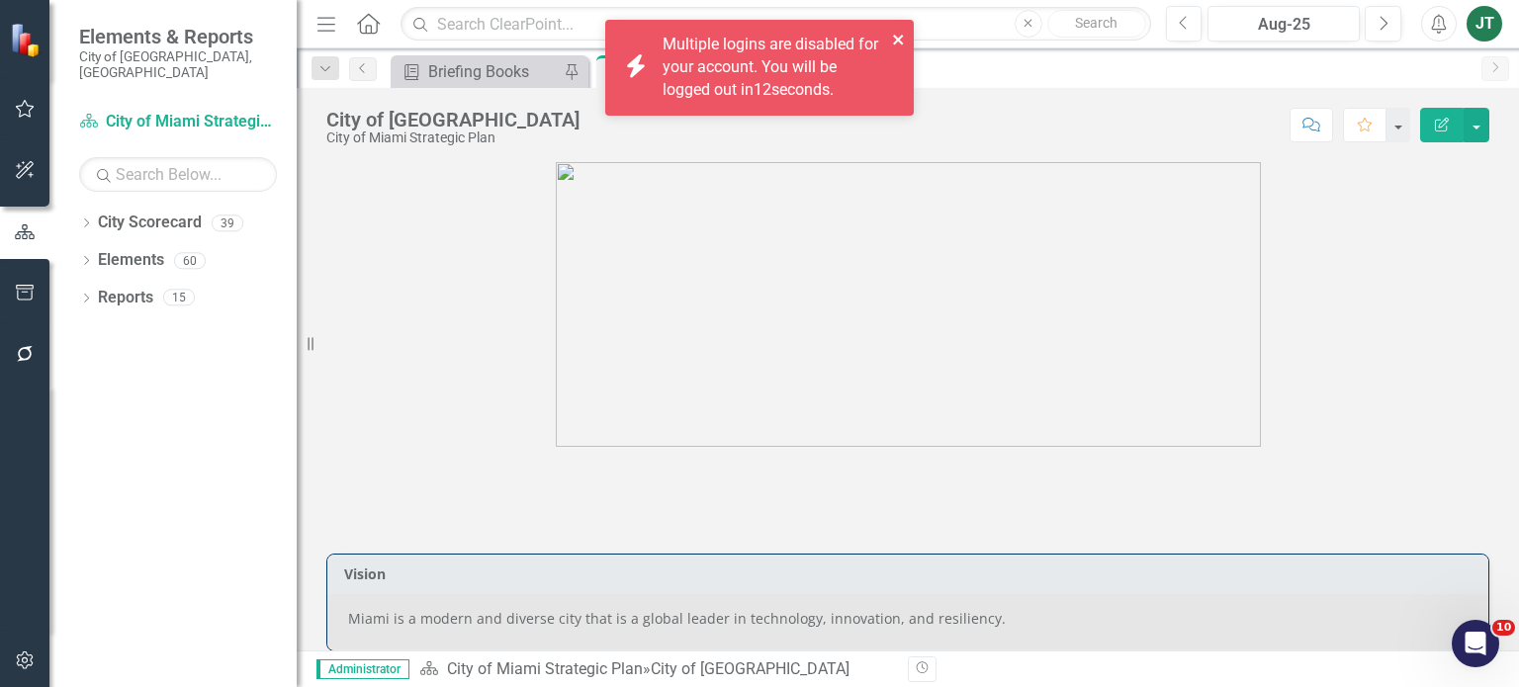
click at [896, 39] on icon "close" at bounding box center [898, 40] width 10 height 10
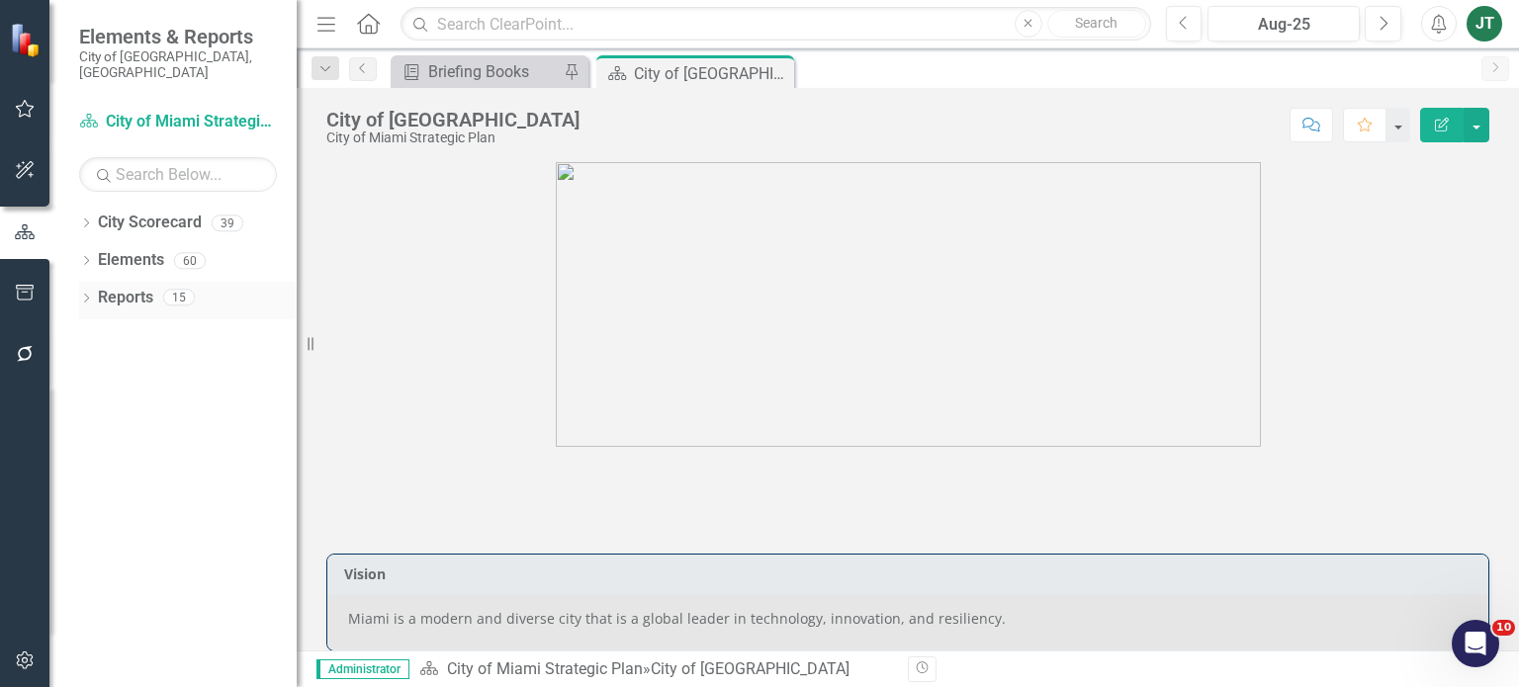
click at [89, 292] on div "Dropdown" at bounding box center [86, 300] width 14 height 17
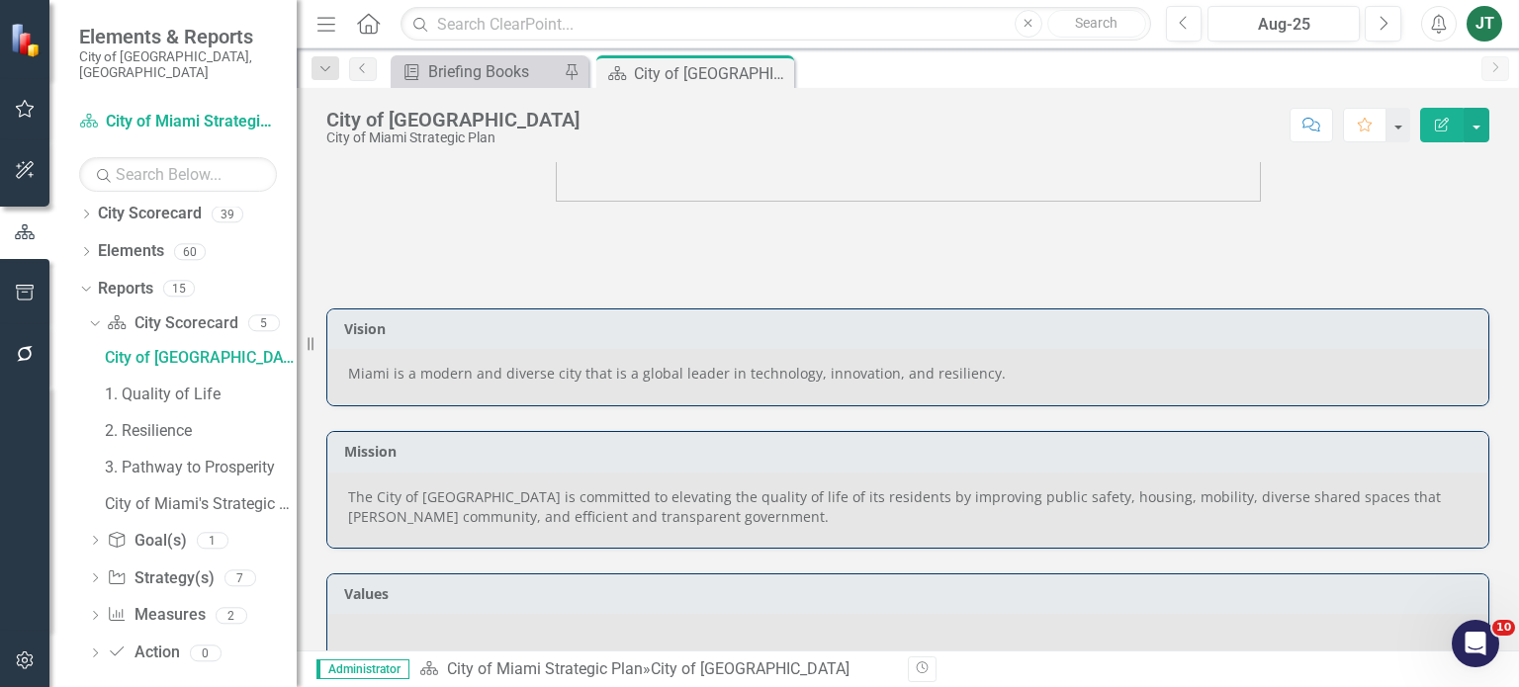
scroll to position [297, 0]
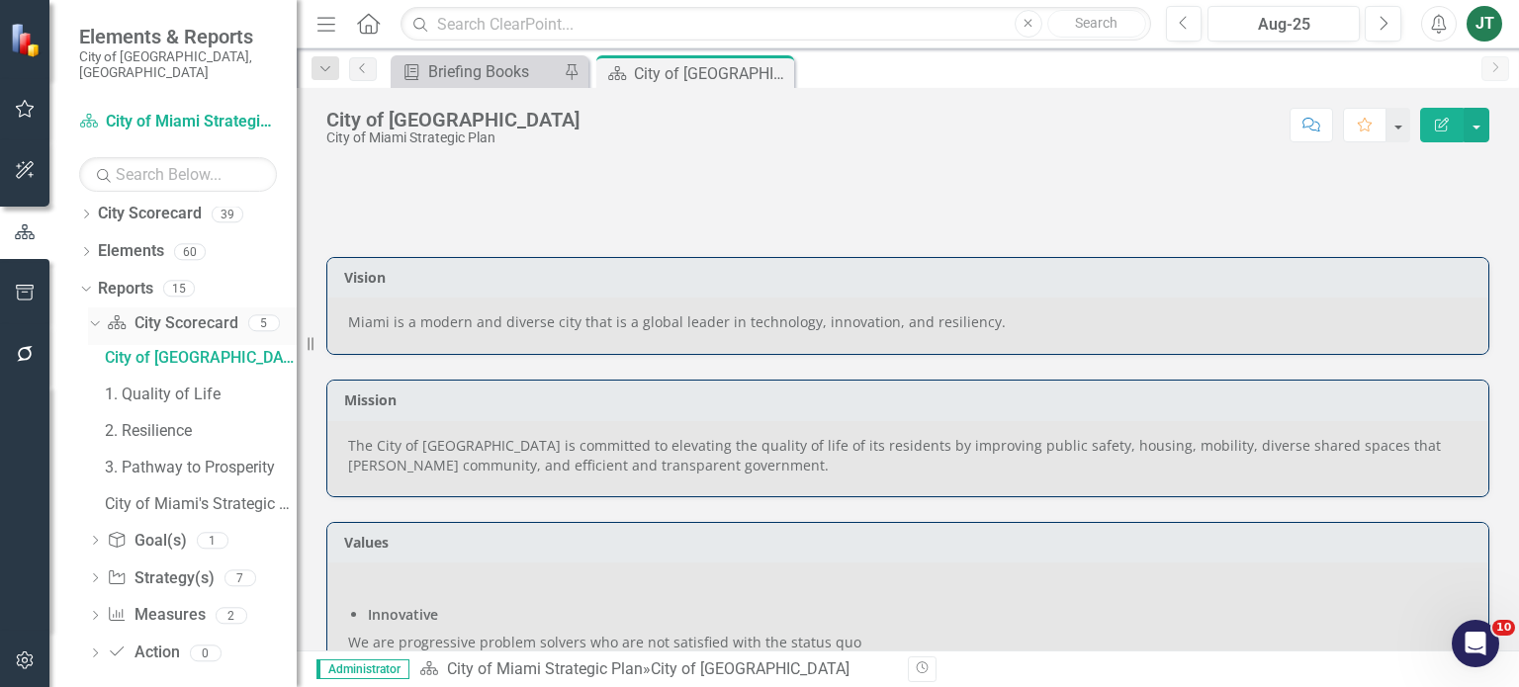
click at [95, 315] on icon "Dropdown" at bounding box center [92, 322] width 11 height 14
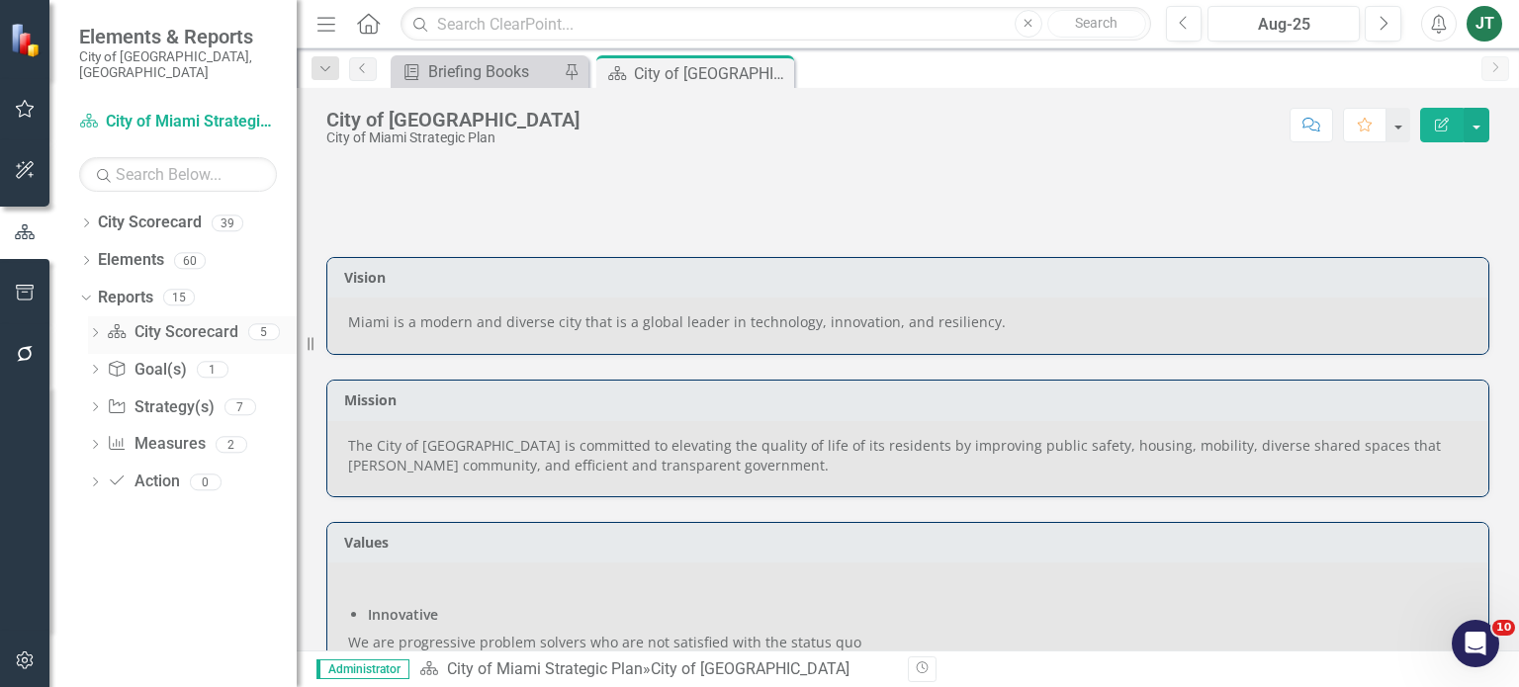
click at [95, 329] on icon "Dropdown" at bounding box center [95, 334] width 14 height 11
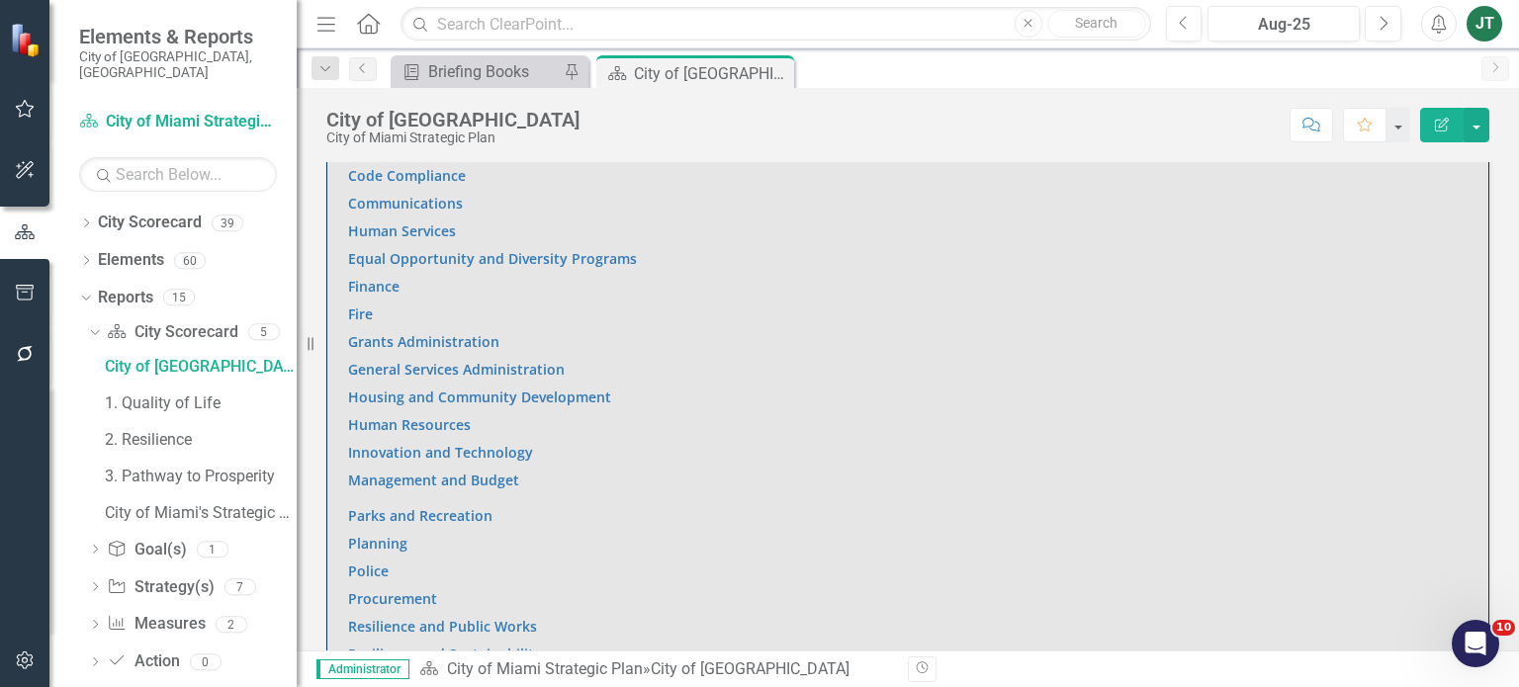
scroll to position [1484, 0]
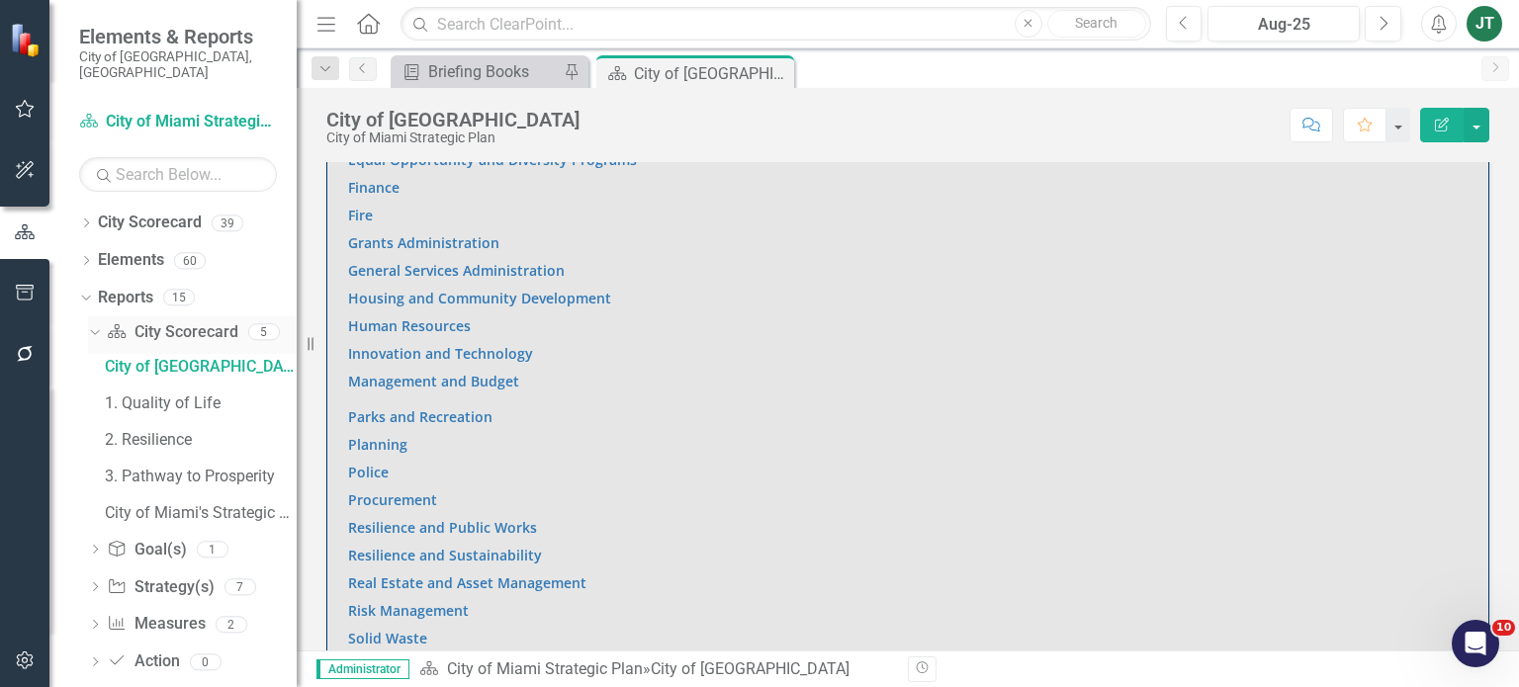
click at [97, 324] on icon "Dropdown" at bounding box center [92, 331] width 11 height 14
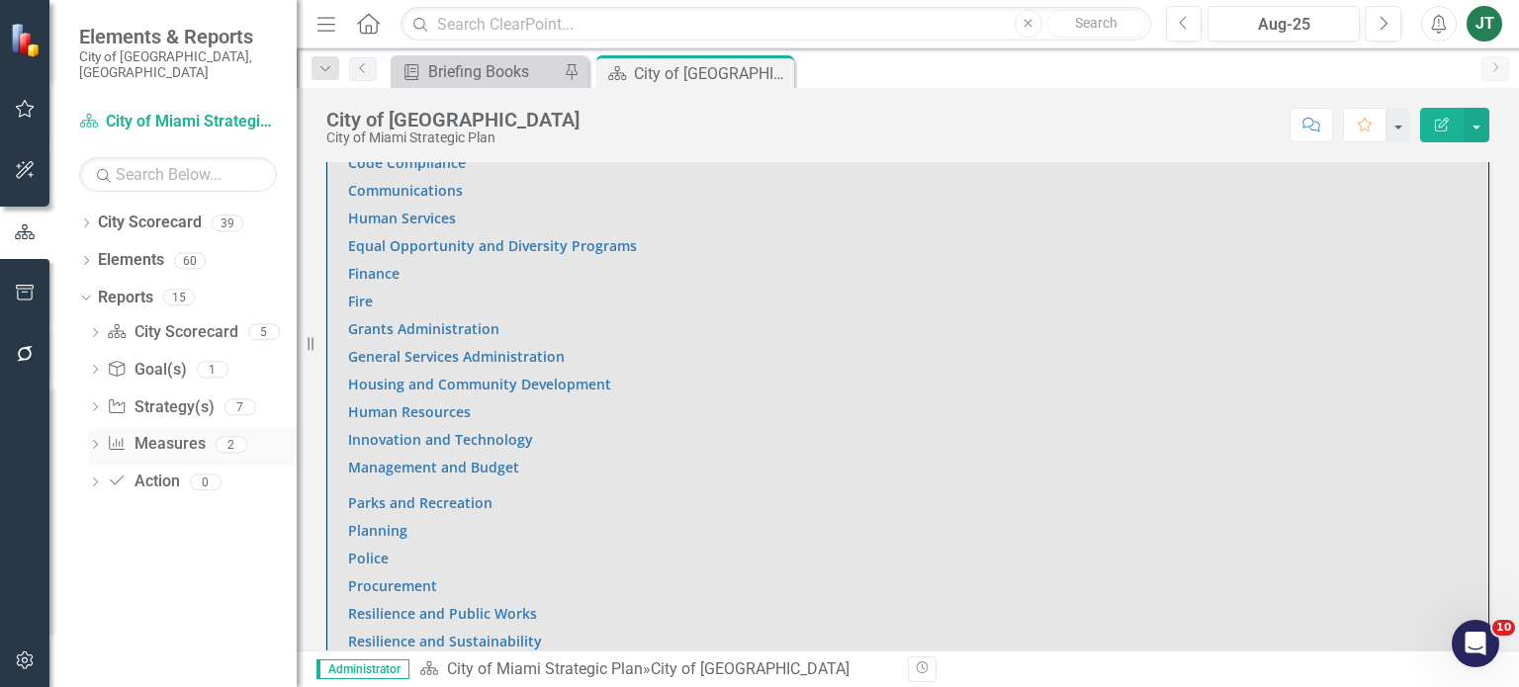
scroll to position [1364, 0]
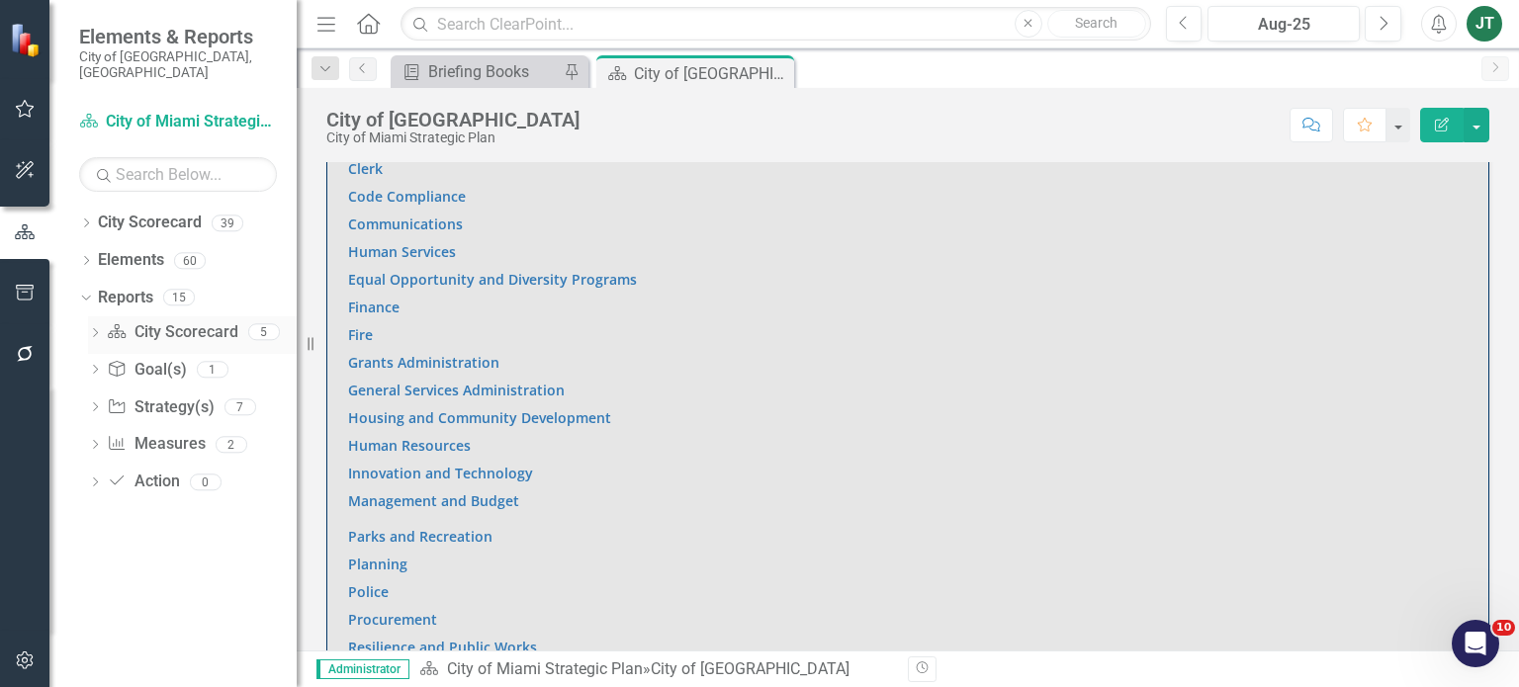
click at [96, 328] on icon at bounding box center [95, 332] width 5 height 9
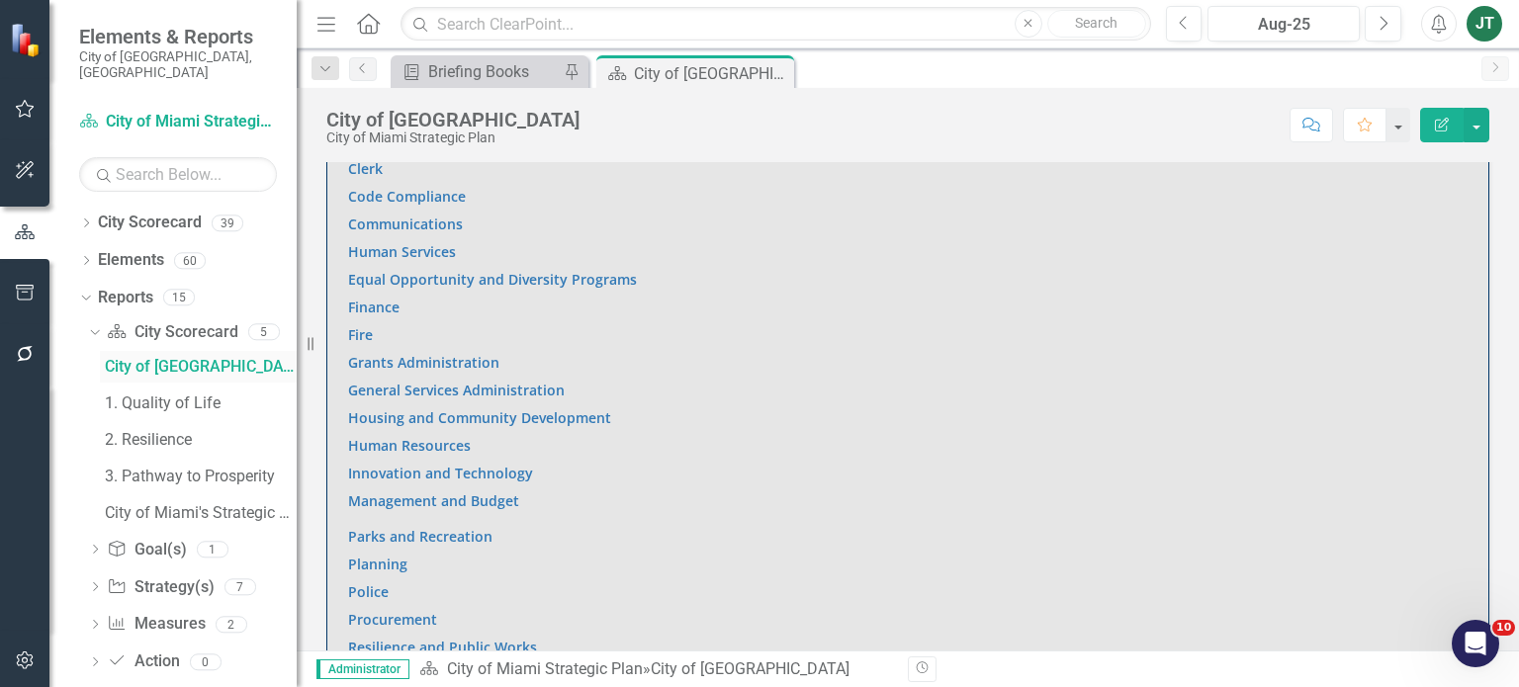
click at [152, 358] on div "City of [GEOGRAPHIC_DATA]" at bounding box center [201, 367] width 192 height 18
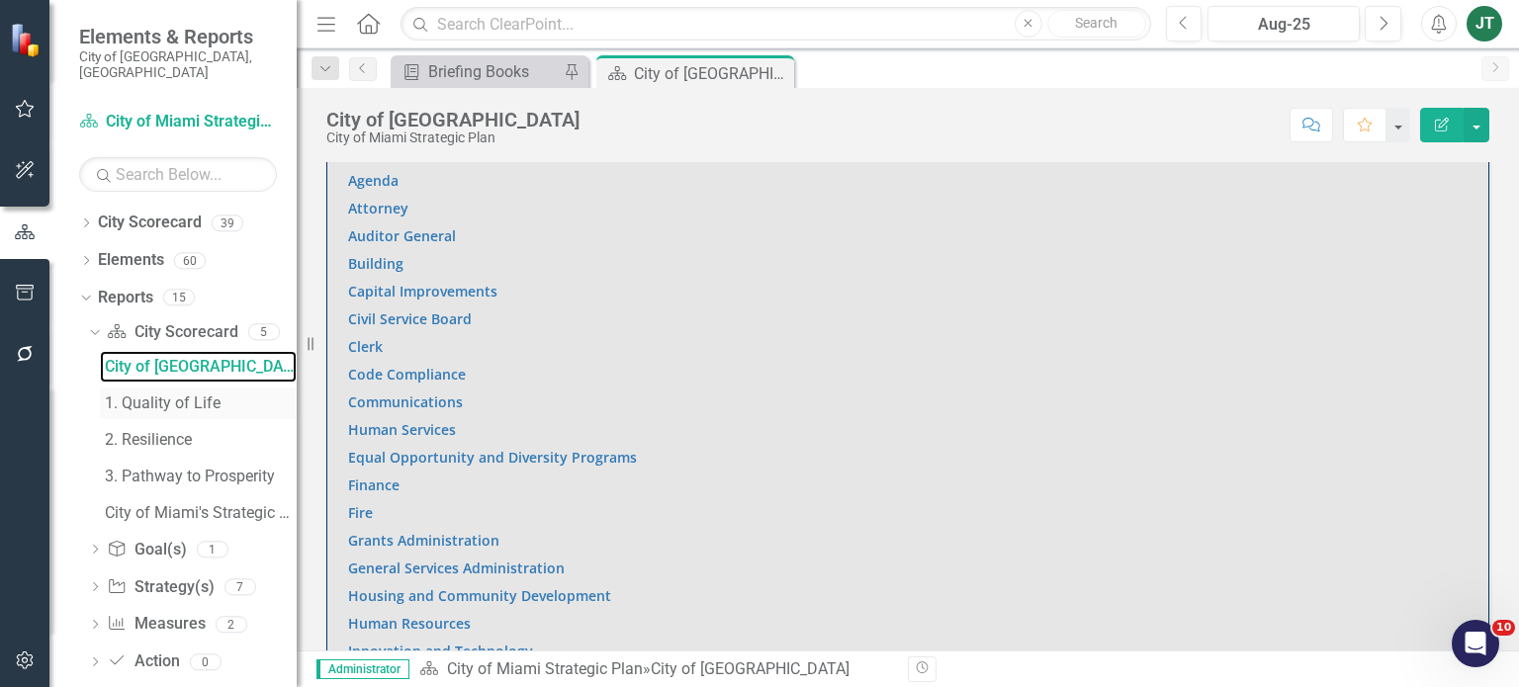
scroll to position [968, 0]
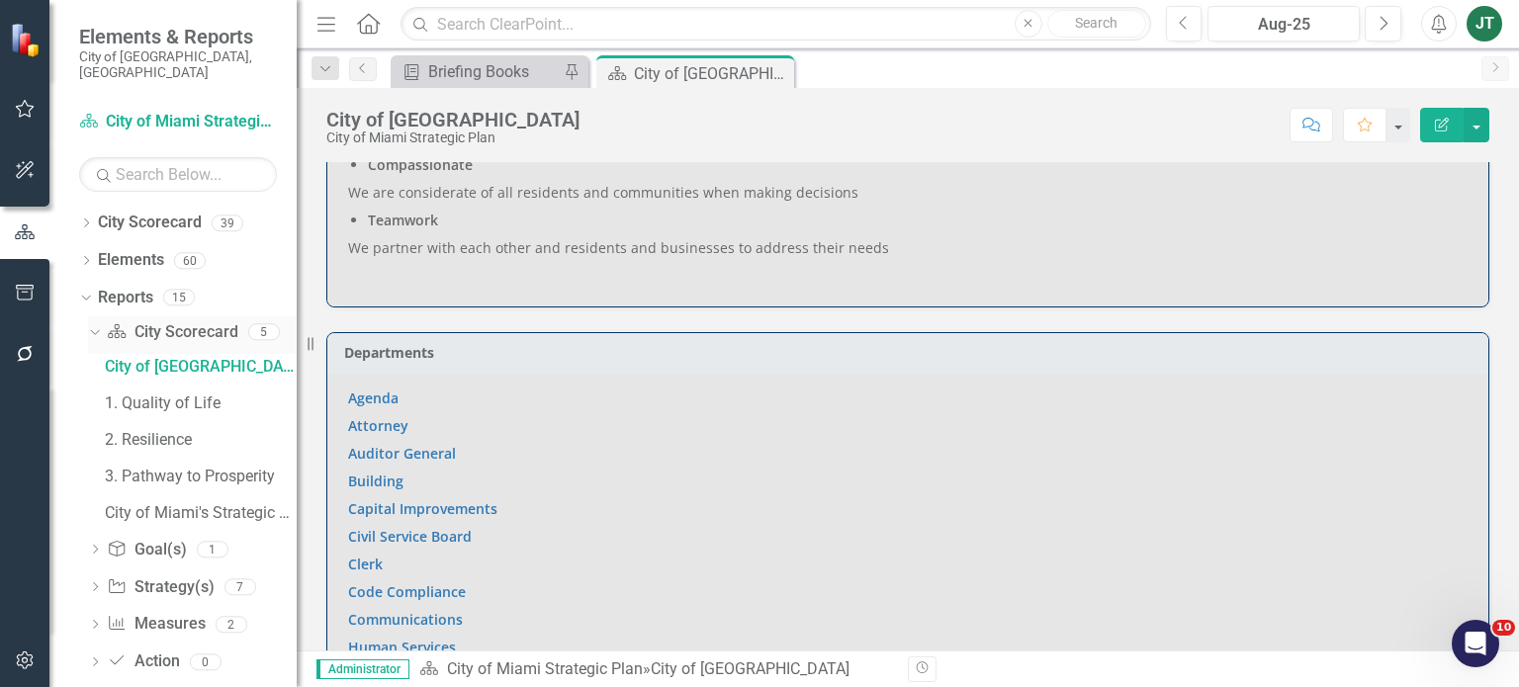
click at [182, 321] on link "City Scorecard City Scorecard" at bounding box center [172, 332] width 131 height 23
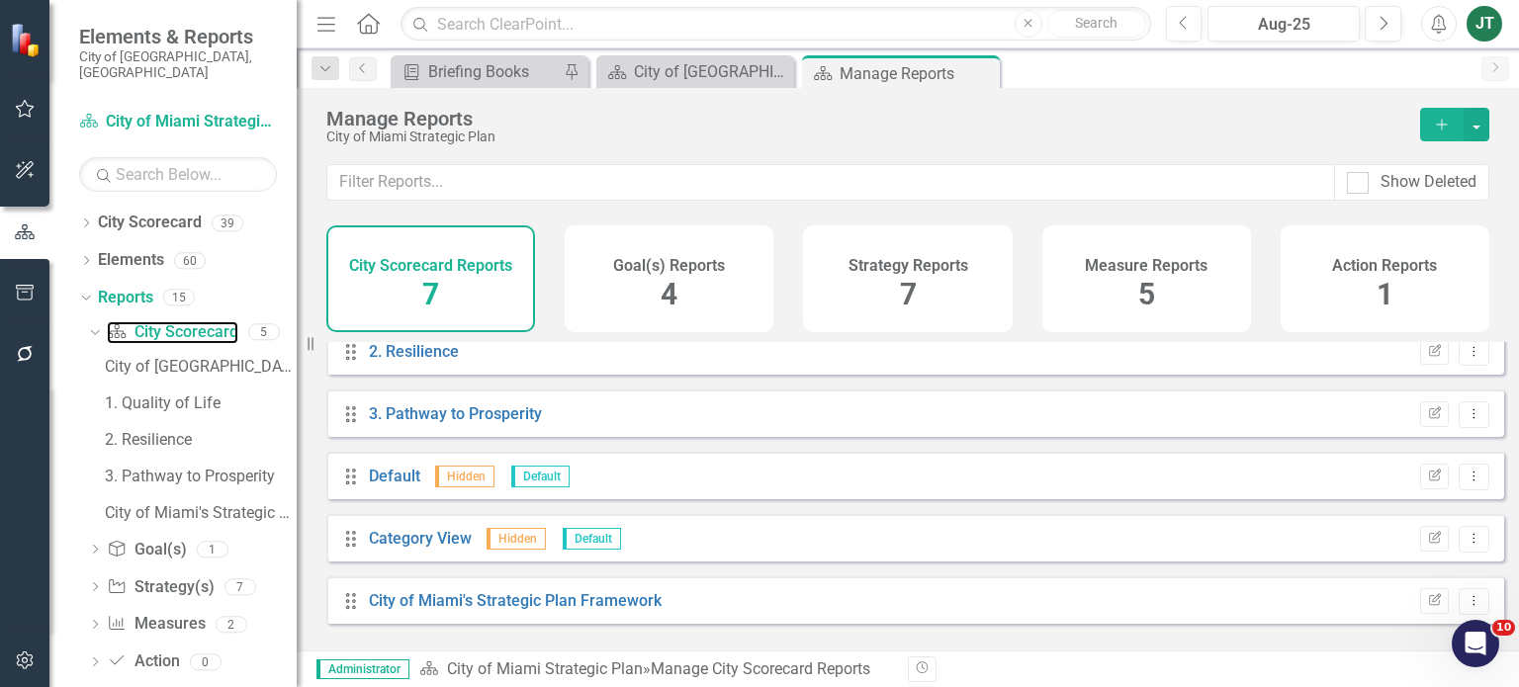
scroll to position [141, 0]
click at [83, 220] on icon "Dropdown" at bounding box center [86, 225] width 14 height 11
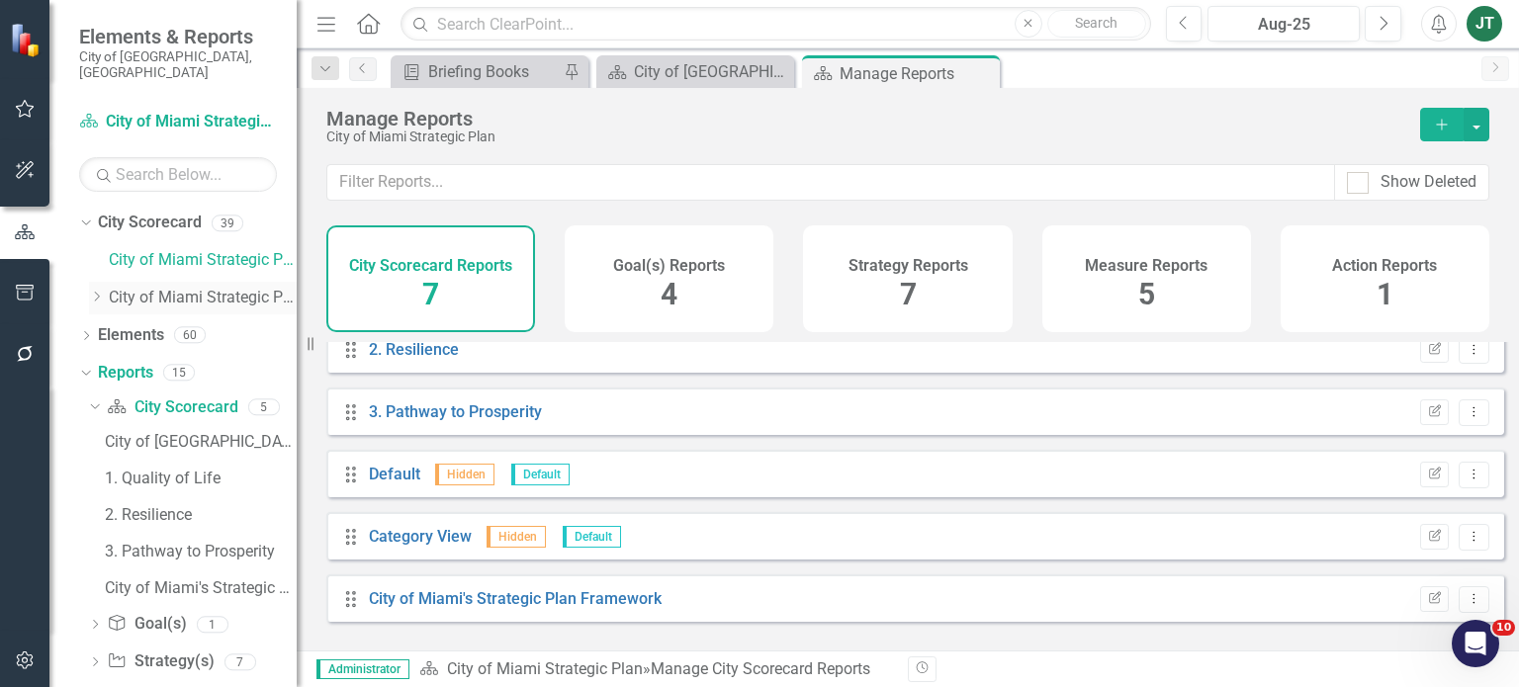
click at [98, 291] on icon "Dropdown" at bounding box center [96, 297] width 15 height 12
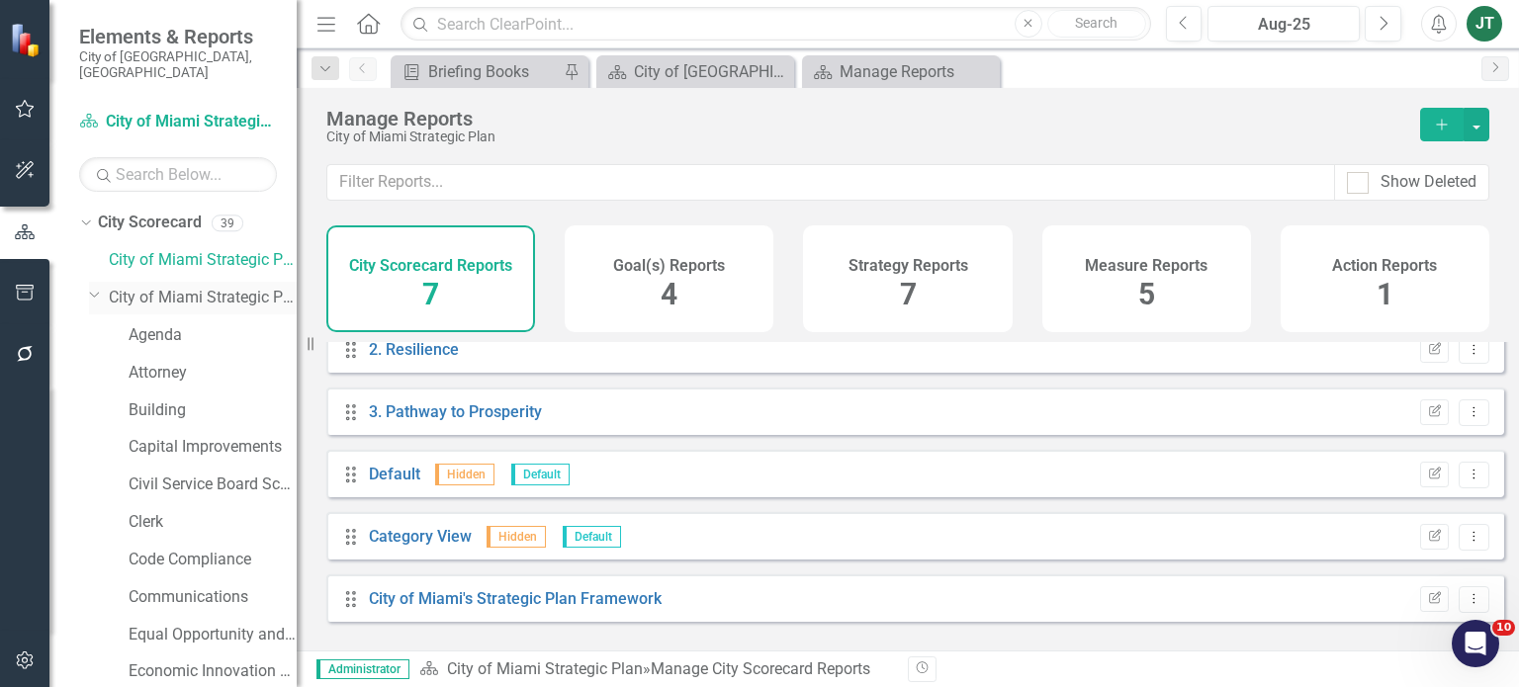
click at [178, 287] on link "City of Miami Strategic Plan (NEW)" at bounding box center [203, 298] width 188 height 23
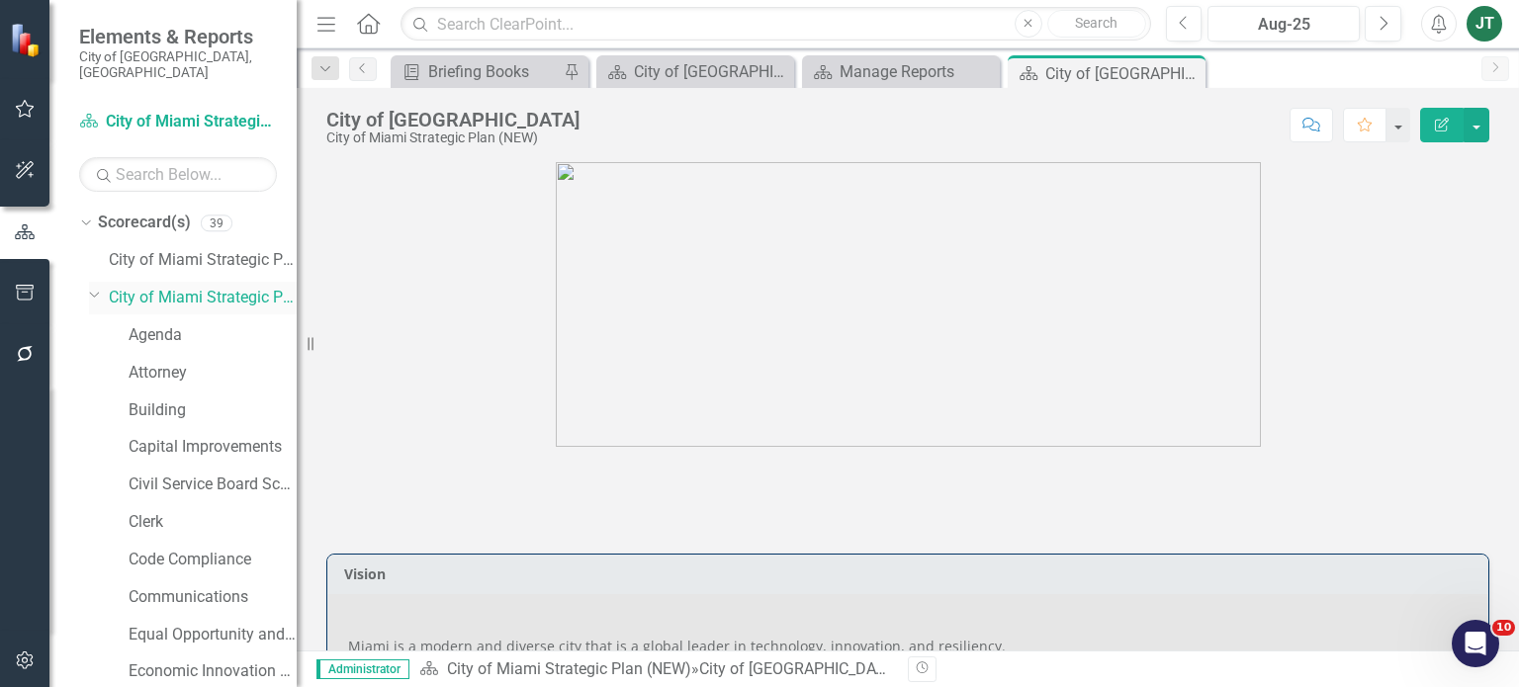
click at [92, 293] on icon at bounding box center [95, 295] width 10 height 5
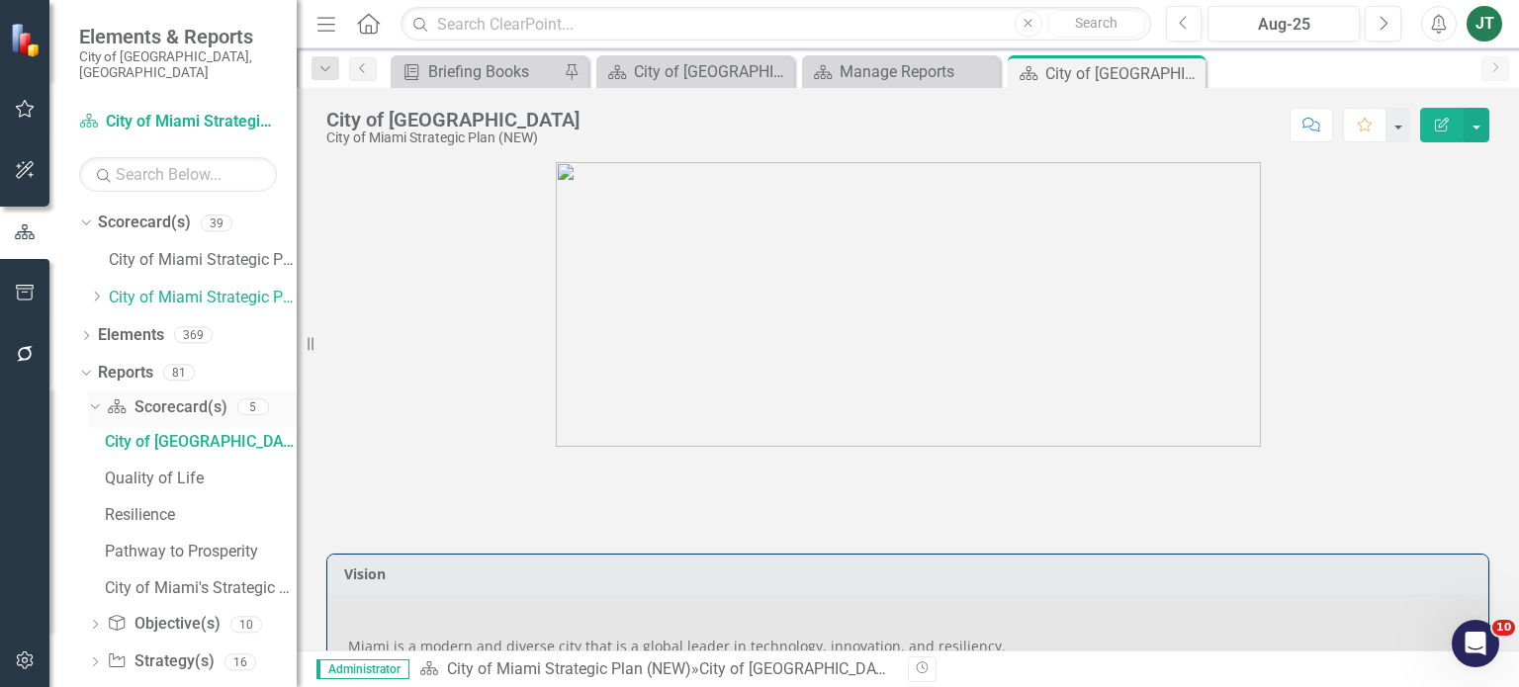
click at [186, 397] on link "Scorecard(s) Scorecard(s)" at bounding box center [167, 408] width 120 height 23
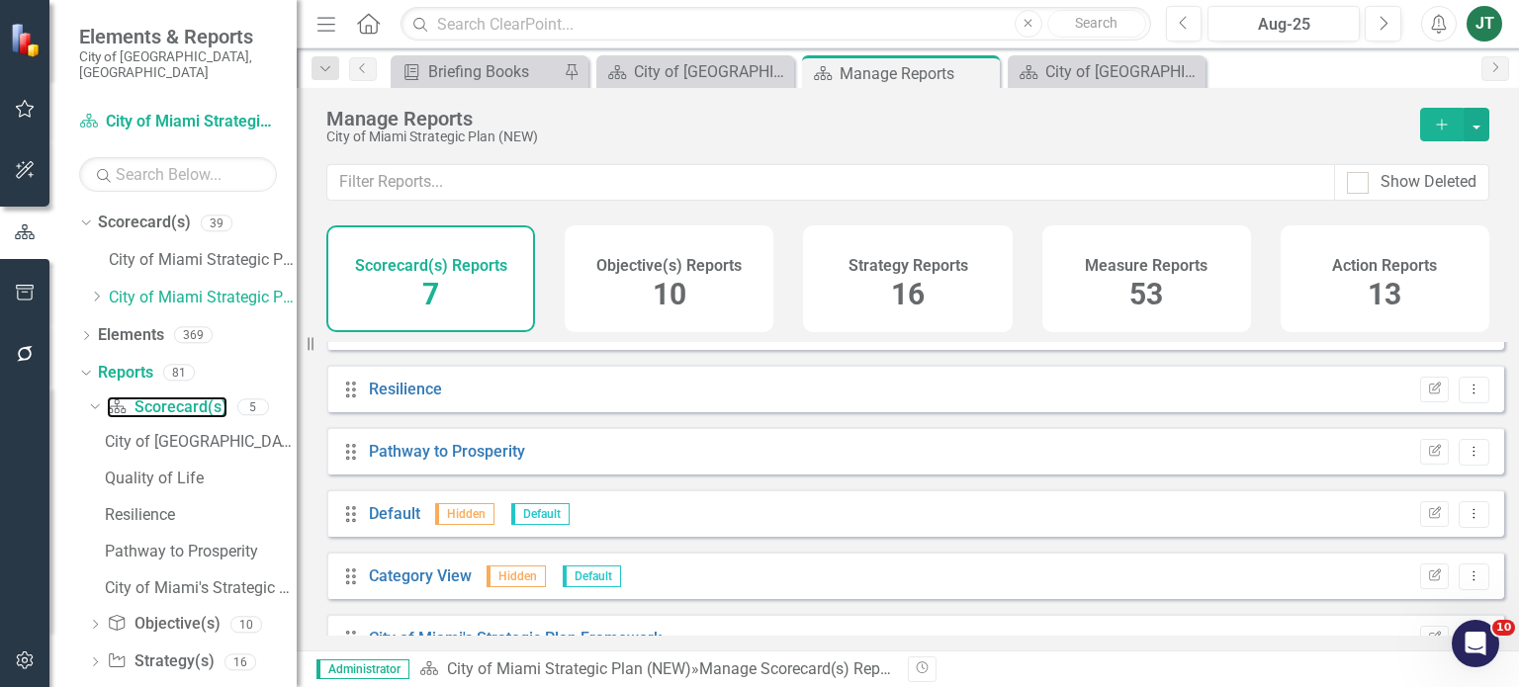
scroll to position [141, 0]
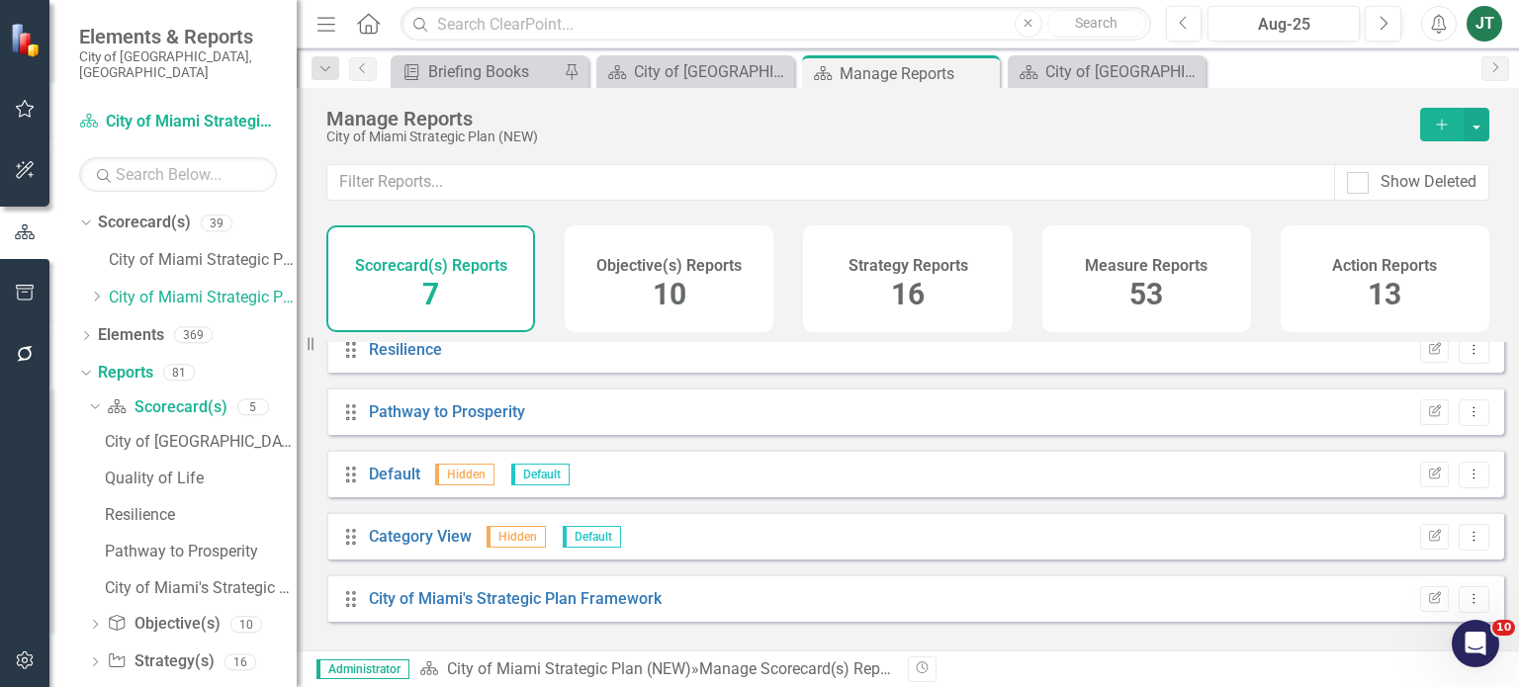
click at [618, 295] on div "Objective(s) Reports 10" at bounding box center [669, 278] width 209 height 107
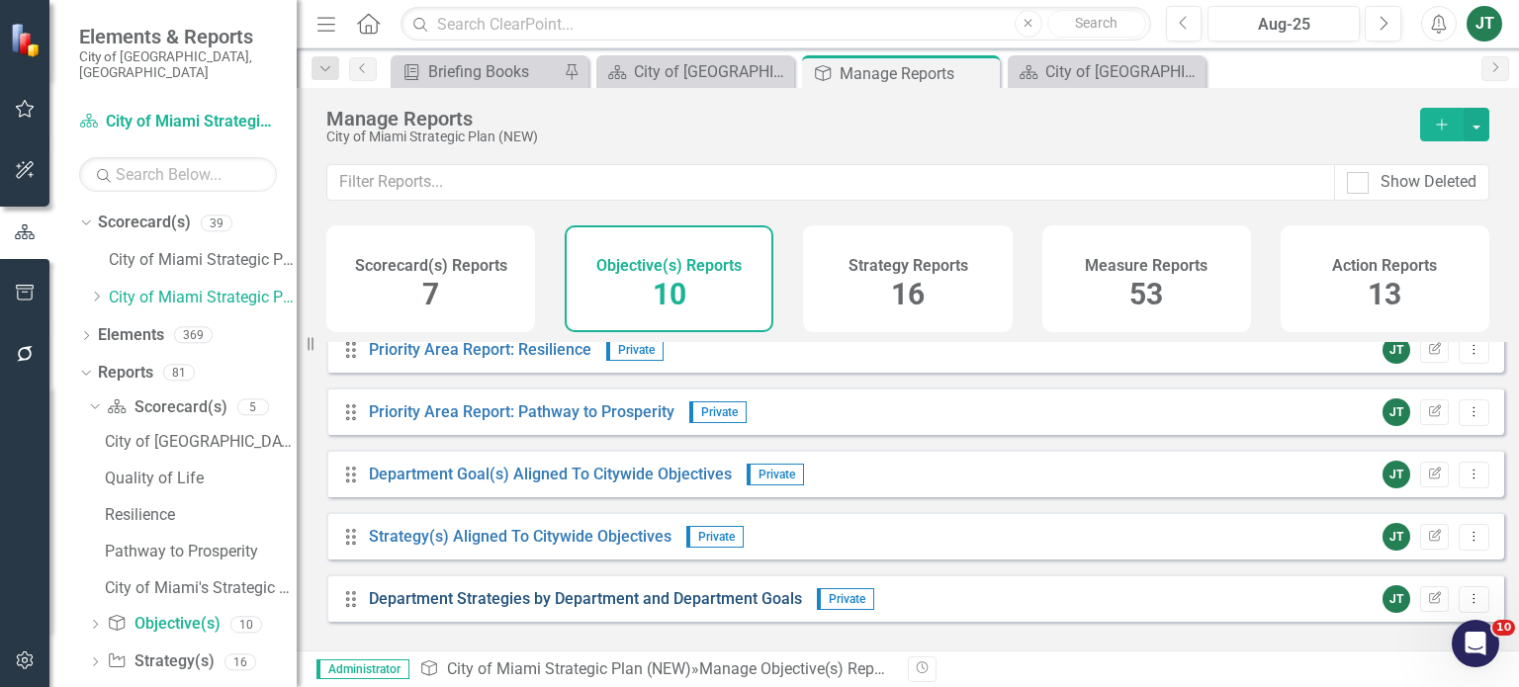
click at [579, 607] on link "Department Strategies by Department and Department Goals" at bounding box center [585, 598] width 433 height 19
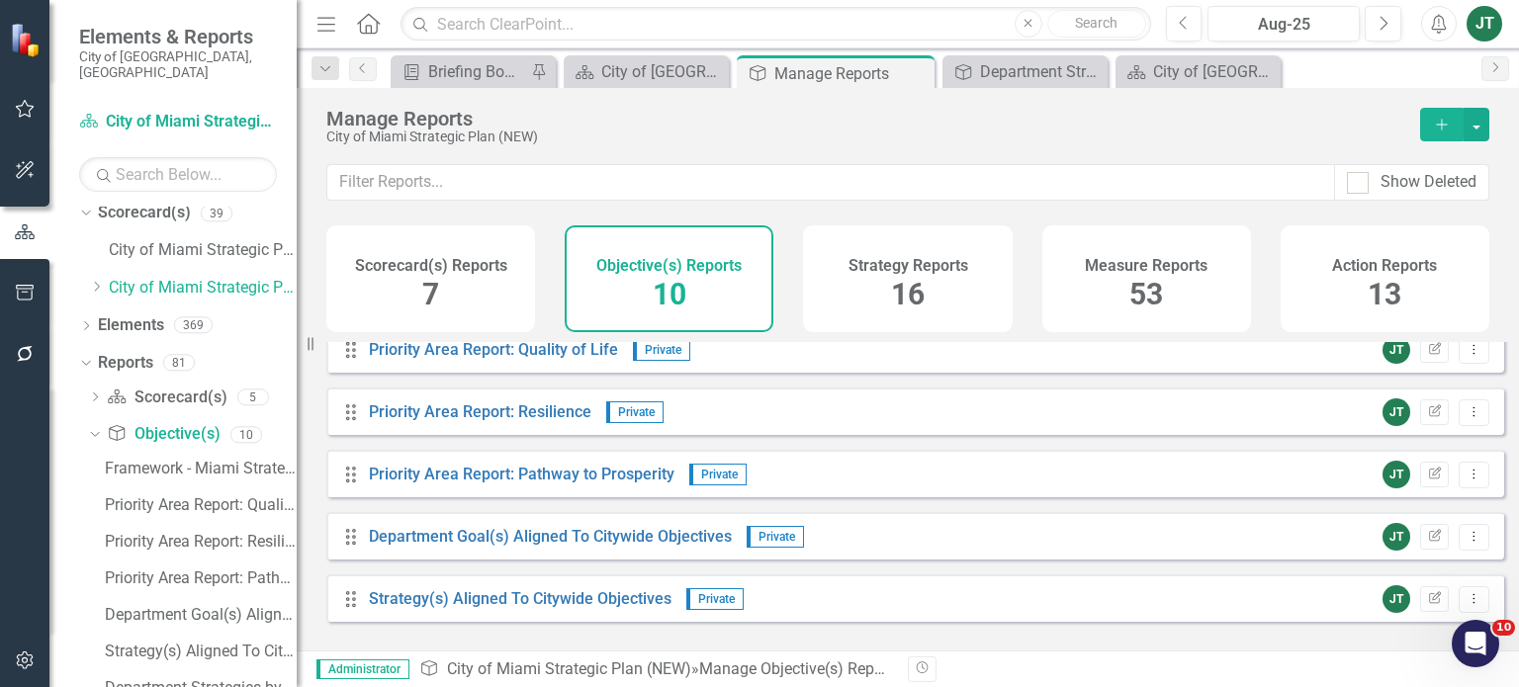
scroll to position [328, 0]
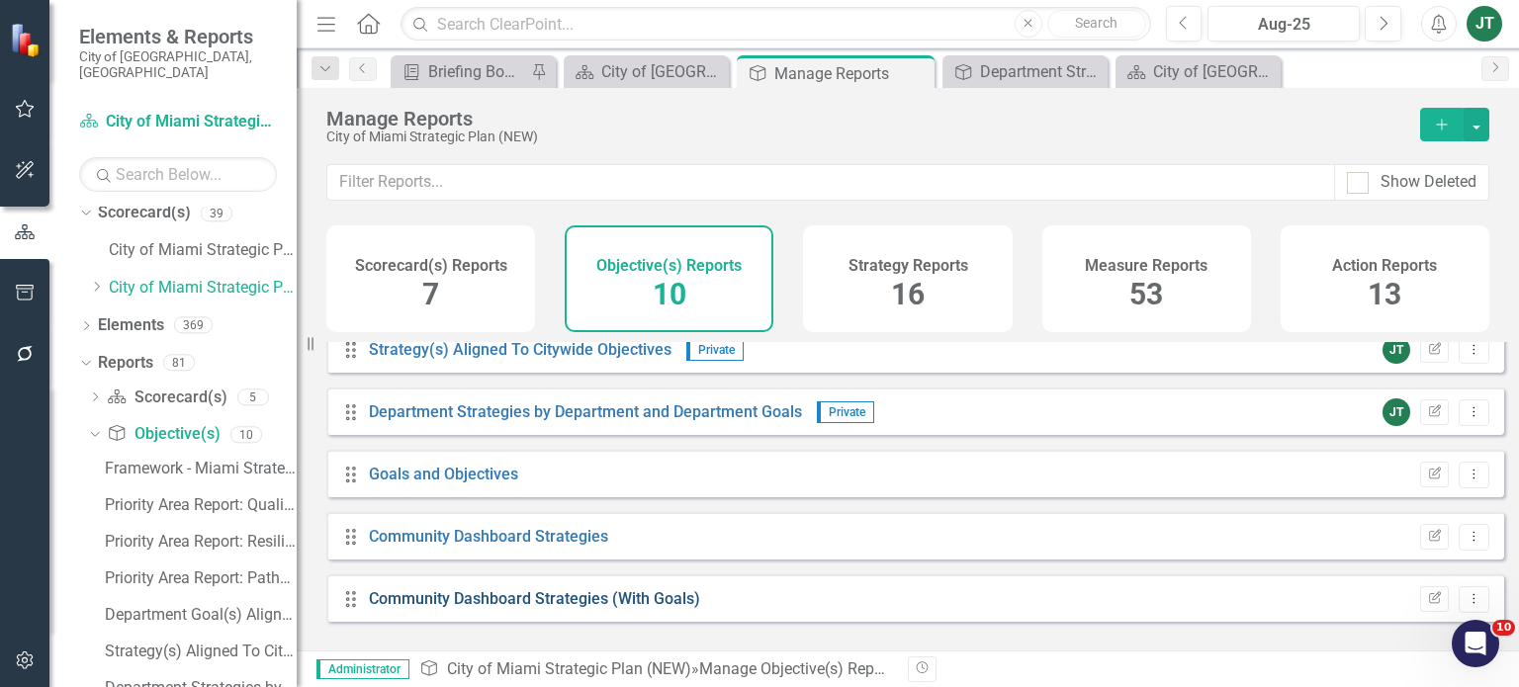
click at [574, 608] on link "Community Dashboard Strategies (With Goals)" at bounding box center [534, 598] width 331 height 19
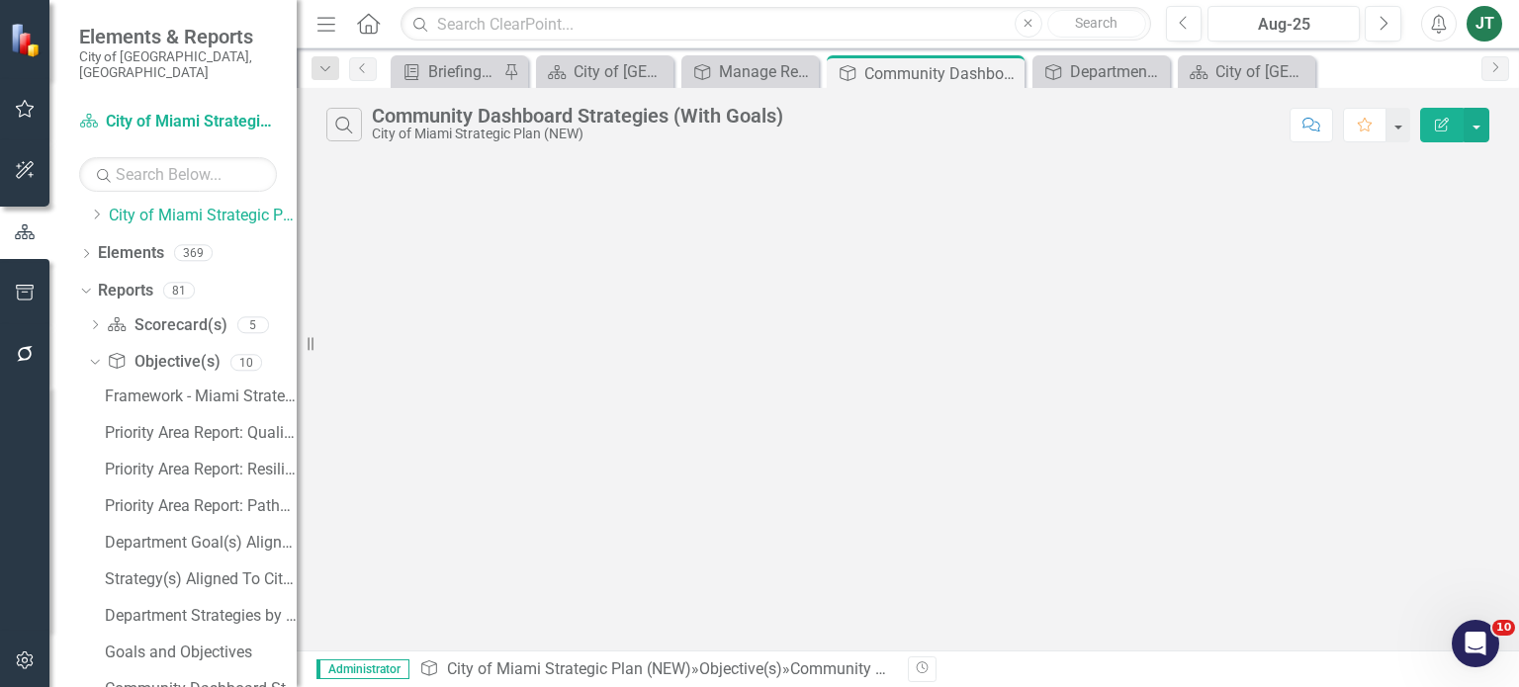
scroll to position [120, 0]
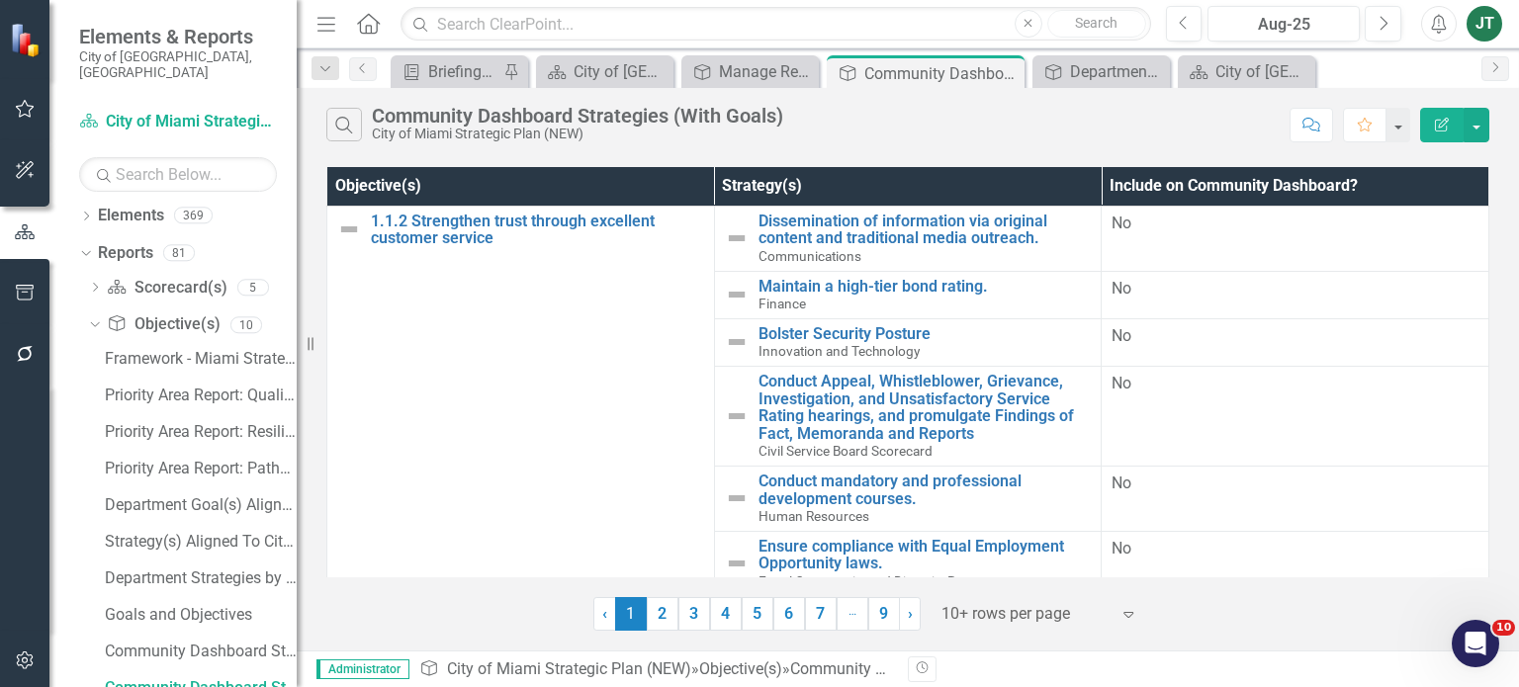
click at [1449, 121] on icon "Edit Report" at bounding box center [1442, 125] width 18 height 14
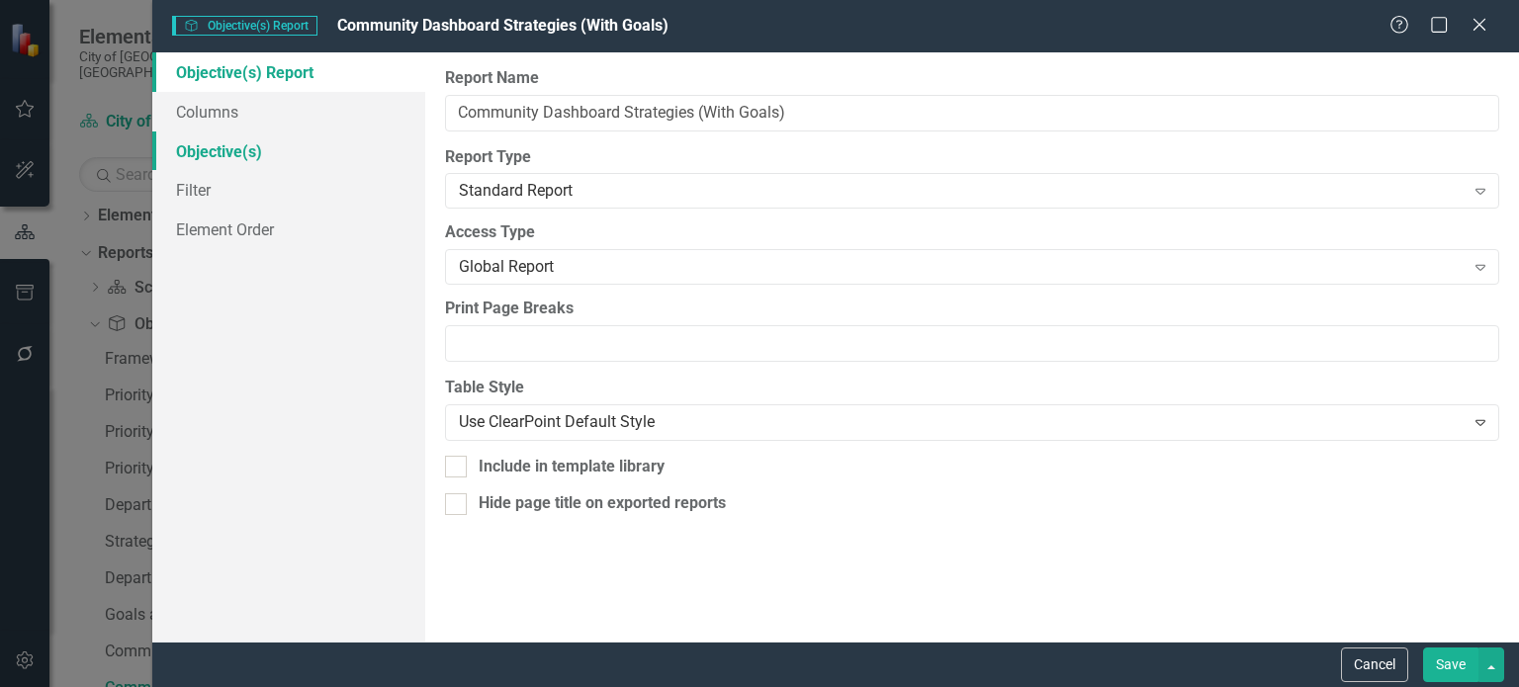
click at [243, 155] on link "Objective(s)" at bounding box center [288, 152] width 273 height 40
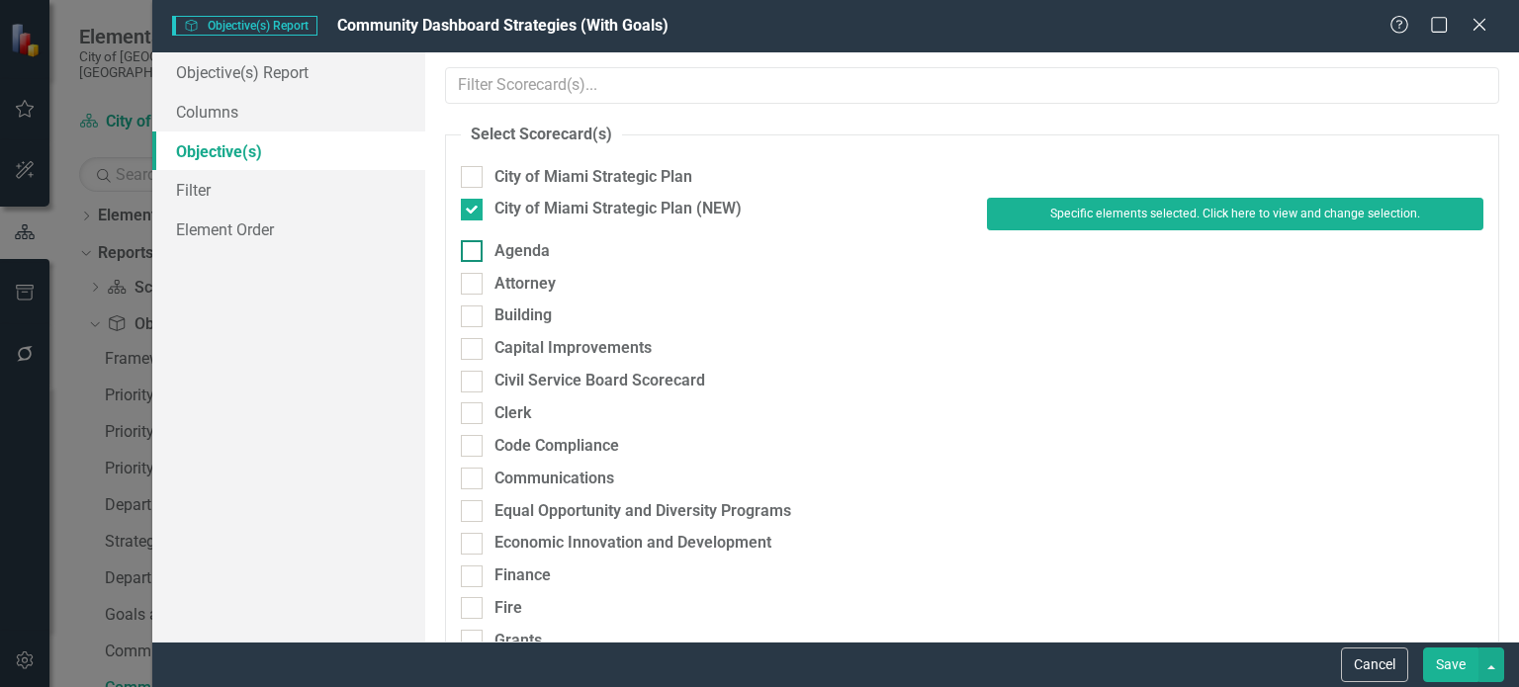
click at [520, 252] on div "Agenda" at bounding box center [522, 251] width 55 height 23
click at [474, 252] on input "Agenda" at bounding box center [467, 246] width 13 height 13
checkbox input "true"
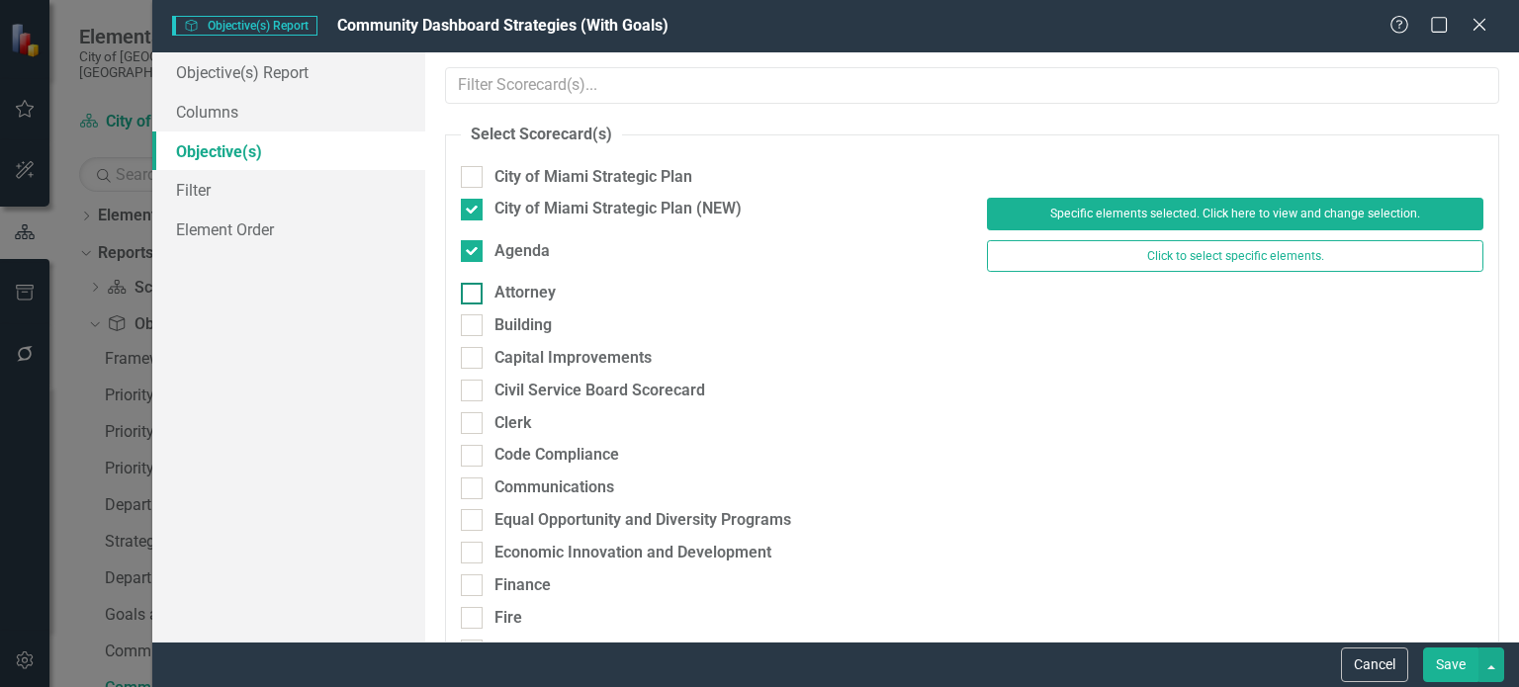
click at [521, 300] on div "Attorney" at bounding box center [525, 293] width 61 height 23
click at [474, 296] on input "Attorney" at bounding box center [467, 289] width 13 height 13
checkbox input "true"
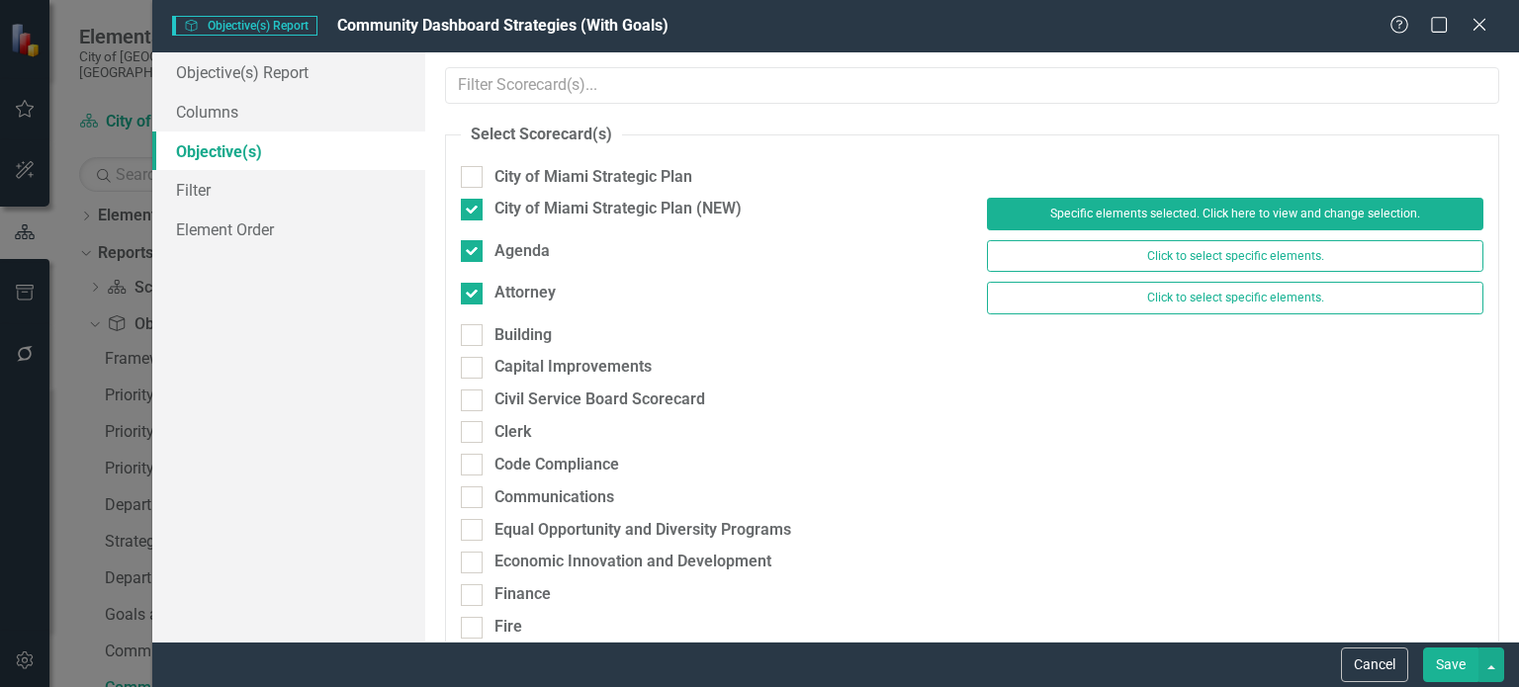
drag, startPoint x: 518, startPoint y: 331, endPoint x: 520, endPoint y: 361, distance: 29.7
click at [518, 334] on div "Building" at bounding box center [523, 335] width 57 height 23
click at [474, 334] on input "Building" at bounding box center [467, 330] width 13 height 13
checkbox input "true"
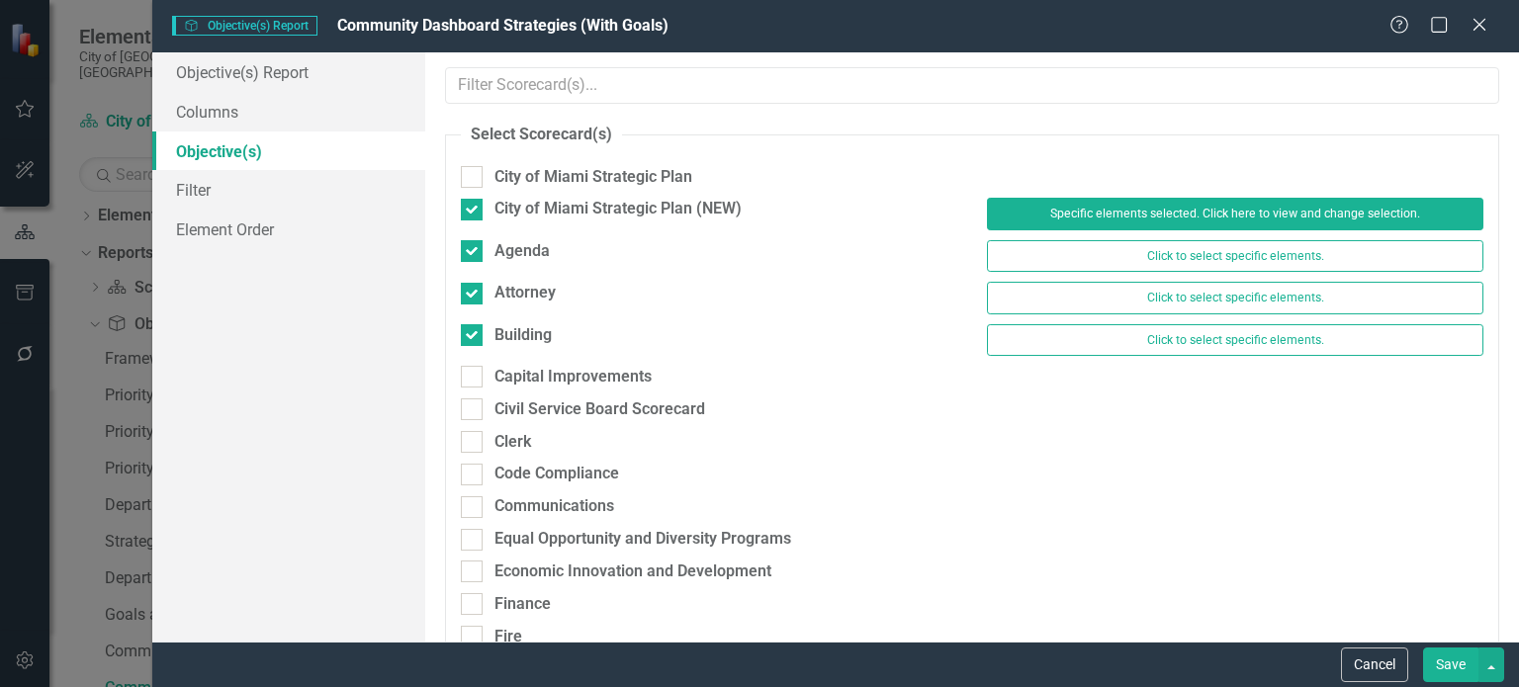
drag, startPoint x: 520, startPoint y: 373, endPoint x: 520, endPoint y: 395, distance: 21.8
click at [520, 379] on div "Capital Improvements" at bounding box center [573, 377] width 157 height 23
click at [474, 379] on input "Capital Improvements" at bounding box center [467, 372] width 13 height 13
checkbox input "true"
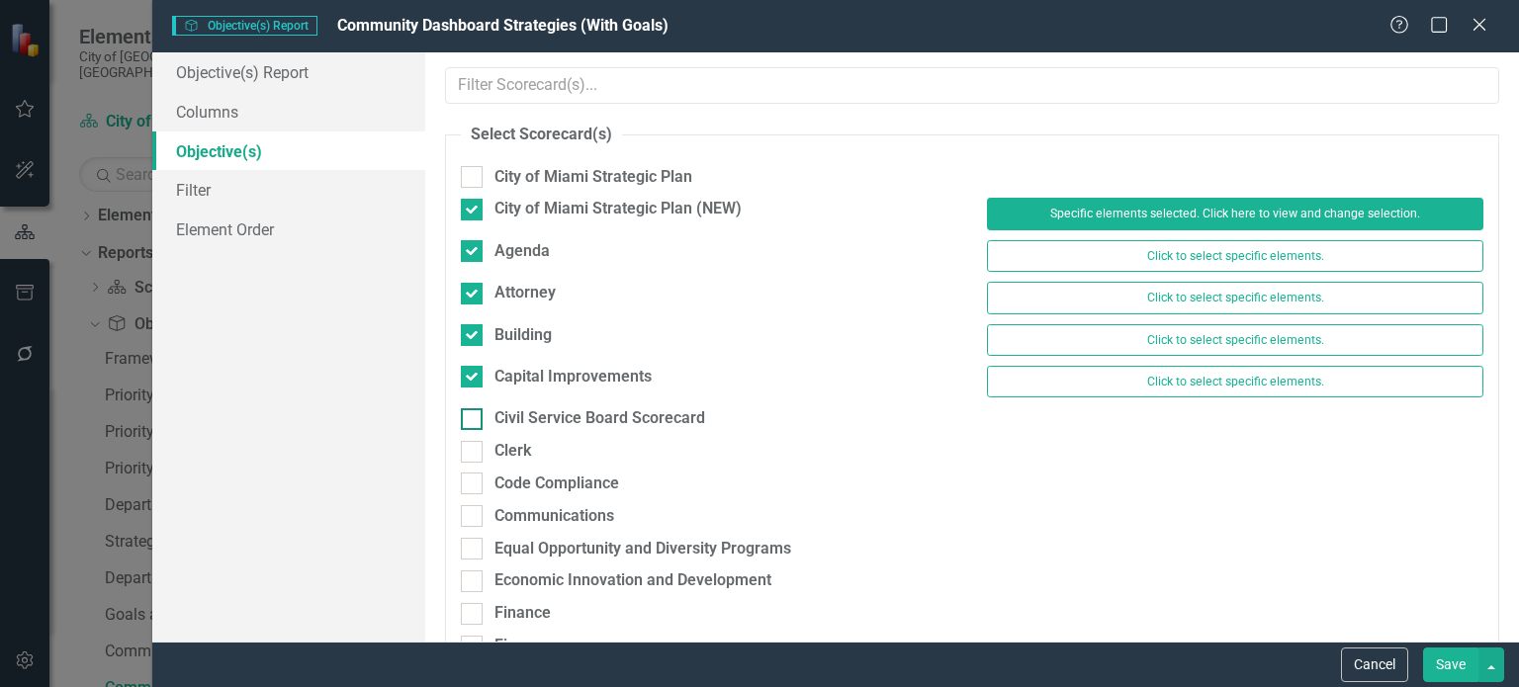
click at [518, 411] on div "Civil Service Board Scorecard" at bounding box center [600, 418] width 211 height 23
click at [474, 411] on input "Civil Service Board Scorecard" at bounding box center [467, 414] width 13 height 13
checkbox input "true"
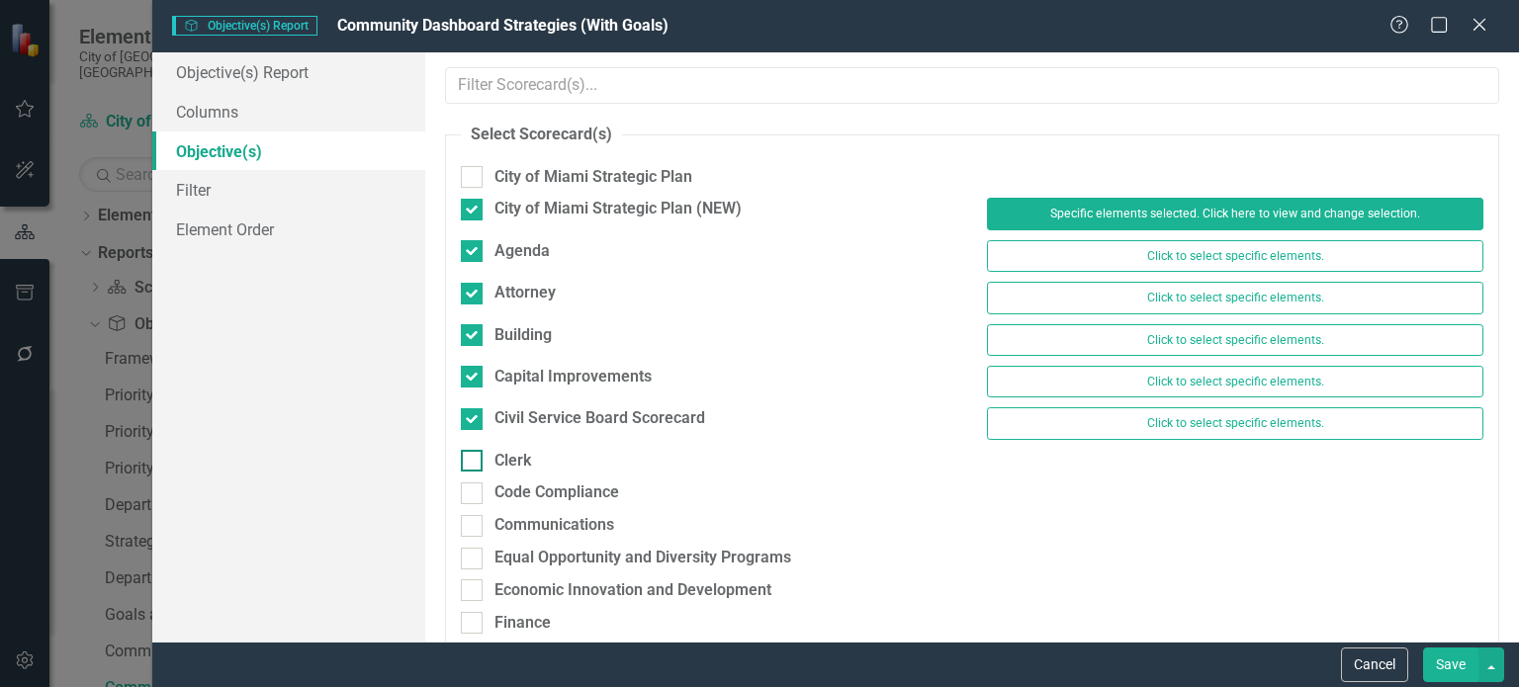
click at [516, 461] on div "Clerk" at bounding box center [513, 461] width 37 height 23
click at [474, 461] on input "Clerk" at bounding box center [467, 456] width 13 height 13
checkbox input "true"
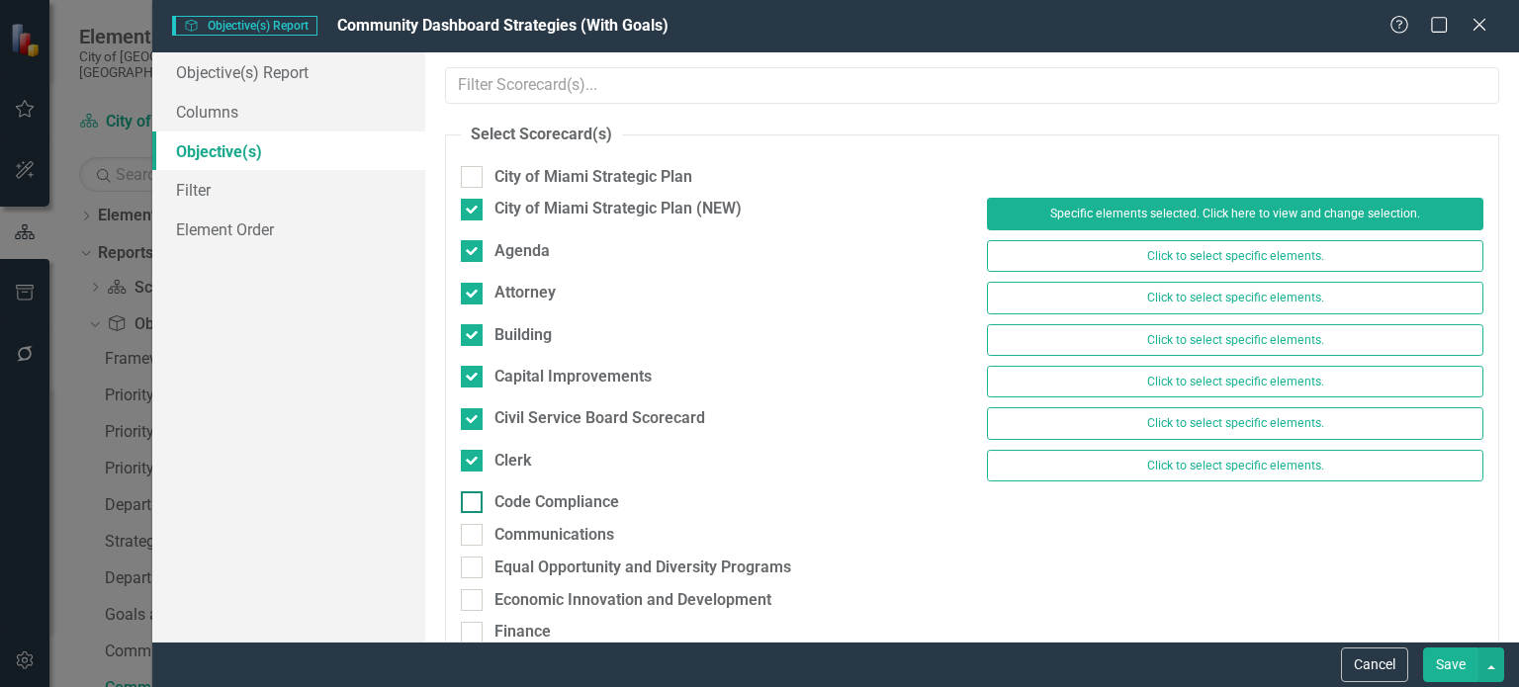
click at [517, 509] on div "Code Compliance" at bounding box center [557, 503] width 125 height 23
click at [474, 504] on input "Code Compliance" at bounding box center [467, 498] width 13 height 13
checkbox input "true"
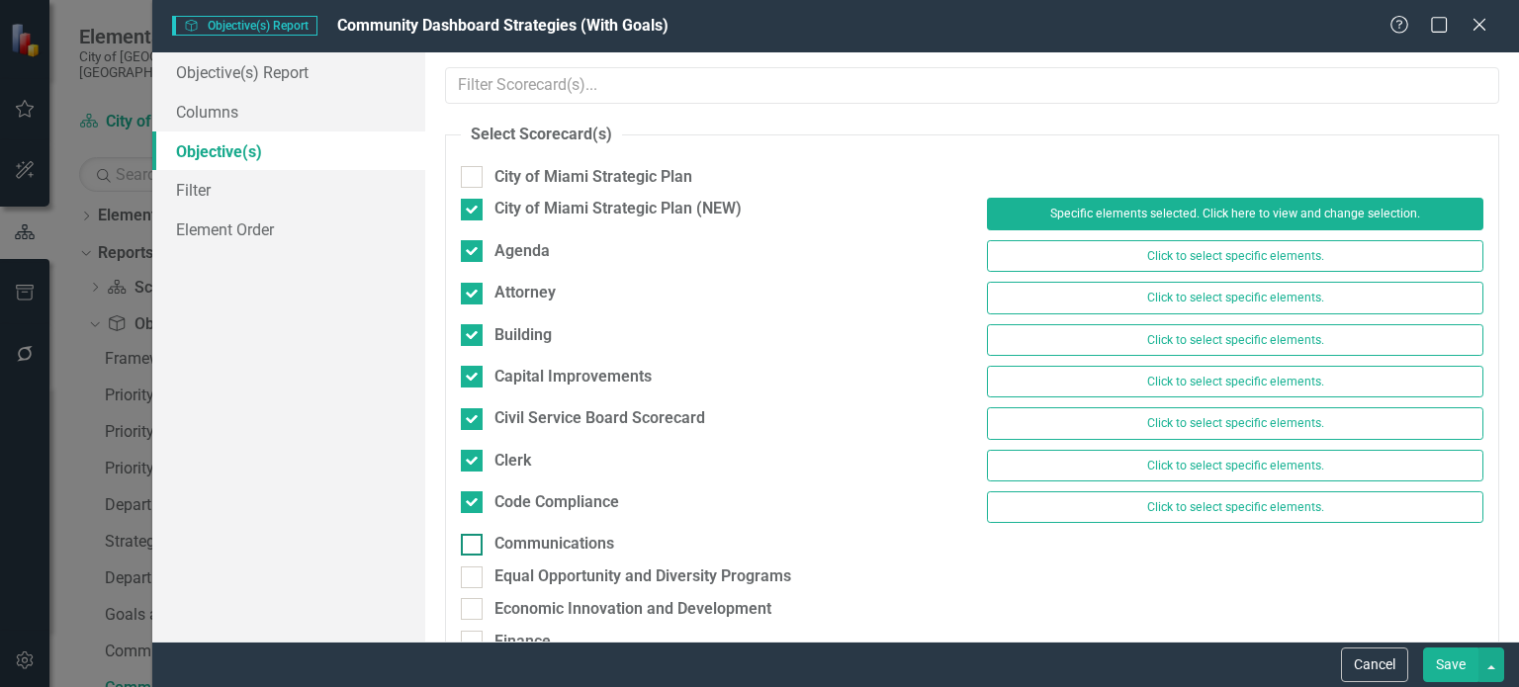
click at [522, 550] on div "Communications" at bounding box center [555, 544] width 120 height 23
click at [474, 547] on input "Communications" at bounding box center [467, 540] width 13 height 13
checkbox input "true"
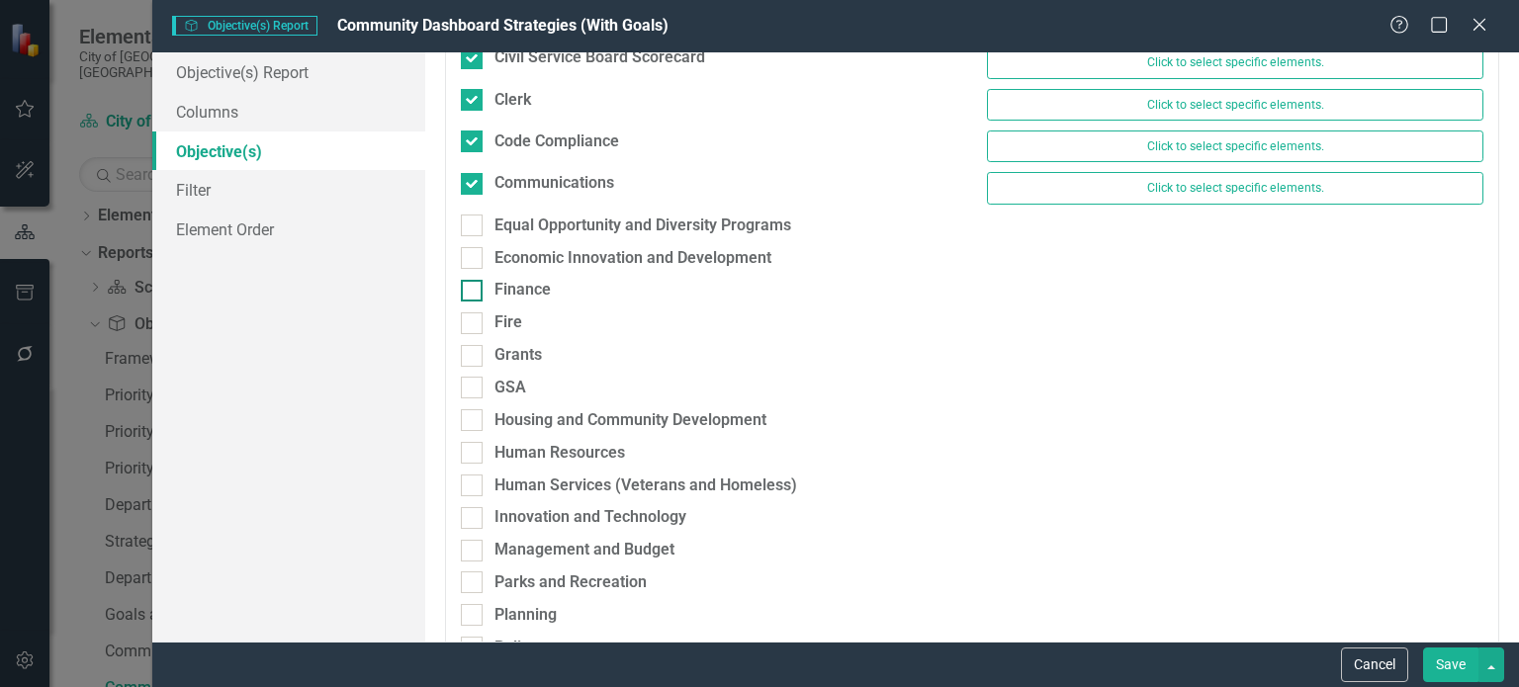
scroll to position [396, 0]
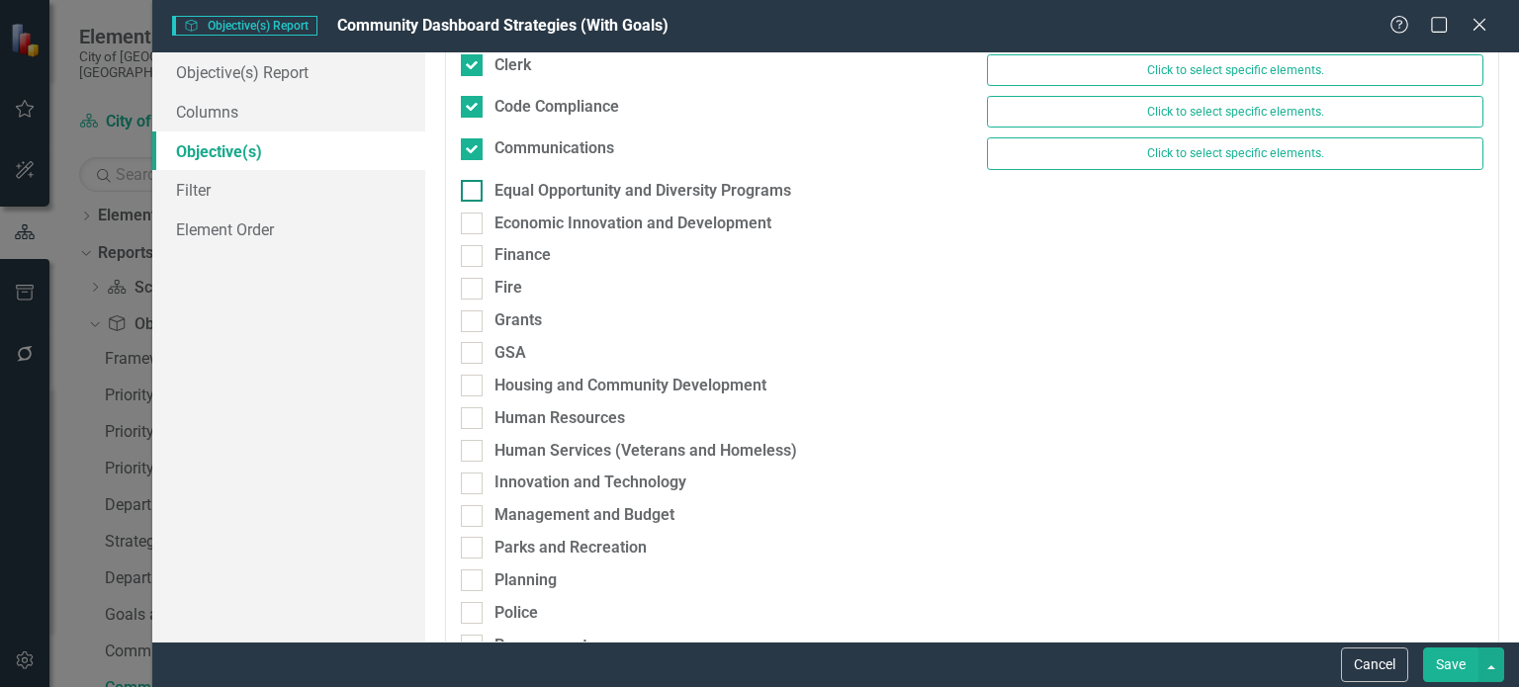
click at [566, 182] on div "Equal Opportunity and Diversity Programs" at bounding box center [643, 191] width 297 height 23
click at [474, 182] on input "Equal Opportunity and Diversity Programs" at bounding box center [467, 186] width 13 height 13
checkbox input "true"
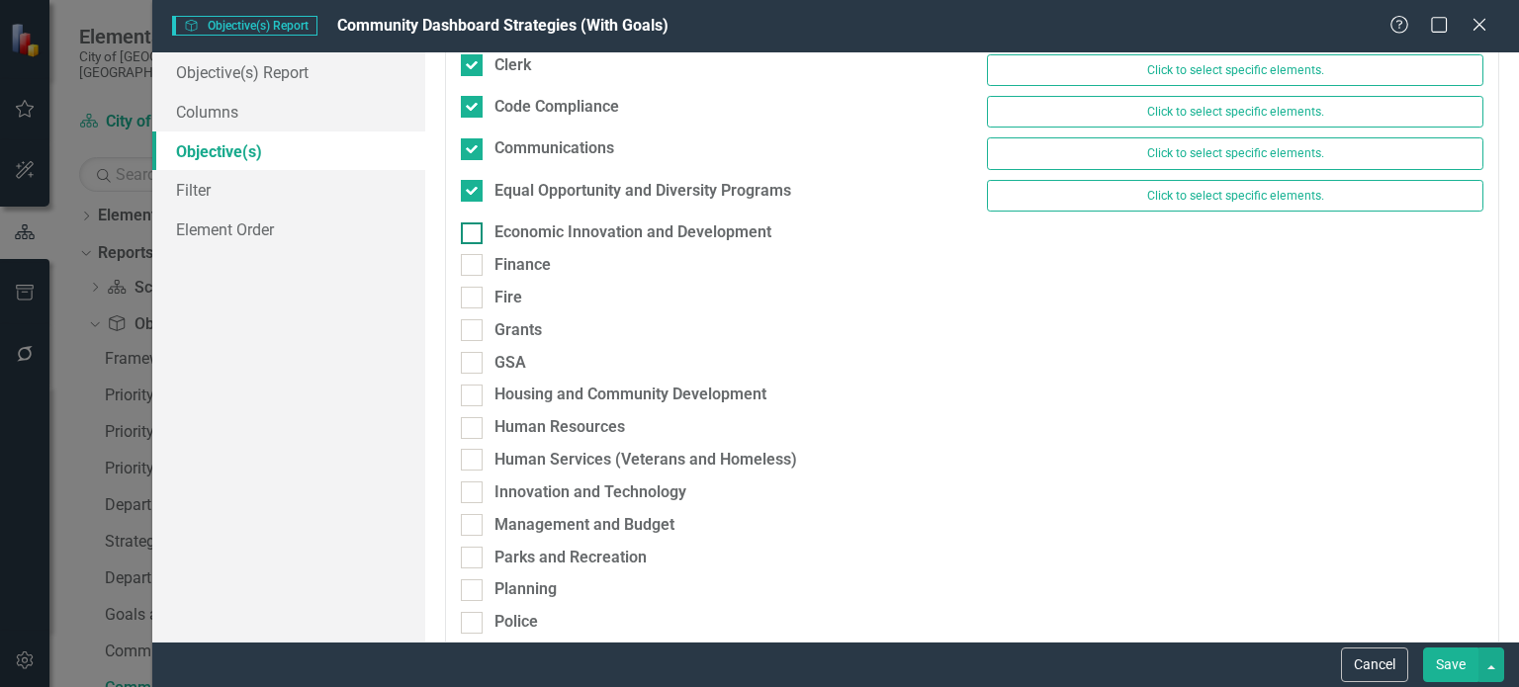
click at [563, 227] on div "Economic Innovation and Development" at bounding box center [633, 233] width 277 height 23
click at [474, 227] on input "Economic Innovation and Development" at bounding box center [467, 229] width 13 height 13
checkbox input "true"
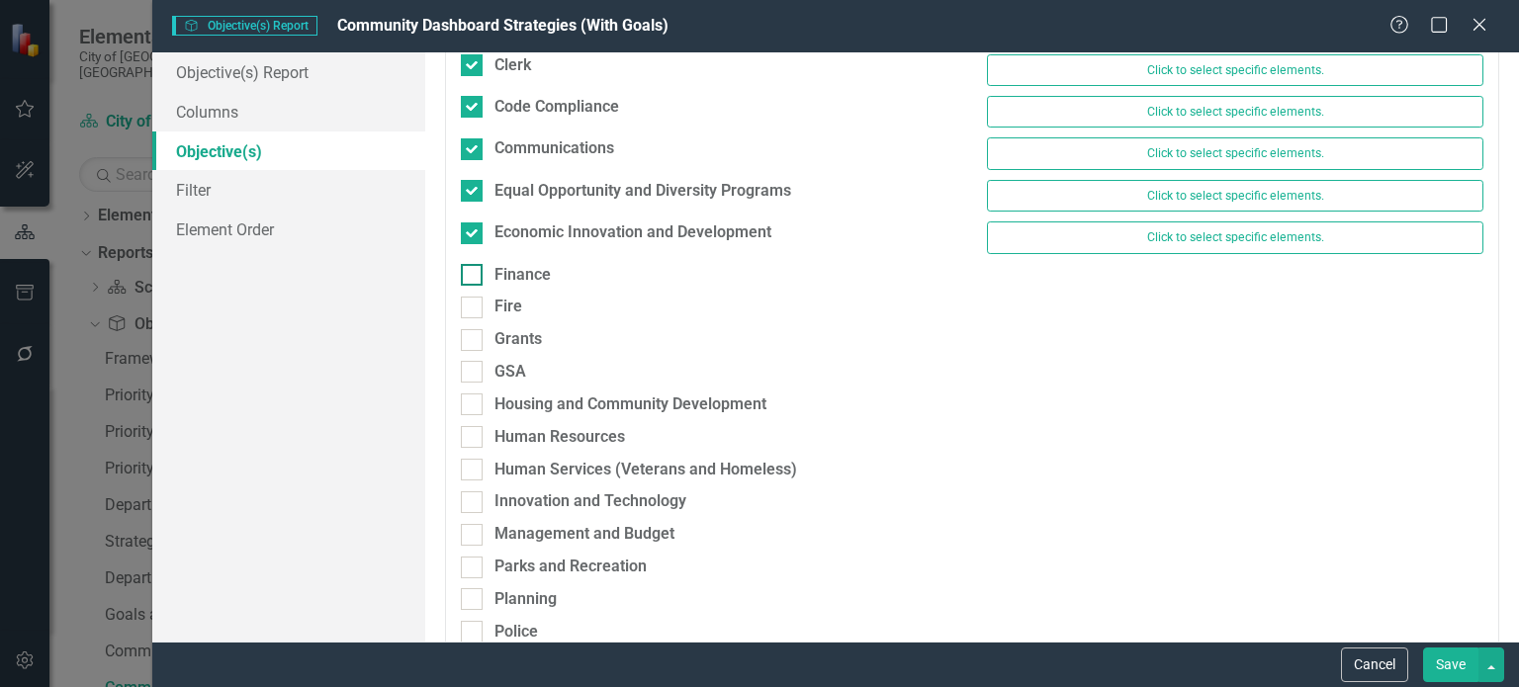
click at [535, 267] on div "Finance" at bounding box center [523, 275] width 56 height 23
click at [474, 267] on input "Finance" at bounding box center [467, 270] width 13 height 13
checkbox input "true"
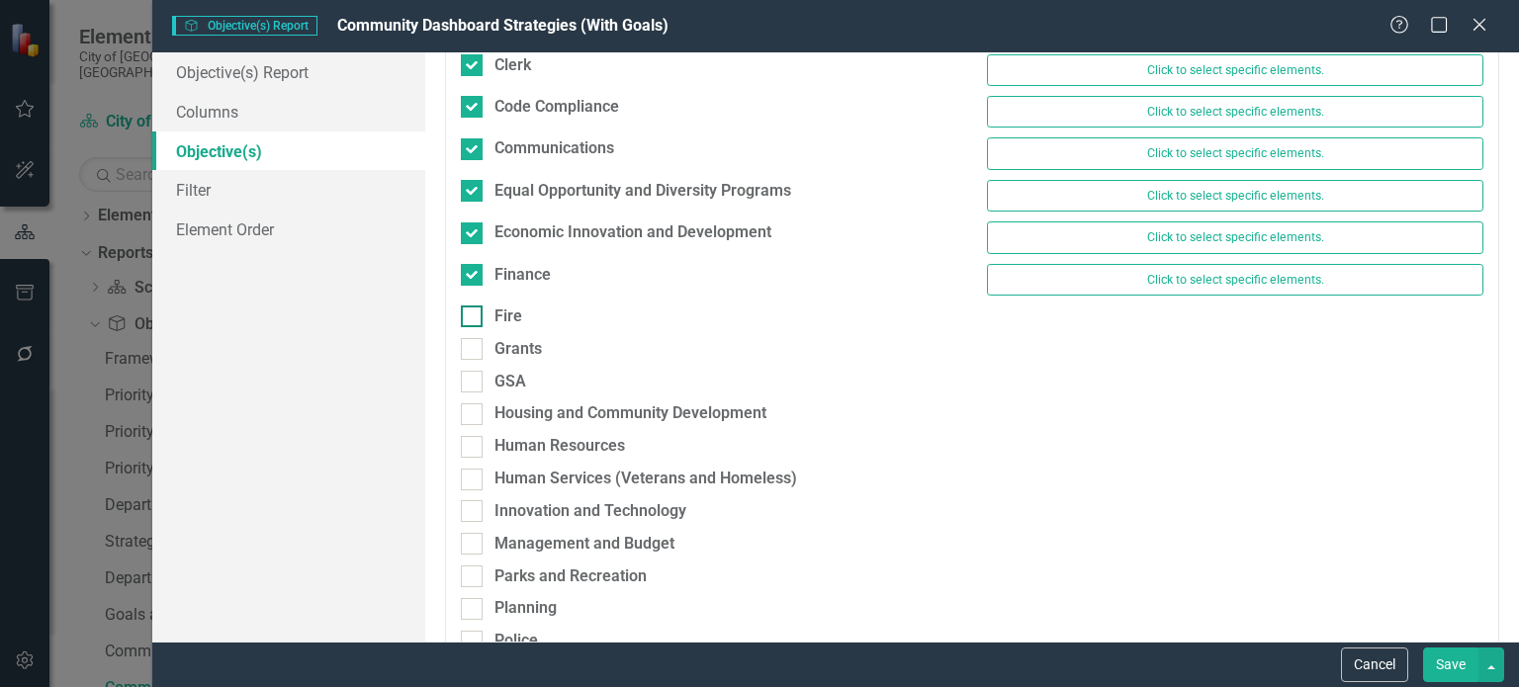
click at [499, 319] on div "Fire" at bounding box center [509, 317] width 28 height 23
click at [474, 318] on input "Fire" at bounding box center [467, 312] width 13 height 13
checkbox input "true"
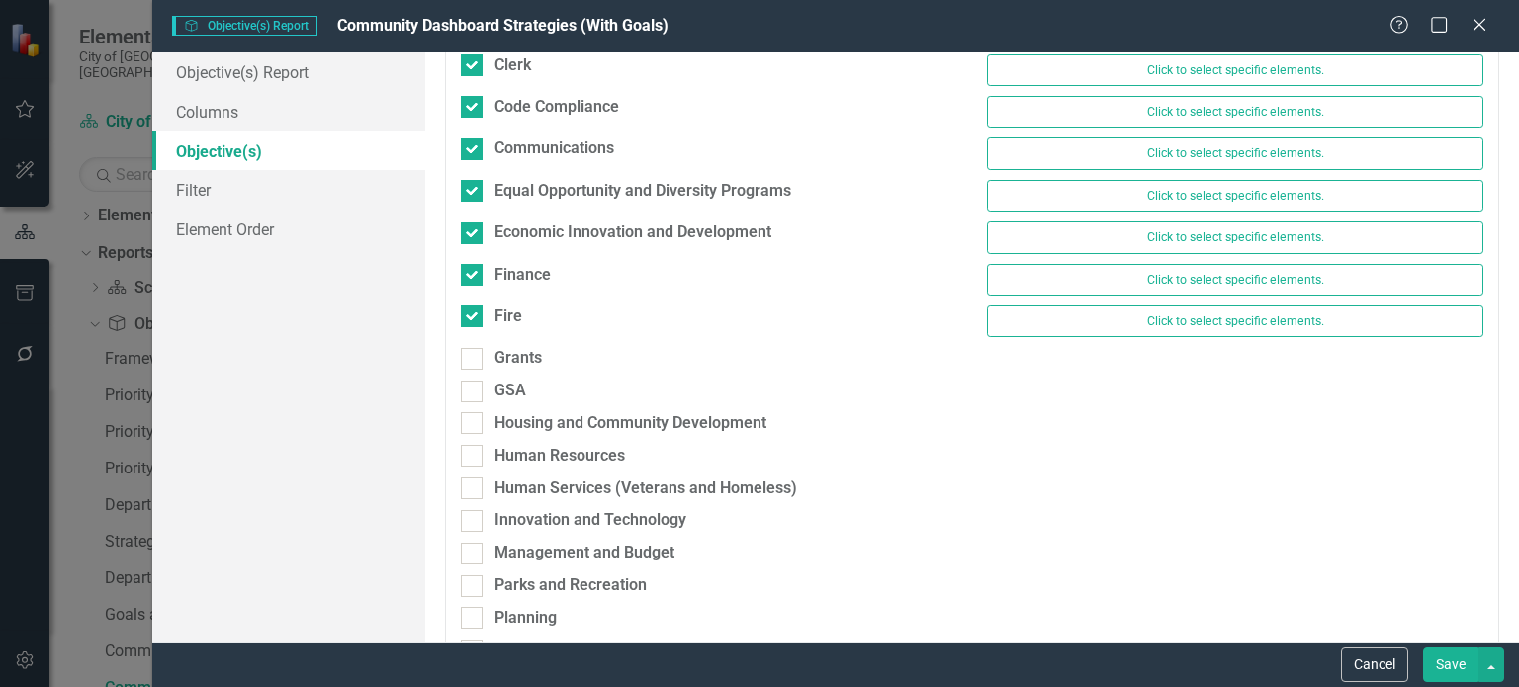
click at [509, 367] on div "Grants" at bounding box center [709, 363] width 526 height 33
click at [517, 358] on div "Grants" at bounding box center [518, 358] width 47 height 23
click at [474, 358] on input "Grants" at bounding box center [467, 354] width 13 height 13
checkbox input "true"
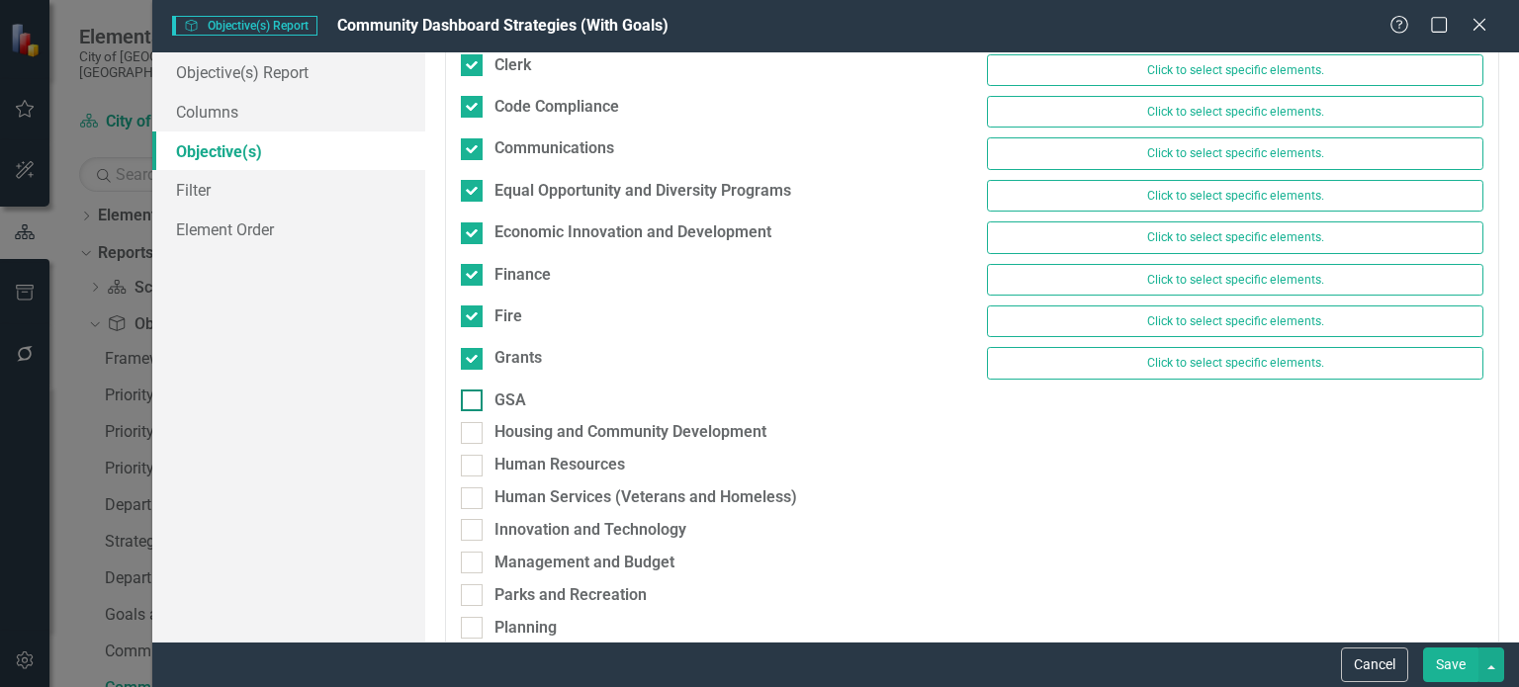
click at [516, 400] on div "GSA" at bounding box center [511, 401] width 32 height 23
click at [474, 400] on input "GSA" at bounding box center [467, 396] width 13 height 13
checkbox input "true"
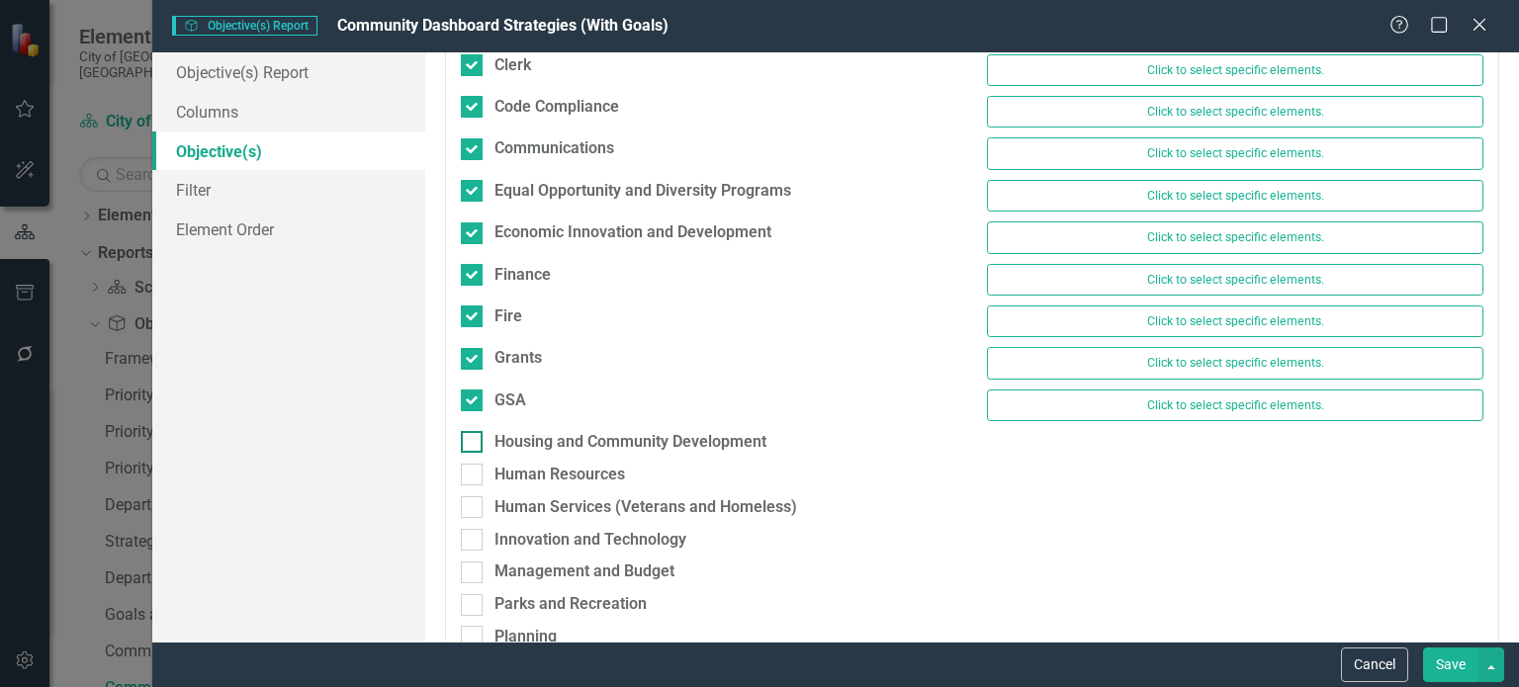
drag, startPoint x: 510, startPoint y: 438, endPoint x: 525, endPoint y: 470, distance: 35.0
click at [510, 440] on div "Housing and Community Development" at bounding box center [631, 442] width 272 height 23
click at [474, 440] on input "Housing and Community Development" at bounding box center [467, 437] width 13 height 13
checkbox input "true"
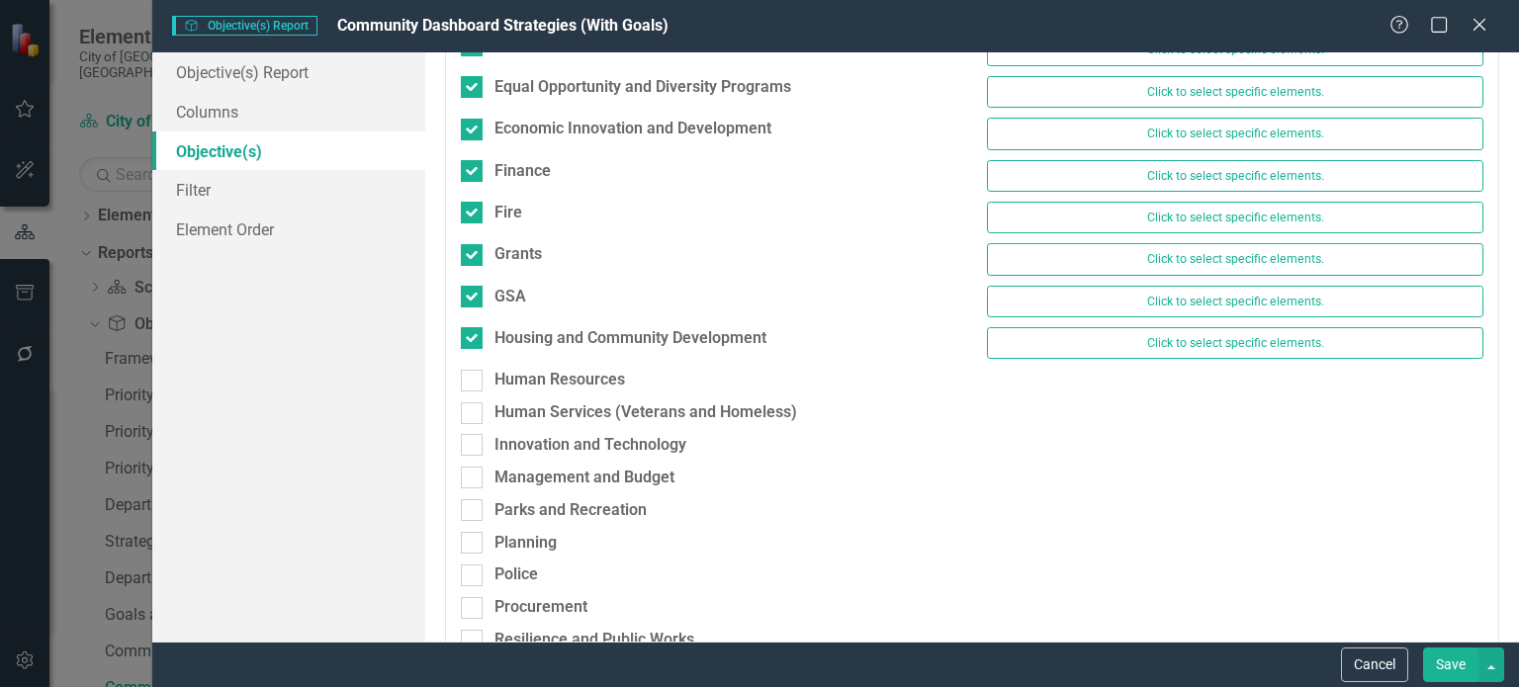
scroll to position [791, 0]
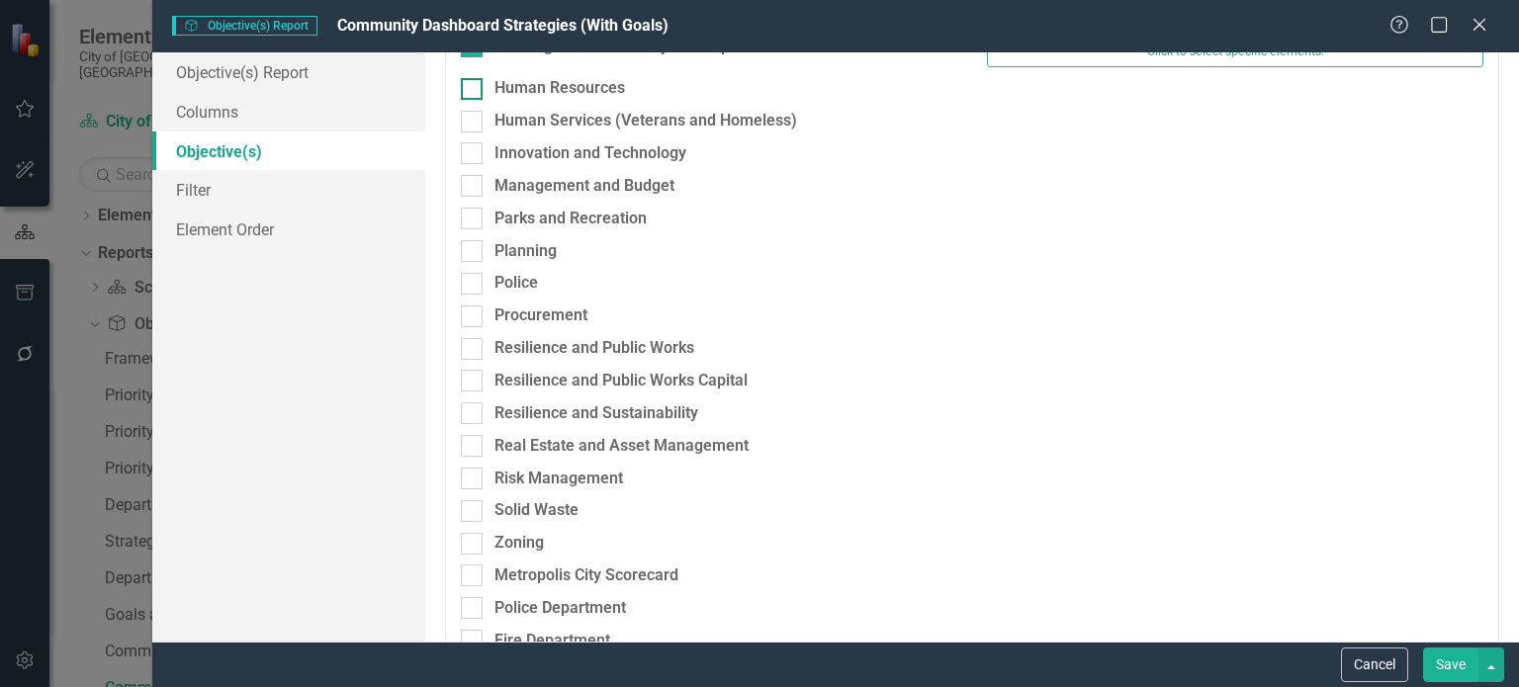
click at [582, 77] on div "Human Resources" at bounding box center [560, 88] width 131 height 23
click at [474, 78] on input "Human Resources" at bounding box center [467, 84] width 13 height 13
checkbox input "true"
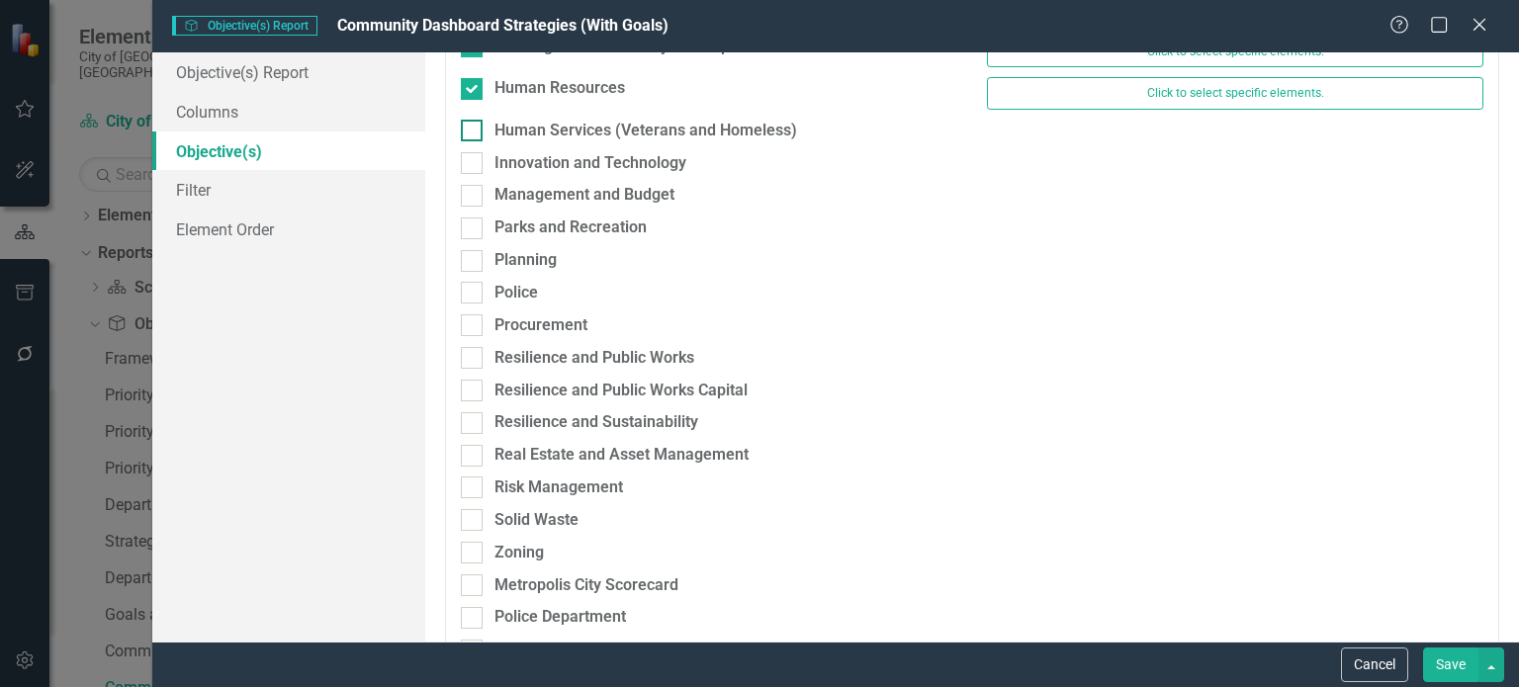
click at [588, 122] on div "Human Services (Veterans and Homeless)" at bounding box center [646, 131] width 303 height 23
click at [474, 122] on input "Human Services (Veterans and Homeless)" at bounding box center [467, 126] width 13 height 13
checkbox input "true"
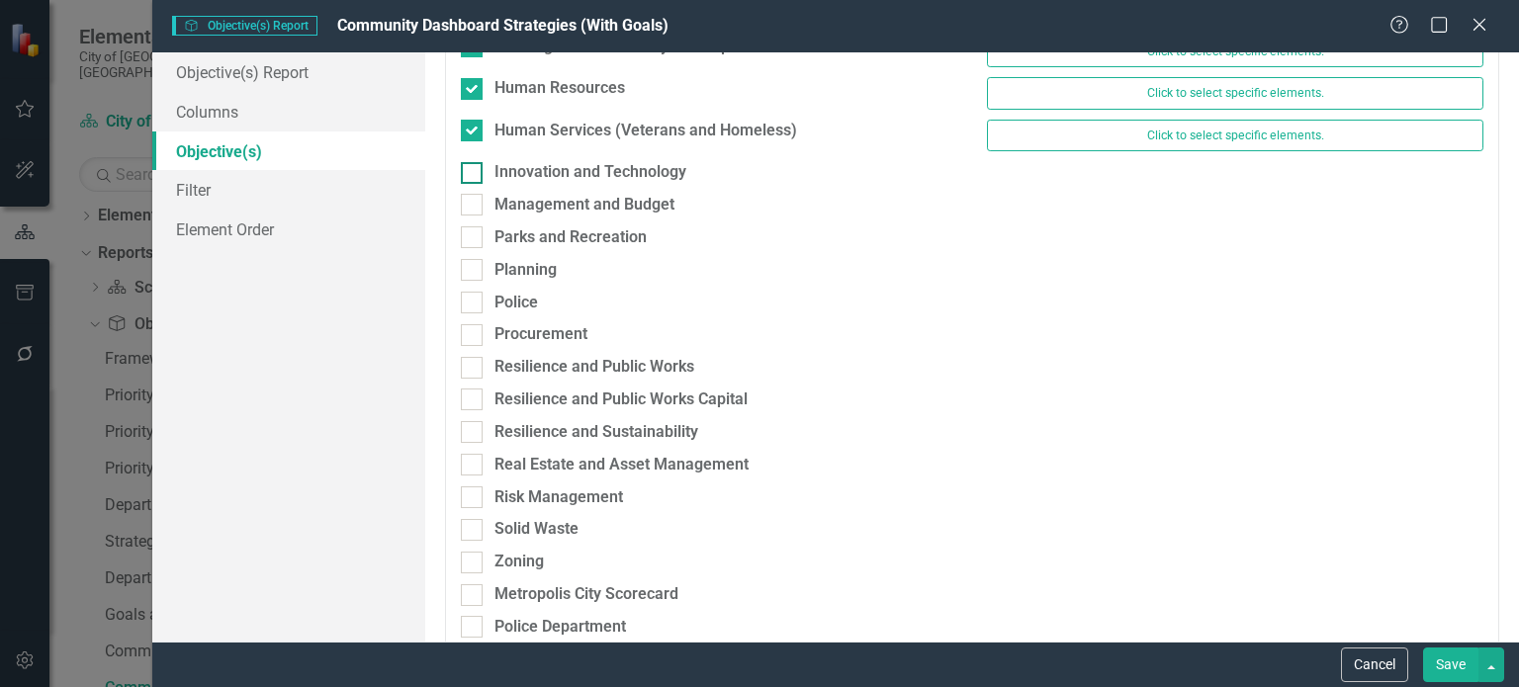
click at [562, 167] on div "Innovation and Technology" at bounding box center [591, 172] width 192 height 23
click at [474, 167] on input "Innovation and Technology" at bounding box center [467, 168] width 13 height 13
checkbox input "true"
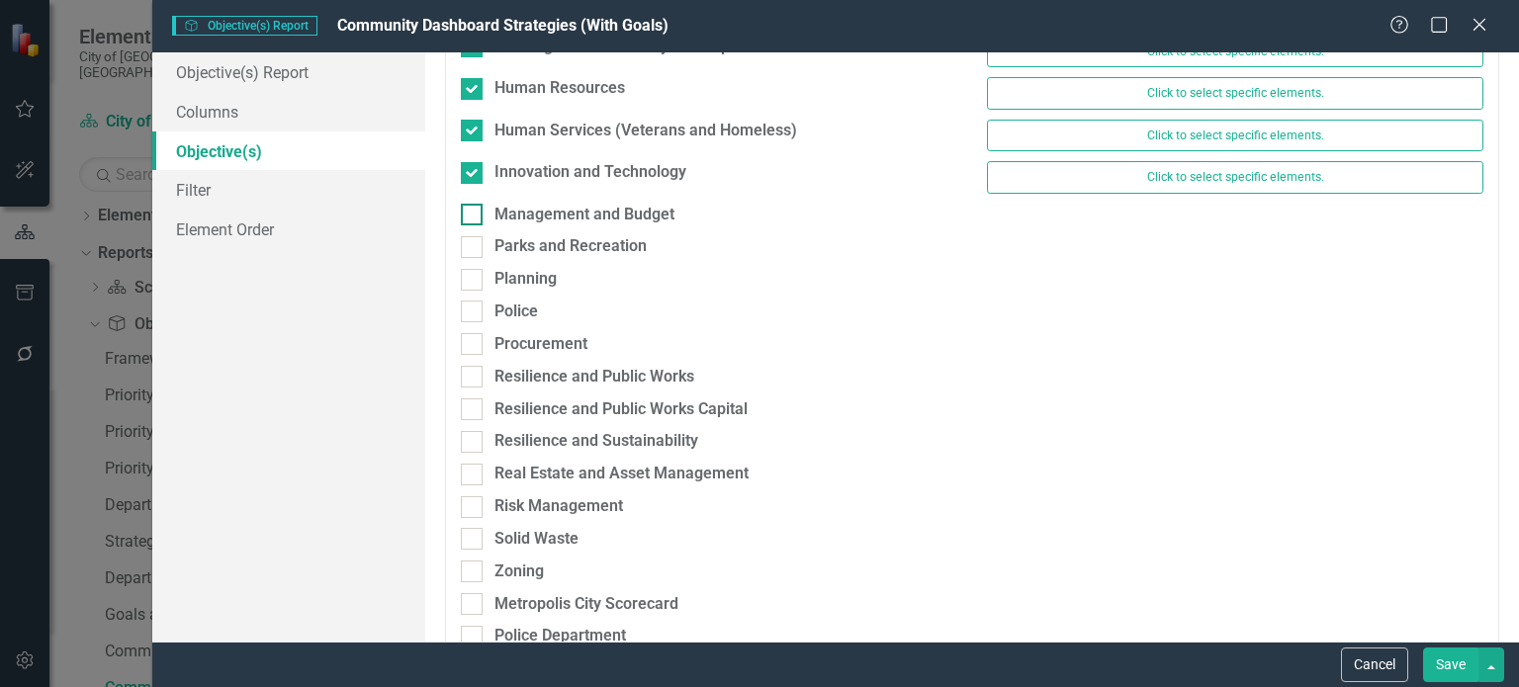
click at [554, 210] on div "Management and Budget" at bounding box center [585, 215] width 180 height 23
click at [474, 210] on input "Management and Budget" at bounding box center [467, 210] width 13 height 13
checkbox input "true"
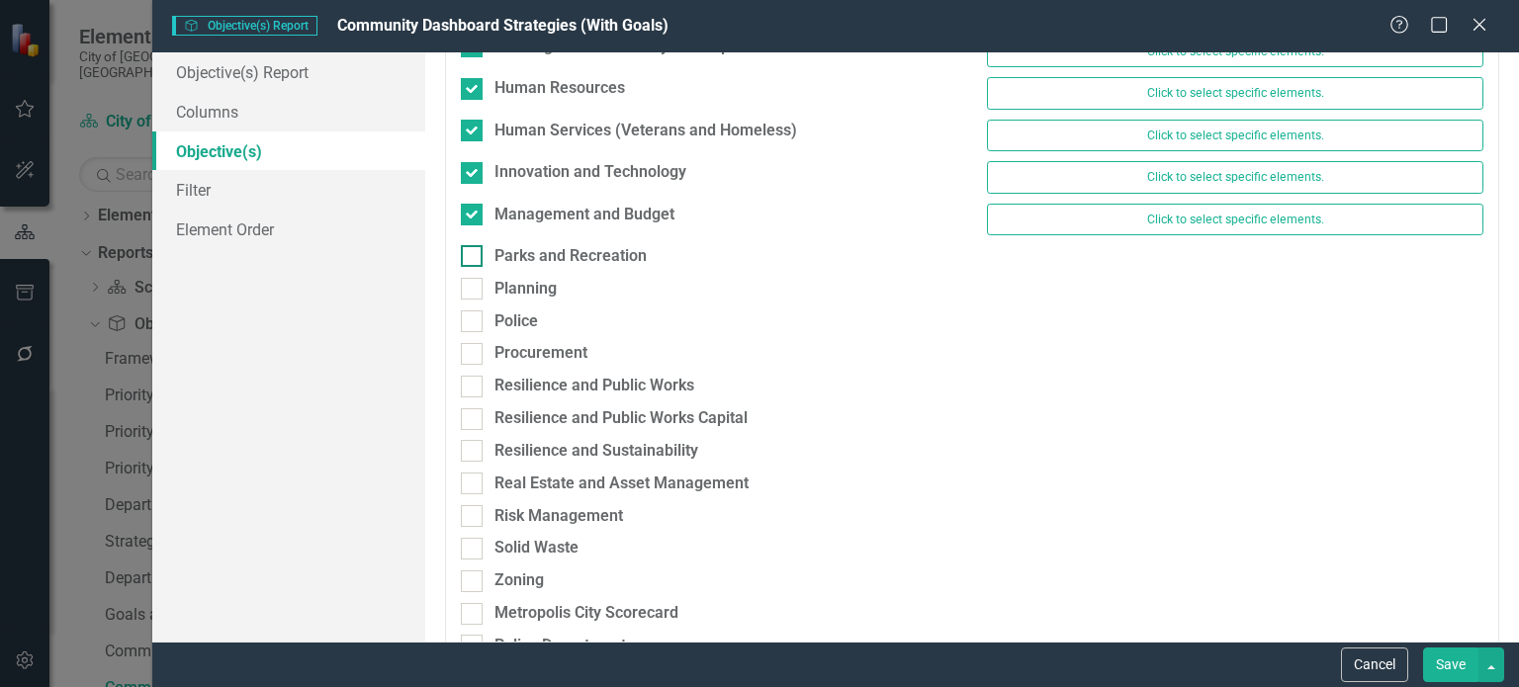
click at [541, 252] on div "Parks and Recreation" at bounding box center [571, 256] width 152 height 23
click at [474, 252] on input "Parks and Recreation" at bounding box center [467, 251] width 13 height 13
checkbox input "true"
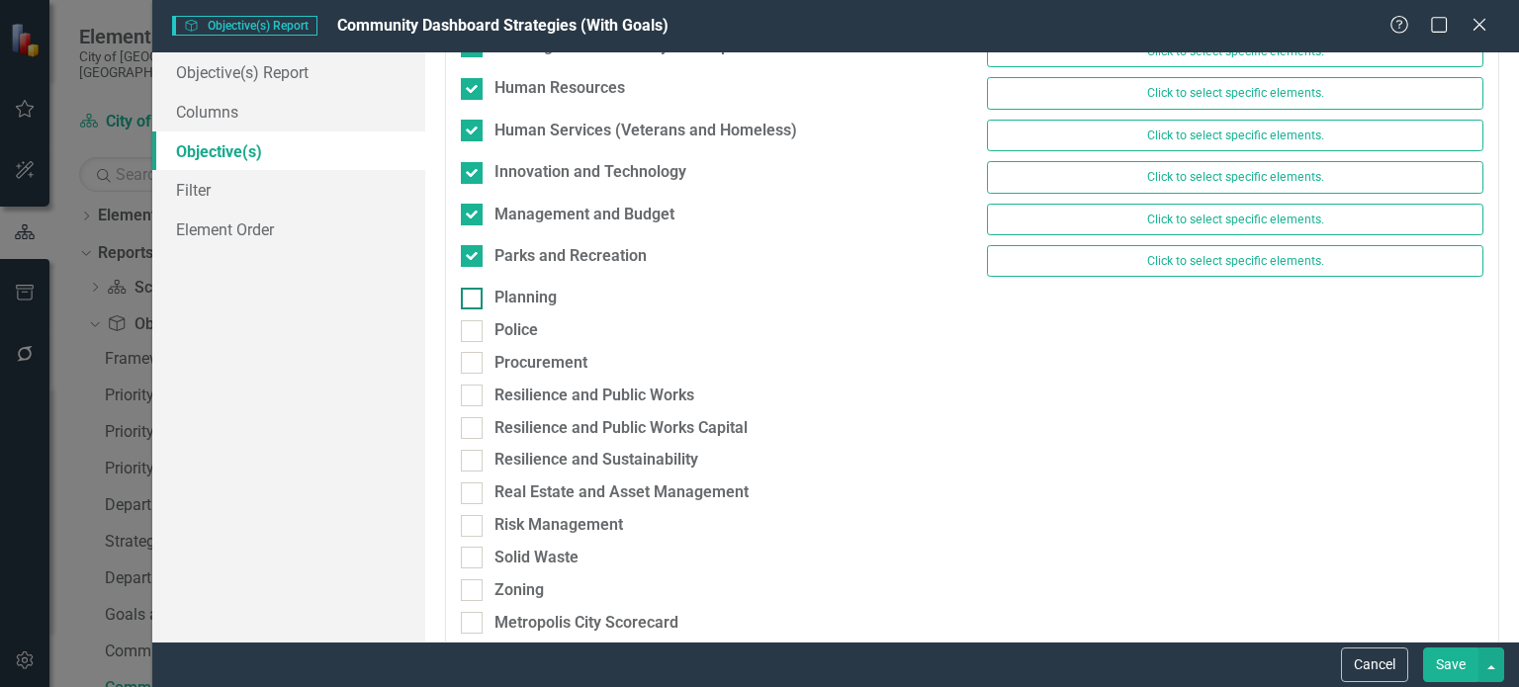
click at [524, 288] on div "Planning" at bounding box center [526, 298] width 62 height 23
click at [474, 288] on input "Planning" at bounding box center [467, 294] width 13 height 13
checkbox input "true"
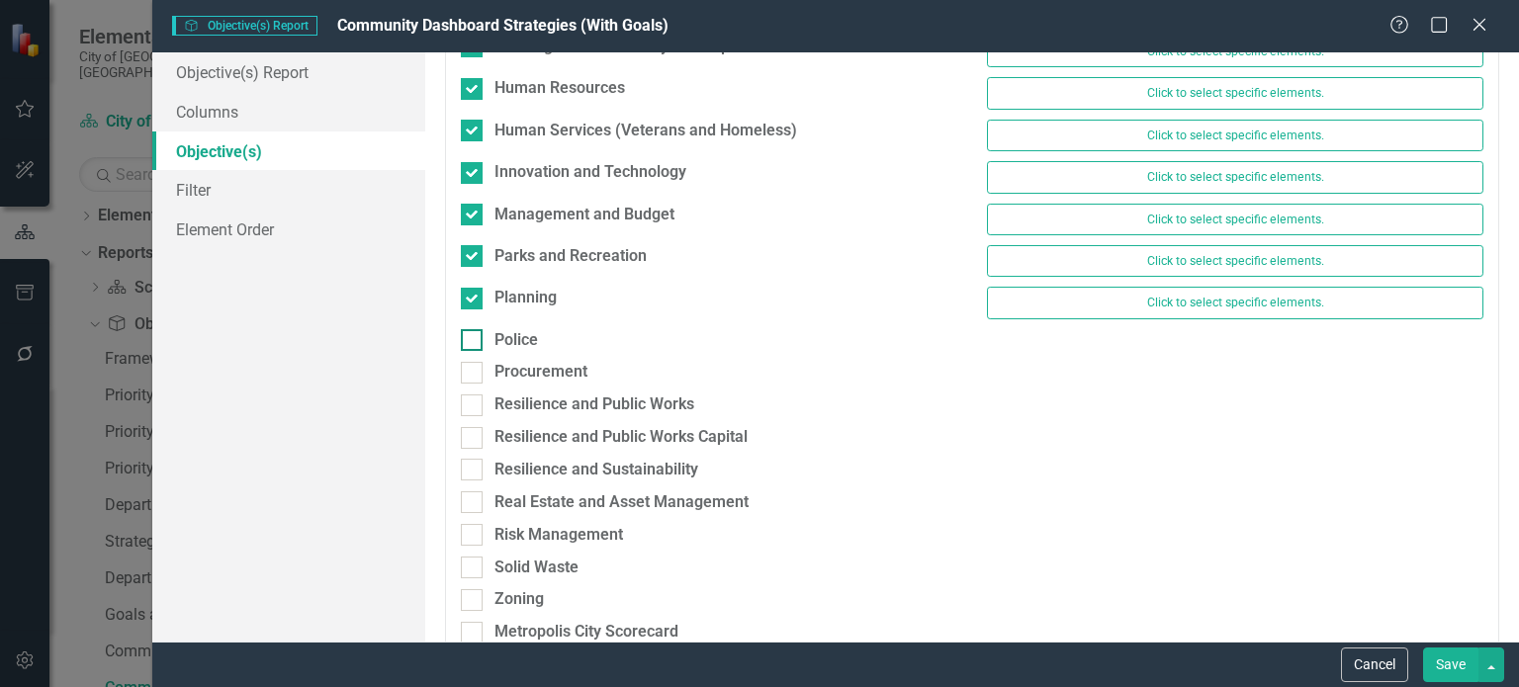
drag, startPoint x: 518, startPoint y: 324, endPoint x: 518, endPoint y: 338, distance: 13.8
click at [518, 329] on div "Police" at bounding box center [517, 340] width 44 height 23
click at [474, 329] on input "Police" at bounding box center [467, 335] width 13 height 13
checkbox input "true"
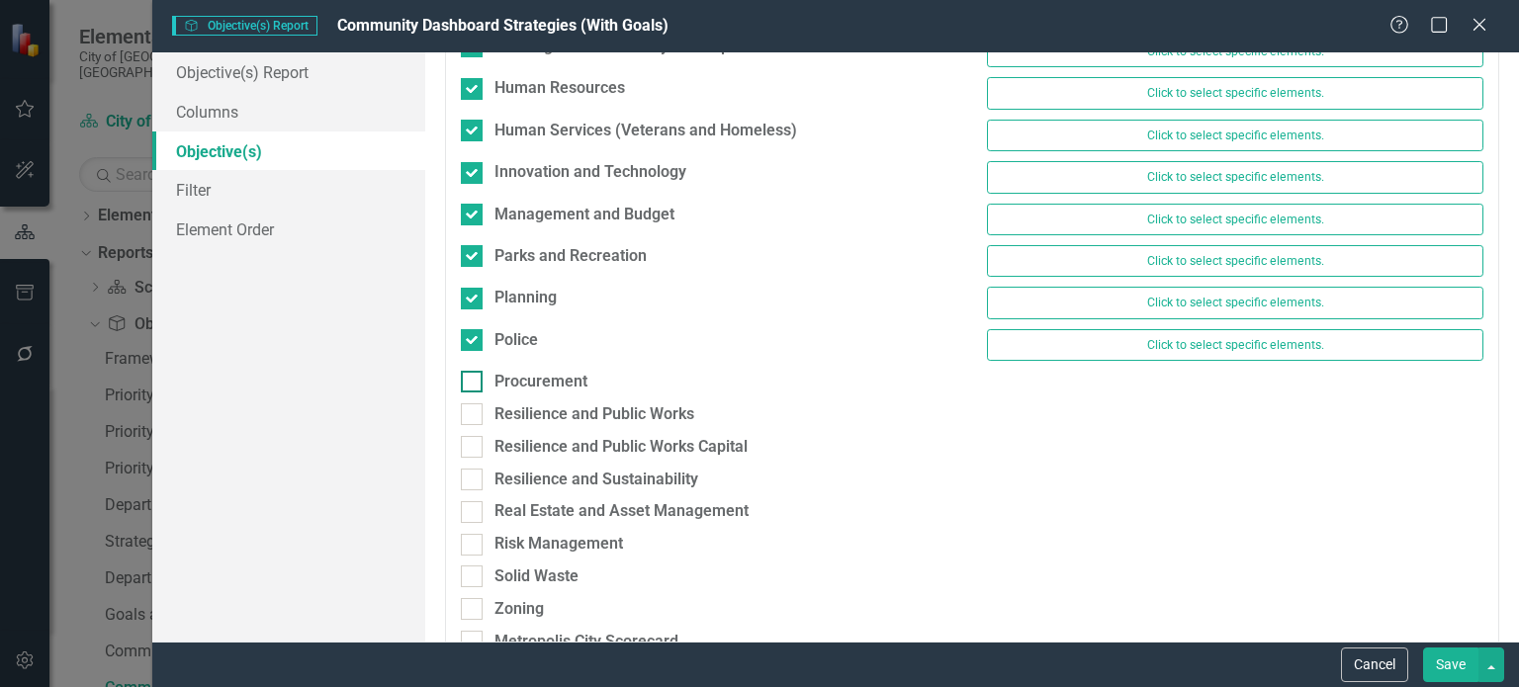
click at [523, 375] on div "Procurement" at bounding box center [541, 382] width 93 height 23
click at [474, 375] on input "Procurement" at bounding box center [467, 377] width 13 height 13
checkbox input "true"
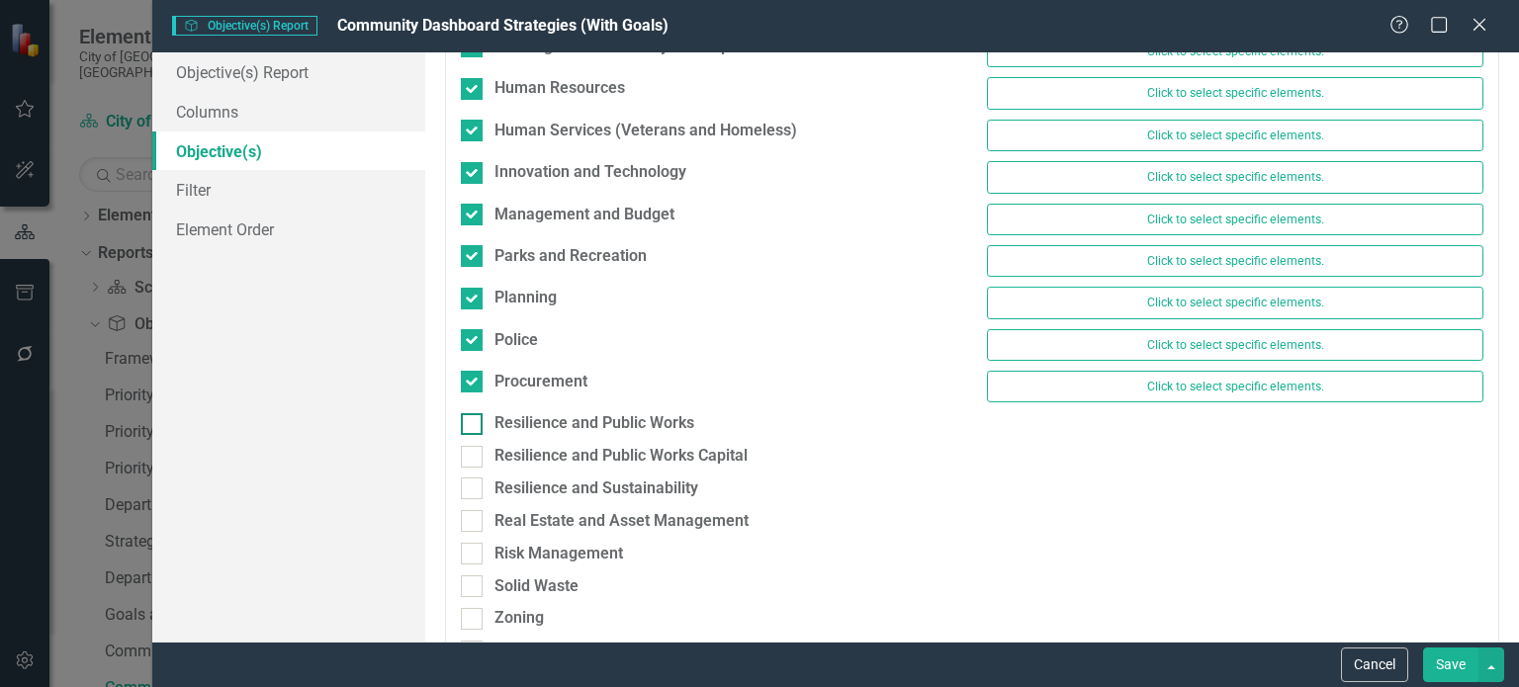
click at [556, 415] on div "Resilience and Public Works" at bounding box center [595, 423] width 200 height 23
click at [474, 415] on input "Resilience and Public Works" at bounding box center [467, 419] width 13 height 13
checkbox input "true"
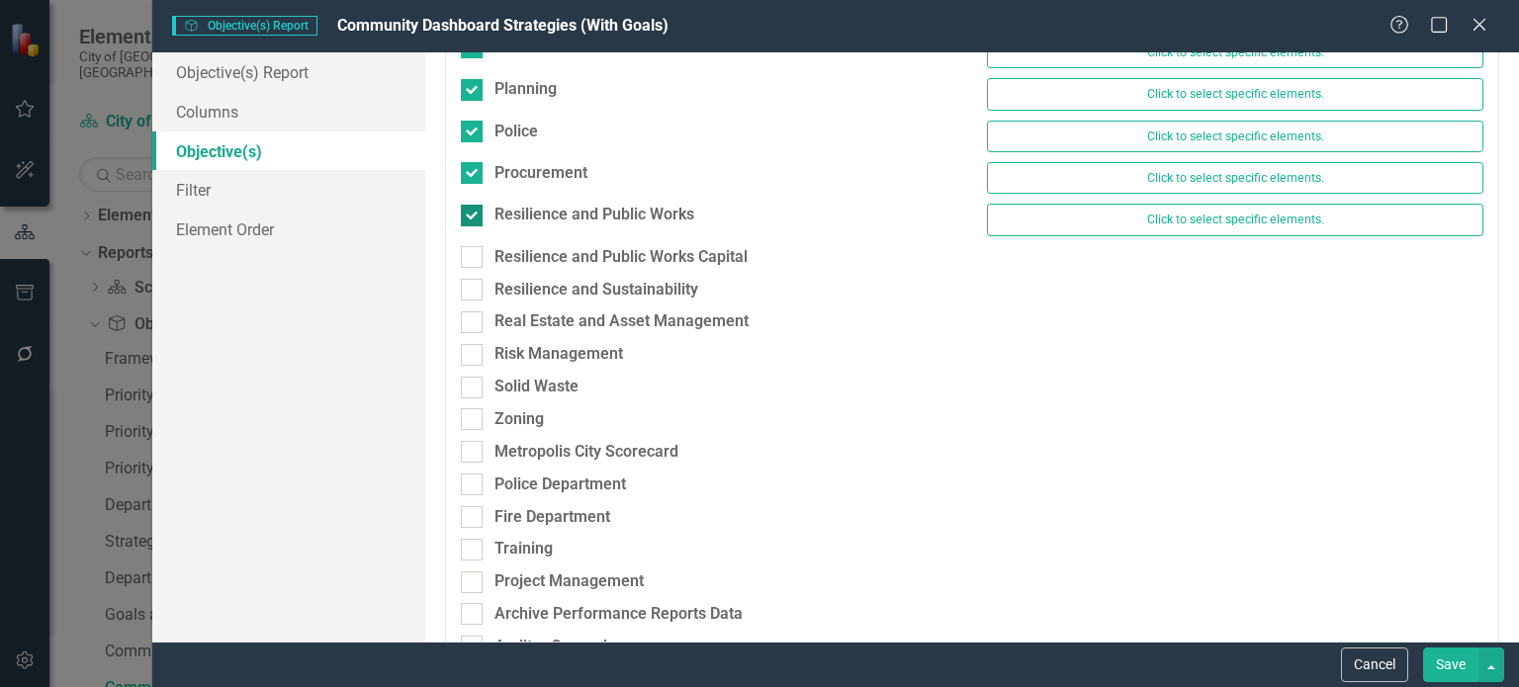
scroll to position [1031, 0]
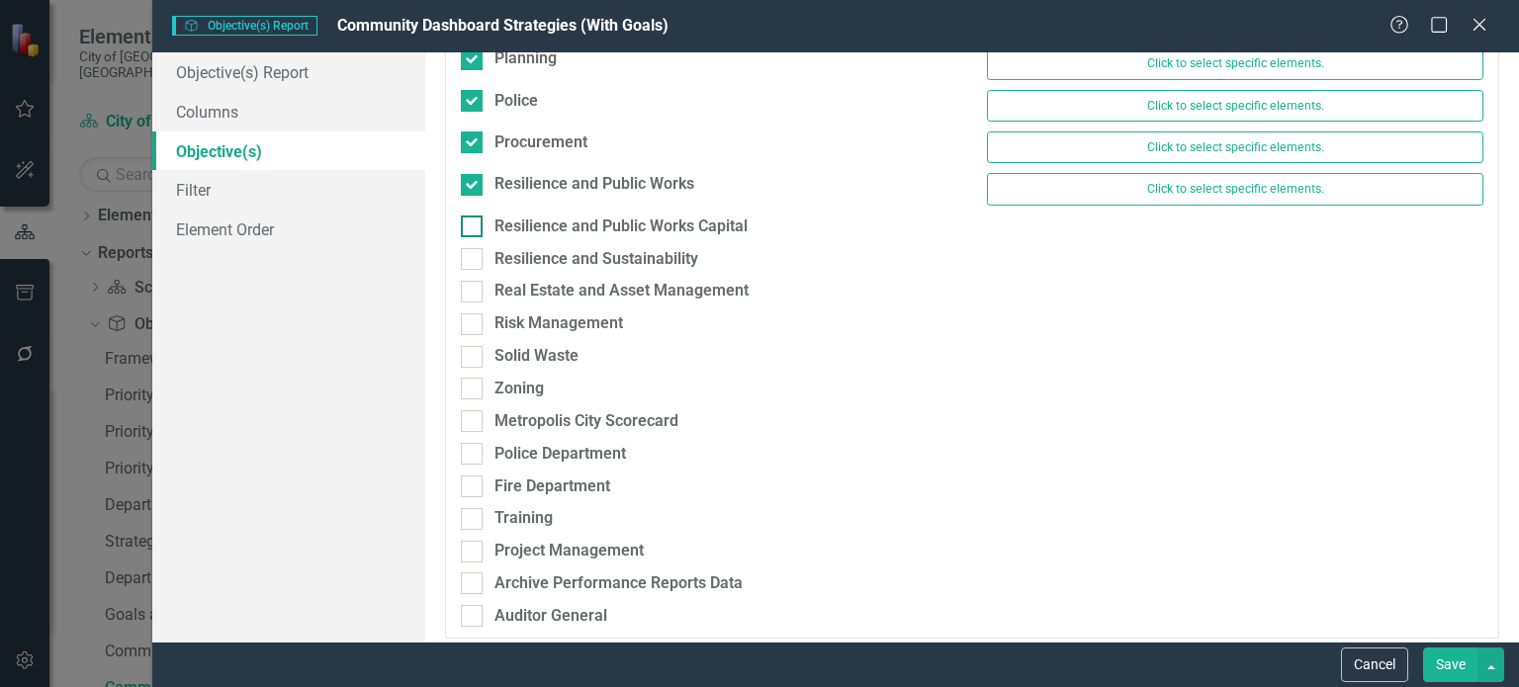
click at [530, 216] on div "Resilience and Public Works Capital" at bounding box center [621, 227] width 253 height 23
click at [474, 216] on input "Resilience and Public Works Capital" at bounding box center [467, 222] width 13 height 13
checkbox input "true"
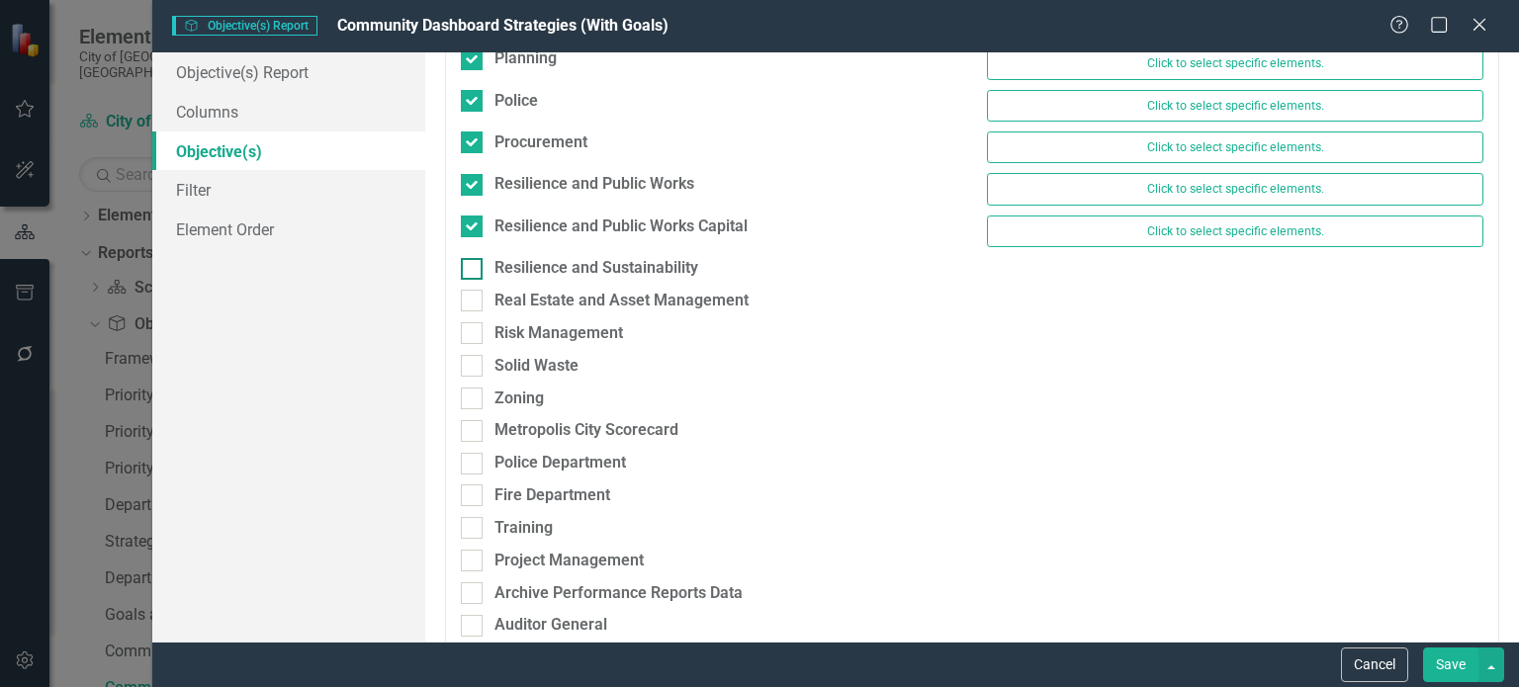
click at [538, 257] on div "Resilience and Sustainability" at bounding box center [597, 268] width 204 height 23
click at [474, 258] on input "Resilience and Sustainability" at bounding box center [467, 264] width 13 height 13
checkbox input "true"
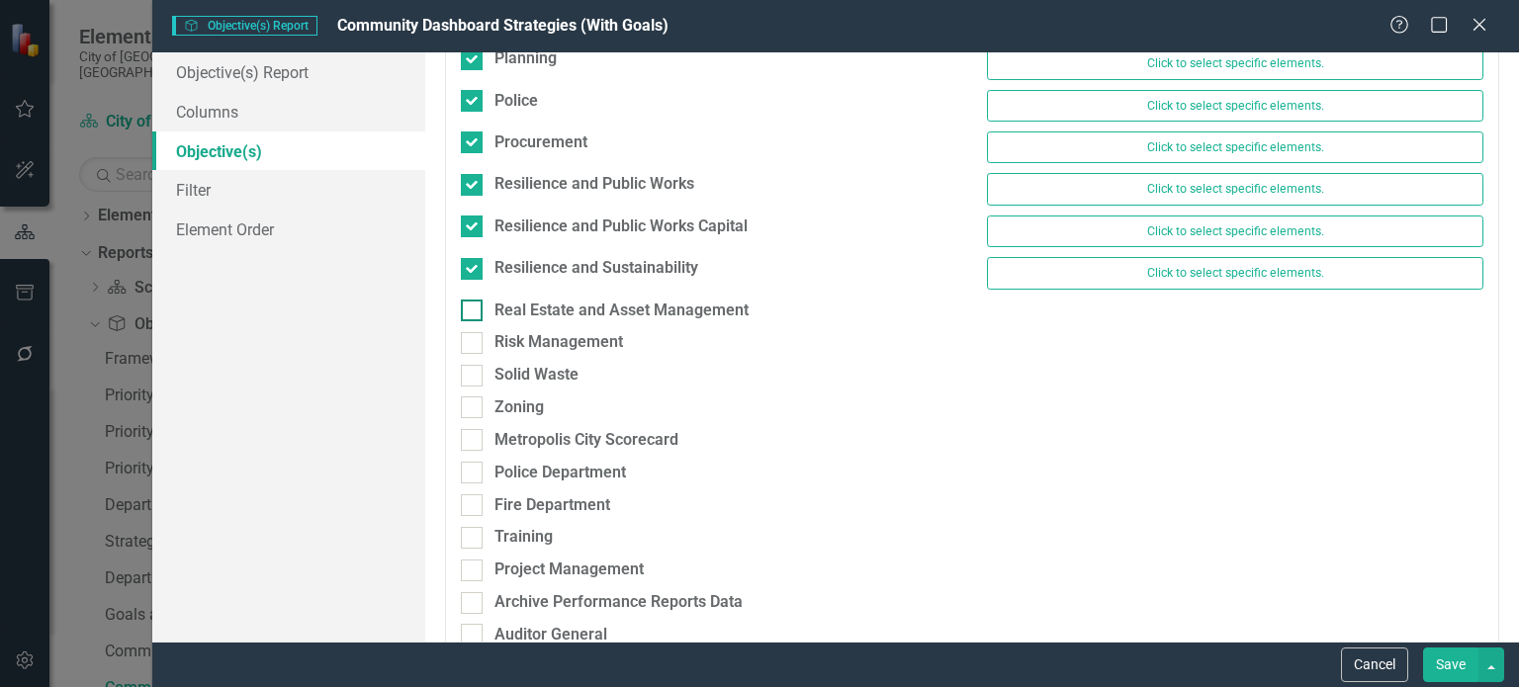
click at [532, 300] on div "Real Estate and Asset Management" at bounding box center [622, 311] width 254 height 23
click at [474, 300] on input "Real Estate and Asset Management" at bounding box center [467, 306] width 13 height 13
checkbox input "true"
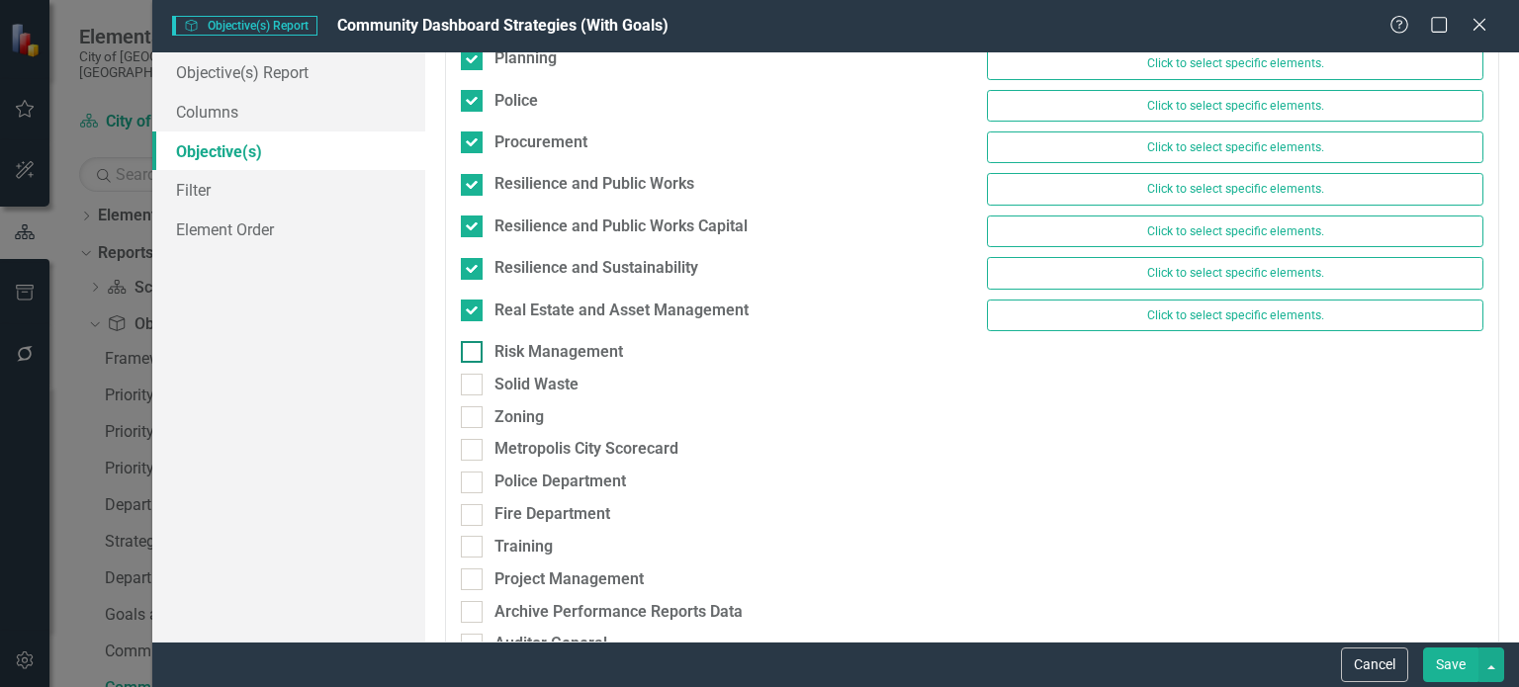
drag, startPoint x: 532, startPoint y: 344, endPoint x: 526, endPoint y: 362, distance: 18.8
click at [532, 345] on div "Risk Management" at bounding box center [559, 352] width 129 height 23
click at [474, 345] on input "Risk Management" at bounding box center [467, 347] width 13 height 13
checkbox input "true"
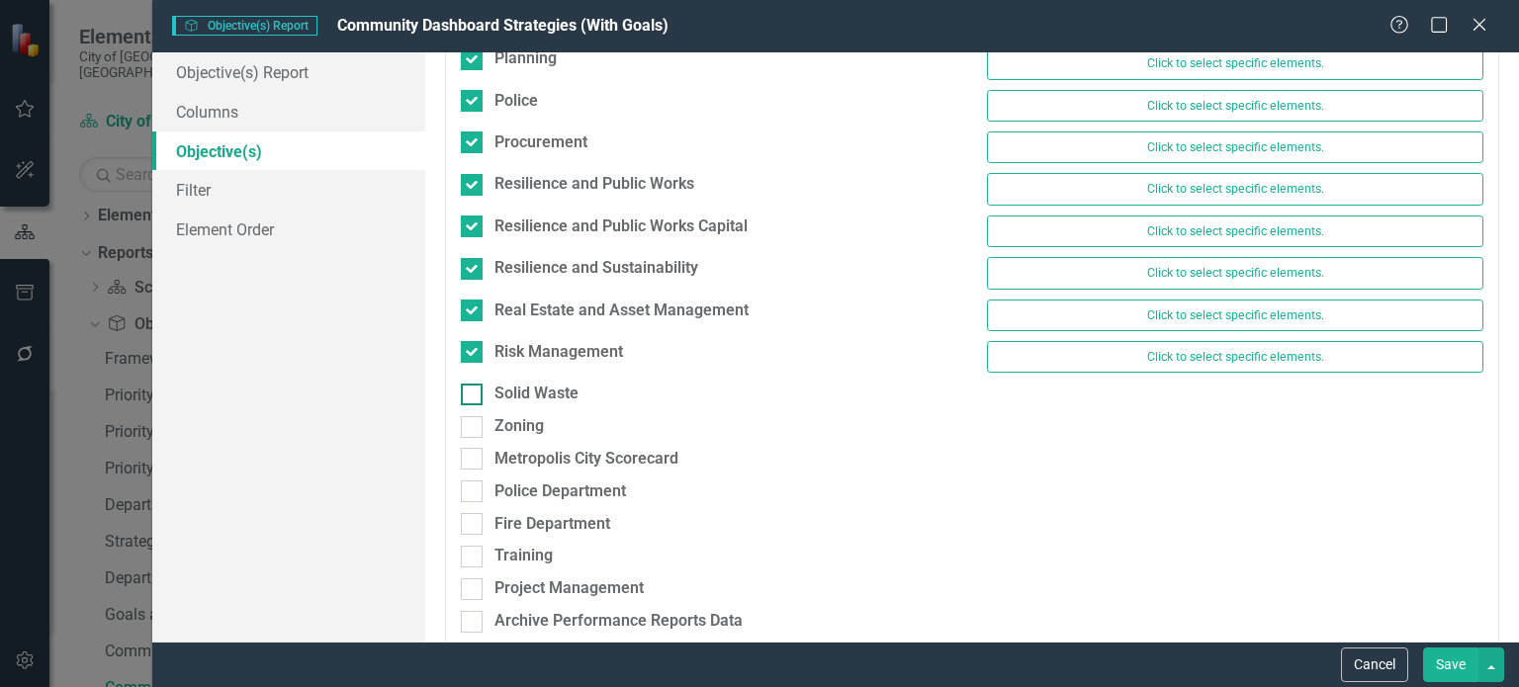
click at [521, 383] on div "Solid Waste" at bounding box center [537, 394] width 84 height 23
click at [474, 384] on input "Solid Waste" at bounding box center [467, 390] width 13 height 13
checkbox input "true"
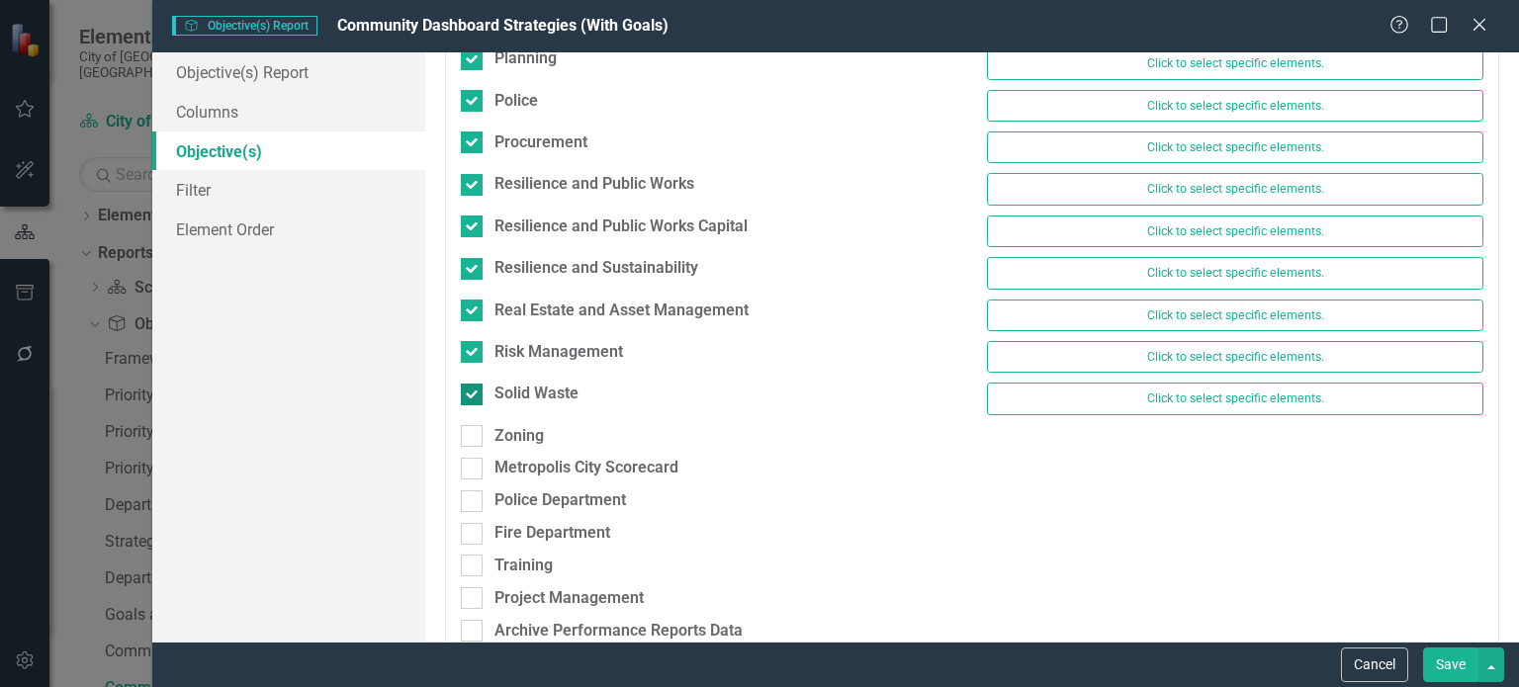
scroll to position [1076, 0]
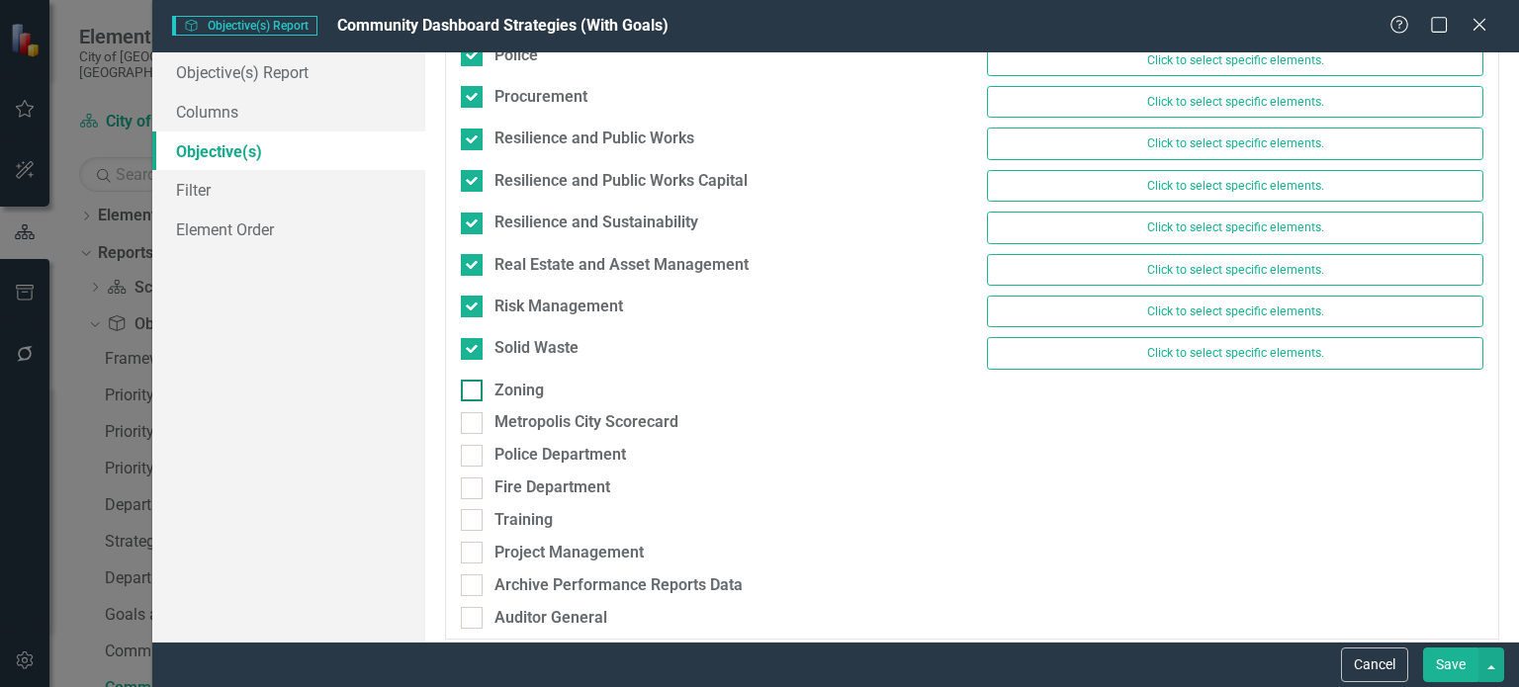
click at [522, 380] on div "Zoning" at bounding box center [519, 391] width 49 height 23
click at [474, 380] on input "Zoning" at bounding box center [467, 386] width 13 height 13
checkbox input "true"
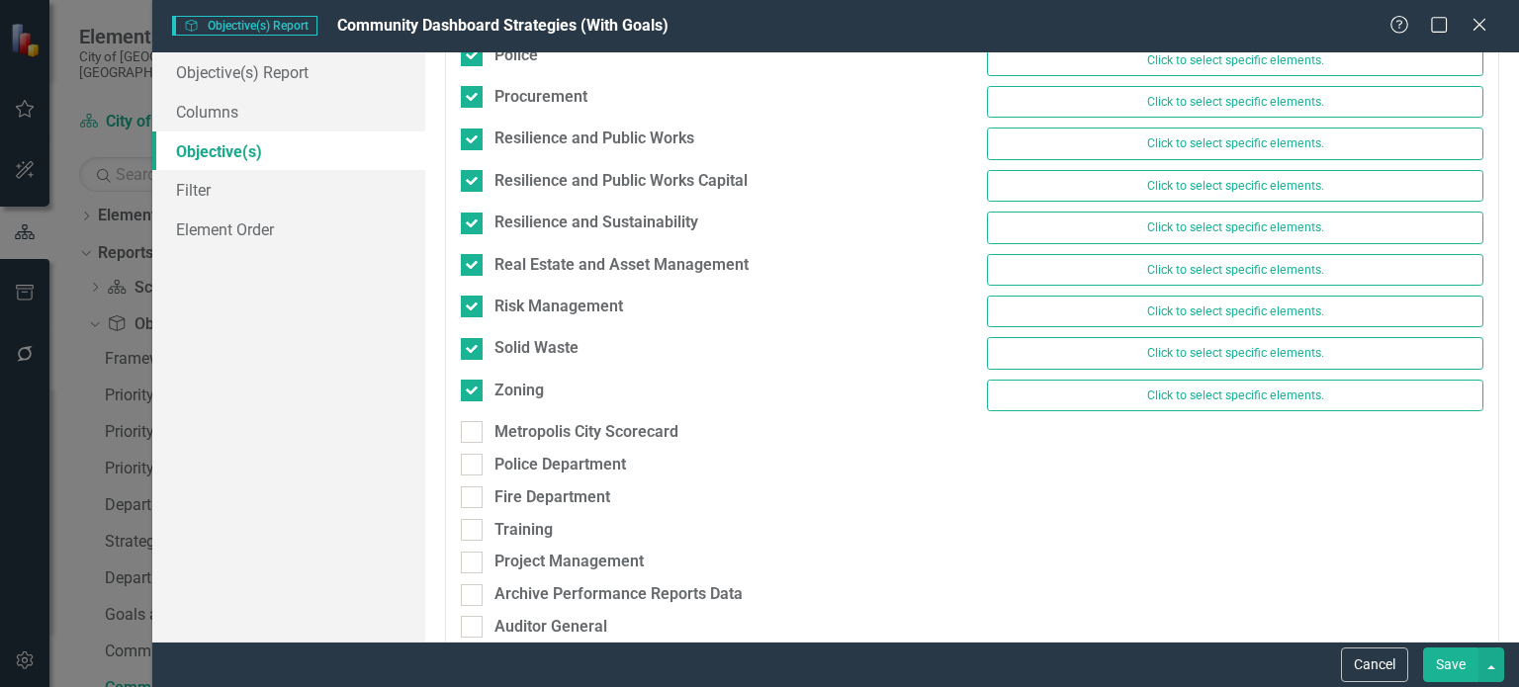
click at [1435, 661] on button "Save" at bounding box center [1450, 665] width 55 height 35
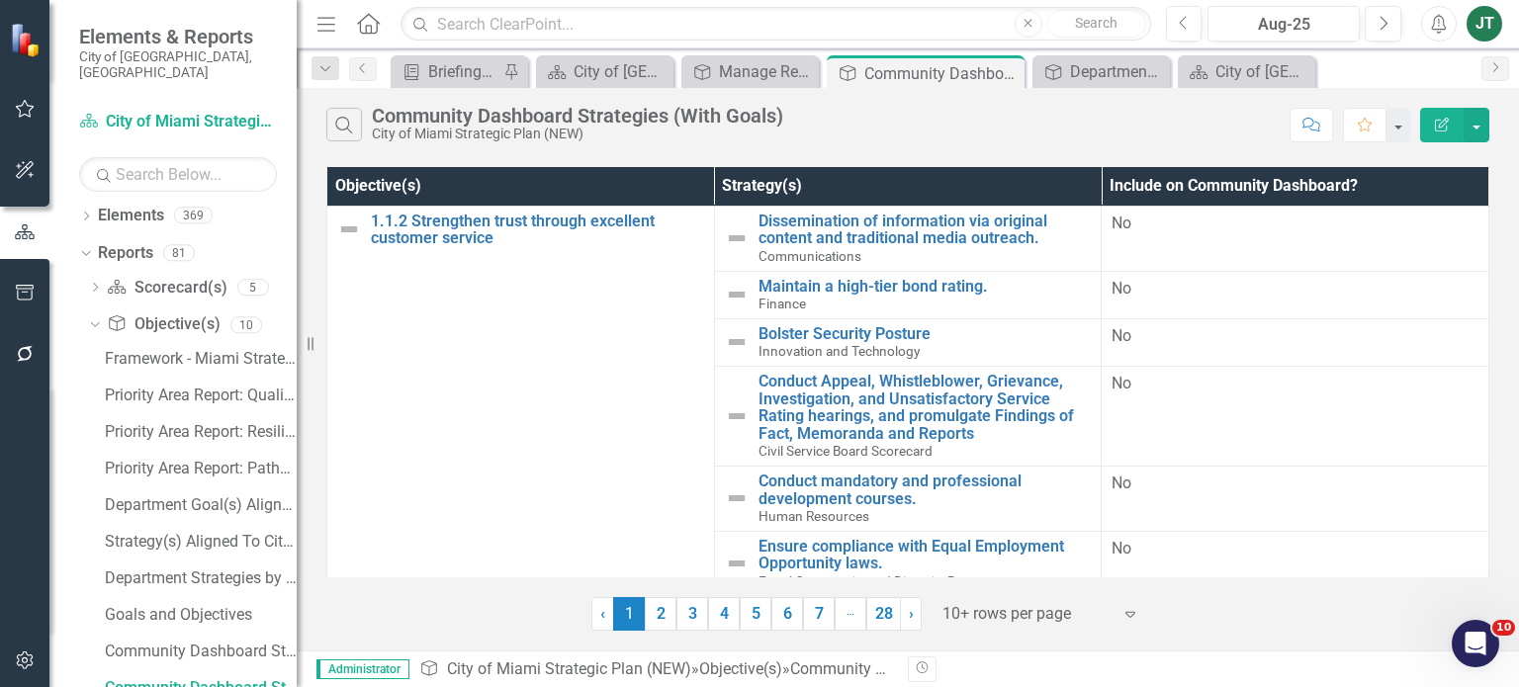
click at [1441, 116] on button "Edit Report" at bounding box center [1442, 125] width 44 height 35
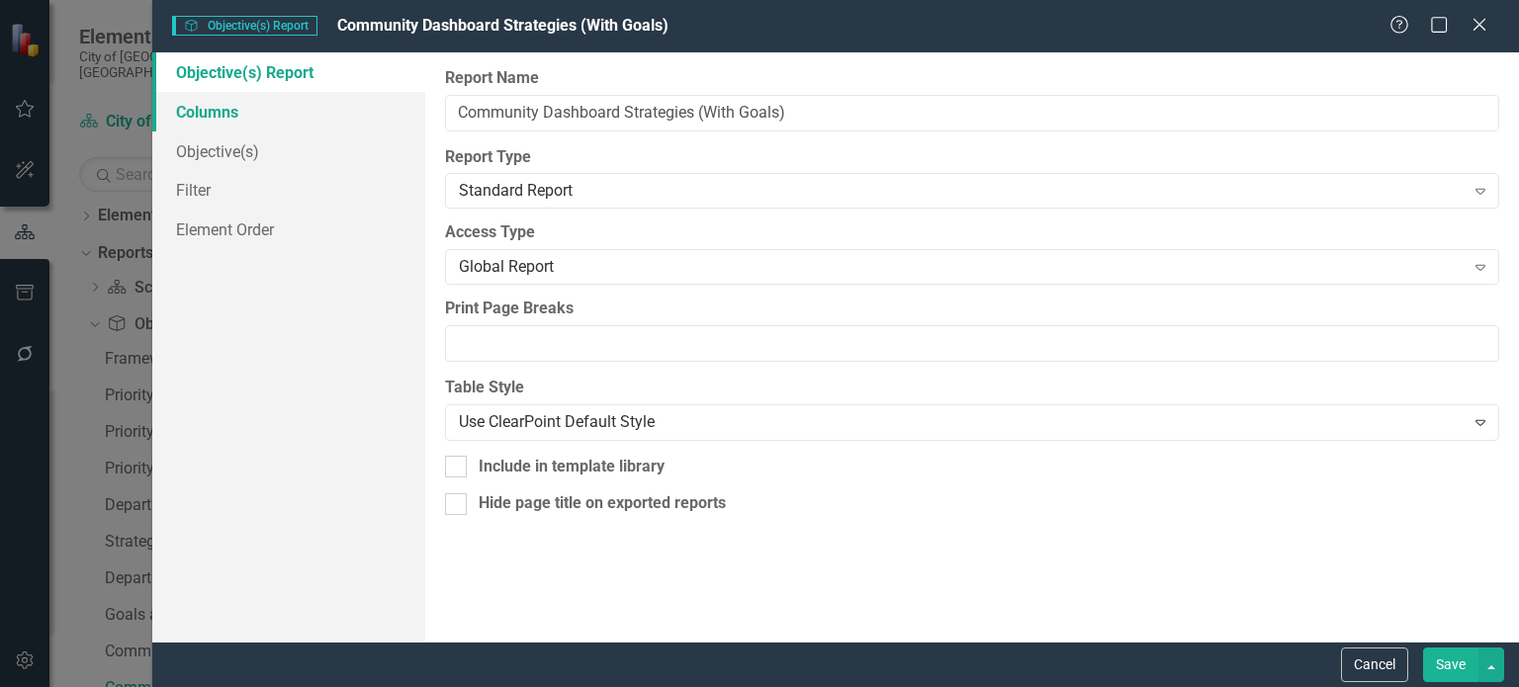
click at [236, 118] on link "Columns" at bounding box center [288, 112] width 273 height 40
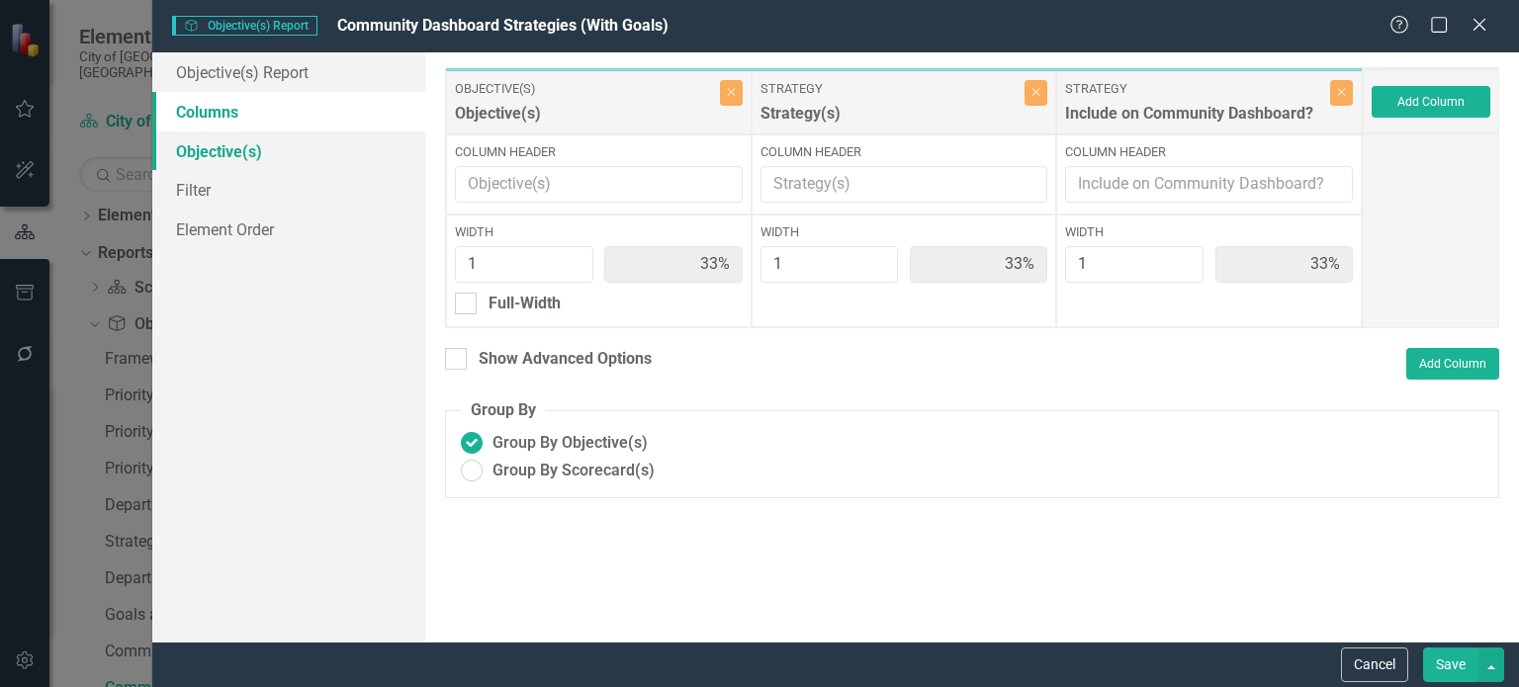
click at [233, 152] on link "Objective(s)" at bounding box center [288, 152] width 273 height 40
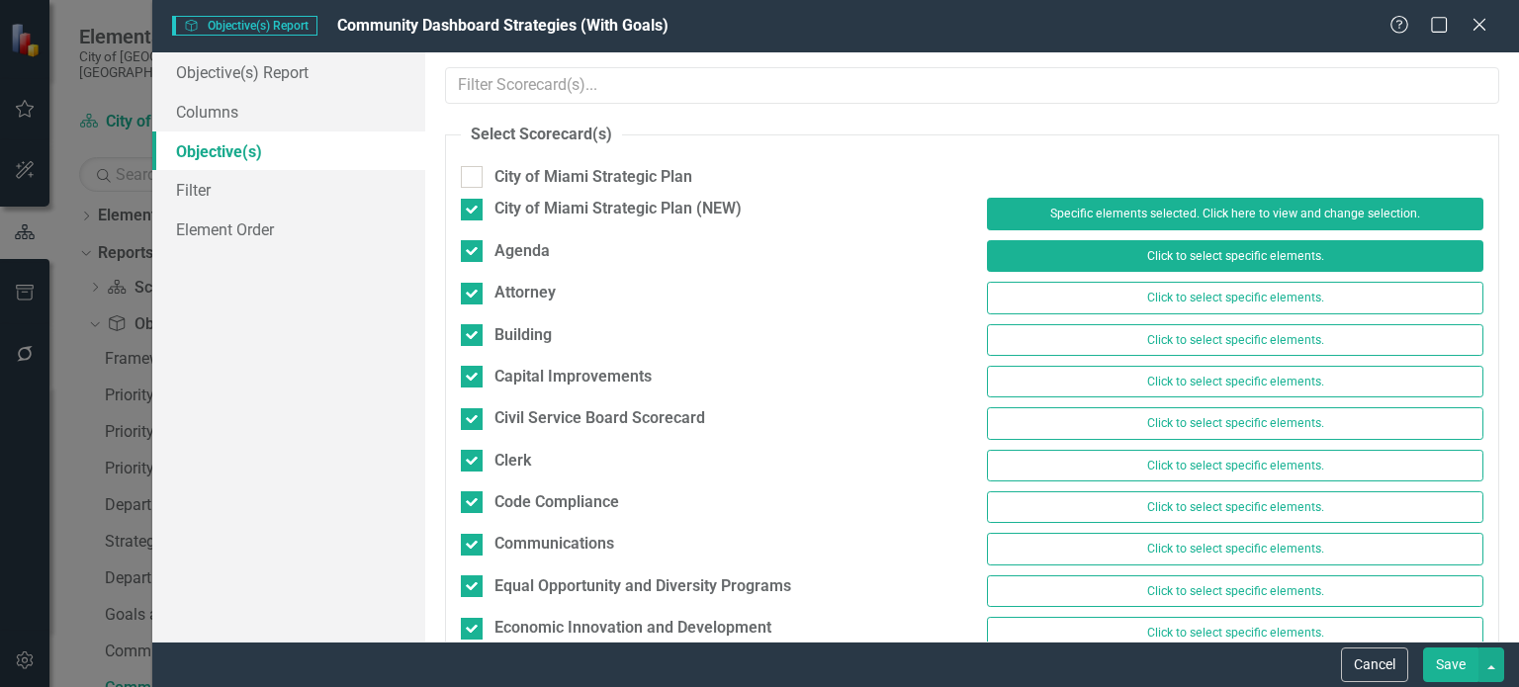
click at [1135, 252] on button "Click to select specific elements." at bounding box center [1235, 256] width 496 height 32
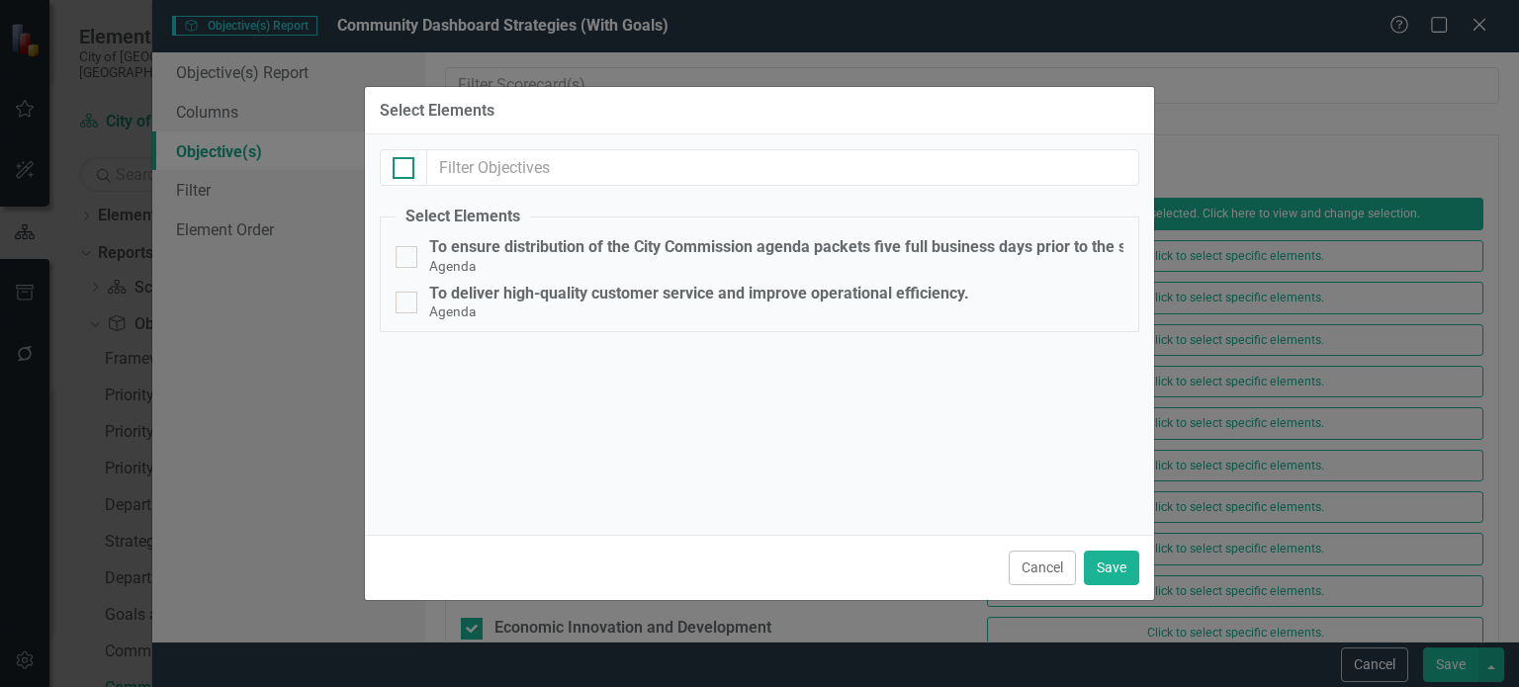
click at [401, 163] on input "checkbox" at bounding box center [399, 163] width 13 height 13
checkbox input "true"
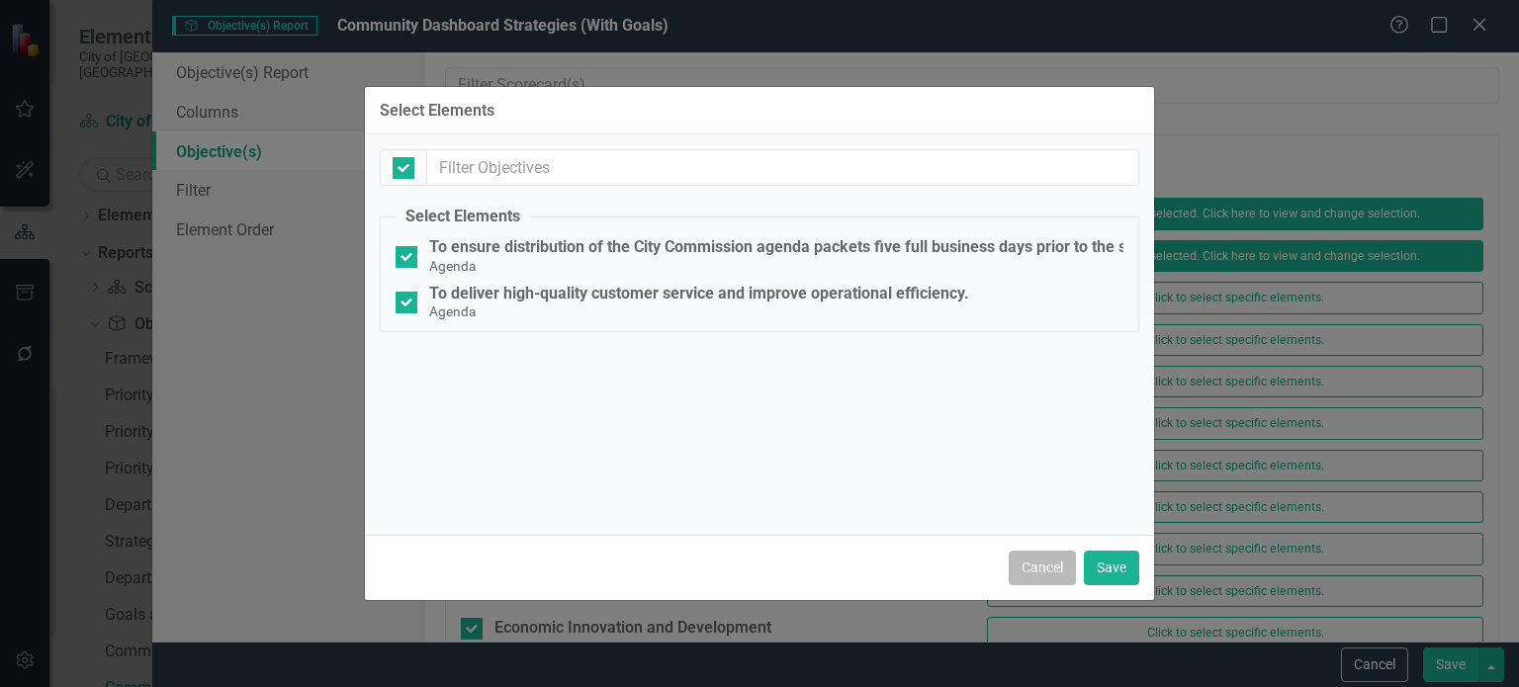
click at [1037, 566] on button "Cancel" at bounding box center [1042, 568] width 67 height 35
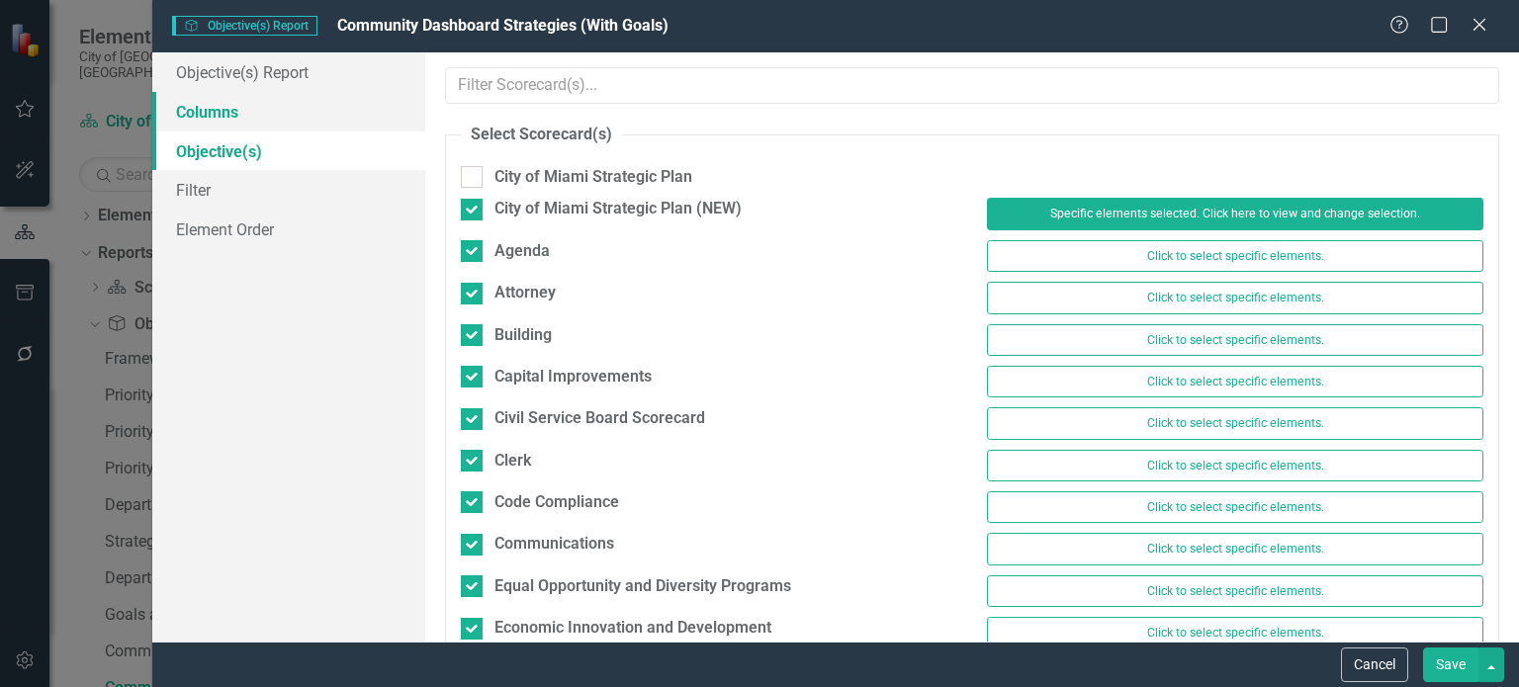
click at [225, 116] on link "Columns" at bounding box center [288, 112] width 273 height 40
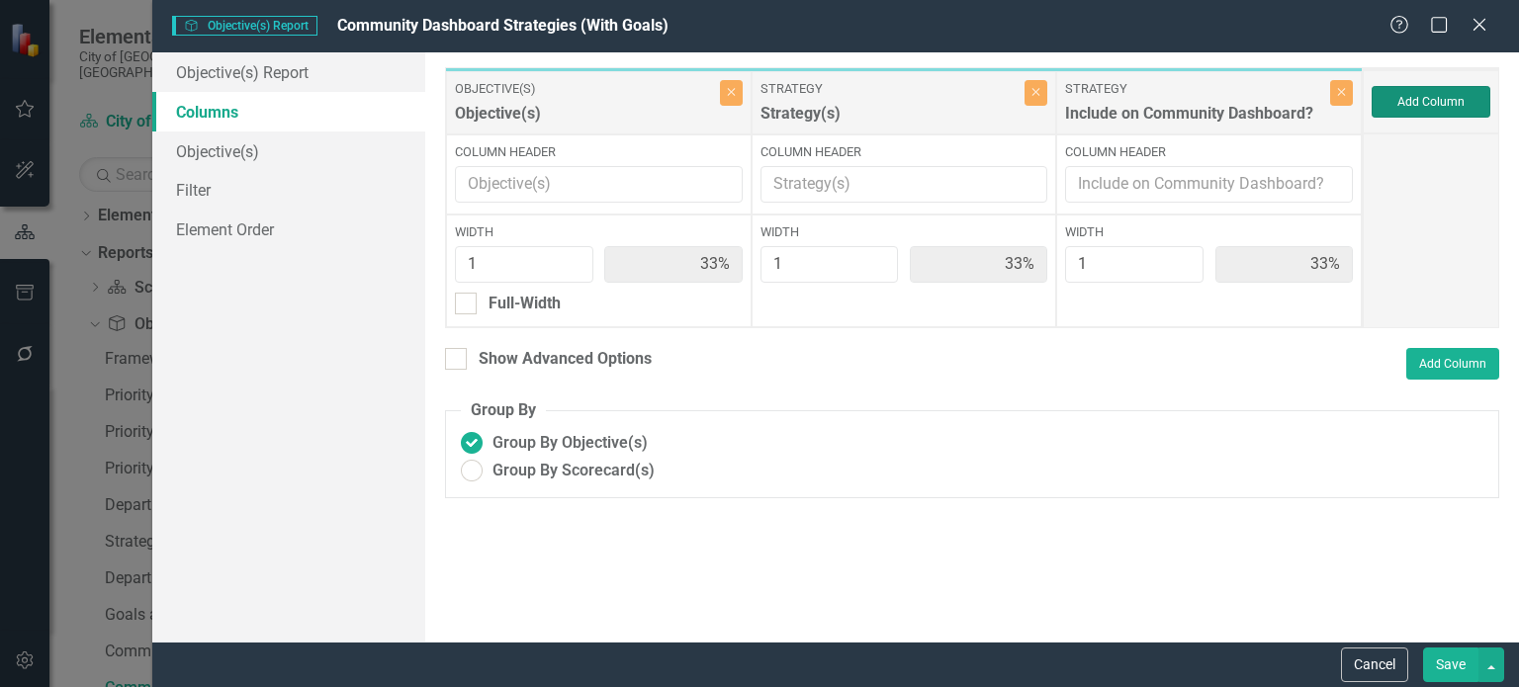
click at [1452, 98] on button "Add Column" at bounding box center [1431, 102] width 119 height 32
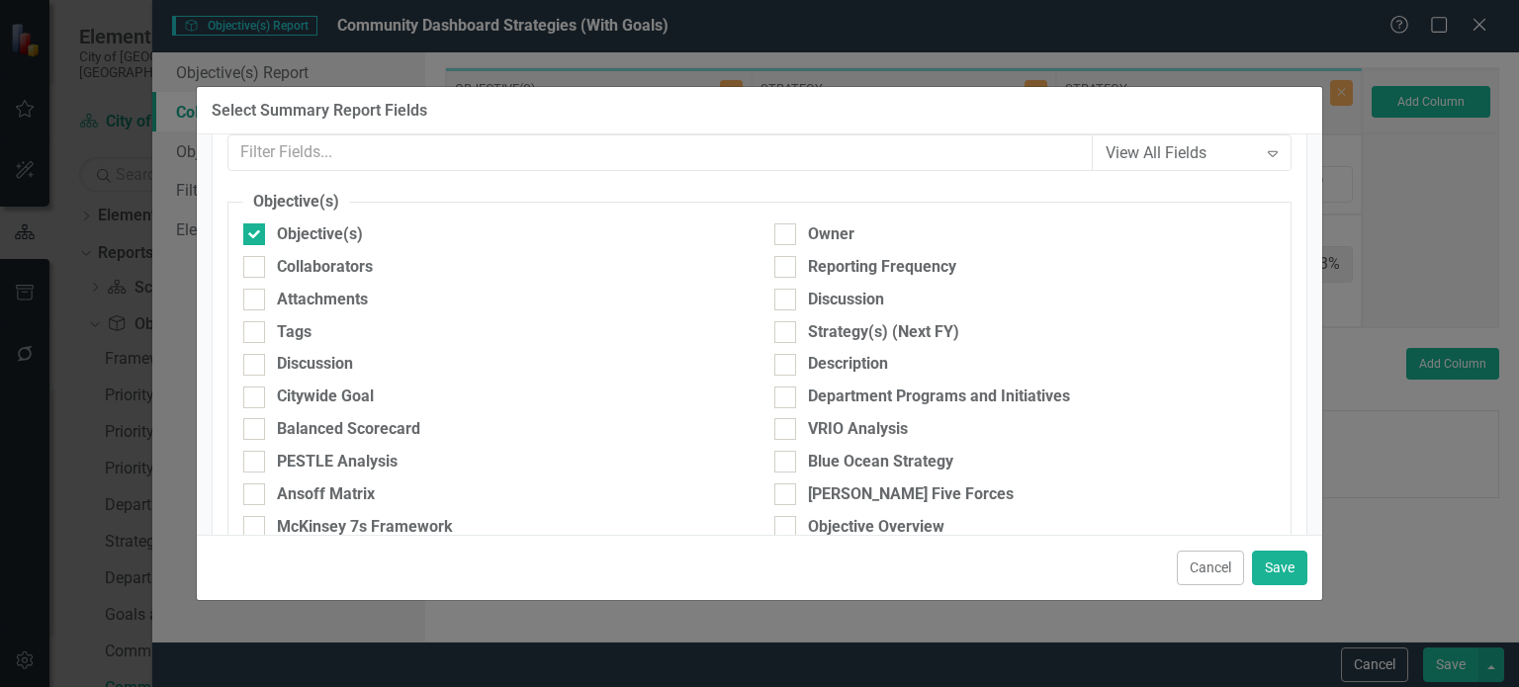
scroll to position [0, 0]
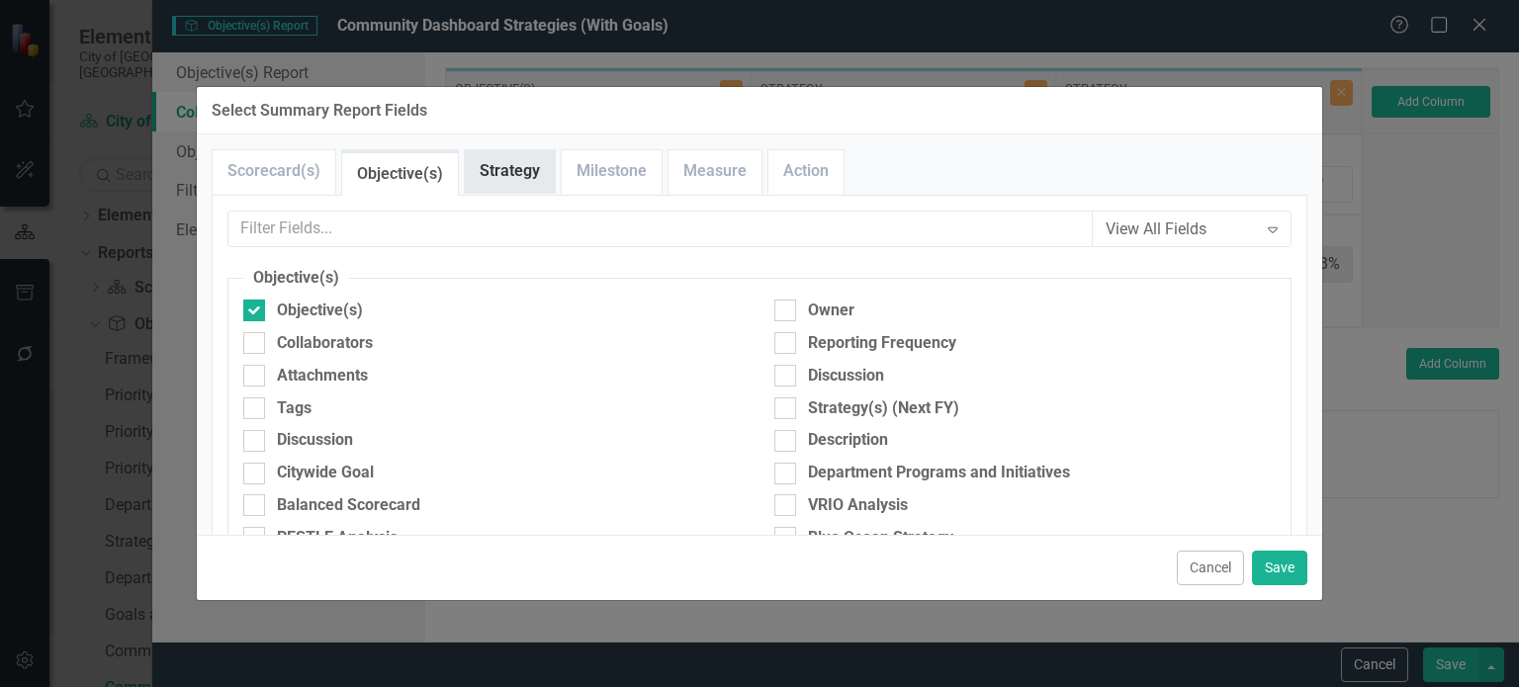
click at [510, 176] on link "Strategy" at bounding box center [510, 171] width 90 height 43
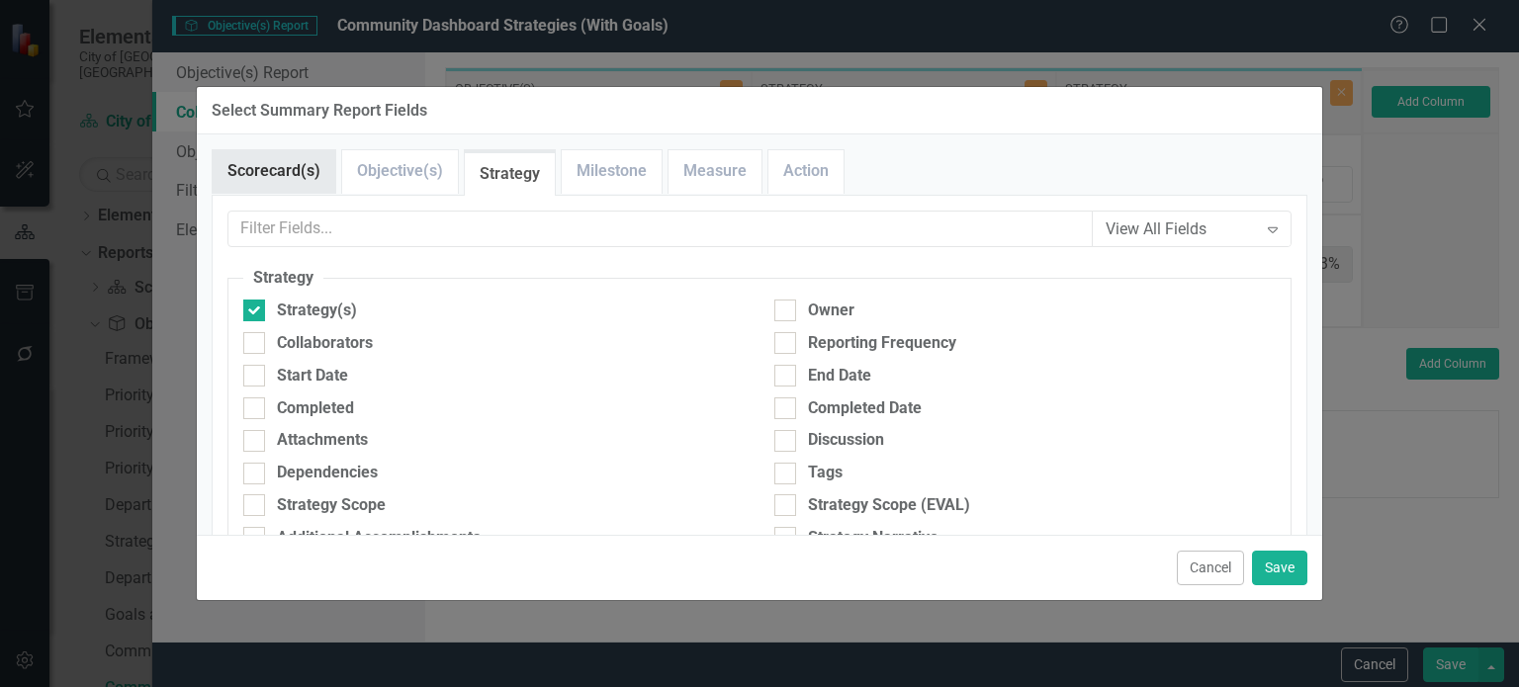
click at [300, 165] on link "Scorecard(s)" at bounding box center [274, 171] width 123 height 43
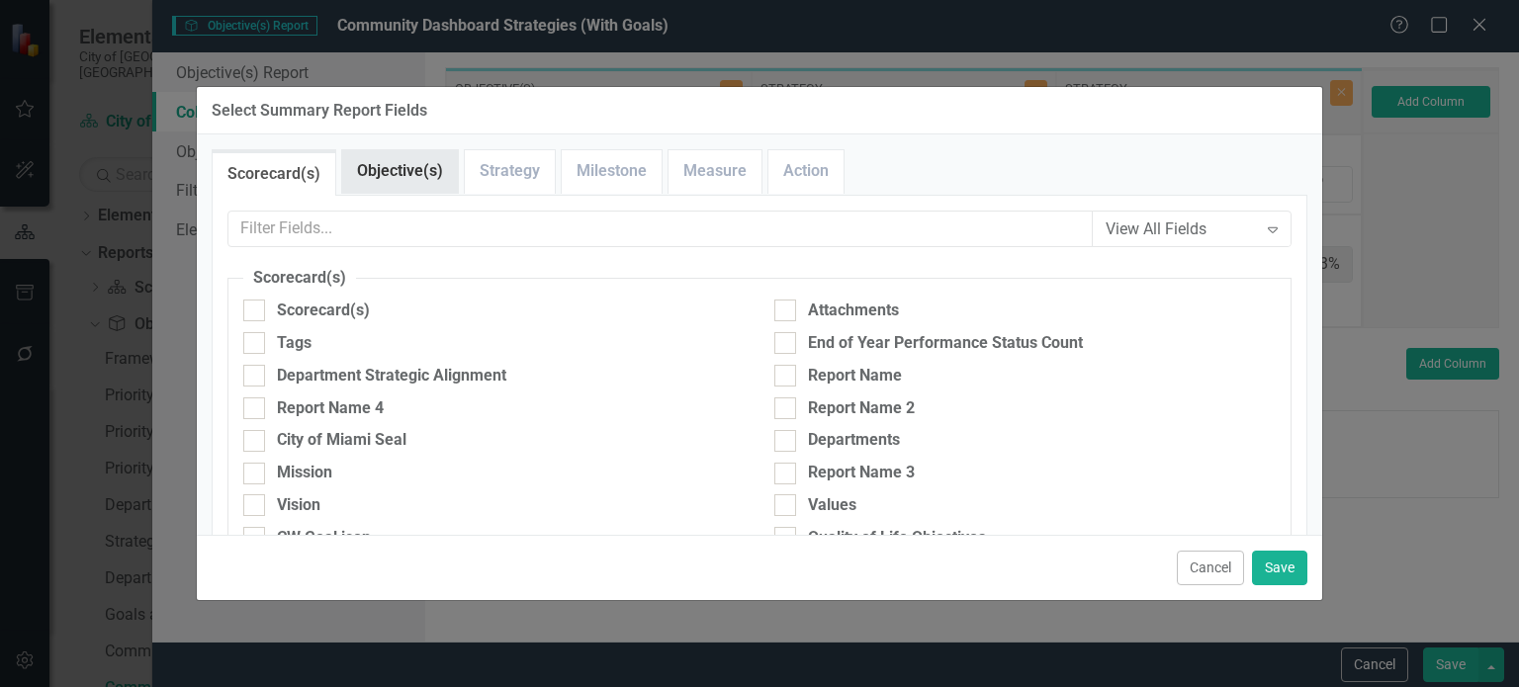
click at [393, 181] on link "Objective(s)" at bounding box center [400, 171] width 116 height 43
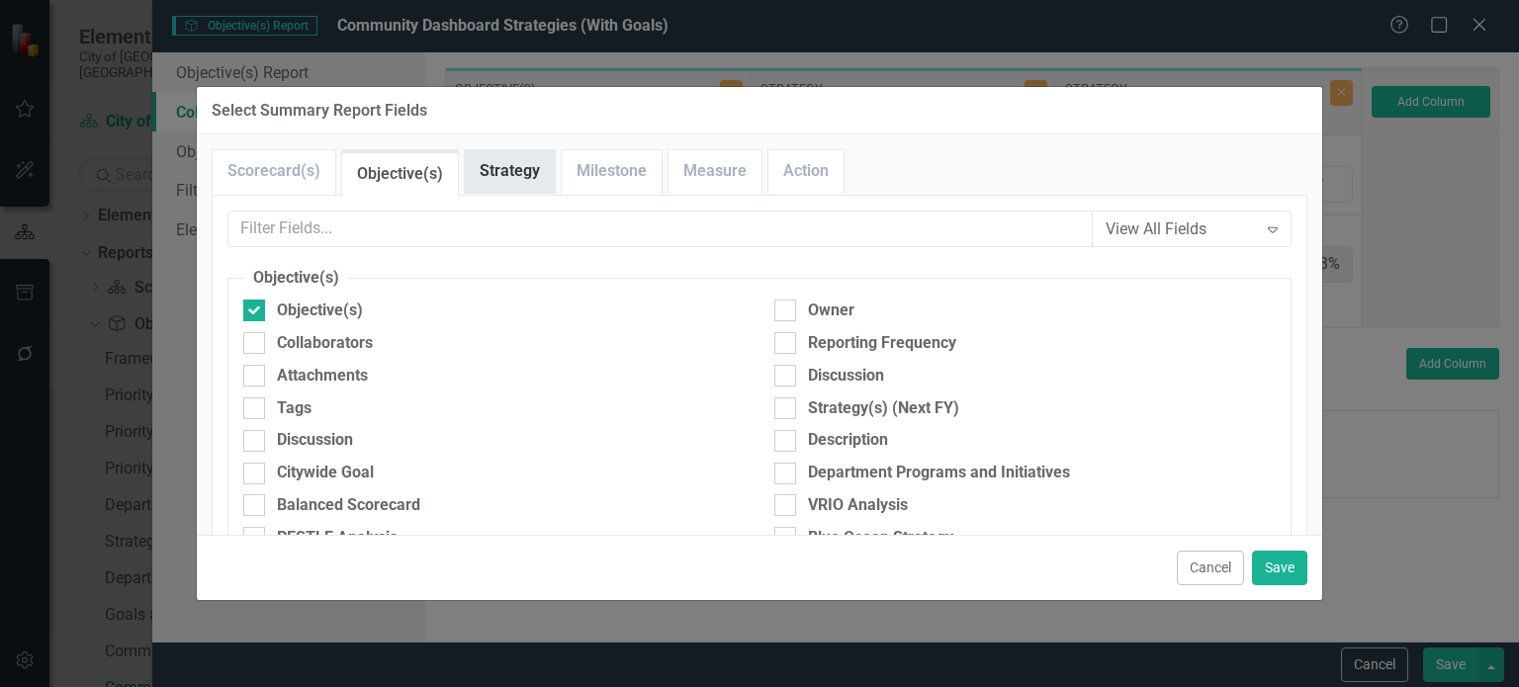
click at [508, 181] on link "Strategy" at bounding box center [510, 171] width 90 height 43
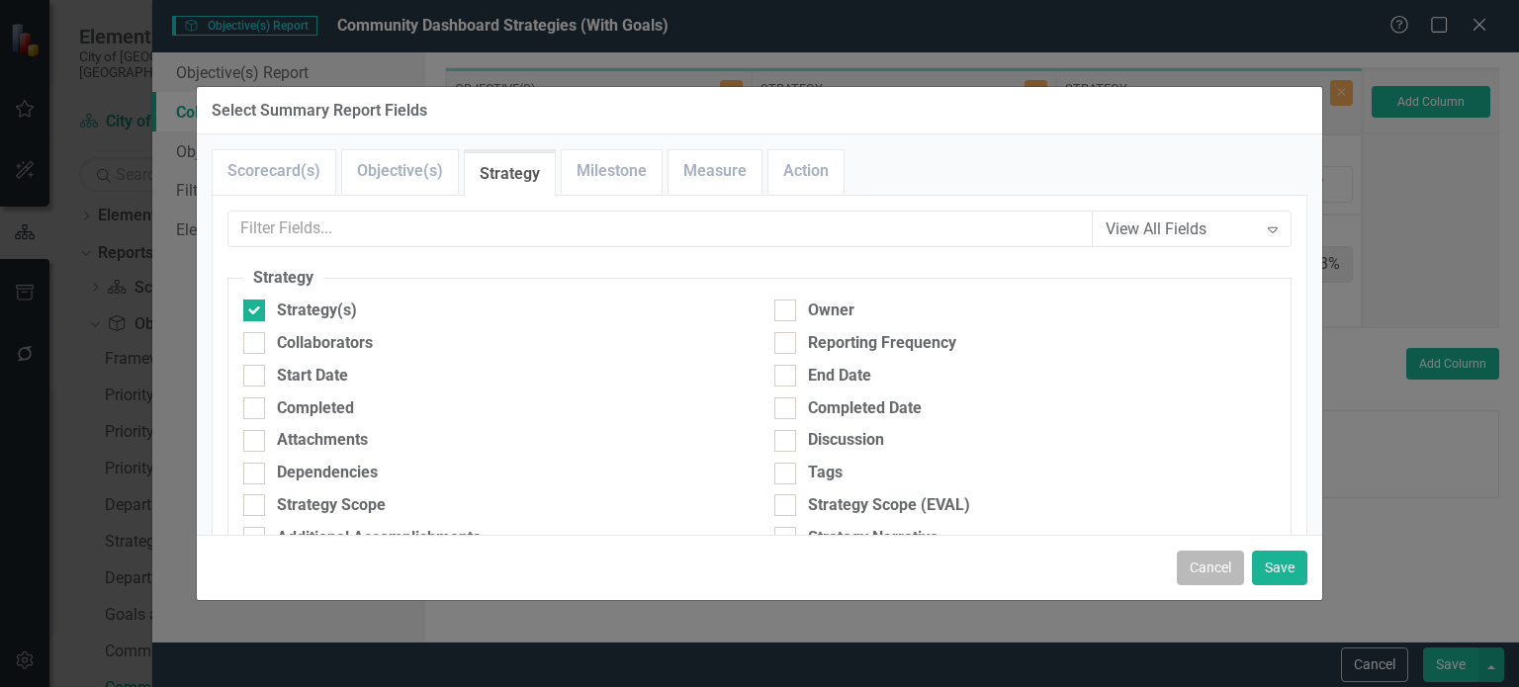
click at [1218, 569] on button "Cancel" at bounding box center [1210, 568] width 67 height 35
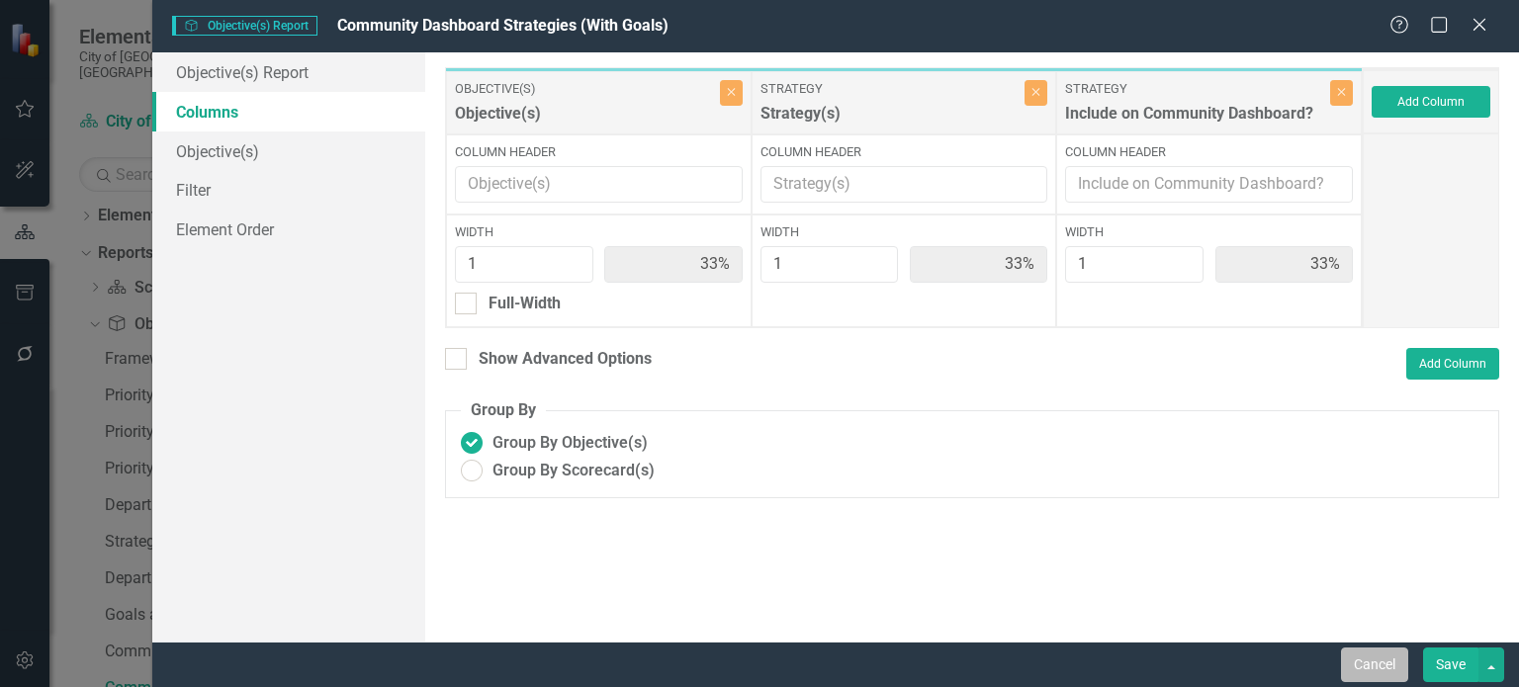
click at [1393, 661] on button "Cancel" at bounding box center [1374, 665] width 67 height 35
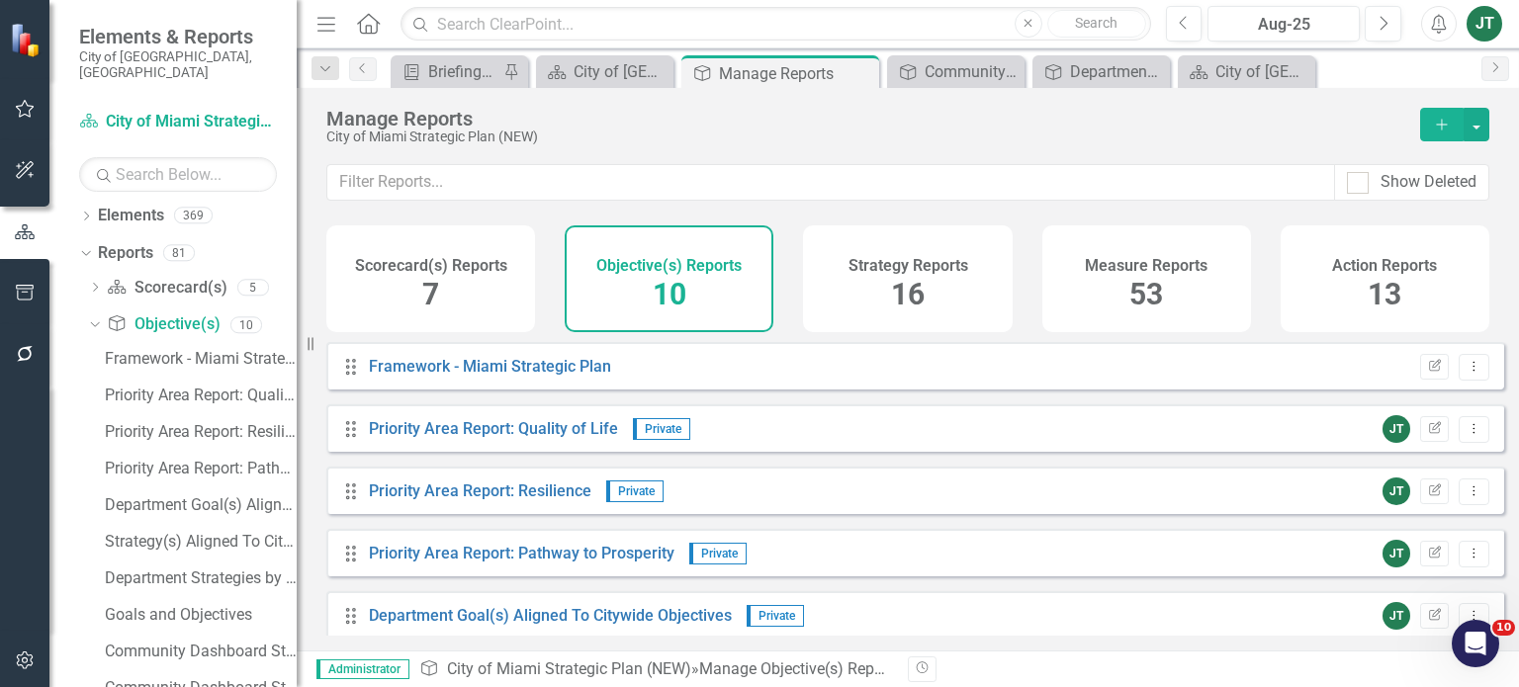
click at [862, 315] on div "Strategy Reports 16" at bounding box center [907, 278] width 209 height 107
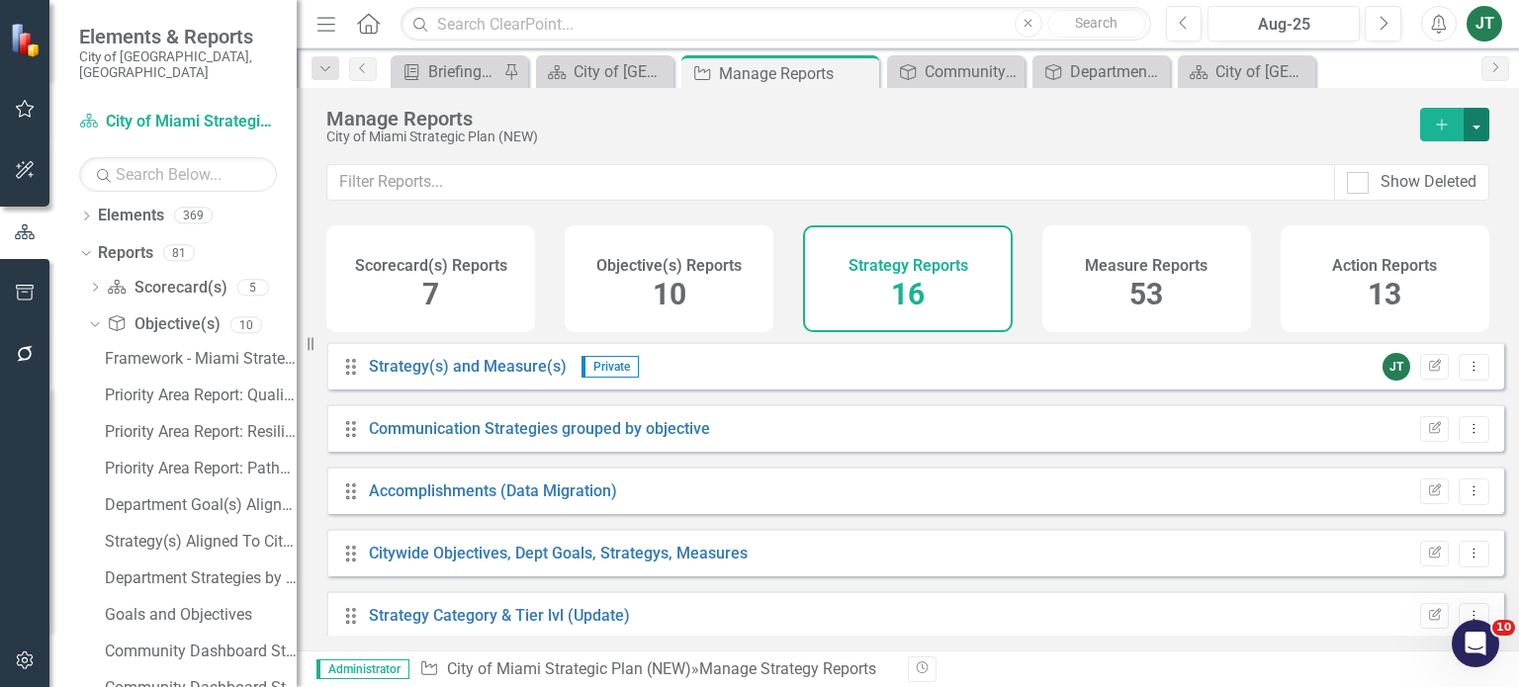
click at [1484, 124] on button "button" at bounding box center [1477, 125] width 26 height 34
click at [1406, 193] on link "Copy Add From Template" at bounding box center [1396, 197] width 185 height 37
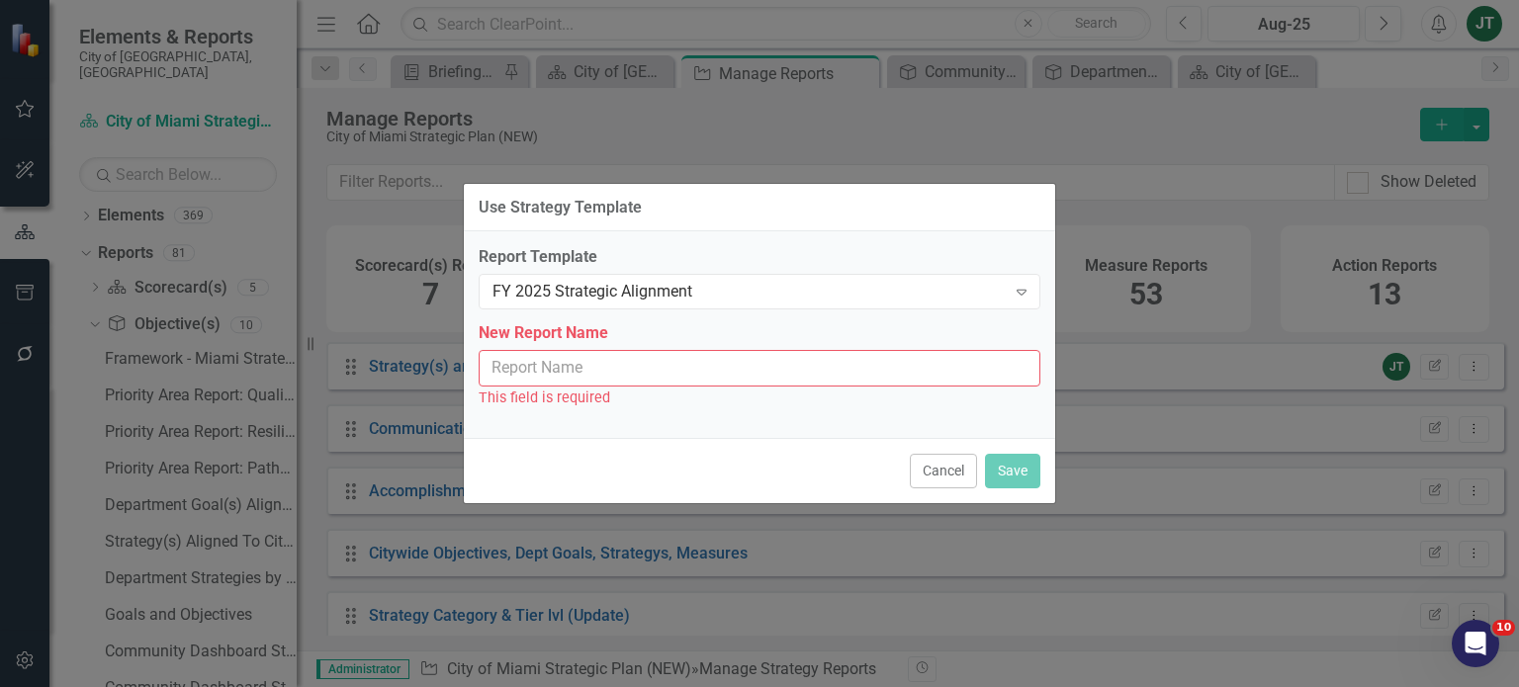
click at [533, 373] on input "New Report Name" at bounding box center [760, 368] width 562 height 37
click at [586, 287] on div "FY 2025 Strategic Alignment" at bounding box center [749, 292] width 513 height 23
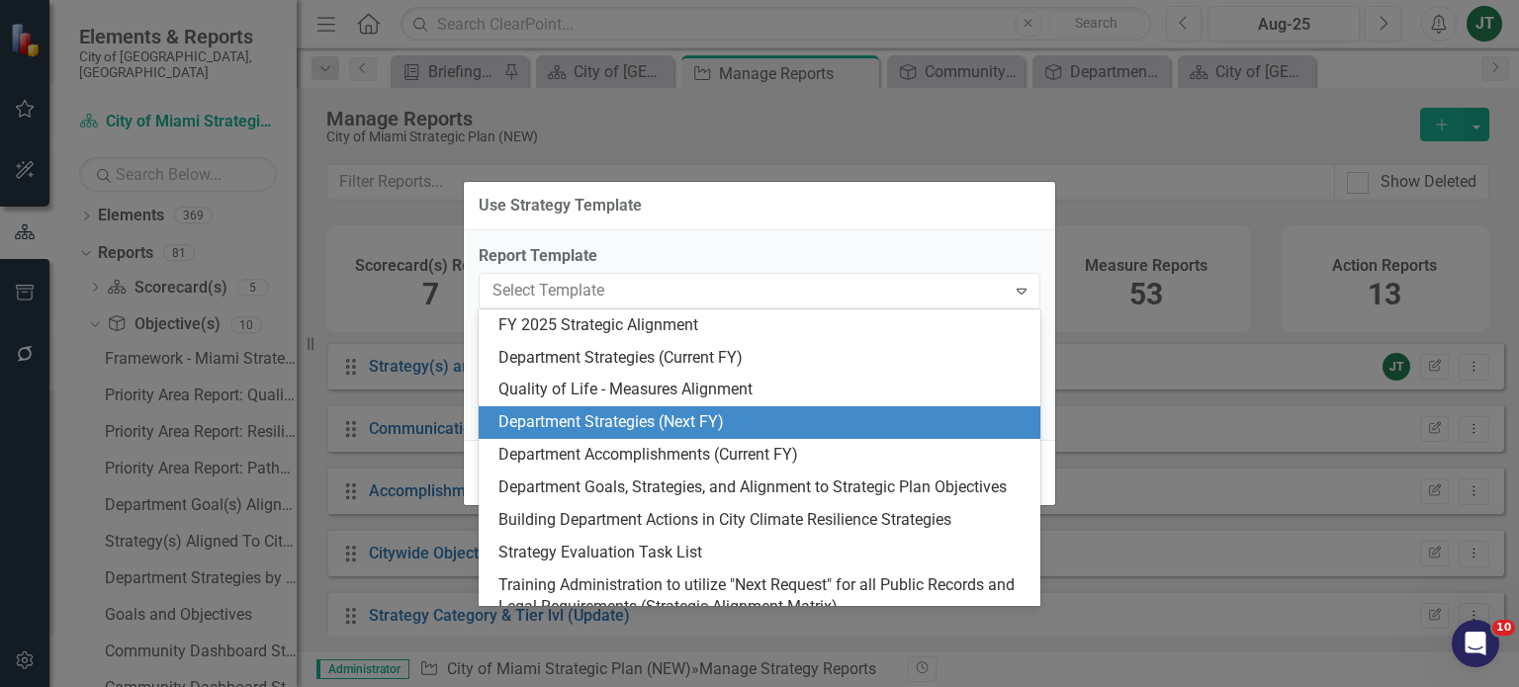
click at [944, 210] on div "Use Strategy Template" at bounding box center [759, 206] width 591 height 48
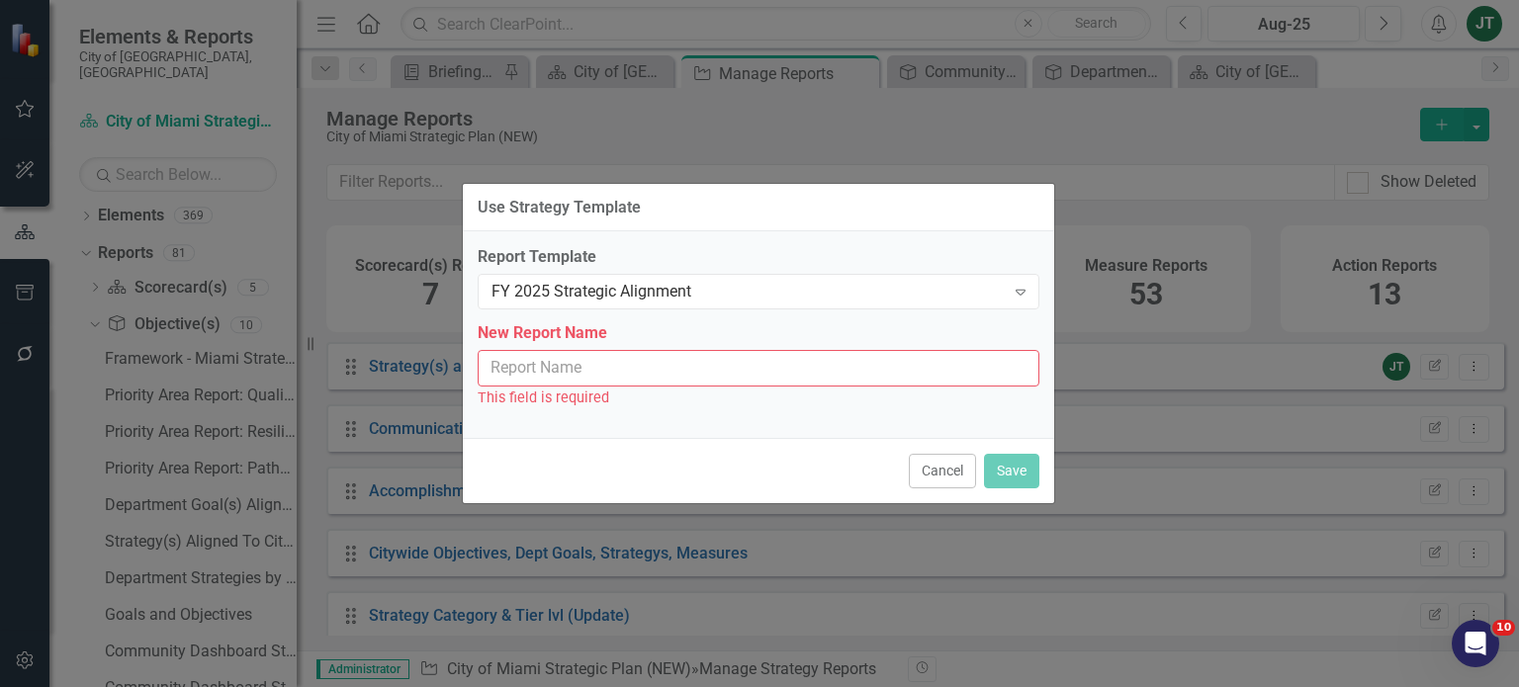
drag, startPoint x: 936, startPoint y: 465, endPoint x: 1138, endPoint y: 359, distance: 228.7
click at [937, 465] on button "Cancel" at bounding box center [942, 471] width 67 height 35
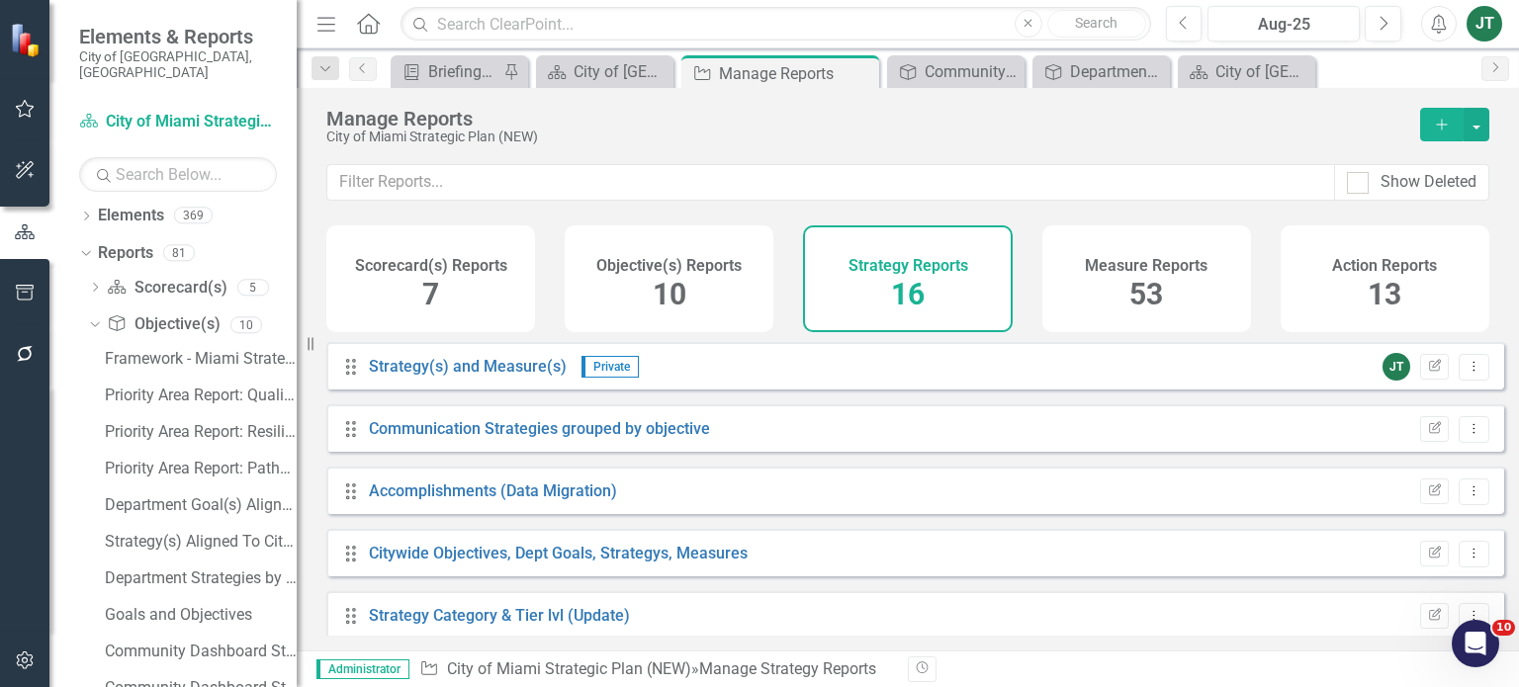
click at [1445, 128] on icon "Add" at bounding box center [1442, 125] width 18 height 14
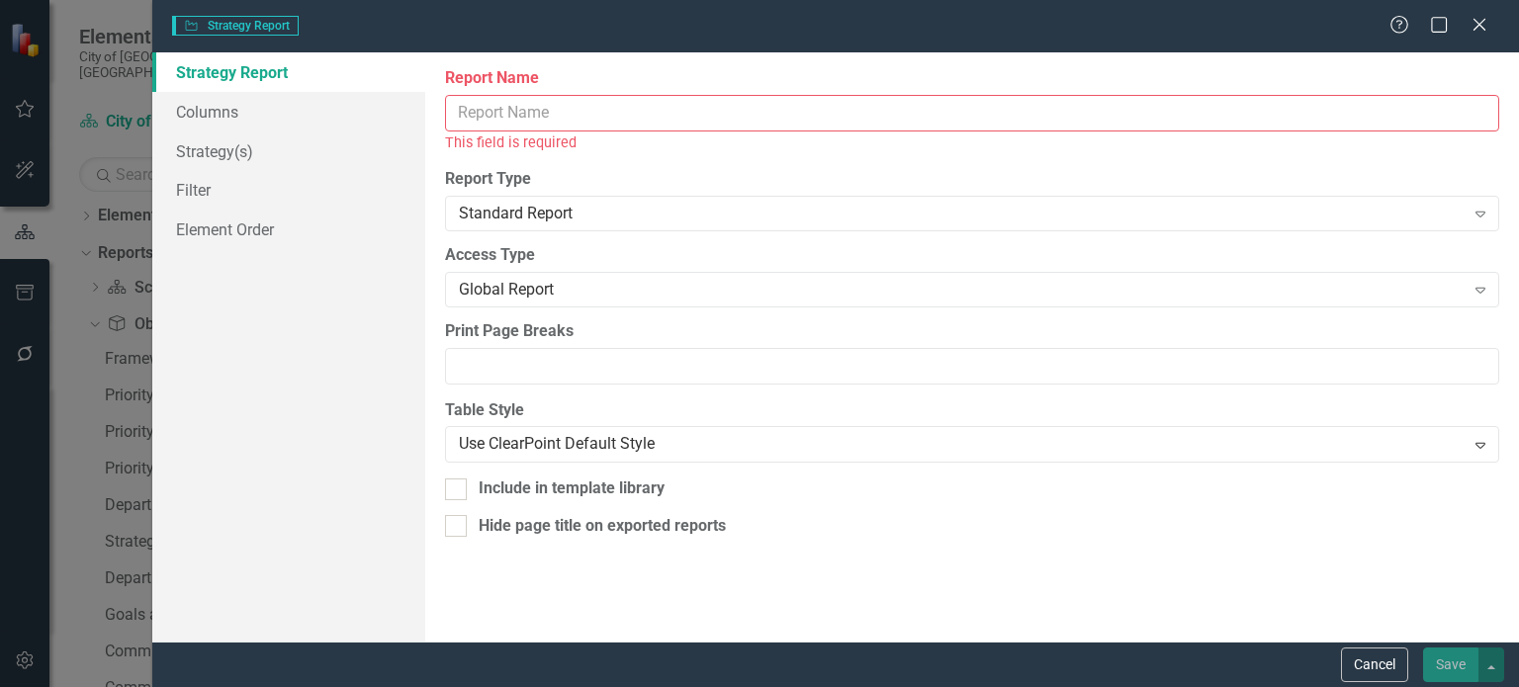
click at [546, 114] on input "Report Name" at bounding box center [972, 113] width 1054 height 37
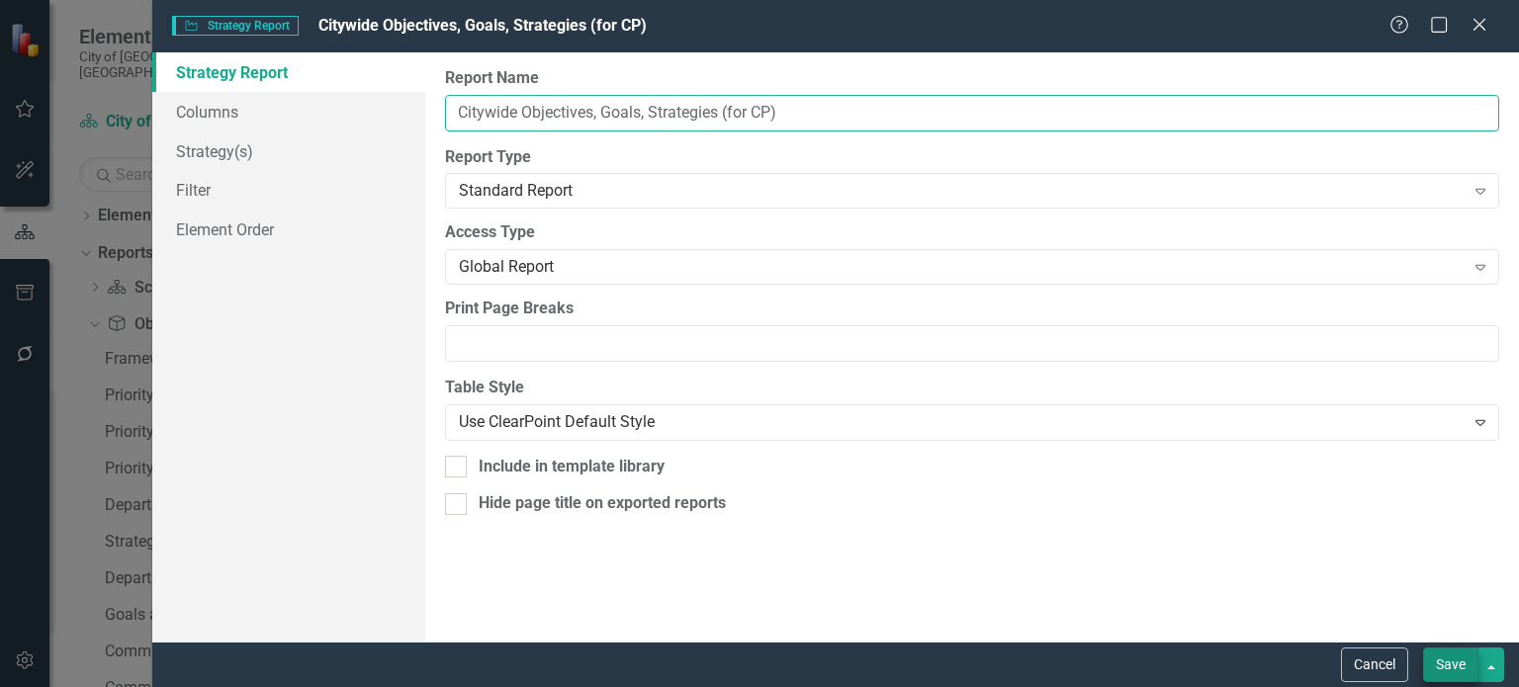
type input "Citywide Objectives, Goals, Strategies (for CP)"
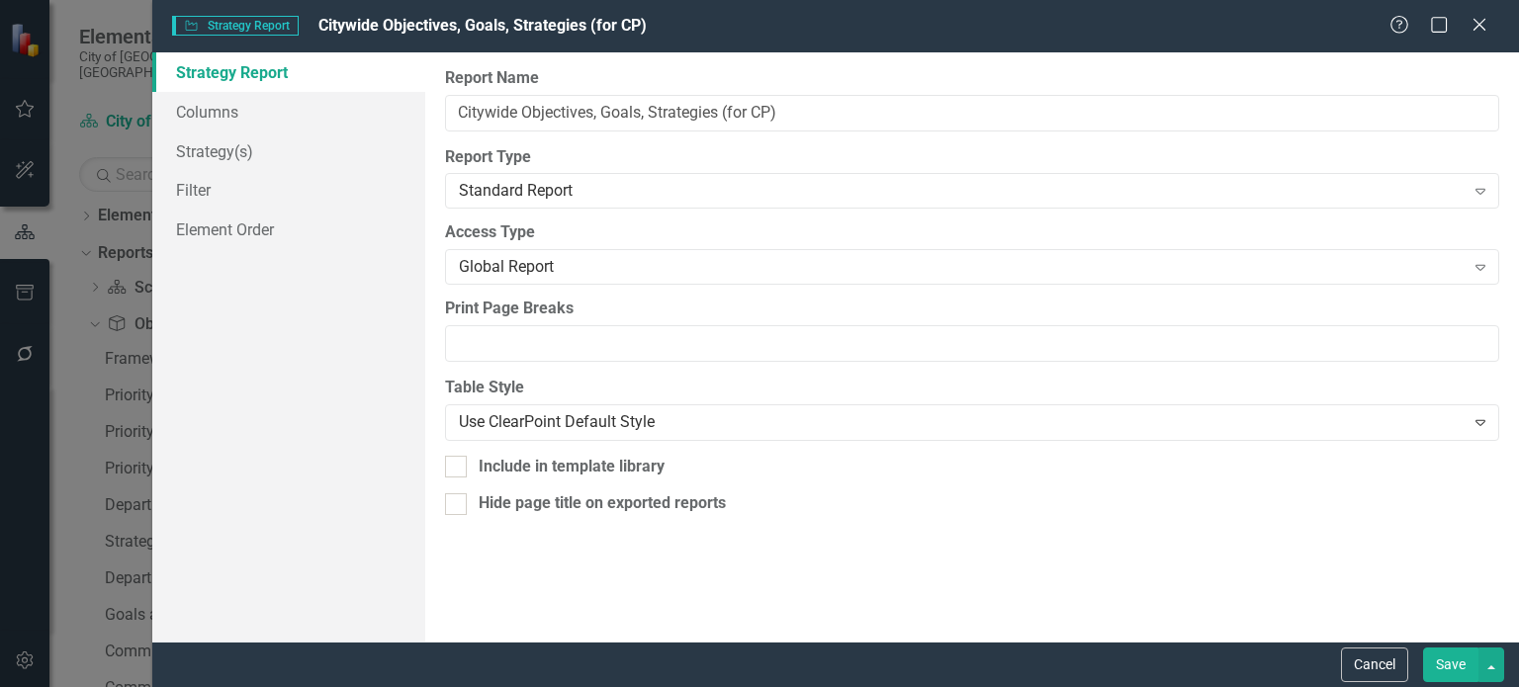
click at [1432, 667] on button "Save" at bounding box center [1450, 665] width 55 height 35
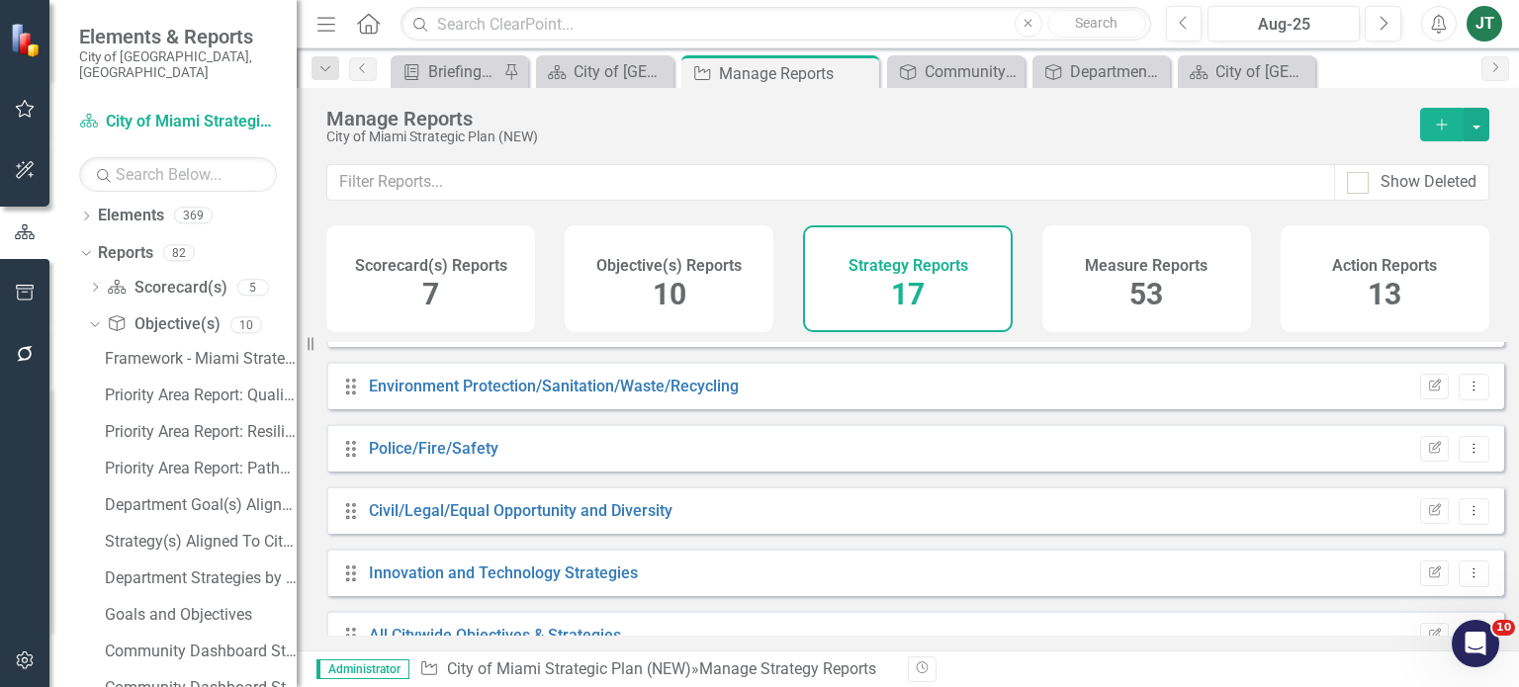
scroll to position [765, 0]
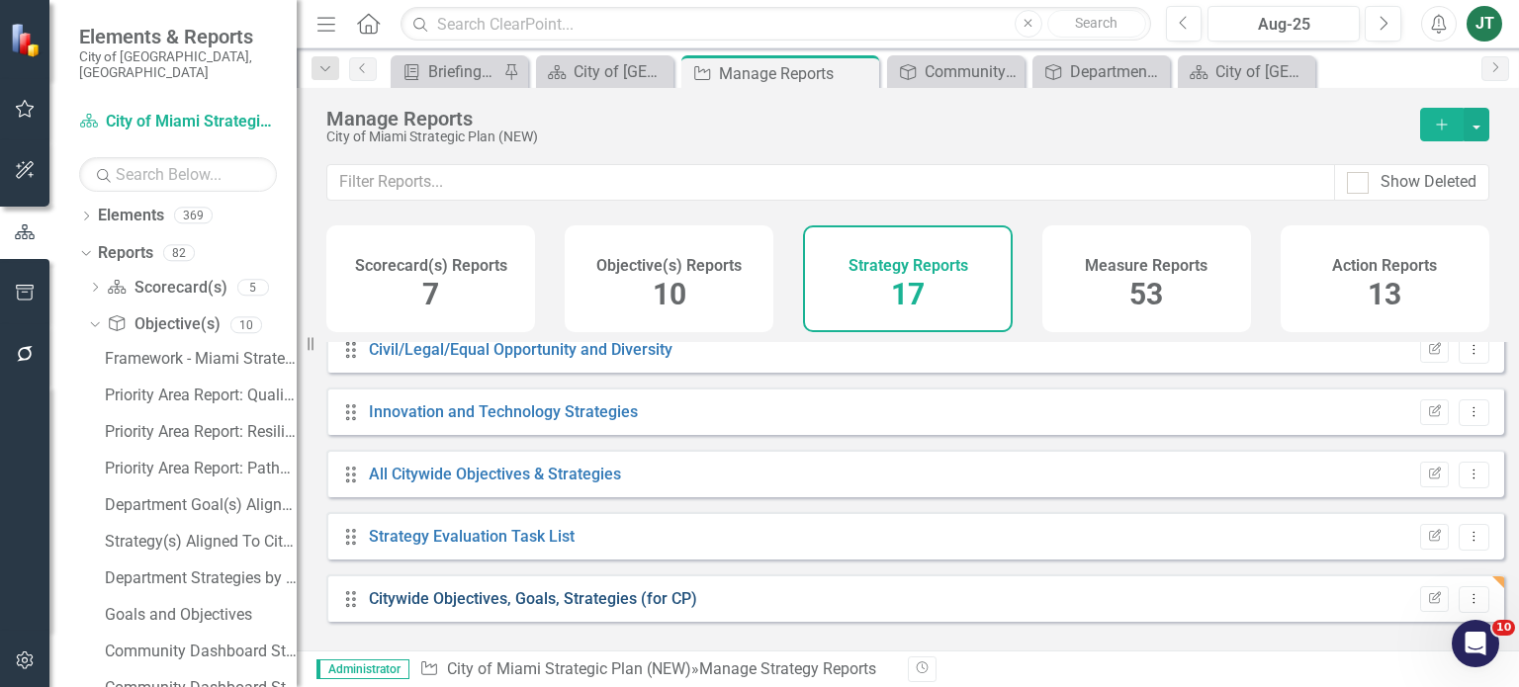
click at [550, 608] on link "Citywide Objectives, Goals, Strategies (for CP)" at bounding box center [533, 598] width 328 height 19
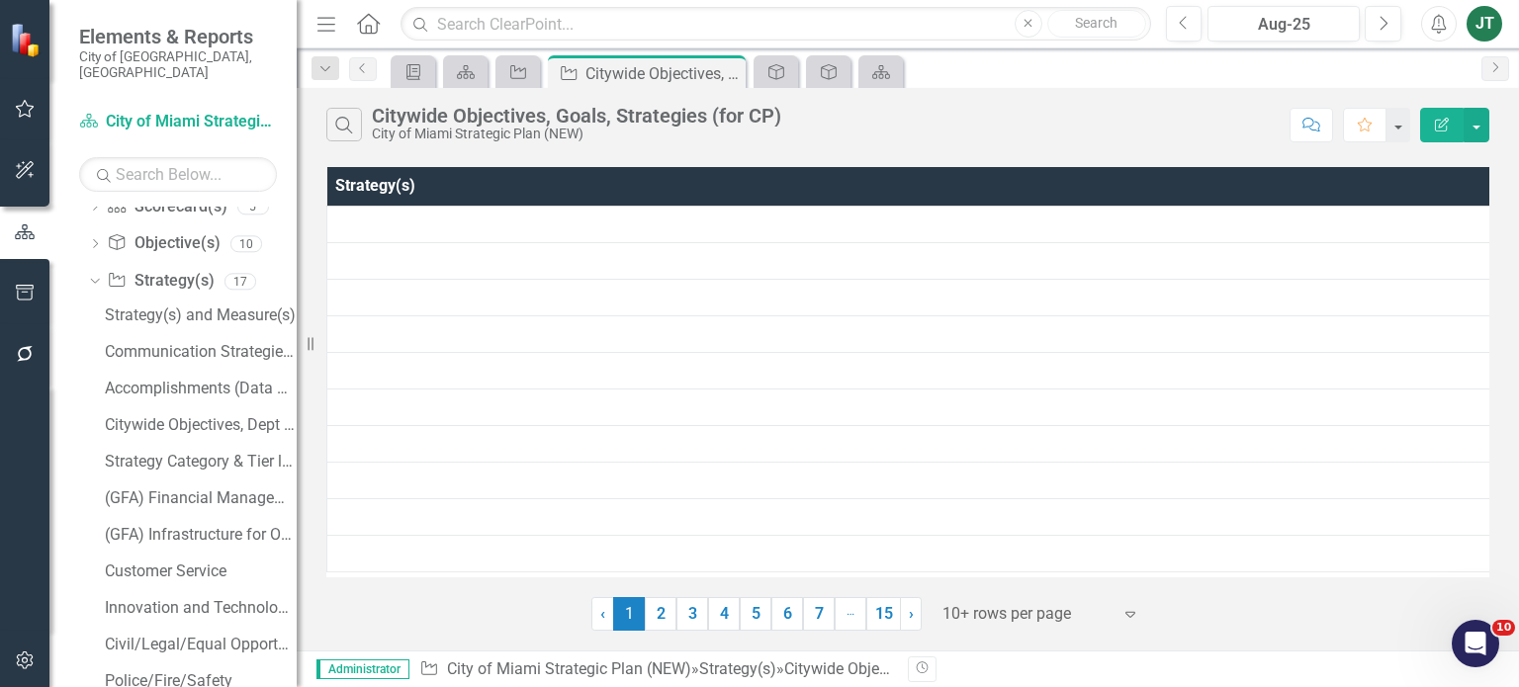
scroll to position [413, 0]
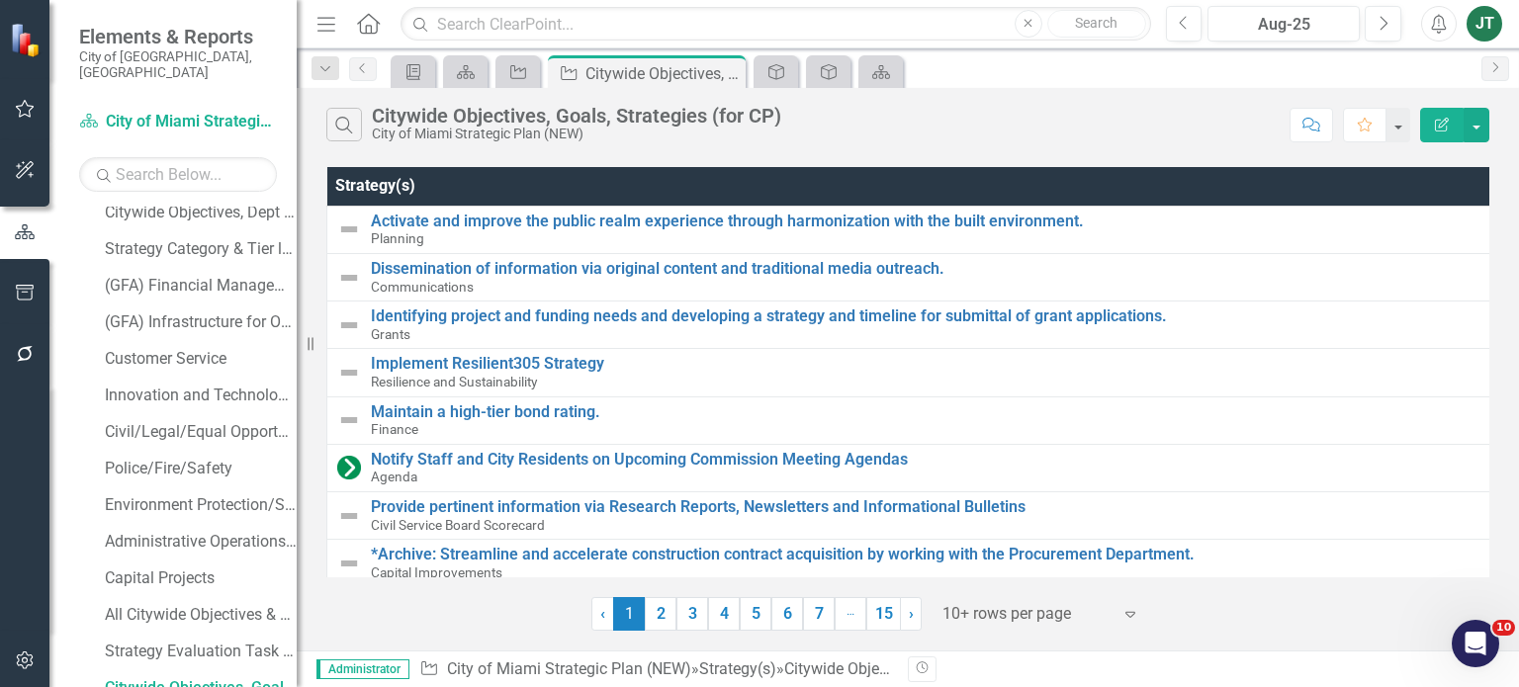
click at [1451, 125] on icon "Edit Report" at bounding box center [1442, 125] width 18 height 14
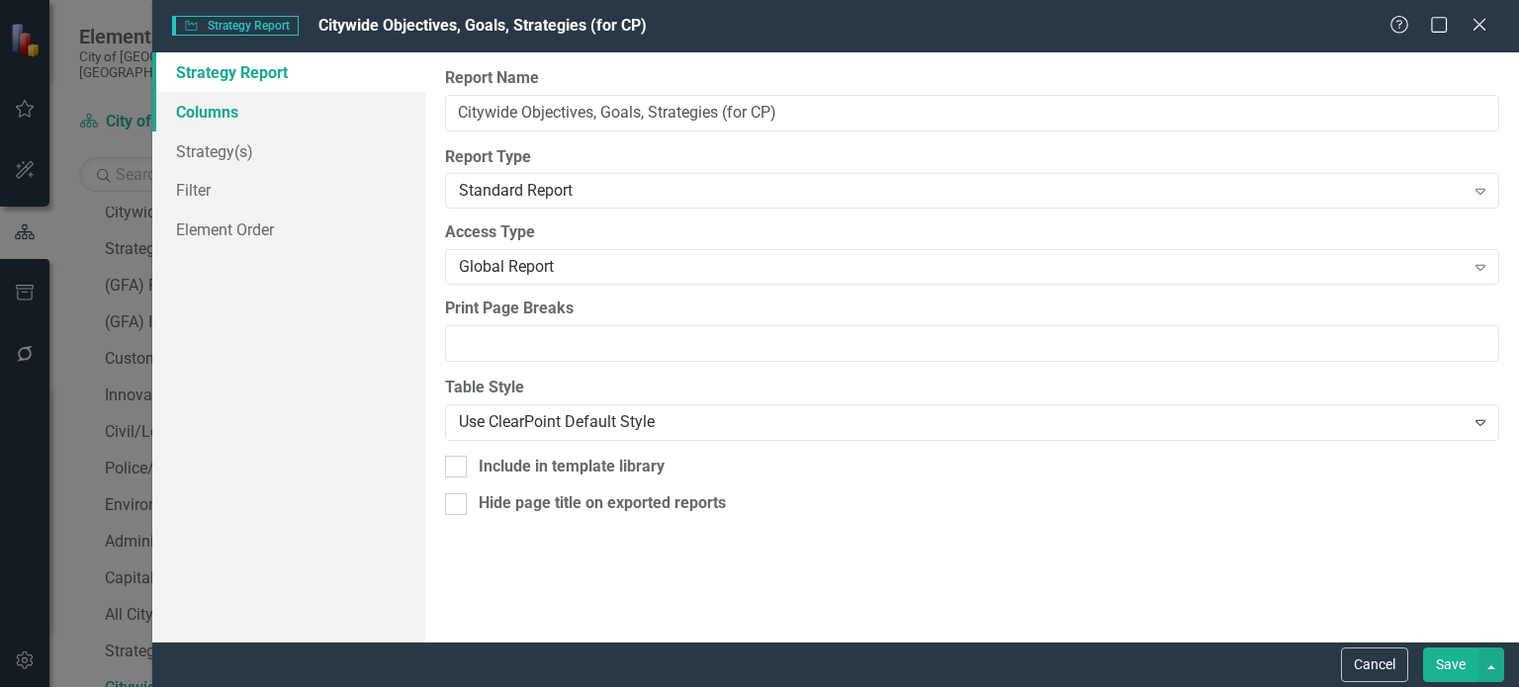
click at [244, 109] on link "Columns" at bounding box center [288, 112] width 273 height 40
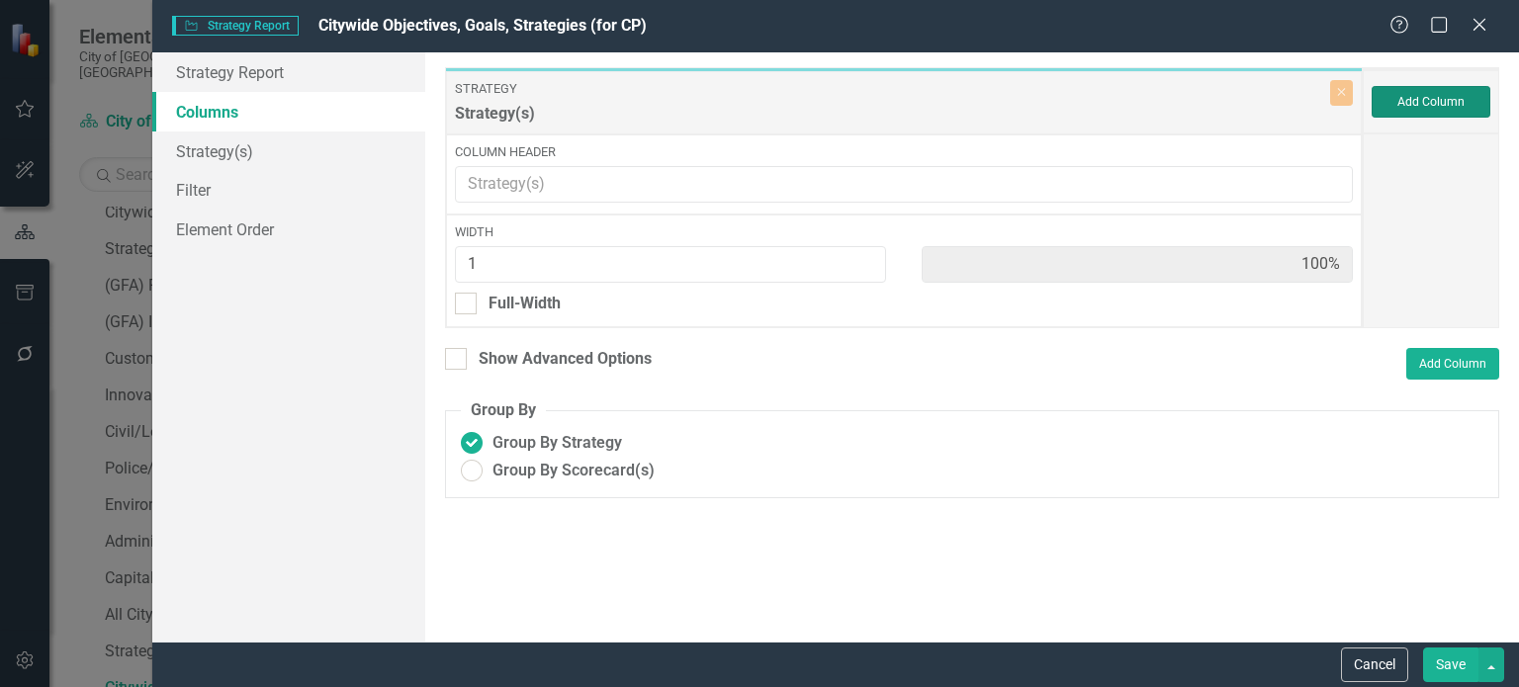
click at [1454, 98] on button "Add Column" at bounding box center [1431, 102] width 119 height 32
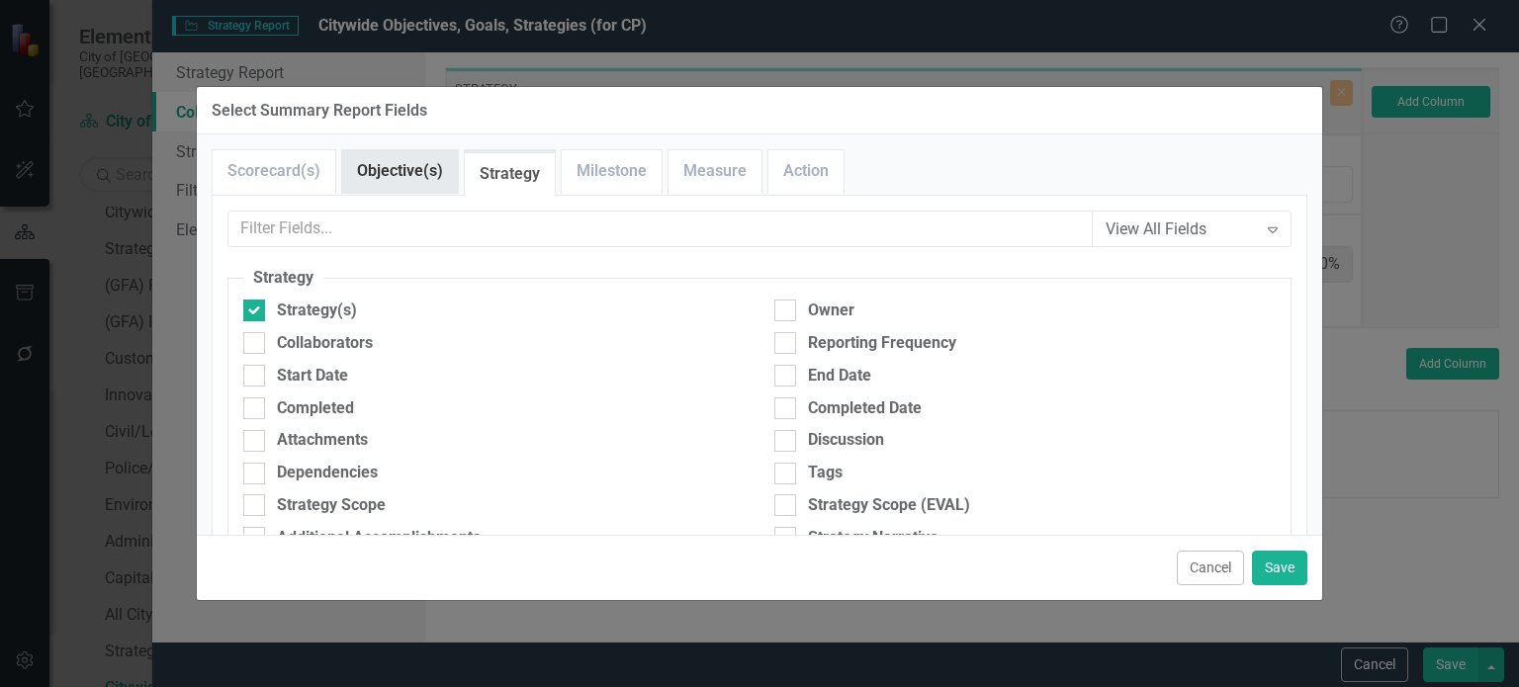
click at [411, 181] on link "Objective(s)" at bounding box center [400, 171] width 116 height 43
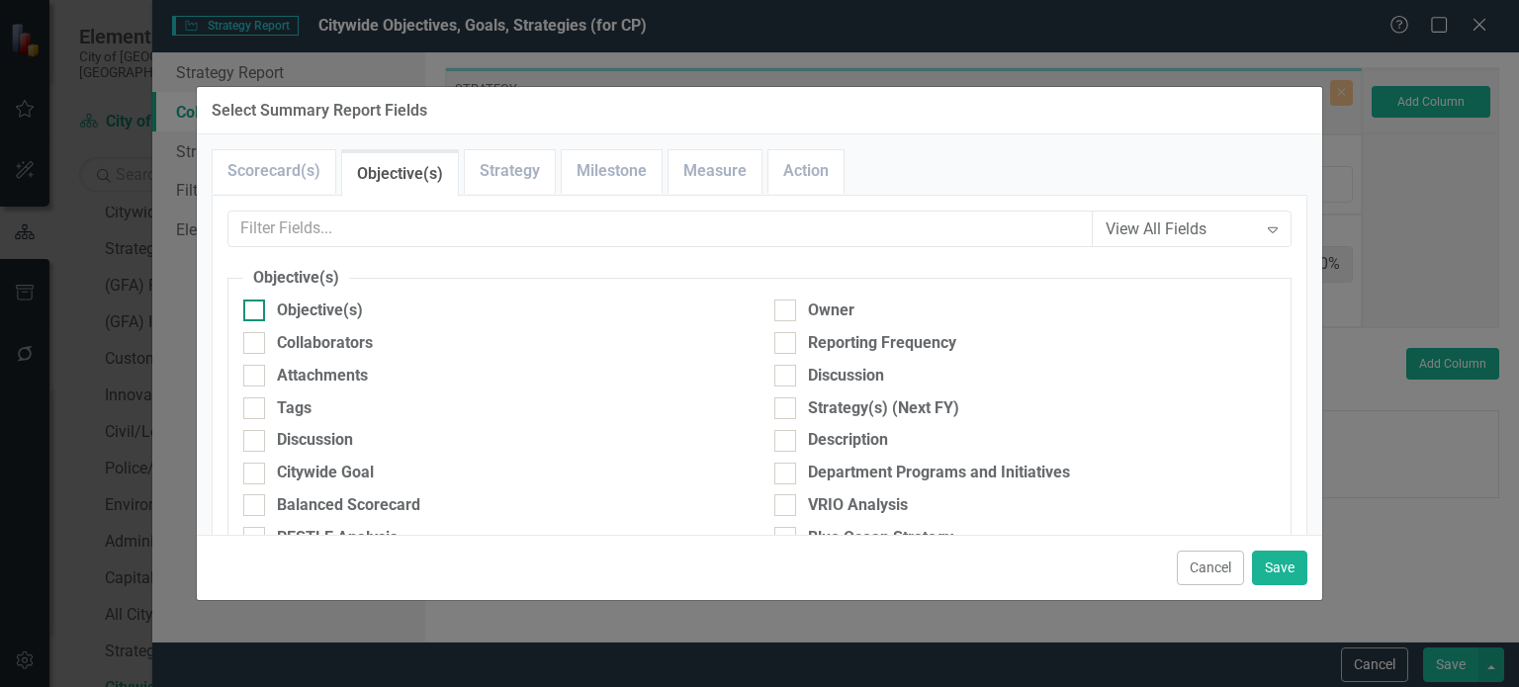
click at [315, 313] on div "Objective(s)" at bounding box center [320, 311] width 86 height 23
click at [256, 313] on input "Objective(s)" at bounding box center [249, 306] width 13 height 13
checkbox input "true"
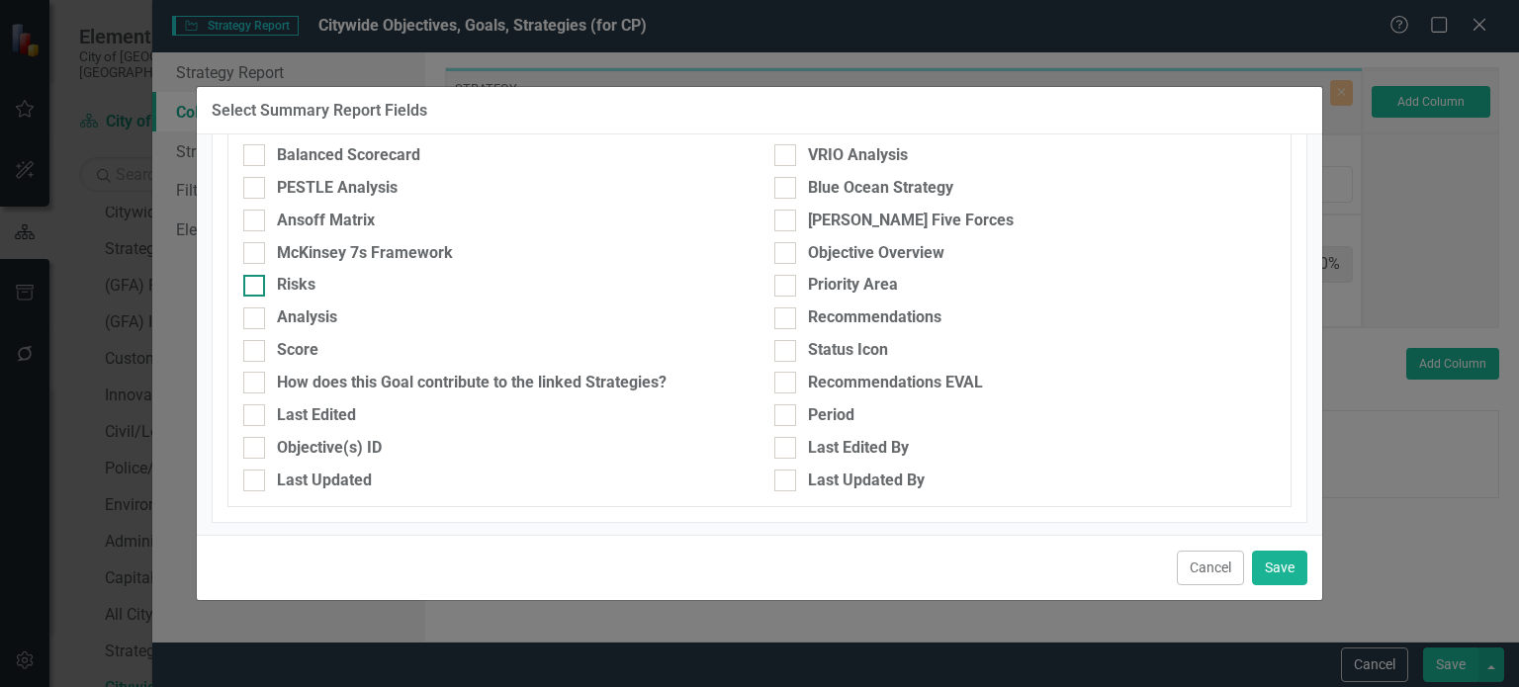
scroll to position [0, 0]
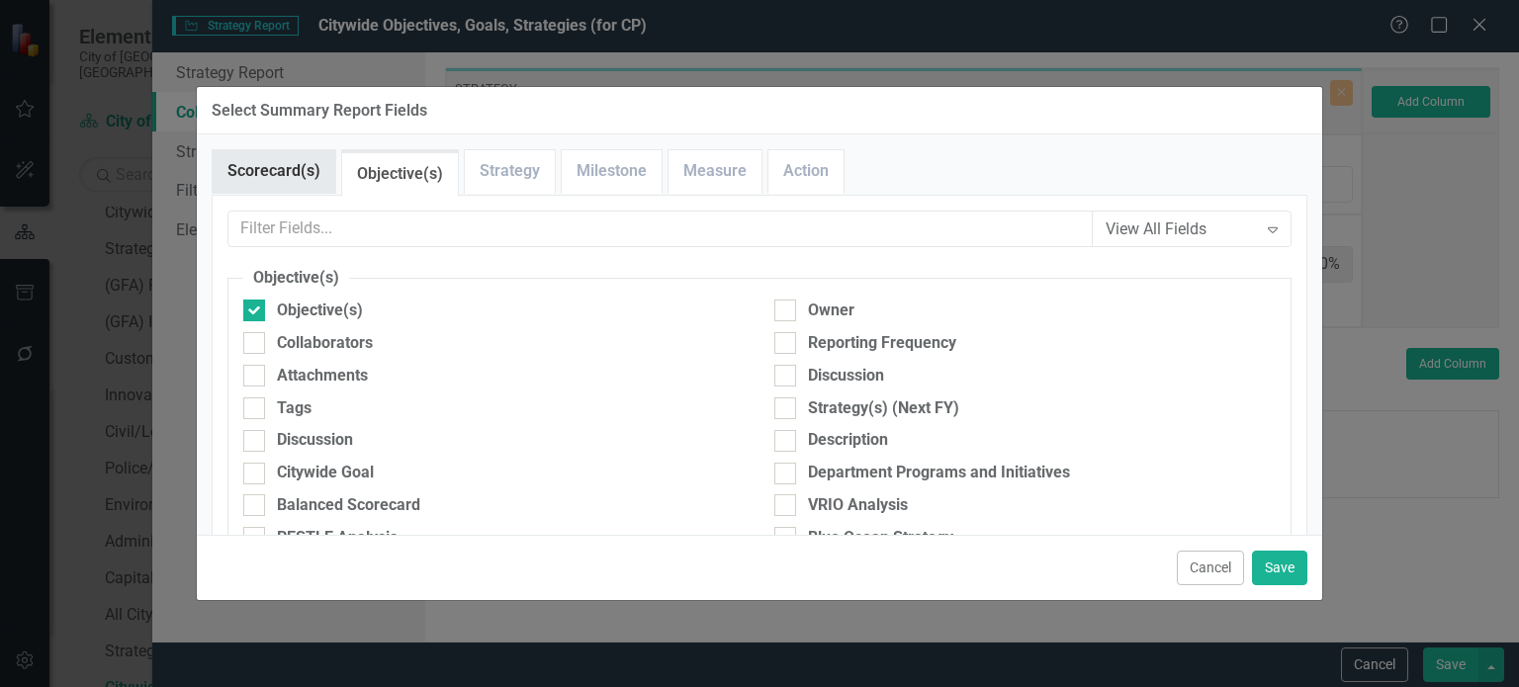
click at [281, 169] on link "Scorecard(s)" at bounding box center [274, 171] width 123 height 43
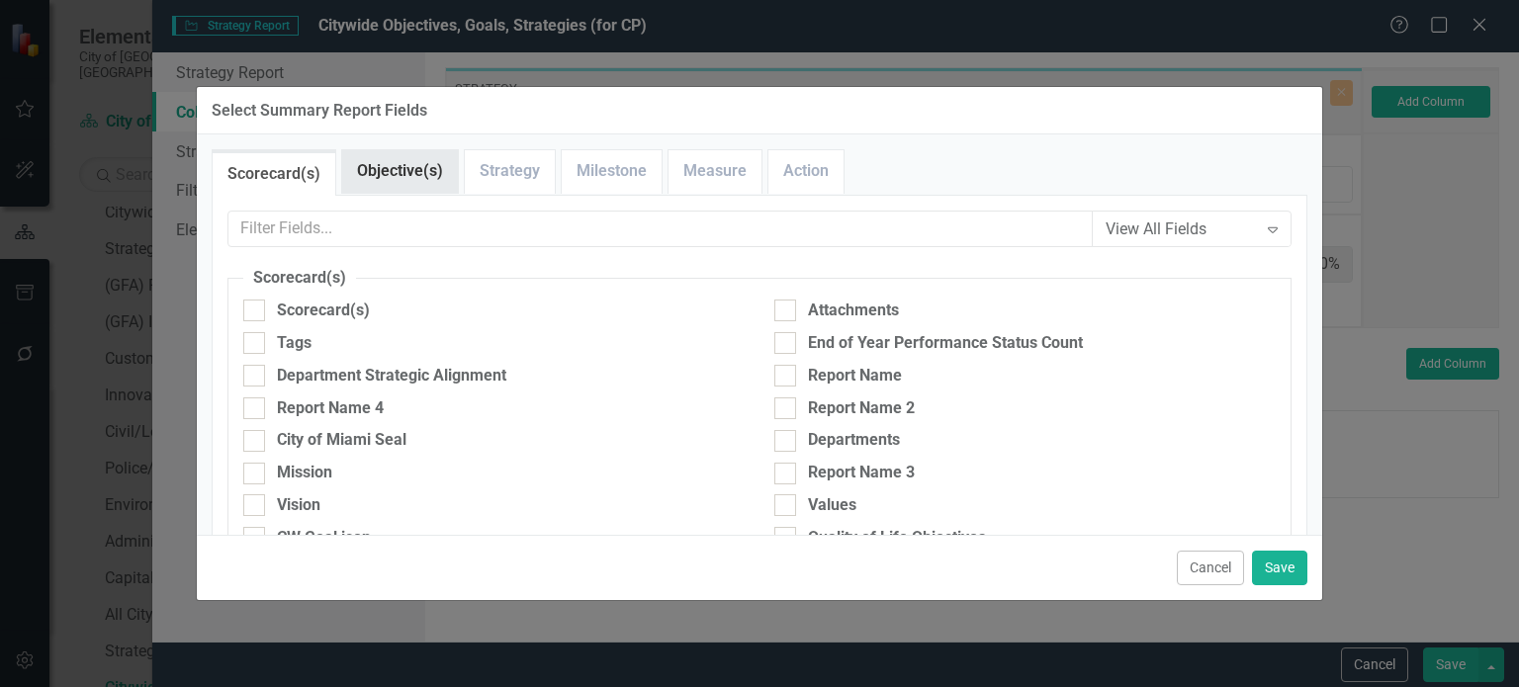
click at [378, 167] on link "Objective(s)" at bounding box center [400, 171] width 116 height 43
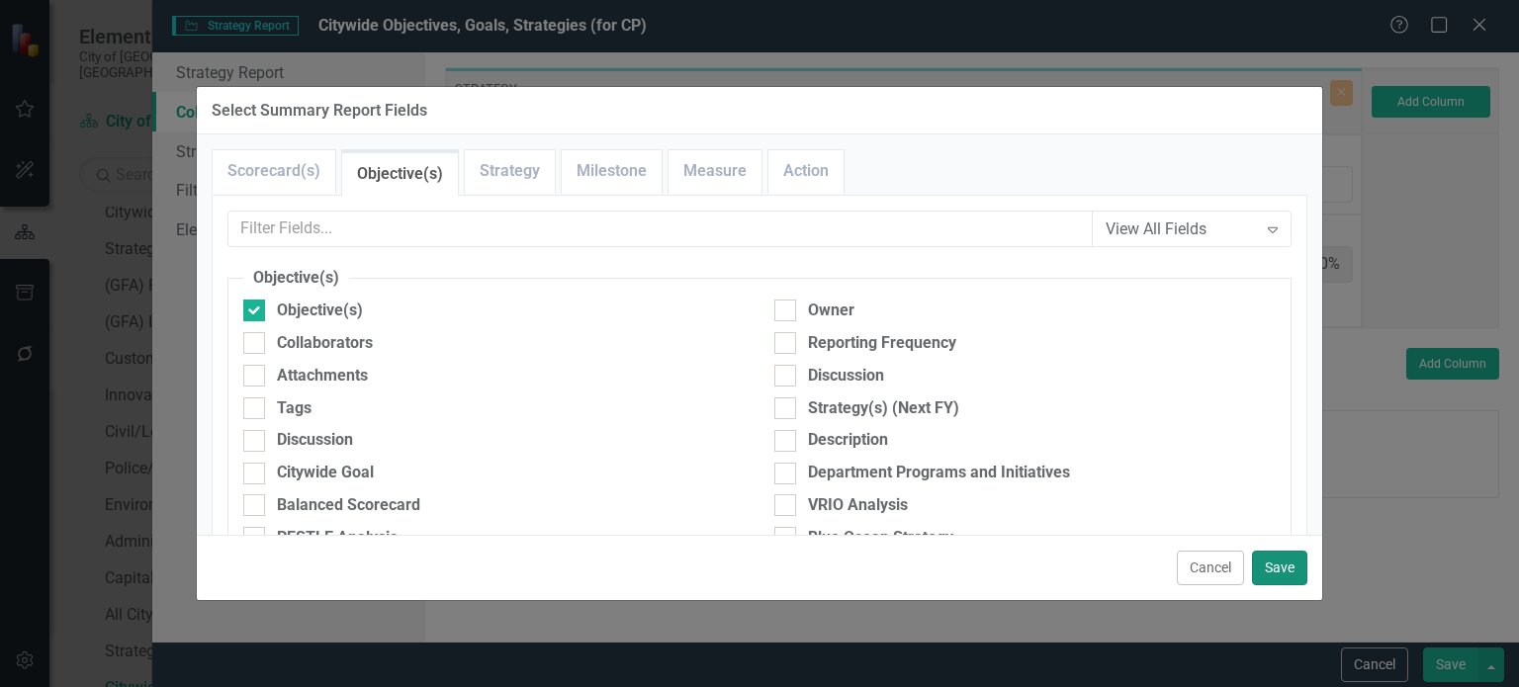
click at [1274, 560] on button "Save" at bounding box center [1279, 568] width 55 height 35
type input "50%"
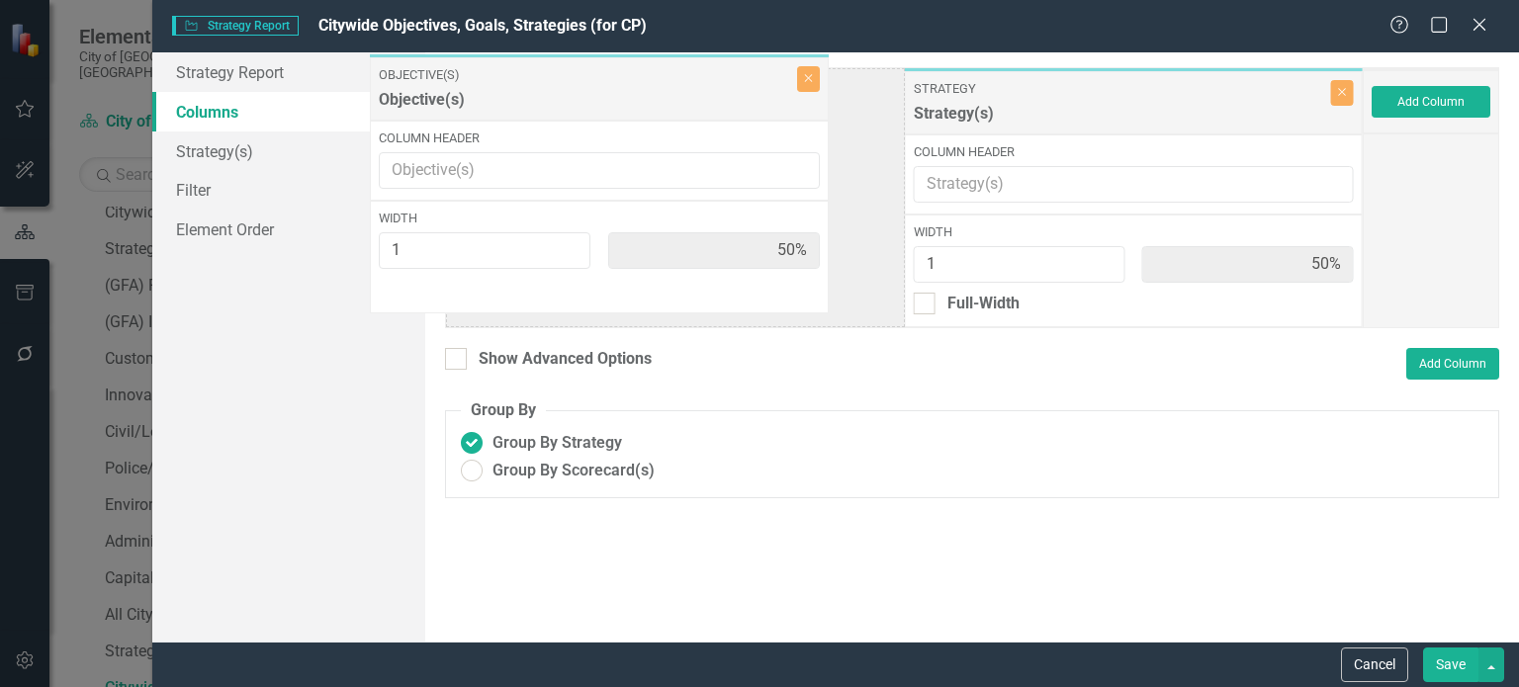
drag, startPoint x: 1084, startPoint y: 95, endPoint x: 634, endPoint y: 82, distance: 450.2
click at [634, 82] on div "Strategy Strategy(s) Close Column Header Width 1 50% Full-Width Objective(s) Ob…" at bounding box center [904, 197] width 918 height 261
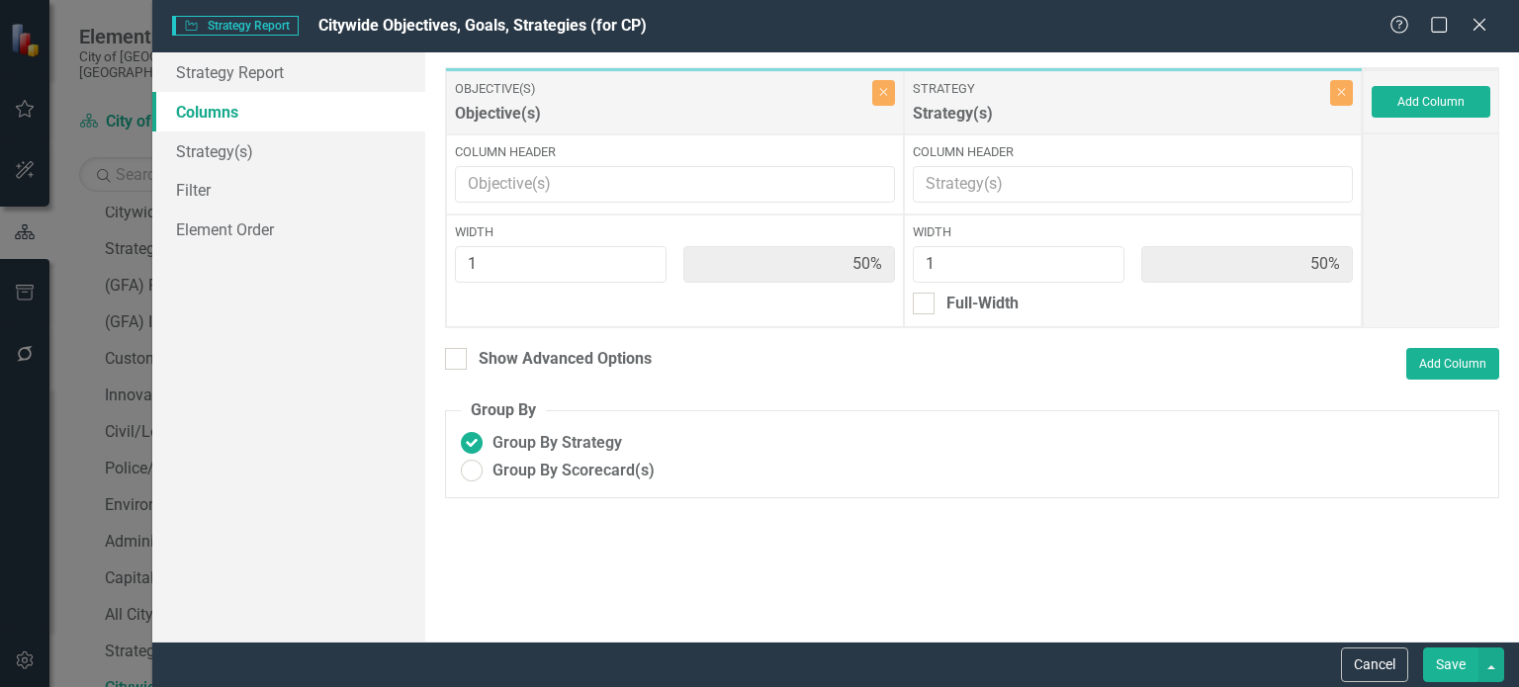
click at [1444, 659] on button "Save" at bounding box center [1450, 665] width 55 height 35
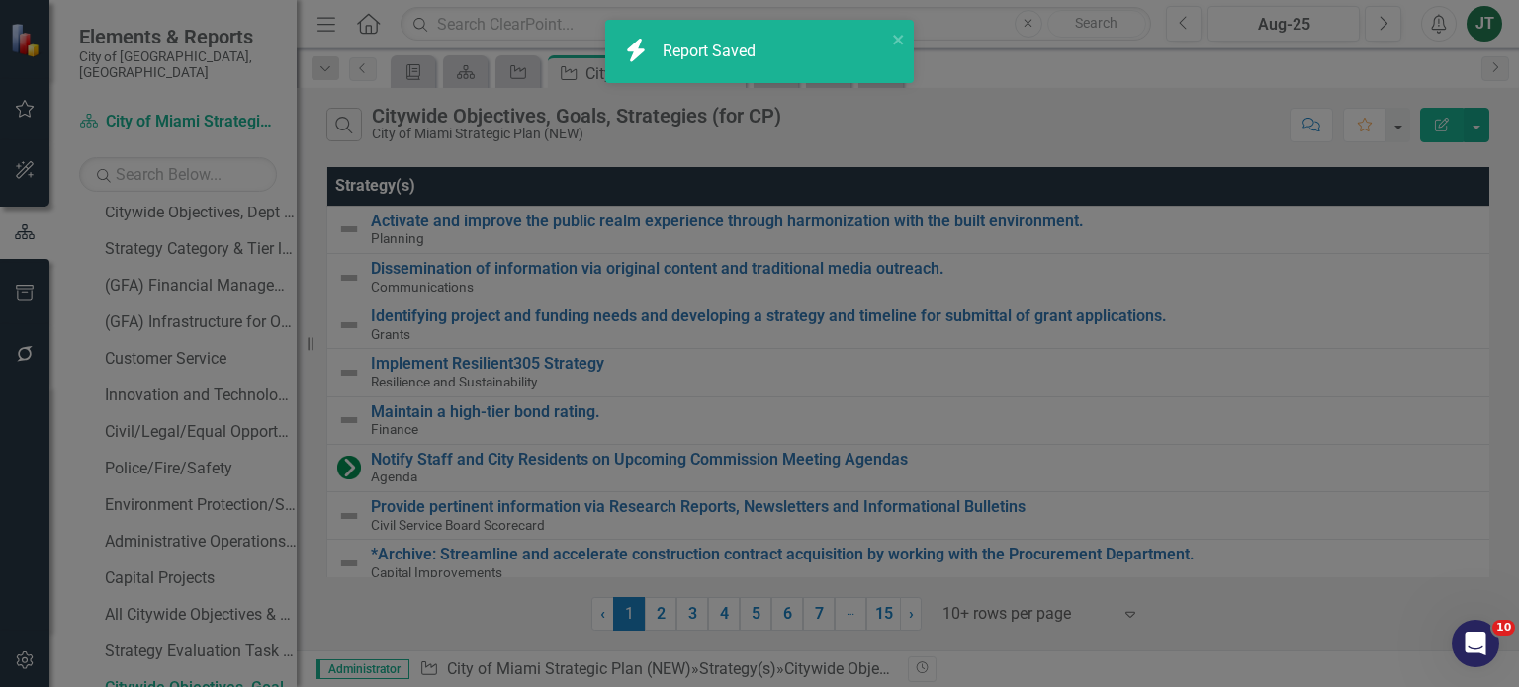
radio input "false"
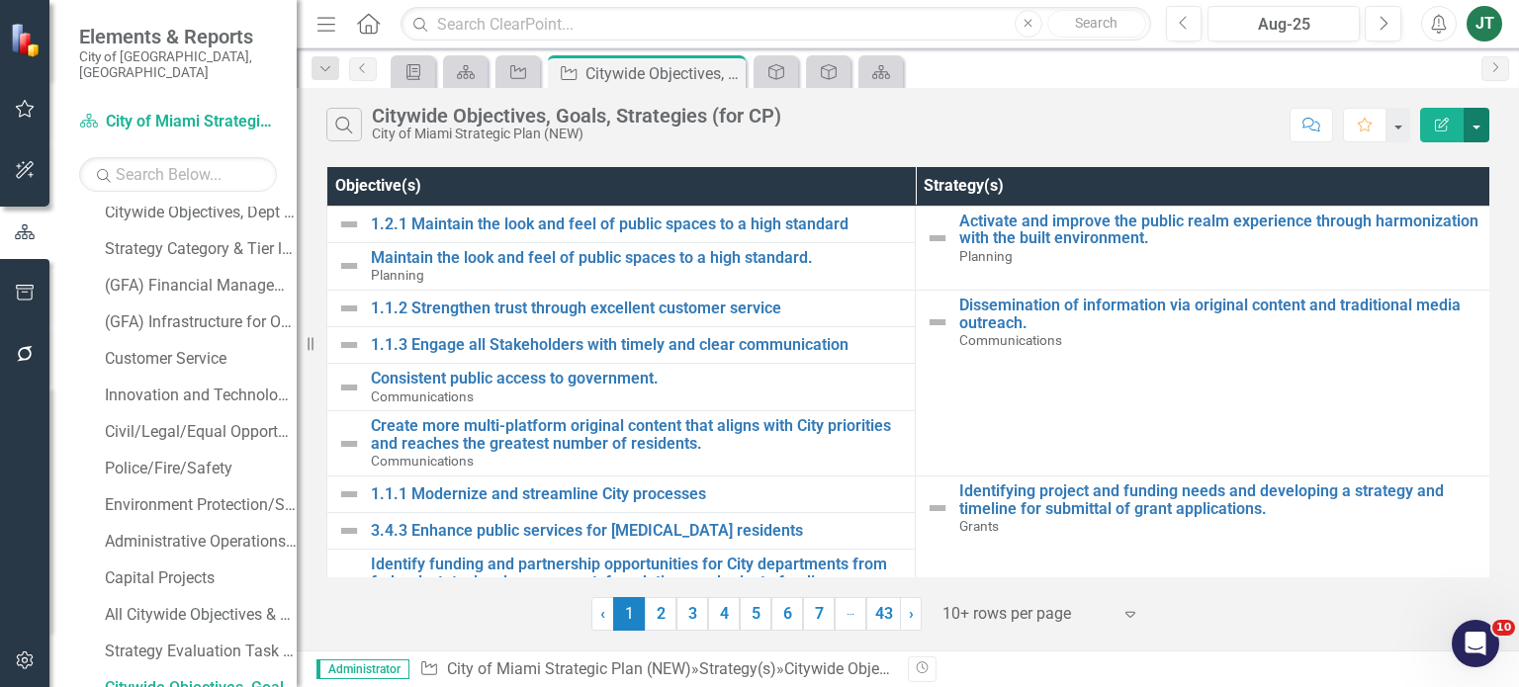
click at [1484, 111] on button "button" at bounding box center [1477, 125] width 26 height 35
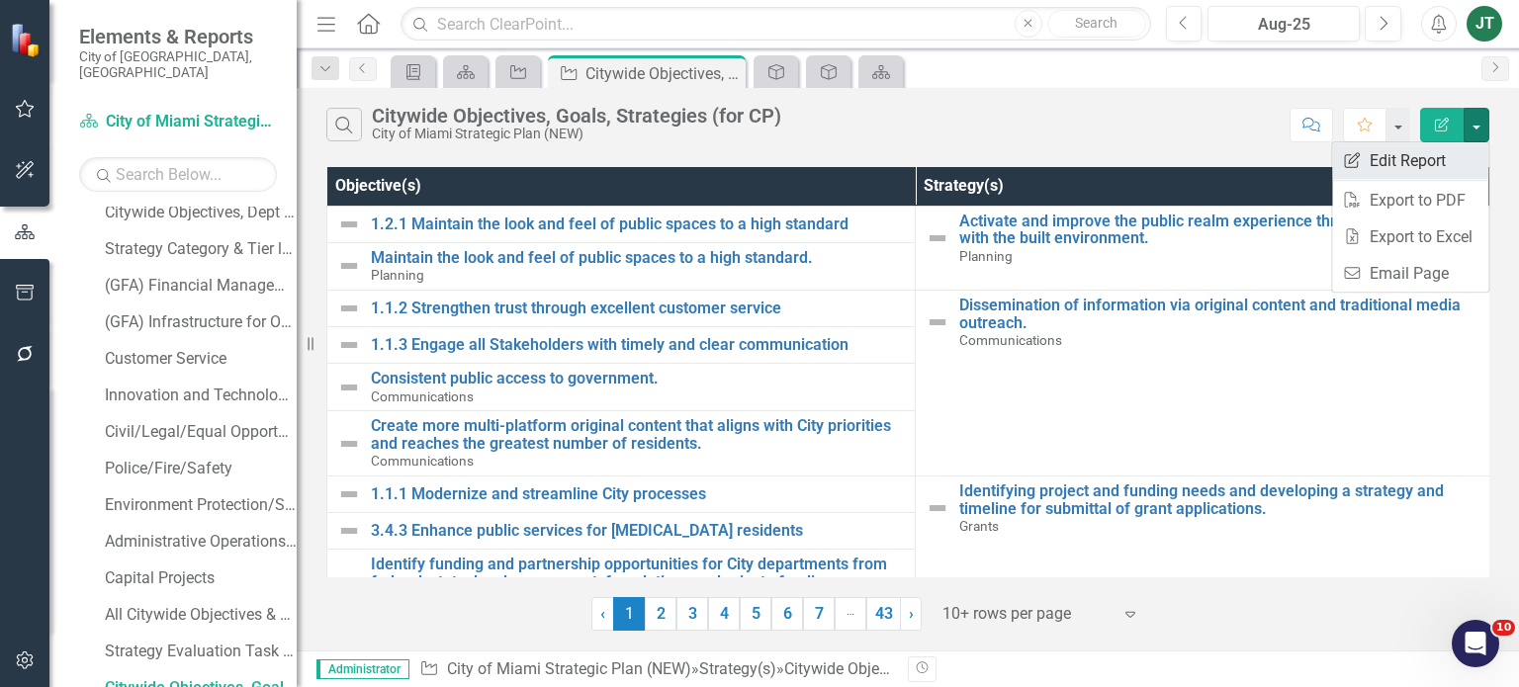
click at [1391, 163] on link "Edit Report Edit Report" at bounding box center [1410, 160] width 156 height 37
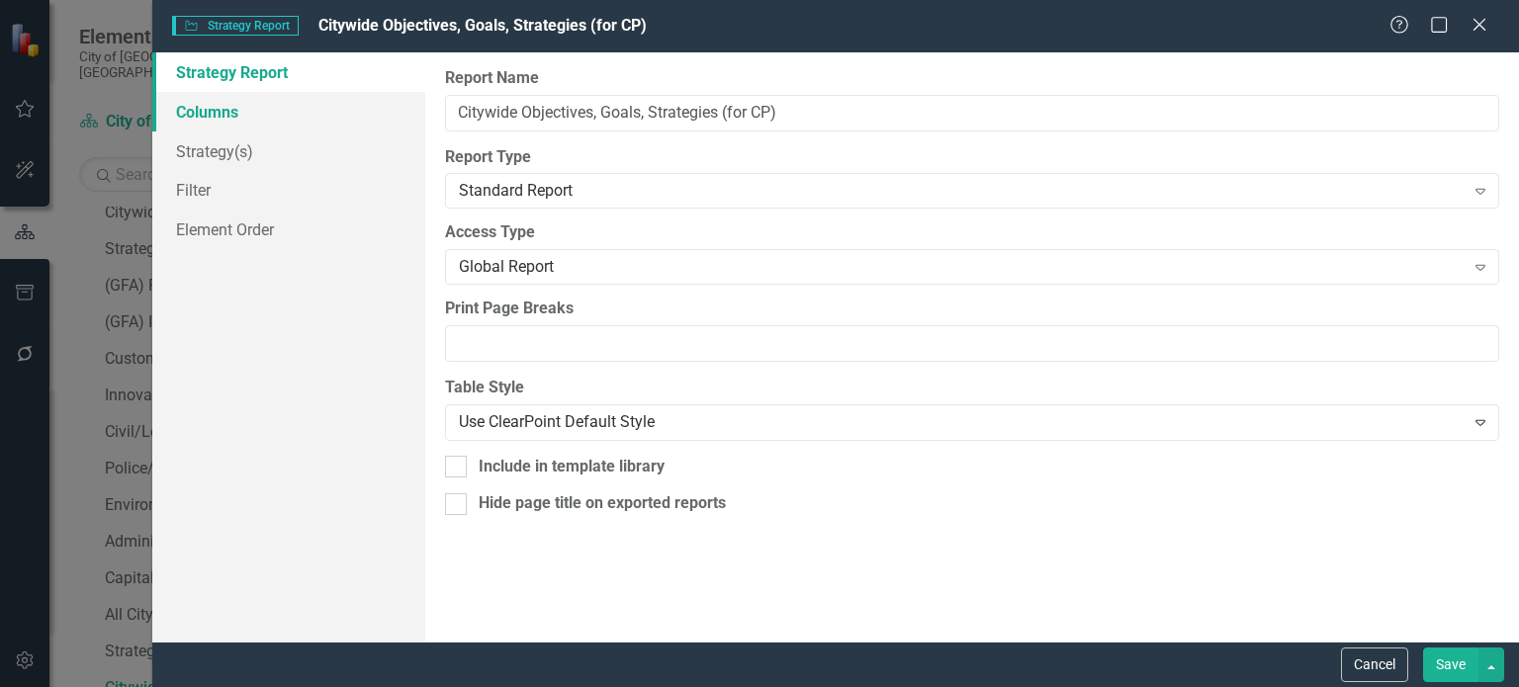
click at [216, 110] on link "Columns" at bounding box center [288, 112] width 273 height 40
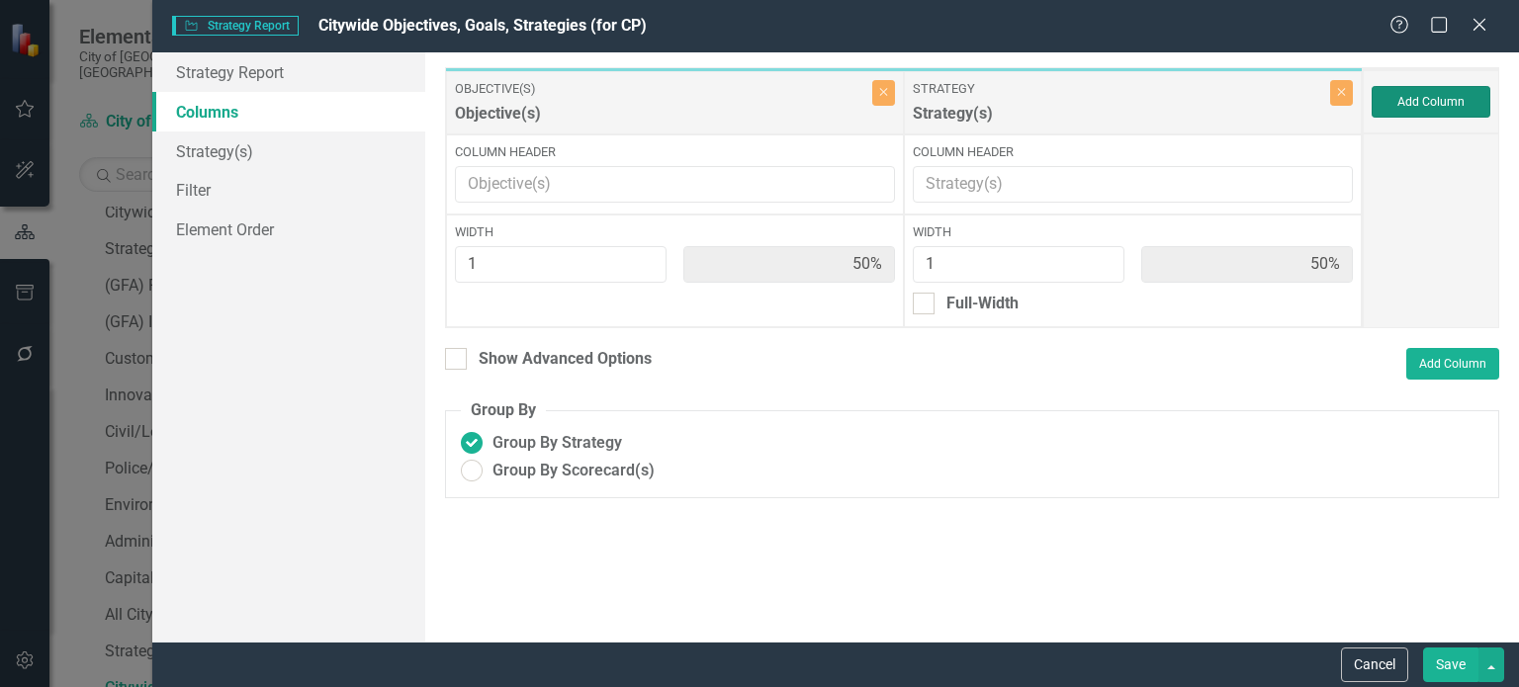
click at [1436, 104] on button "Add Column" at bounding box center [1431, 102] width 119 height 32
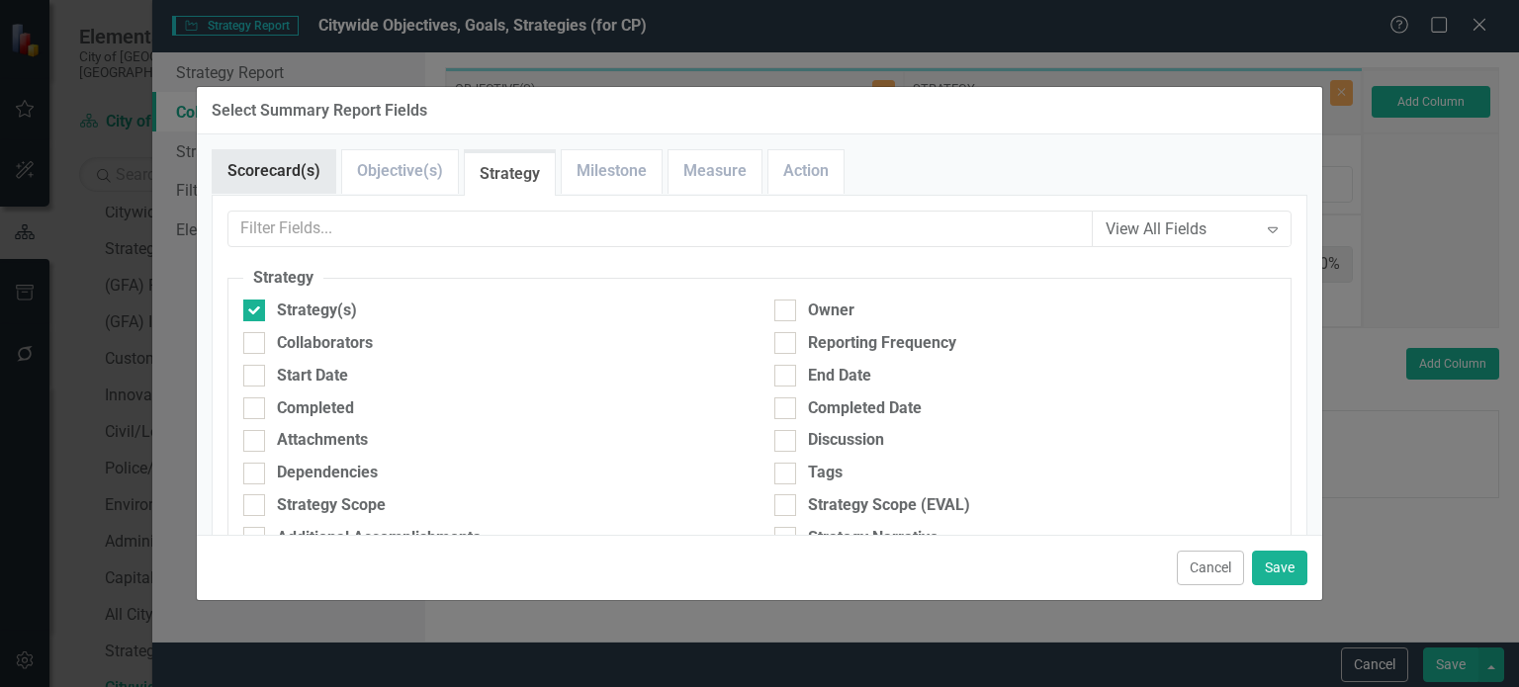
click at [298, 180] on link "Scorecard(s)" at bounding box center [274, 171] width 123 height 43
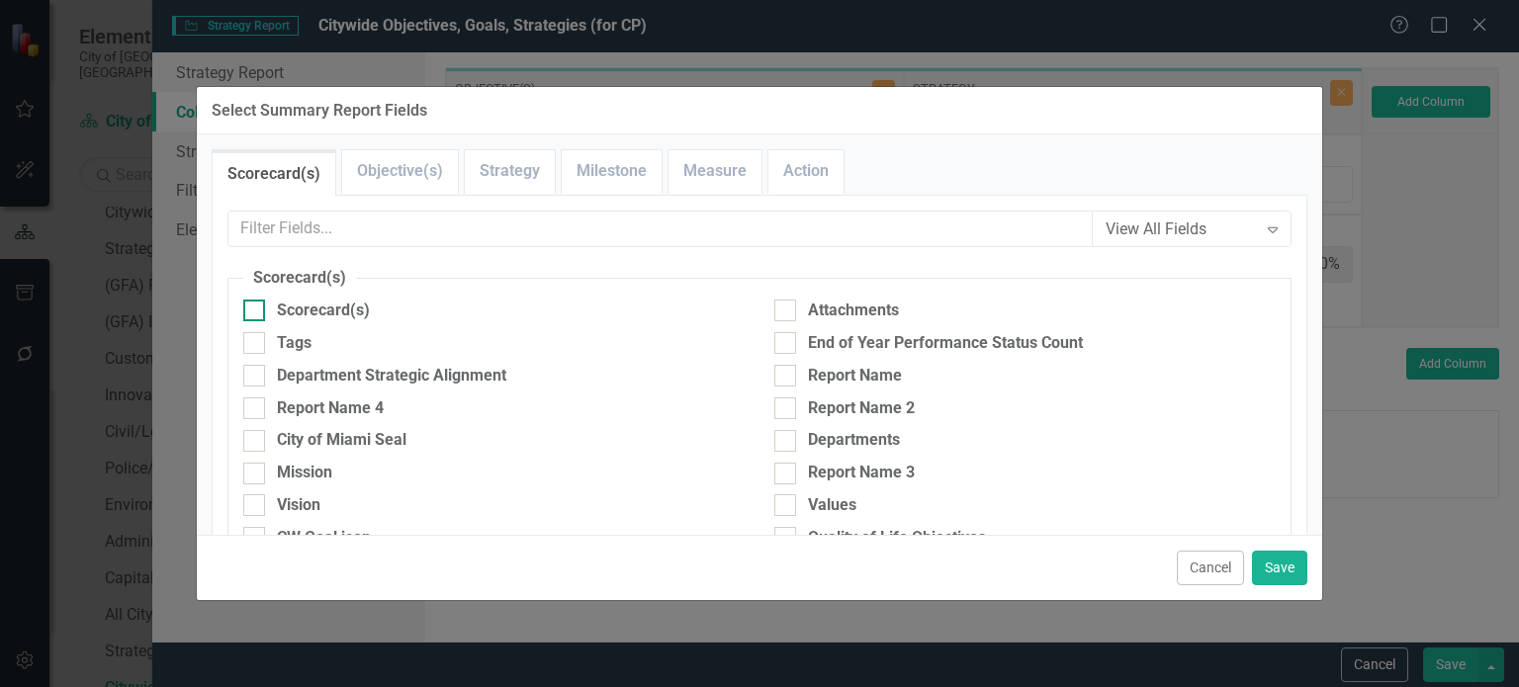
click at [289, 311] on div "Scorecard(s)" at bounding box center [323, 311] width 93 height 23
click at [256, 311] on input "Scorecard(s)" at bounding box center [249, 306] width 13 height 13
checkbox input "true"
click at [1286, 558] on button "Save" at bounding box center [1279, 568] width 55 height 35
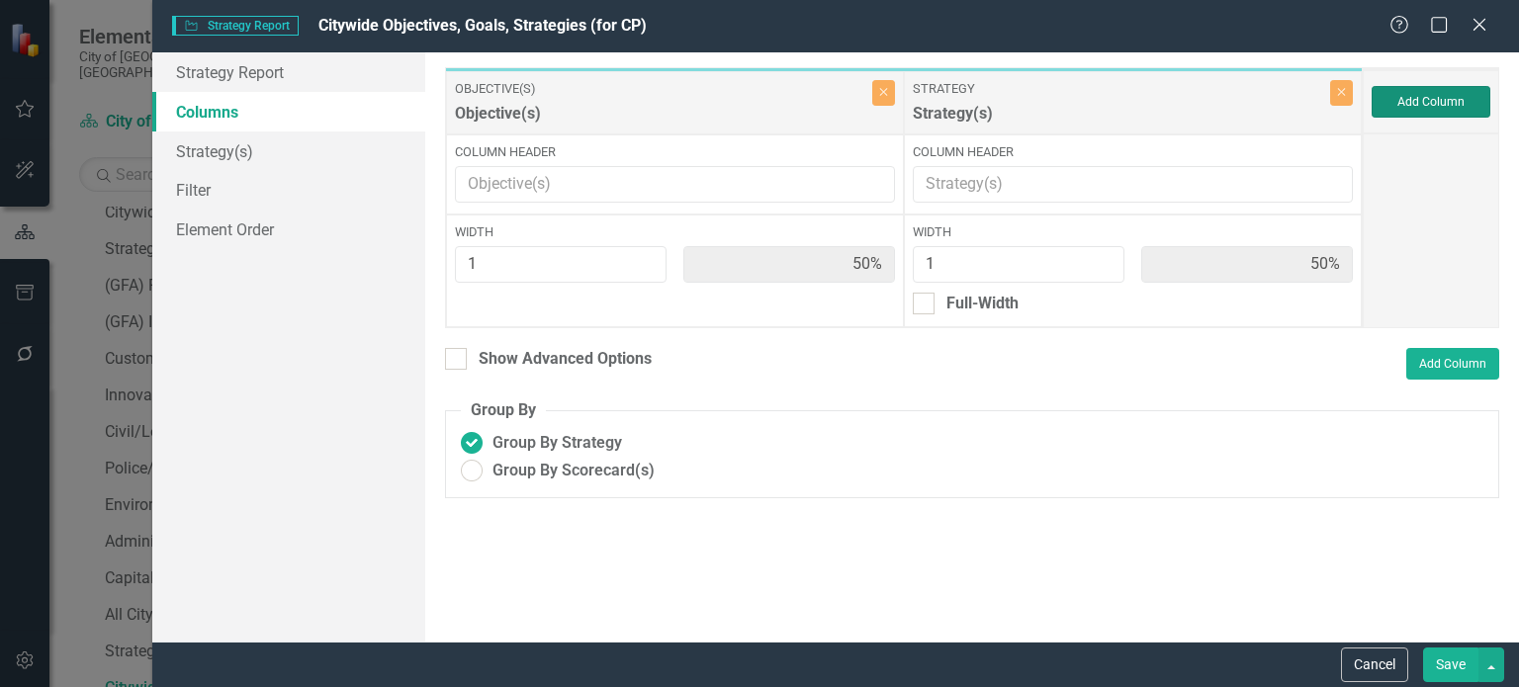
type input "33%"
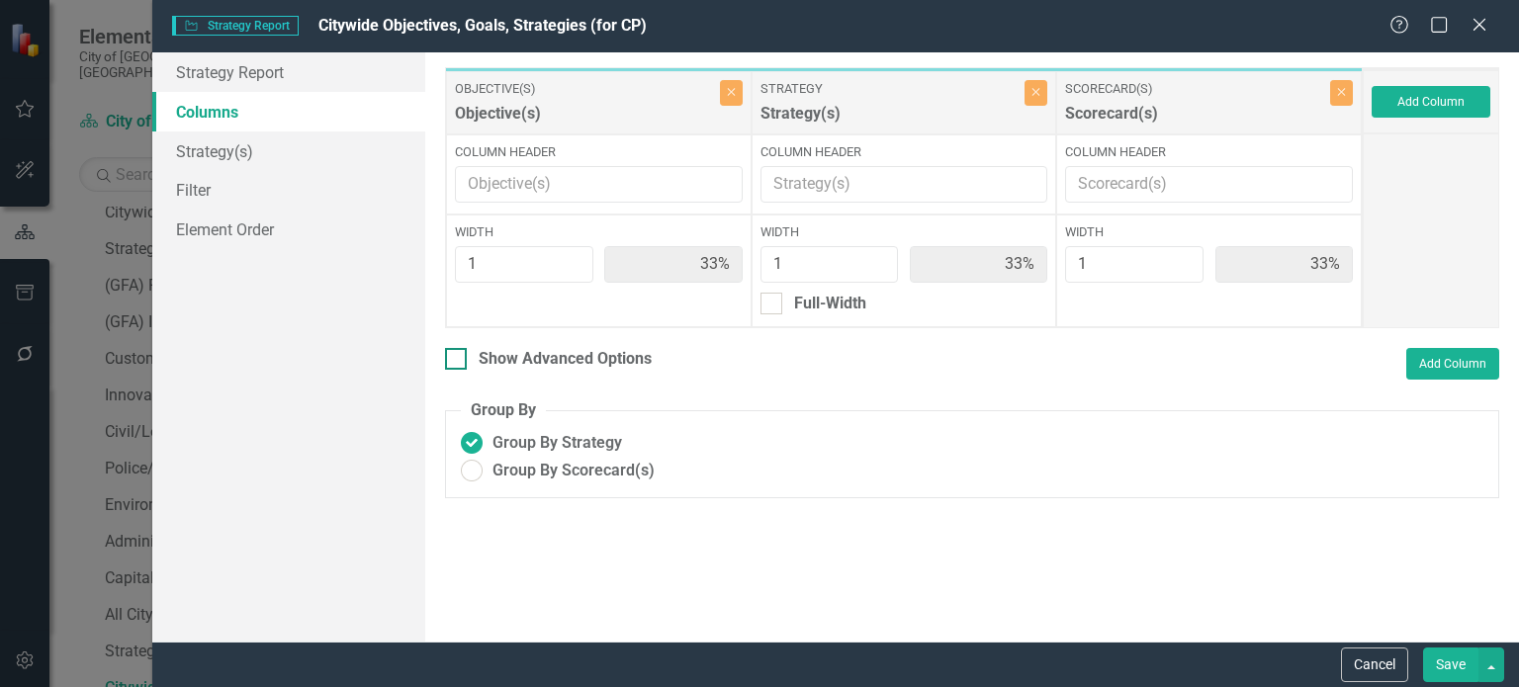
click at [459, 365] on div at bounding box center [456, 359] width 22 height 22
click at [458, 361] on input "Show Advanced Options" at bounding box center [451, 354] width 13 height 13
checkbox input "true"
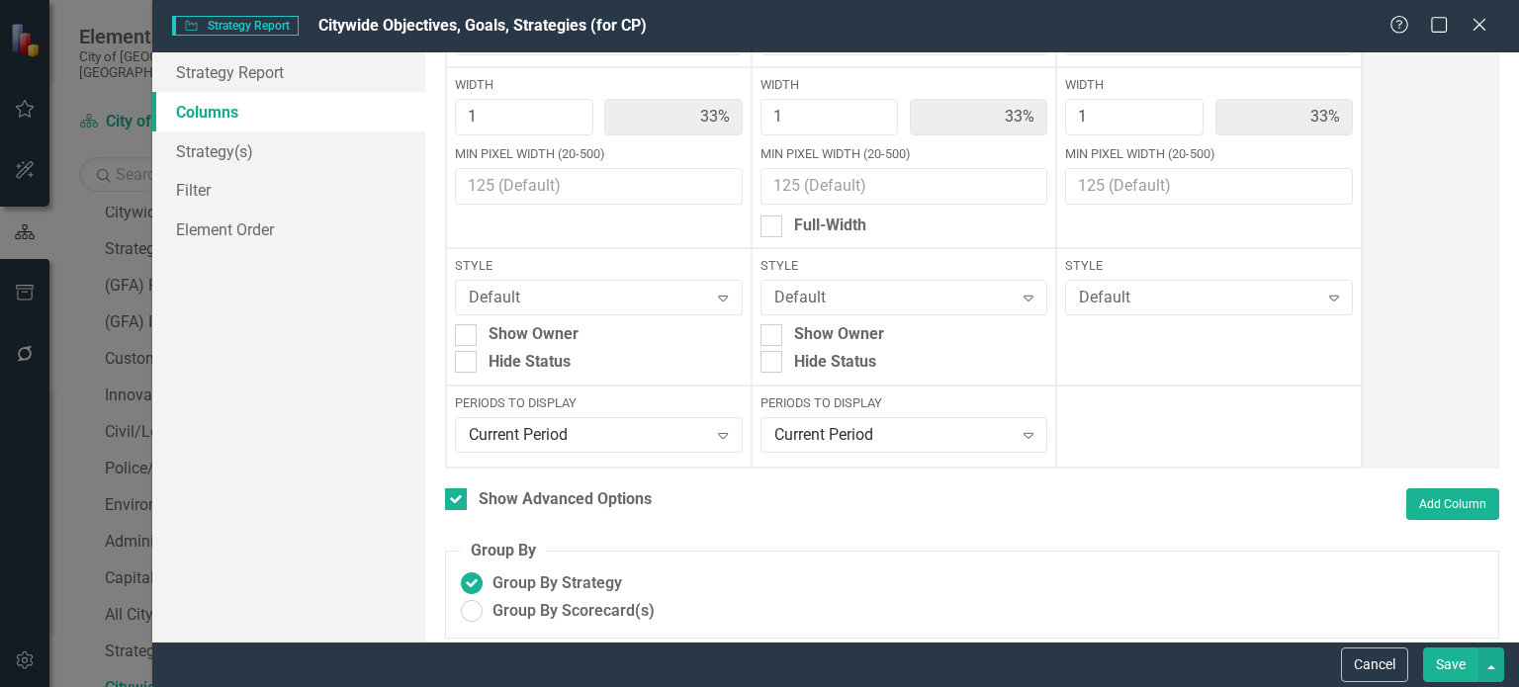
scroll to position [156, 0]
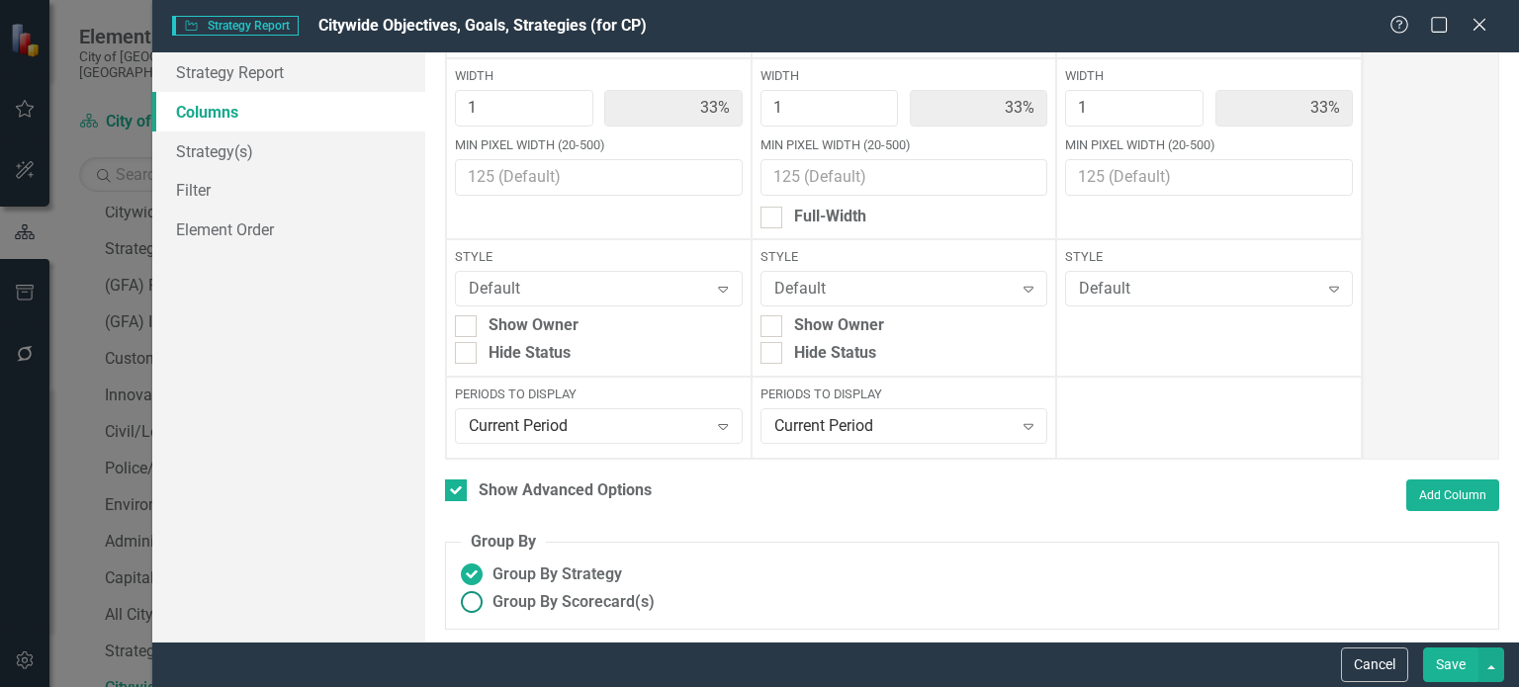
click at [522, 608] on span "Group By Scorecard(s)" at bounding box center [574, 602] width 162 height 23
click at [488, 608] on input "Group By Scorecard(s)" at bounding box center [472, 602] width 31 height 31
radio input "true"
click at [1448, 659] on button "Save" at bounding box center [1450, 665] width 55 height 35
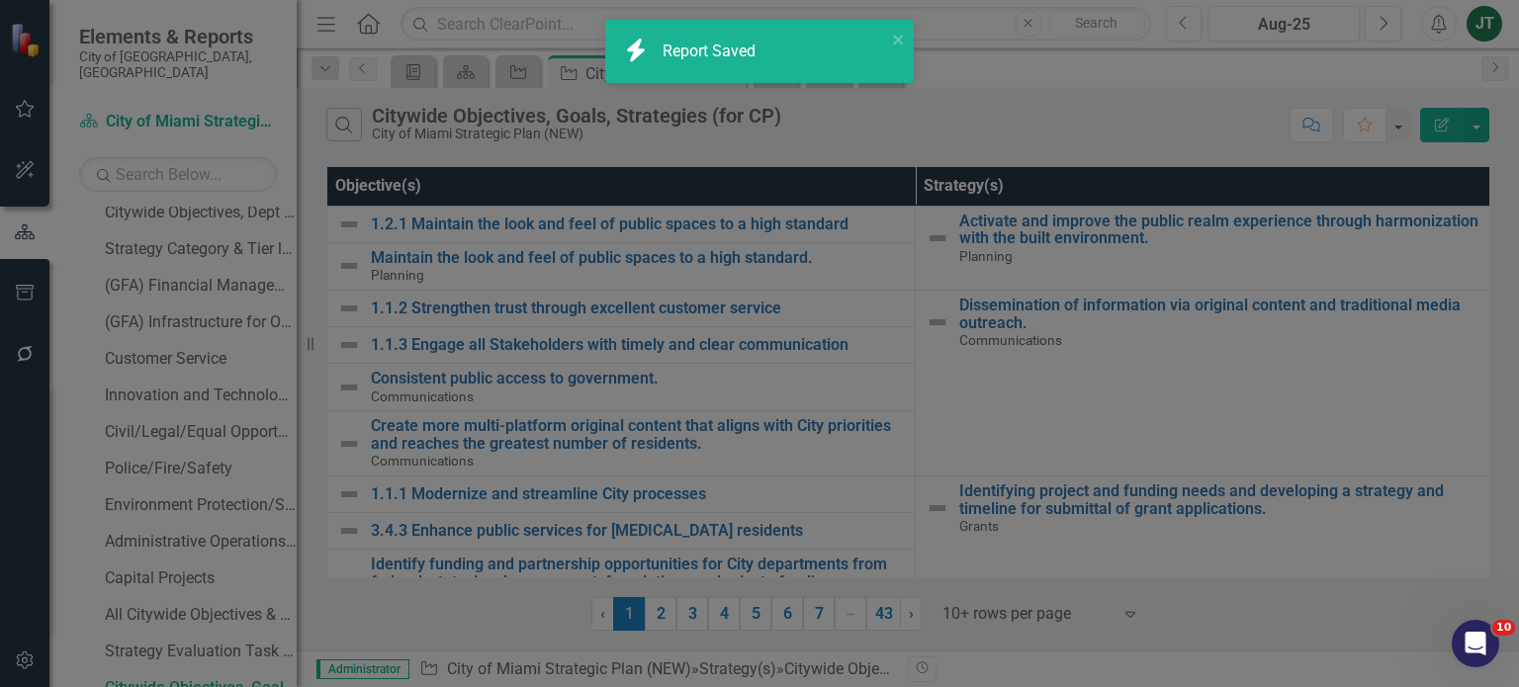
checkbox input "false"
radio input "false"
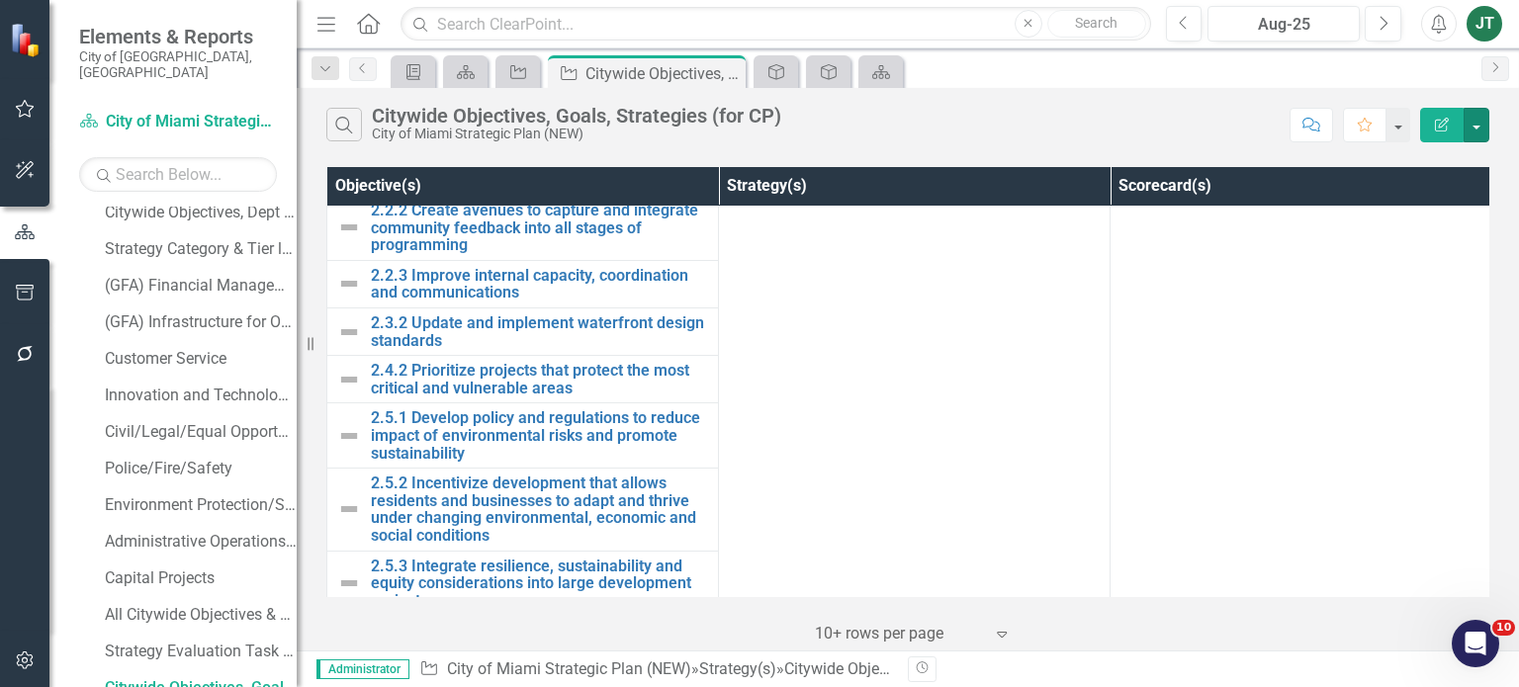
scroll to position [593, 0]
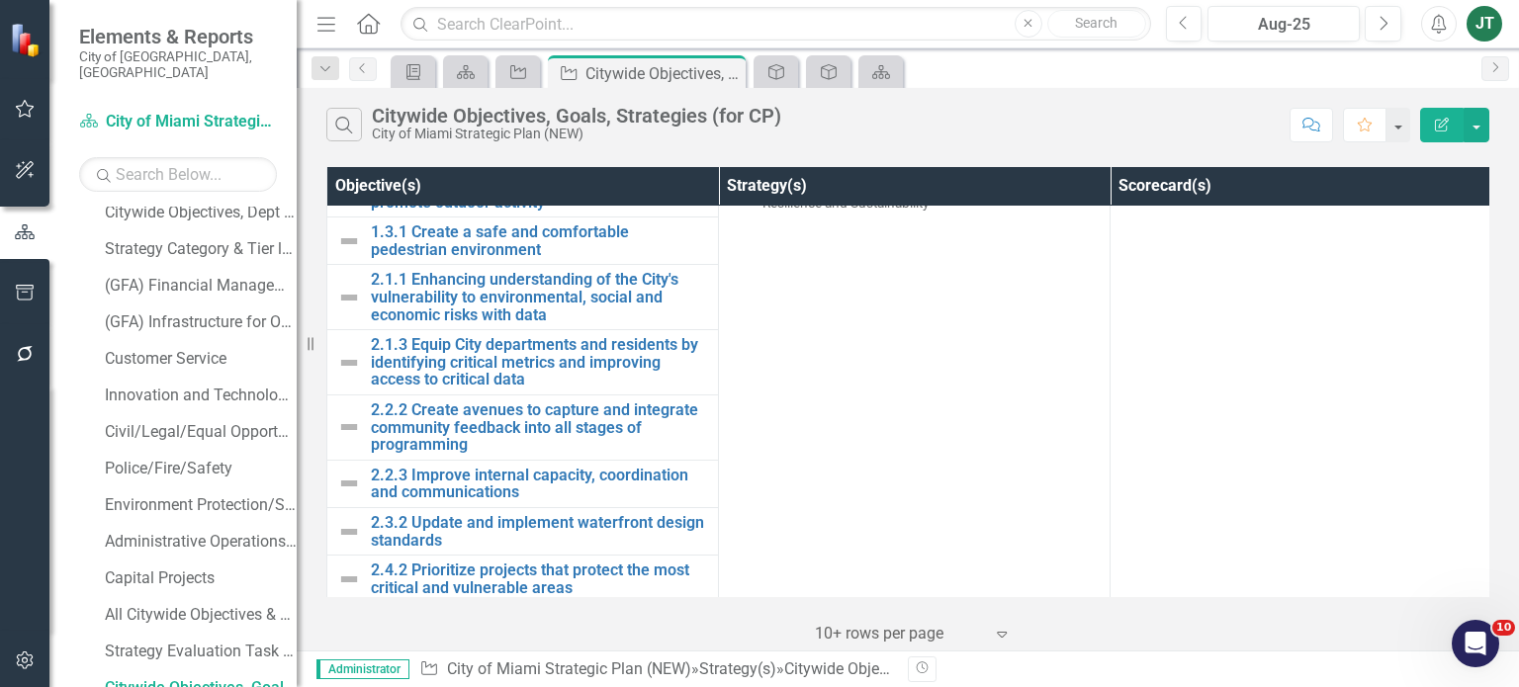
click at [1436, 122] on icon "Edit Report" at bounding box center [1442, 125] width 18 height 14
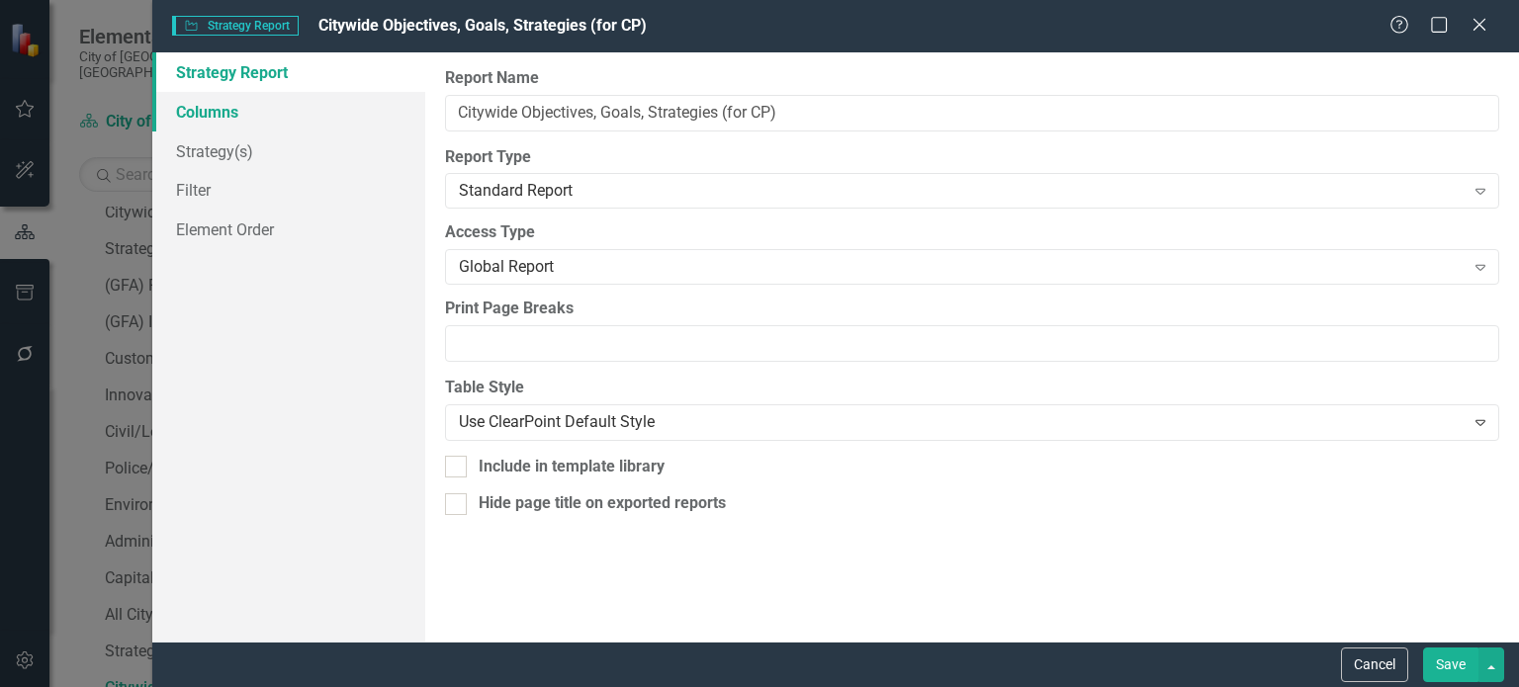
click at [246, 110] on link "Columns" at bounding box center [288, 112] width 273 height 40
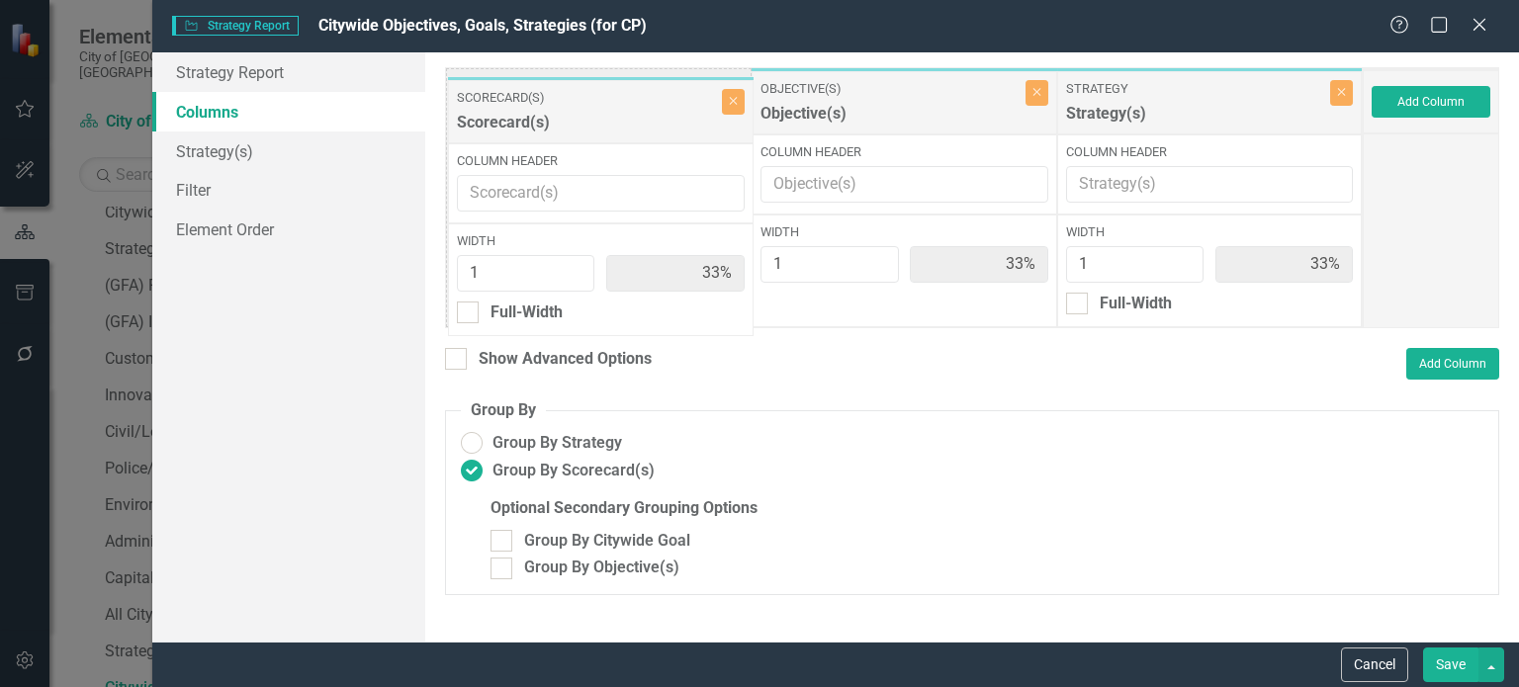
drag, startPoint x: 1160, startPoint y: 102, endPoint x: 542, endPoint y: 110, distance: 618.2
click at [542, 110] on div "Objective(s) Objective(s) Close Column Header Width 1 33% Strategy Strategy(s) …" at bounding box center [904, 197] width 918 height 261
click at [489, 302] on div "Full-Width" at bounding box center [525, 304] width 72 height 23
click at [468, 302] on input "Full-Width" at bounding box center [461, 299] width 13 height 13
checkbox input "true"
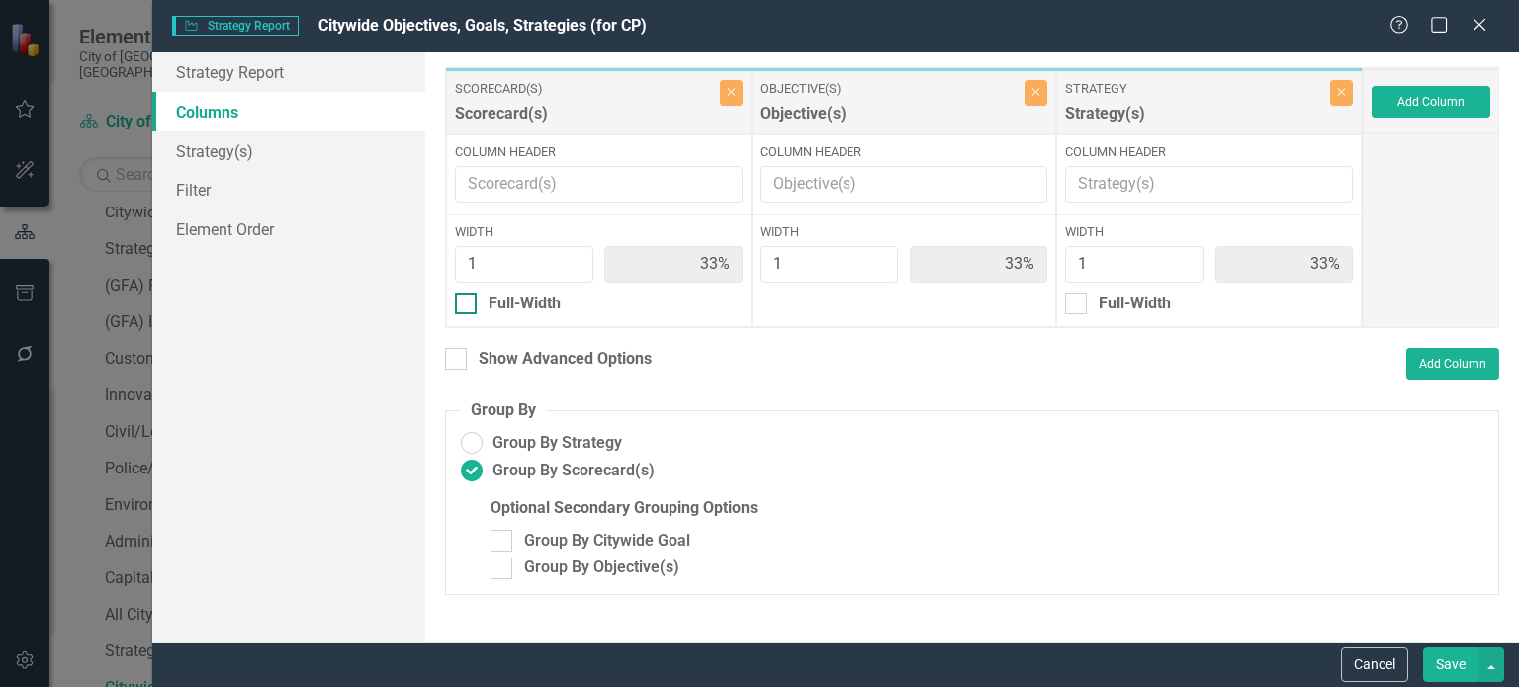
type input "100%"
type input "50%"
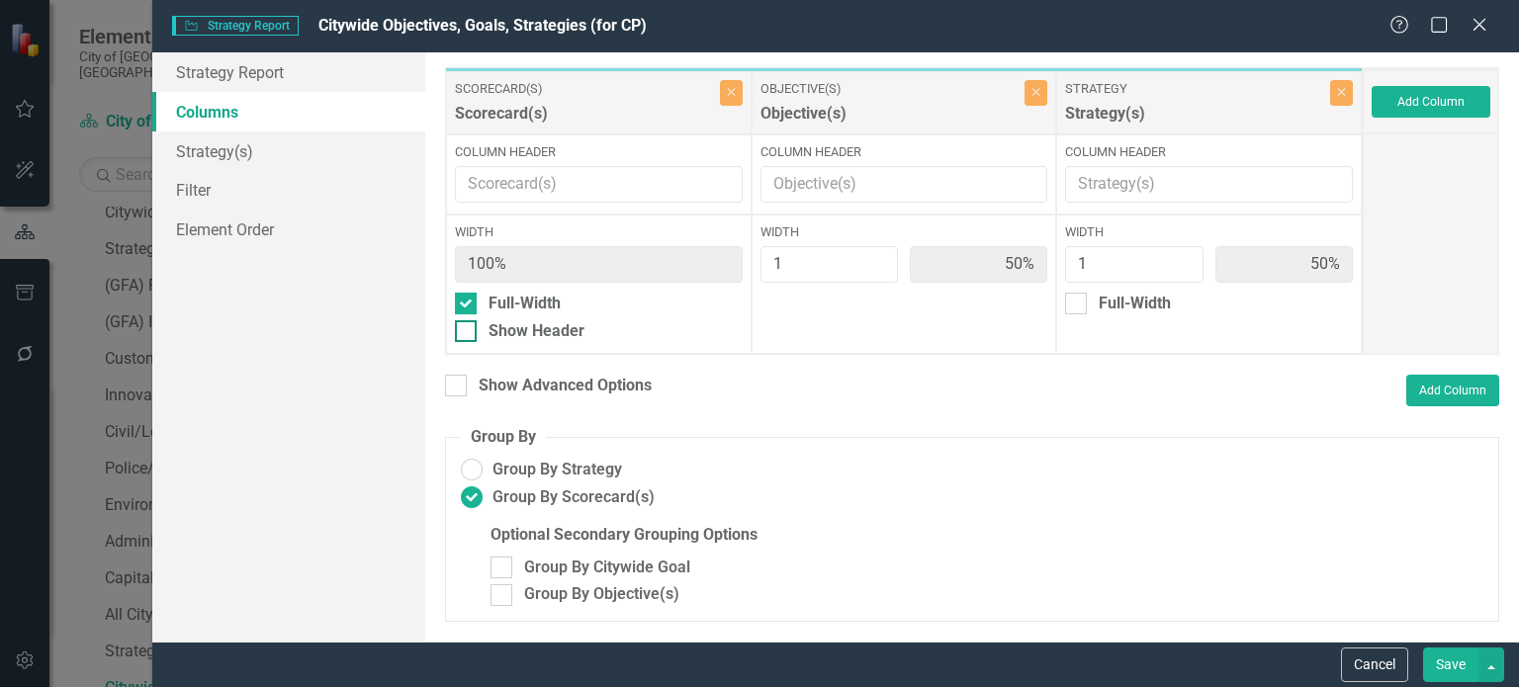
click at [524, 328] on div "Show Header" at bounding box center [537, 331] width 96 height 23
click at [468, 328] on input "Show Header" at bounding box center [461, 326] width 13 height 13
checkbox input "true"
click at [1463, 664] on button "Save" at bounding box center [1450, 665] width 55 height 35
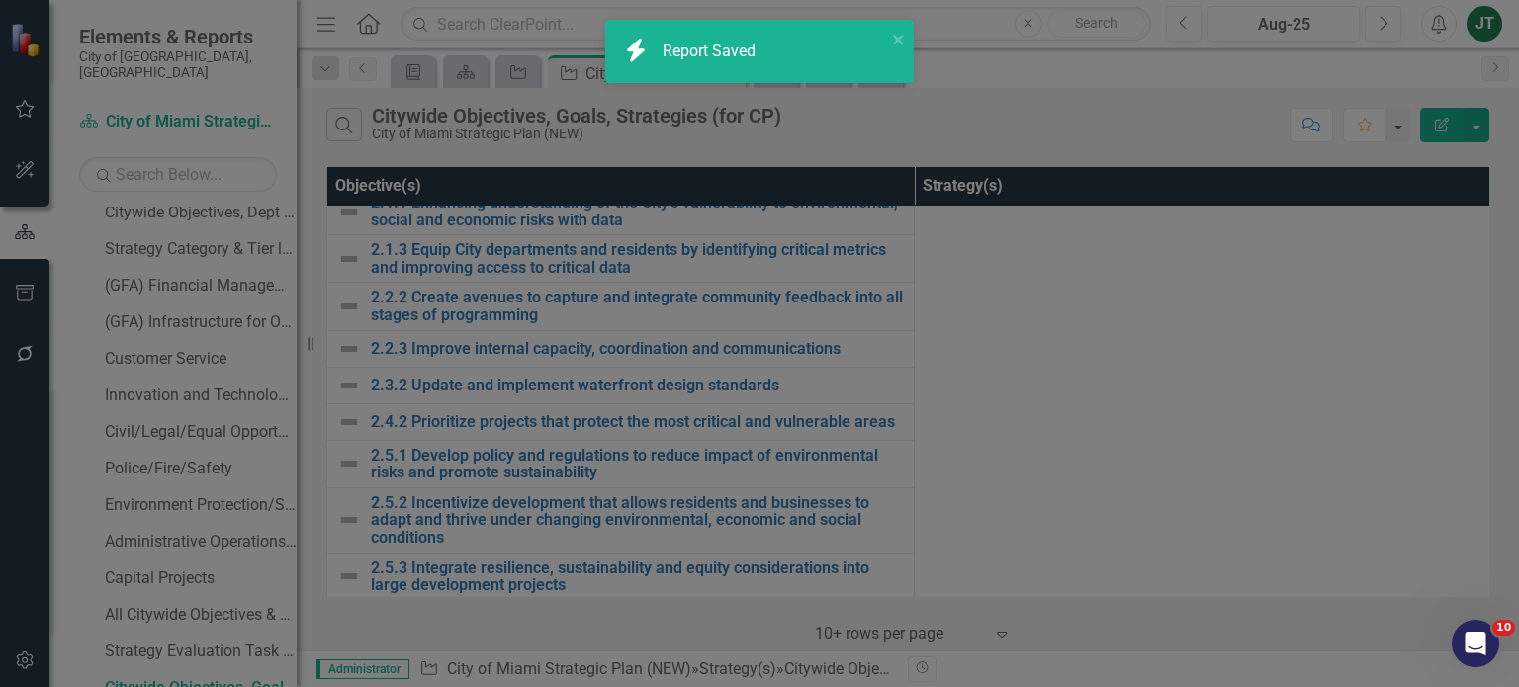
radio input "false"
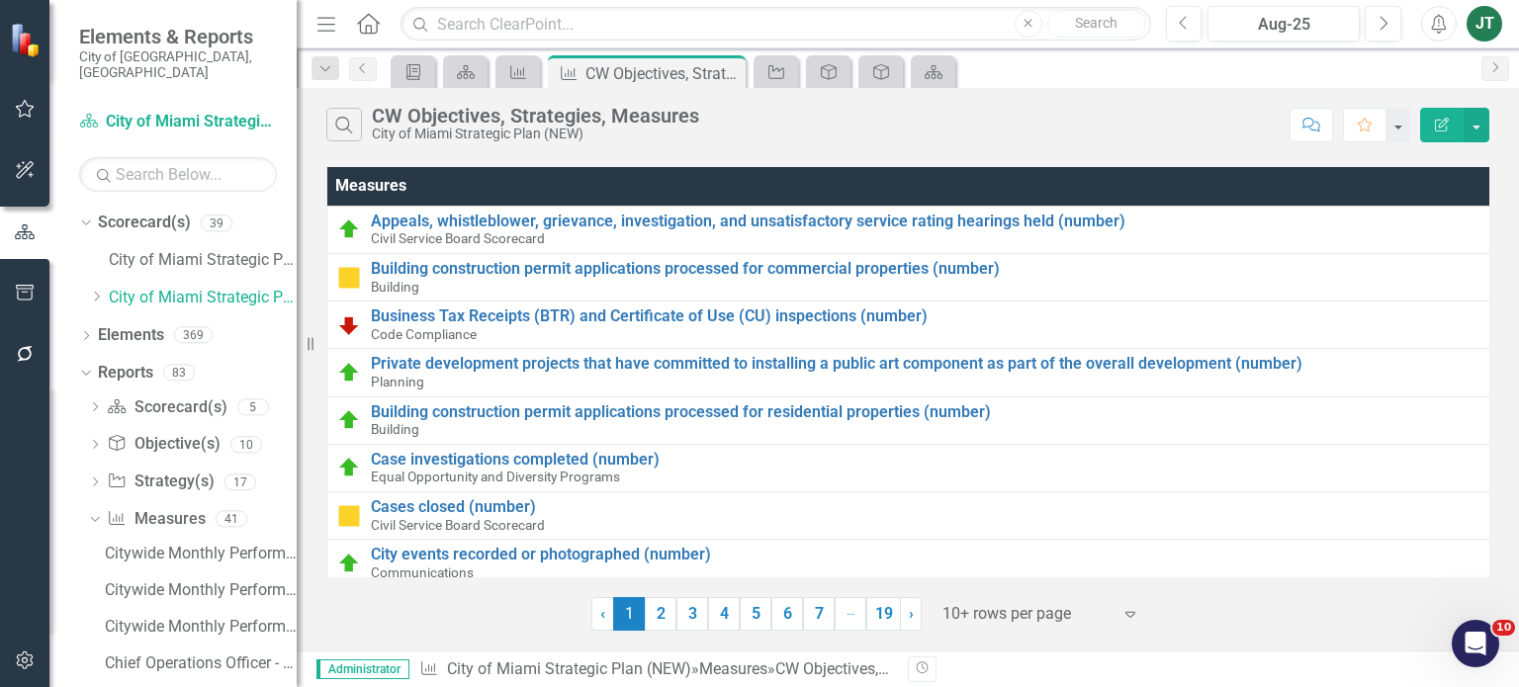
scroll to position [1329, 0]
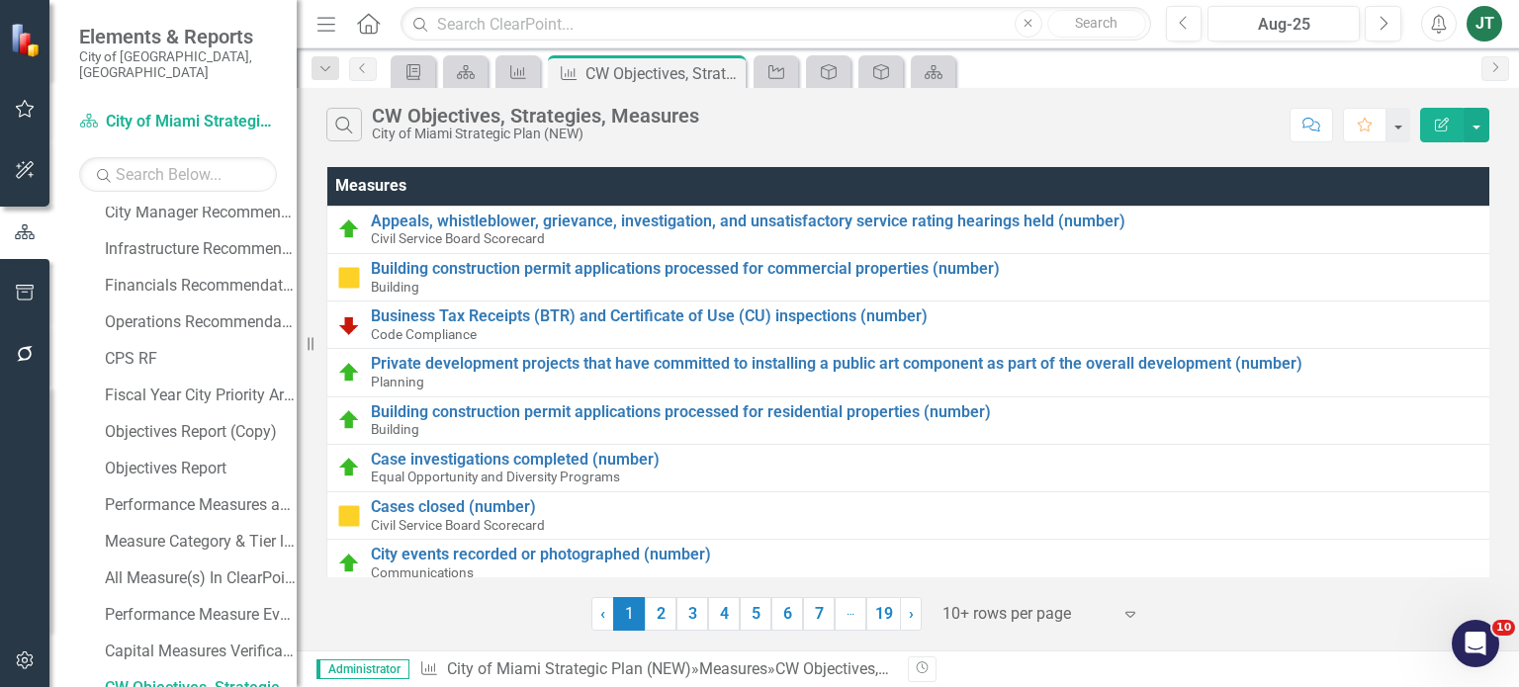
drag, startPoint x: 0, startPoint y: 0, endPoint x: 1444, endPoint y: 127, distance: 1449.5
click at [1444, 127] on icon "Edit Report" at bounding box center [1442, 125] width 18 height 14
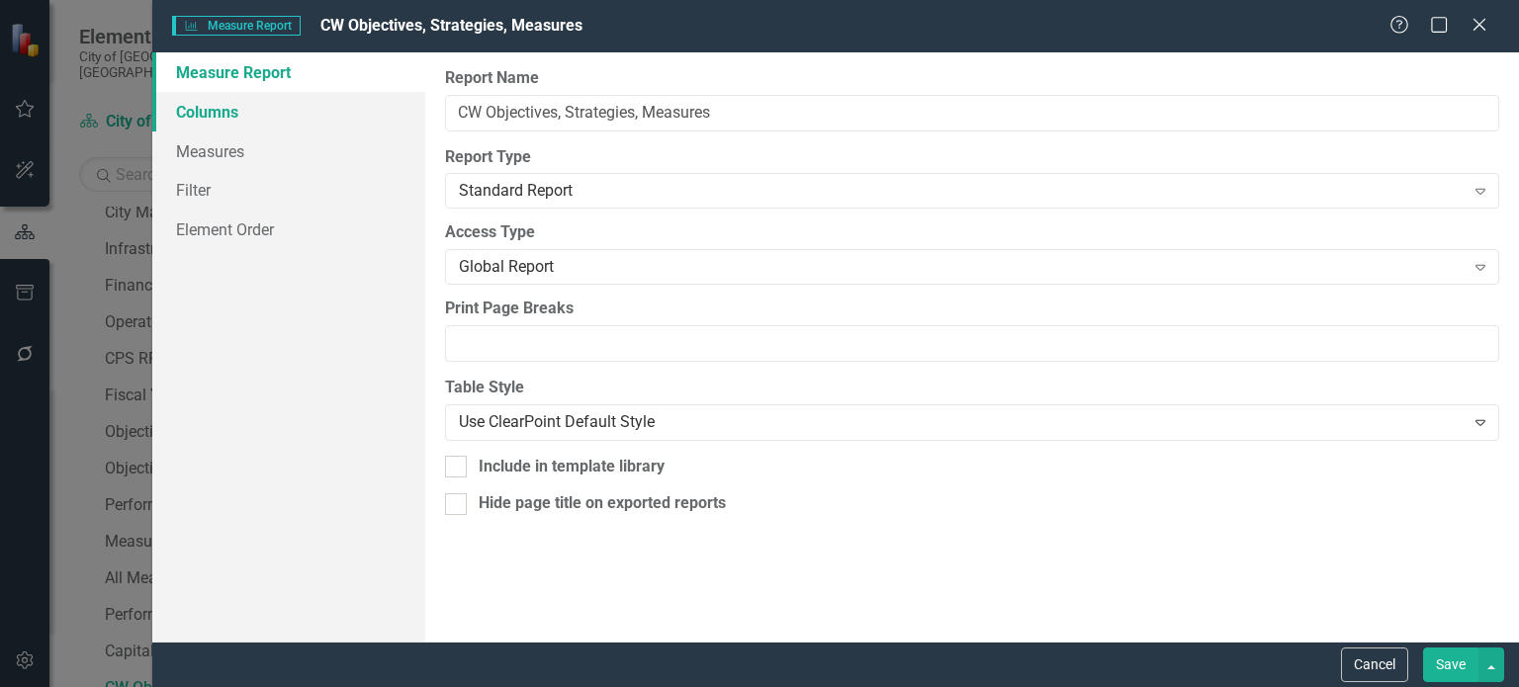
click at [238, 109] on link "Columns" at bounding box center [288, 112] width 273 height 40
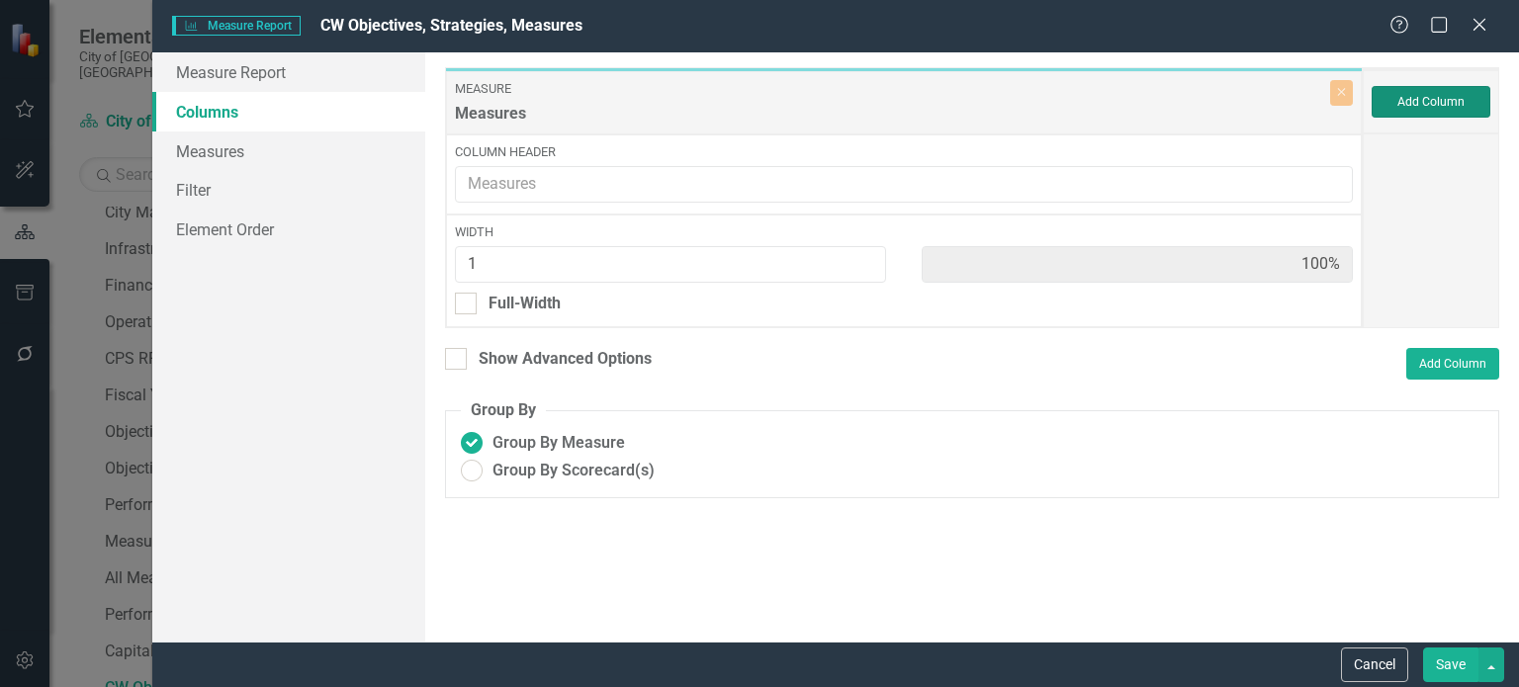
click at [1453, 110] on button "Add Column" at bounding box center [1431, 102] width 119 height 32
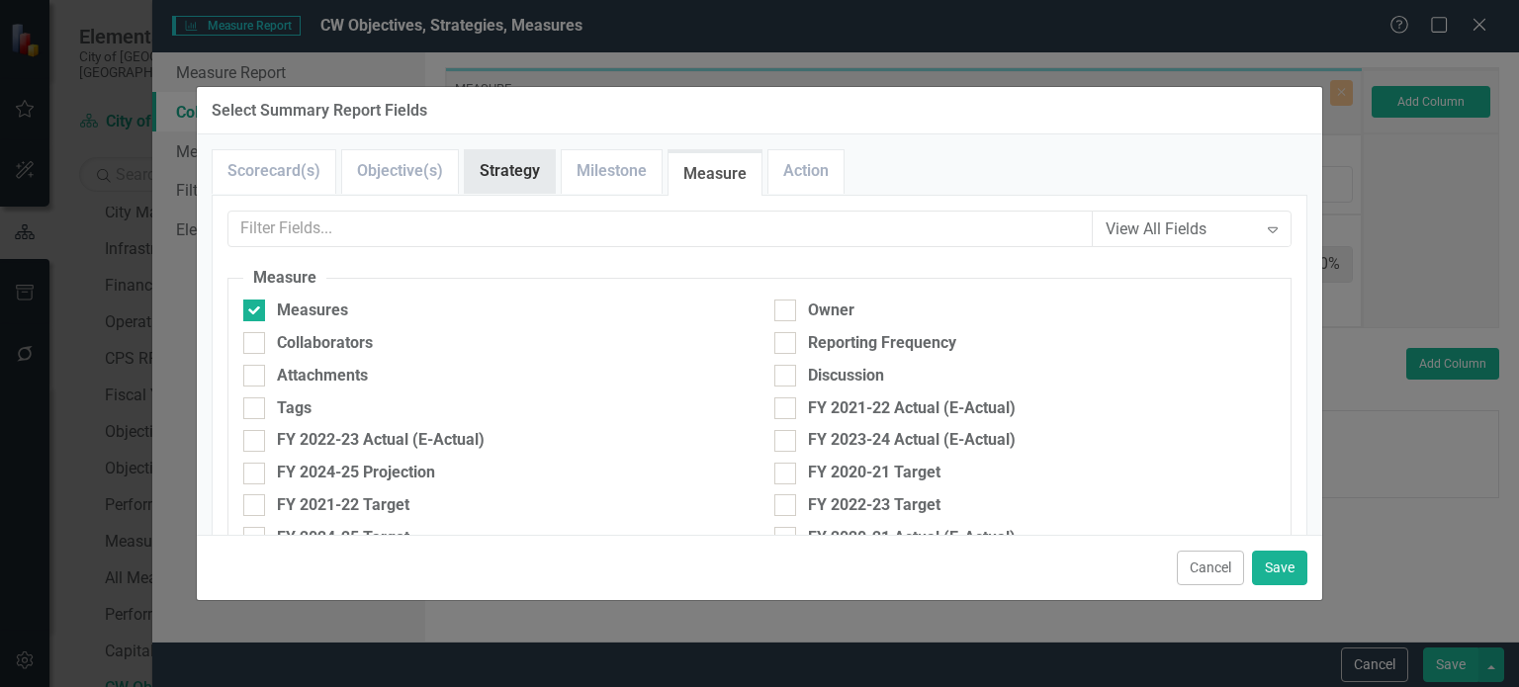
click at [512, 173] on link "Strategy" at bounding box center [510, 171] width 90 height 43
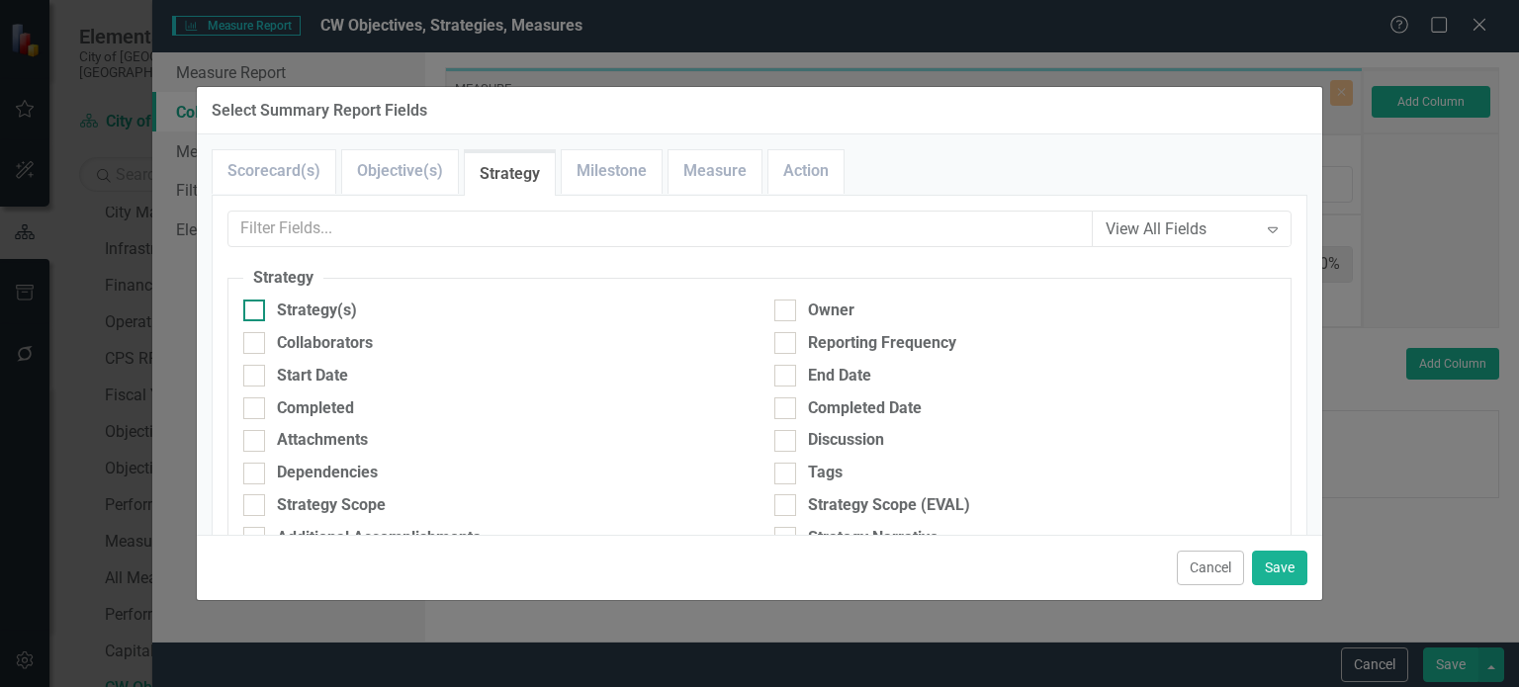
click at [304, 318] on div "Strategy(s)" at bounding box center [317, 311] width 80 height 23
click at [256, 313] on input "Strategy(s)" at bounding box center [249, 306] width 13 height 13
checkbox input "true"
click at [389, 183] on link "Objective(s)" at bounding box center [400, 171] width 116 height 43
drag, startPoint x: 294, startPoint y: 309, endPoint x: 325, endPoint y: 307, distance: 31.7
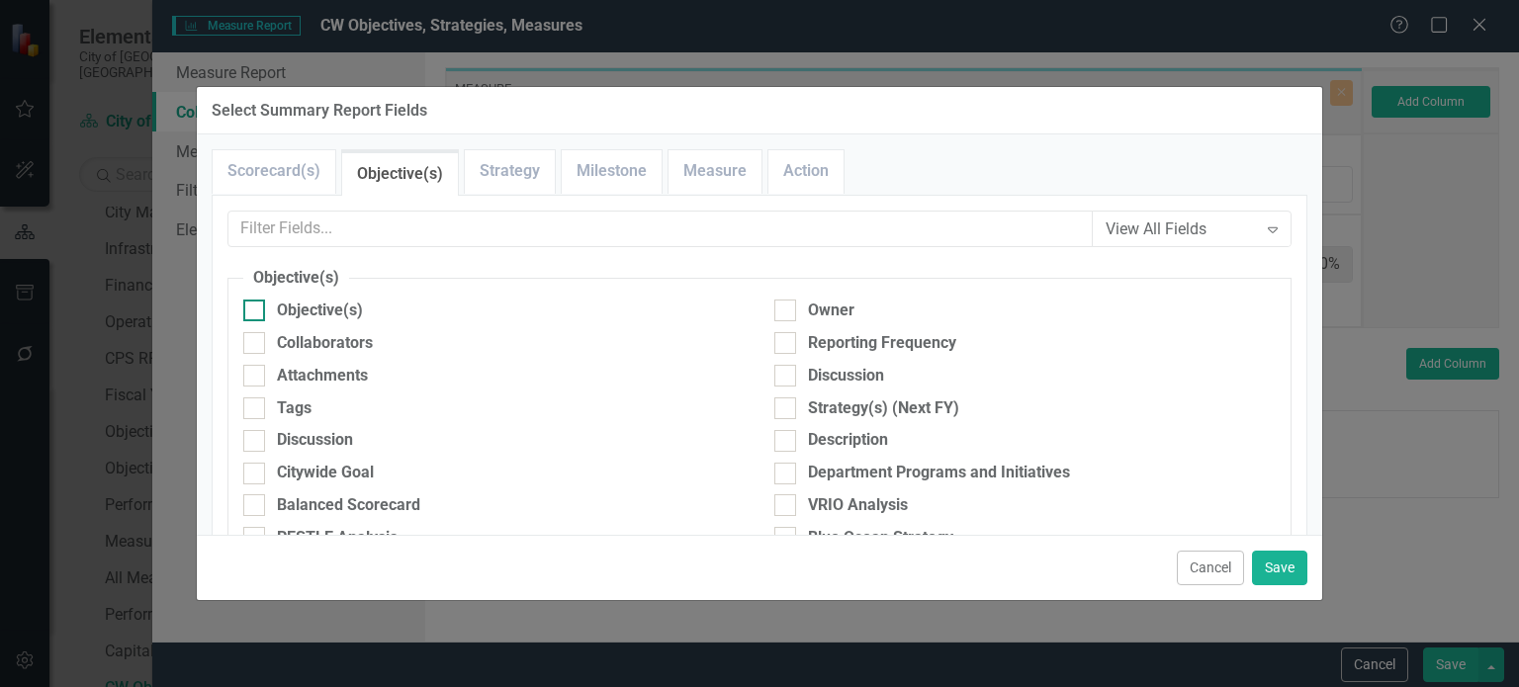
click at [294, 309] on div "Objective(s)" at bounding box center [320, 311] width 86 height 23
click at [256, 309] on input "Objective(s)" at bounding box center [249, 306] width 13 height 13
checkbox input "true"
click at [1267, 560] on button "Save" at bounding box center [1279, 568] width 55 height 35
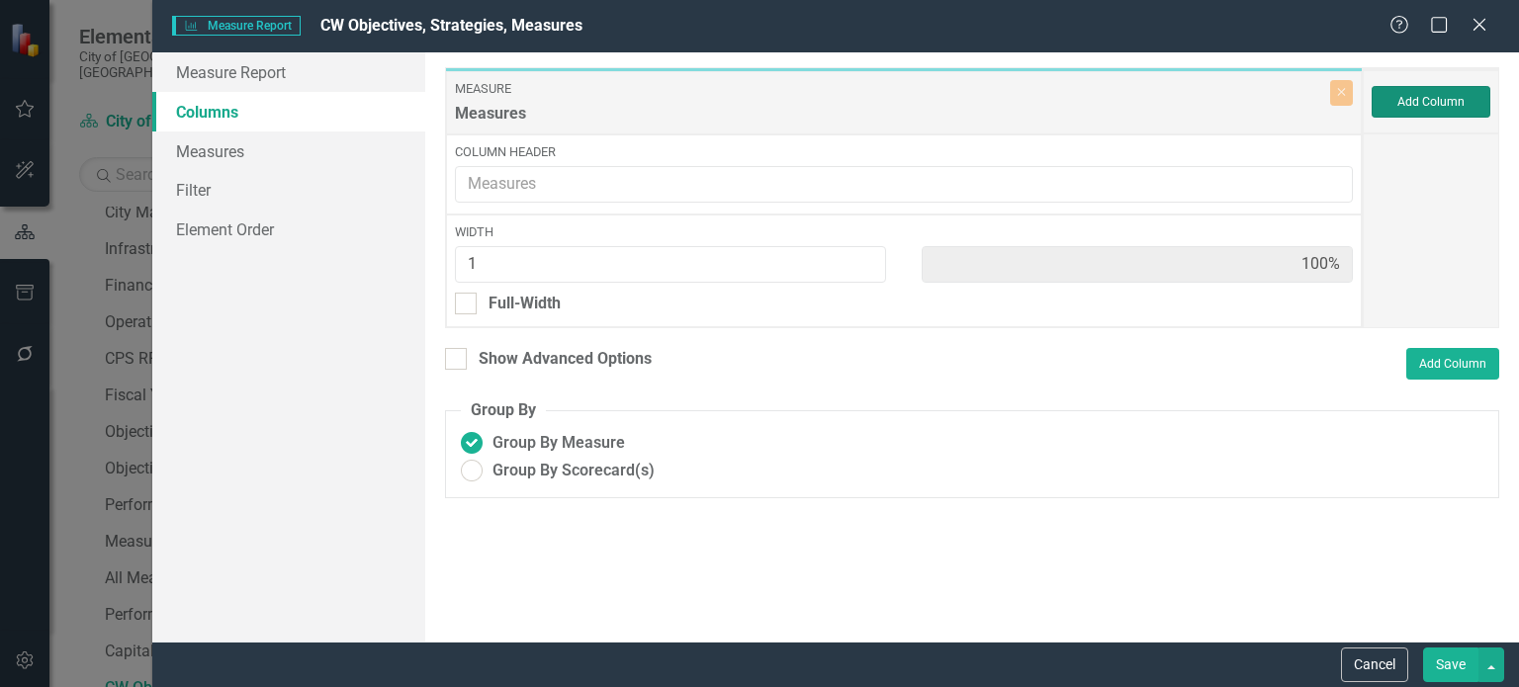
type input "33%"
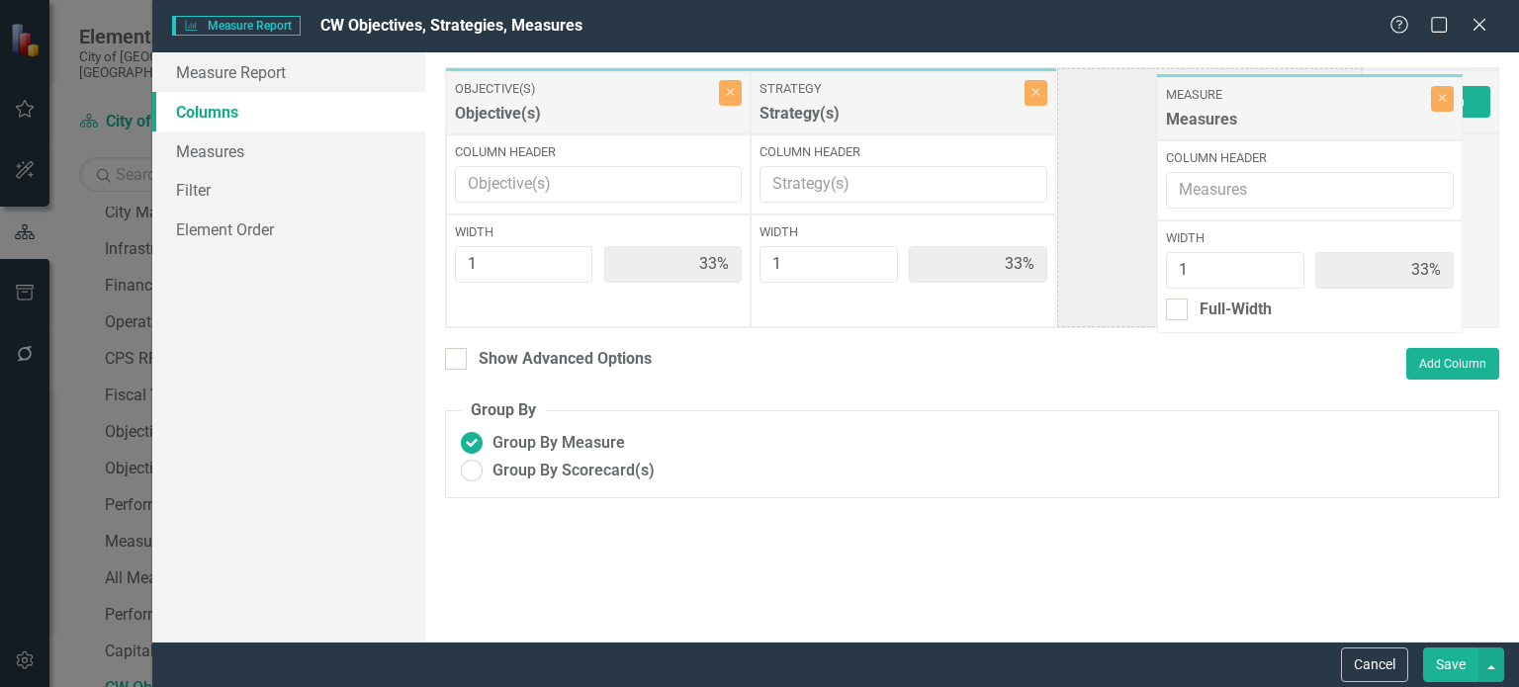
drag, startPoint x: 506, startPoint y: 103, endPoint x: 1143, endPoint y: 113, distance: 637.0
click at [1145, 113] on div "Measure Measures Close Column Header Width 1 33% Full-Width Objective(s) Object…" at bounding box center [904, 197] width 918 height 261
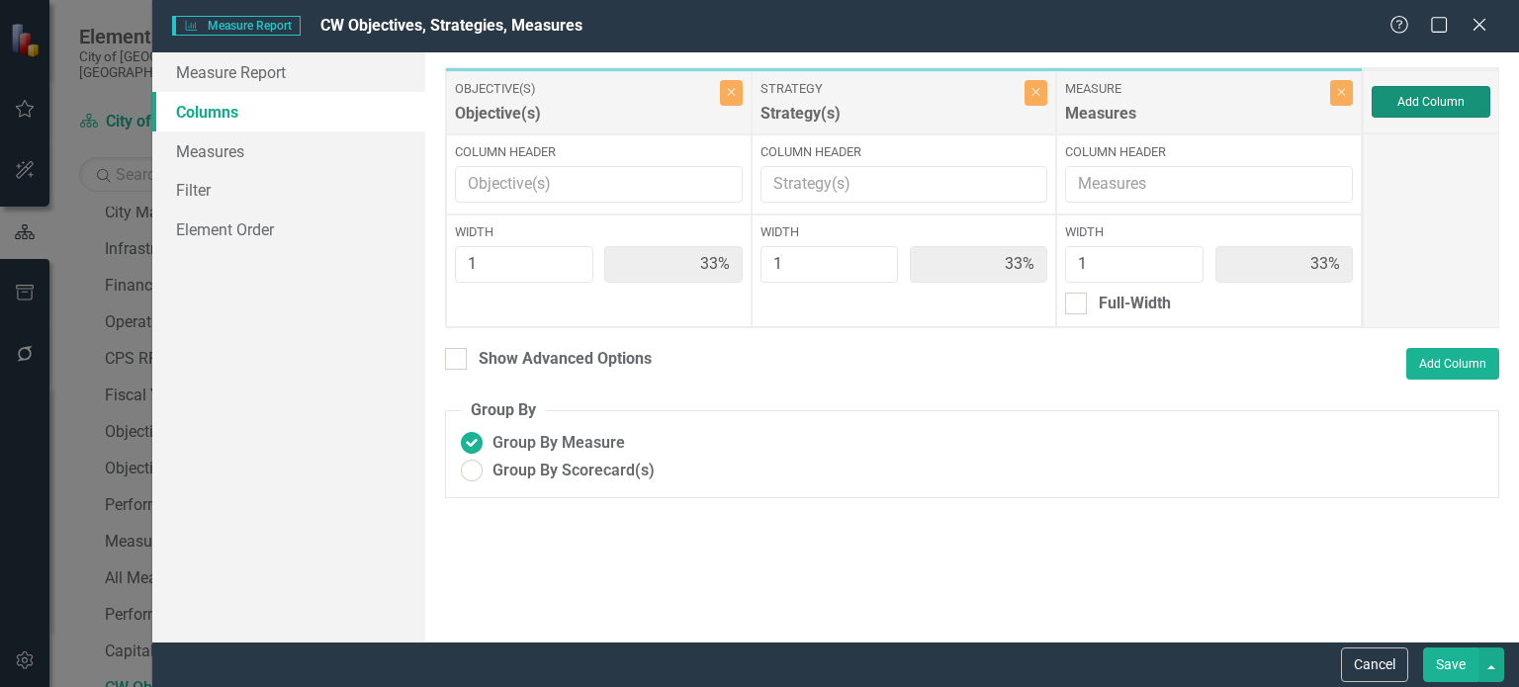
click at [1404, 108] on button "Add Column" at bounding box center [1431, 102] width 119 height 32
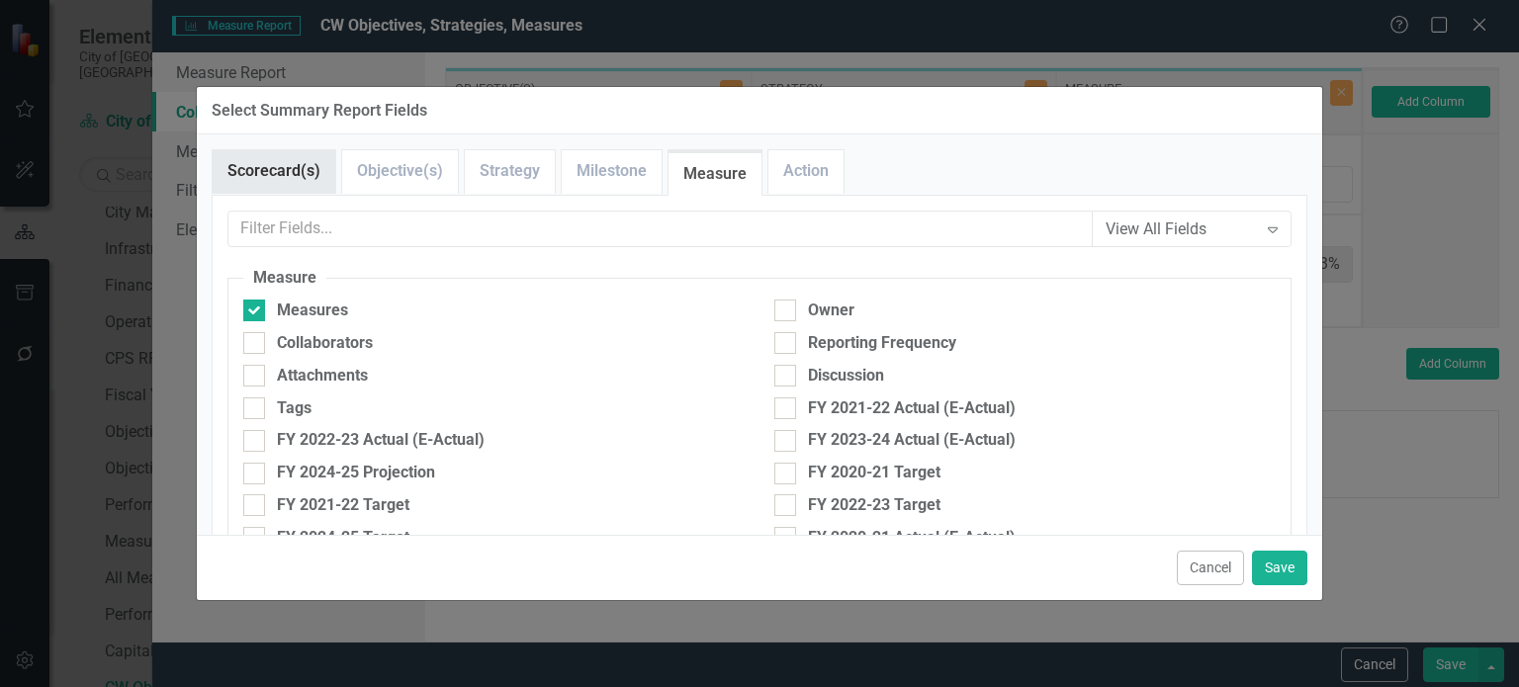
click at [276, 171] on link "Scorecard(s)" at bounding box center [274, 171] width 123 height 43
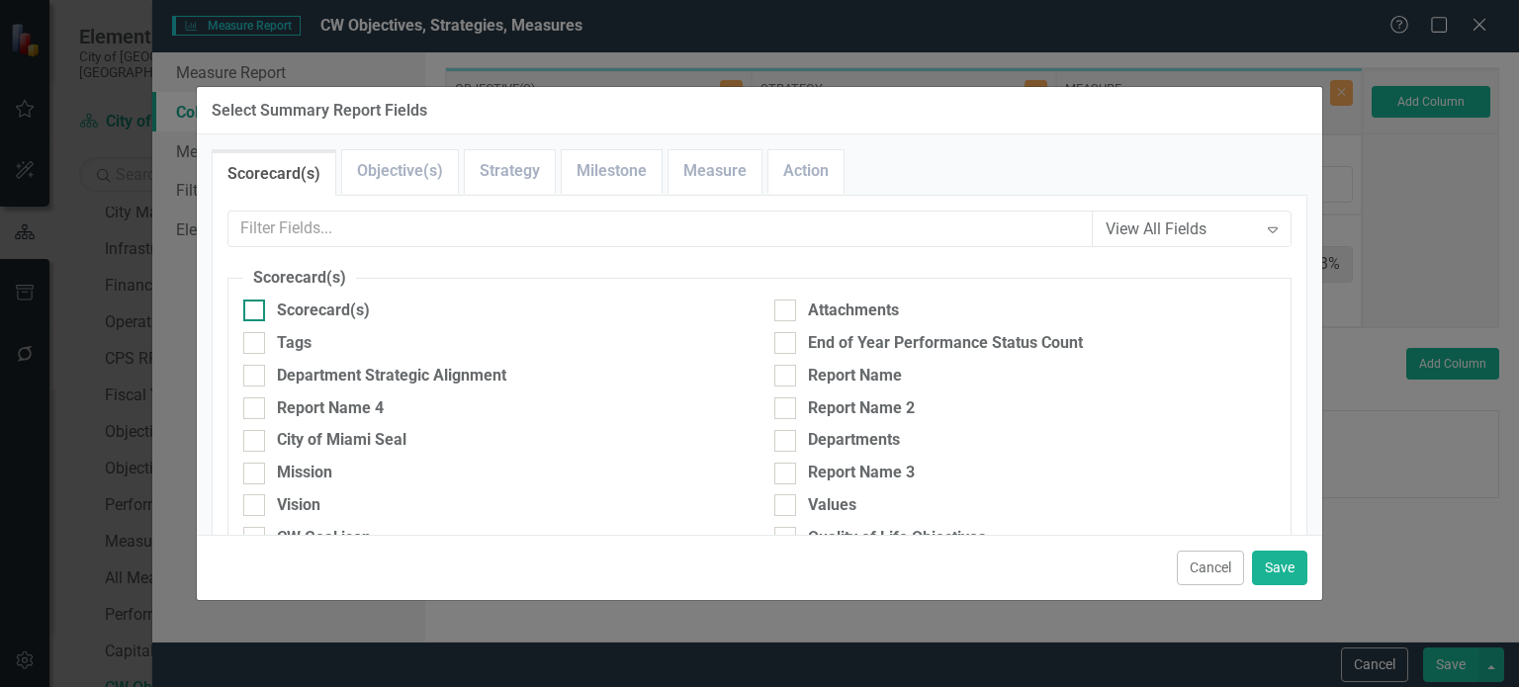
click at [273, 307] on div "Scorecard(s)" at bounding box center [493, 311] width 501 height 23
click at [256, 307] on input "Scorecard(s)" at bounding box center [249, 306] width 13 height 13
checkbox input "true"
click at [1259, 563] on button "Save" at bounding box center [1279, 568] width 55 height 35
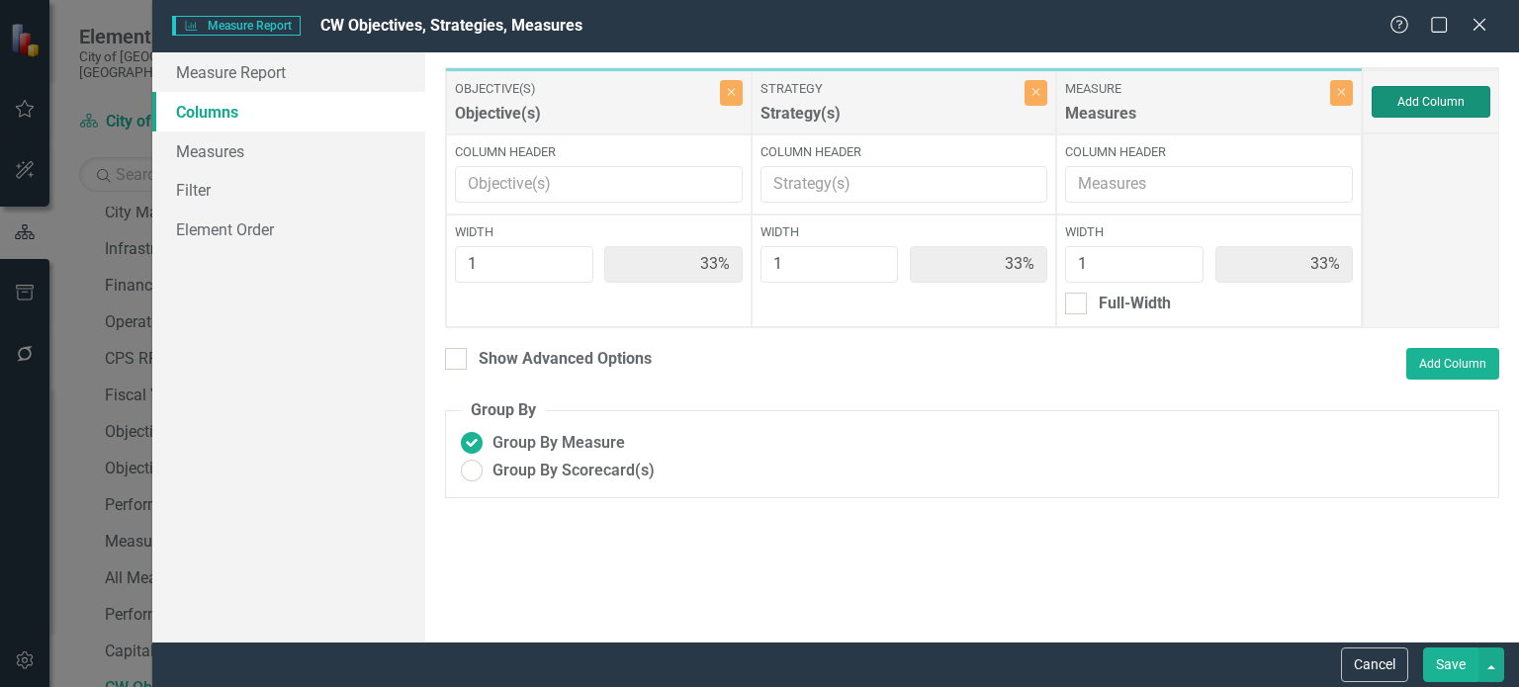
type input "25%"
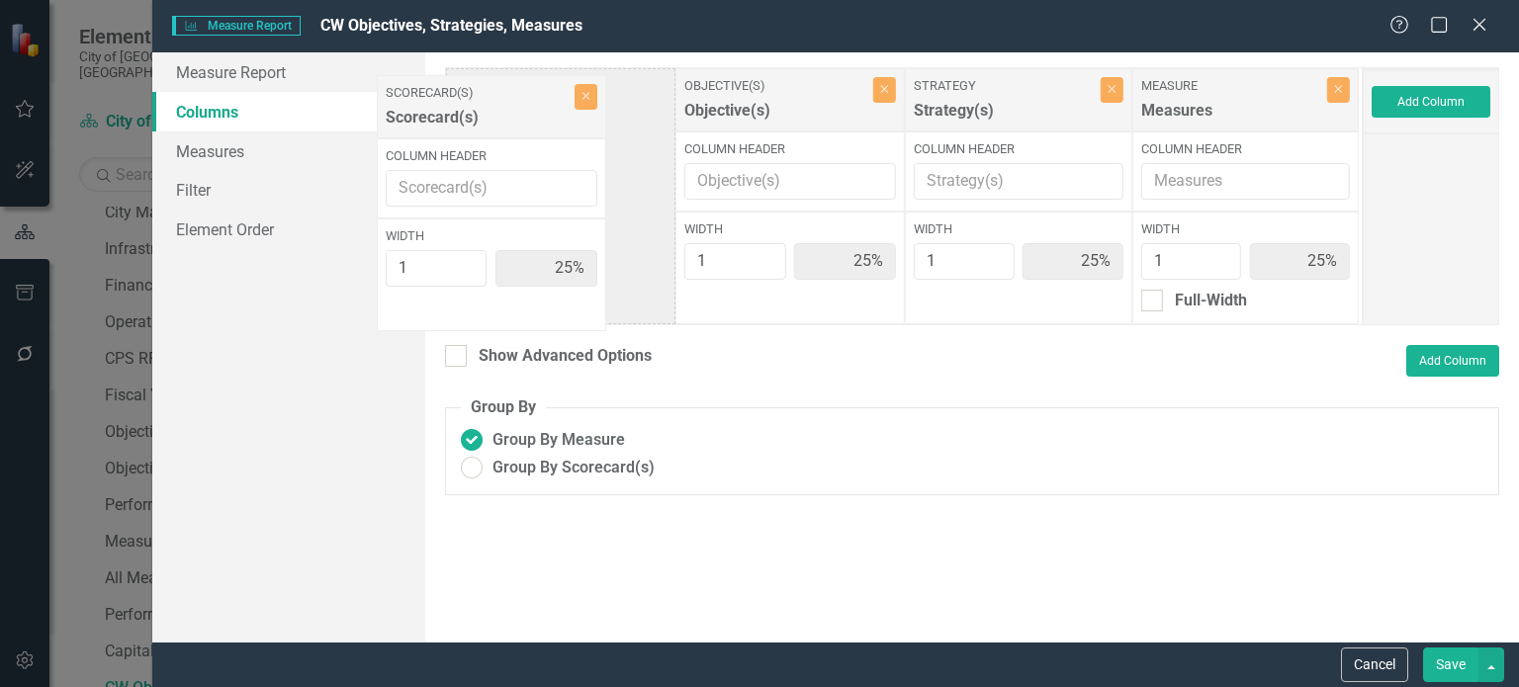
drag, startPoint x: 1231, startPoint y: 96, endPoint x: 493, endPoint y: 93, distance: 738.8
click at [492, 93] on div "Objective(s) Objective(s) Close Column Header Width 1 25% Strategy Strategy(s) …" at bounding box center [904, 196] width 918 height 258
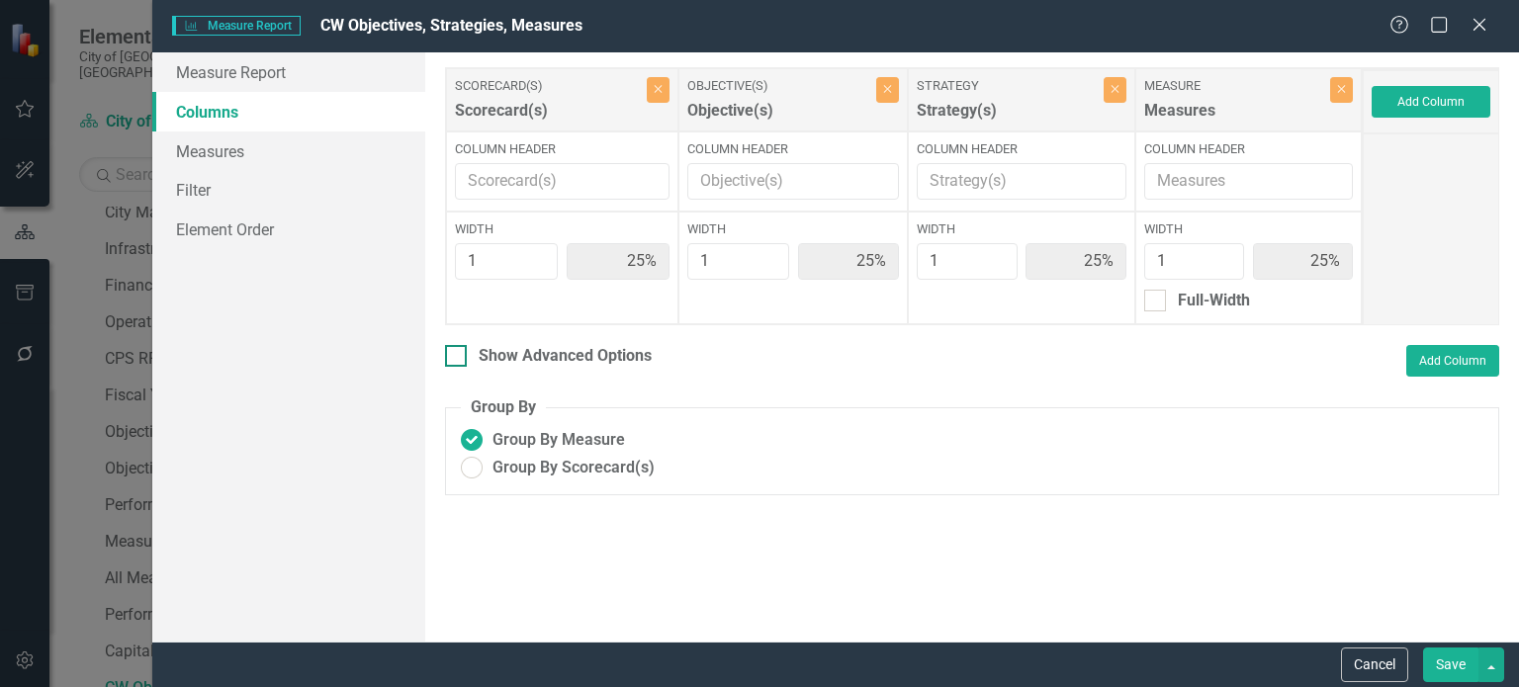
click at [459, 364] on div at bounding box center [456, 356] width 22 height 22
click at [458, 358] on input "Show Advanced Options" at bounding box center [451, 351] width 13 height 13
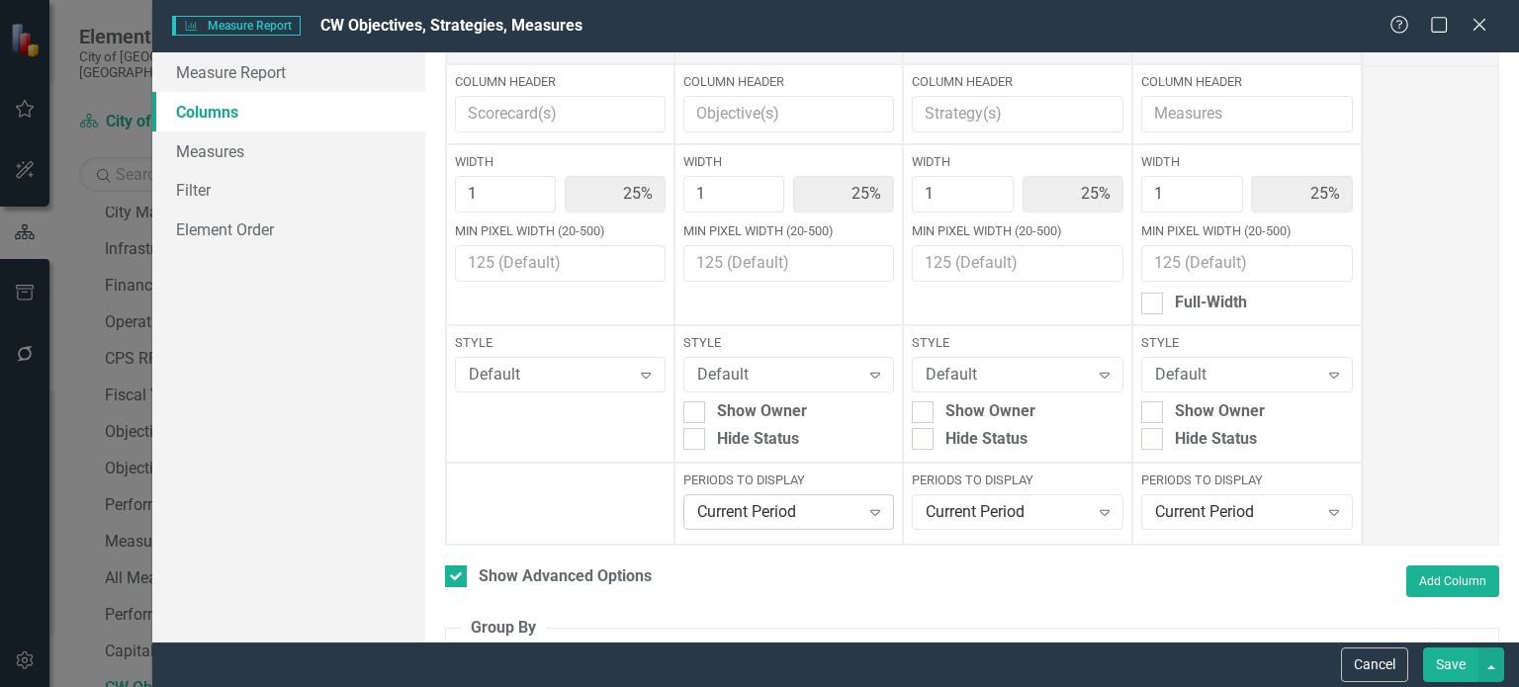
scroll to position [99, 0]
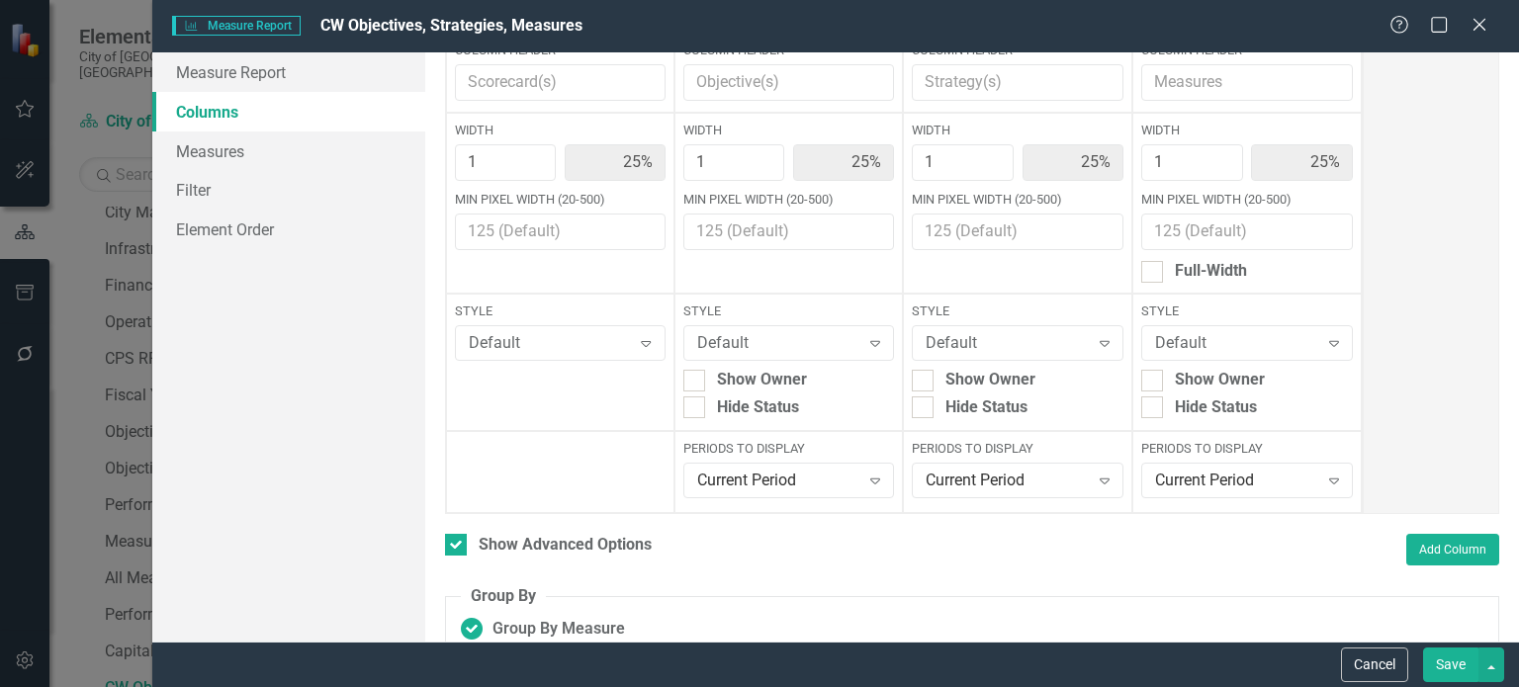
click at [1460, 663] on button "Save" at bounding box center [1450, 665] width 55 height 35
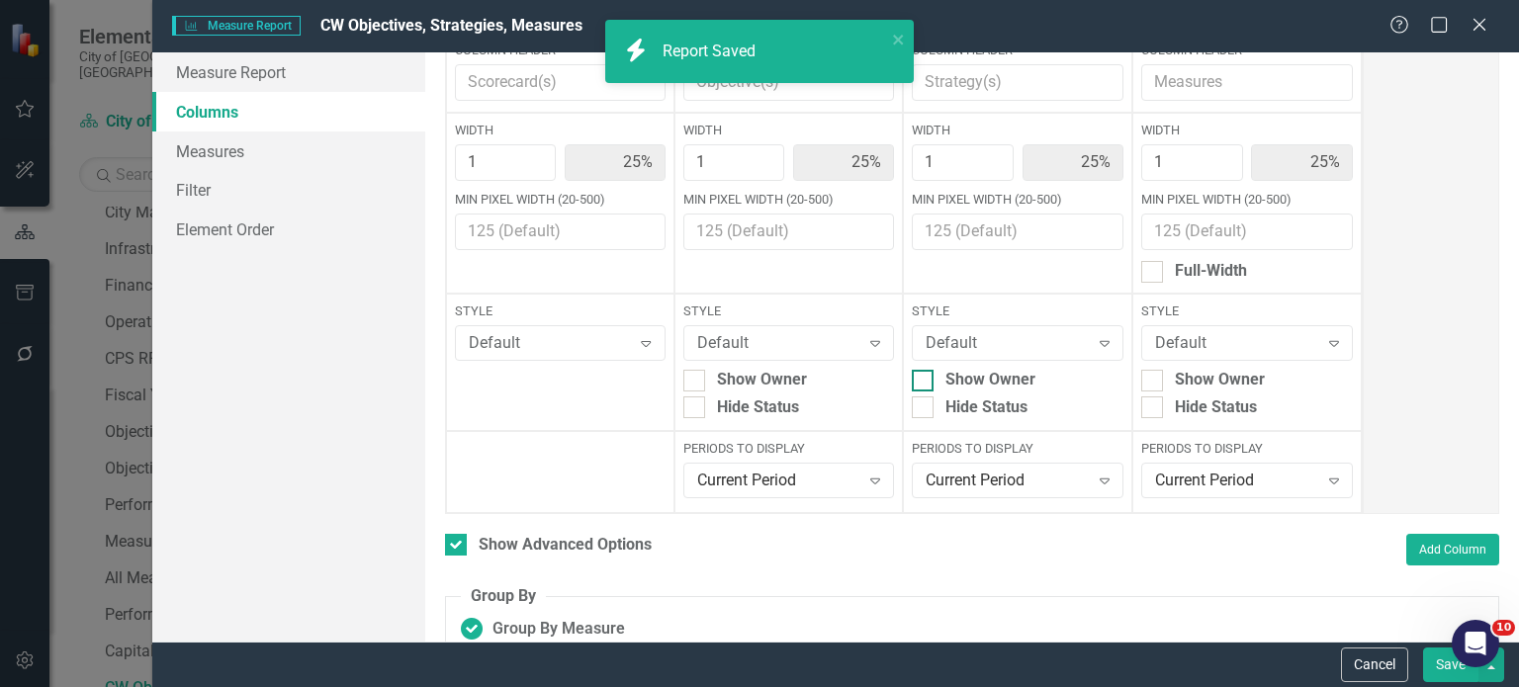
checkbox input "false"
radio input "false"
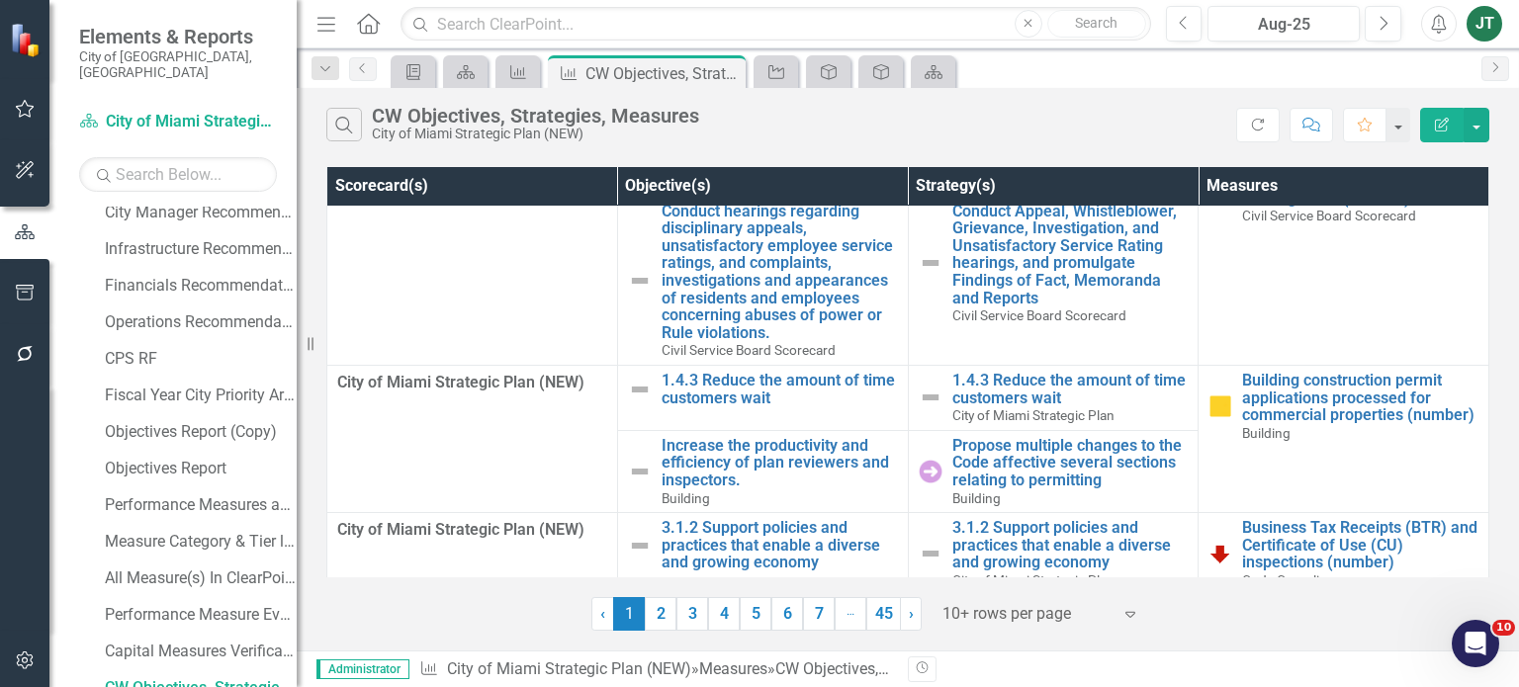
scroll to position [0, 0]
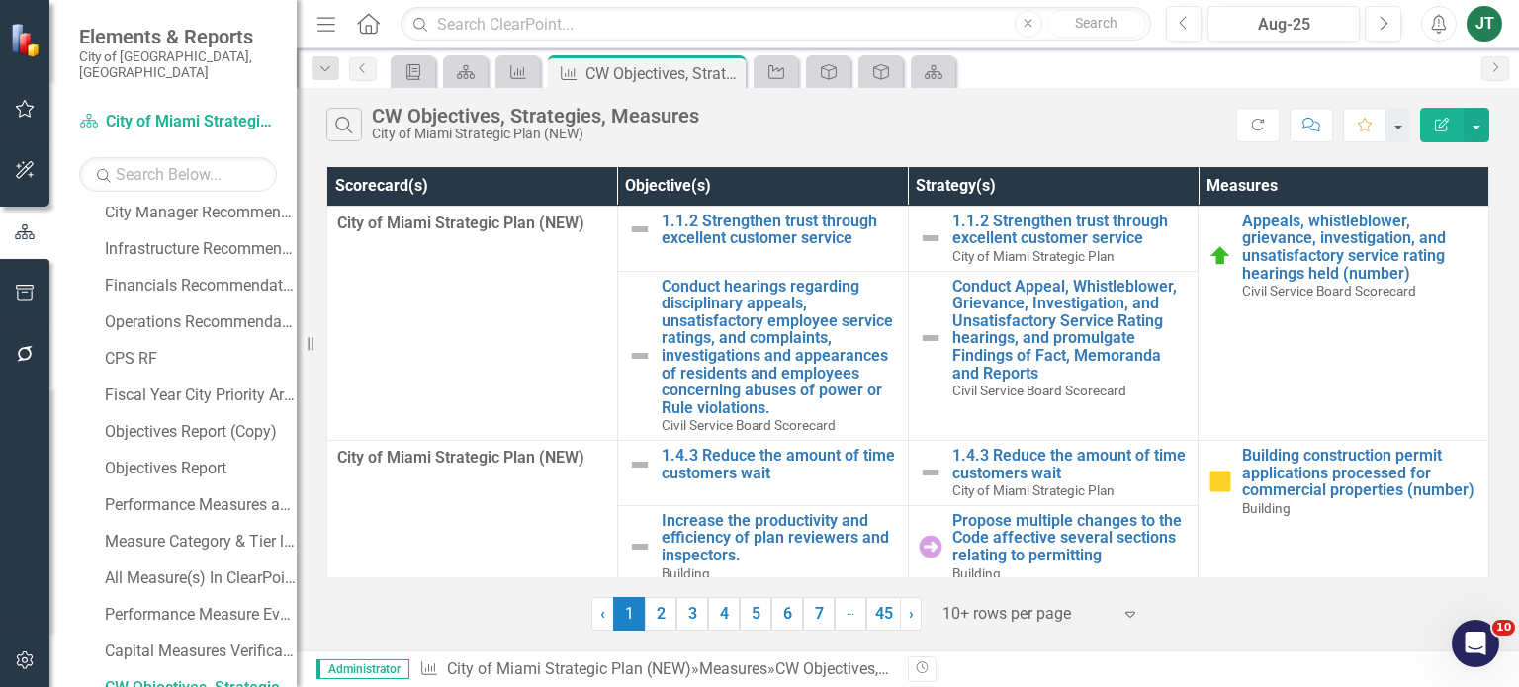
click at [1444, 118] on icon "Edit Report" at bounding box center [1442, 125] width 18 height 14
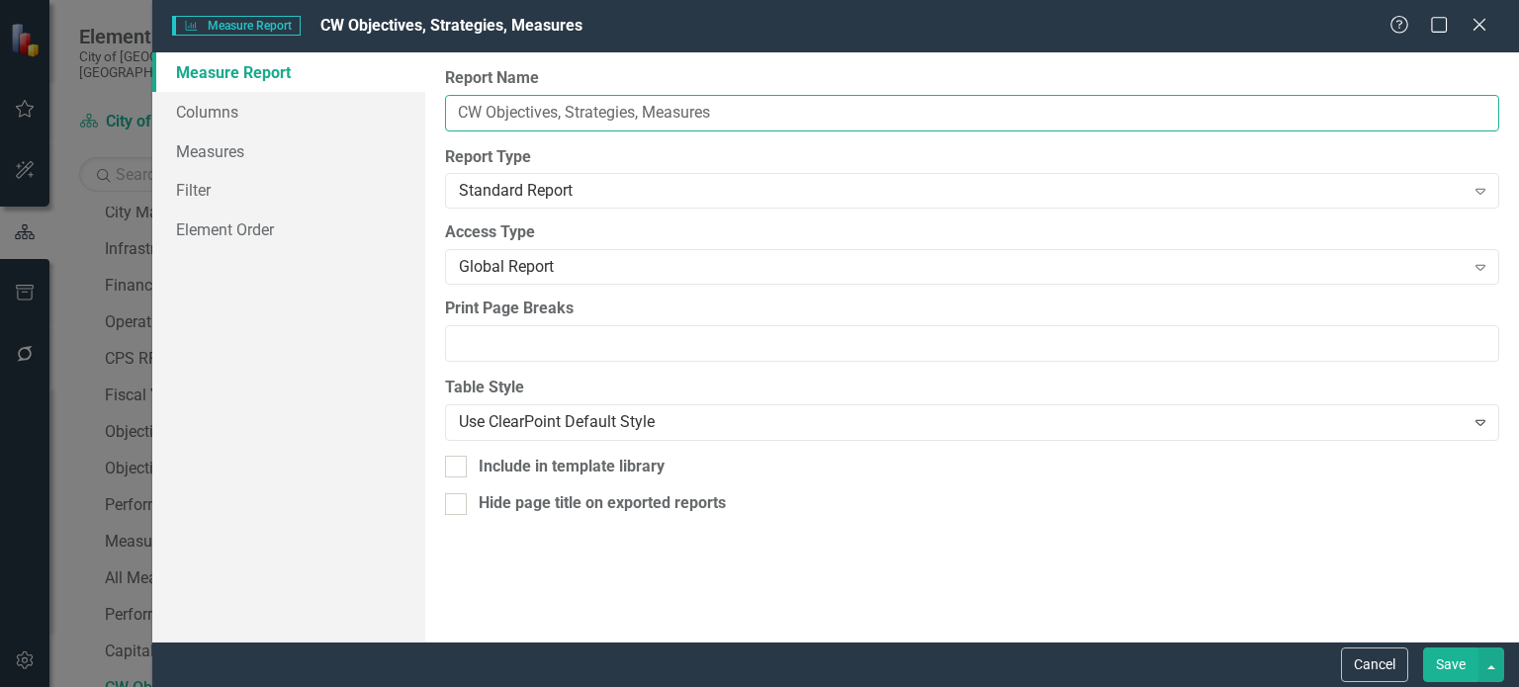
click at [516, 111] on input "CW Objectives, Strategies, Measures" at bounding box center [972, 113] width 1054 height 37
drag, startPoint x: 567, startPoint y: 110, endPoint x: 489, endPoint y: 112, distance: 78.2
click at [369, 114] on div "Measure Report Columns Measures Filter Element Order Report Name CW Objectives,…" at bounding box center [835, 346] width 1367 height 589
click at [502, 116] on input "CW Objectives, Strategies, Measures" at bounding box center [972, 113] width 1054 height 37
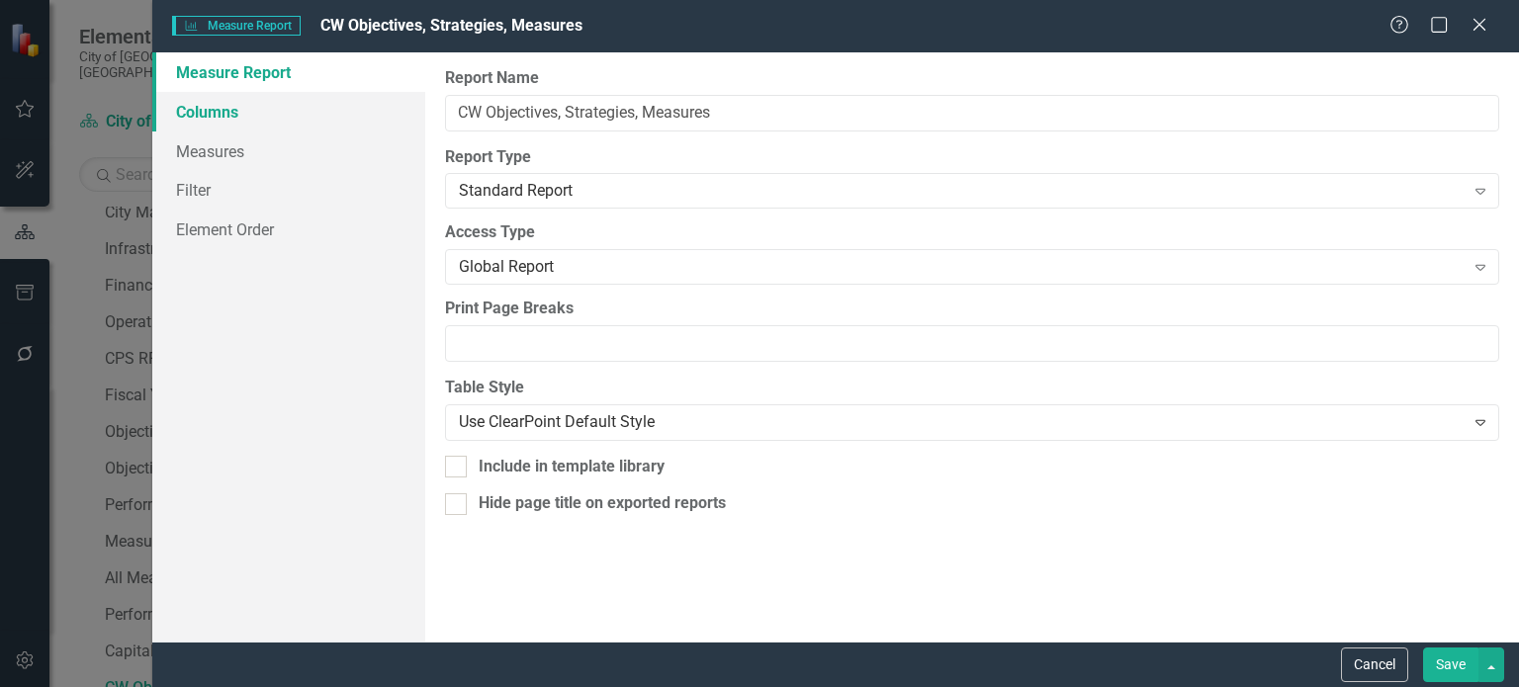
click at [258, 101] on link "Columns" at bounding box center [288, 112] width 273 height 40
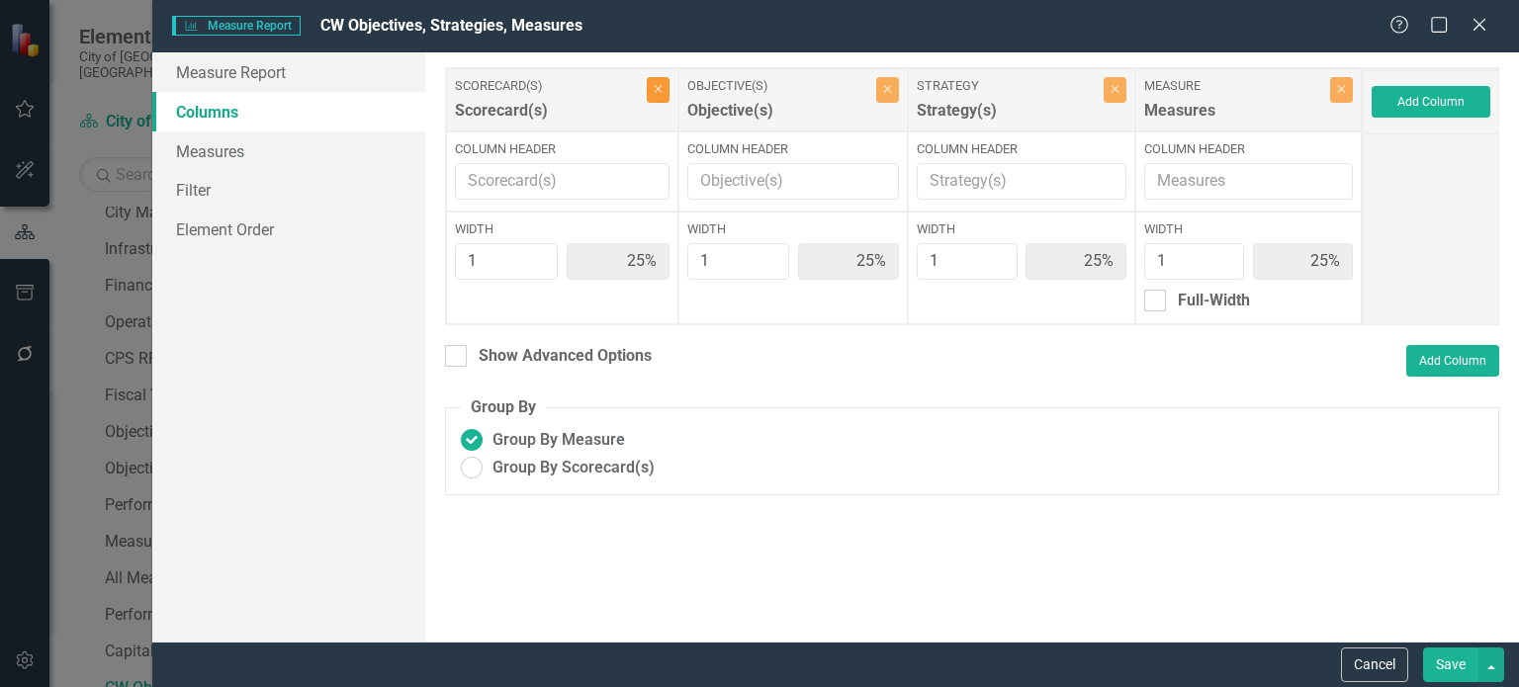
click at [654, 98] on button "Close" at bounding box center [658, 90] width 23 height 26
type input "33%"
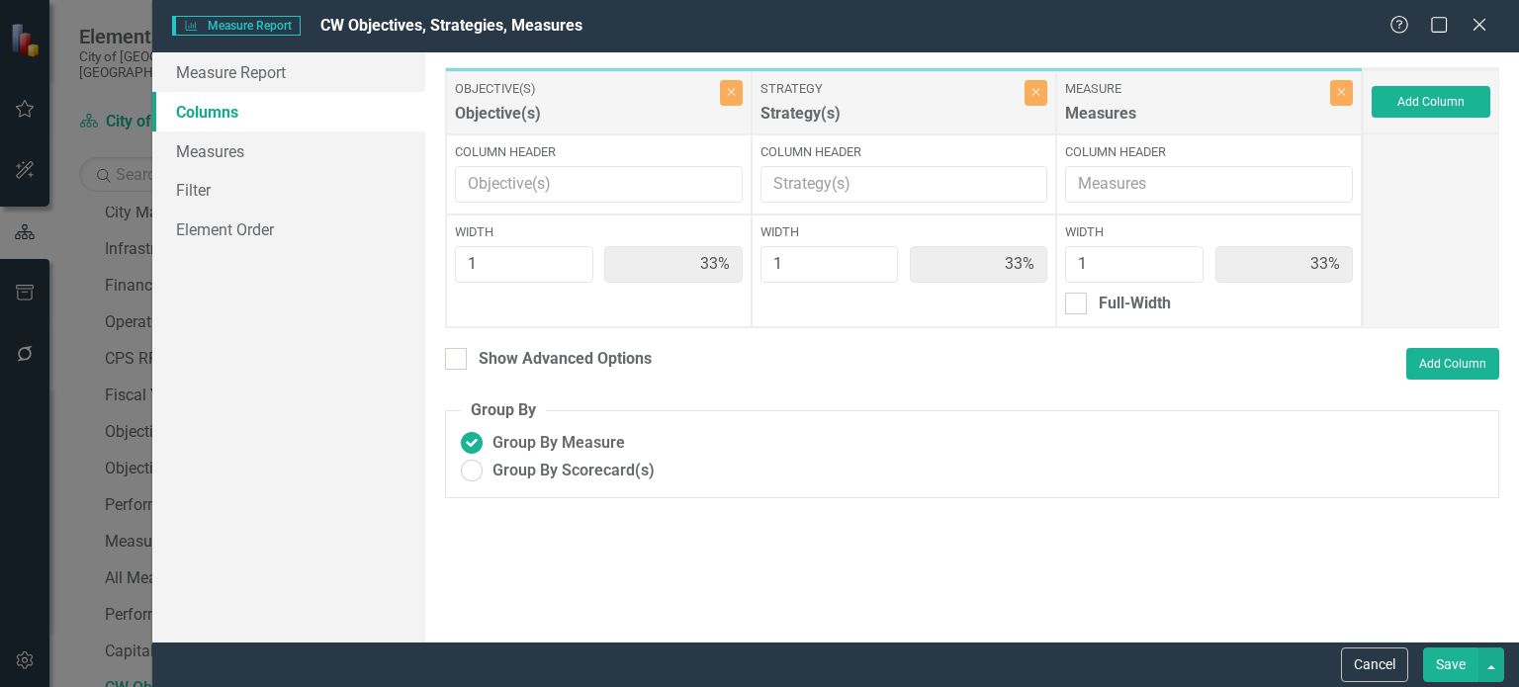
click at [1435, 659] on button "Save" at bounding box center [1450, 665] width 55 height 35
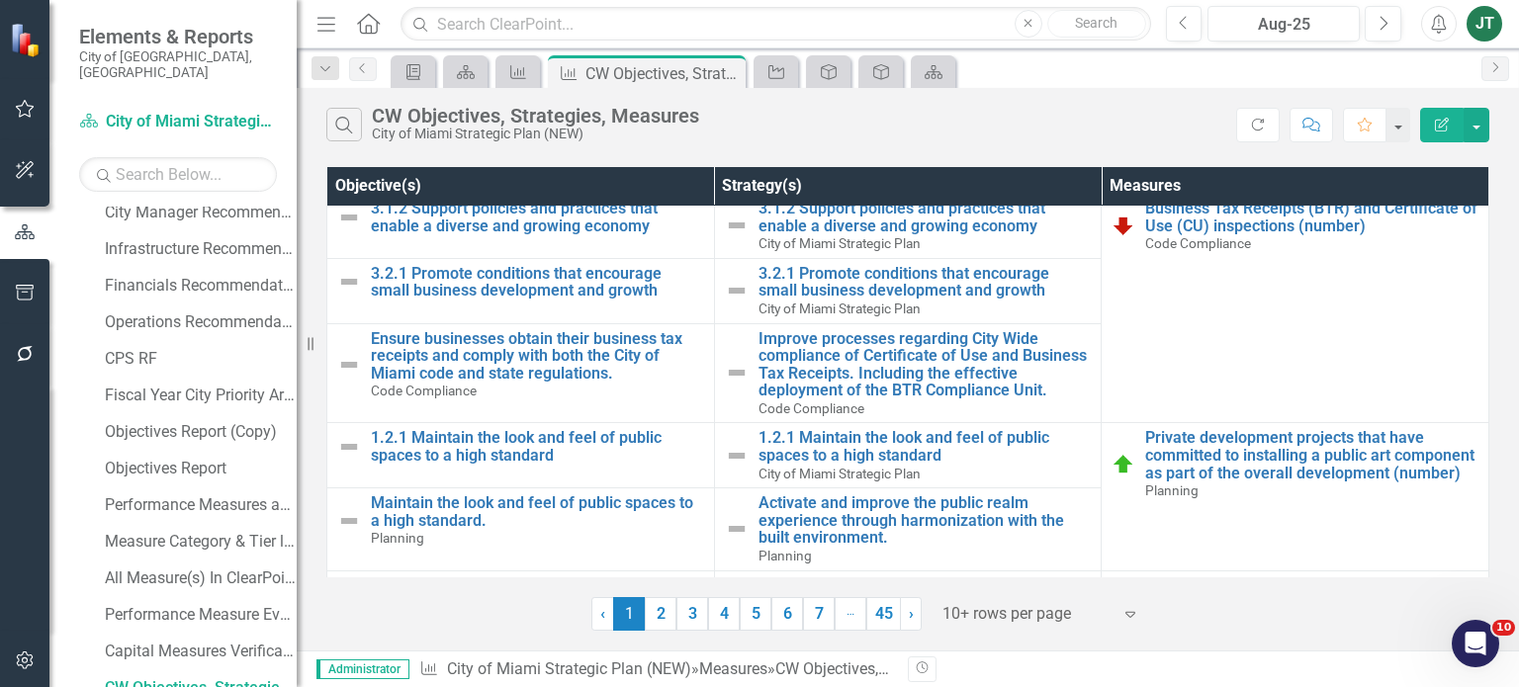
scroll to position [396, 0]
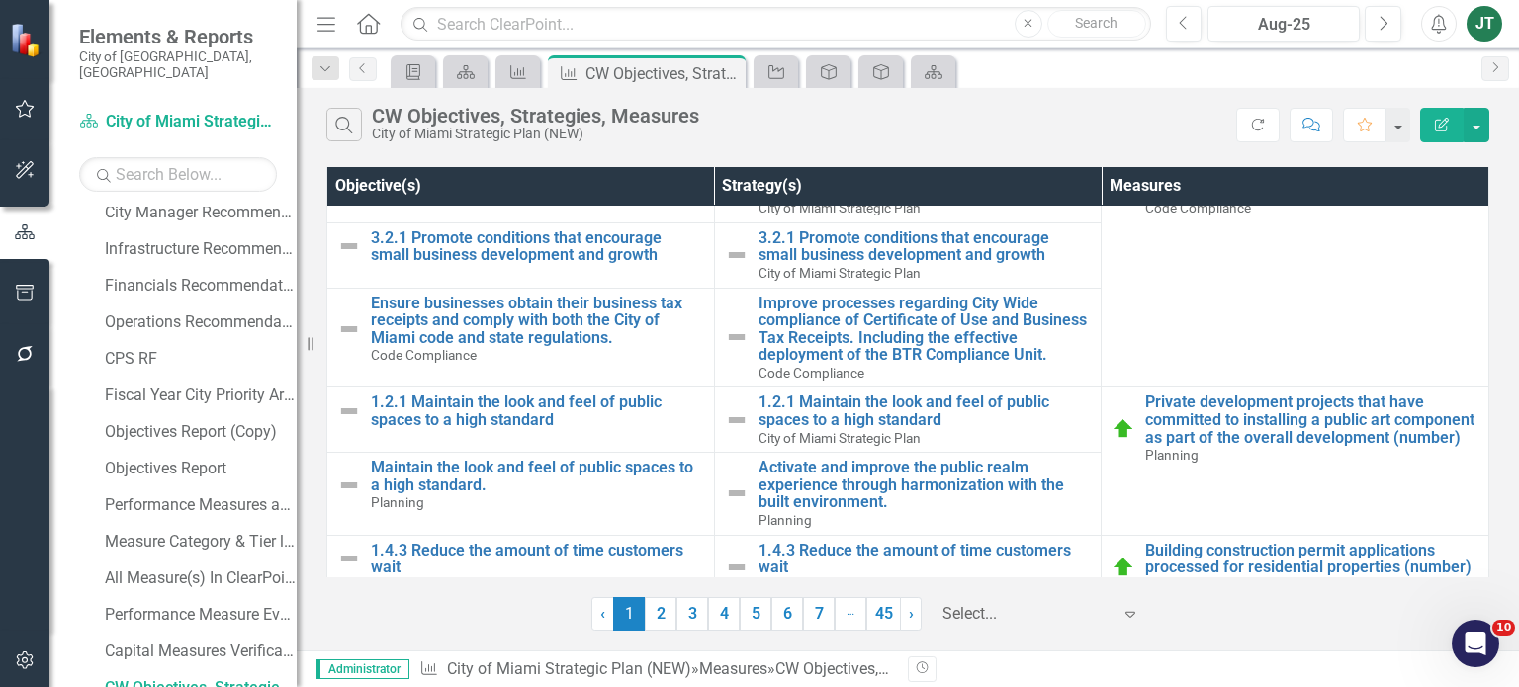
drag, startPoint x: 1001, startPoint y: 610, endPoint x: 1033, endPoint y: 601, distance: 32.9
click at [1001, 611] on div at bounding box center [1027, 614] width 168 height 27
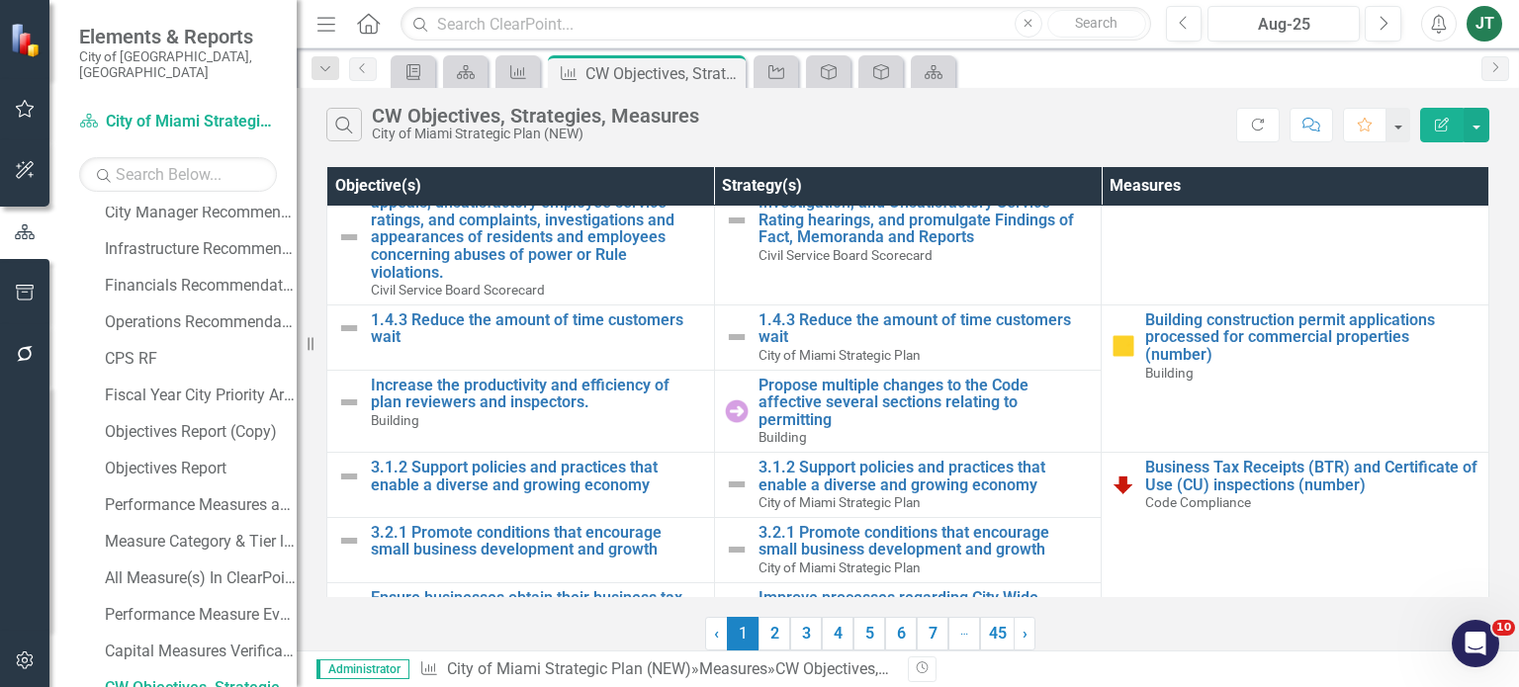
scroll to position [0, 0]
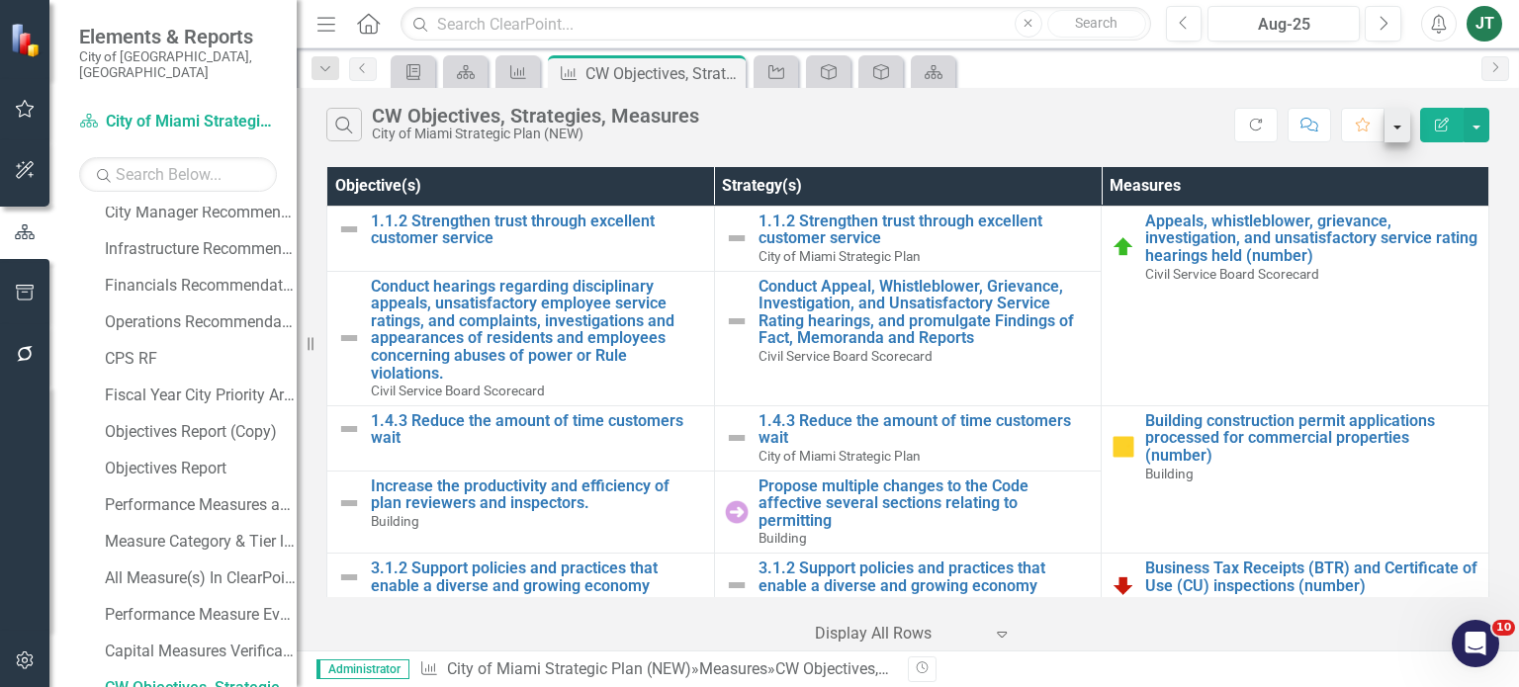
drag, startPoint x: 1446, startPoint y: 125, endPoint x: 1406, endPoint y: 132, distance: 40.2
click at [1446, 125] on icon "Edit Report" at bounding box center [1442, 125] width 18 height 14
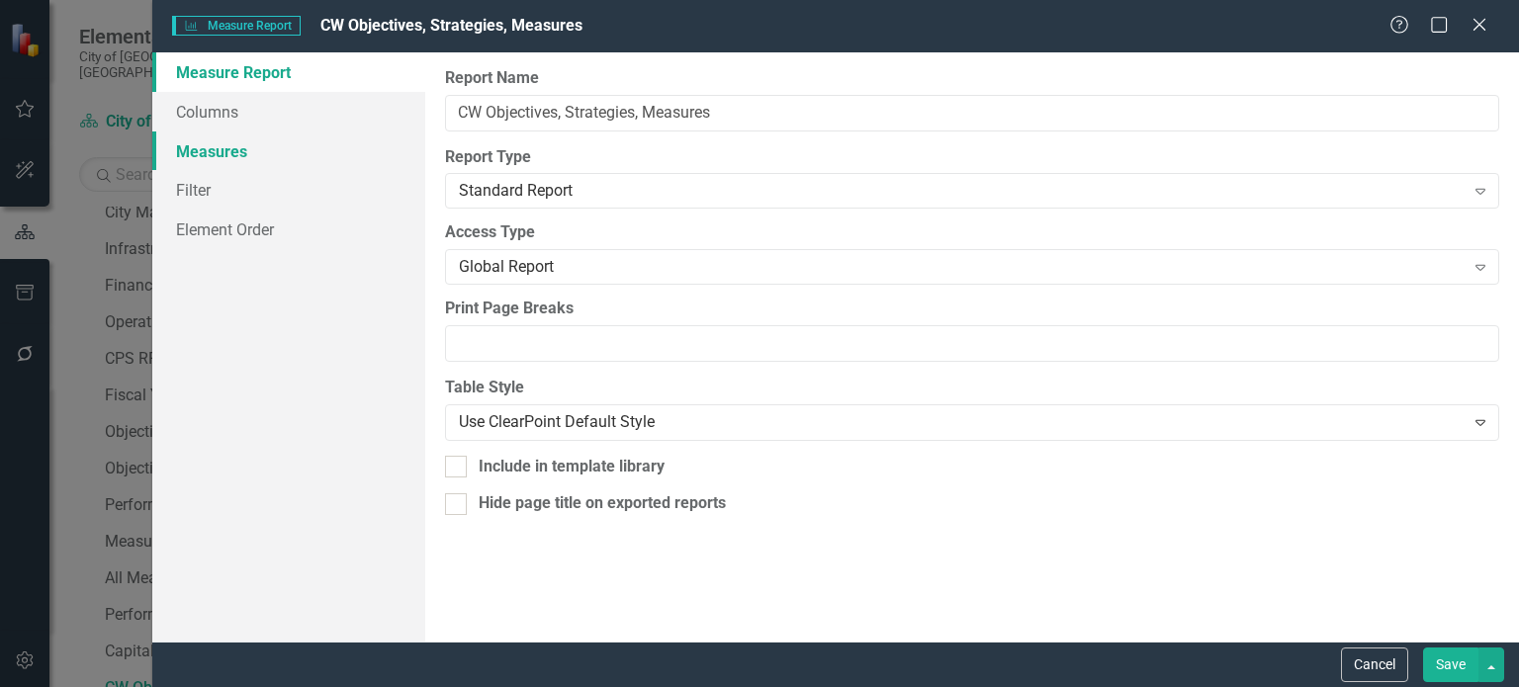
click at [229, 150] on link "Measures" at bounding box center [288, 152] width 273 height 40
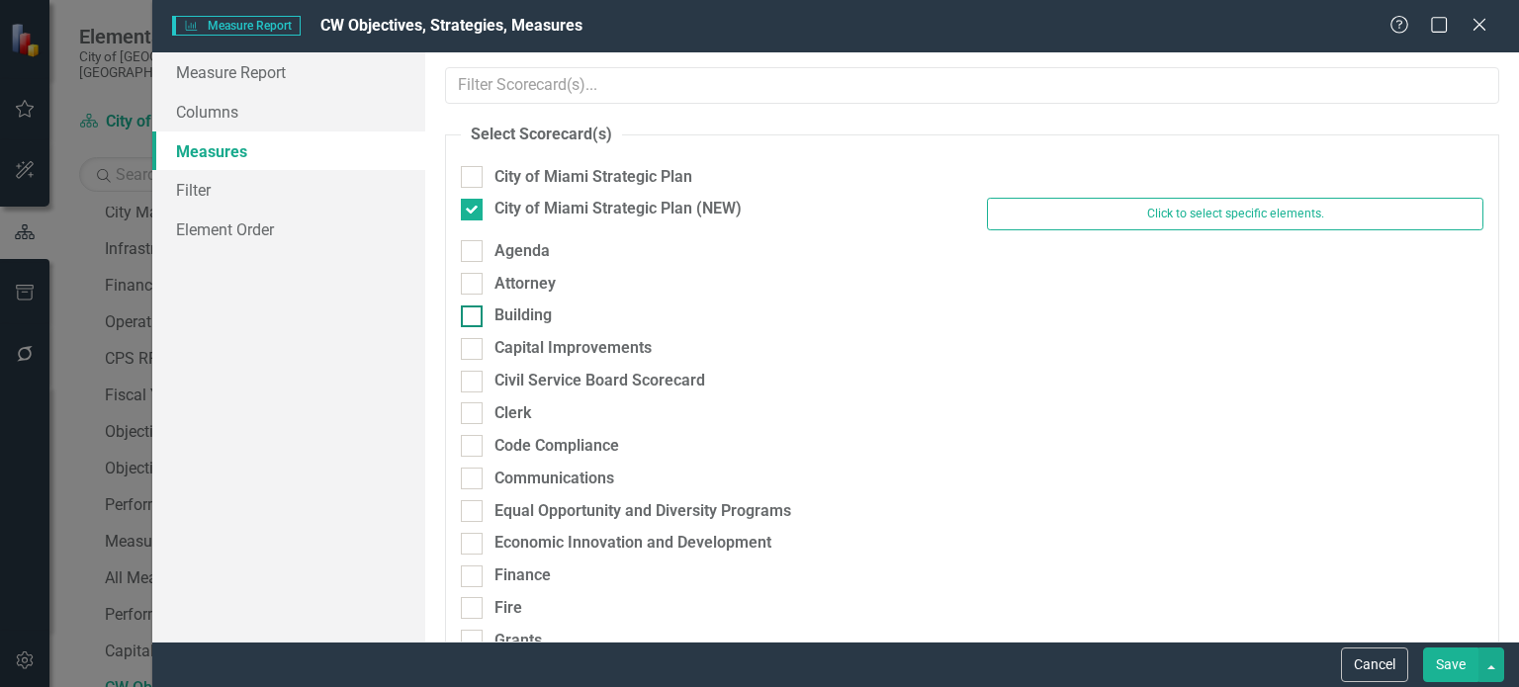
click at [549, 312] on div "Building" at bounding box center [523, 316] width 57 height 23
click at [474, 312] on input "Building" at bounding box center [467, 312] width 13 height 13
checkbox input "true"
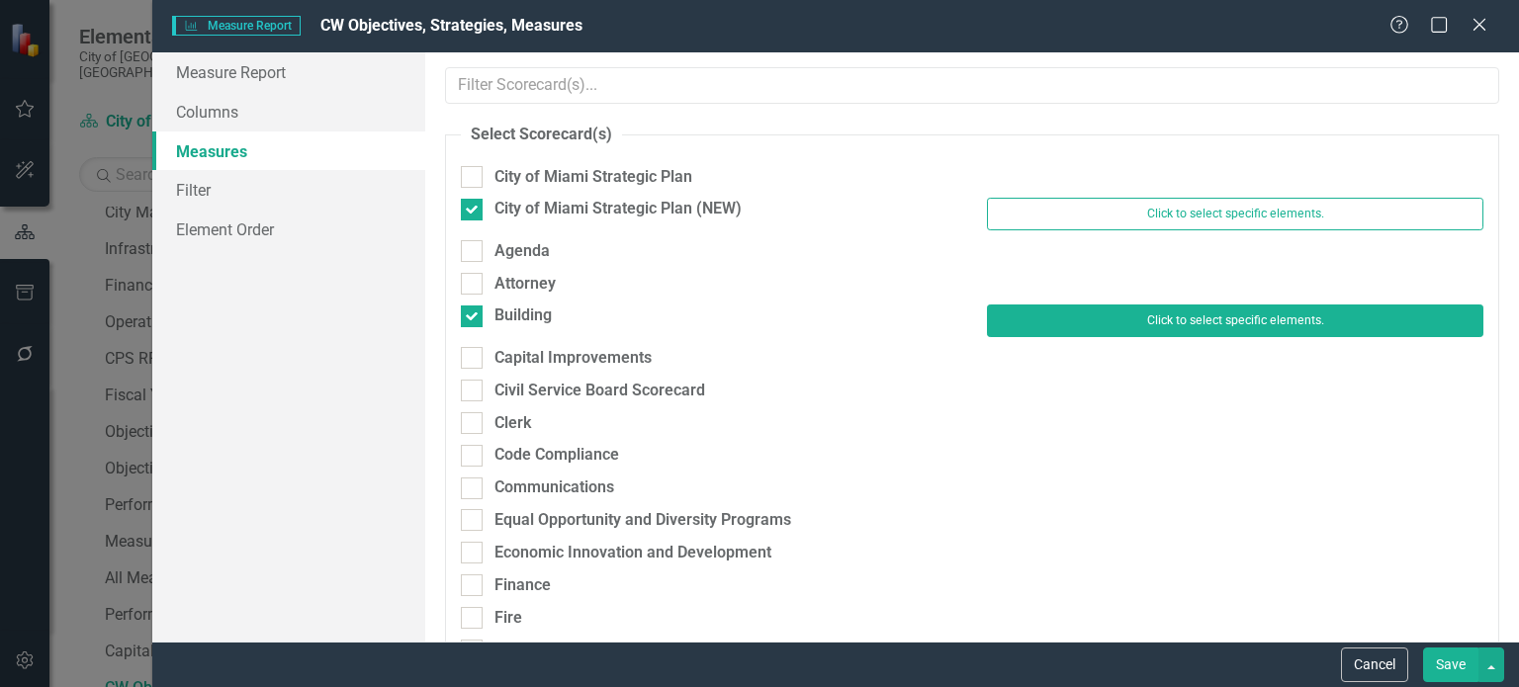
click at [1195, 327] on button "Click to select specific elements." at bounding box center [1235, 321] width 496 height 32
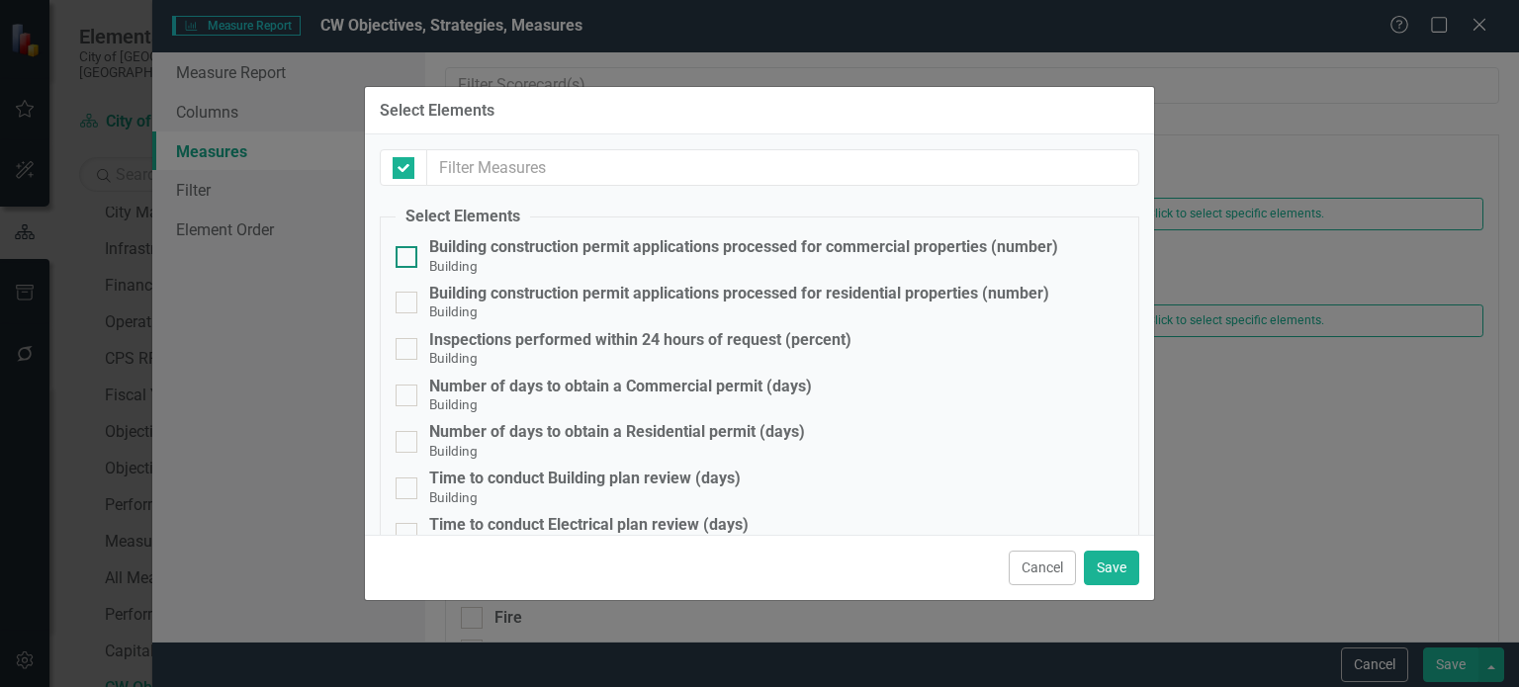
checkbox input "false"
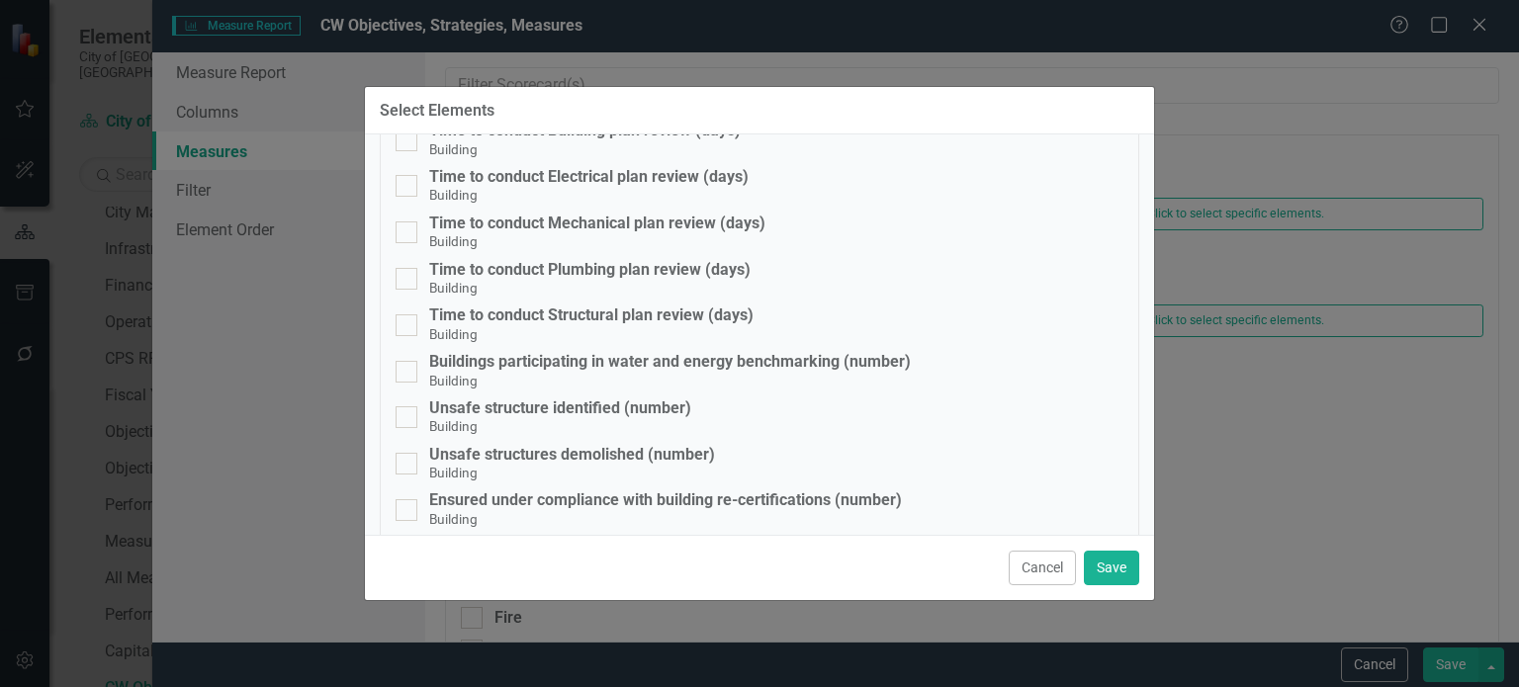
scroll to position [396, 0]
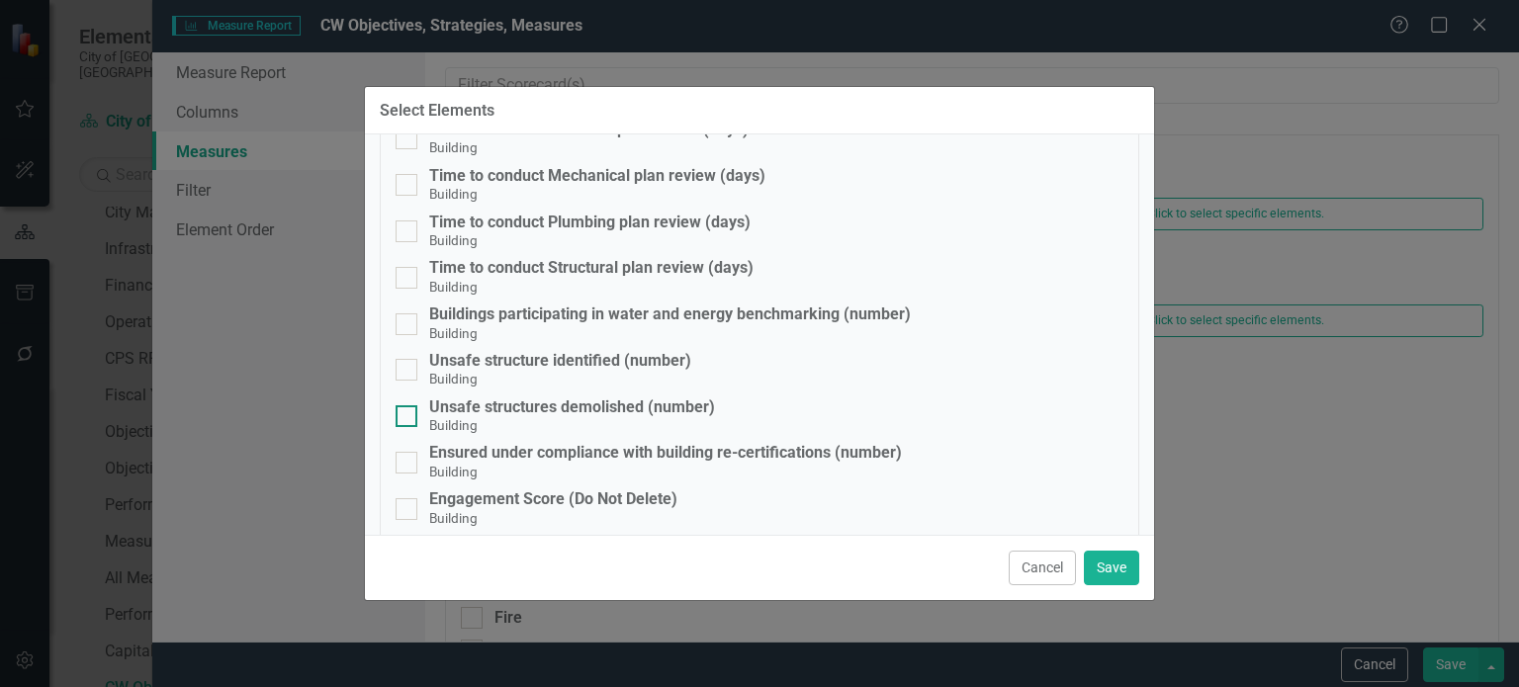
drag, startPoint x: 409, startPoint y: 367, endPoint x: 399, endPoint y: 406, distance: 40.1
click at [408, 370] on div at bounding box center [407, 370] width 22 height 22
click at [408, 370] on input "Unsafe structure identified (number) Building" at bounding box center [402, 365] width 13 height 13
checkbox input "true"
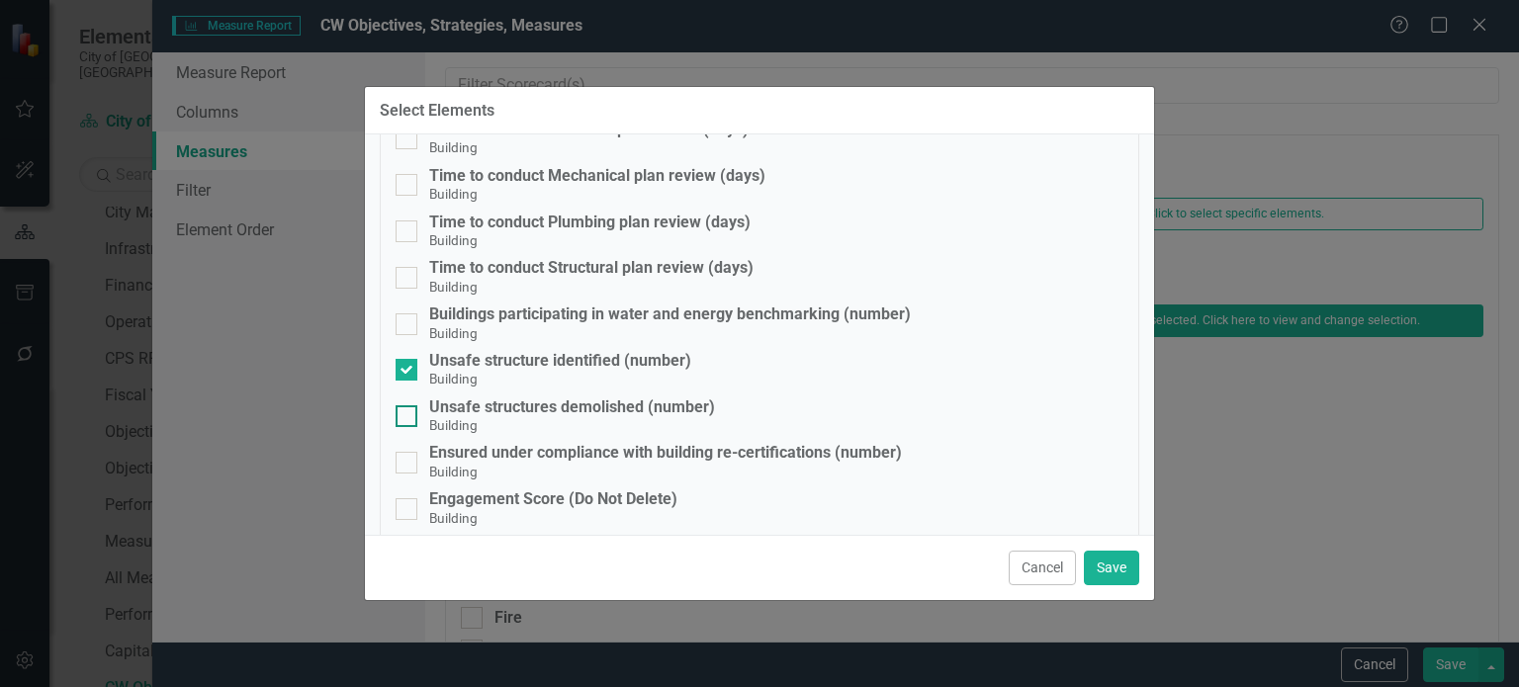
click at [398, 419] on div at bounding box center [407, 417] width 22 height 22
click at [398, 418] on input "Unsafe structures demolished (number) Building" at bounding box center [402, 412] width 13 height 13
checkbox input "true"
click at [407, 458] on div at bounding box center [407, 463] width 22 height 22
click at [407, 458] on input "Ensured under compliance with building re-certifications (number) Building" at bounding box center [402, 458] width 13 height 13
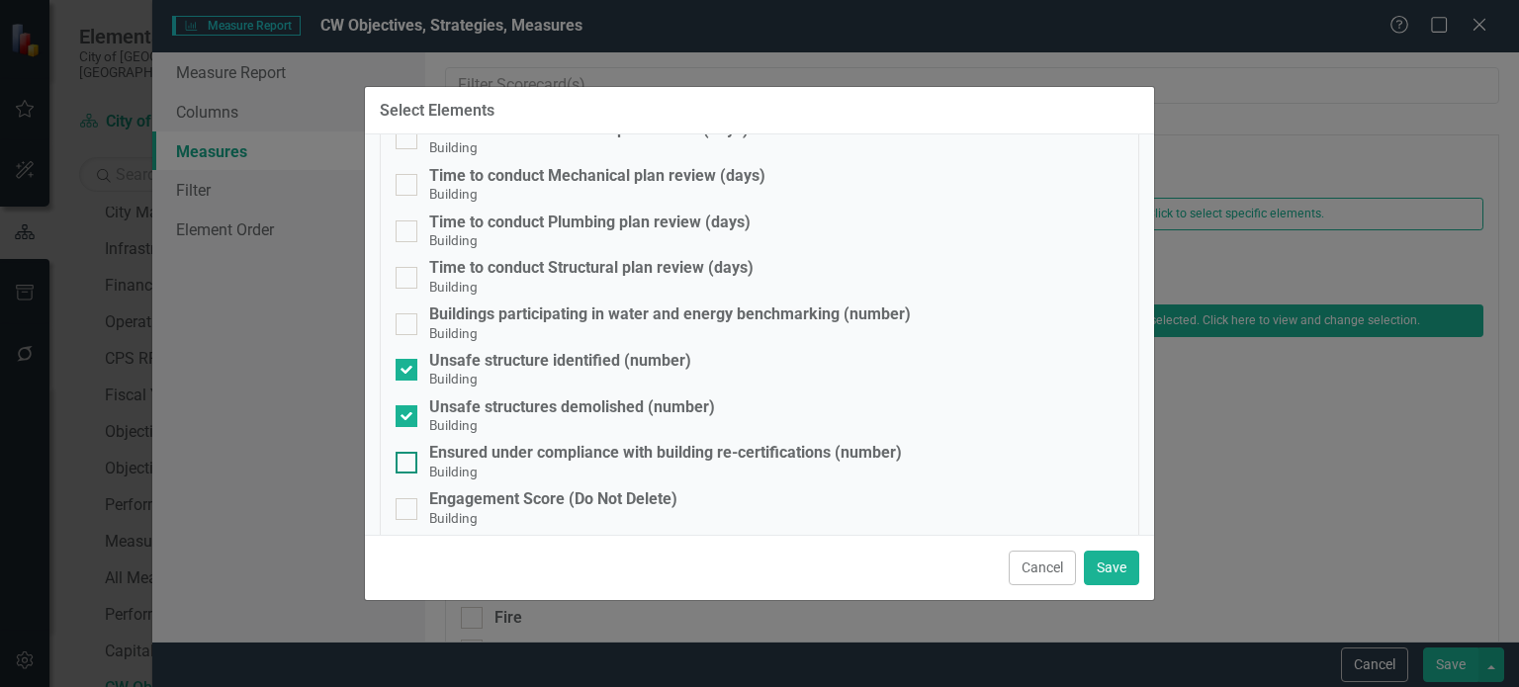
checkbox input "true"
click at [1115, 573] on button "Save" at bounding box center [1111, 568] width 55 height 35
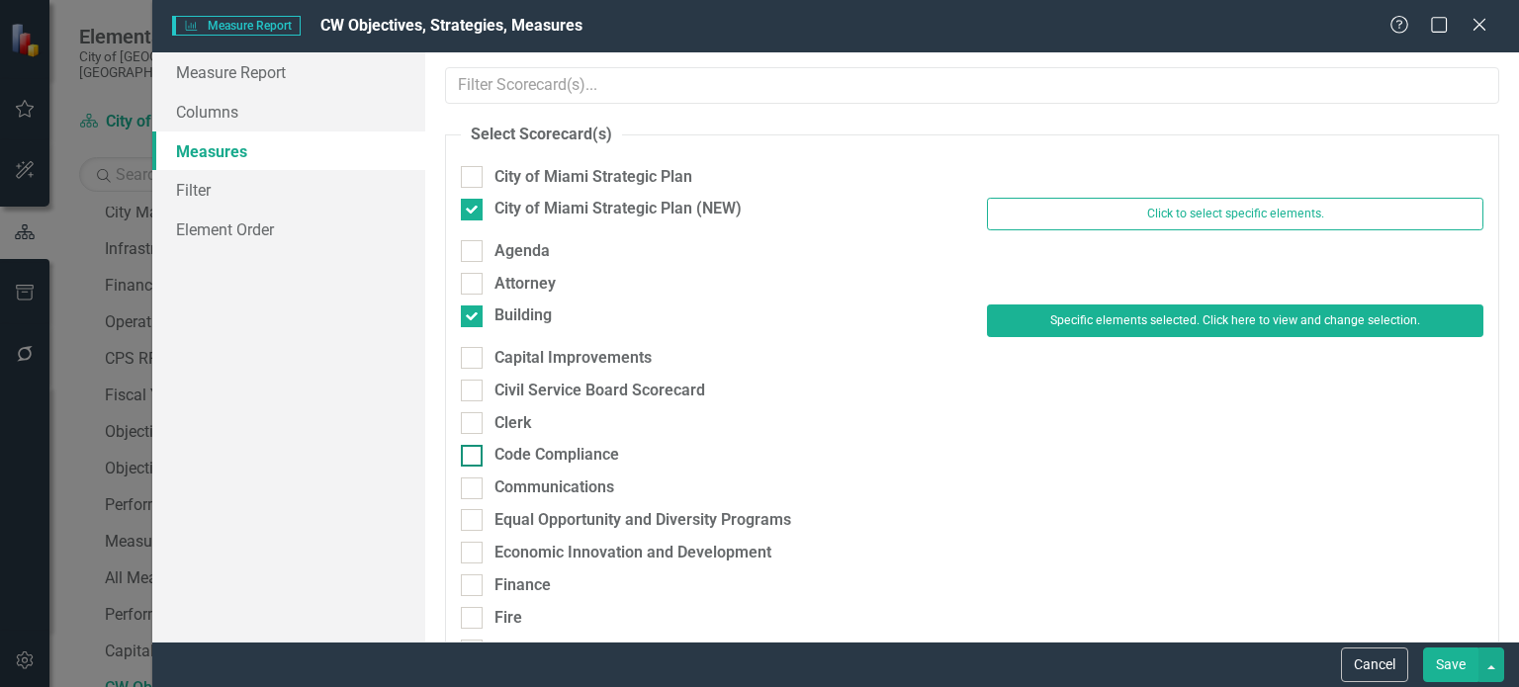
click at [523, 458] on div "Code Compliance" at bounding box center [557, 455] width 125 height 23
click at [474, 458] on input "Code Compliance" at bounding box center [467, 451] width 13 height 13
checkbox input "true"
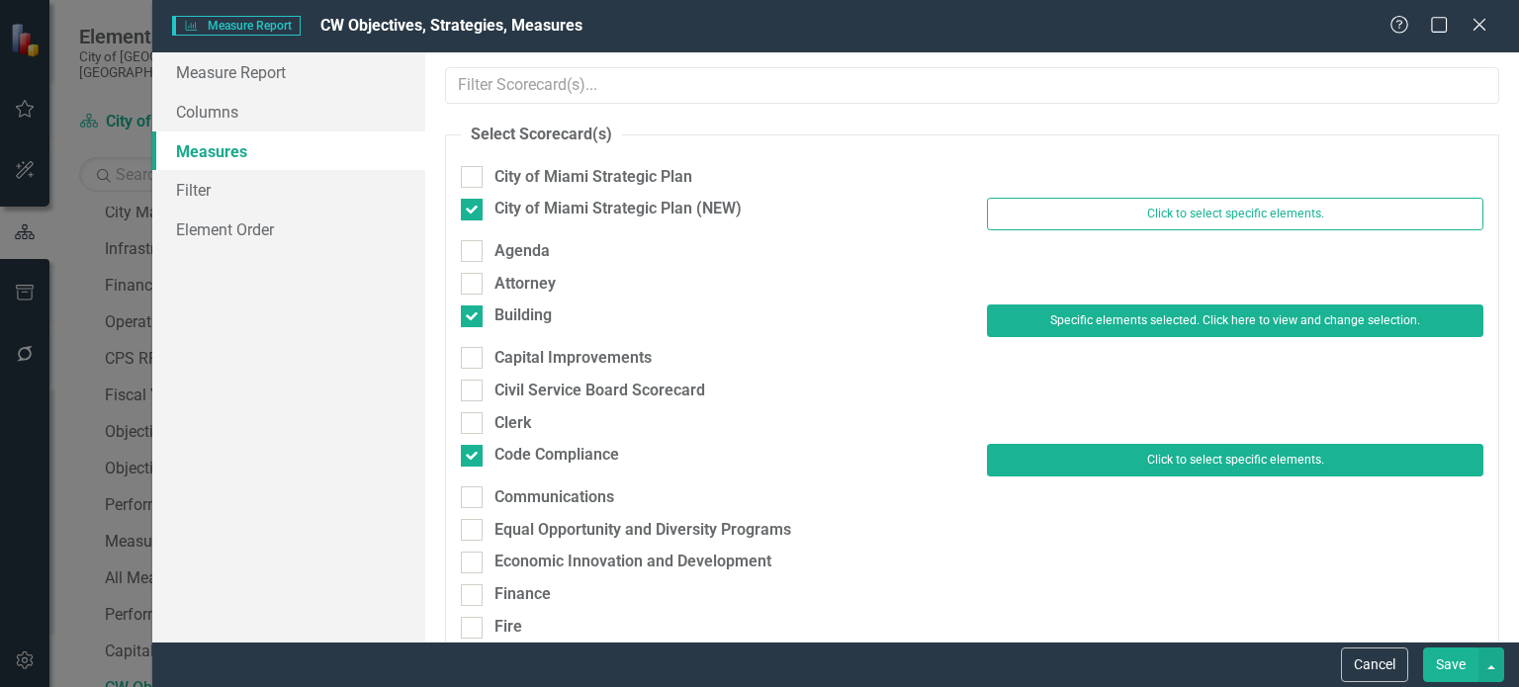
click at [1150, 451] on button "Click to select specific elements." at bounding box center [1235, 460] width 496 height 32
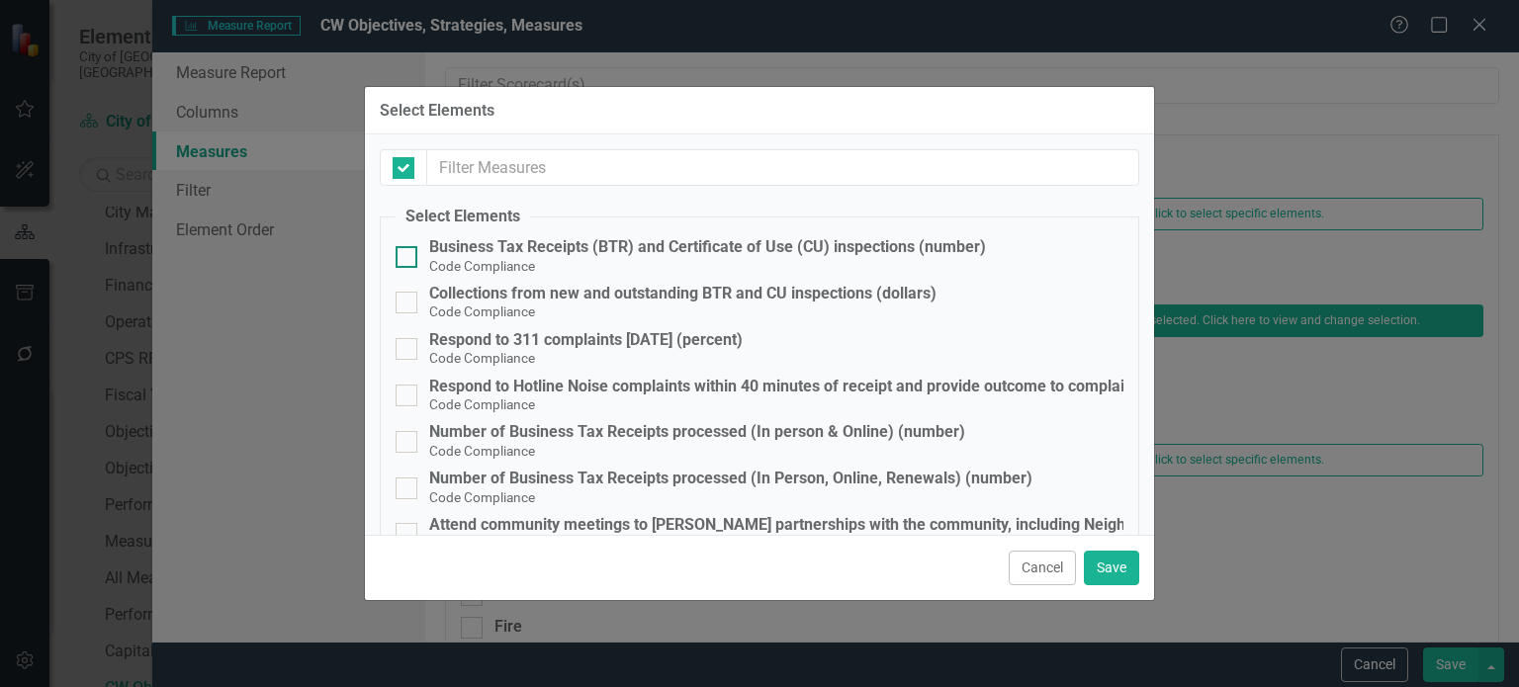
checkbox input "false"
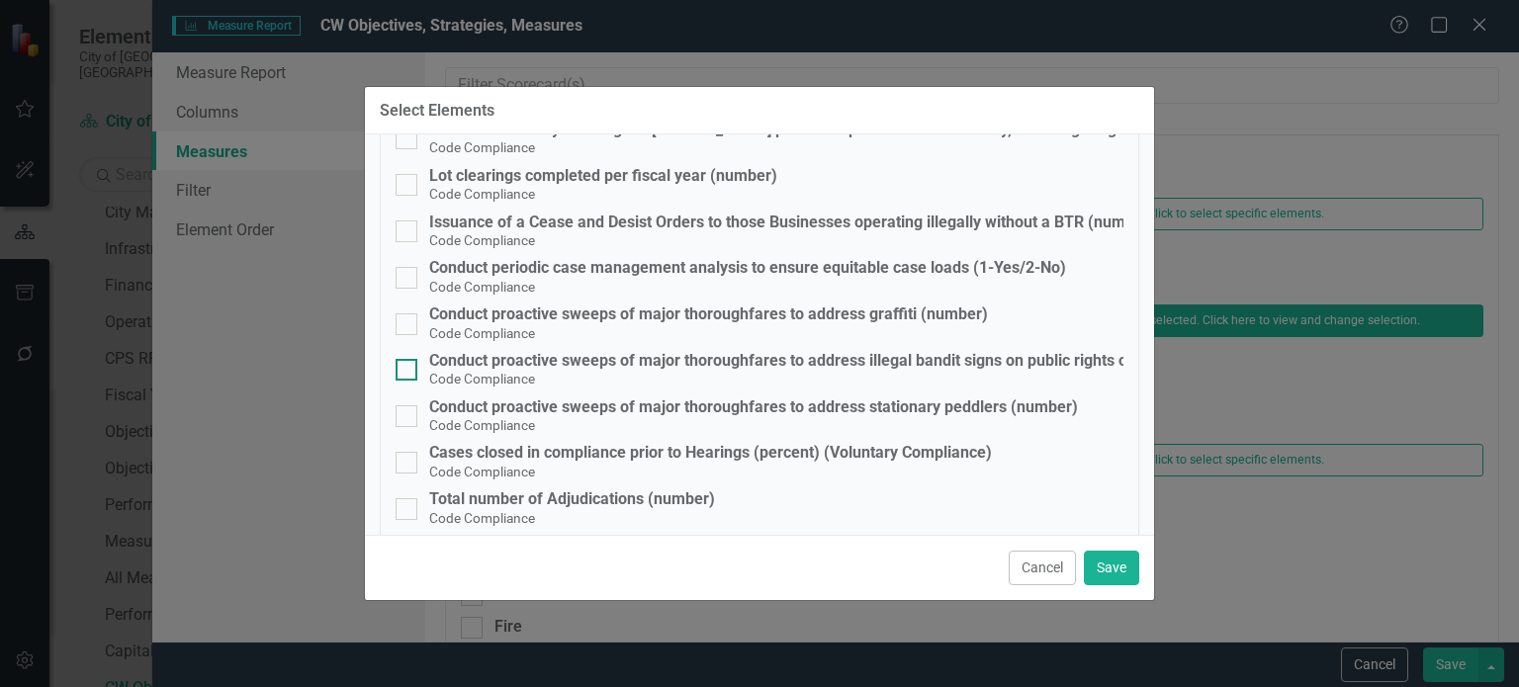
click at [858, 358] on div "Conduct proactive sweeps of major thoroughfares to address illegal bandit signs…" at bounding box center [833, 361] width 808 height 18
click at [408, 359] on input "Conduct proactive sweeps of major thoroughfares to address illegal bandit signs…" at bounding box center [402, 365] width 13 height 13
checkbox input "true"
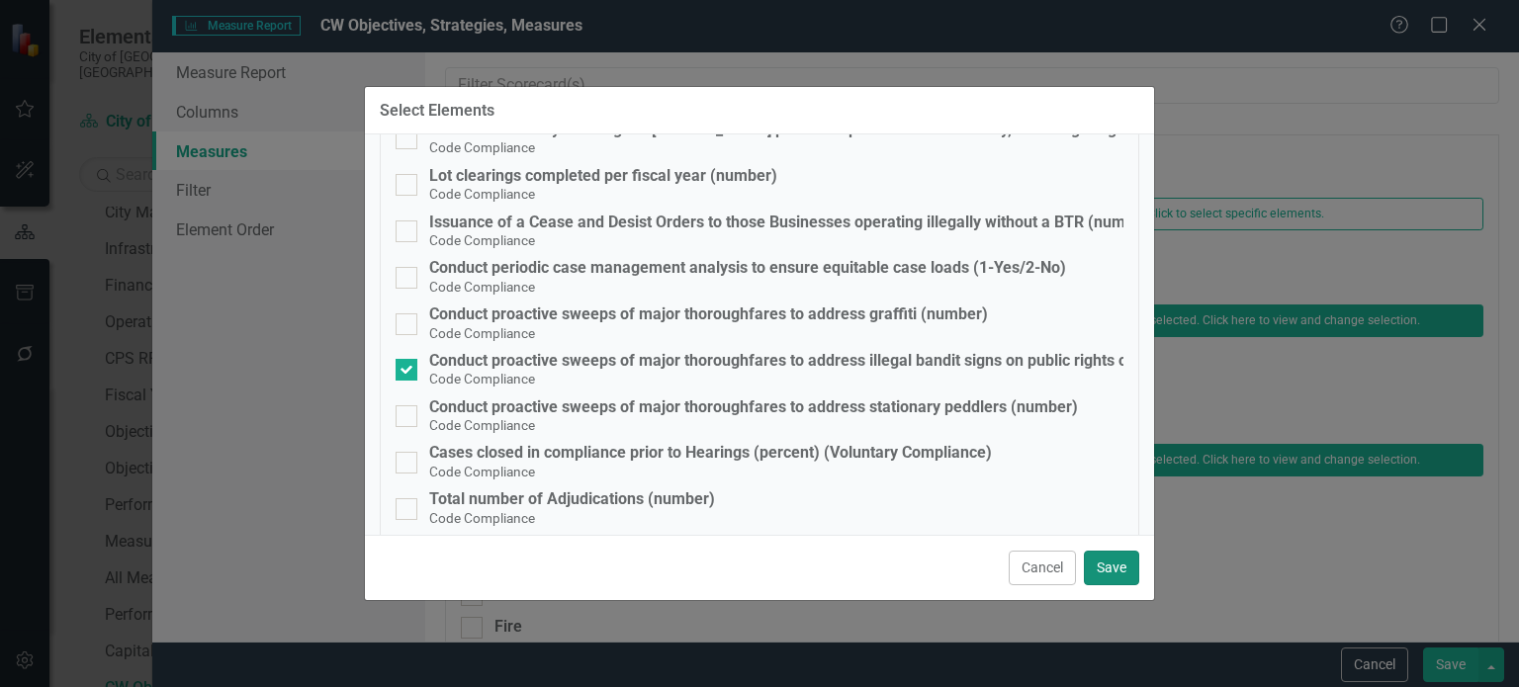
click at [1105, 565] on button "Save" at bounding box center [1111, 568] width 55 height 35
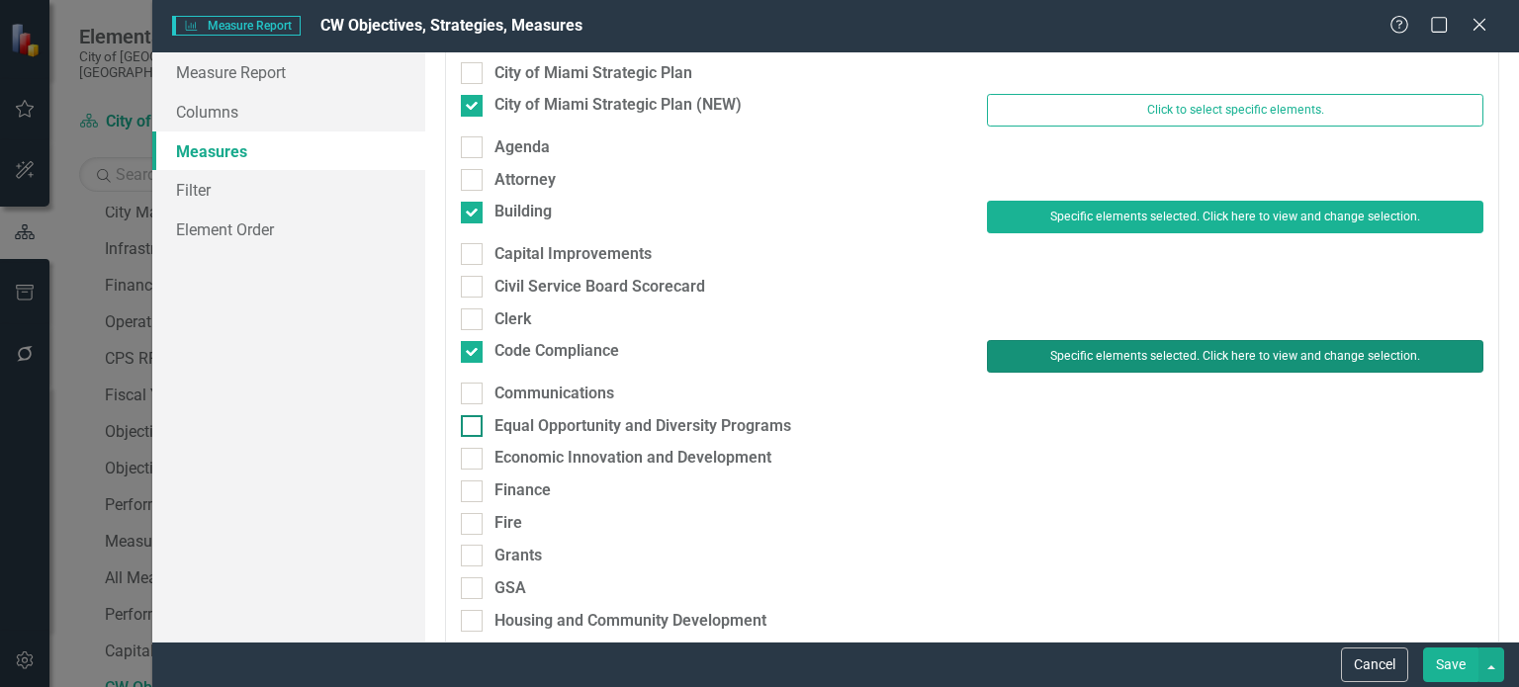
scroll to position [495, 0]
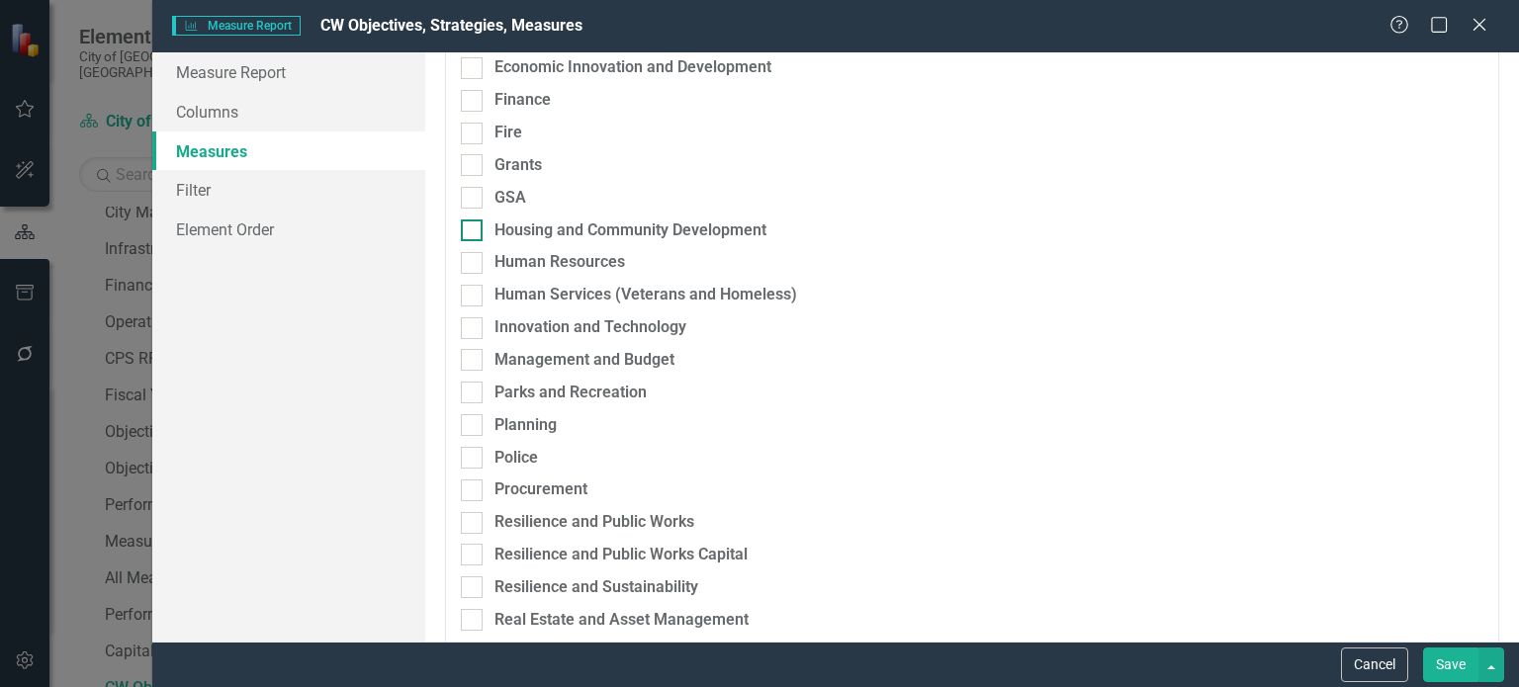
drag, startPoint x: 556, startPoint y: 227, endPoint x: 640, endPoint y: 225, distance: 84.1
click at [556, 226] on div "Housing and Community Development" at bounding box center [631, 231] width 272 height 23
click at [474, 226] on input "Housing and Community Development" at bounding box center [467, 226] width 13 height 13
checkbox input "true"
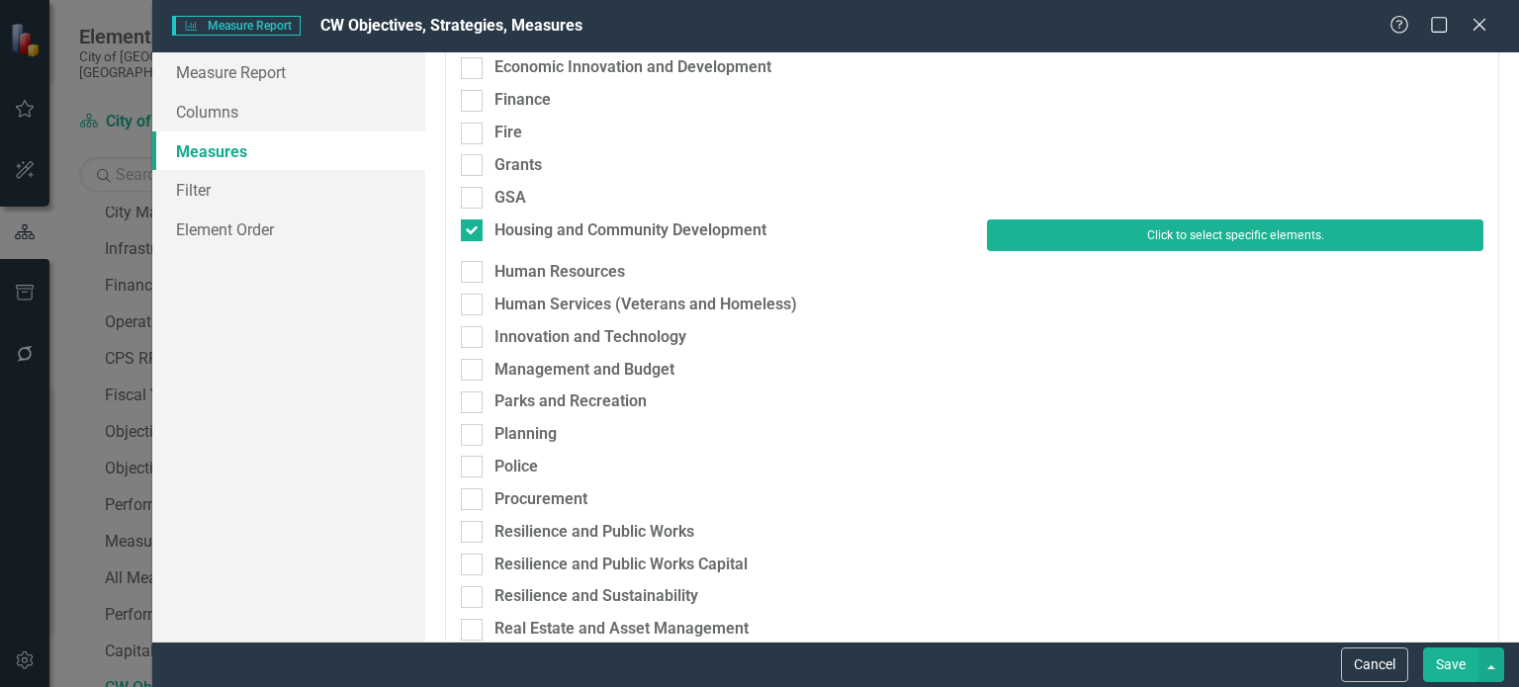
click at [1173, 225] on button "Click to select specific elements." at bounding box center [1235, 236] width 496 height 32
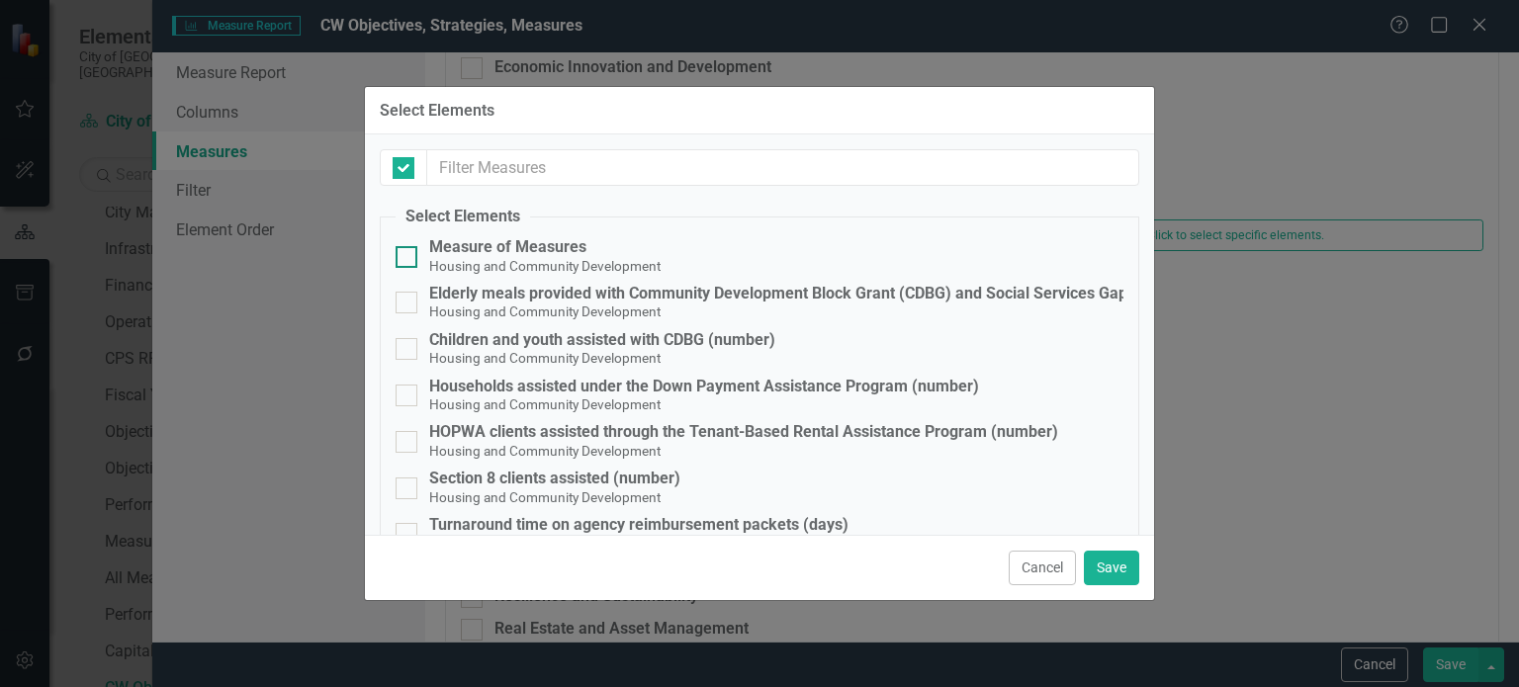
checkbox input "false"
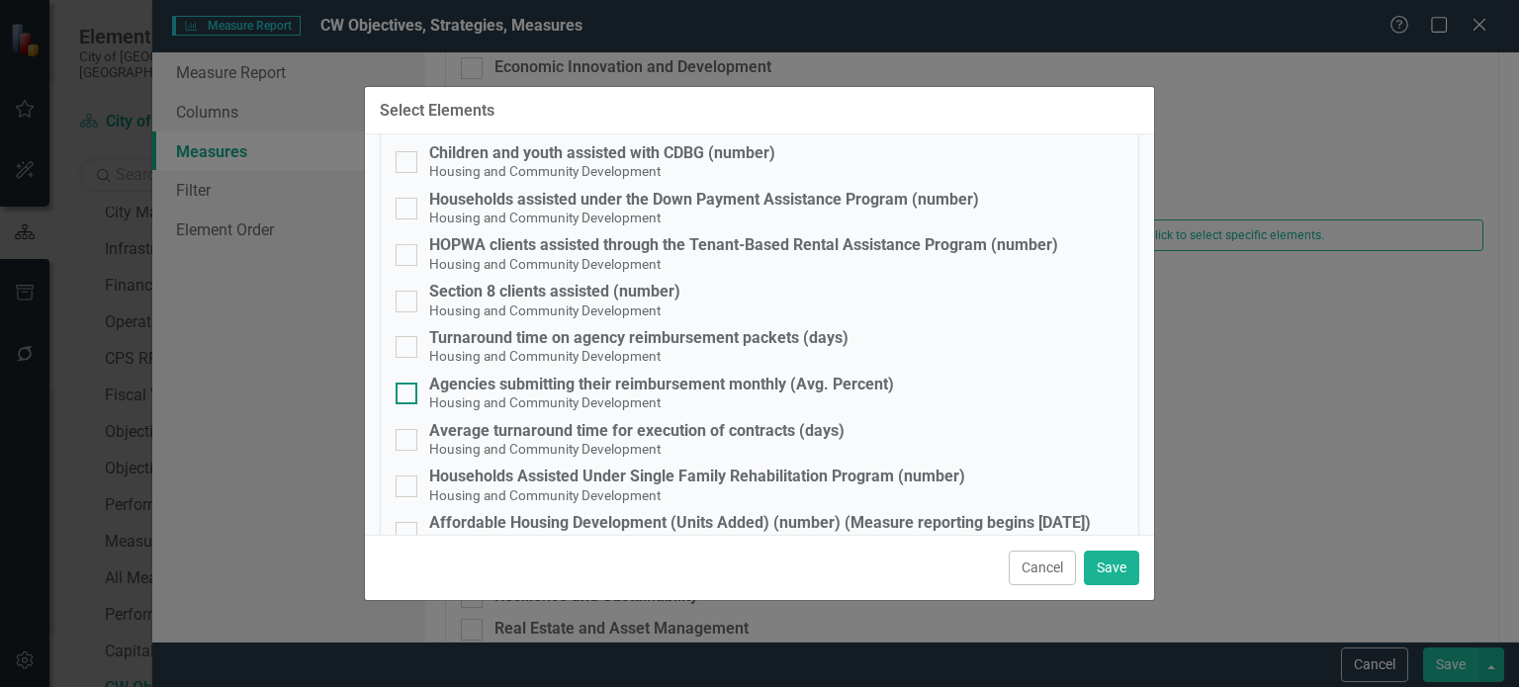
scroll to position [198, 0]
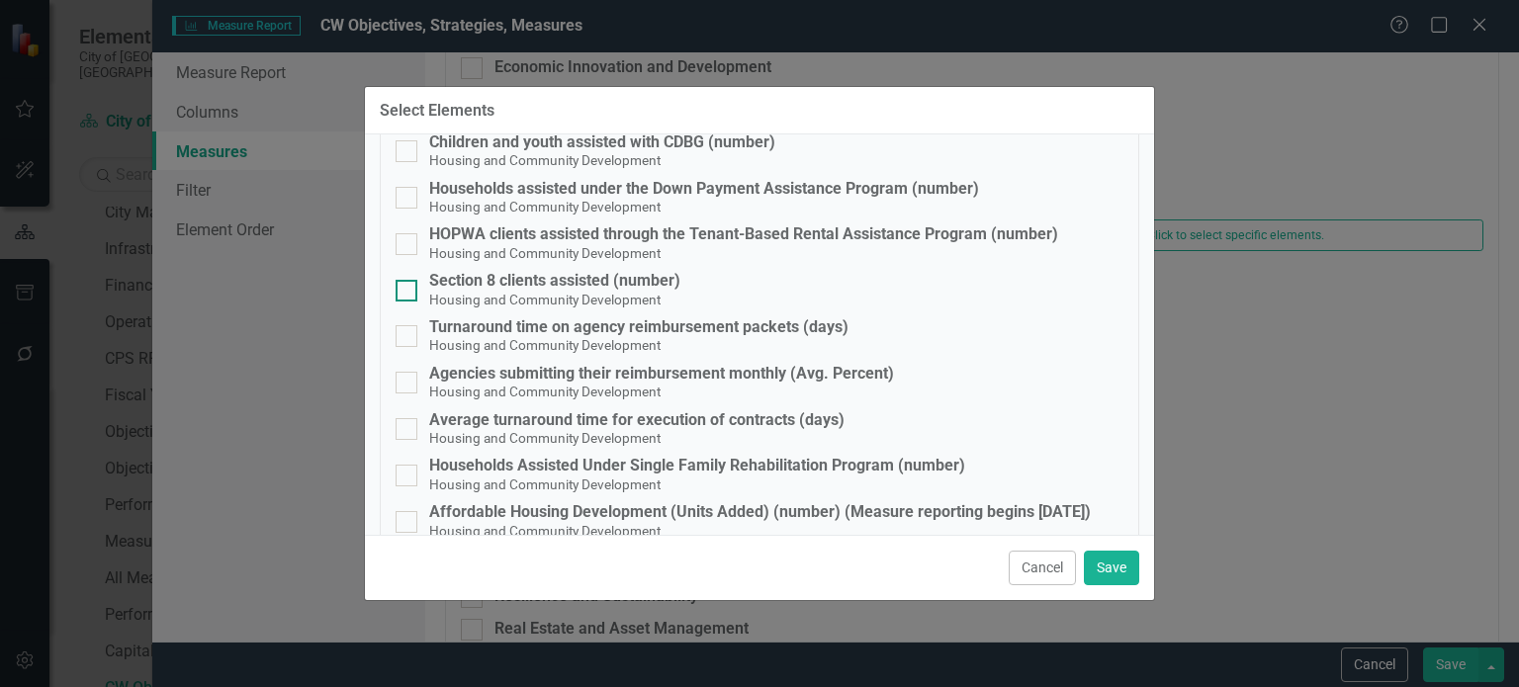
click at [506, 285] on div "Section 8 clients assisted (number)" at bounding box center [554, 281] width 251 height 18
click at [408, 285] on input "Section 8 clients assisted (number) Housing and Community Development" at bounding box center [402, 286] width 13 height 13
checkbox input "true"
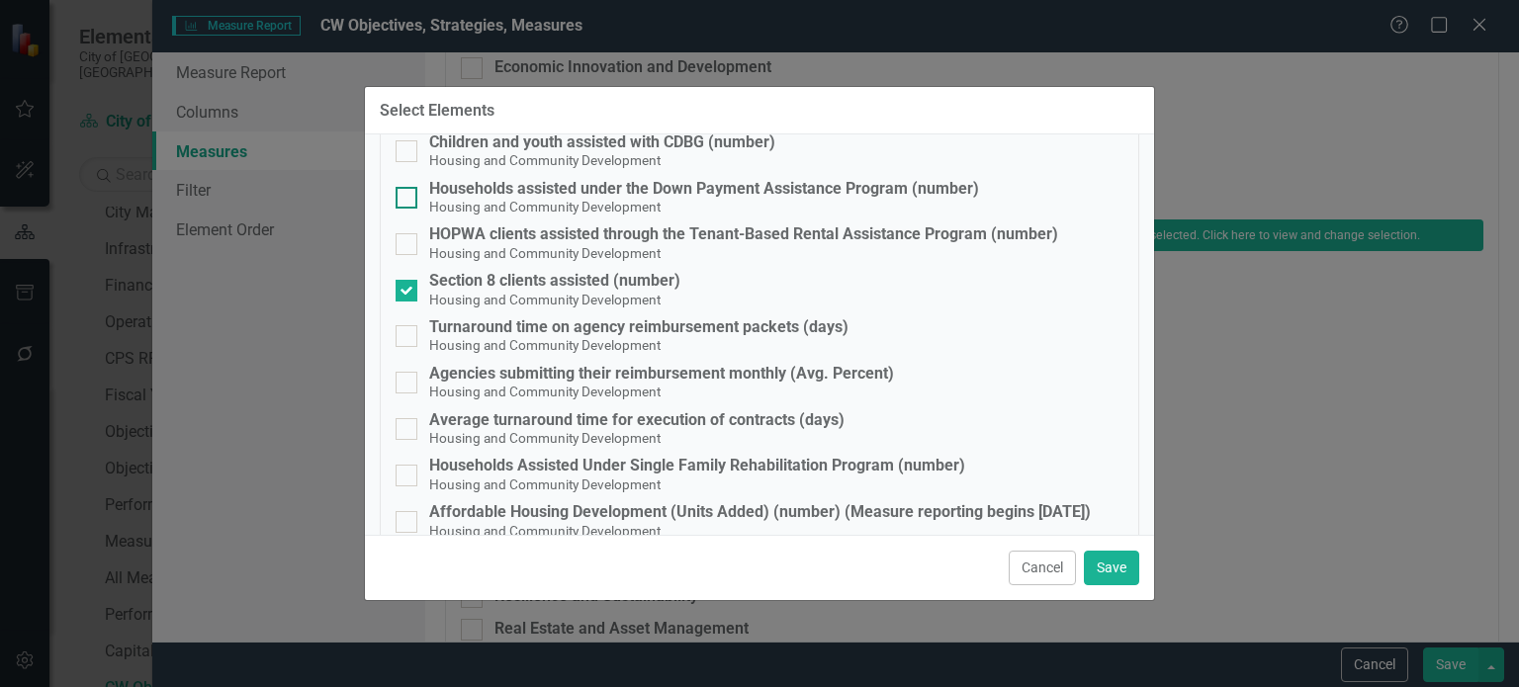
click at [502, 195] on div "Households assisted under the Down Payment Assistance Program (number)" at bounding box center [704, 189] width 550 height 18
click at [408, 195] on input "Households assisted under the Down Payment Assistance Program (number) Housing …" at bounding box center [402, 193] width 13 height 13
checkbox input "true"
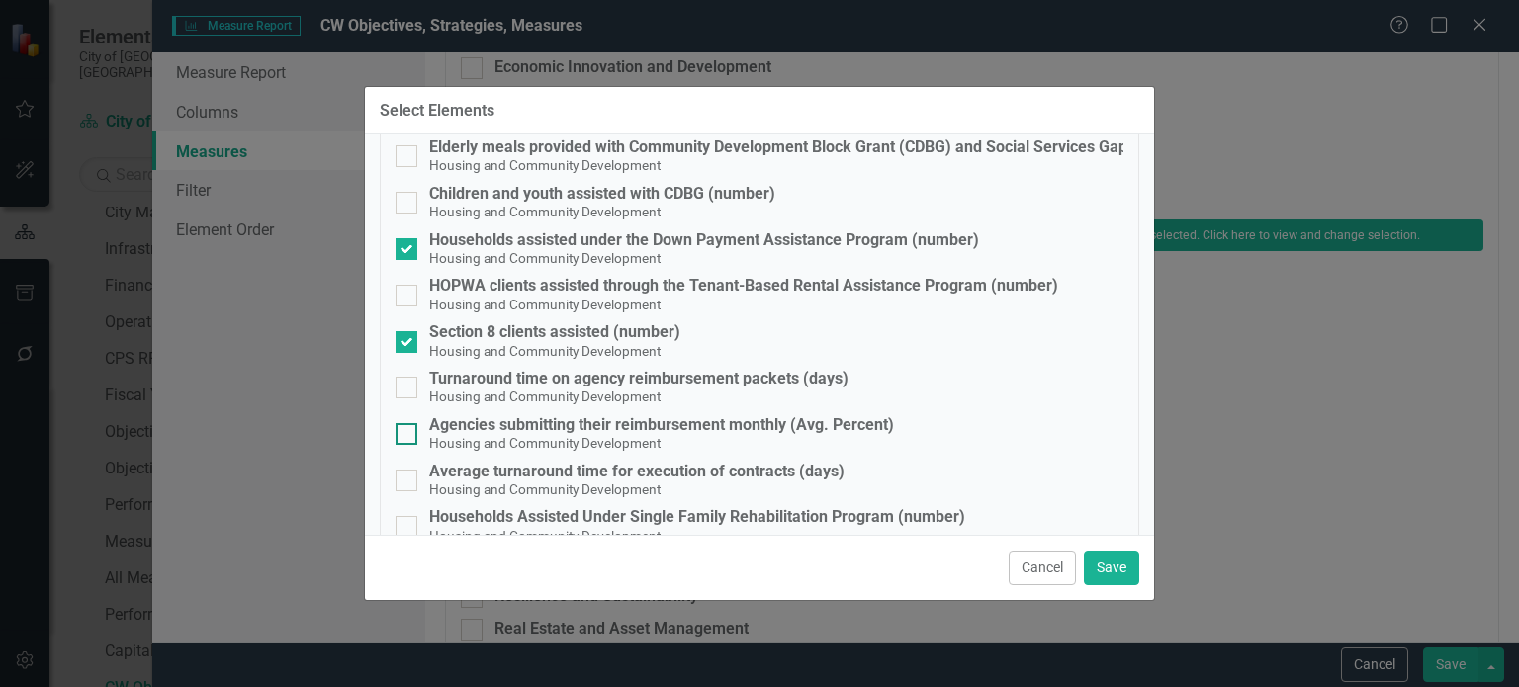
scroll to position [99, 0]
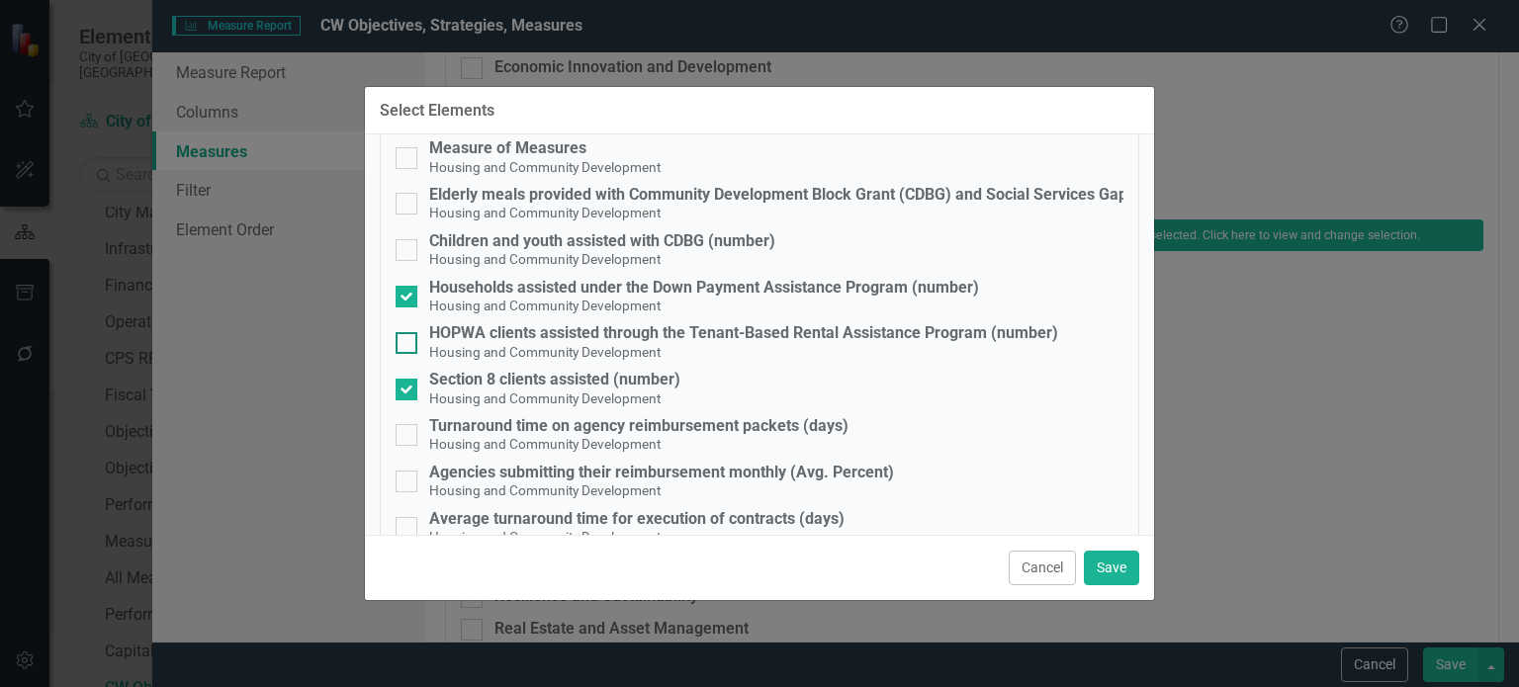
click at [512, 337] on div "HOPWA clients assisted through the Tenant-Based Rental Assistance Program (numb…" at bounding box center [743, 333] width 629 height 18
click at [408, 337] on input "HOPWA clients assisted through the Tenant-Based Rental Assistance Program (numb…" at bounding box center [402, 338] width 13 height 13
checkbox input "true"
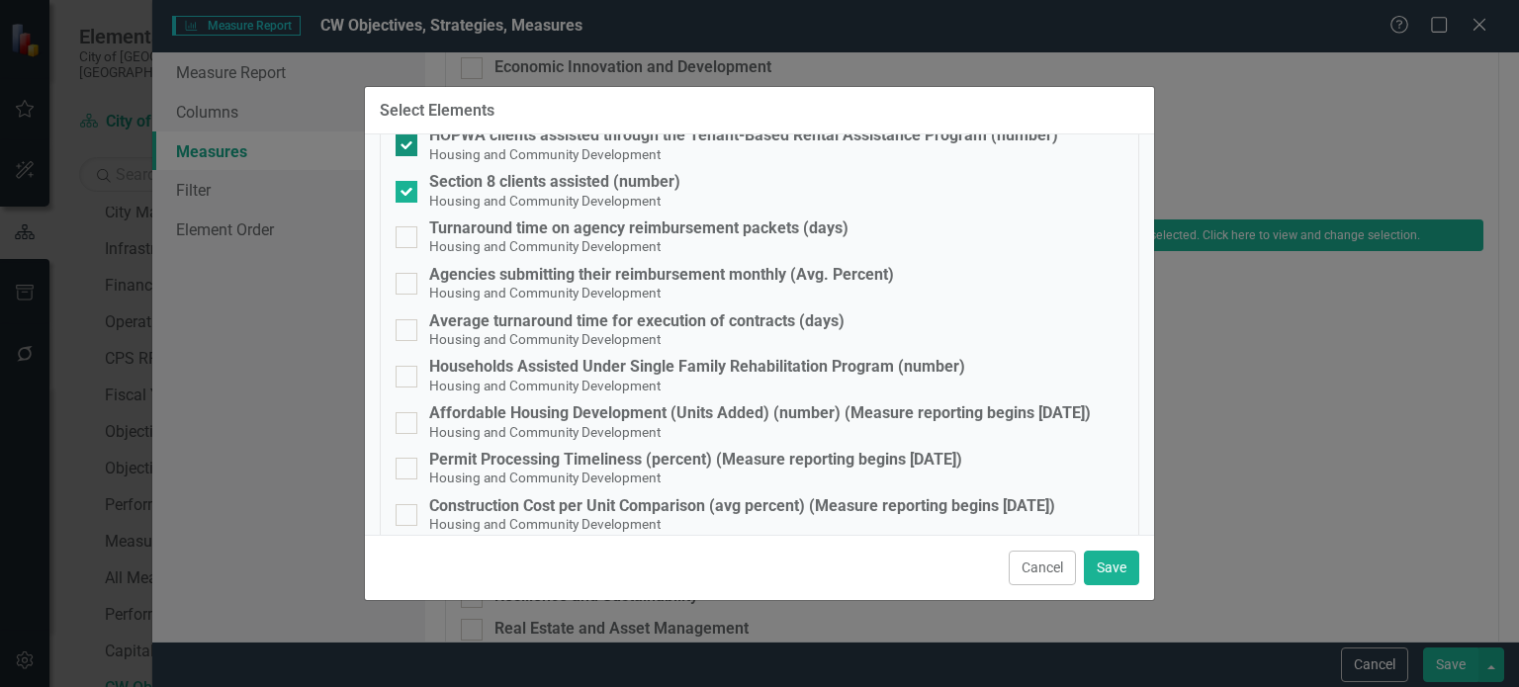
scroll to position [396, 0]
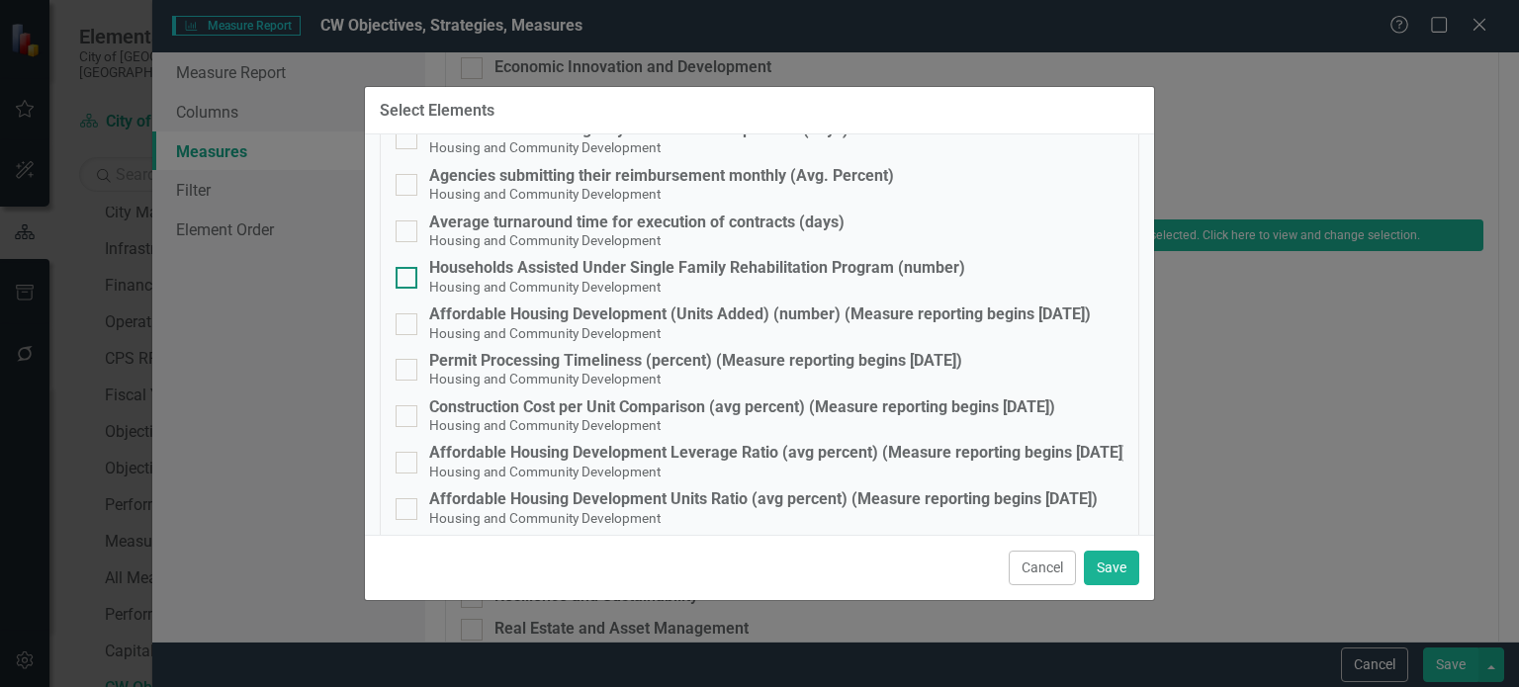
click at [518, 260] on div "Households Assisted Under Single Family Rehabilitation Program (number)" at bounding box center [697, 268] width 536 height 18
click at [408, 267] on input "Households Assisted Under Single Family Rehabilitation Program (number) Housing…" at bounding box center [402, 273] width 13 height 13
checkbox input "true"
click at [1114, 561] on button "Save" at bounding box center [1111, 568] width 55 height 35
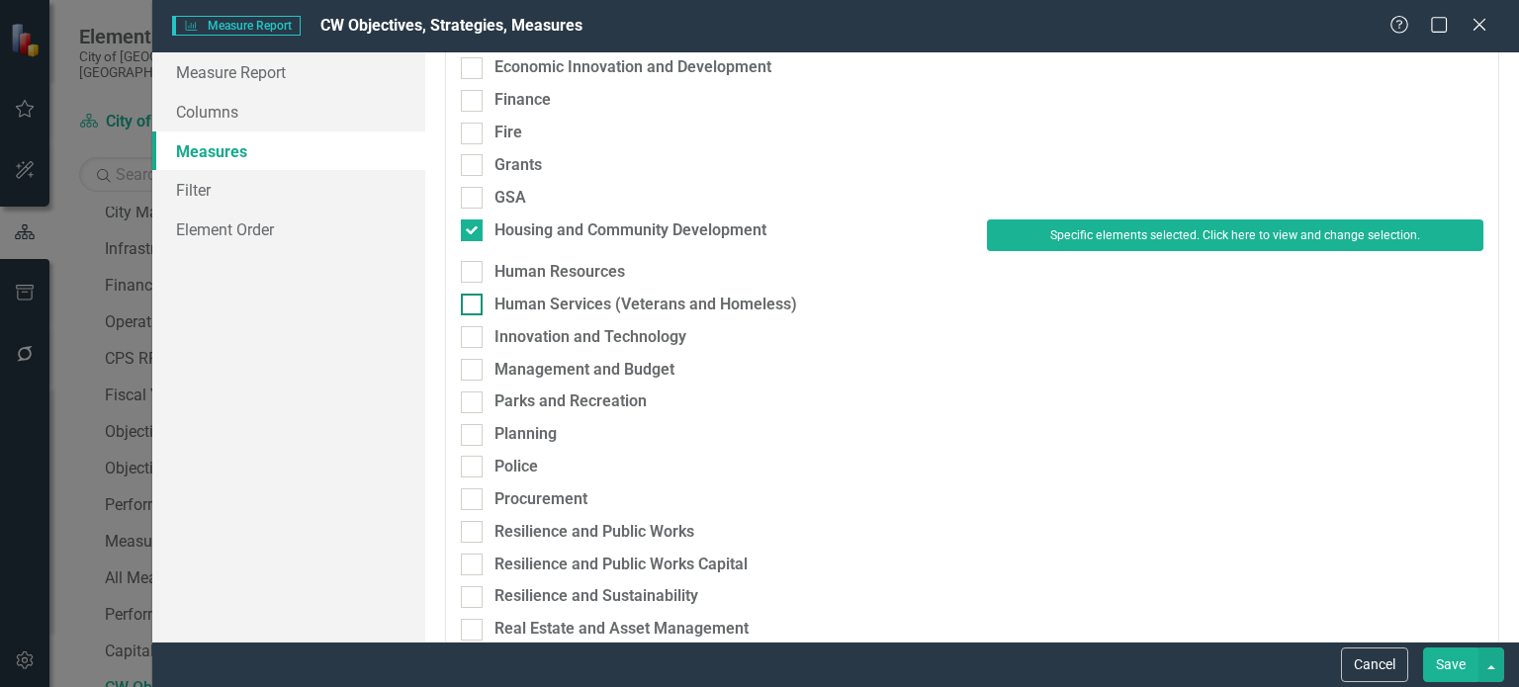
click at [523, 301] on div "Human Services (Veterans and Homeless)" at bounding box center [646, 305] width 303 height 23
click at [474, 301] on input "Human Services (Veterans and Homeless)" at bounding box center [467, 300] width 13 height 13
checkbox input "true"
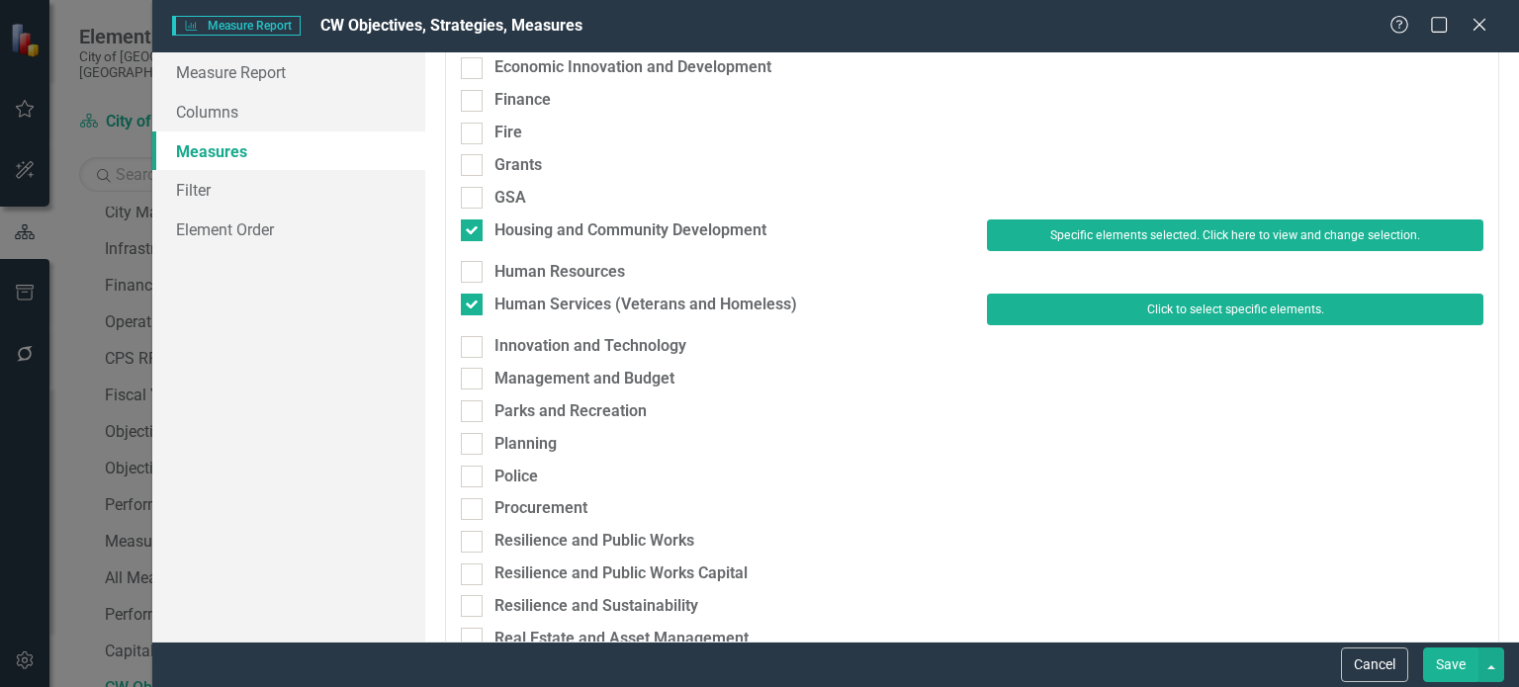
click at [1162, 315] on button "Click to select specific elements." at bounding box center [1235, 310] width 496 height 32
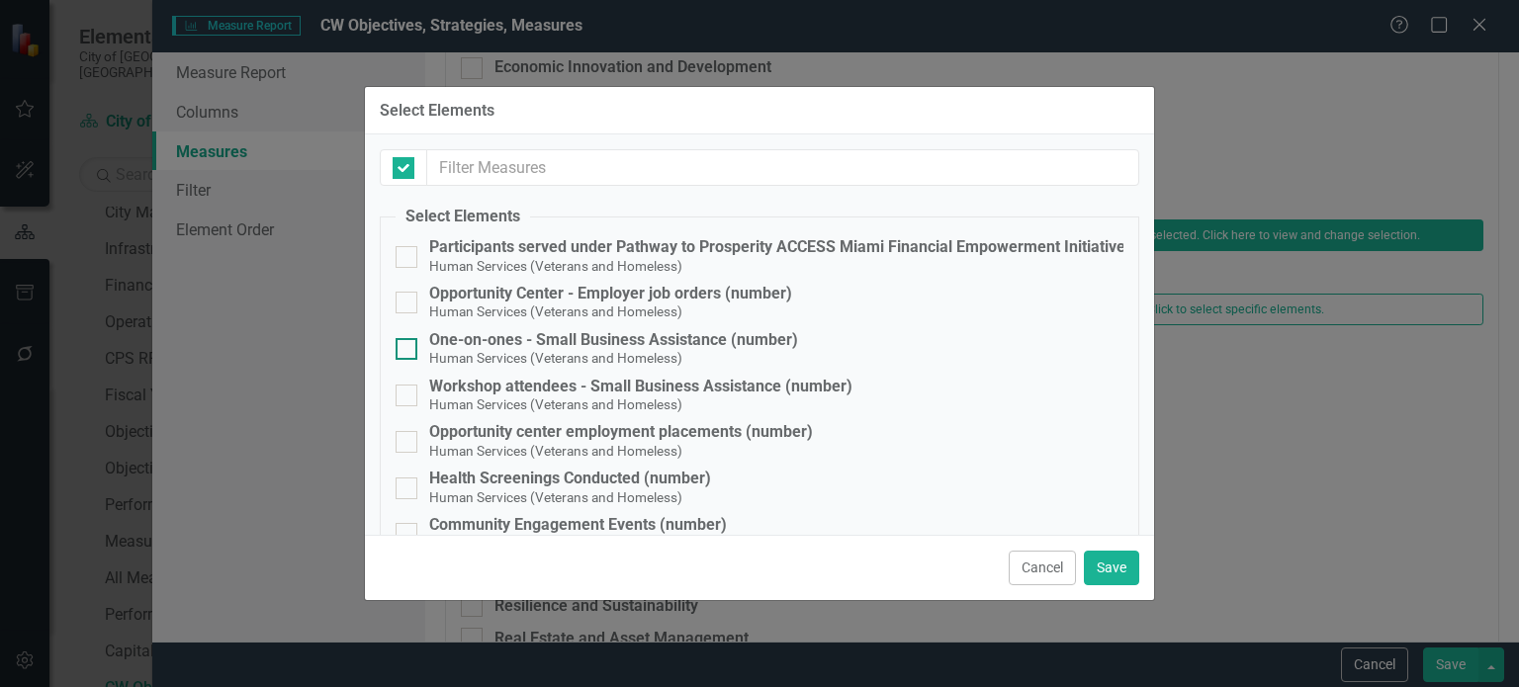
checkbox input "false"
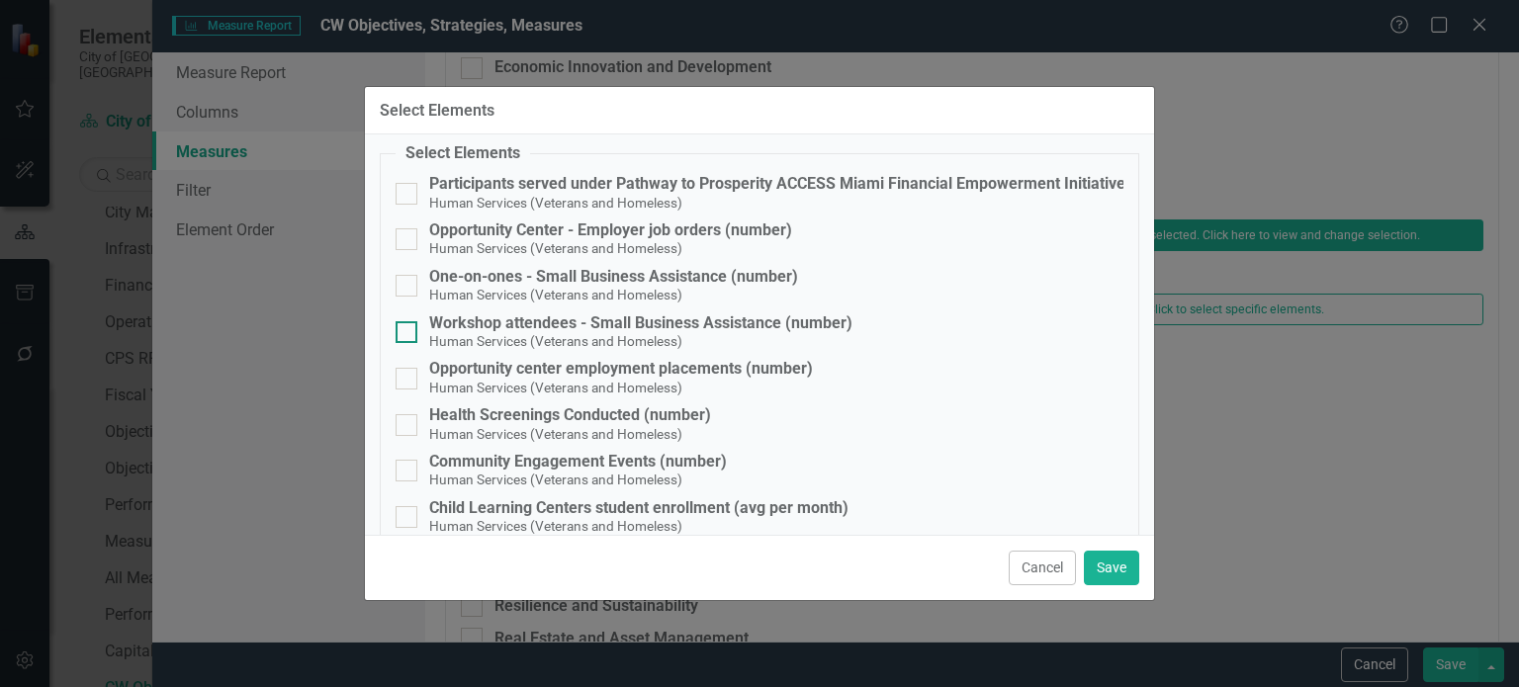
scroll to position [198, 0]
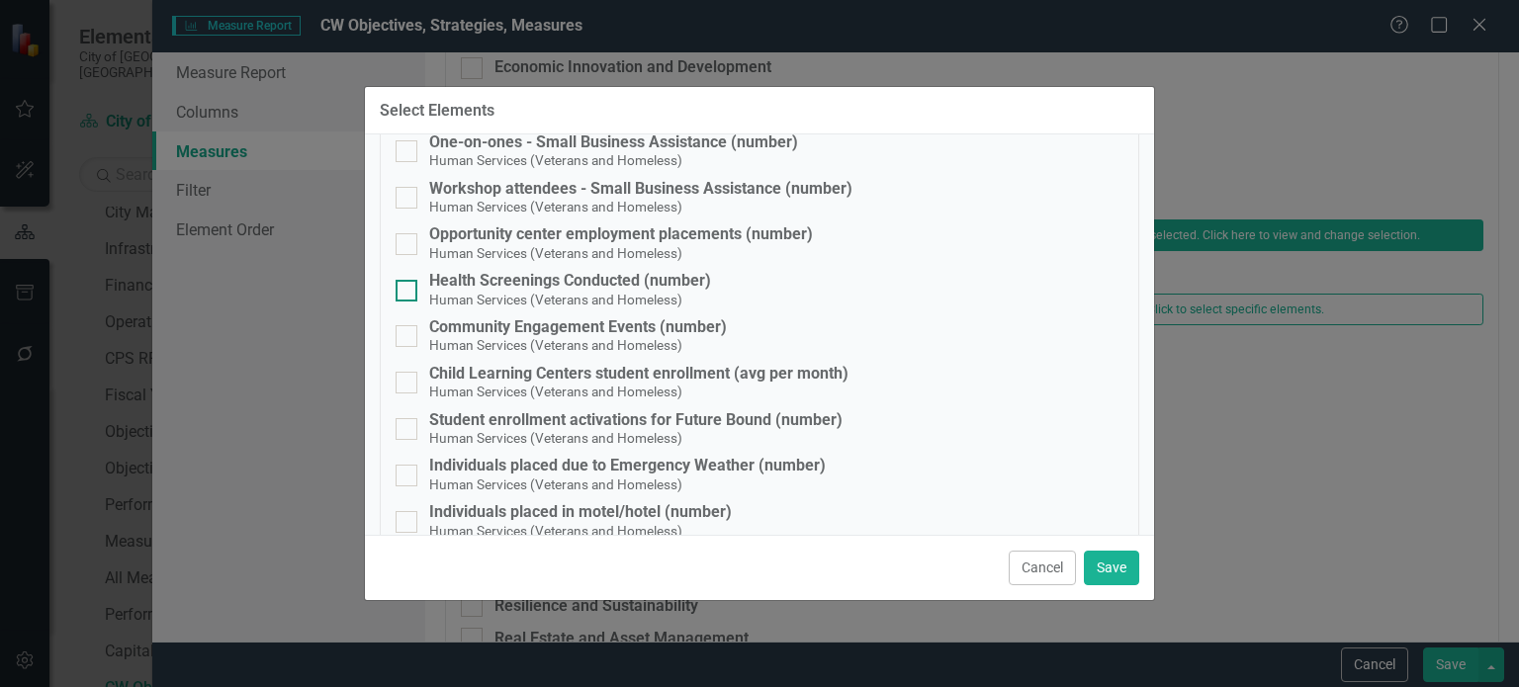
click at [513, 286] on div "Health Screenings Conducted (number)" at bounding box center [570, 281] width 282 height 18
click at [408, 286] on input "Health Screenings Conducted (number) Human Services (Veterans and Homeless)" at bounding box center [402, 286] width 13 height 13
checkbox input "true"
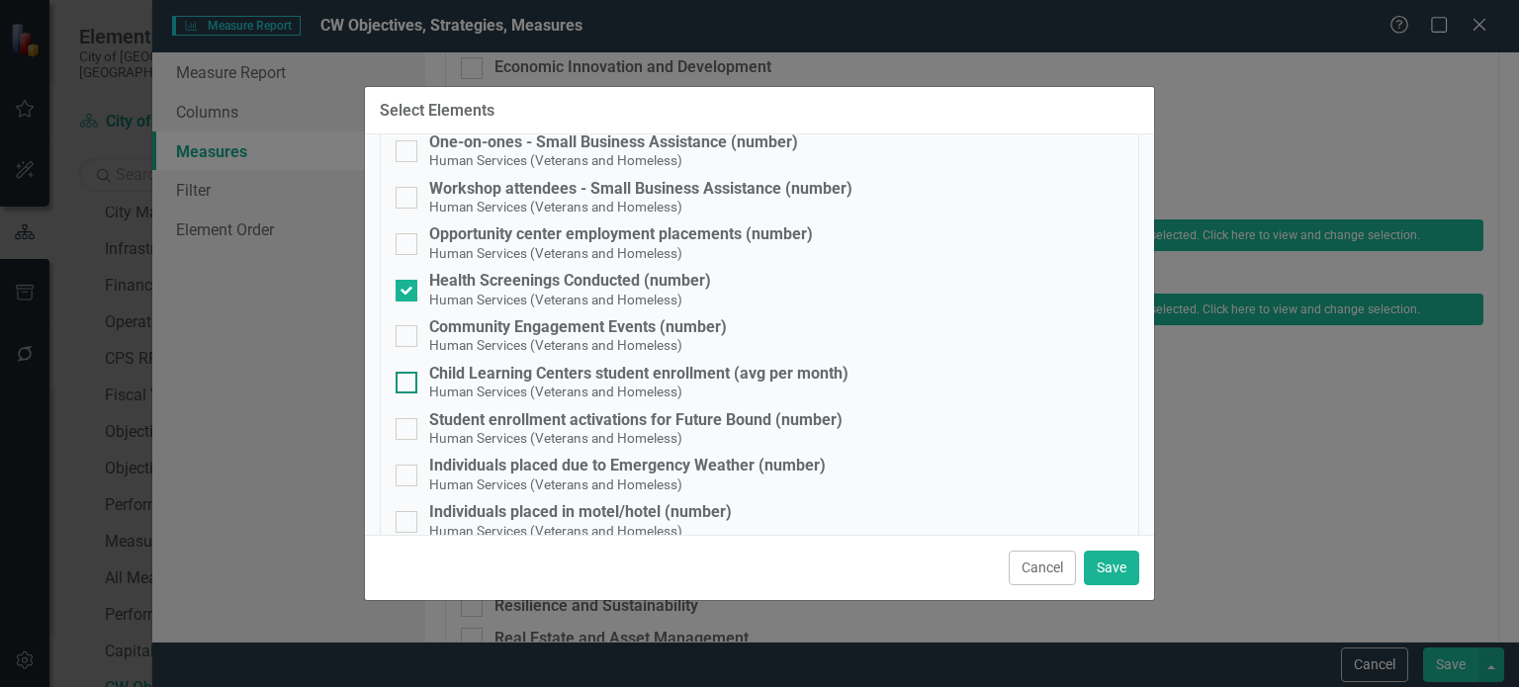
click at [495, 382] on div "Child Learning Centers student enrollment (avg per month) Human Services (Veter…" at bounding box center [638, 383] width 419 height 37
click at [408, 382] on input "Child Learning Centers student enrollment (avg per month) Human Services (Veter…" at bounding box center [402, 378] width 13 height 13
checkbox input "true"
click at [1115, 568] on button "Save" at bounding box center [1111, 568] width 55 height 35
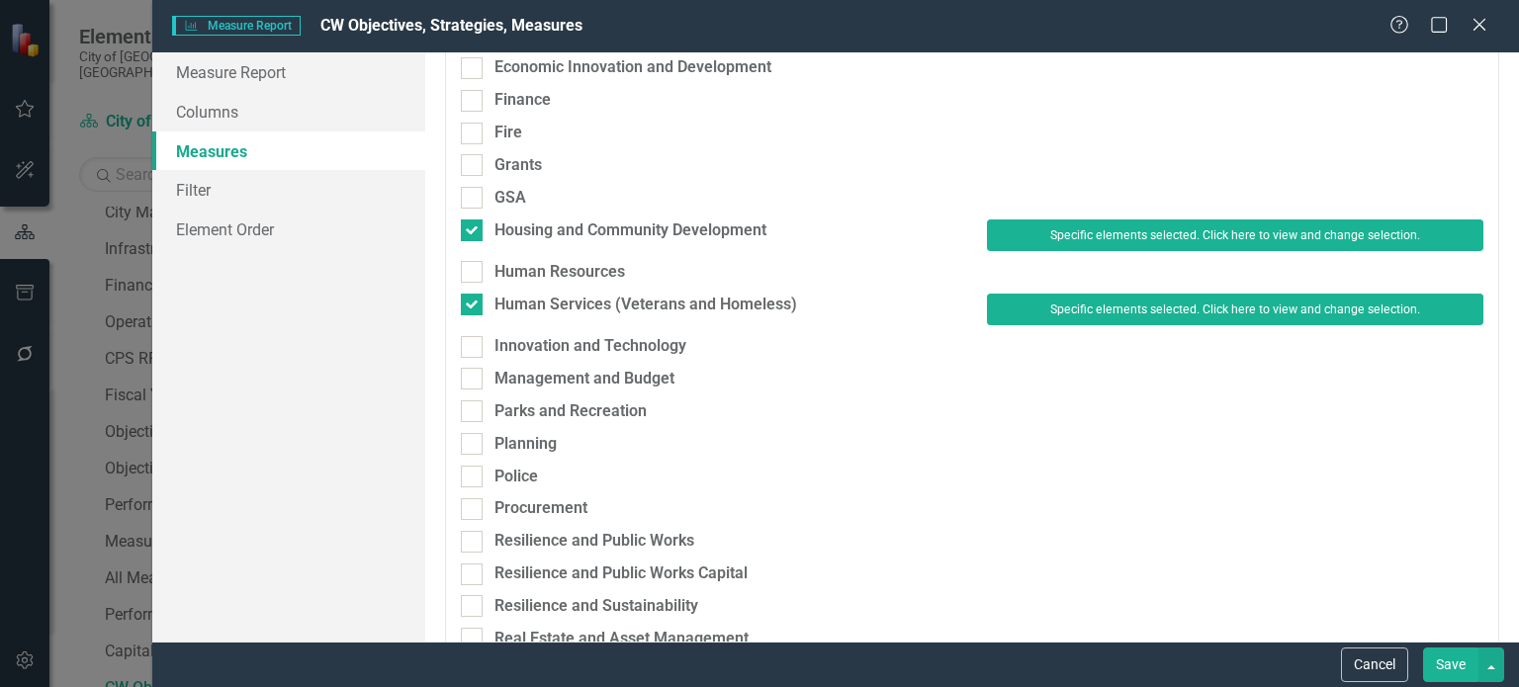
click at [1457, 672] on button "Save" at bounding box center [1450, 665] width 55 height 35
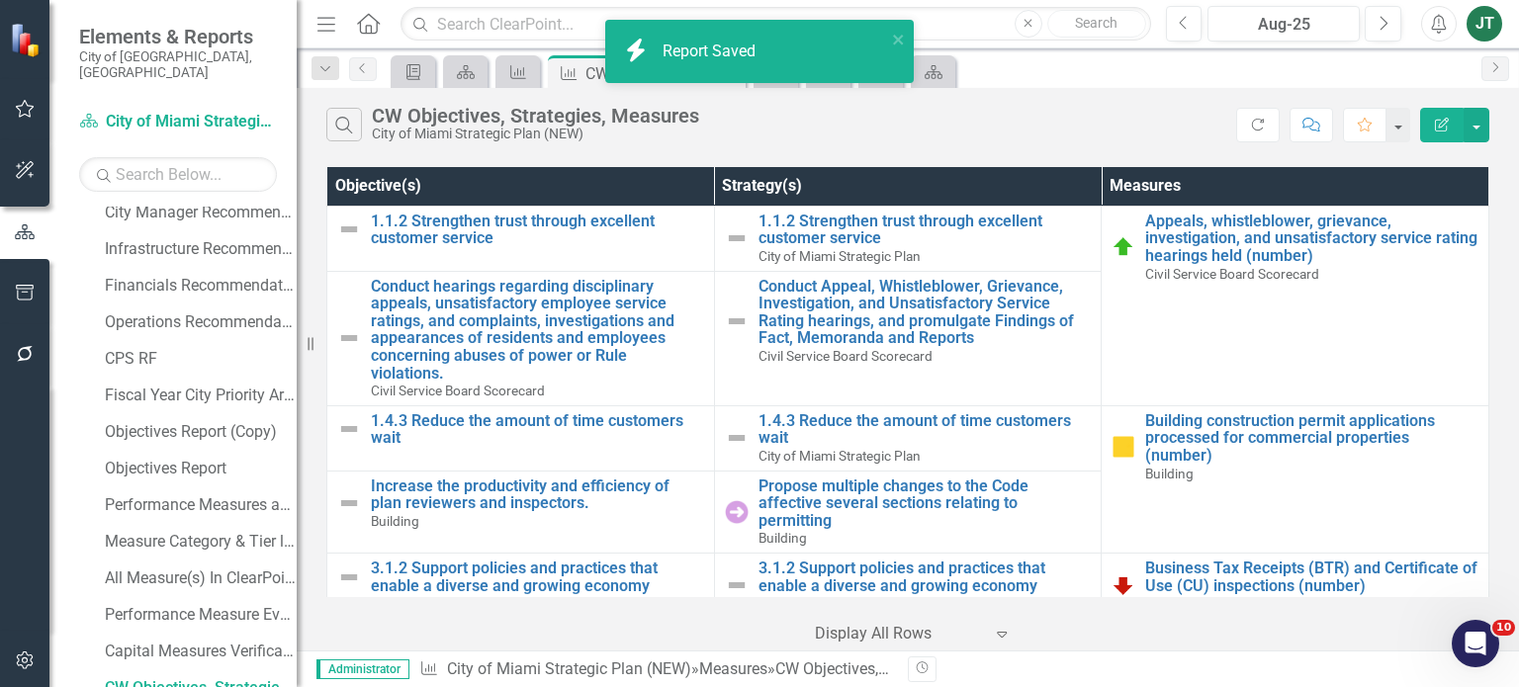
click at [1448, 114] on button "Edit Report" at bounding box center [1442, 125] width 44 height 35
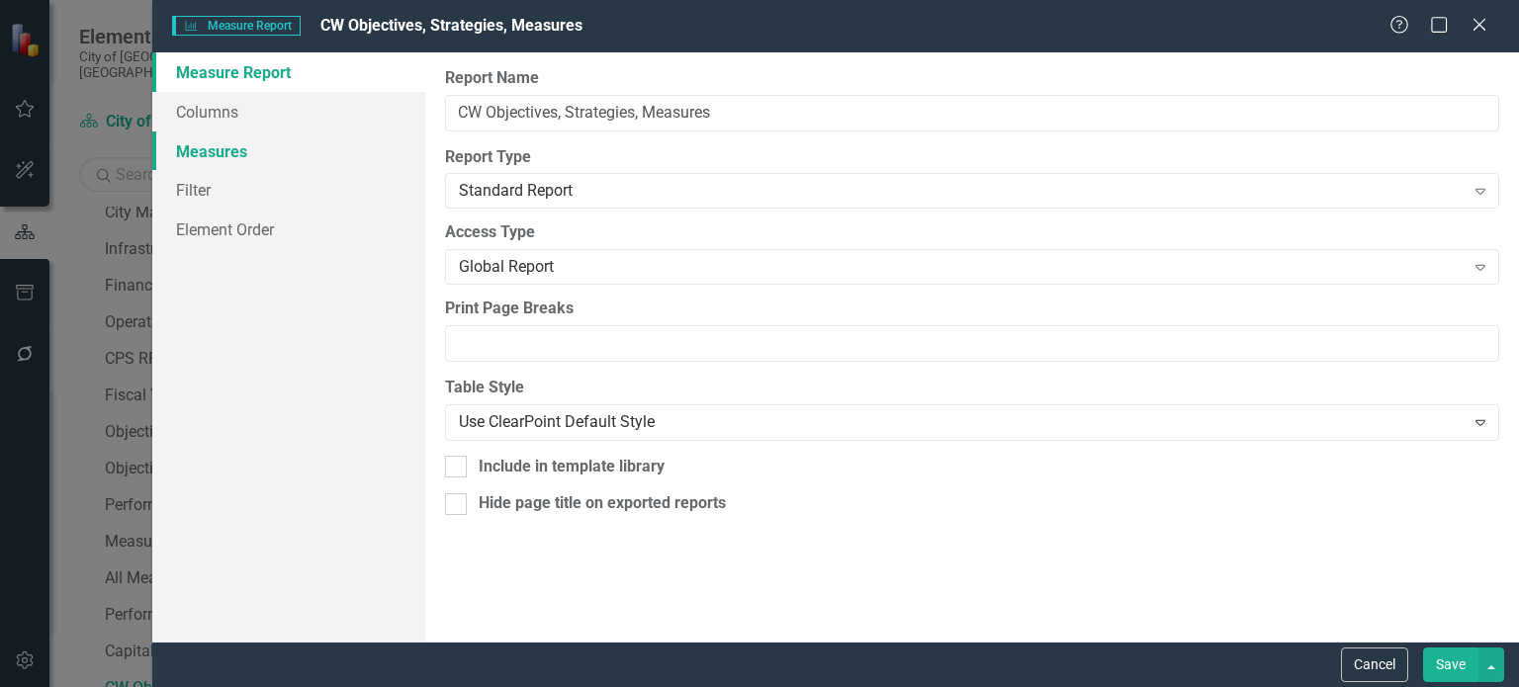
click at [229, 155] on link "Measures" at bounding box center [288, 152] width 273 height 40
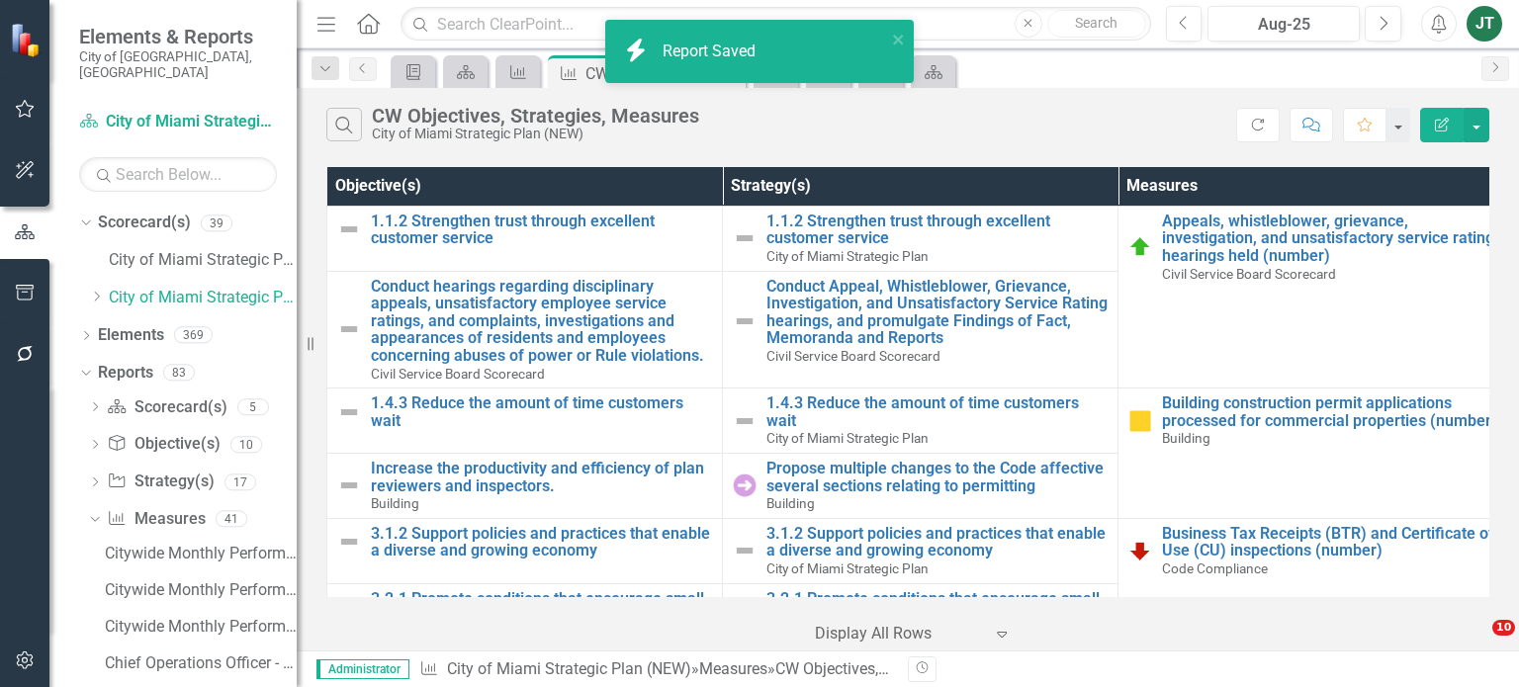
click at [1446, 120] on icon "Edit Report" at bounding box center [1442, 125] width 18 height 14
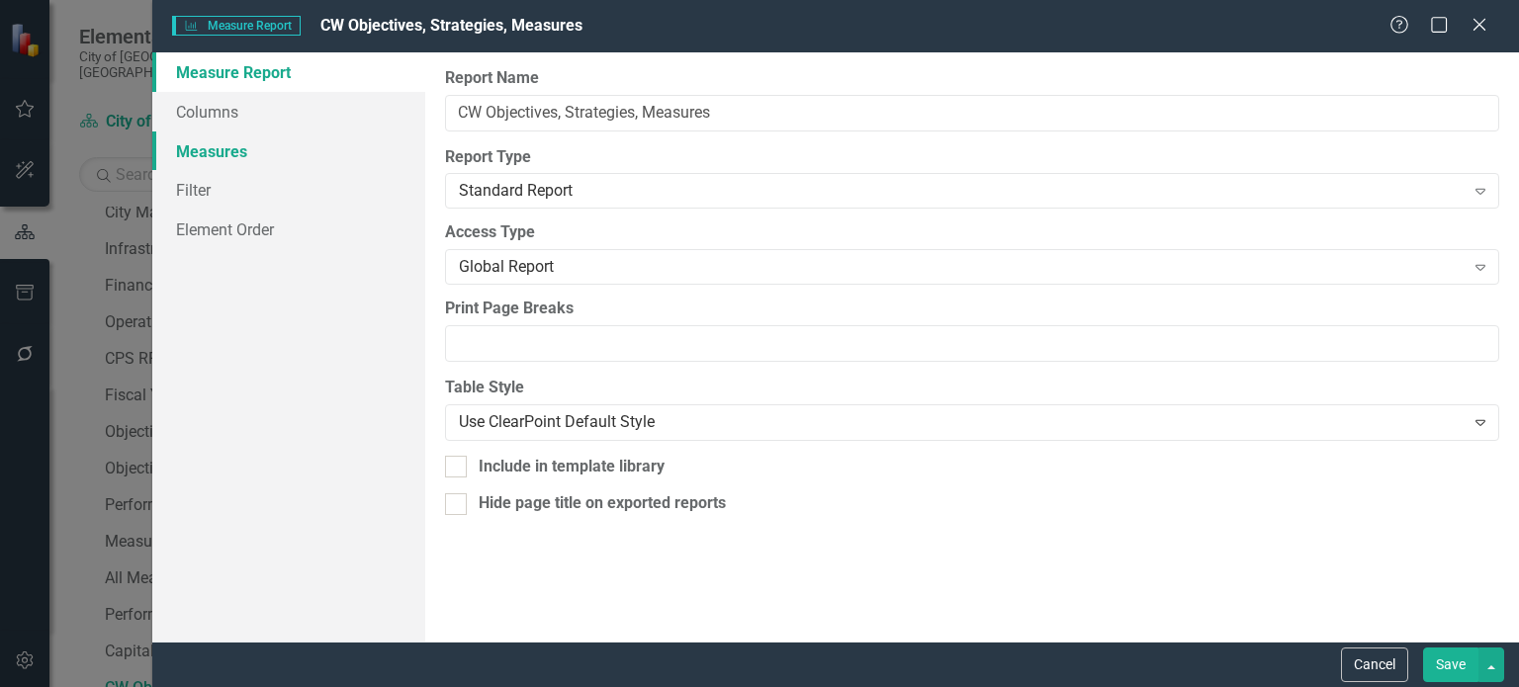
click at [237, 155] on link "Measures" at bounding box center [288, 152] width 273 height 40
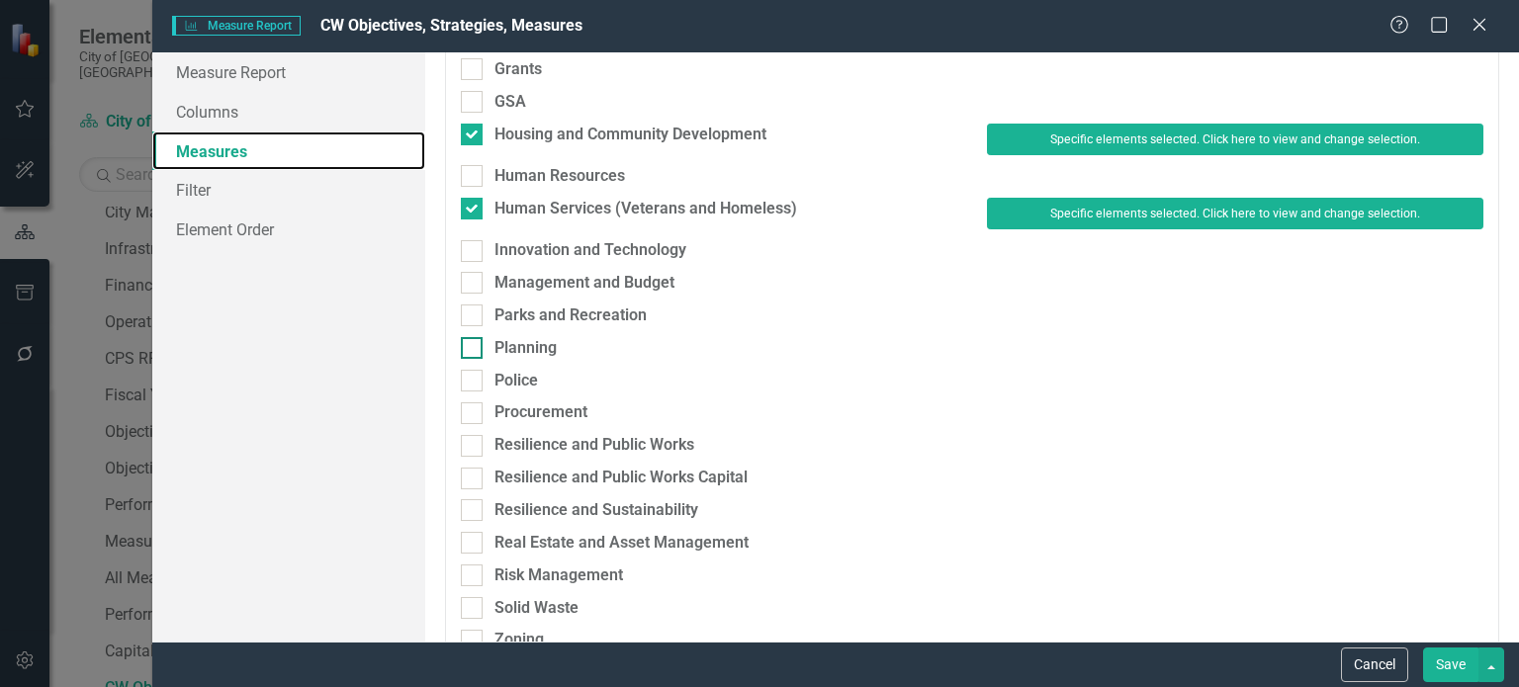
scroll to position [593, 0]
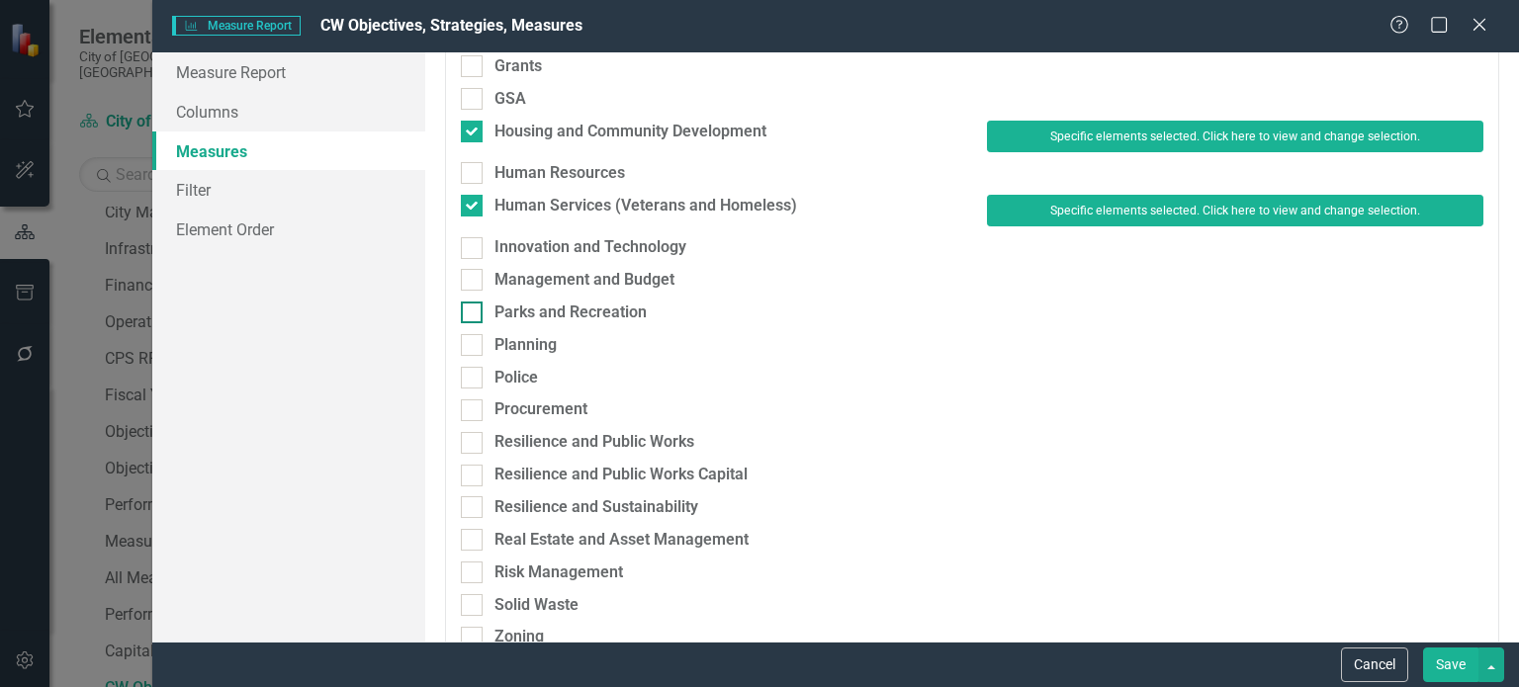
click at [562, 318] on div "Parks and Recreation" at bounding box center [571, 313] width 152 height 23
click at [474, 315] on input "Parks and Recreation" at bounding box center [467, 308] width 13 height 13
checkbox input "true"
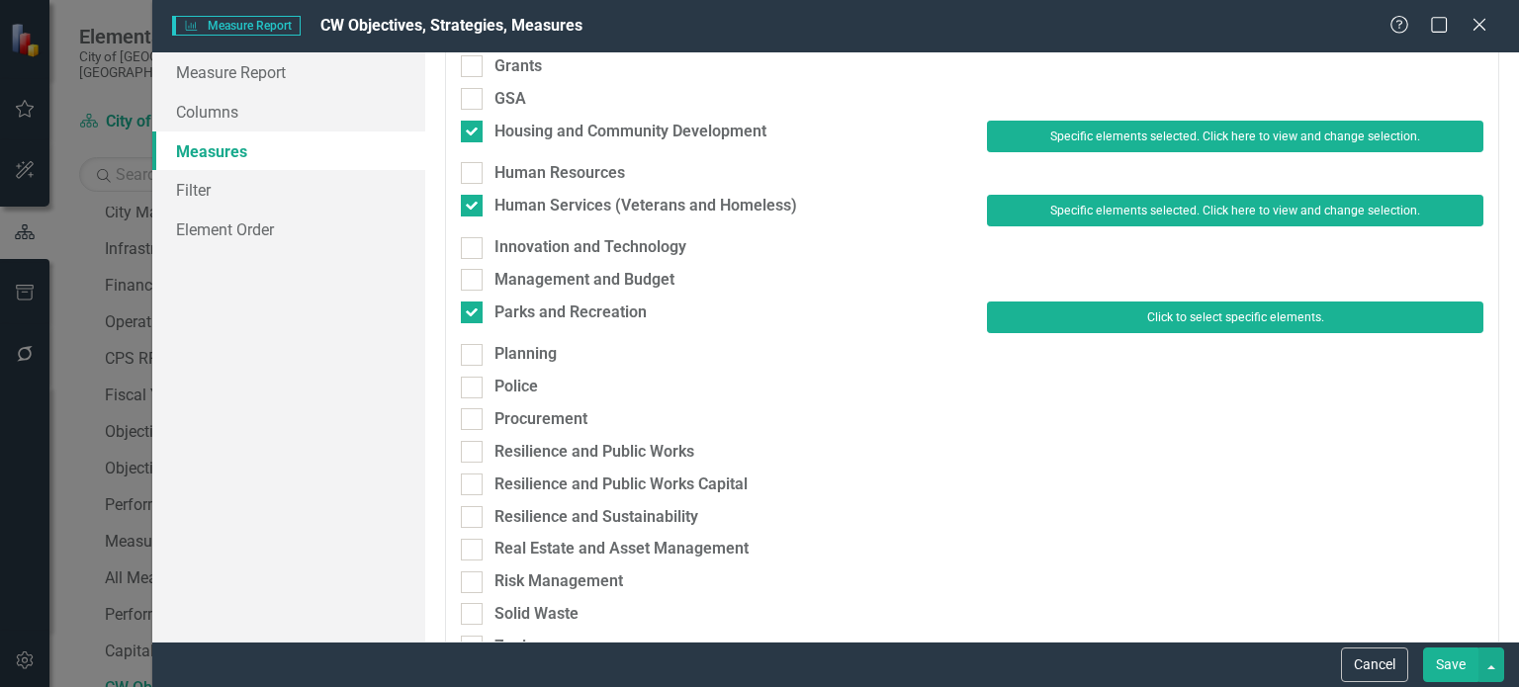
click at [1262, 319] on button "Click to select specific elements." at bounding box center [1235, 318] width 496 height 32
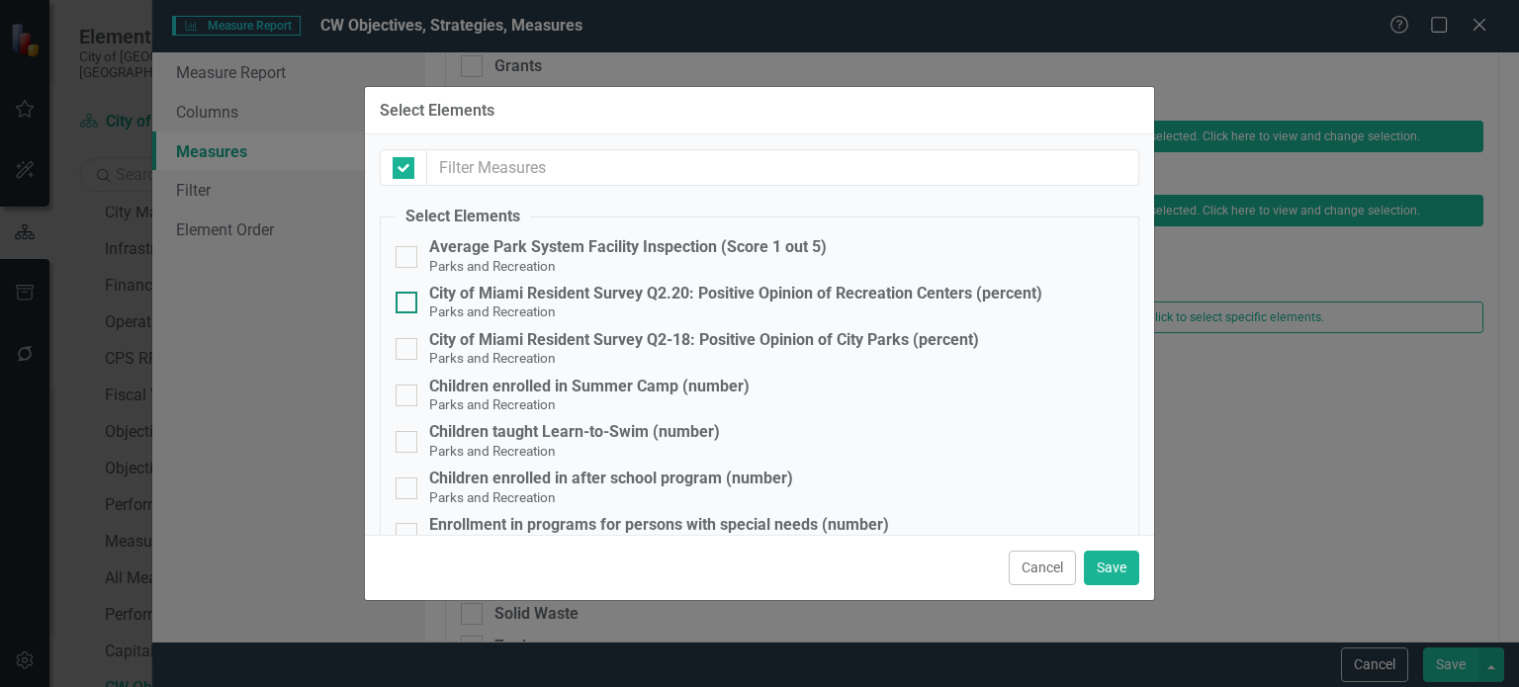
checkbox input "false"
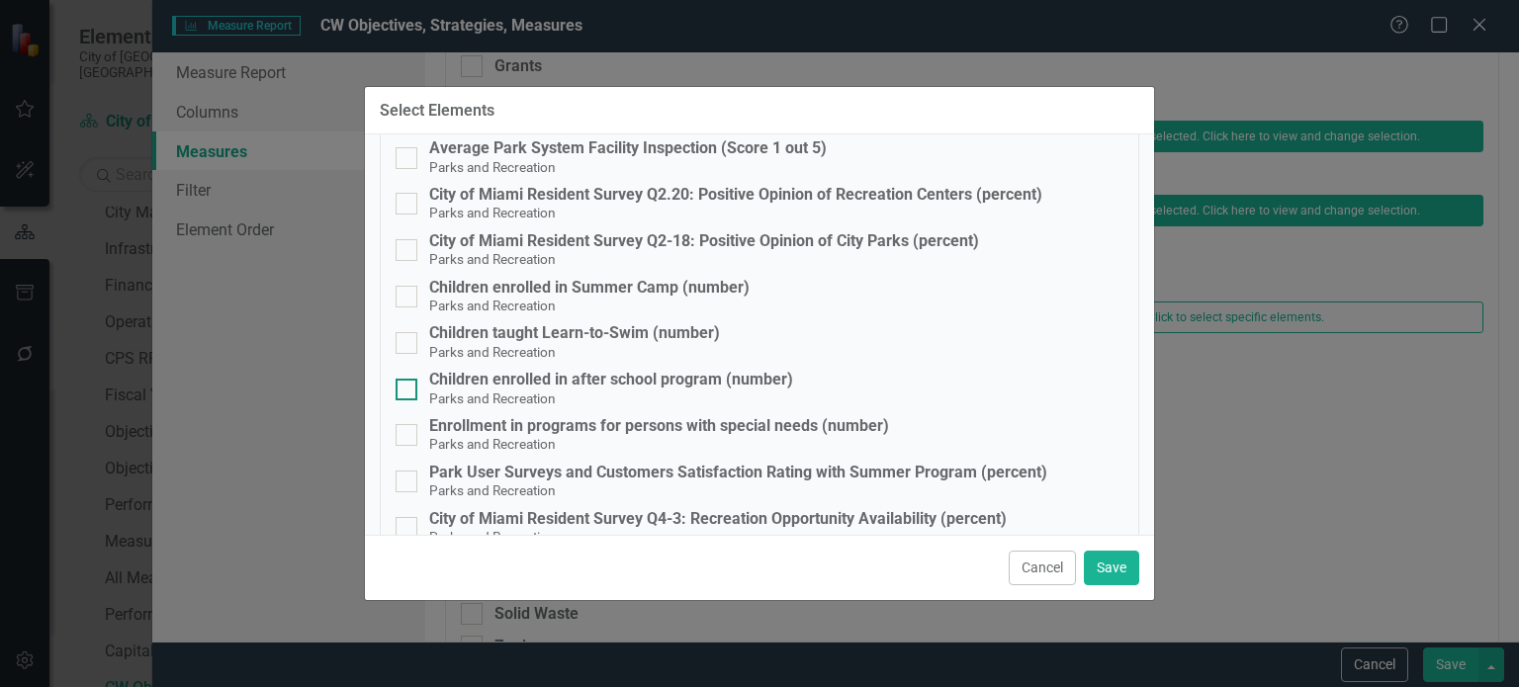
scroll to position [0, 0]
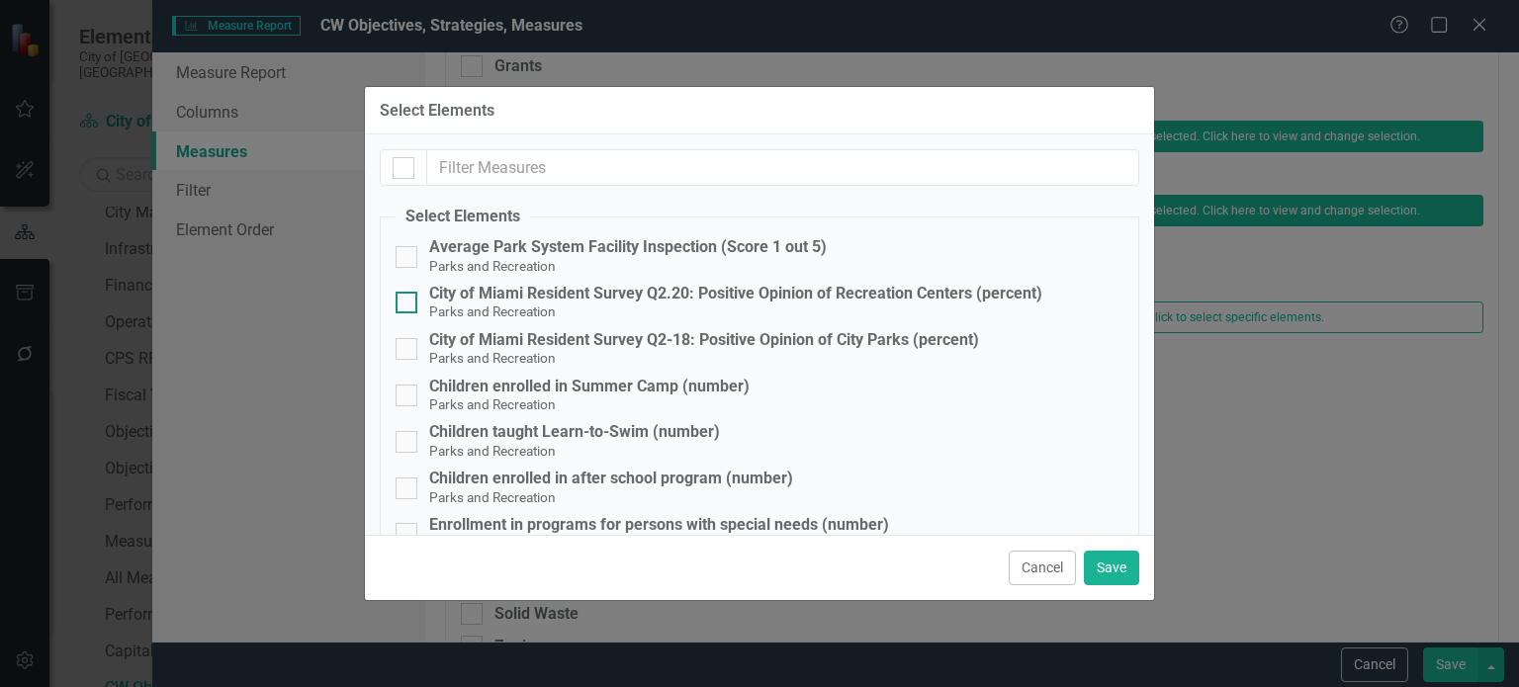
click at [879, 287] on div "City of Miami Resident Survey Q2.20: Positive Opinion of Recreation Centers (pe…" at bounding box center [735, 294] width 613 height 18
click at [408, 292] on input "City of Miami Resident Survey Q2.20: Positive Opinion of Recreation Centers (pe…" at bounding box center [402, 298] width 13 height 13
checkbox input "true"
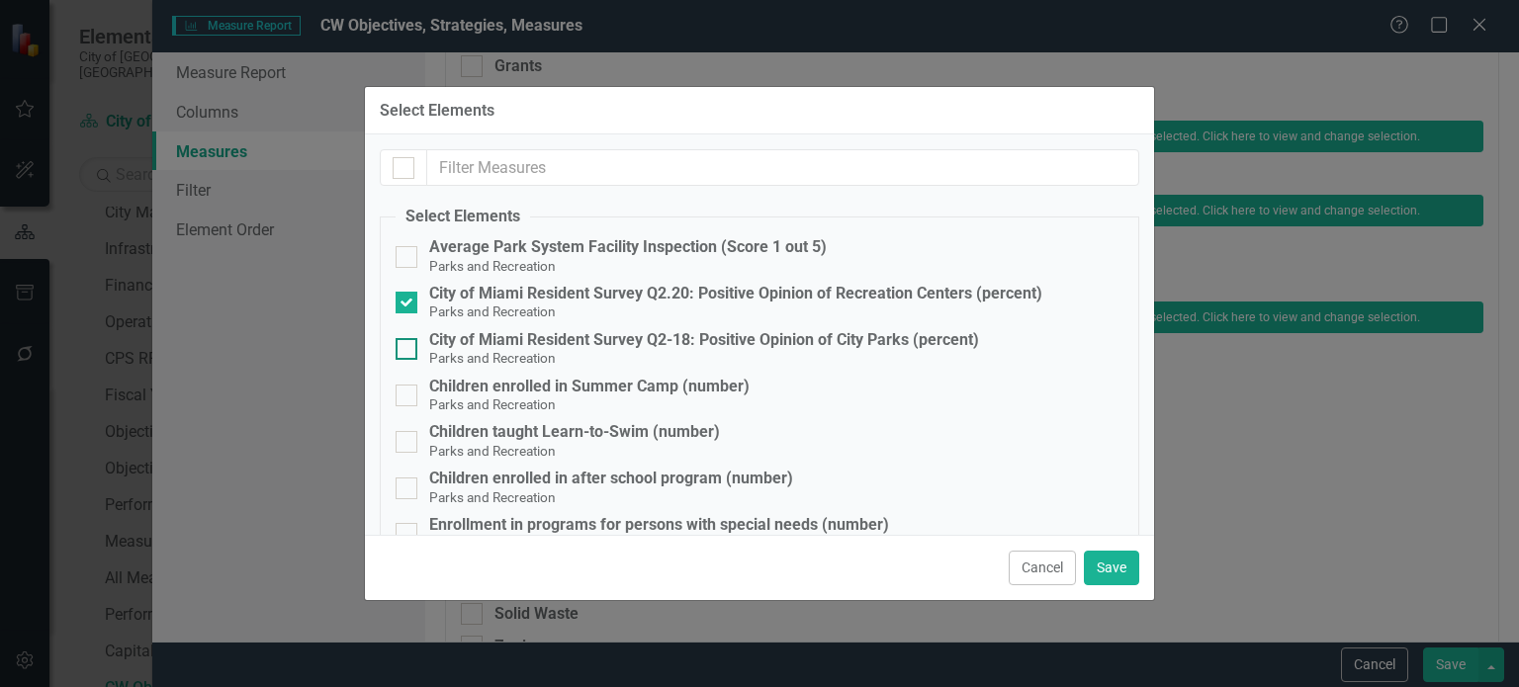
click at [866, 339] on div "City of Miami Resident Survey Q2-18: Positive Opinion of City Parks (percent)" at bounding box center [704, 340] width 550 height 18
click at [408, 339] on input "City of Miami Resident Survey Q2-18: Positive Opinion of City Parks (percent) P…" at bounding box center [402, 344] width 13 height 13
checkbox input "true"
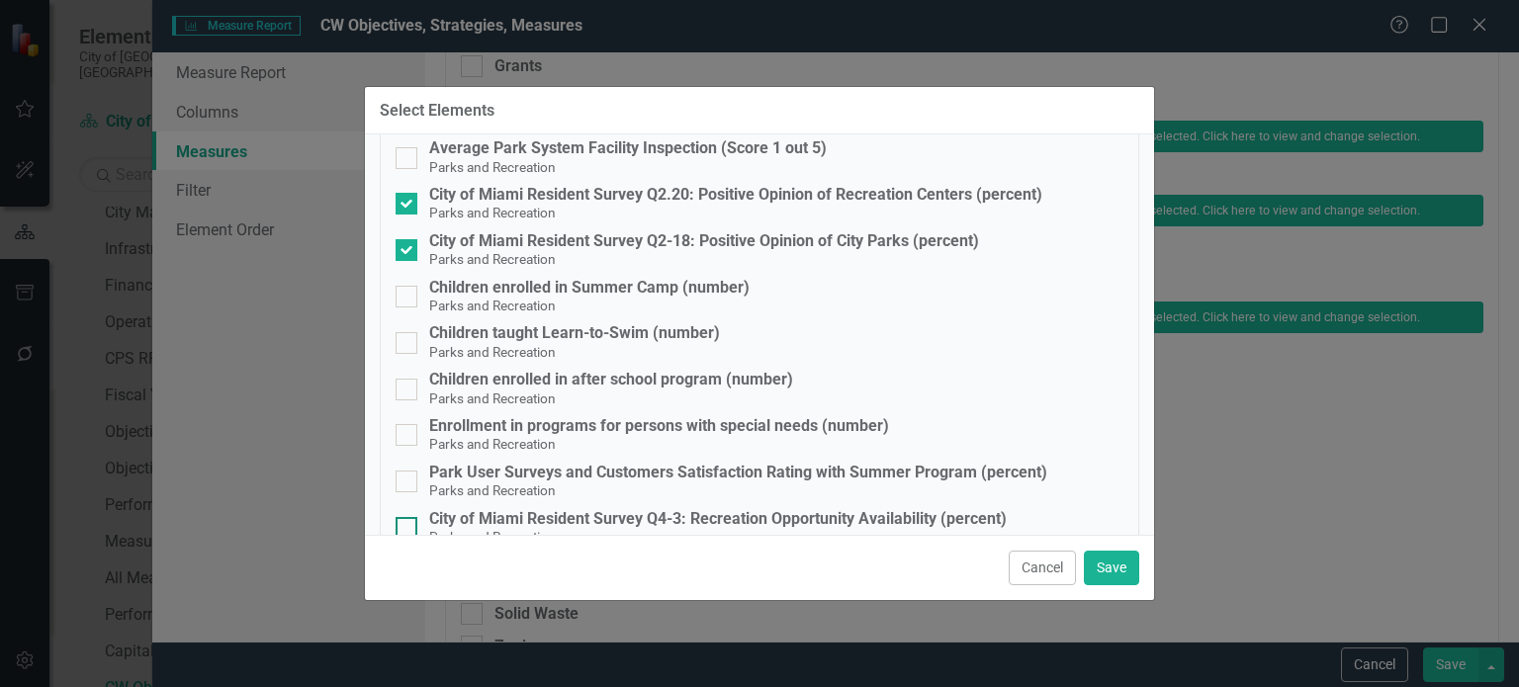
click at [890, 521] on div "City of Miami Resident Survey Q4-3: Recreation Opportunity Availability (percen…" at bounding box center [718, 519] width 578 height 18
click at [408, 521] on input "City of Miami Resident Survey Q4-3: Recreation Opportunity Availability (percen…" at bounding box center [402, 523] width 13 height 13
checkbox input "true"
click at [1105, 573] on button "Save" at bounding box center [1111, 568] width 55 height 35
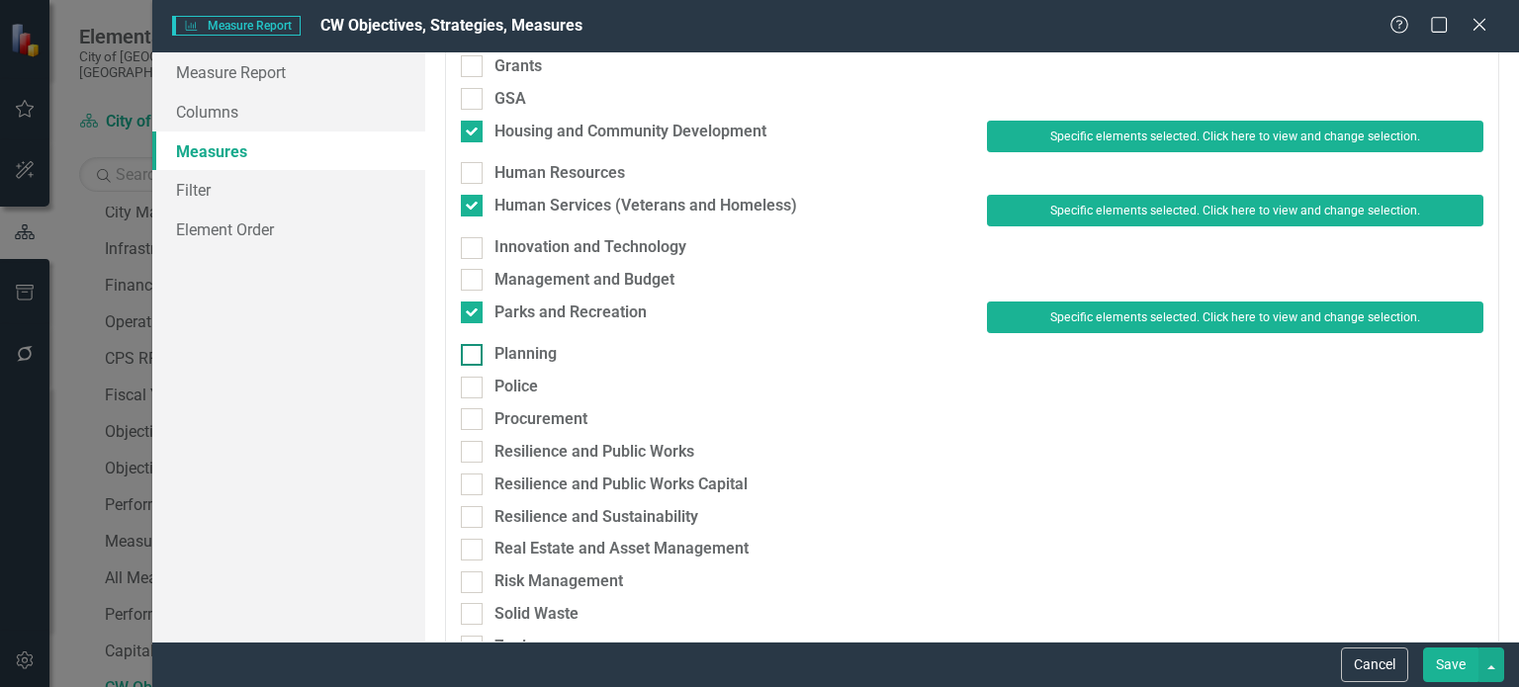
click at [537, 356] on div "Planning" at bounding box center [526, 354] width 62 height 23
click at [474, 356] on input "Planning" at bounding box center [467, 350] width 13 height 13
checkbox input "true"
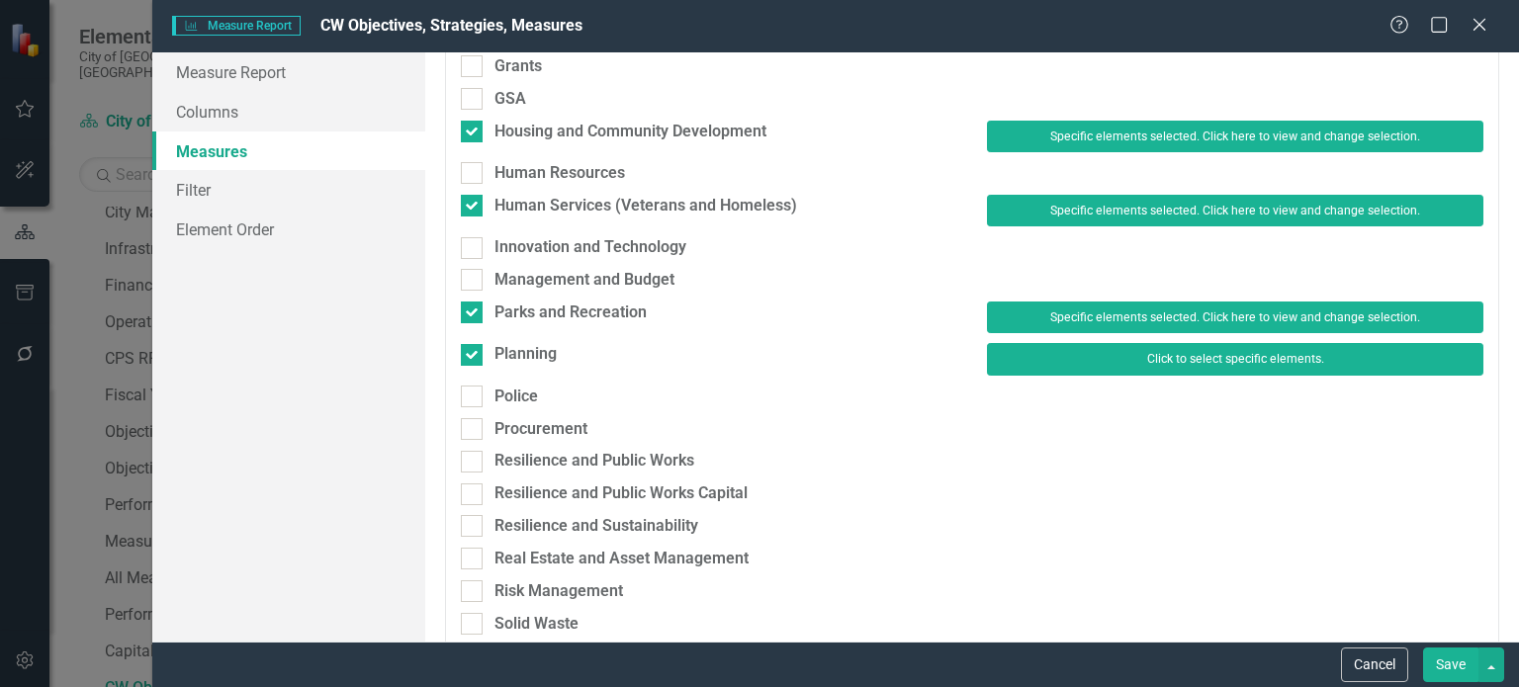
click at [1137, 351] on button "Click to select specific elements." at bounding box center [1235, 359] width 496 height 32
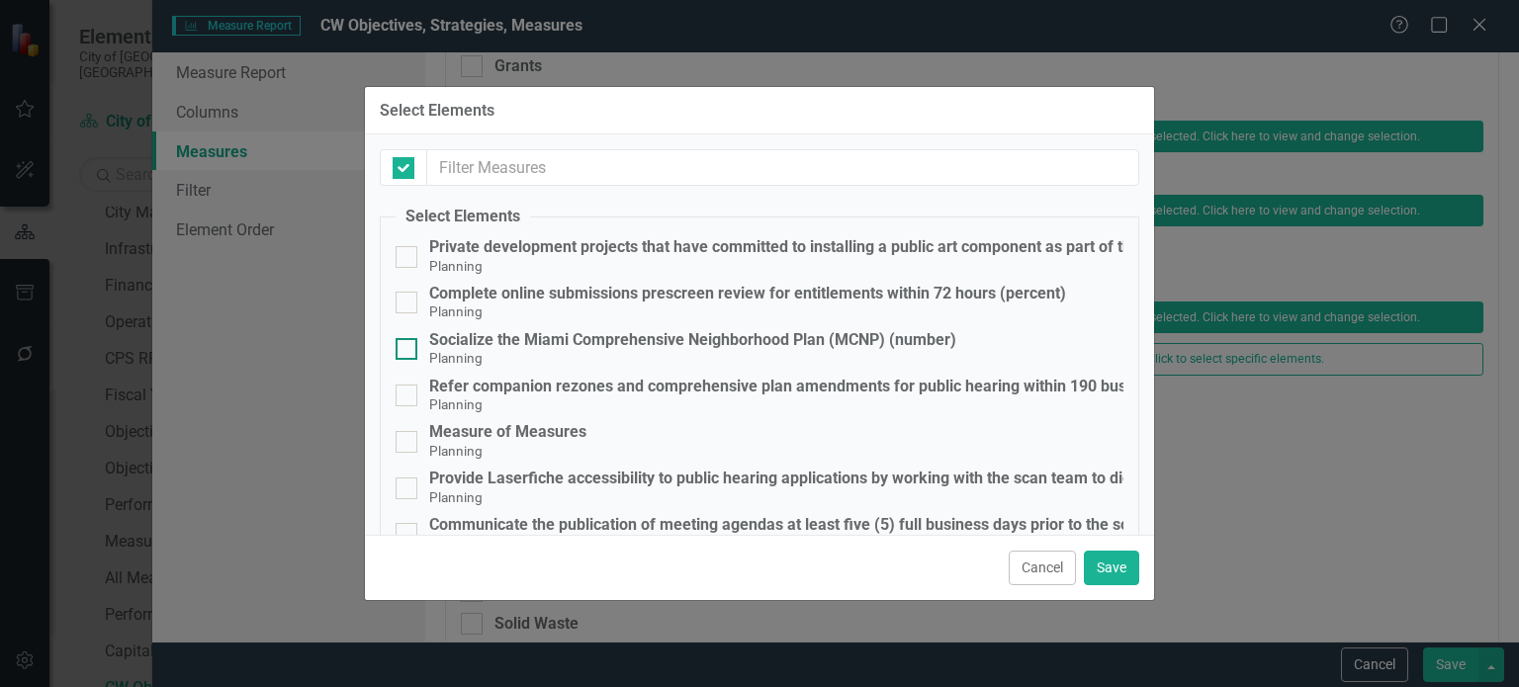
checkbox input "false"
click at [504, 339] on div "Socialize the Miami Comprehensive Neighborhood Plan (MCNP) (number)" at bounding box center [692, 340] width 527 height 18
click at [408, 339] on input "Socialize the Miami Comprehensive Neighborhood Plan (MCNP) (number) Planning" at bounding box center [402, 344] width 13 height 13
checkbox input "true"
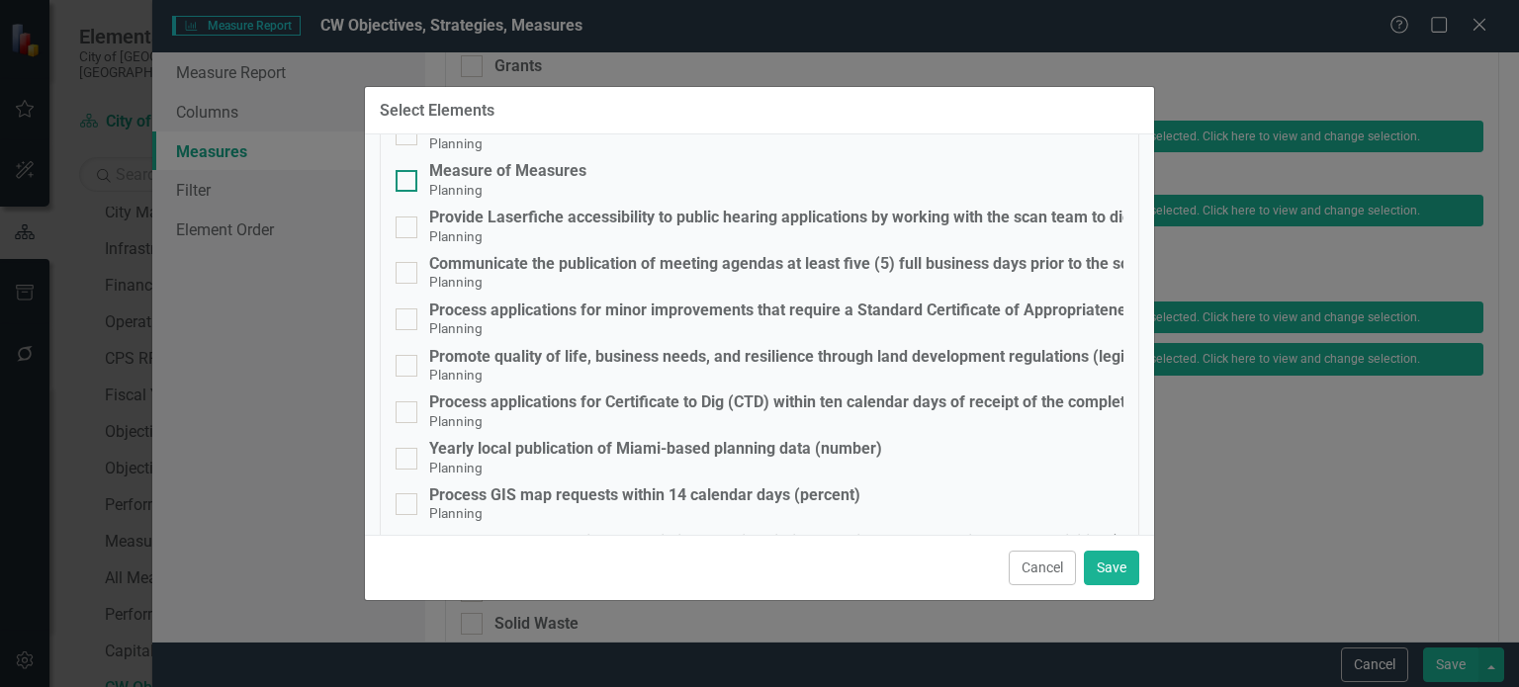
scroll to position [297, 0]
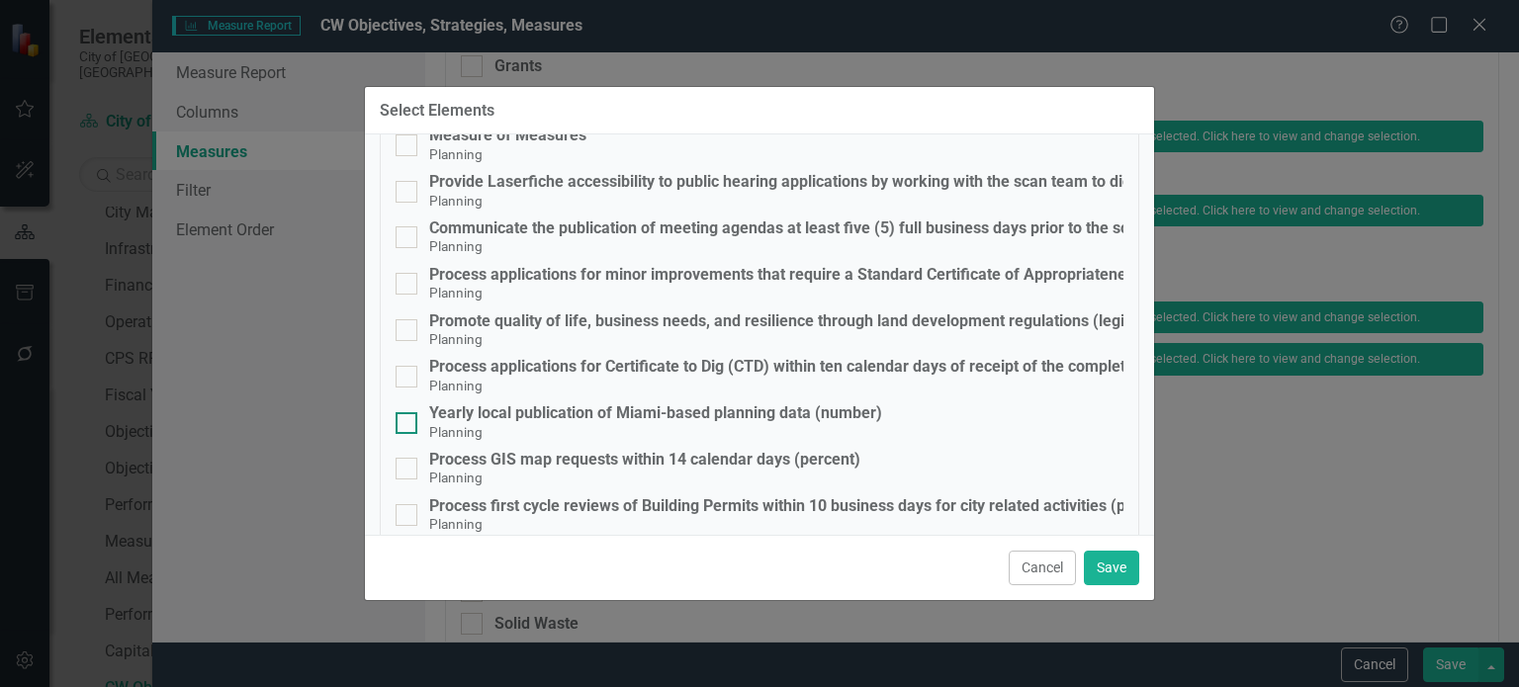
click at [490, 415] on div "Yearly local publication of Miami-based planning data (number)" at bounding box center [655, 414] width 453 height 18
click at [408, 415] on input "Yearly local publication of Miami-based planning data (number) Planning" at bounding box center [402, 418] width 13 height 13
checkbox input "true"
click at [532, 313] on div "Promote quality of life, business needs, and resilience through land developmen…" at bounding box center [1073, 322] width 1288 height 18
click at [408, 319] on input "Promote quality of life, business needs, and resilience through land developmen…" at bounding box center [402, 325] width 13 height 13
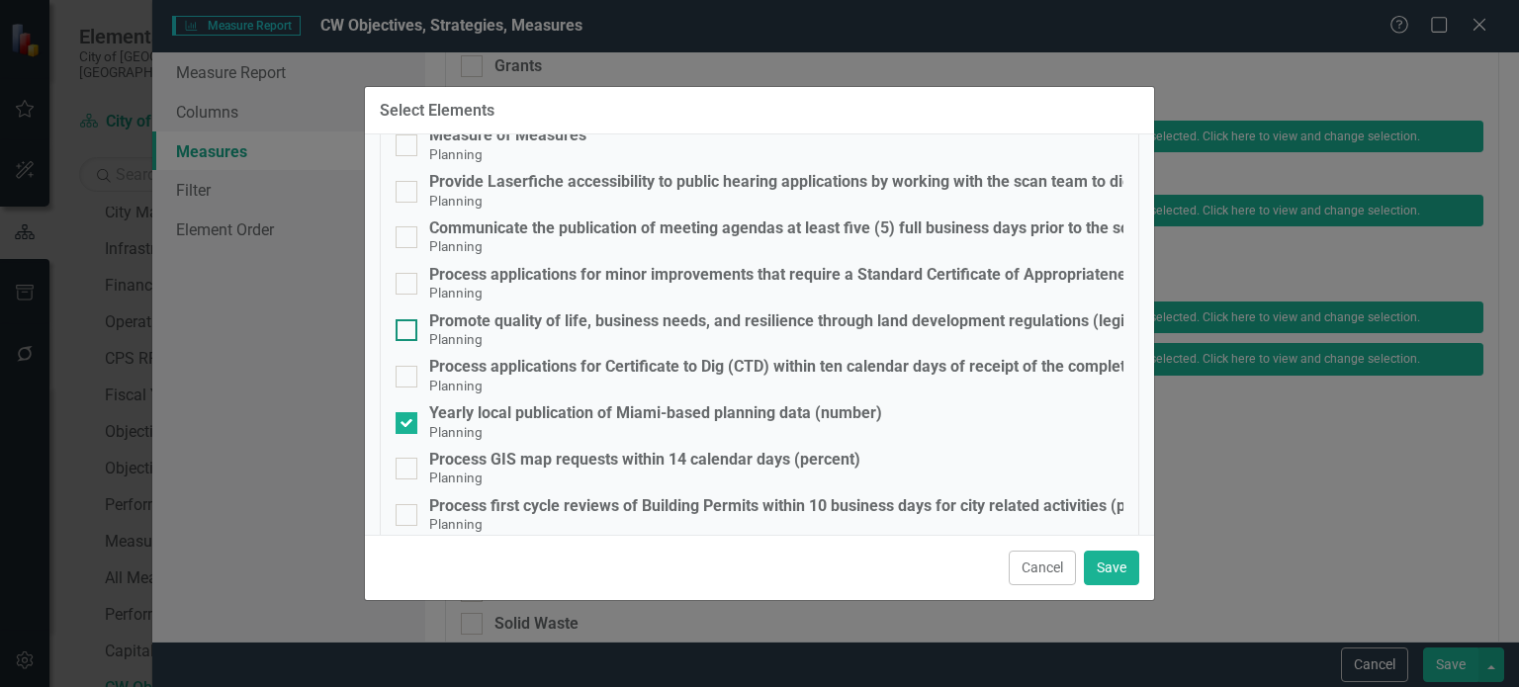
checkbox input "true"
click at [1125, 562] on button "Save" at bounding box center [1111, 568] width 55 height 35
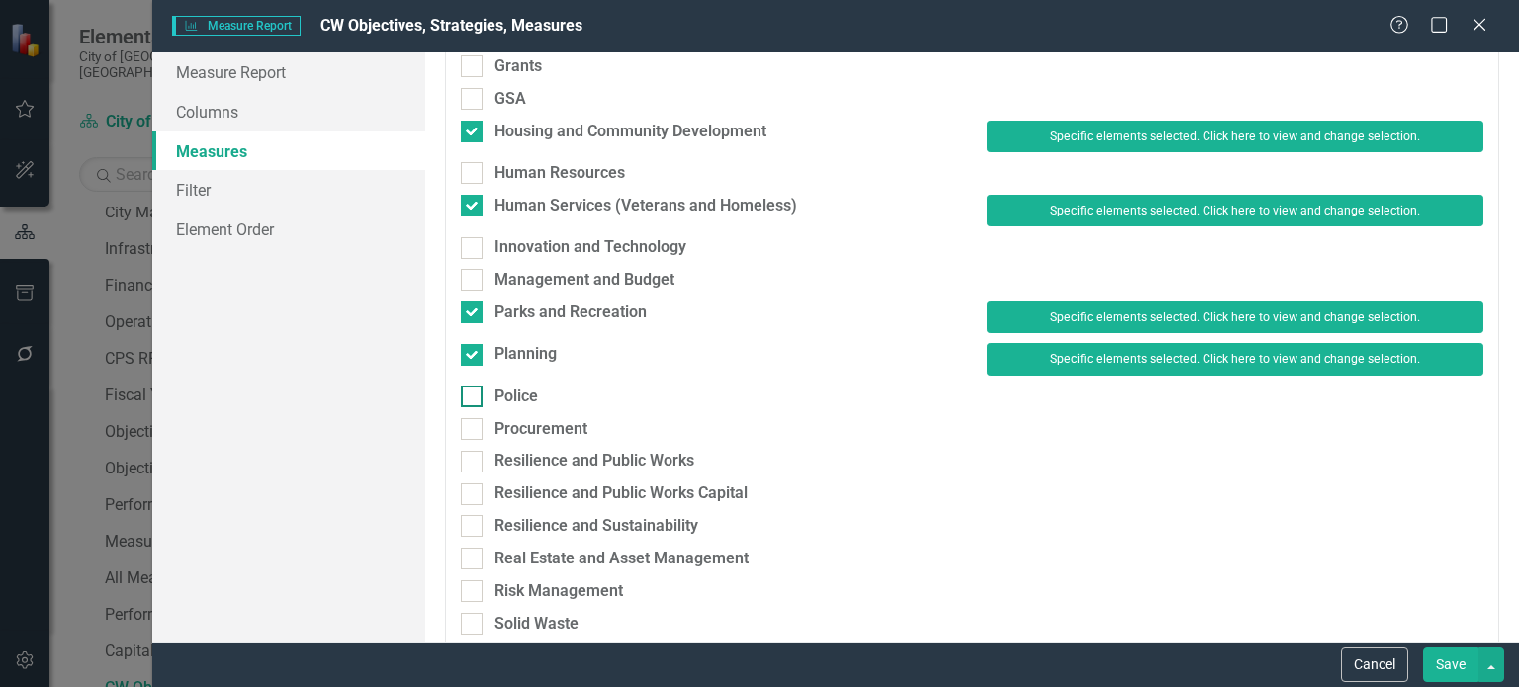
click at [515, 386] on div "Police" at bounding box center [517, 397] width 44 height 23
click at [474, 386] on input "Police" at bounding box center [467, 392] width 13 height 13
checkbox input "true"
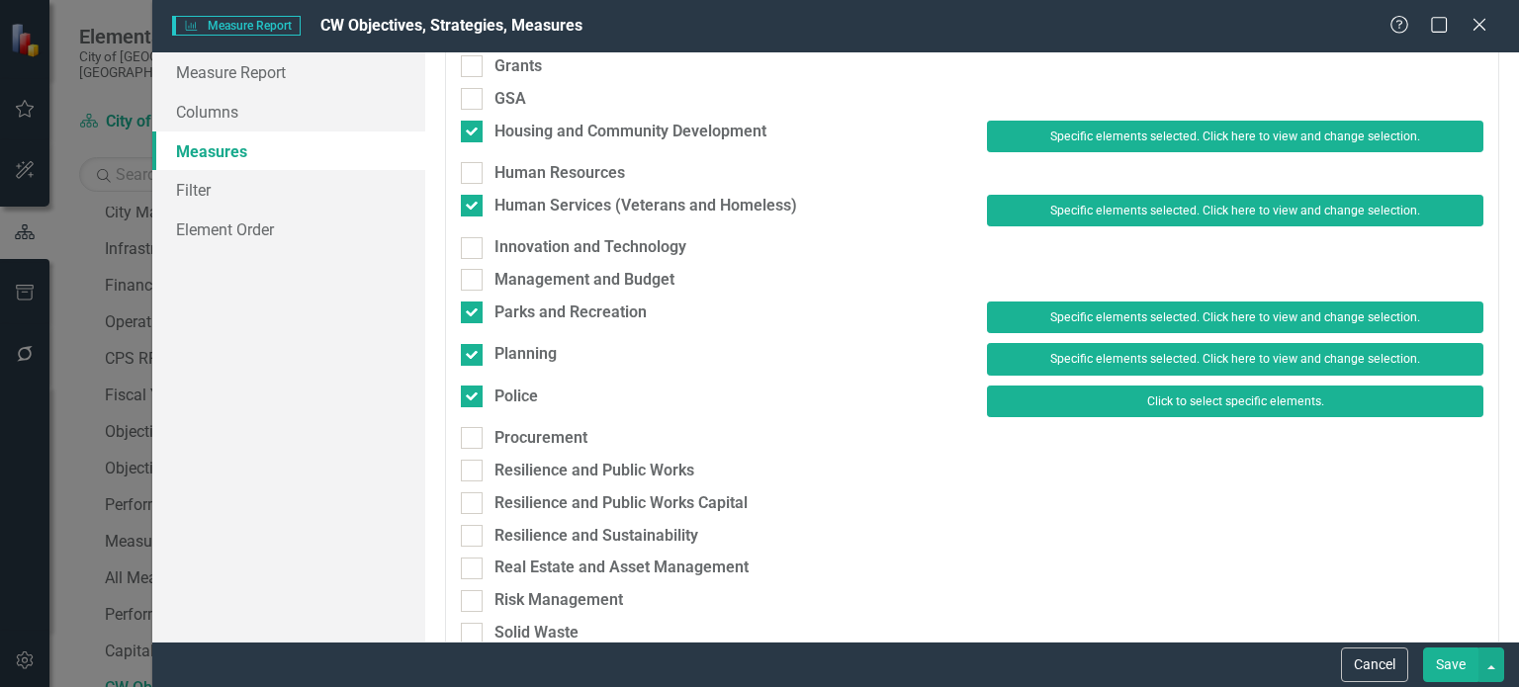
click at [1118, 394] on button "Click to select specific elements." at bounding box center [1235, 402] width 496 height 32
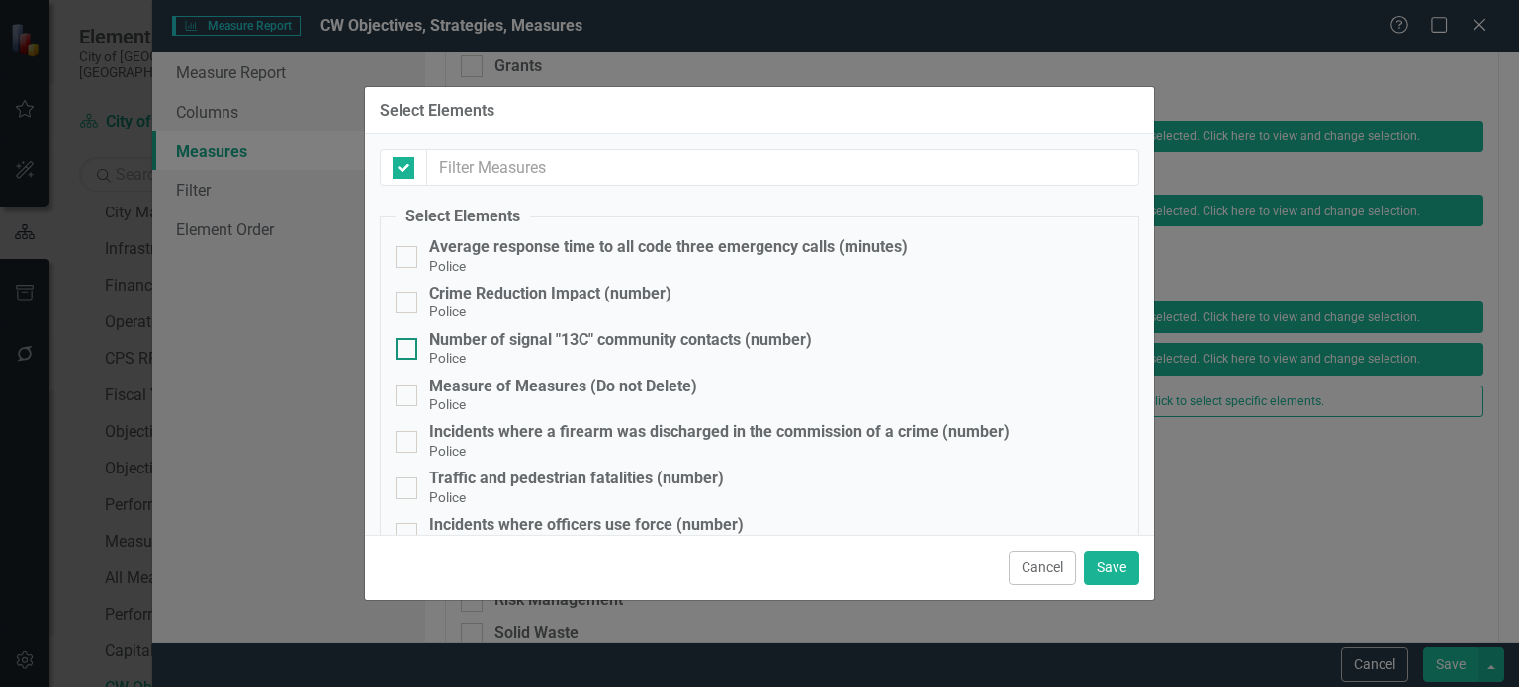
checkbox input "false"
click at [514, 335] on div "Number of signal "13C" community contacts (number)" at bounding box center [620, 340] width 383 height 18
click at [408, 338] on input "Number of signal "13C" community contacts (number) Police" at bounding box center [402, 344] width 13 height 13
checkbox input "true"
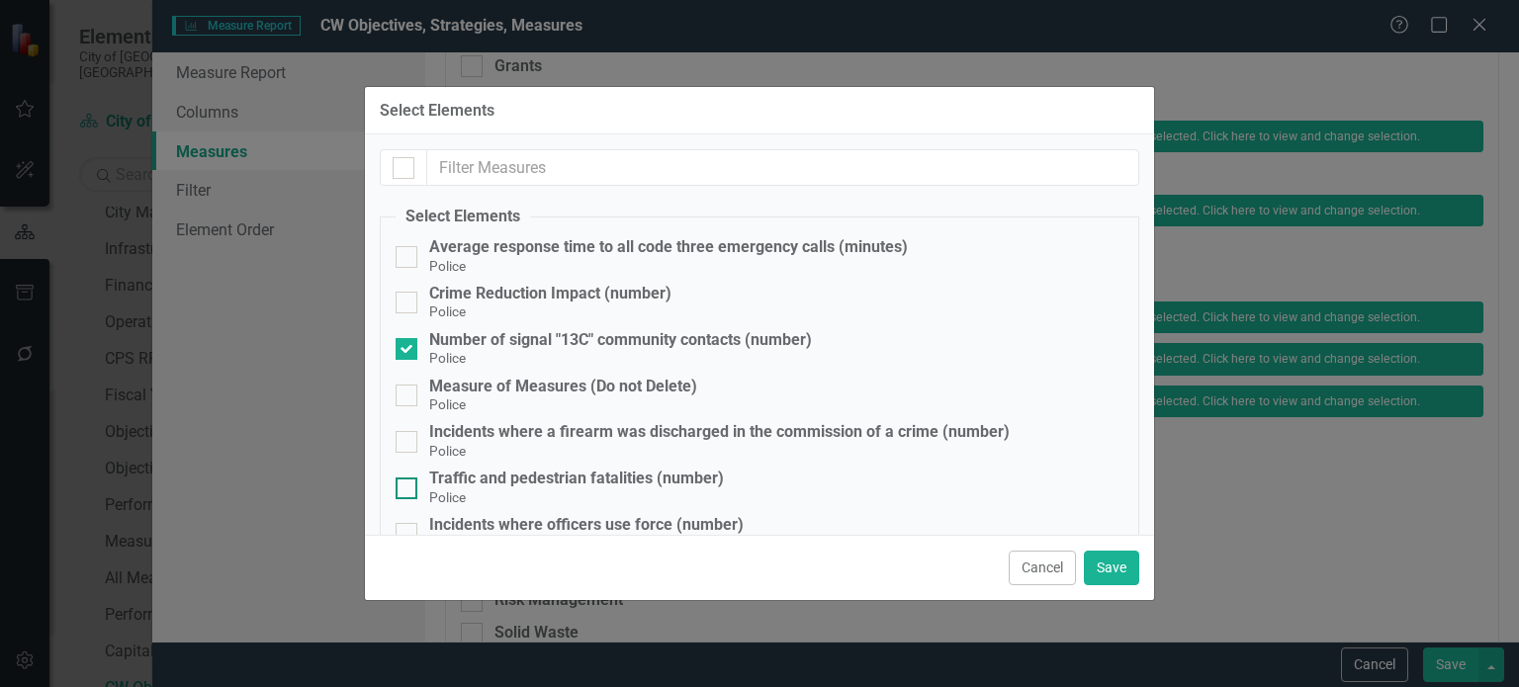
click at [502, 482] on div "Traffic and pedestrian fatalities (number)" at bounding box center [576, 479] width 295 height 18
click at [408, 482] on input "Traffic and pedestrian fatalities (number) Police" at bounding box center [402, 484] width 13 height 13
checkbox input "true"
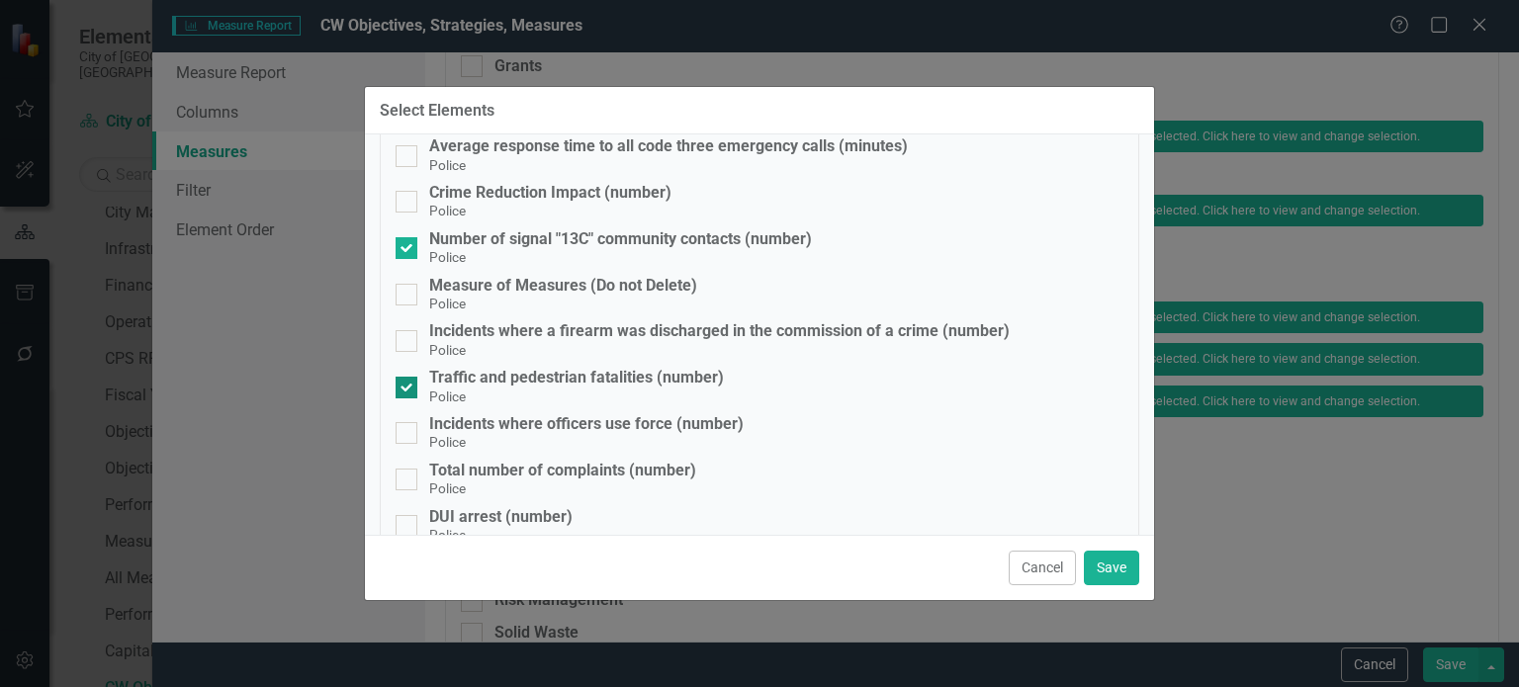
scroll to position [198, 0]
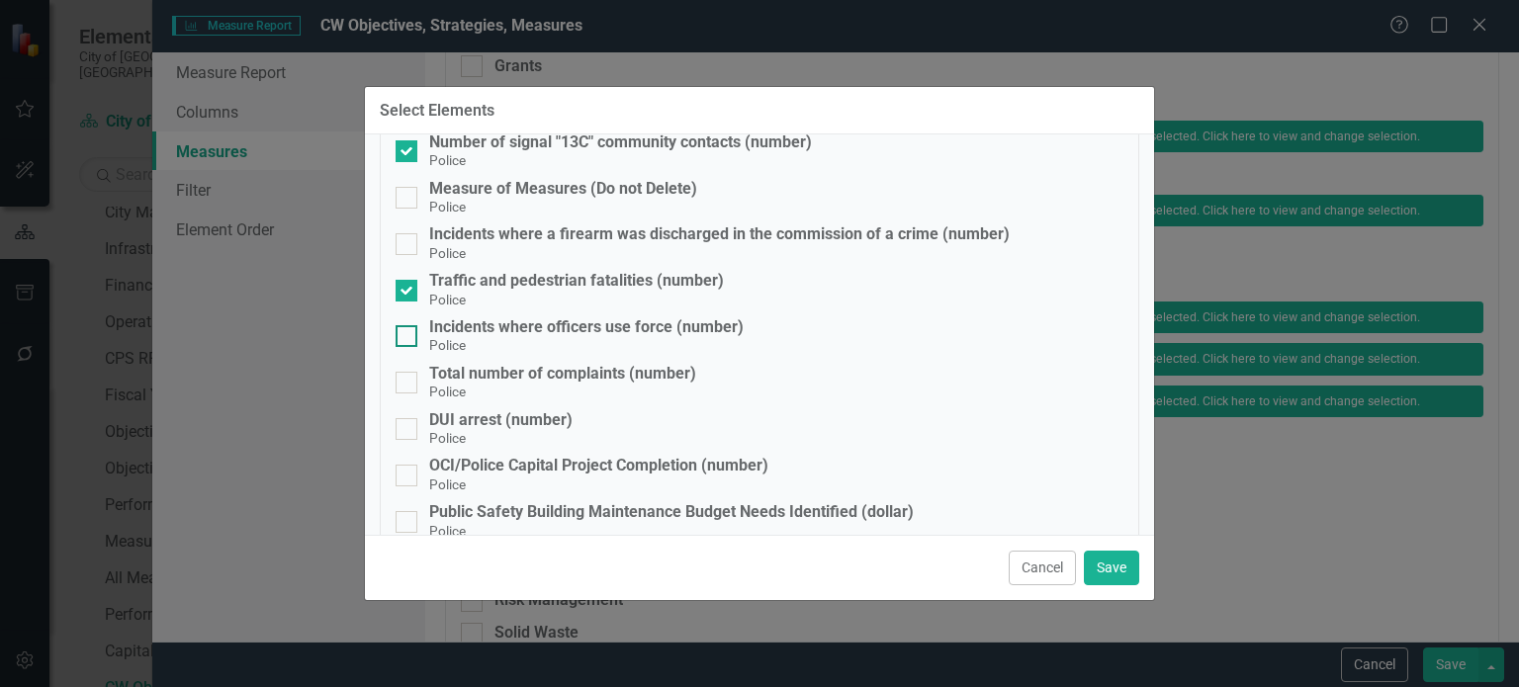
click at [613, 331] on div "Incidents where officers use force (number)" at bounding box center [586, 327] width 315 height 18
click at [408, 331] on input "Incidents where officers use force (number) Police" at bounding box center [402, 331] width 13 height 13
checkbox input "true"
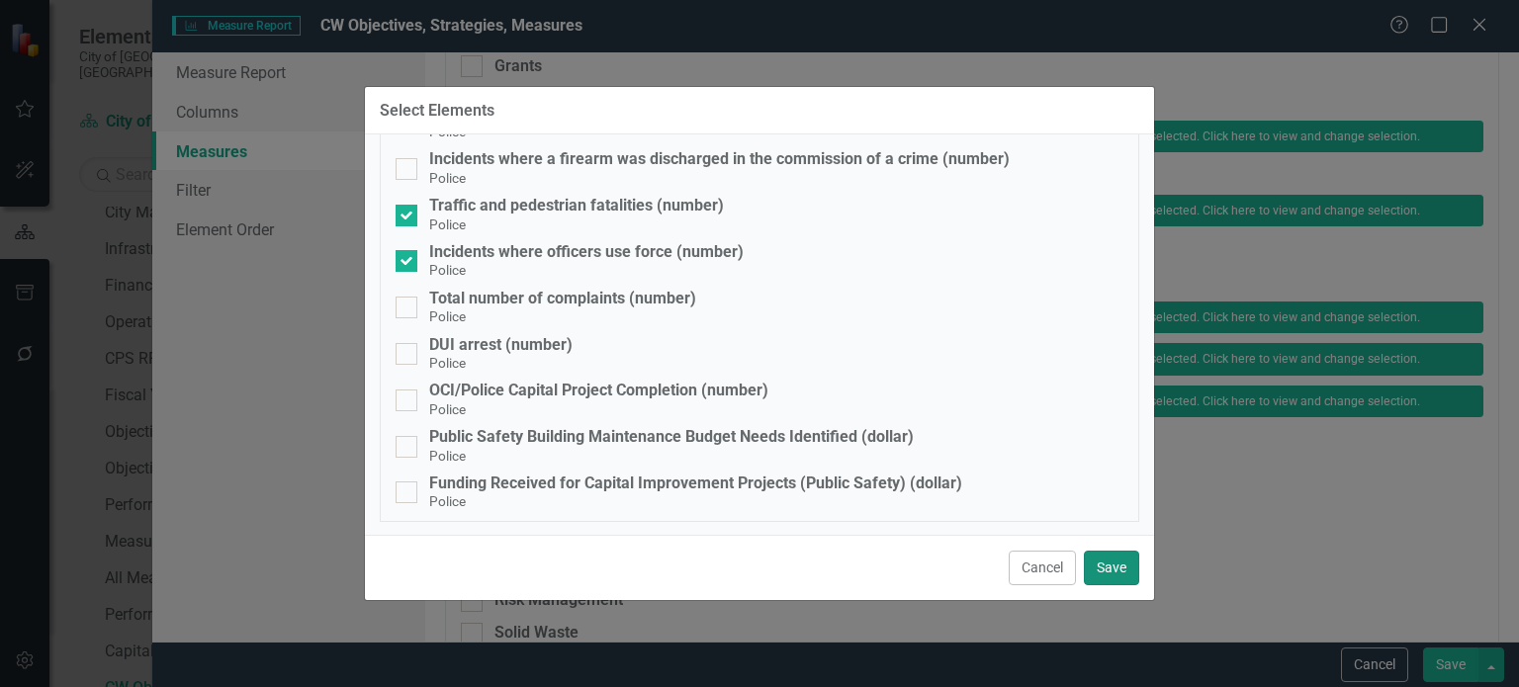
click at [1125, 561] on button "Save" at bounding box center [1111, 568] width 55 height 35
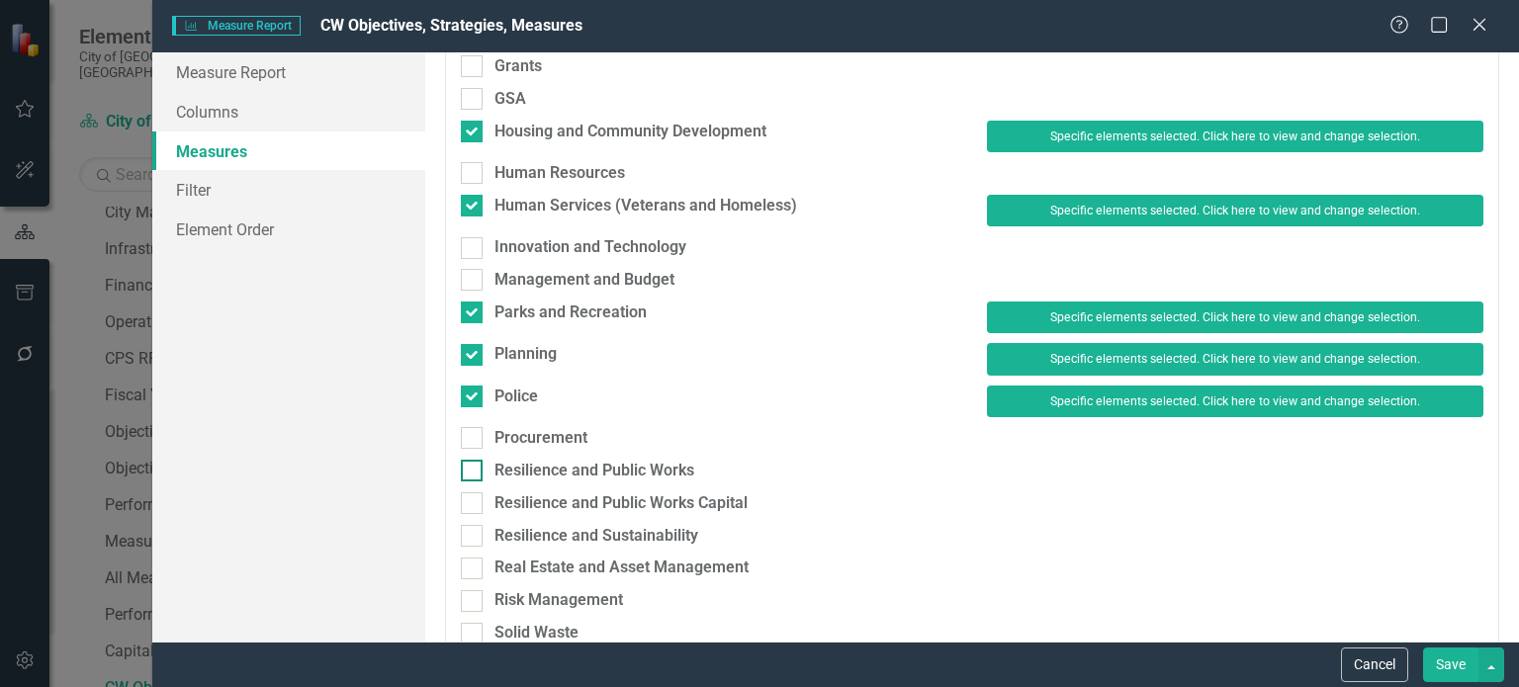
click at [617, 470] on div "Resilience and Public Works" at bounding box center [595, 471] width 200 height 23
click at [474, 470] on input "Resilience and Public Works" at bounding box center [467, 466] width 13 height 13
checkbox input "true"
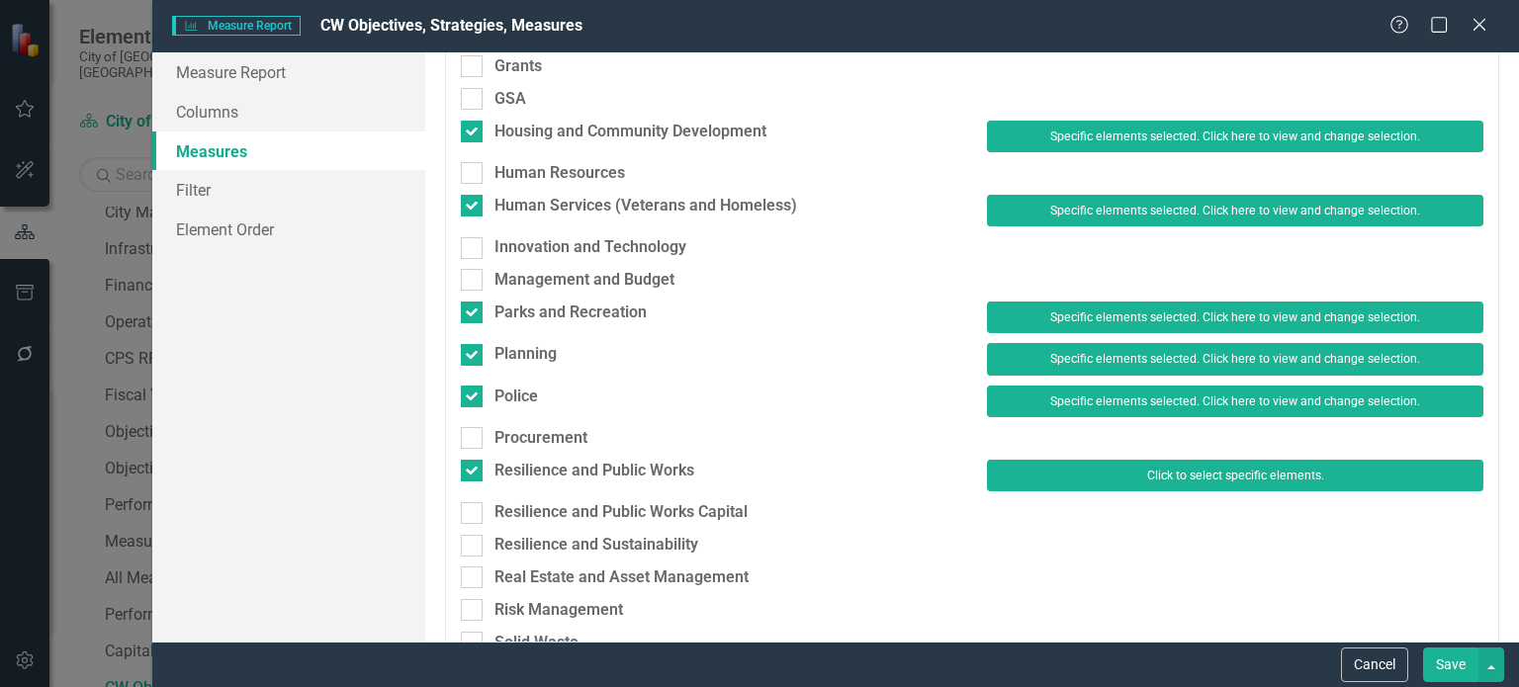
click at [1155, 465] on button "Click to select specific elements." at bounding box center [1235, 476] width 496 height 32
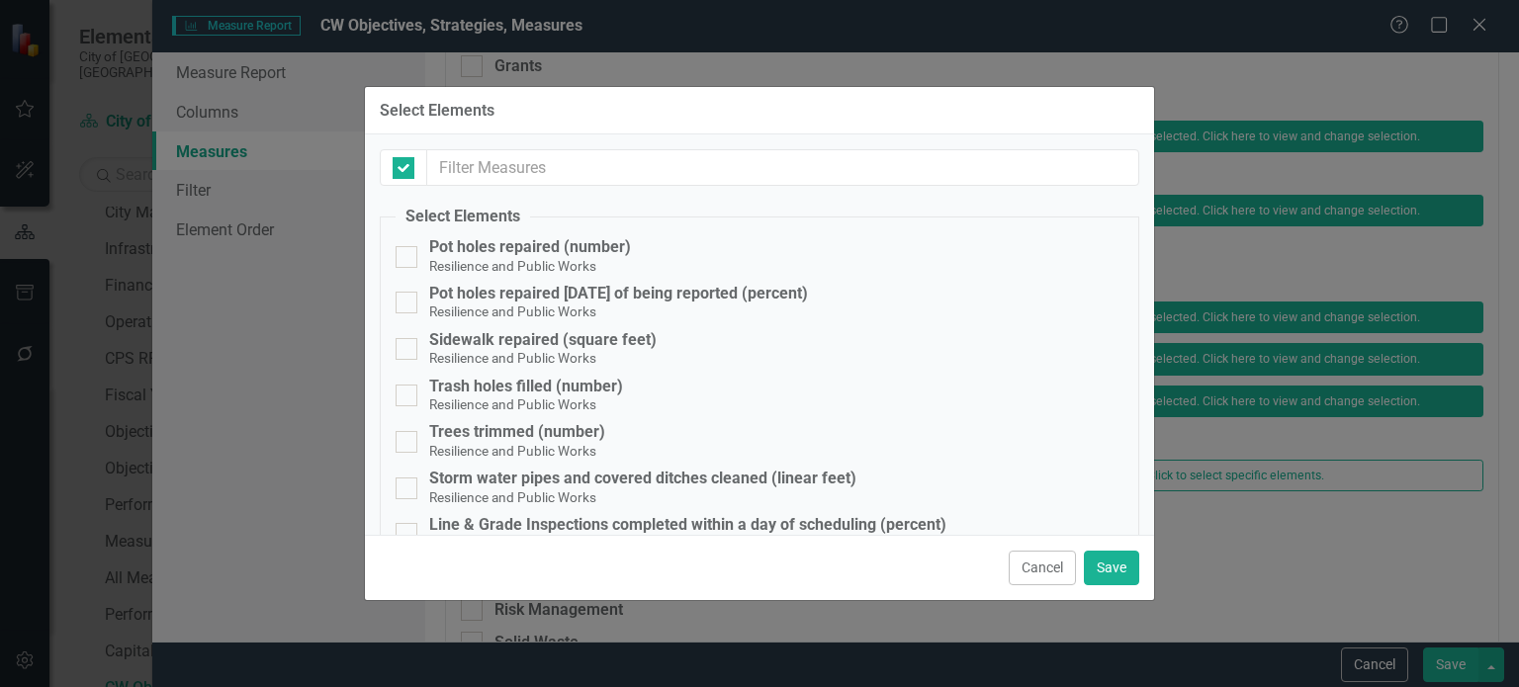
checkbox input "false"
click at [490, 245] on div "Pot holes repaired (number)" at bounding box center [530, 247] width 202 height 18
click at [408, 246] on input "Pot holes repaired (number) Resilience and Public Works" at bounding box center [402, 252] width 13 height 13
checkbox input "true"
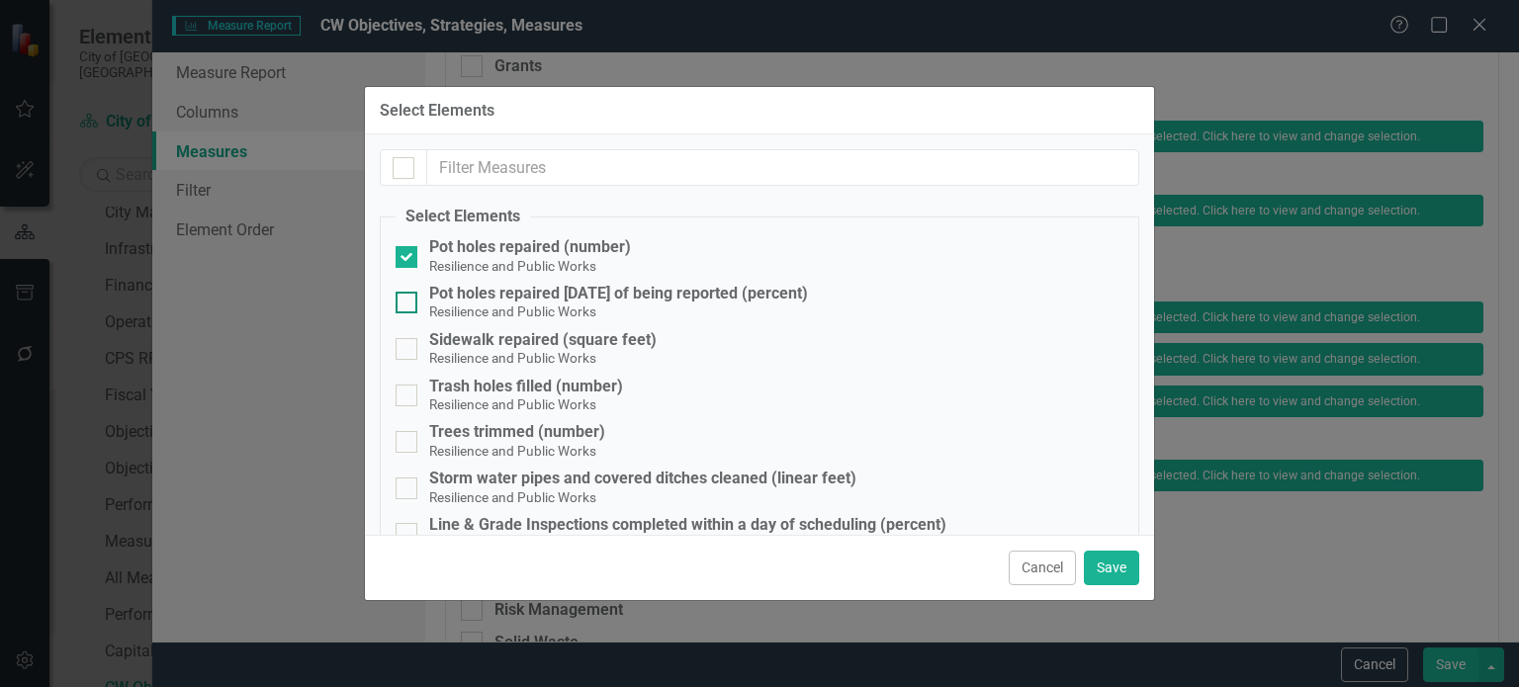
click at [491, 292] on div "Pot holes repaired within 30 days of being reported (percent)" at bounding box center [618, 294] width 379 height 18
click at [408, 292] on input "Pot holes repaired within 30 days of being reported (percent) Resilience and Pu…" at bounding box center [402, 298] width 13 height 13
checkbox input "true"
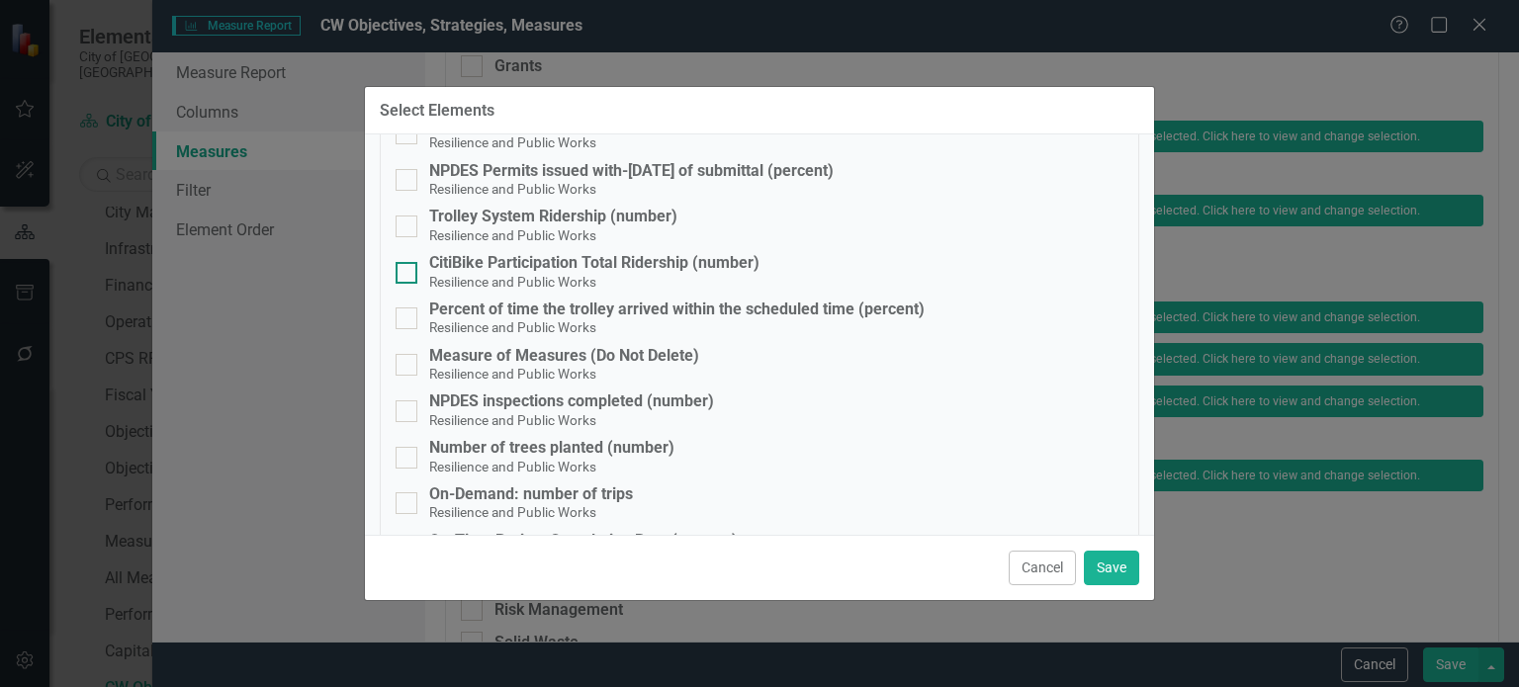
scroll to position [495, 0]
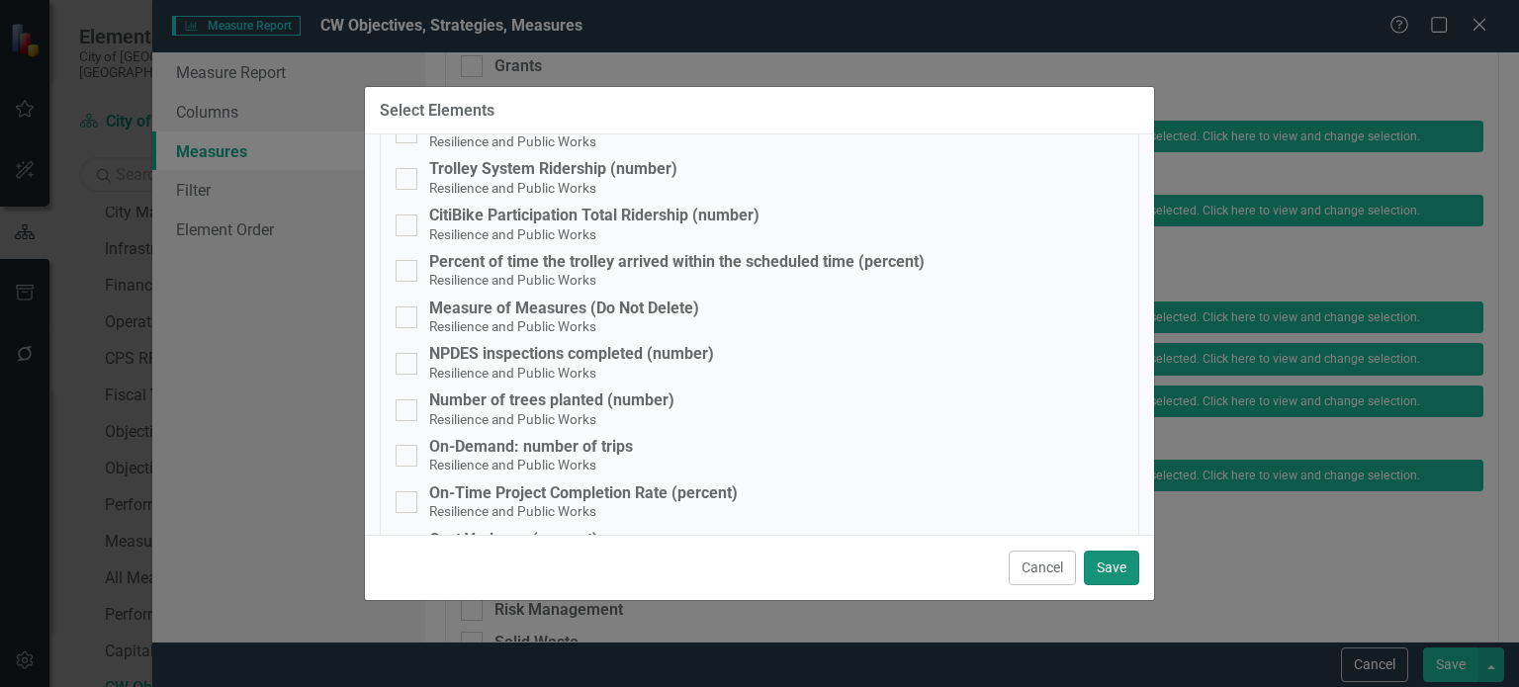
click at [1110, 564] on button "Save" at bounding box center [1111, 568] width 55 height 35
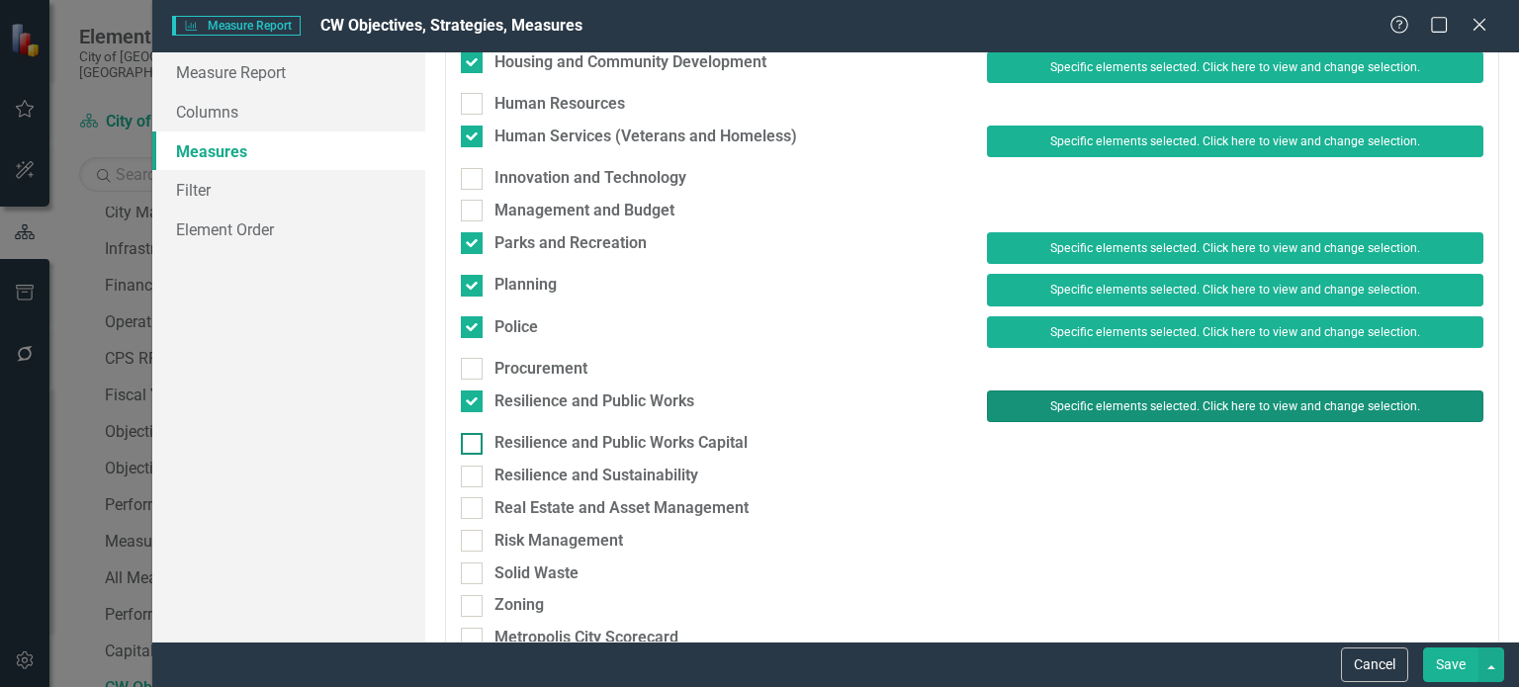
scroll to position [692, 0]
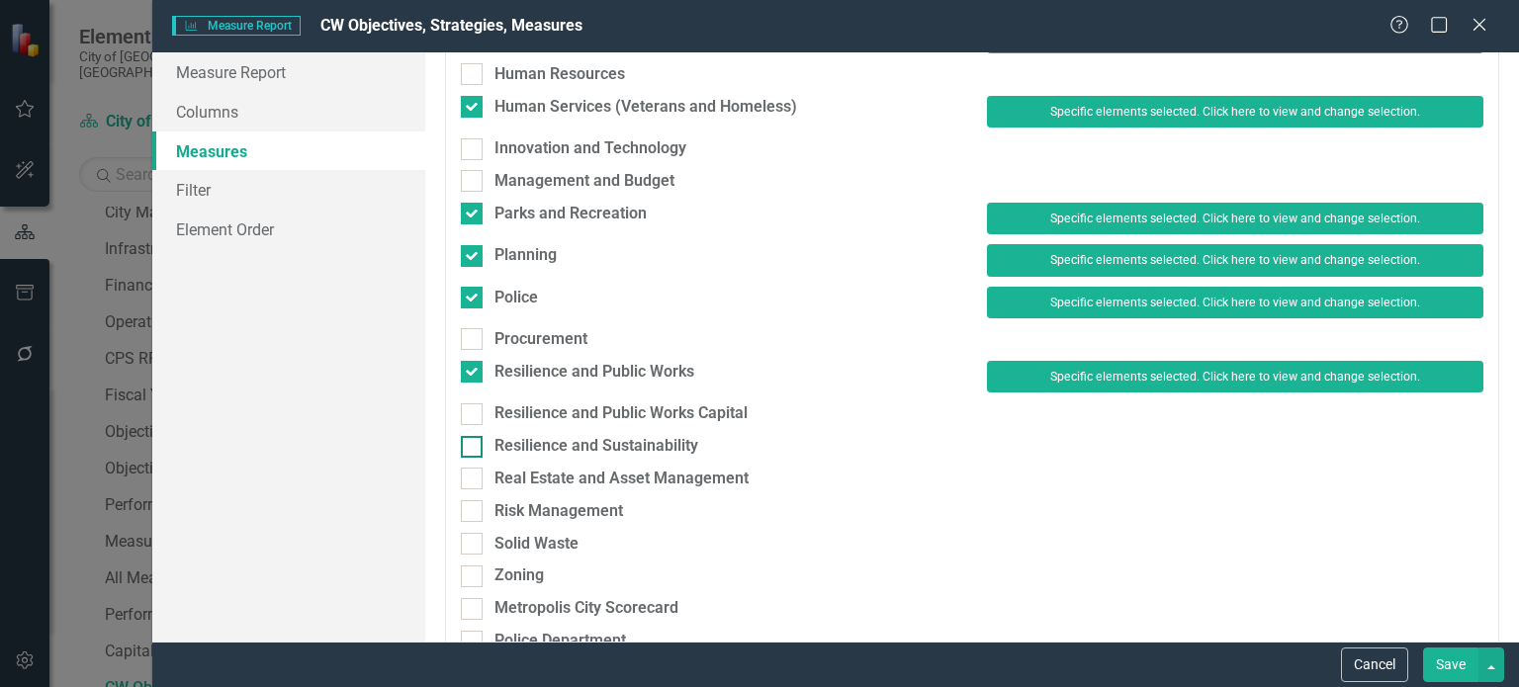
click at [594, 439] on div "Resilience and Sustainability" at bounding box center [597, 446] width 204 height 23
click at [474, 439] on input "Resilience and Sustainability" at bounding box center [467, 442] width 13 height 13
checkbox input "true"
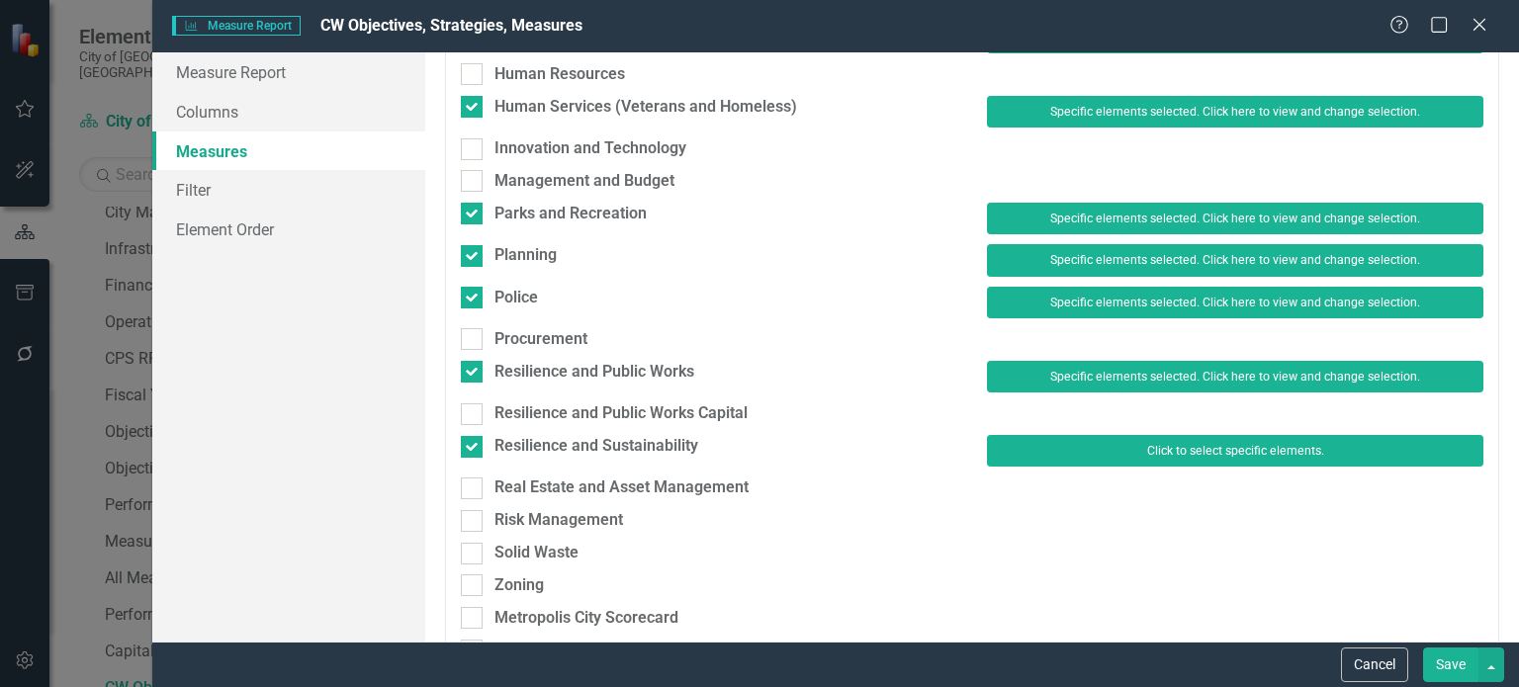
click at [1133, 451] on button "Click to select specific elements." at bounding box center [1235, 451] width 496 height 32
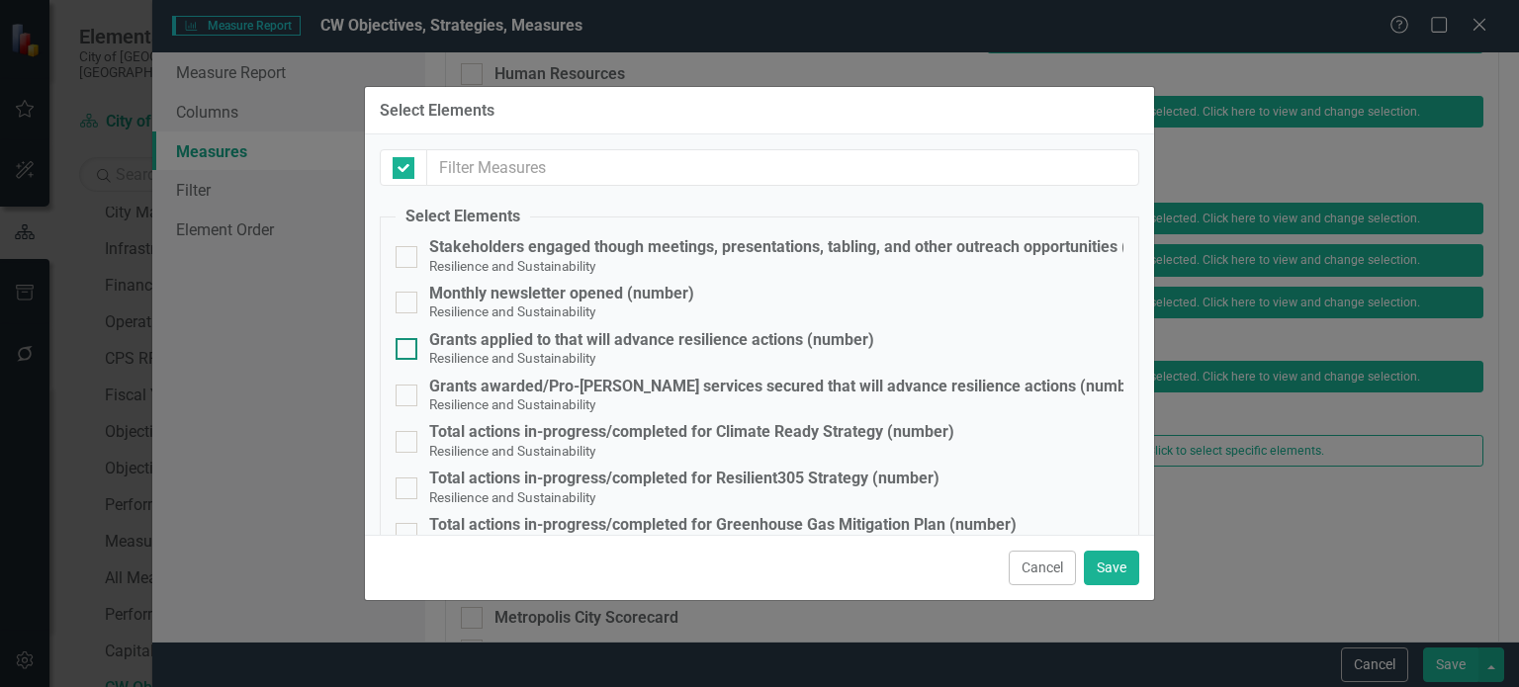
checkbox input "false"
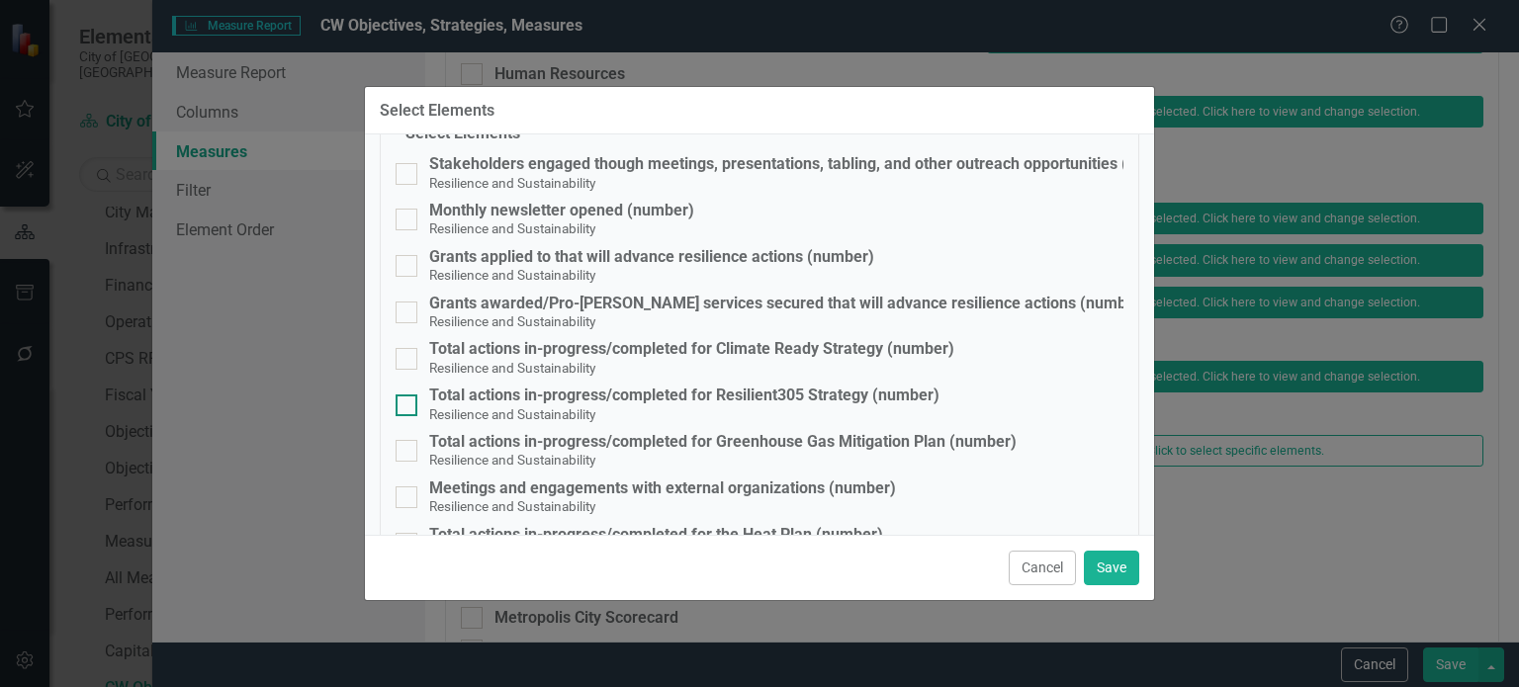
scroll to position [180, 0]
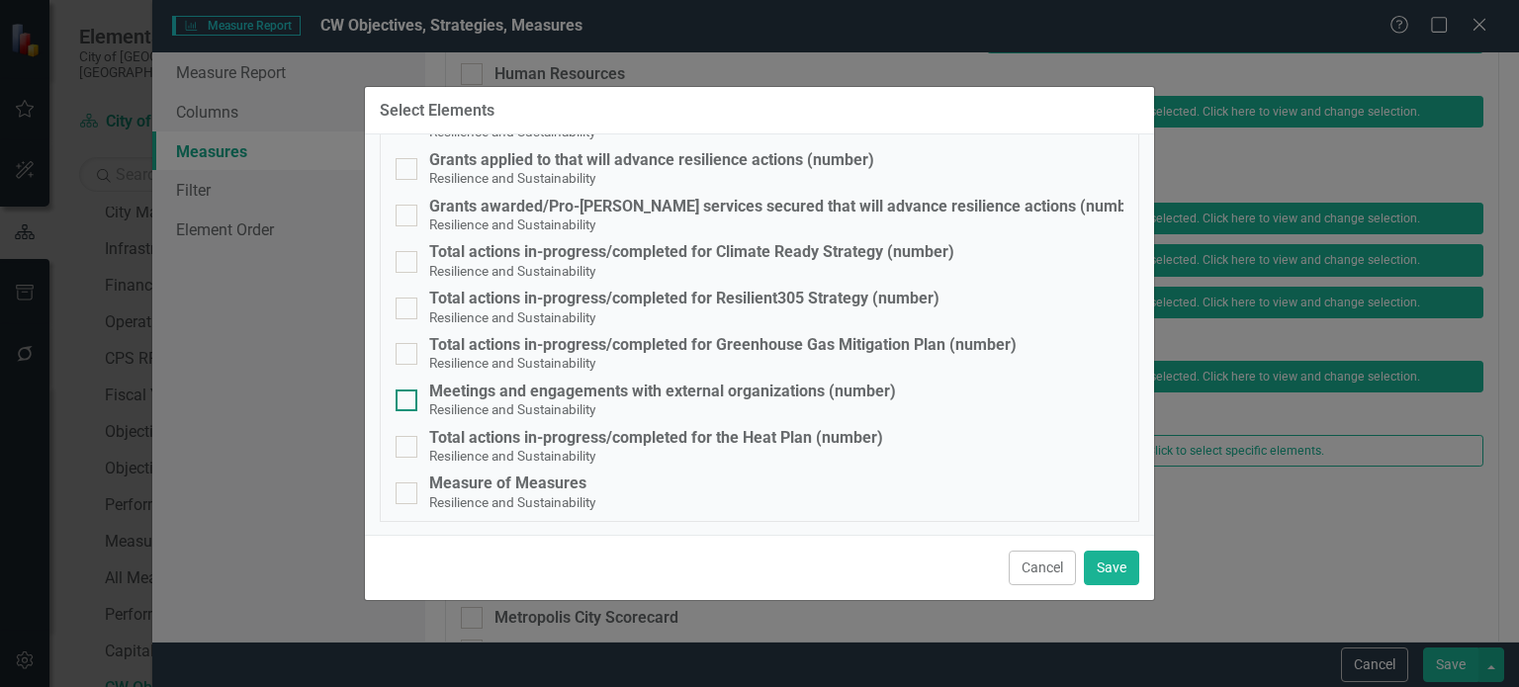
click at [469, 399] on div "Meetings and engagements with external organizations (number)" at bounding box center [662, 392] width 467 height 18
click at [408, 399] on input "Meetings and engagements with external organizations (number) Resilience and Su…" at bounding box center [402, 396] width 13 height 13
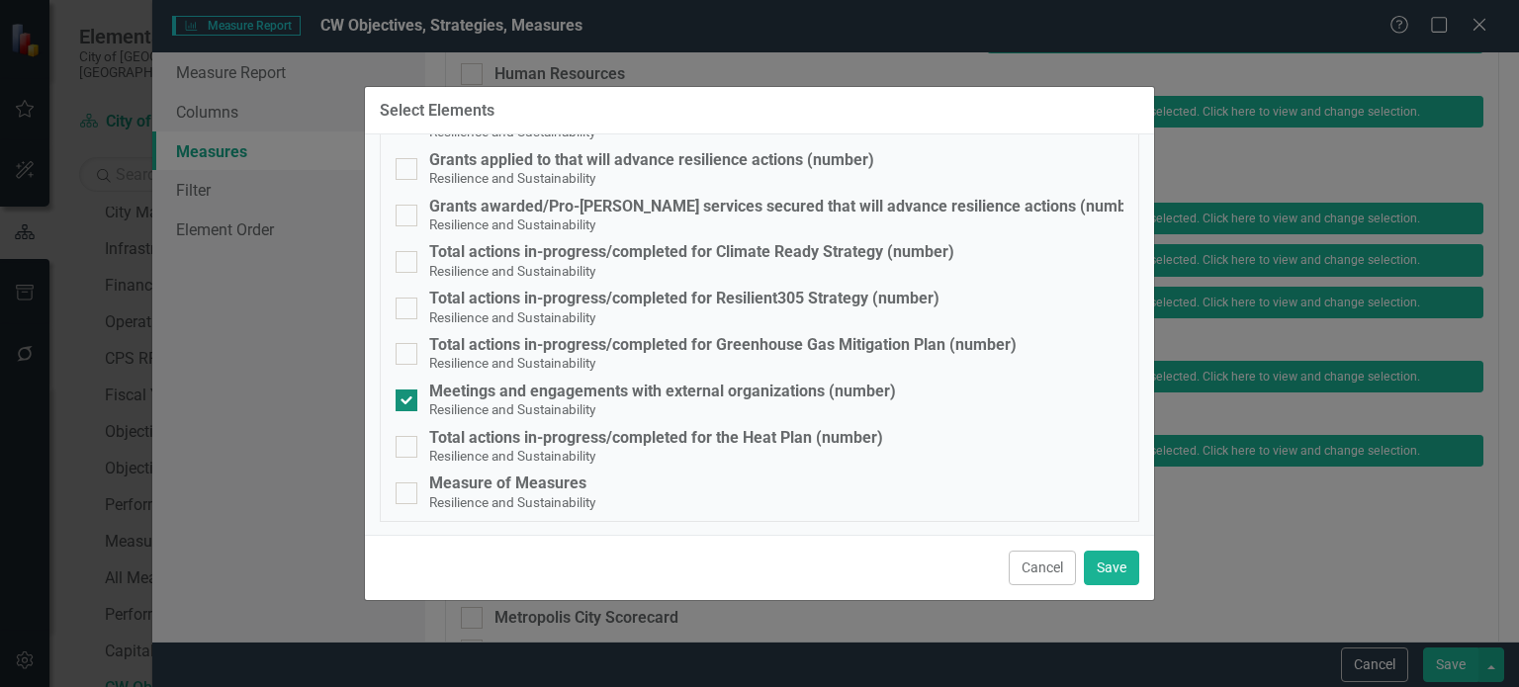
click at [469, 399] on div "Meetings and engagements with external organizations (number)" at bounding box center [662, 392] width 467 height 18
click at [408, 399] on input "Meetings and engagements with external organizations (number) Resilience and Su…" at bounding box center [402, 396] width 13 height 13
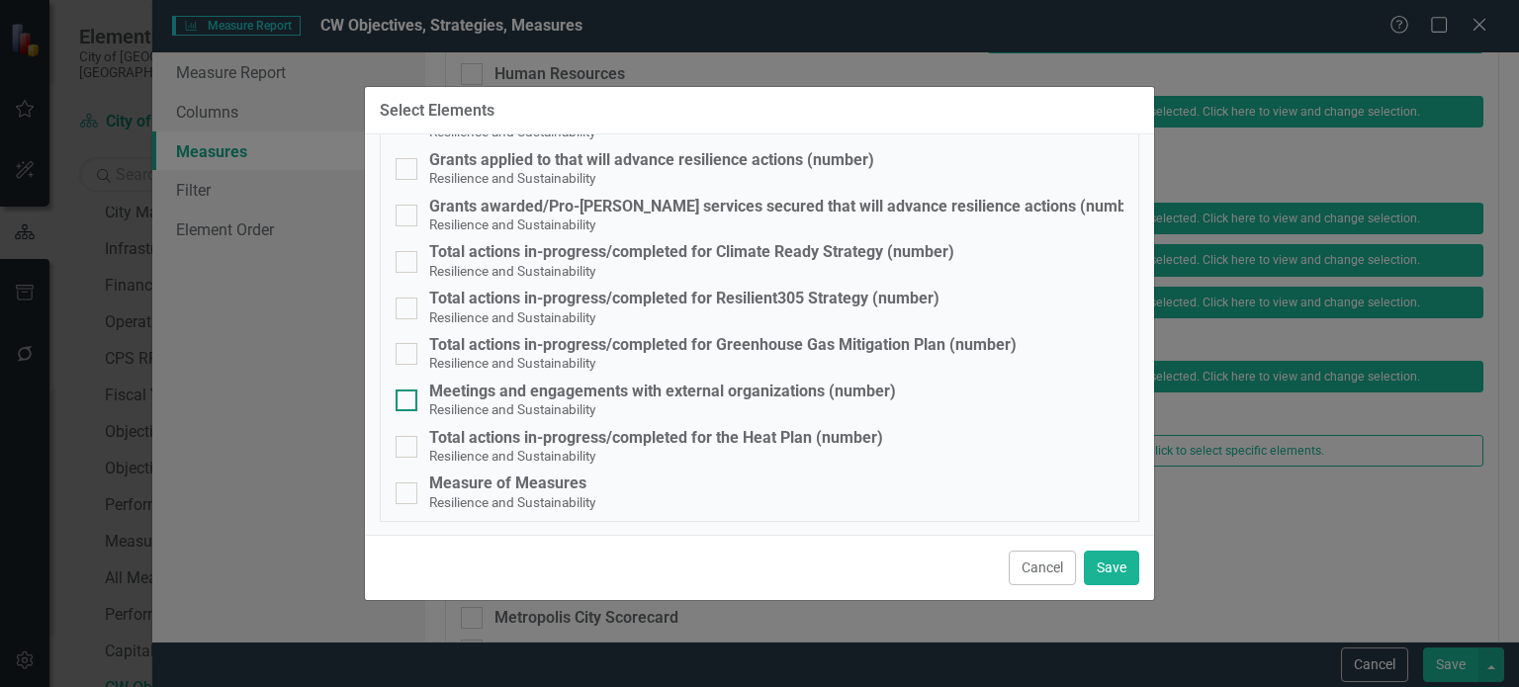
click at [554, 386] on div "Meetings and engagements with external organizations (number)" at bounding box center [662, 392] width 467 height 18
click at [408, 390] on input "Meetings and engagements with external organizations (number) Resilience and Su…" at bounding box center [402, 396] width 13 height 13
checkbox input "true"
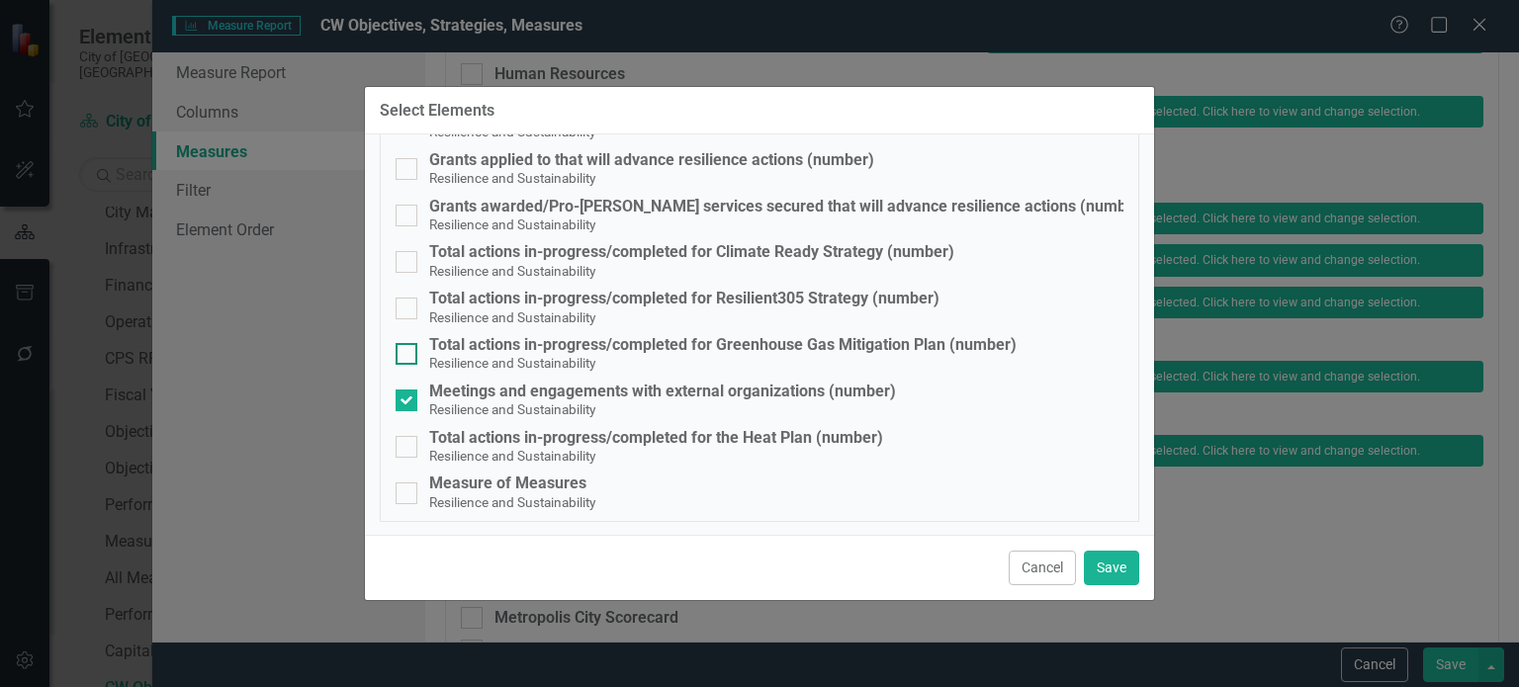
click at [528, 341] on div "Total actions in-progress/completed for Greenhouse Gas Mitigation Plan (number)" at bounding box center [722, 345] width 587 height 18
click at [408, 343] on input "Total actions in-progress/completed for Greenhouse Gas Mitigation Plan (number)…" at bounding box center [402, 349] width 13 height 13
checkbox input "true"
click at [548, 305] on div "Total actions in-progress/completed for Resilient305 Strategy (number)" at bounding box center [684, 299] width 510 height 18
click at [408, 305] on input "Total actions in-progress/completed for Resilient305 Strategy (number) Resilien…" at bounding box center [402, 304] width 13 height 13
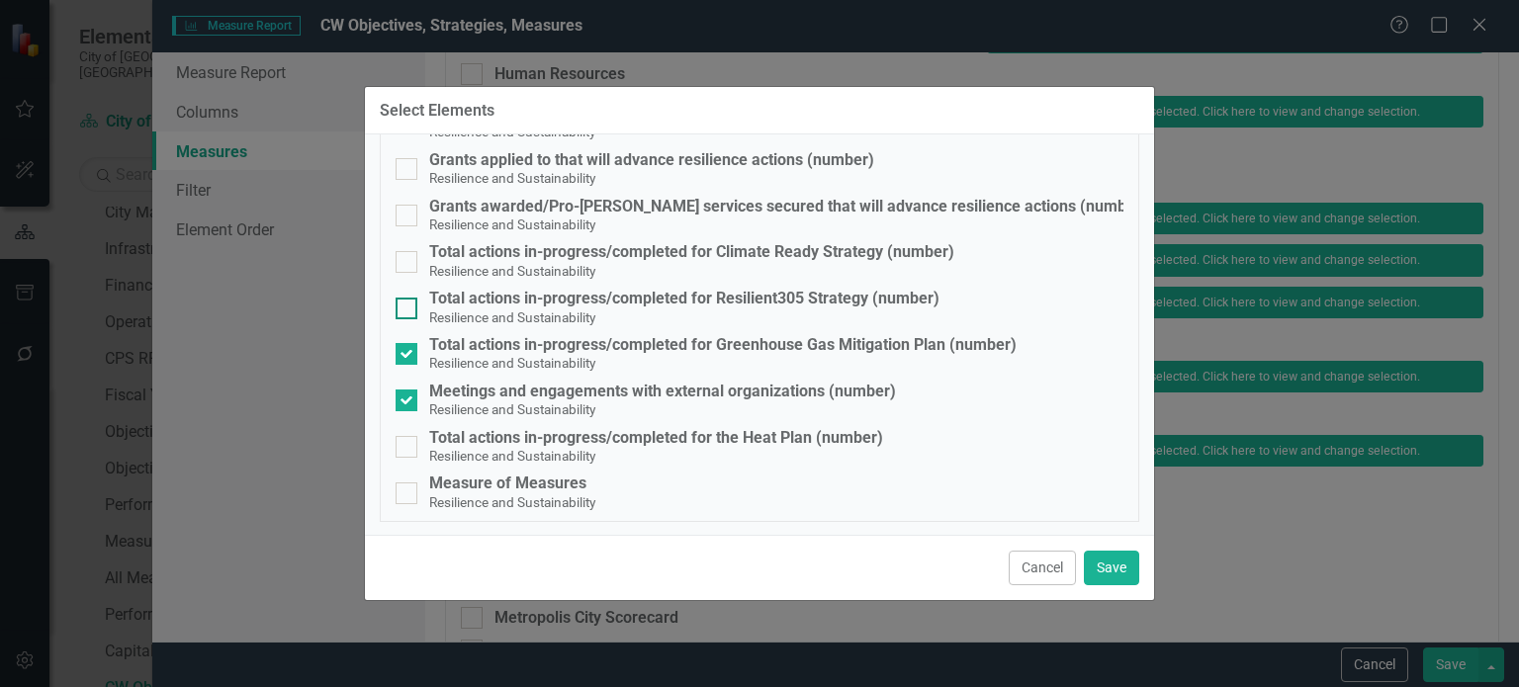
checkbox input "true"
click at [538, 257] on div "Total actions in-progress/completed for Climate Ready Strategy (number)" at bounding box center [691, 252] width 525 height 18
click at [408, 257] on input "Total actions in-progress/completed for Climate Ready Strategy (number) Resilie…" at bounding box center [402, 257] width 13 height 13
checkbox input "true"
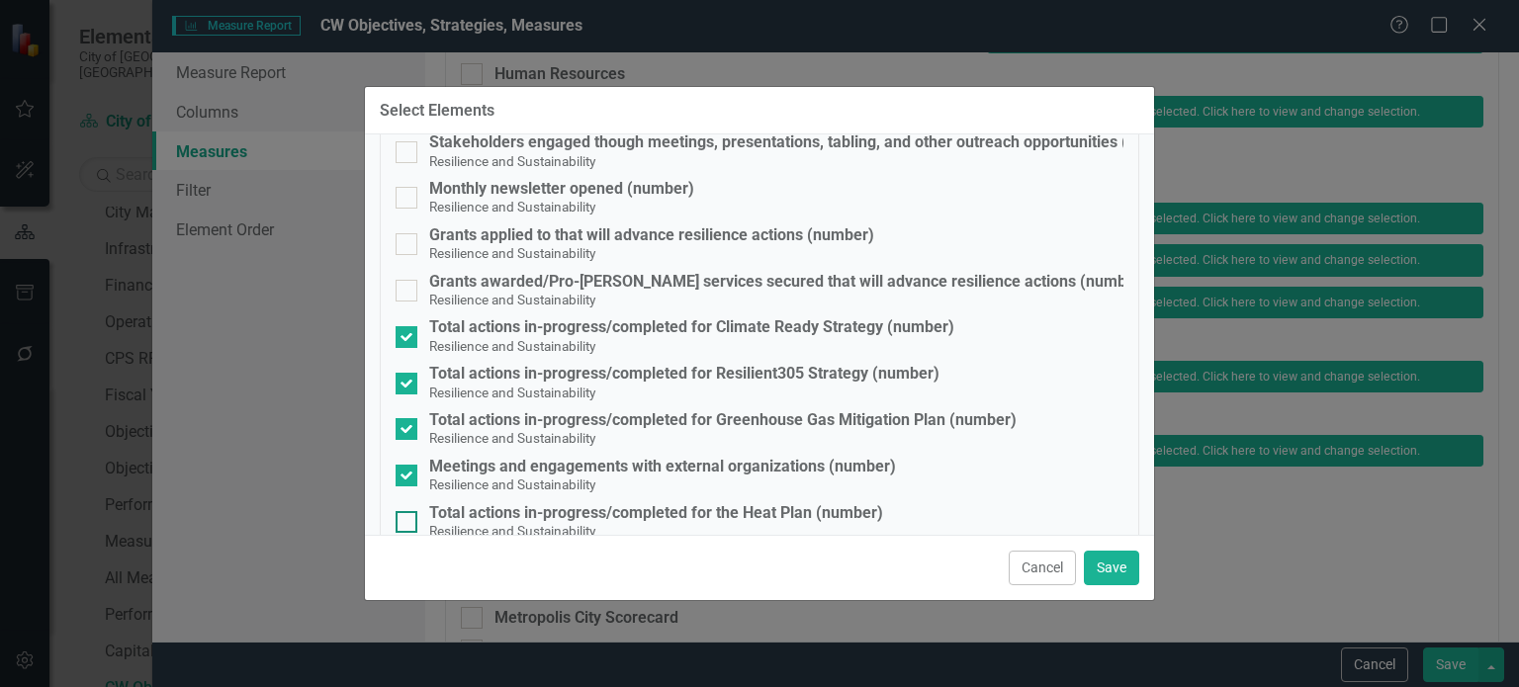
scroll to position [0, 0]
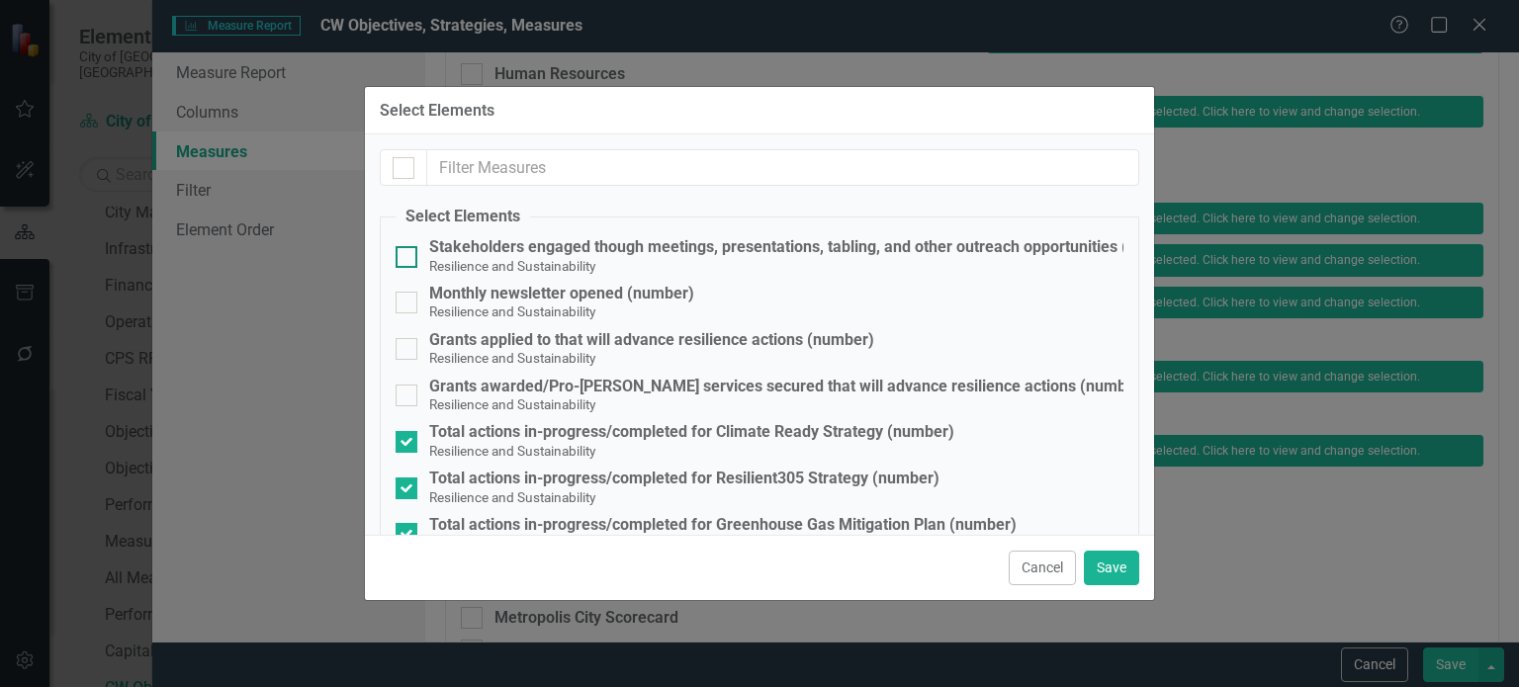
click at [511, 251] on div "Stakeholders engaged though meetings, presentations, tabling, and other outreac…" at bounding box center [809, 247] width 760 height 18
click at [408, 251] on input "Stakeholders engaged though meetings, presentations, tabling, and other outreac…" at bounding box center [402, 252] width 13 height 13
checkbox input "true"
click at [1121, 569] on button "Save" at bounding box center [1111, 568] width 55 height 35
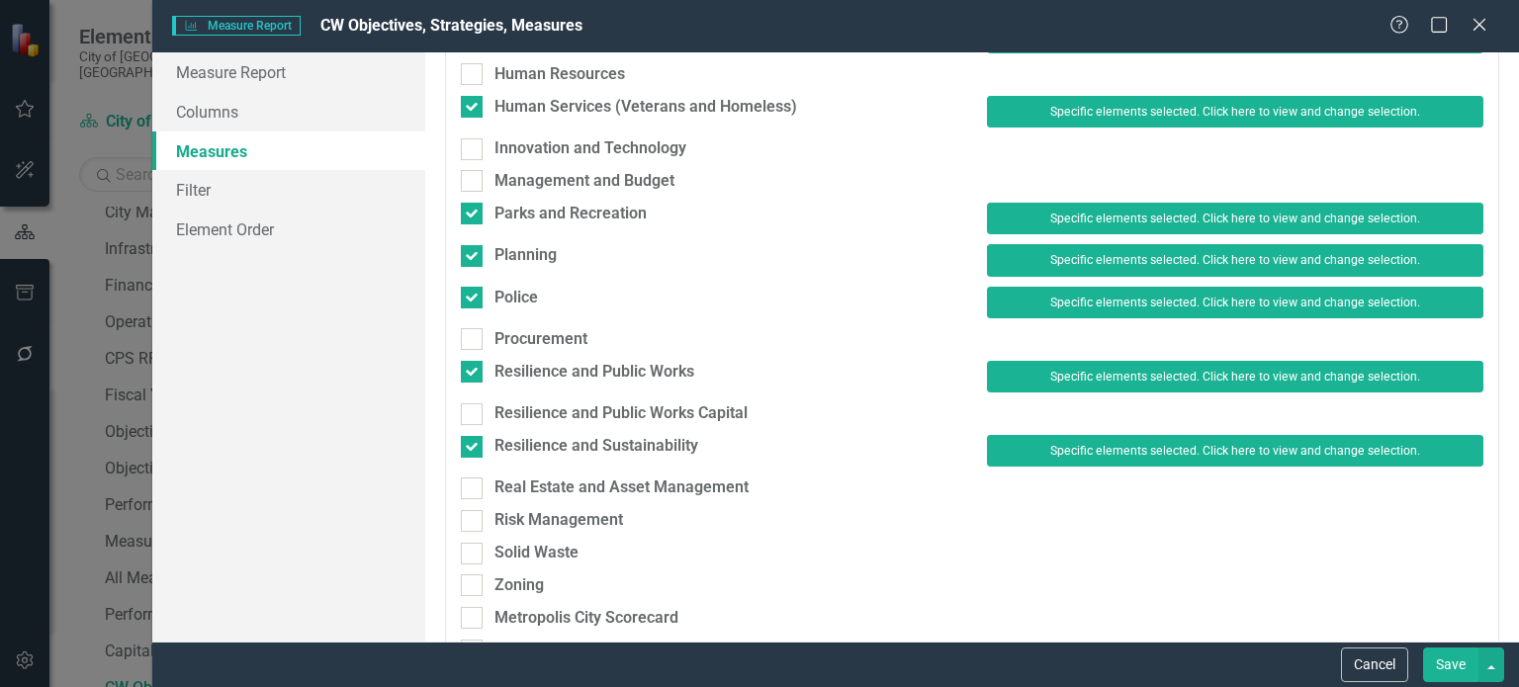
click at [1452, 659] on button "Save" at bounding box center [1450, 665] width 55 height 35
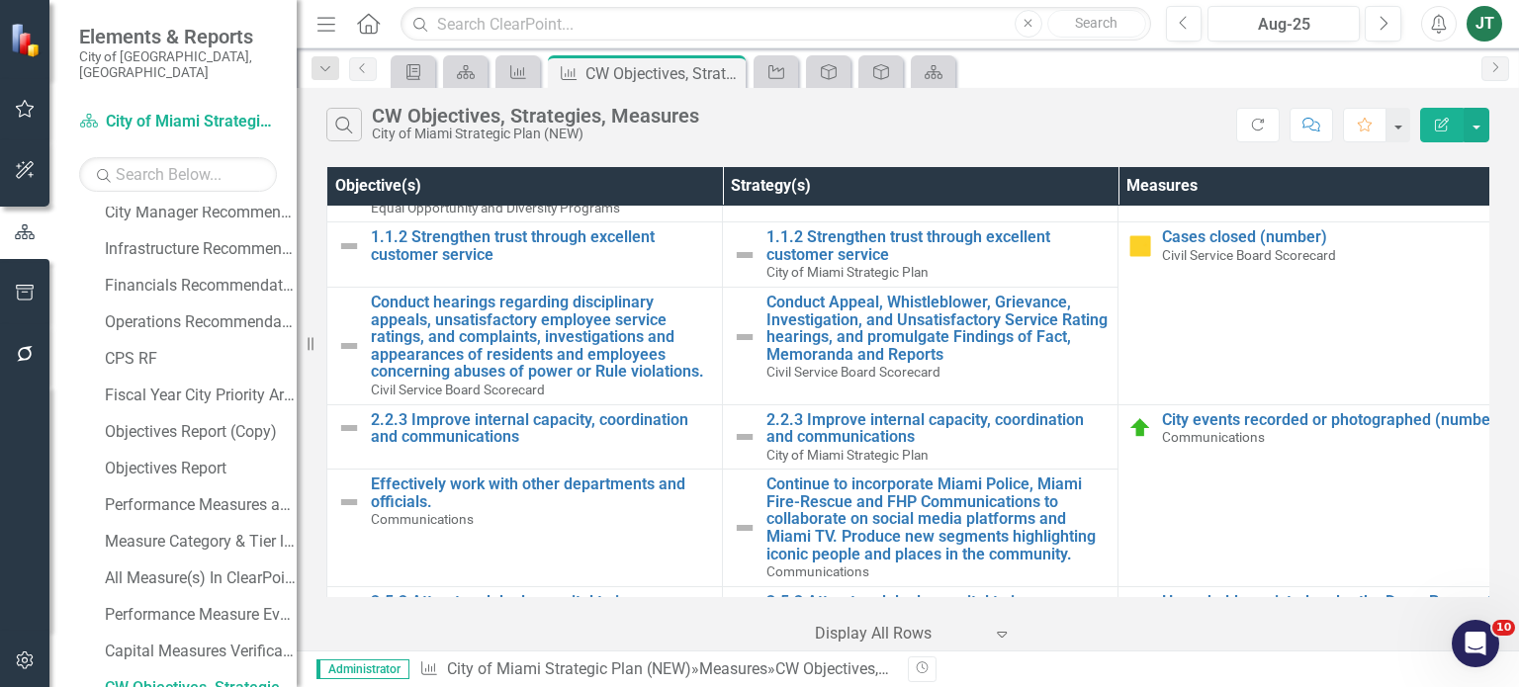
scroll to position [989, 0]
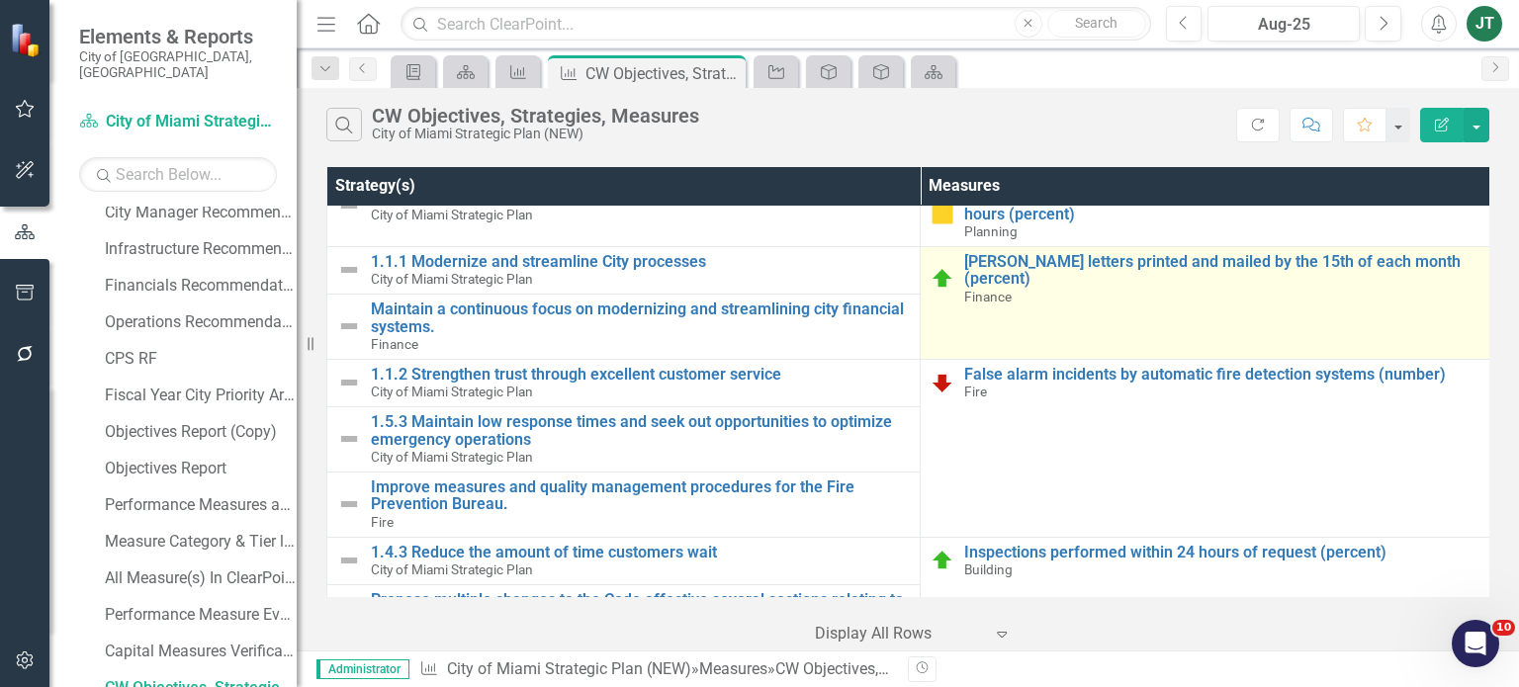
scroll to position [1582, 0]
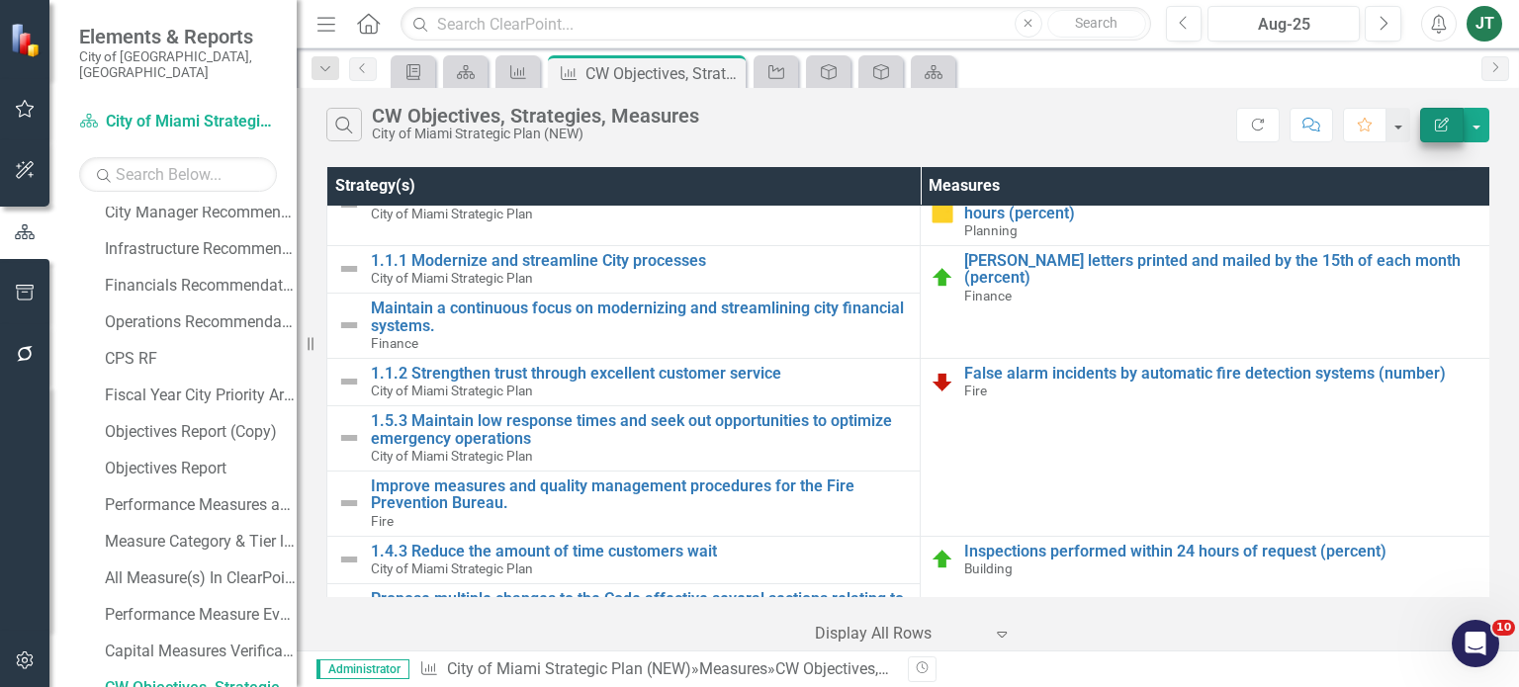
click at [1446, 114] on button "Edit Report" at bounding box center [1442, 125] width 44 height 35
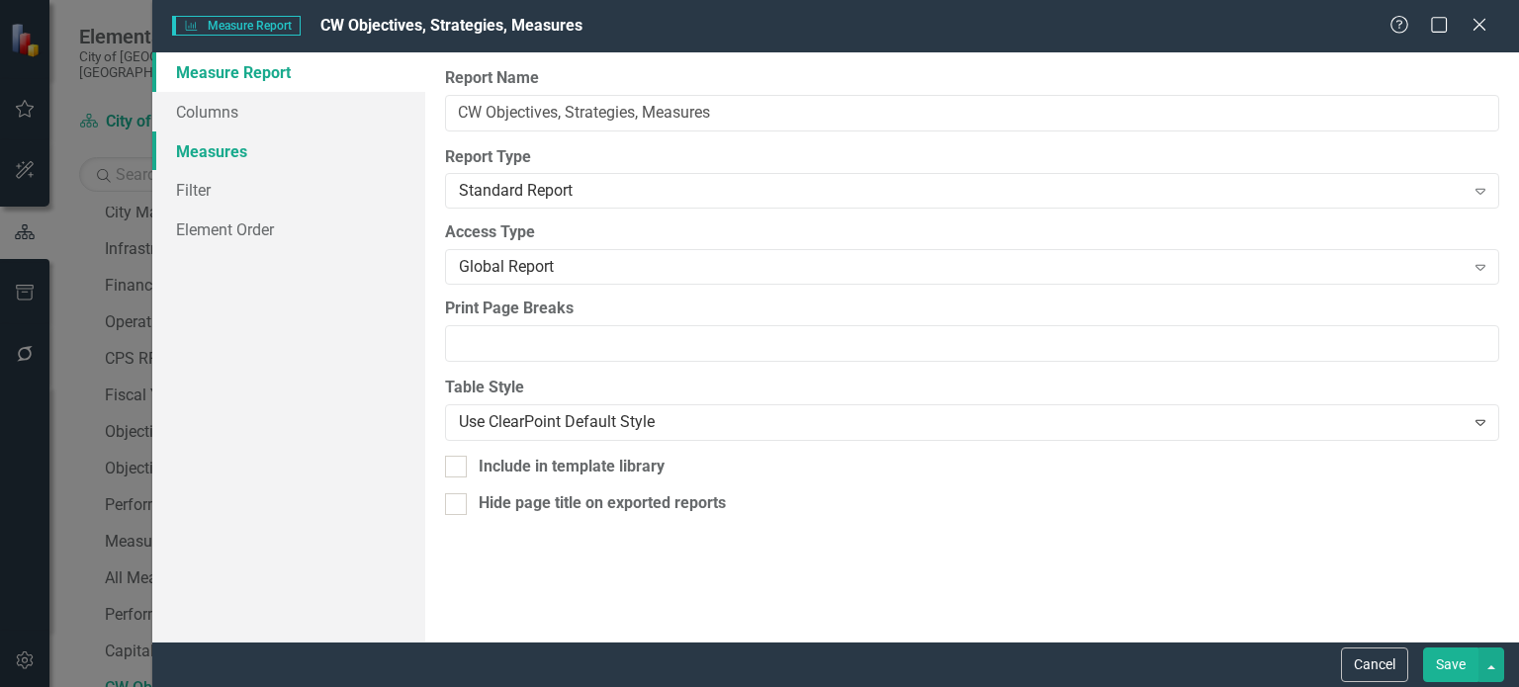
click at [238, 147] on link "Measures" at bounding box center [288, 152] width 273 height 40
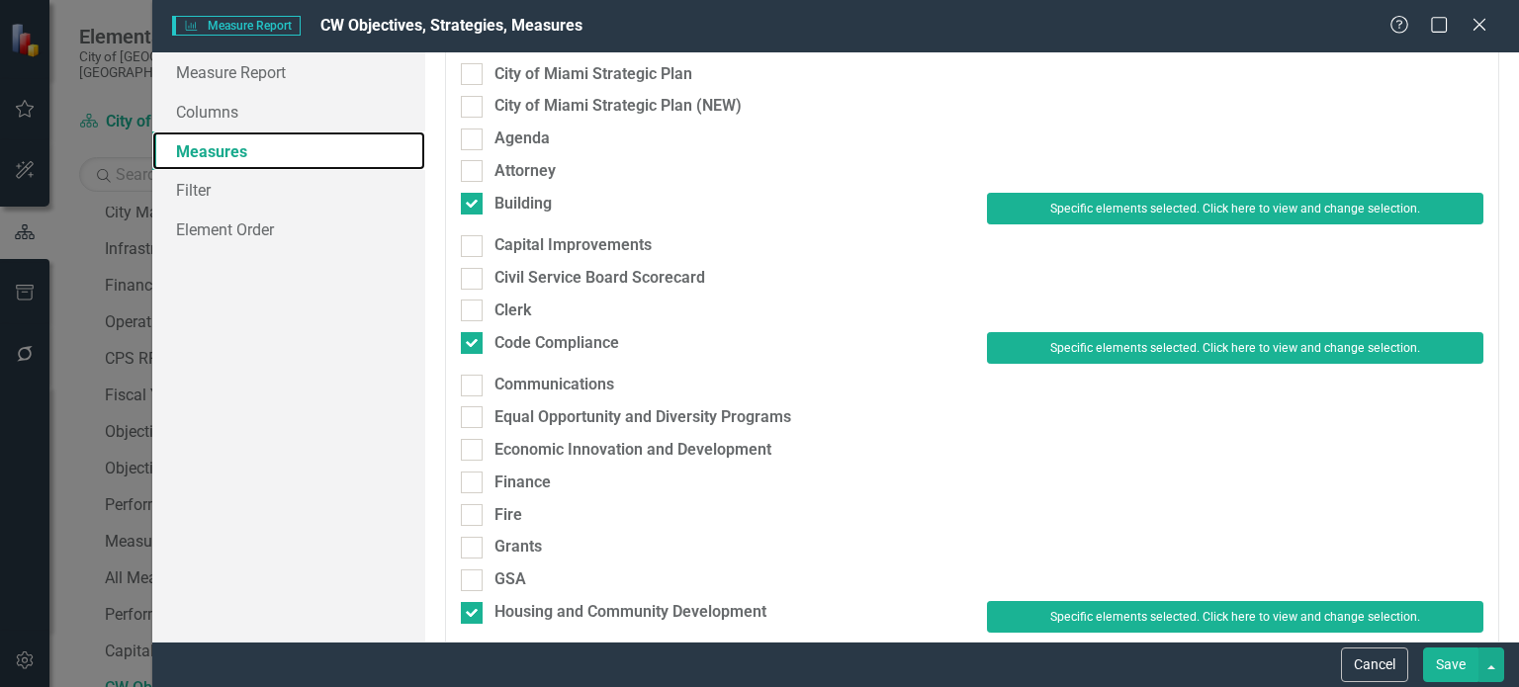
scroll to position [0, 0]
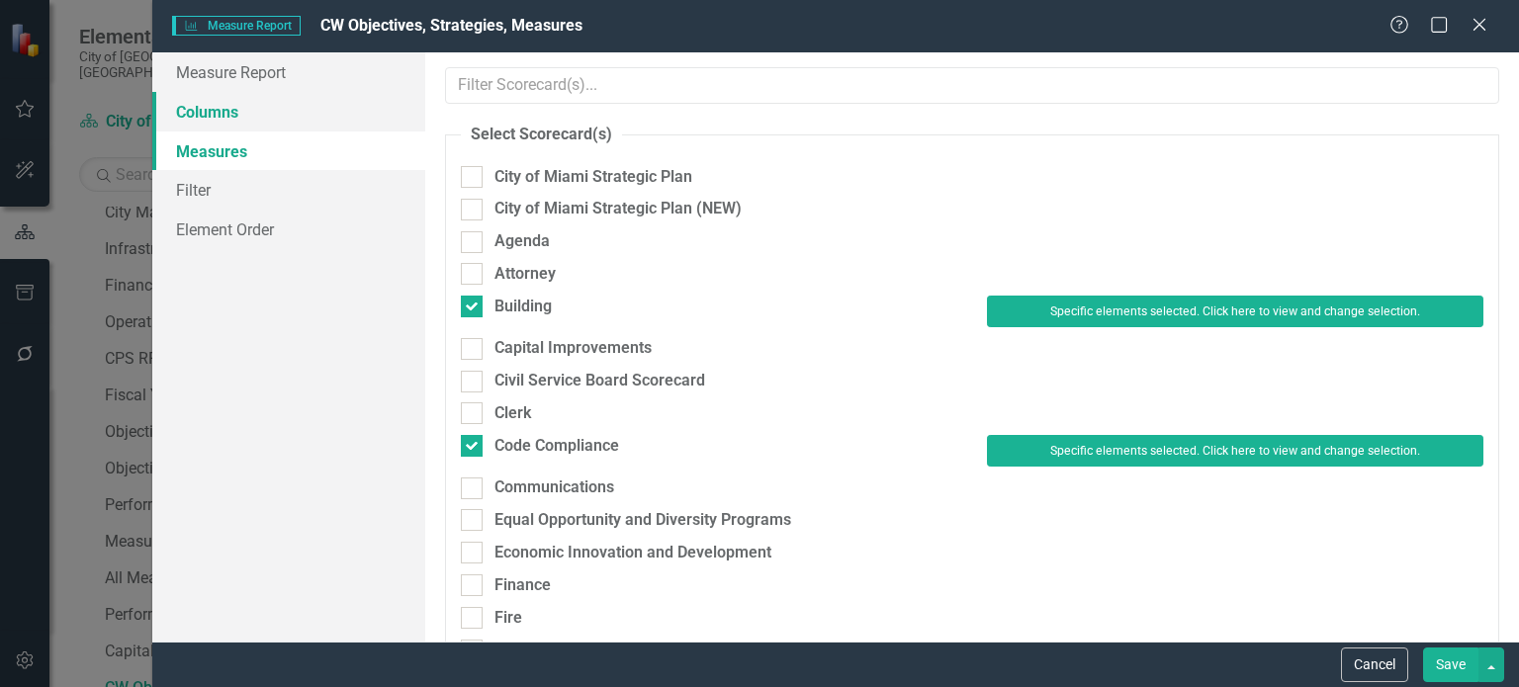
click at [277, 122] on link "Columns" at bounding box center [288, 112] width 273 height 40
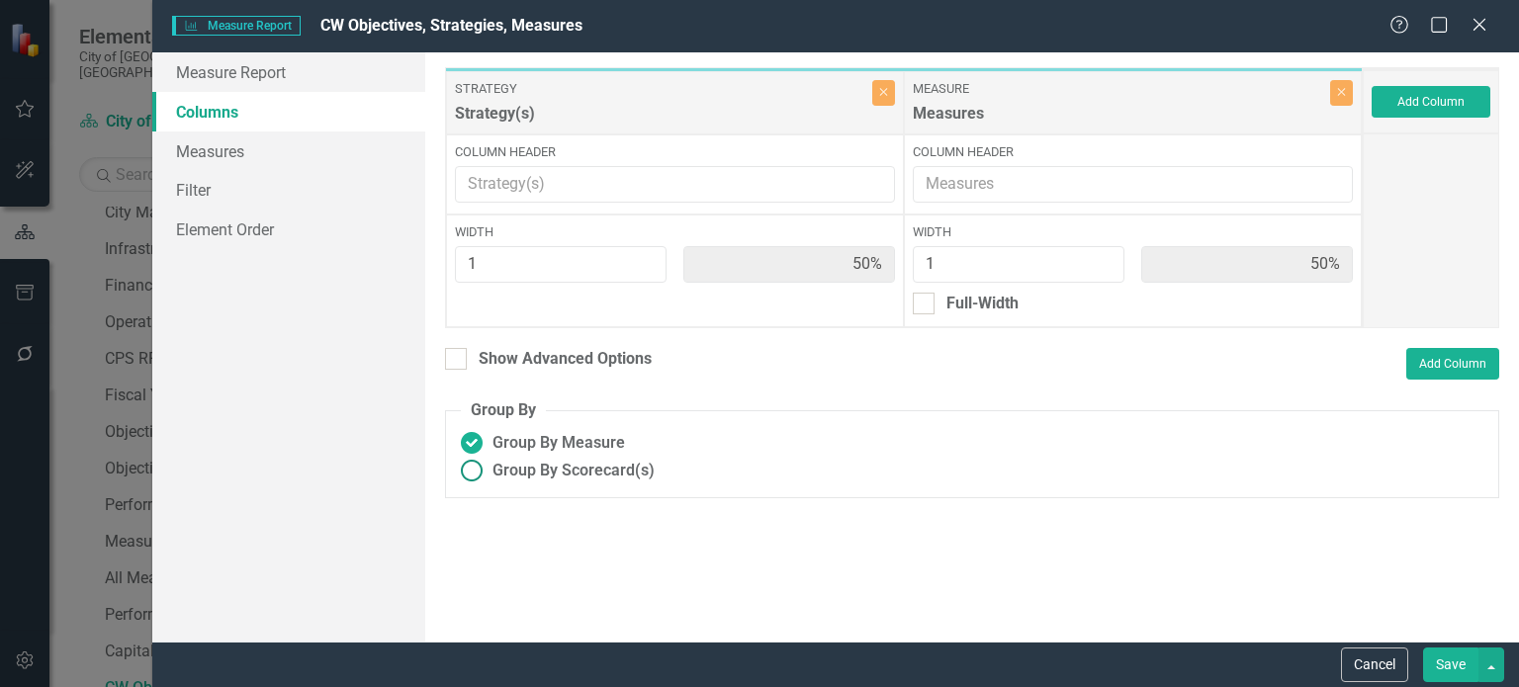
click at [552, 466] on span "Group By Scorecard(s)" at bounding box center [574, 471] width 162 height 23
click at [488, 466] on input "Group By Scorecard(s)" at bounding box center [472, 471] width 31 height 31
radio input "true"
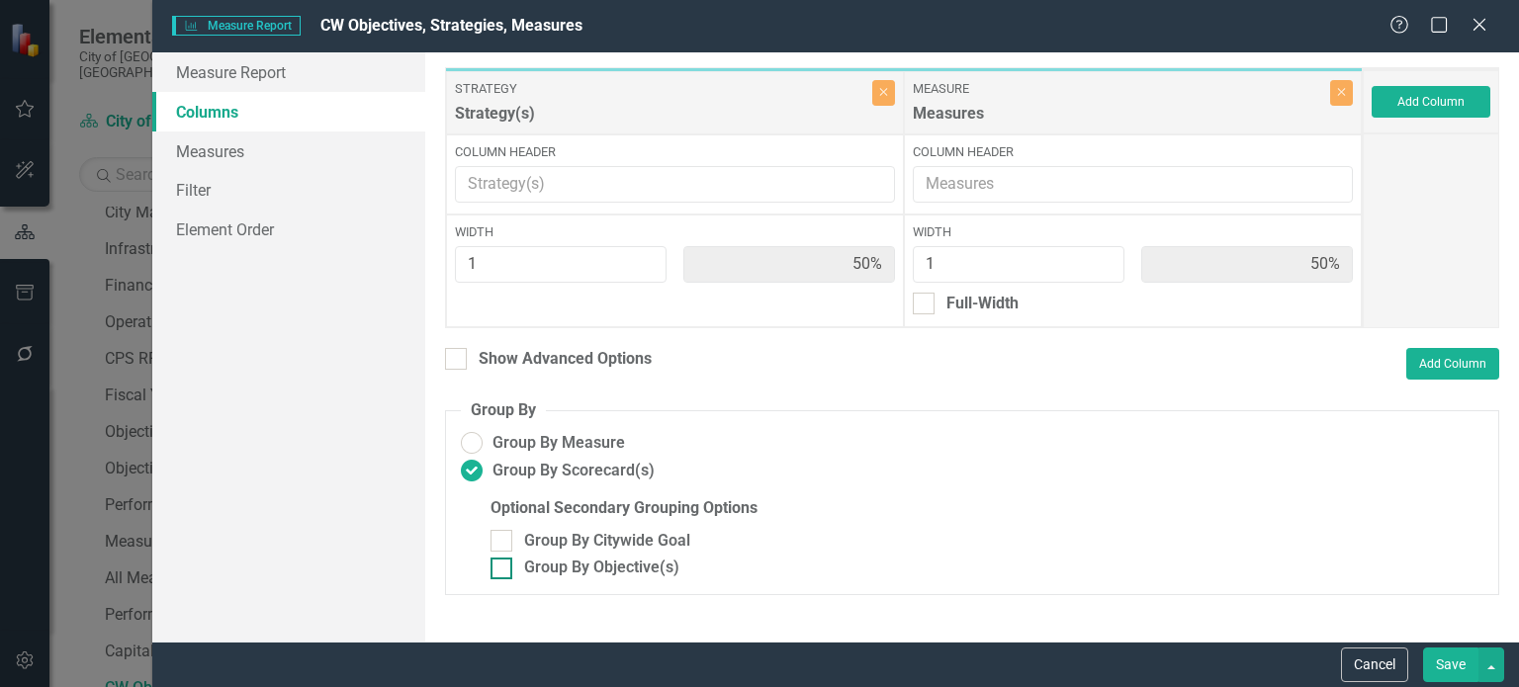
click at [591, 569] on div "Group By Objective(s)" at bounding box center [601, 568] width 155 height 23
click at [503, 569] on input "Group By Objective(s)" at bounding box center [497, 564] width 13 height 13
checkbox input "true"
click at [1444, 664] on button "Save" at bounding box center [1450, 665] width 55 height 35
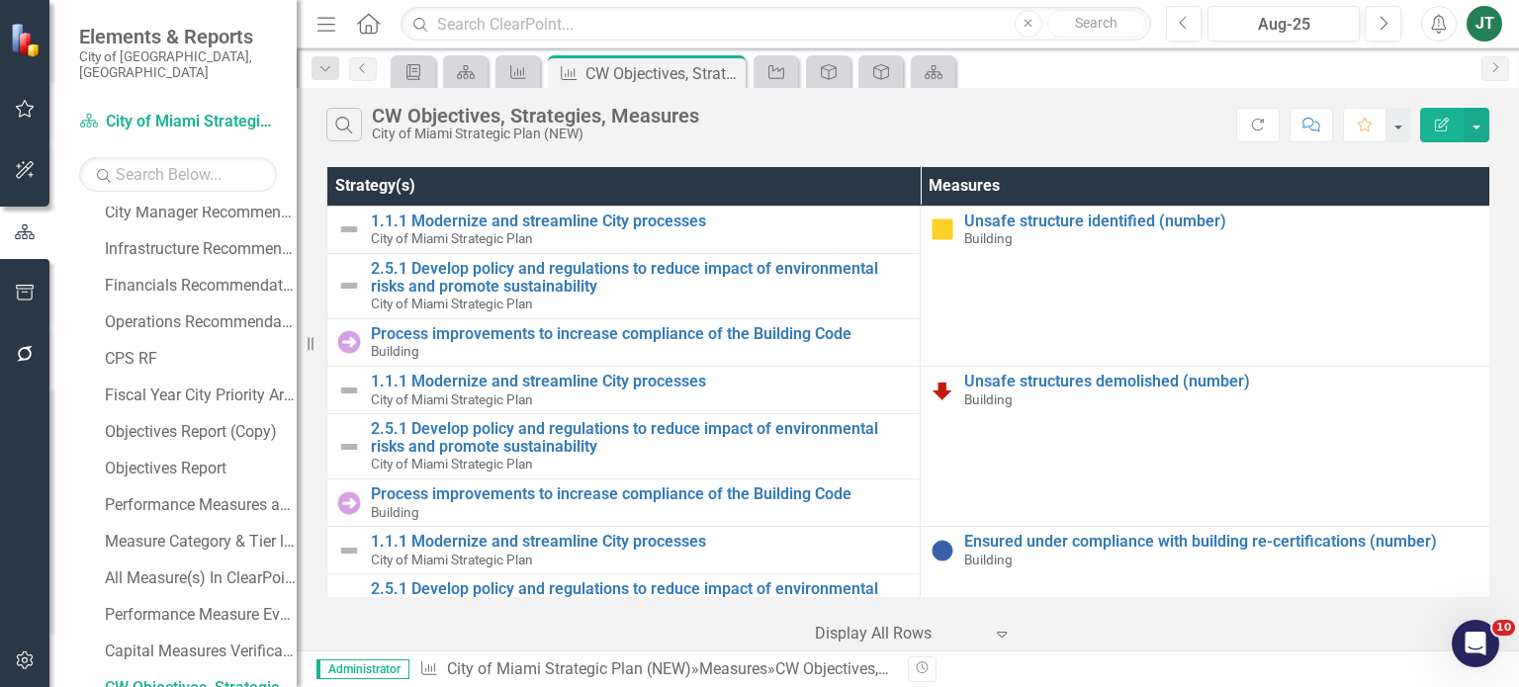
click at [1439, 125] on icon "Edit Report" at bounding box center [1442, 125] width 18 height 14
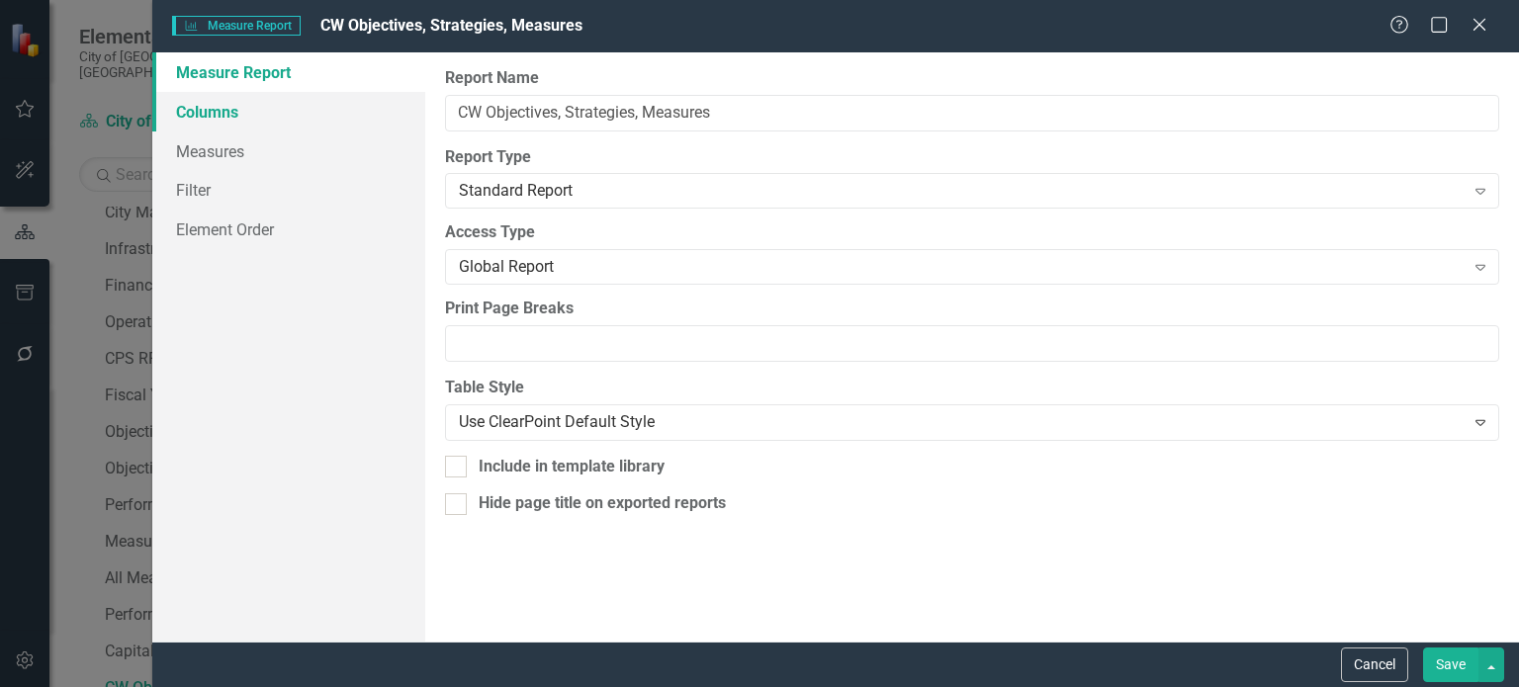
click at [229, 118] on link "Columns" at bounding box center [288, 112] width 273 height 40
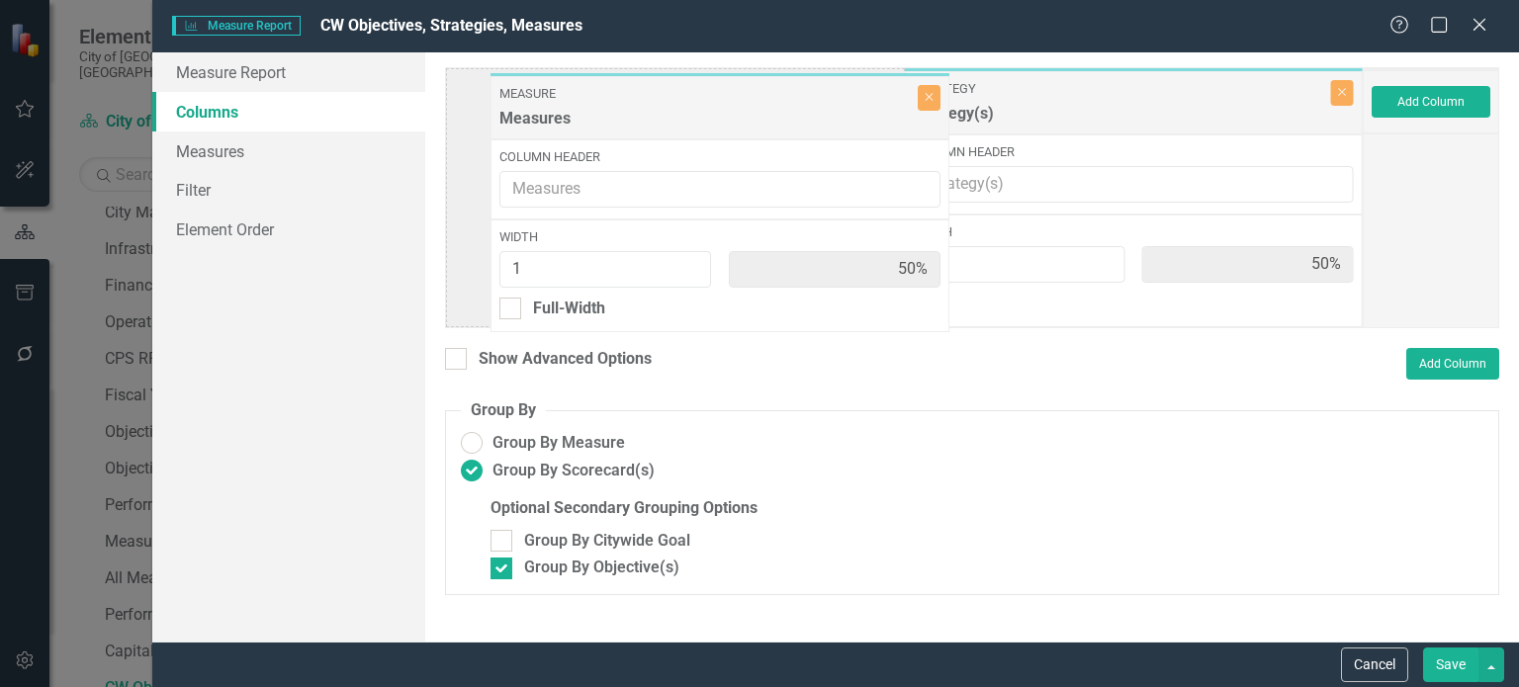
drag, startPoint x: 1086, startPoint y: 106, endPoint x: 664, endPoint y: 111, distance: 422.3
click at [664, 111] on div "Strategy Strategy(s) Close Column Header Width 1 50% Measure Measures Close Col…" at bounding box center [904, 197] width 918 height 261
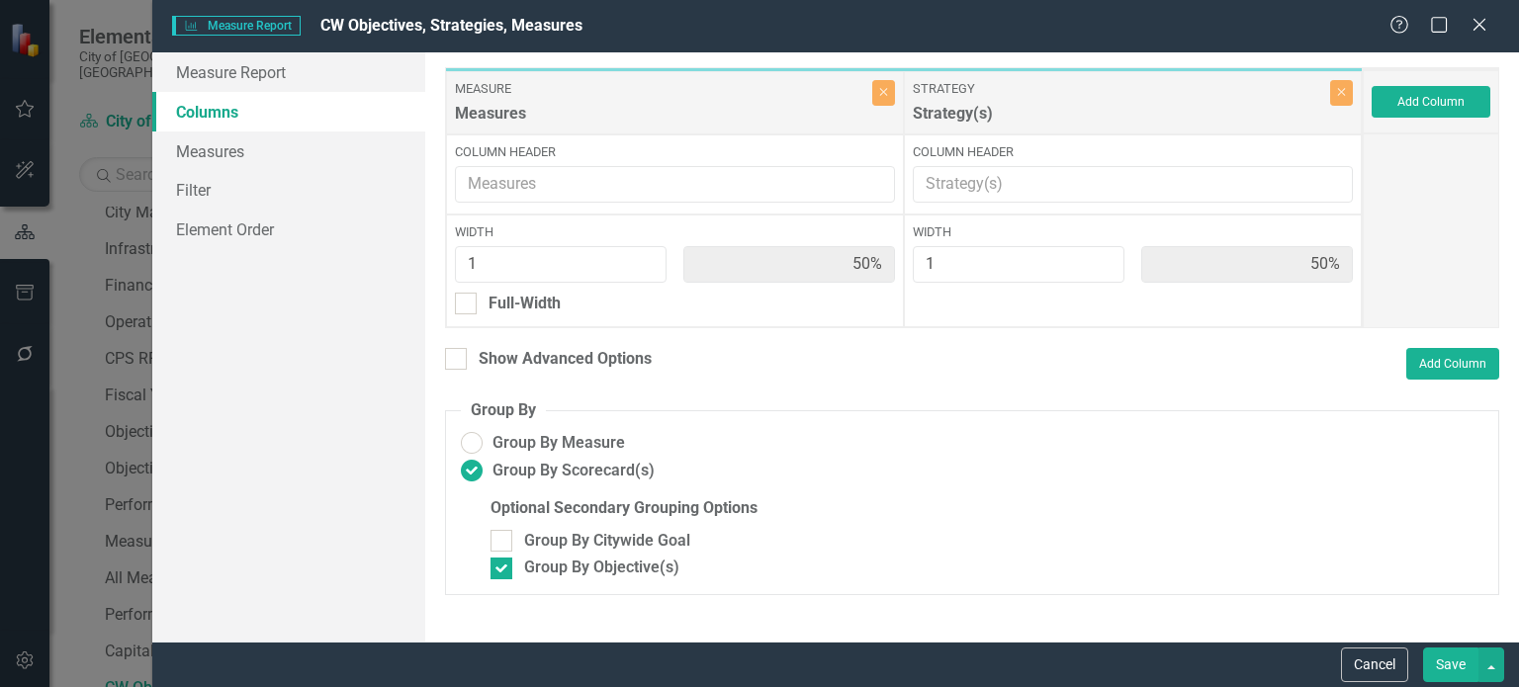
click at [1450, 662] on button "Save" at bounding box center [1450, 665] width 55 height 35
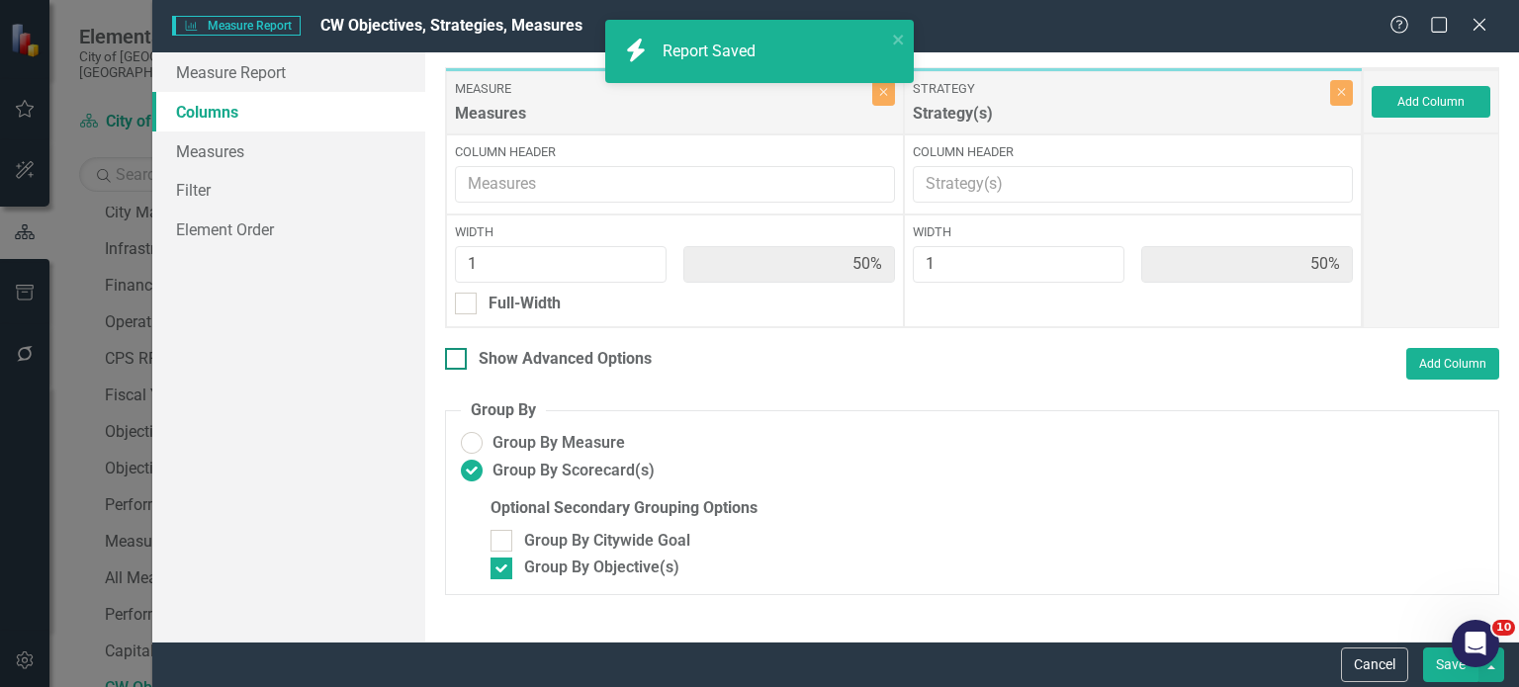
radio input "false"
checkbox input "false"
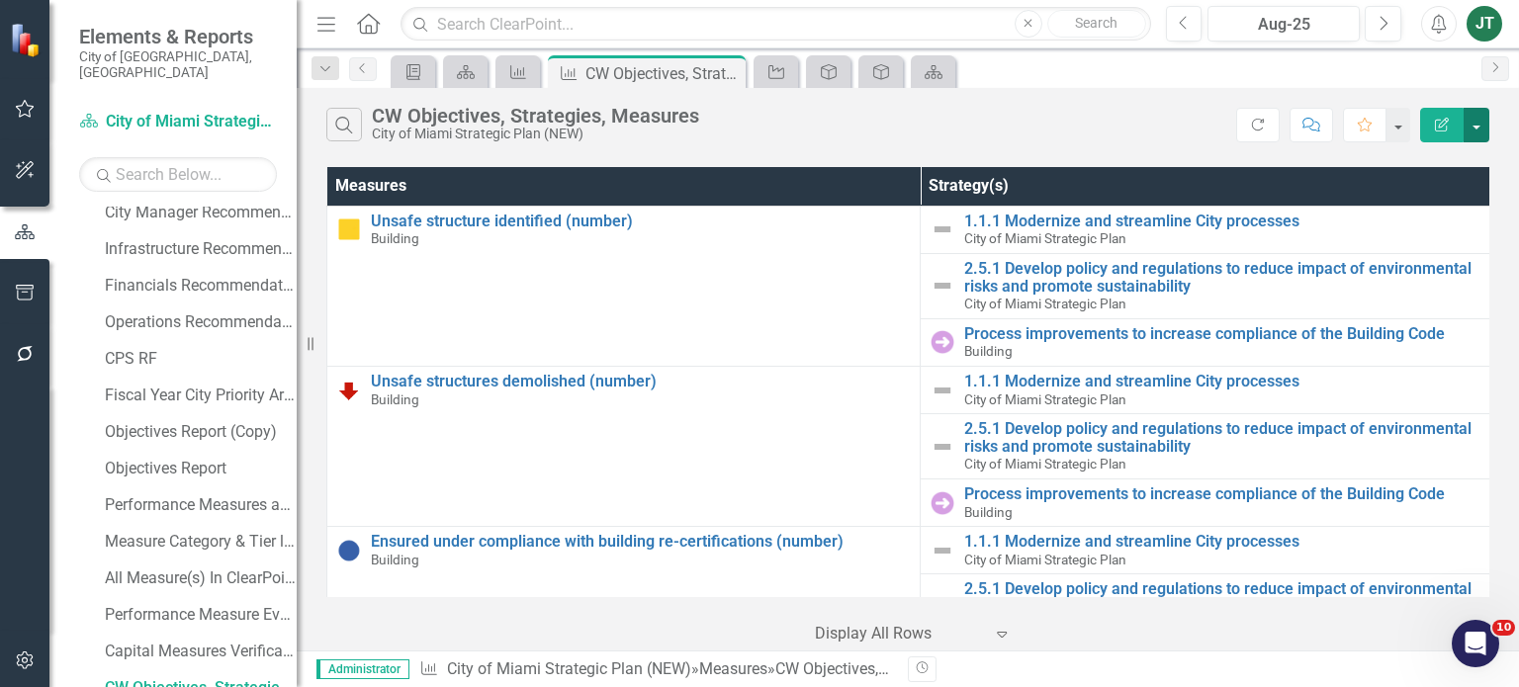
click at [1473, 122] on button "button" at bounding box center [1477, 125] width 26 height 35
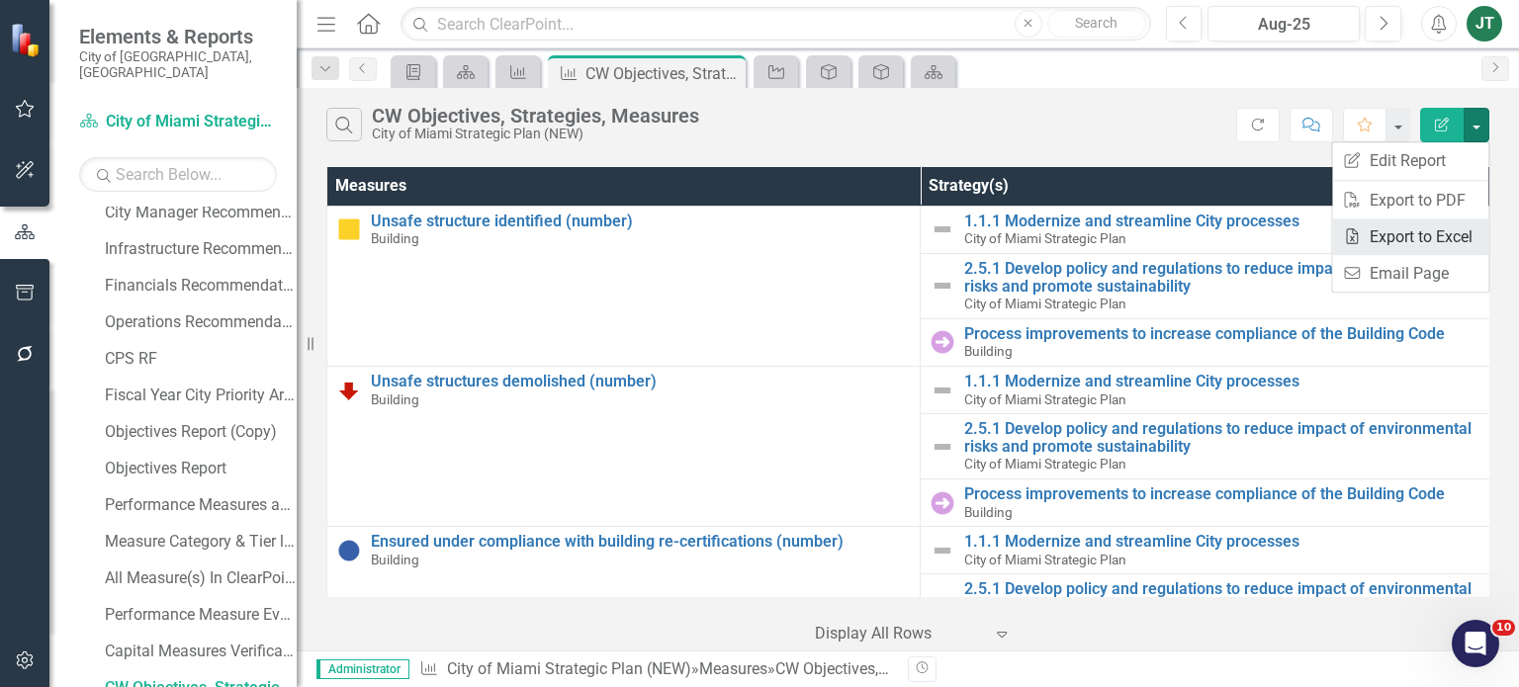
click at [1415, 238] on link "Excel Export to Excel" at bounding box center [1410, 237] width 156 height 37
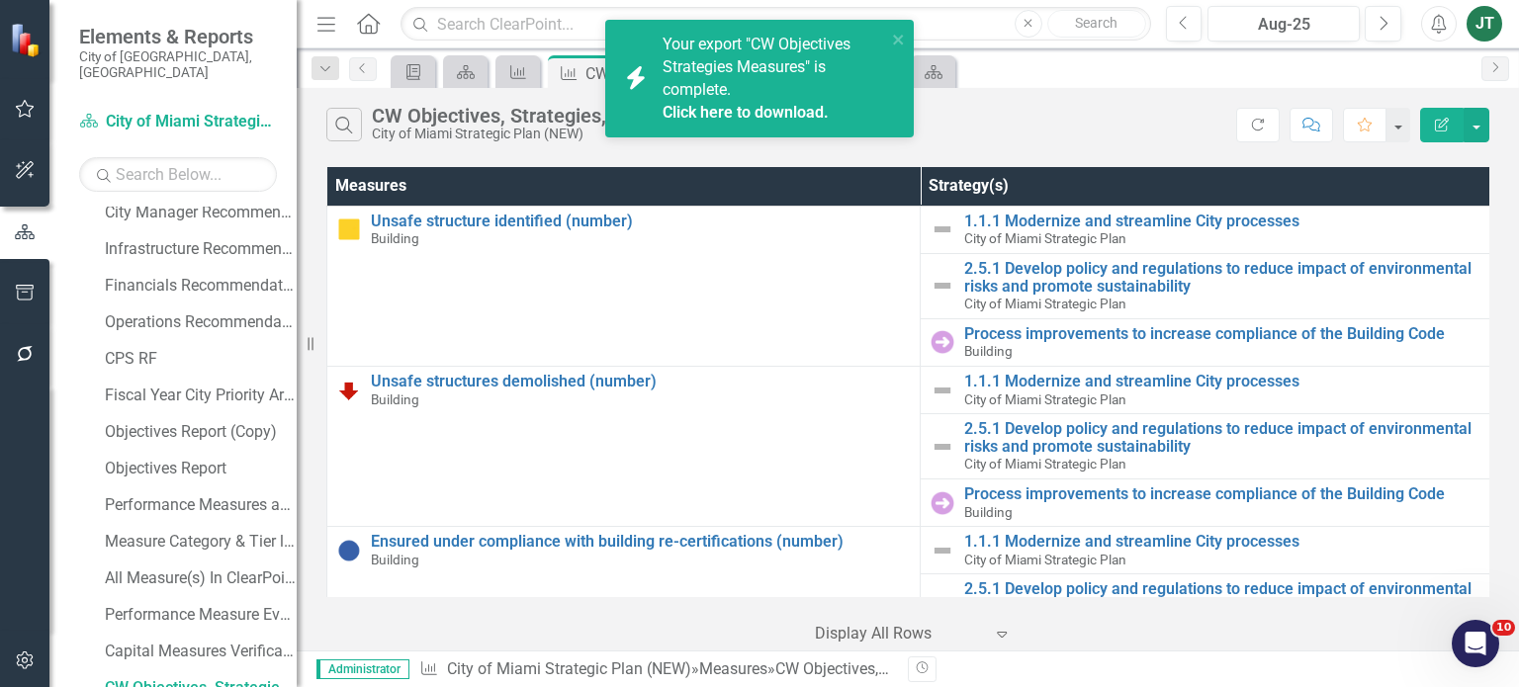
click at [774, 110] on link "Click here to download." at bounding box center [746, 112] width 166 height 19
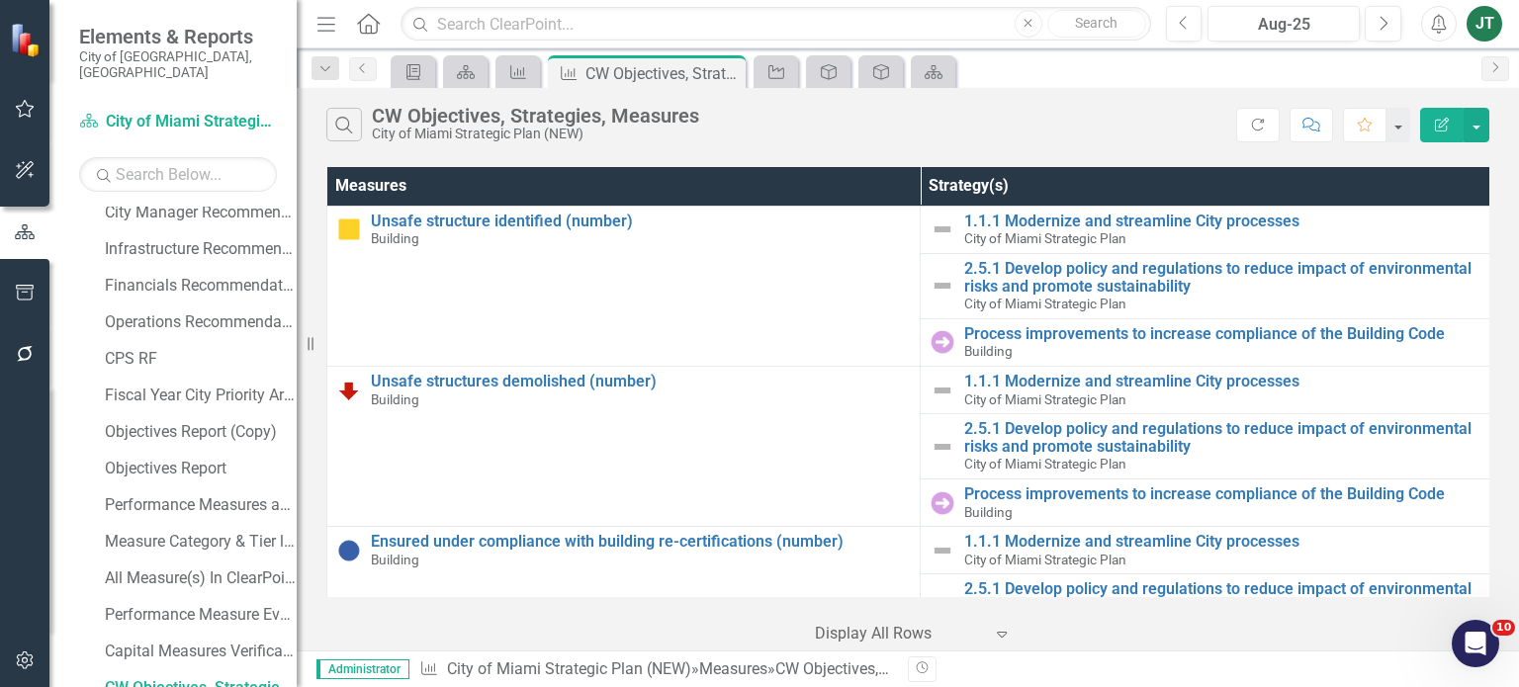
drag, startPoint x: 1439, startPoint y: 26, endPoint x: 1432, endPoint y: 36, distance: 12.1
click at [1439, 26] on icon "button" at bounding box center [1439, 24] width 15 height 20
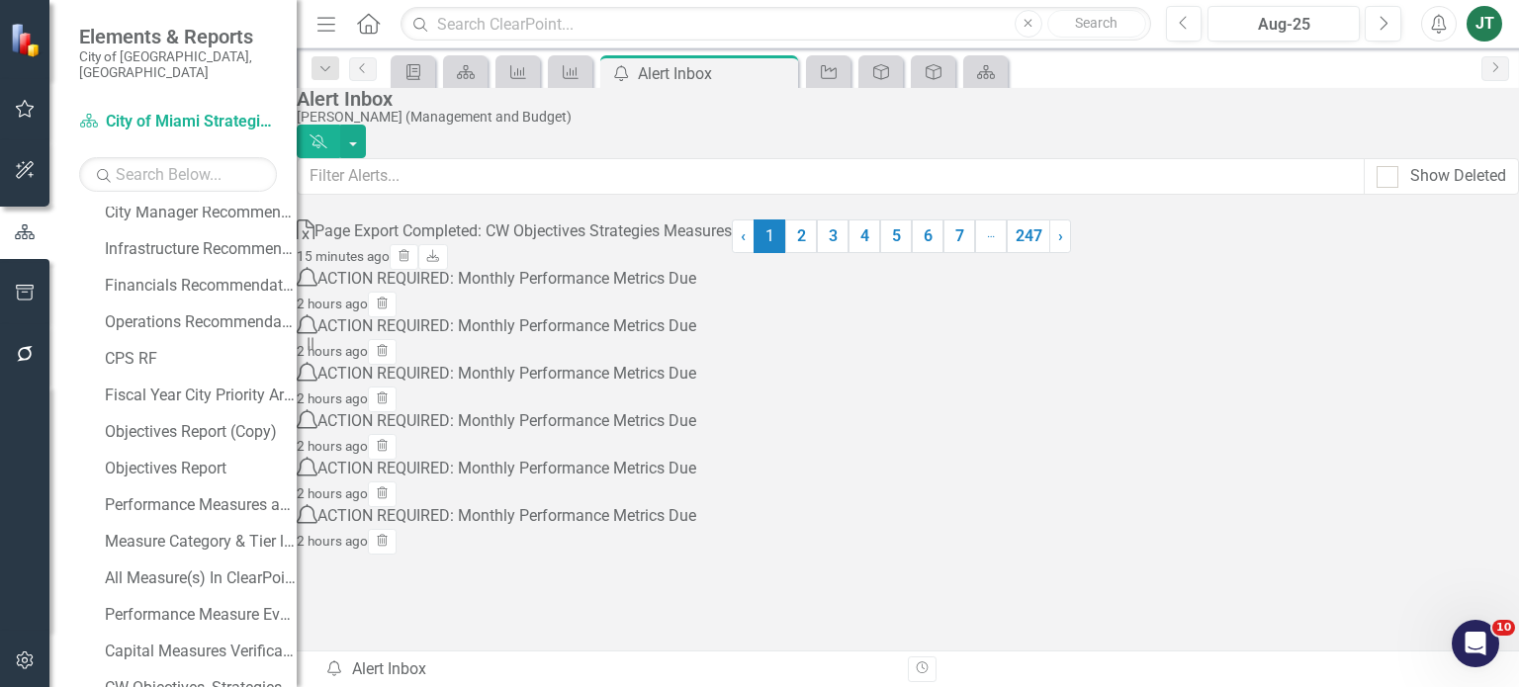
click at [707, 243] on div "Page Export Completed: CW Objectives Strategies Measures" at bounding box center [523, 232] width 417 height 23
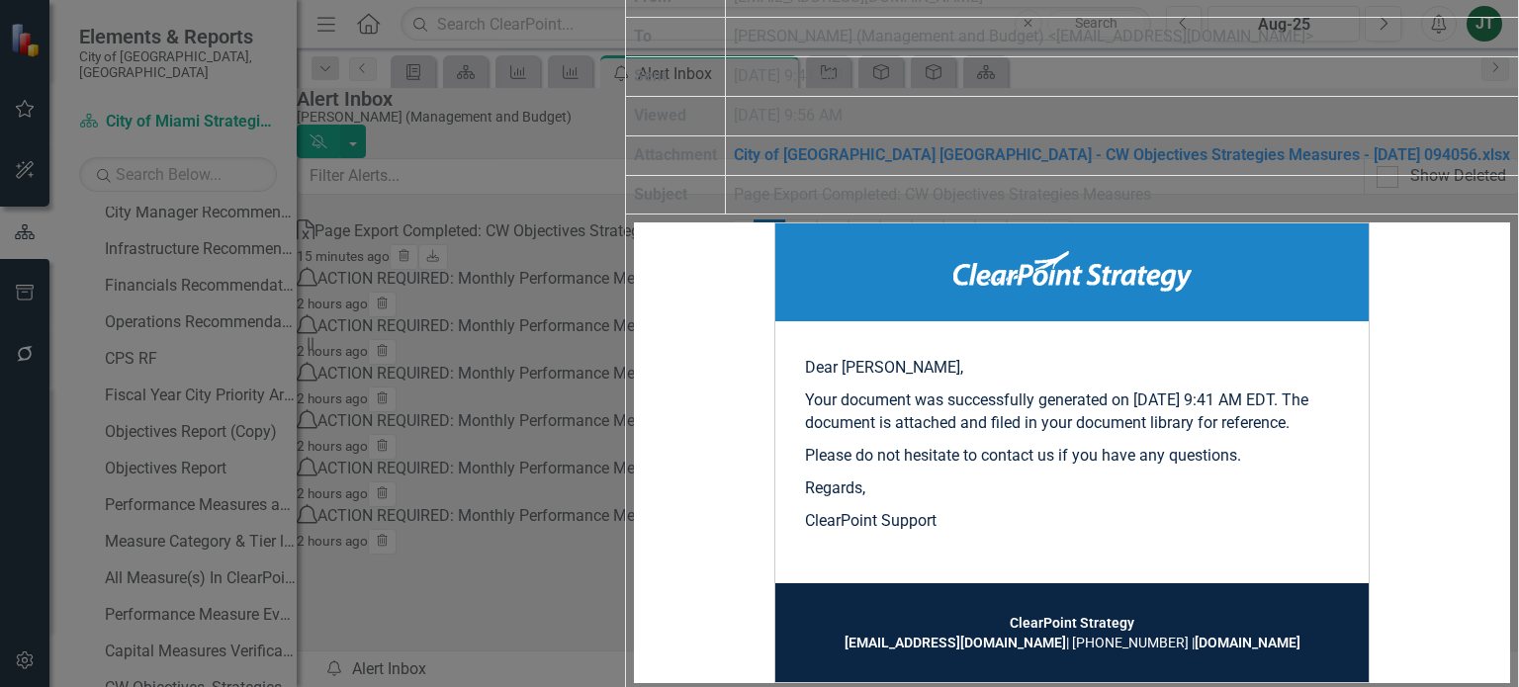
click at [871, 164] on link "City of Miami FL - CW Objectives Strategies Measures - 2025-09-04 094056.xlsx" at bounding box center [1122, 154] width 776 height 19
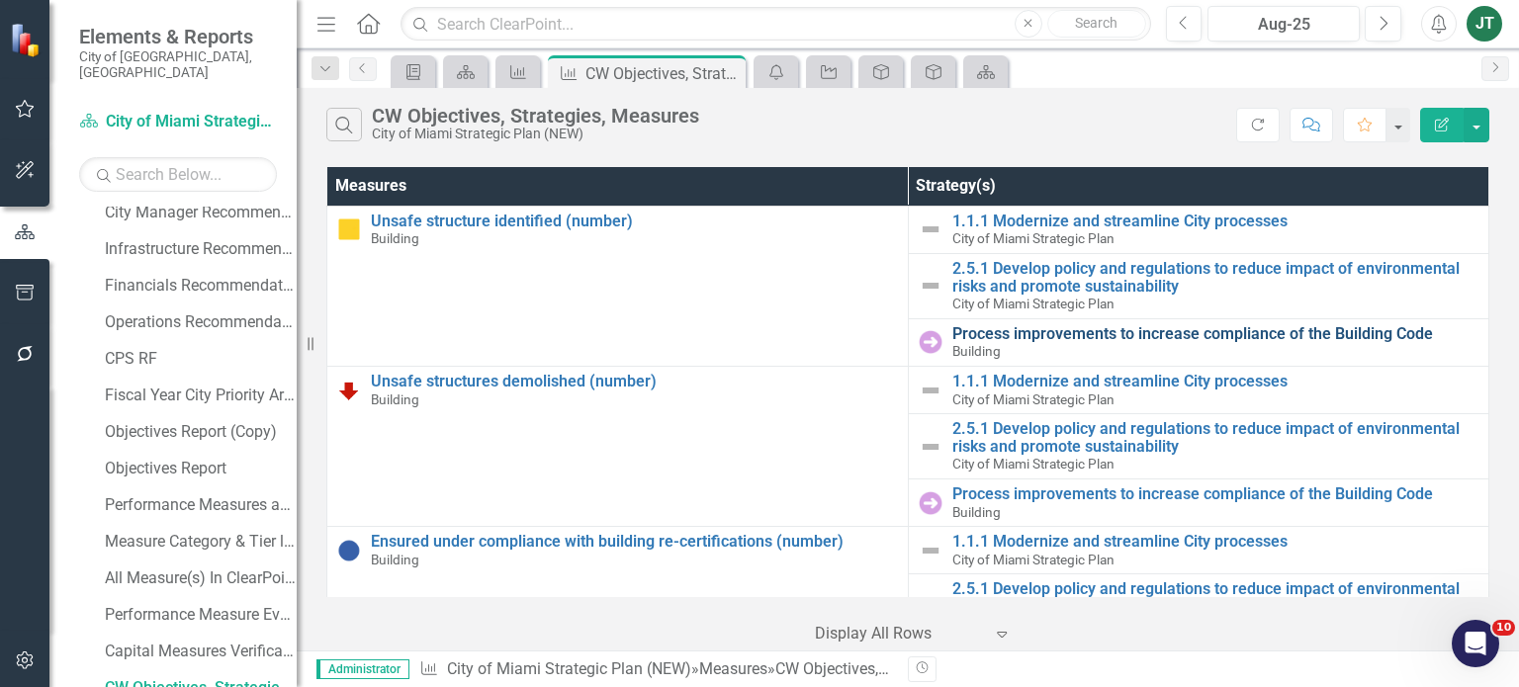
click at [969, 333] on link "Process improvements to increase compliance of the Building Code" at bounding box center [1215, 334] width 527 height 18
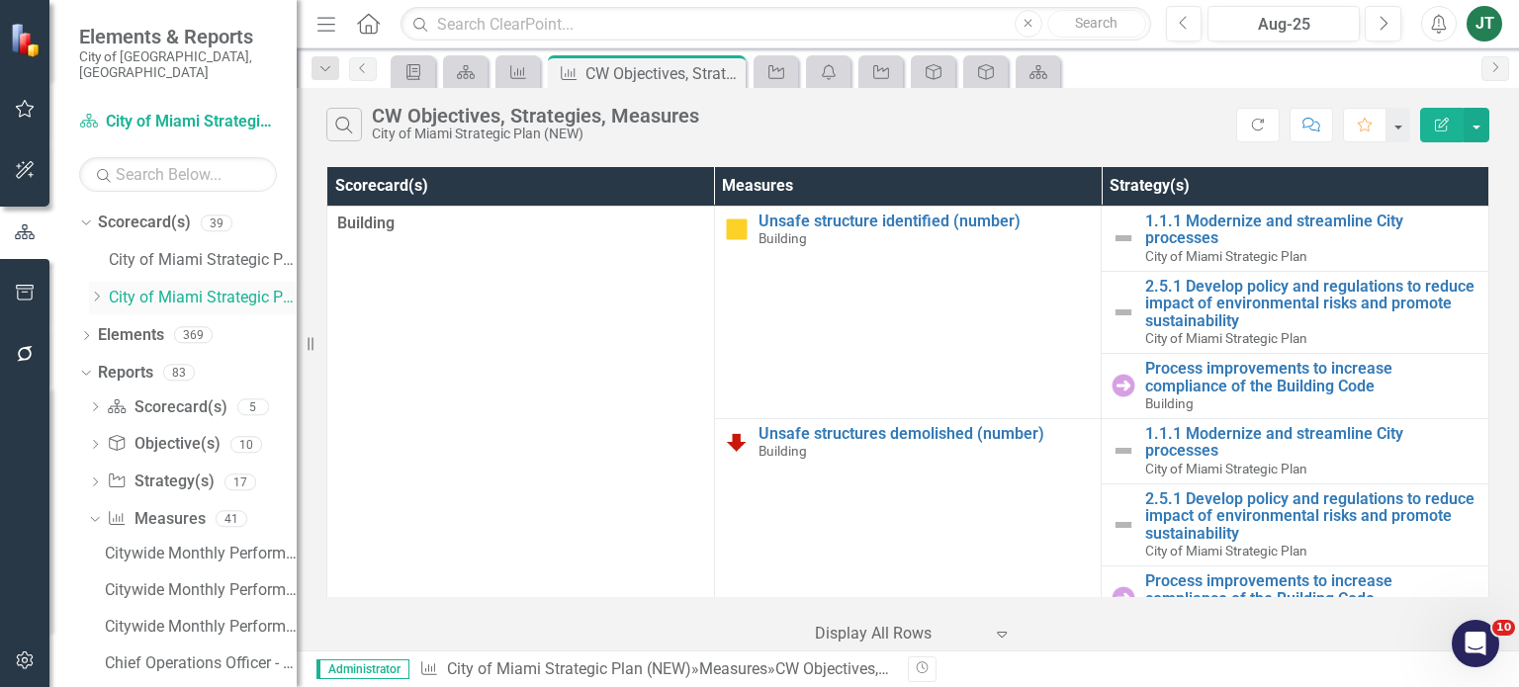
click at [98, 291] on icon "Dropdown" at bounding box center [96, 297] width 15 height 12
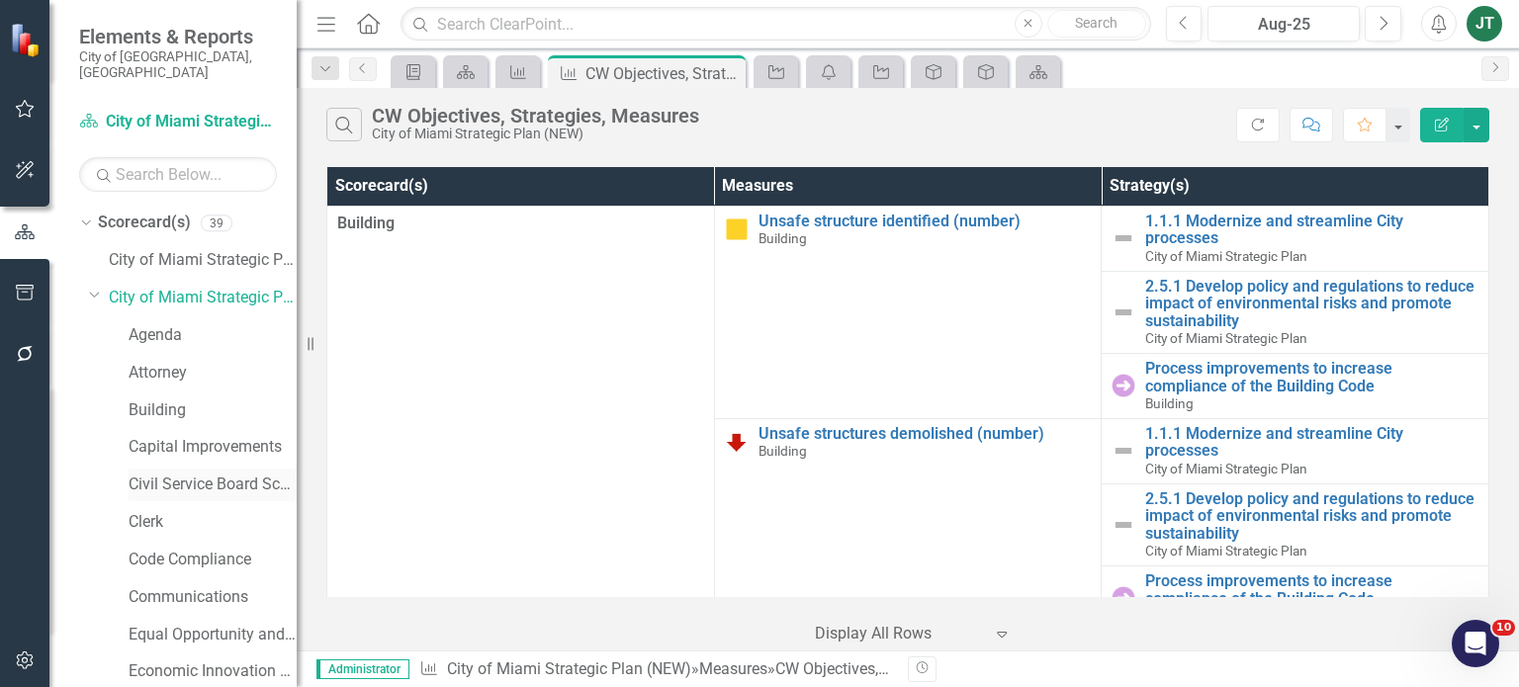
drag, startPoint x: 178, startPoint y: 473, endPoint x: 225, endPoint y: 470, distance: 46.6
click at [179, 474] on link "Civil Service Board Scorecard" at bounding box center [213, 485] width 168 height 23
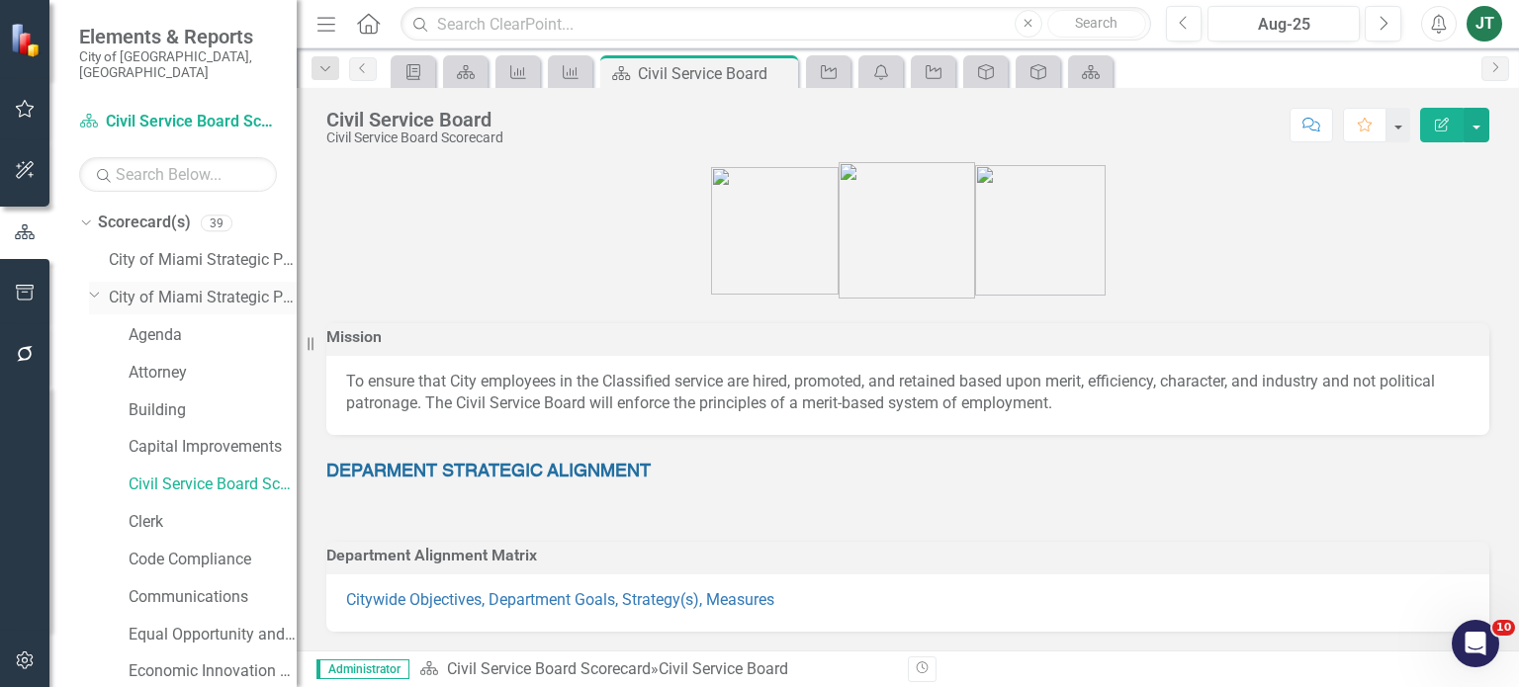
click at [90, 287] on icon "Dropdown" at bounding box center [95, 294] width 12 height 15
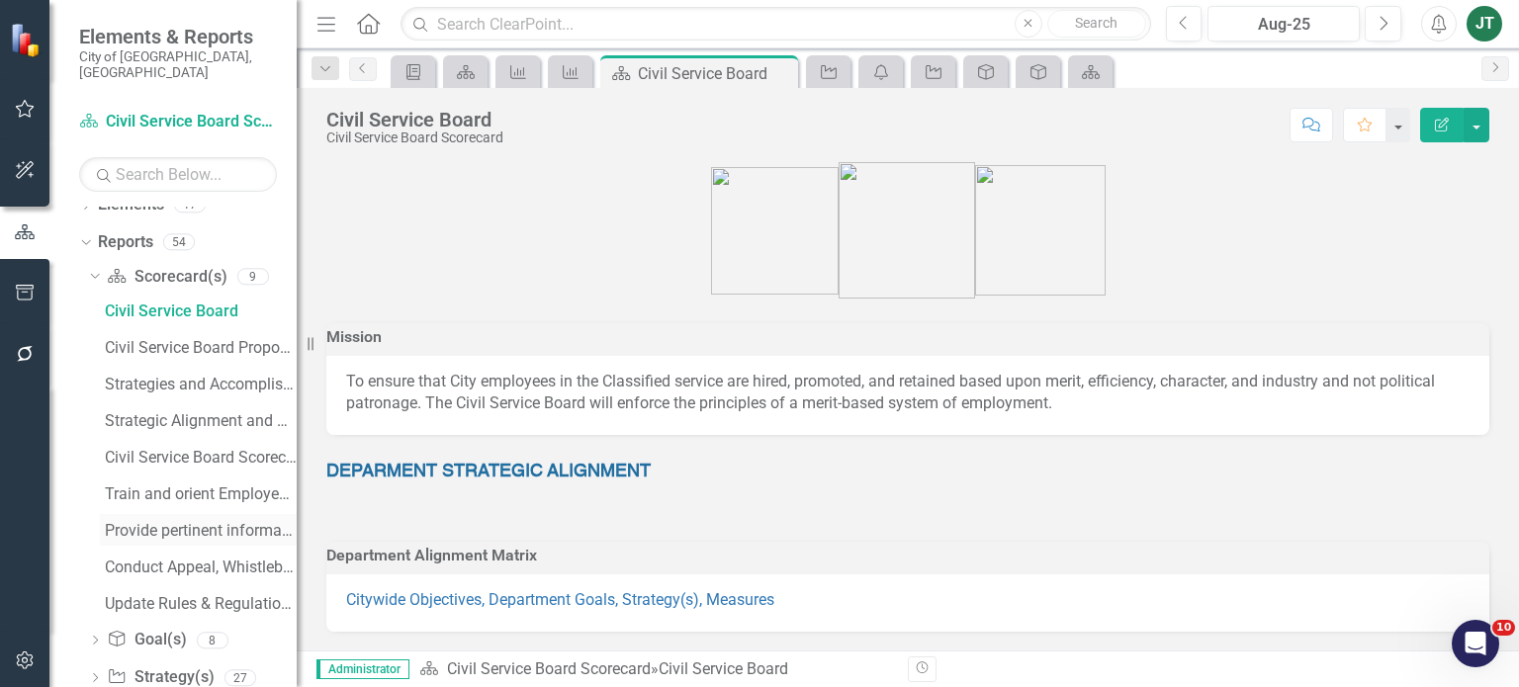
scroll to position [99, 0]
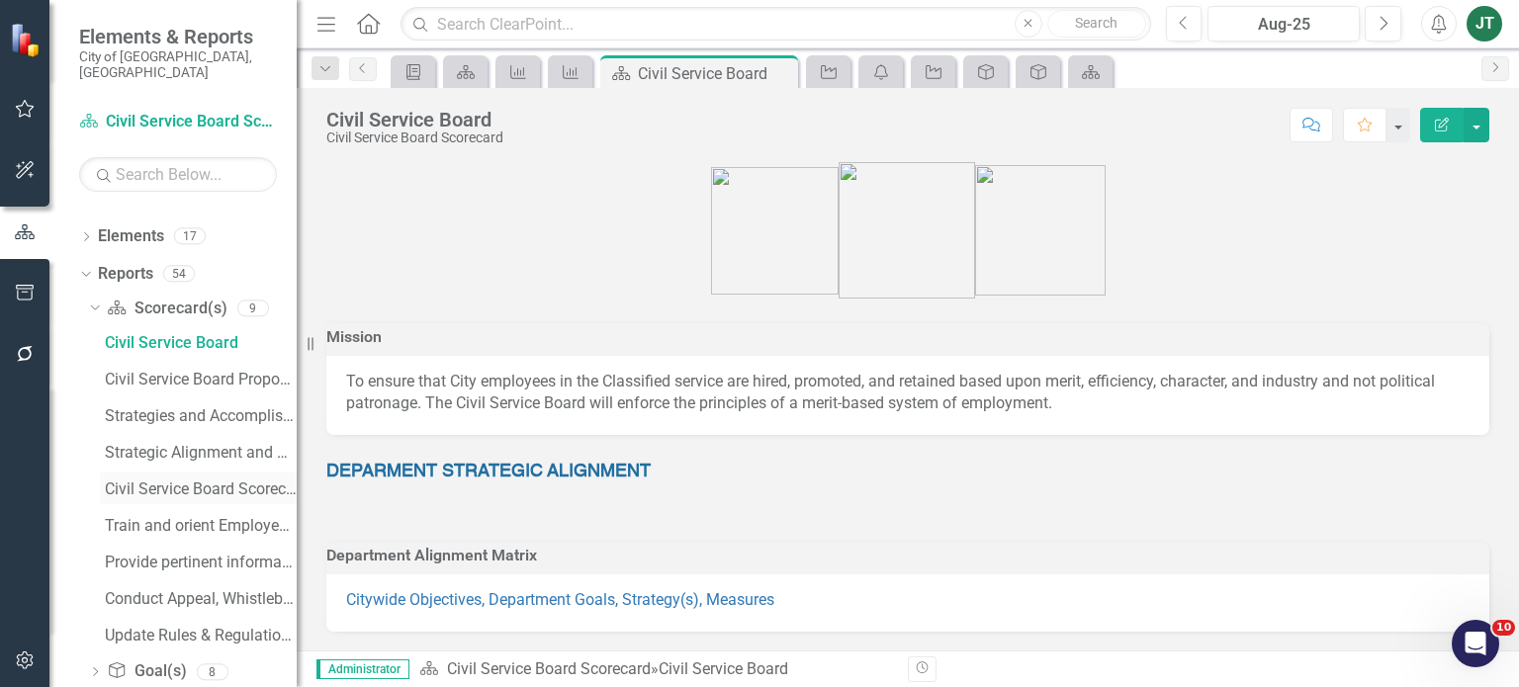
click at [186, 473] on link "Civil Service Board Scorecard Evaluation and Recommendations" at bounding box center [198, 489] width 197 height 32
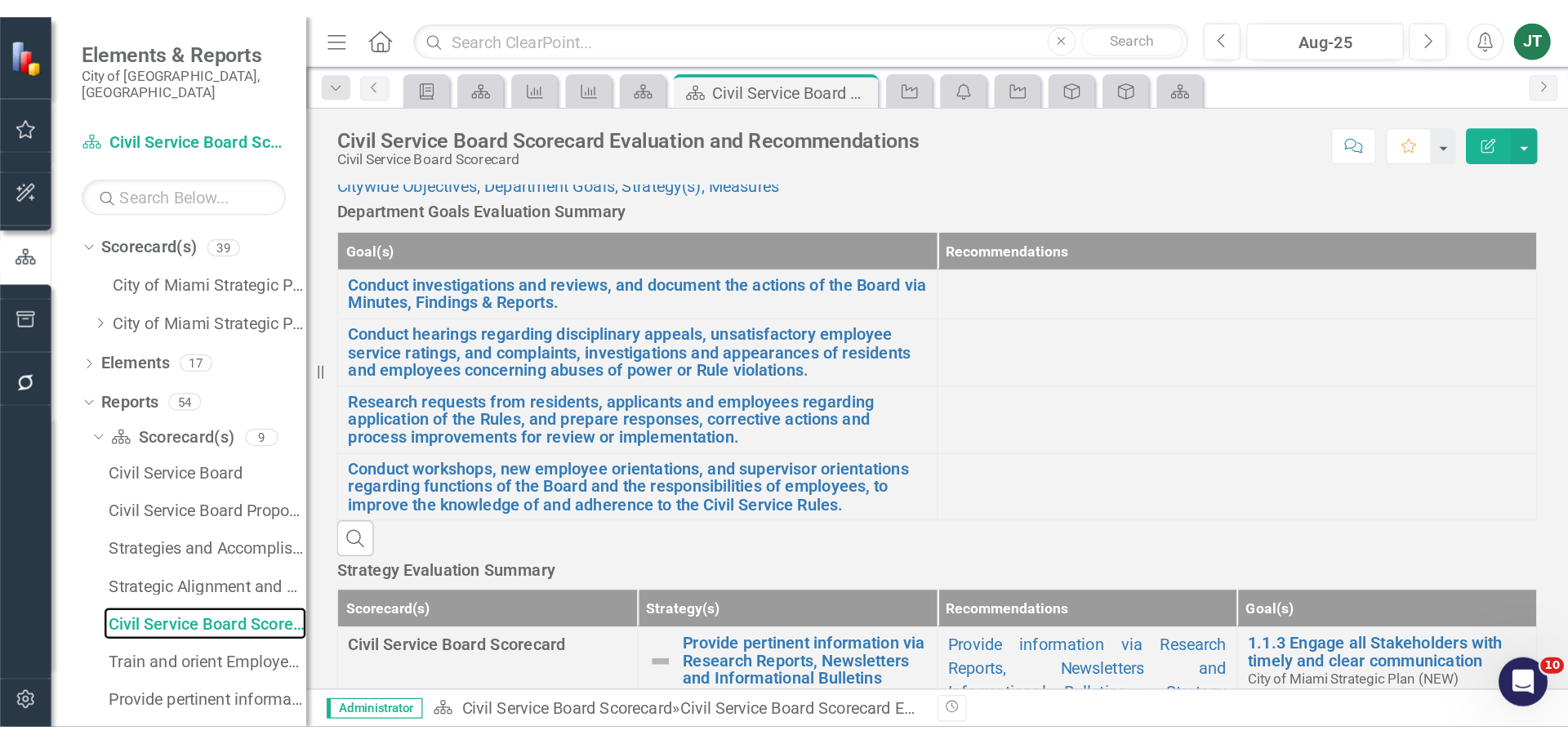
scroll to position [82, 0]
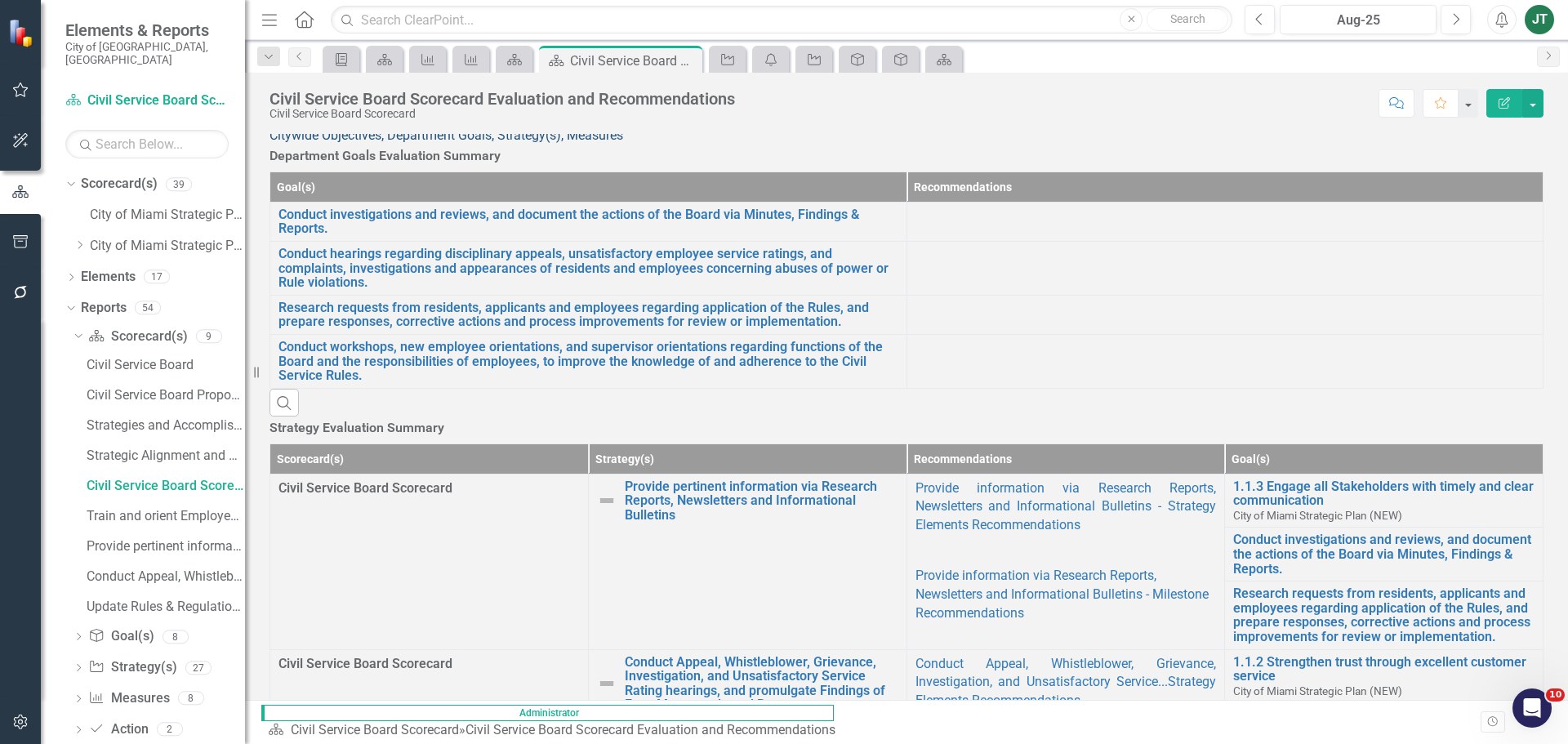
click at [526, 143] on link "Citywide Objectives, Department Goals, Strategy(s), Measures" at bounding box center [446, 135] width 353 height 16
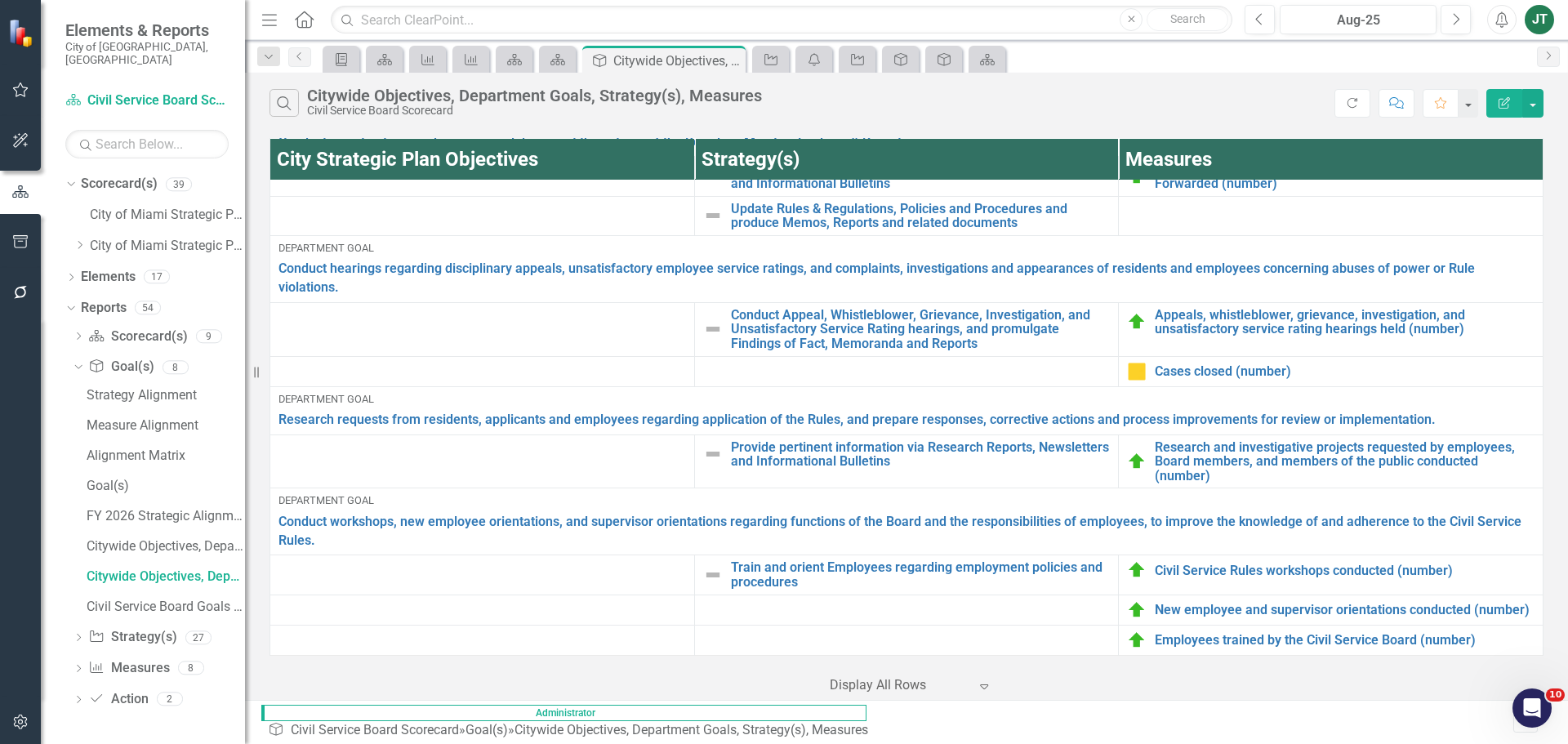
scroll to position [193, 0]
click at [627, 493] on div "Department Goal" at bounding box center [906, 500] width 1256 height 15
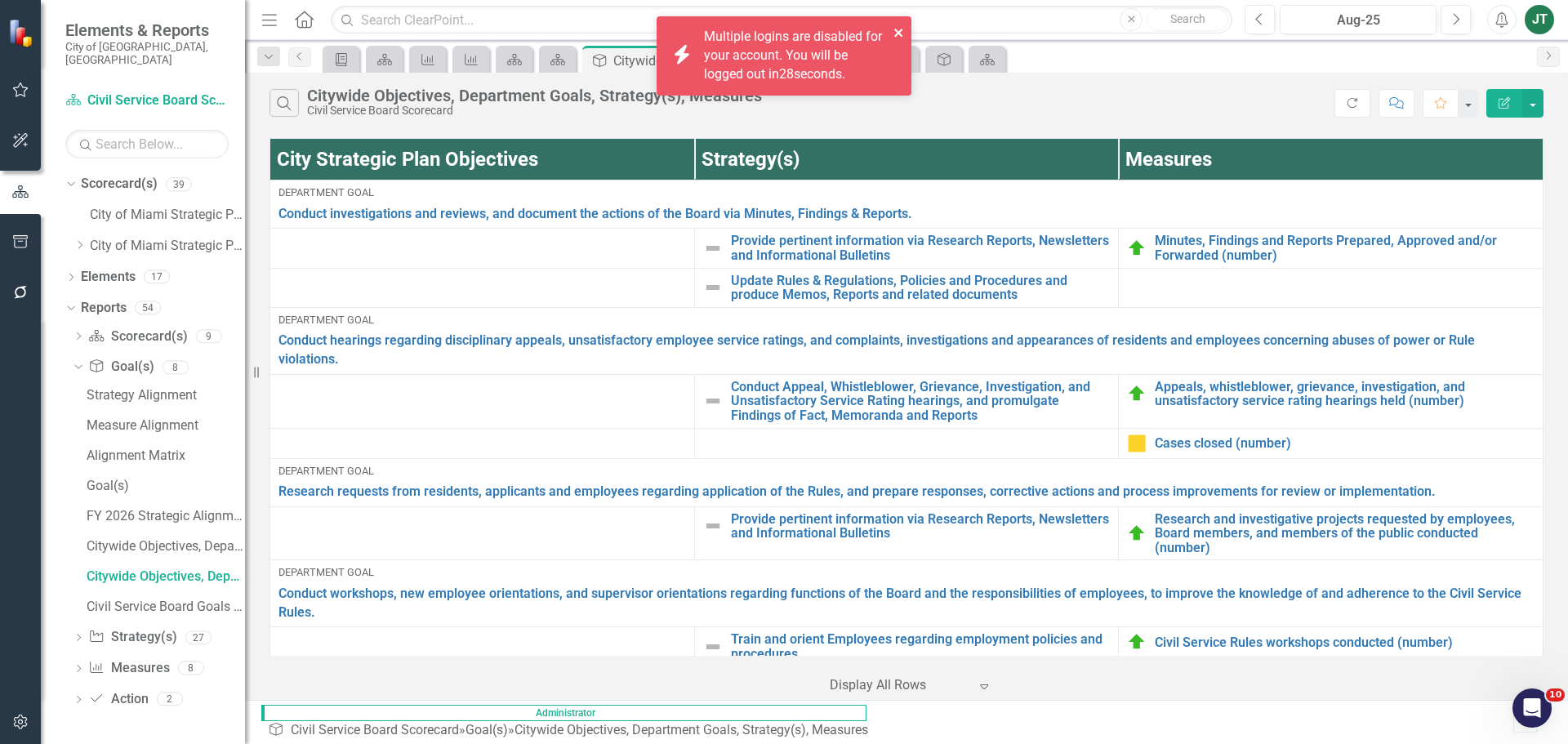
click at [896, 29] on icon "close" at bounding box center [899, 33] width 12 height 13
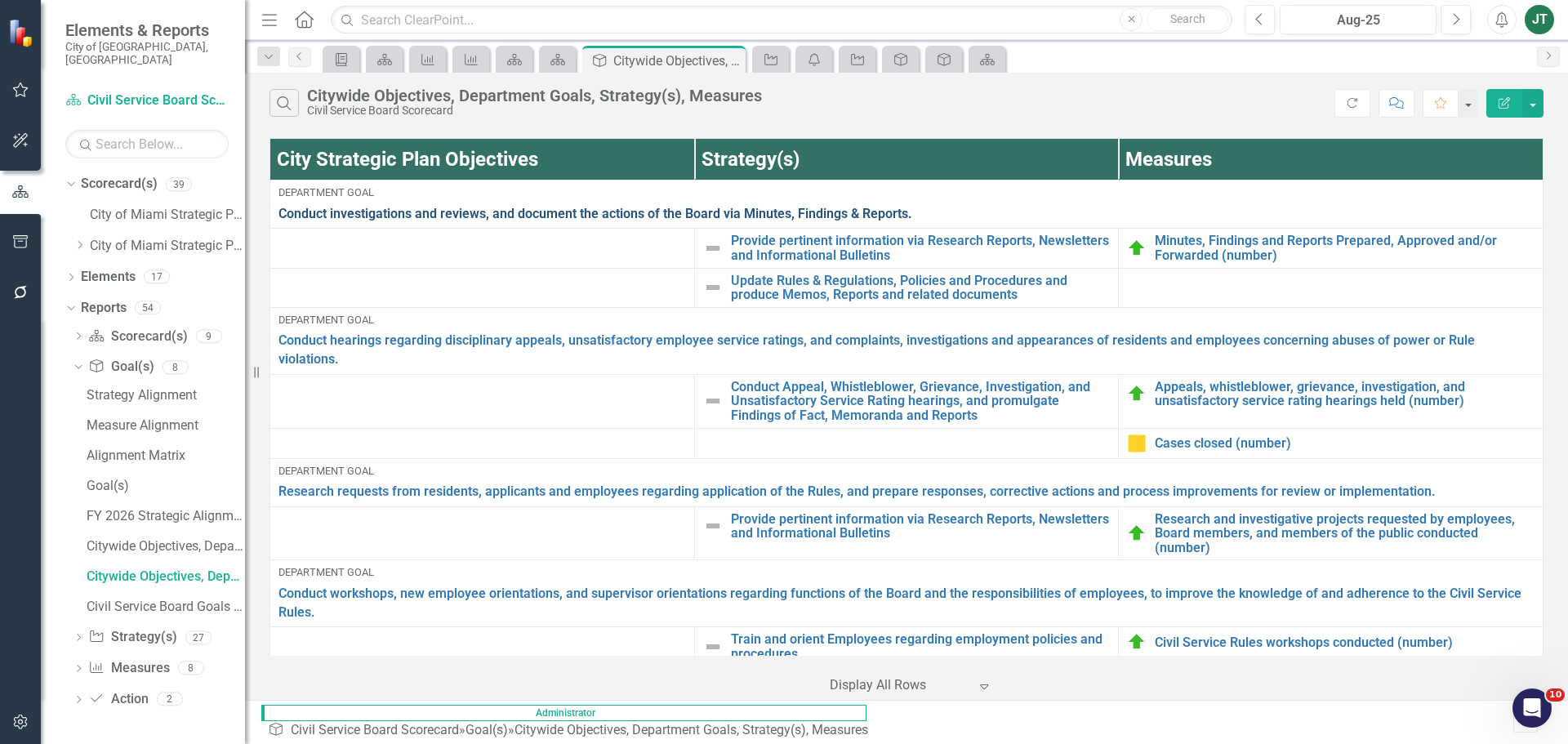
click at [756, 211] on link "Conduct investigations and reviews, and document the actions of the Board via M…" at bounding box center [906, 214] width 1256 height 19
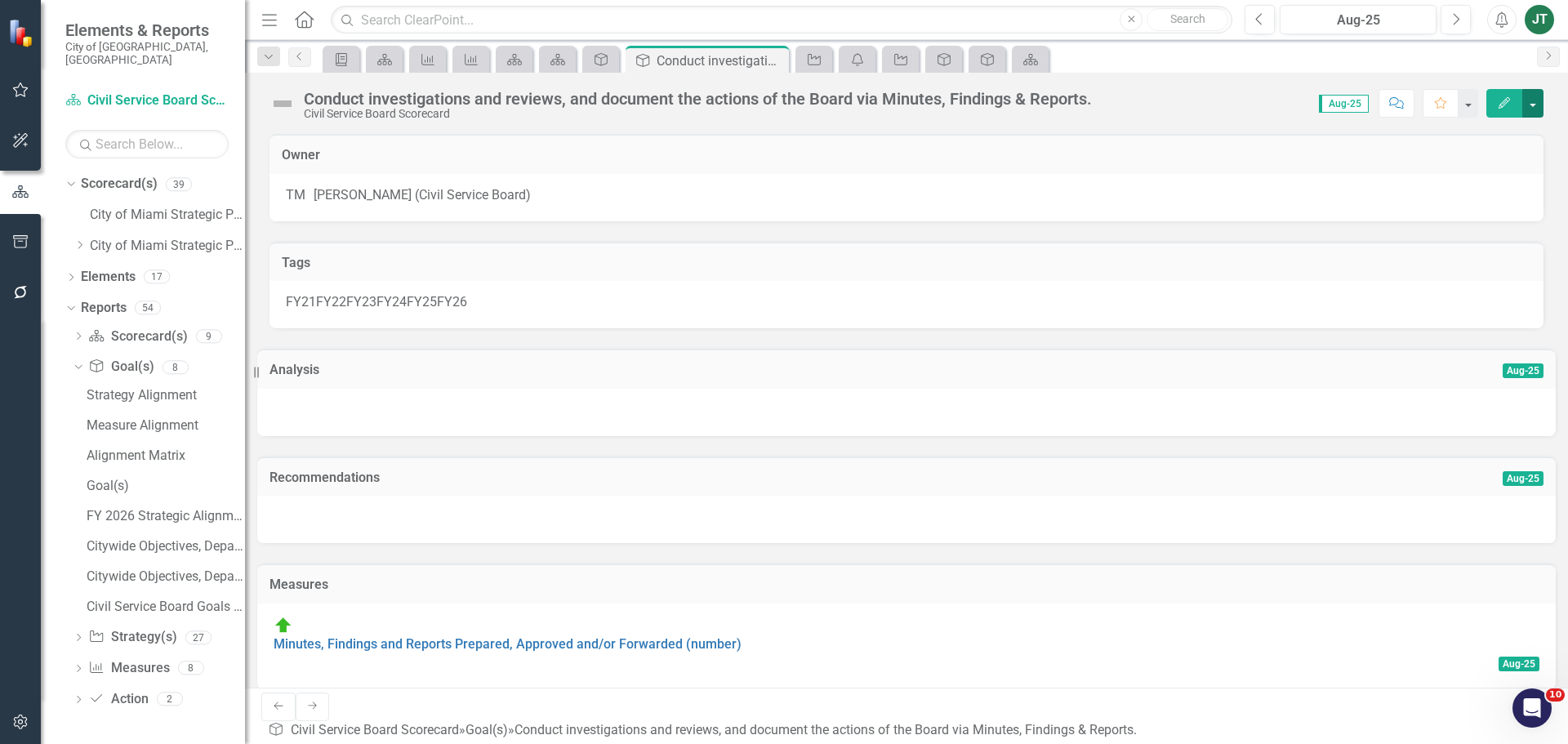
click at [1253, 97] on button "button" at bounding box center [1533, 103] width 21 height 29
click at [1253, 165] on link "Edit Report Edit Layout" at bounding box center [1476, 163] width 132 height 31
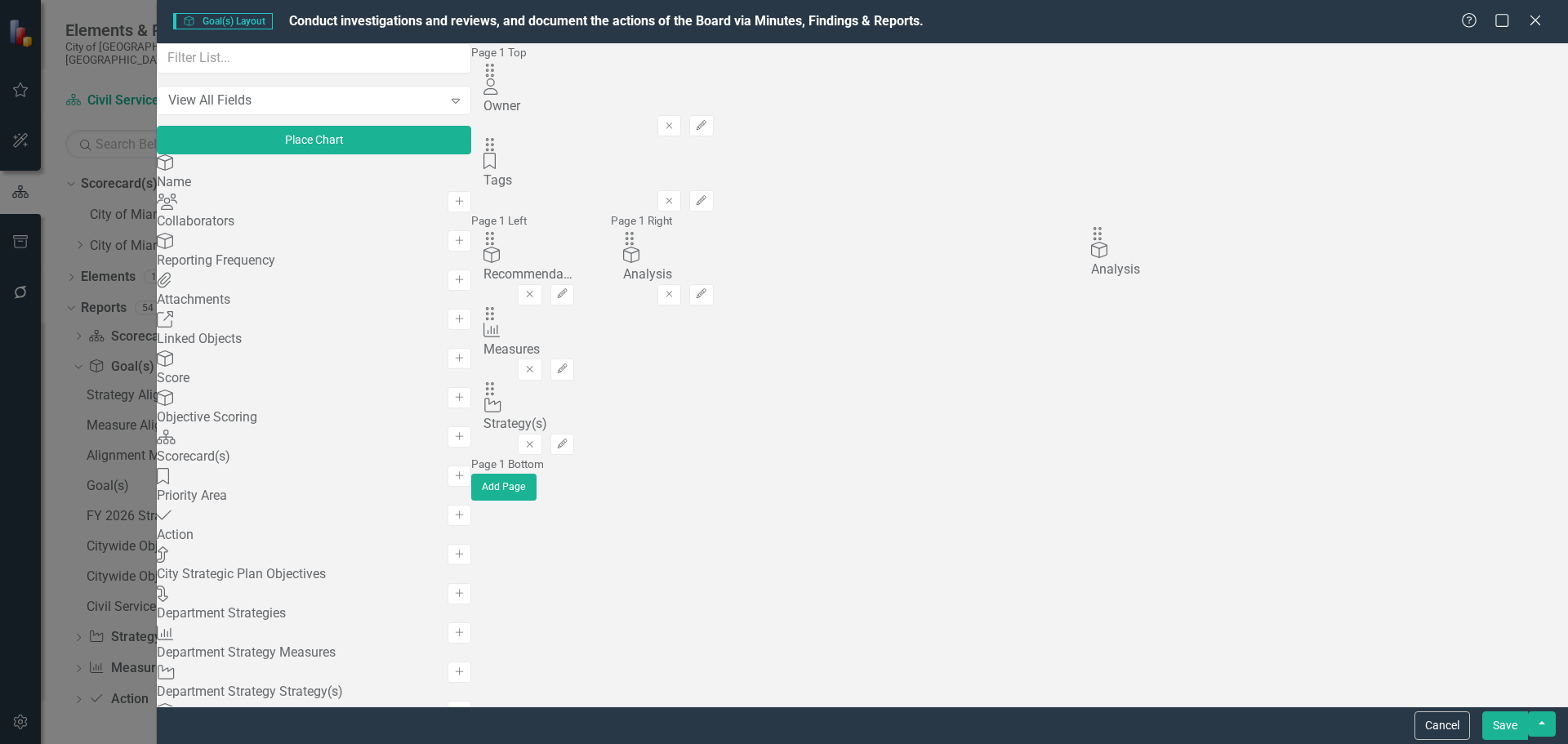
drag, startPoint x: 563, startPoint y: 262, endPoint x: 1125, endPoint y: 251, distance: 562.1
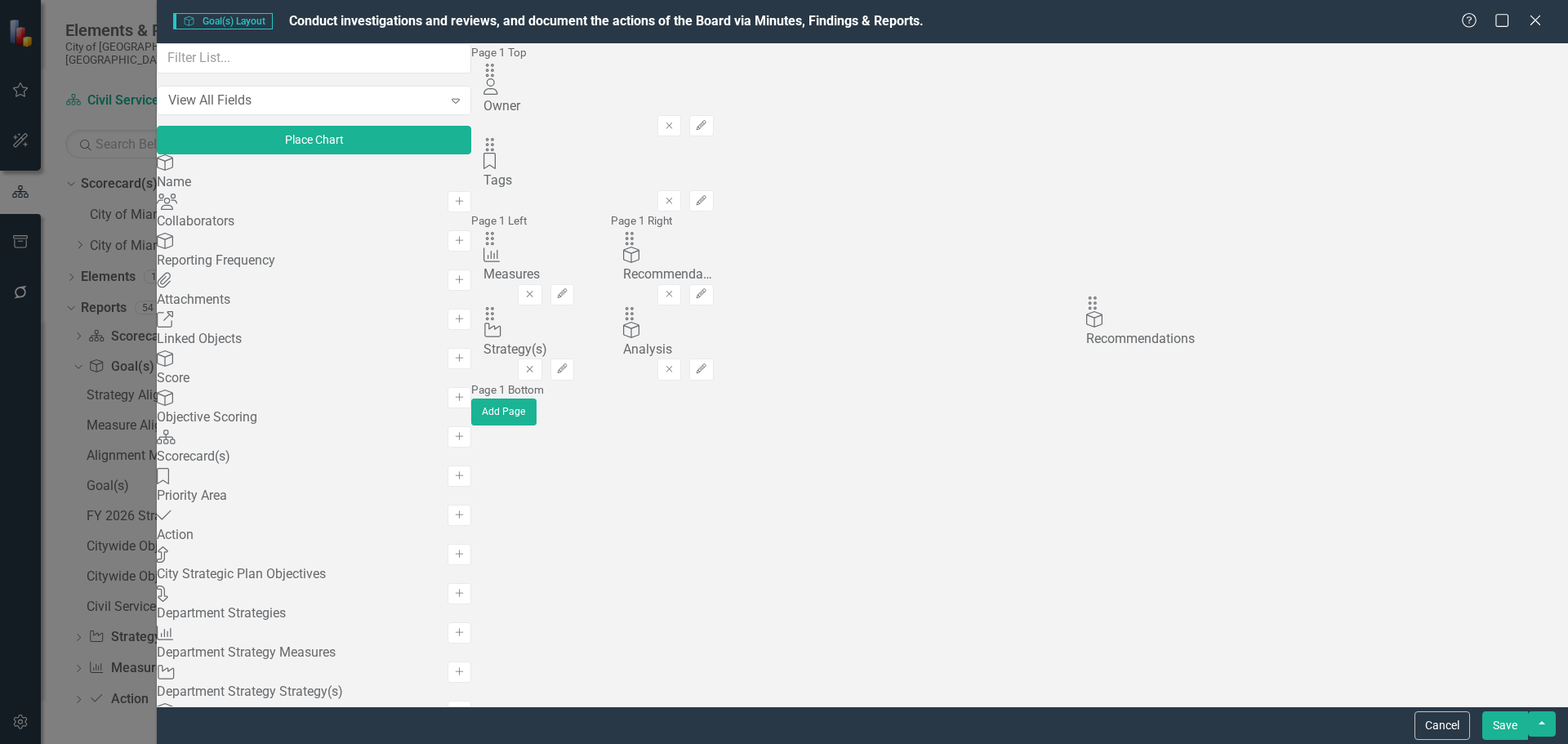
drag, startPoint x: 565, startPoint y: 261, endPoint x: 1120, endPoint y: 317, distance: 557.8
drag, startPoint x: 567, startPoint y: 313, endPoint x: 571, endPoint y: 257, distance: 56.1
click at [571, 257] on div "The fields (or pods) that are available for you to include on the detail page a…" at bounding box center [599, 234] width 255 height 382
click at [251, 73] on input "text" at bounding box center [314, 58] width 315 height 31
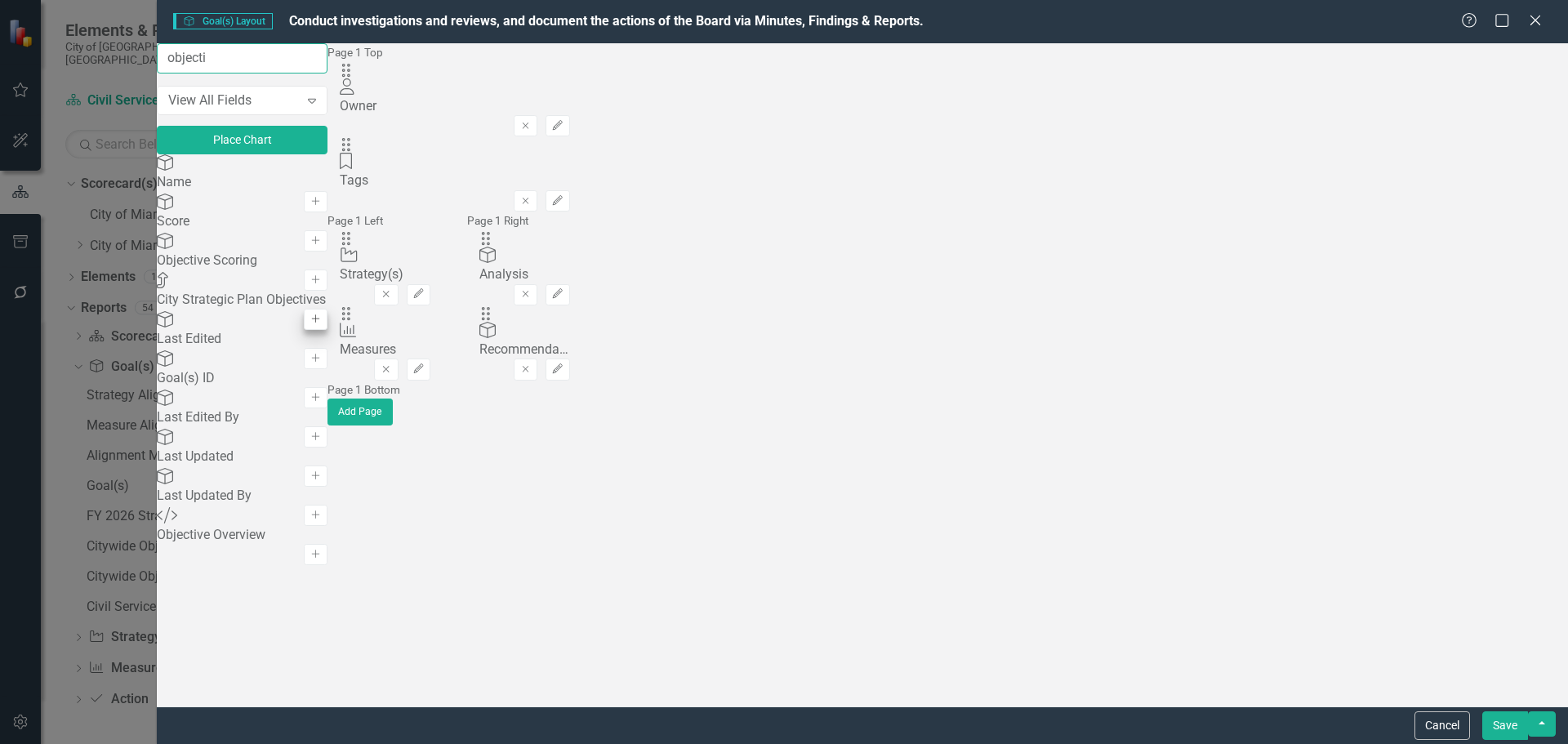
type input "objecti"
click at [322, 325] on icon "Add" at bounding box center [315, 320] width 12 height 10
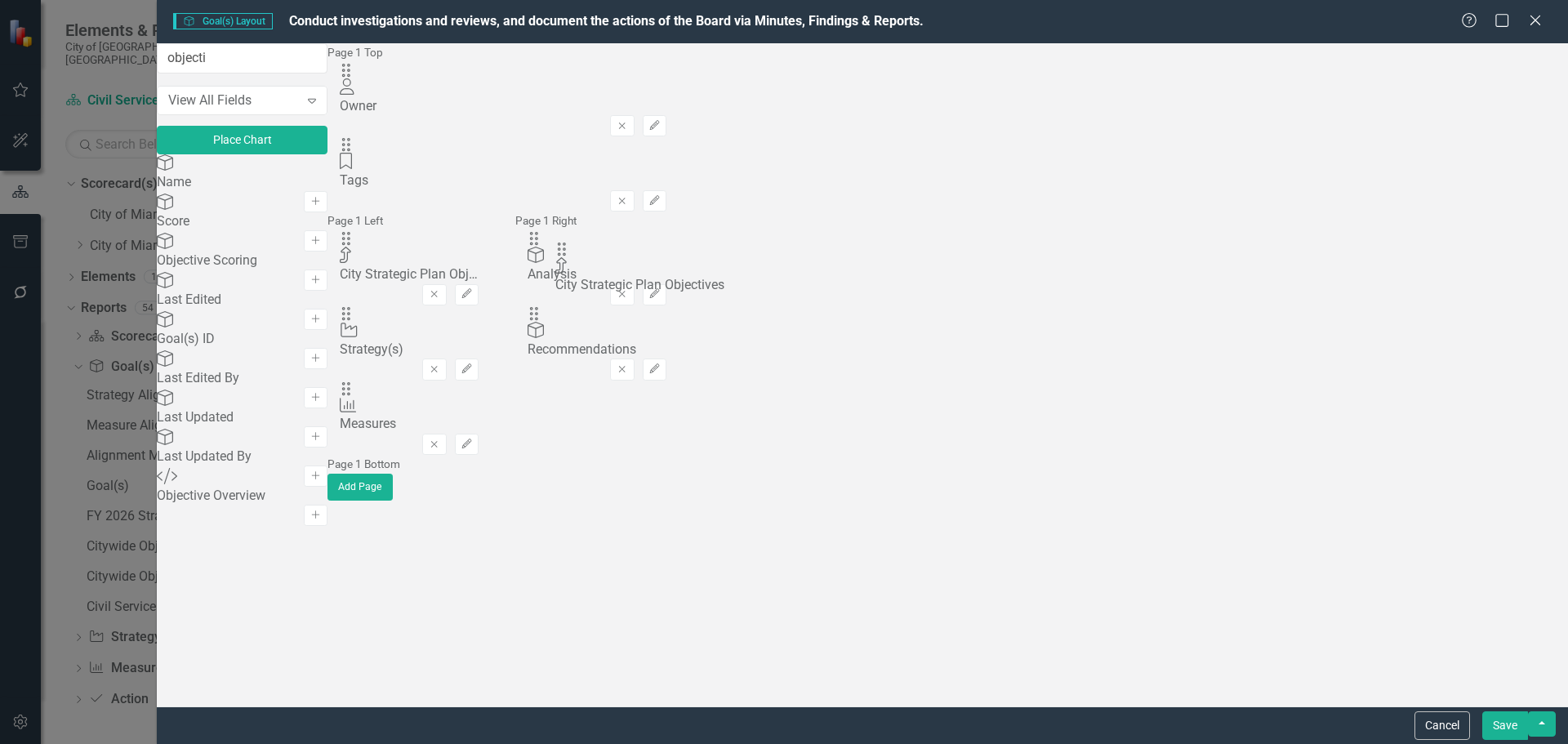
drag, startPoint x: 564, startPoint y: 107, endPoint x: 590, endPoint y: 260, distance: 155.2
click at [1253, 566] on button "Save" at bounding box center [1504, 725] width 45 height 29
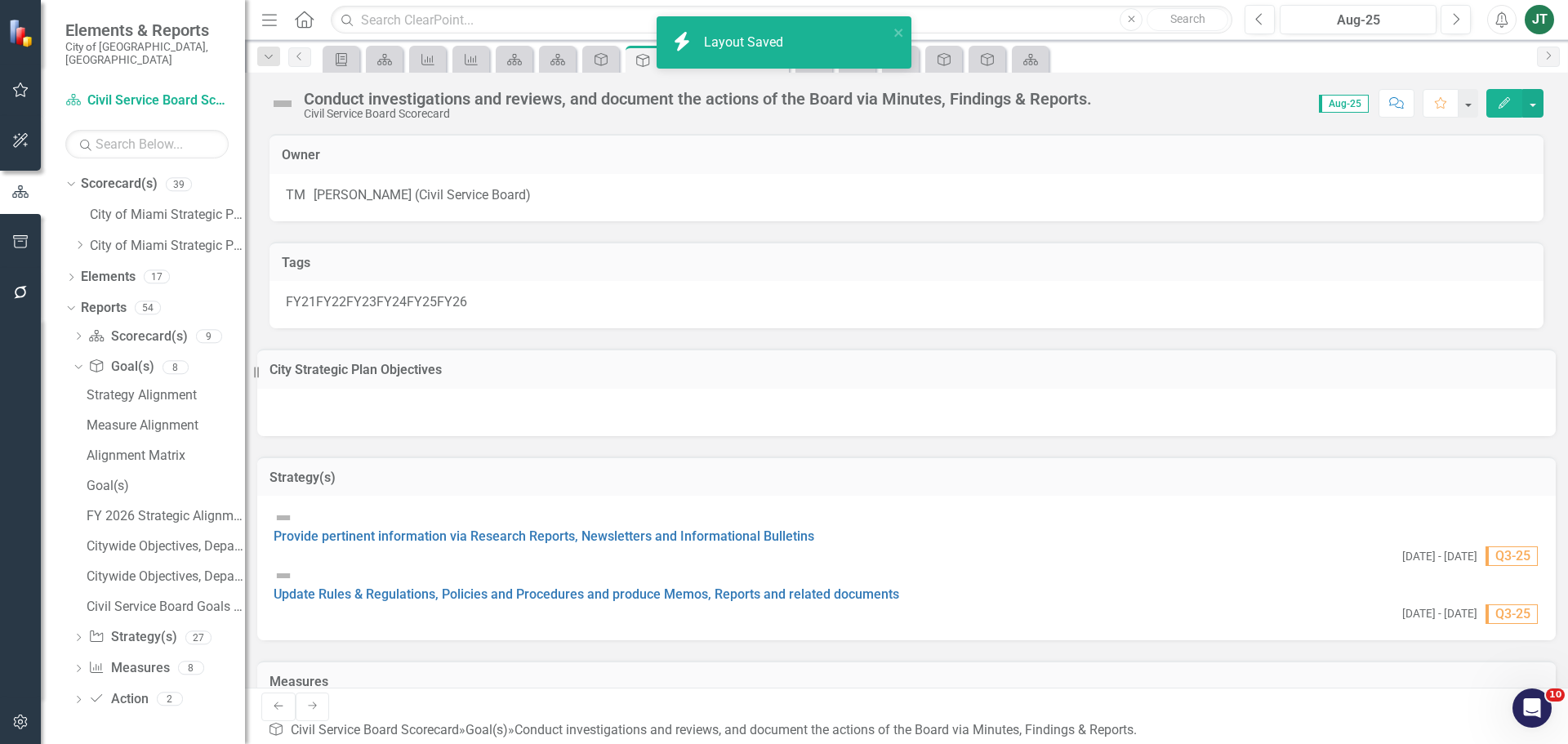
click at [443, 382] on td "City Strategic Plan Objectives" at bounding box center [906, 372] width 1274 height 21
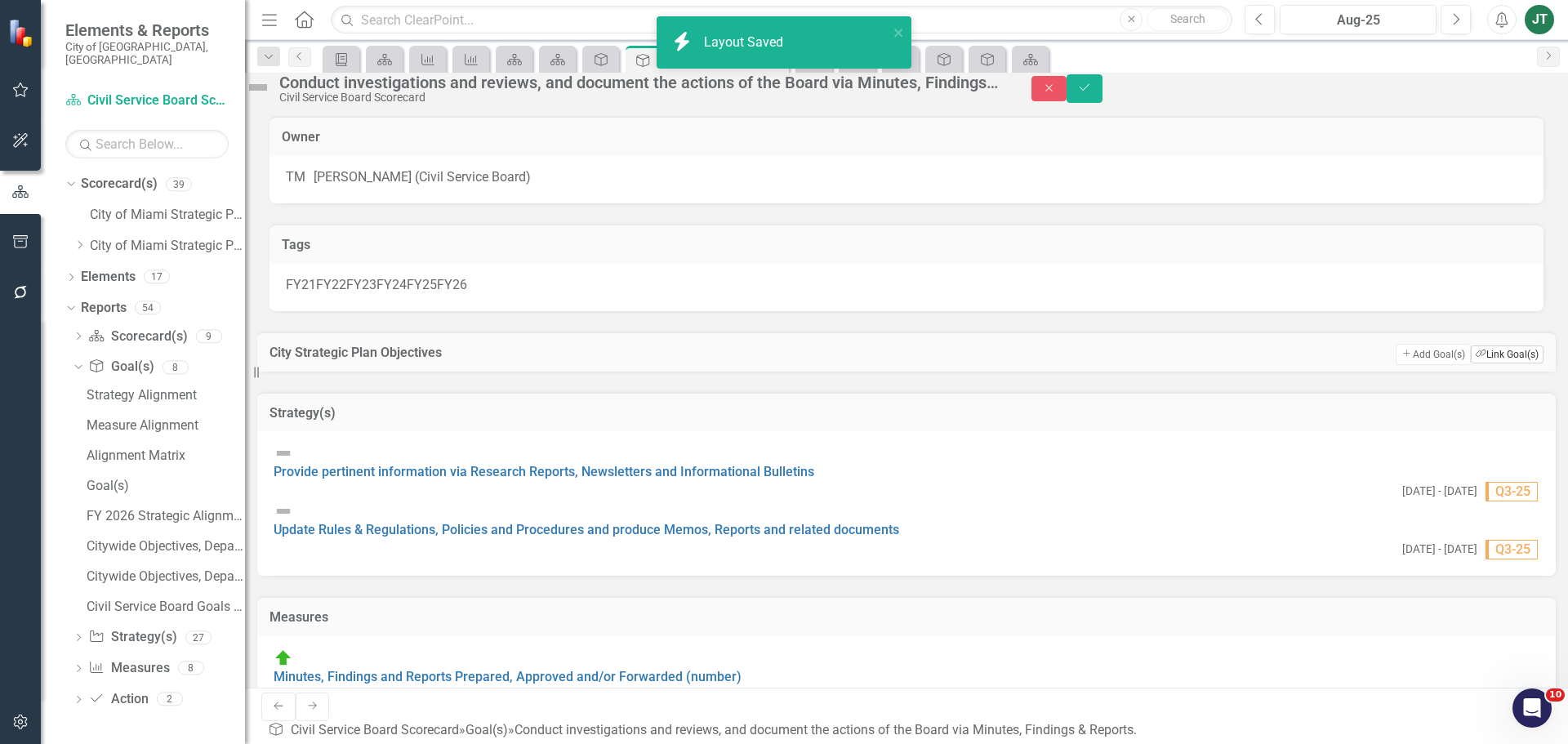
click at [1253, 363] on button "Link Tag Link Goal(s)" at bounding box center [1507, 354] width 73 height 18
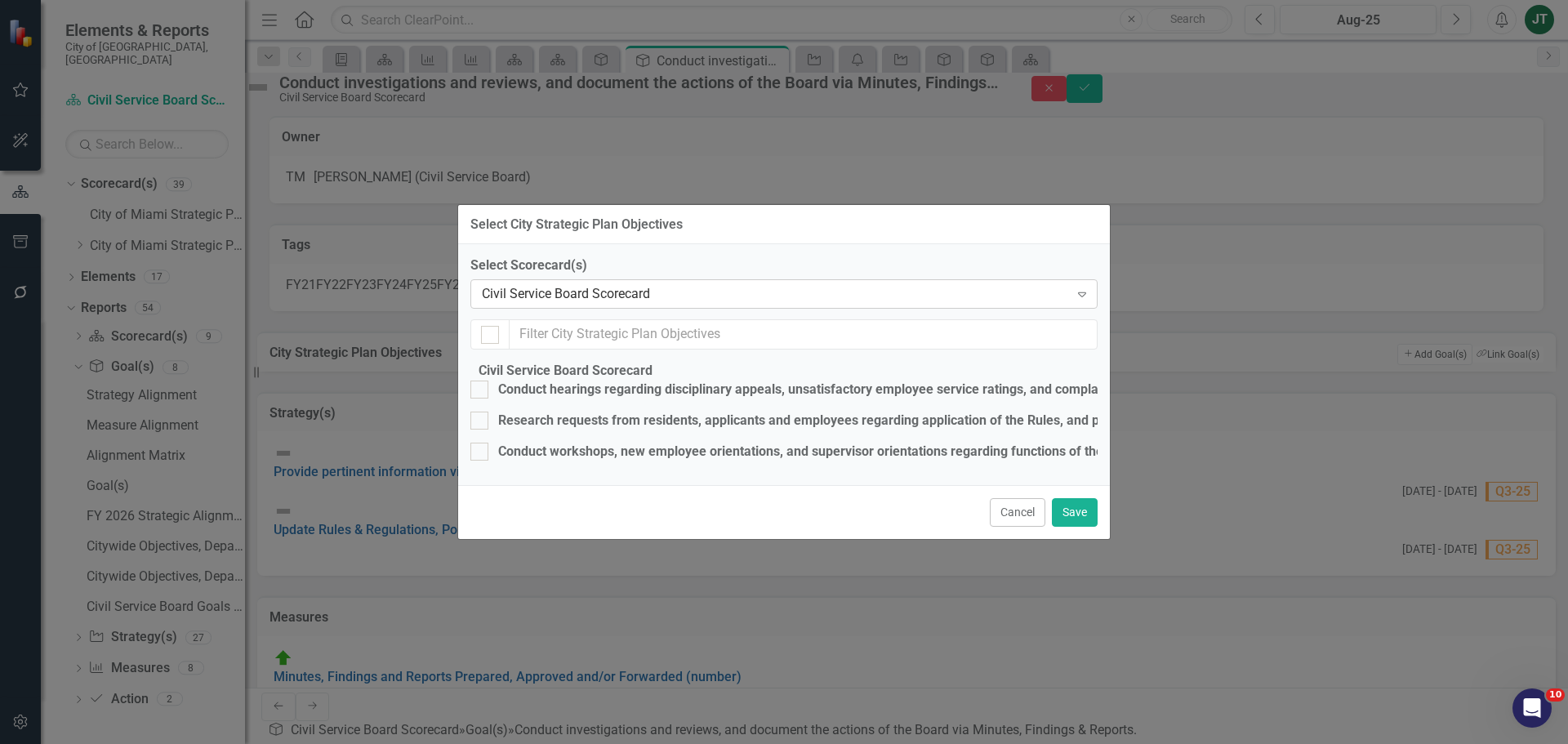
click at [596, 285] on div "Civil Service Board Scorecard" at bounding box center [775, 294] width 587 height 19
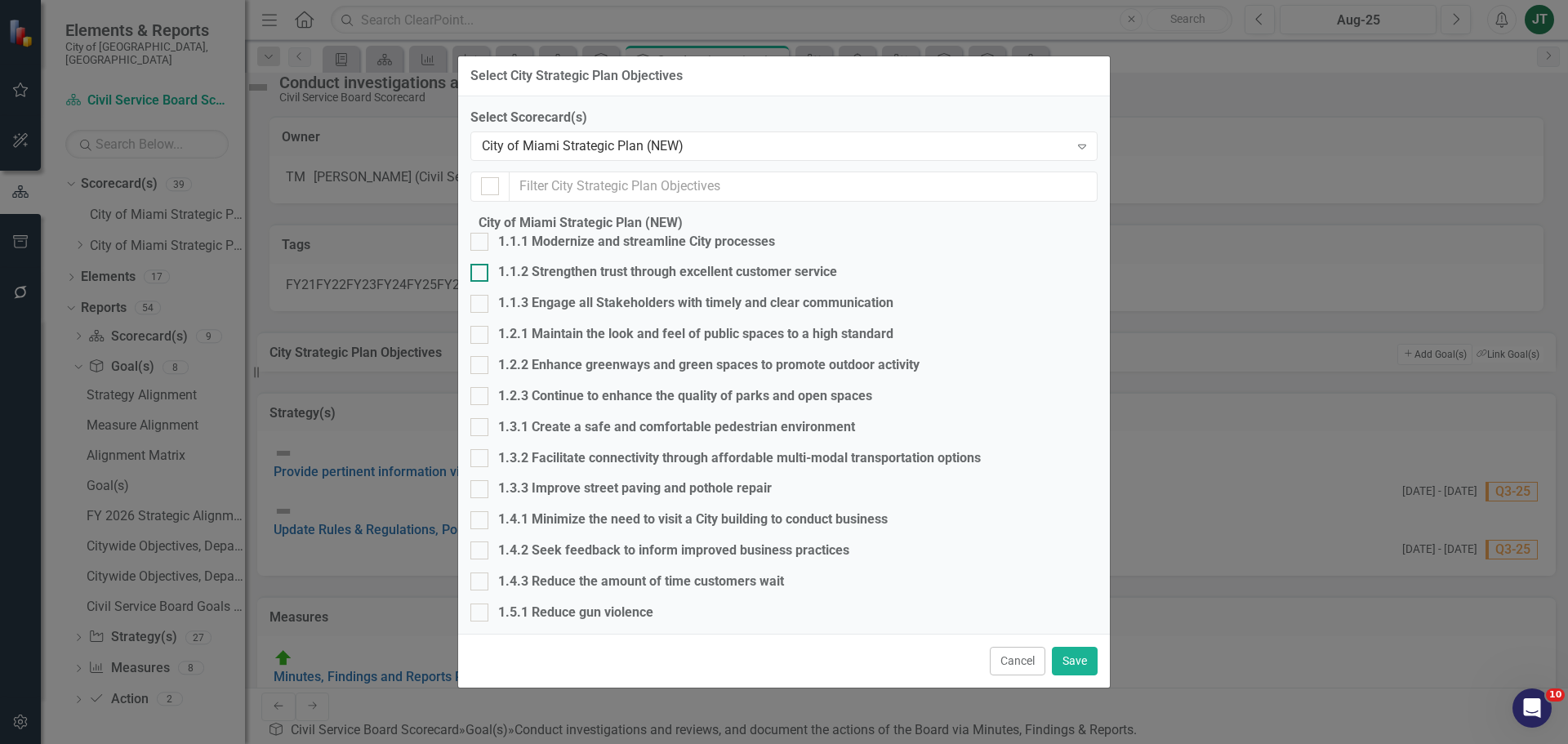
click at [488, 282] on div at bounding box center [480, 272] width 18 height 18
click at [481, 274] on input "1.1.2 Strengthen trust through excellent customer service" at bounding box center [476, 268] width 11 height 11
checkbox input "true"
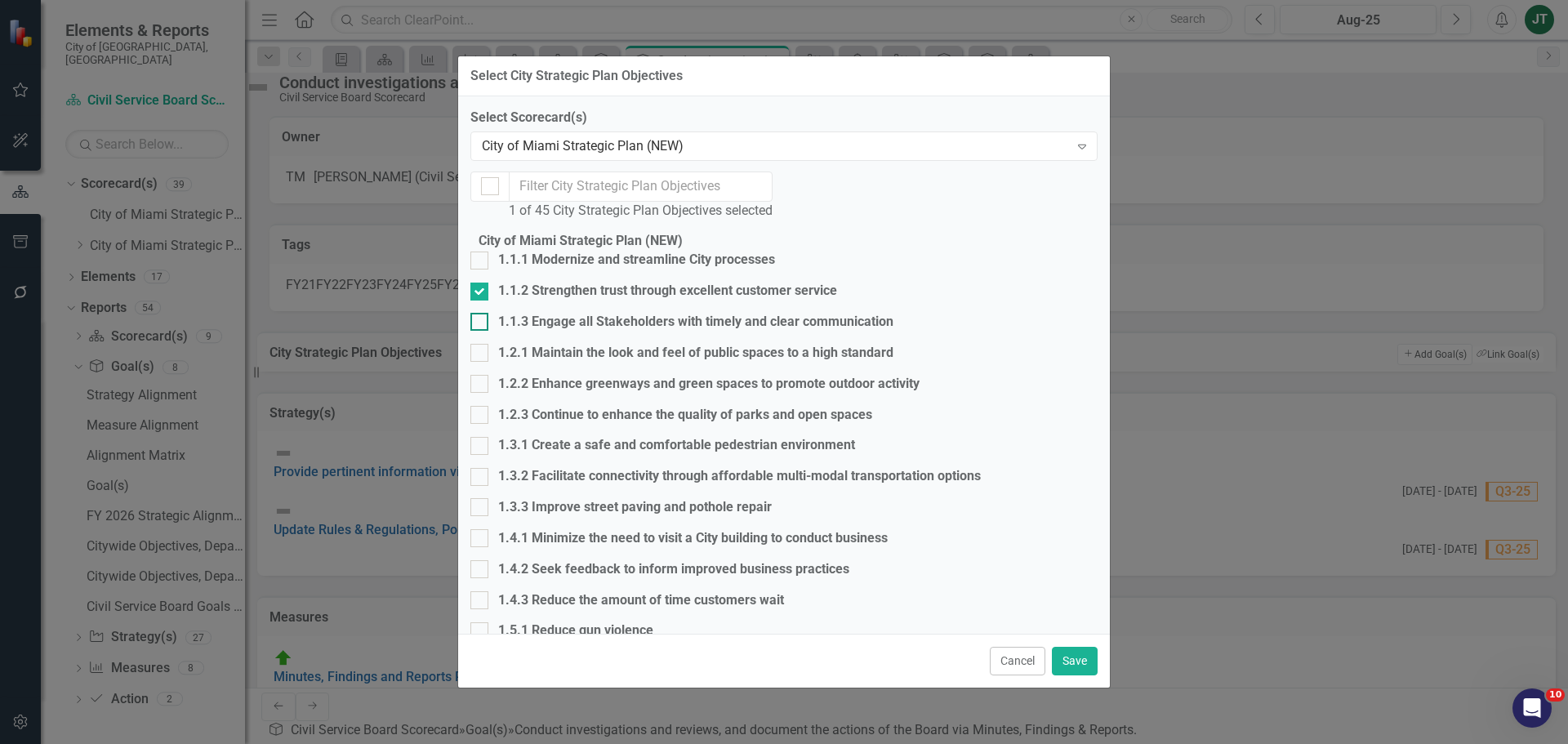
click at [488, 324] on div at bounding box center [480, 322] width 18 height 18
click at [481, 324] on input "1.1.3 Engage all Stakeholders with timely and clear communication" at bounding box center [476, 318] width 11 height 11
checkbox input "true"
click at [1069, 566] on button "Save" at bounding box center [1074, 661] width 45 height 29
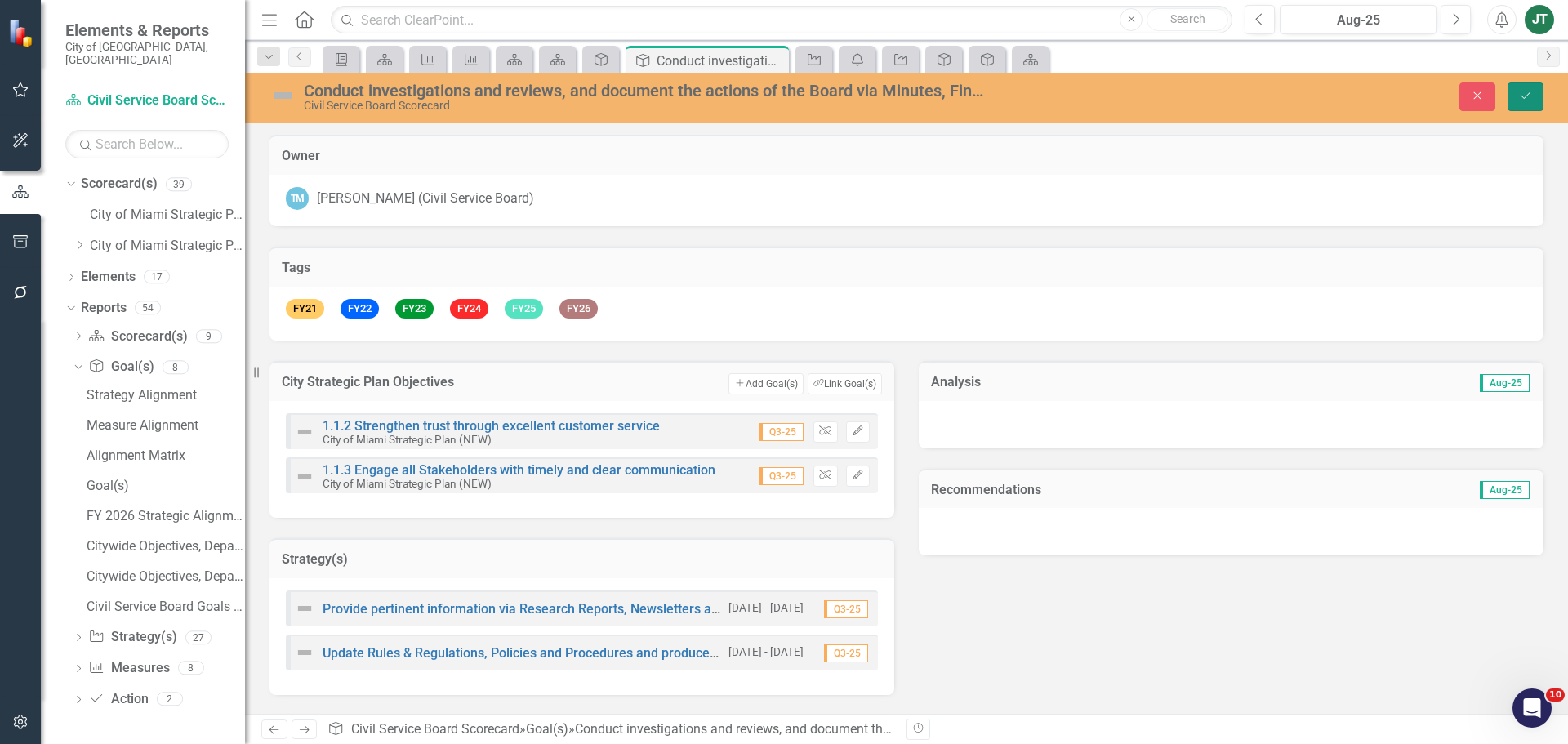
click at [1521, 99] on icon "Save" at bounding box center [1526, 96] width 15 height 12
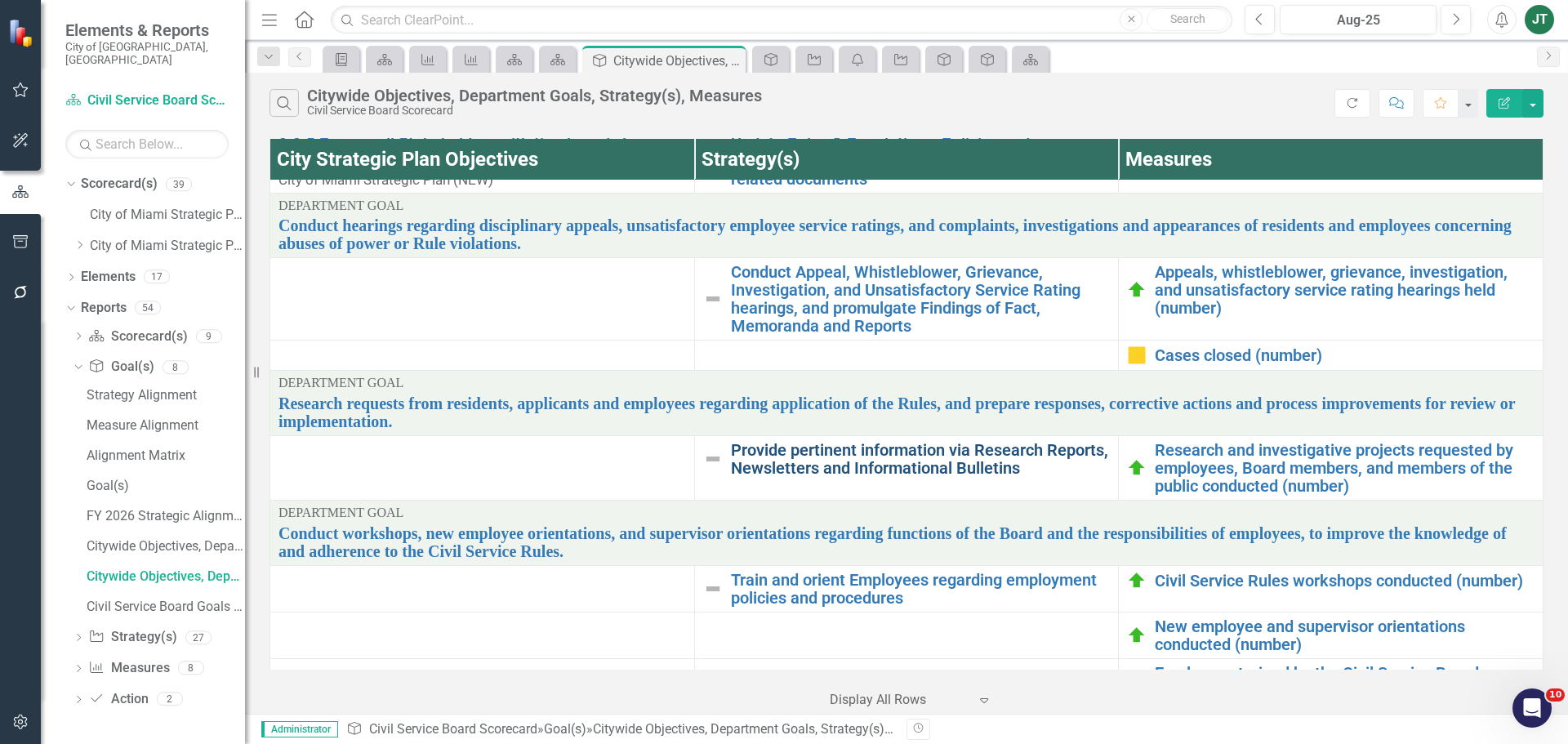
scroll to position [82, 0]
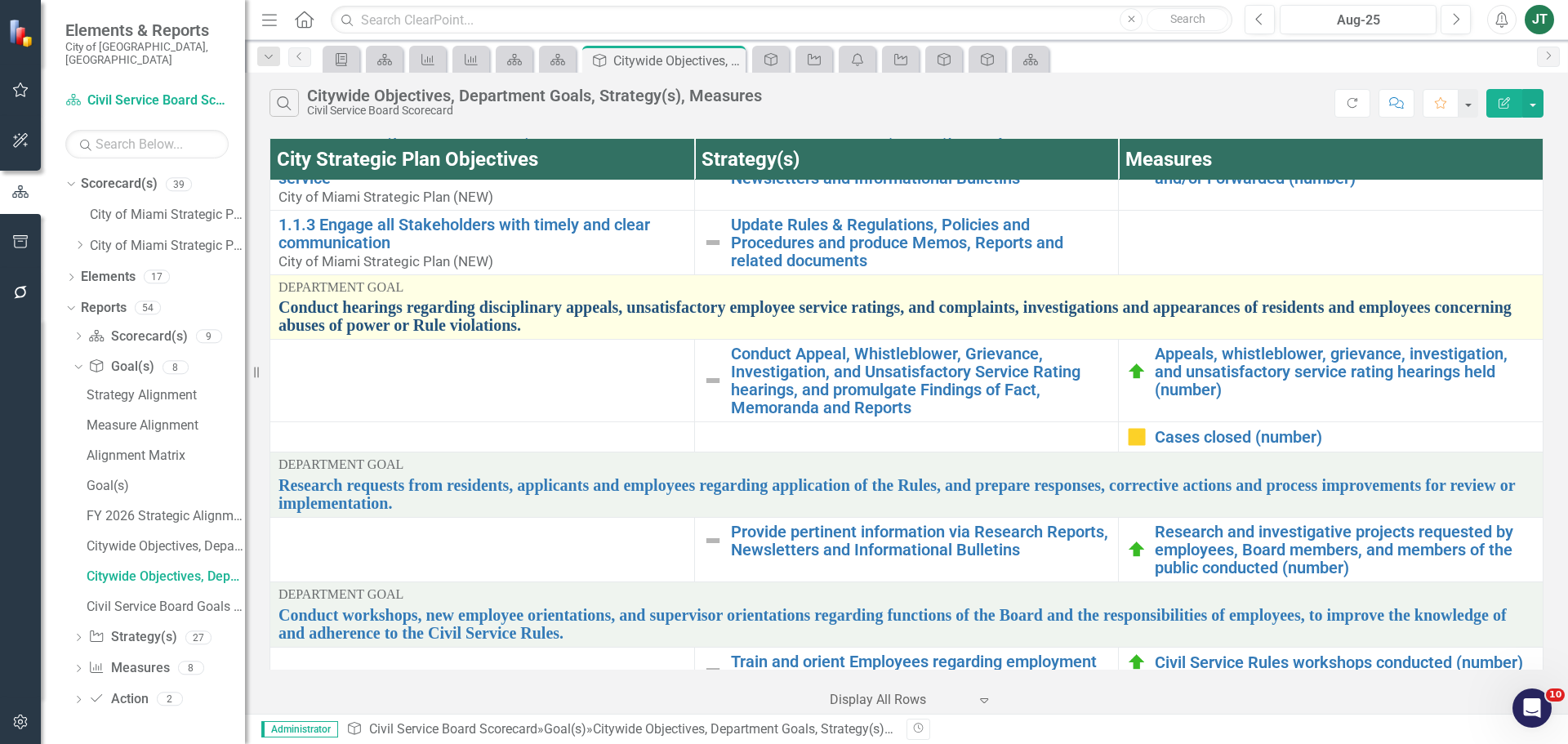
click at [426, 302] on link "Conduct hearings regarding disciplinary appeals, unsatisfactory employee servic…" at bounding box center [906, 316] width 1256 height 36
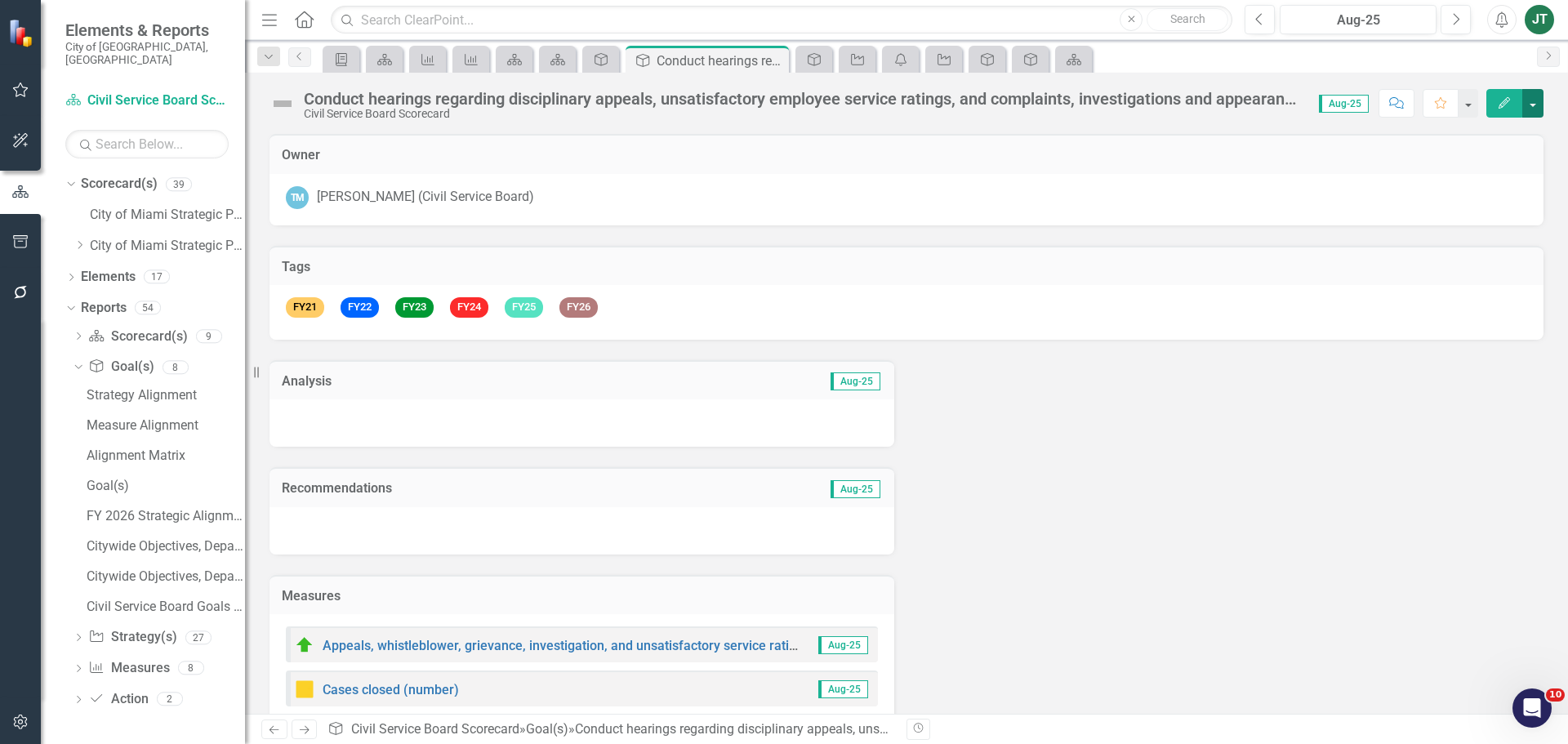
click at [1532, 102] on button "button" at bounding box center [1533, 103] width 21 height 29
click at [1483, 163] on link "Edit Report Edit Layout" at bounding box center [1476, 163] width 132 height 31
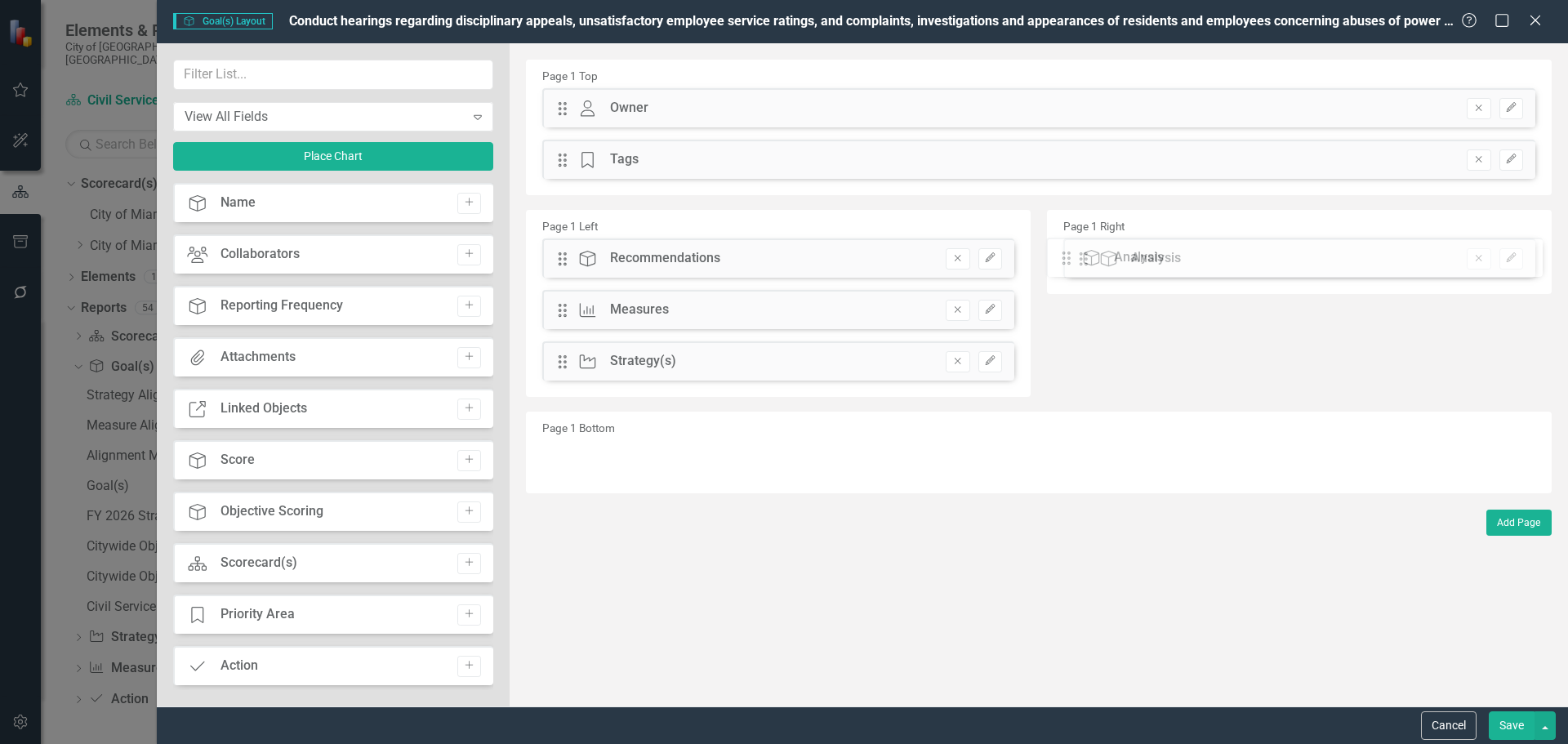
drag, startPoint x: 566, startPoint y: 261, endPoint x: 1082, endPoint y: 260, distance: 516.0
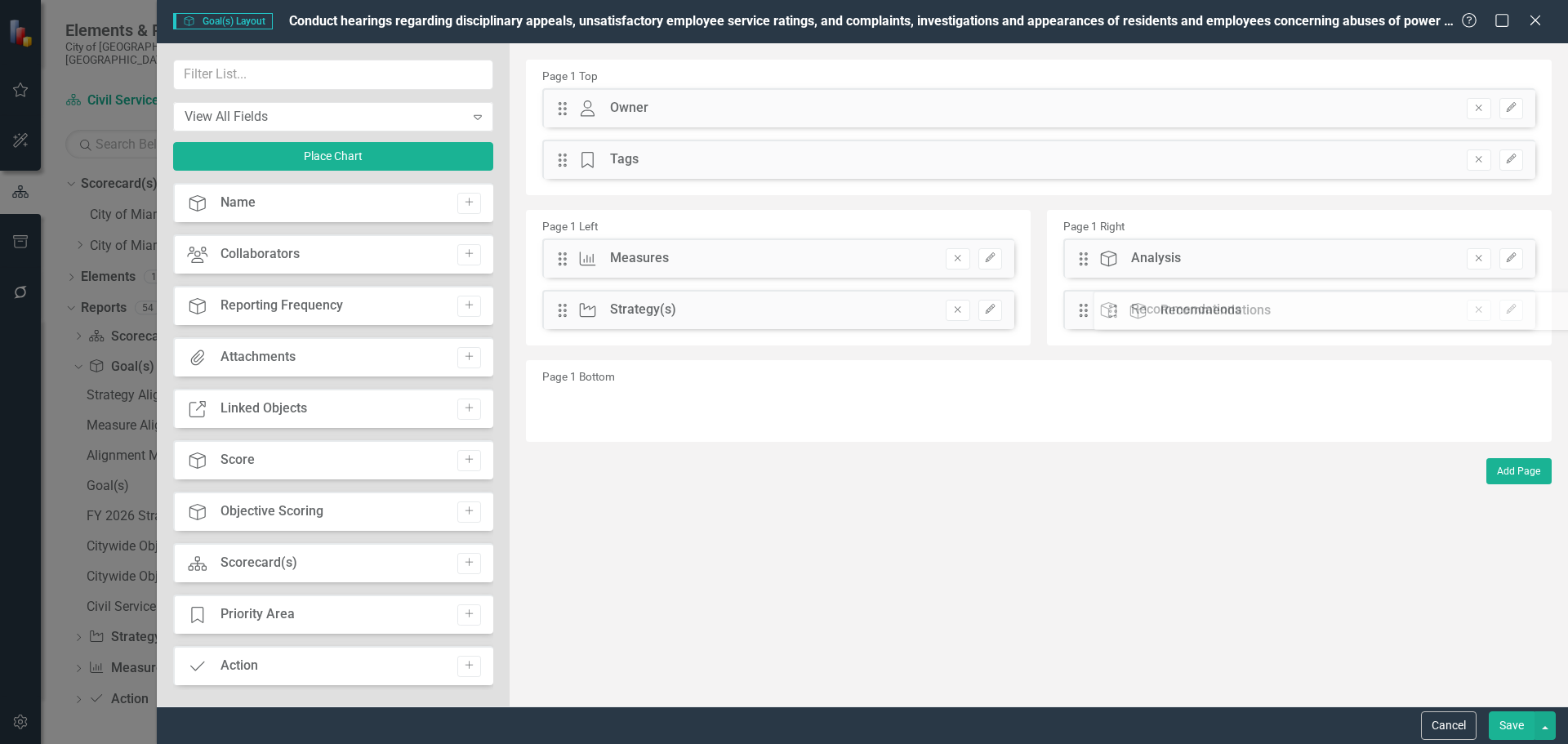
drag, startPoint x: 563, startPoint y: 257, endPoint x: 1103, endPoint y: 310, distance: 542.6
drag, startPoint x: 558, startPoint y: 315, endPoint x: 574, endPoint y: 249, distance: 67.9
click at [574, 249] on div "The fields (or pods) that are available for you to include on the detail page a…" at bounding box center [1039, 374] width 1059 height 663
click at [268, 80] on input "text" at bounding box center [334, 74] width 320 height 31
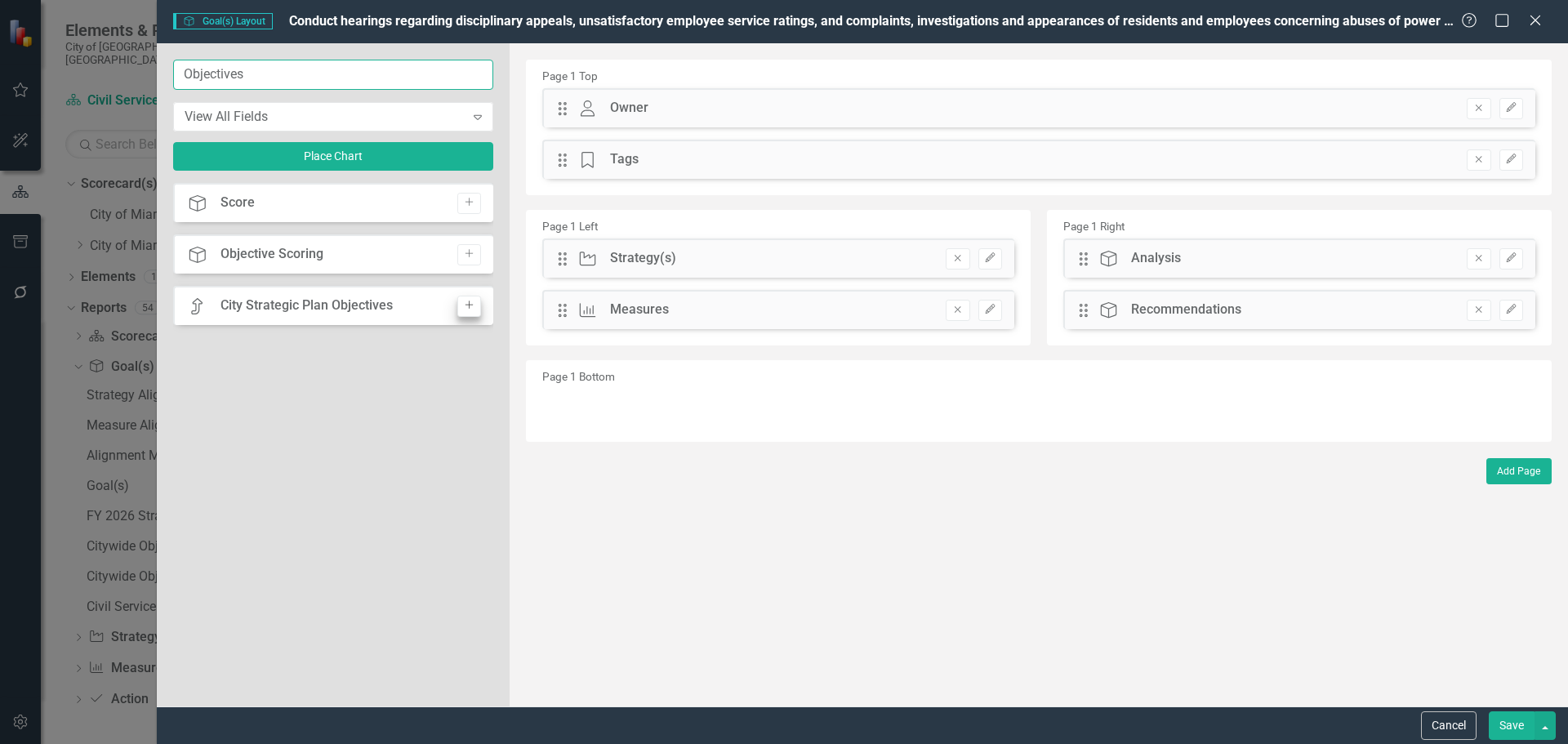
type input "Objectives"
click at [465, 309] on icon "Add" at bounding box center [469, 306] width 12 height 10
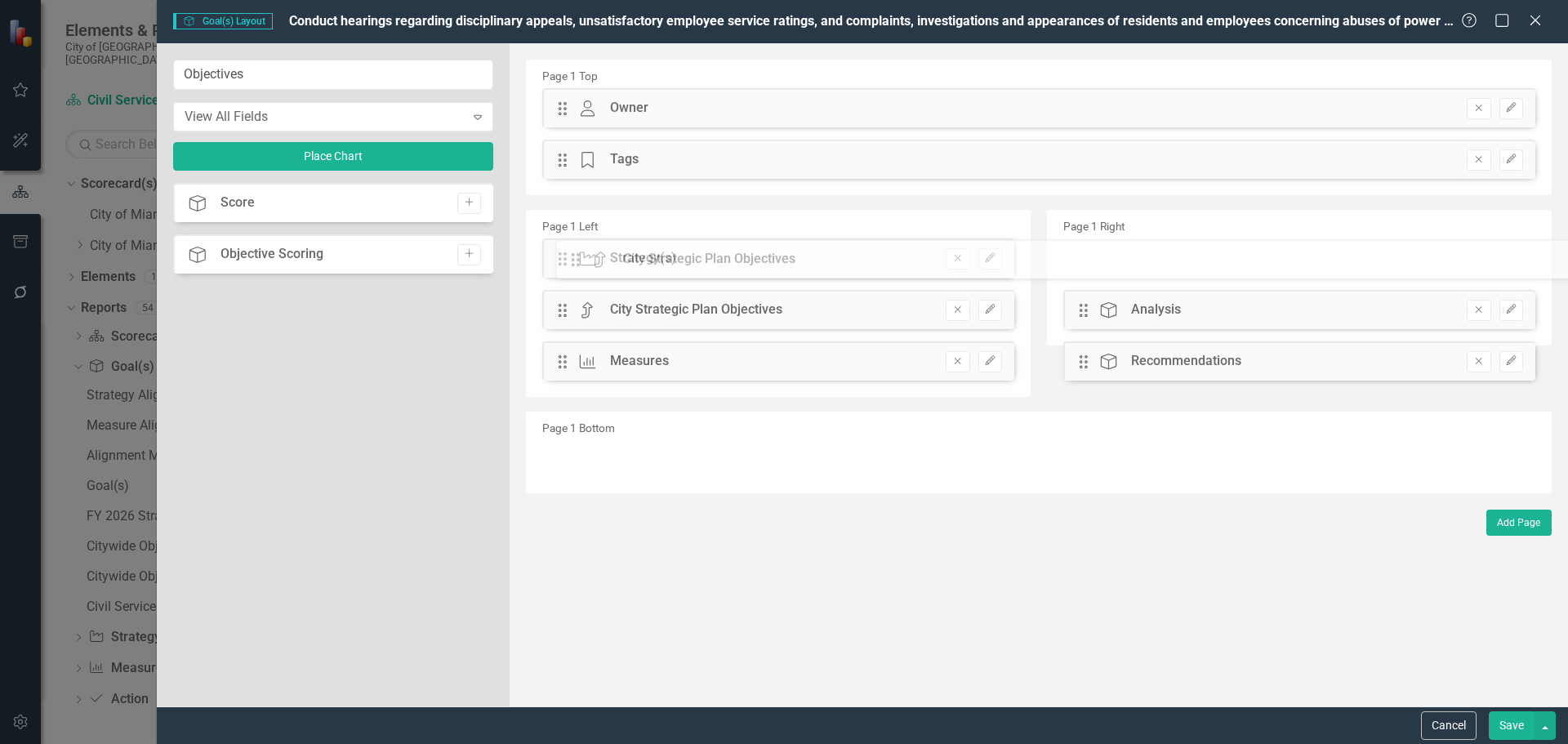
drag, startPoint x: 561, startPoint y: 111, endPoint x: 586, endPoint y: 274, distance: 164.9
click at [1504, 723] on button "Save" at bounding box center [1511, 725] width 45 height 29
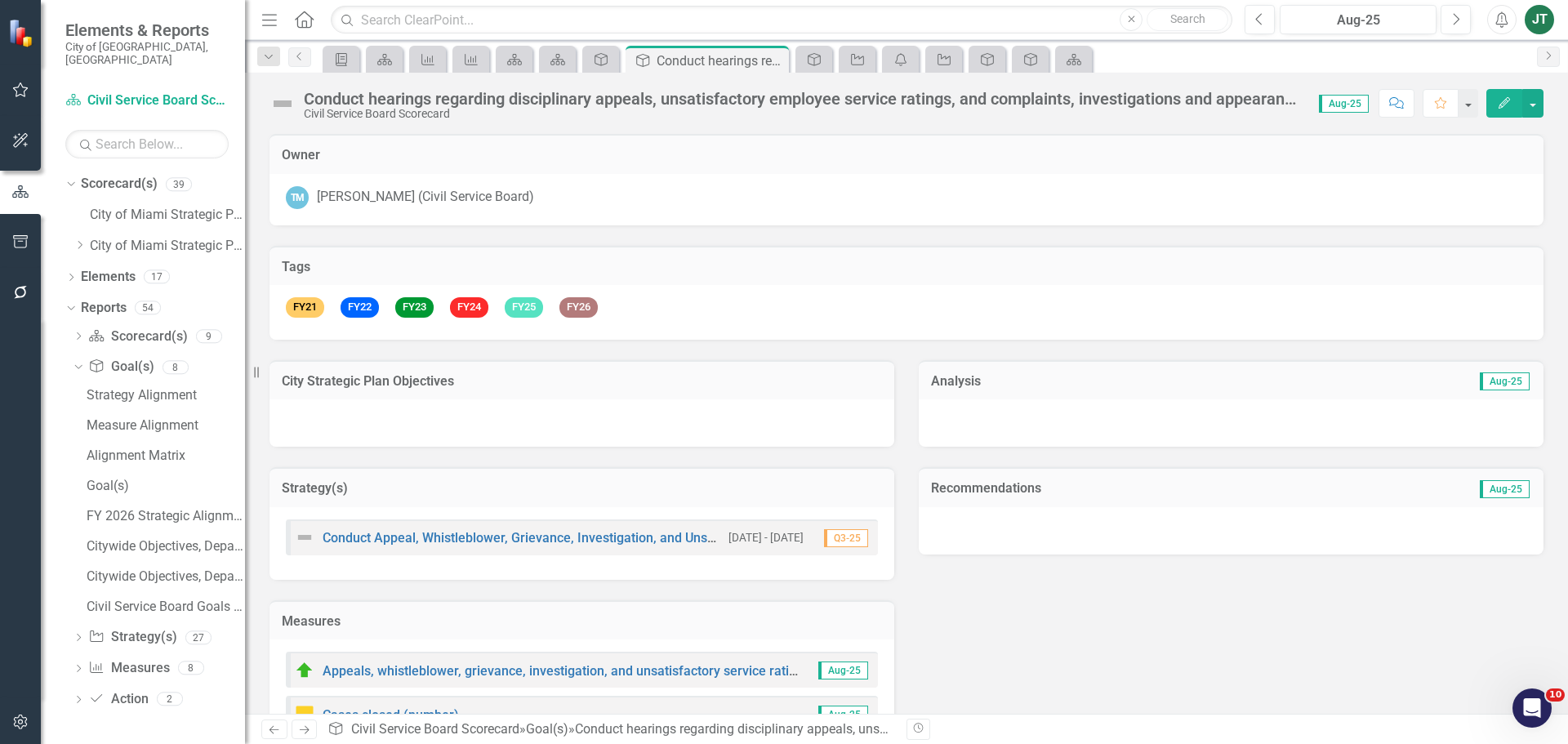
click at [441, 428] on div at bounding box center [581, 423] width 625 height 47
click at [561, 416] on div at bounding box center [581, 423] width 625 height 47
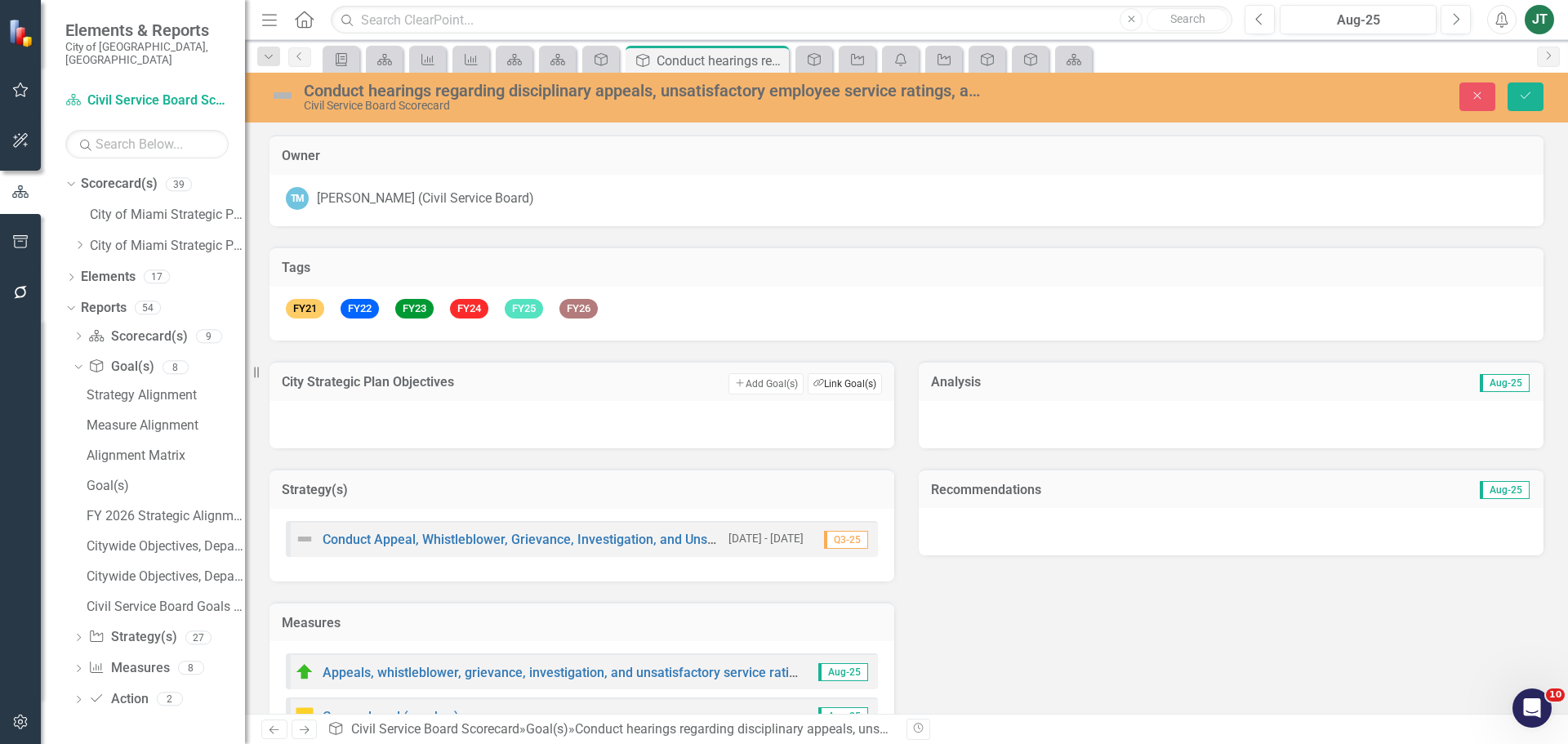
click at [834, 379] on button "Link Tag Link Goal(s)" at bounding box center [845, 384] width 74 height 21
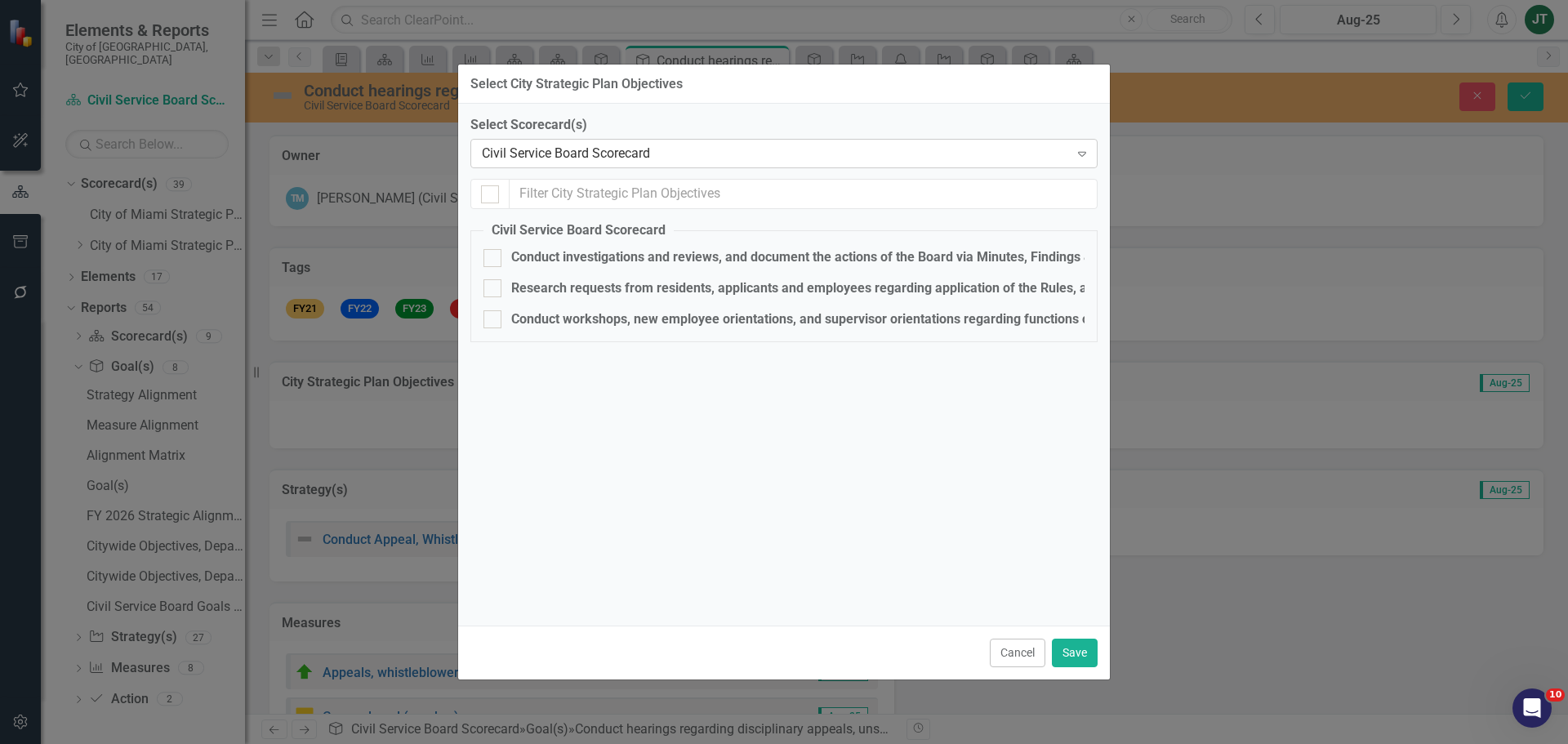
click at [558, 154] on div "Civil Service Board Scorecard" at bounding box center [775, 154] width 587 height 19
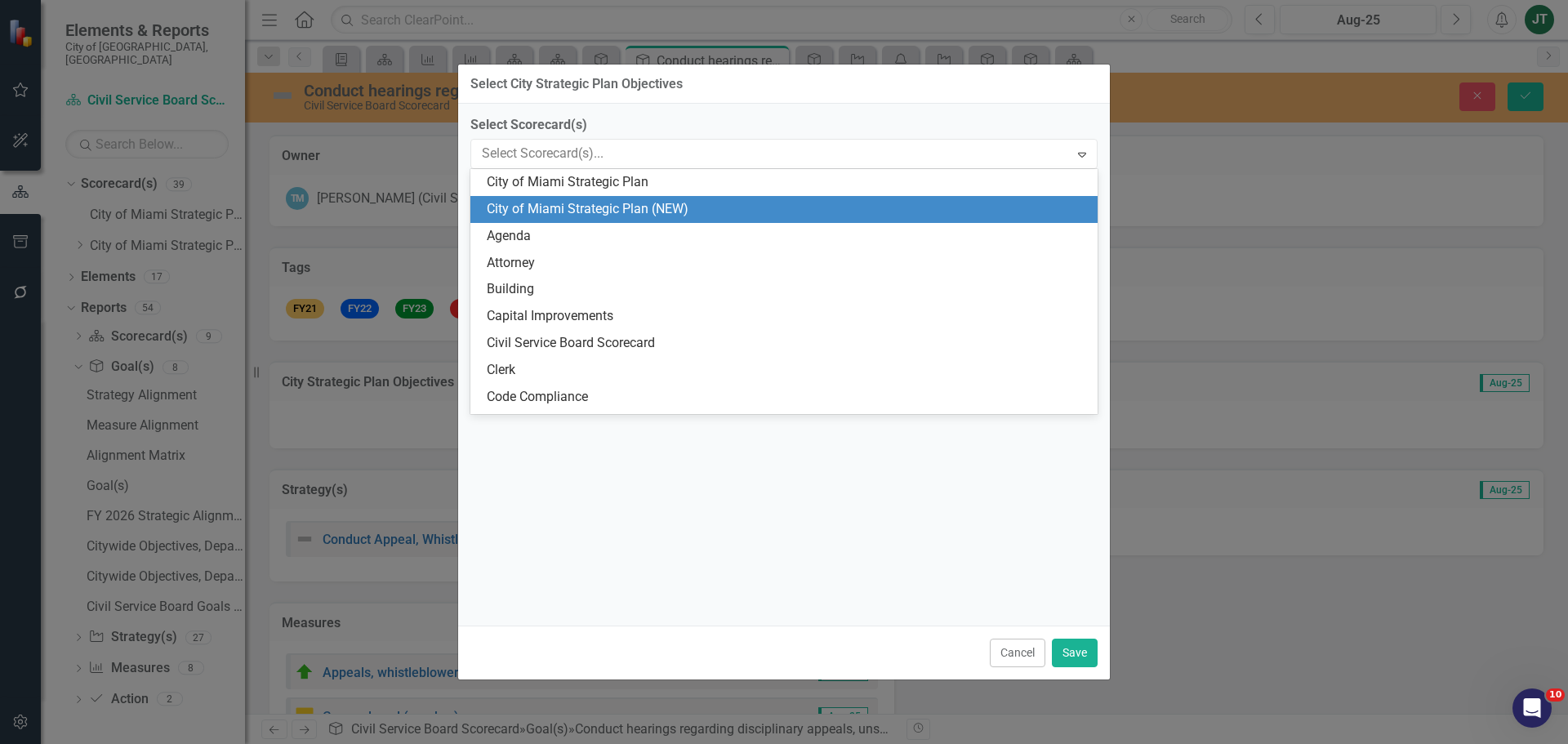
click at [619, 210] on div "City of Miami Strategic Plan (NEW)" at bounding box center [787, 209] width 601 height 19
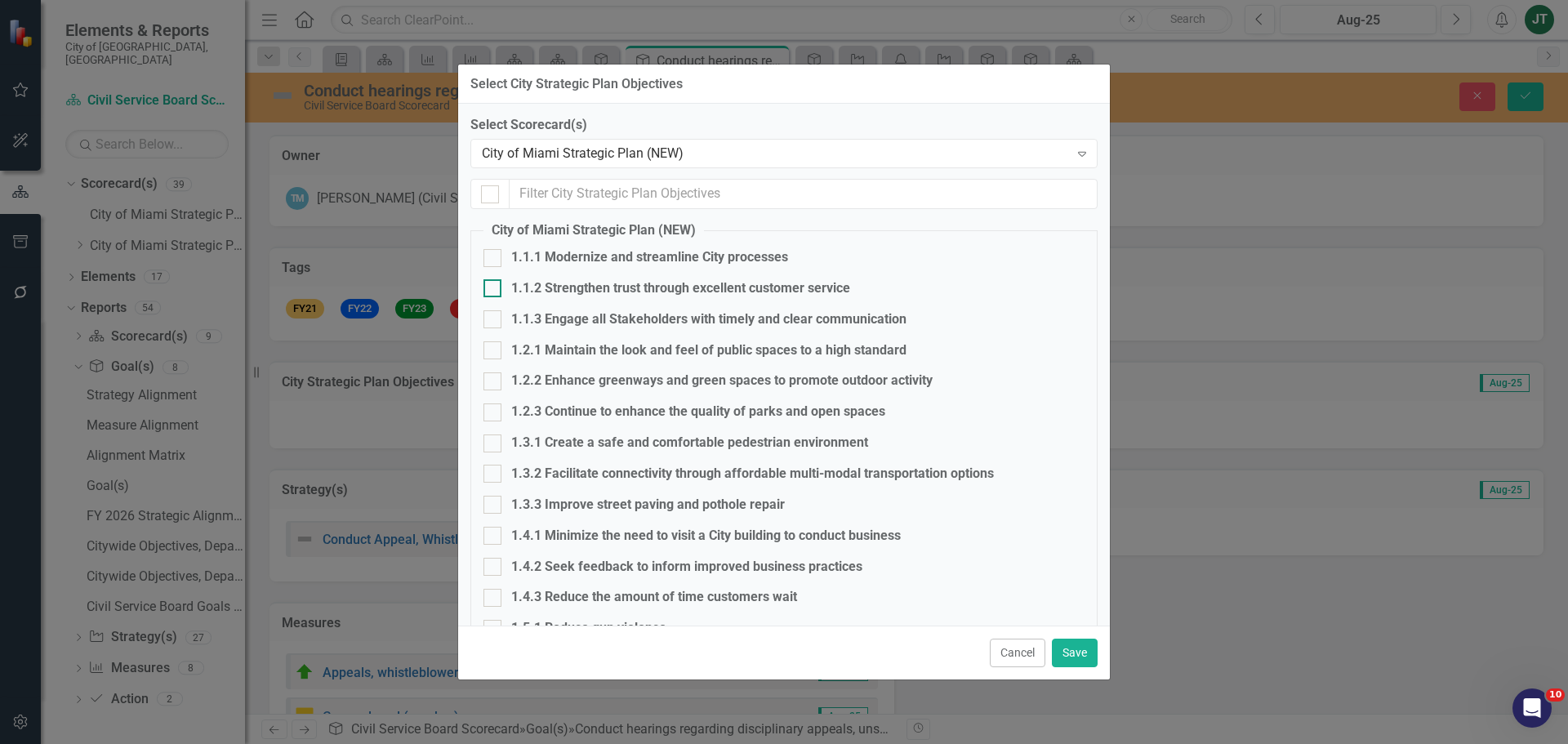
click at [572, 287] on div "1.1.2 Strengthen trust through excellent customer service" at bounding box center [680, 288] width 339 height 19
click at [494, 287] on input "1.1.2 Strengthen trust through excellent customer service" at bounding box center [489, 284] width 11 height 11
checkbox input "true"
click at [1068, 652] on button "Save" at bounding box center [1074, 652] width 45 height 29
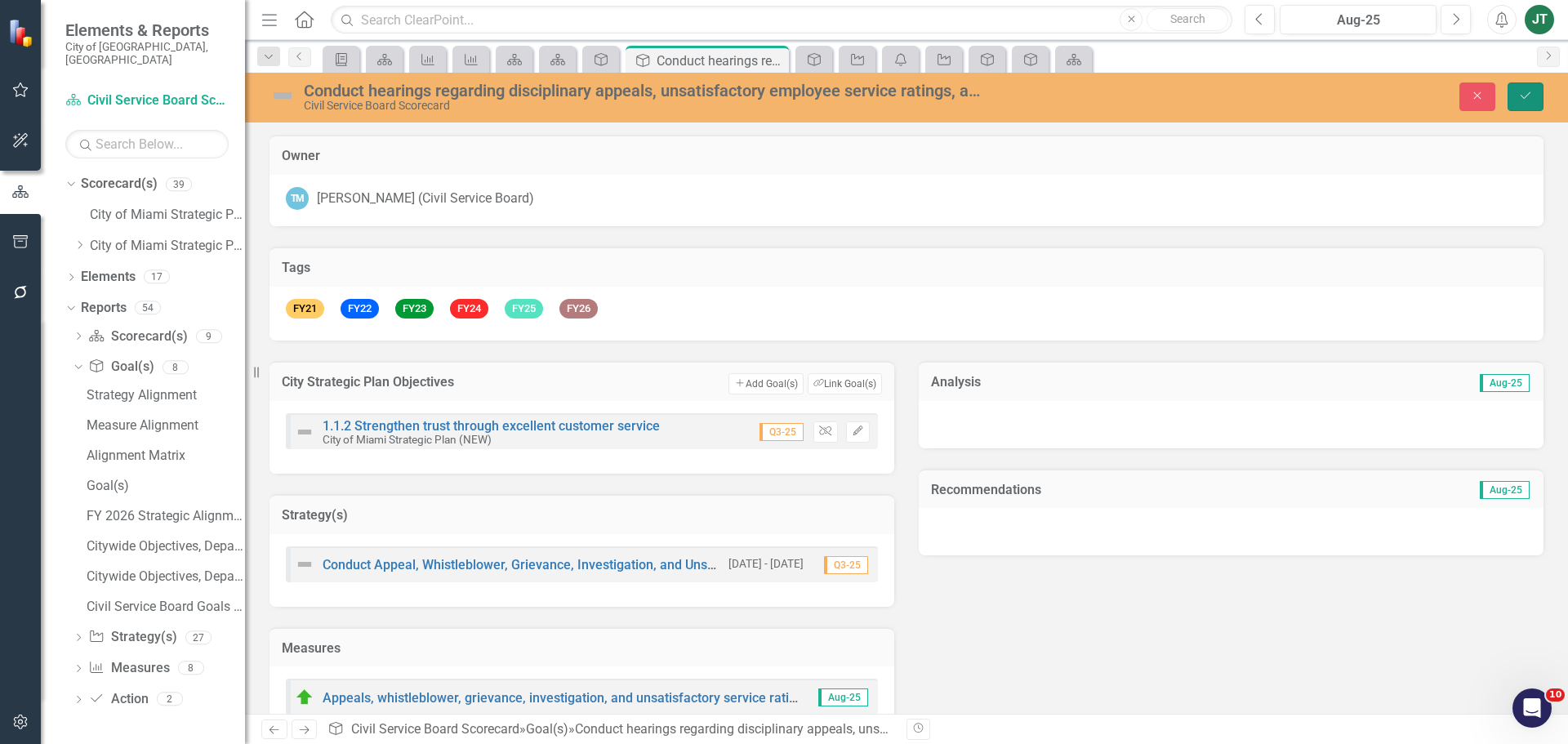
click at [1531, 95] on icon "Save" at bounding box center [1526, 96] width 15 height 12
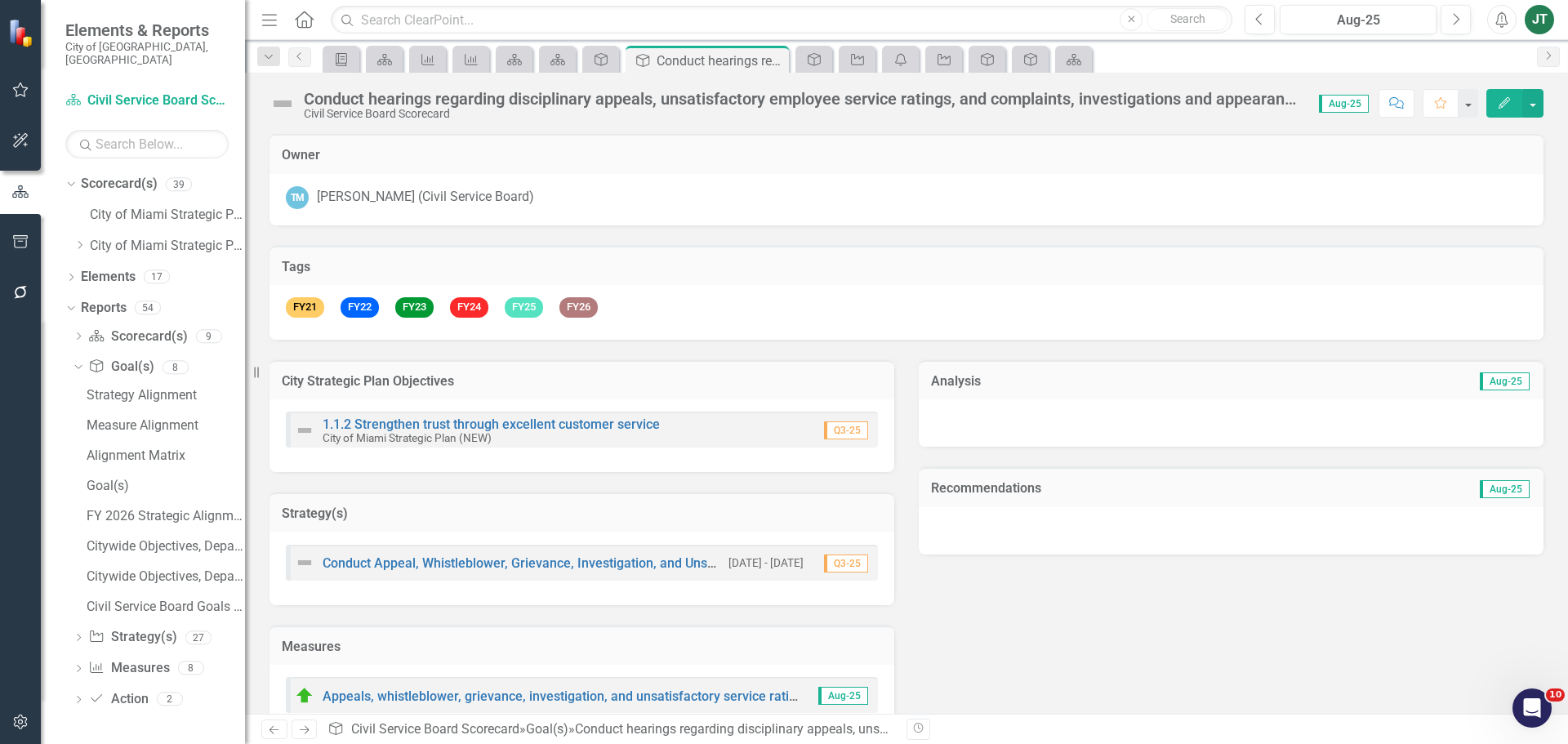
scroll to position [84, 0]
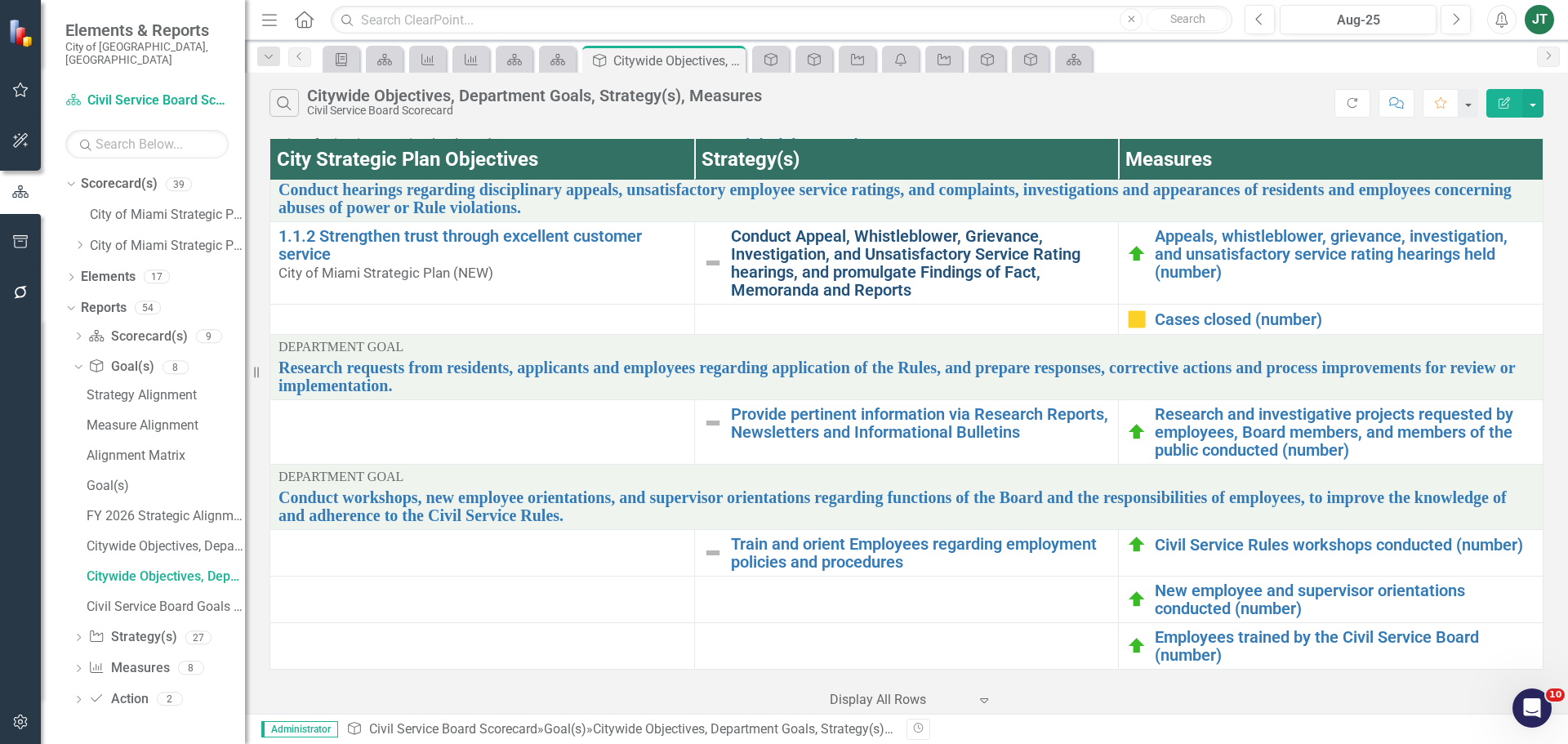
scroll to position [211, 0]
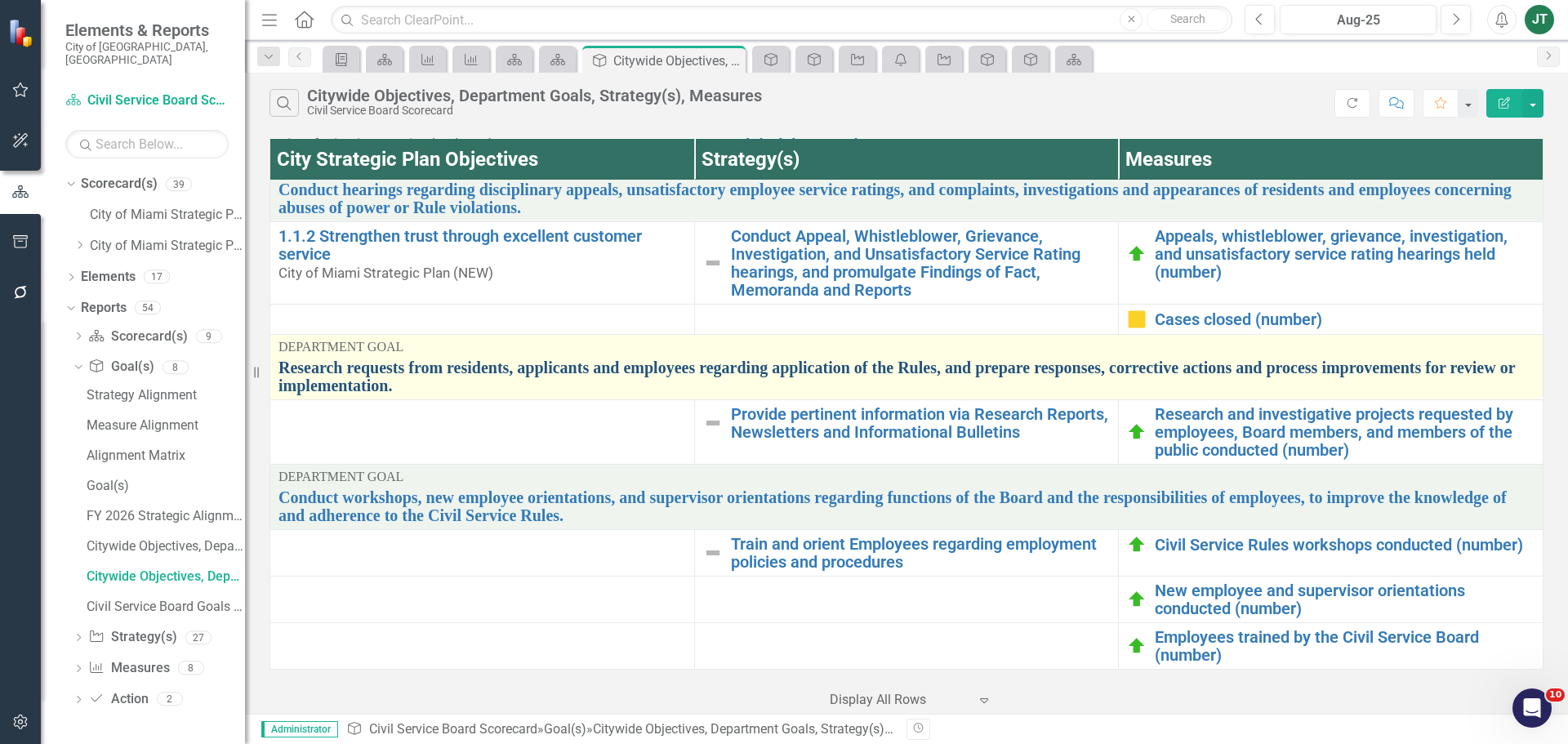
click at [344, 362] on link "Research requests from residents, applicants and employees regarding applicatio…" at bounding box center [906, 377] width 1256 height 36
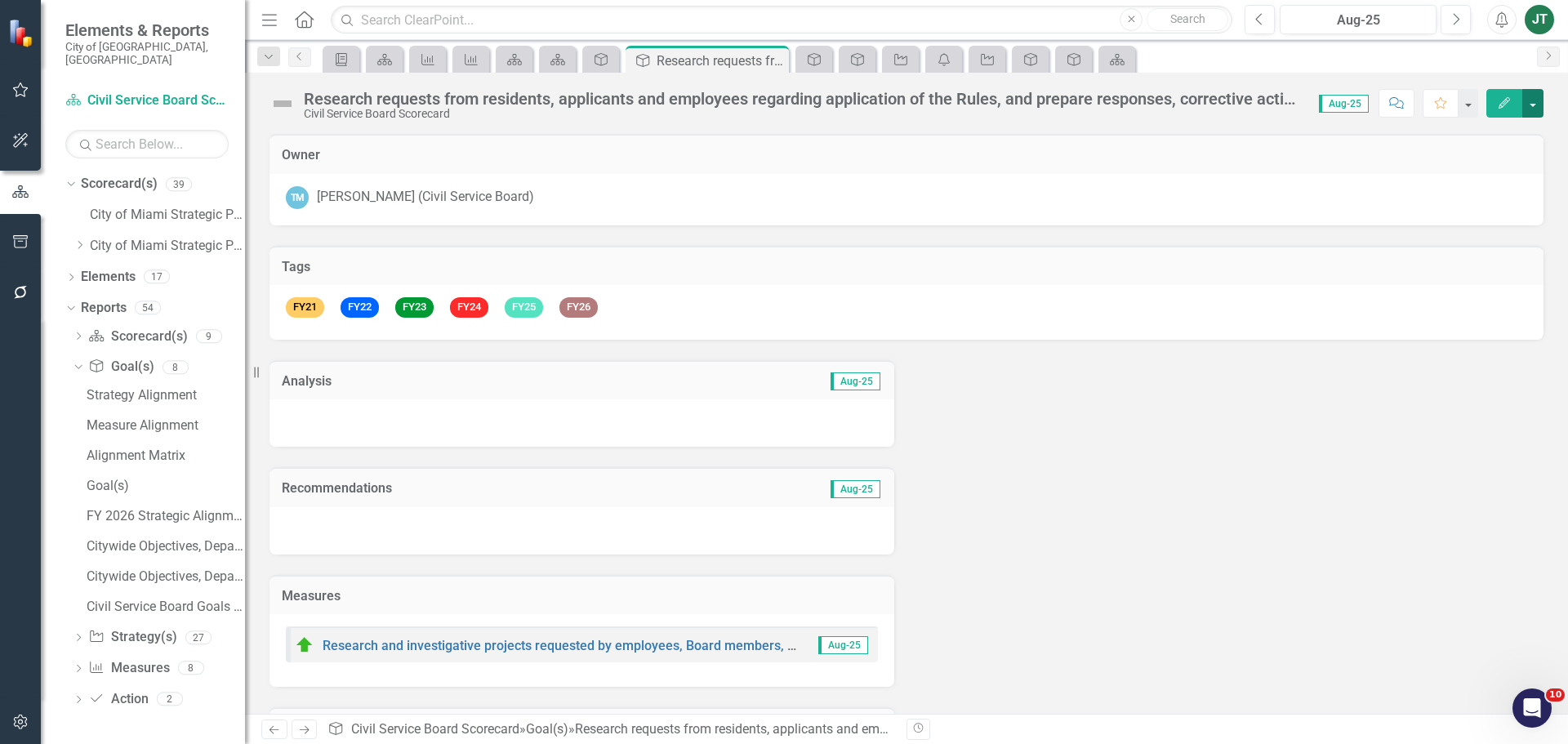
drag, startPoint x: 1540, startPoint y: 101, endPoint x: 1537, endPoint y: 113, distance: 12.4
click at [1540, 102] on button "button" at bounding box center [1533, 103] width 21 height 29
click at [1503, 166] on link "Edit Report Edit Layout" at bounding box center [1476, 163] width 132 height 31
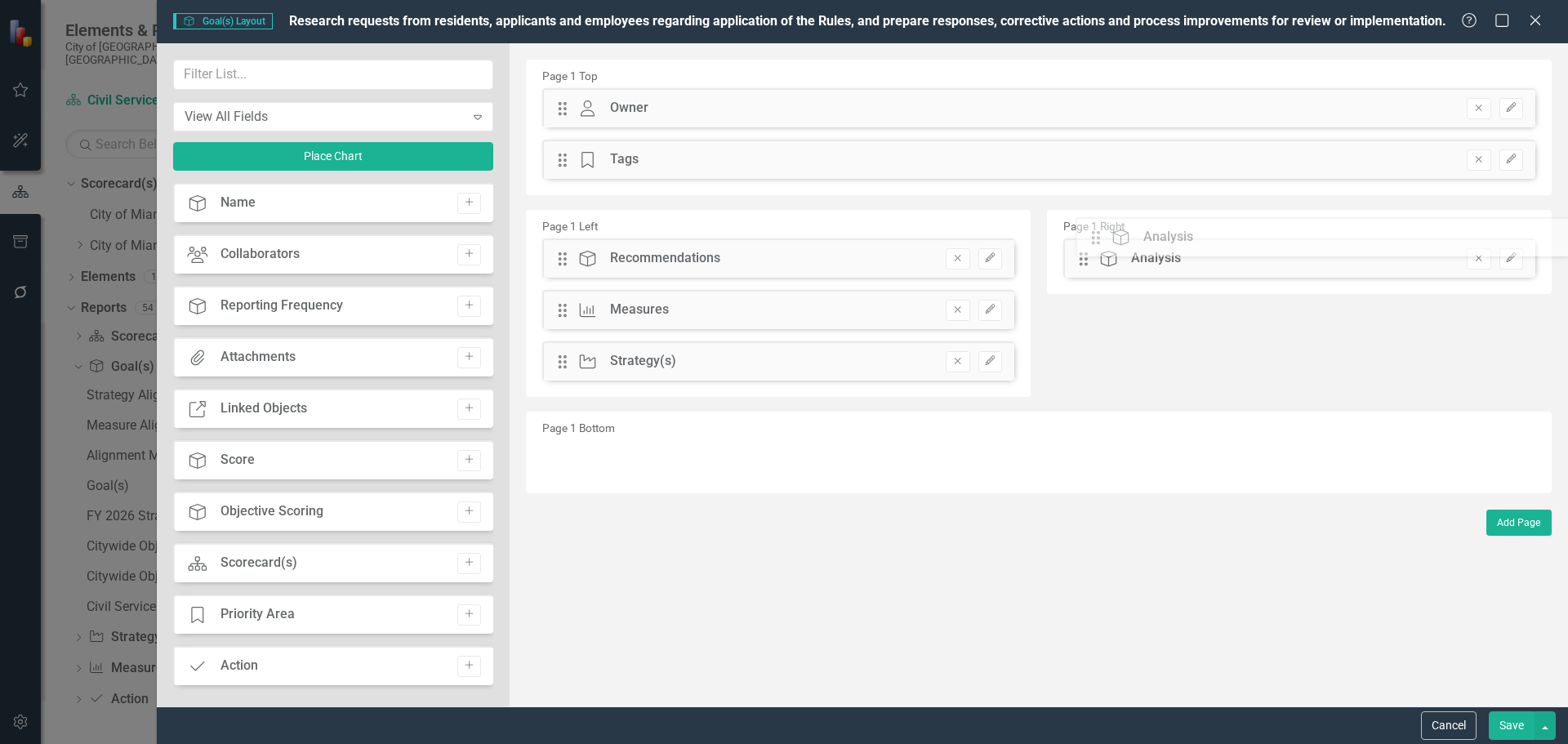
drag, startPoint x: 563, startPoint y: 266, endPoint x: 1111, endPoint y: 260, distance: 548.0
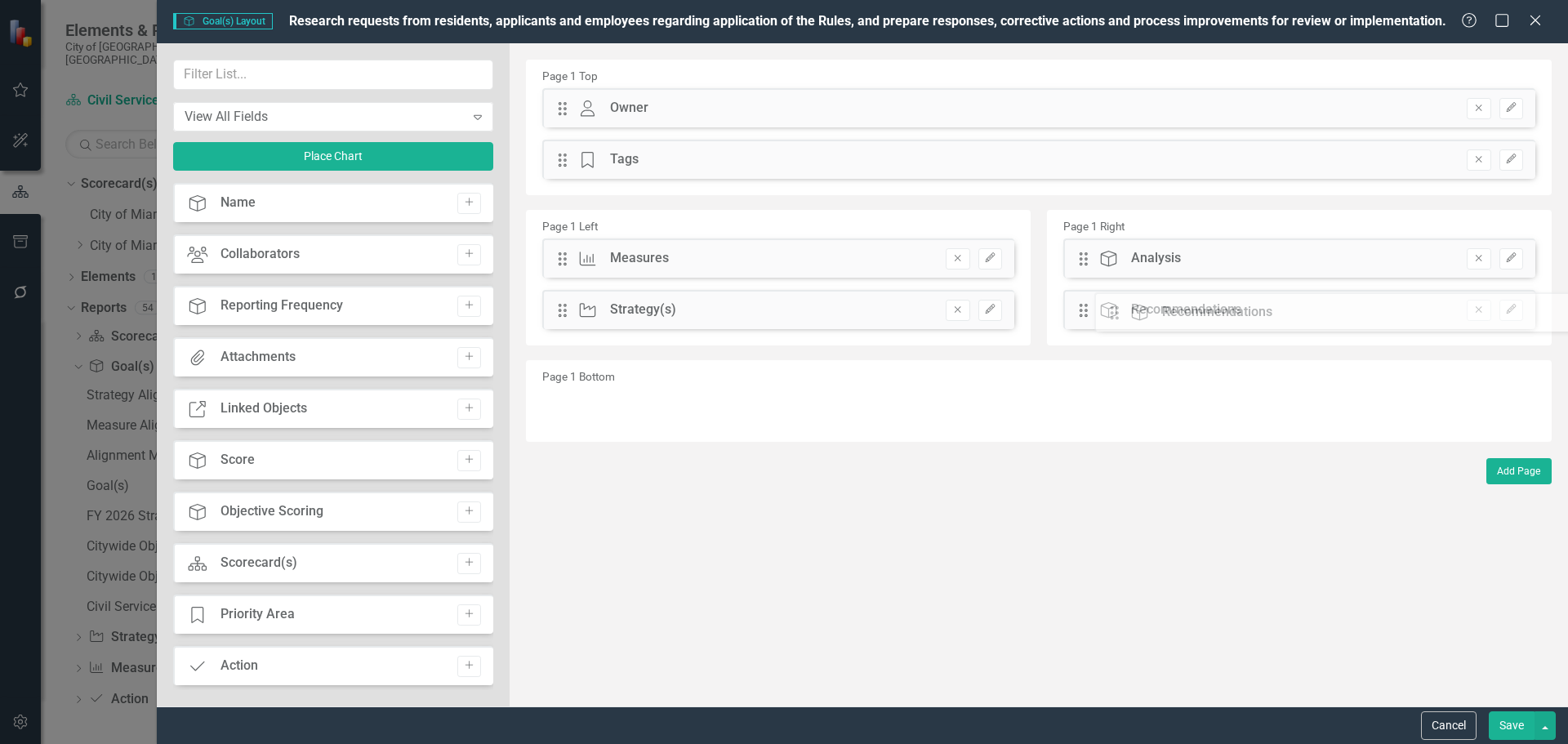
drag, startPoint x: 563, startPoint y: 264, endPoint x: 1128, endPoint y: 319, distance: 567.7
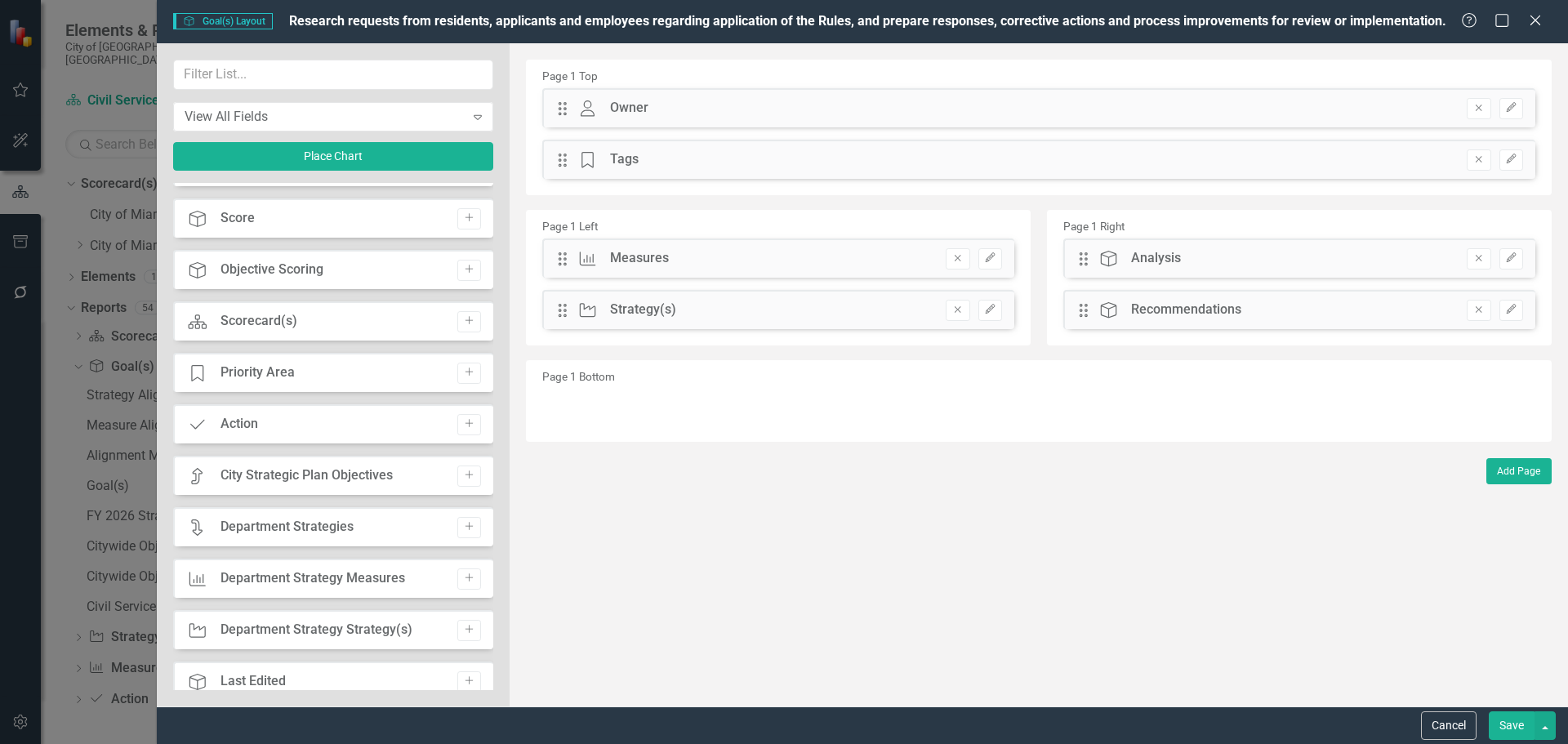
scroll to position [245, 0]
click at [463, 473] on icon "Add" at bounding box center [469, 472] width 12 height 10
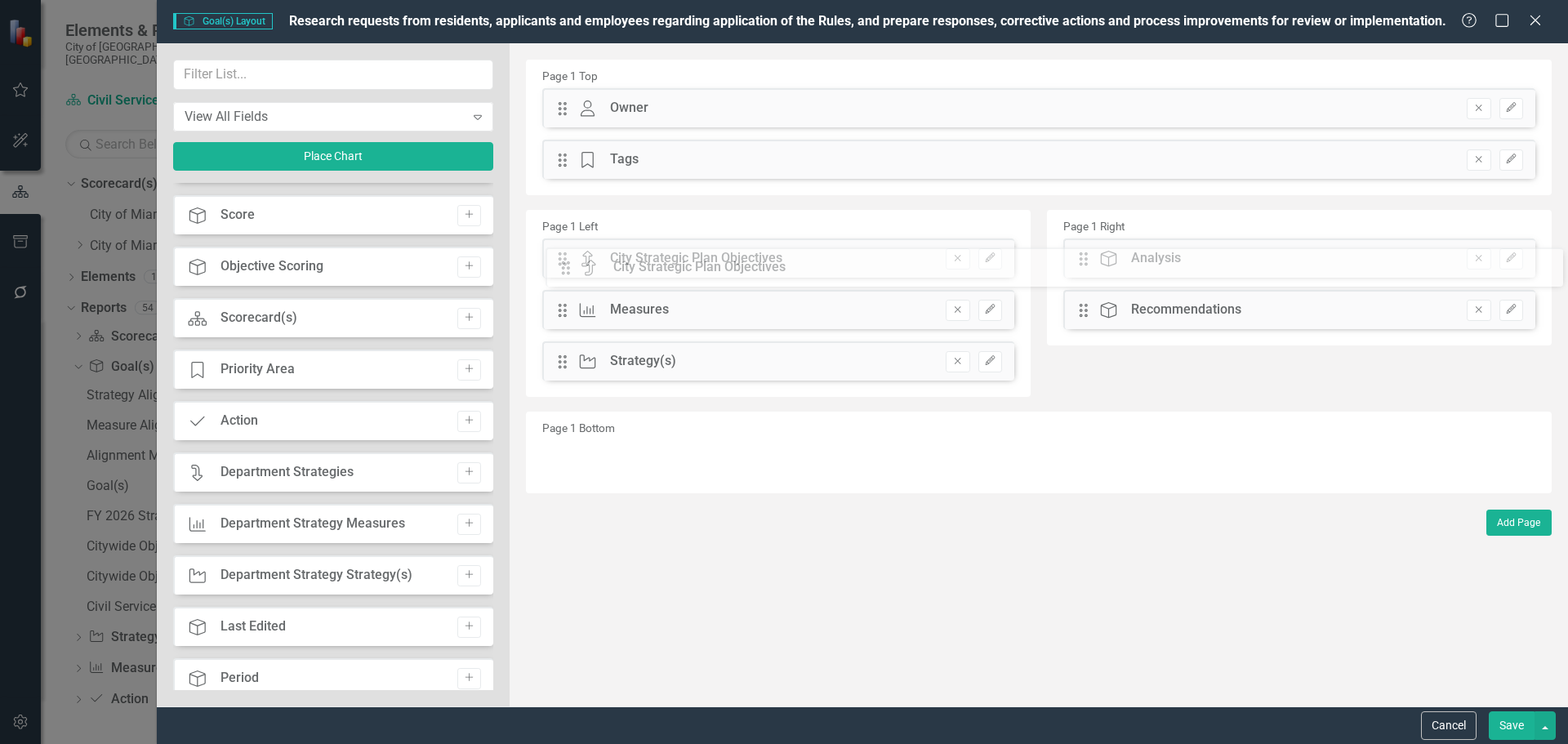
drag, startPoint x: 566, startPoint y: 112, endPoint x: 581, endPoint y: 257, distance: 145.8
drag, startPoint x: 561, startPoint y: 372, endPoint x: 565, endPoint y: 337, distance: 35.2
click at [565, 336] on div "Drag City Strategic Plan Objective City Strategic Plan Objectives Remove Edit D…" at bounding box center [778, 315] width 496 height 154
drag, startPoint x: 558, startPoint y: 368, endPoint x: 567, endPoint y: 301, distance: 67.6
click at [567, 301] on div "The fields (or pods) that are available for you to include on the detail page a…" at bounding box center [1039, 374] width 1059 height 663
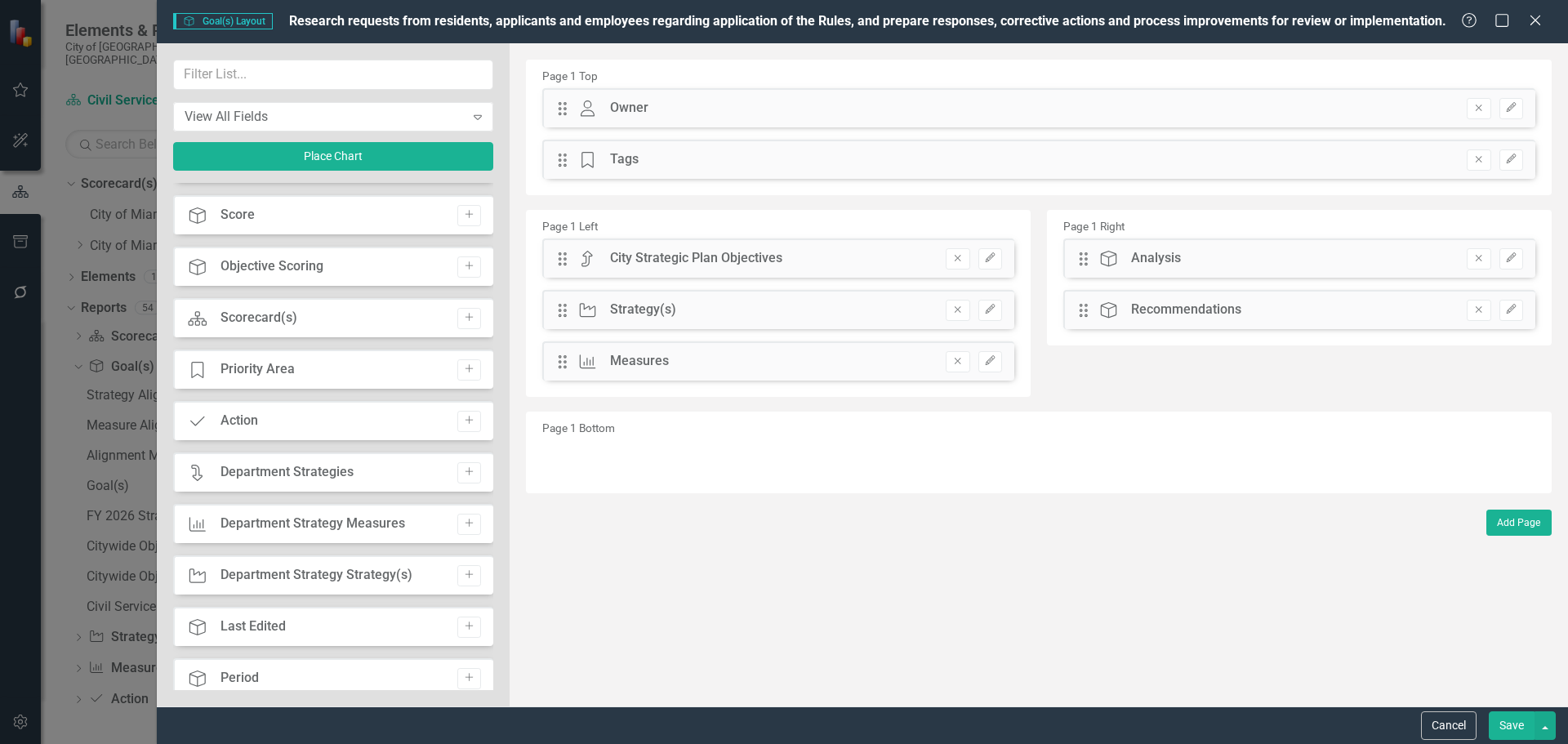
click at [1513, 724] on button "Save" at bounding box center [1511, 725] width 45 height 29
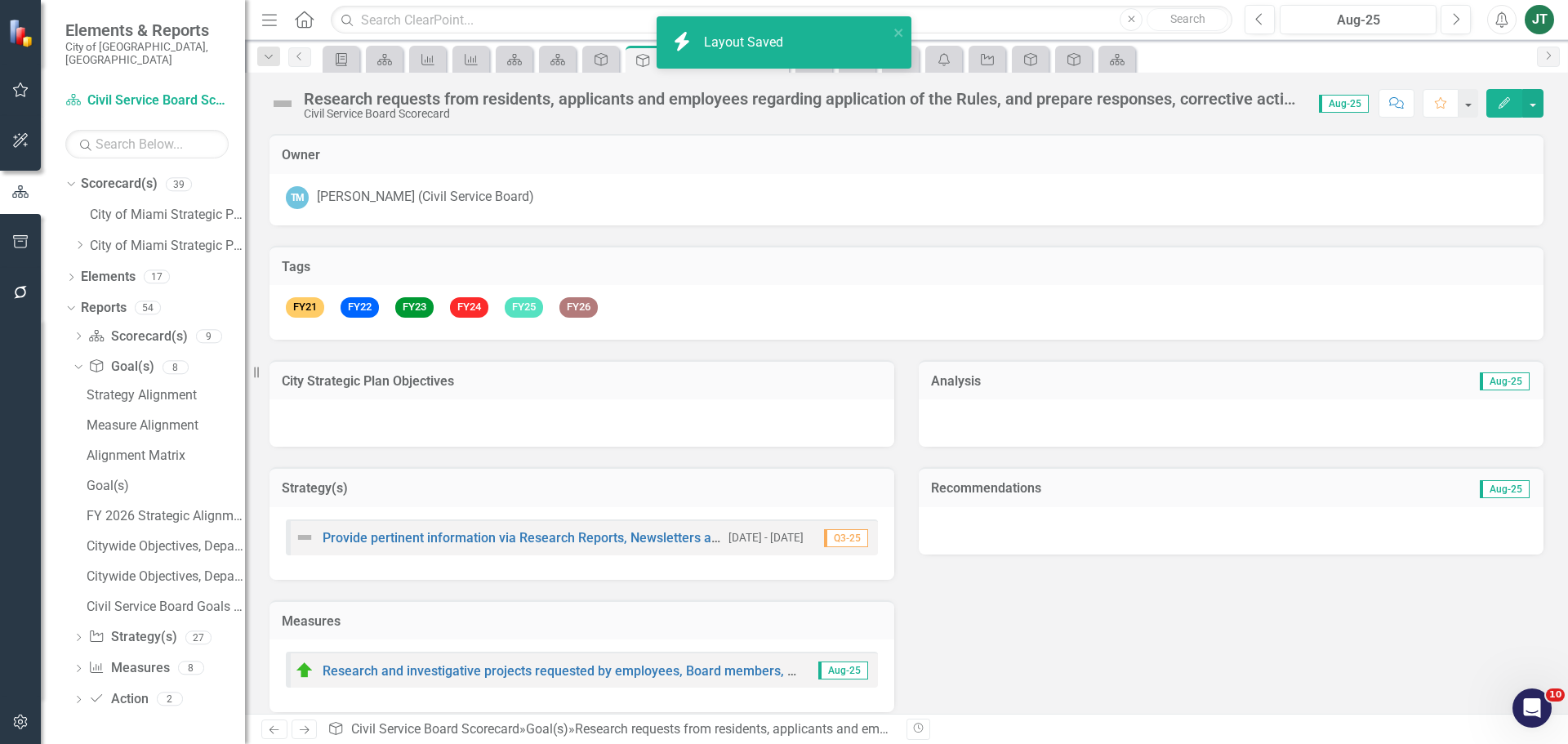
click at [503, 414] on div at bounding box center [581, 423] width 625 height 47
click at [505, 414] on div at bounding box center [581, 423] width 625 height 47
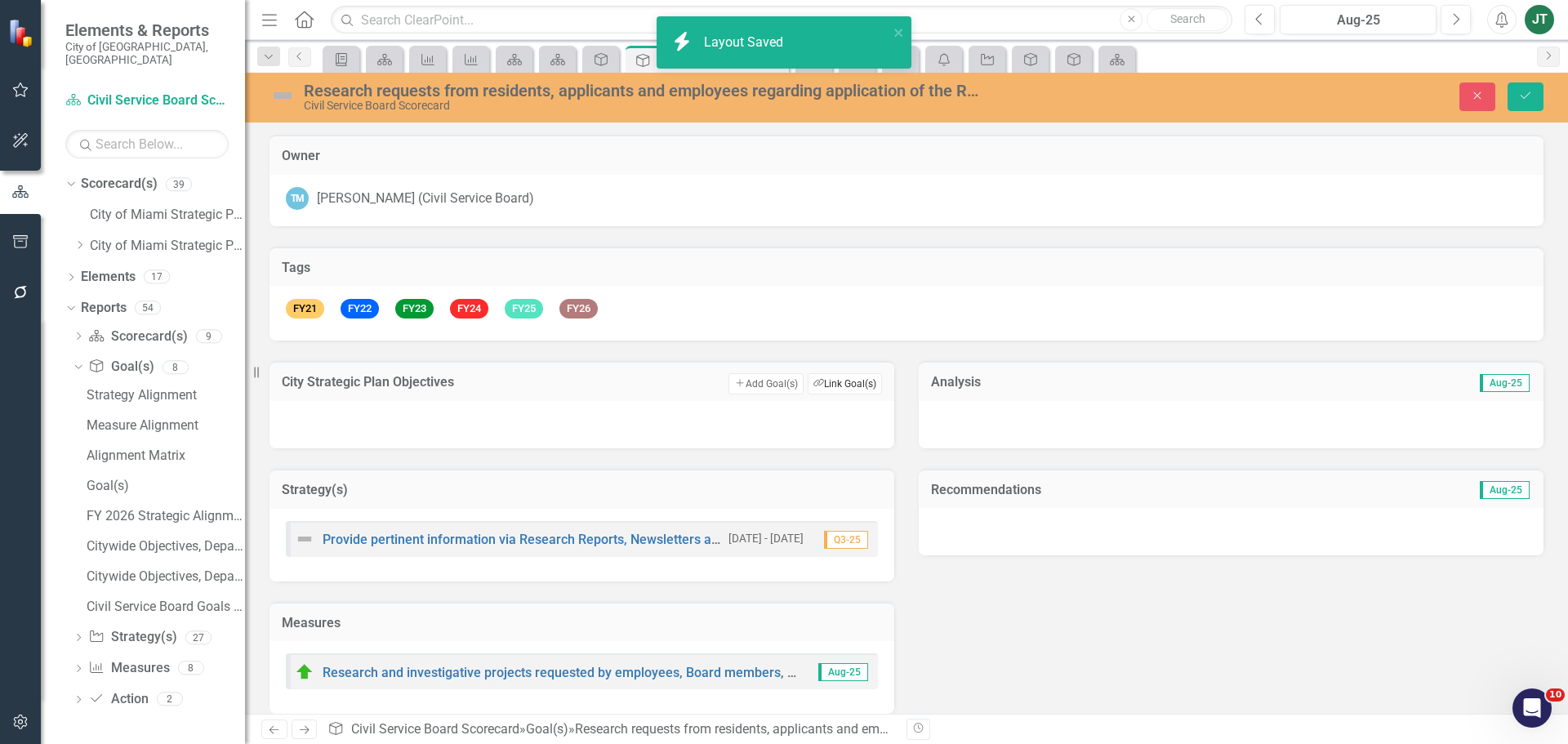
click at [846, 384] on button "Link Tag Link Goal(s)" at bounding box center [845, 384] width 74 height 21
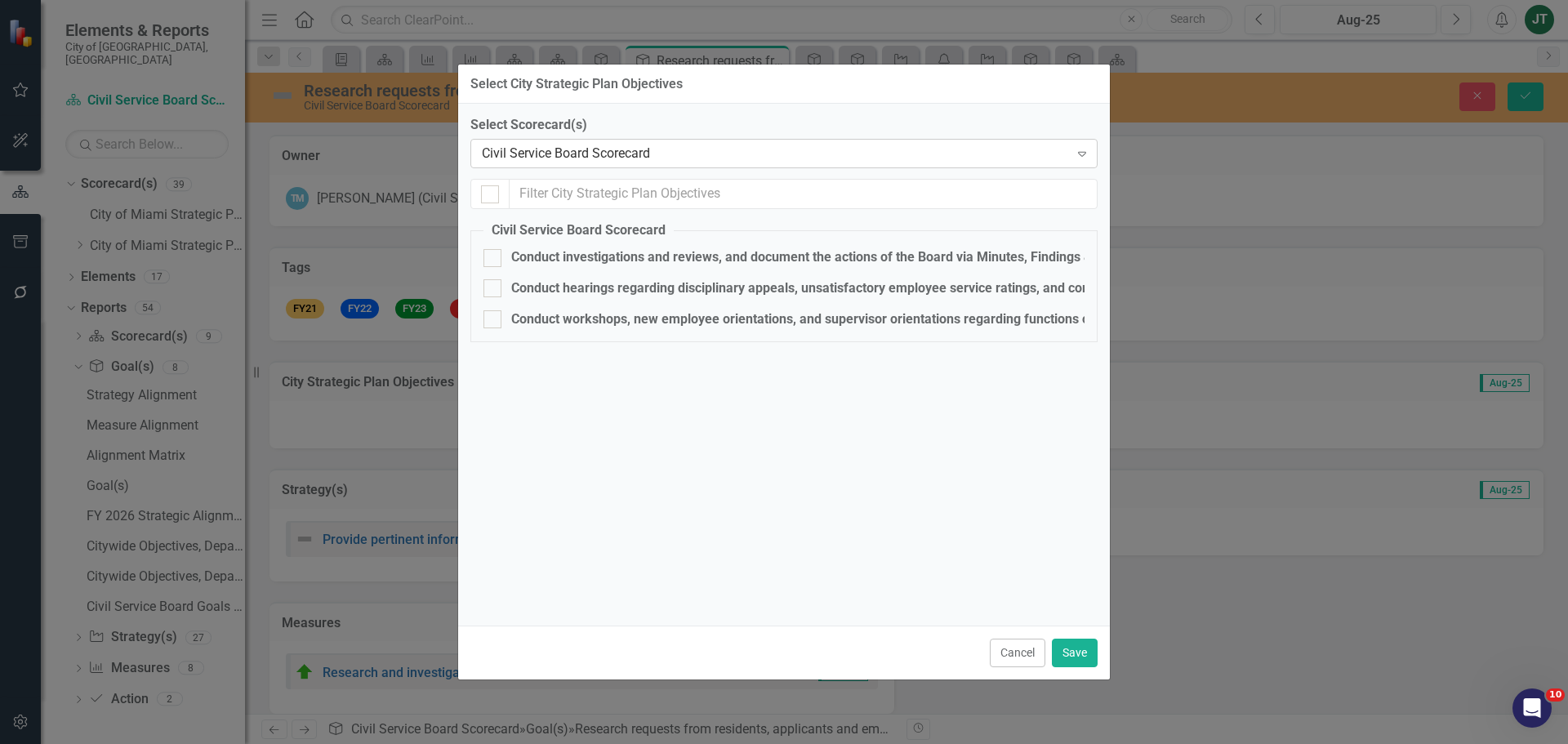
click at [568, 153] on div "Civil Service Board Scorecard" at bounding box center [775, 154] width 587 height 19
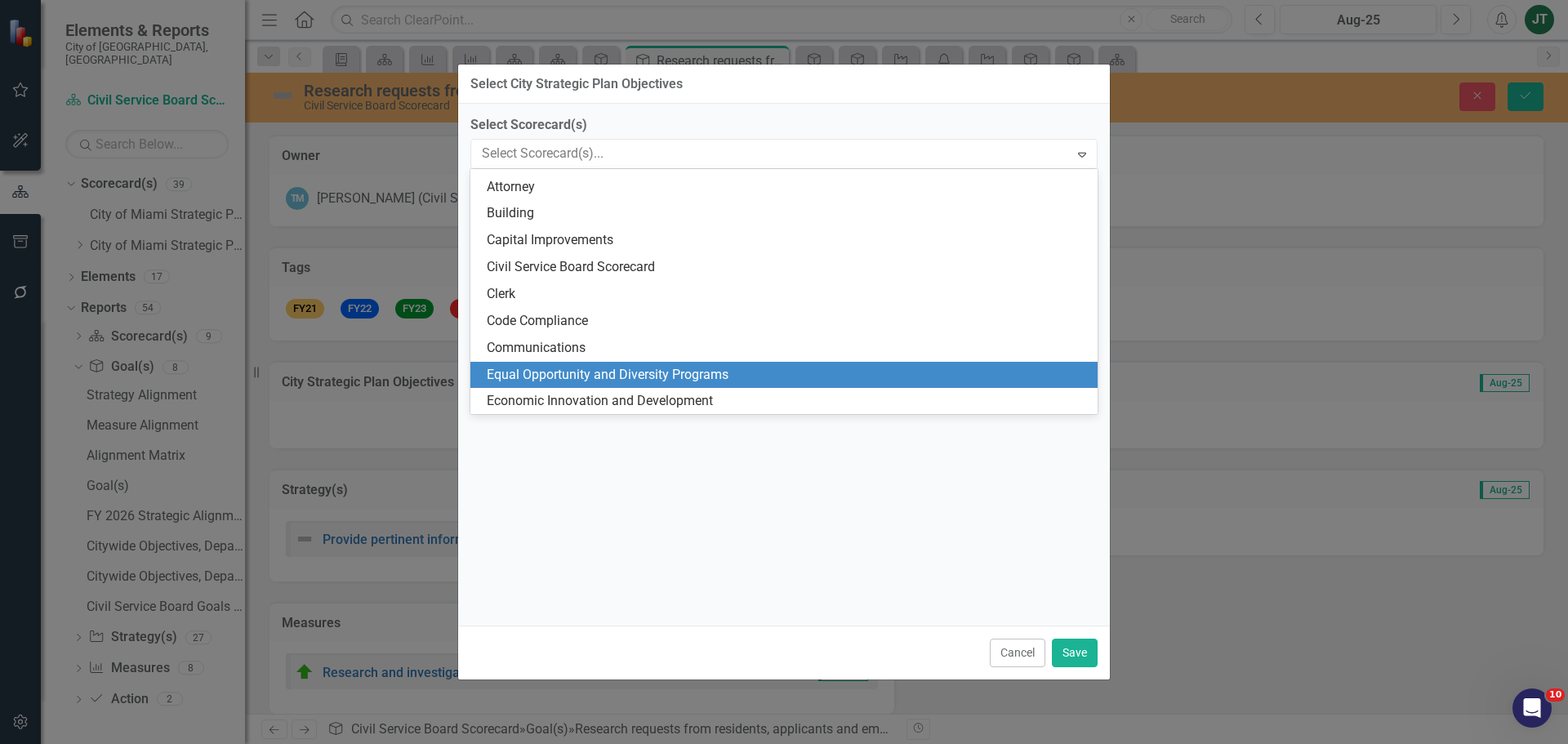
scroll to position [0, 0]
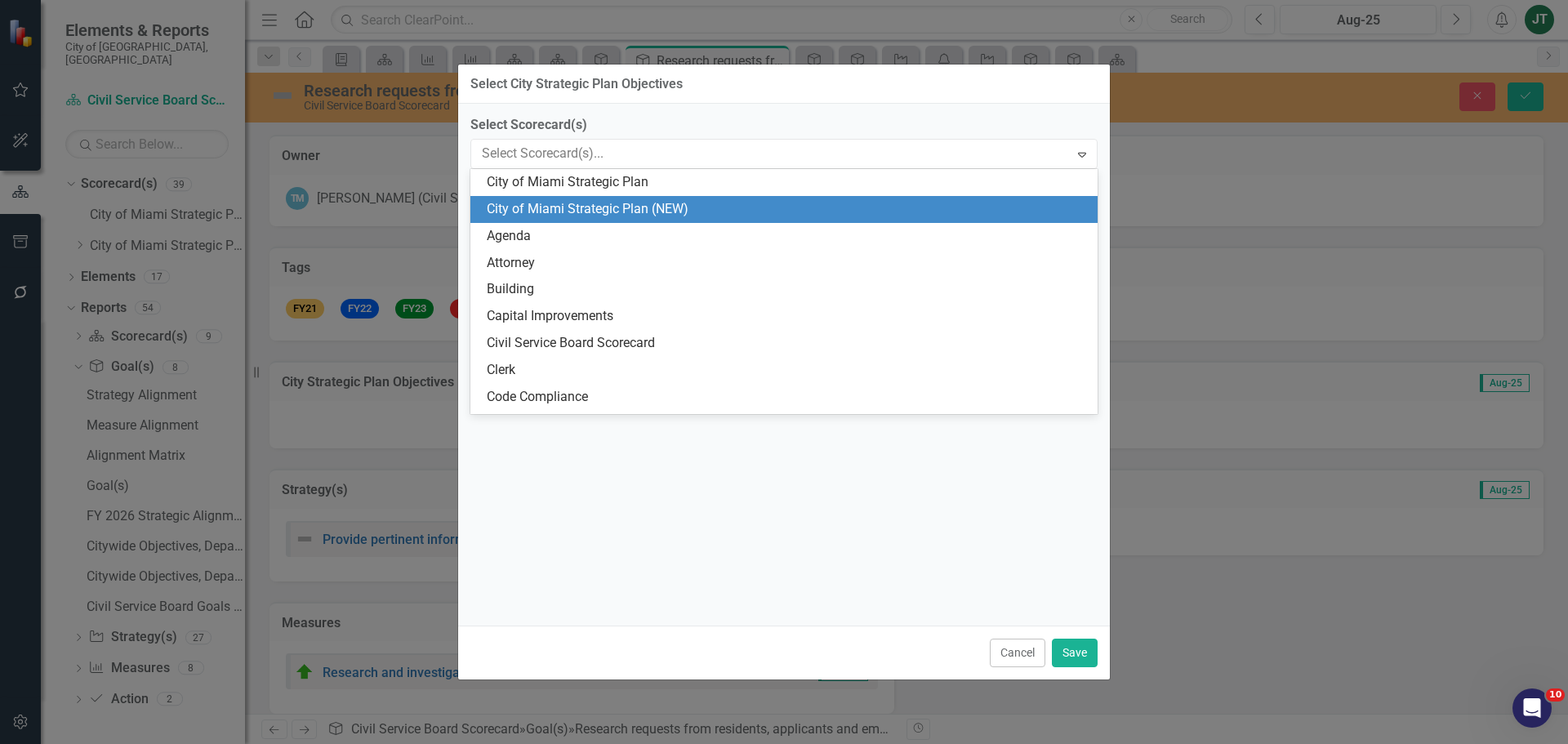
click at [651, 206] on div "City of Miami Strategic Plan (NEW)" at bounding box center [787, 209] width 601 height 19
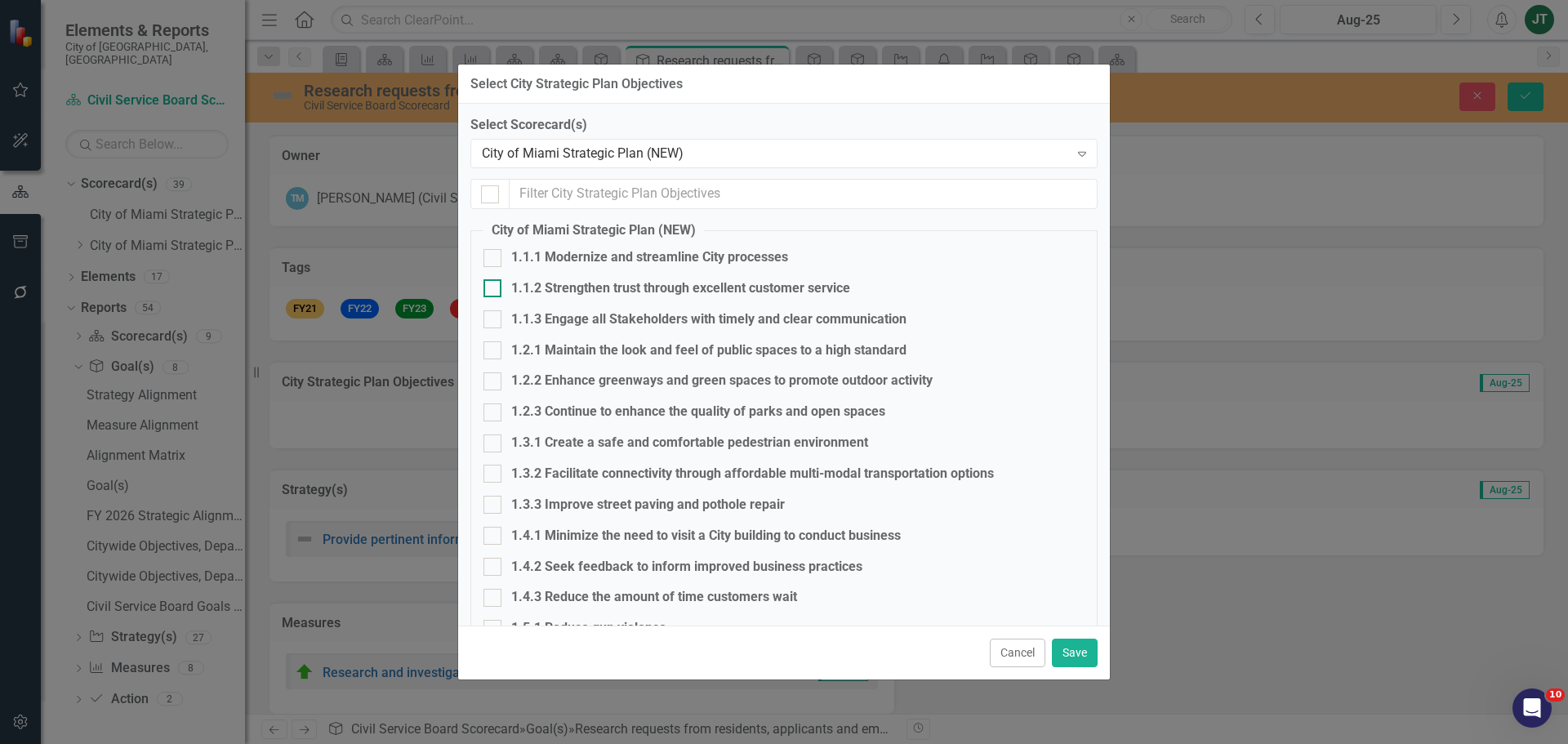
click at [555, 292] on div "1.1.2 Strengthen trust through excellent customer service" at bounding box center [680, 288] width 339 height 19
click at [494, 290] on input "1.1.2 Strengthen trust through excellent customer service" at bounding box center [489, 284] width 11 height 11
checkbox input "true"
drag, startPoint x: 1077, startPoint y: 648, endPoint x: 1107, endPoint y: 650, distance: 30.1
click at [1077, 652] on button "Save" at bounding box center [1074, 652] width 45 height 29
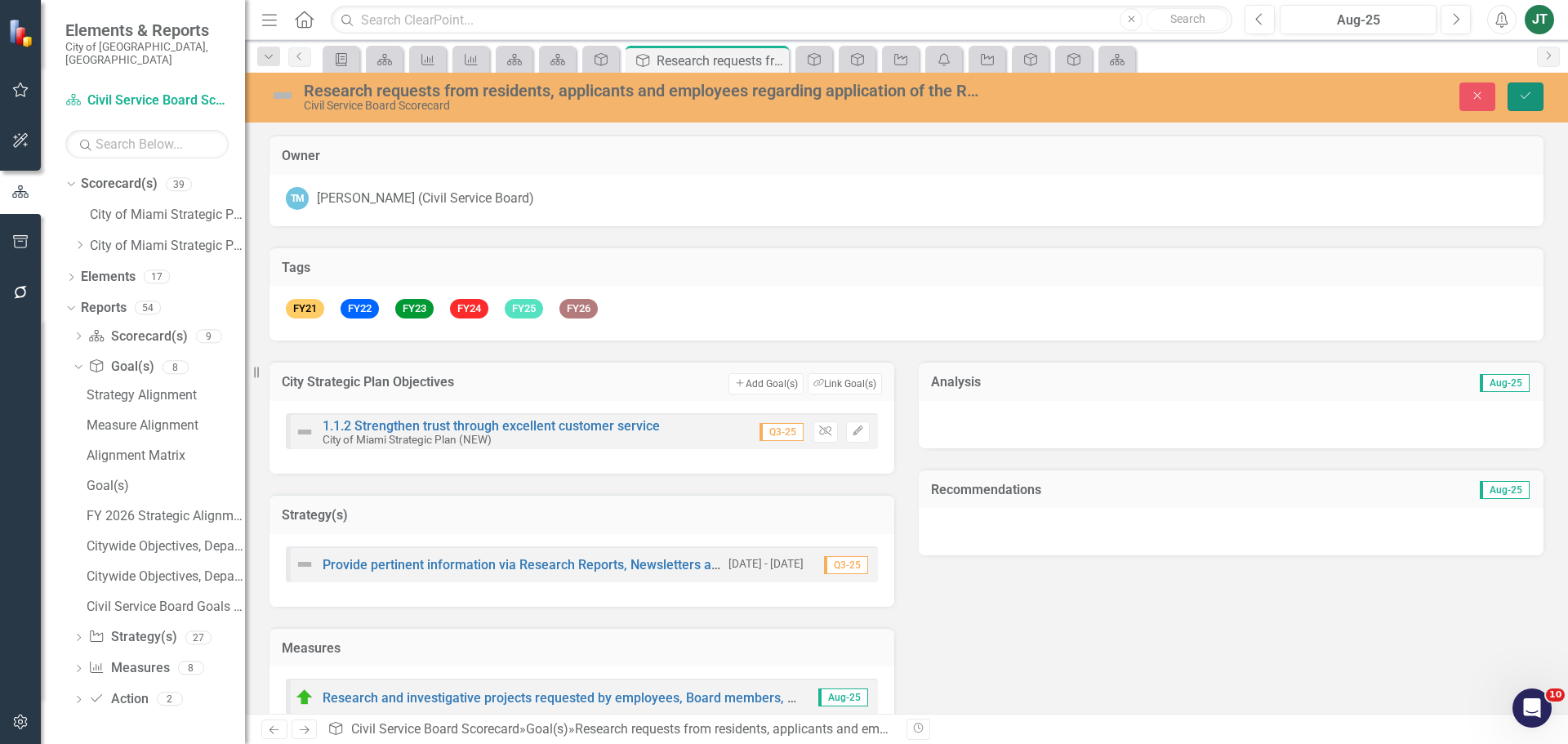
click at [1528, 102] on icon "Save" at bounding box center [1526, 96] width 15 height 12
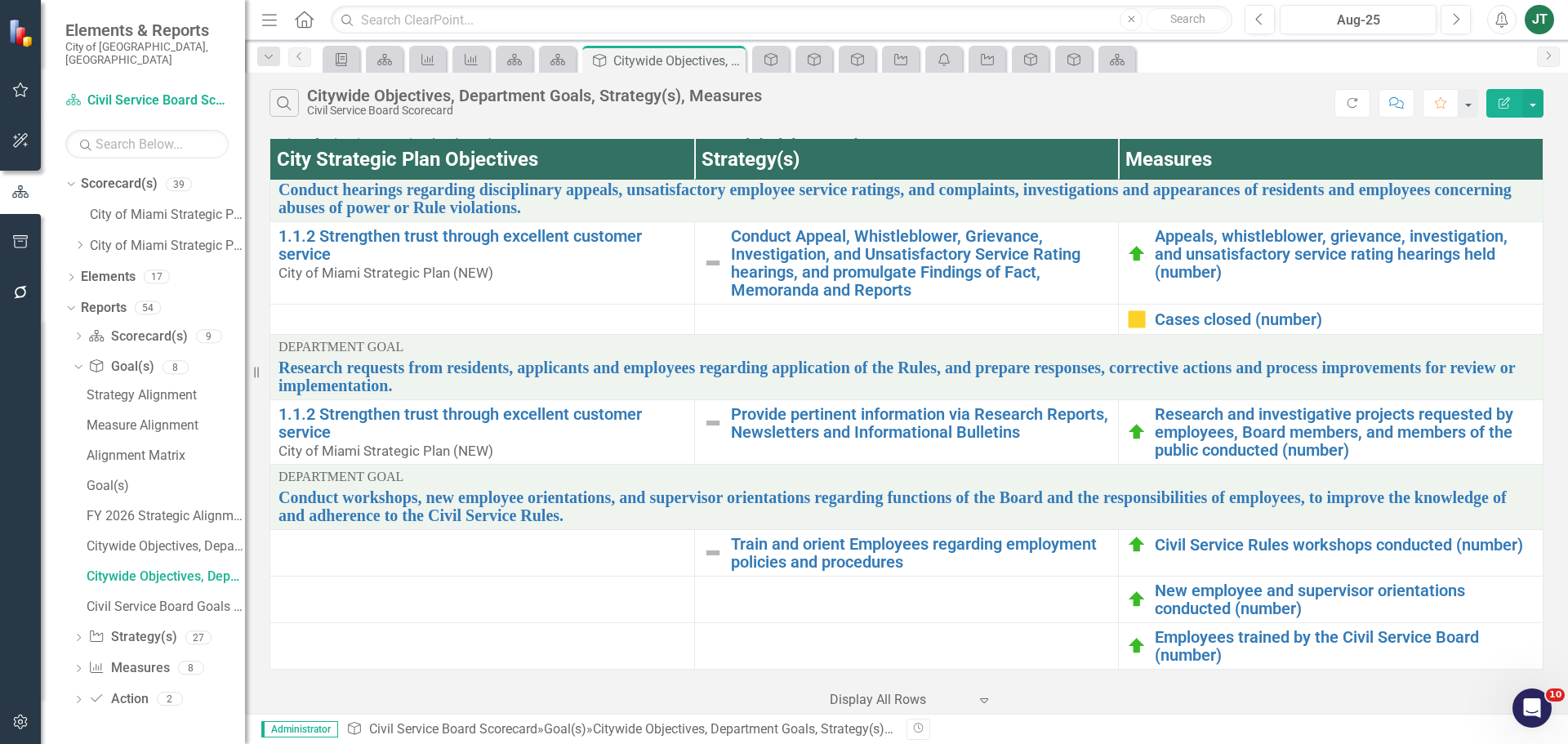
scroll to position [211, 0]
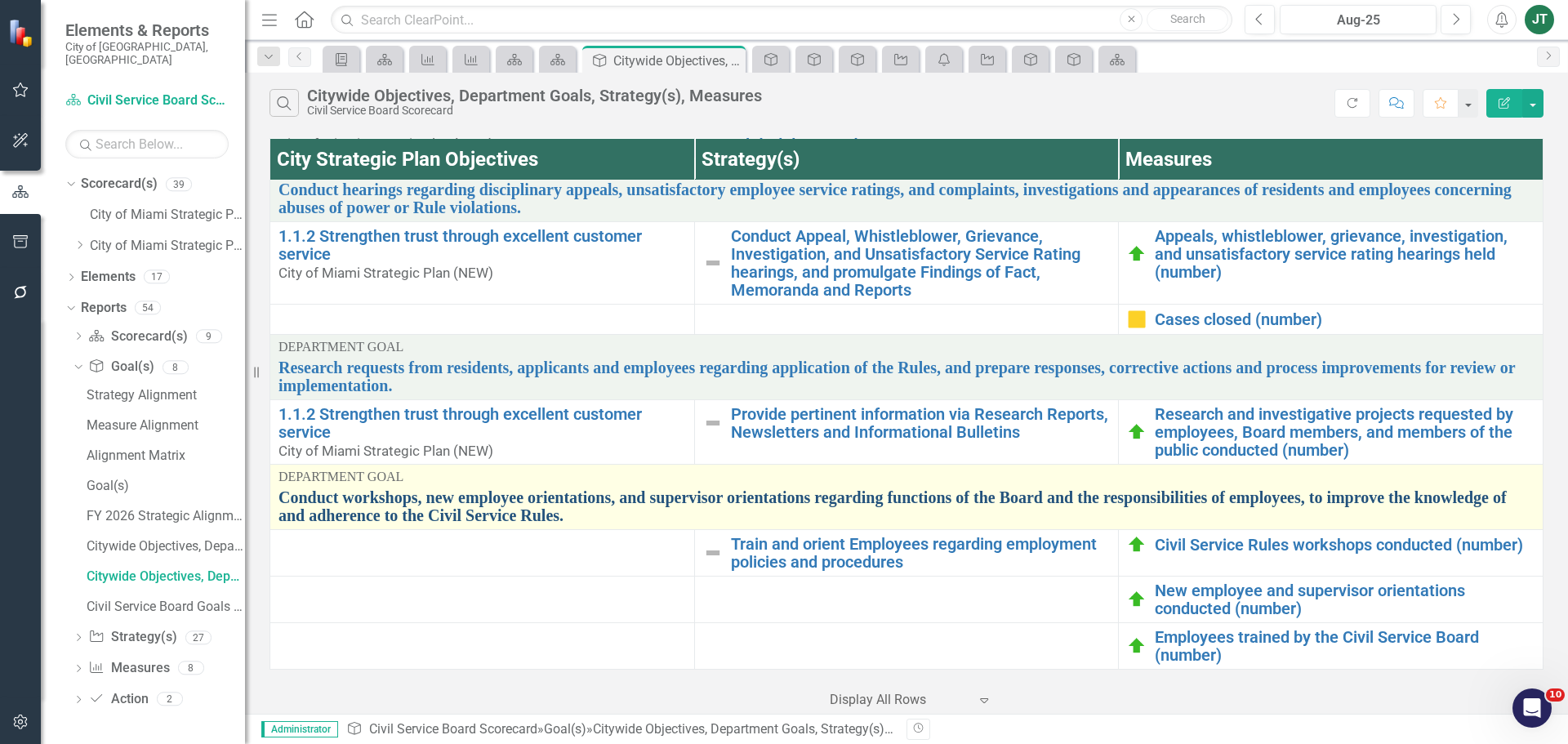
click at [424, 506] on link "Conduct workshops, new employee orientations, and supervisor orientations regar…" at bounding box center [906, 506] width 1256 height 36
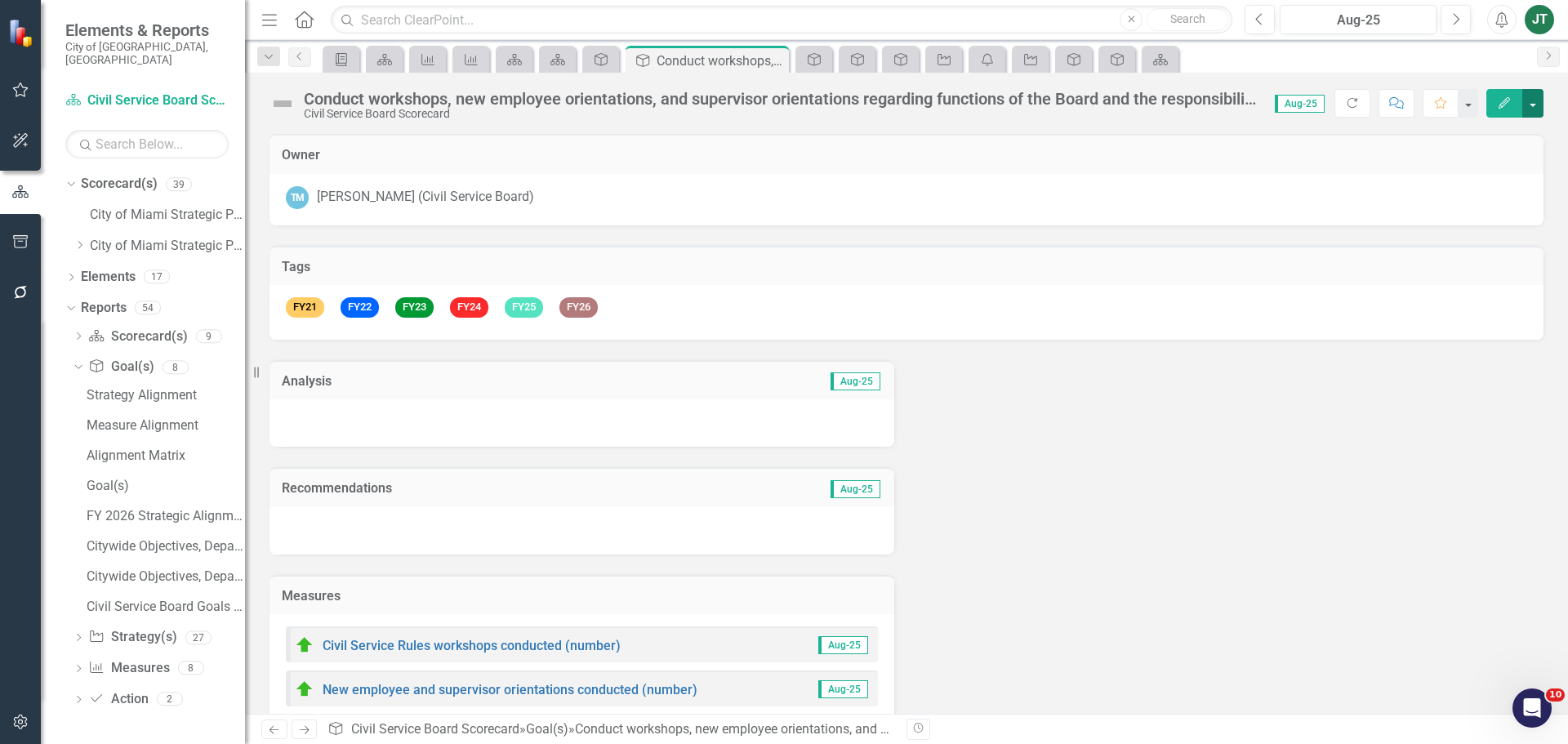
click at [1541, 100] on button "button" at bounding box center [1533, 103] width 21 height 29
click at [1484, 157] on link "Edit Report Edit Layout" at bounding box center [1476, 163] width 132 height 31
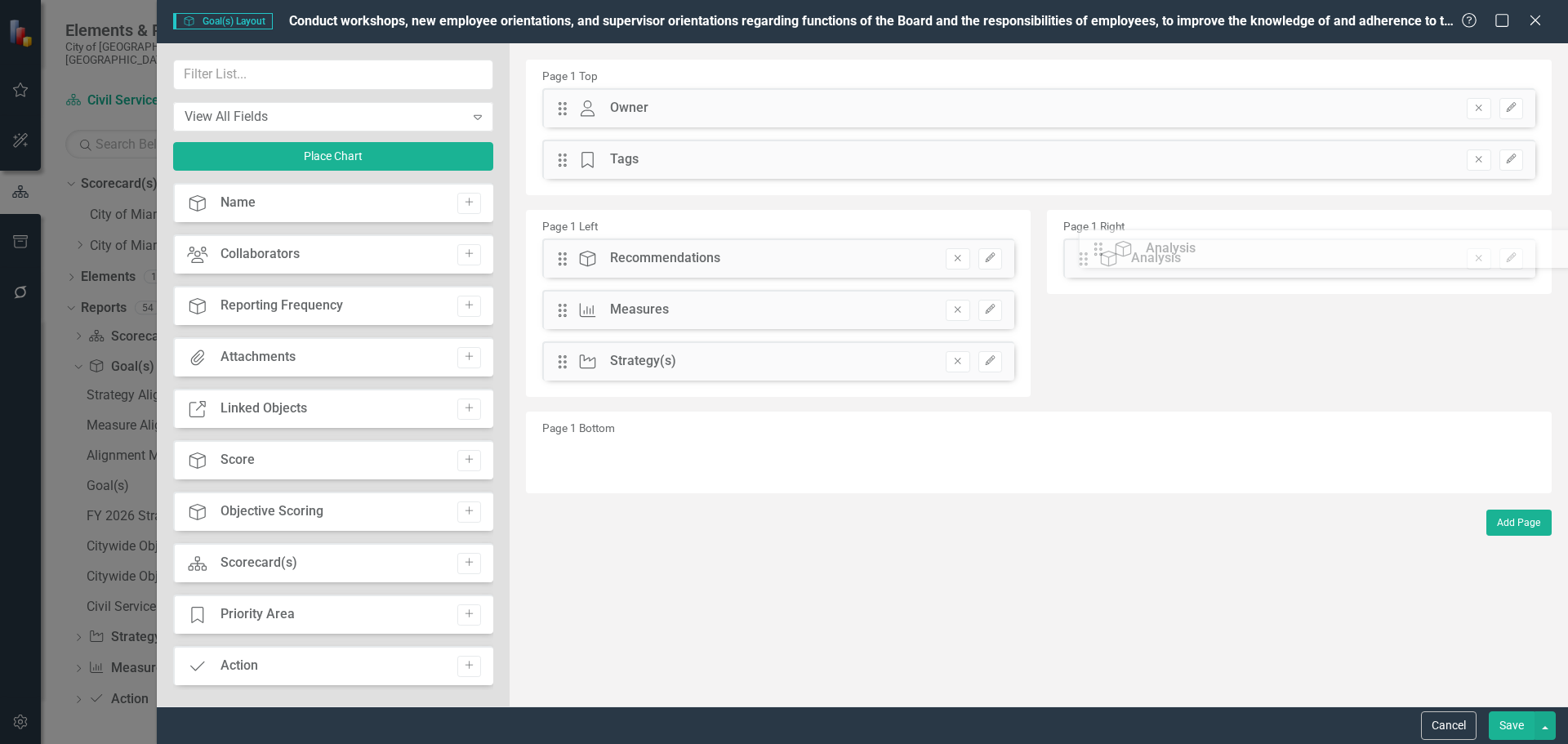
drag, startPoint x: 559, startPoint y: 263, endPoint x: 1107, endPoint y: 256, distance: 548.0
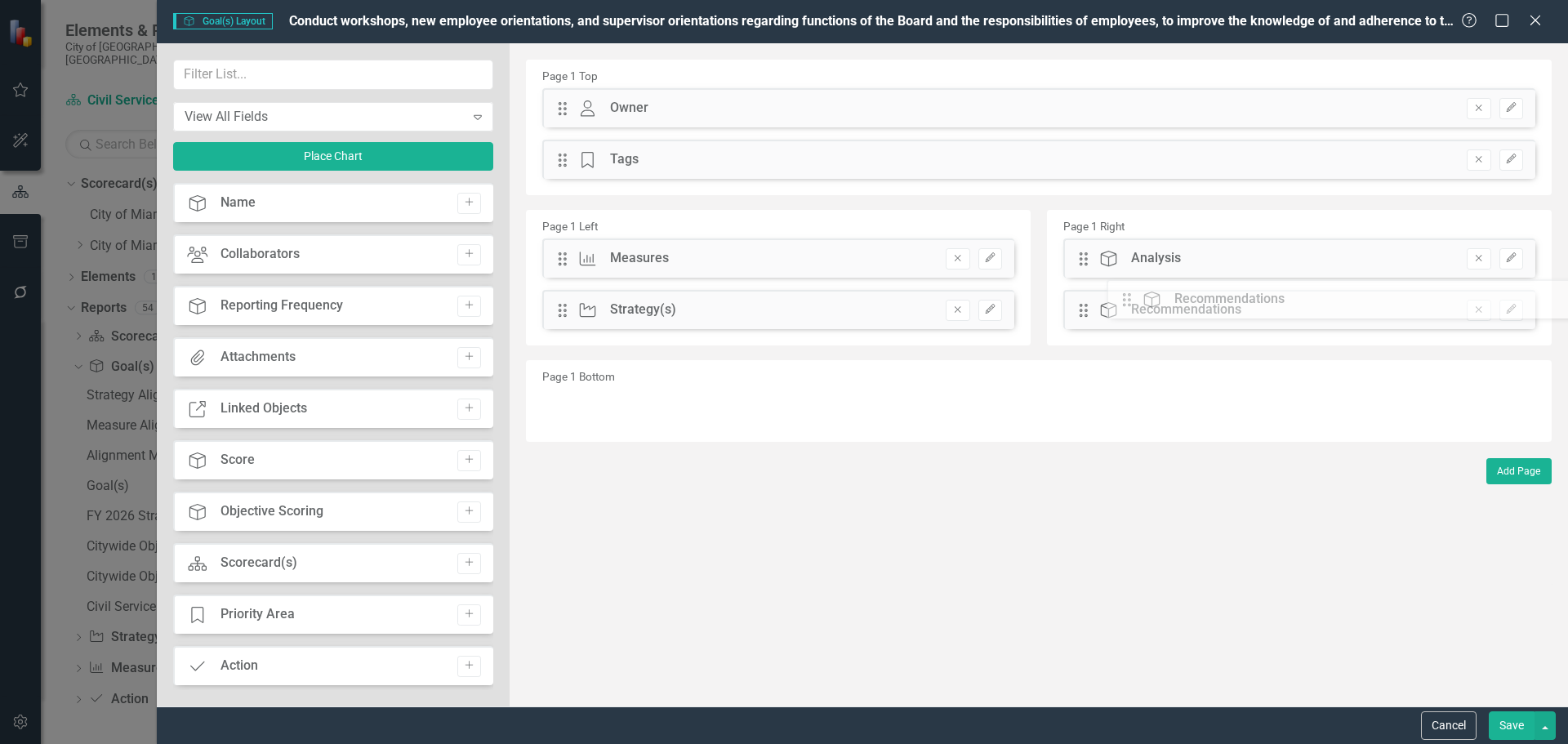
drag, startPoint x: 566, startPoint y: 262, endPoint x: 1135, endPoint y: 306, distance: 570.7
drag, startPoint x: 561, startPoint y: 309, endPoint x: 561, endPoint y: 260, distance: 49.0
click at [561, 260] on div "The fields (or pods) that are available for you to include on the detail page a…" at bounding box center [1039, 374] width 1059 height 663
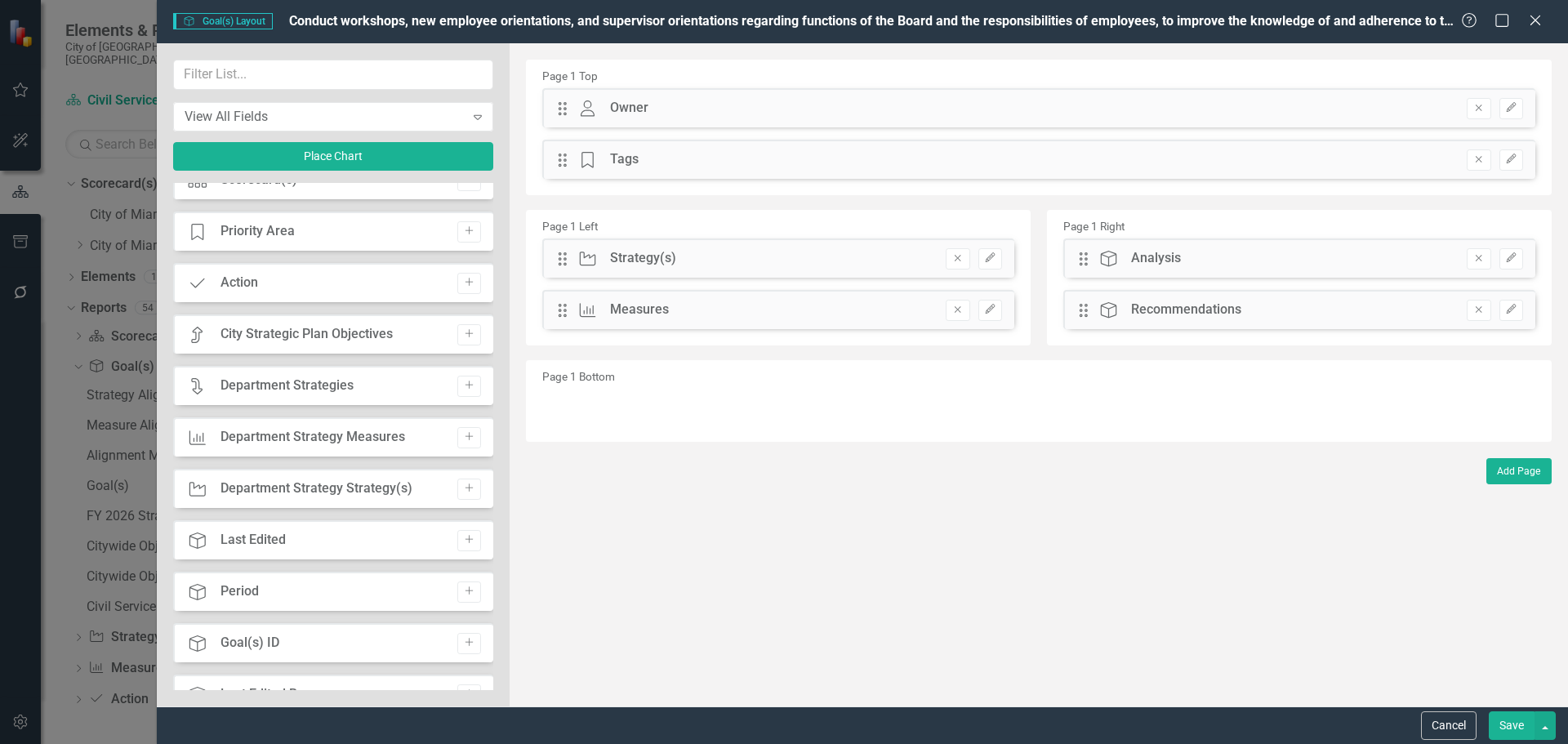
scroll to position [409, 0]
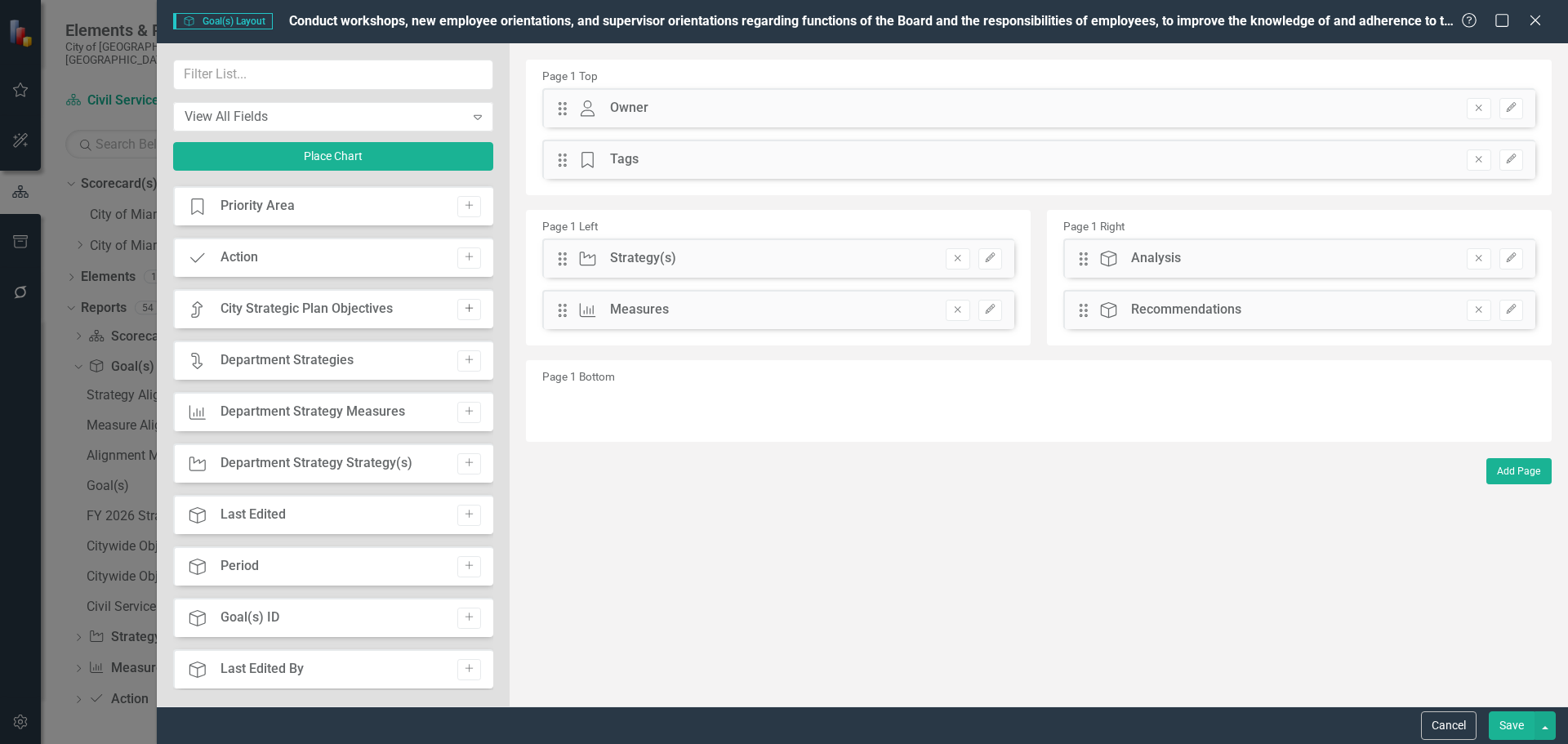
click at [470, 305] on button "Add" at bounding box center [469, 310] width 24 height 21
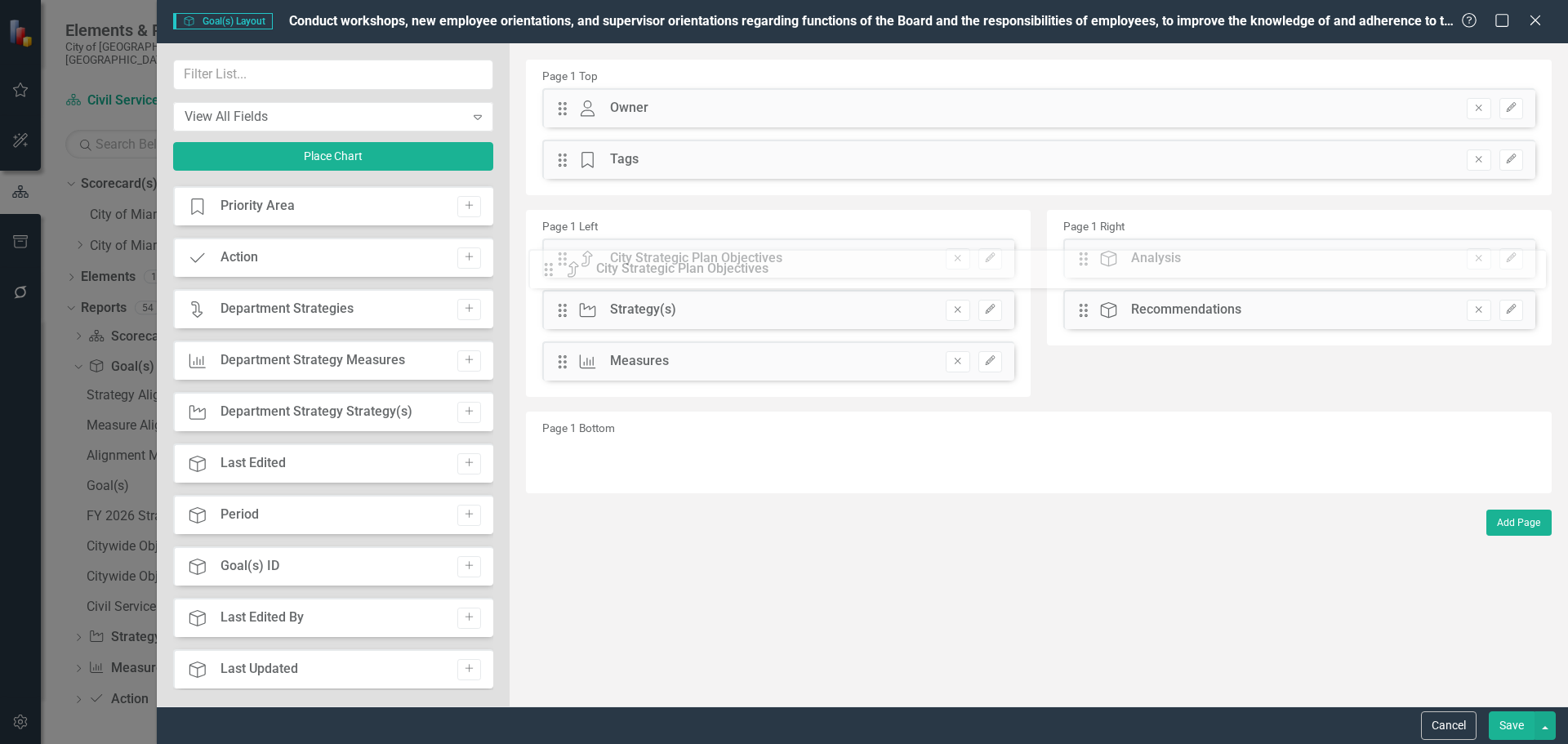
drag, startPoint x: 562, startPoint y: 110, endPoint x: 561, endPoint y: 267, distance: 157.0
click at [1504, 726] on button "Save" at bounding box center [1511, 725] width 45 height 29
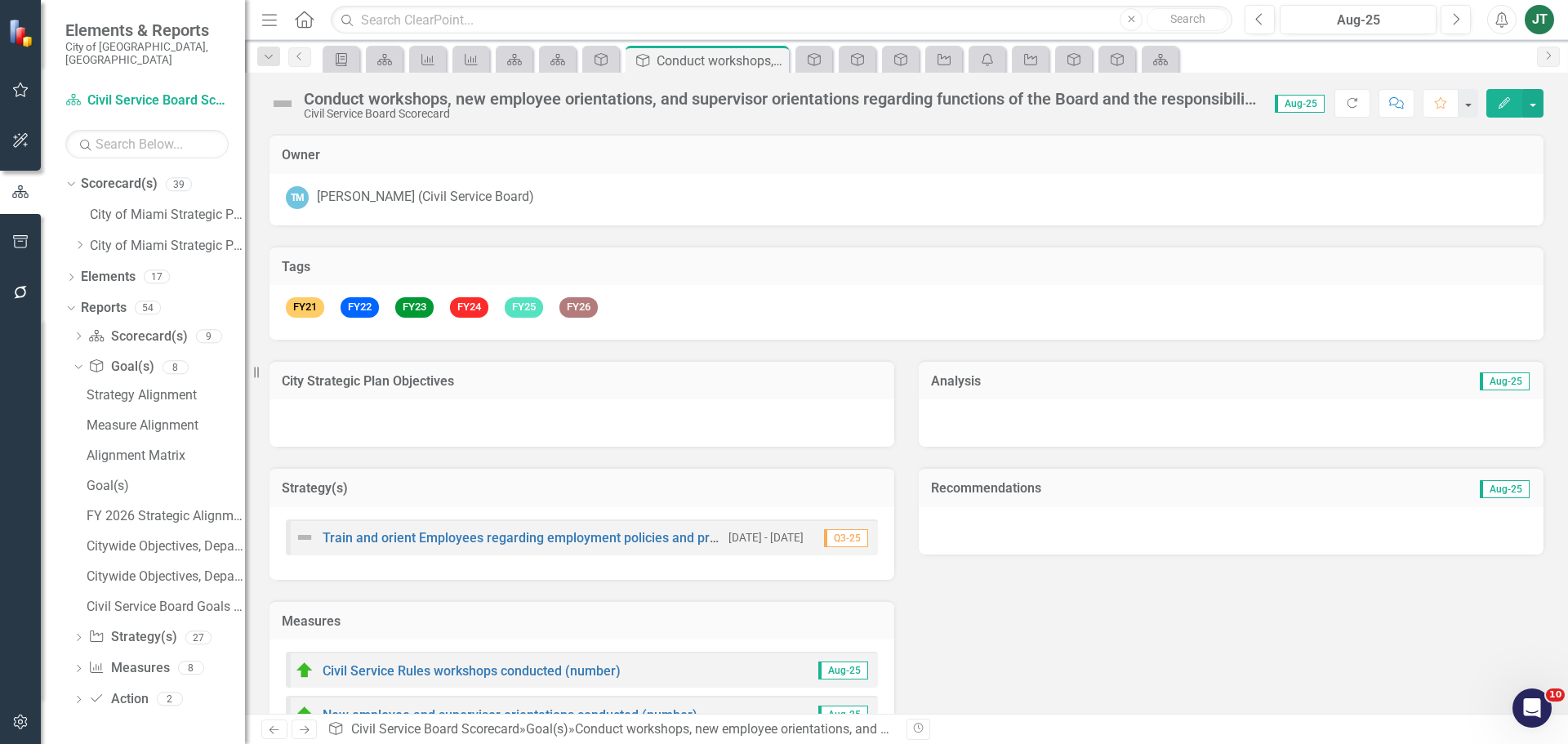
click at [706, 386] on h3 "City Strategic Plan Objectives" at bounding box center [581, 381] width 600 height 15
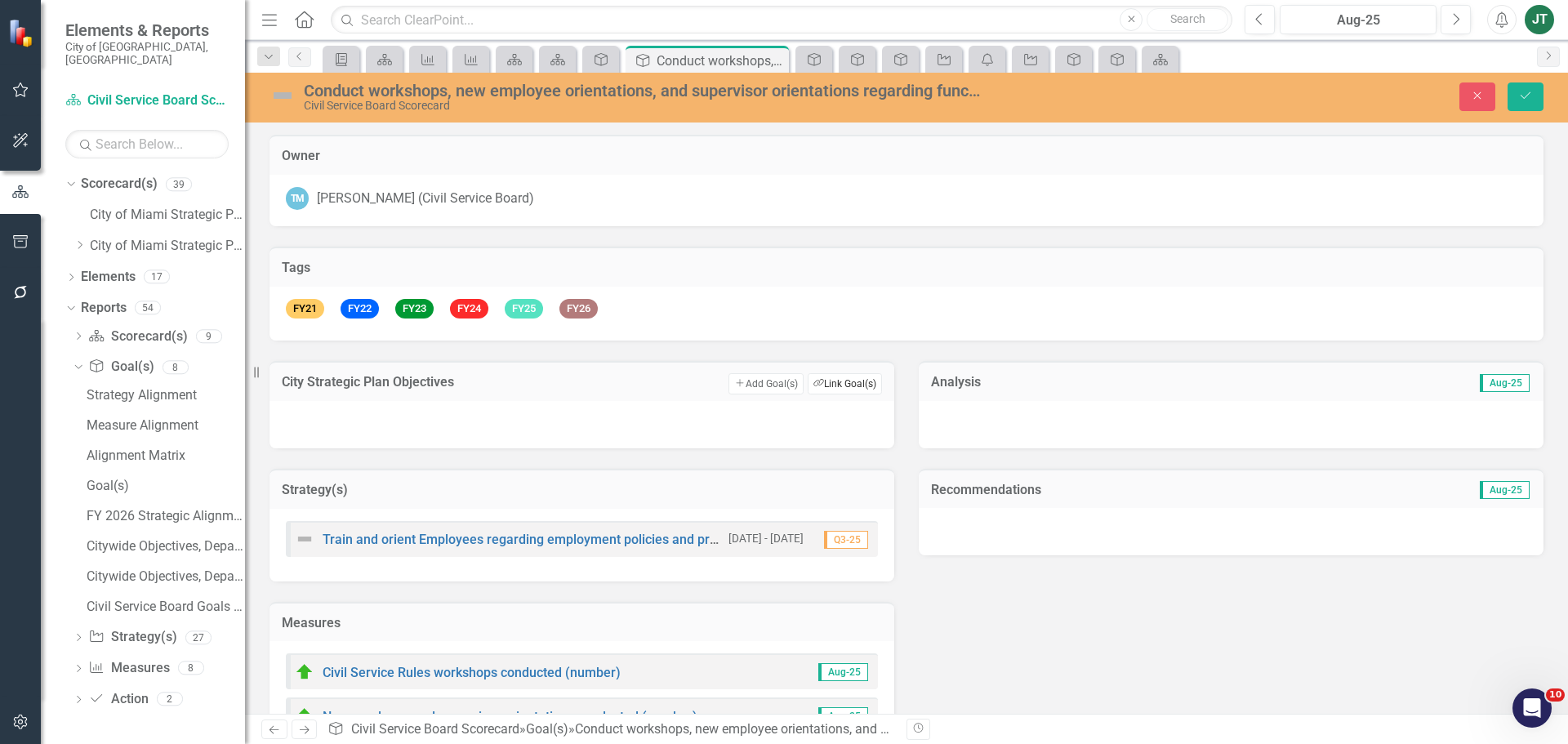
click at [841, 377] on button "Link Tag Link Goal(s)" at bounding box center [845, 384] width 74 height 21
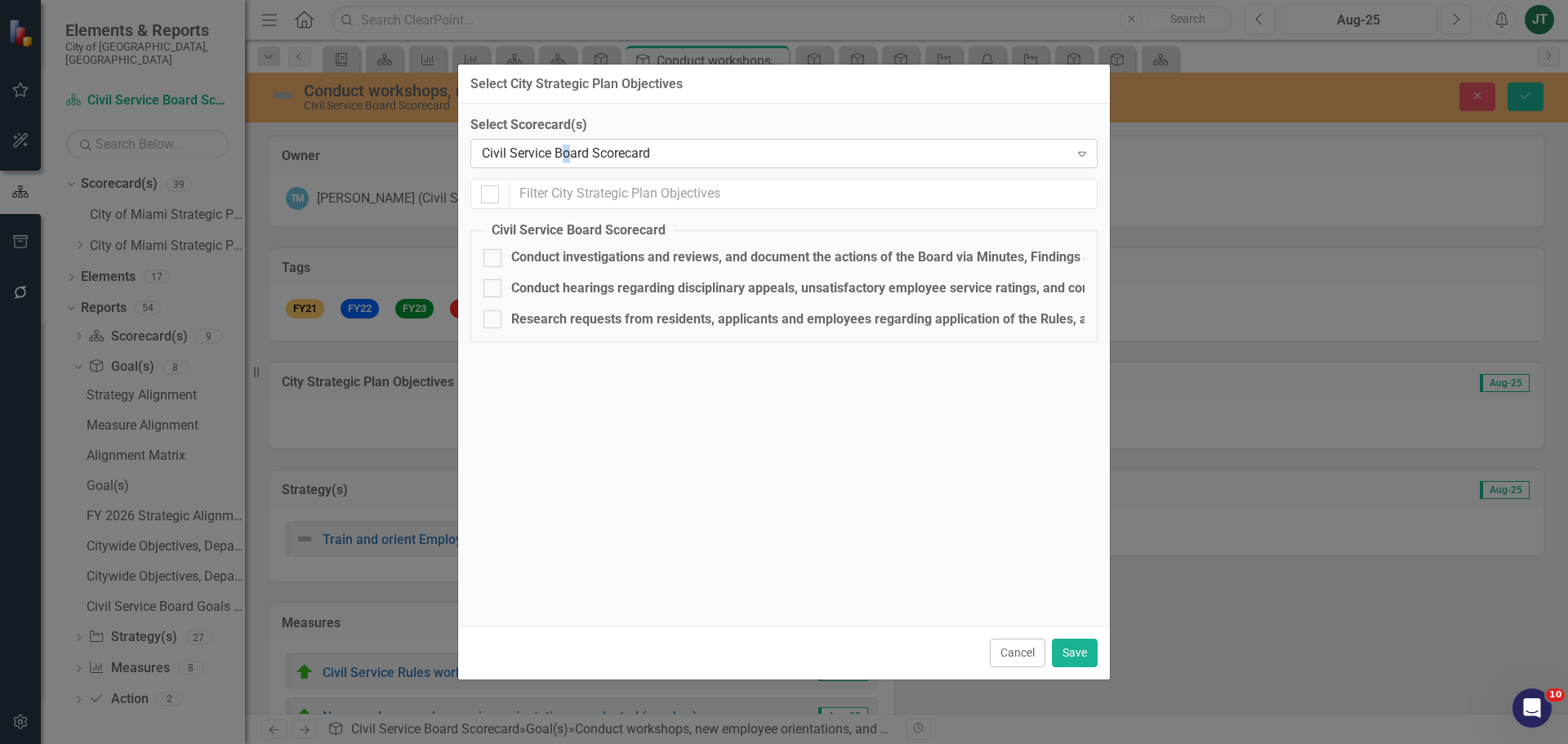
click at [567, 158] on div "Civil Service Board Scorecard" at bounding box center [775, 154] width 587 height 19
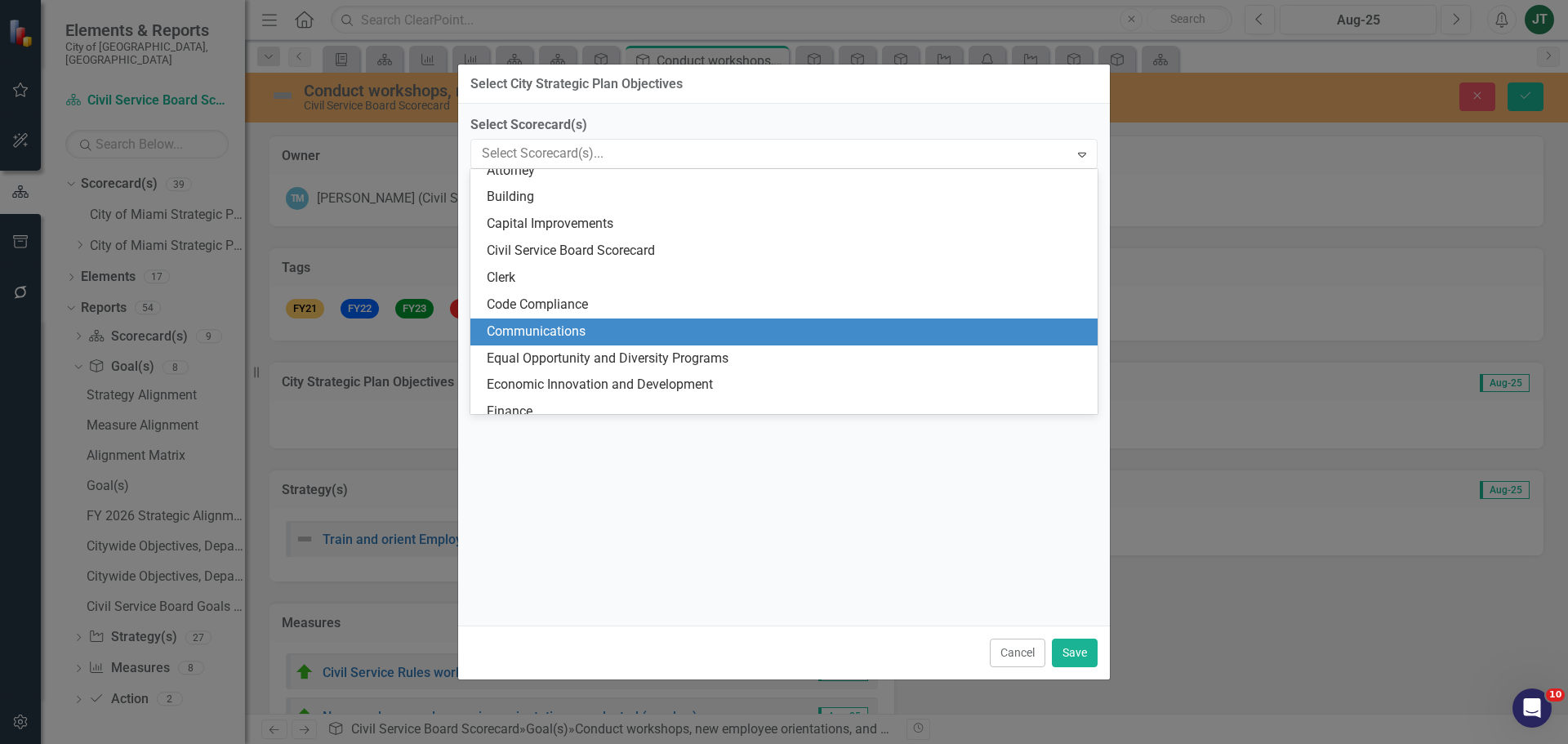
scroll to position [0, 0]
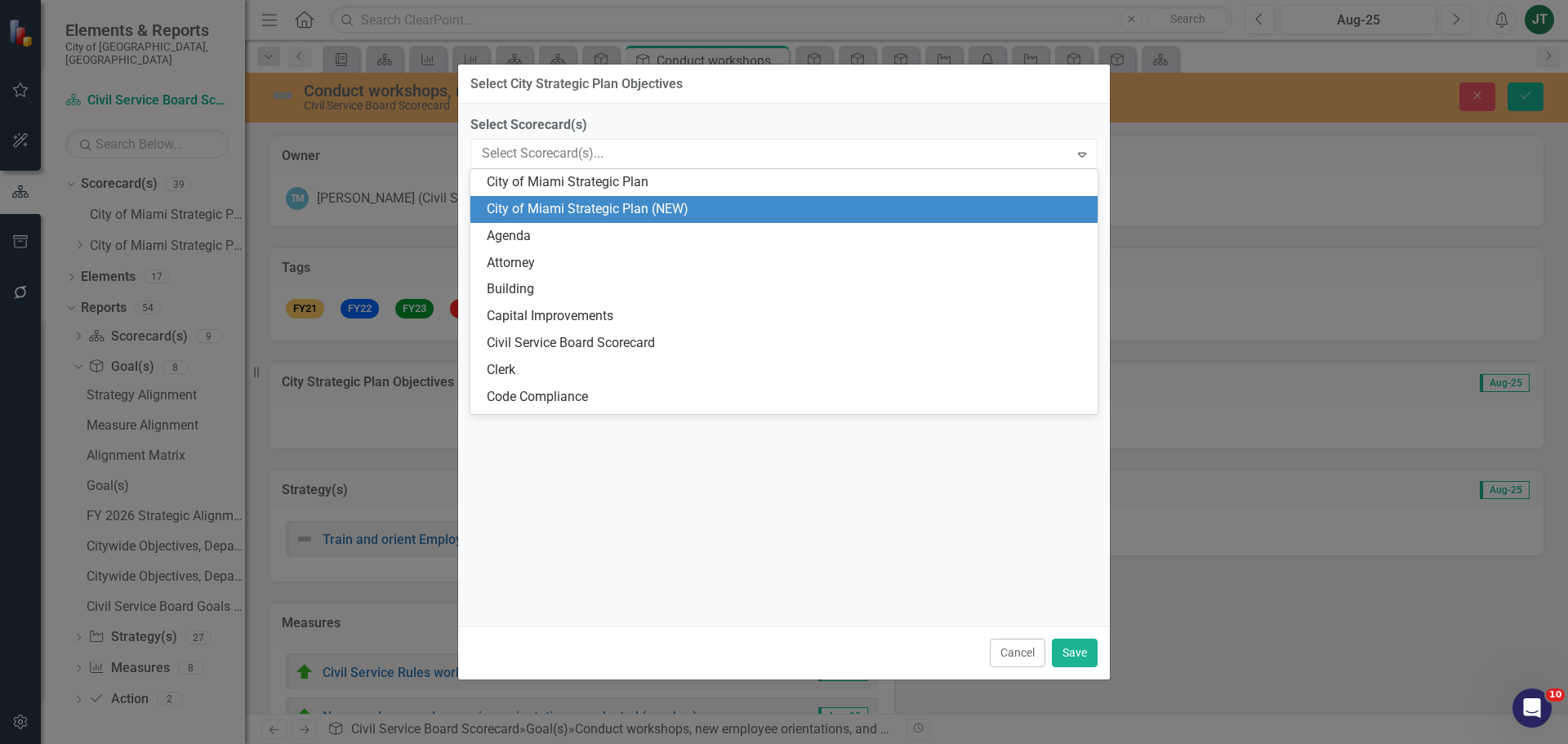
click at [622, 211] on div "City of Miami Strategic Plan (NEW)" at bounding box center [787, 209] width 601 height 19
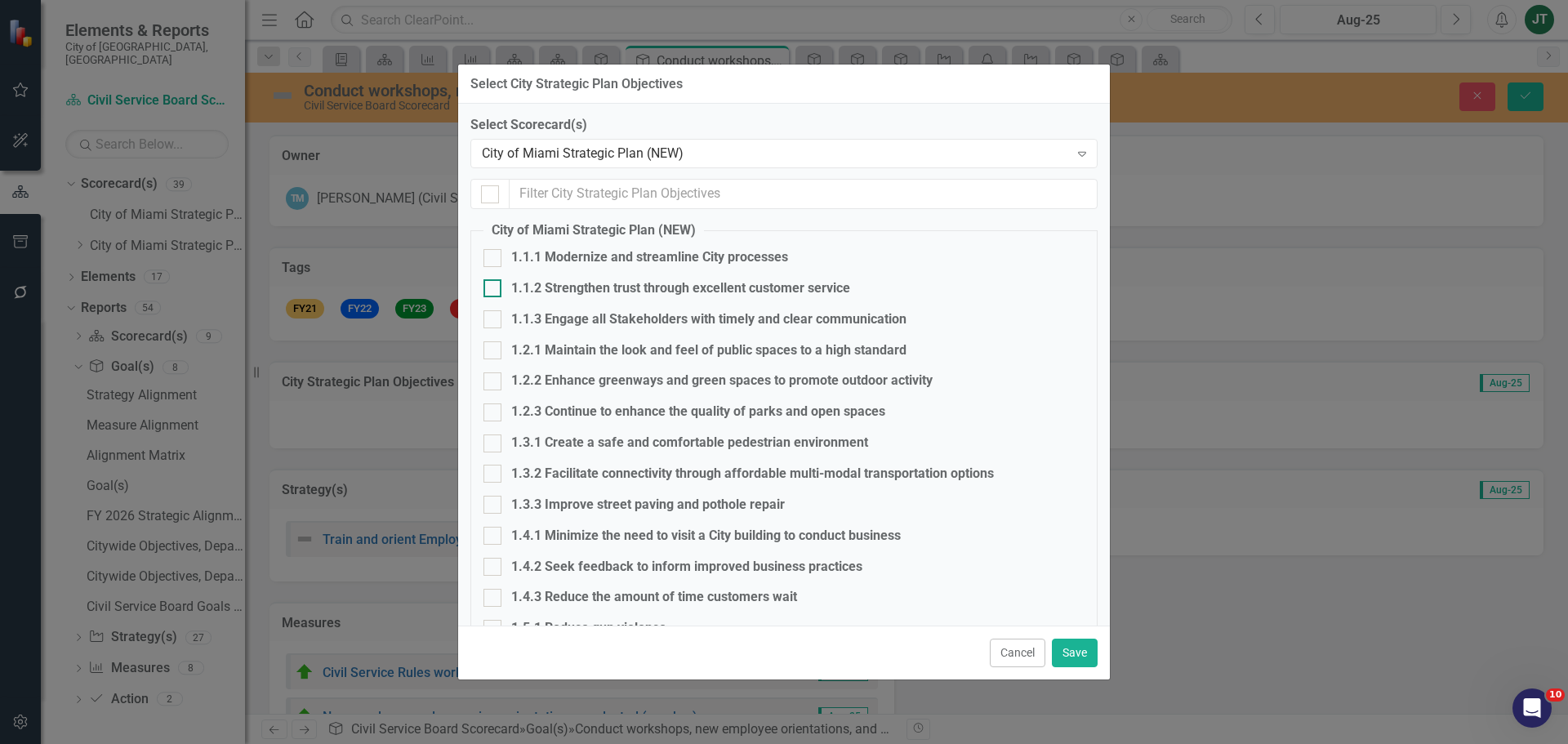
click at [498, 290] on div at bounding box center [493, 288] width 18 height 18
click at [494, 290] on input "1.1.2 Strengthen trust through excellent customer service" at bounding box center [489, 284] width 11 height 11
checkbox input "true"
drag, startPoint x: 1063, startPoint y: 652, endPoint x: 1145, endPoint y: 651, distance: 82.0
click at [1064, 652] on button "Save" at bounding box center [1074, 652] width 45 height 29
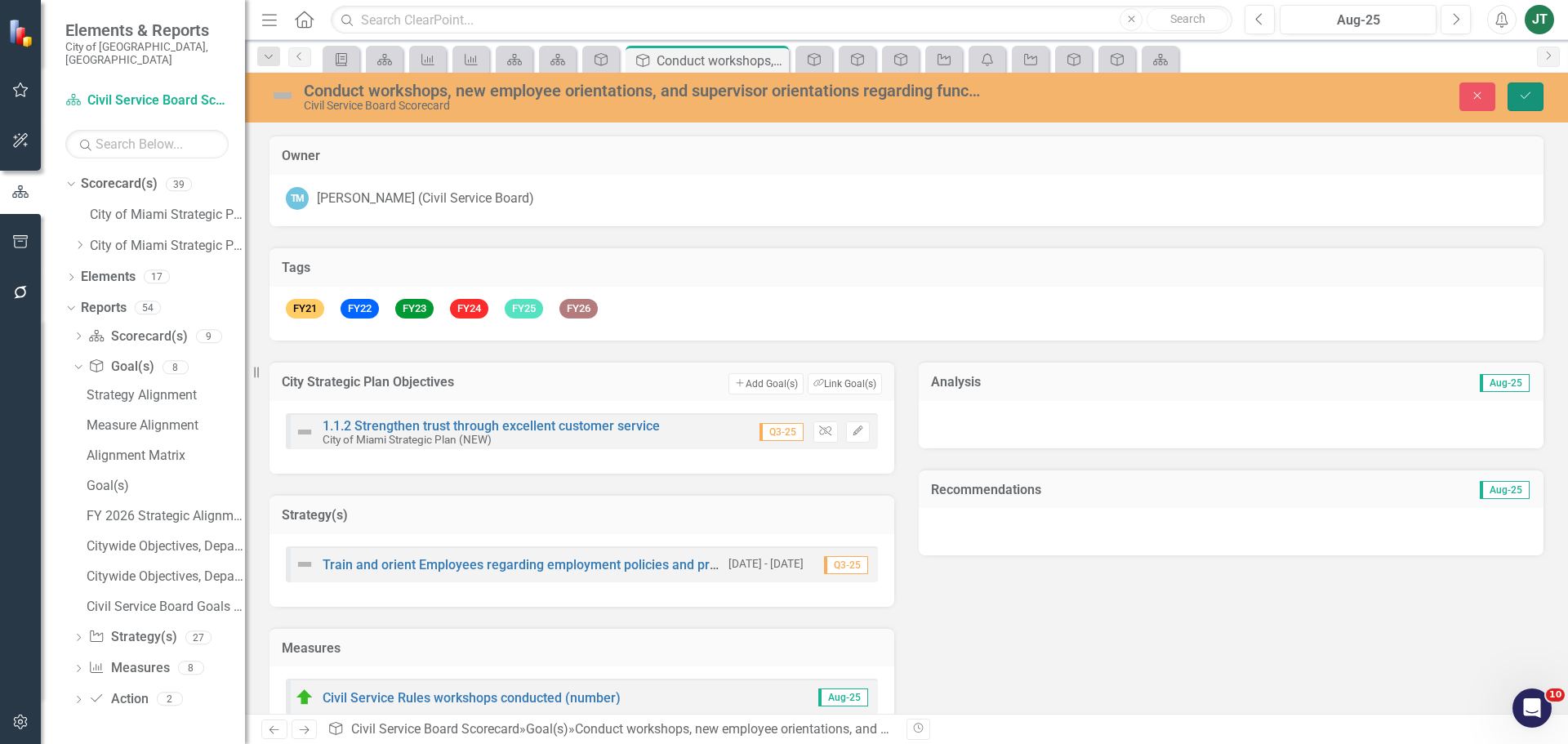
click at [1526, 100] on icon "Save" at bounding box center [1526, 96] width 15 height 12
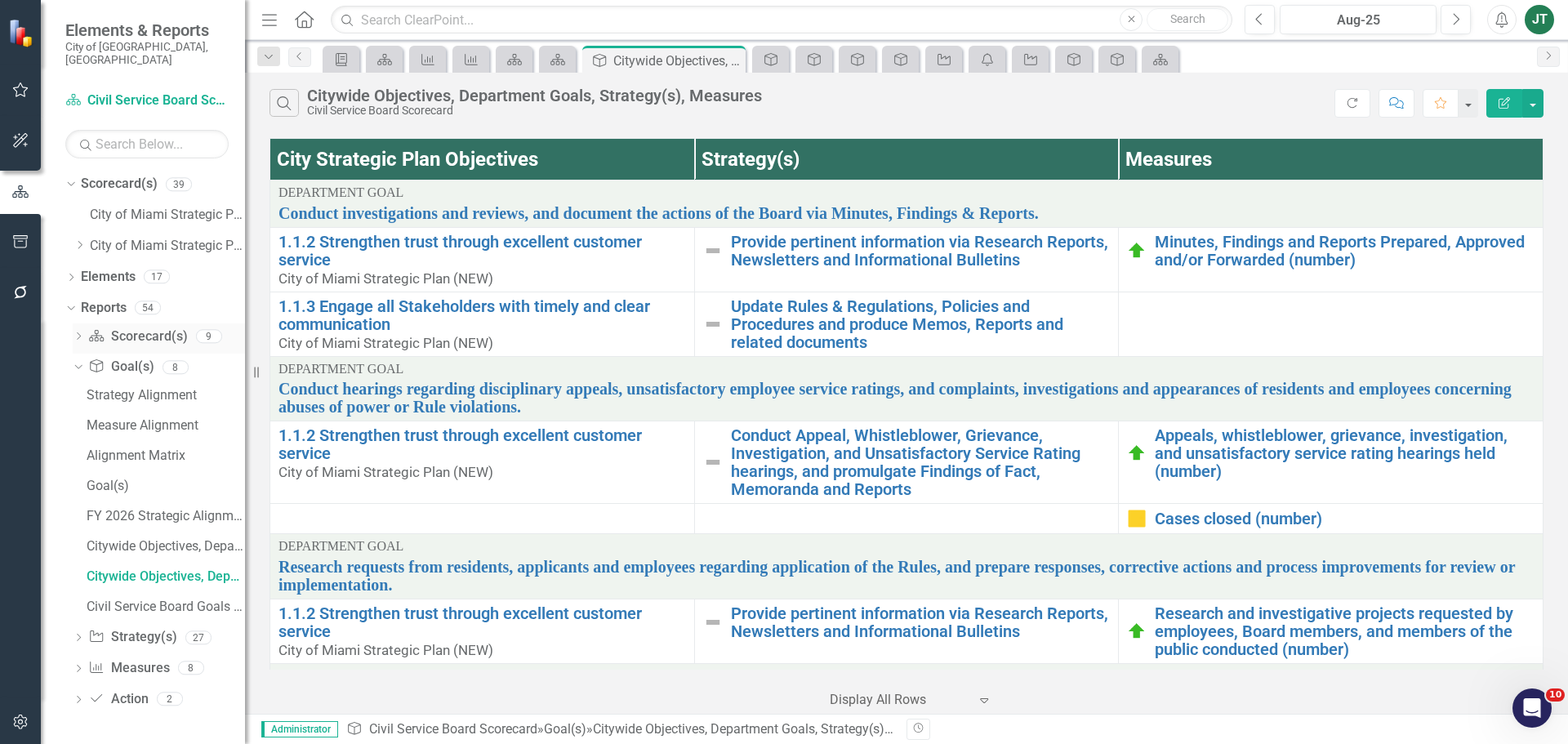
click at [78, 334] on icon "Dropdown" at bounding box center [78, 338] width 12 height 9
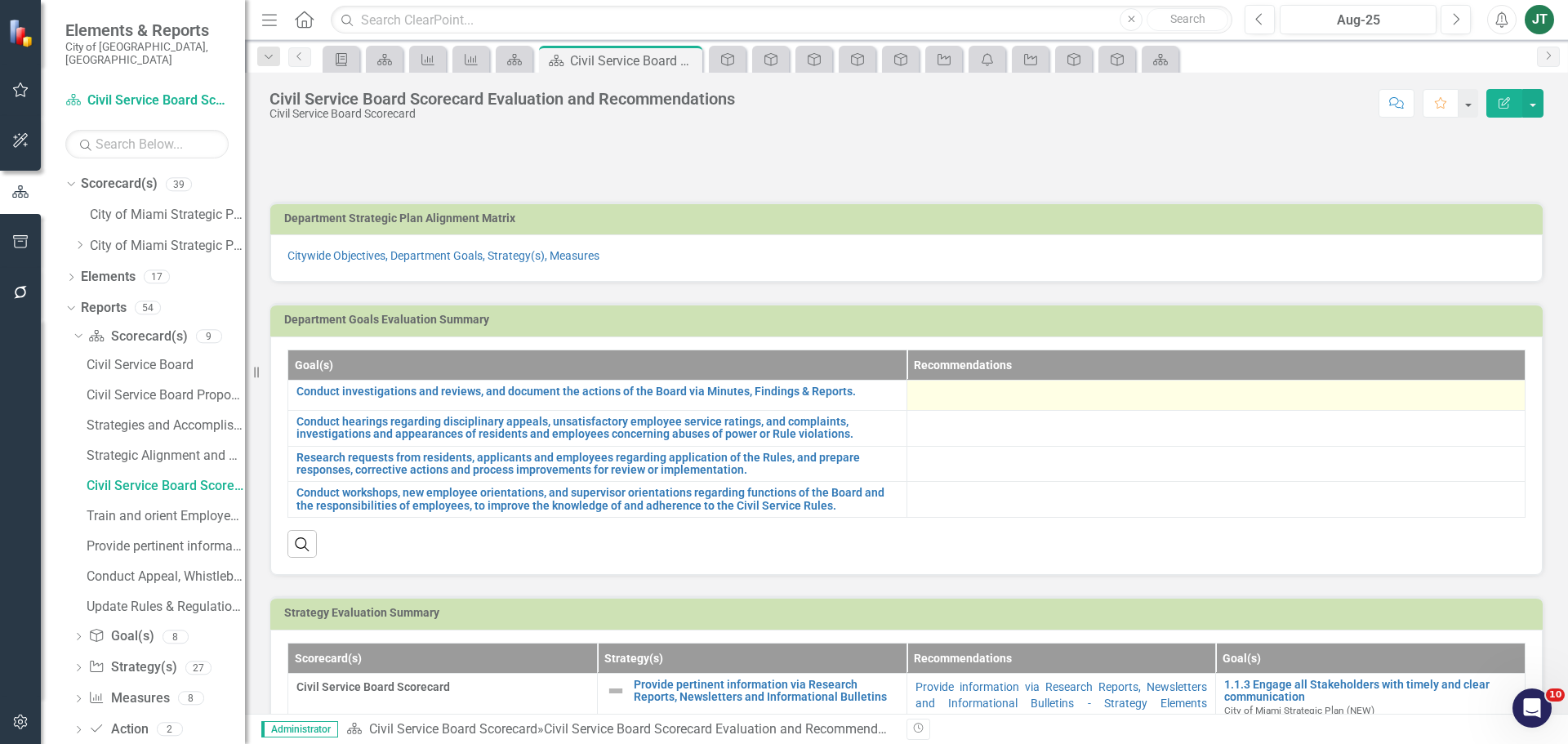
click at [1047, 398] on div at bounding box center [1216, 396] width 602 height 20
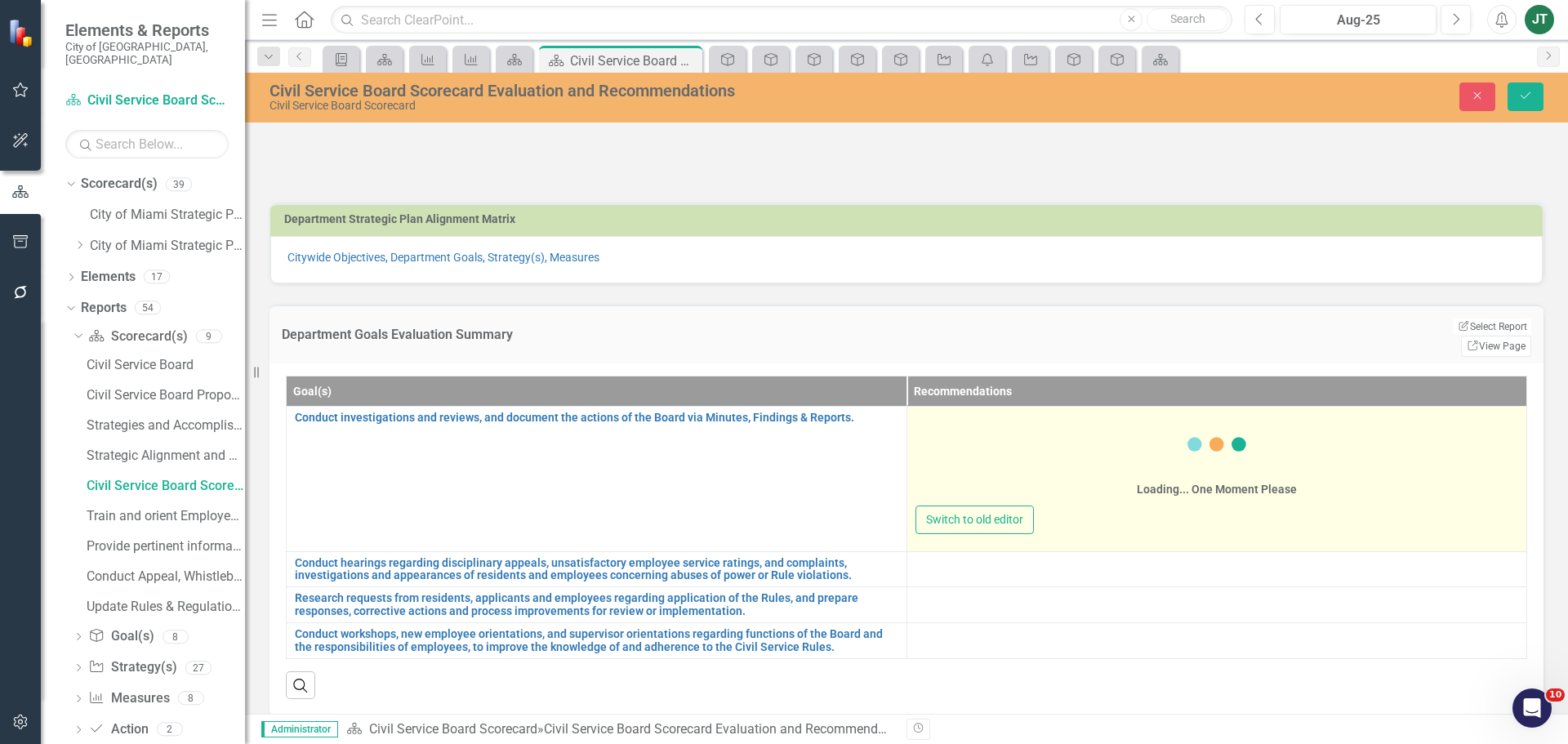
click at [955, 426] on div "Loading... One Moment Please" at bounding box center [1217, 458] width 604 height 94
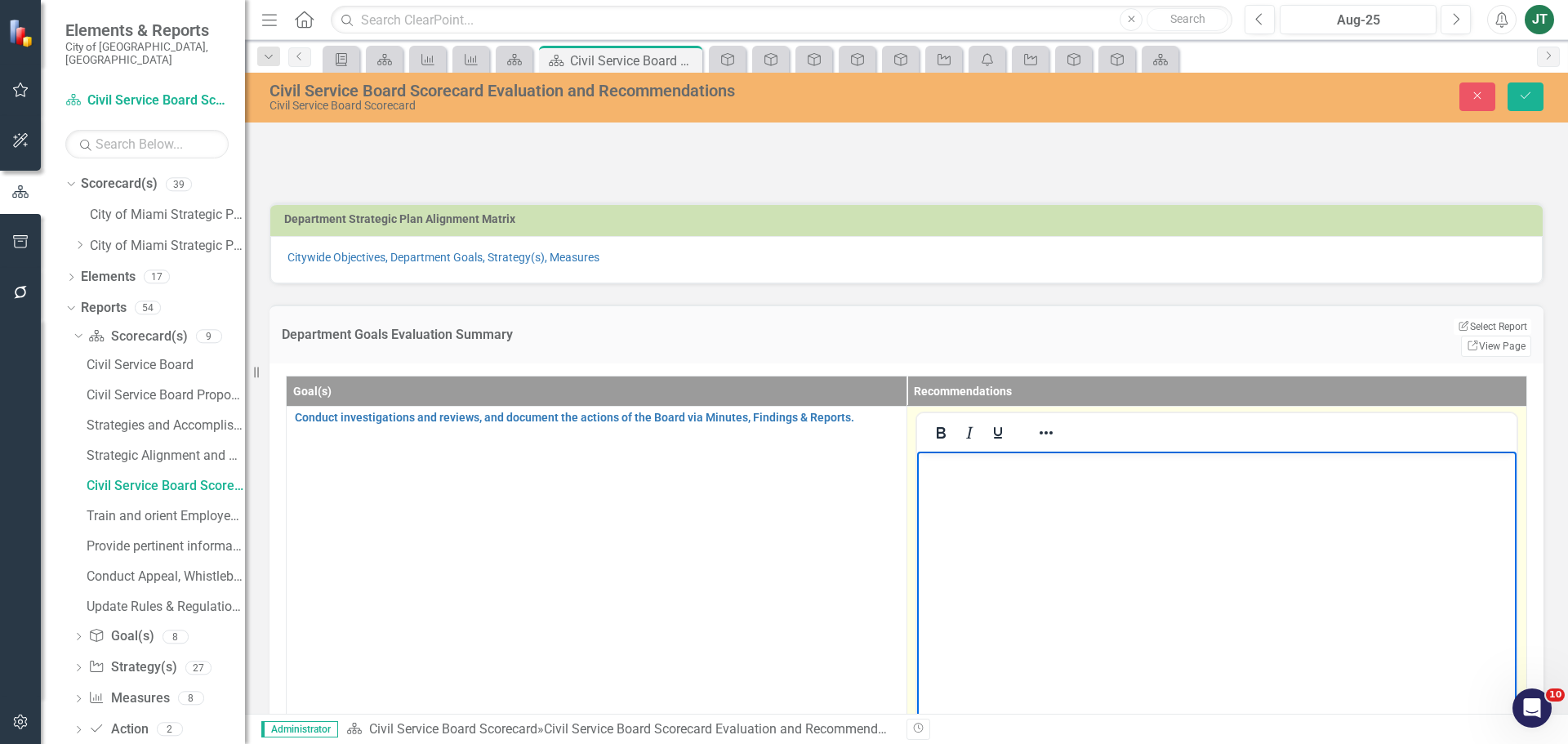
click at [969, 473] on p "Rich Text Area. Press ALT-0 for help." at bounding box center [1216, 465] width 592 height 20
click at [1216, 330] on td "Edit Report Select Report Link View Page" at bounding box center [1374, 337] width 315 height 40
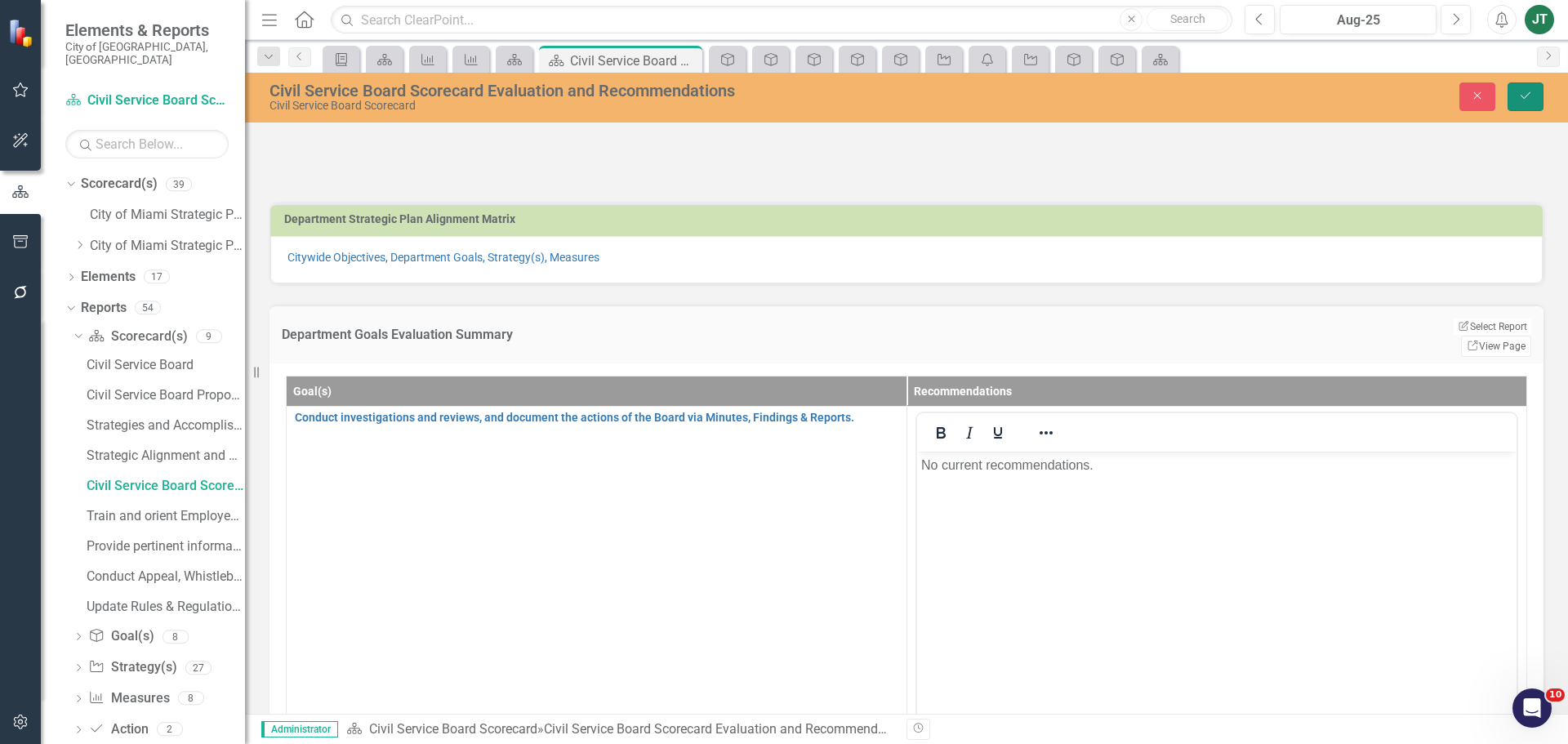
click at [1518, 104] on button "Save" at bounding box center [1526, 97] width 36 height 29
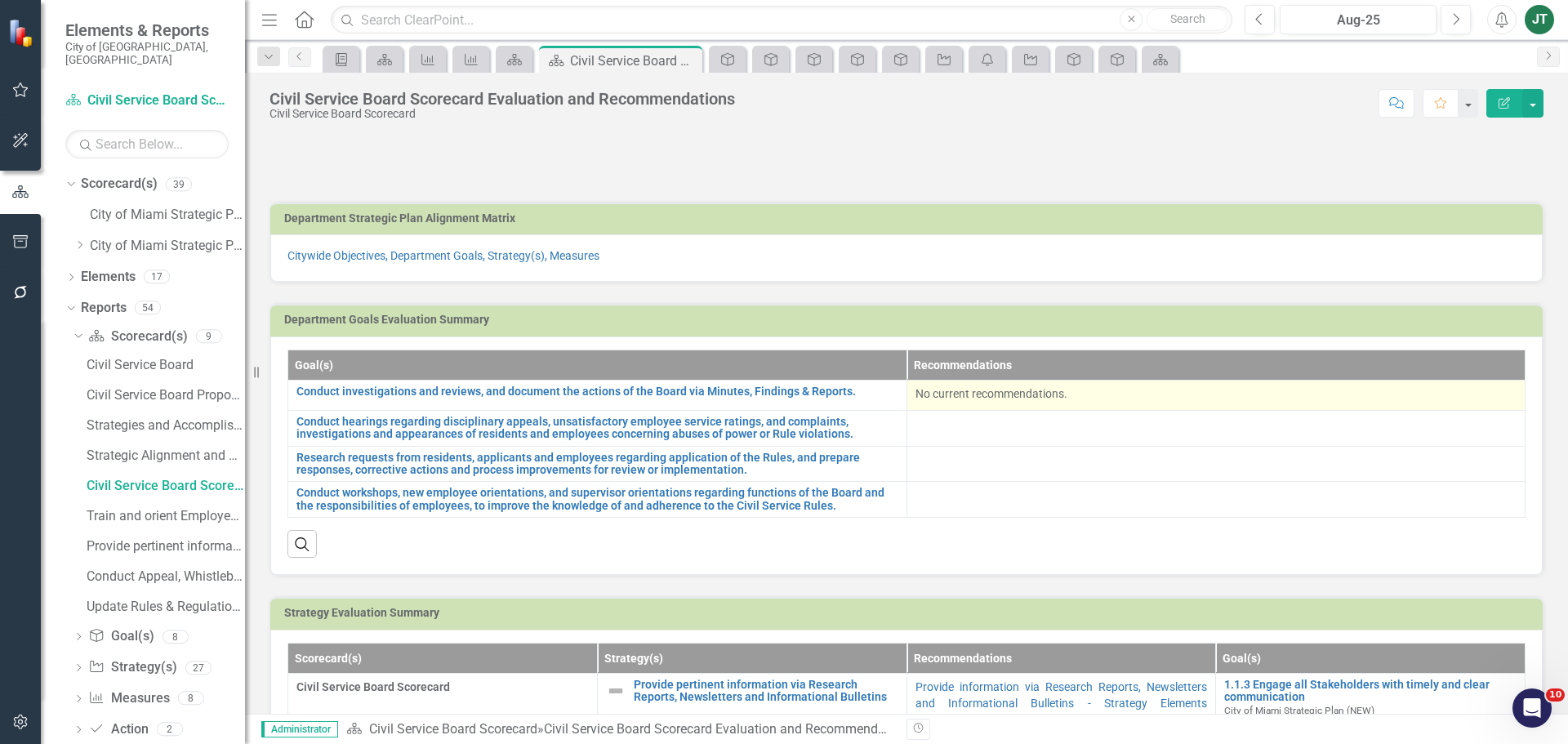
click at [1083, 405] on div "No current recommendations." at bounding box center [1216, 396] width 602 height 20
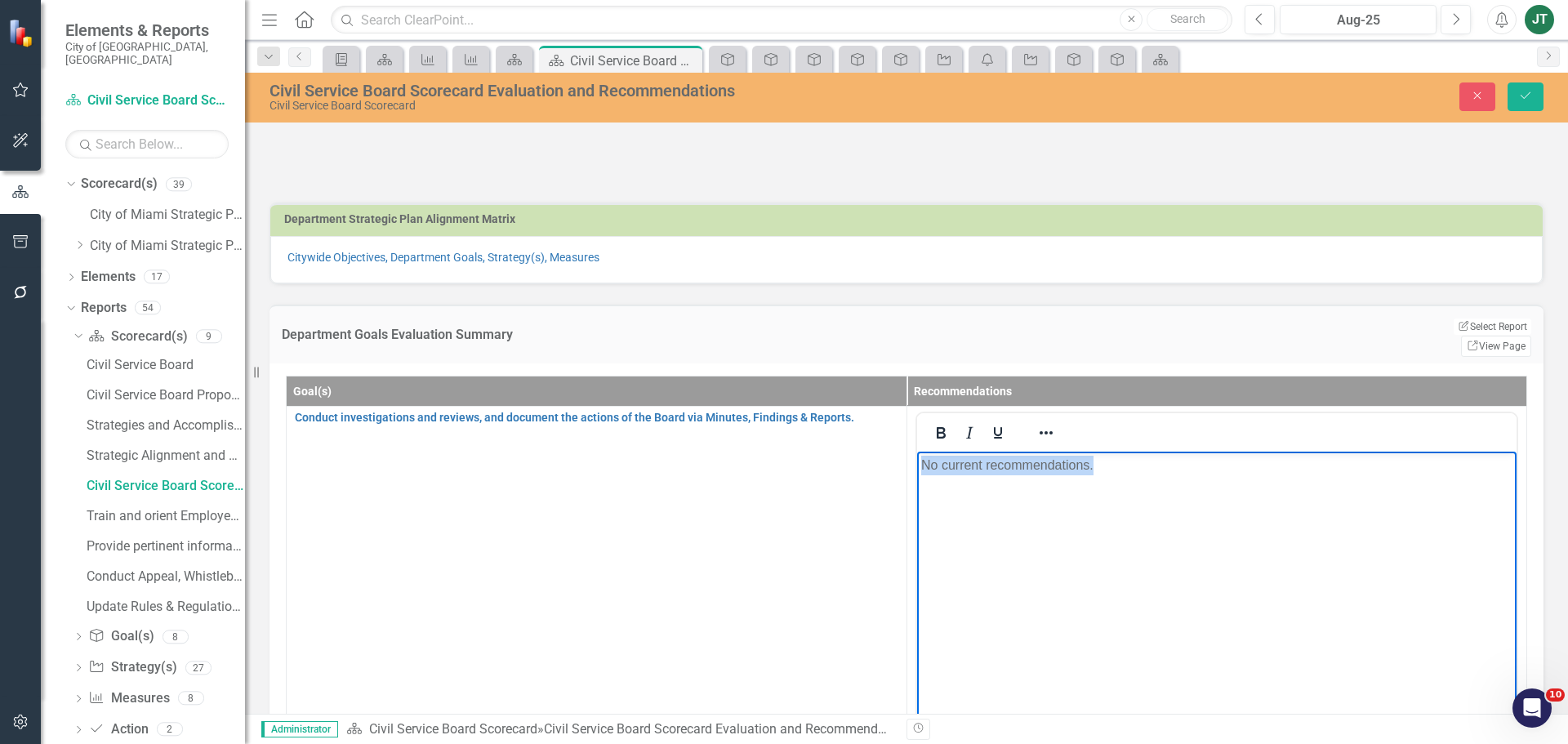
click at [917, 472] on html "No current recommendations." at bounding box center [1216, 573] width 600 height 245
copy p "No current recommendations."
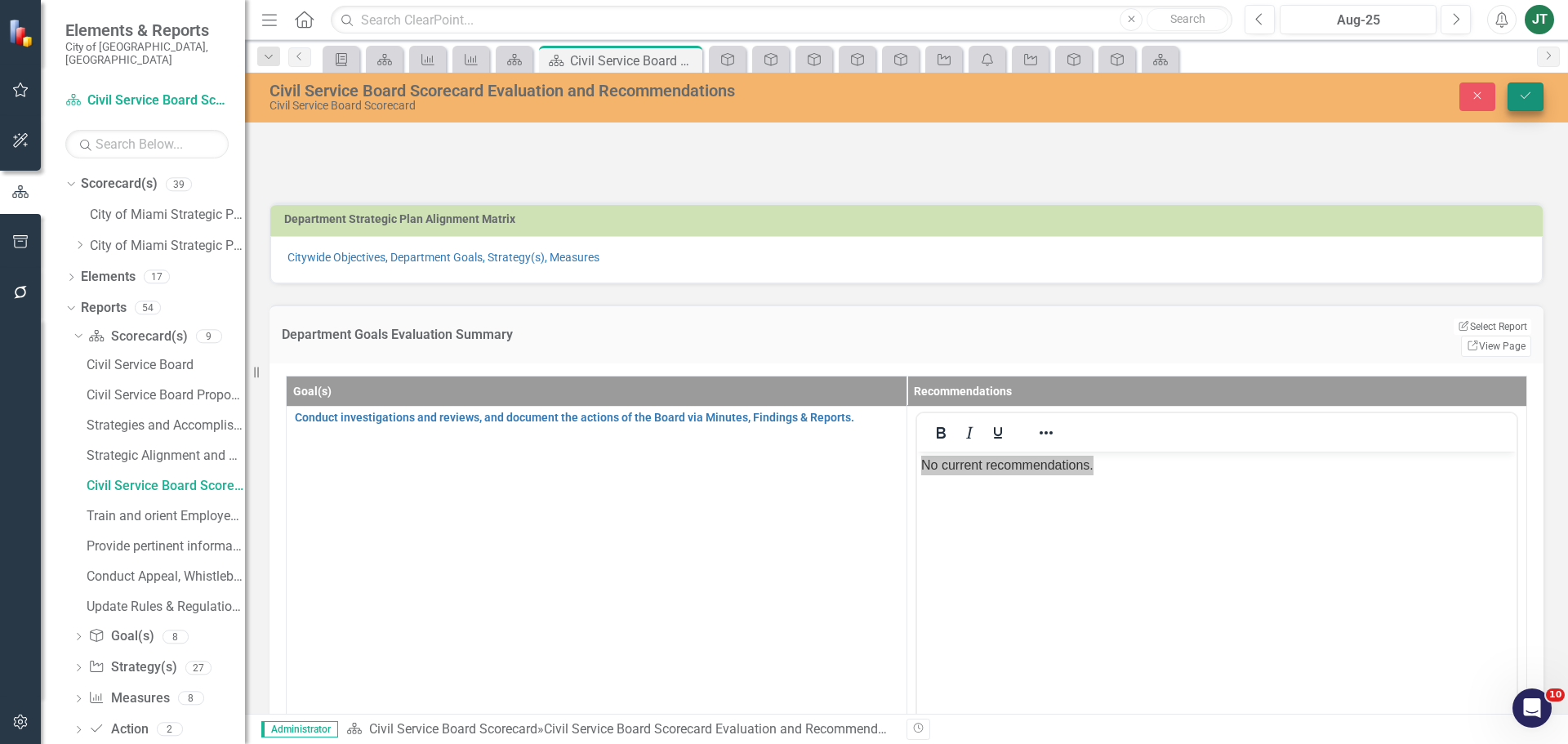
click at [1521, 96] on icon "submit" at bounding box center [1526, 96] width 10 height 7
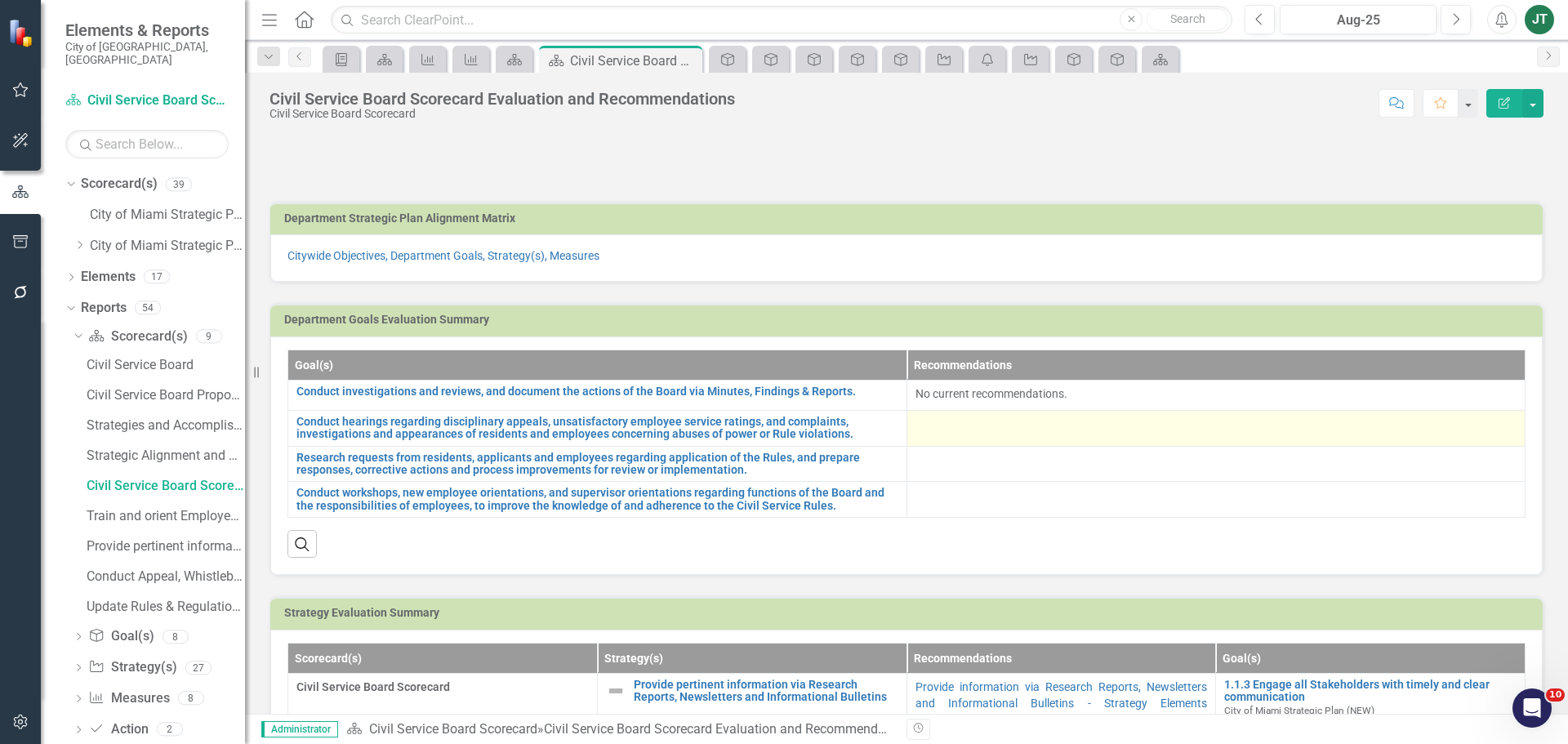
click at [921, 417] on div at bounding box center [1216, 425] width 602 height 20
click at [921, 418] on div at bounding box center [1216, 425] width 602 height 20
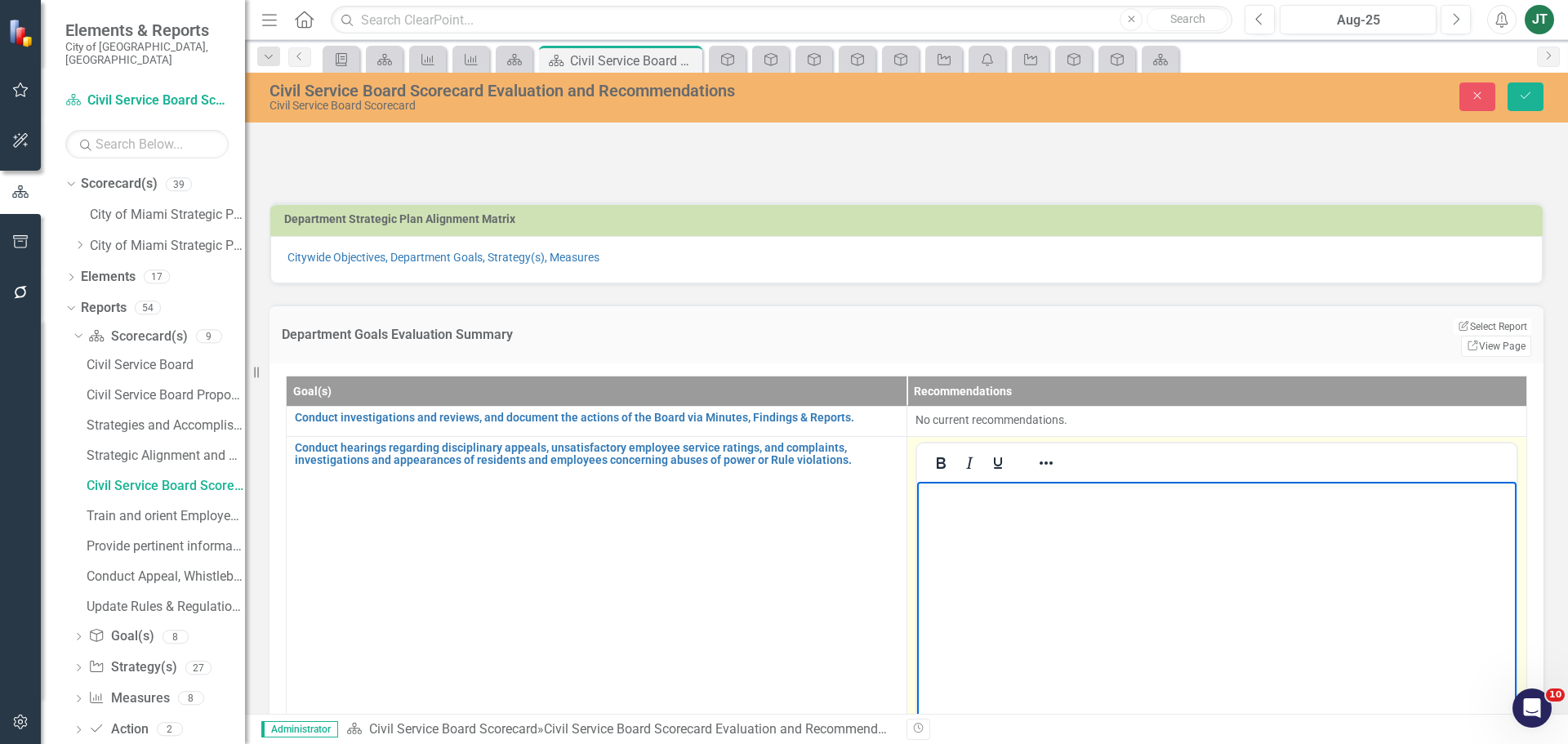
click at [930, 490] on p "Rich Text Area. Press ALT-0 for help." at bounding box center [1216, 495] width 592 height 20
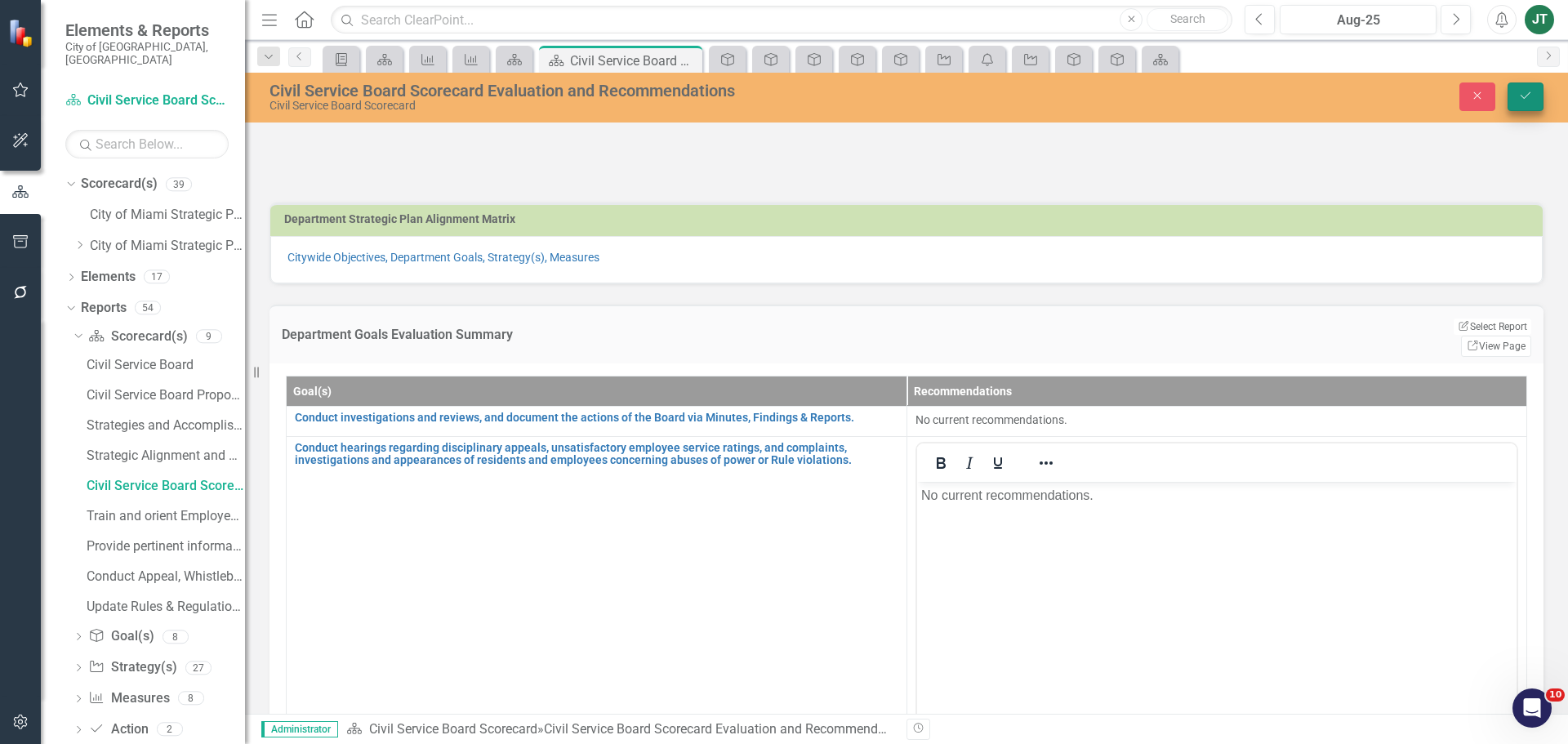
click at [1523, 101] on icon "Save" at bounding box center [1526, 96] width 15 height 12
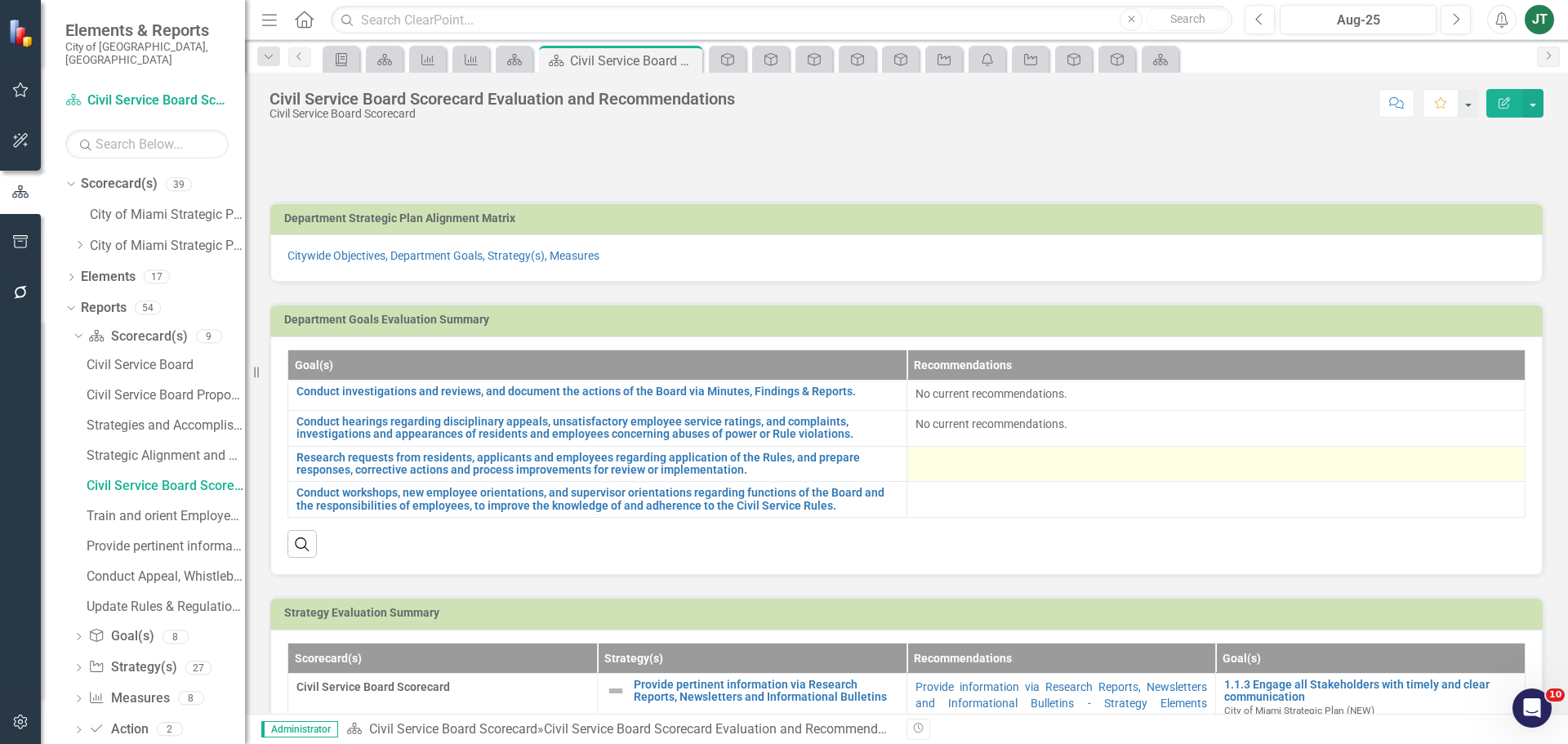
click at [938, 471] on div at bounding box center [1216, 462] width 602 height 20
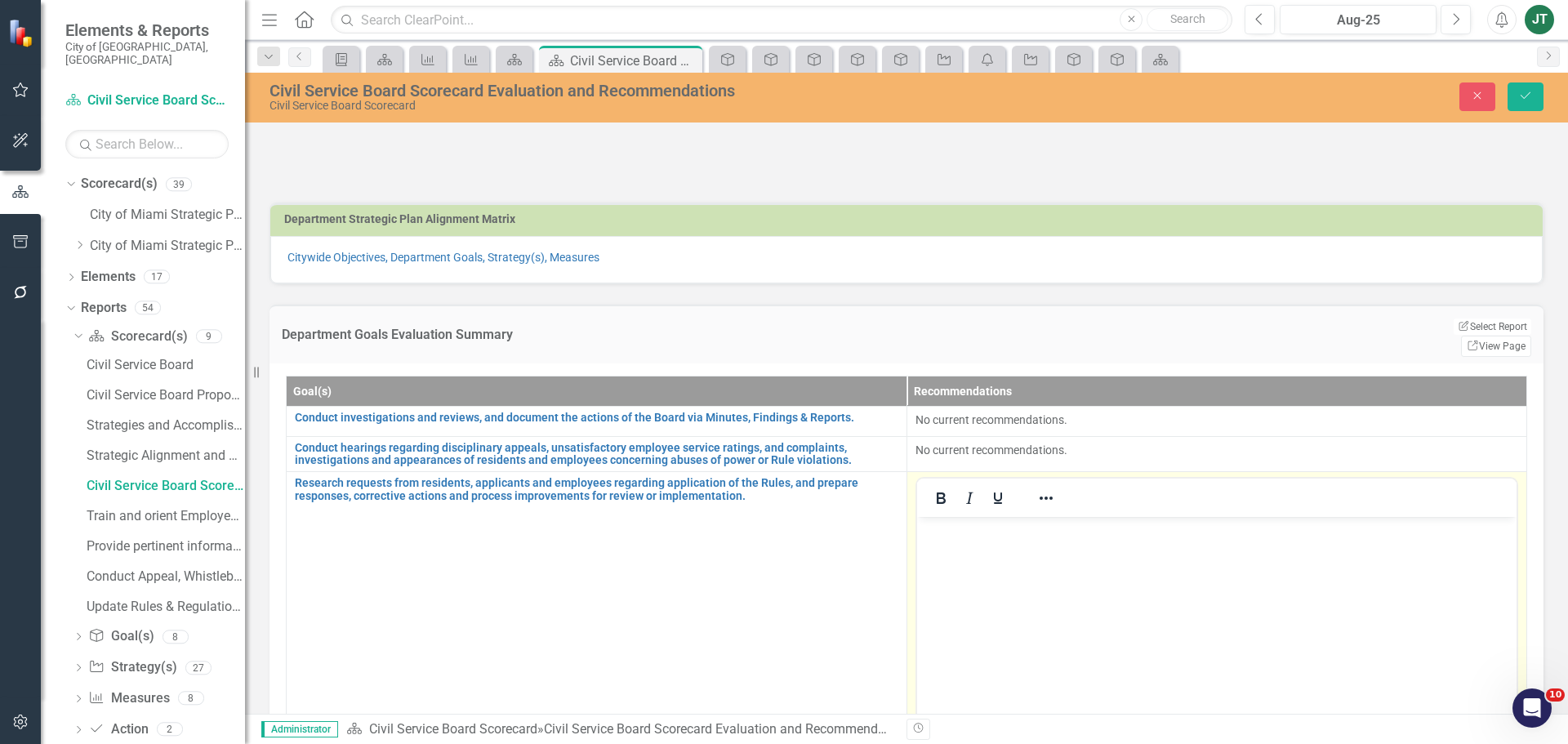
click at [951, 542] on body "Rich Text Area. Press ALT-0 for help." at bounding box center [1216, 639] width 600 height 245
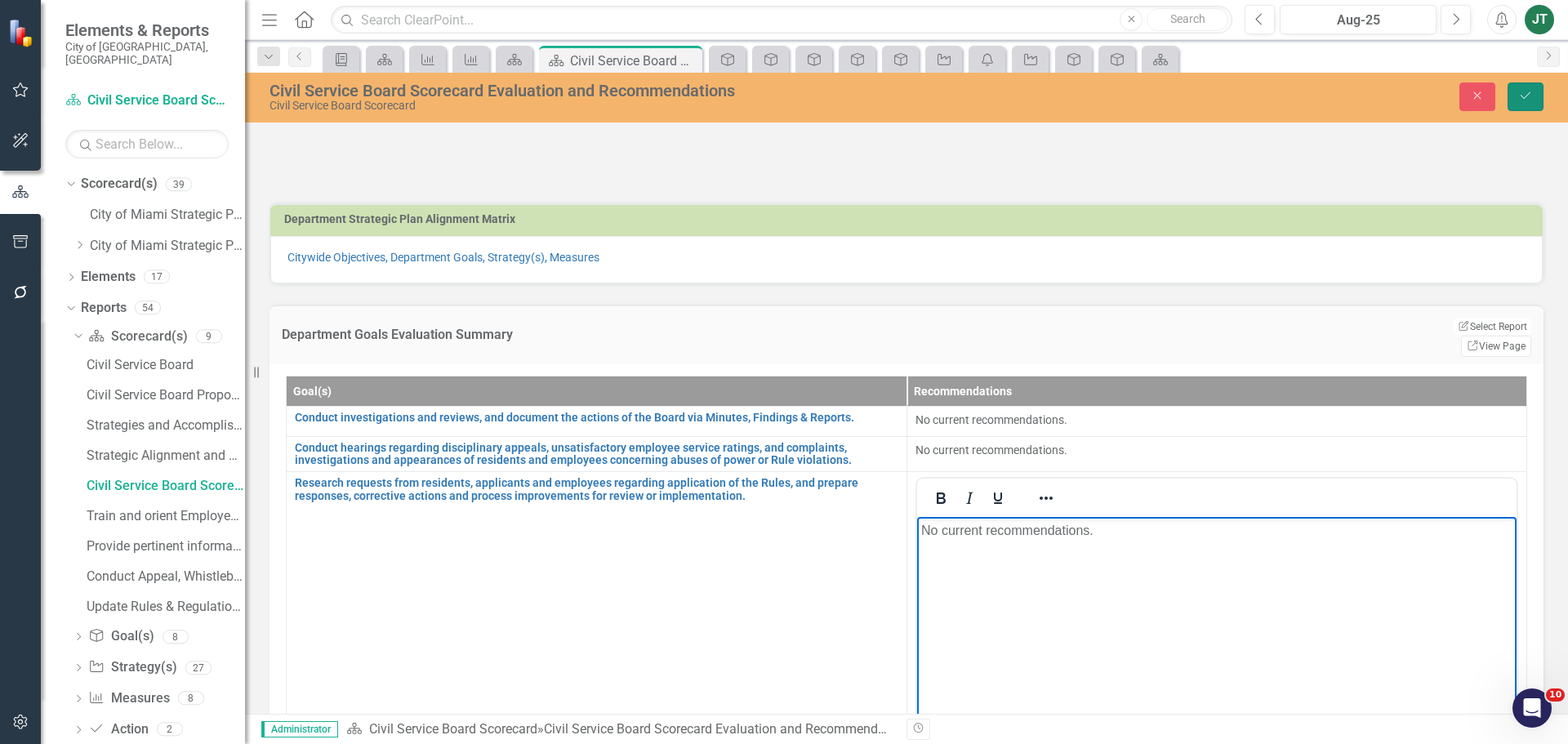
click at [1537, 97] on button "Save" at bounding box center [1526, 97] width 36 height 29
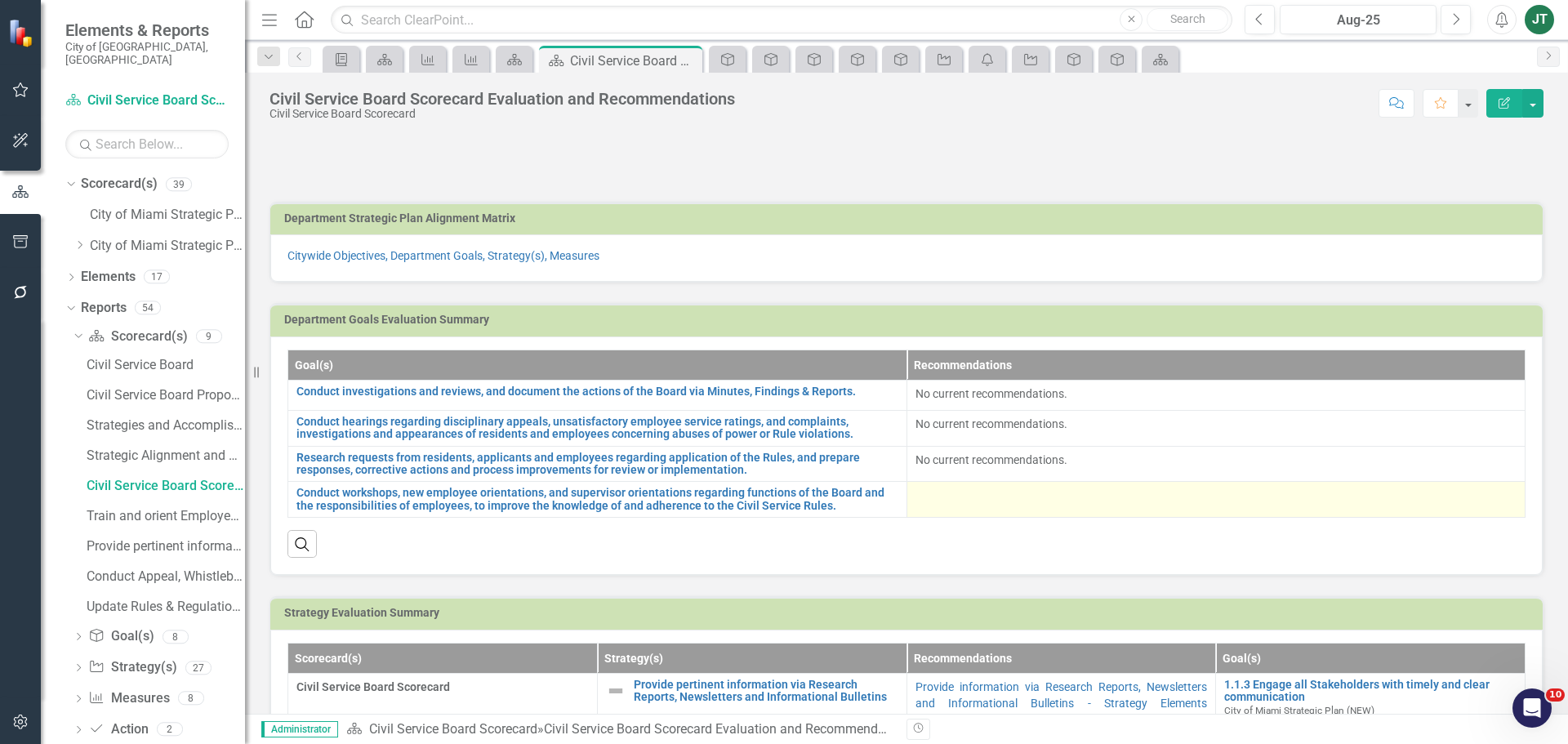
click at [924, 499] on div at bounding box center [1216, 496] width 602 height 20
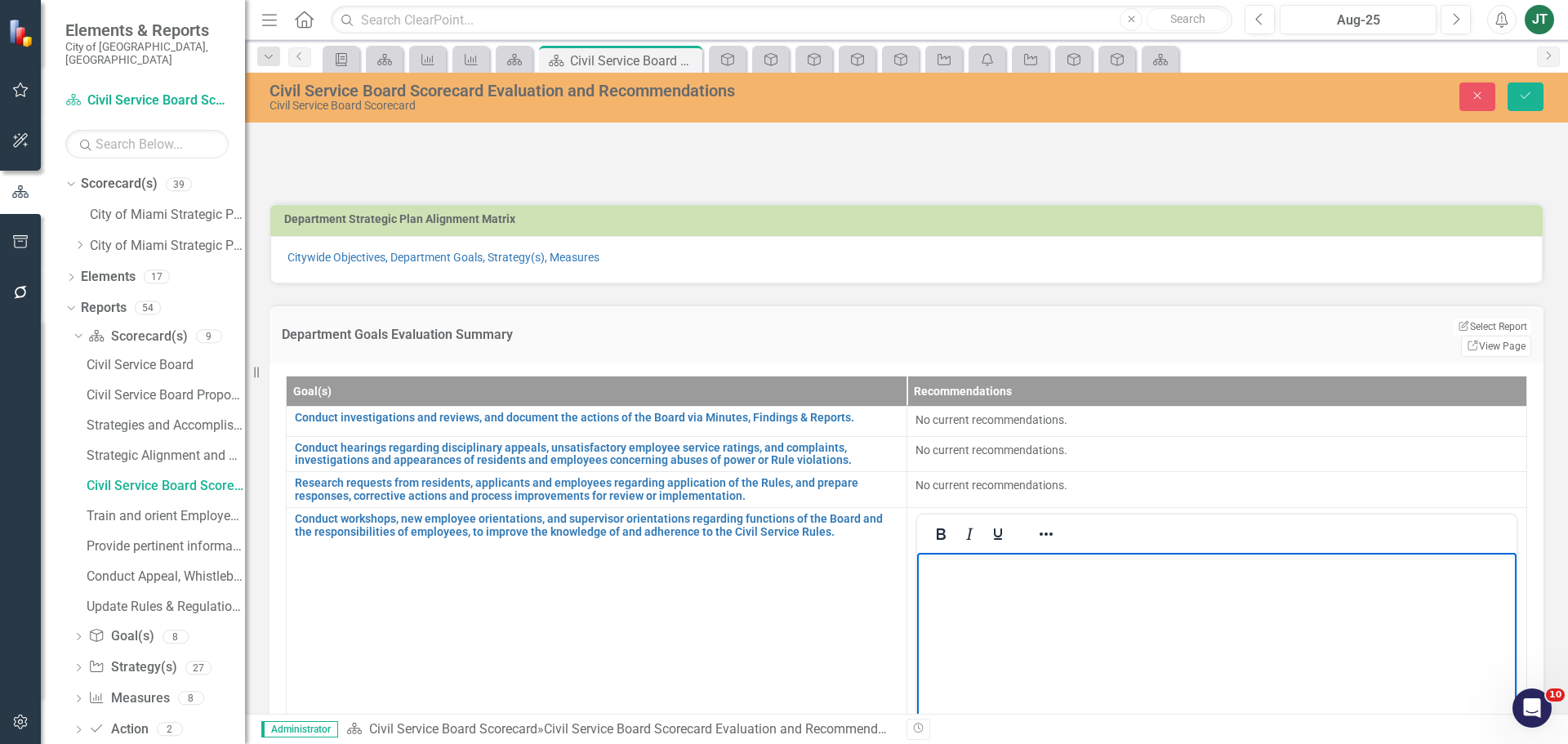
click at [931, 568] on p "Rich Text Area. Press ALT-0 for help." at bounding box center [1216, 567] width 592 height 20
click at [1542, 88] on button "Save" at bounding box center [1526, 97] width 36 height 29
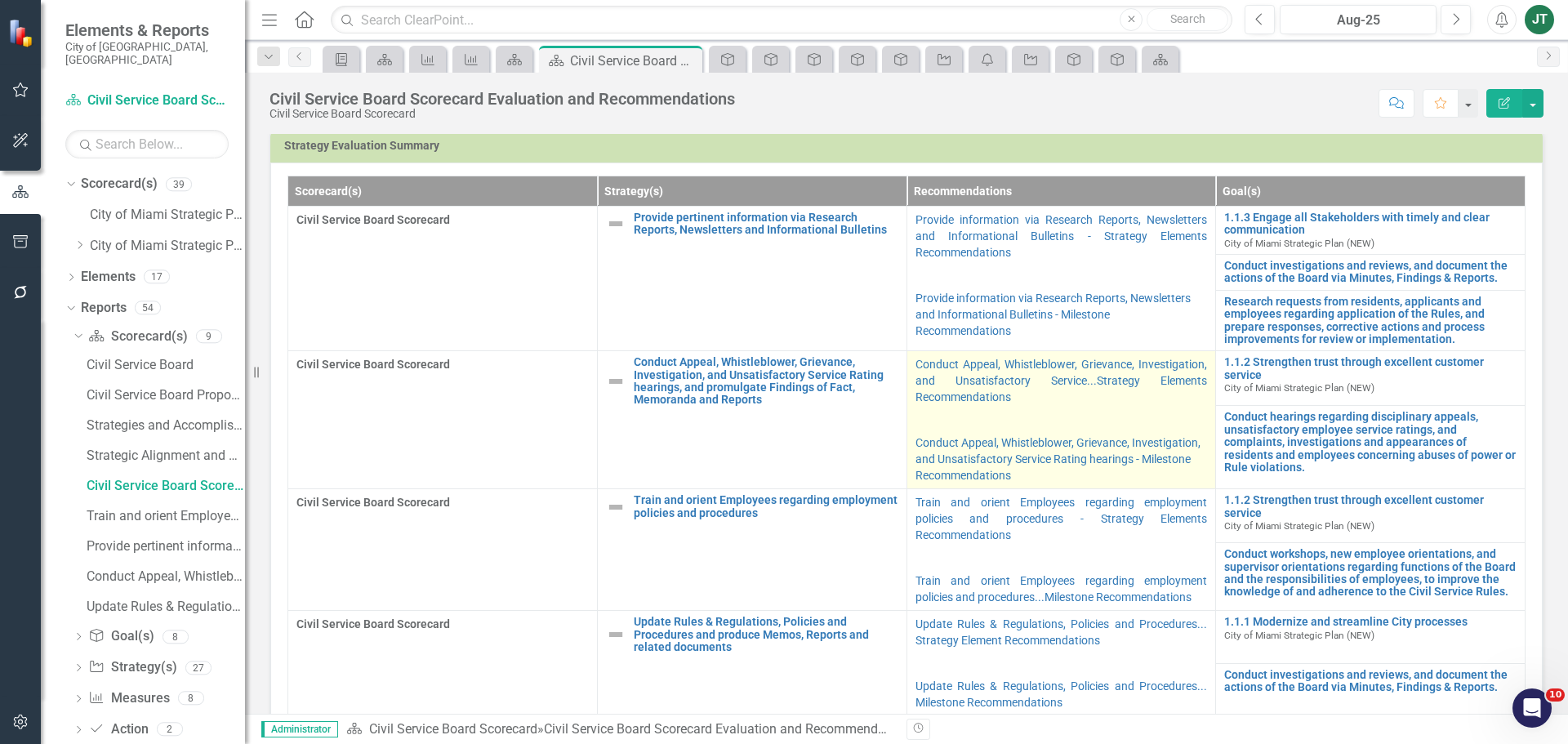
scroll to position [490, 0]
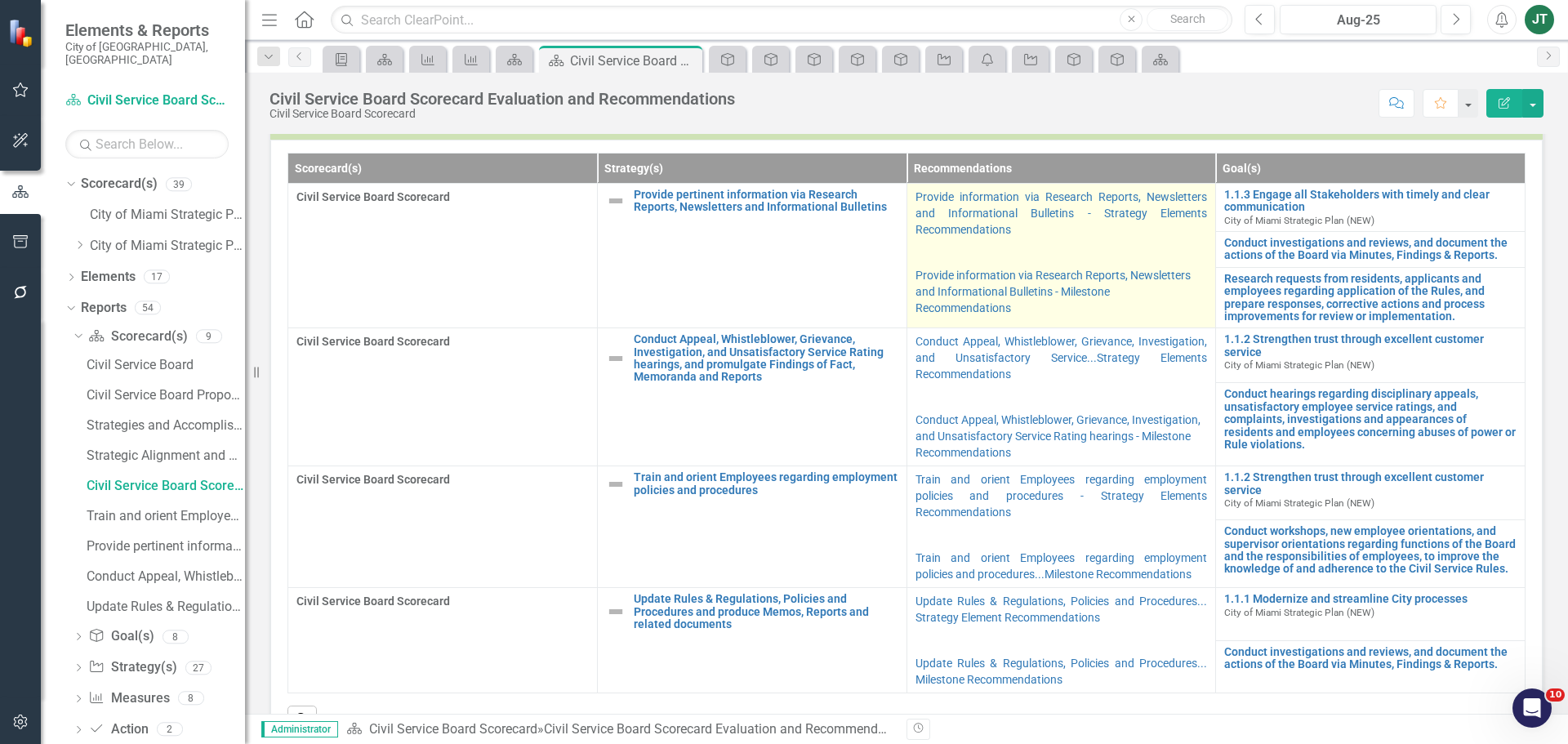
click at [1101, 237] on p "Provide information via Research Reports, Newsletters and Informational Bulleti…" at bounding box center [1062, 214] width 292 height 52
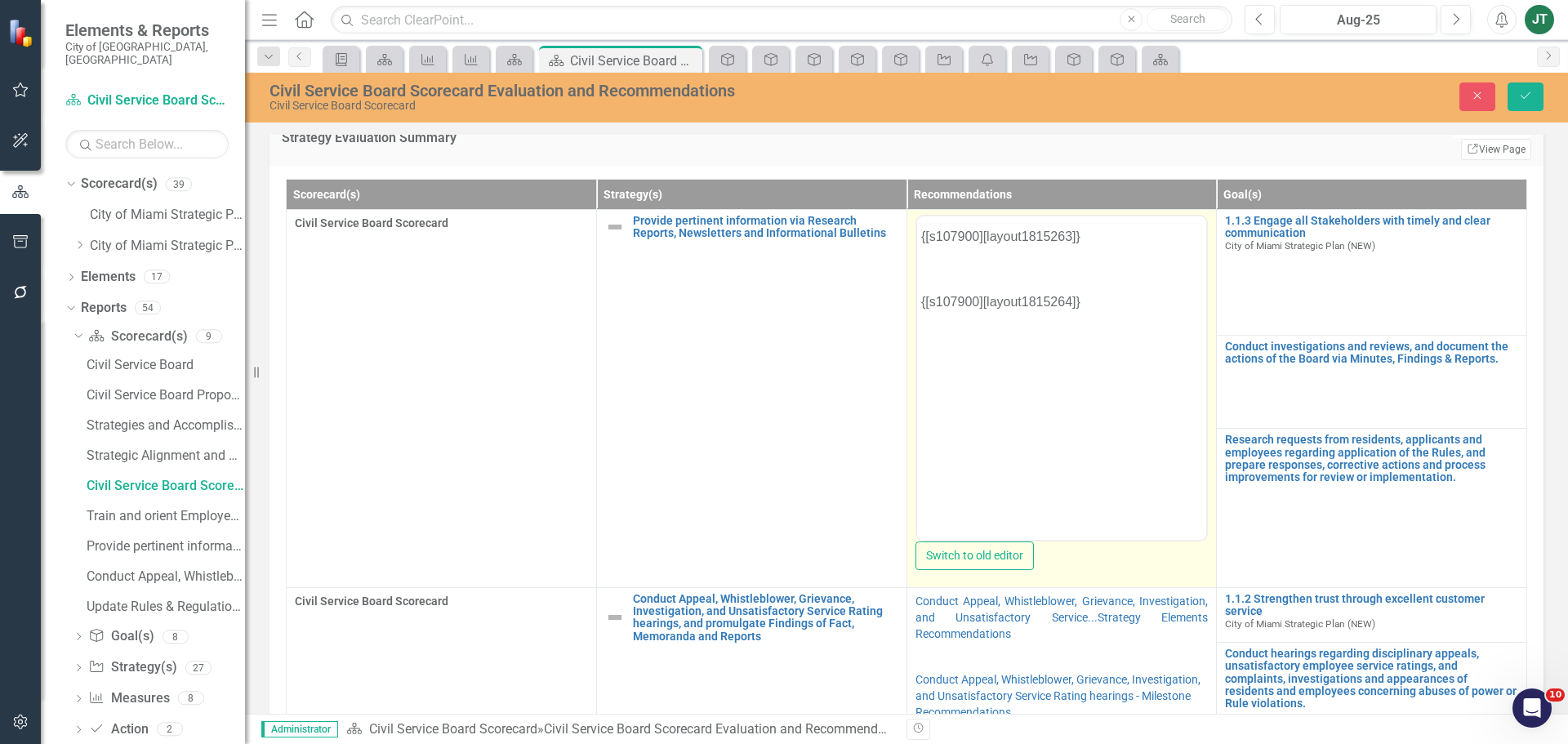
scroll to position [0, 0]
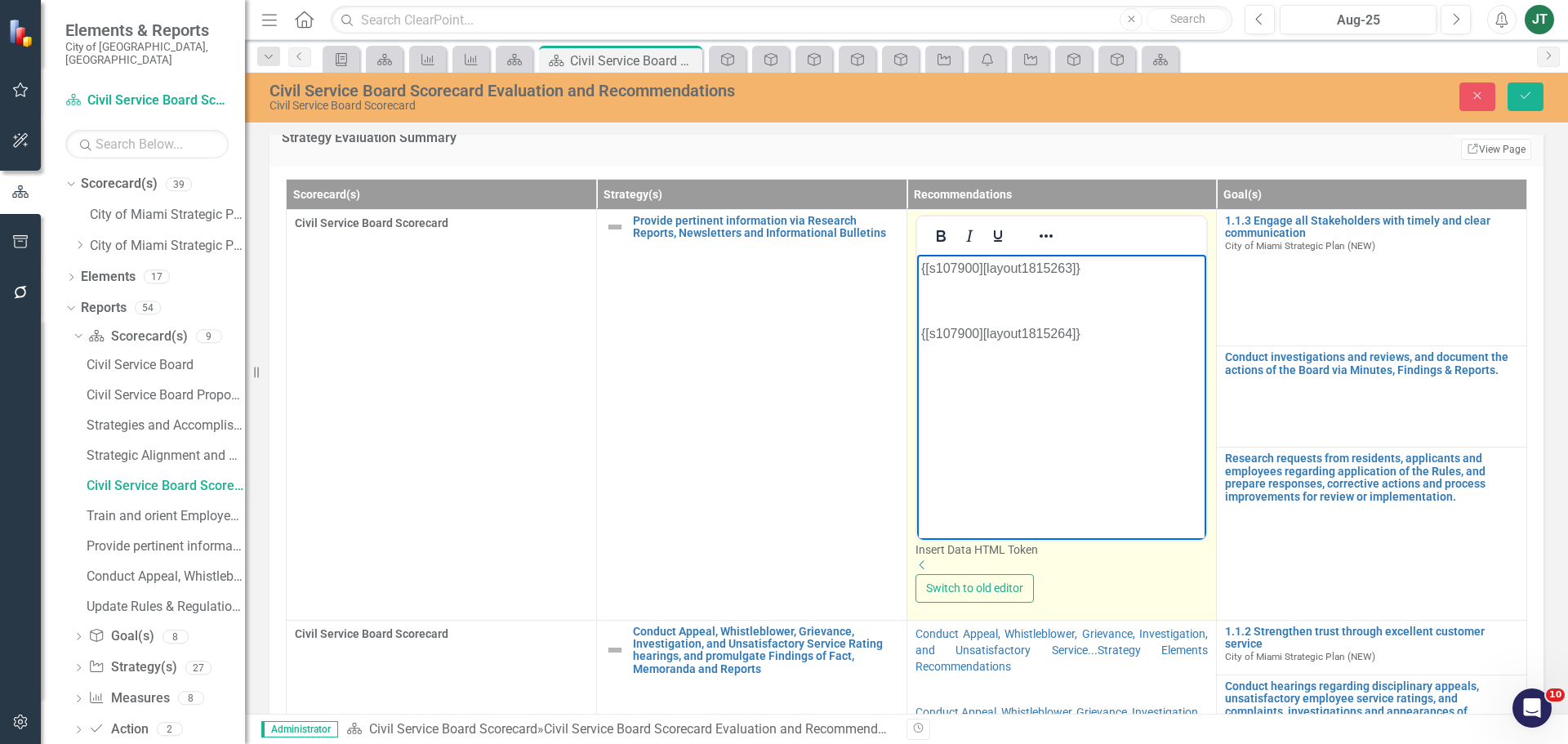
click at [1042, 395] on body "{[s107900][layout1815263]} {[s107900][layout1815264]}" at bounding box center [1061, 377] width 290 height 245
drag, startPoint x: 1149, startPoint y: 362, endPoint x: 888, endPoint y: 229, distance: 292.9
click at [917, 254] on html "{[s107900][layout1815263]} {[s107900][layout1815264]}" at bounding box center [1061, 377] width 290 height 245
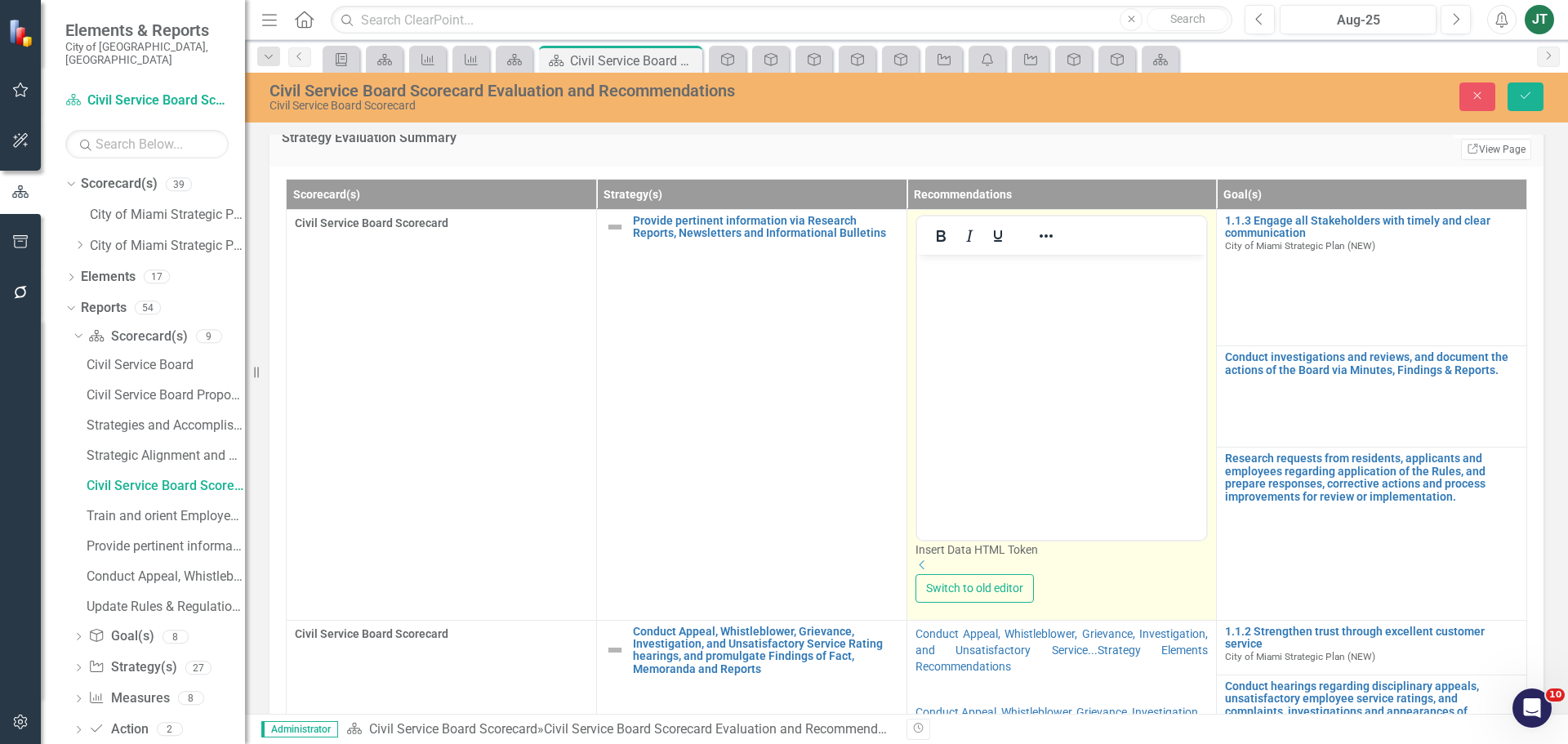
click at [1183, 567] on div "Insert Data HTML Token Dropdown" at bounding box center [1062, 558] width 293 height 33
click at [931, 565] on icon "Dropdown" at bounding box center [924, 565] width 15 height 12
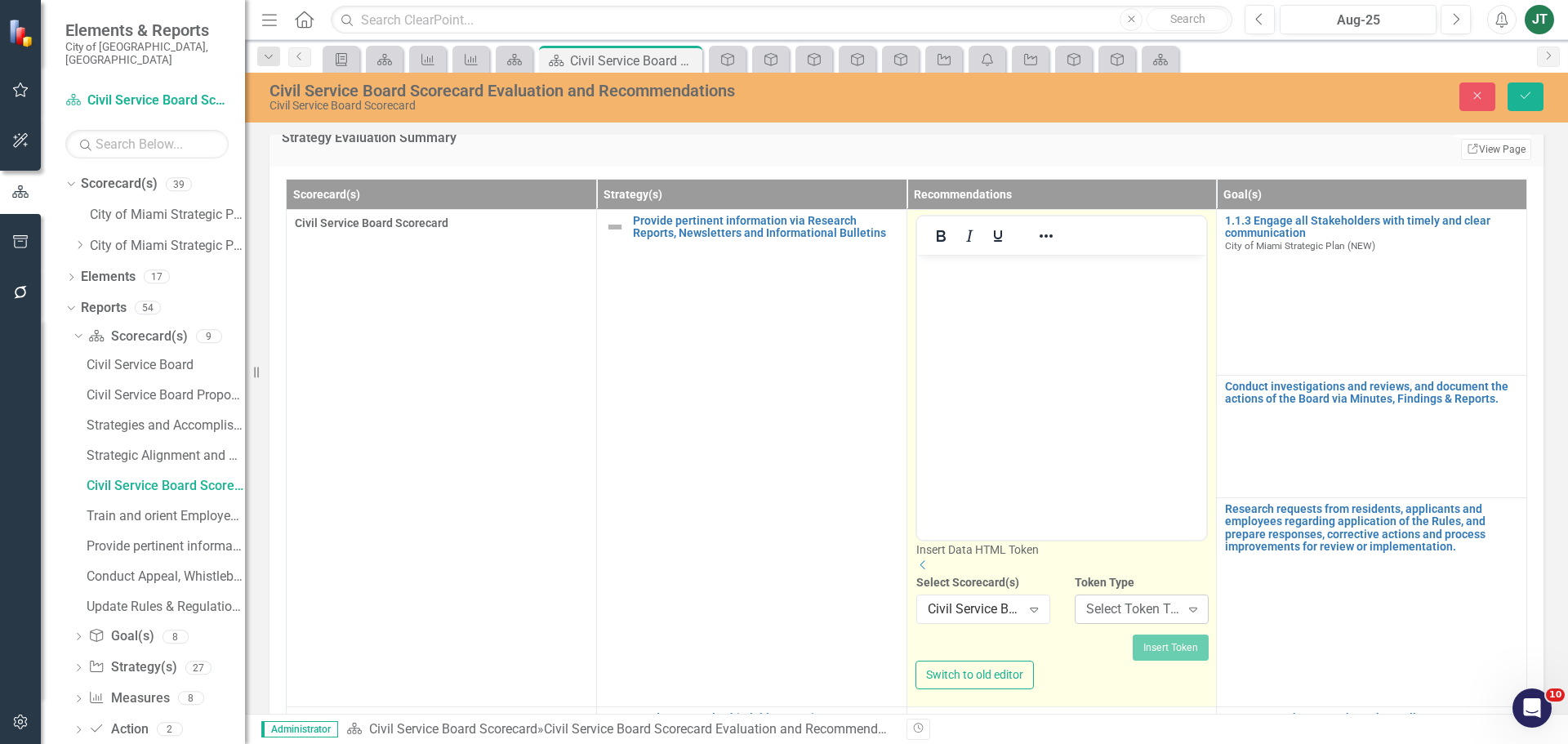
click at [1111, 618] on div "Select Token Type..." at bounding box center [1133, 609] width 94 height 19
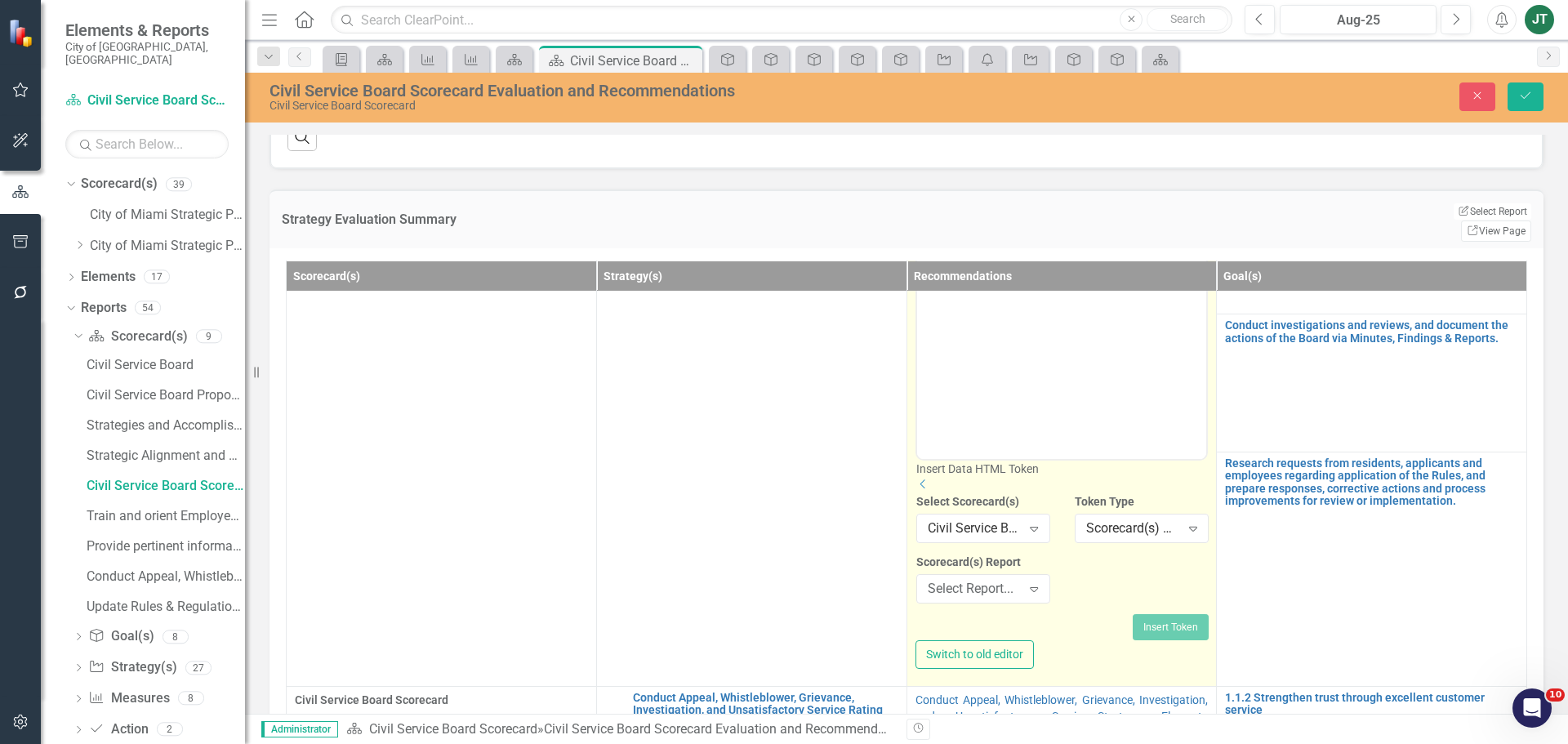
scroll to position [163, 0]
click at [975, 597] on div "Select Report..." at bounding box center [975, 587] width 94 height 19
type input "Provide"
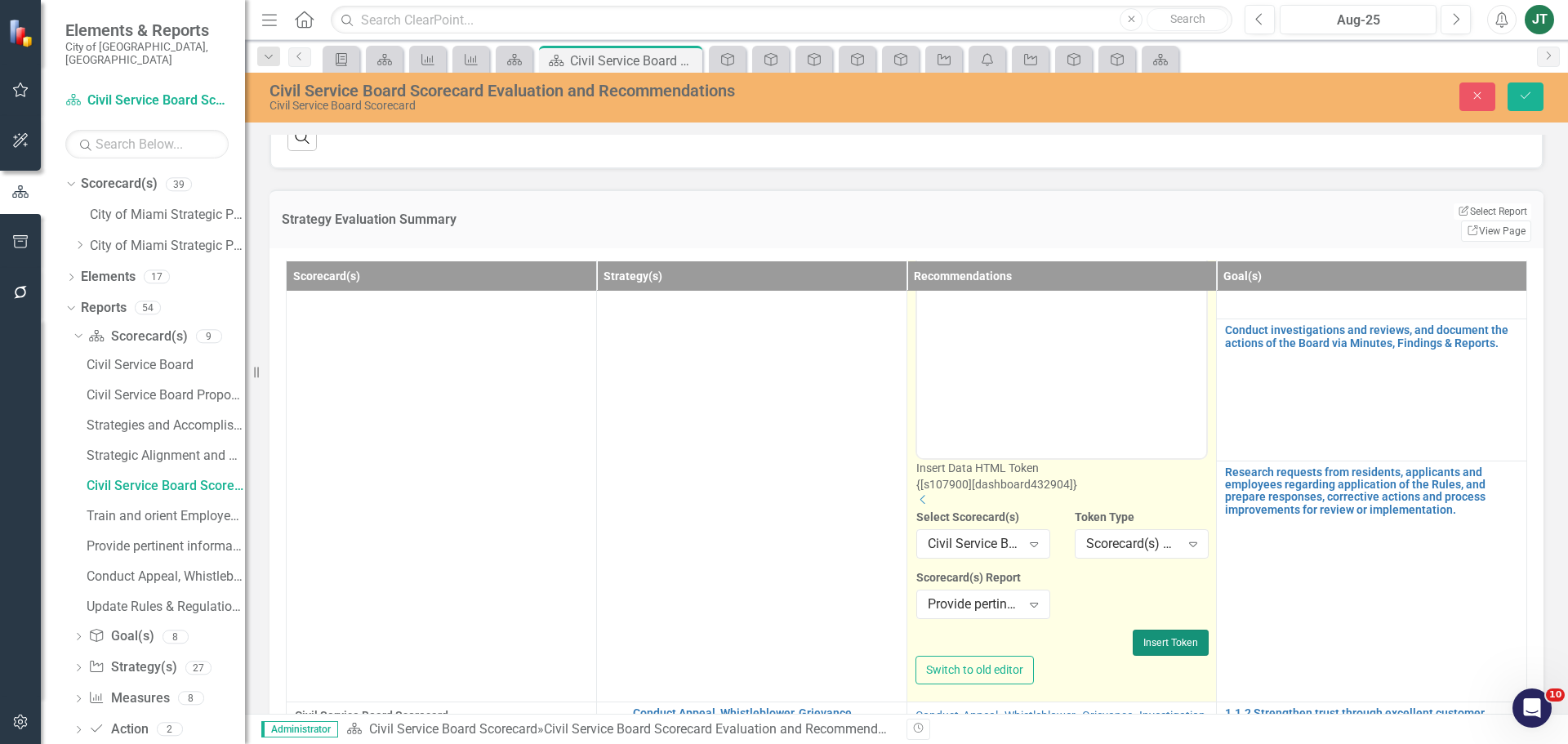
click at [1140, 641] on button "Insert Token" at bounding box center [1171, 643] width 76 height 26
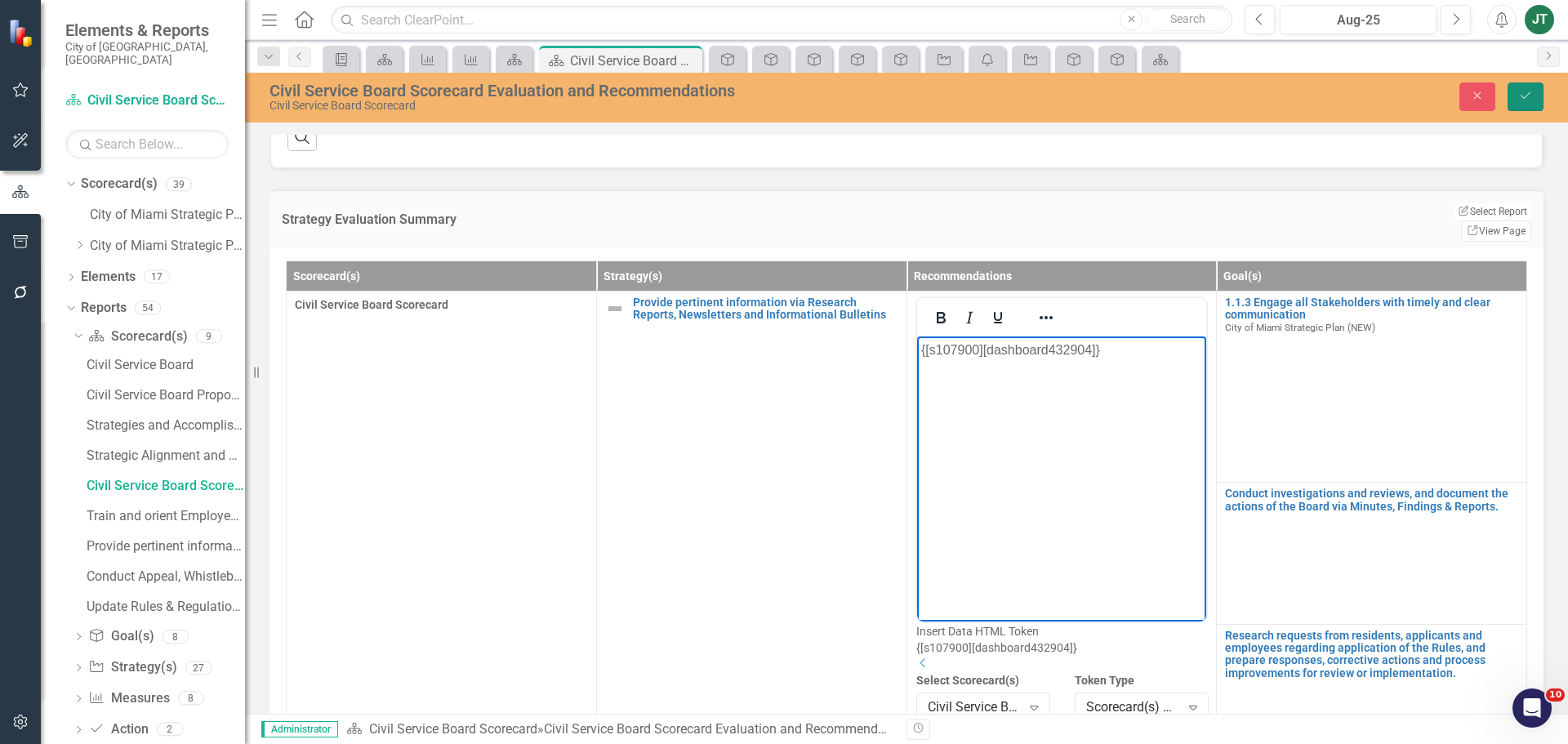
click at [1519, 93] on icon "Save" at bounding box center [1526, 96] width 15 height 12
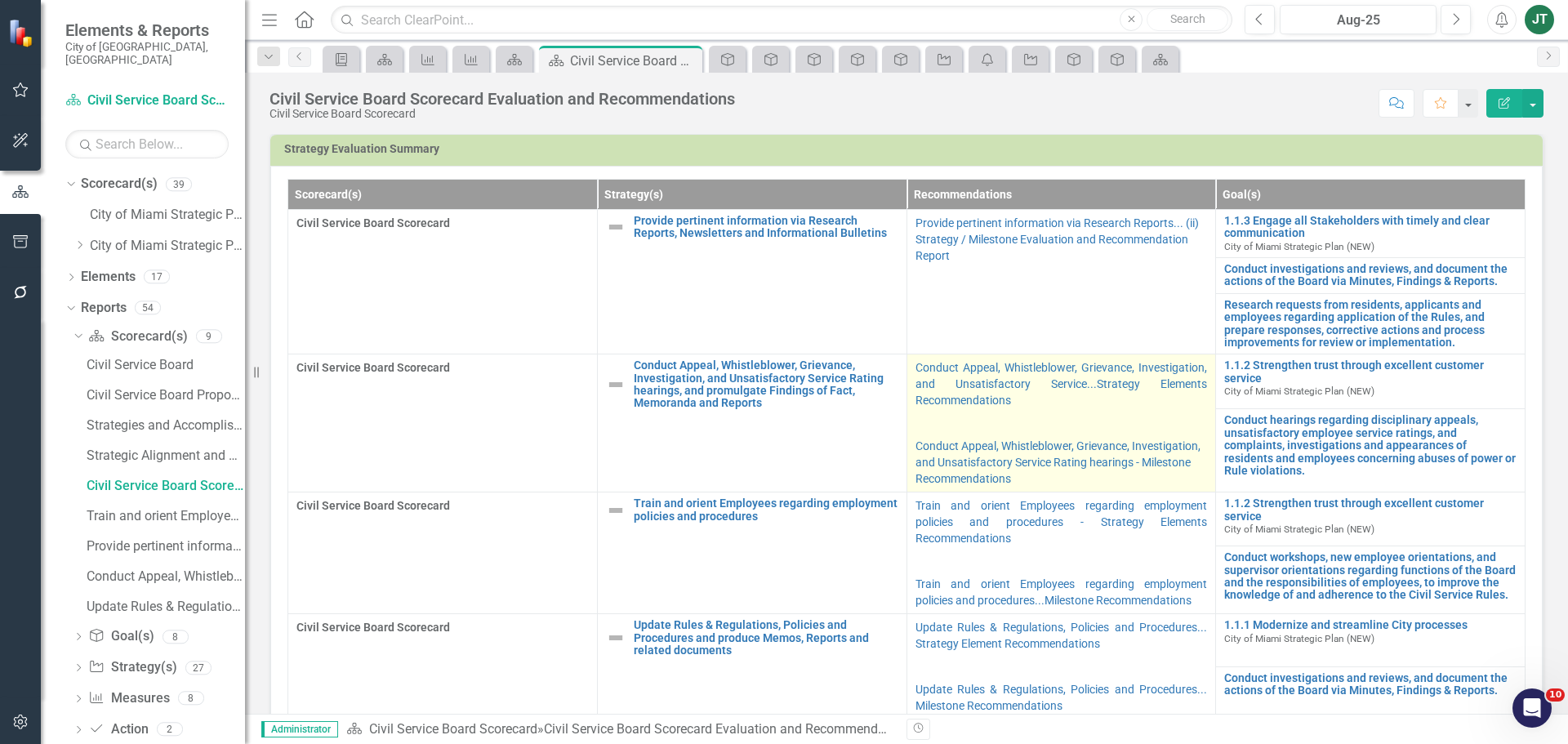
scroll to position [409, 0]
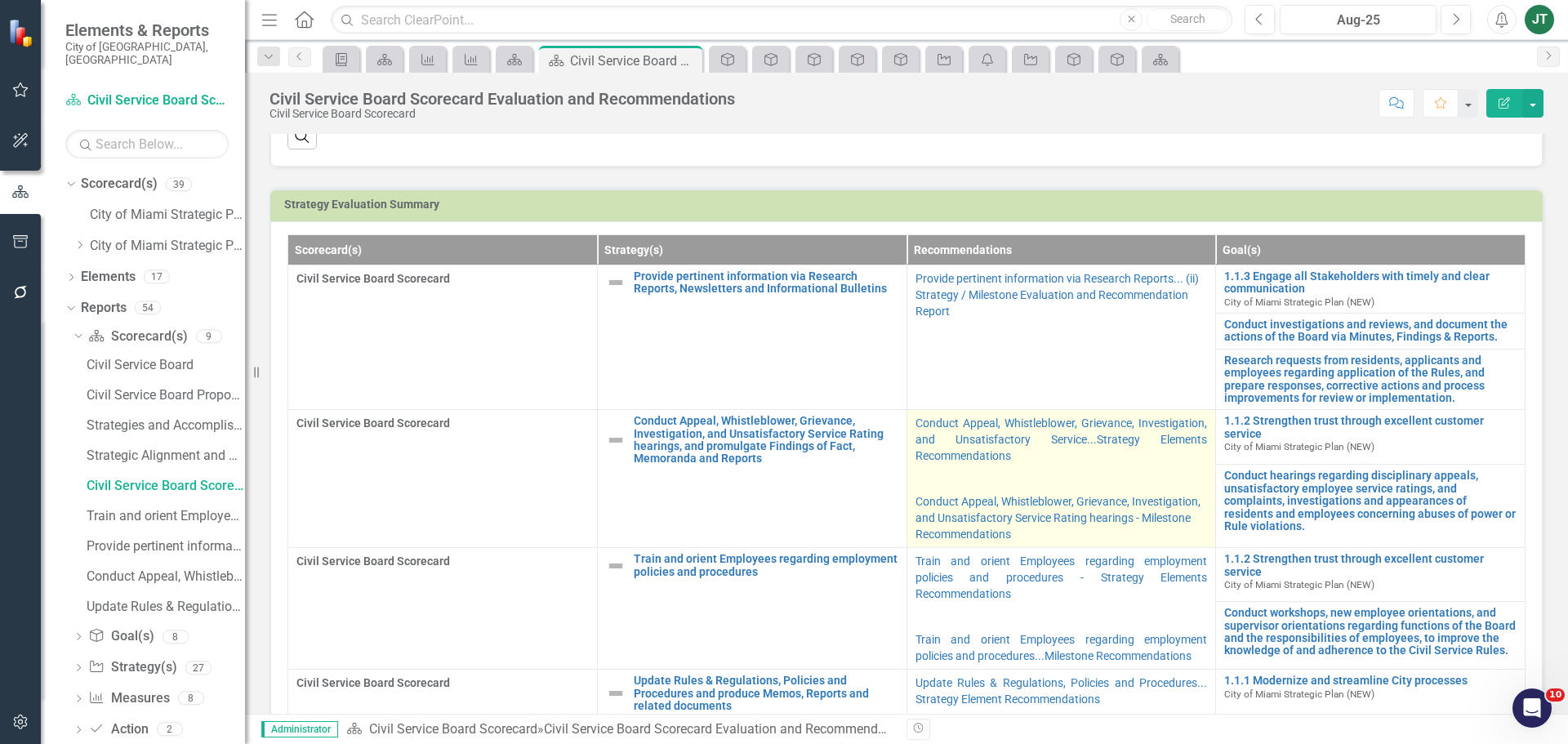
click at [1035, 466] on p "Conduct Appeal, Whistleblower, Grievance, Investigation, and Unsatisfactory Ser…" at bounding box center [1062, 440] width 292 height 52
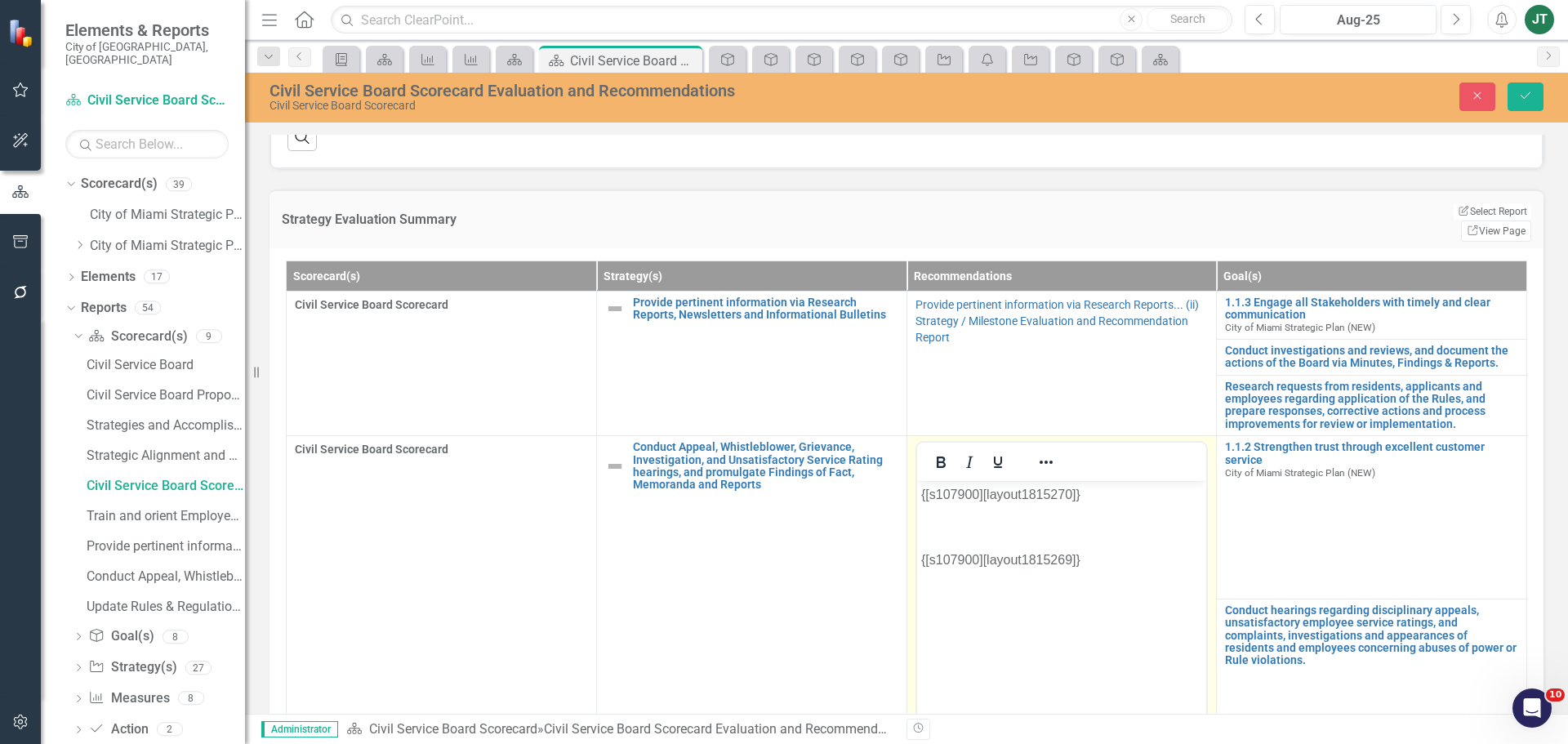
scroll to position [0, 0]
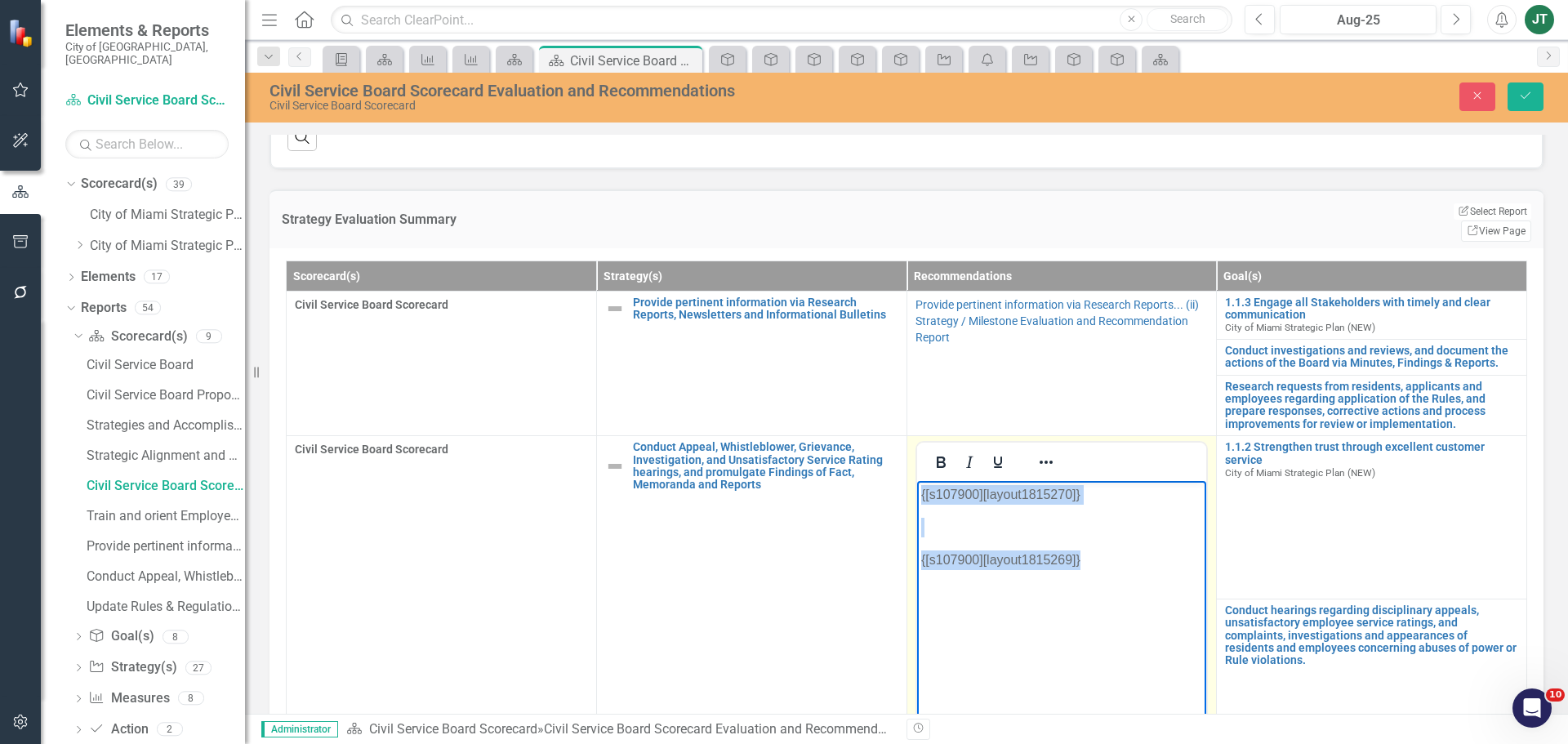
drag, startPoint x: 1134, startPoint y: 558, endPoint x: 872, endPoint y: 444, distance: 285.7
click at [917, 481] on html "{[s107900][layout1815270]} {[s107900][layout1815269]}" at bounding box center [1061, 604] width 290 height 245
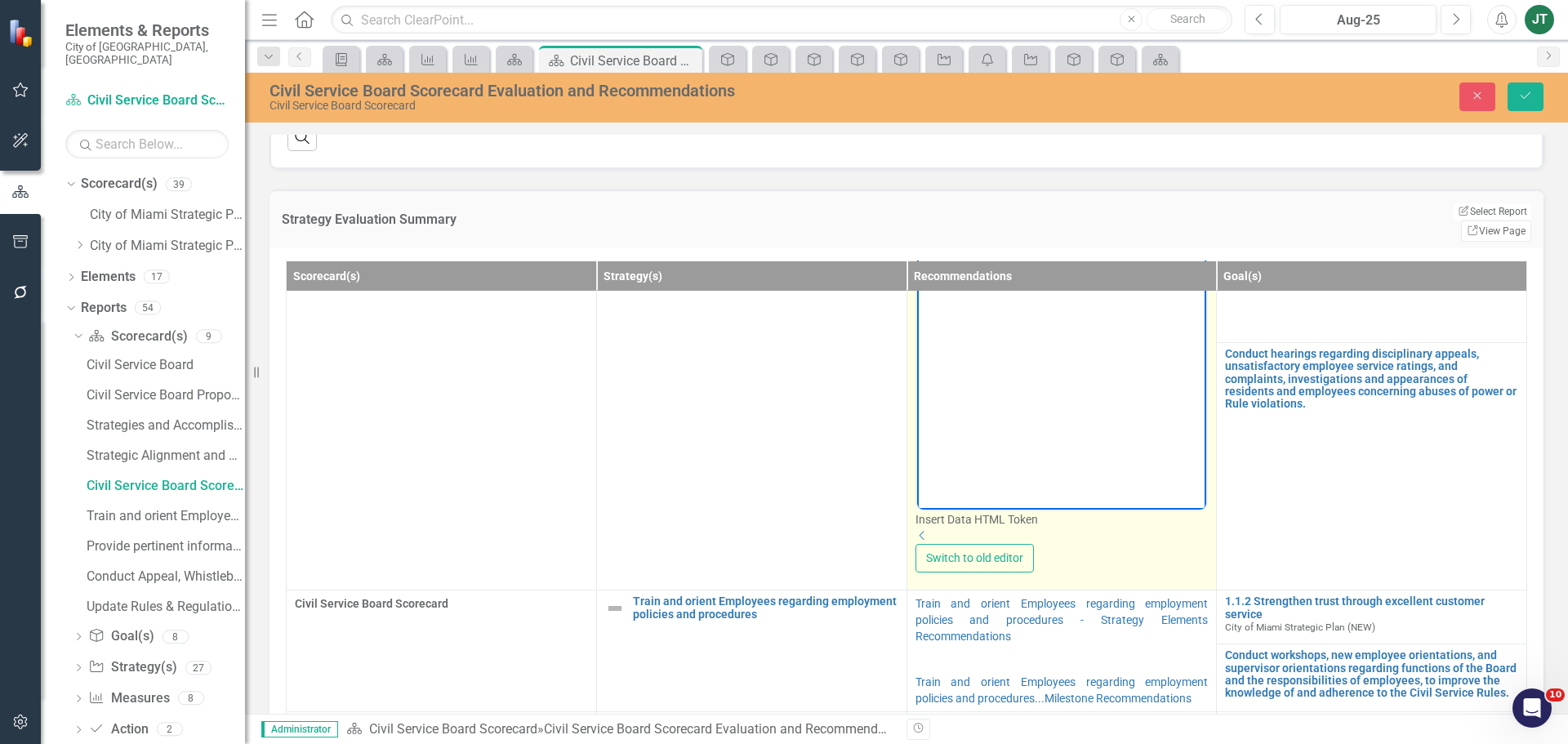
click at [1174, 528] on div "Dropdown" at bounding box center [1062, 536] width 293 height 17
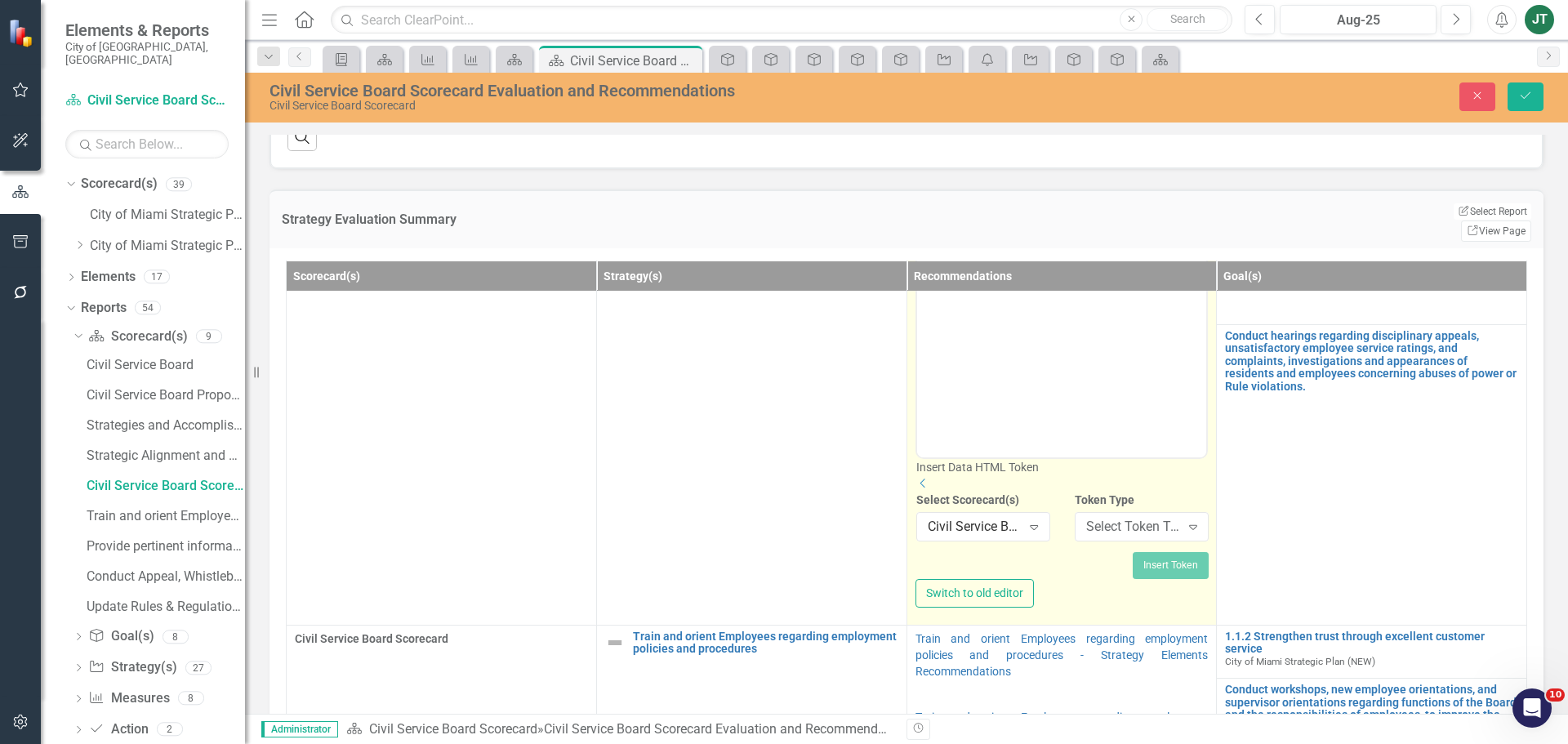
click at [931, 481] on icon "Dropdown" at bounding box center [924, 484] width 15 height 12
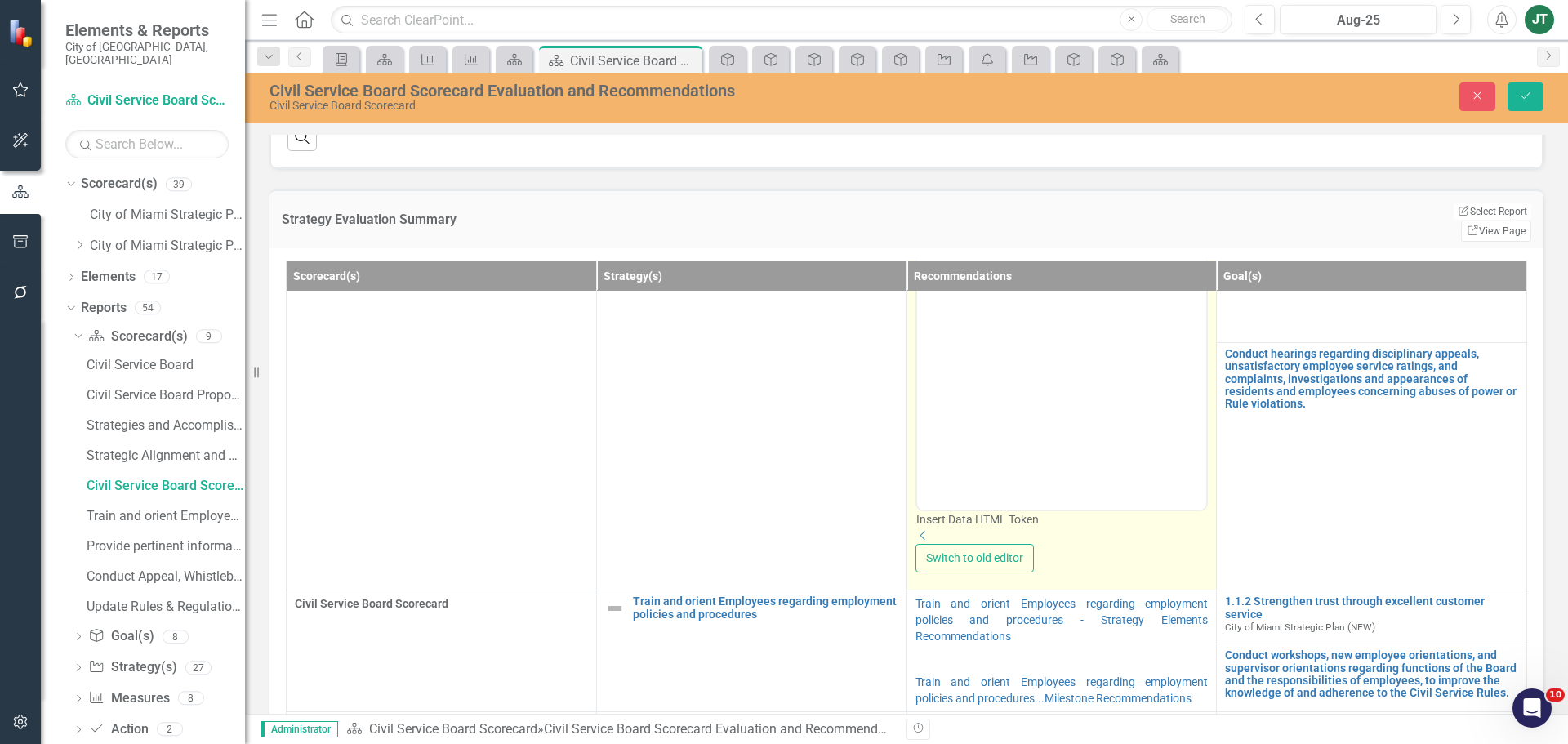
click at [931, 530] on icon "Dropdown" at bounding box center [924, 536] width 15 height 12
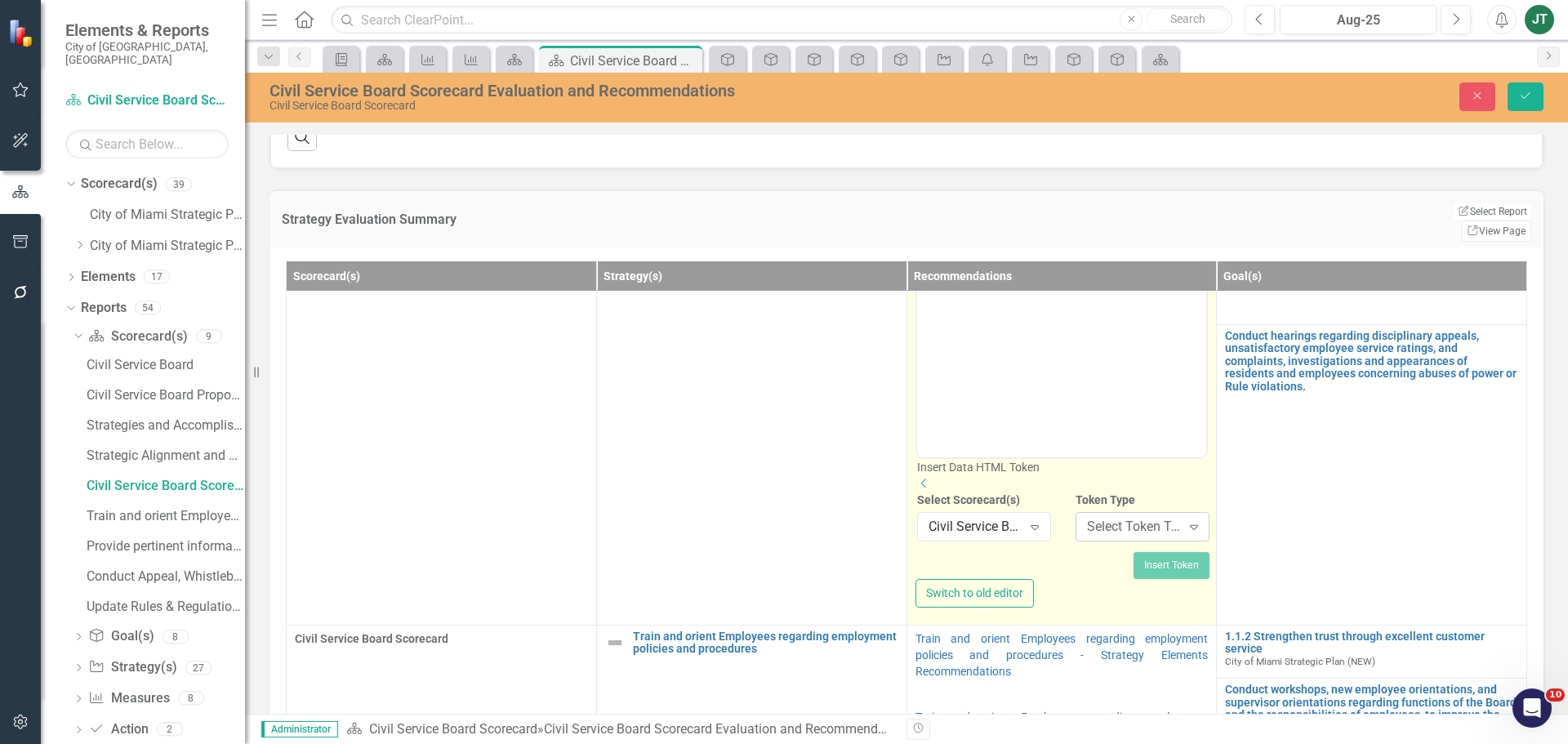
click at [1119, 538] on div "Select Token Type... Expand" at bounding box center [1143, 527] width 134 height 30
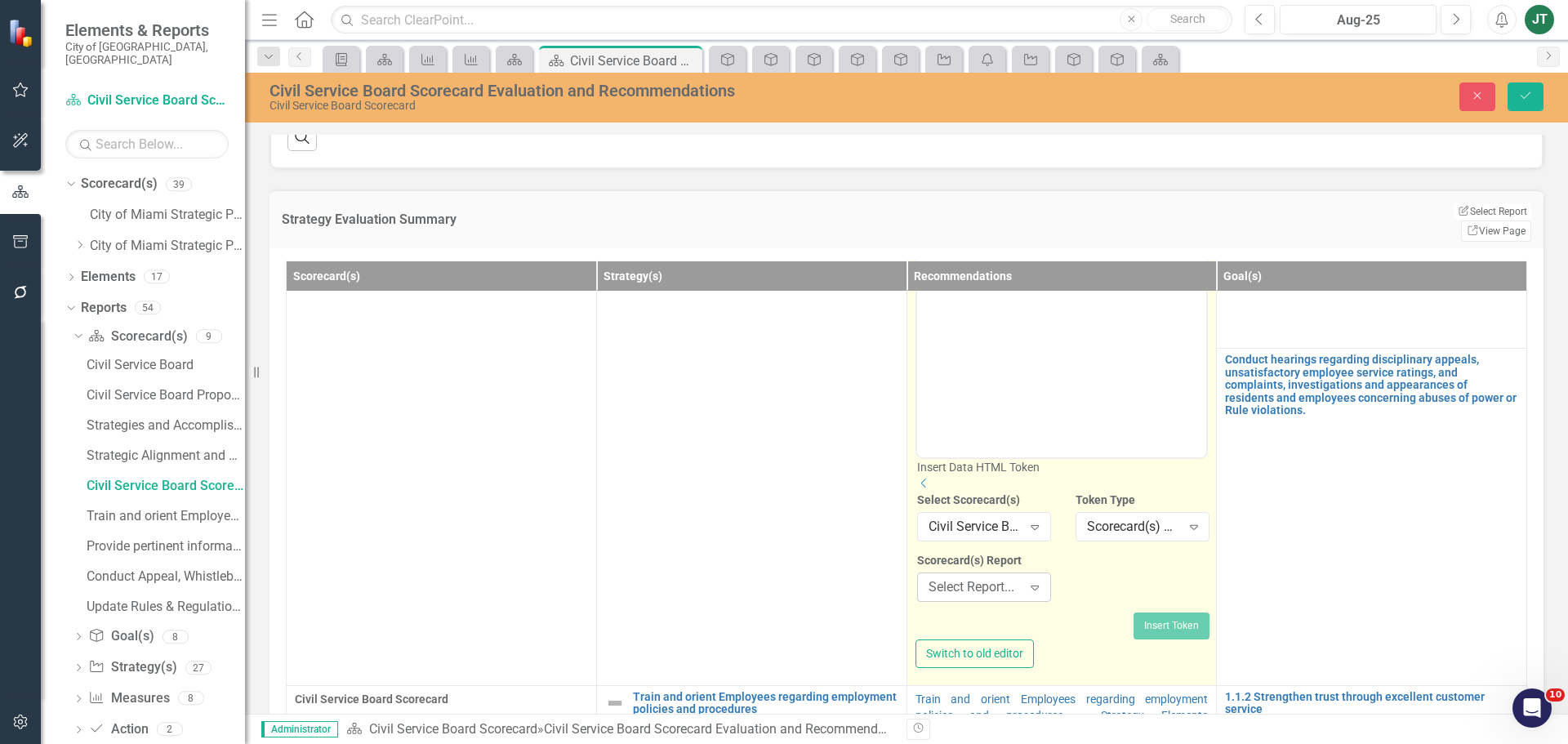
click at [974, 597] on div "Select Report..." at bounding box center [976, 587] width 94 height 19
type input "conduct"
drag, startPoint x: 988, startPoint y: 476, endPoint x: 1002, endPoint y: 495, distance: 23.6
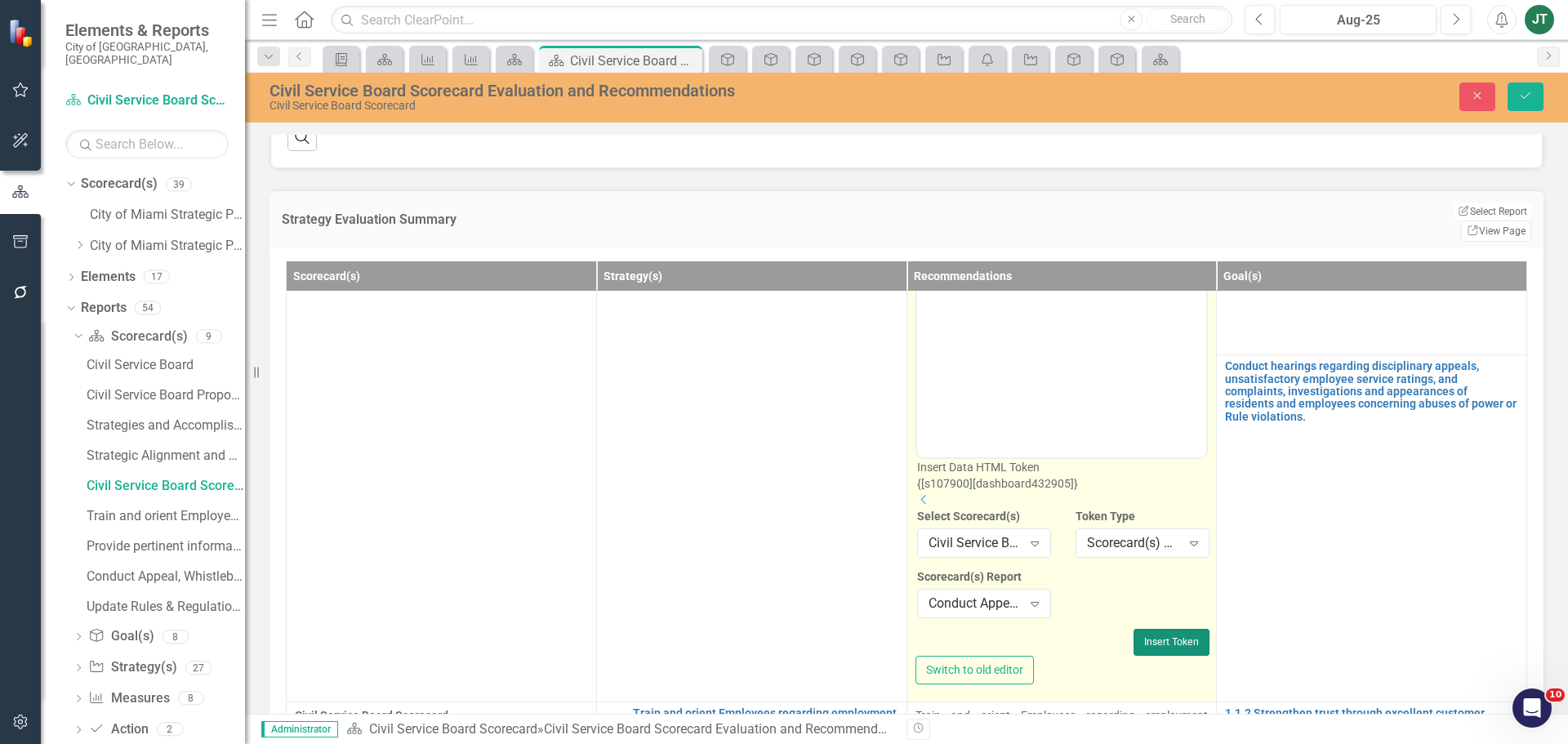
click at [1144, 648] on button "Insert Token" at bounding box center [1172, 642] width 76 height 26
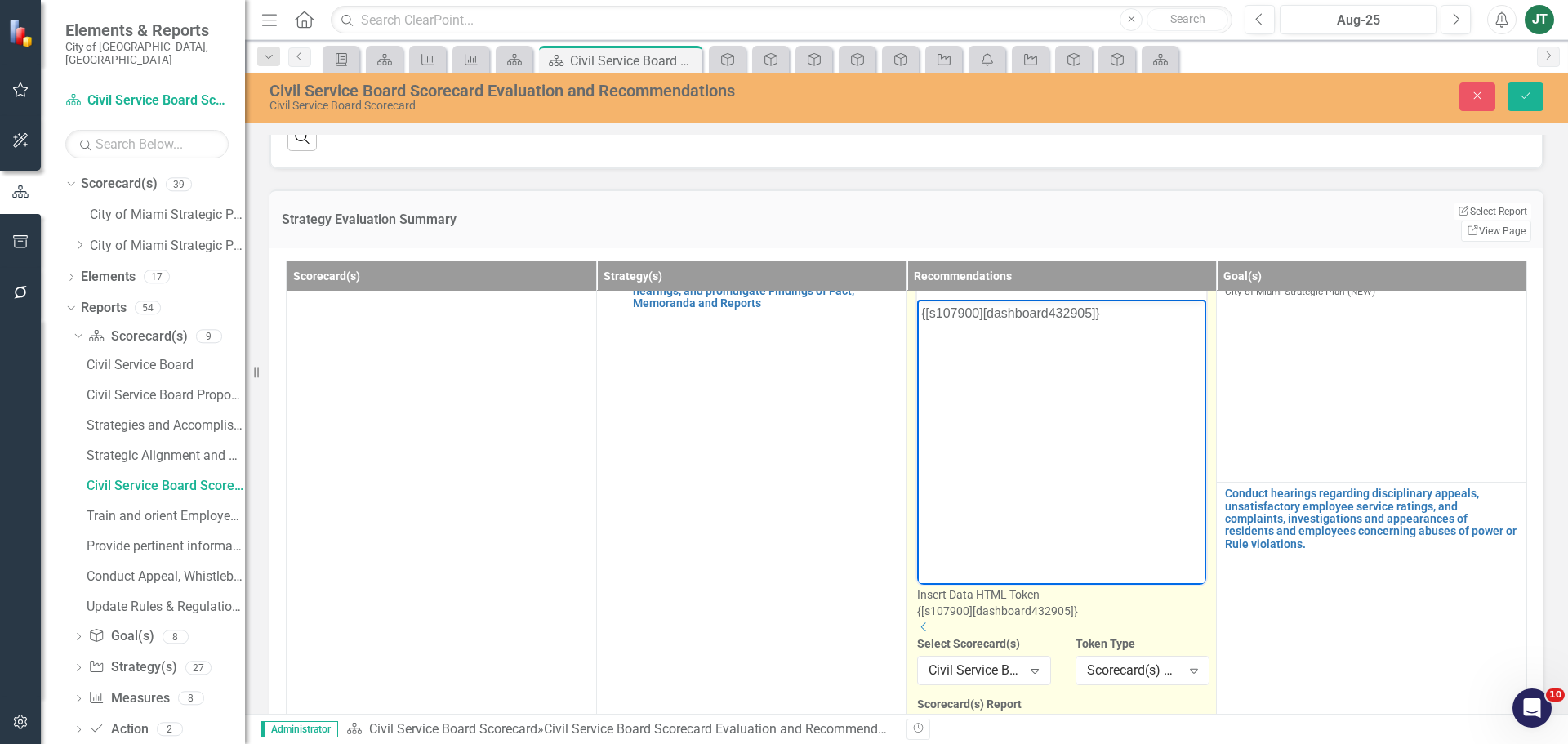
scroll to position [0, 0]
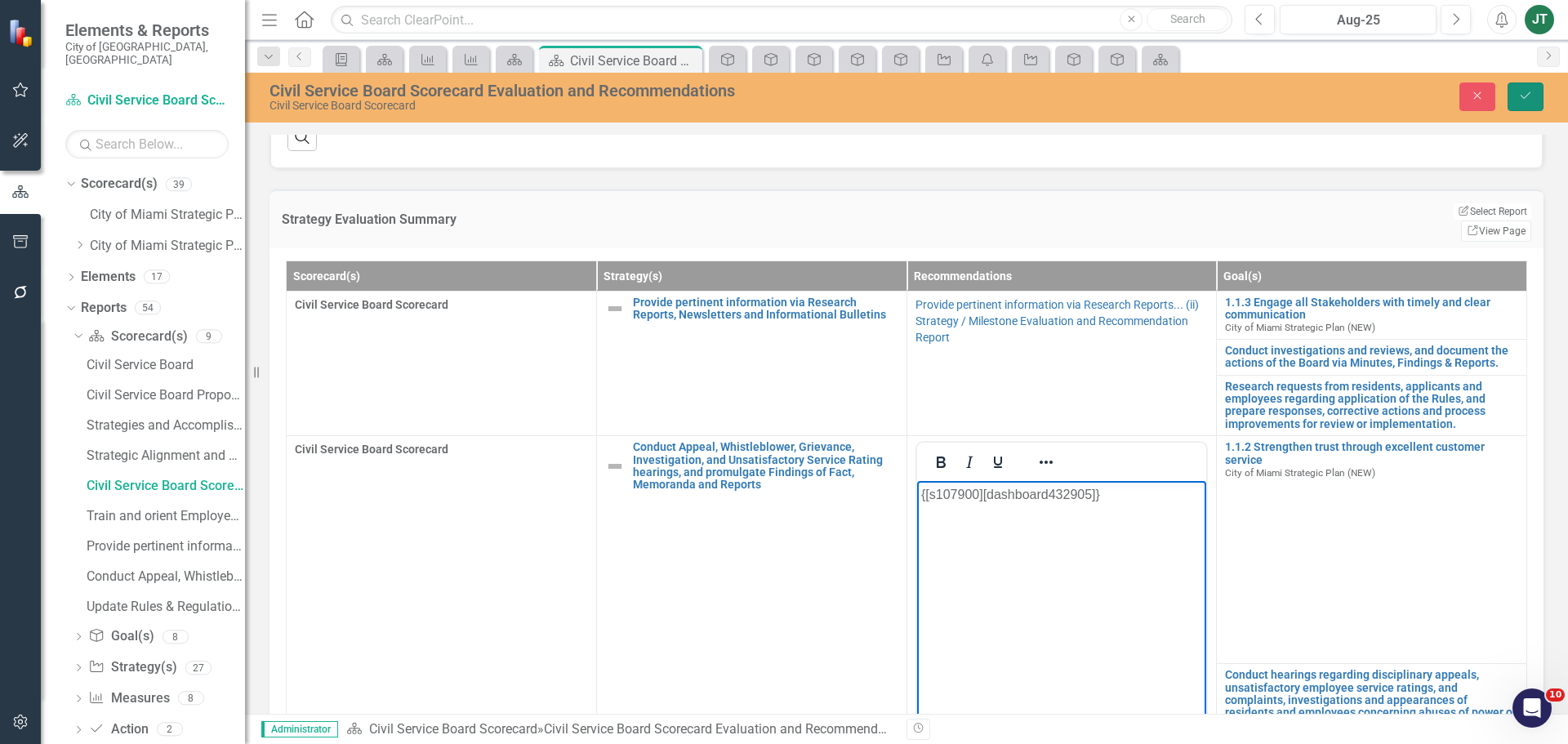
click at [1526, 97] on icon "submit" at bounding box center [1526, 96] width 10 height 7
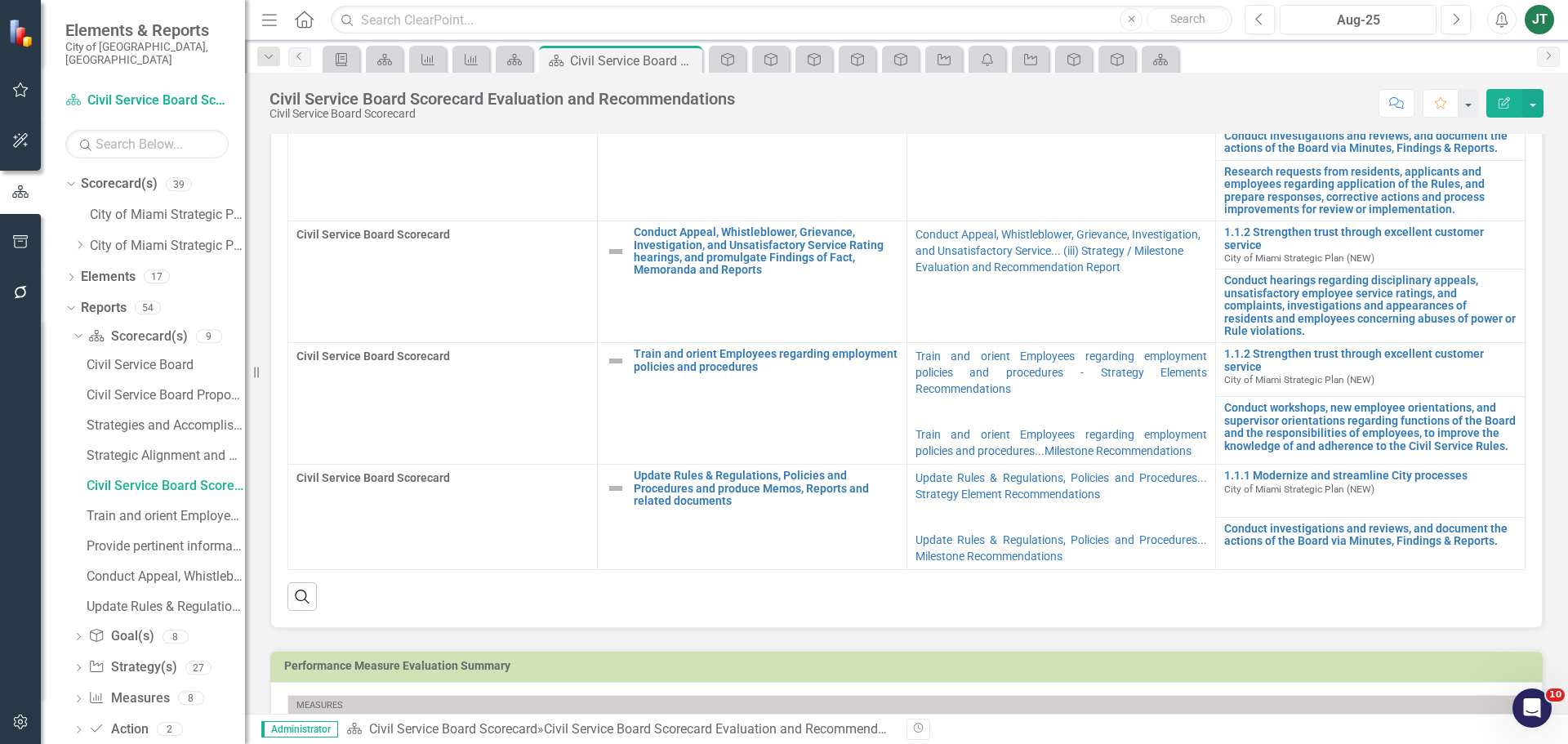
scroll to position [571, 0]
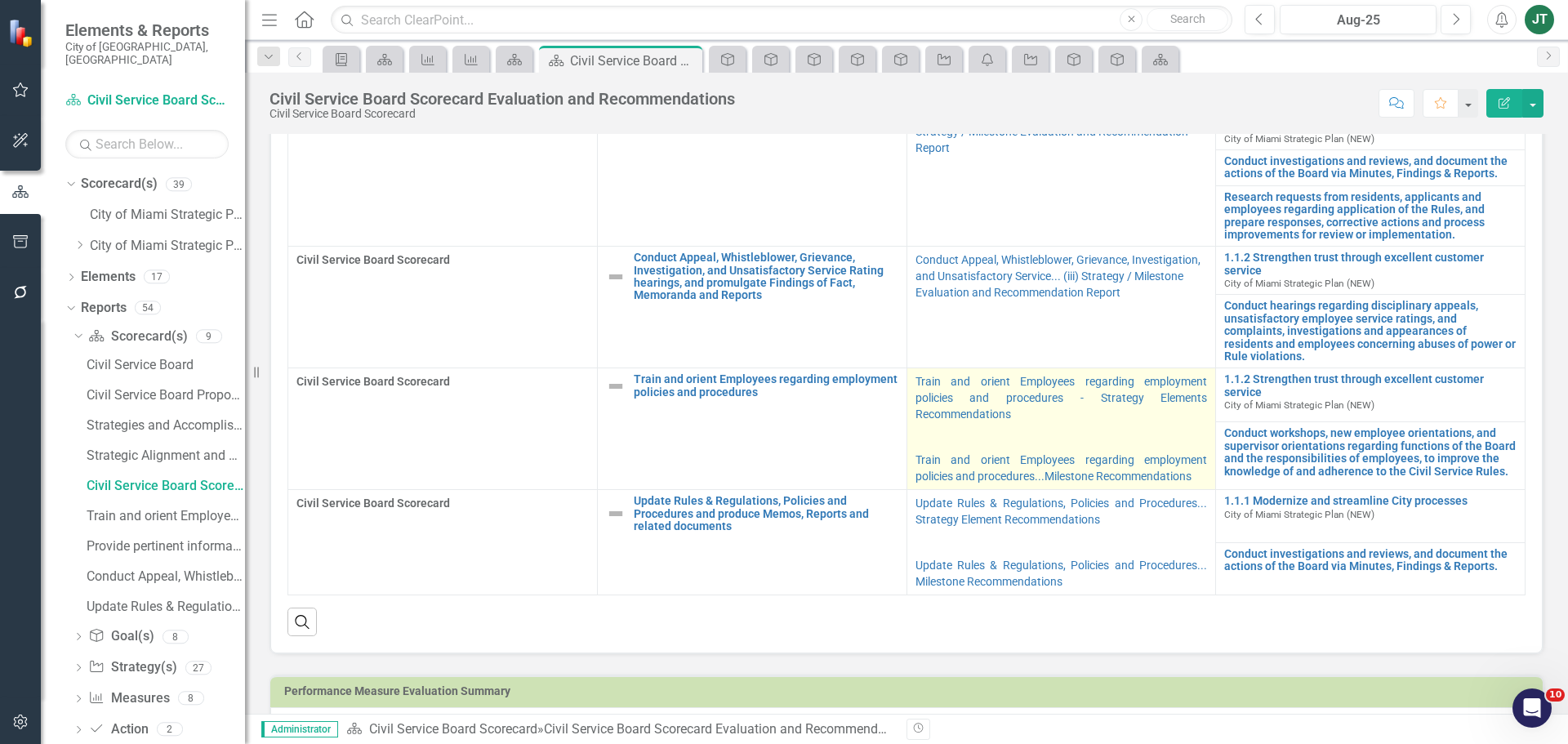
click at [1139, 425] on p at bounding box center [1062, 437] width 292 height 23
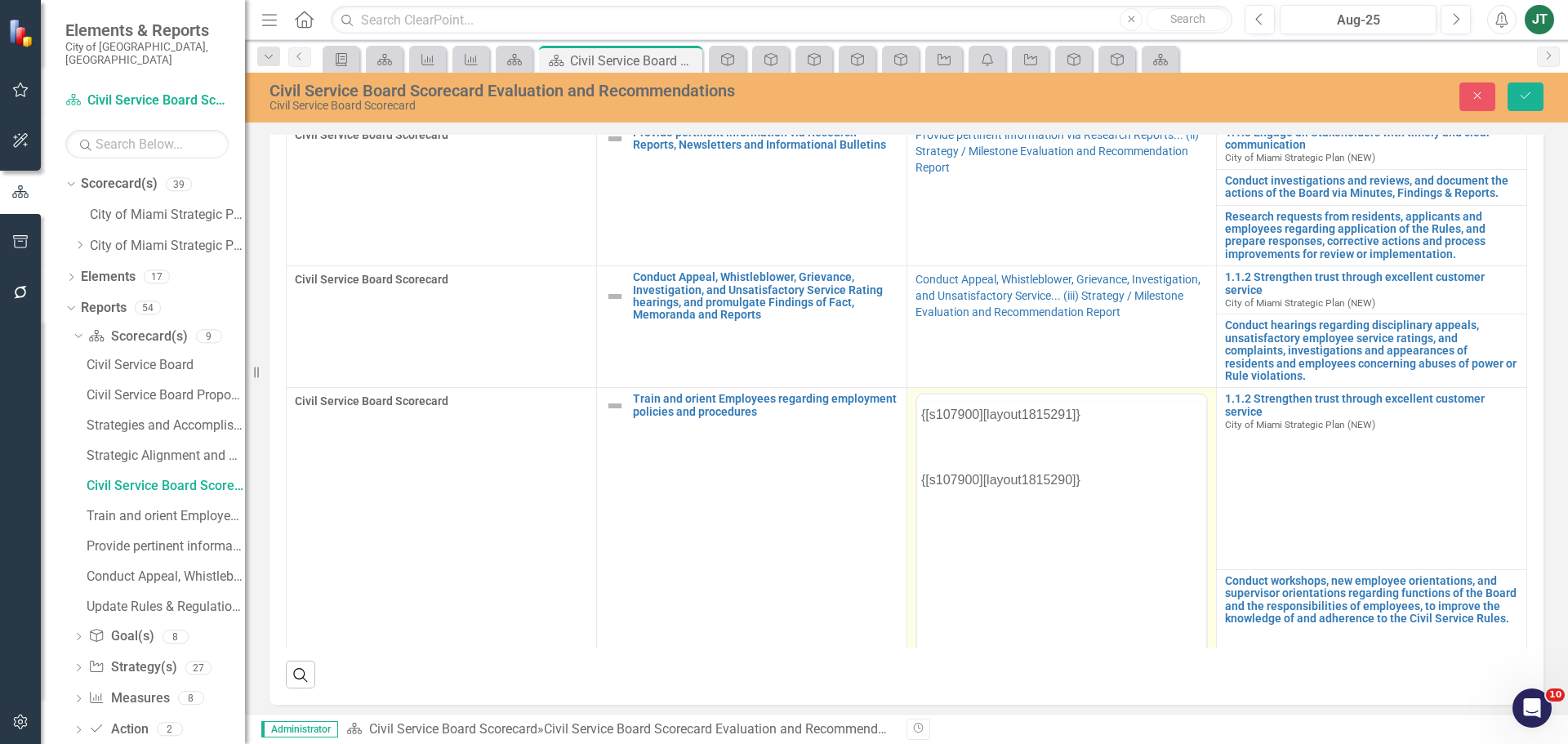
scroll to position [0, 0]
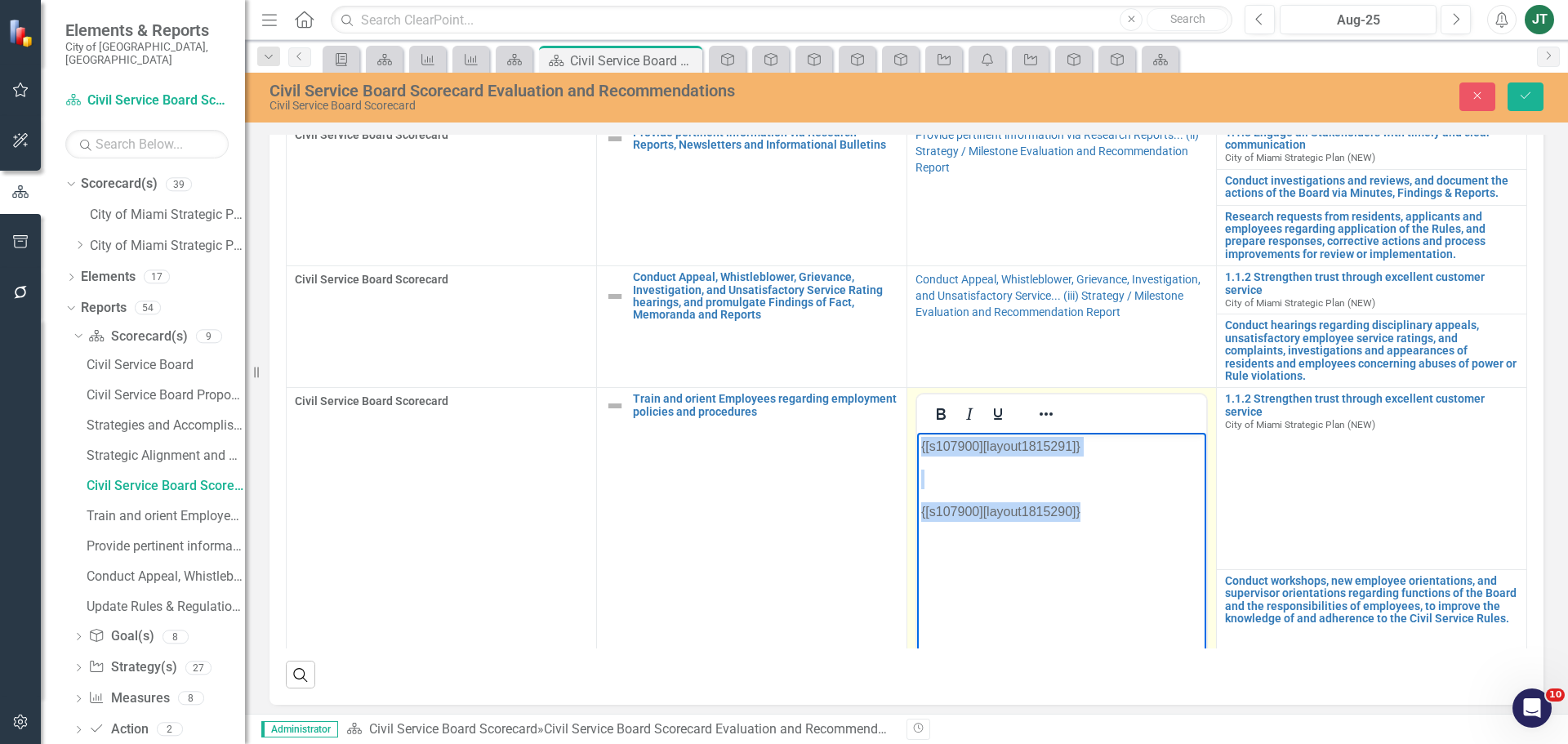
drag, startPoint x: 1185, startPoint y: 536, endPoint x: 818, endPoint y: 402, distance: 390.7
click at [917, 433] on html "{[s107900][layout1815291]} {[s107900][layout1815290]}" at bounding box center [1061, 555] width 290 height 245
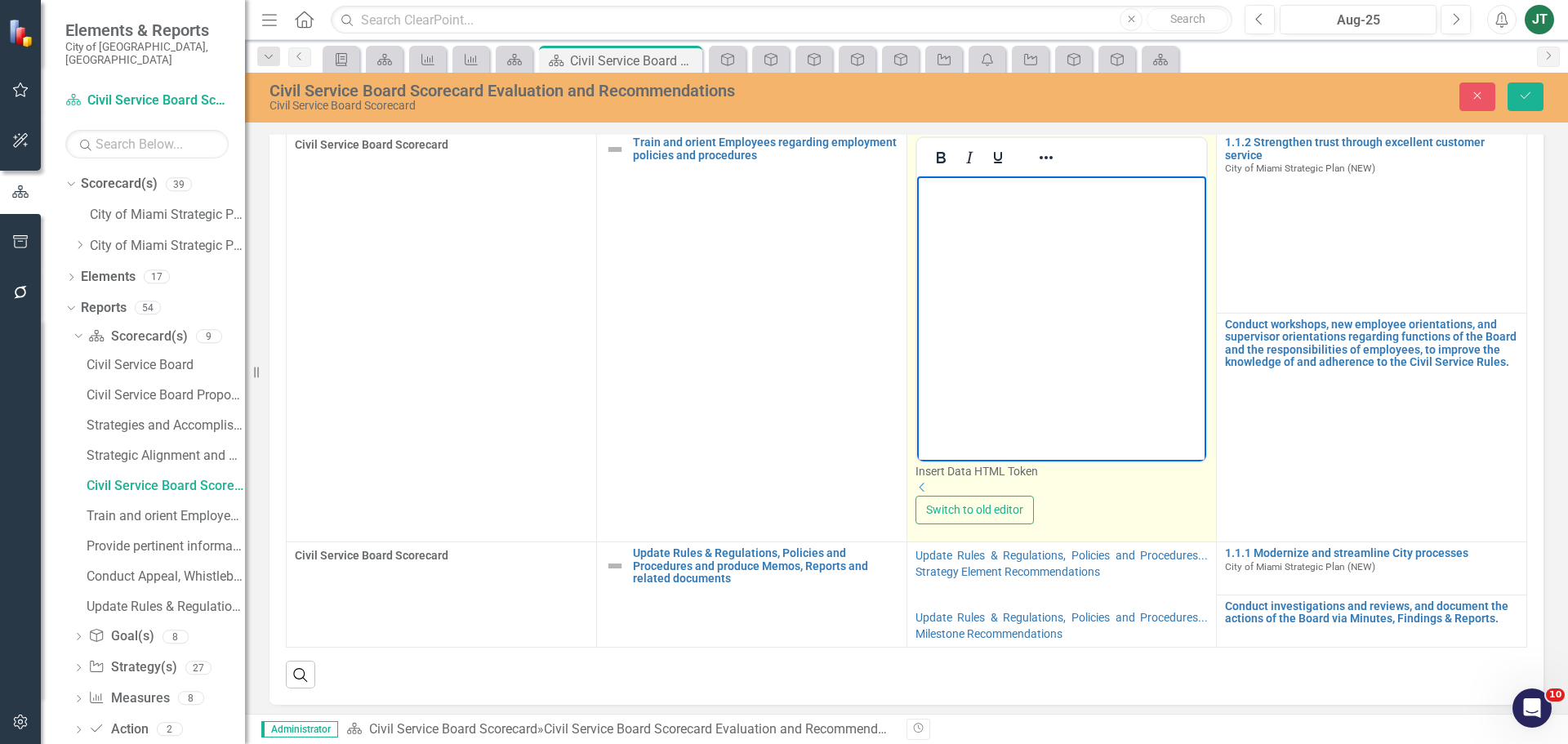
scroll to position [309, 0]
click at [1173, 480] on div "Dropdown" at bounding box center [1062, 488] width 293 height 17
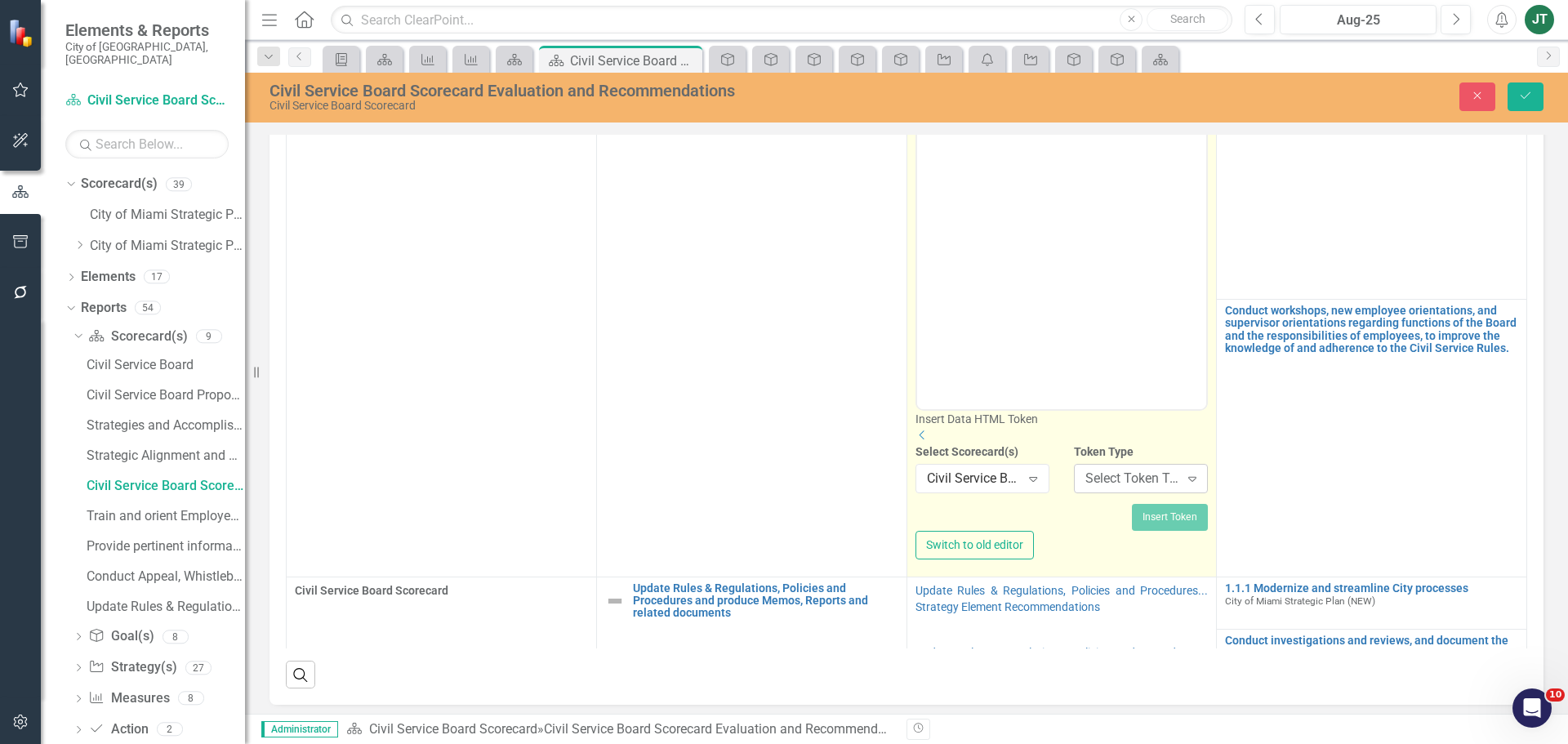
click at [1115, 488] on div "Select Token Type..." at bounding box center [1132, 479] width 94 height 19
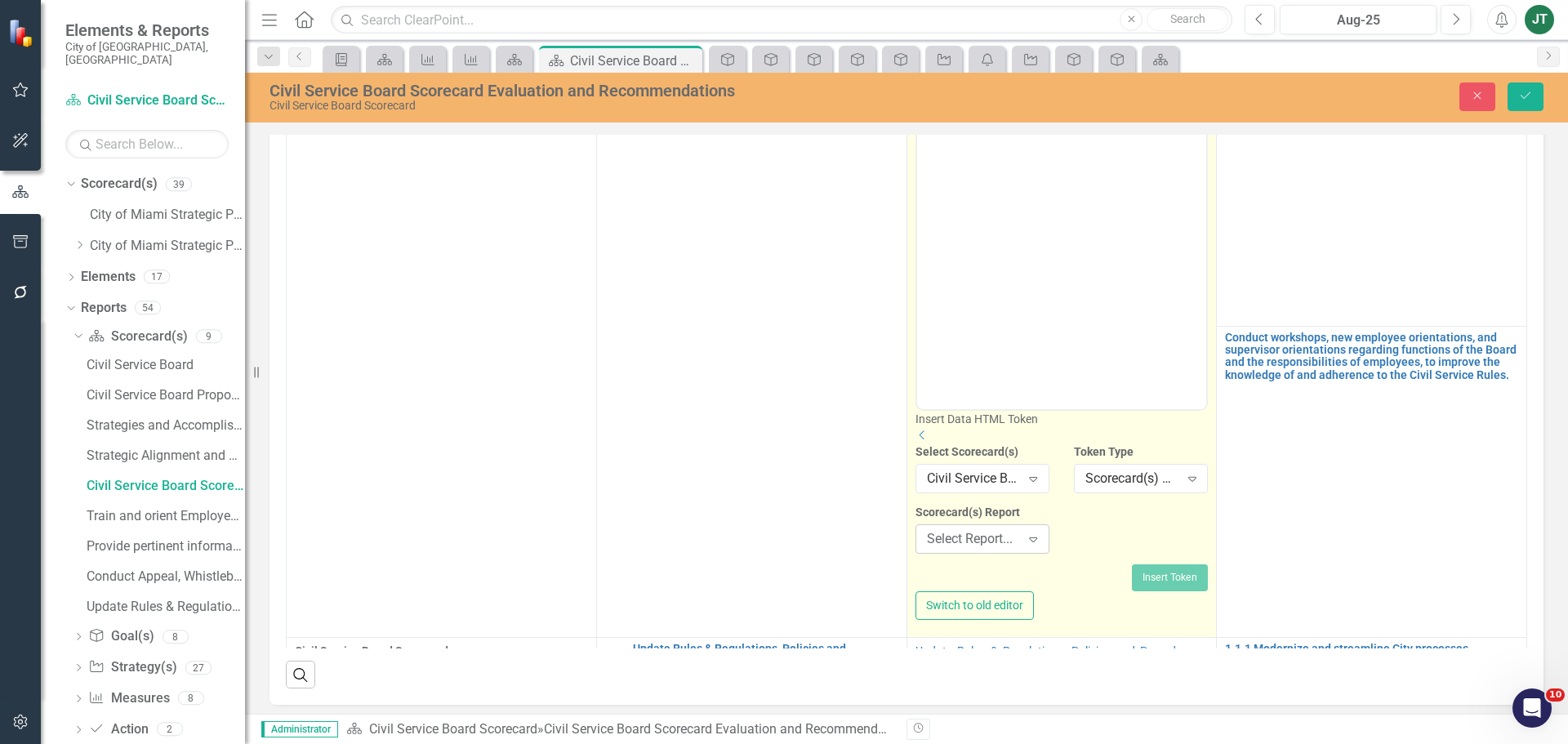
click at [984, 549] on div "Select Report..." at bounding box center [974, 539] width 94 height 19
type input "train"
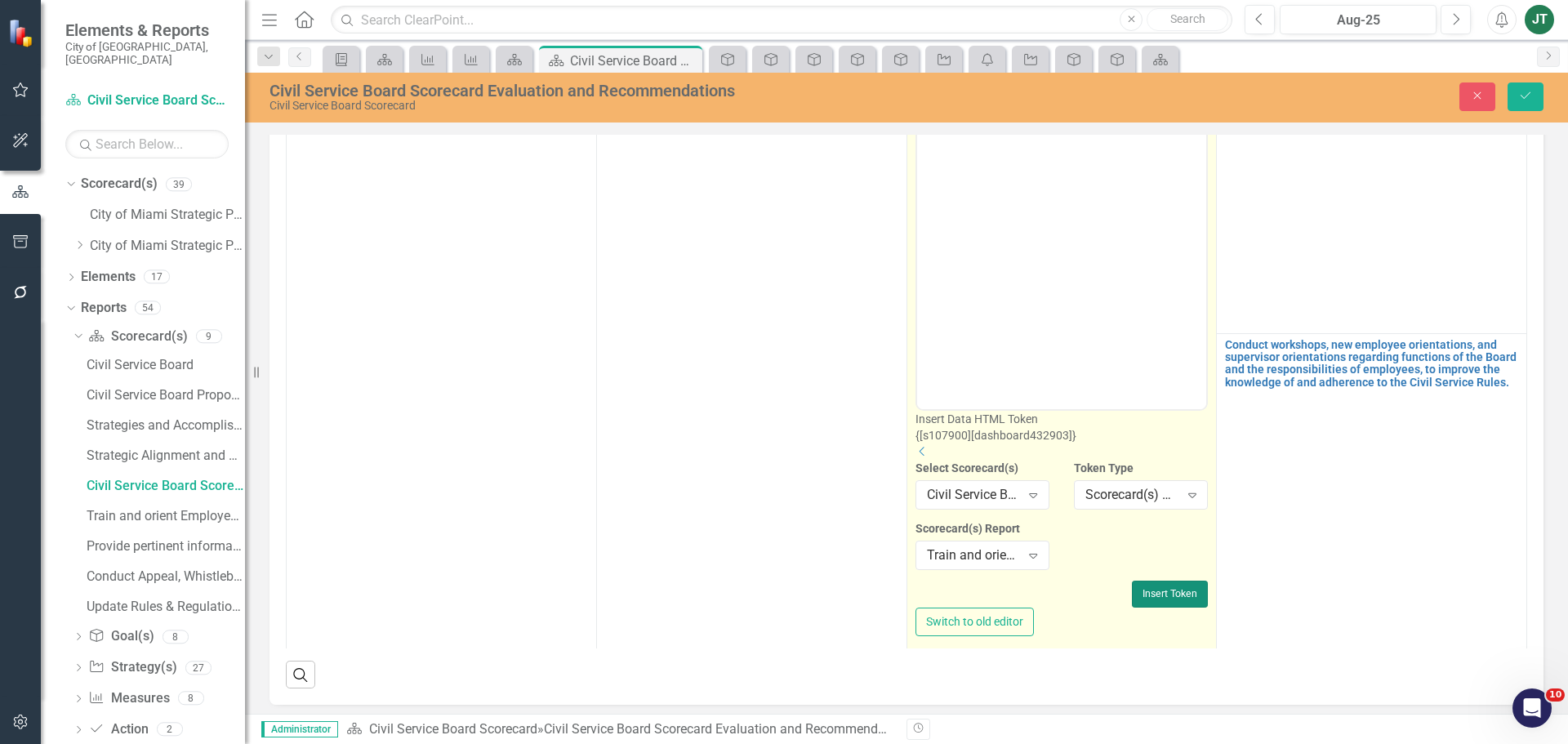
click at [1132, 601] on button "Insert Token" at bounding box center [1170, 594] width 76 height 26
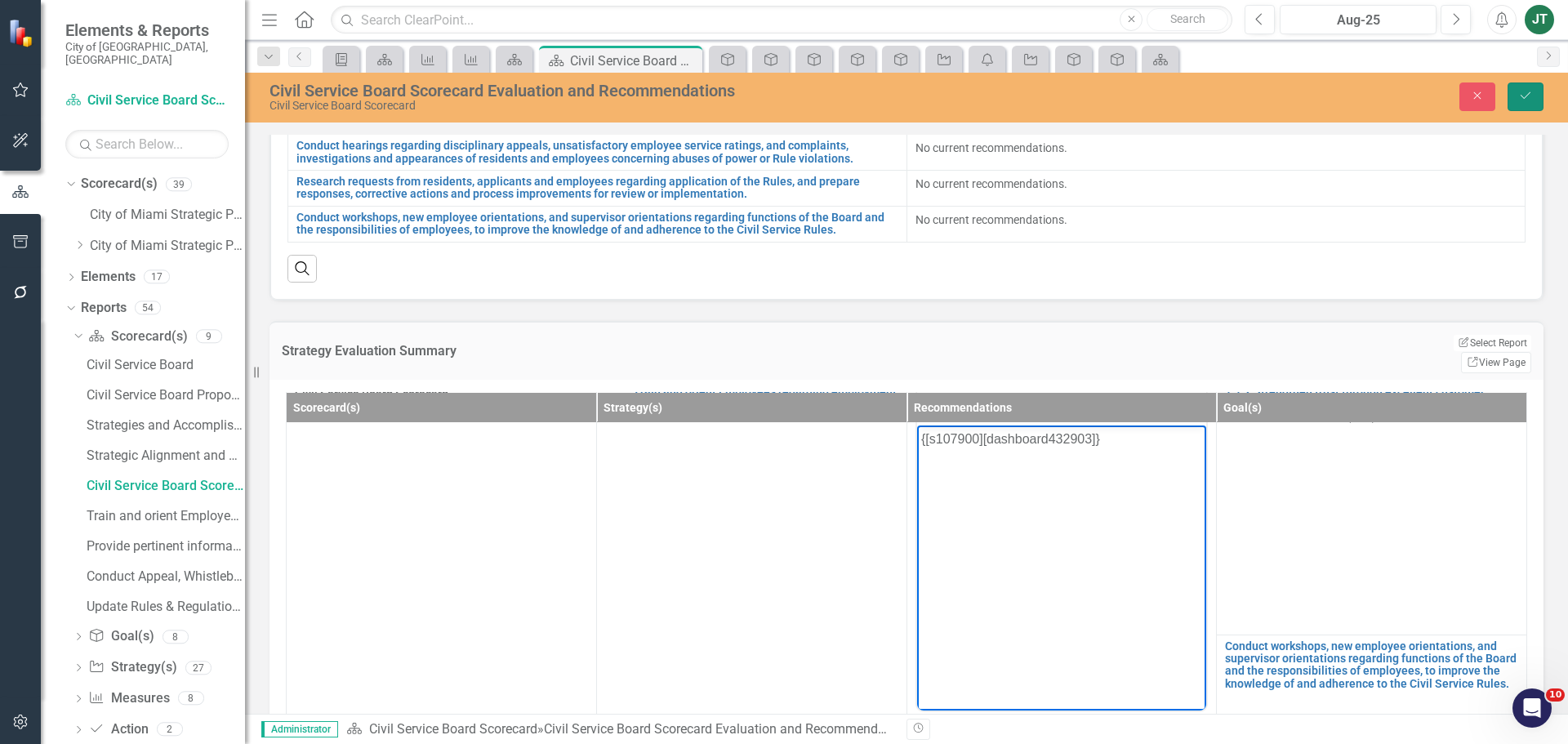
click at [1528, 91] on icon "Save" at bounding box center [1526, 96] width 15 height 12
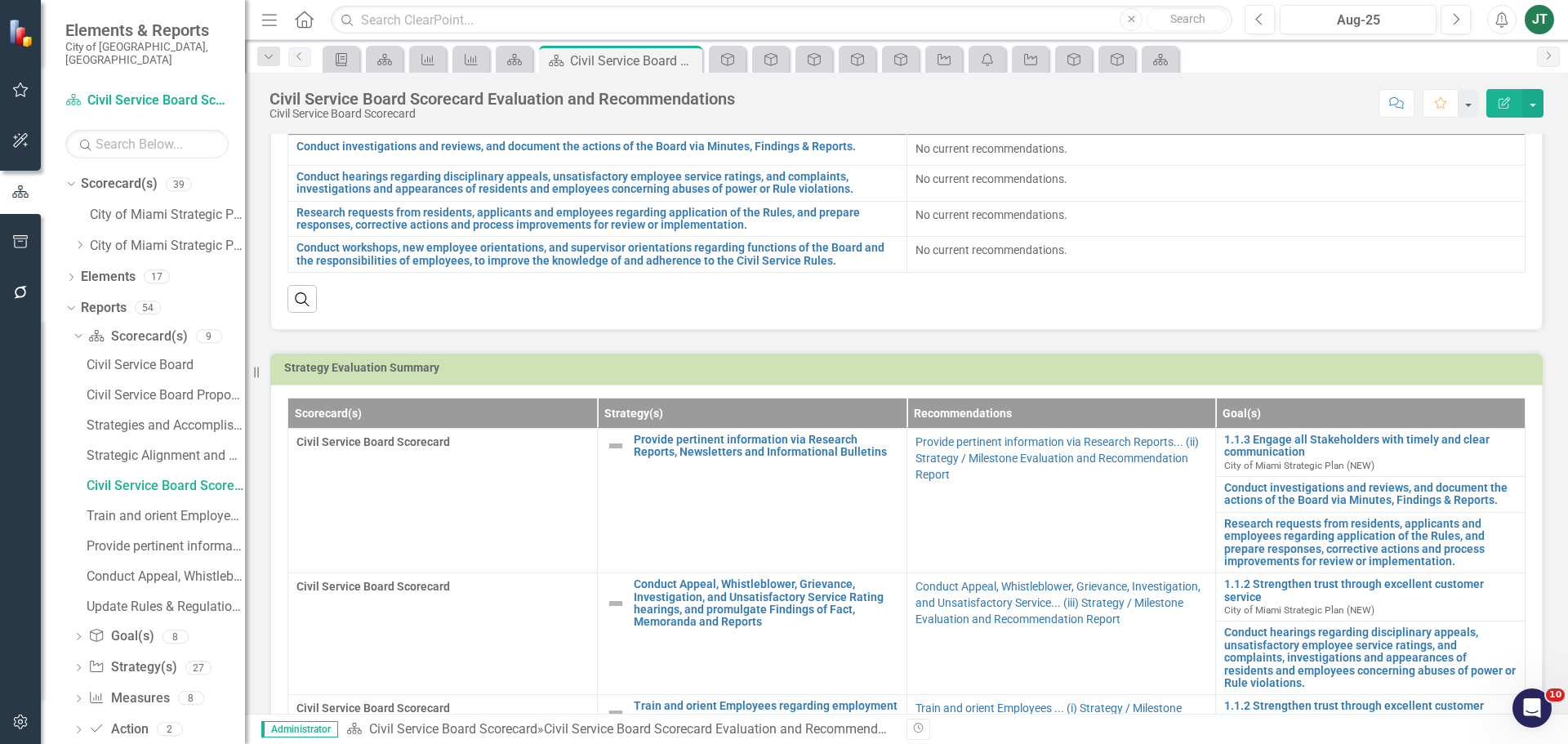
scroll to position [490, 0]
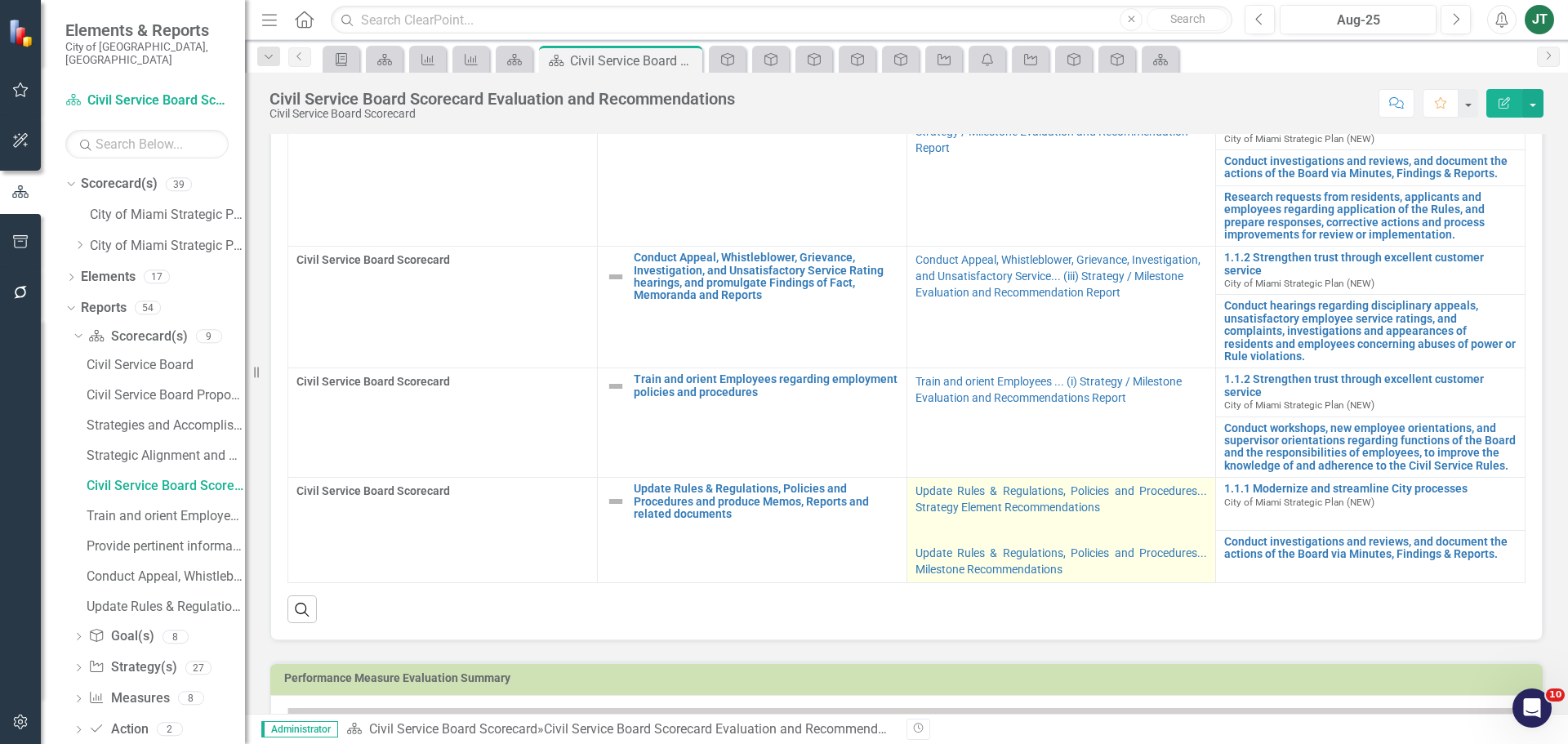
click at [1113, 515] on p "Update Rules & Regulations, Policies and Procedures... Strategy Element Recomme…" at bounding box center [1062, 501] width 292 height 36
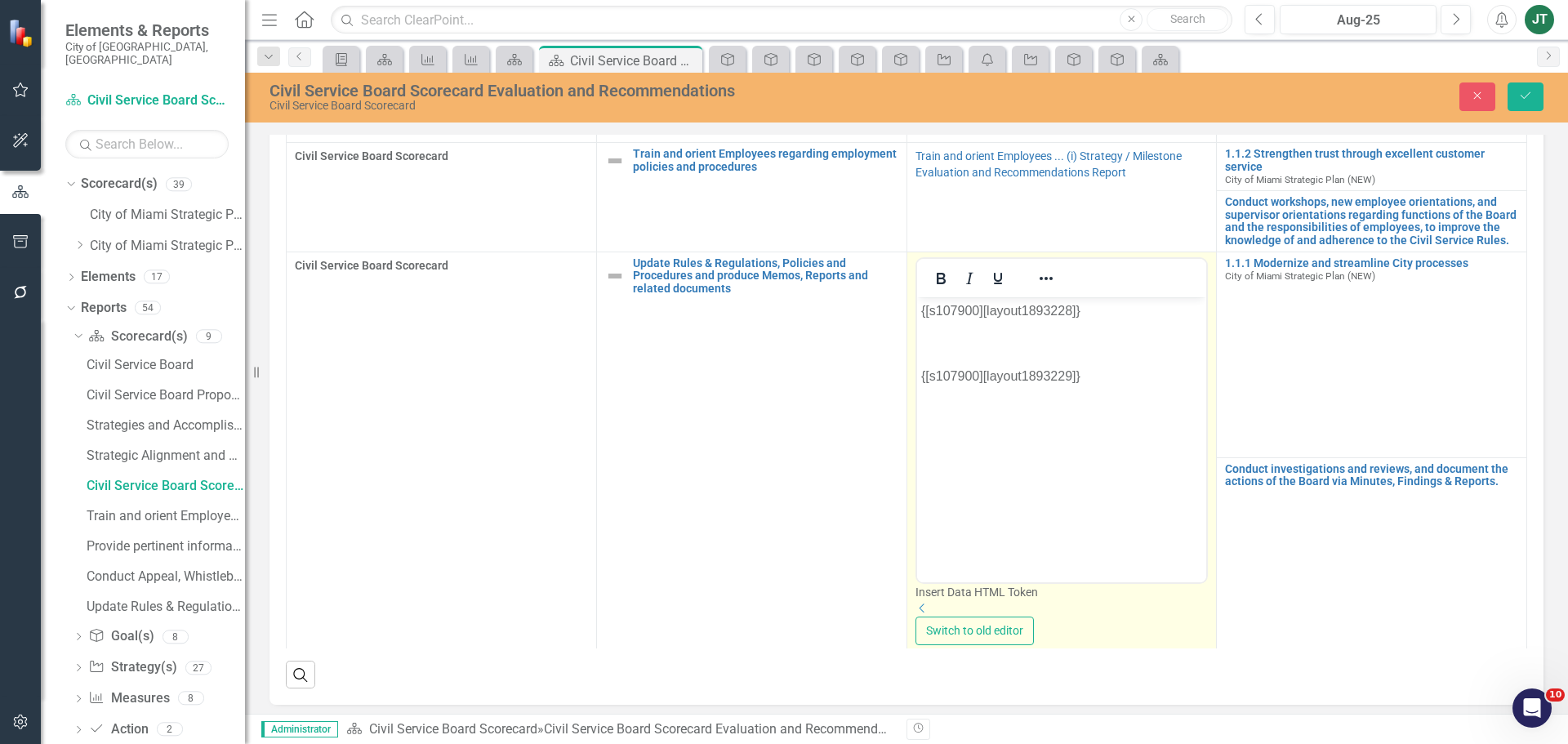
scroll to position [313, 0]
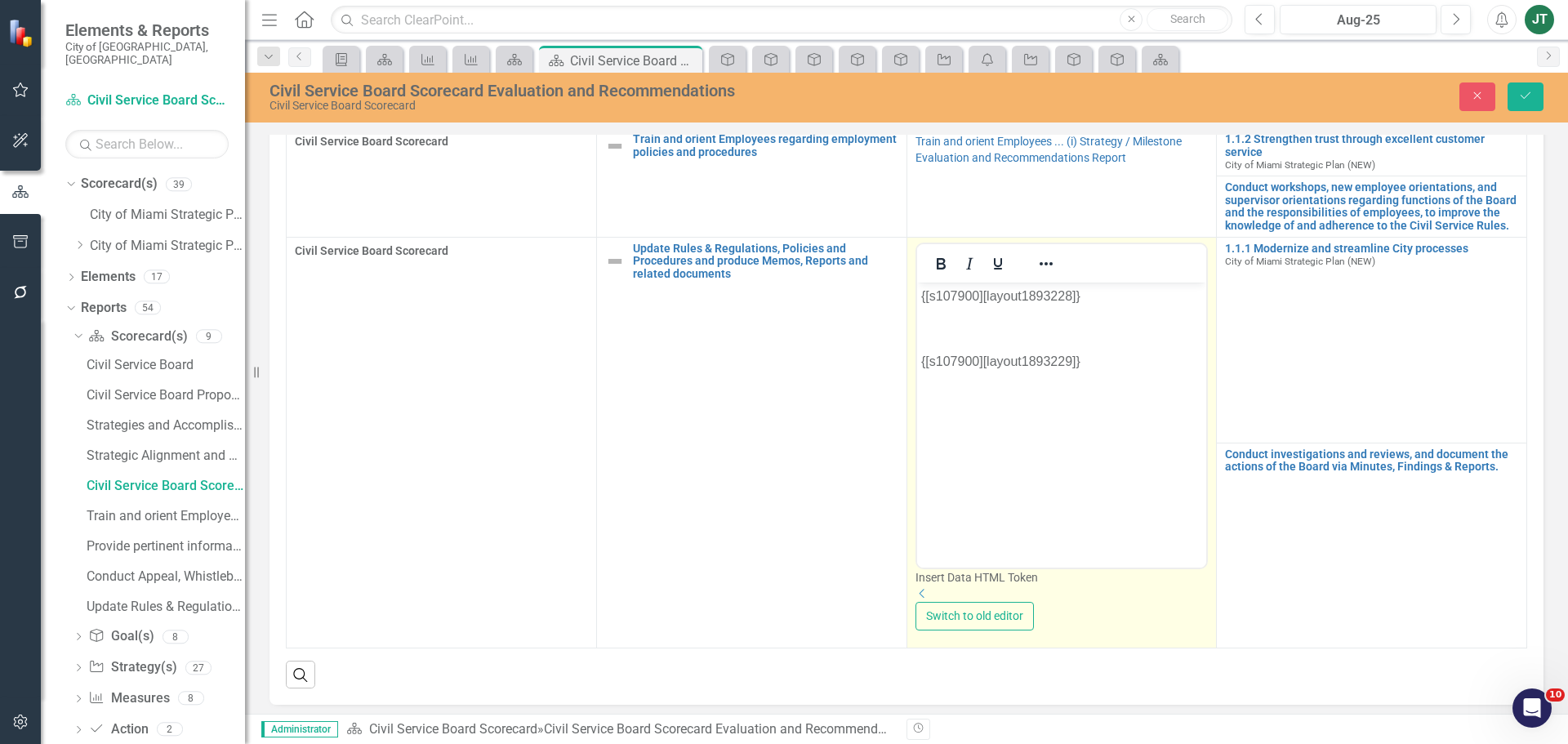
click at [931, 588] on icon "Dropdown" at bounding box center [923, 594] width 15 height 12
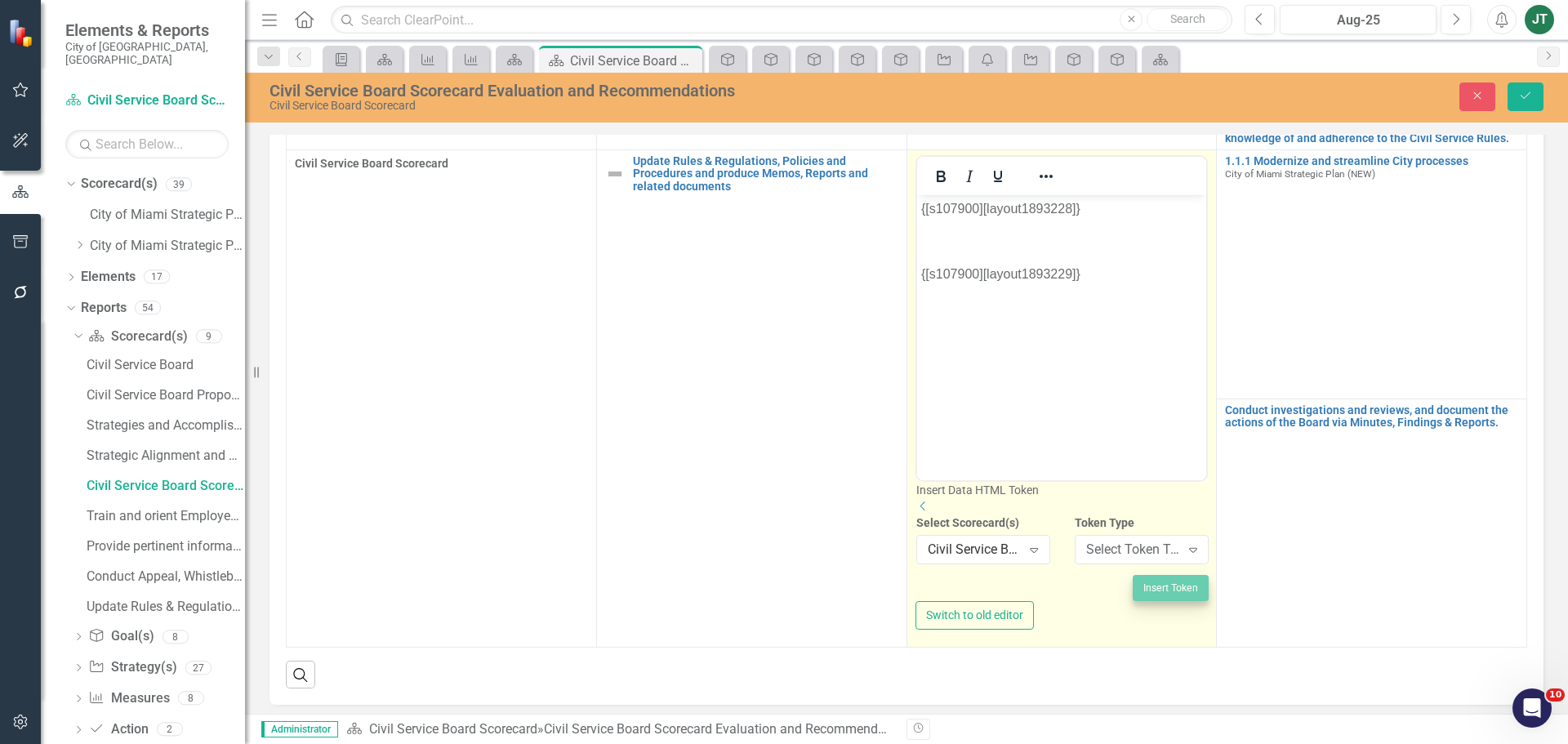
scroll to position [426, 0]
click at [1126, 541] on div "Select Token Type..." at bounding box center [1133, 550] width 94 height 19
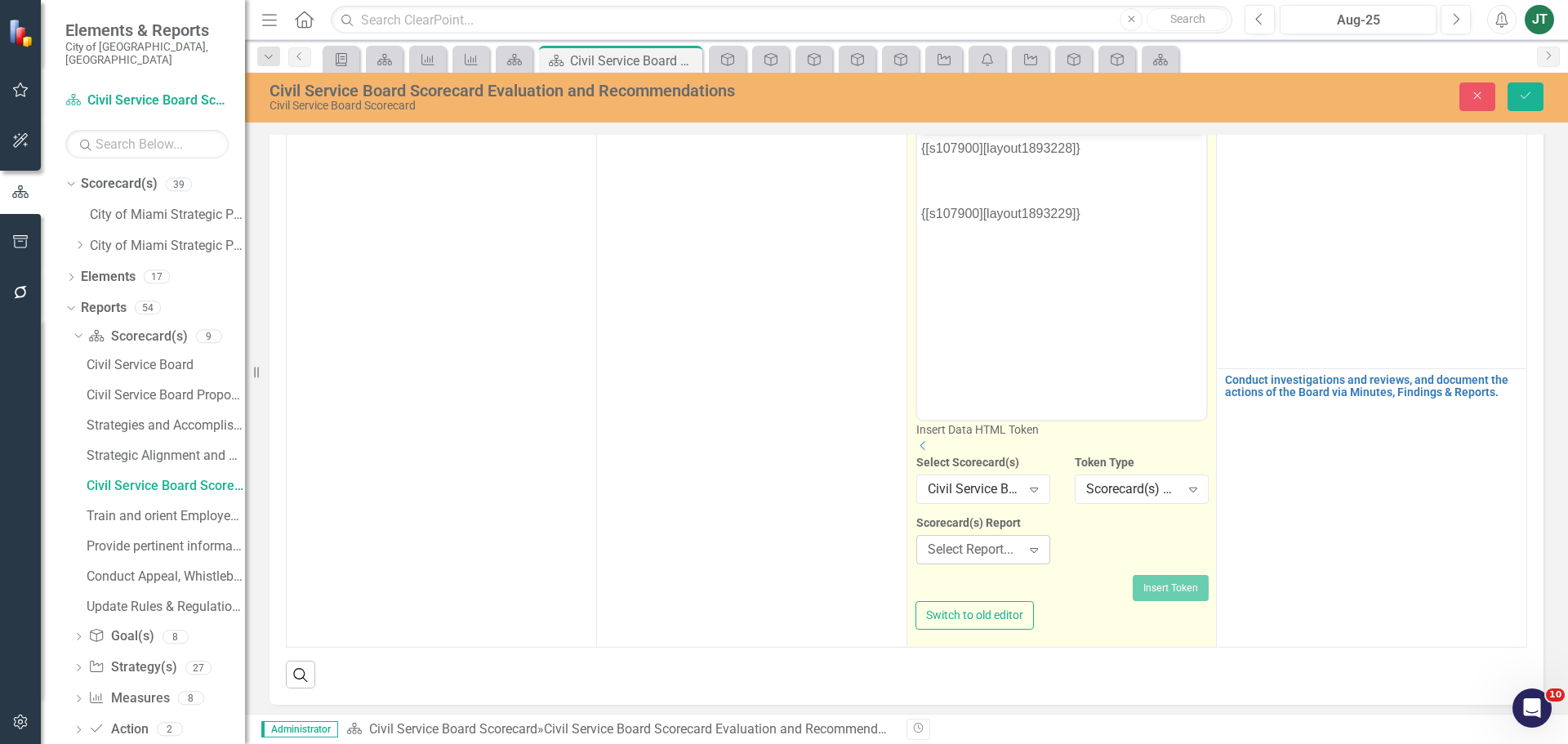
click at [980, 555] on div "Select Report..." at bounding box center [975, 550] width 94 height 19
type input "up"
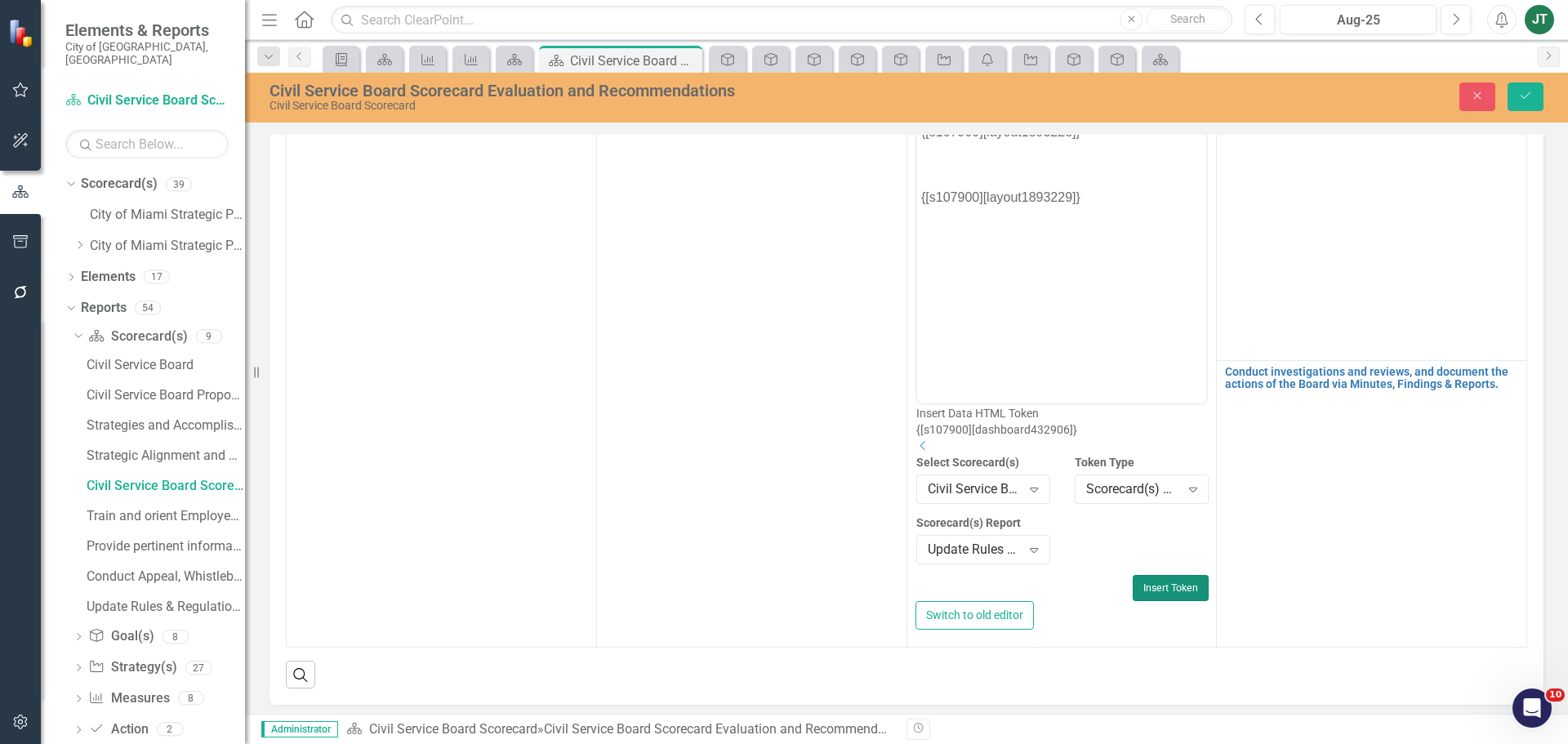
click at [1136, 585] on button "Insert Token" at bounding box center [1171, 588] width 76 height 26
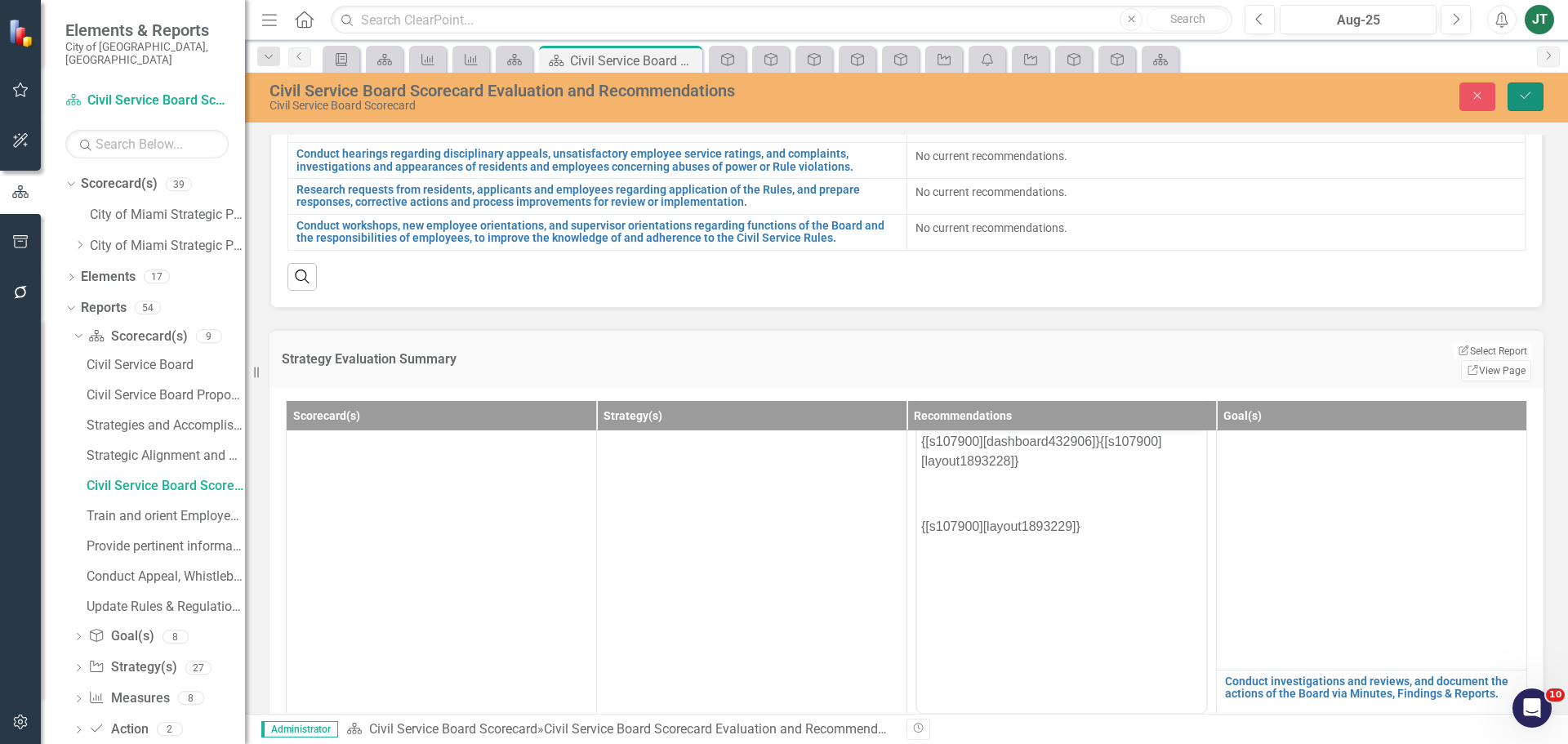
click at [1511, 87] on button "Save" at bounding box center [1526, 97] width 36 height 29
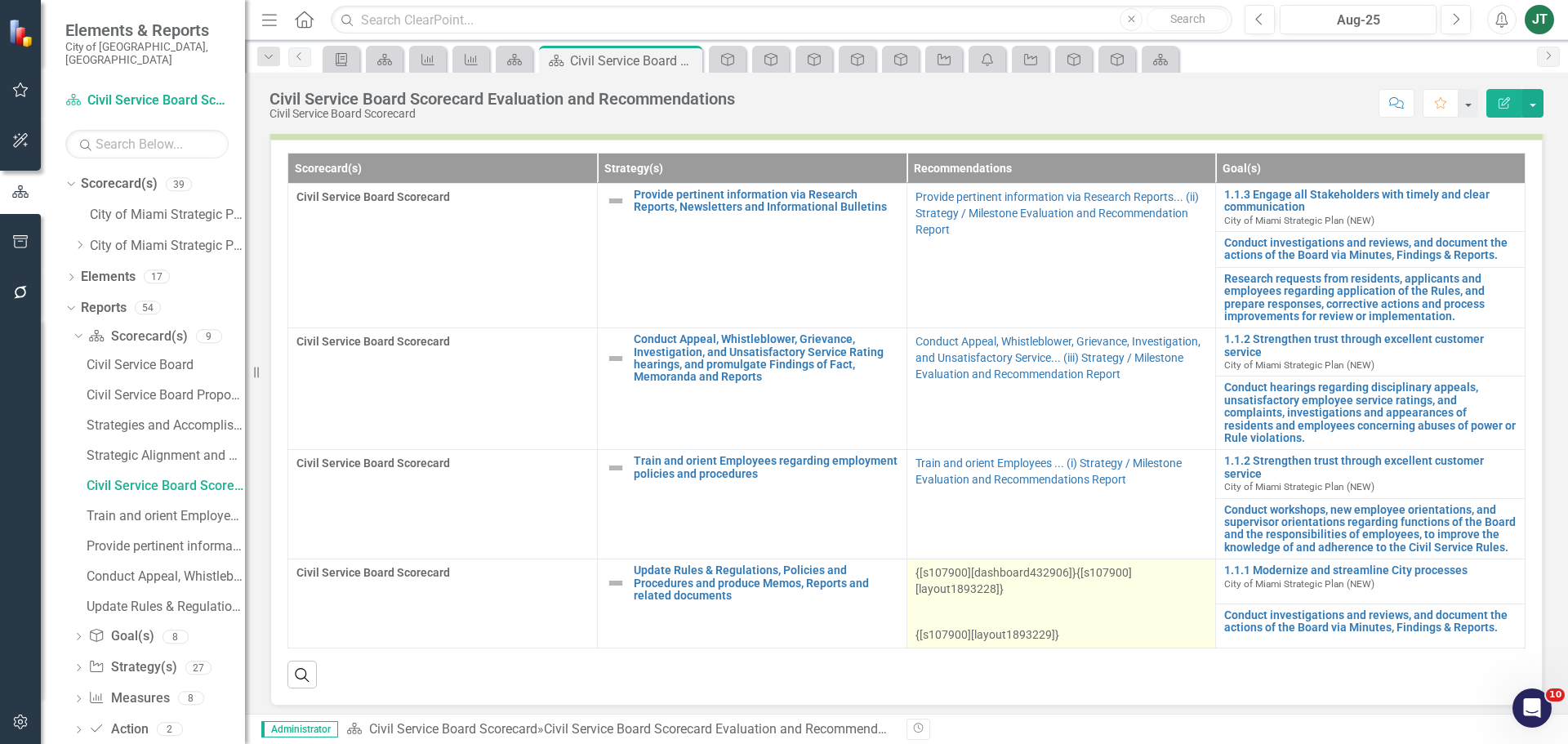
scroll to position [735, 0]
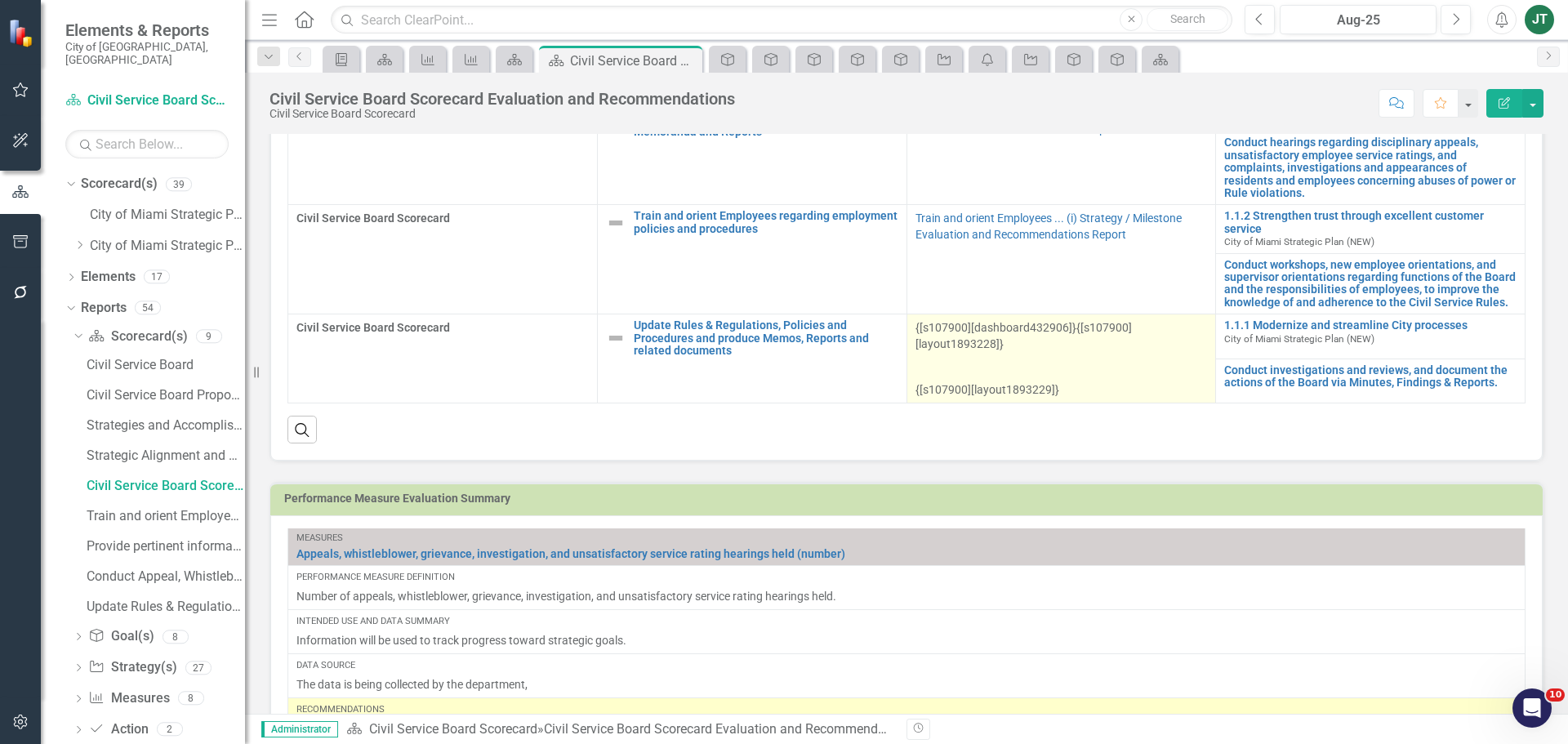
click at [1061, 374] on p at bounding box center [1062, 367] width 292 height 23
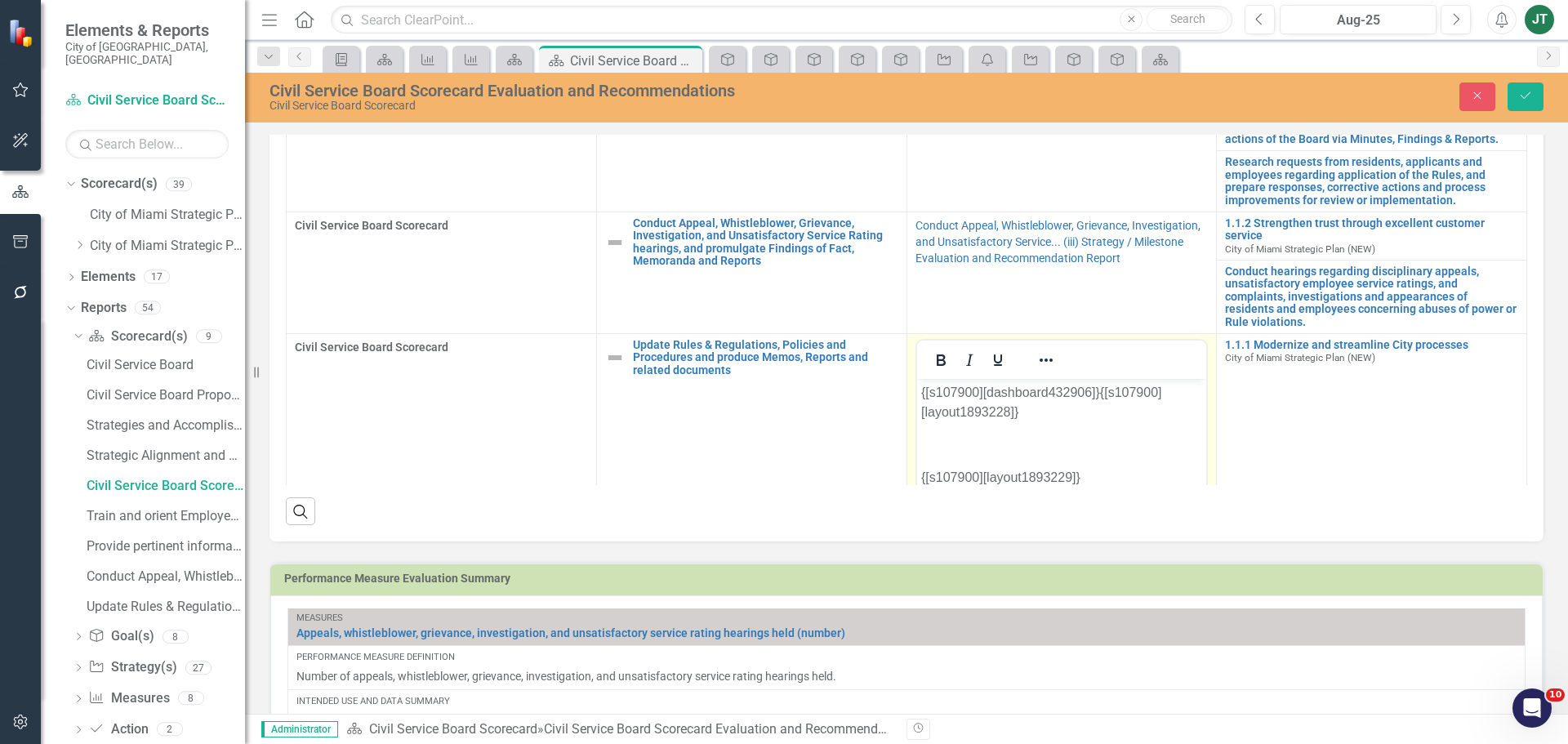
scroll to position [0, 0]
drag, startPoint x: 1102, startPoint y: 433, endPoint x: 758, endPoint y: 337, distance: 357.1
click at [917, 379] on html "{[s107900][dashboard432906]}{[s107900][layout1893228]} {[s107900][layout1893229…" at bounding box center [1061, 501] width 290 height 245
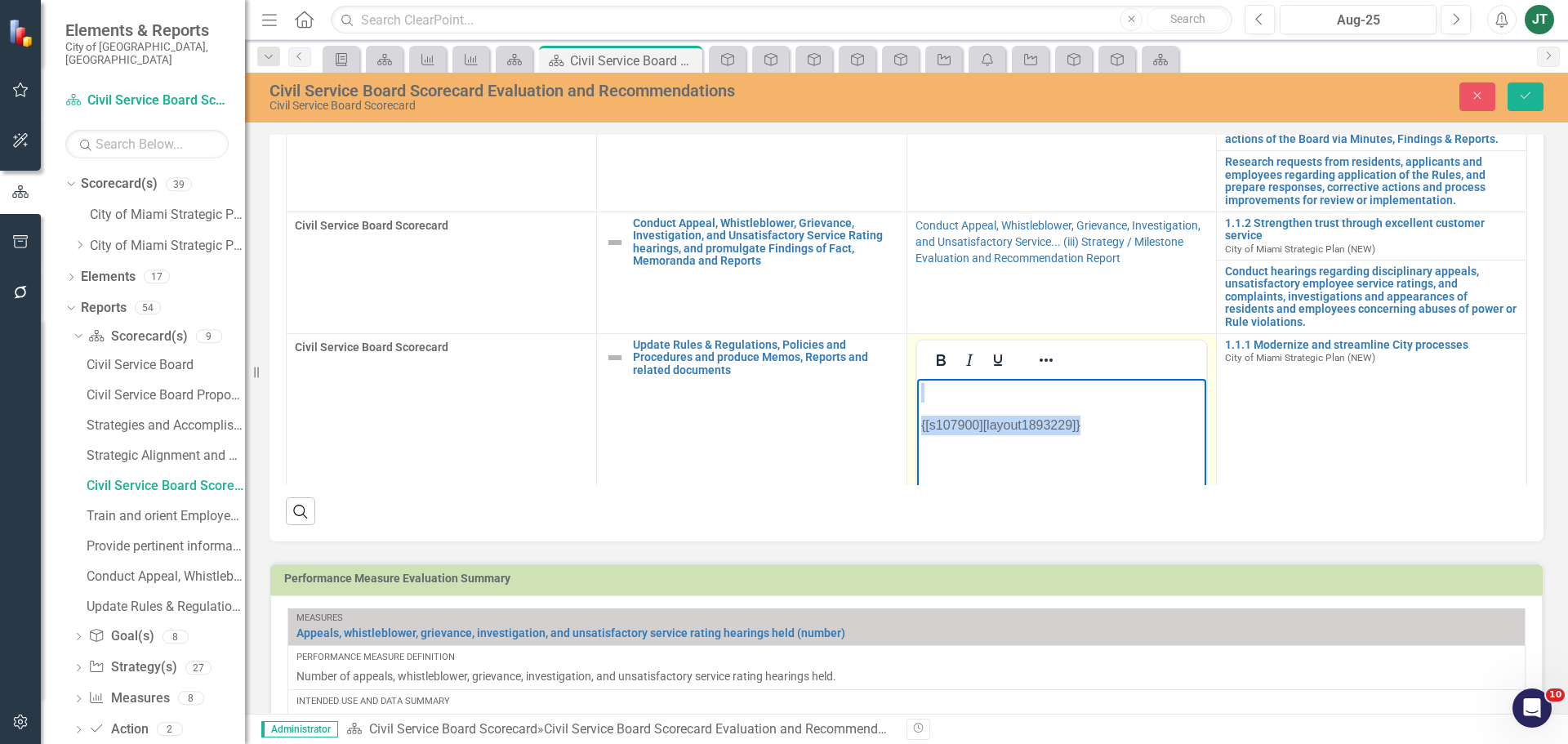
drag, startPoint x: 1090, startPoint y: 427, endPoint x: 672, endPoint y: 377, distance: 421.0
click at [917, 379] on html "{[s107900][layout1893229]}" at bounding box center [1061, 501] width 290 height 245
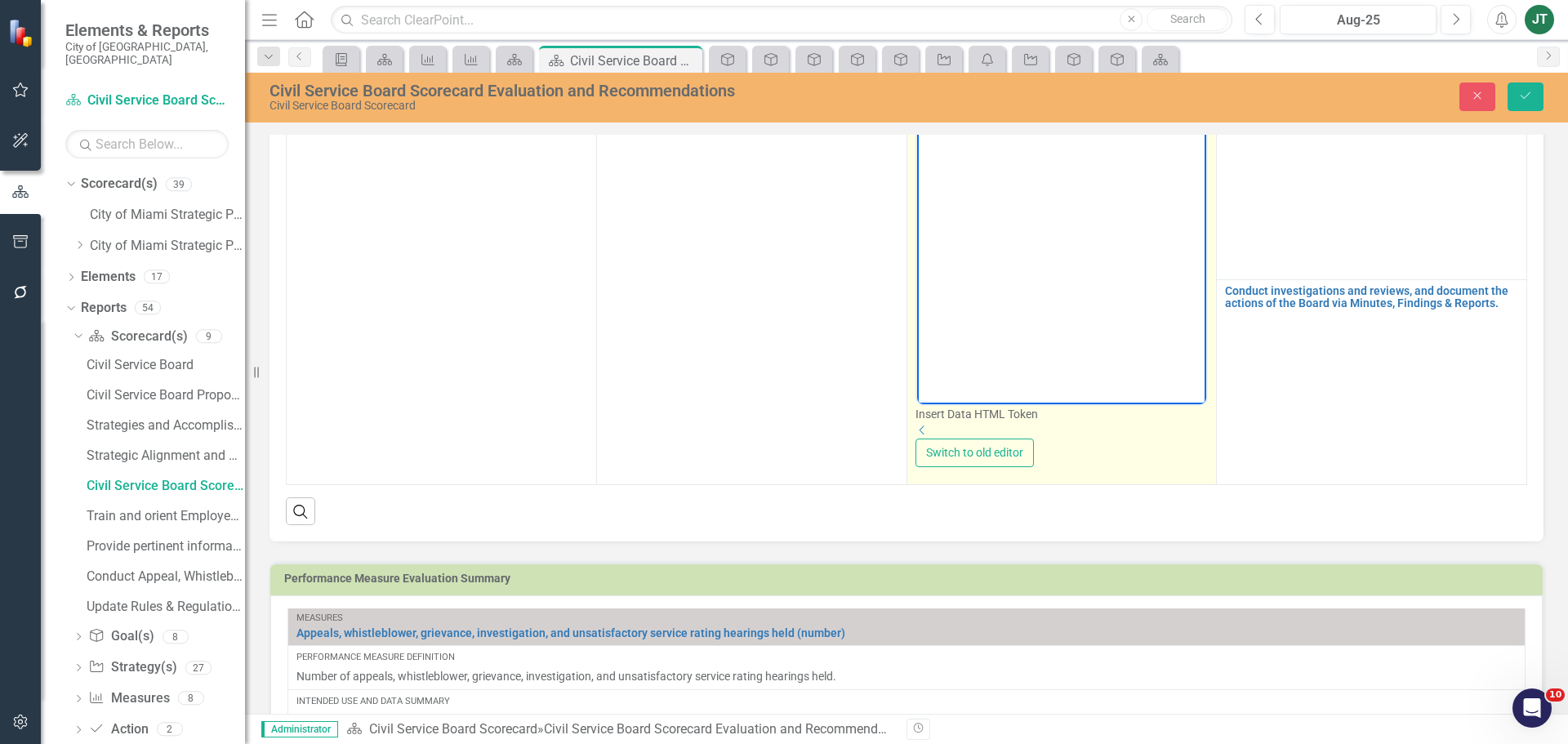
scroll to position [313, 0]
click at [1182, 406] on div "Insert Data HTML Token Dropdown" at bounding box center [1062, 423] width 293 height 33
click at [1177, 422] on div "Dropdown" at bounding box center [1062, 430] width 293 height 17
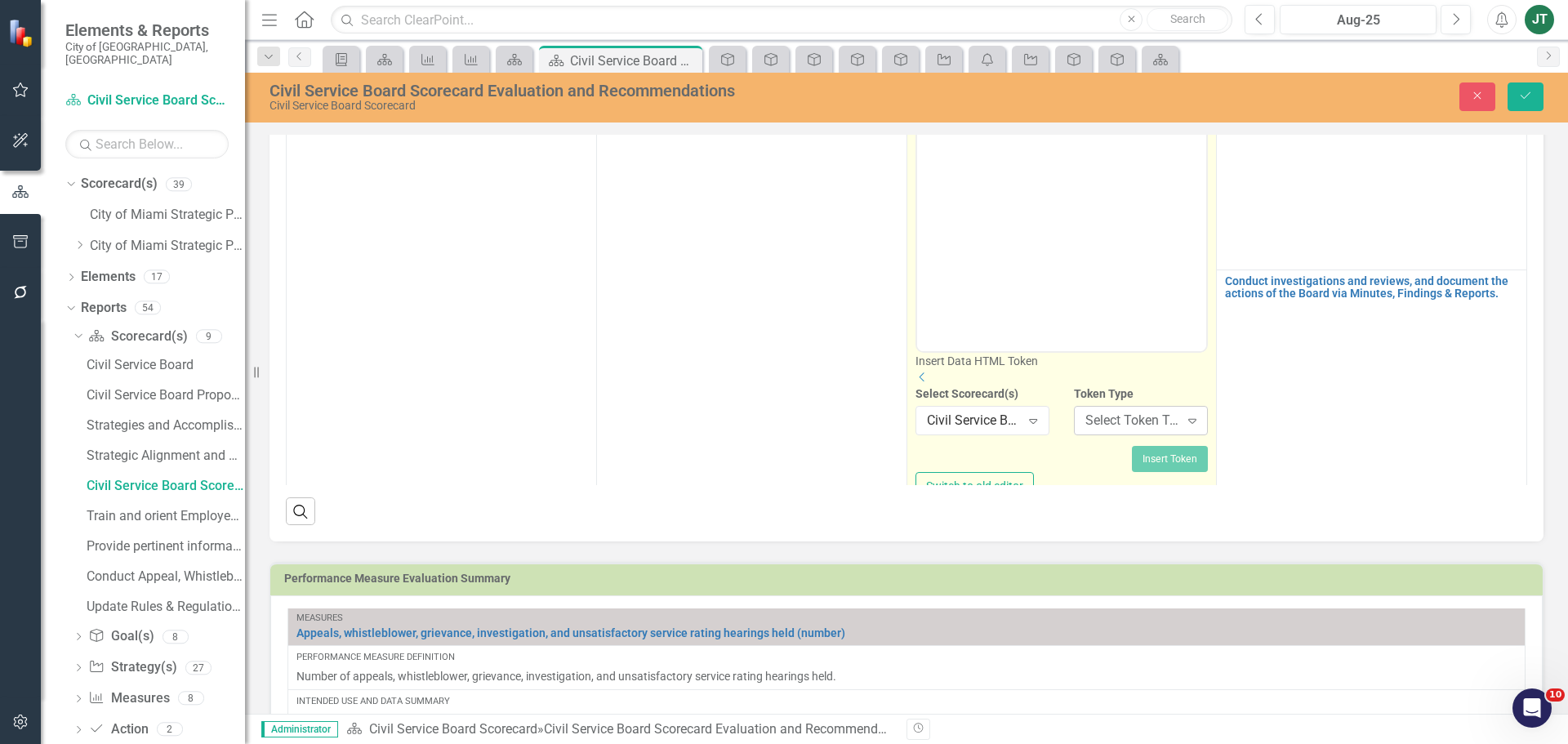
click at [1105, 430] on div "Select Token Type..." at bounding box center [1132, 420] width 94 height 19
drag, startPoint x: 1130, startPoint y: 630, endPoint x: 1092, endPoint y: 515, distance: 121.1
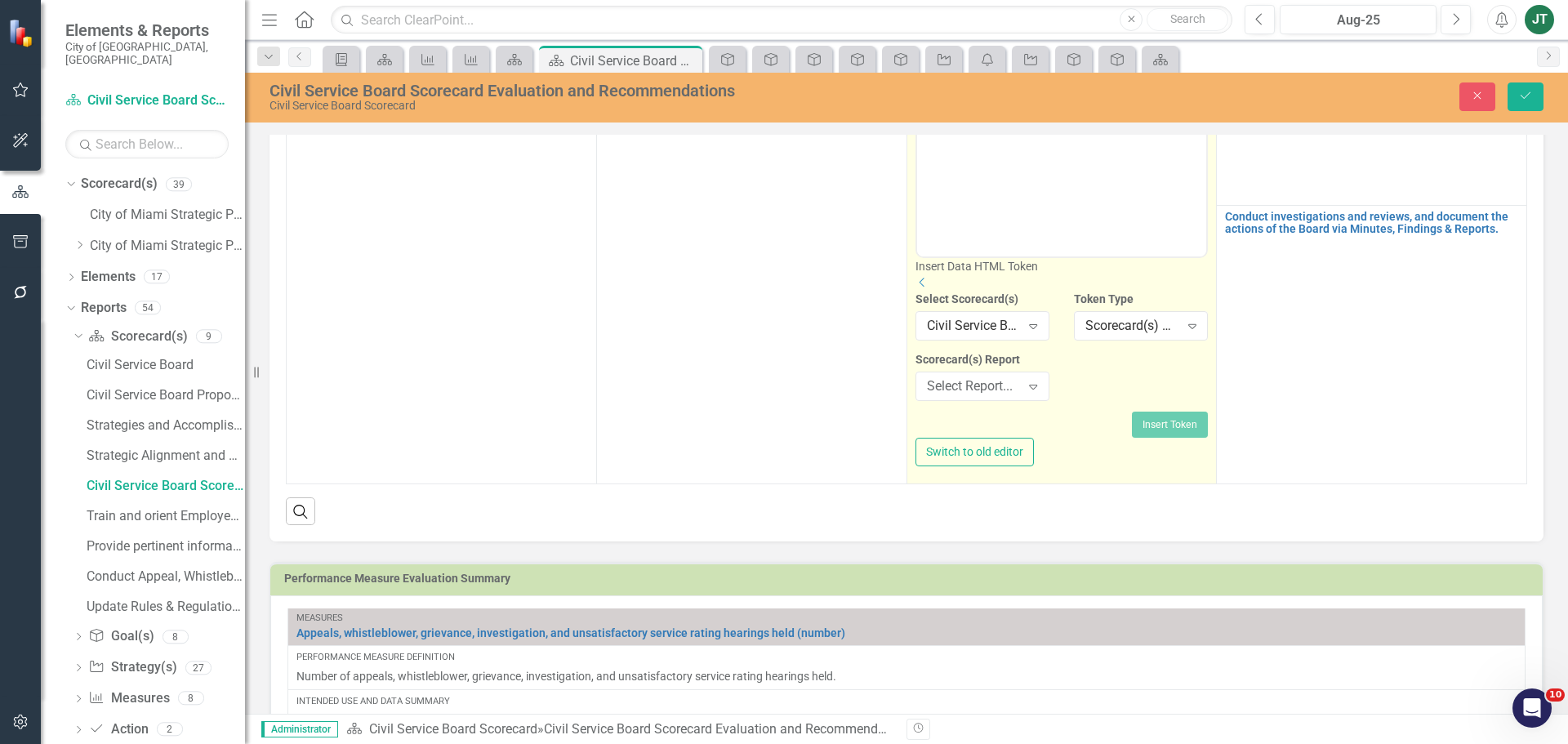
scroll to position [486, 0]
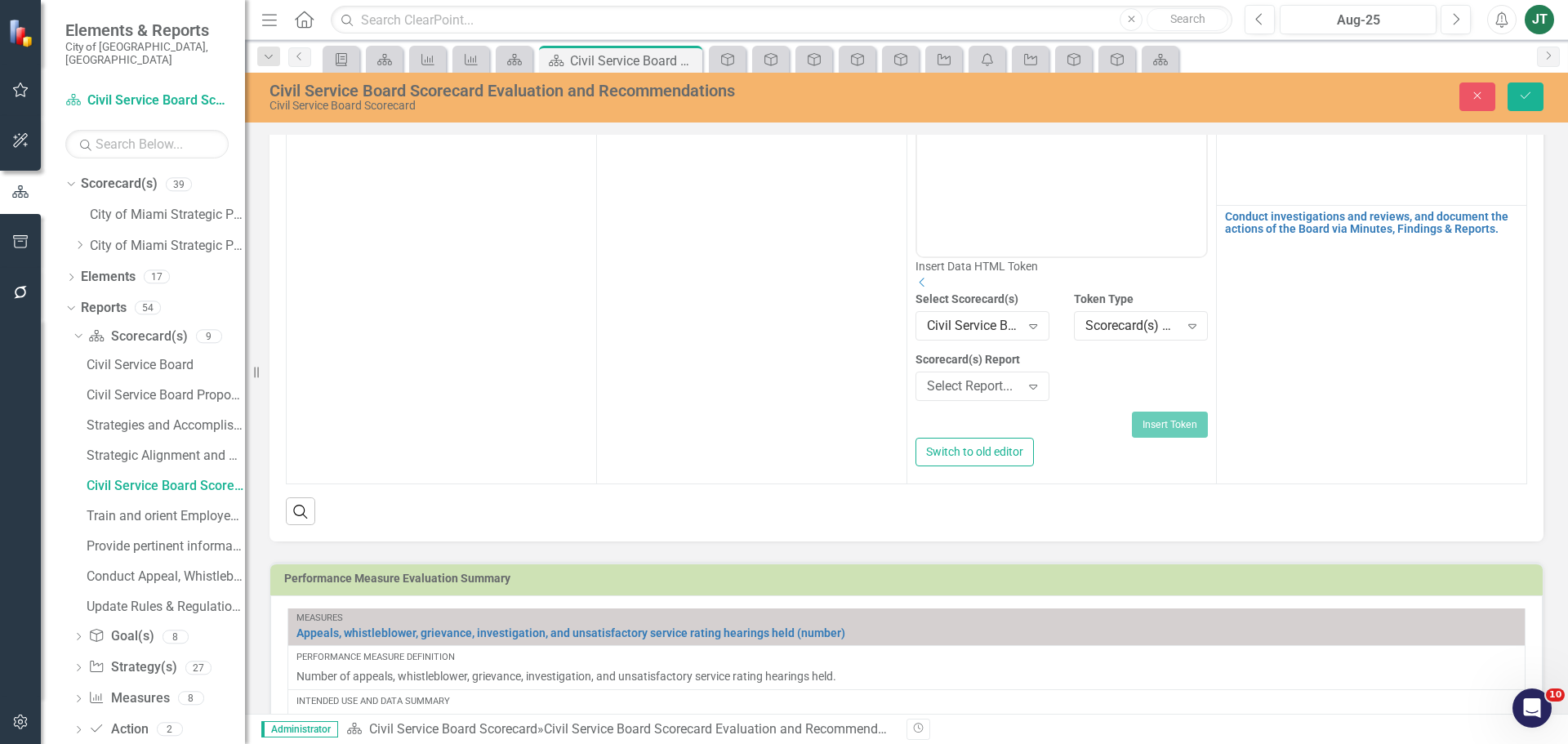
click at [955, 351] on label "Scorecard(s) Report" at bounding box center [983, 359] width 134 height 17
click at [959, 377] on div "Select Report..." at bounding box center [974, 386] width 94 height 19
type input "train"
click at [561, 743] on span "Train and orient Employees ... (i) Strategy / Milestone Evaluation and Recommen…" at bounding box center [289, 756] width 546 height 16
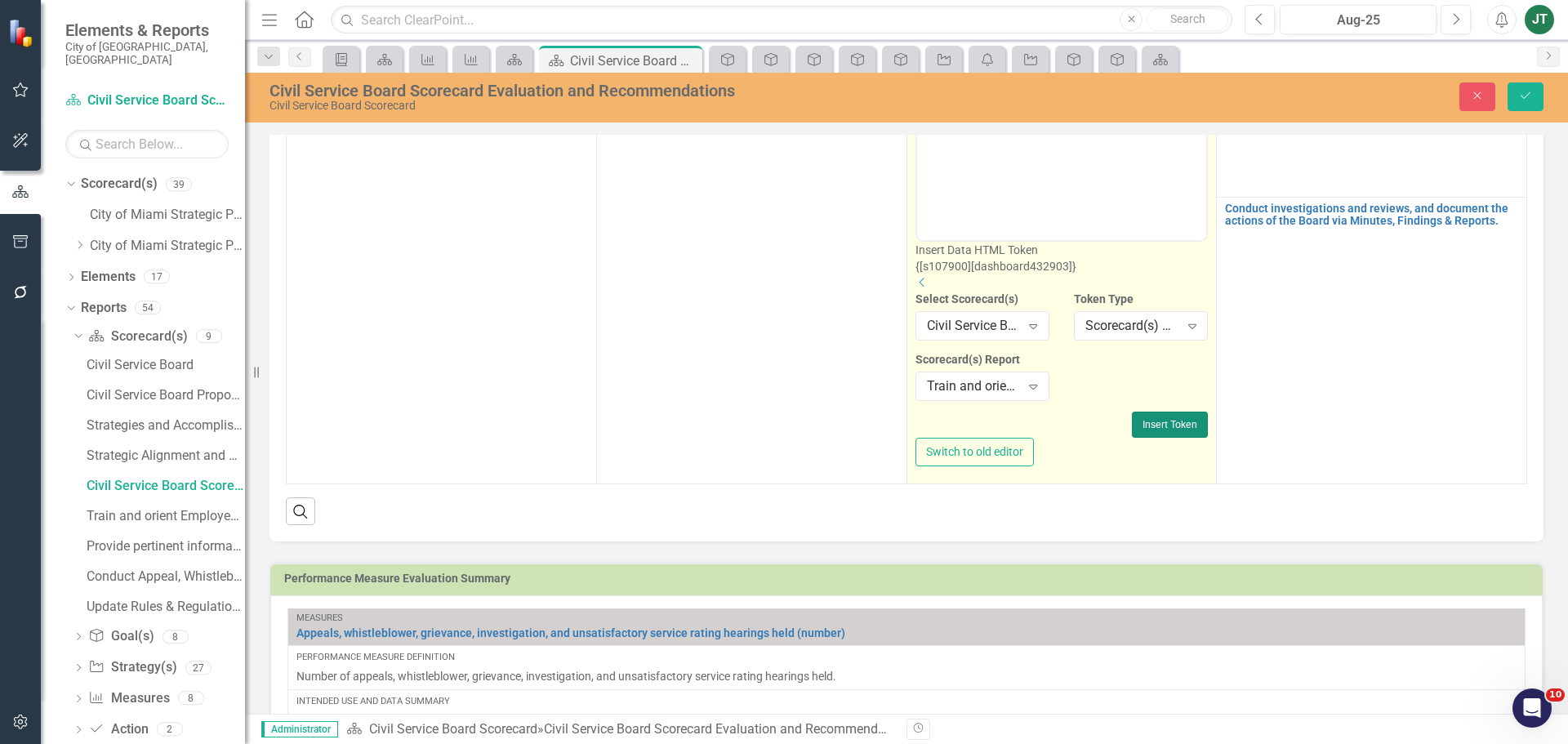
click at [1132, 411] on button "Insert Token" at bounding box center [1170, 424] width 76 height 26
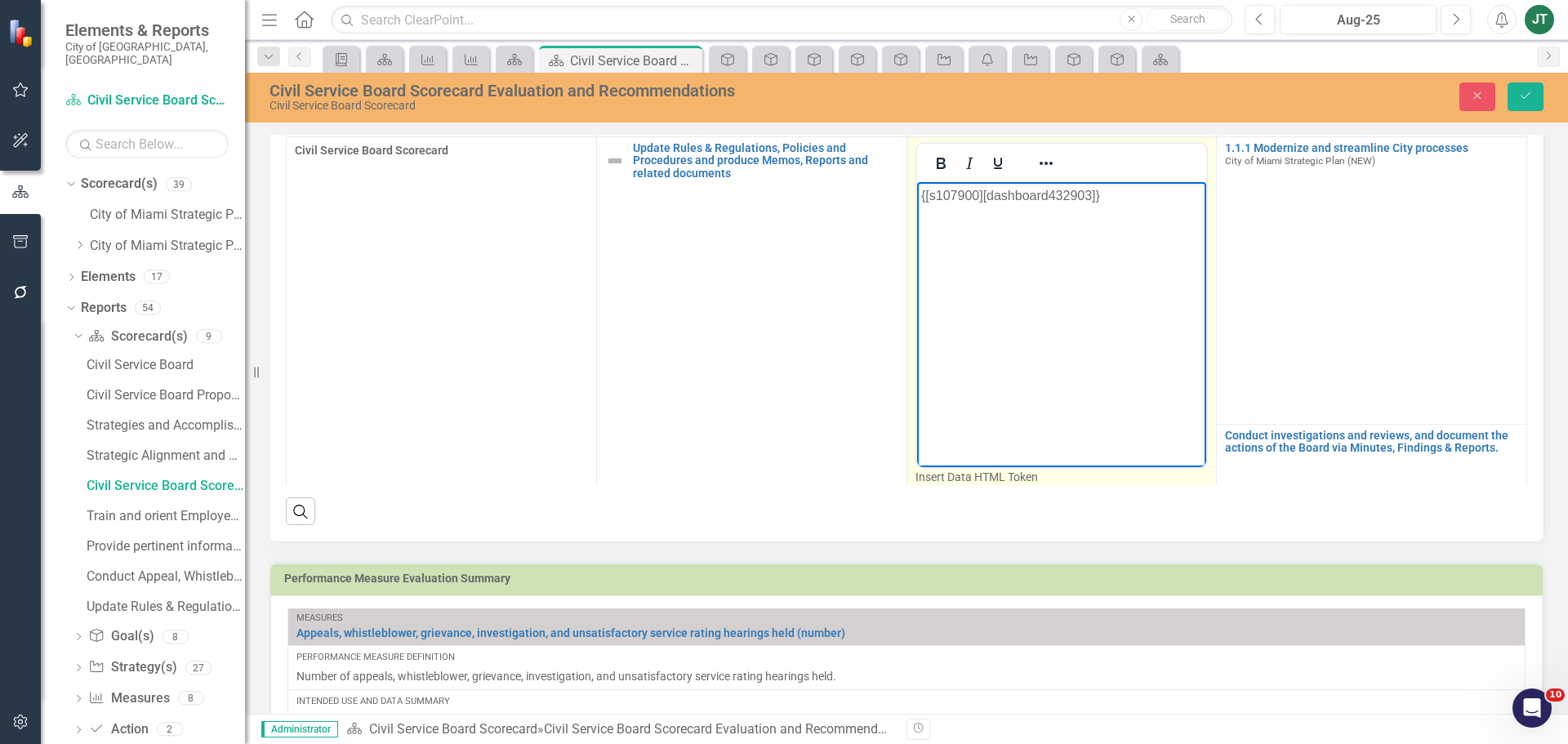
scroll to position [115, 0]
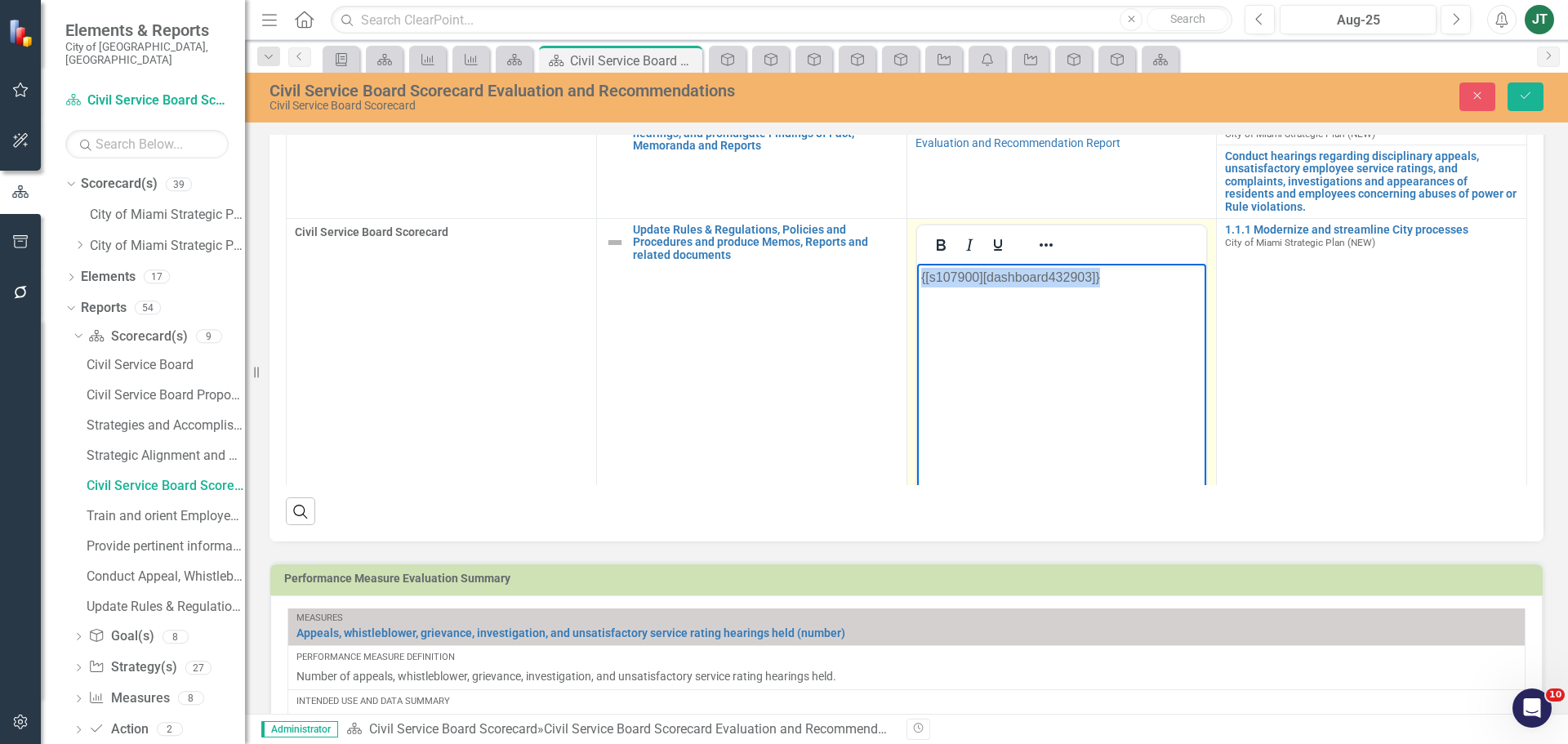
drag, startPoint x: 1187, startPoint y: 303, endPoint x: 865, endPoint y: 289, distance: 322.3
click at [917, 289] on html "{[s107900][dashboard432903]}" at bounding box center [1061, 386] width 290 height 245
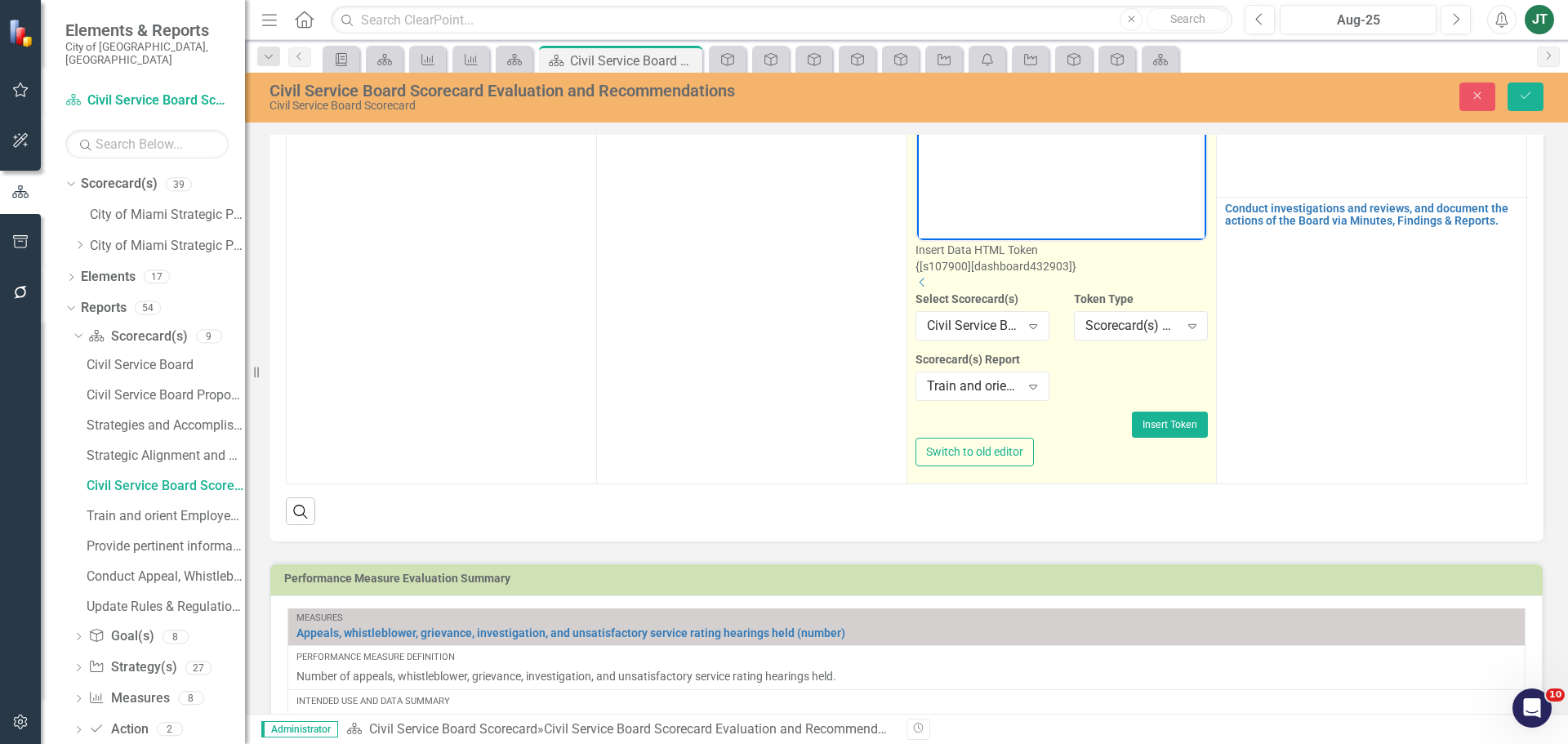
scroll to position [486, 0]
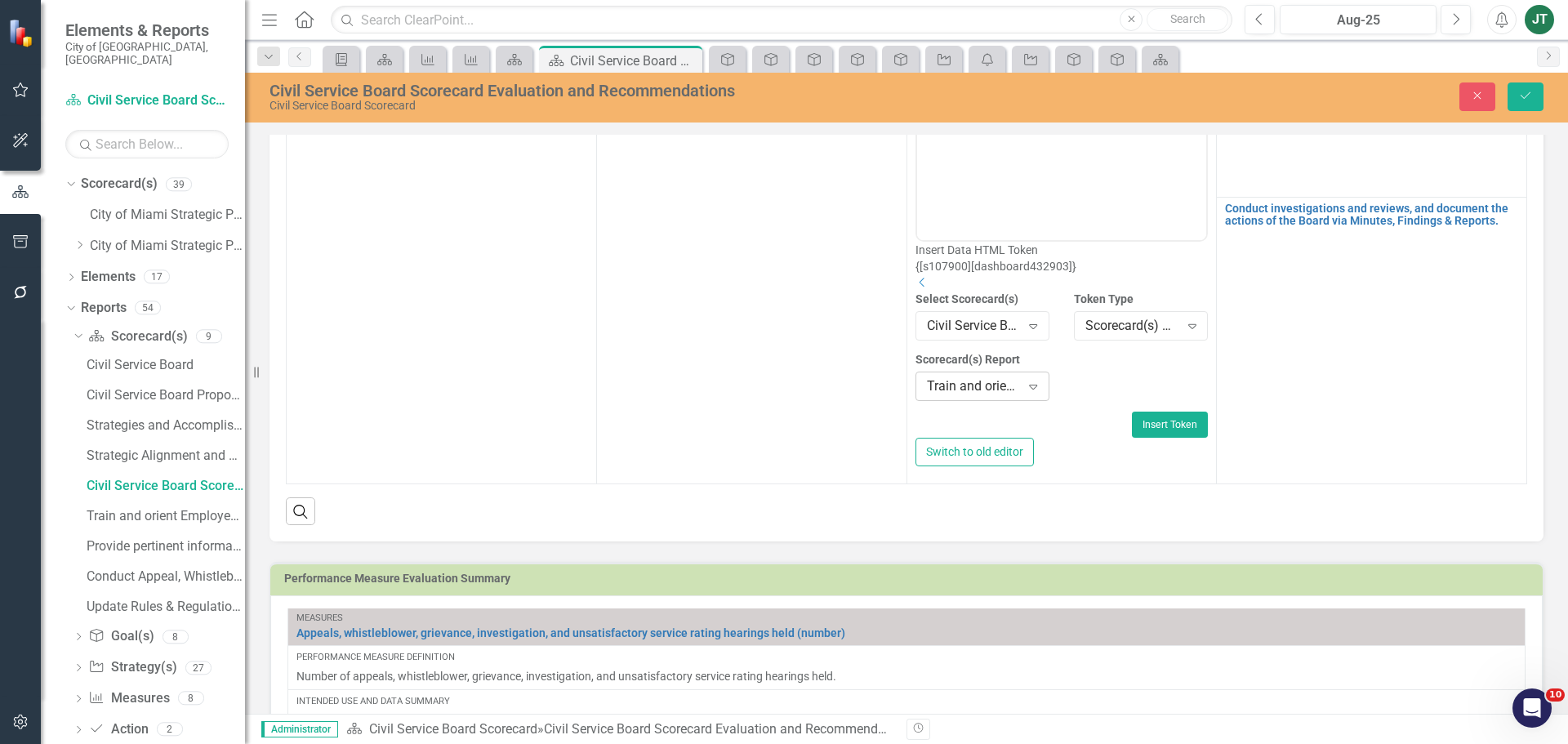
click at [976, 377] on div "Train and orient Employees ... (i) Strategy / Milestone Evaluation and Recommen…" at bounding box center [974, 386] width 94 height 19
type input "upda"
click at [711, 743] on span "Upda te Rules & Regulations, Policies and Procedures.... (iv) Strategy / Milest…" at bounding box center [364, 756] width 695 height 16
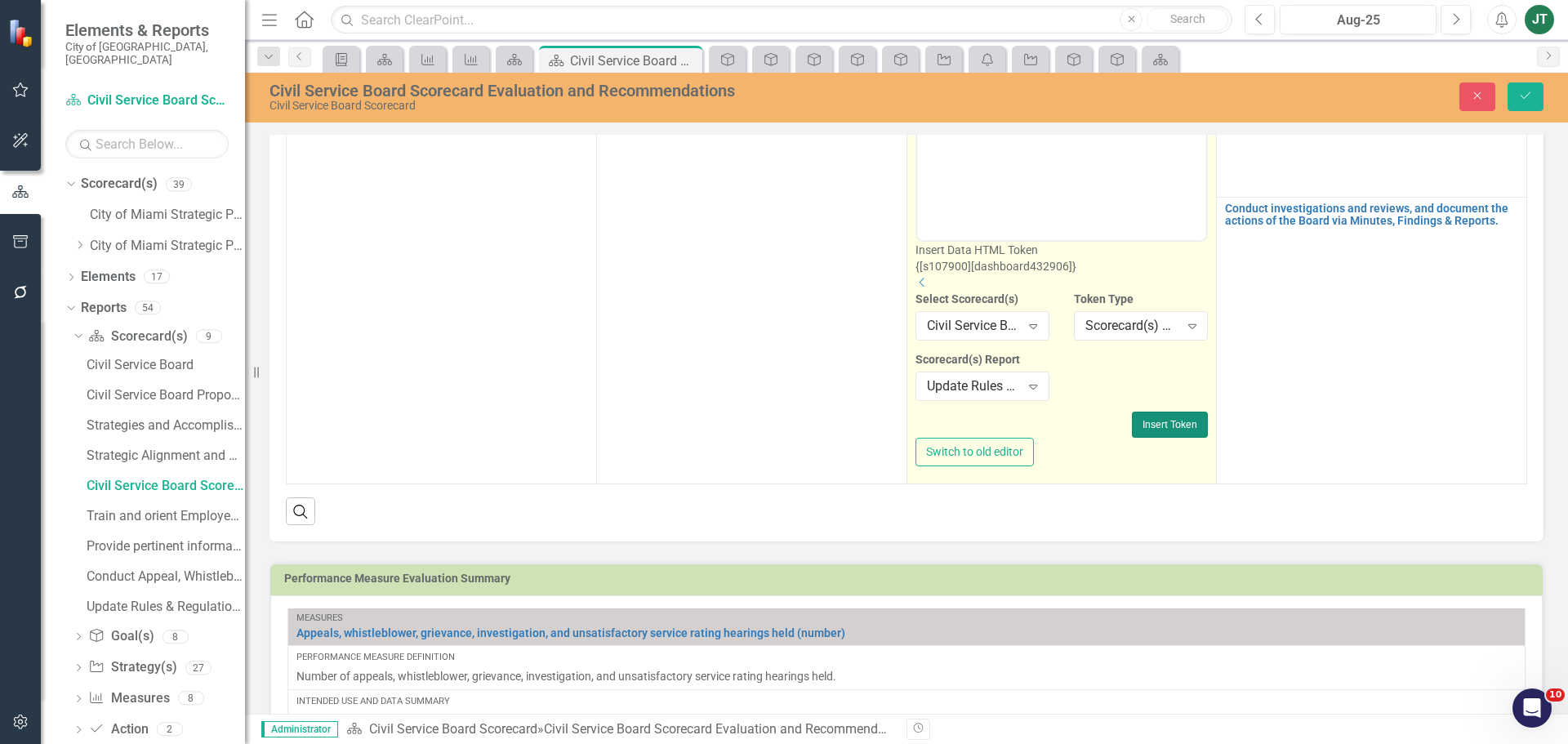
click at [1132, 411] on button "Insert Token" at bounding box center [1170, 424] width 76 height 26
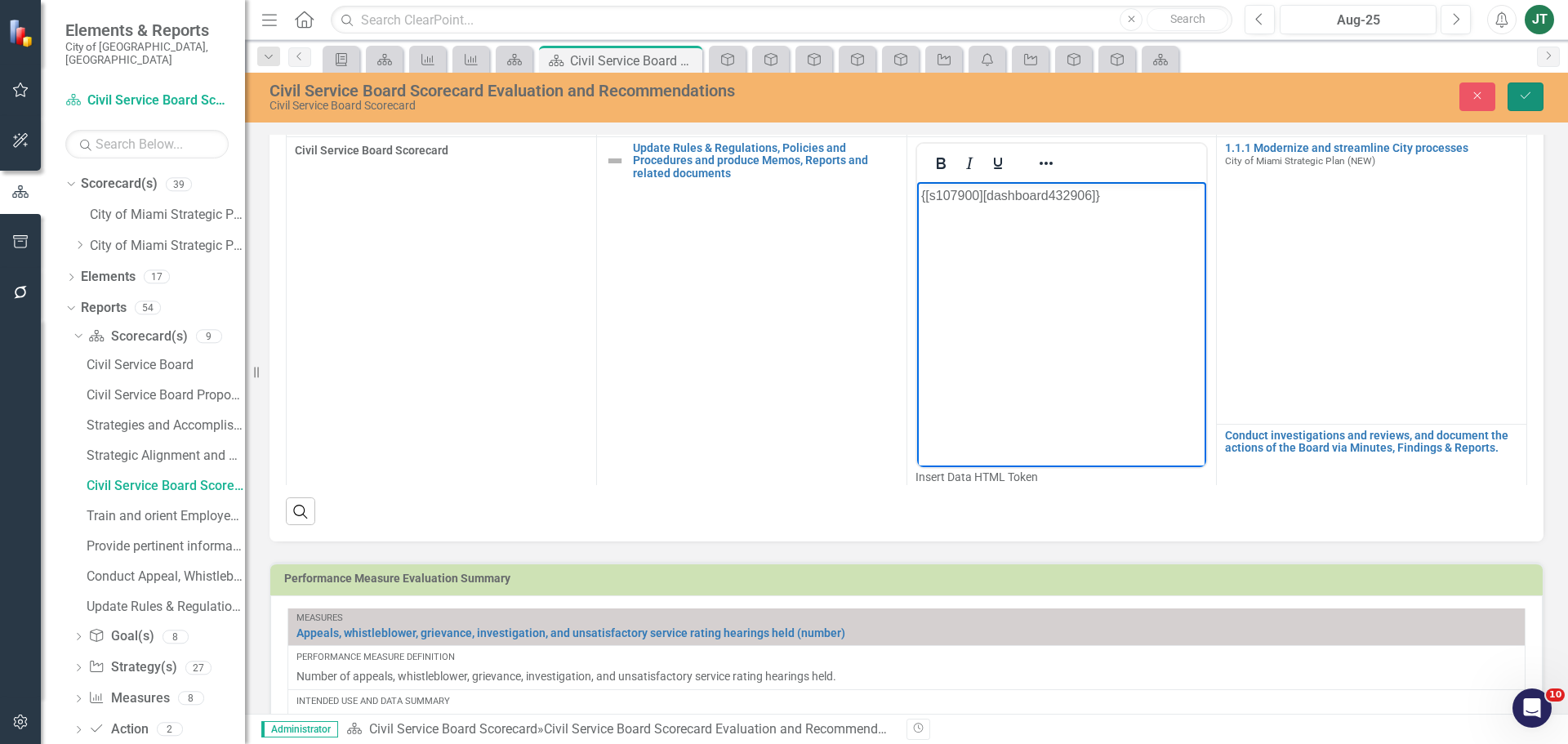
click at [1519, 92] on icon "Save" at bounding box center [1526, 96] width 15 height 12
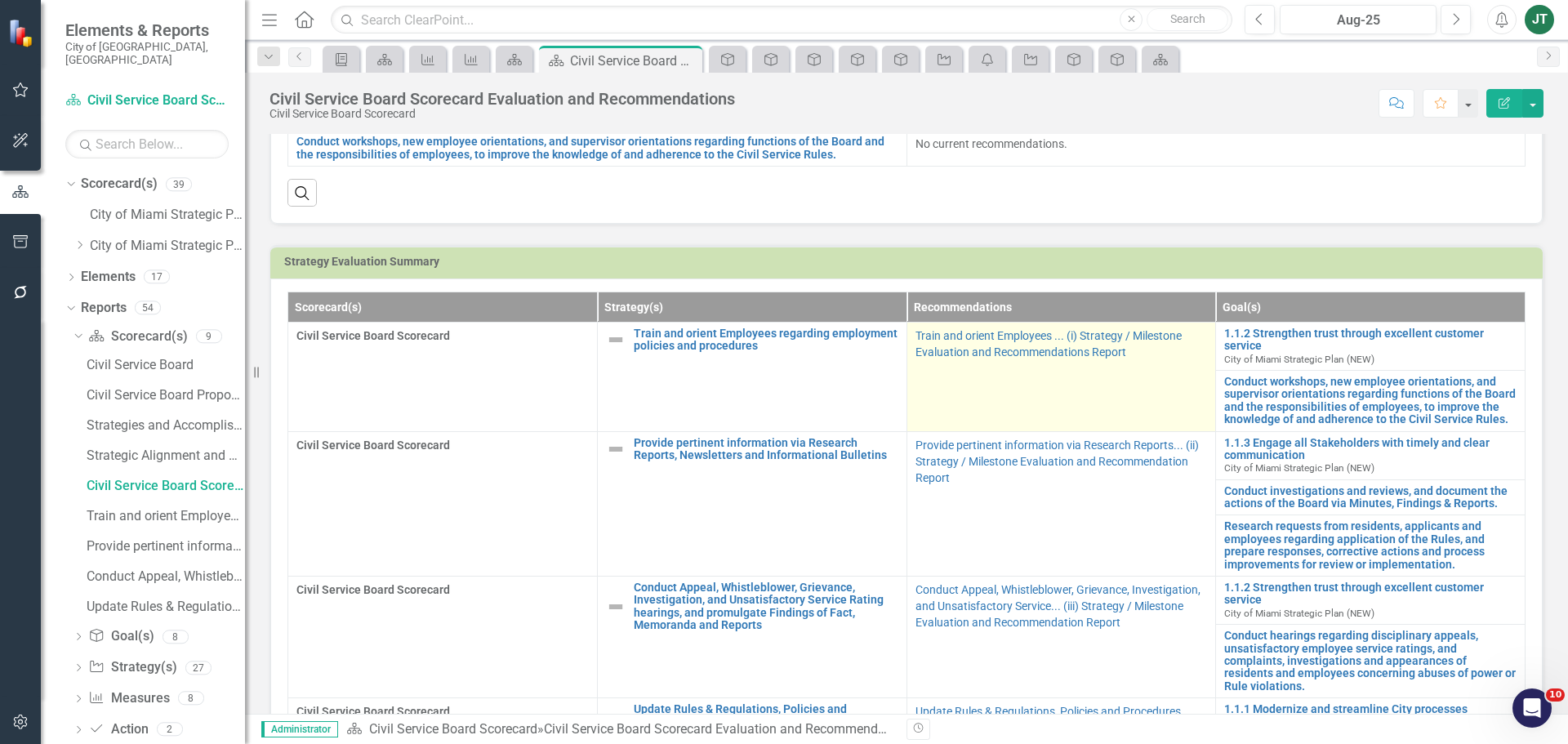
scroll to position [327, 0]
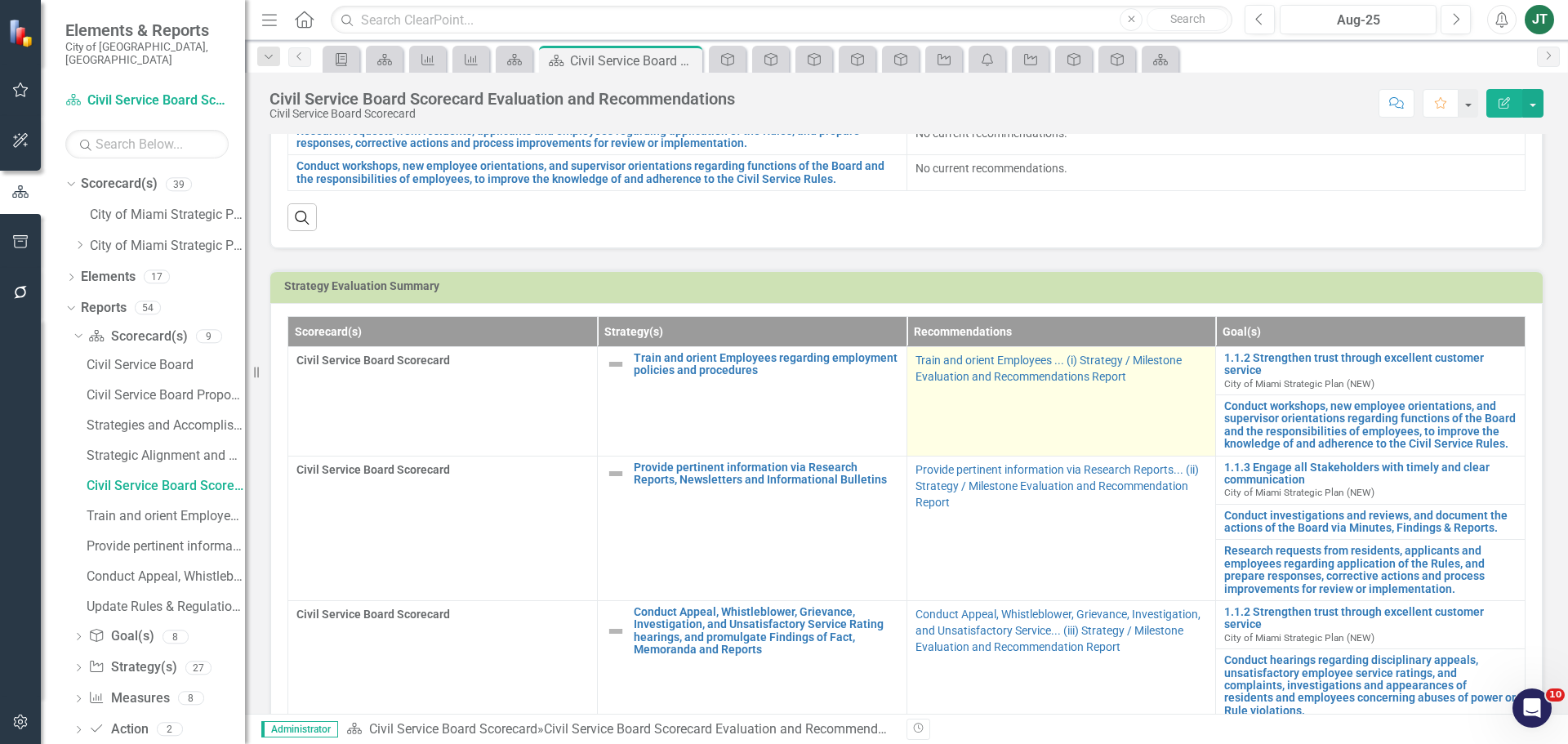
click at [1176, 427] on td "Train and orient Employees ... (i) Strategy / Milestone Evaluation and Recommen…" at bounding box center [1061, 400] width 310 height 110
click at [1174, 425] on td "Train and orient Employees ... (i) Strategy / Milestone Evaluation and Recommen…" at bounding box center [1061, 400] width 310 height 110
click at [1105, 432] on td "Train and orient Employees ... (i) Strategy / Milestone Evaluation and Recommen…" at bounding box center [1061, 400] width 310 height 110
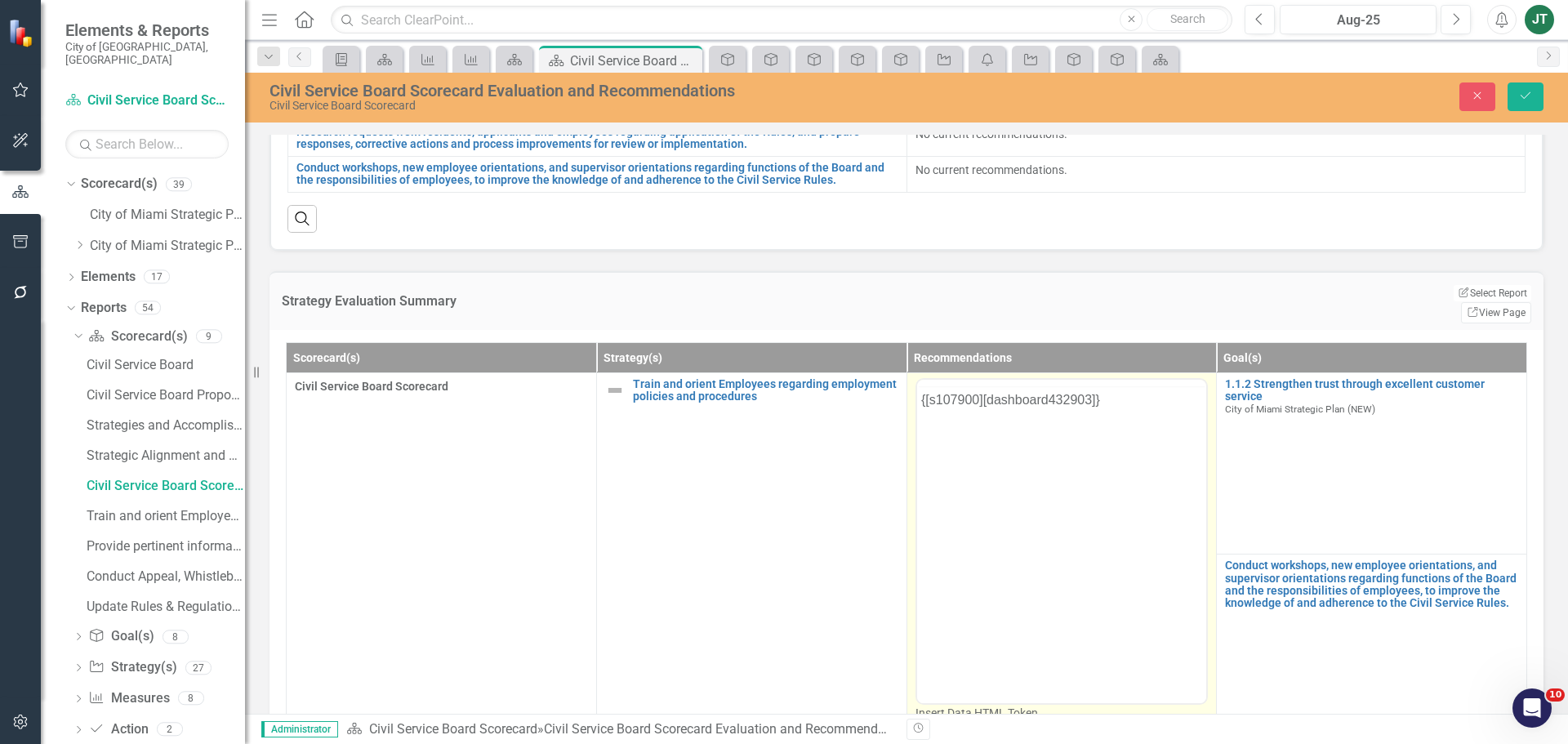
scroll to position [0, 0]
click at [1037, 390] on icon "Reveal or hide additional toolbar items" at bounding box center [1046, 400] width 20 height 20
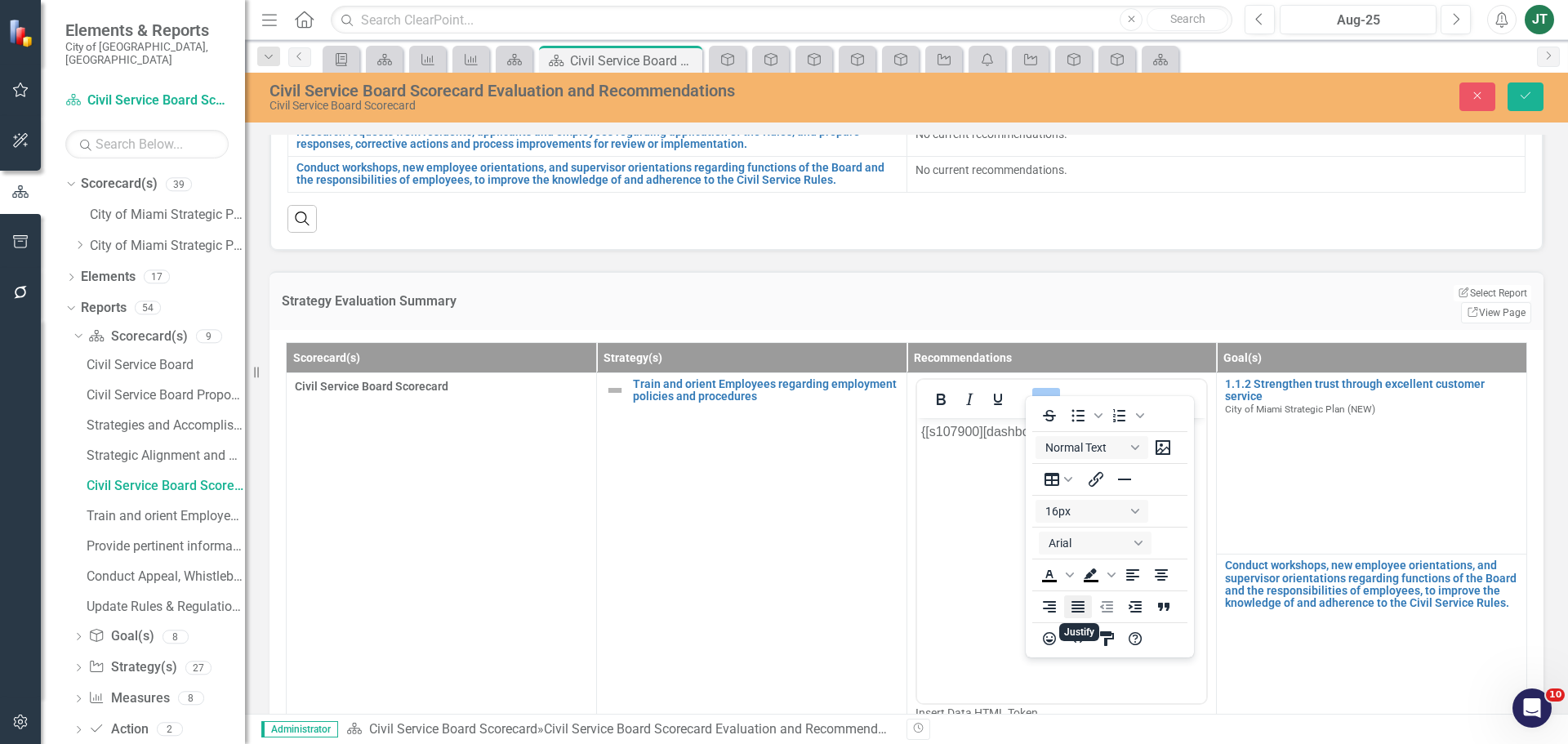
click at [1073, 609] on icon "Justify" at bounding box center [1078, 607] width 13 height 12
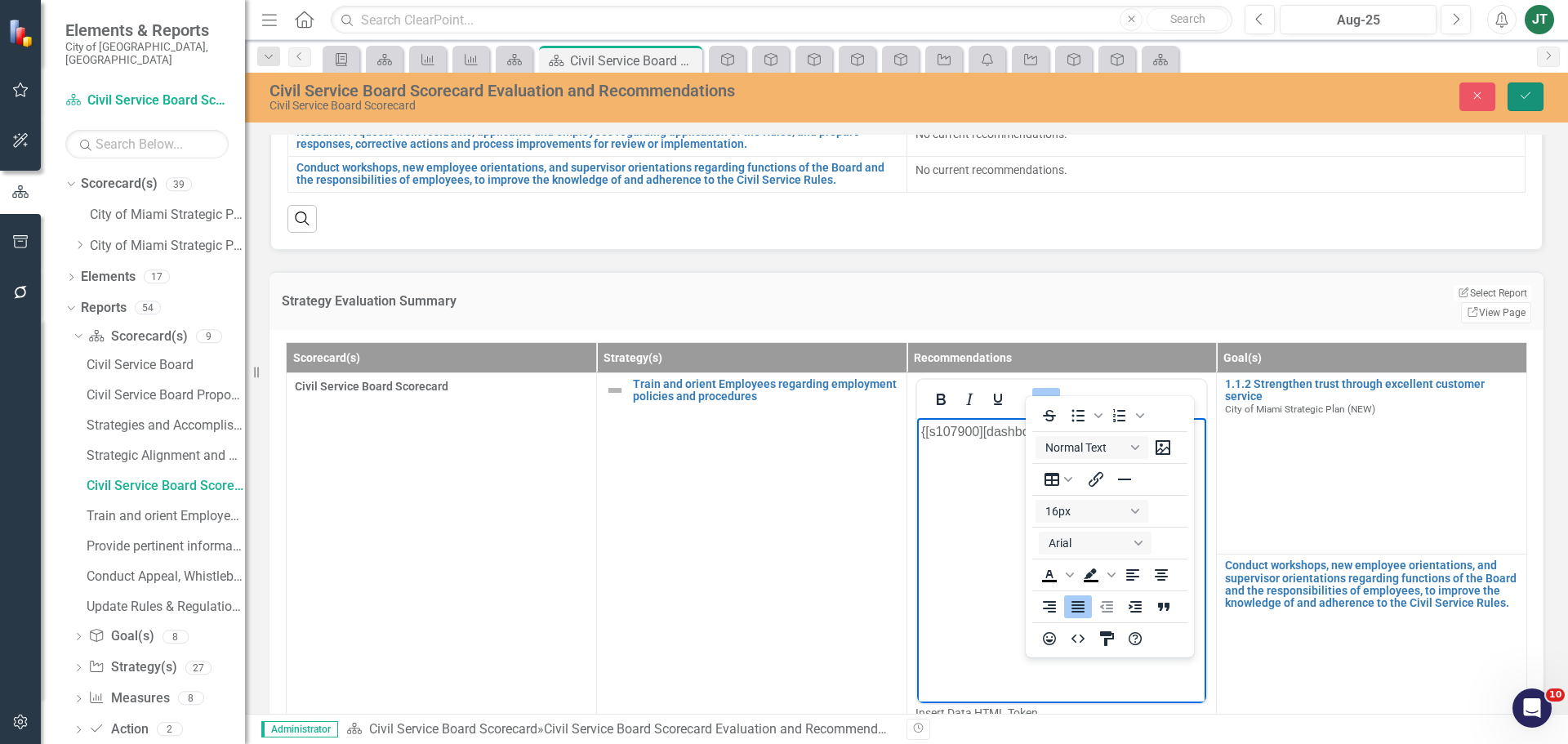
click at [1527, 93] on icon "Save" at bounding box center [1526, 96] width 15 height 12
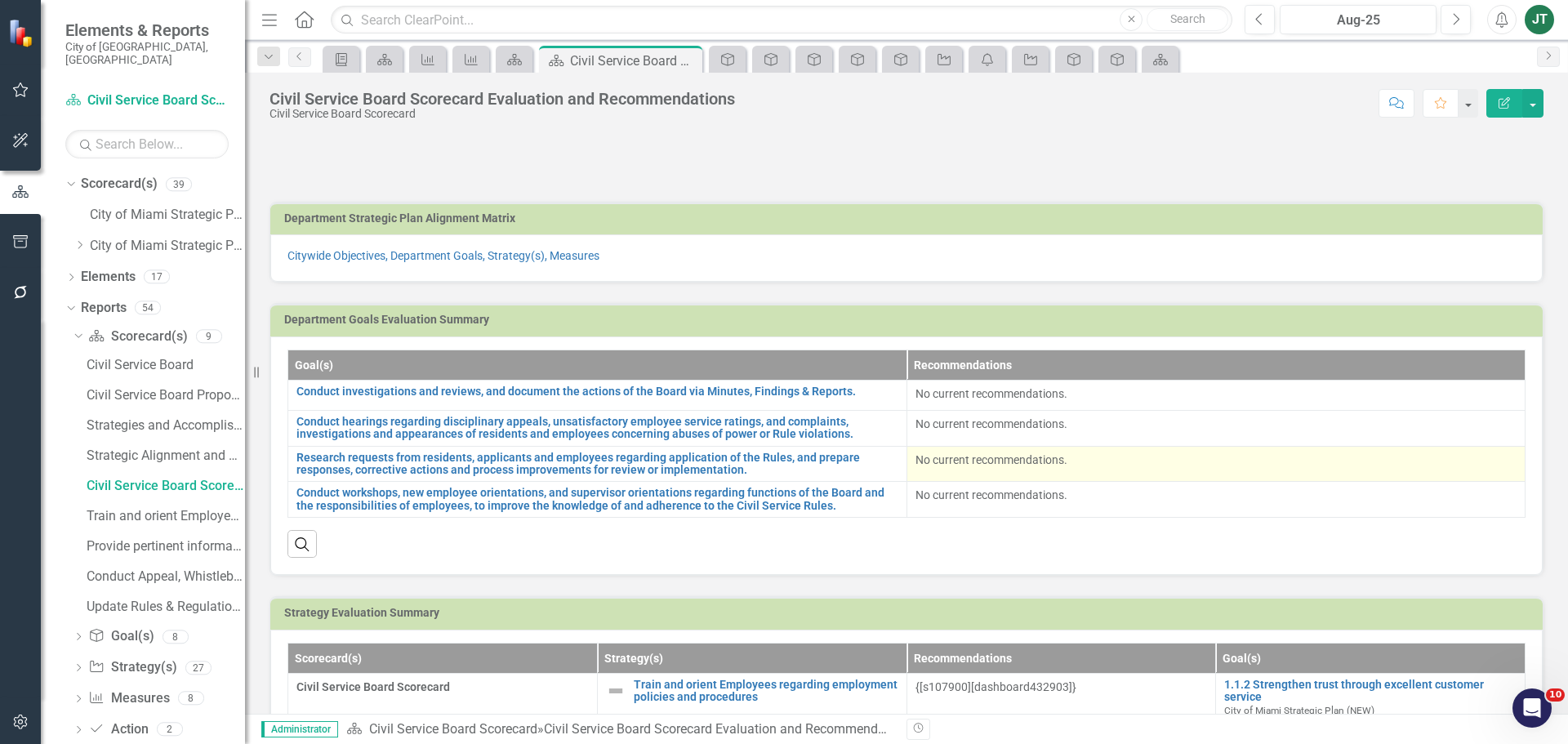
scroll to position [327, 0]
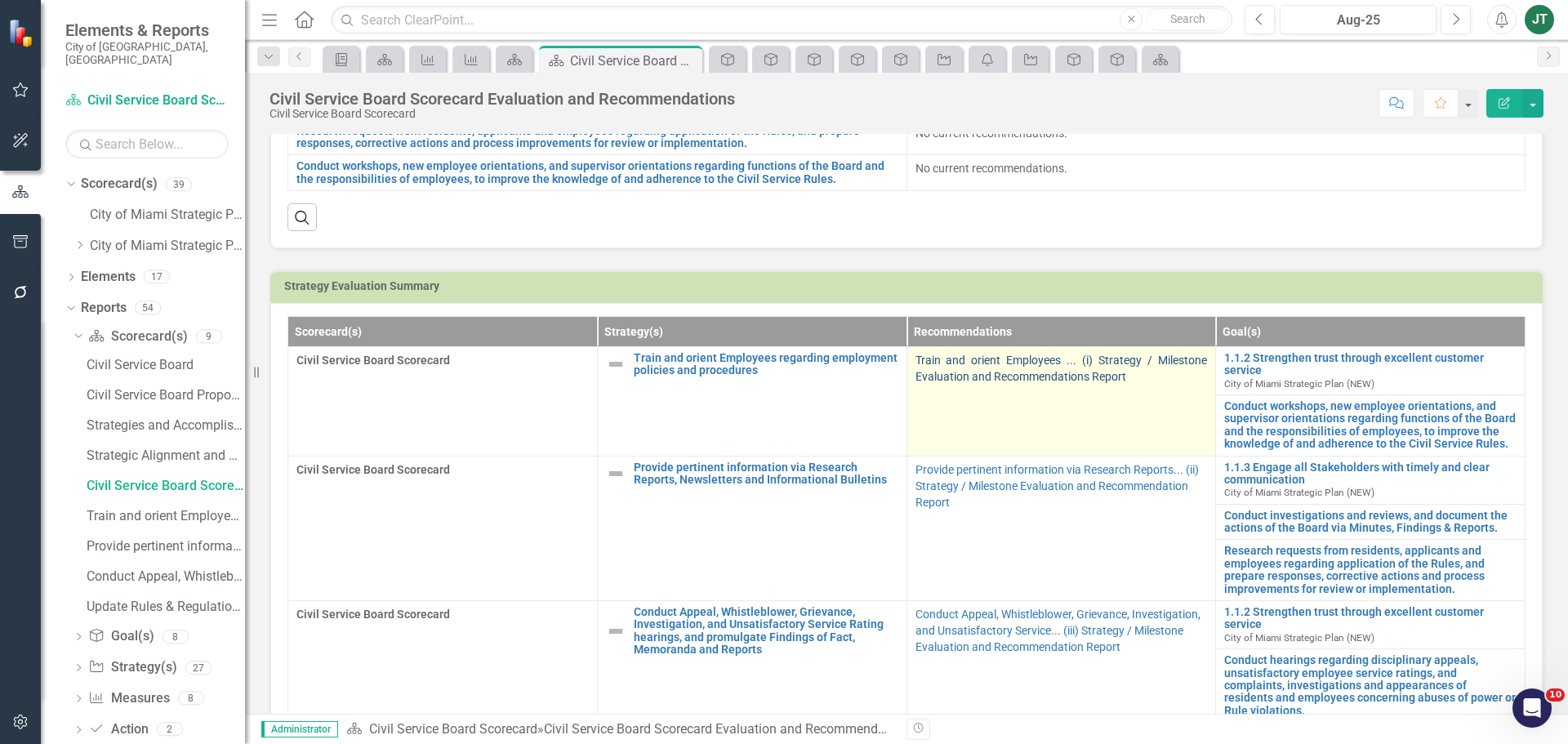
click at [995, 363] on link "Train and orient Employees ... (i) Strategy / Milestone Evaluation and Recommen…" at bounding box center [1062, 368] width 292 height 30
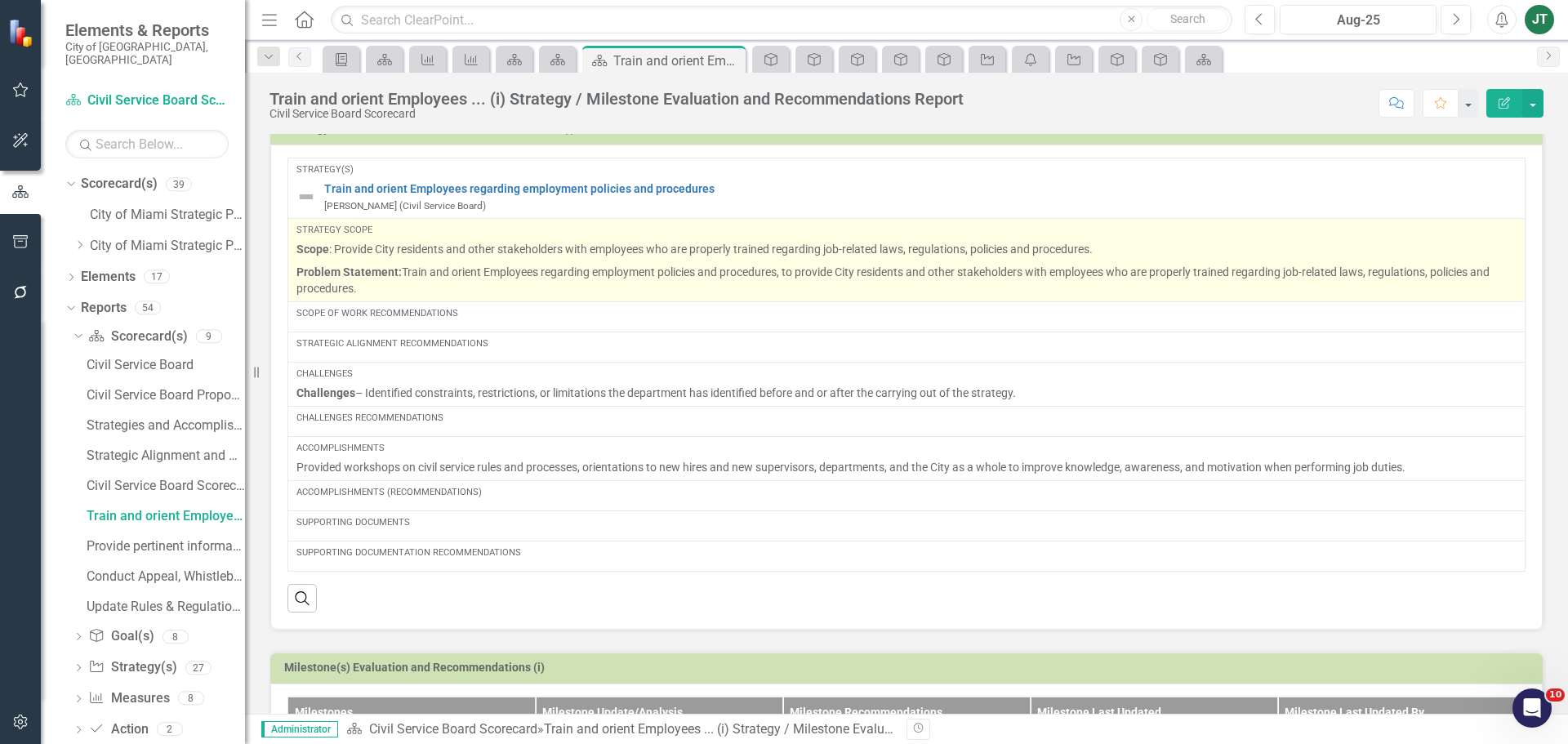
scroll to position [7, 0]
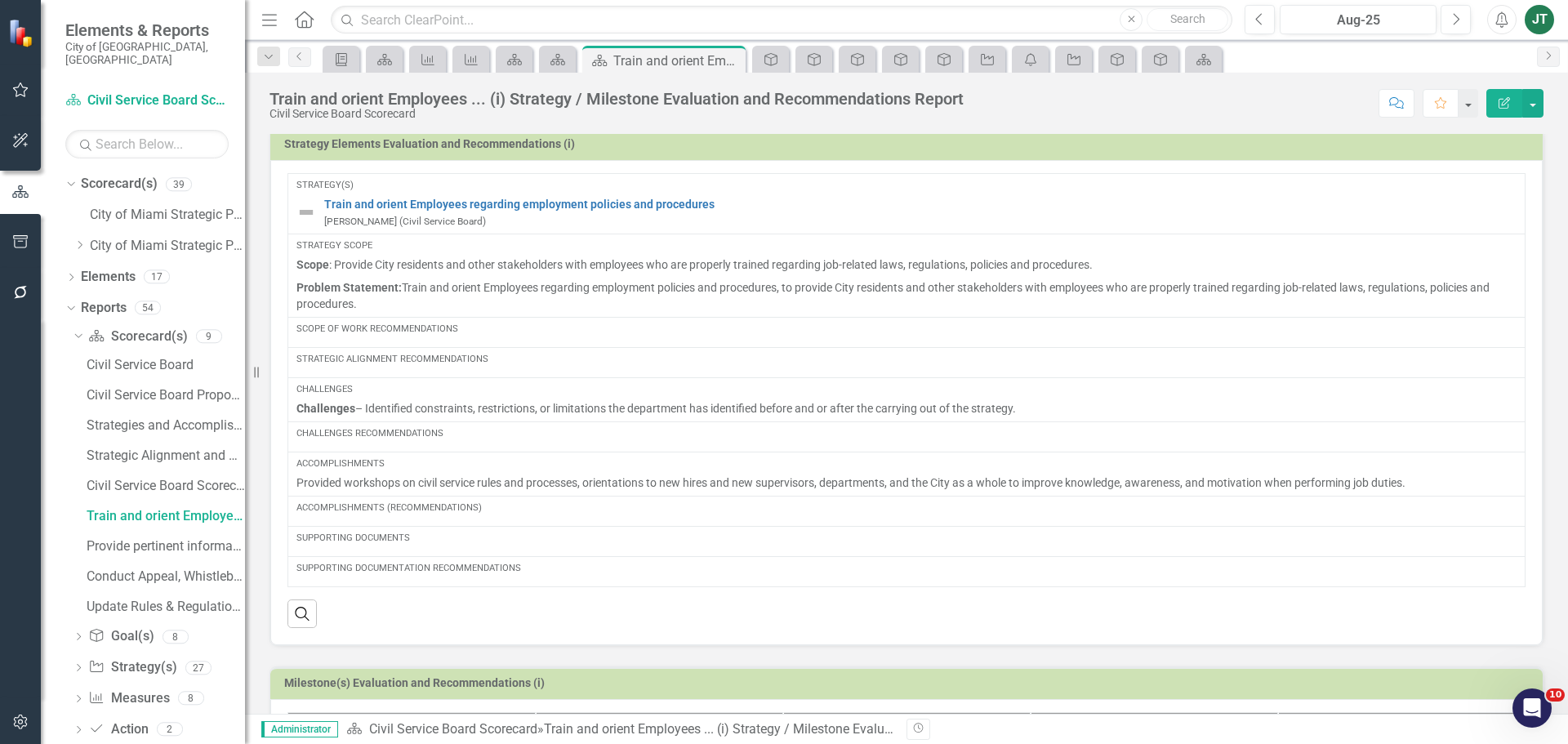
click at [467, 323] on div "Scope of Work Recommendations" at bounding box center [907, 329] width 1220 height 13
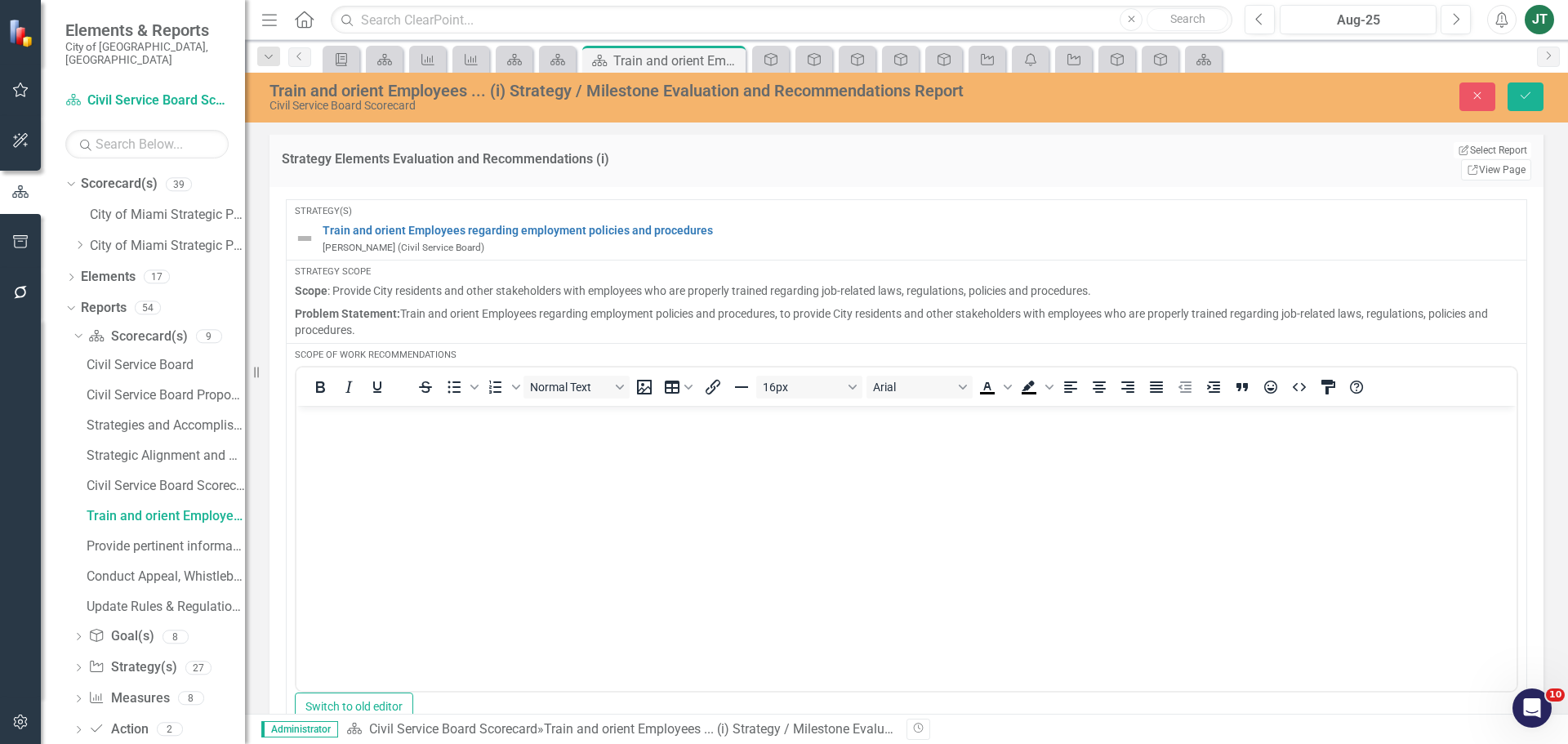
scroll to position [0, 0]
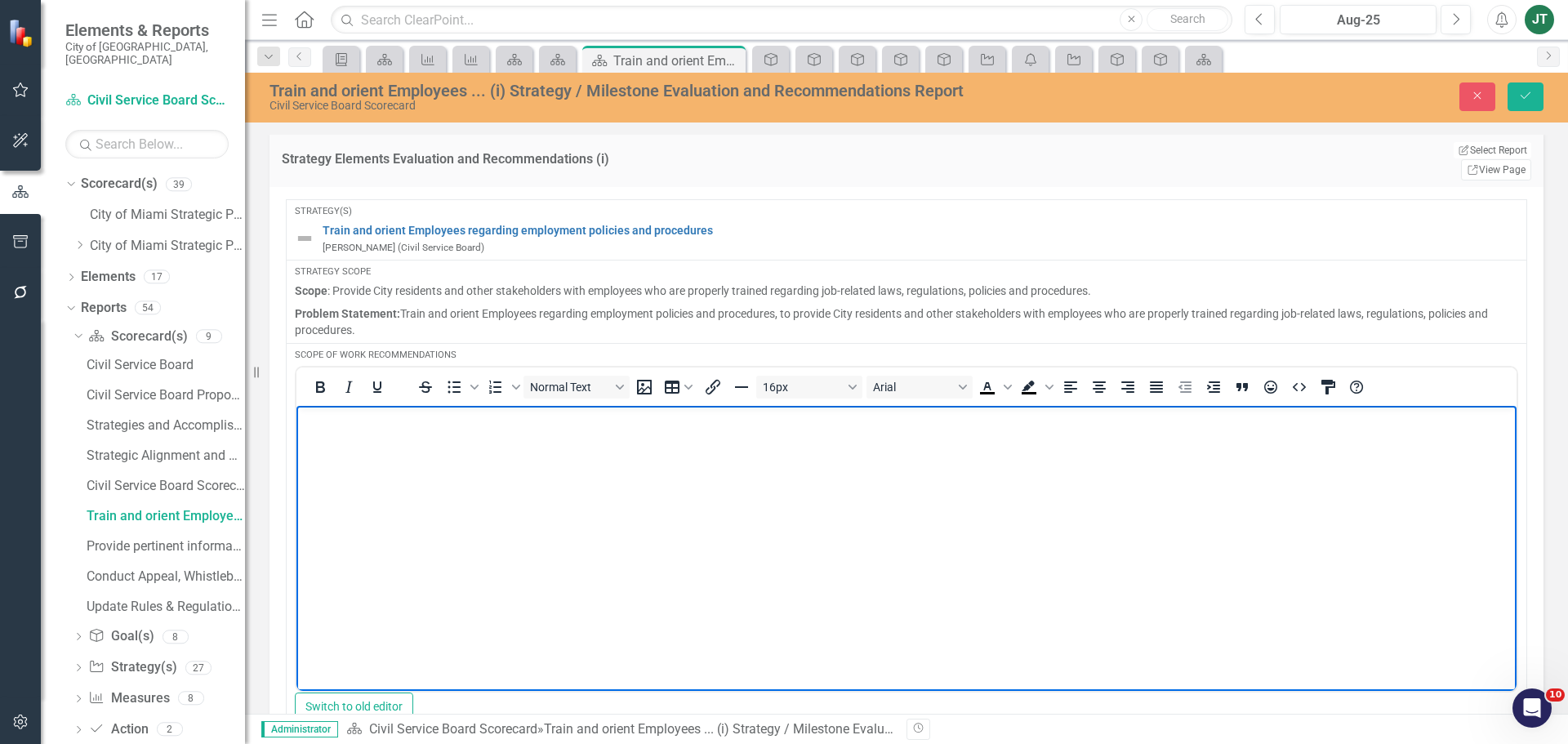
drag, startPoint x: 547, startPoint y: 459, endPoint x: 538, endPoint y: 453, distance: 10.8
click at [542, 457] on body "Rich Text Area. Press ALT-0 for help." at bounding box center [907, 528] width 1220 height 245
click at [419, 450] on body "Rich Text Area. Press ALT-0 for help." at bounding box center [907, 528] width 1220 height 245
click at [495, 443] on body "Rich Text Area. Press ALT-0 for help." at bounding box center [907, 528] width 1220 height 245
click at [566, 426] on p "Review newsletter, reviewed calendar" at bounding box center [907, 419] width 1212 height 20
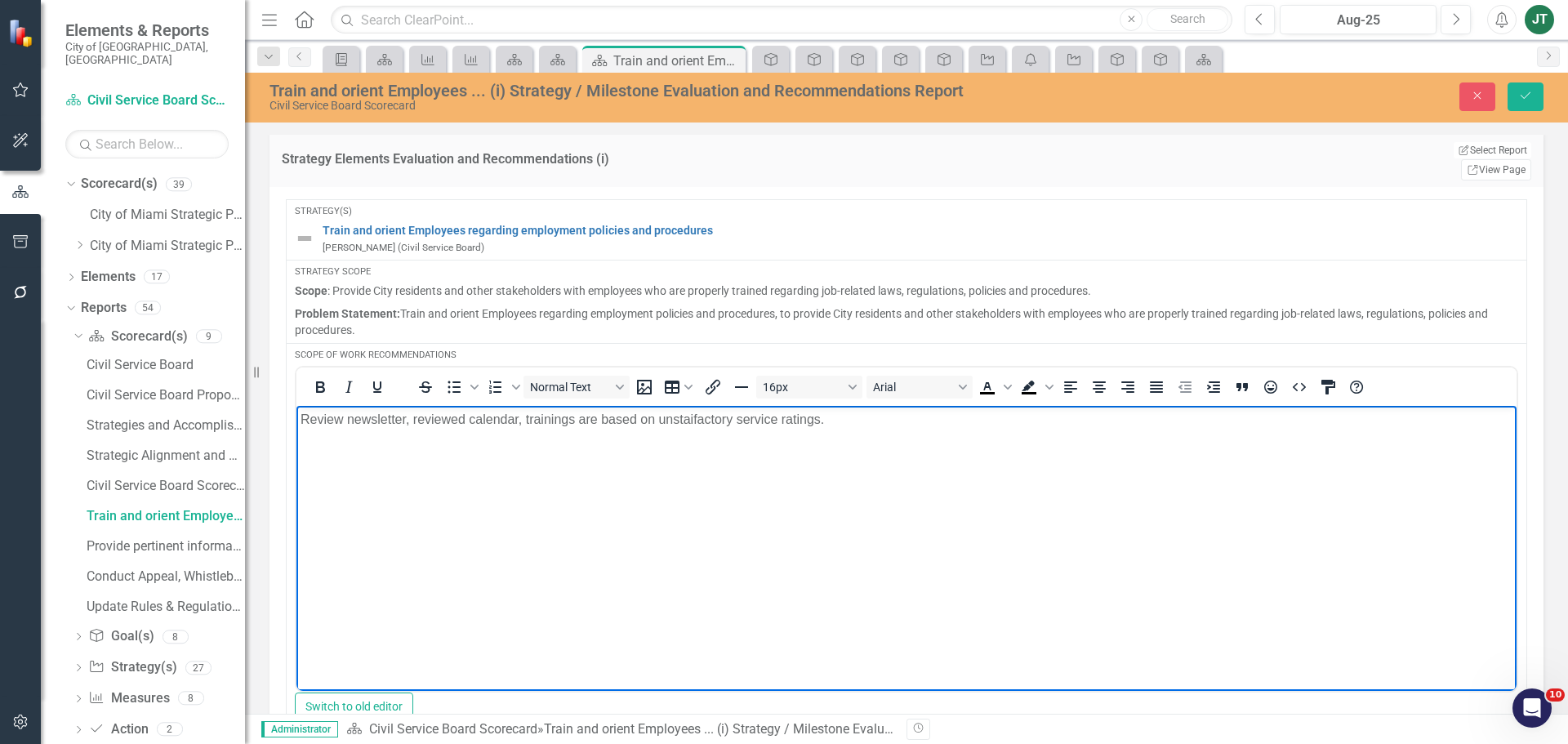
click at [680, 424] on p "Review newsletter, reviewed calendar, trainings are based on unstaifactory serv…" at bounding box center [907, 419] width 1212 height 20
click at [341, 415] on p "Review newsletter, reviewed calendar, trainings are based on unsatisfactory ser…" at bounding box center [907, 419] width 1212 height 20
click at [879, 423] on p "Reviewed newsletter, reviewed calendar, trainings are based on unsatisfactory s…" at bounding box center [907, 419] width 1212 height 20
click at [612, 419] on p "Reviewed newsletter, reviewed calendar, trainings are based on unsatisfactory s…" at bounding box center [907, 419] width 1212 height 20
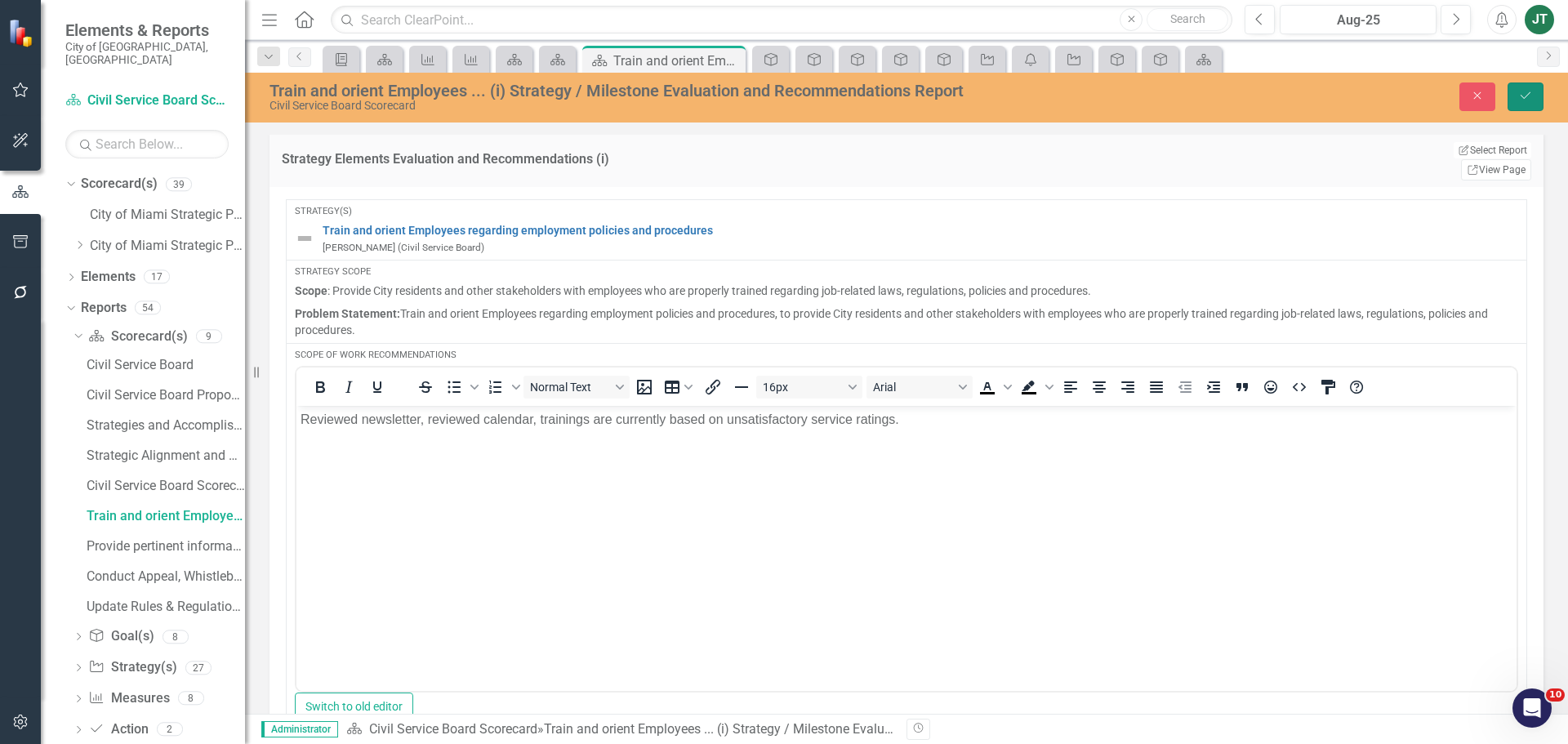
click at [1523, 94] on icon "Save" at bounding box center [1526, 96] width 15 height 12
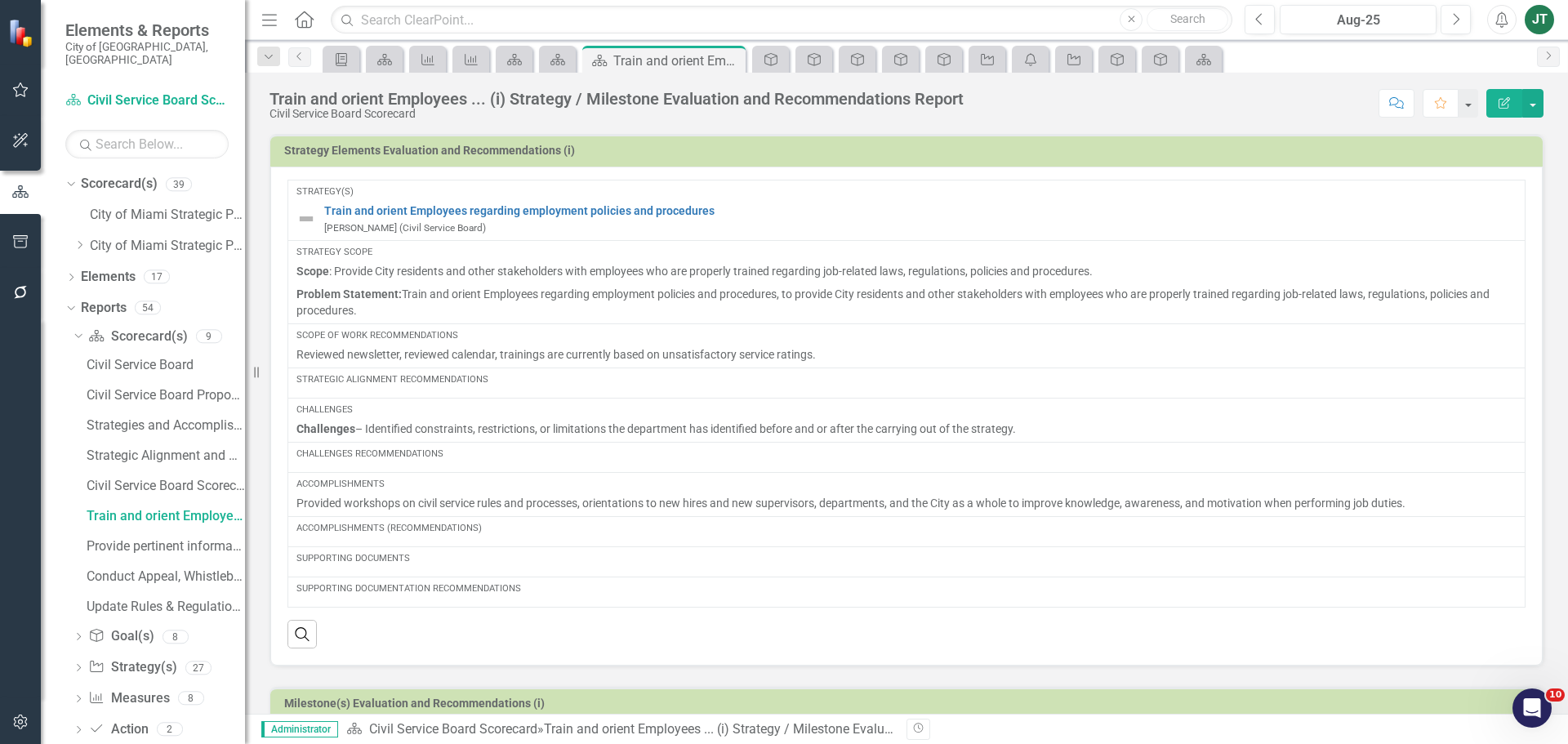
click at [848, 346] on p "Reviewed newsletter, reviewed calendar, trainings are currently based on unsati…" at bounding box center [907, 354] width 1220 height 17
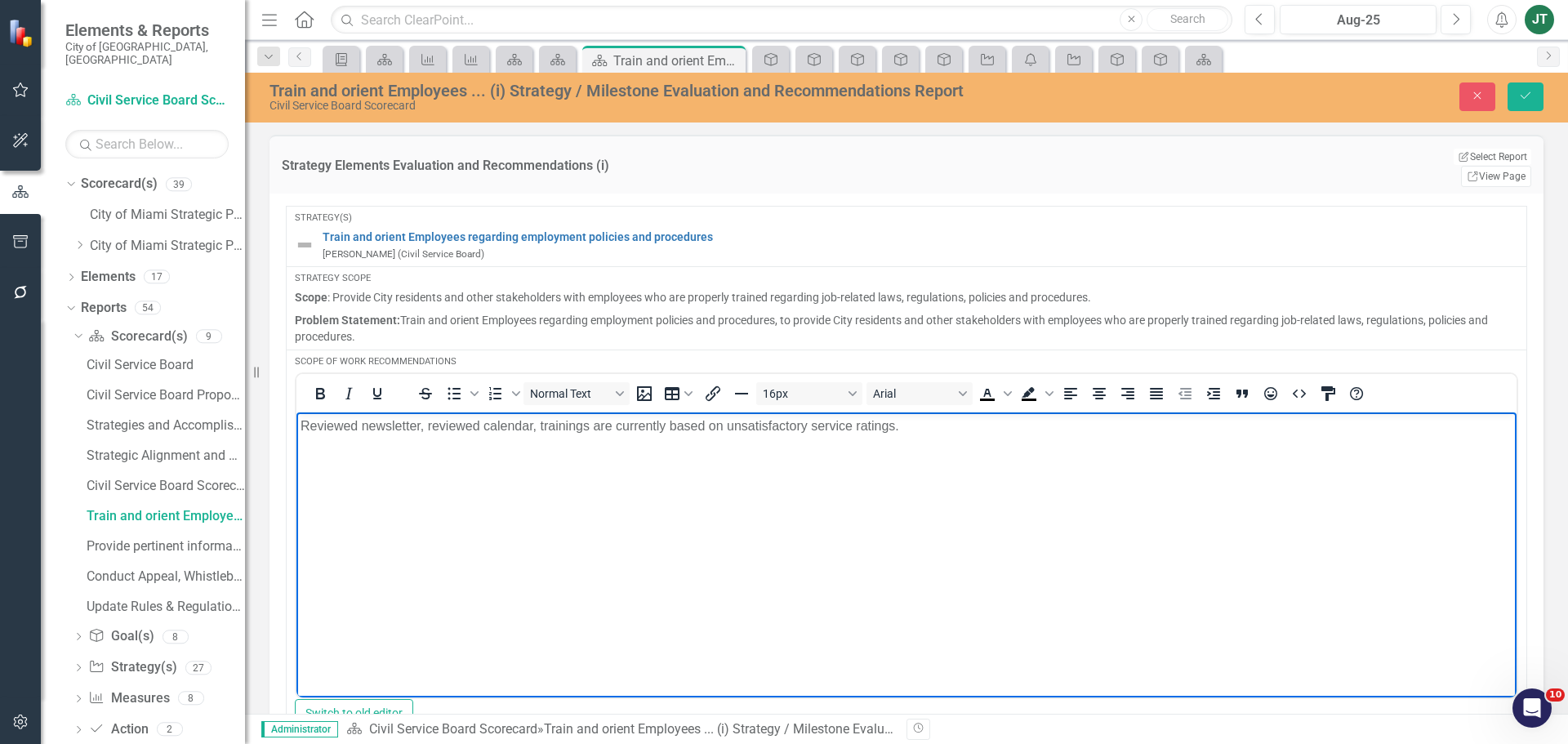
click at [931, 433] on p "Reviewed newsletter, reviewed calendar, trainings are currently based on unsati…" at bounding box center [907, 426] width 1212 height 20
click at [566, 445] on p "Reviewed newsletter, reviewed calendar, trainings are currently based on unsati…" at bounding box center [907, 435] width 1212 height 39
click at [568, 452] on p "Reviewed newsletter, reviewed calendar, trainings are currently based on unsati…" at bounding box center [907, 435] width 1212 height 39
click at [526, 448] on p "Reviewed newsletter, reviewed calendar, trainings are currently based on unsati…" at bounding box center [907, 435] width 1212 height 39
click at [510, 441] on p "Reviewed newsletter, reviewed calendar, trainings are currently based on unsati…" at bounding box center [907, 435] width 1212 height 39
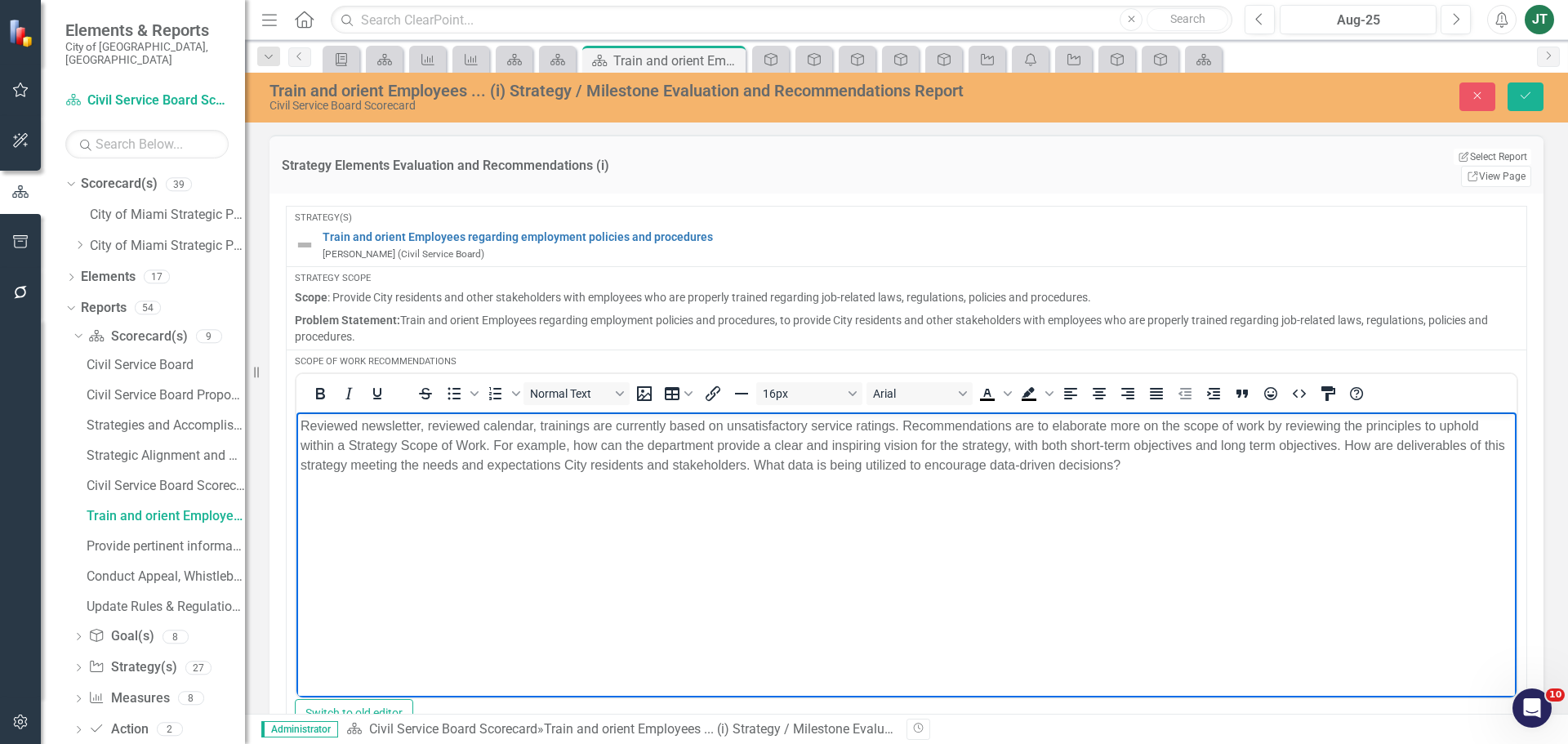
click at [803, 464] on p "Reviewed newsletter, reviewed calendar, trainings are currently based on unsati…" at bounding box center [907, 445] width 1212 height 59
click at [803, 465] on p "Reviewed newsletter, reviewed calendar, trainings are currently based on unsati…" at bounding box center [907, 445] width 1212 height 59
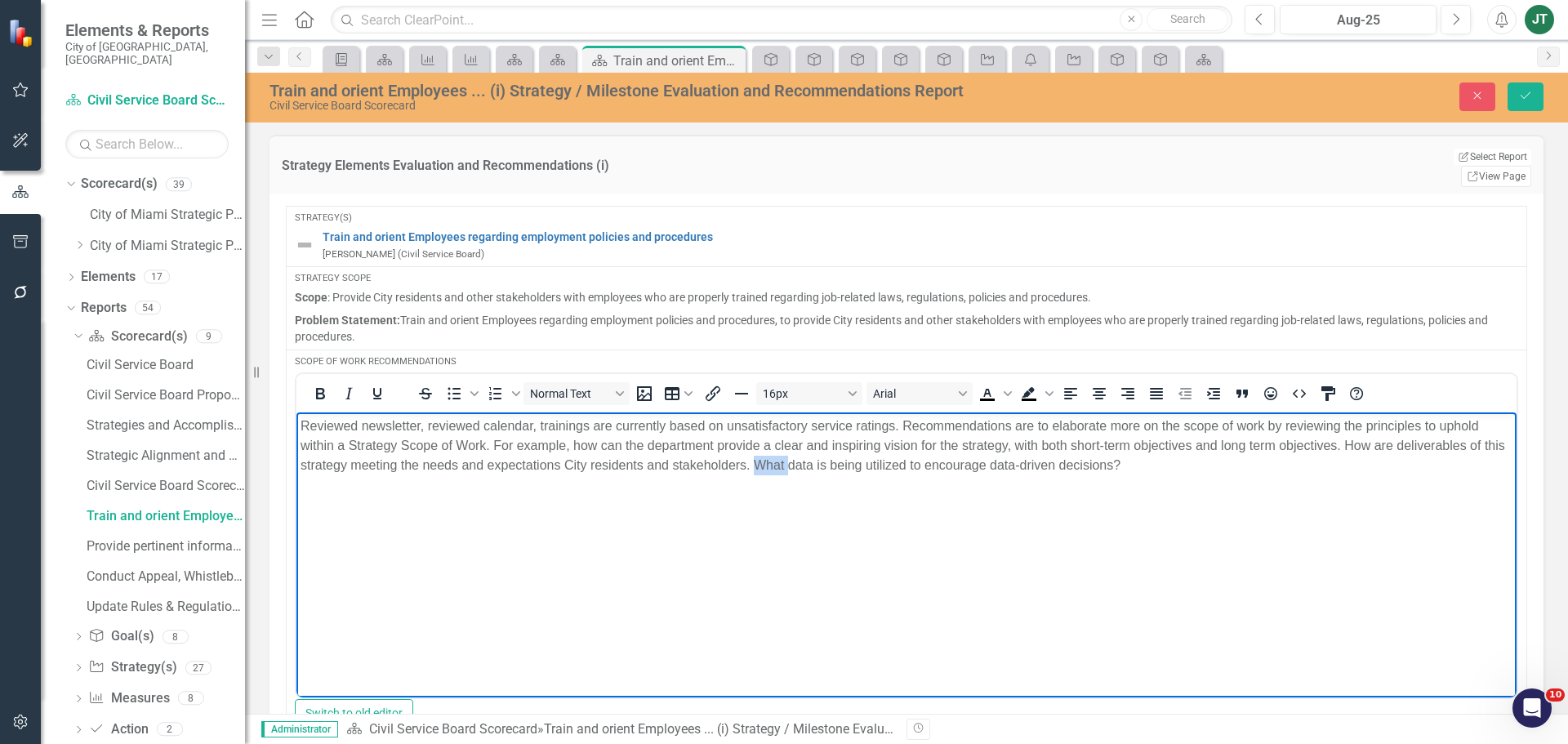
click at [802, 465] on p "Reviewed newsletter, reviewed calendar, trainings are currently based on unsati…" at bounding box center [907, 445] width 1212 height 59
click at [802, 466] on p "Reviewed newsletter, reviewed calendar, trainings are currently based on unsati…" at bounding box center [907, 445] width 1212 height 59
click at [809, 463] on p "Reviewed newsletter, reviewed calendar, trainings are currently based on unsati…" at bounding box center [907, 445] width 1212 height 59
drag, startPoint x: 810, startPoint y: 463, endPoint x: 782, endPoint y: 466, distance: 28.2
click at [782, 466] on p "Reviewed newsletter, reviewed calendar, trainings are currently based on unsati…" at bounding box center [907, 445] width 1212 height 59
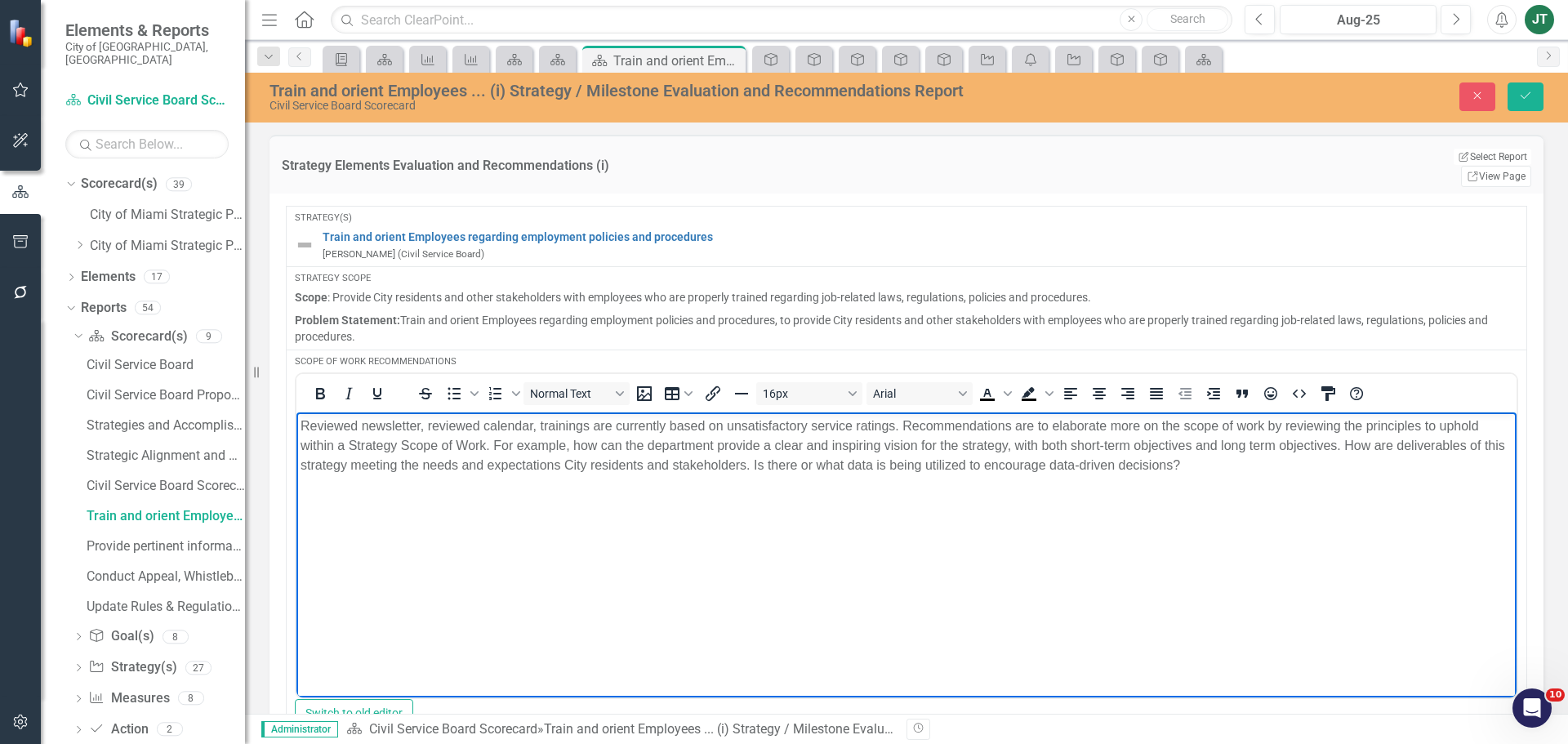
click at [1215, 465] on p "Reviewed newsletter, reviewed calendar, trainings are currently based on unsati…" at bounding box center [907, 445] width 1212 height 59
click at [1296, 460] on p "Reviewed newsletter, reviewed calendar, trainings are currently based on unsati…" at bounding box center [907, 445] width 1212 height 59
click at [1406, 453] on p "Reviewed newsletter, reviewed calendar, trainings are currently based on unsati…" at bounding box center [907, 445] width 1212 height 59
drag, startPoint x: 1401, startPoint y: 465, endPoint x: 1447, endPoint y: 488, distance: 51.4
click at [1447, 476] on p "Reviewed newsletter, reviewed calendar, trainings are currently based on unsati…" at bounding box center [907, 445] width 1212 height 59
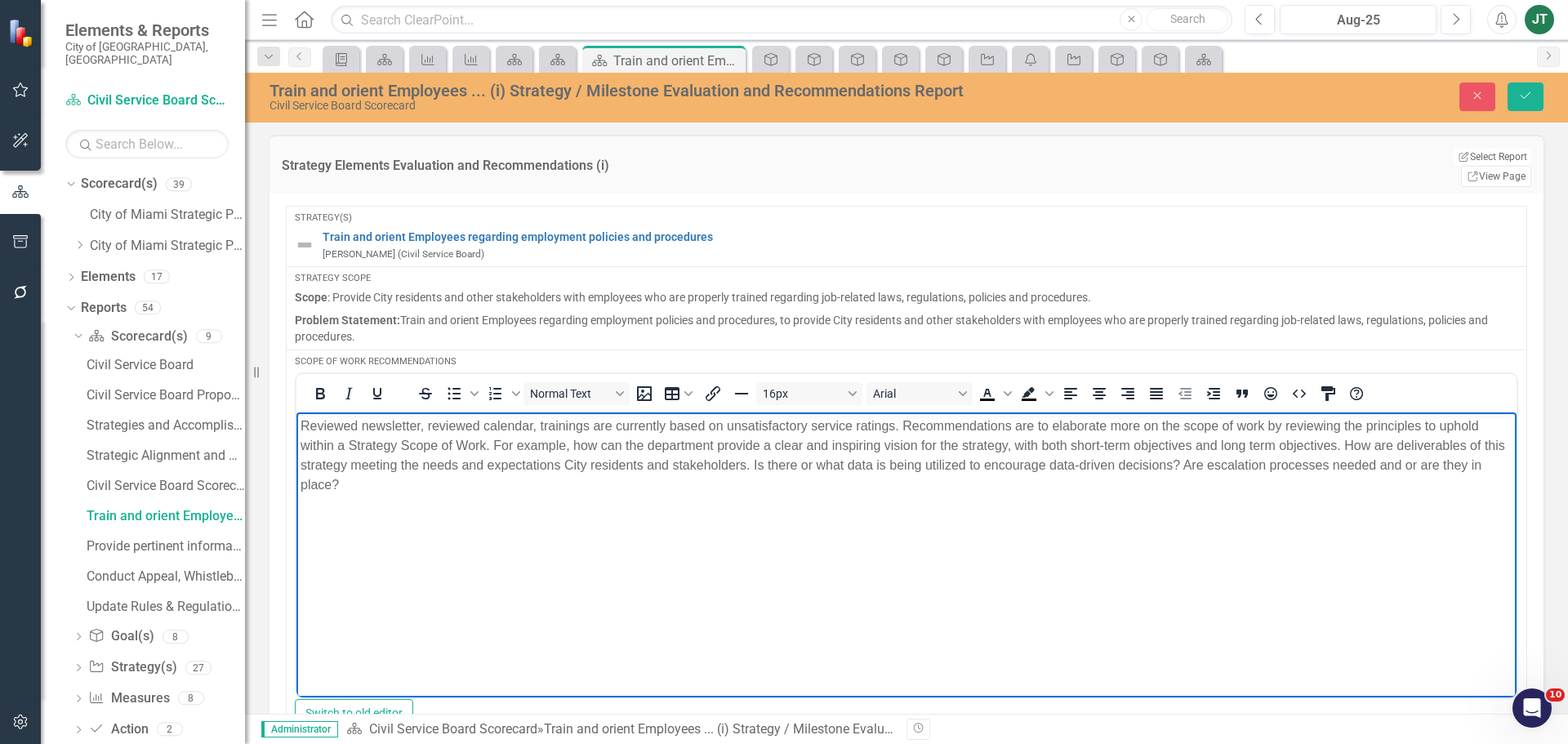
click at [407, 486] on p "Reviewed newsletter, reviewed calendar, trainings are currently based on unsati…" at bounding box center [907, 455] width 1212 height 78
click at [516, 483] on p "Reviewed newsletter, reviewed calendar, trainings are currently based on unsati…" at bounding box center [907, 455] width 1212 height 78
click at [561, 482] on p "Reviewed newsletter, reviewed calendar, trainings are currently based on unsati…" at bounding box center [907, 455] width 1212 height 78
click at [558, 484] on p "Reviewed newsletter, reviewed calendar, trainings are currently based on unsati…" at bounding box center [907, 455] width 1212 height 78
click at [748, 490] on p "Reviewed newsletter, reviewed calendar, trainings are currently based on unsati…" at bounding box center [907, 455] width 1212 height 78
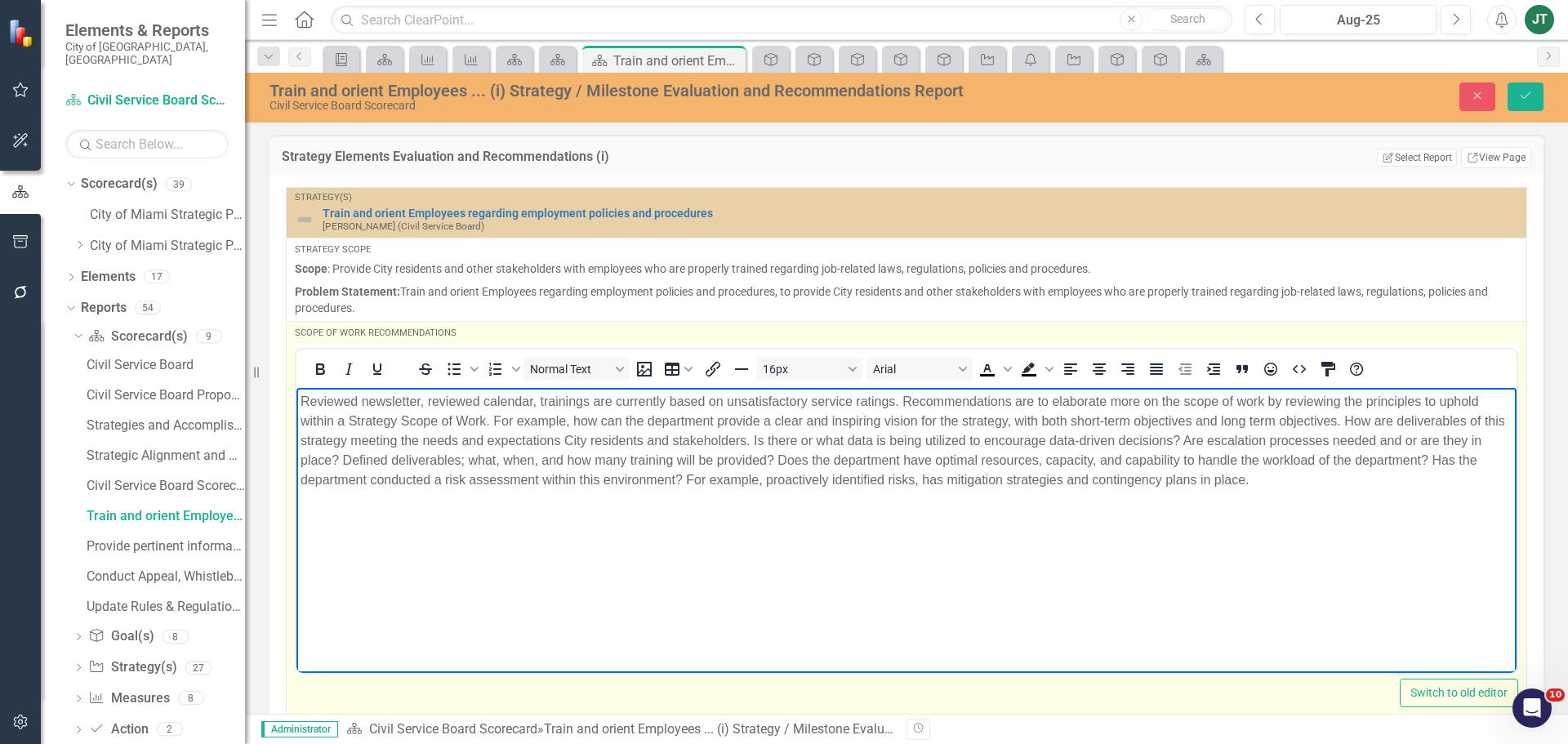
drag, startPoint x: 1325, startPoint y: 489, endPoint x: 1330, endPoint y: 501, distance: 13.0
click at [1330, 500] on body "Reviewed newsletter, reviewed calendar, trainings are currently based on unsati…" at bounding box center [907, 509] width 1220 height 245
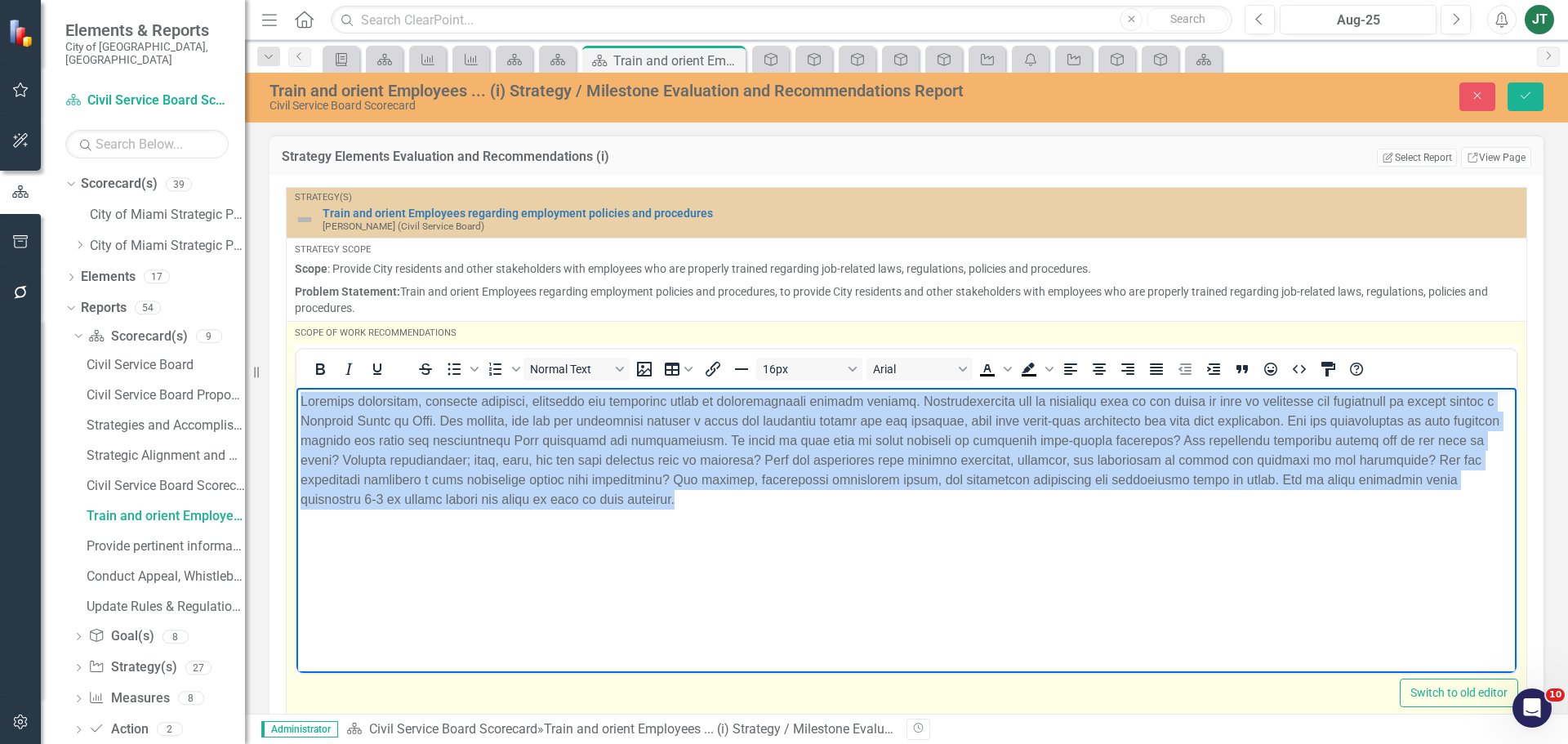
drag, startPoint x: 891, startPoint y: 510, endPoint x: 663, endPoint y: 760, distance: 338.4
click at [296, 387] on html at bounding box center [907, 509] width 1220 height 245
click at [1152, 370] on icon "Justify" at bounding box center [1157, 369] width 13 height 12
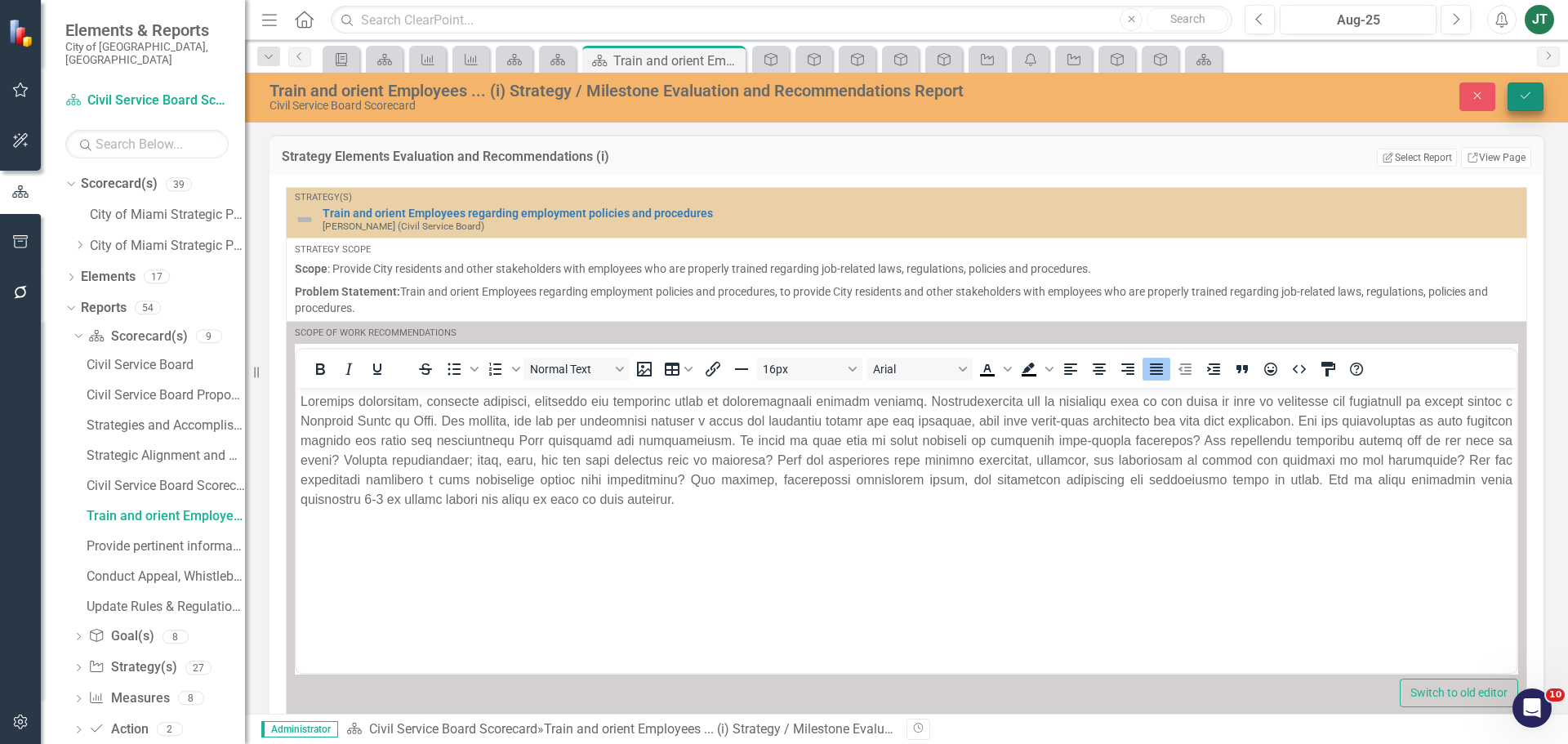
click at [1532, 89] on button "Save" at bounding box center [1526, 97] width 36 height 29
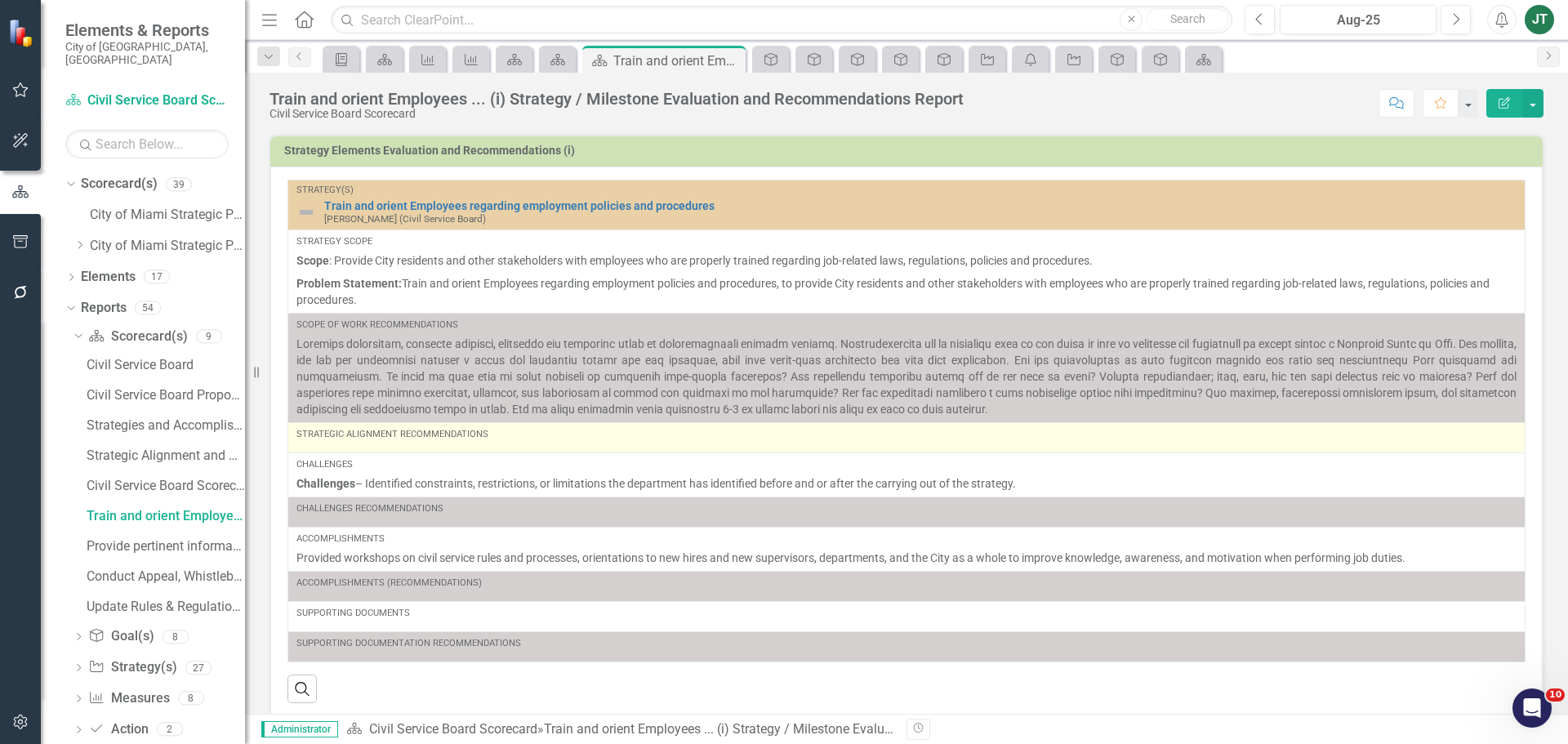
click at [501, 447] on div "Strategic Alignment Recommendations" at bounding box center [907, 438] width 1220 height 20
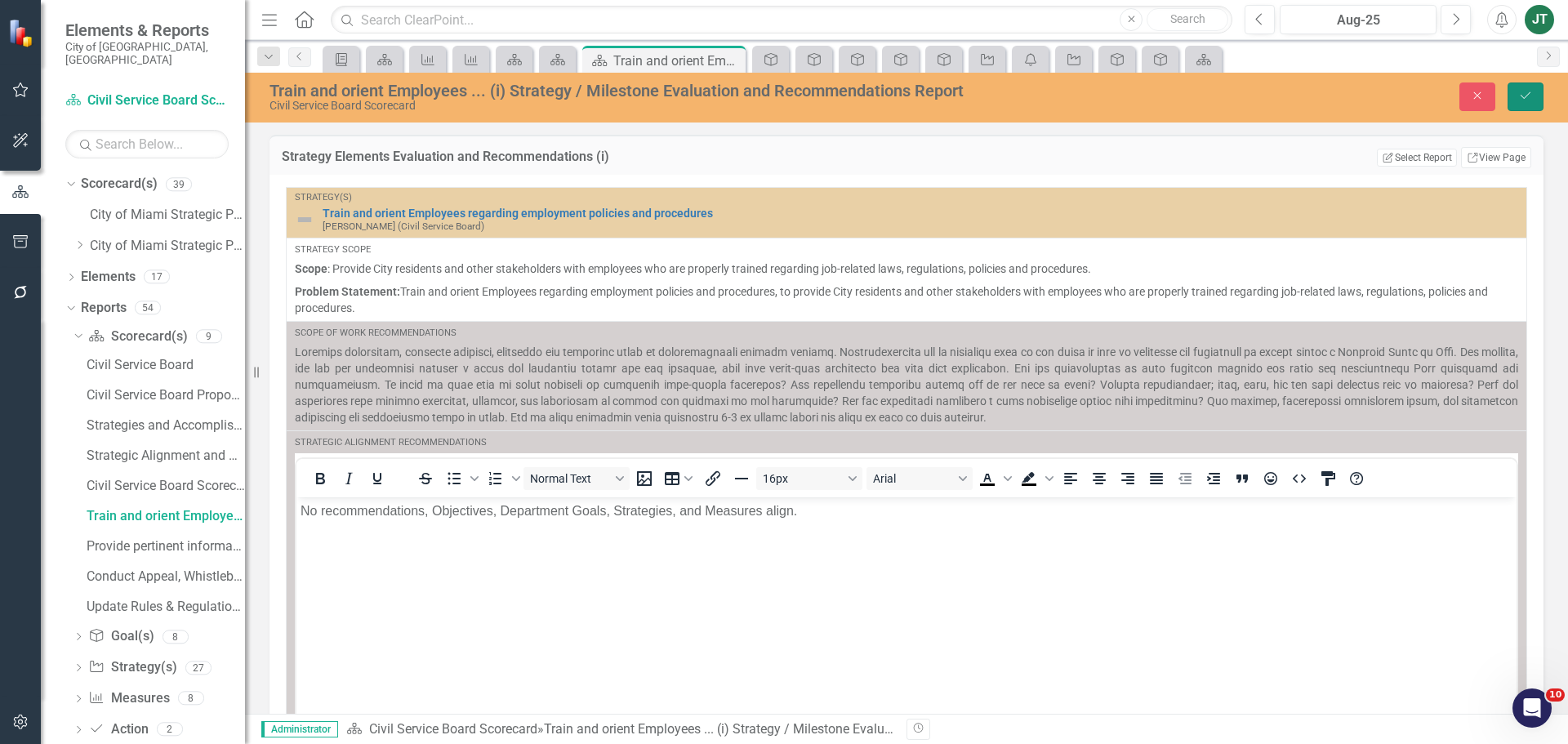
click at [1530, 103] on button "Save" at bounding box center [1526, 97] width 36 height 29
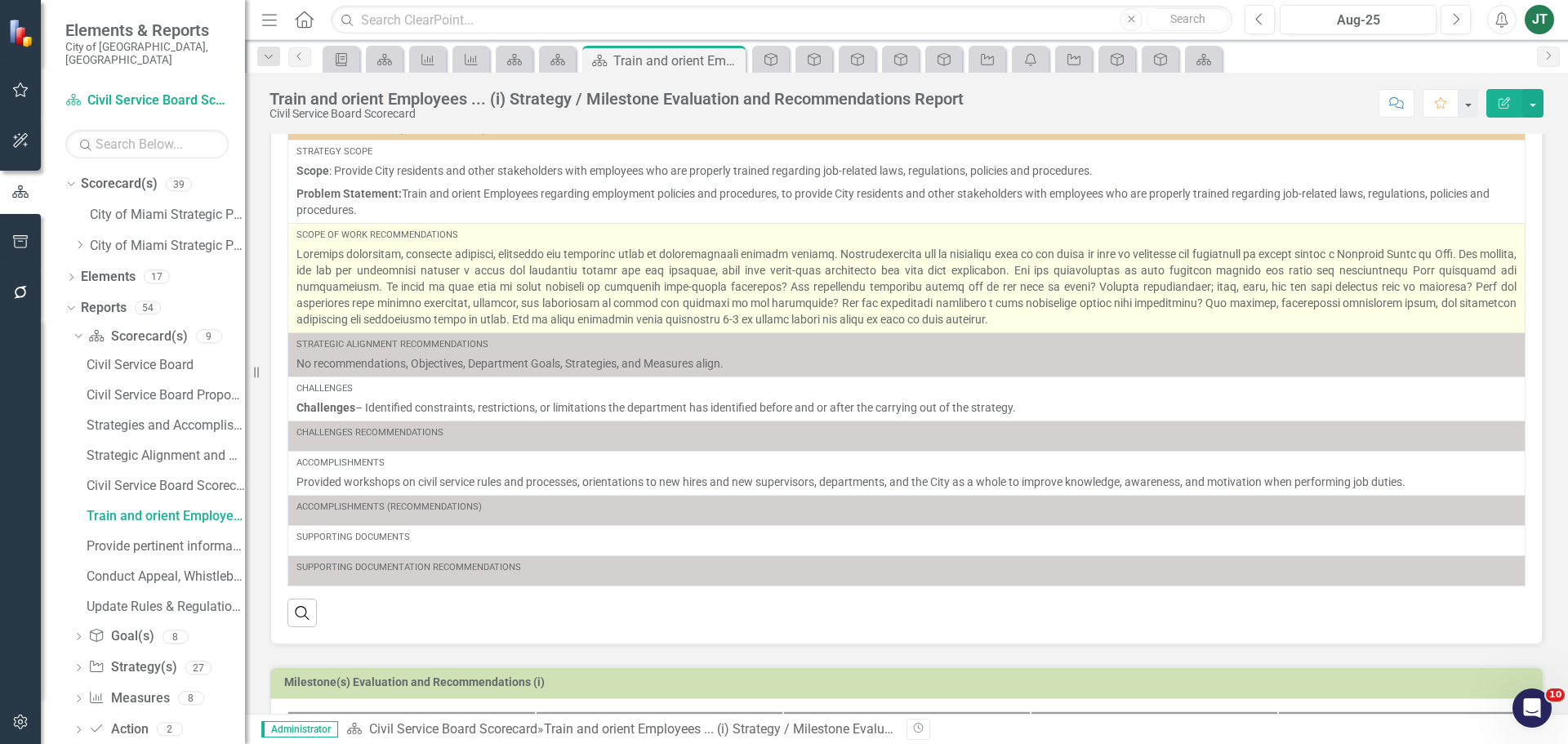
scroll to position [163, 0]
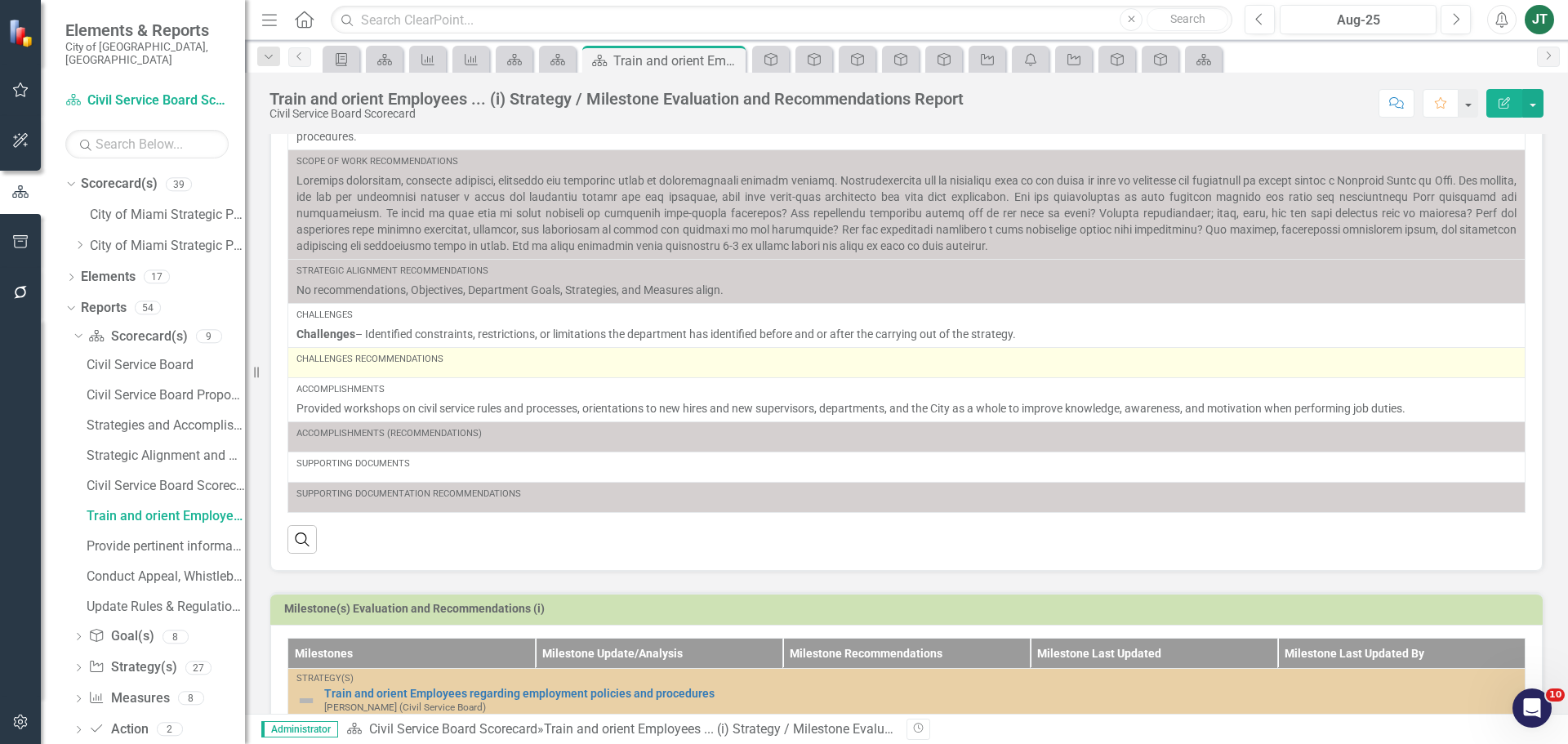
click at [394, 369] on div "Challenges Recommendations" at bounding box center [907, 363] width 1220 height 20
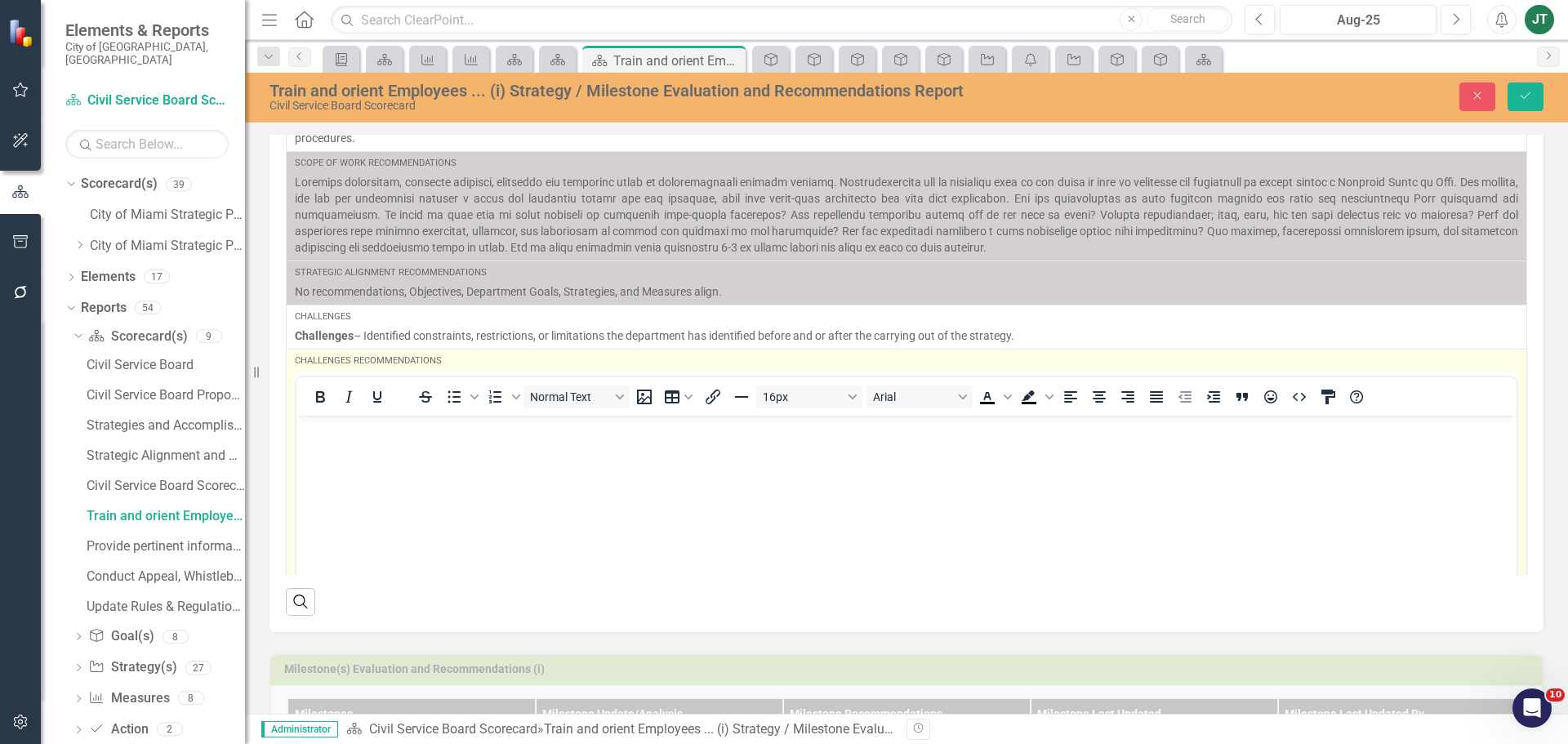
scroll to position [0, 0]
click at [380, 446] on body "Rich Text Area. Press ALT-0 for help." at bounding box center [907, 537] width 1220 height 245
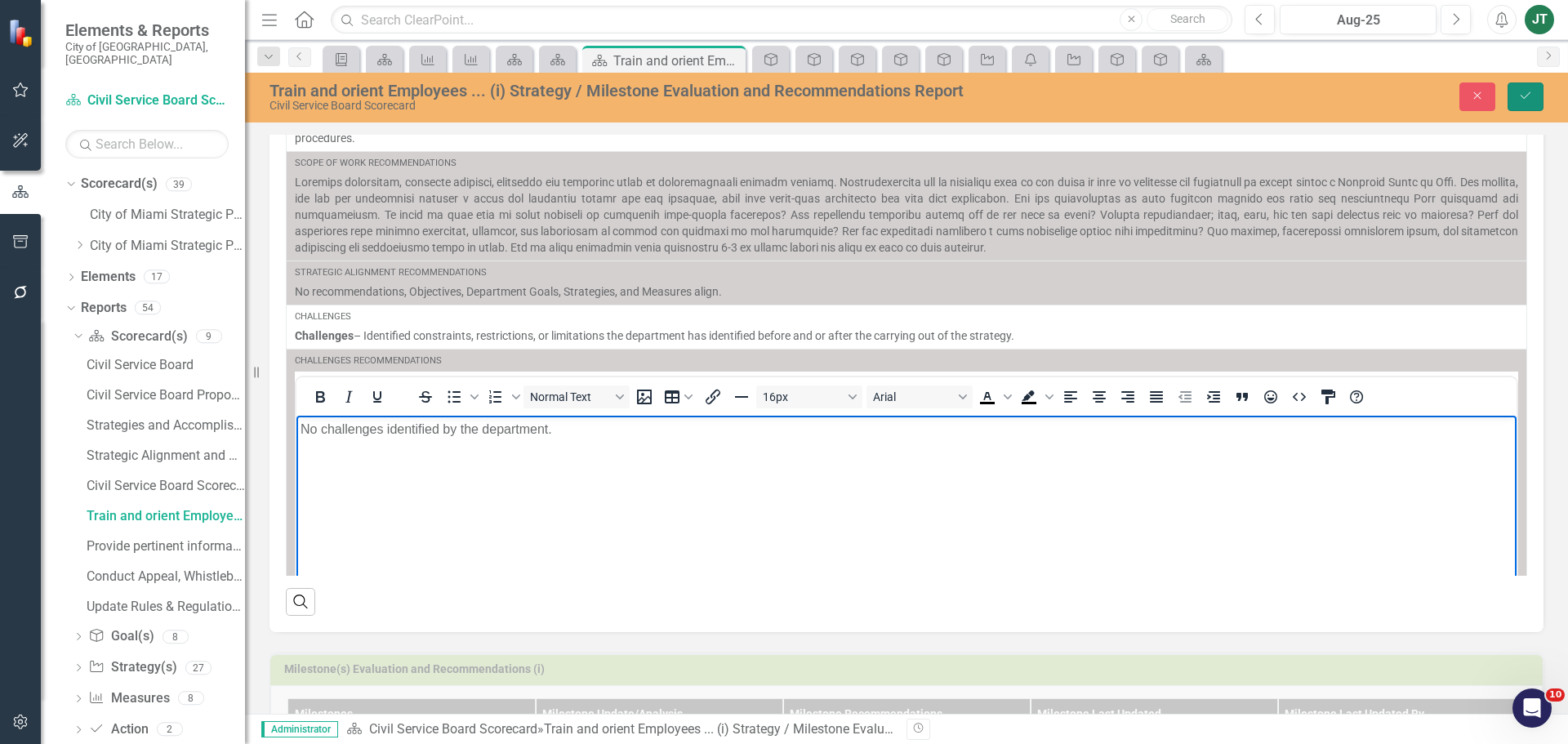
click at [1528, 92] on icon "Save" at bounding box center [1526, 96] width 15 height 12
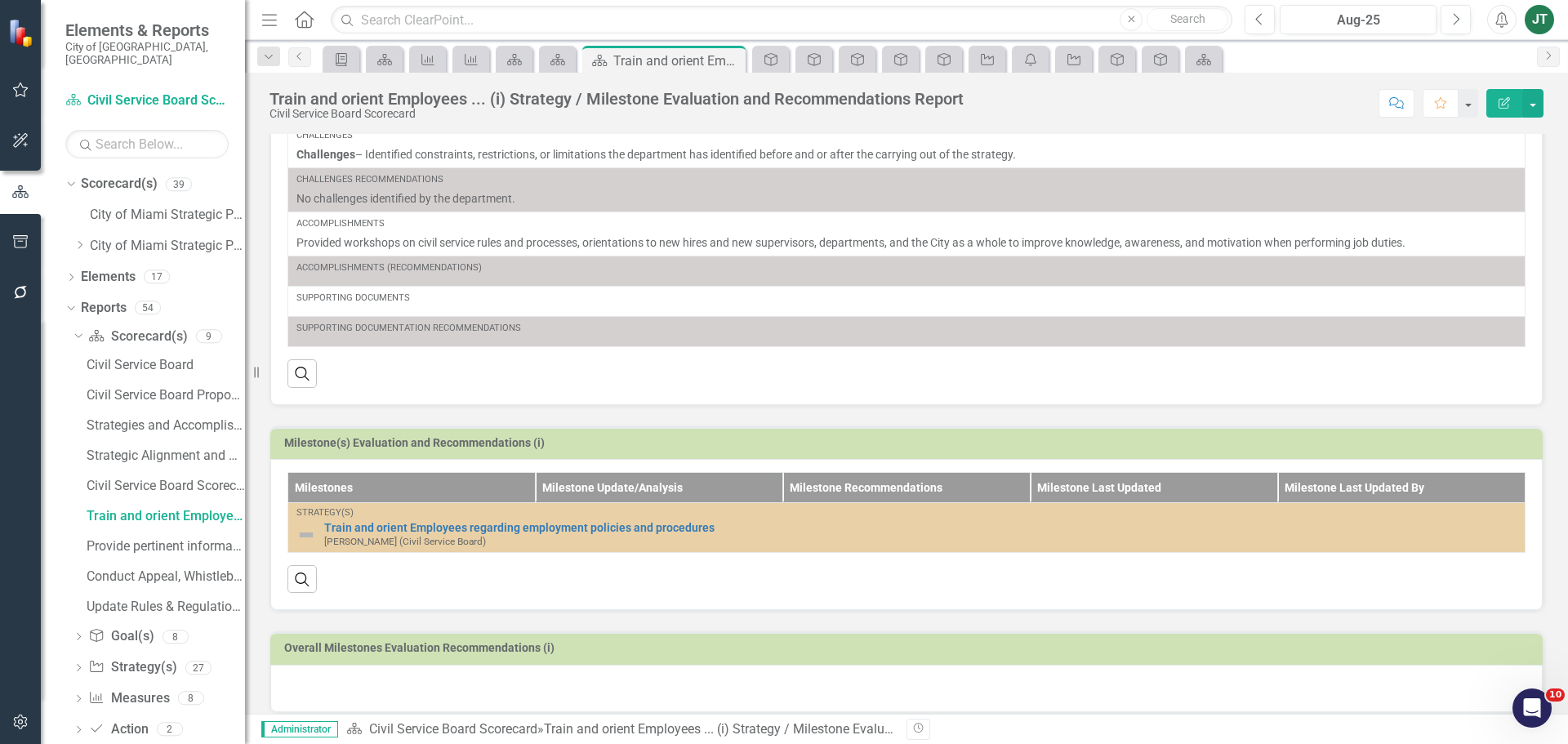
scroll to position [358, 0]
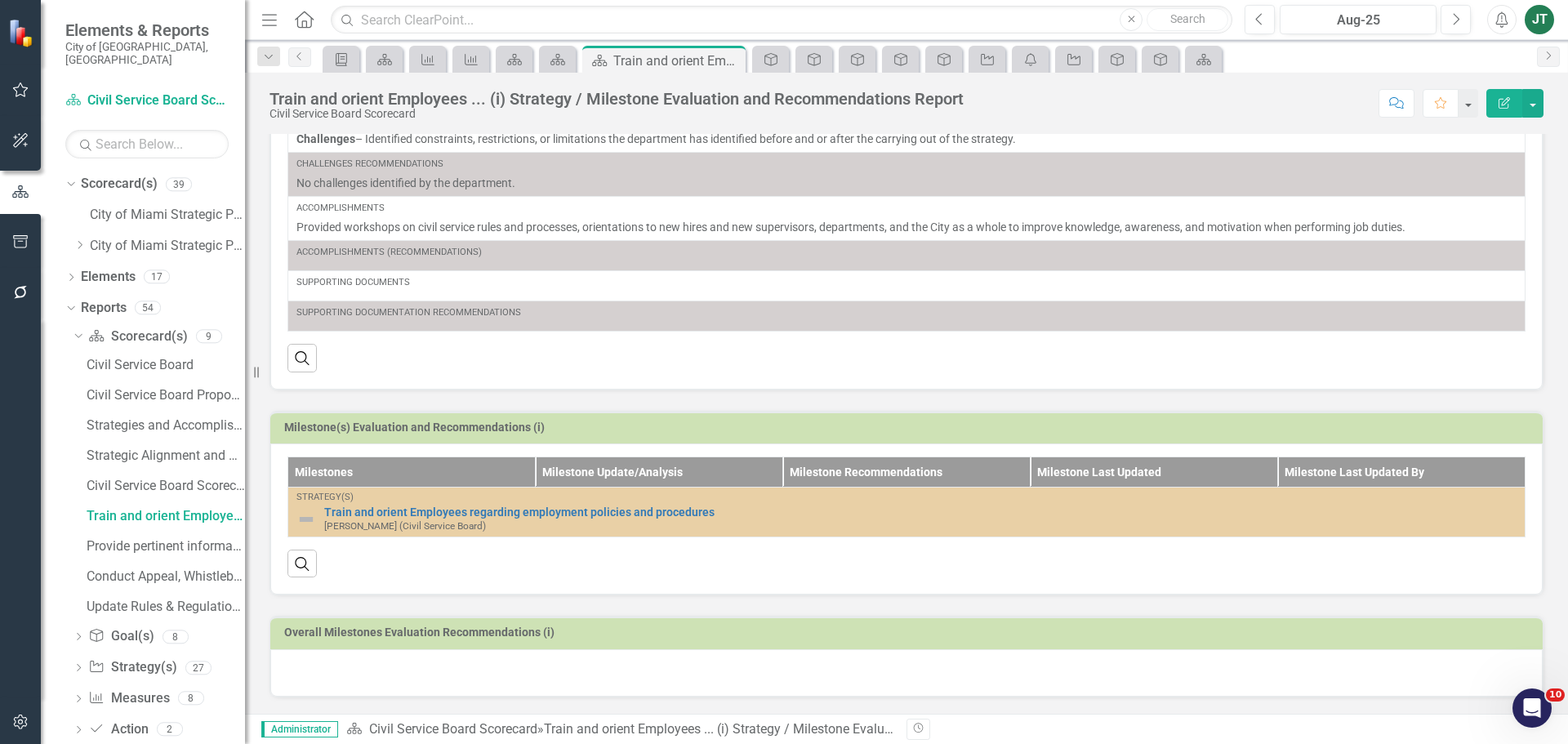
click at [430, 670] on div at bounding box center [906, 672] width 1272 height 47
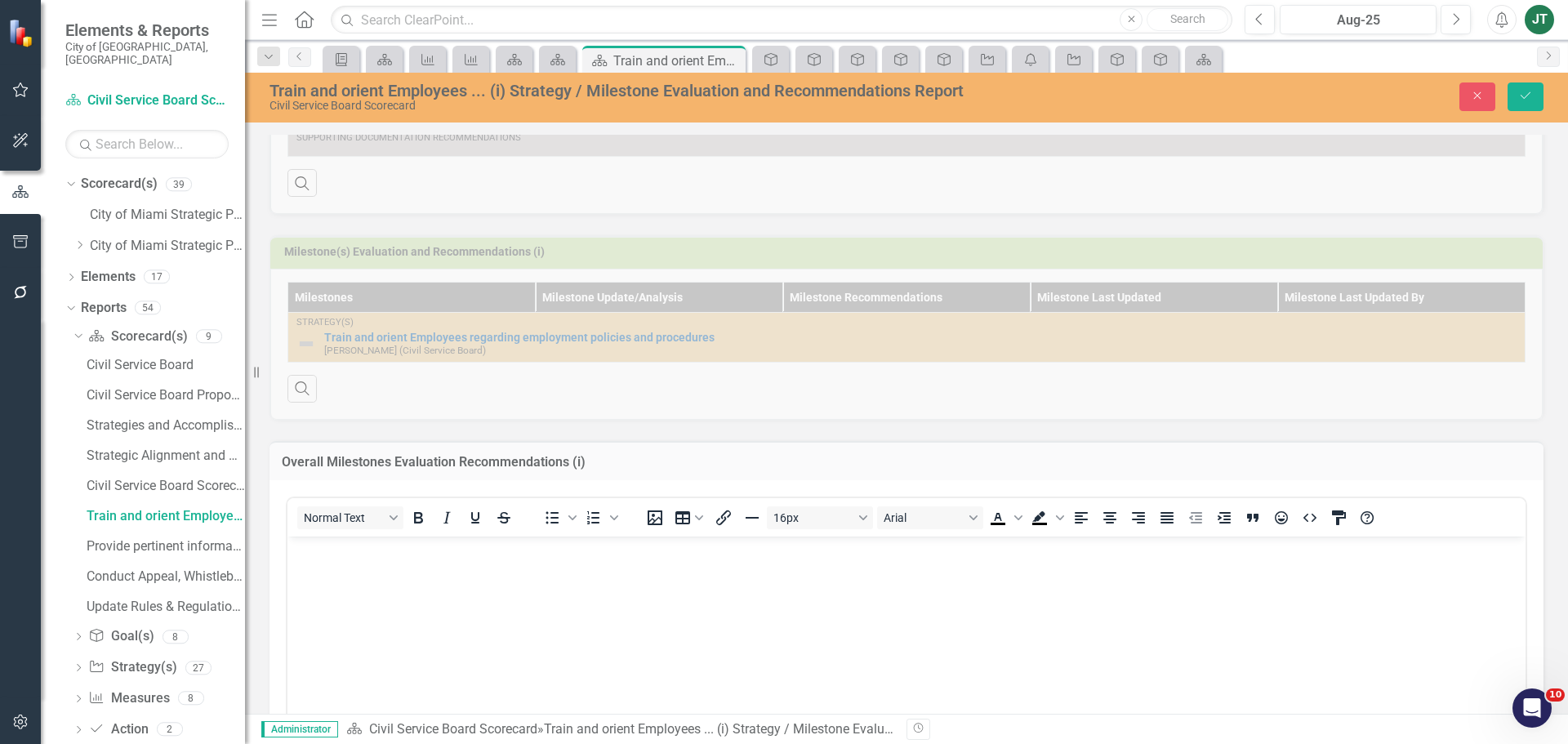
scroll to position [604, 0]
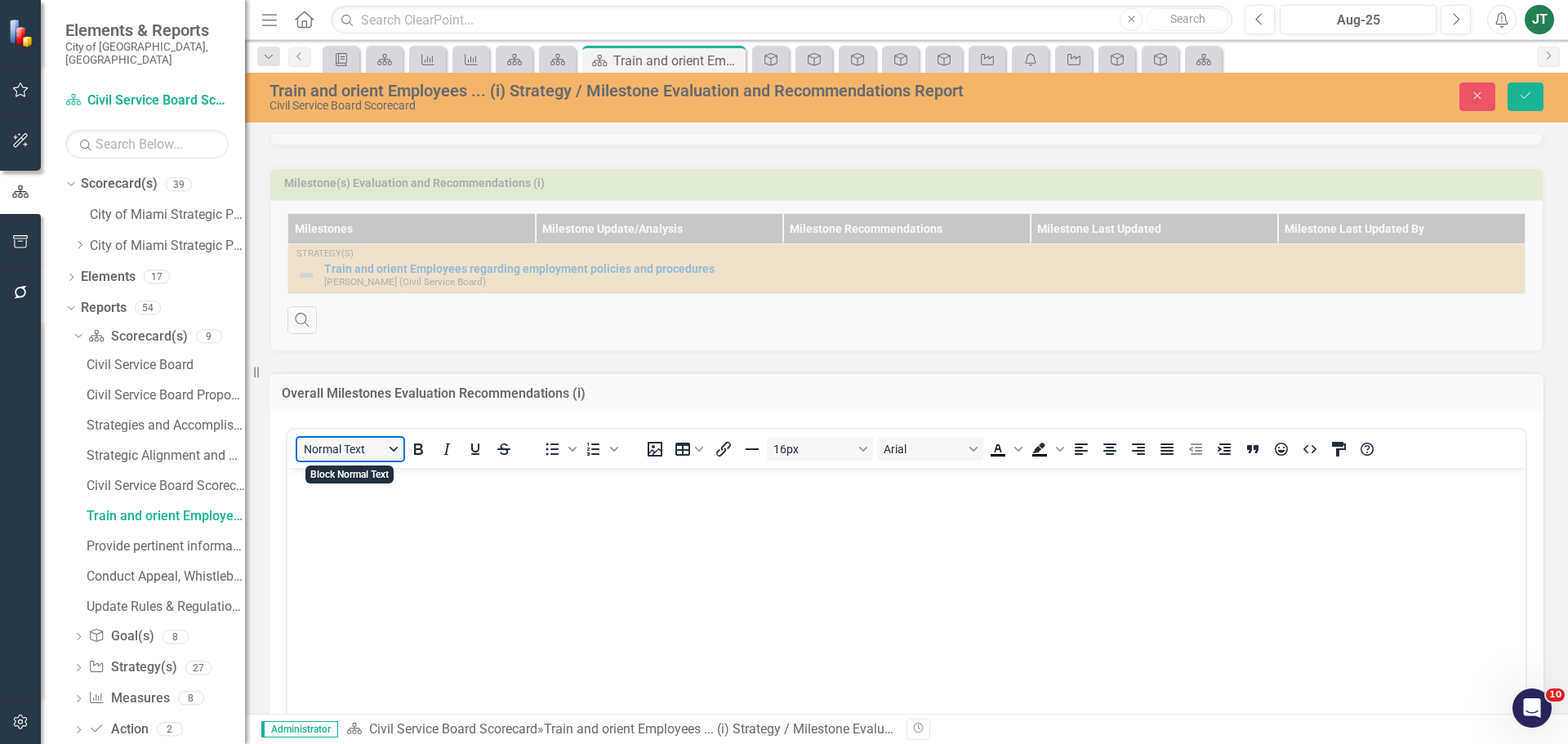
click at [311, 457] on button "Normal Text" at bounding box center [350, 449] width 107 height 23
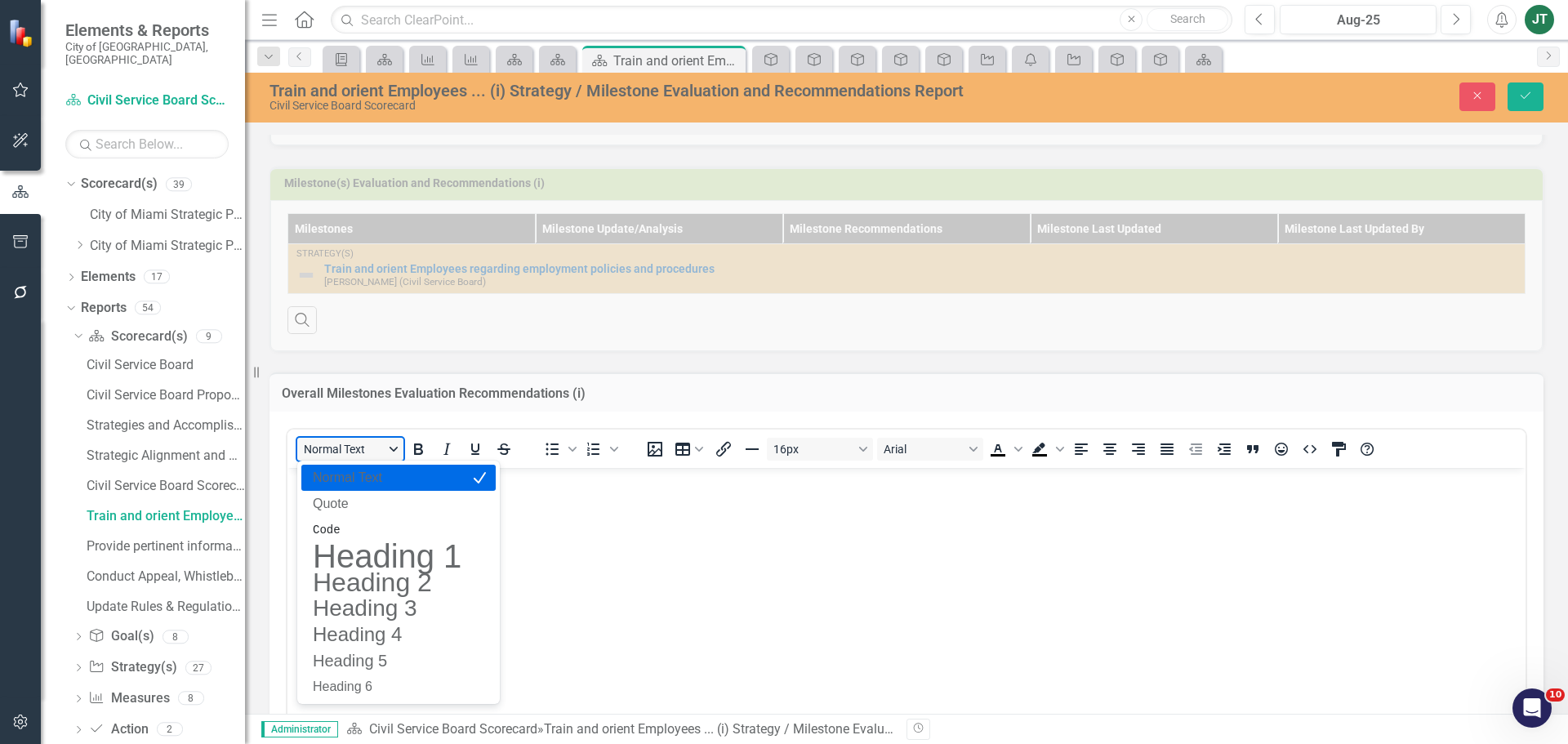
click at [347, 450] on button "Normal Text" at bounding box center [350, 449] width 107 height 23
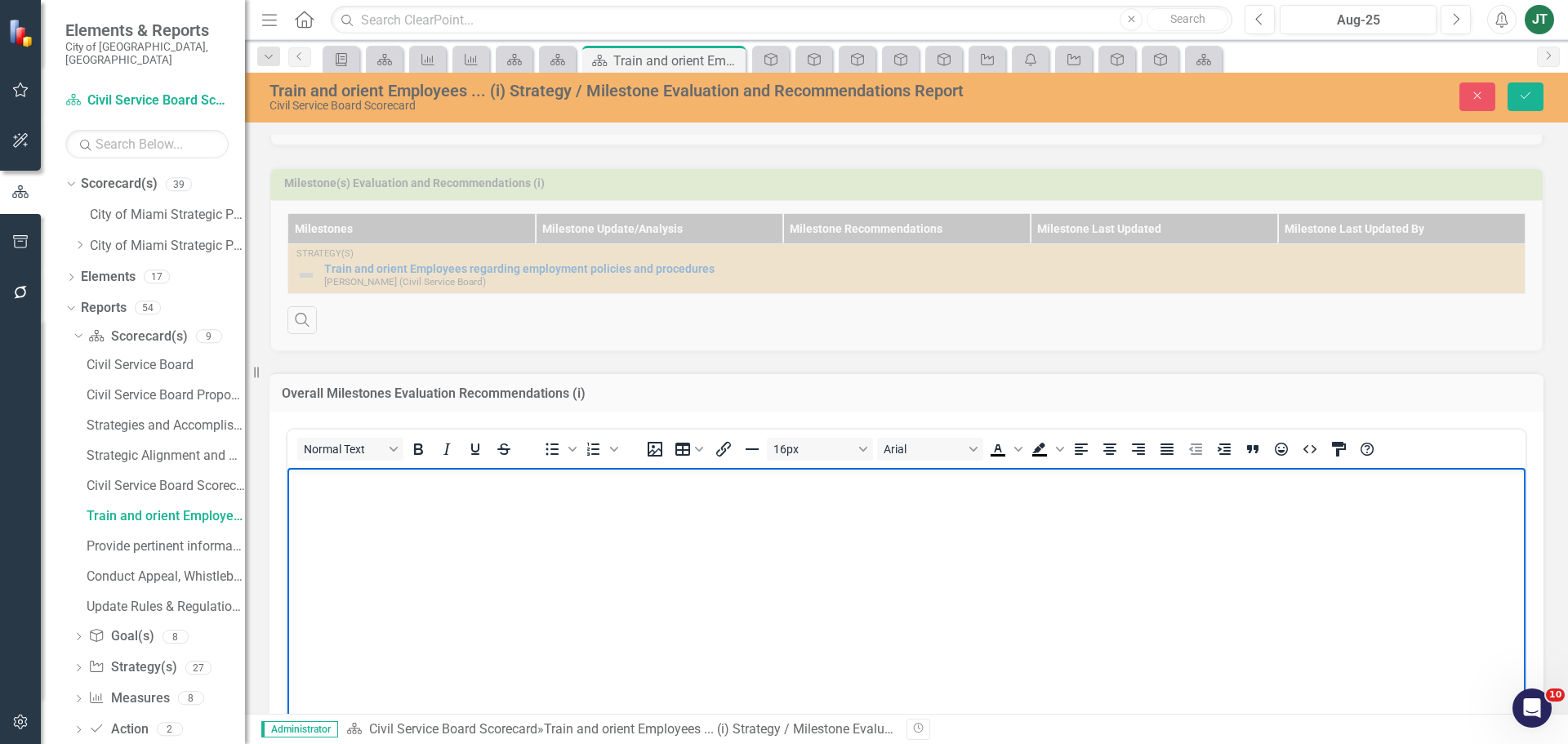
click at [306, 530] on body "Rich Text Area. Press ALT-0 for help." at bounding box center [906, 590] width 1238 height 245
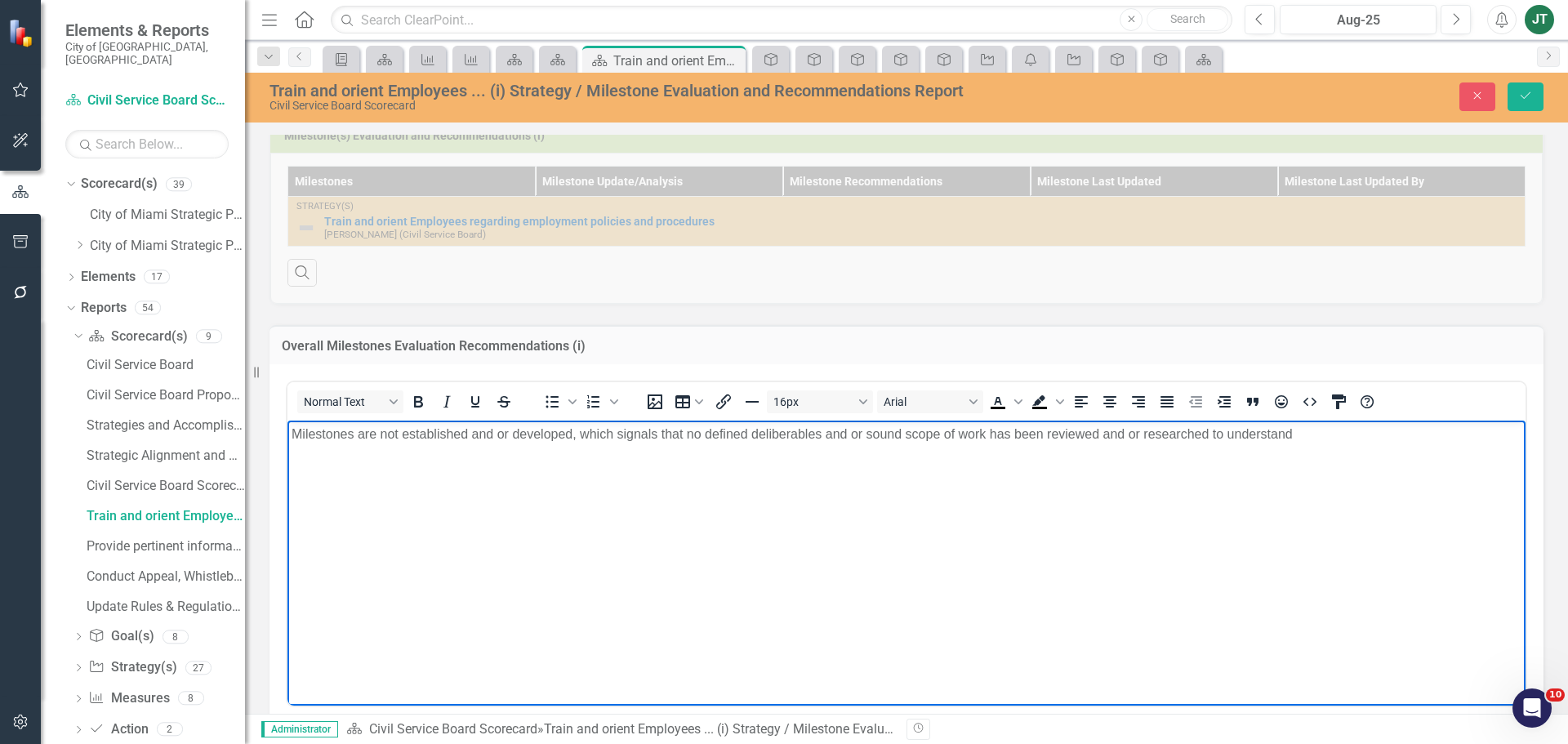
scroll to position [653, 0]
click at [807, 434] on p "Milestones are not established and or developed, which signals that no defined …" at bounding box center [906, 432] width 1229 height 20
click at [839, 438] on p "Milestones are not established and or developed, which signals that no defined …" at bounding box center [906, 432] width 1229 height 20
click at [933, 432] on p "Milestones are not established and or developed, which signals that no defined …" at bounding box center [906, 432] width 1229 height 20
drag, startPoint x: 1046, startPoint y: 429, endPoint x: 827, endPoint y: 450, distance: 220.0
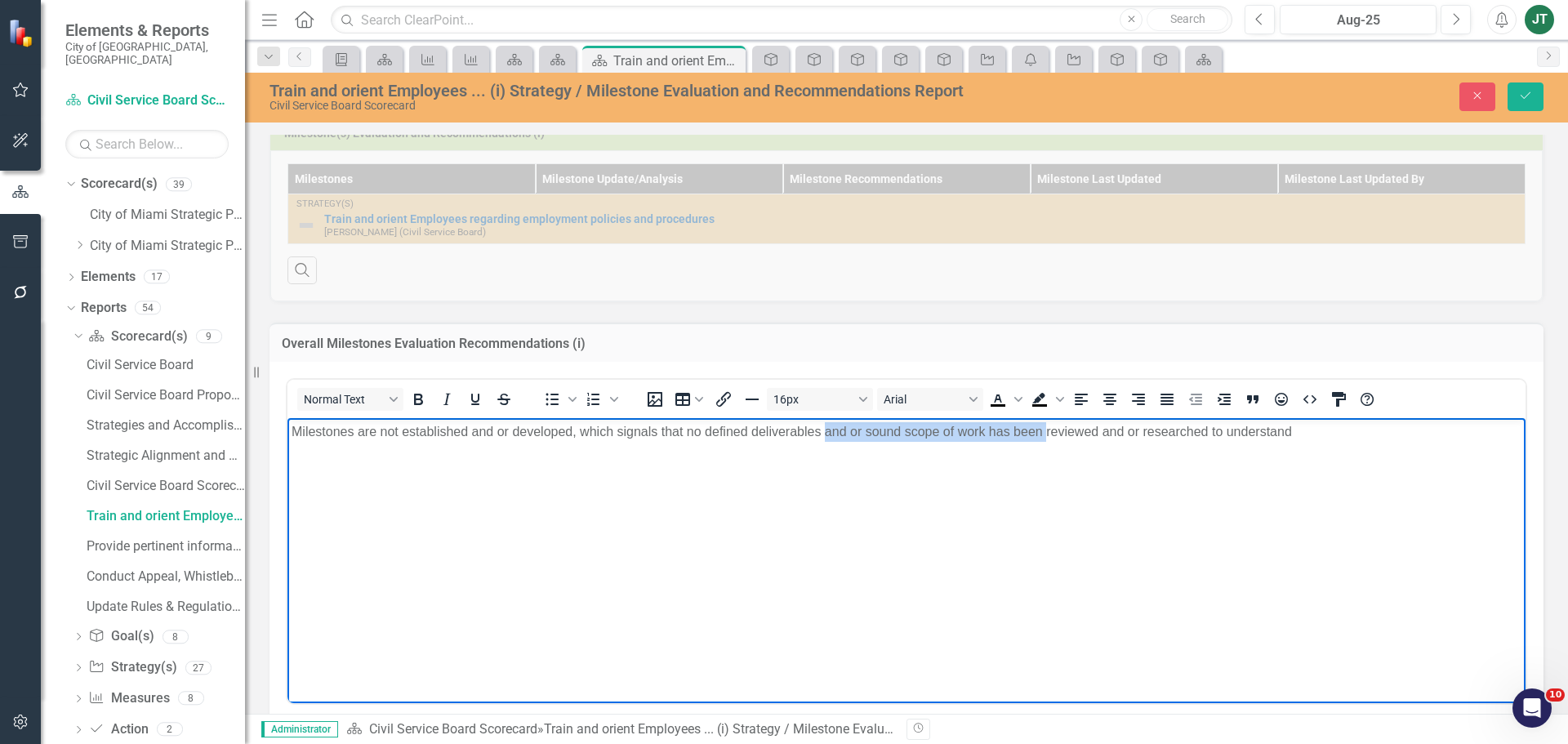
click at [827, 450] on body "Milestones are not established and or developed, which signals that no defined …" at bounding box center [906, 540] width 1238 height 245
click at [1153, 439] on p "Milestones are not established and or developed, which signals that no defined …" at bounding box center [906, 432] width 1229 height 20
click at [1315, 481] on body "Milestones are not established and or developed, which signals that no defined …" at bounding box center [906, 540] width 1238 height 245
click at [1372, 453] on body "Milestones are not established and or developed, which signals that no defined …" at bounding box center [906, 540] width 1238 height 245
click at [1396, 431] on p "Milestones are not established and or developed, which signals that no defined …" at bounding box center [906, 432] width 1229 height 20
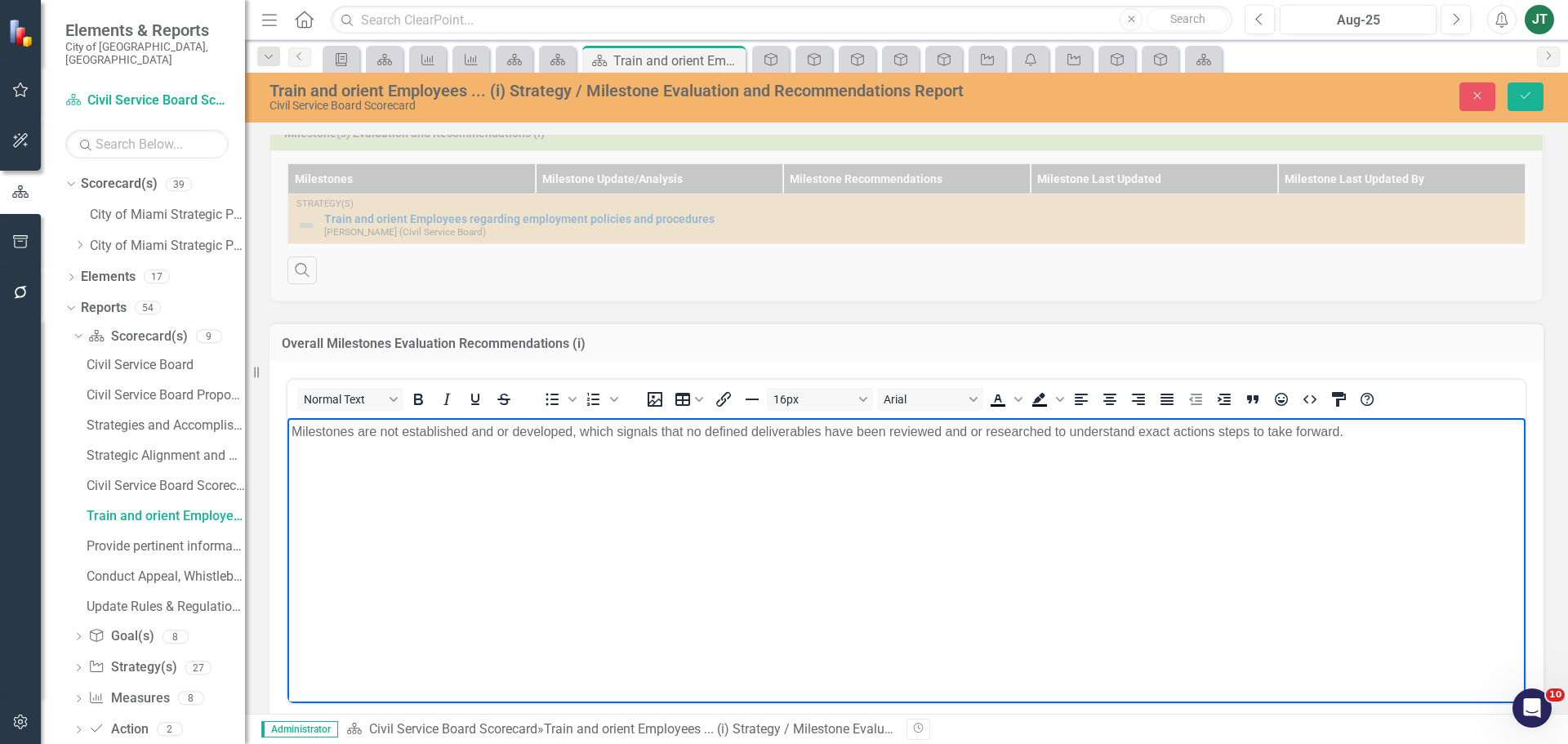
click at [829, 488] on body "Milestones are not established and or developed, which signals that no defined …" at bounding box center [906, 540] width 1238 height 245
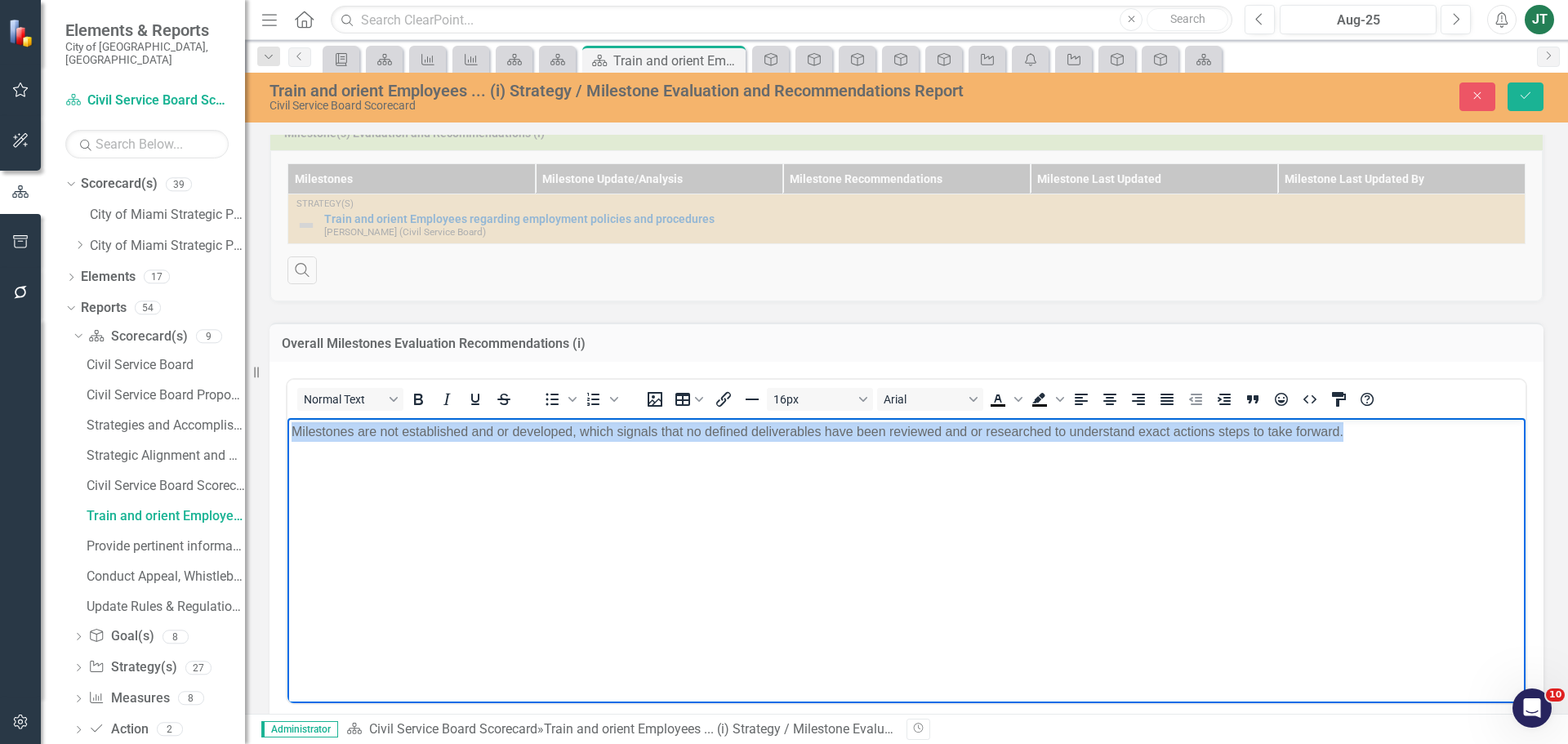
drag, startPoint x: 1492, startPoint y: 431, endPoint x: 564, endPoint y: 850, distance: 1018.2
click at [287, 430] on html "Milestones are not established and or developed, which signals that no defined …" at bounding box center [906, 540] width 1238 height 245
click at [552, 471] on body "Milestones are not established and or developed, which signals that no defined …" at bounding box center [906, 540] width 1238 height 245
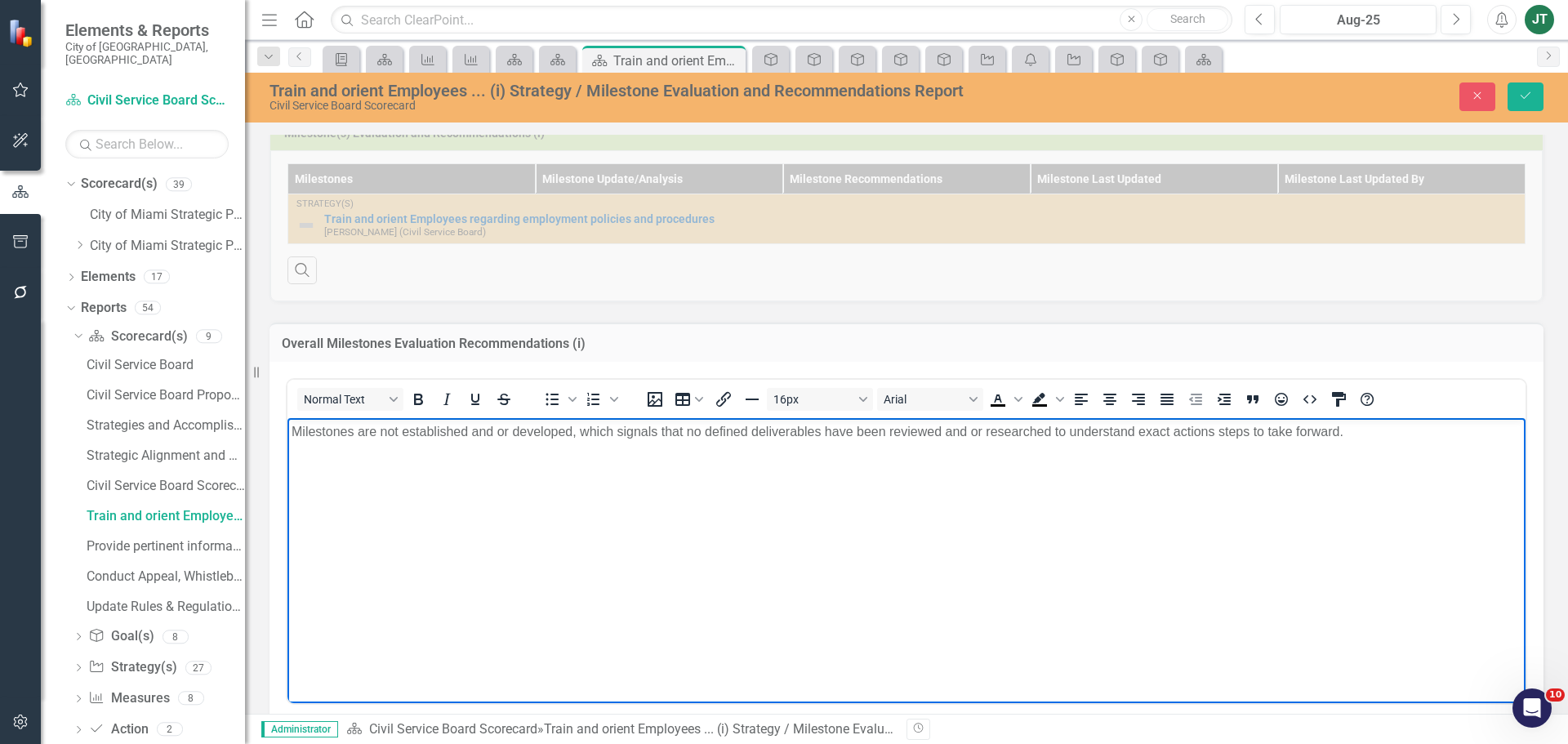
click at [1373, 457] on body "Milestones are not established and or developed, which signals that no defined …" at bounding box center [906, 540] width 1238 height 245
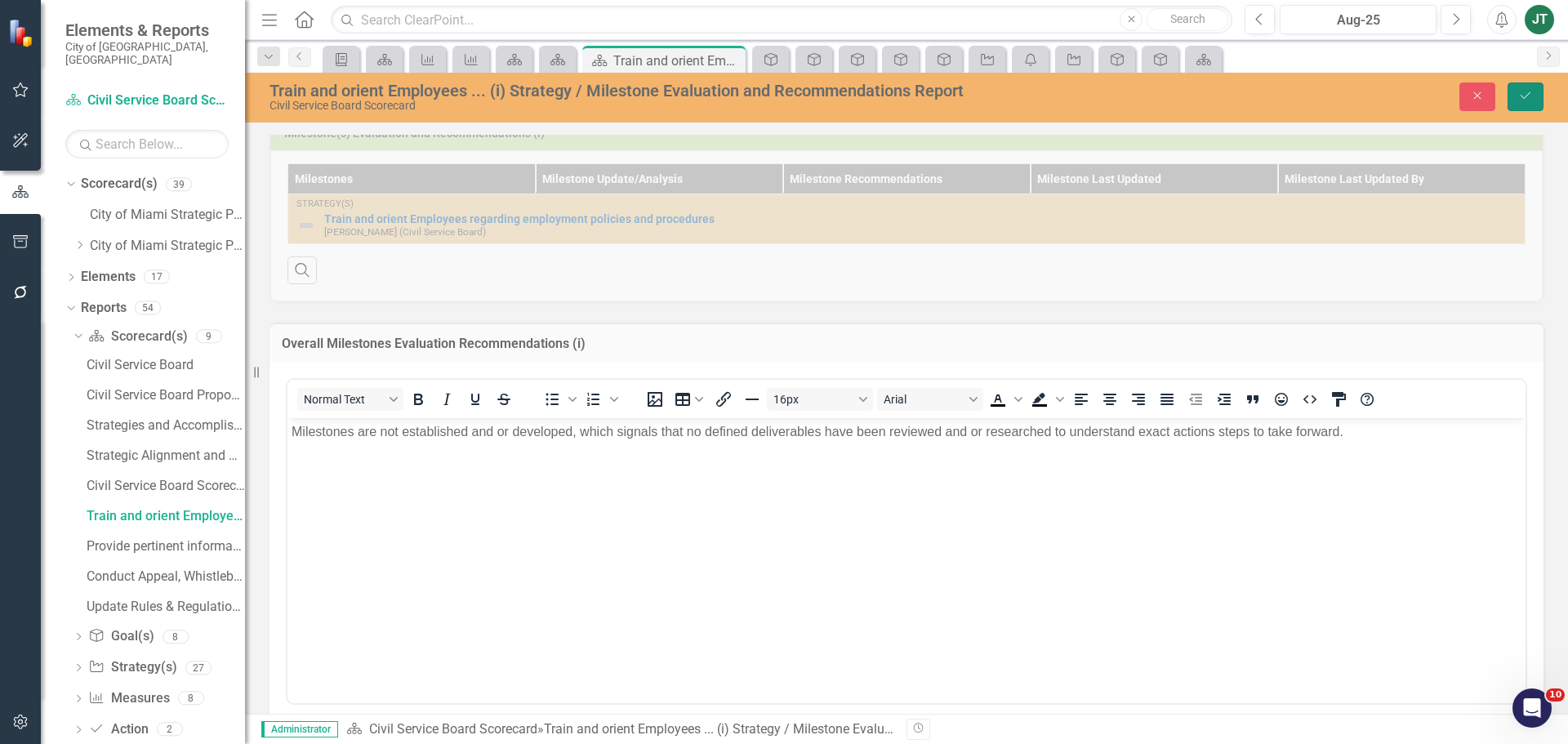
click at [1520, 93] on icon "Save" at bounding box center [1526, 96] width 15 height 12
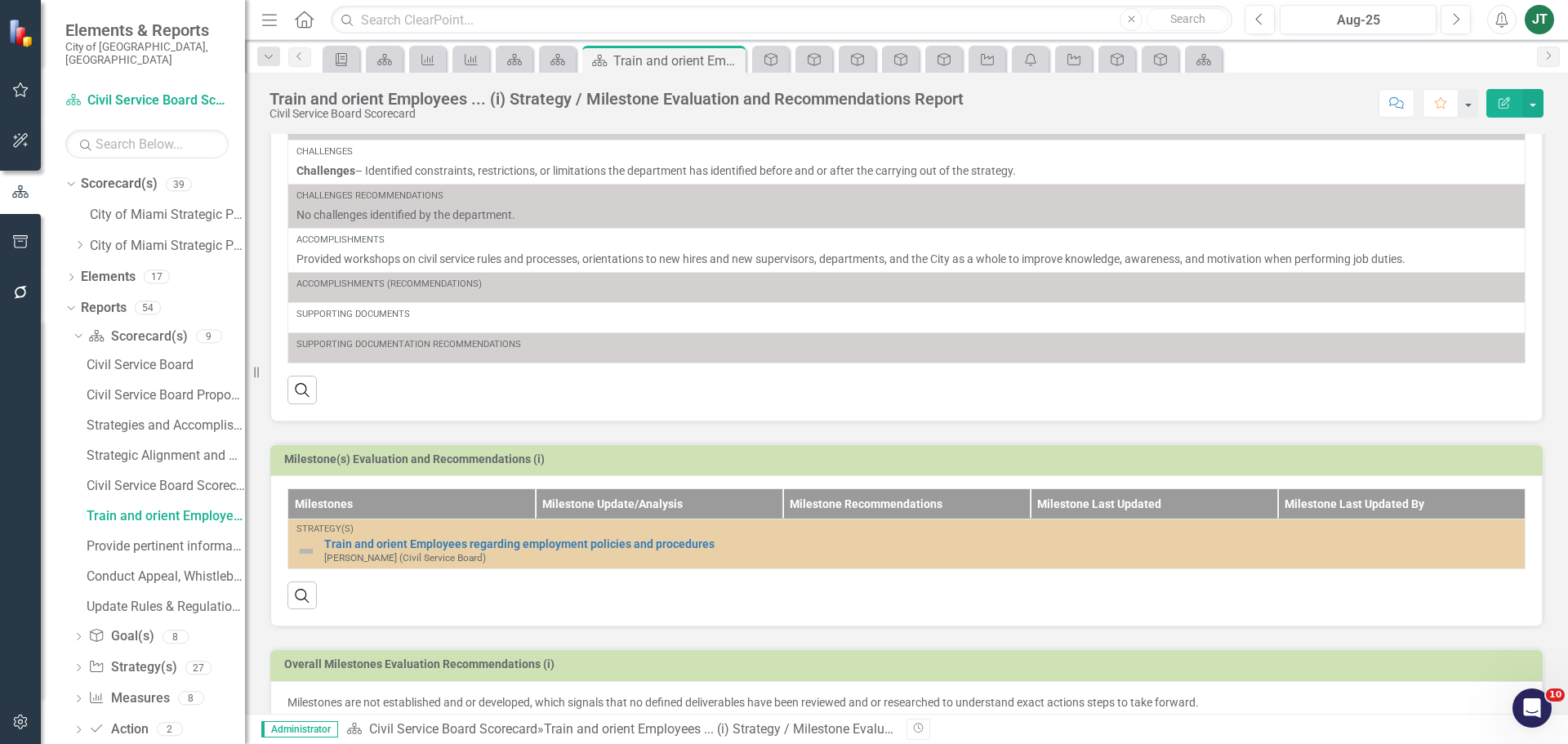
scroll to position [358, 0]
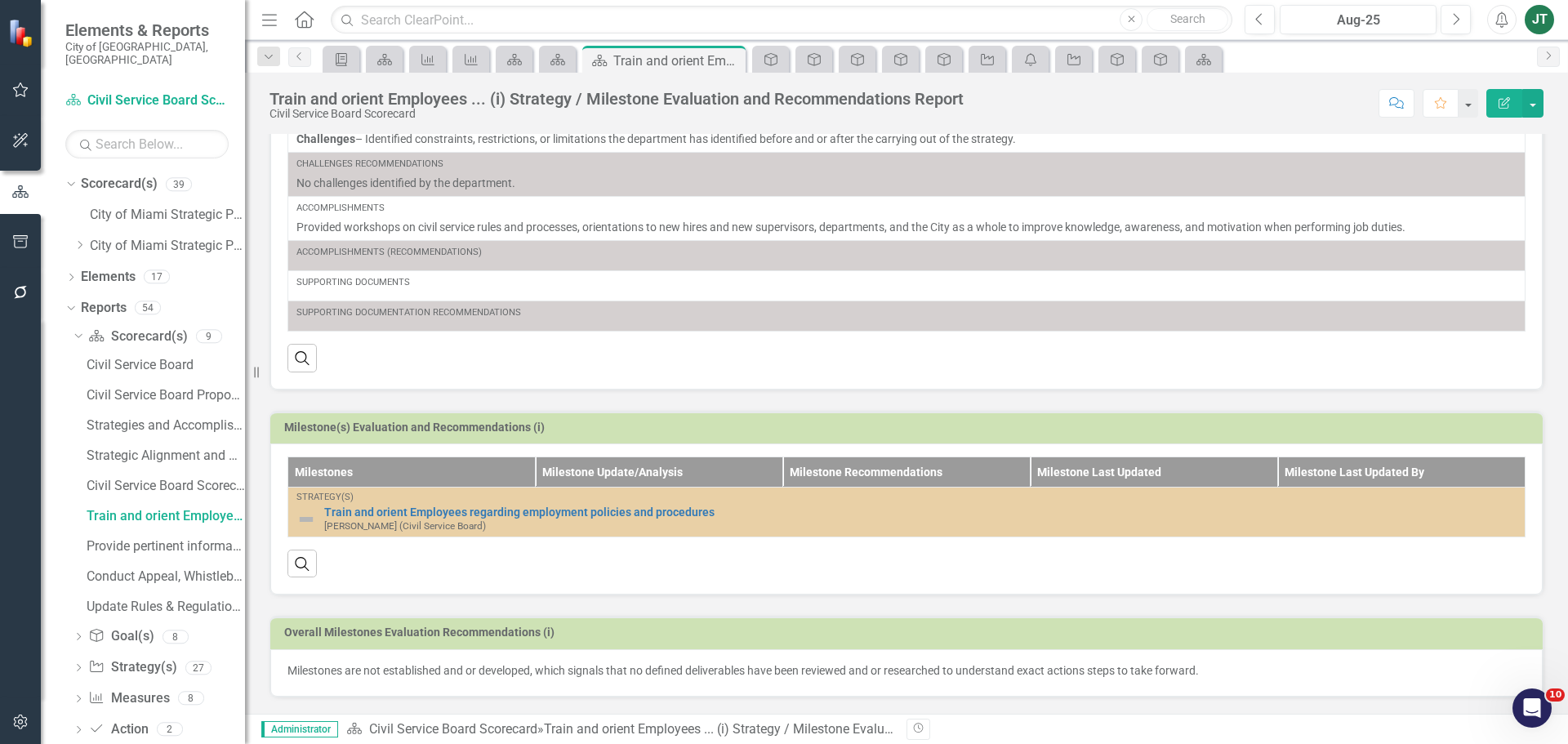
click at [911, 675] on p "Milestones are not established and or developed, which signals that no defined …" at bounding box center [906, 671] width 1238 height 17
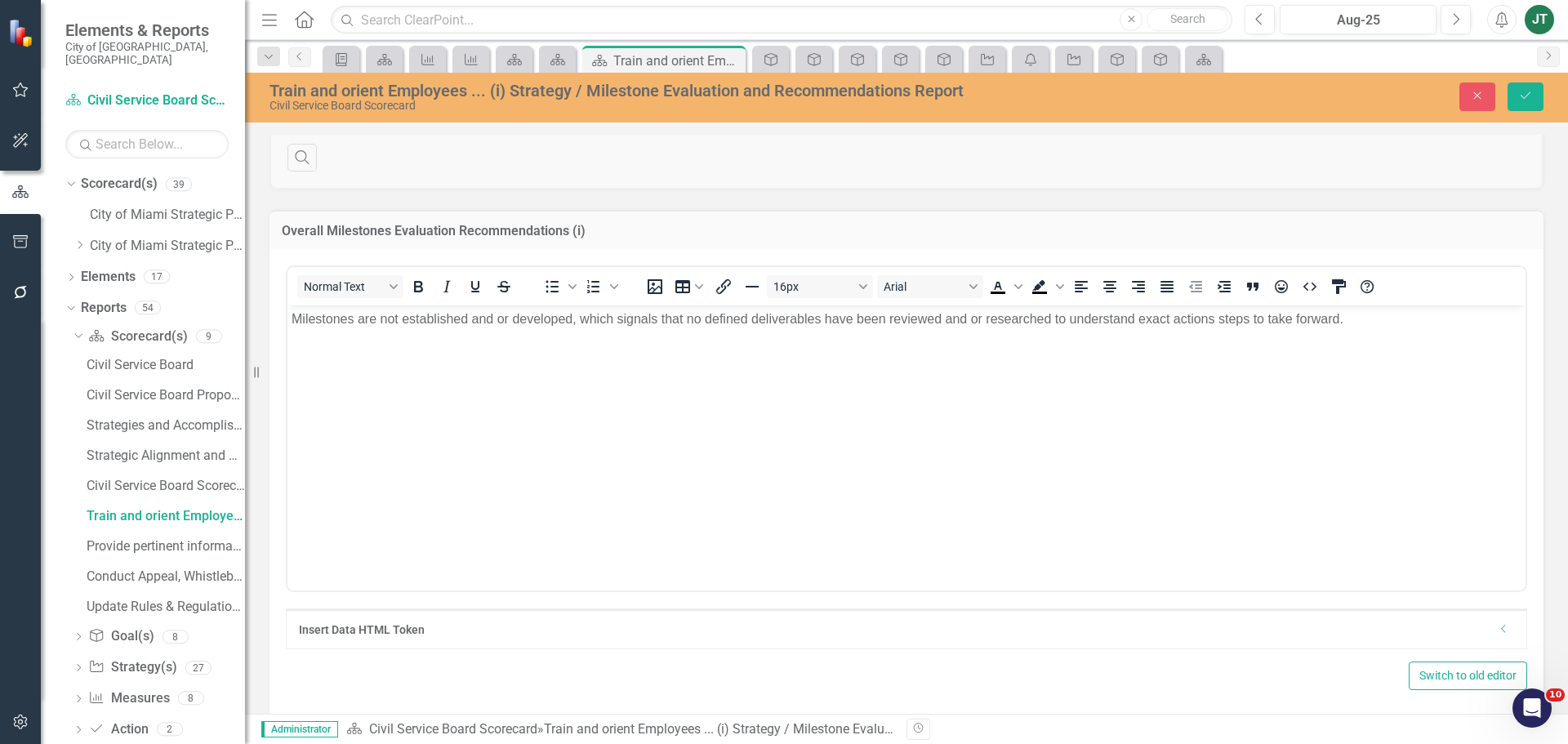
scroll to position [767, 0]
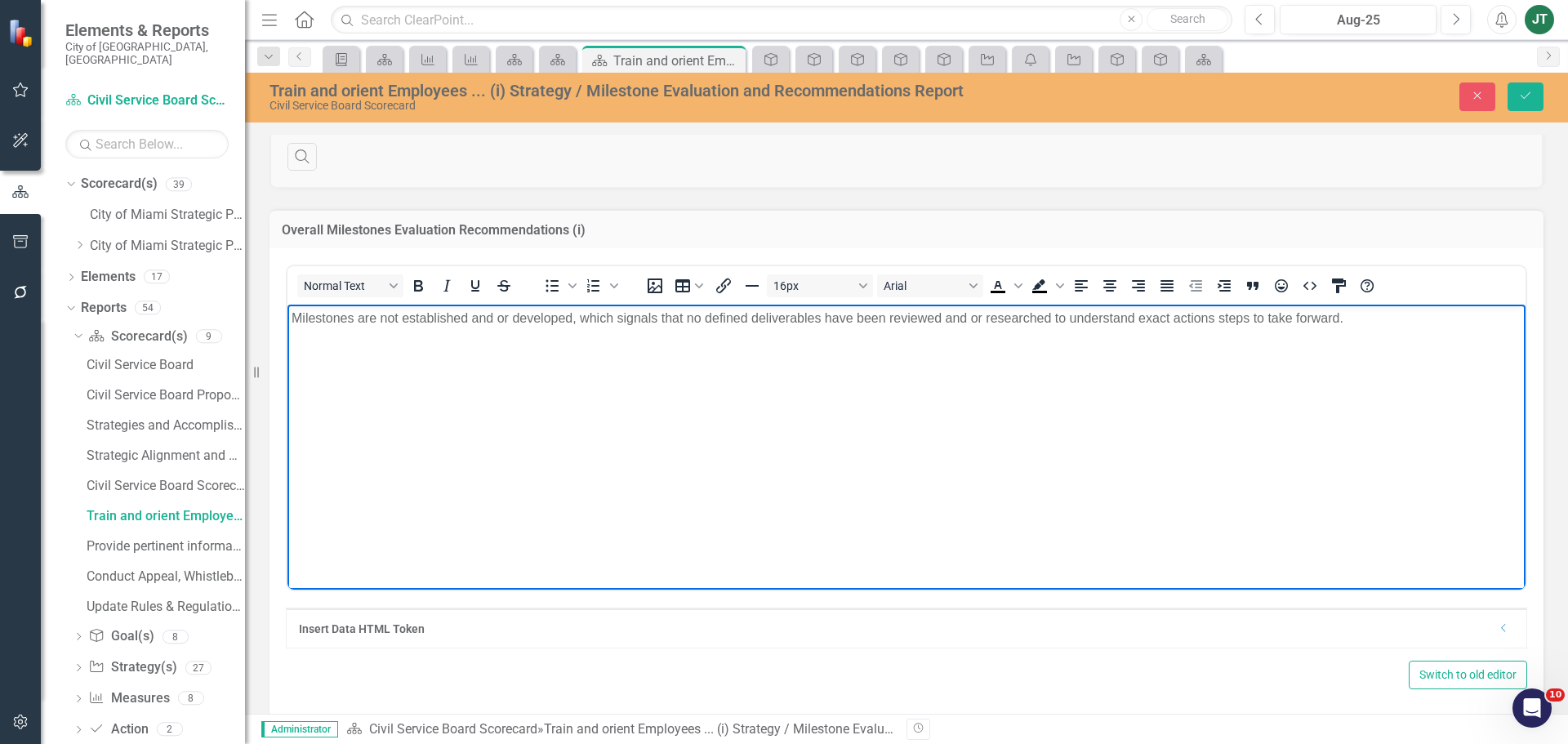
click at [719, 321] on p "Milestones are not established and or developed, which signals that no defined …" at bounding box center [906, 319] width 1229 height 20
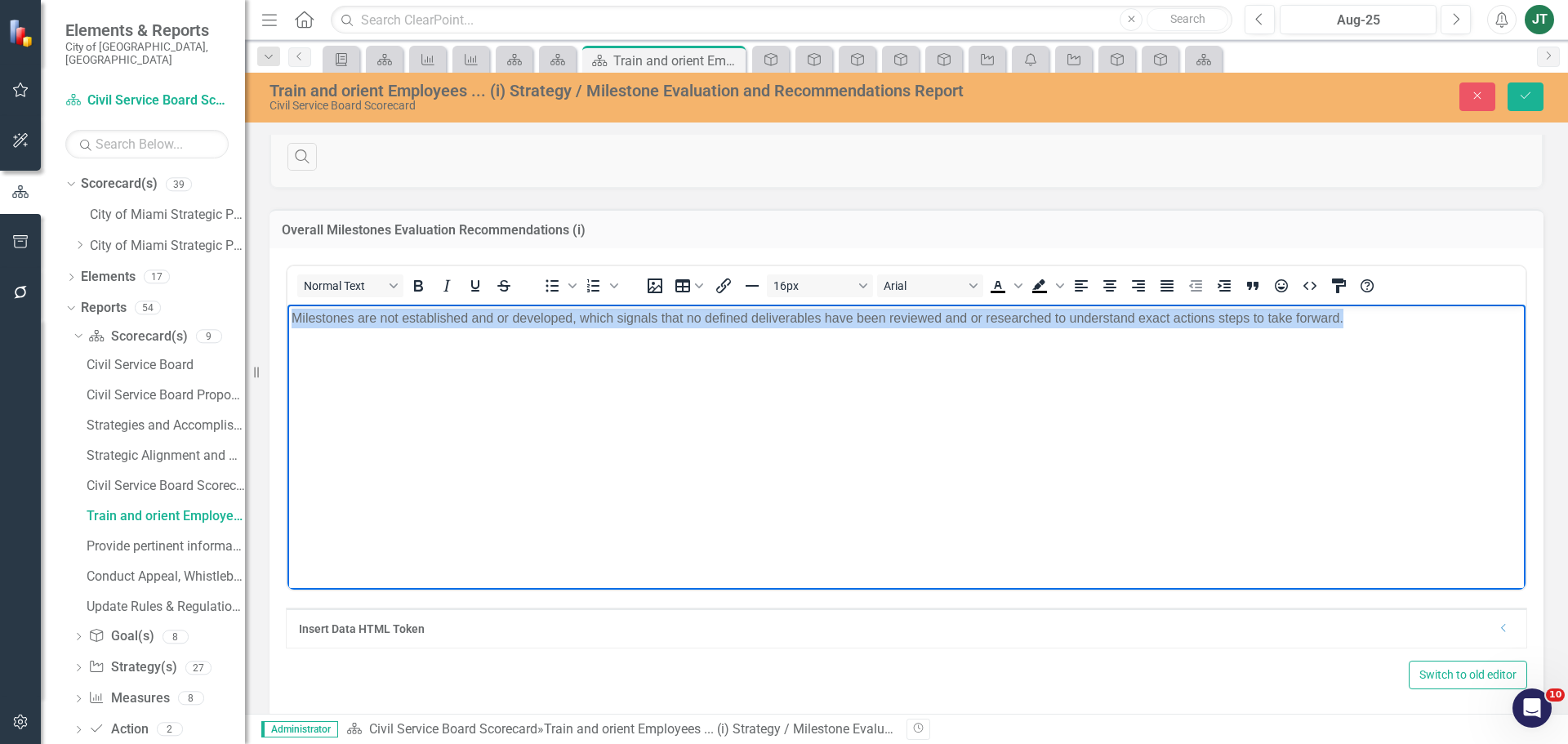
click at [719, 321] on p "Milestones are not established and or developed, which signals that no defined …" at bounding box center [906, 319] width 1229 height 20
copy p "Milestones are not established and or developed, which signals that no defined …"
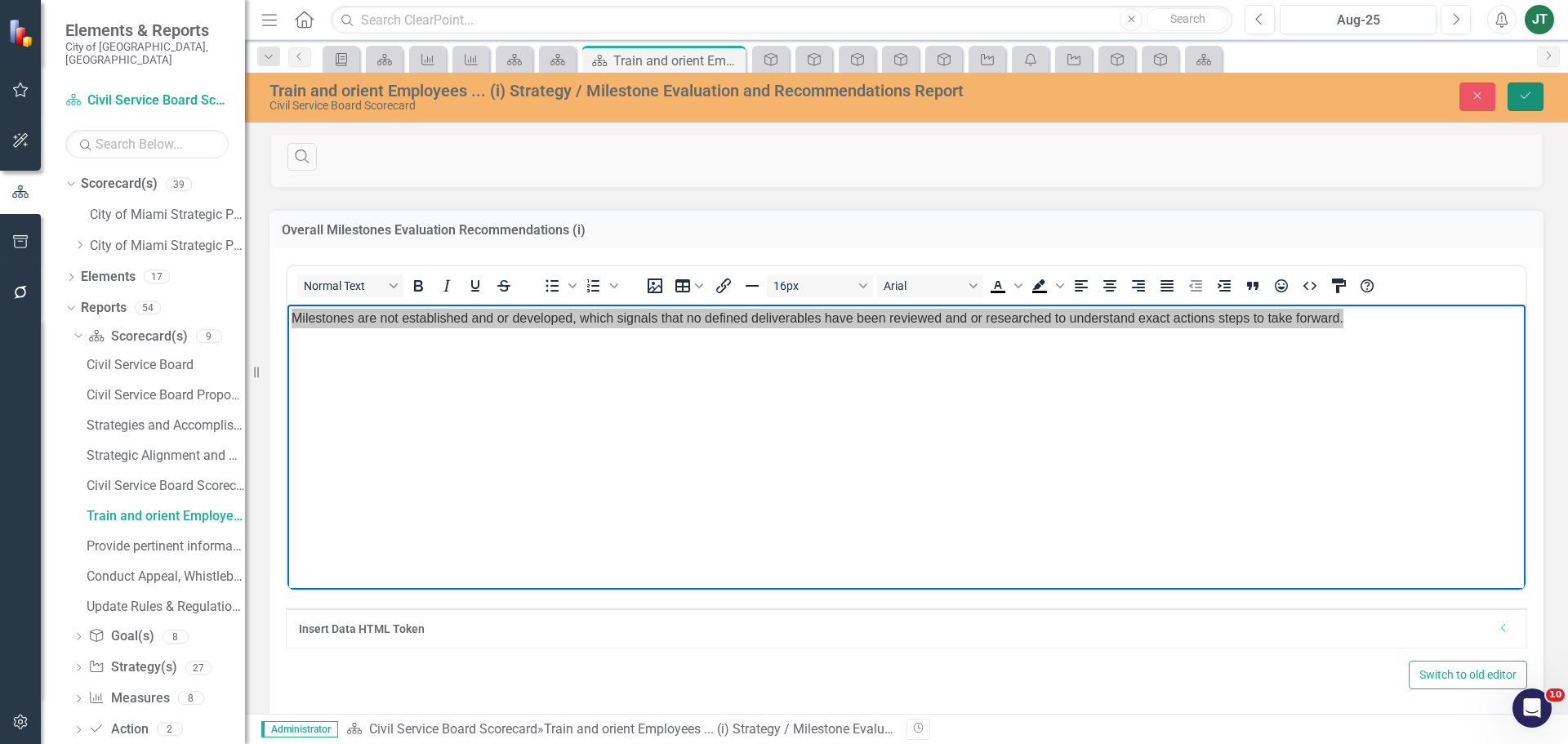
click at [1527, 102] on button "Save" at bounding box center [1526, 97] width 36 height 29
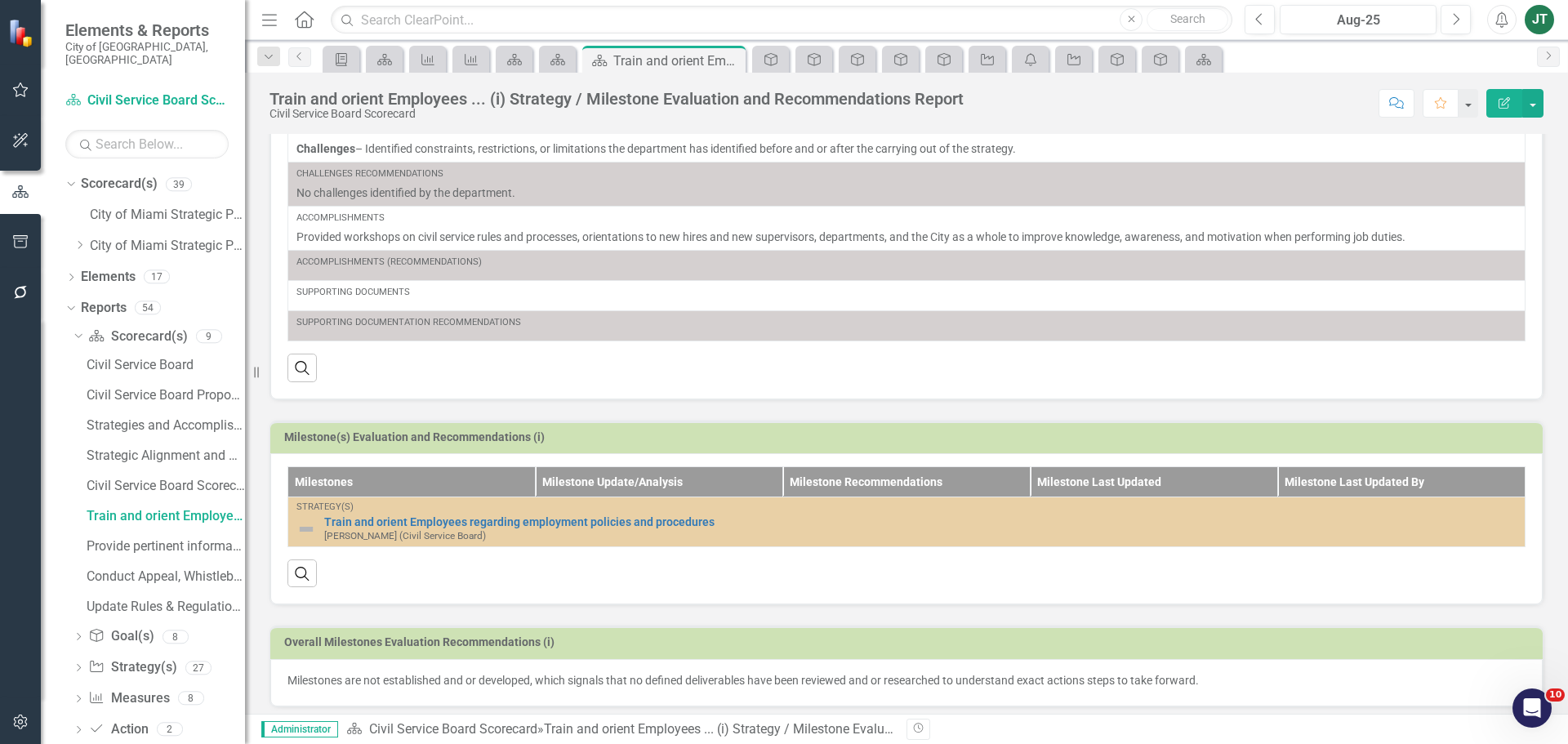
scroll to position [358, 0]
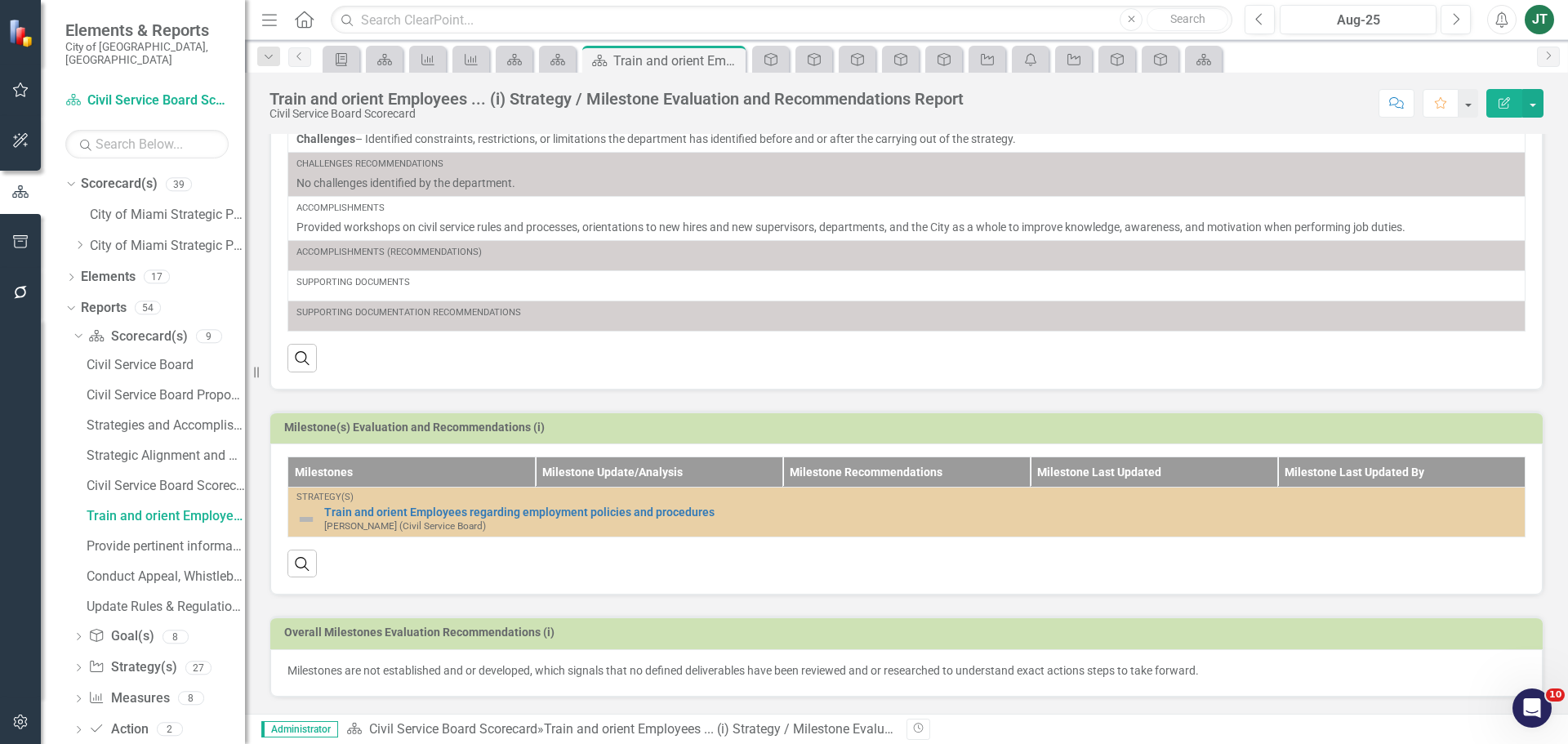
click at [608, 675] on p "Milestones are not established and or developed, which signals that no defined …" at bounding box center [906, 671] width 1238 height 17
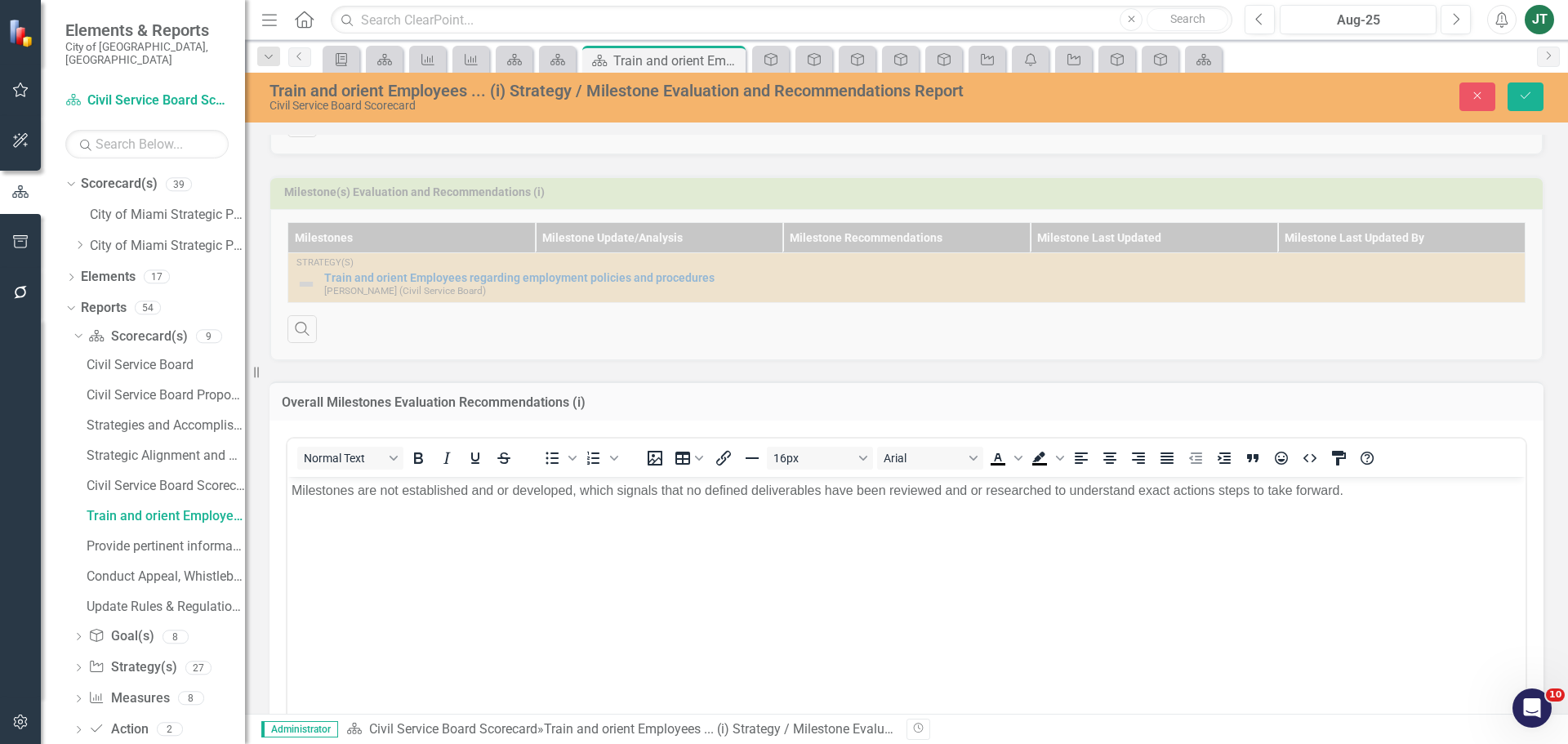
scroll to position [604, 0]
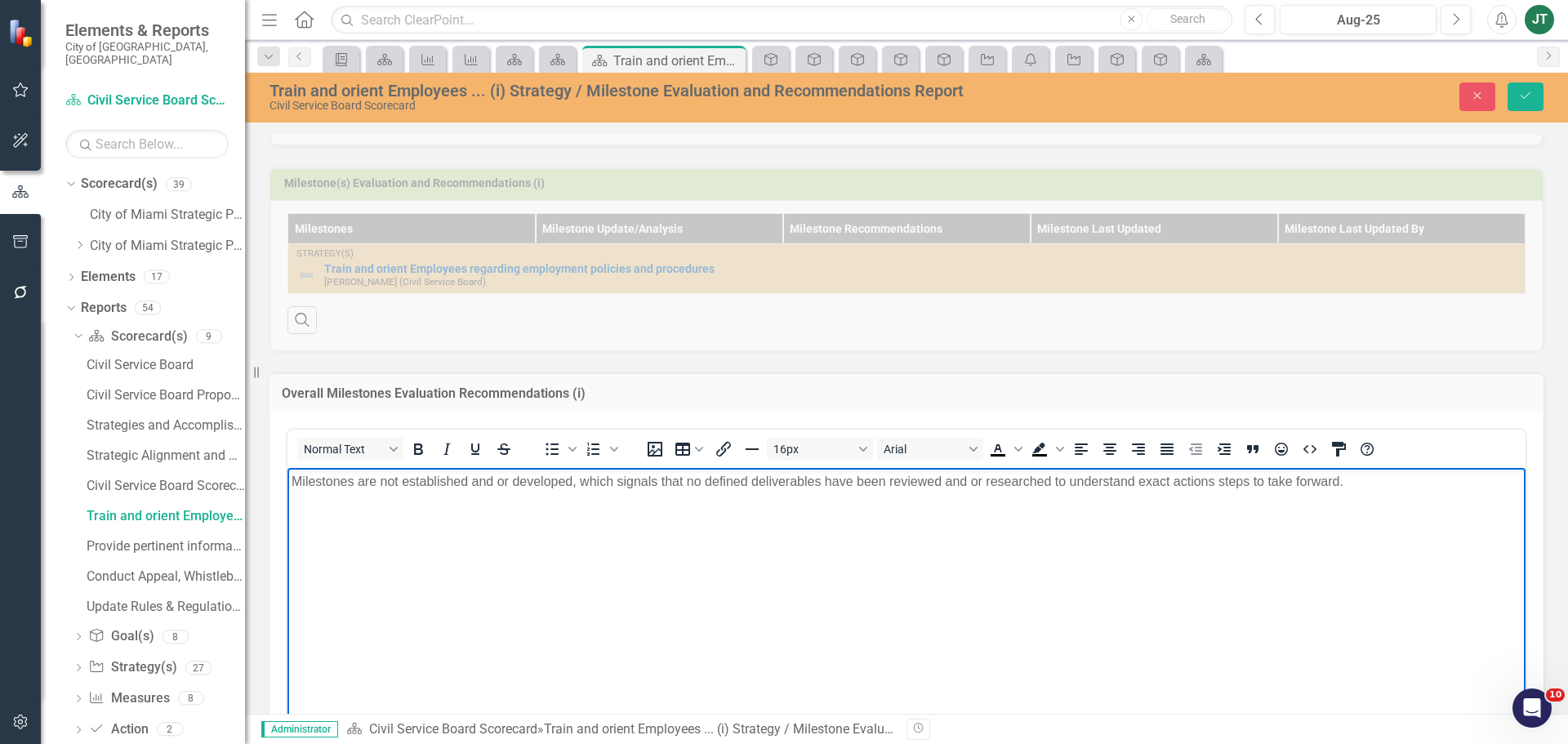
click at [423, 487] on p "Milestones are not established and or developed, which signals that no defined …" at bounding box center [906, 482] width 1229 height 20
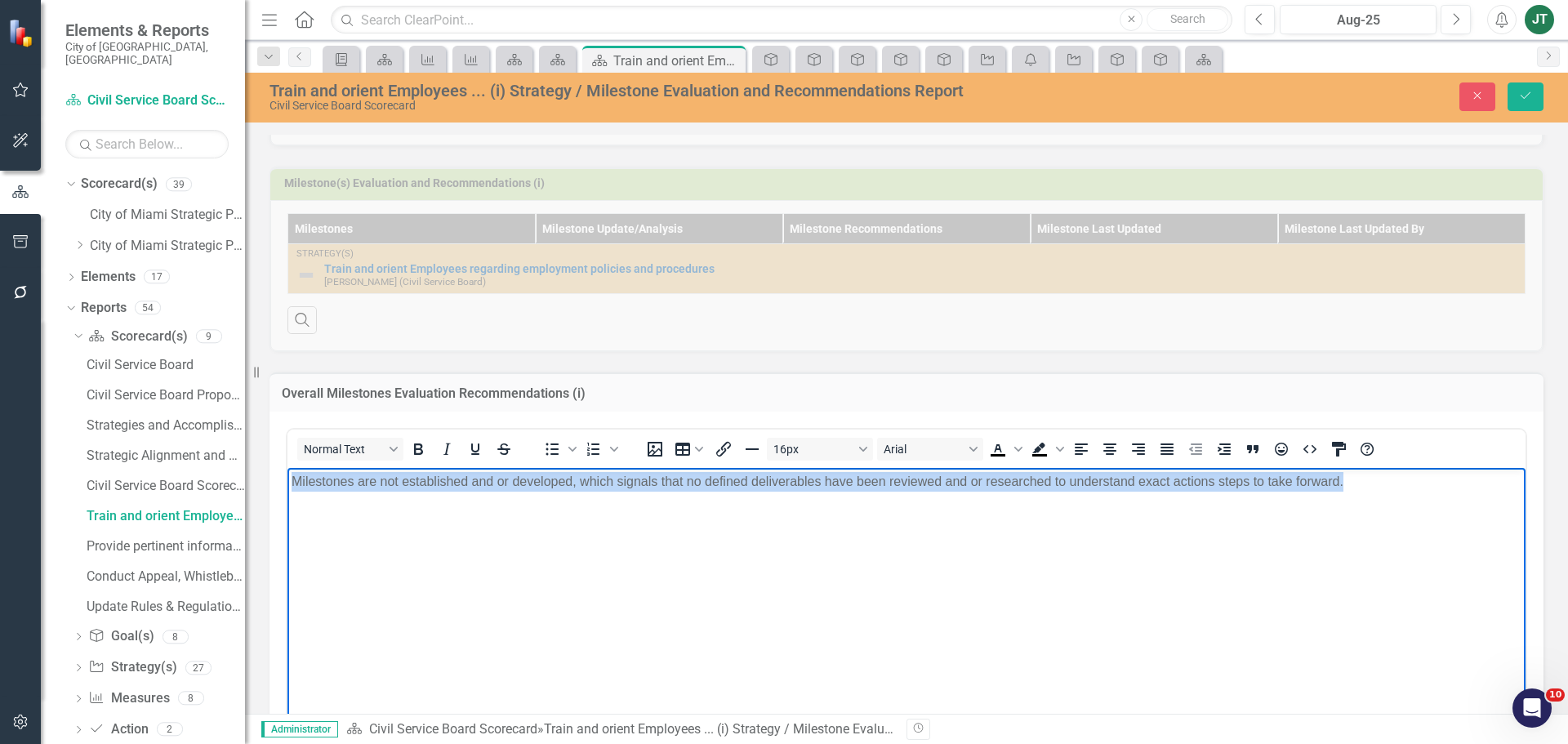
click at [423, 487] on p "Milestones are not established and or developed, which signals that no defined …" at bounding box center [906, 482] width 1229 height 20
paste body "Rich Text Area. Press ALT-0 for help."
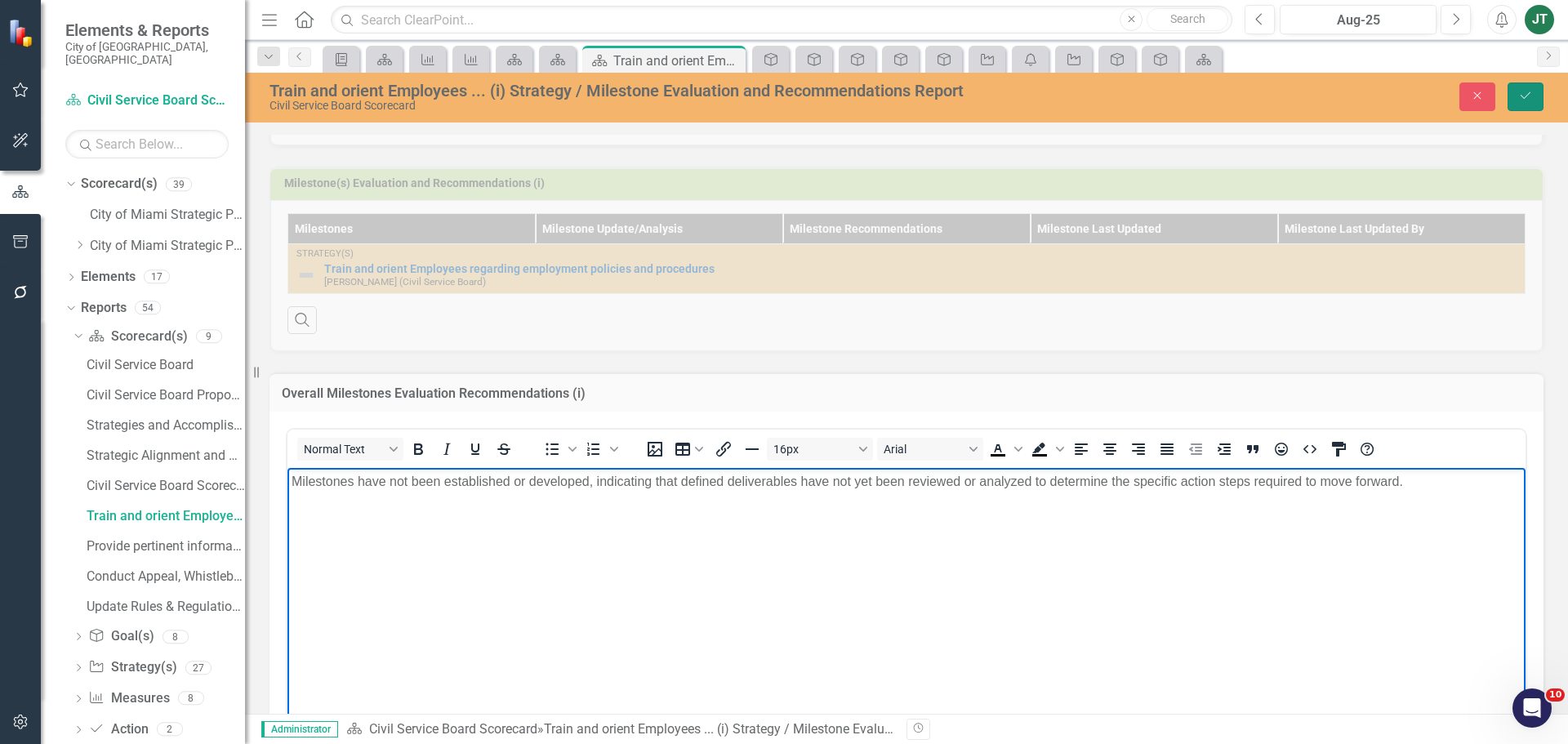
click at [1534, 92] on button "Save" at bounding box center [1526, 97] width 36 height 29
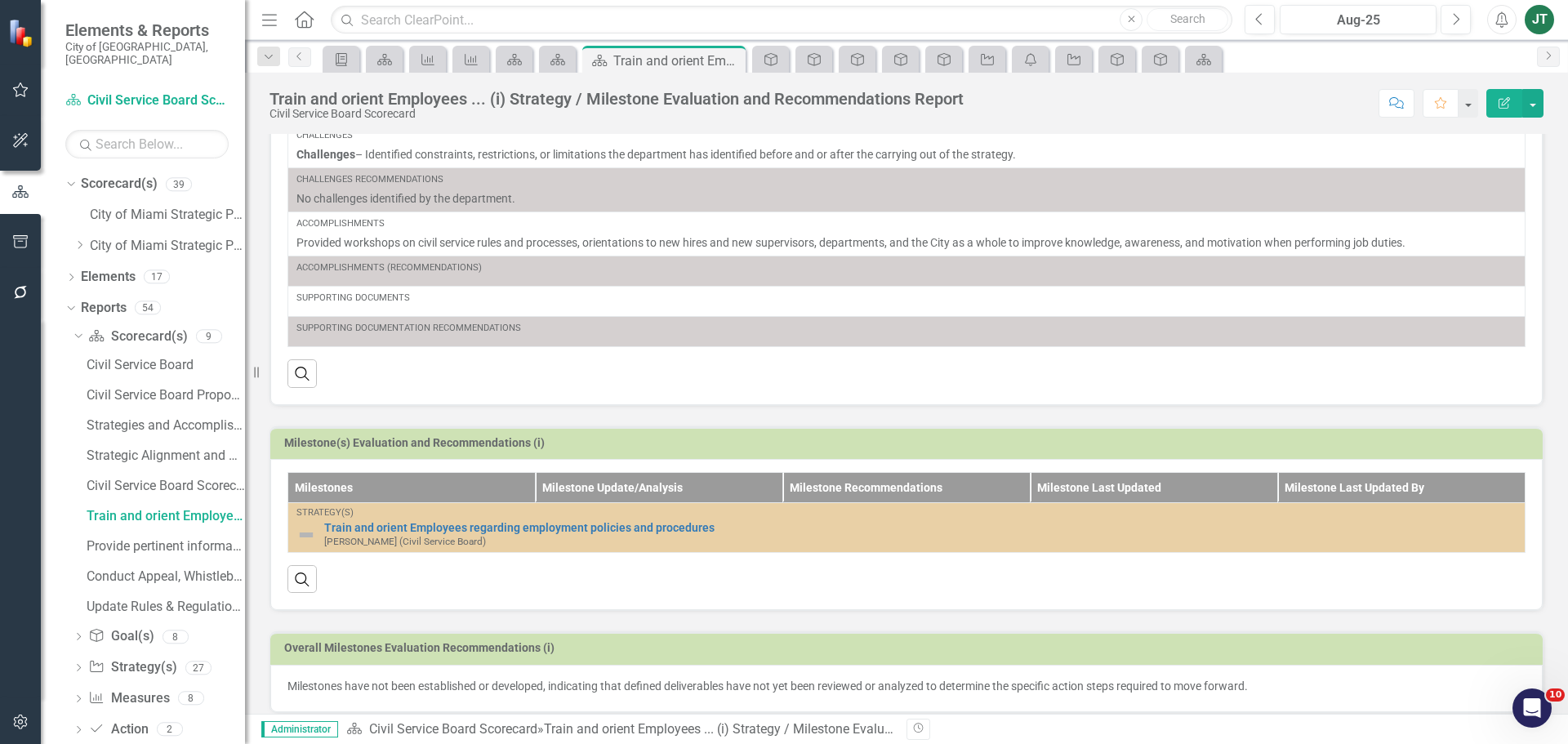
scroll to position [358, 0]
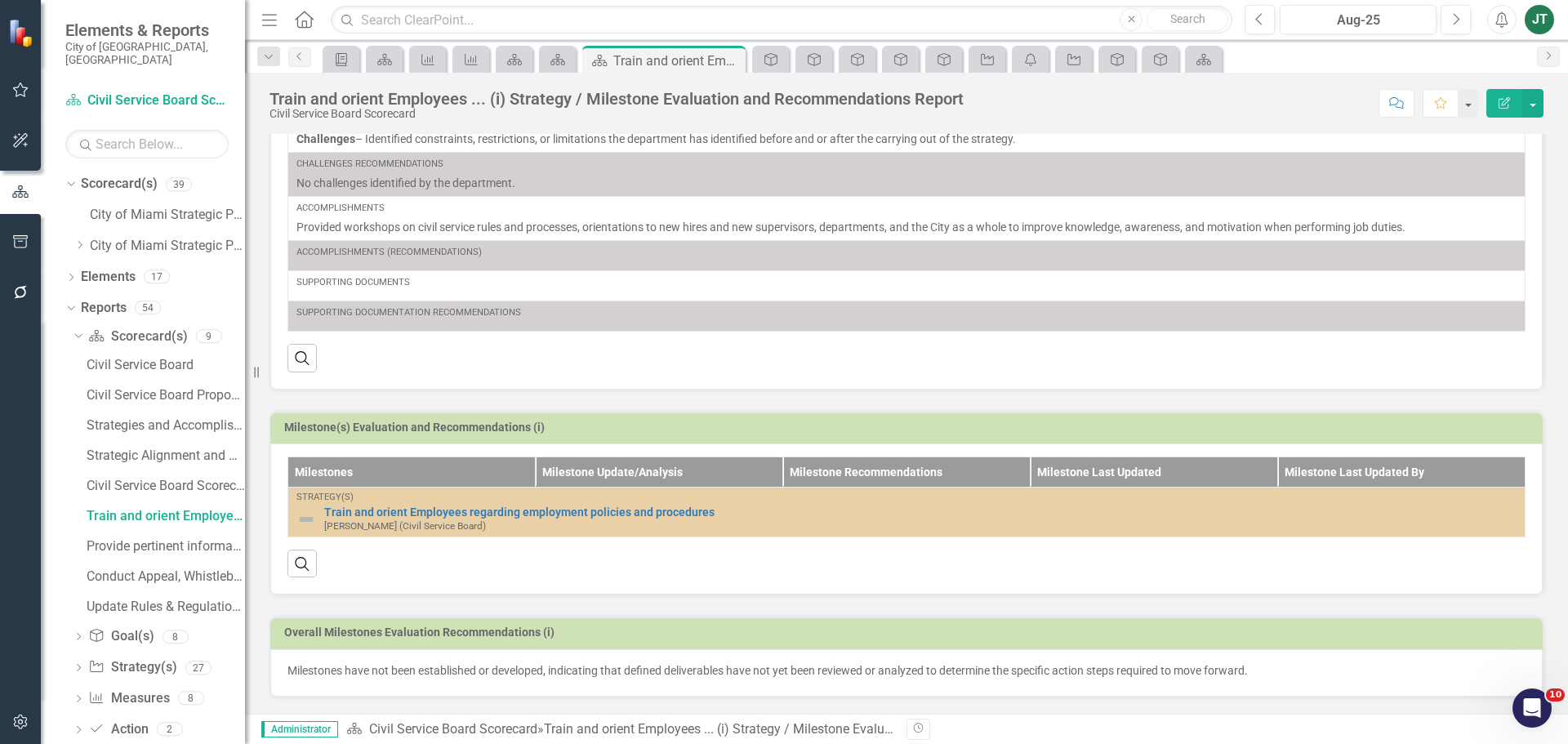
drag, startPoint x: 88, startPoint y: 0, endPoint x: 620, endPoint y: 391, distance: 660.2
click at [625, 393] on div "Milestone(s) Evaluation and Recommendations (i) Milestones Milestone Update/Ana…" at bounding box center [907, 493] width 1299 height 206
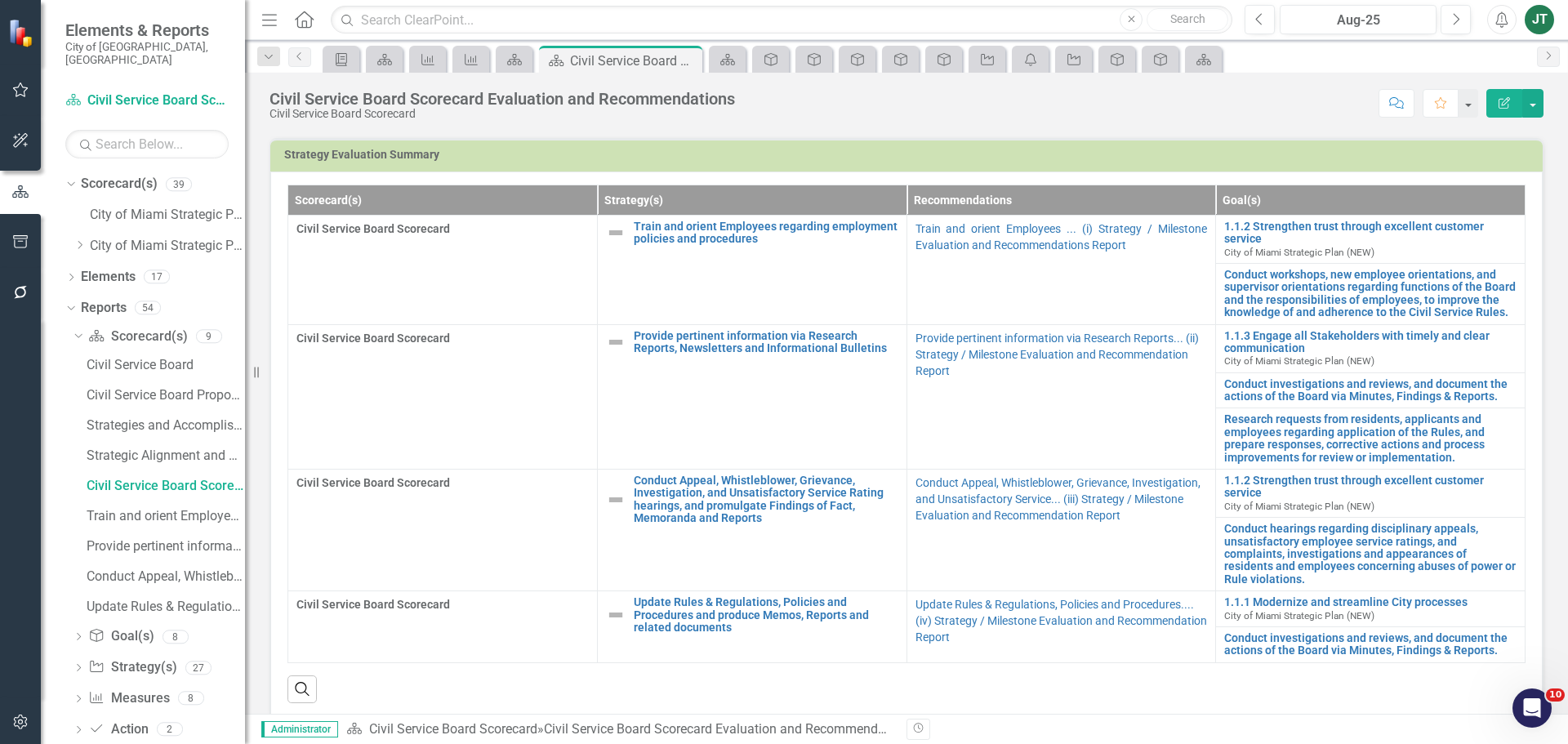
scroll to position [490, 0]
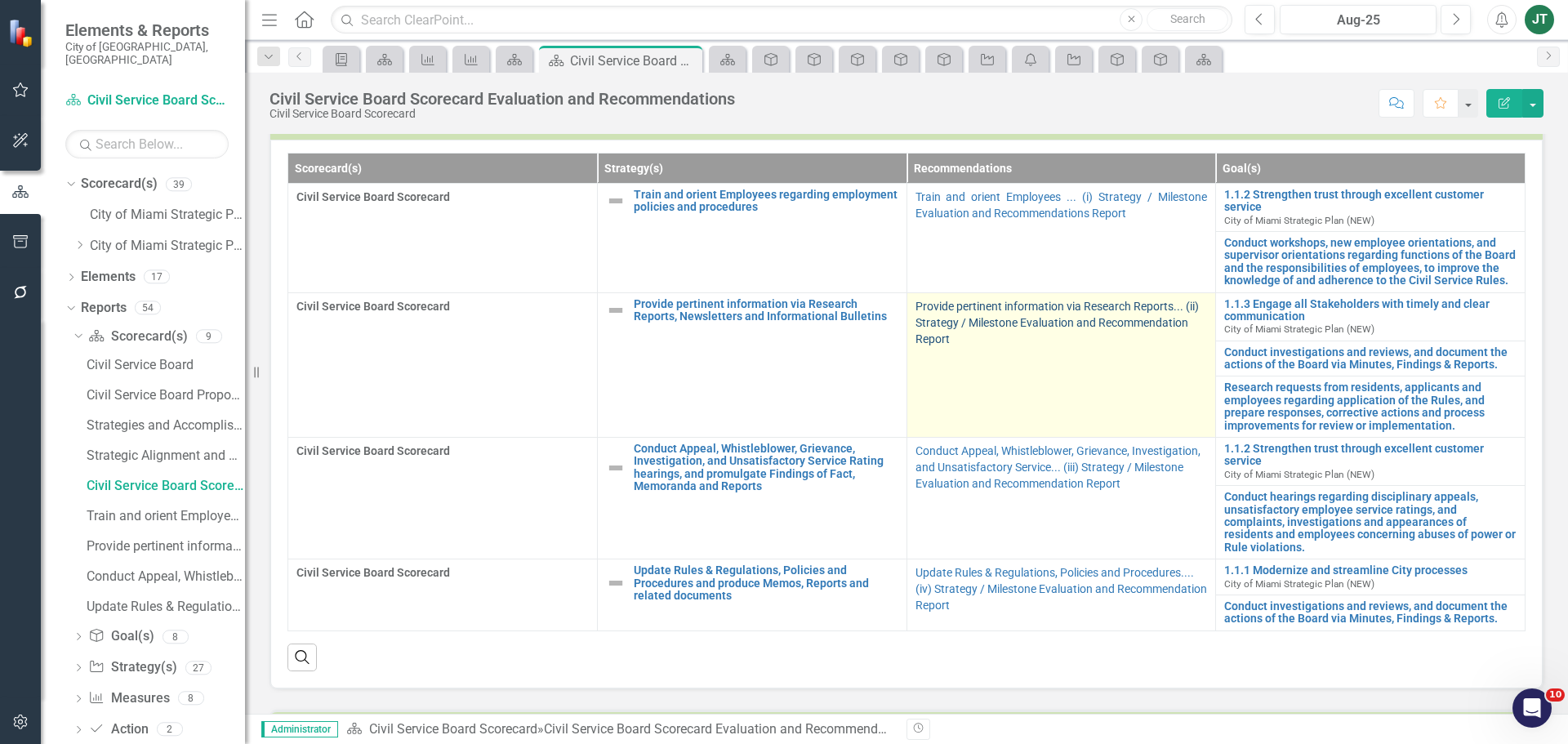
click at [1002, 315] on link "Provide pertinent information via Research Reports... (ii) Strategy / Milestone…" at bounding box center [1057, 322] width 283 height 45
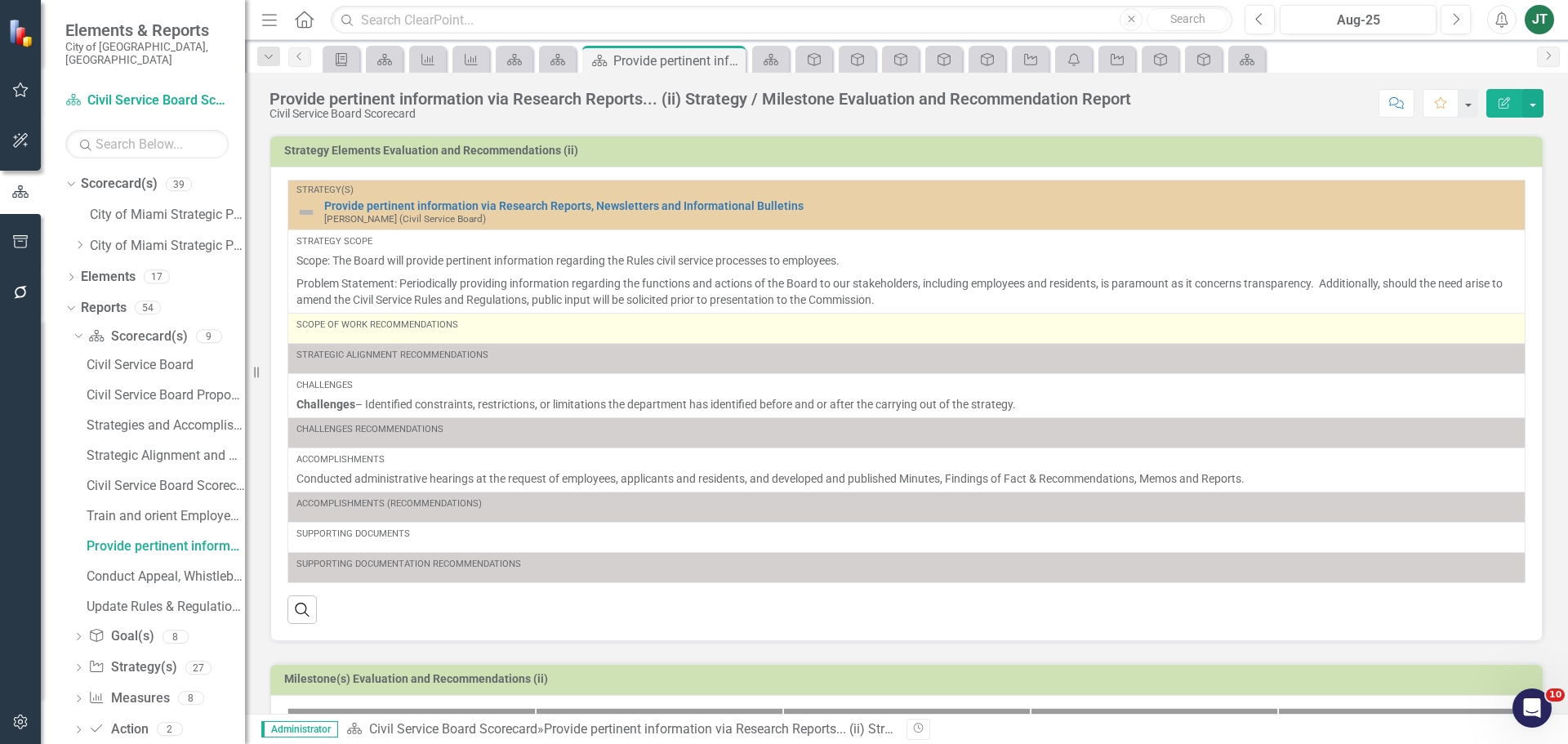
click at [490, 333] on div "Scope of Work Recommendations" at bounding box center [907, 329] width 1220 height 20
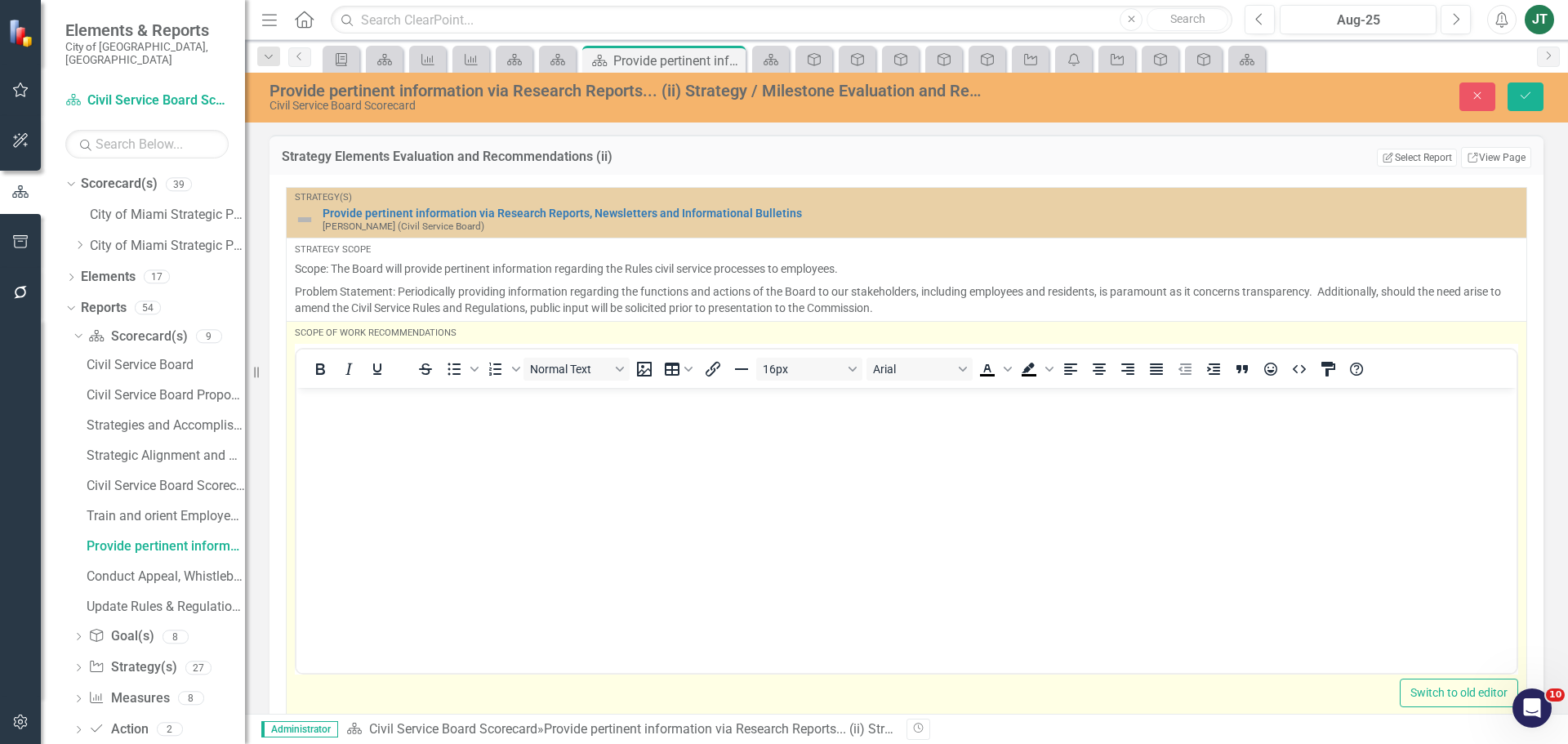
click at [429, 419] on body "Rich Text Area. Press ALT-0 for help." at bounding box center [907, 509] width 1220 height 245
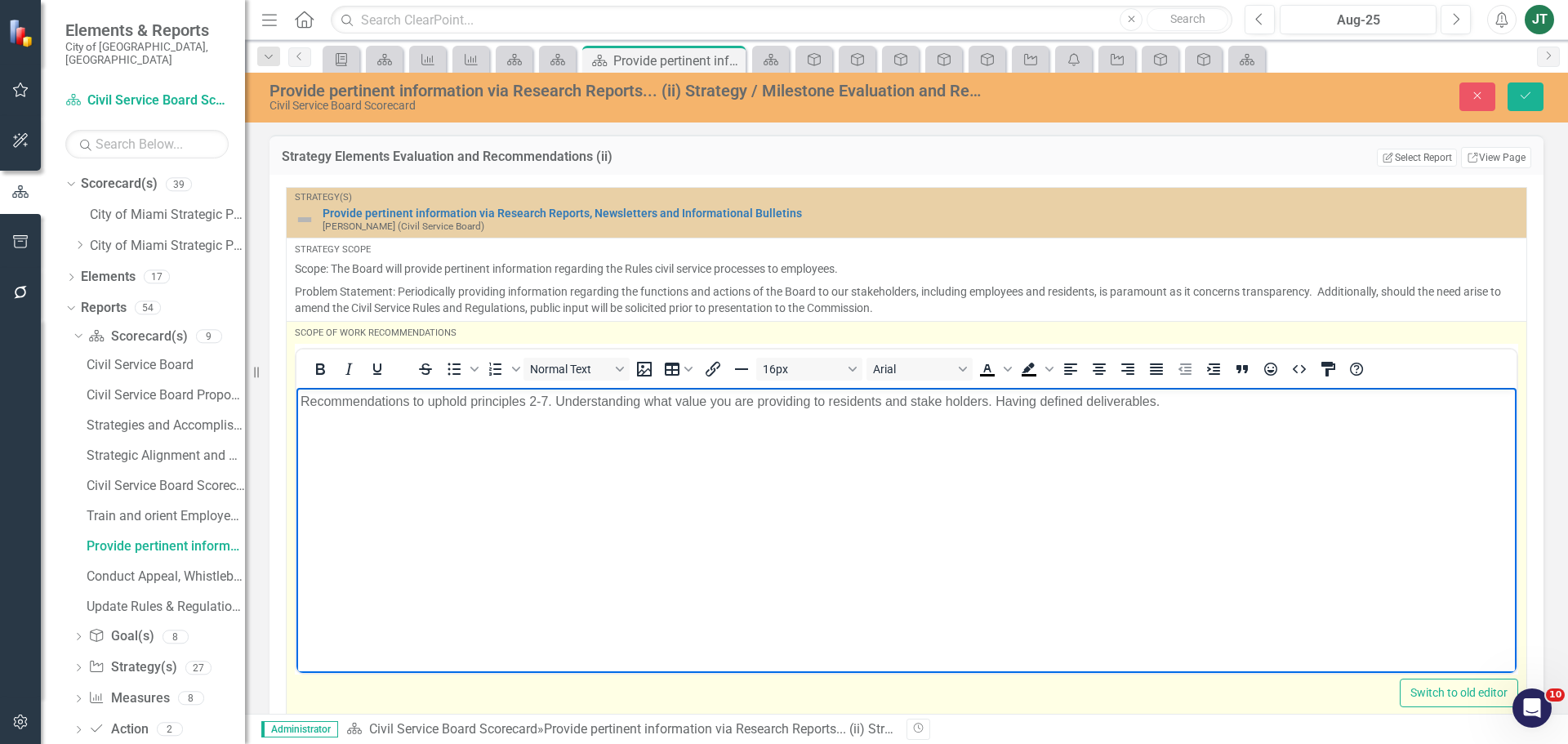
click at [945, 400] on p "Recommendations to uphold principles 2-7. Understanding what value you are prov…" at bounding box center [907, 401] width 1212 height 20
click at [1225, 414] on body "Recommendations to uphold principles 2-7. Understanding what value you are prov…" at bounding box center [907, 509] width 1220 height 245
click at [1194, 408] on p "Recommendations to uphold principles 2-7. Understanding what value you are prov…" at bounding box center [907, 401] width 1212 height 20
click at [1227, 399] on p "Recommendations to uphold principles 2-7. Understanding what value you are prov…" at bounding box center [907, 401] width 1212 height 20
click at [1285, 404] on p "Recommendations to uphold principles 2-7. Understanding what value you are prov…" at bounding box center [907, 401] width 1212 height 20
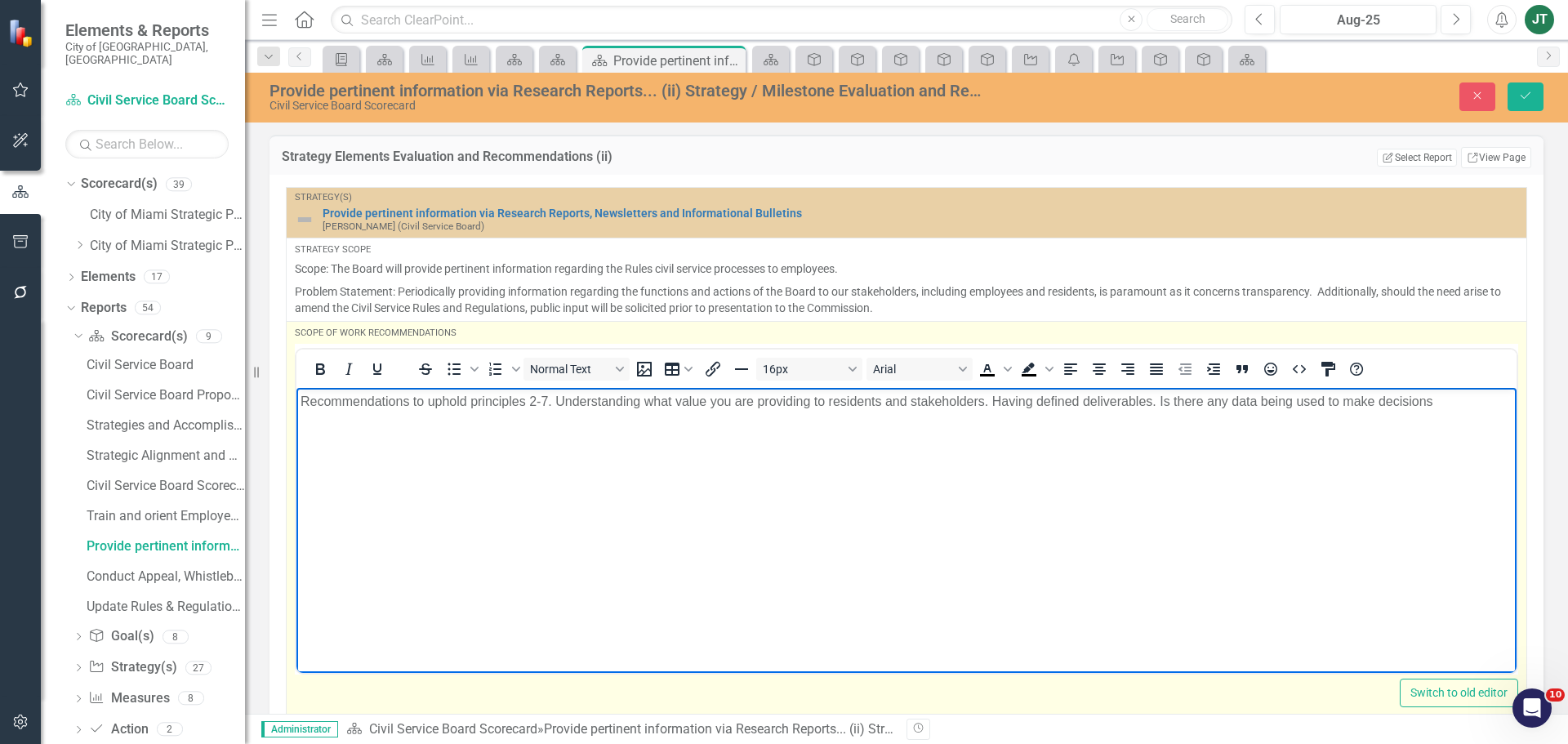
click at [1319, 403] on p "Recommendations to uphold principles 2-7. Understanding what value you are prov…" at bounding box center [907, 401] width 1212 height 20
drag, startPoint x: 1323, startPoint y: 402, endPoint x: 1415, endPoint y: 400, distance: 92.0
click at [1325, 401] on p "Recommendations to uphold principles 2-7. Understanding what value you are prov…" at bounding box center [907, 401] width 1212 height 20
click at [388, 410] on p "Recommendations to uphold principles 2-7. Understanding what value you are prov…" at bounding box center [907, 401] width 1212 height 20
click at [507, 419] on p "Recommendations to uphold principles 2-7. Understanding what value you are prov…" at bounding box center [907, 410] width 1212 height 39
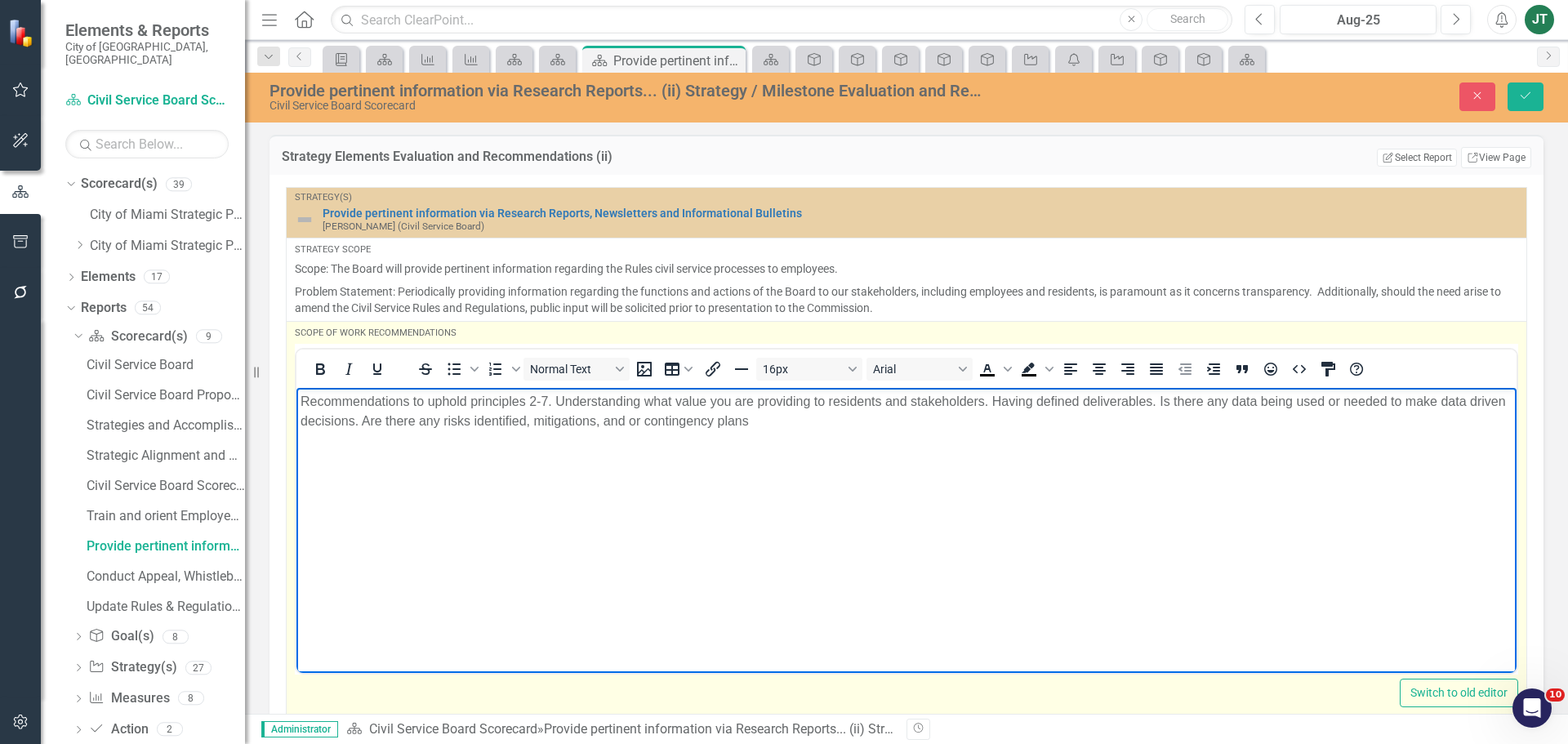
click at [812, 429] on p "Recommendations to uphold principles 2-7. Understanding what value you are prov…" at bounding box center [907, 410] width 1212 height 39
click at [396, 419] on p "Recommendations to uphold principles 2-7. Understanding what value you are prov…" at bounding box center [907, 410] width 1212 height 39
click at [1144, 419] on p "Recommendations to uphold principles 2-7. Understanding what value you are prov…" at bounding box center [907, 410] width 1212 height 39
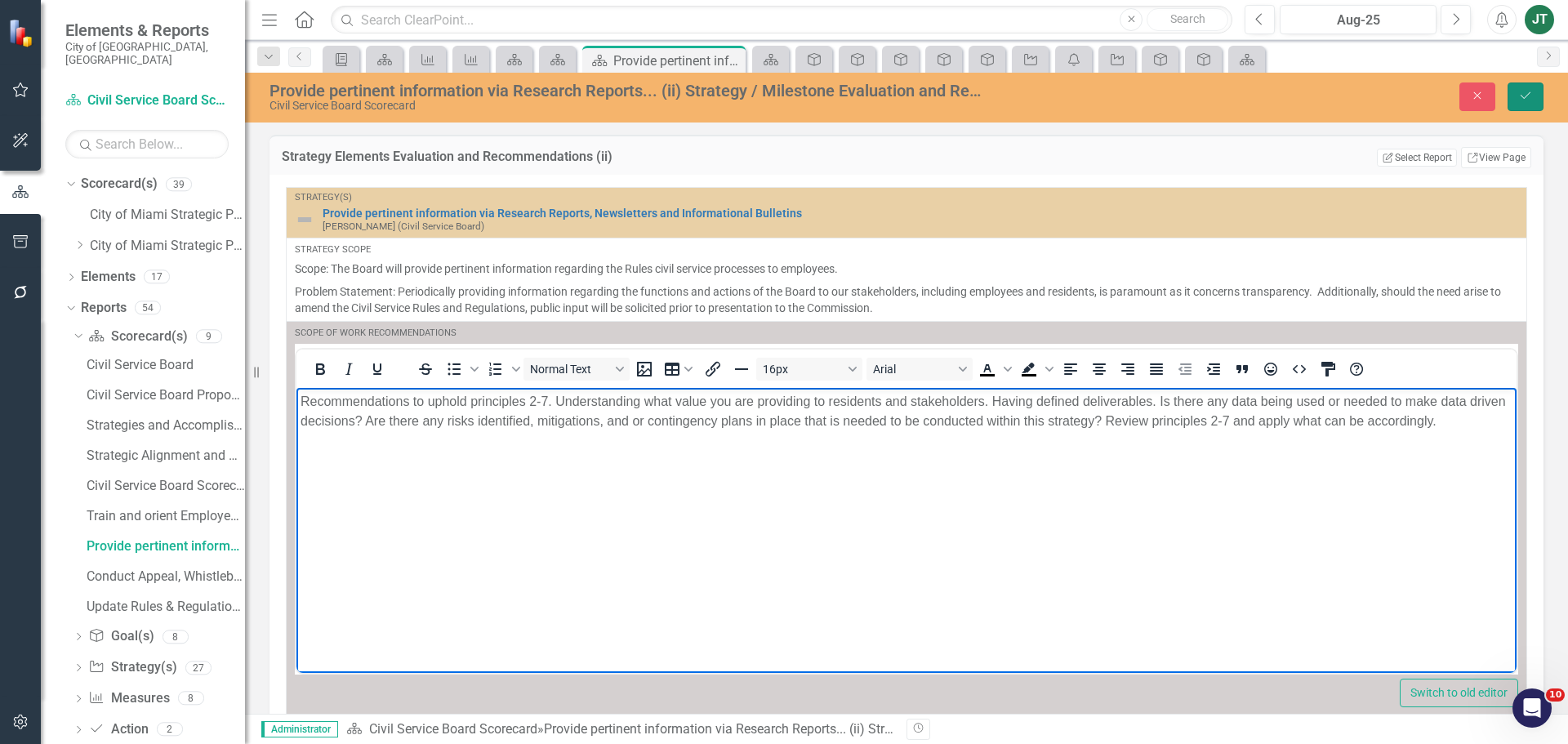
click at [1531, 96] on icon "Save" at bounding box center [1526, 96] width 15 height 12
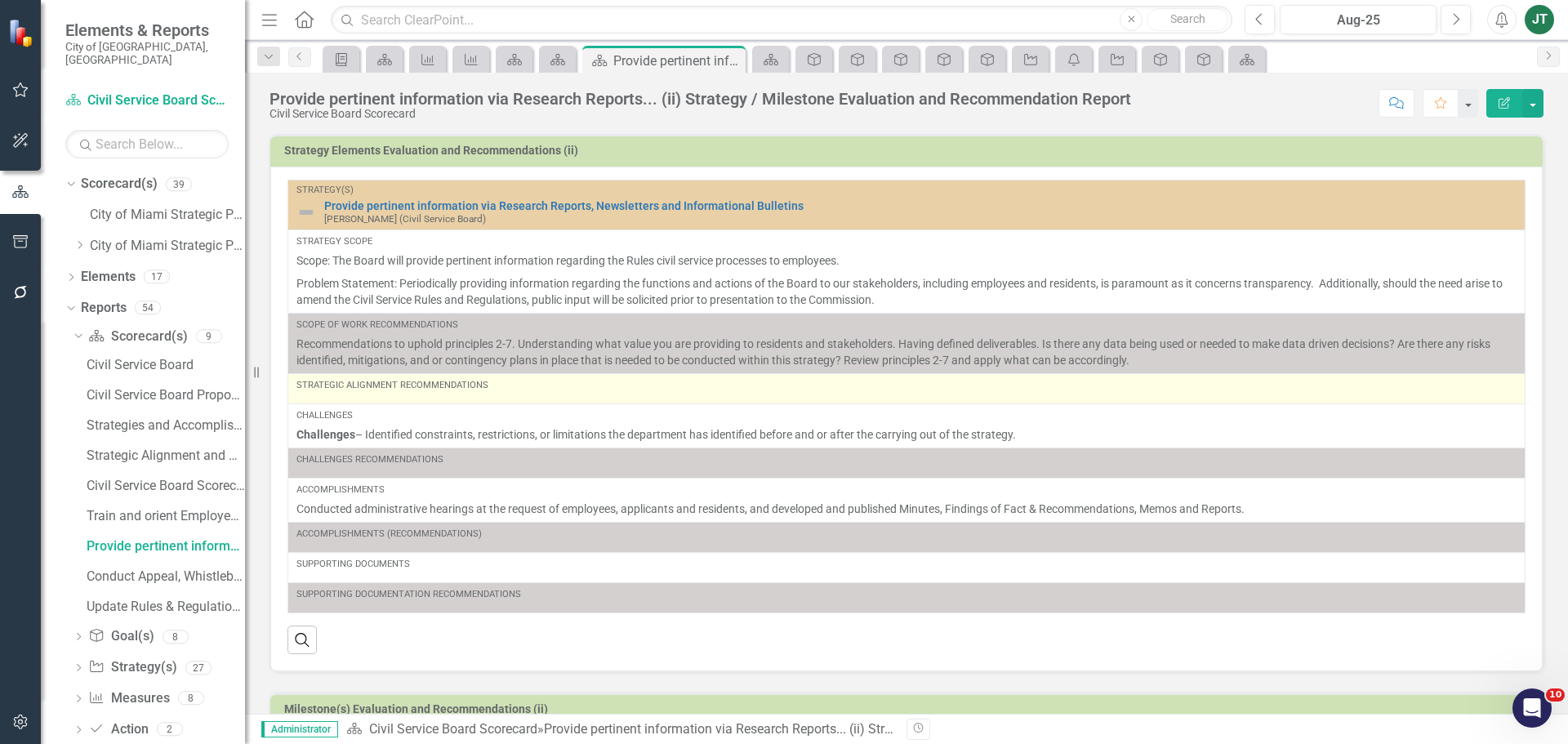
click at [484, 389] on div "Strategic Alignment Recommendations" at bounding box center [907, 386] width 1220 height 13
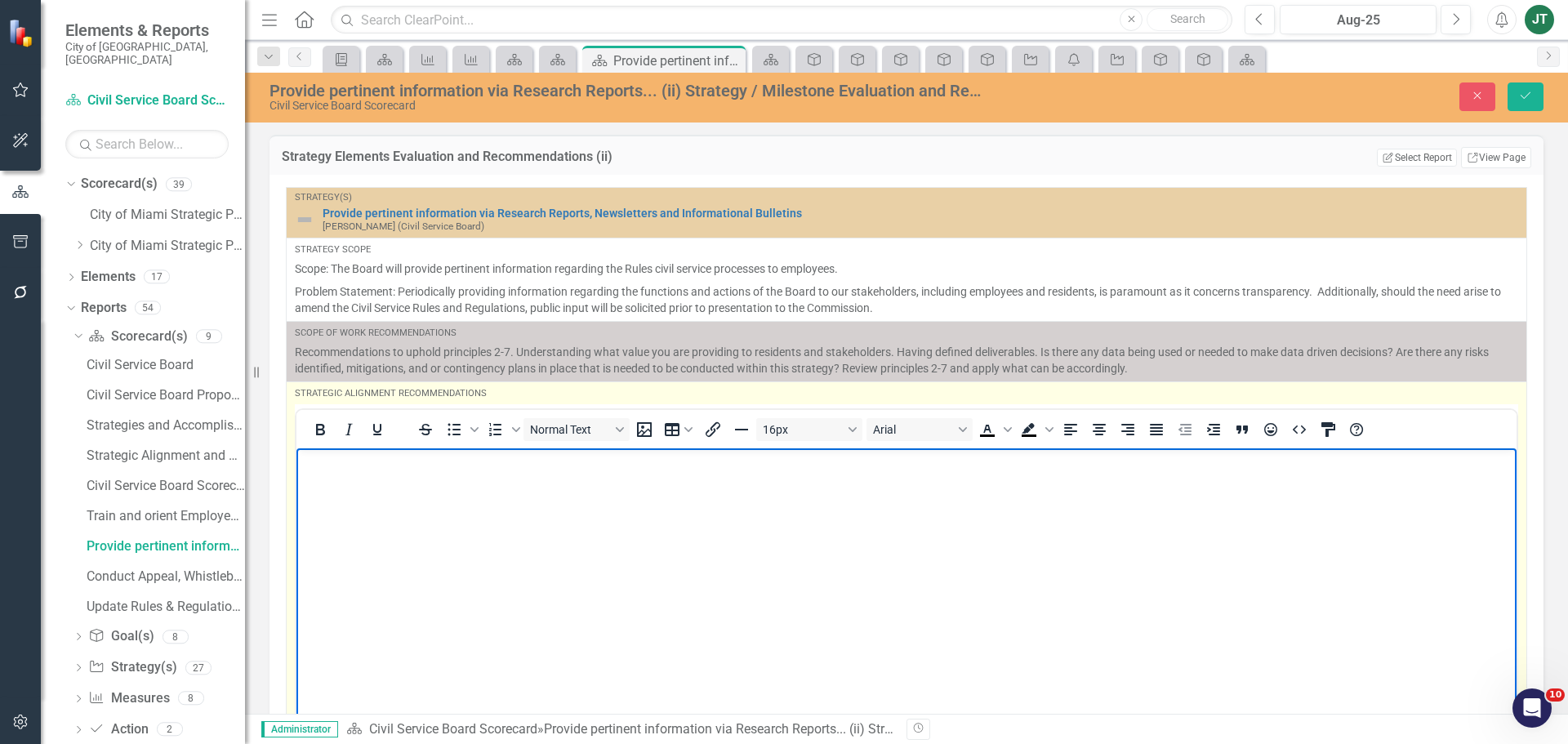
click at [370, 471] on p "Rich Text Area. Press ALT-0 for help." at bounding box center [907, 462] width 1212 height 20
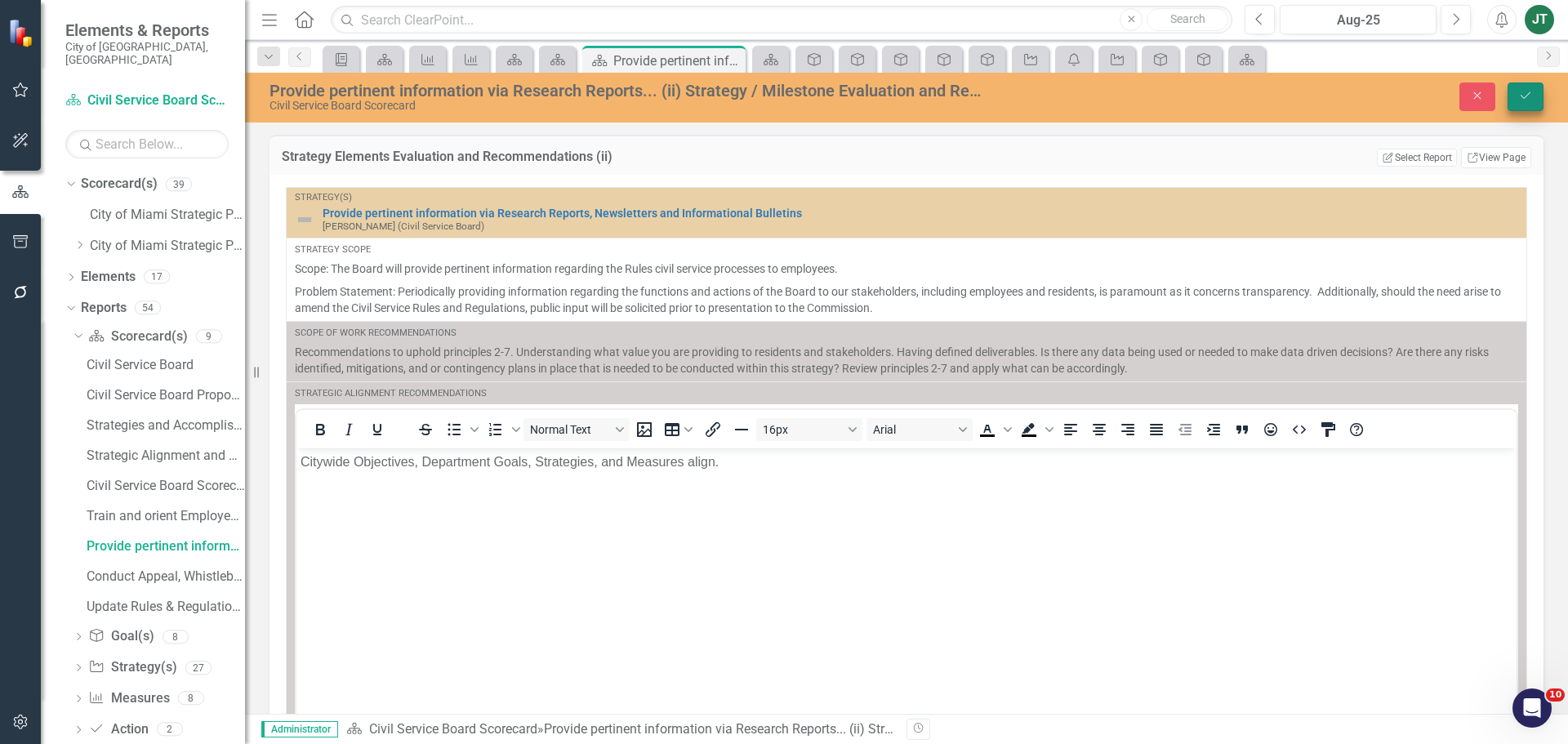
click at [1519, 92] on icon "Save" at bounding box center [1526, 96] width 15 height 12
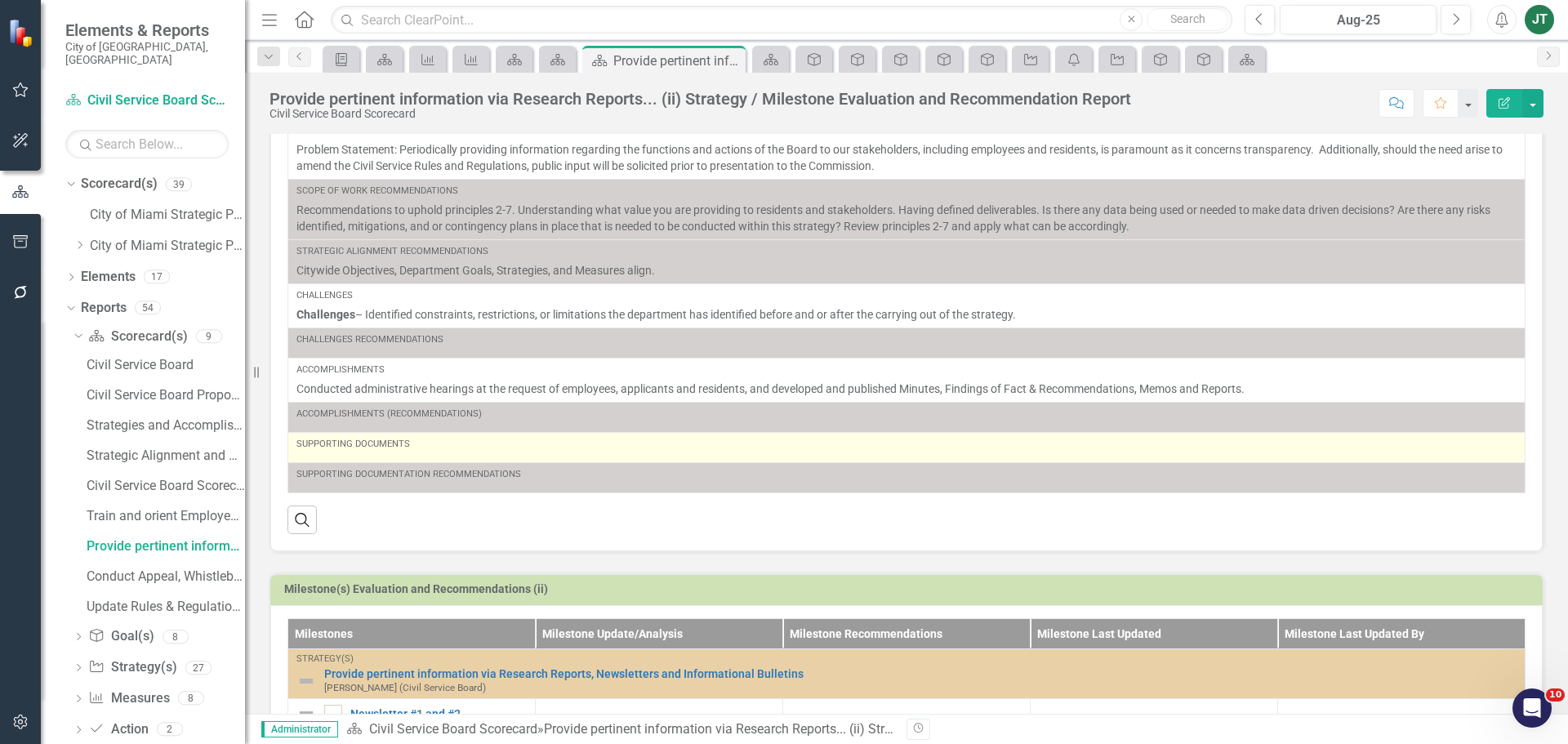
scroll to position [163, 0]
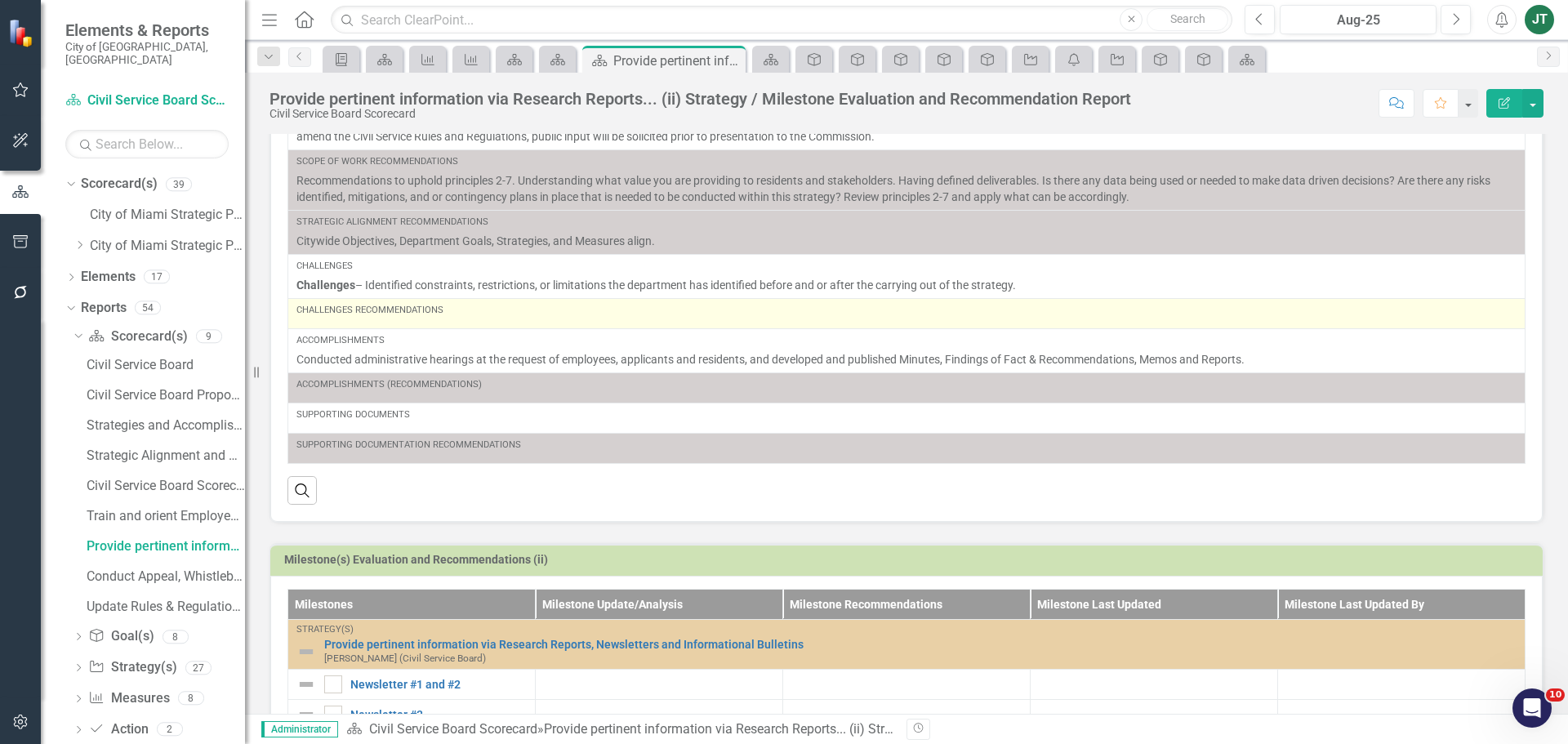
click at [460, 312] on div "Challenges Recommendations" at bounding box center [907, 310] width 1220 height 13
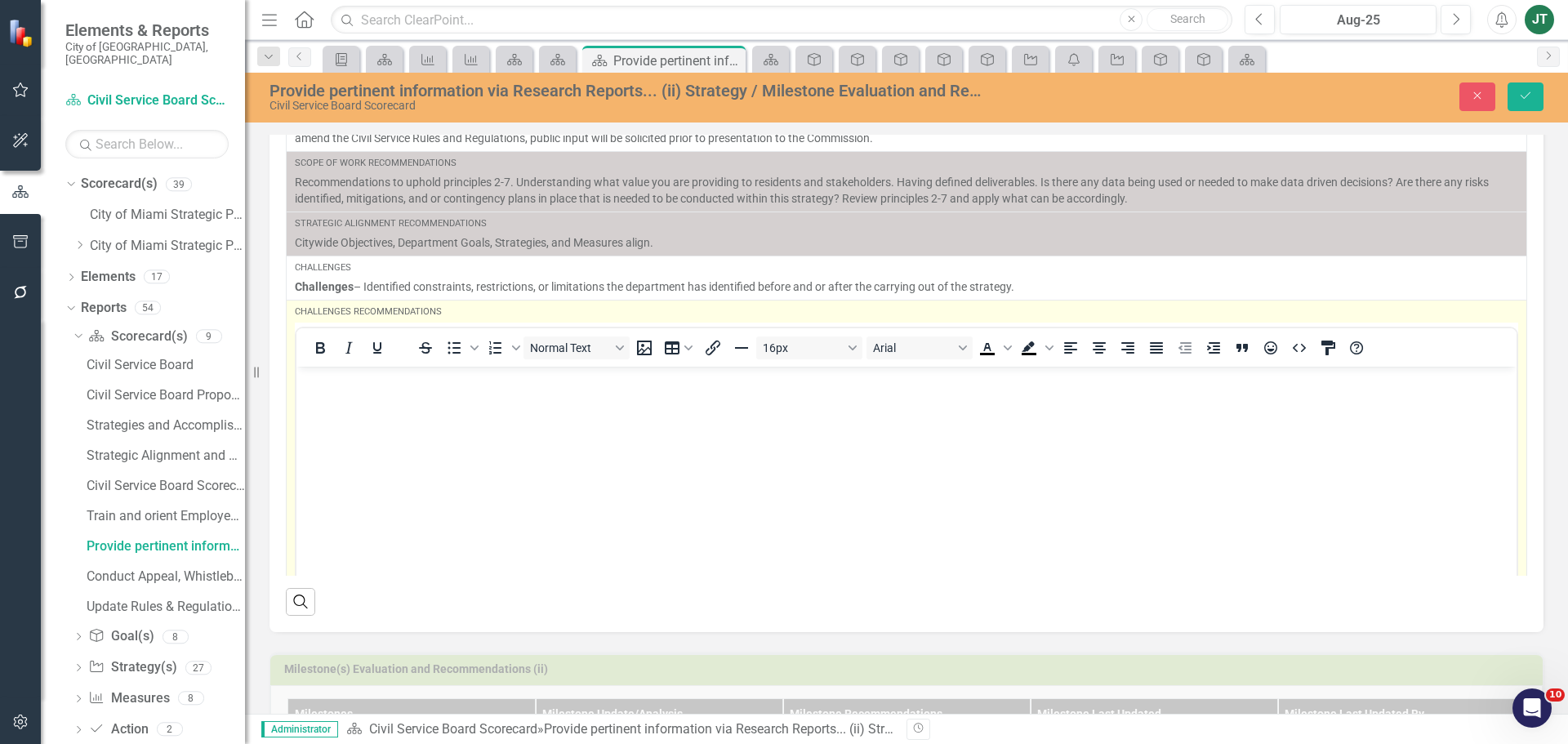
scroll to position [0, 0]
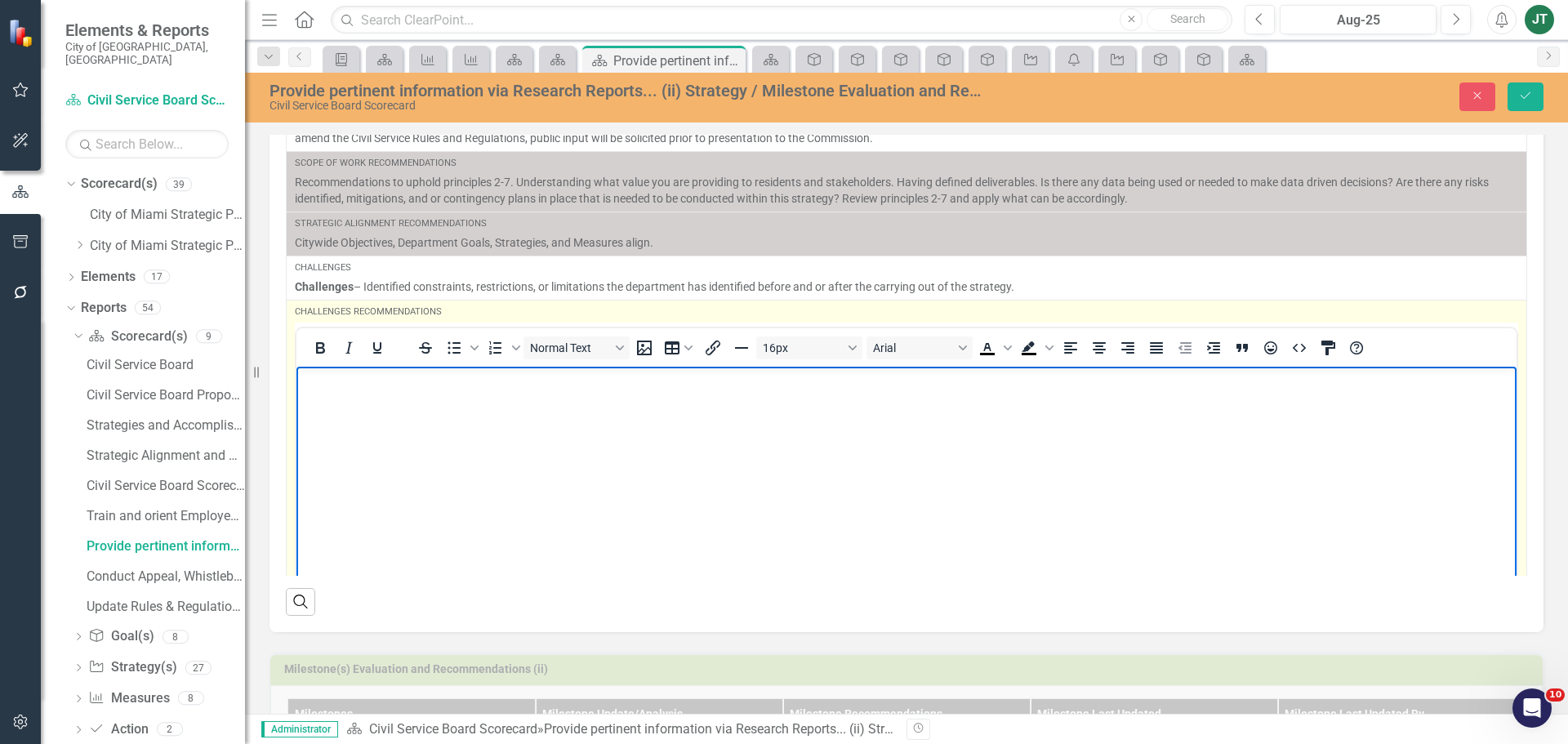
click at [381, 392] on body "Rich Text Area. Press ALT-0 for help." at bounding box center [907, 488] width 1220 height 245
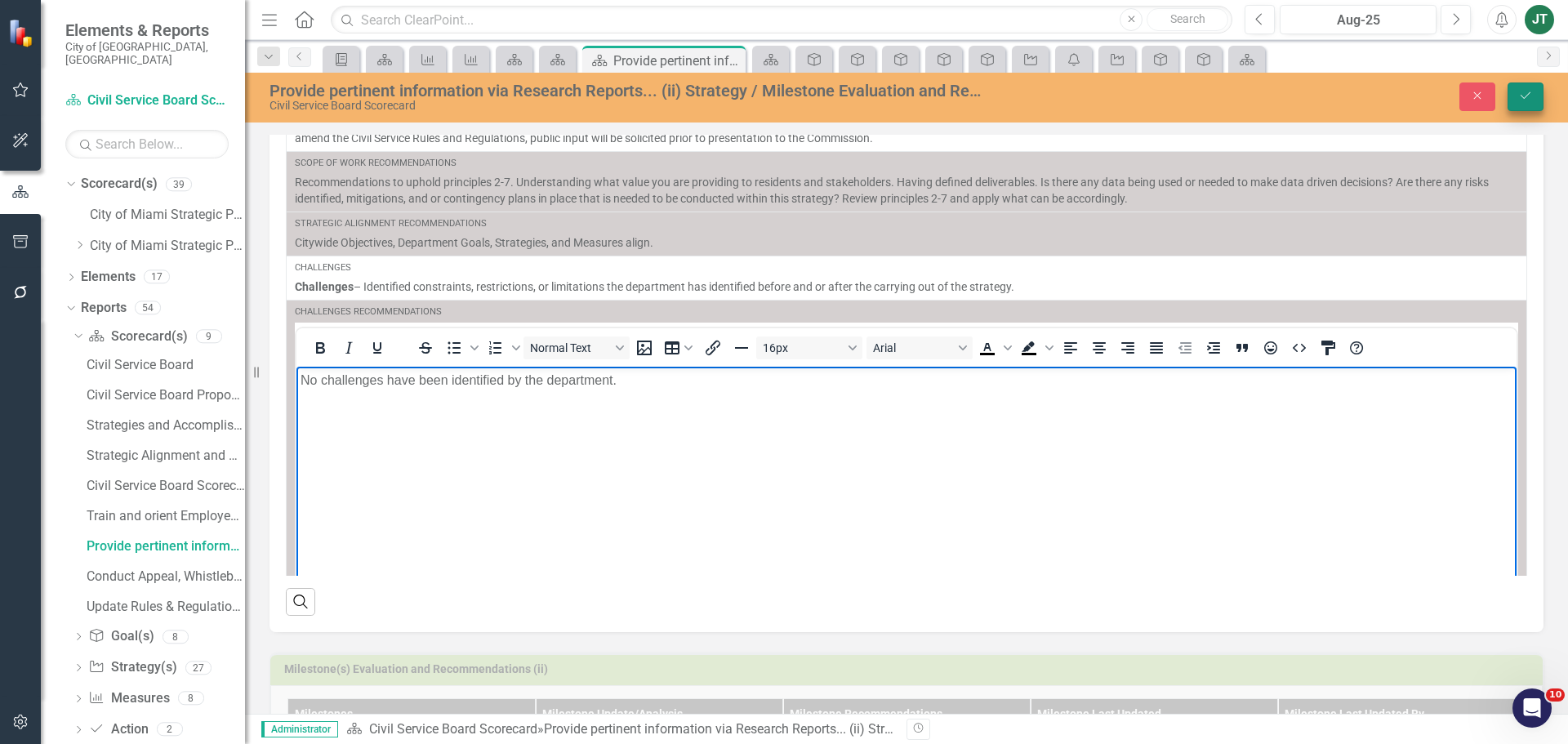
click at [1520, 90] on icon "Save" at bounding box center [1526, 96] width 15 height 12
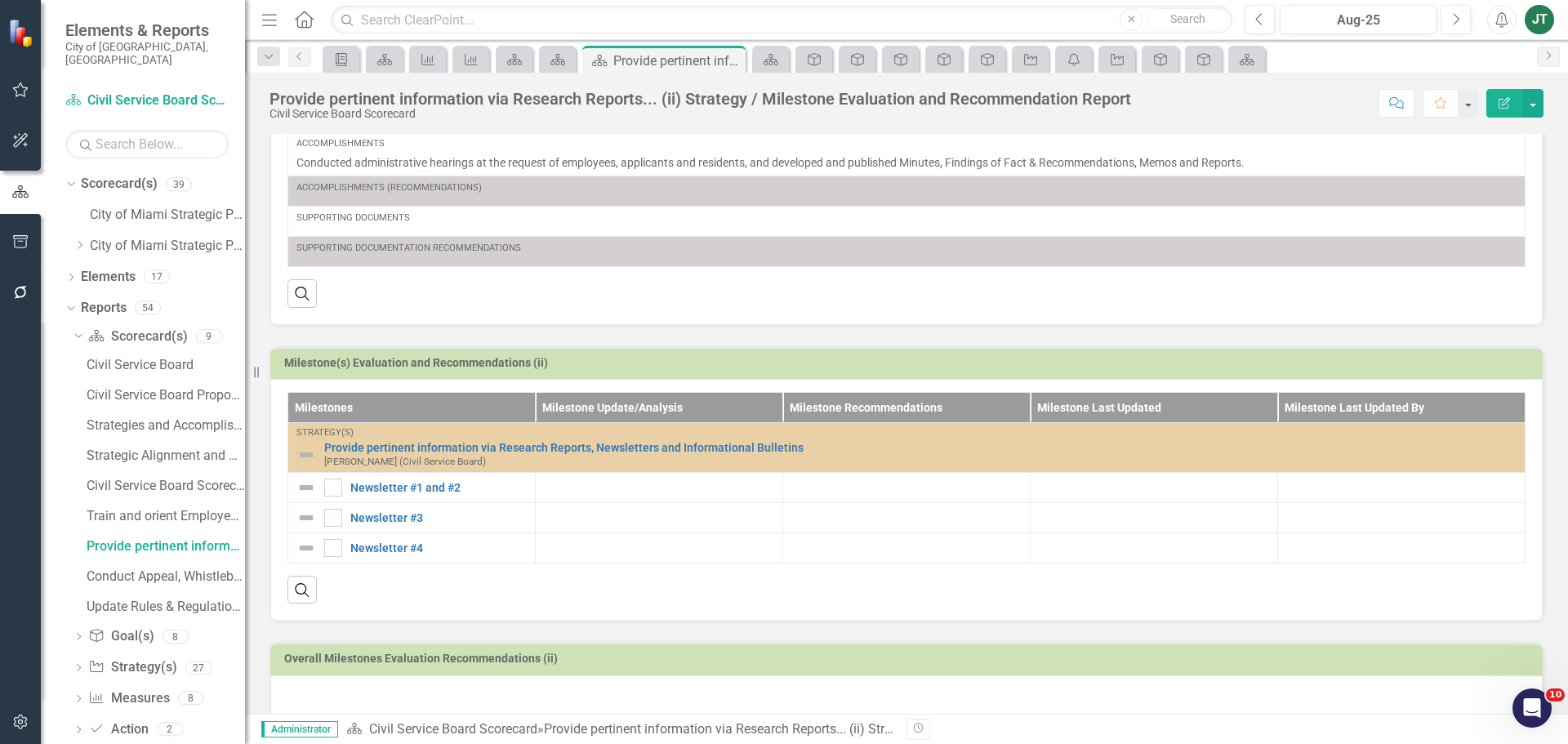
scroll to position [400, 0]
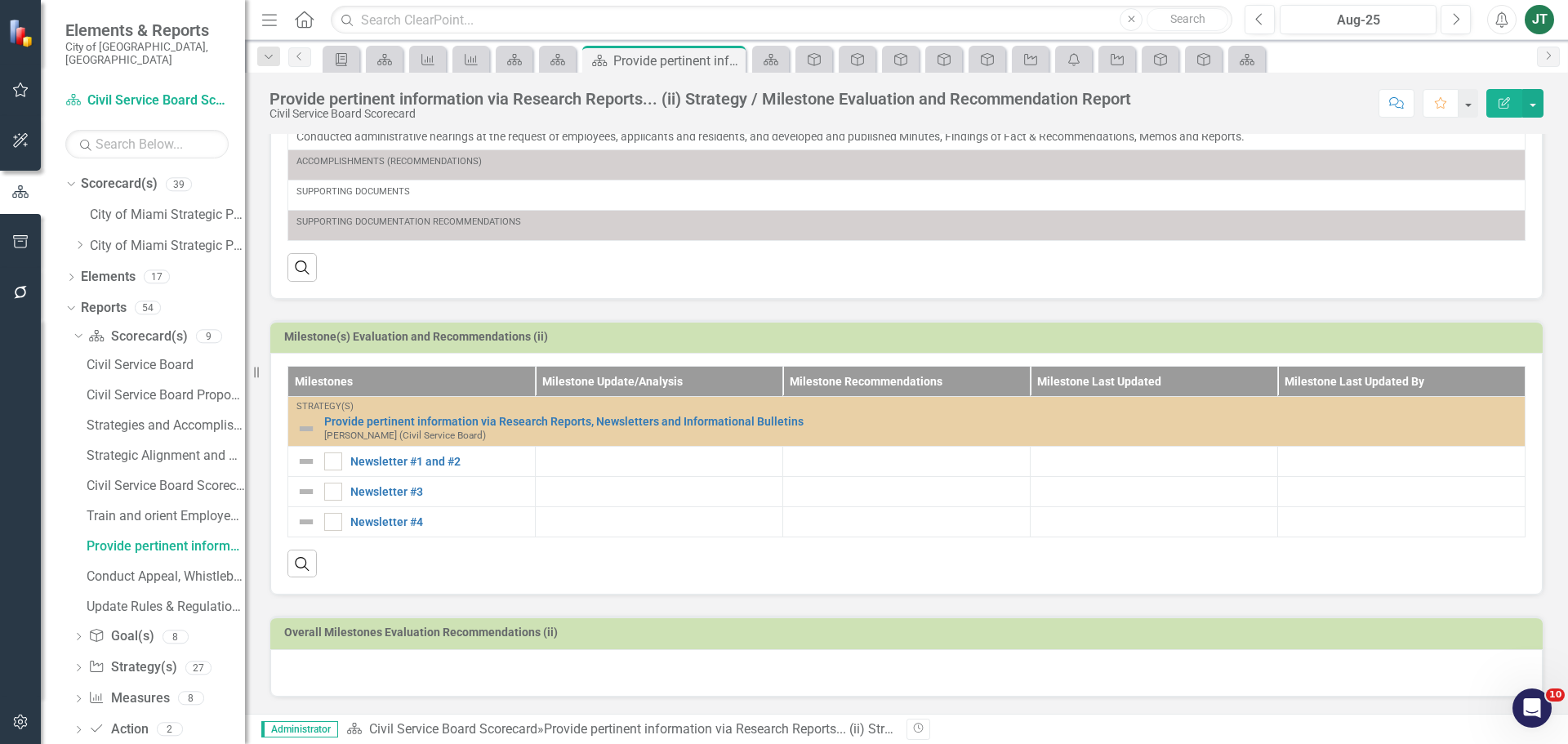
click at [1507, 103] on icon "Edit Report" at bounding box center [1504, 103] width 15 height 12
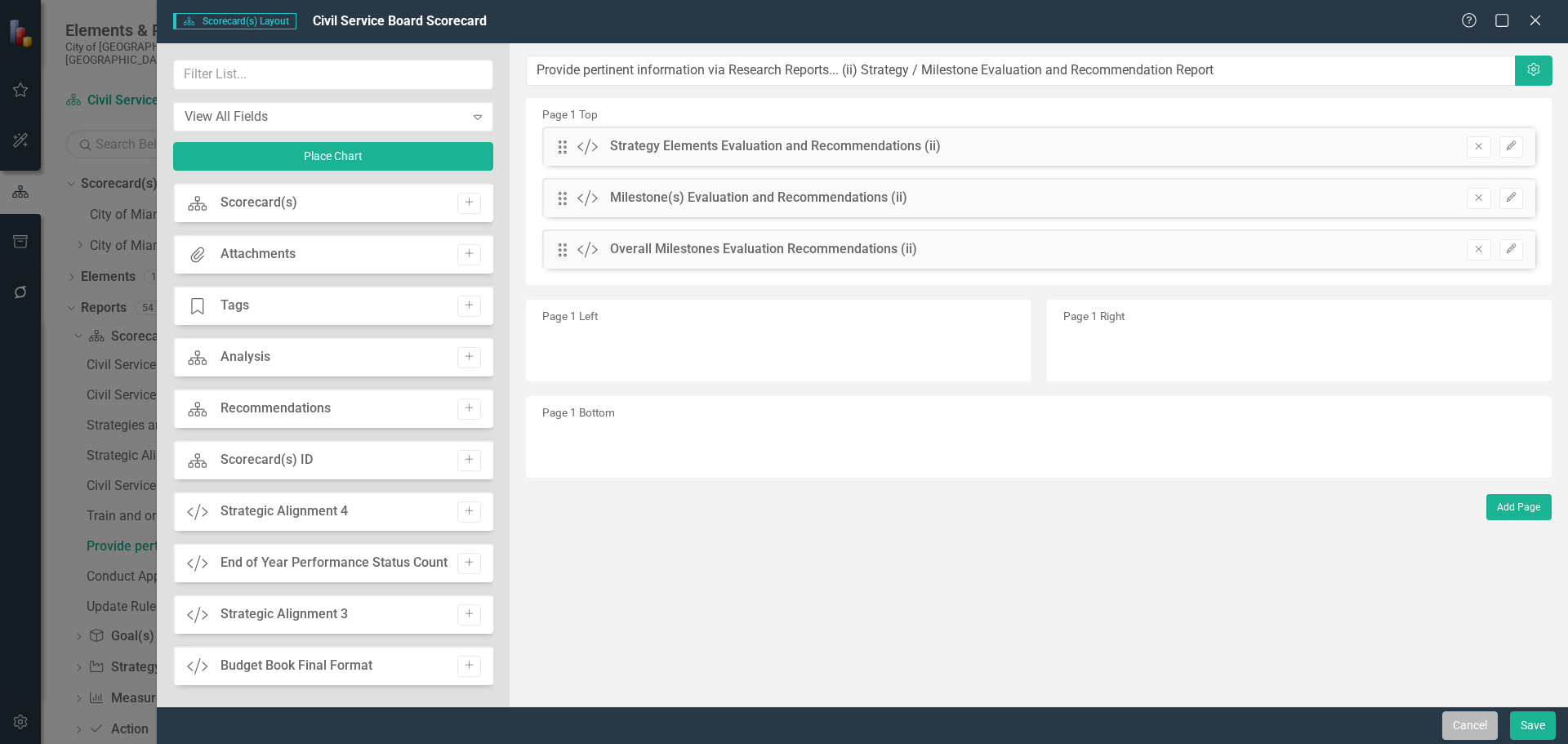
click at [1453, 723] on button "Cancel" at bounding box center [1470, 725] width 55 height 29
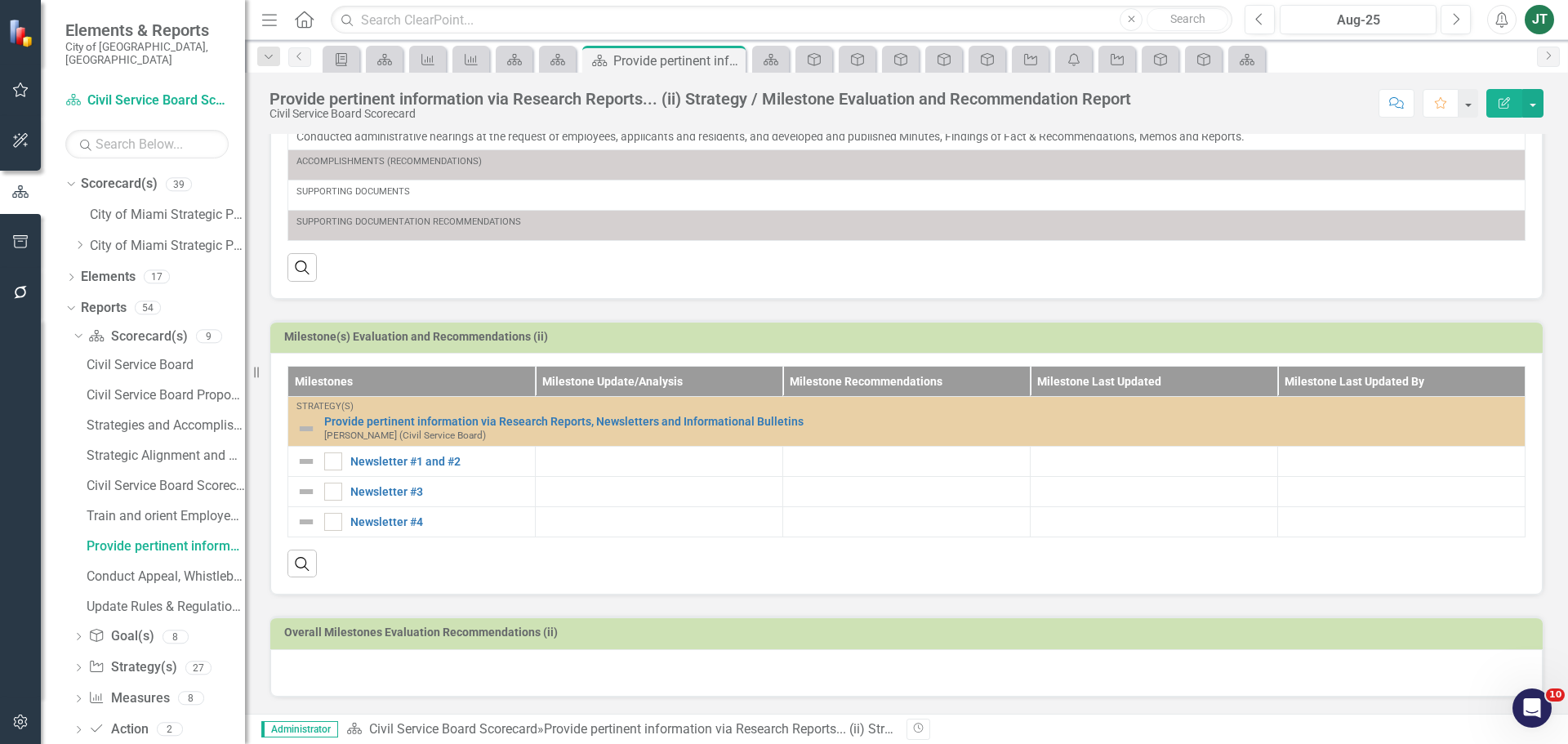
click at [1334, 327] on td "Milestone(s) Evaluation and Recommendations (ii)" at bounding box center [909, 339] width 1250 height 25
click at [1334, 335] on h3 "Milestone(s) Evaluation and Recommendations (ii)" at bounding box center [909, 337] width 1250 height 12
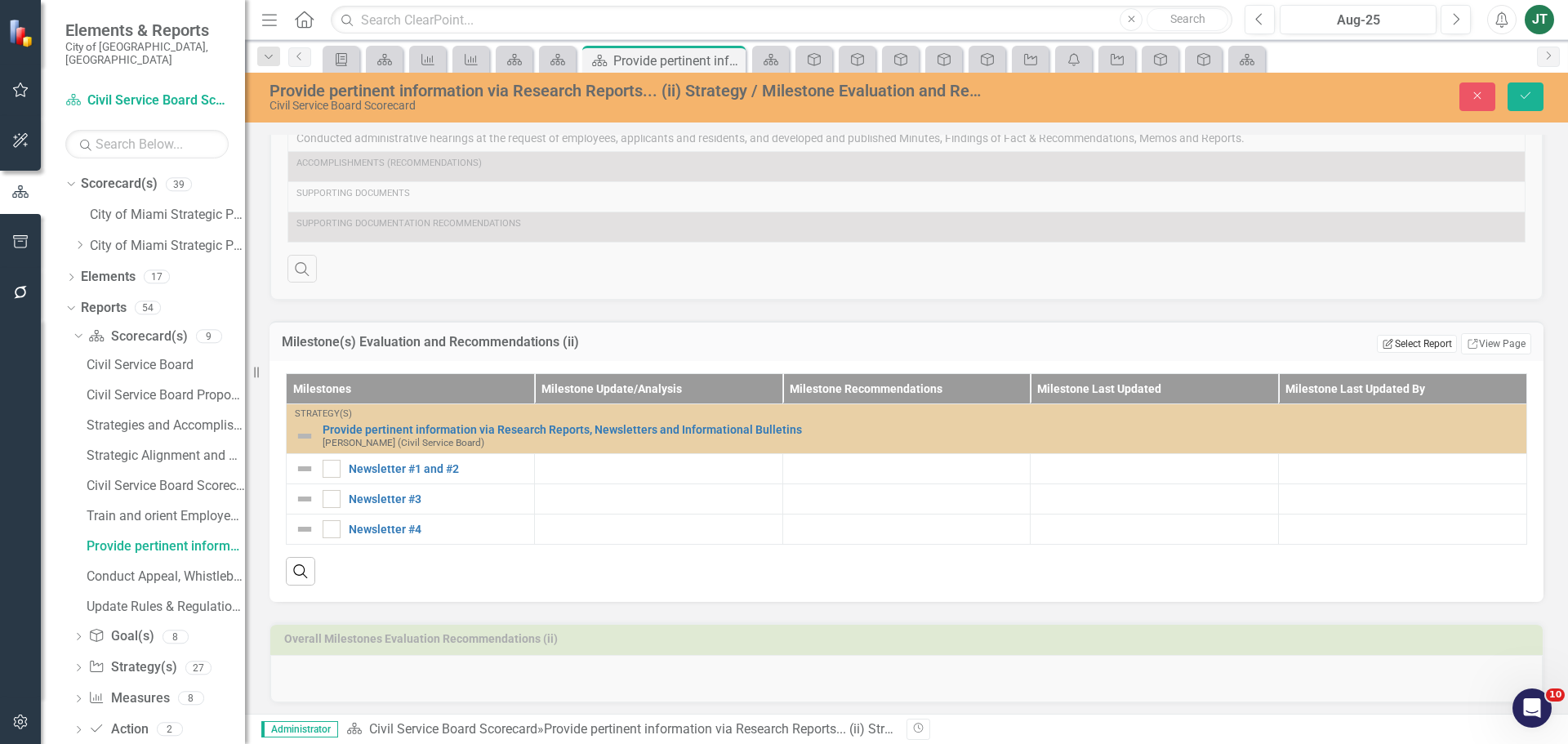
click at [1381, 344] on icon "Edit Report" at bounding box center [1387, 344] width 12 height 10
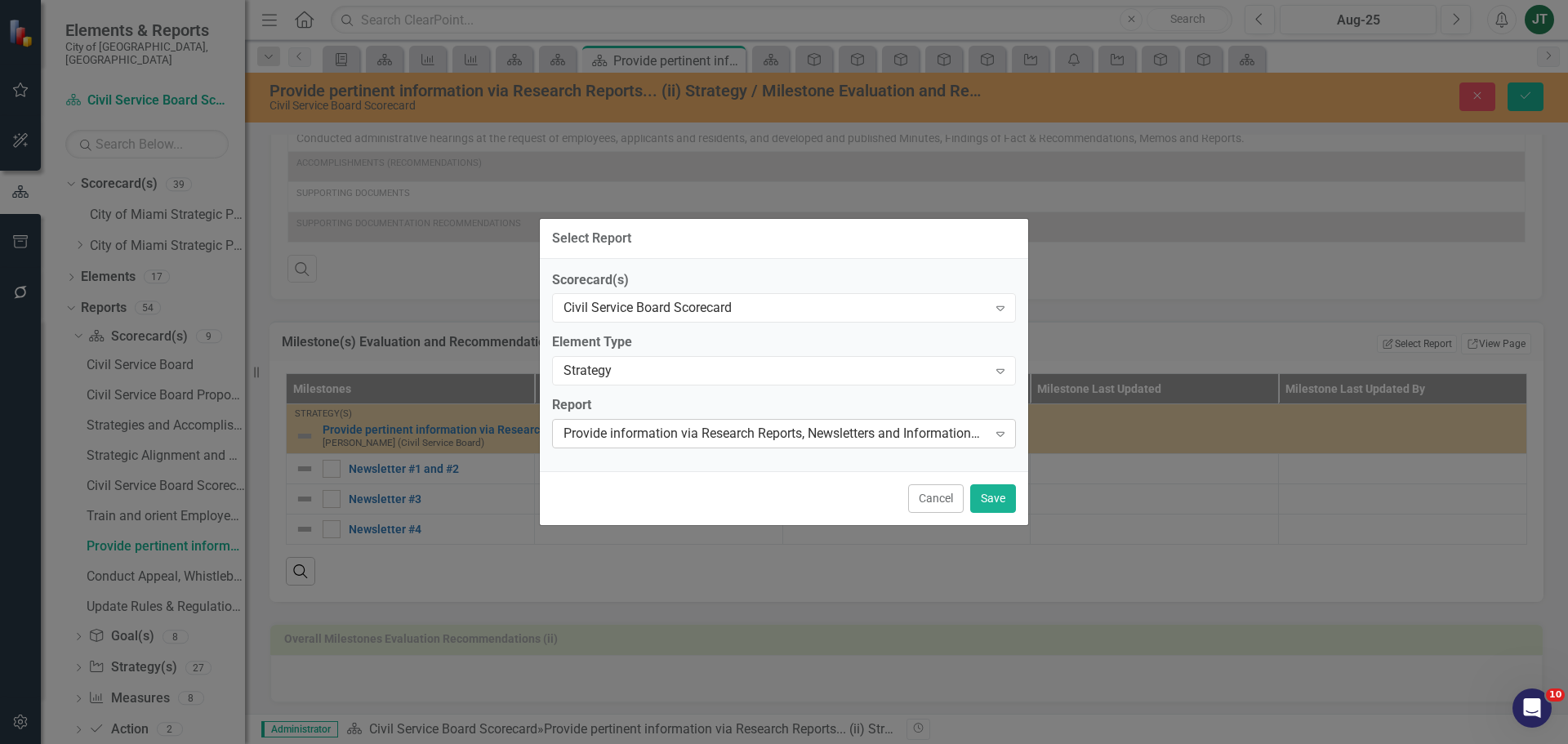
click at [753, 434] on div "Provide information via Research Reports, Newsletters and Informational Bulleti…" at bounding box center [775, 434] width 424 height 19
click at [757, 405] on label "Report" at bounding box center [784, 405] width 464 height 19
click at [939, 500] on button "Cancel" at bounding box center [936, 498] width 55 height 29
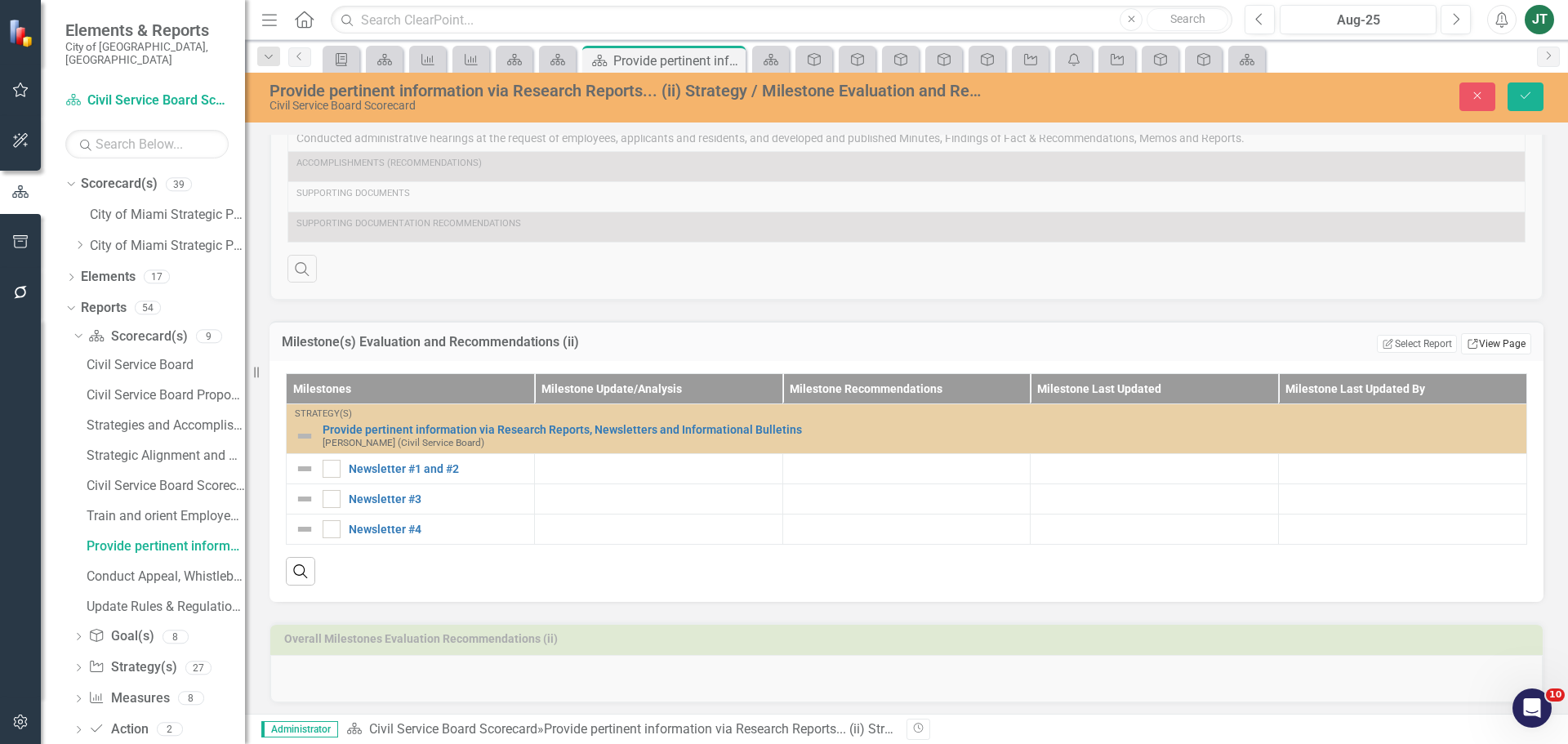
click at [1505, 339] on link "Link View Page" at bounding box center [1495, 344] width 70 height 21
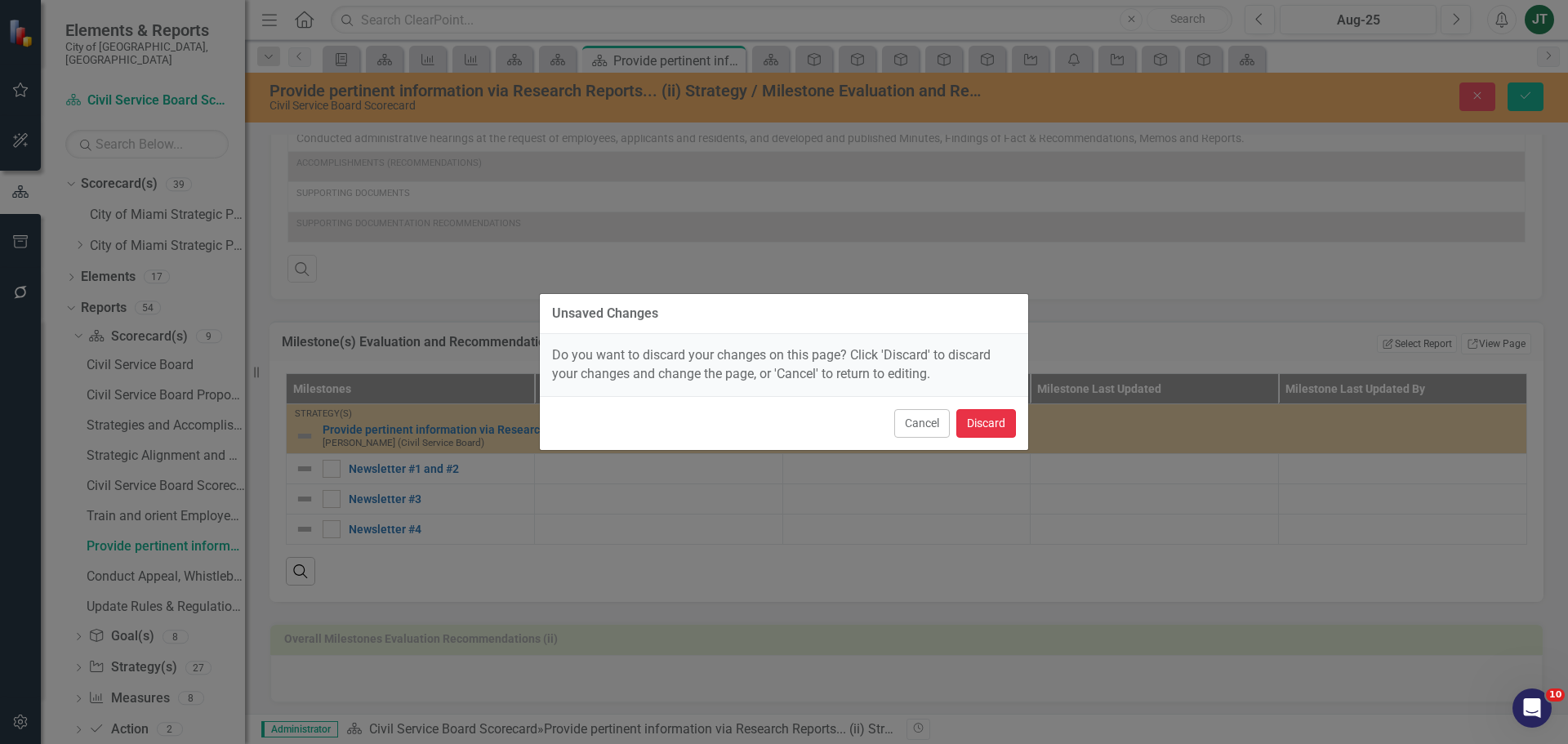
click at [1006, 418] on button "Discard" at bounding box center [986, 424] width 59 height 29
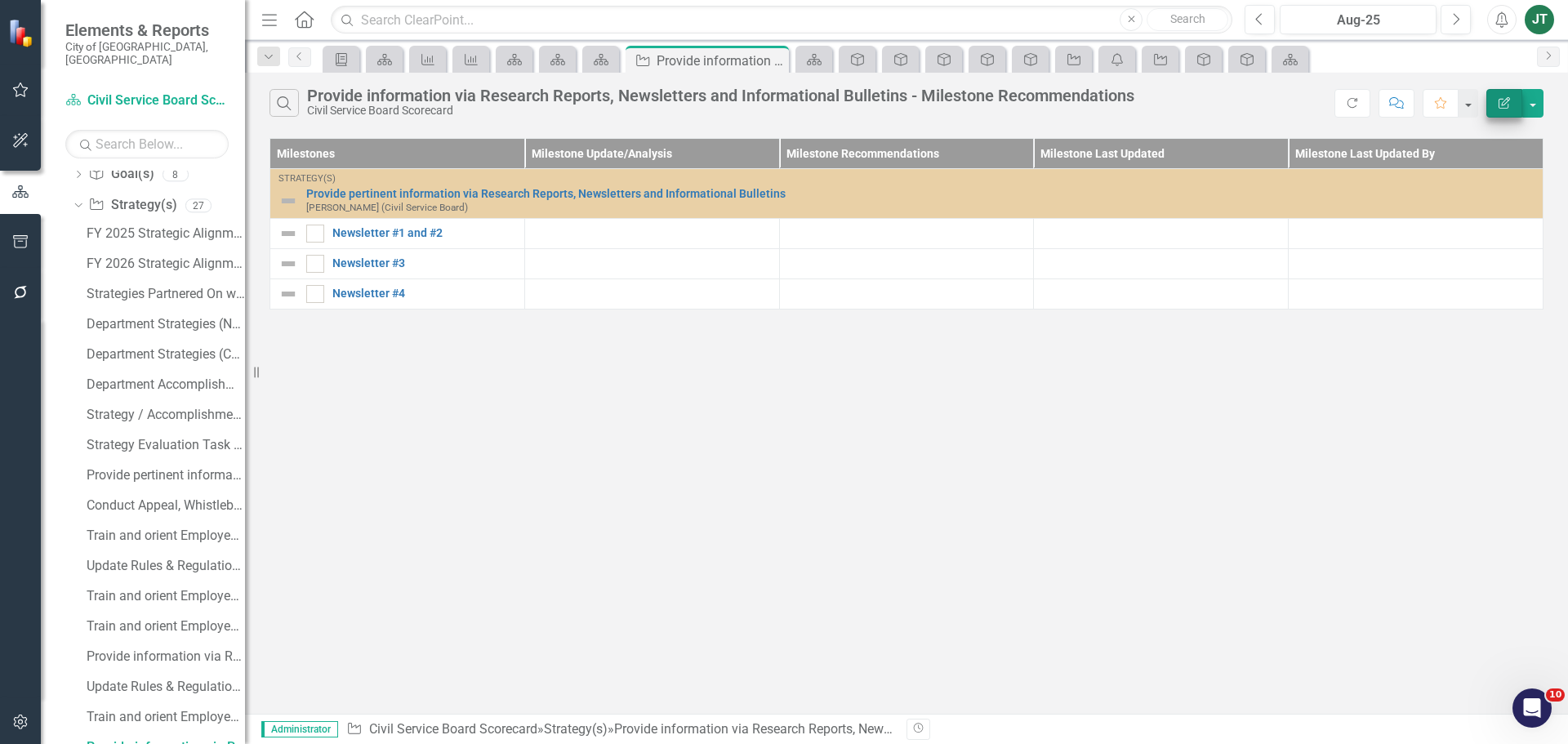
scroll to position [196, 0]
click at [1535, 101] on button "button" at bounding box center [1533, 103] width 21 height 29
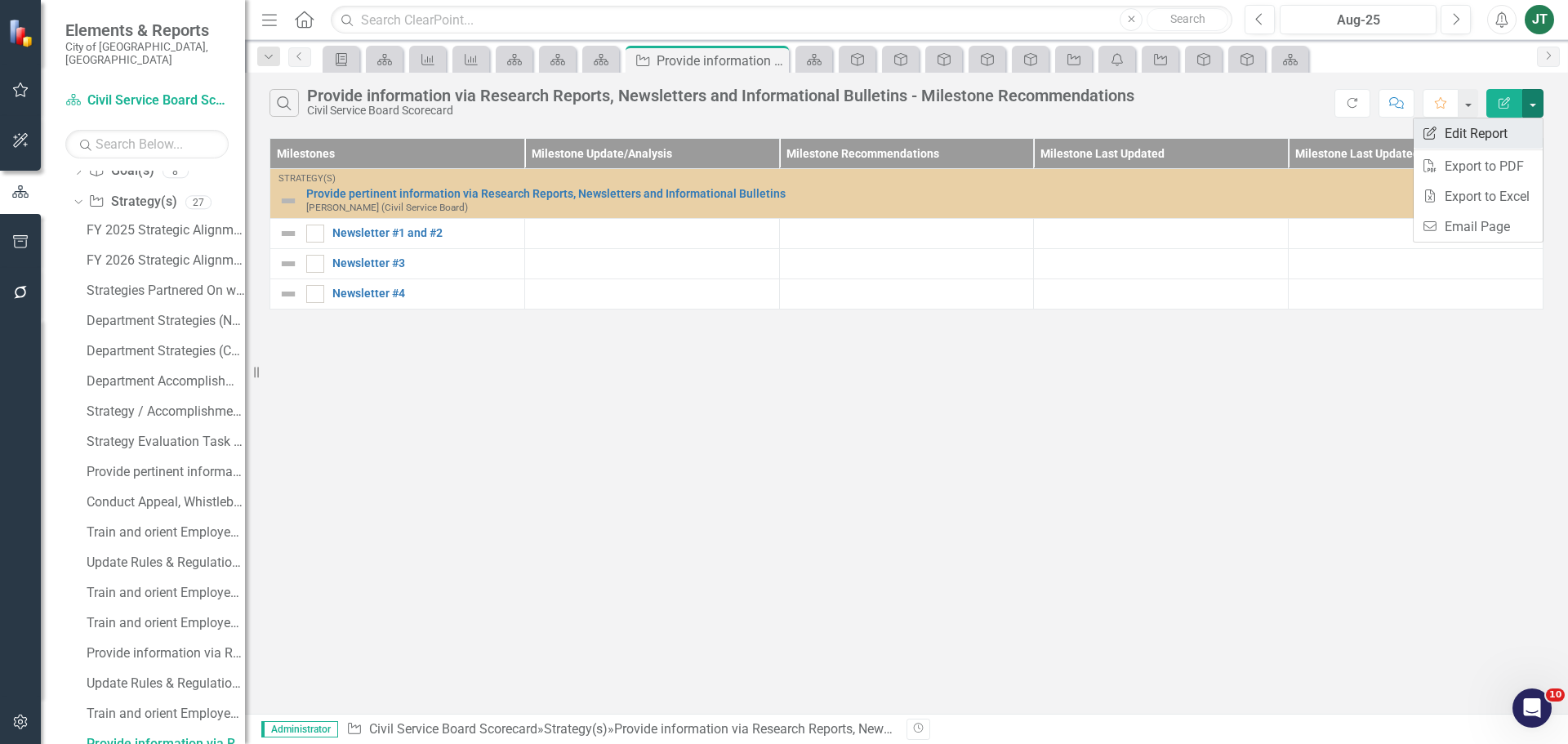
click at [1470, 135] on link "Edit Report Edit Report" at bounding box center [1478, 133] width 129 height 31
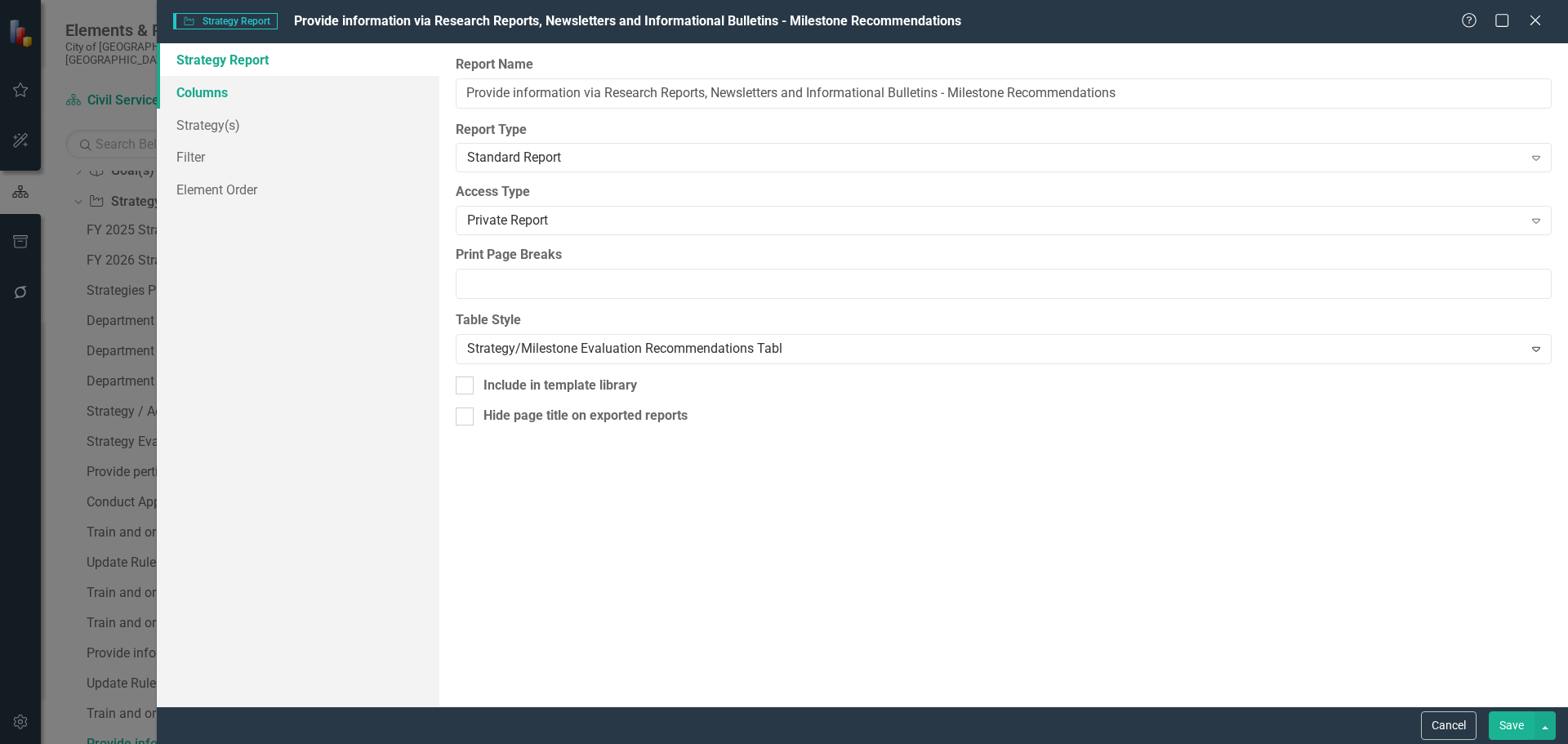
click at [228, 97] on link "Columns" at bounding box center [298, 92] width 282 height 33
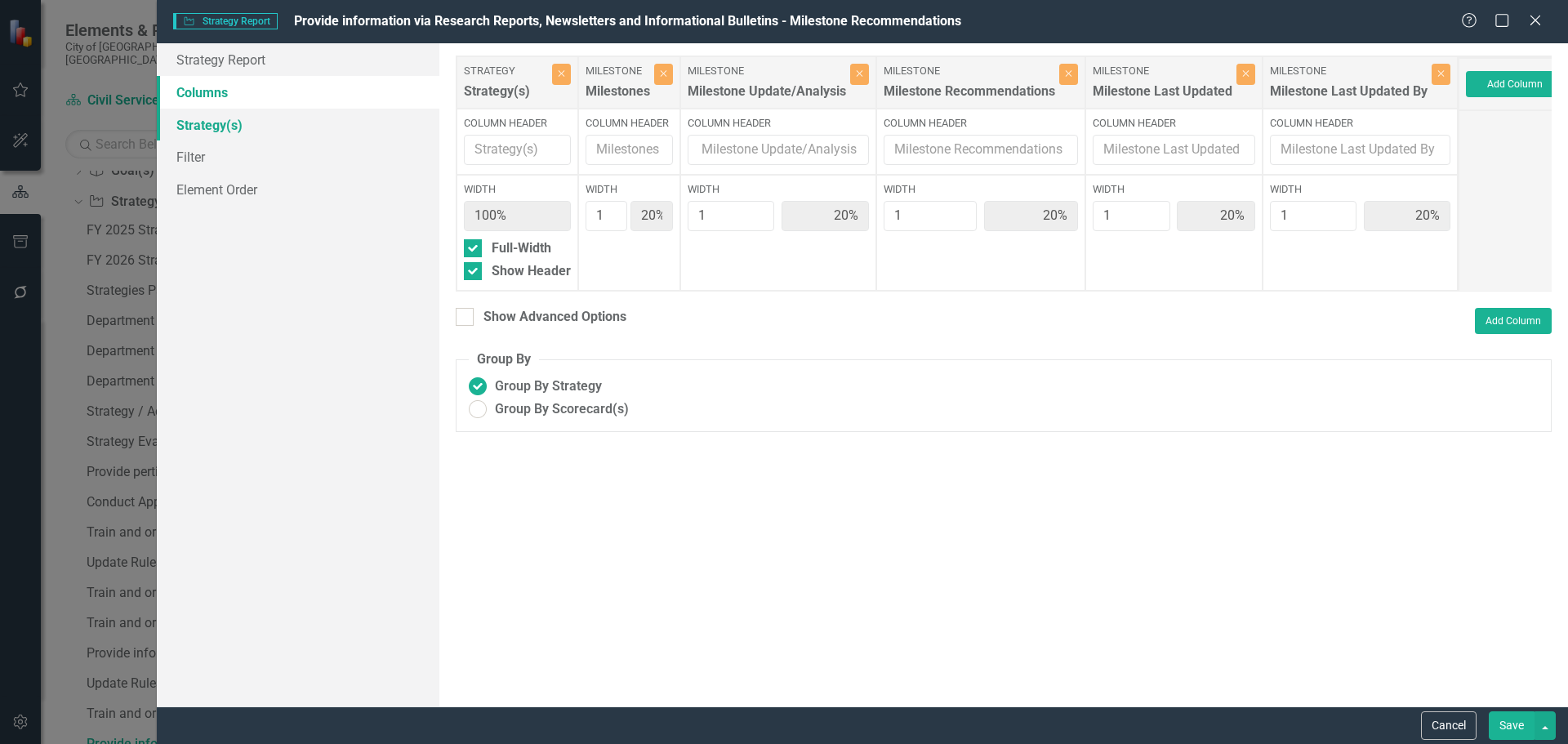
click at [198, 131] on link "Strategy(s)" at bounding box center [298, 126] width 282 height 33
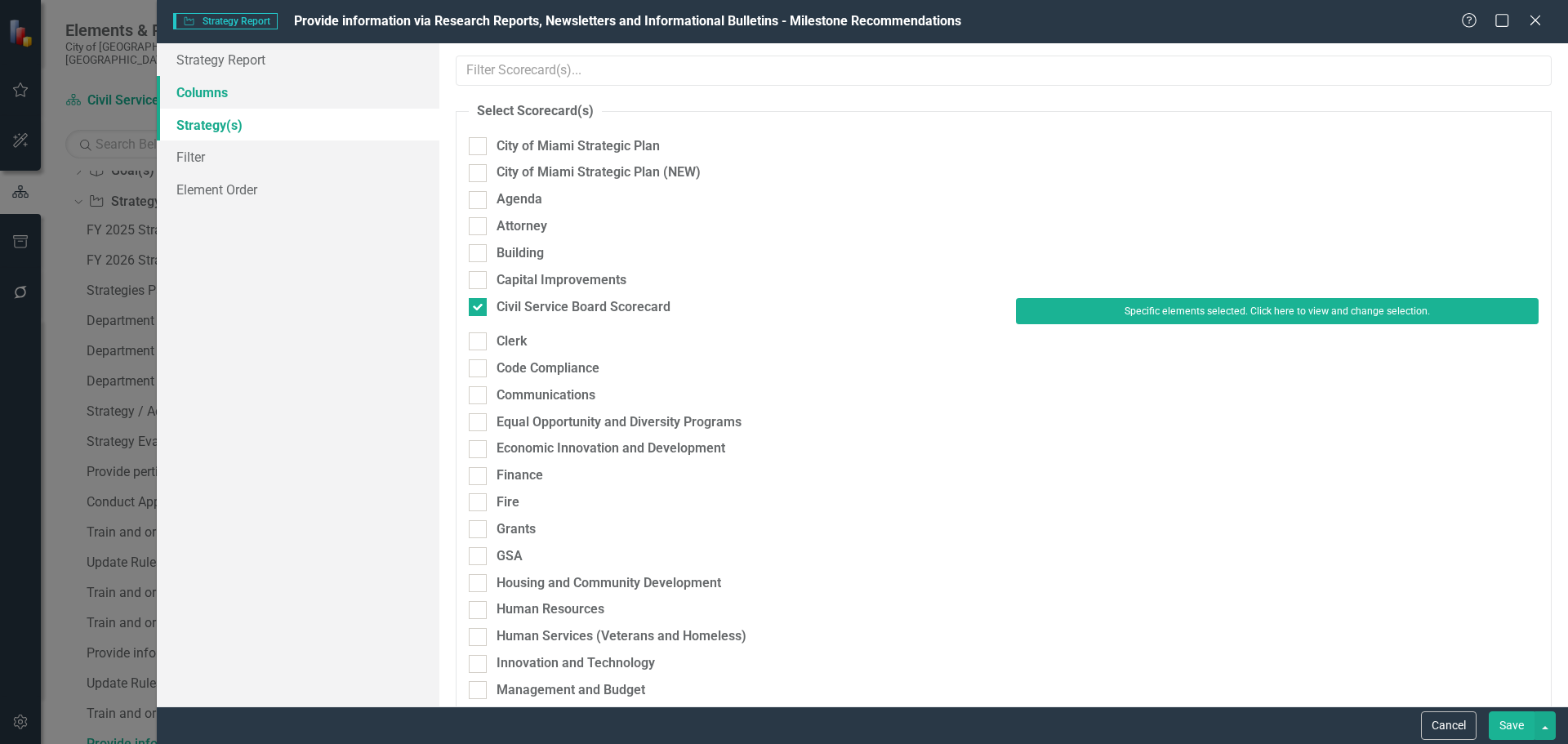
click at [226, 91] on link "Columns" at bounding box center [298, 92] width 282 height 33
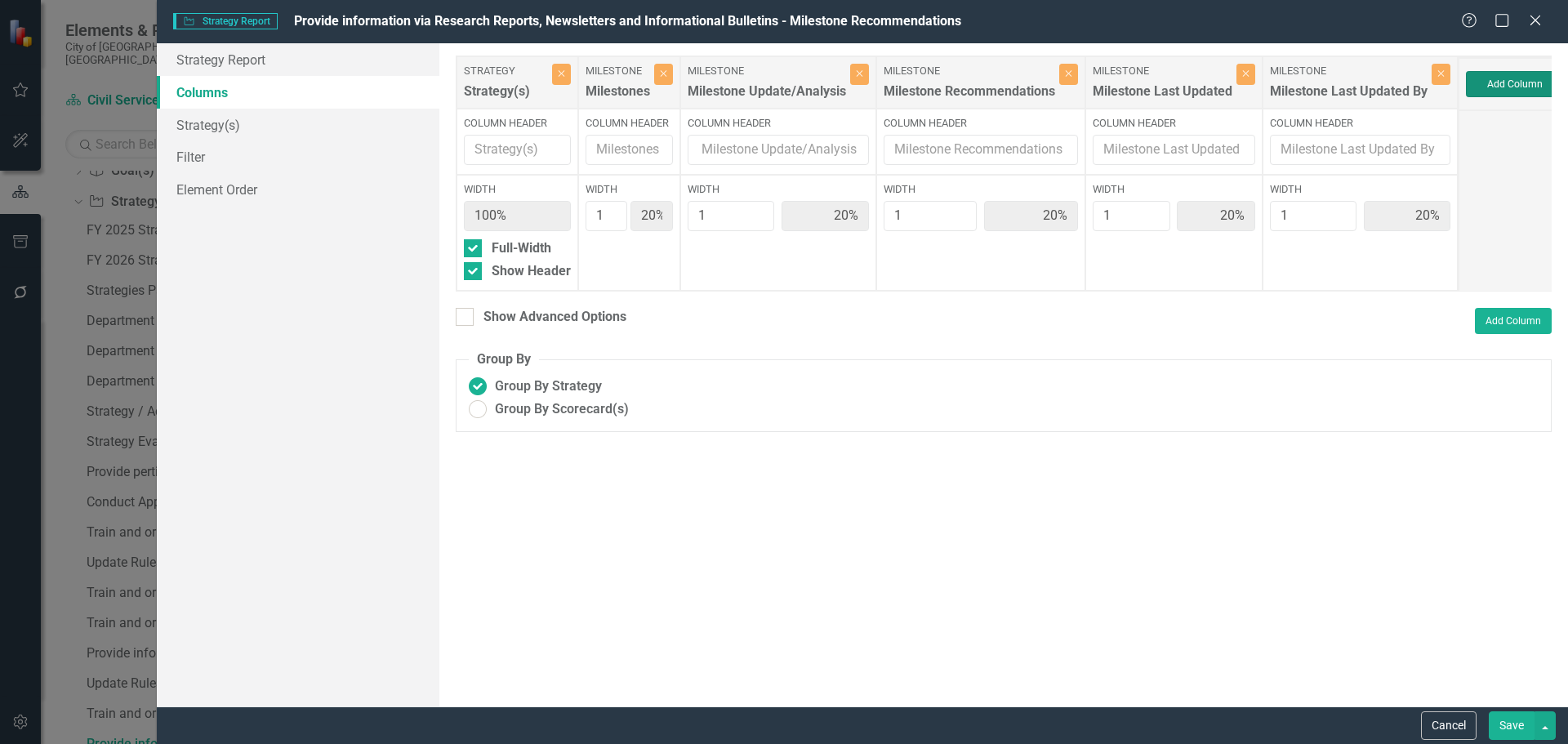
click at [1500, 91] on button "Add Column" at bounding box center [1514, 84] width 98 height 26
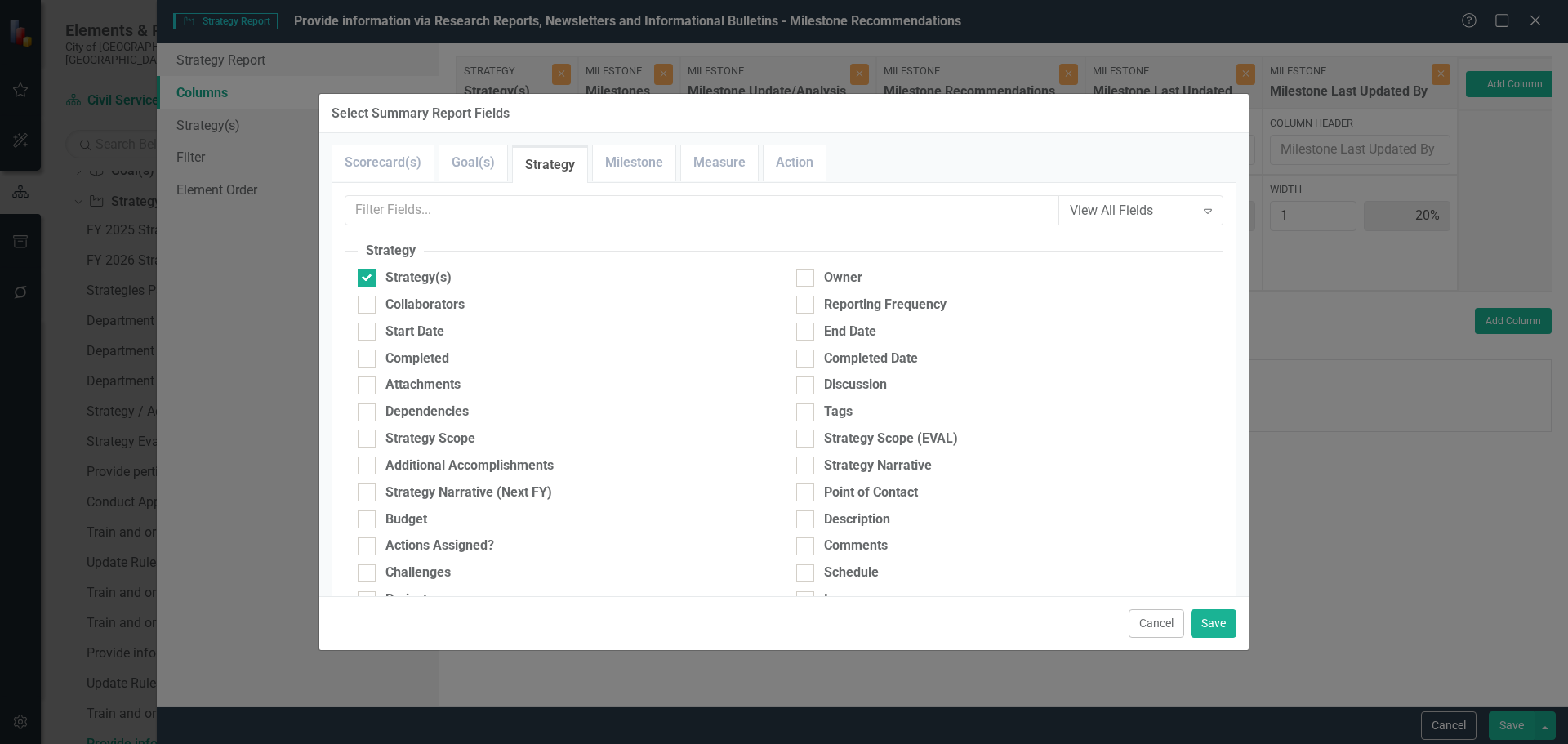
scroll to position [0, 0]
click at [647, 161] on link "Milestone" at bounding box center [634, 163] width 83 height 36
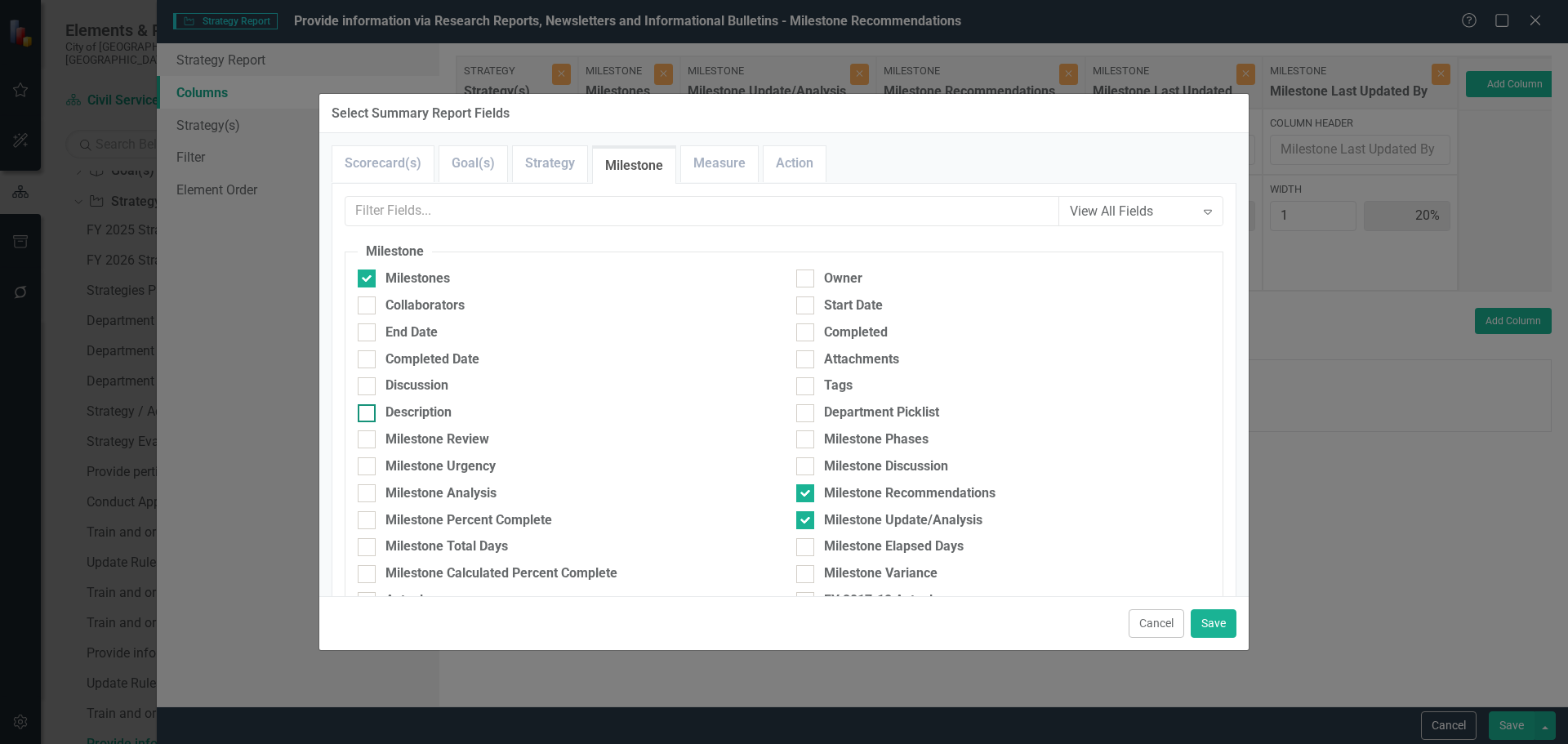
click at [424, 410] on div "Description" at bounding box center [419, 413] width 66 height 19
click at [368, 410] on input "Description" at bounding box center [362, 410] width 11 height 11
checkbox input "true"
click at [1223, 623] on button "Save" at bounding box center [1213, 623] width 45 height 29
type input "17%"
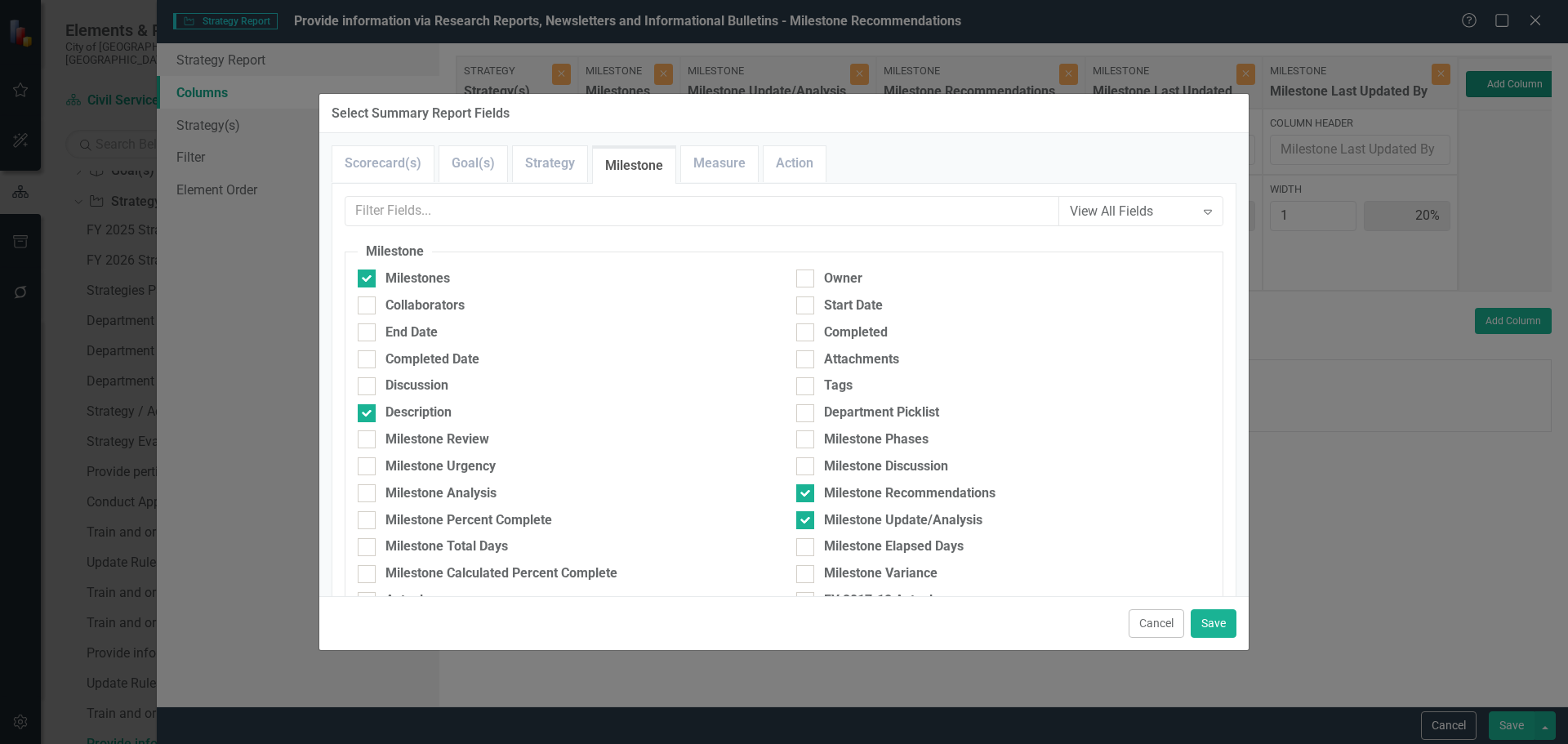
type input "17%"
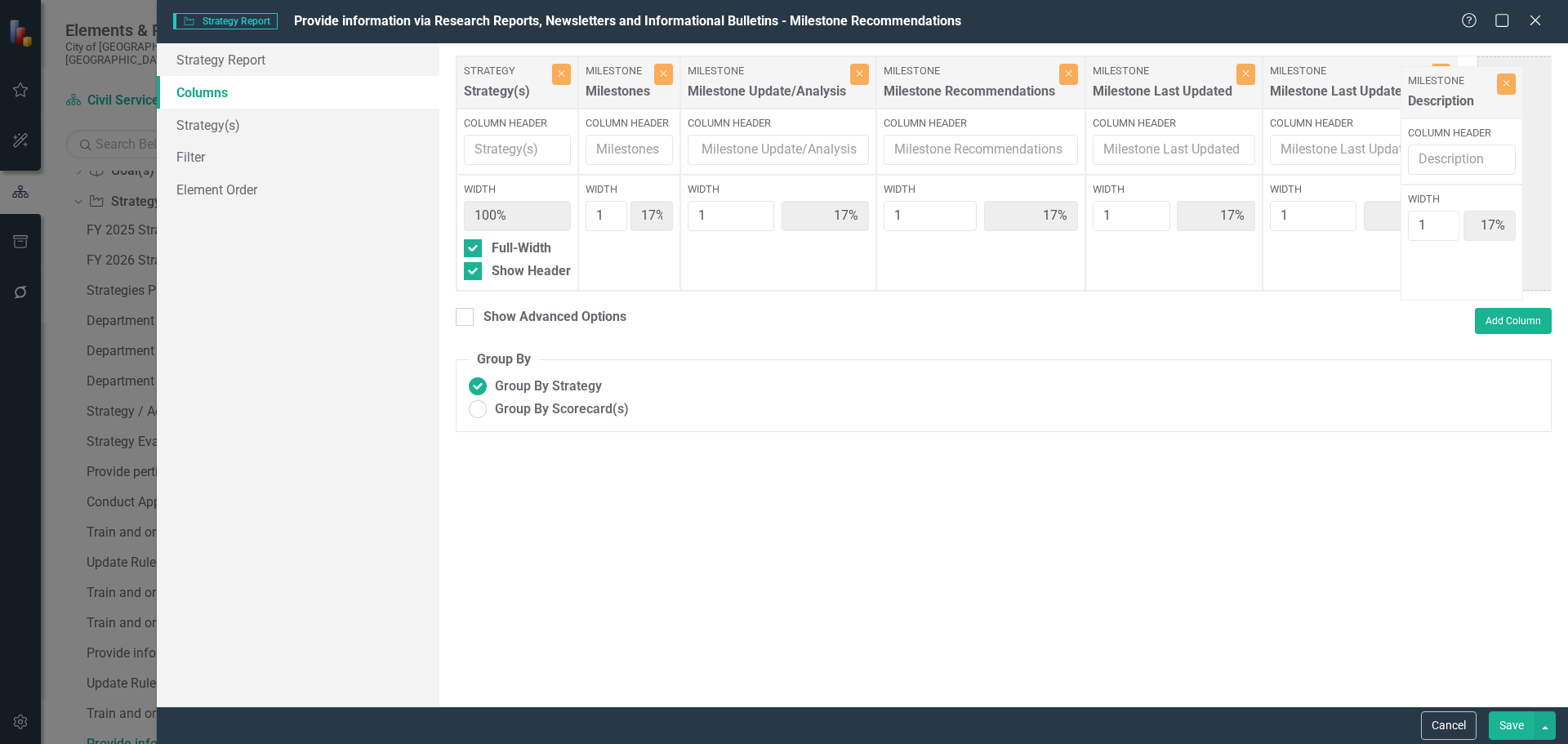
scroll to position [0, 17]
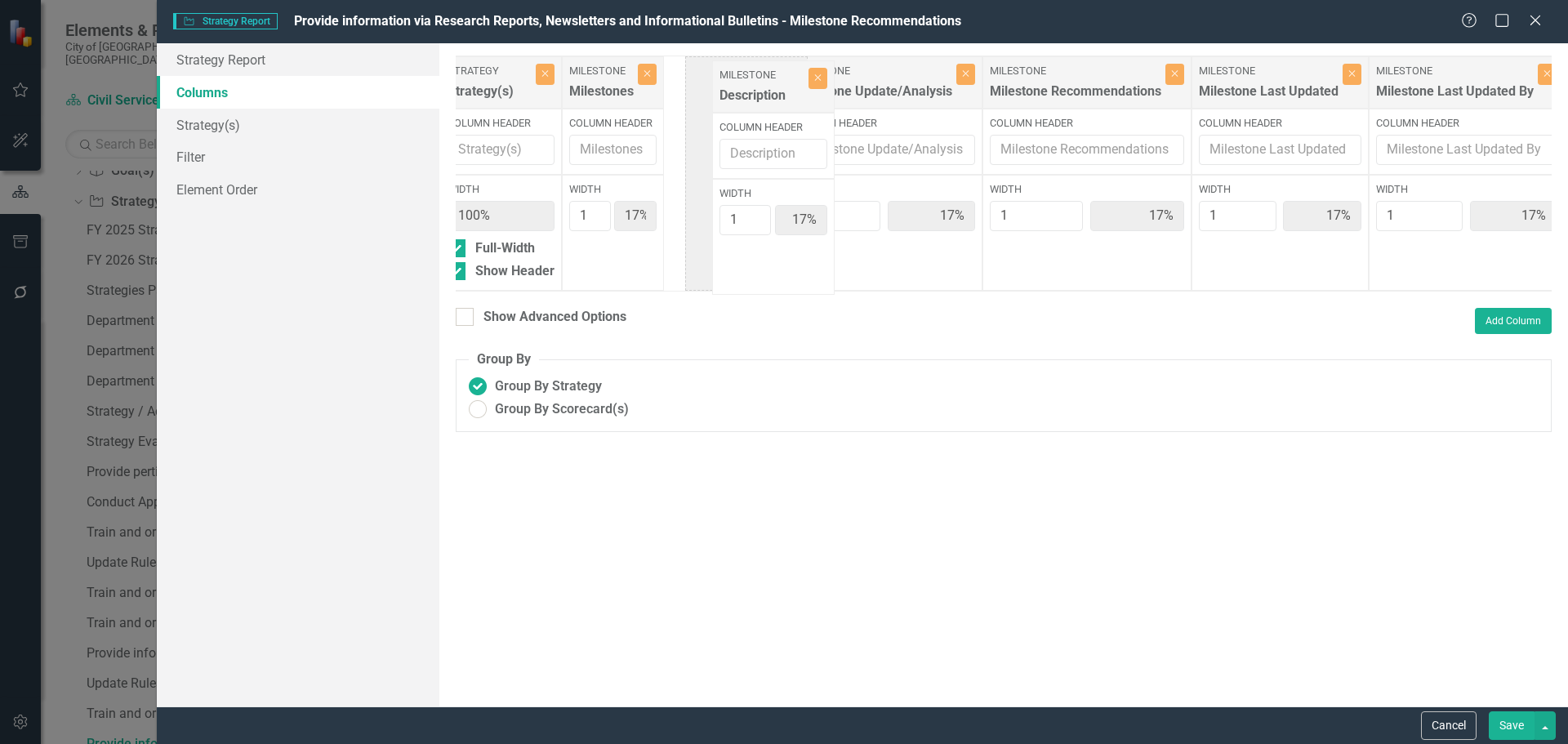
drag, startPoint x: 1517, startPoint y: 86, endPoint x: 751, endPoint y: 90, distance: 766.0
click at [751, 90] on div "Strategy Strategy(s) Close Column Header Width 100% Full-Width Show Header Mile…" at bounding box center [992, 173] width 1106 height 236
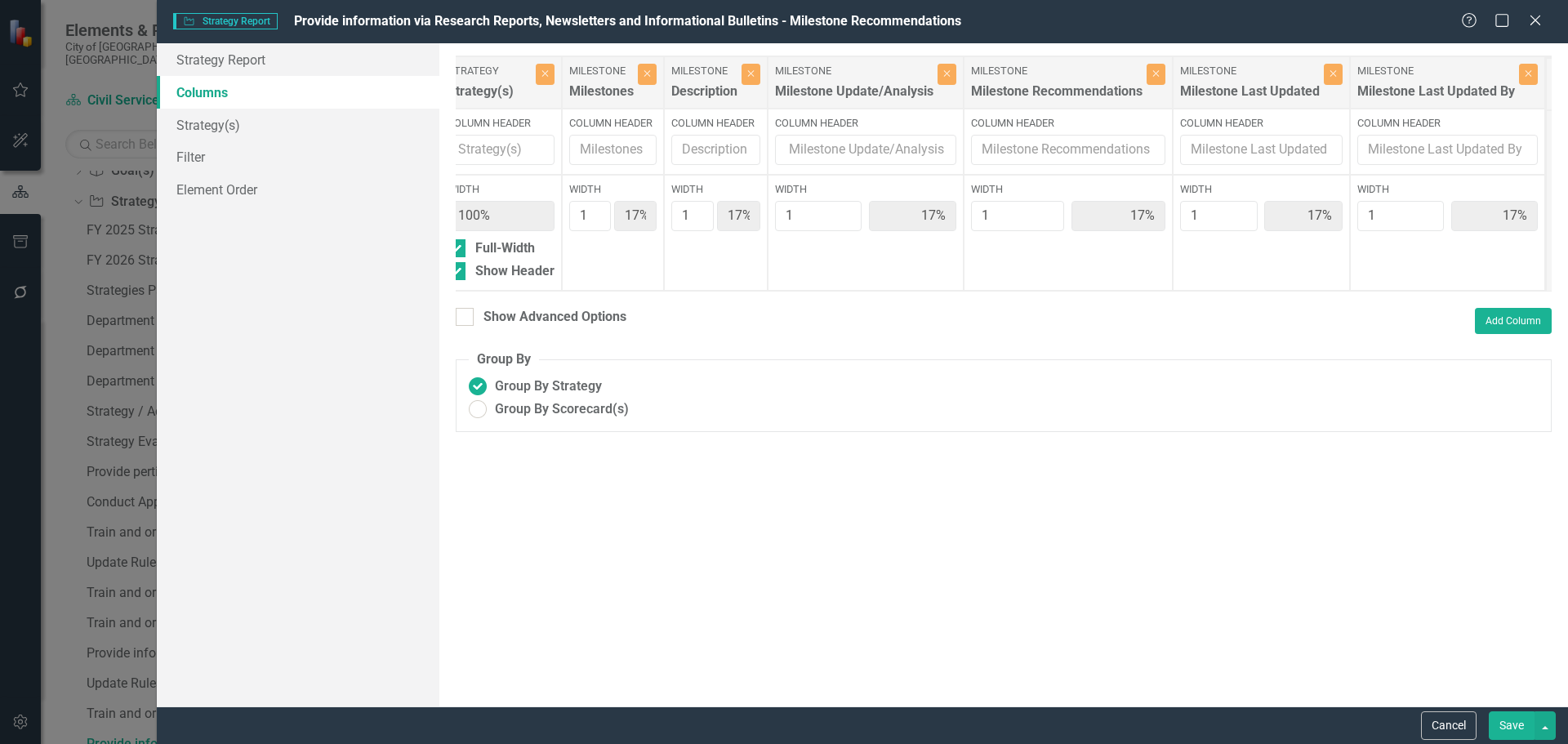
click at [1513, 722] on button "Save" at bounding box center [1511, 725] width 45 height 29
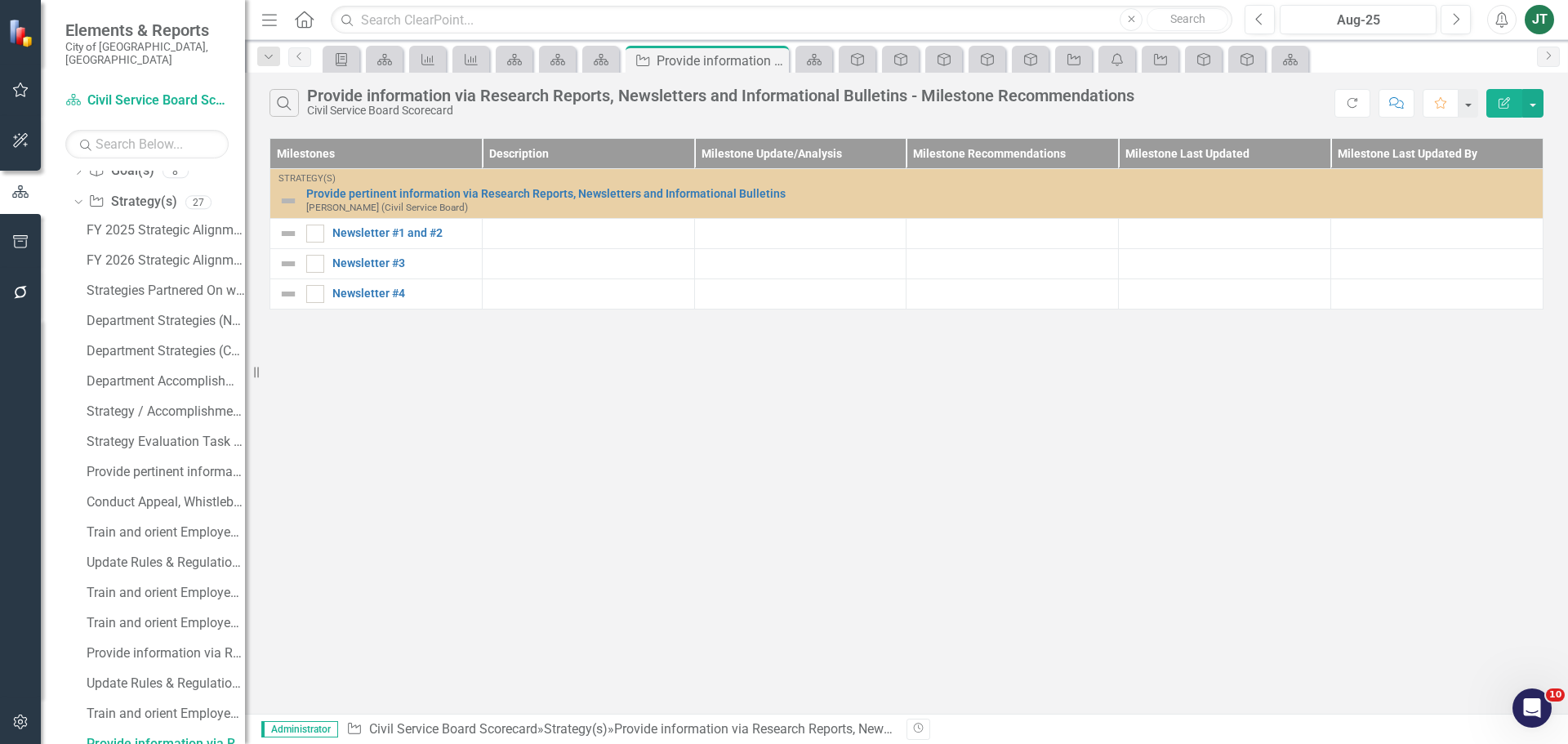
click at [1177, 481] on div "Search Provide information via Research Reports, Newsletters and Informational …" at bounding box center [907, 393] width 1323 height 641
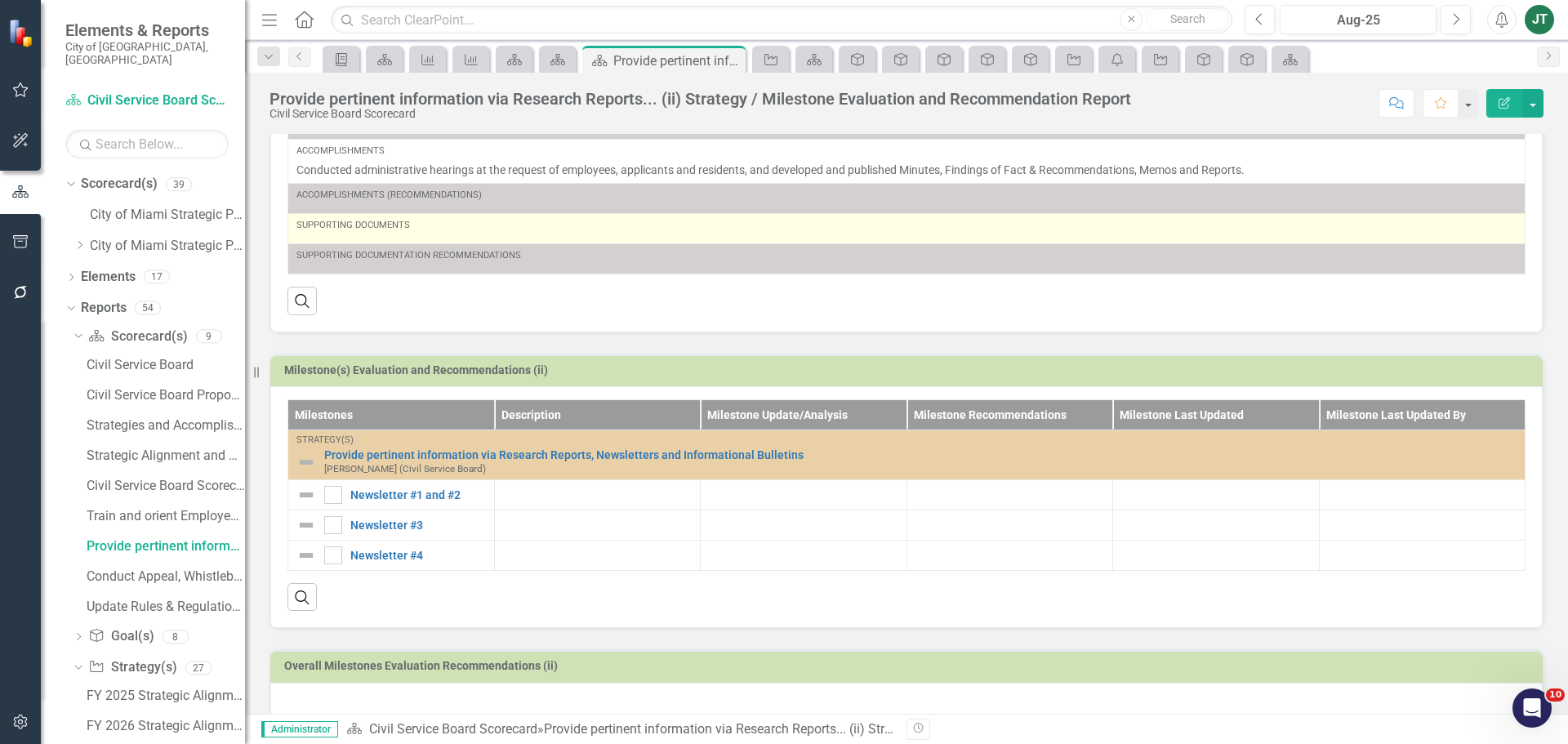
scroll to position [400, 0]
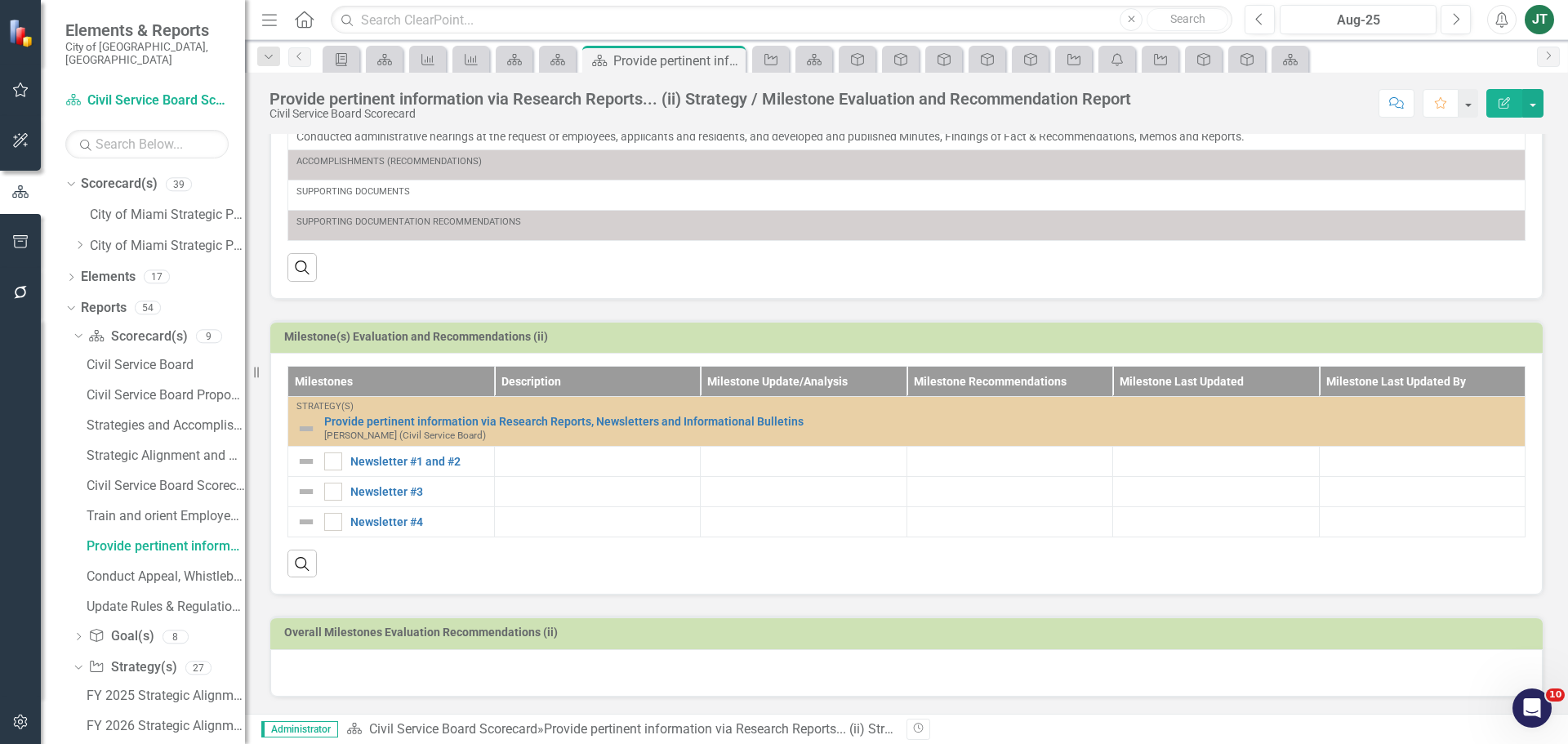
click at [360, 663] on div at bounding box center [906, 672] width 1272 height 47
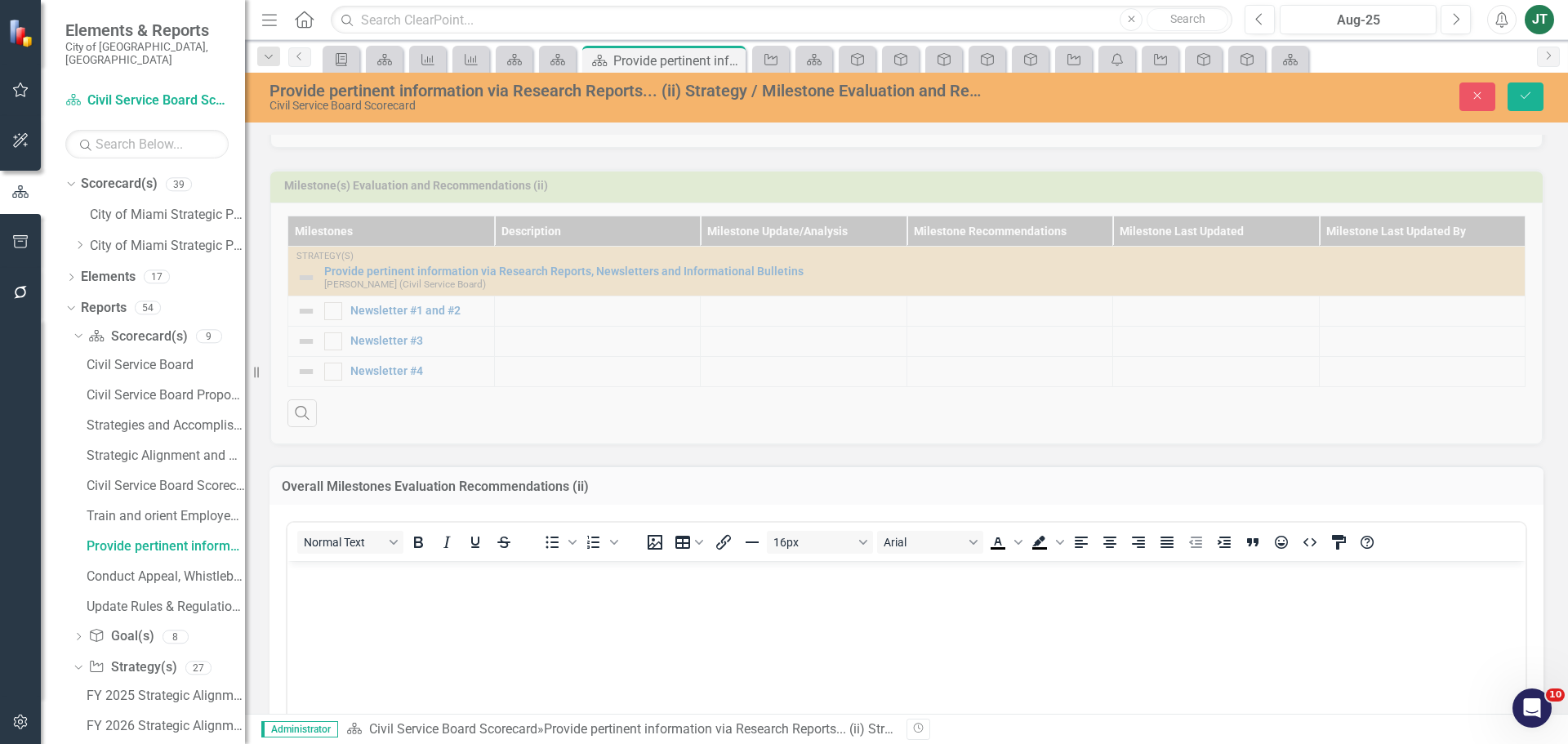
scroll to position [563, 0]
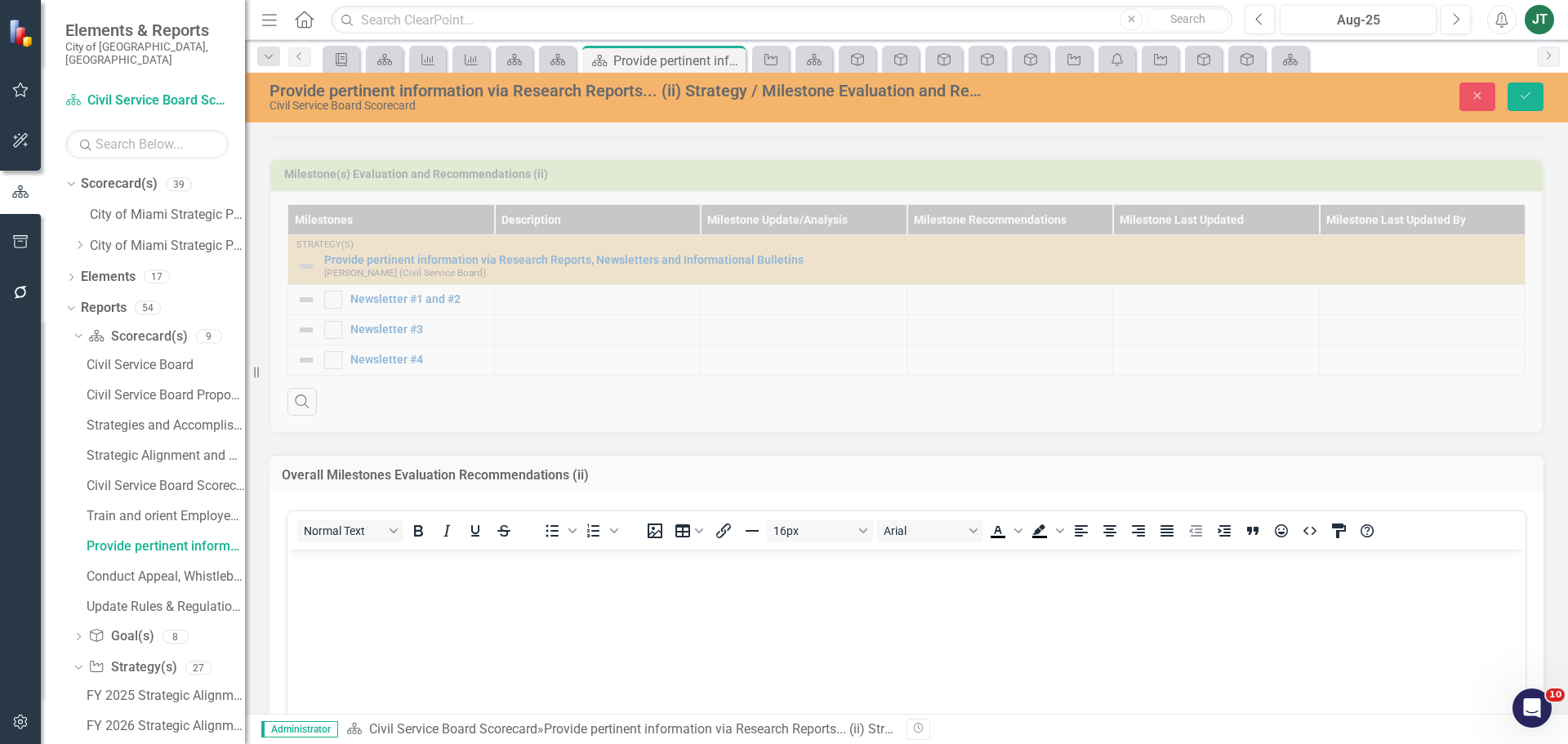
click at [382, 590] on body "Rich Text Area. Press ALT-0 for help." at bounding box center [906, 672] width 1238 height 245
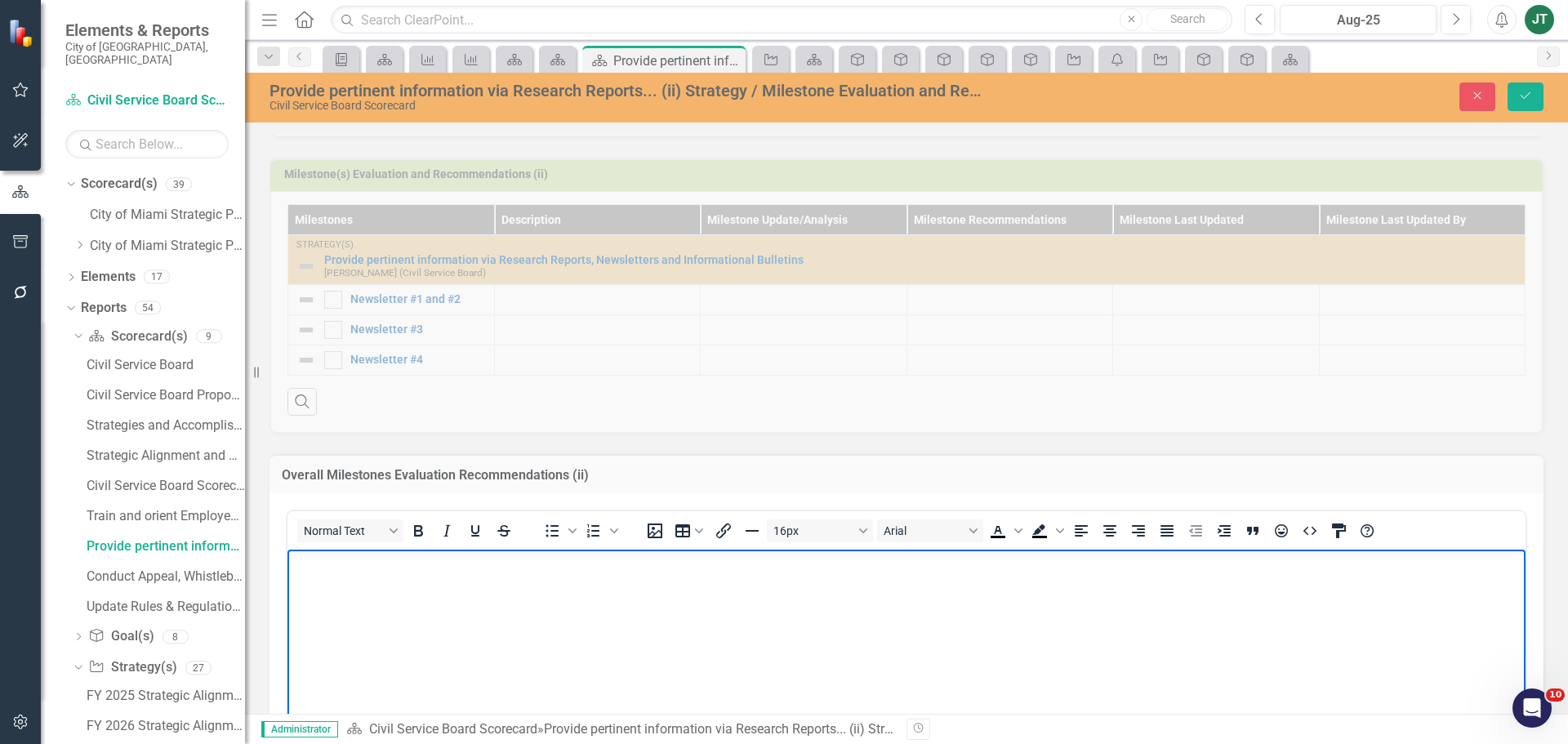
paste body "Rich Text Area. Press ALT-0 for help."
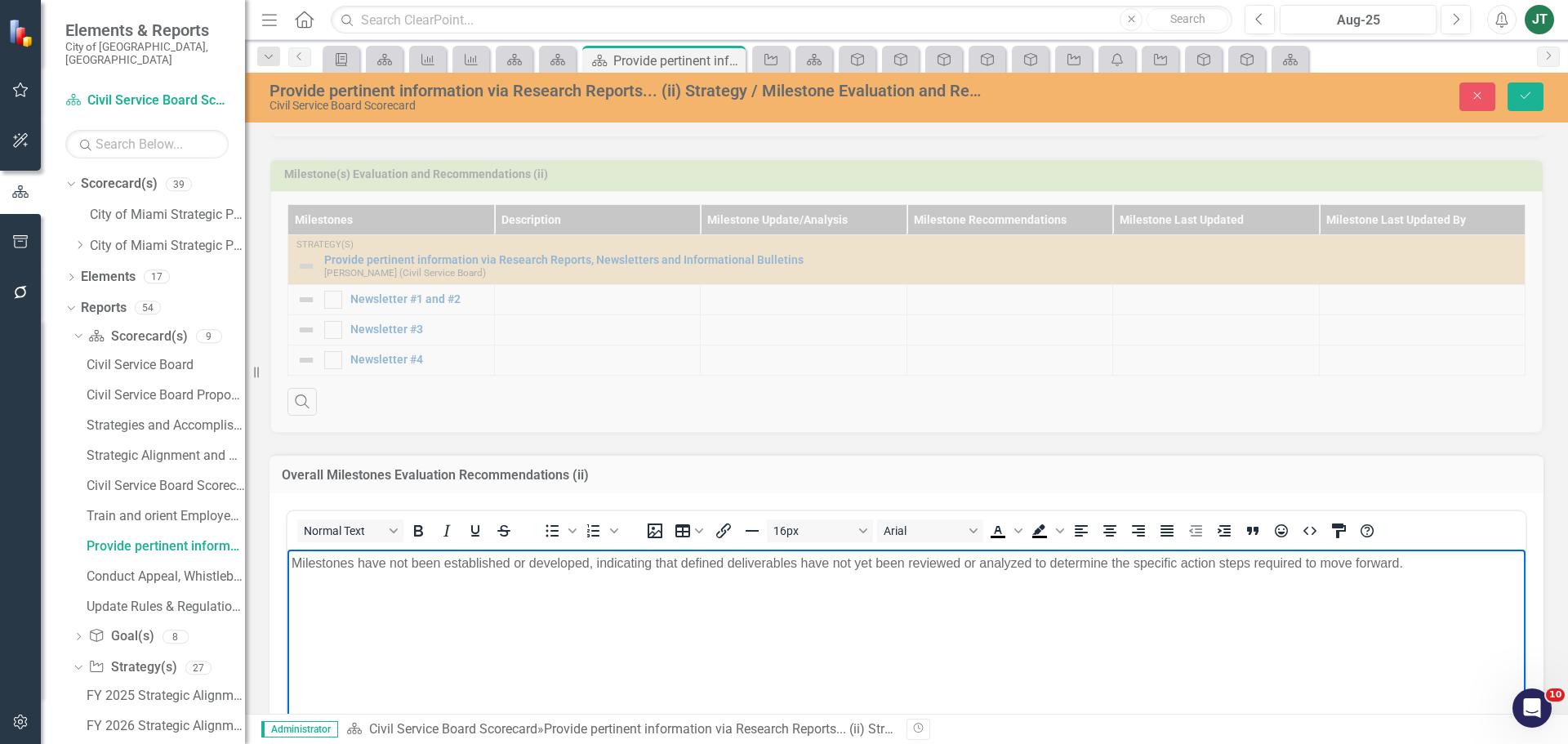
click at [1415, 562] on p "Milestones have not been established or developed, indicating that defined deli…" at bounding box center [906, 564] width 1229 height 20
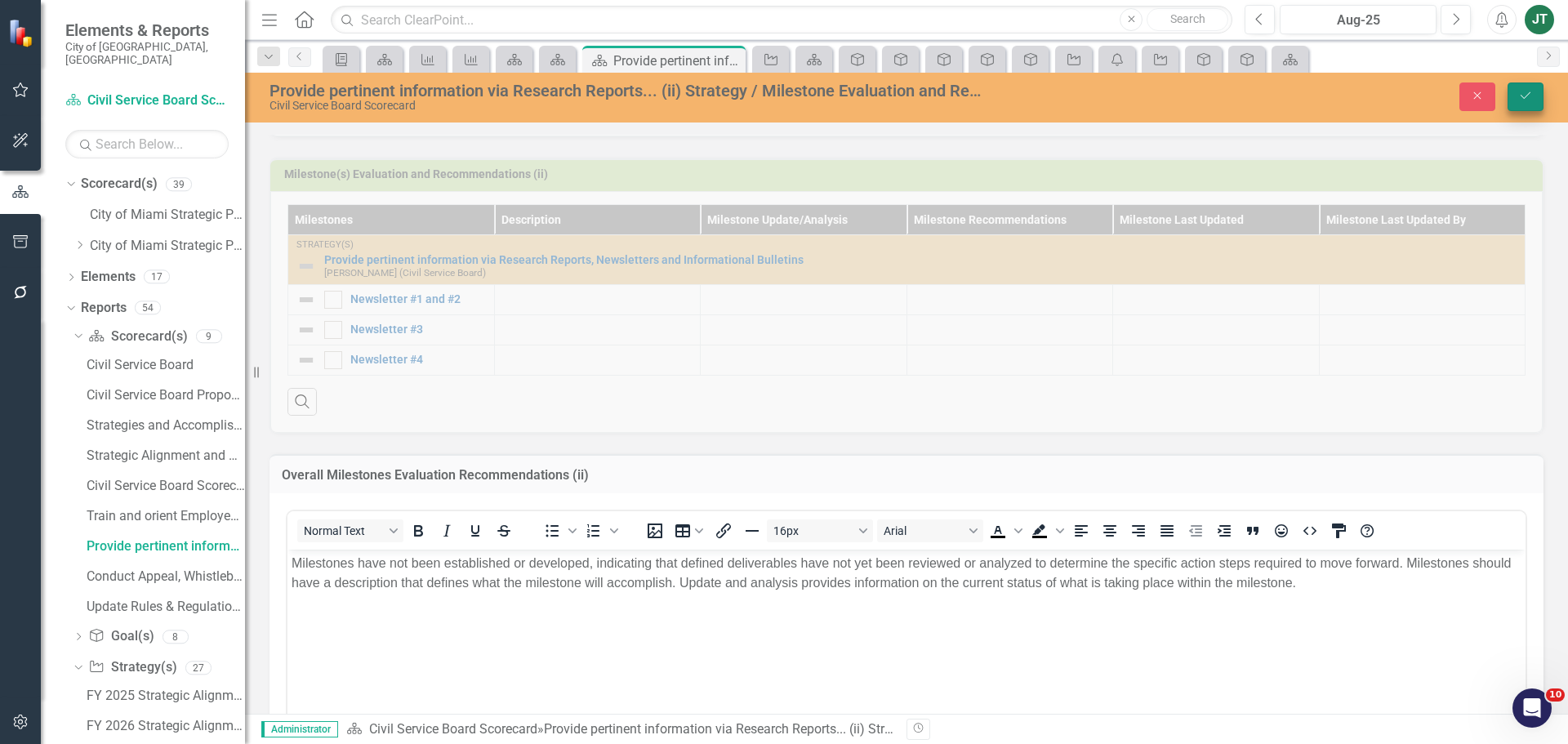
click at [1526, 101] on icon "Save" at bounding box center [1526, 96] width 15 height 12
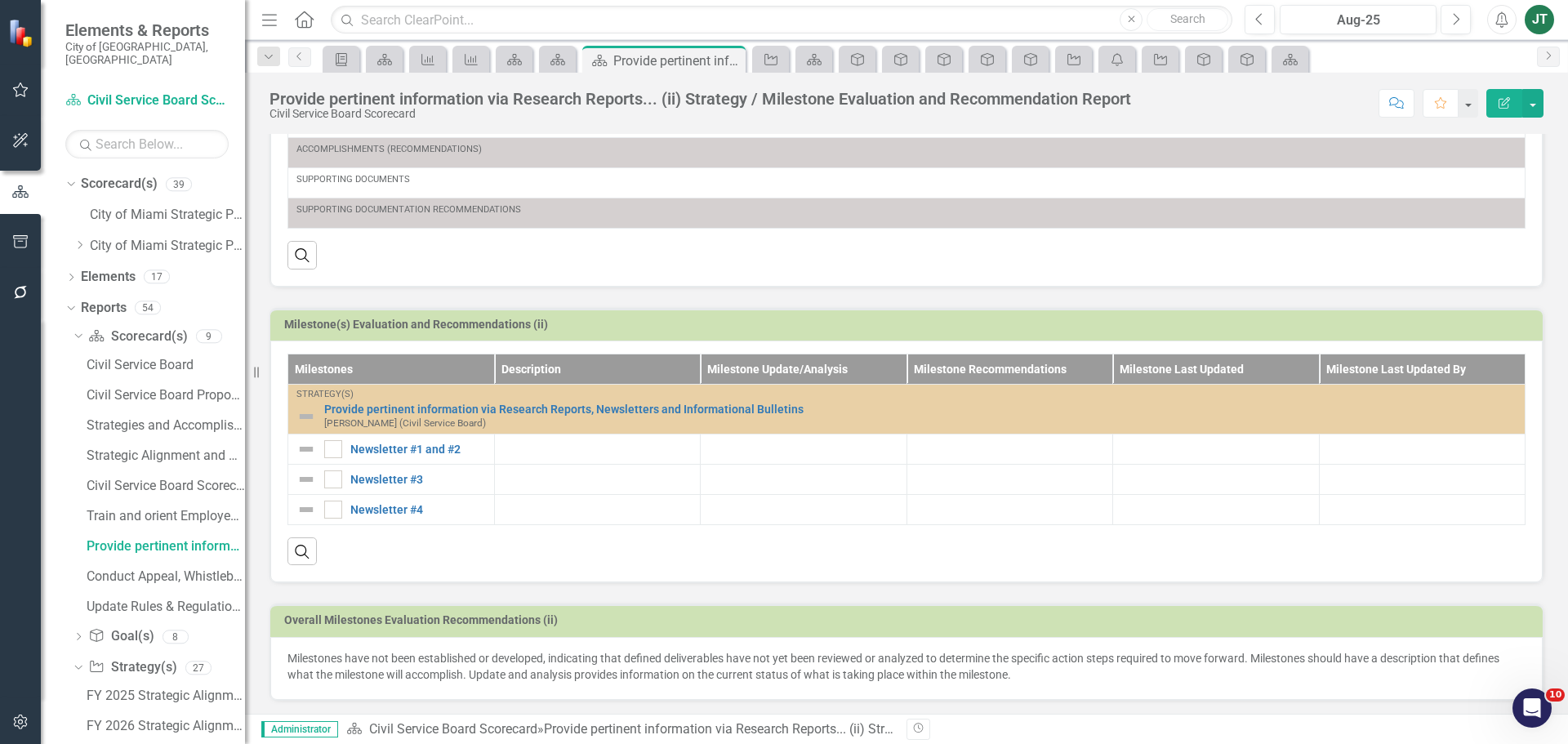
scroll to position [415, 0]
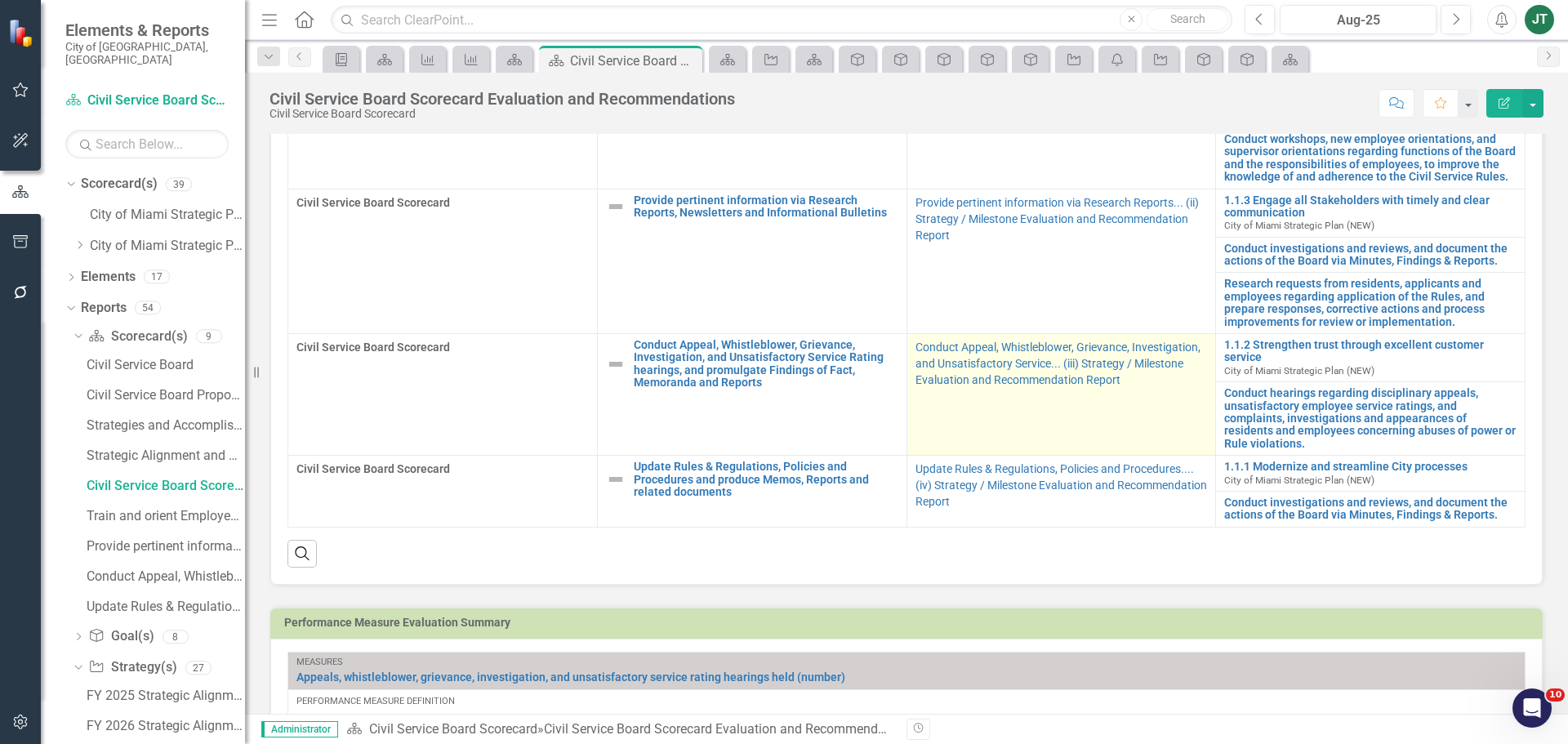
scroll to position [653, 0]
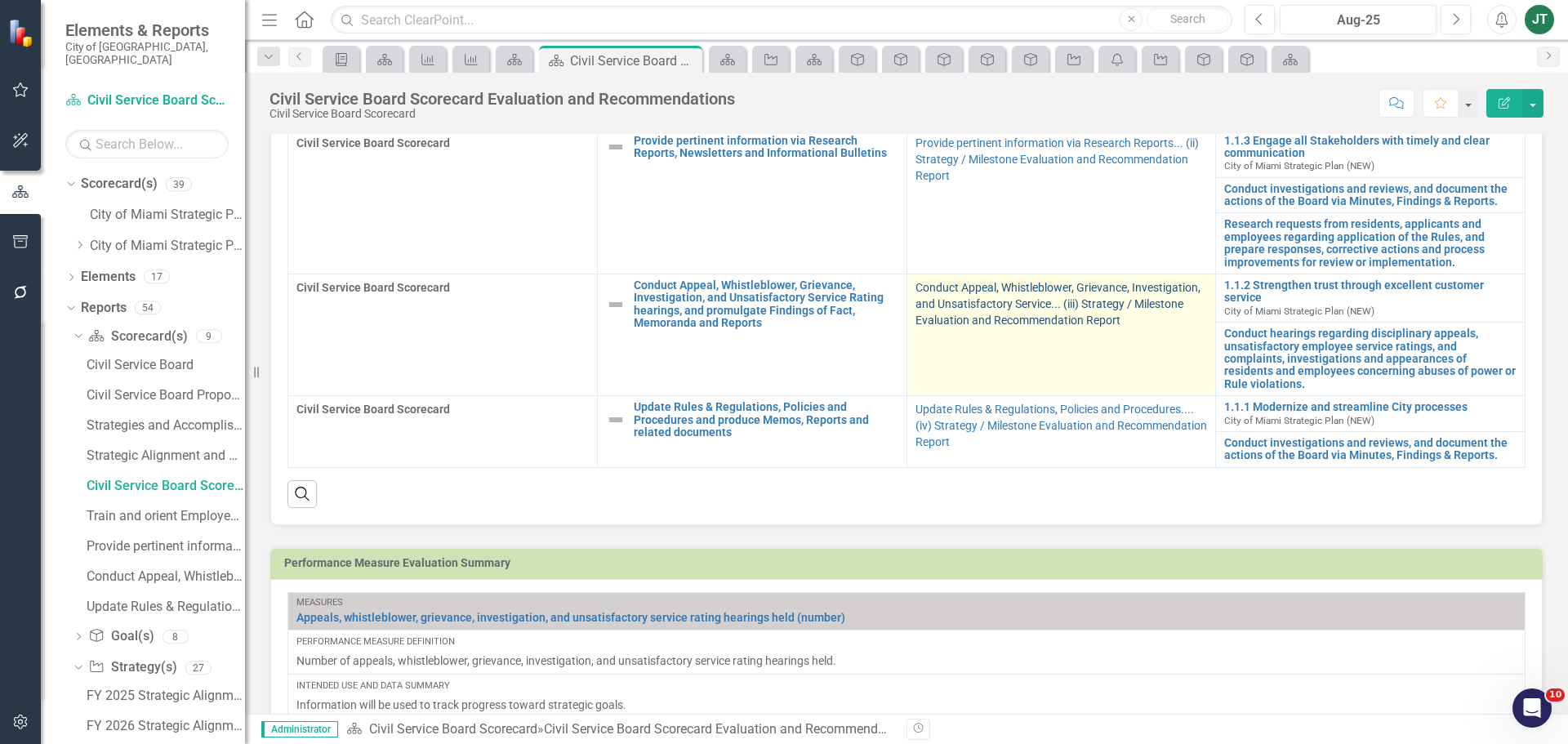
click at [1022, 306] on link "Conduct Appeal, Whistleblower, Grievance, Investigation, and Unsatisfactory Ser…" at bounding box center [1058, 303] width 285 height 45
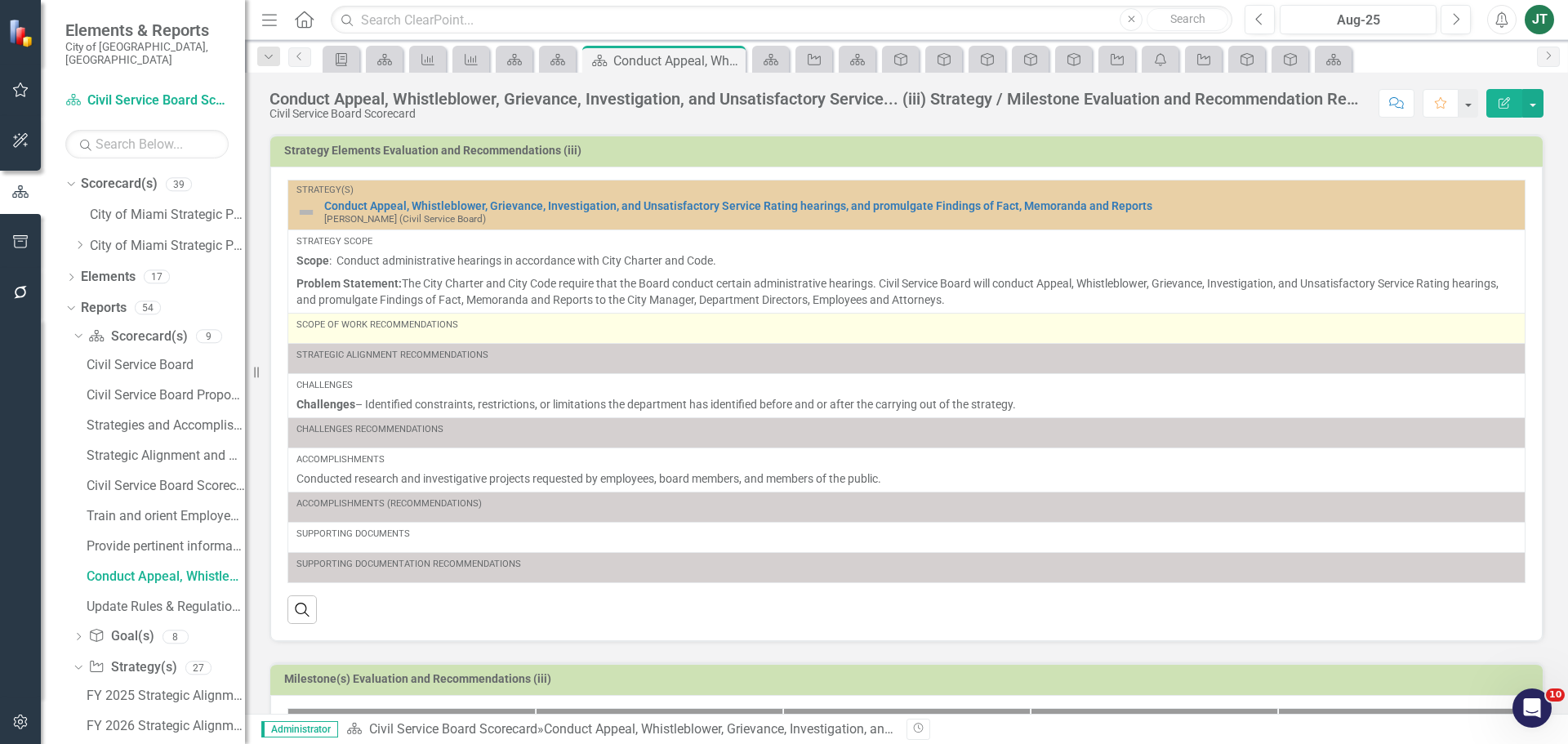
click at [508, 325] on div "Scope of Work Recommendations" at bounding box center [907, 325] width 1220 height 13
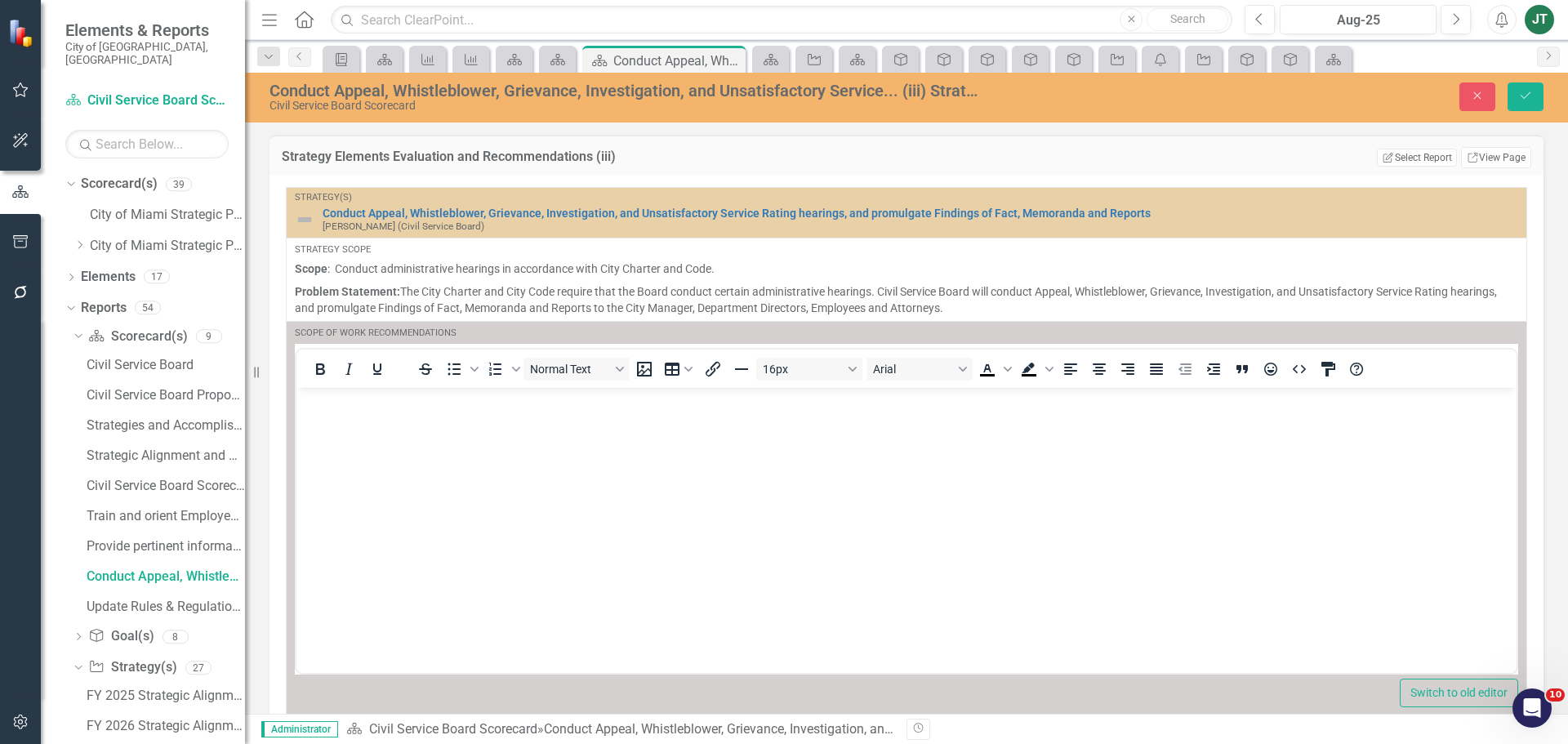
click at [462, 410] on p "Rich Text Area. Press ALT-0 for help." at bounding box center [907, 401] width 1212 height 20
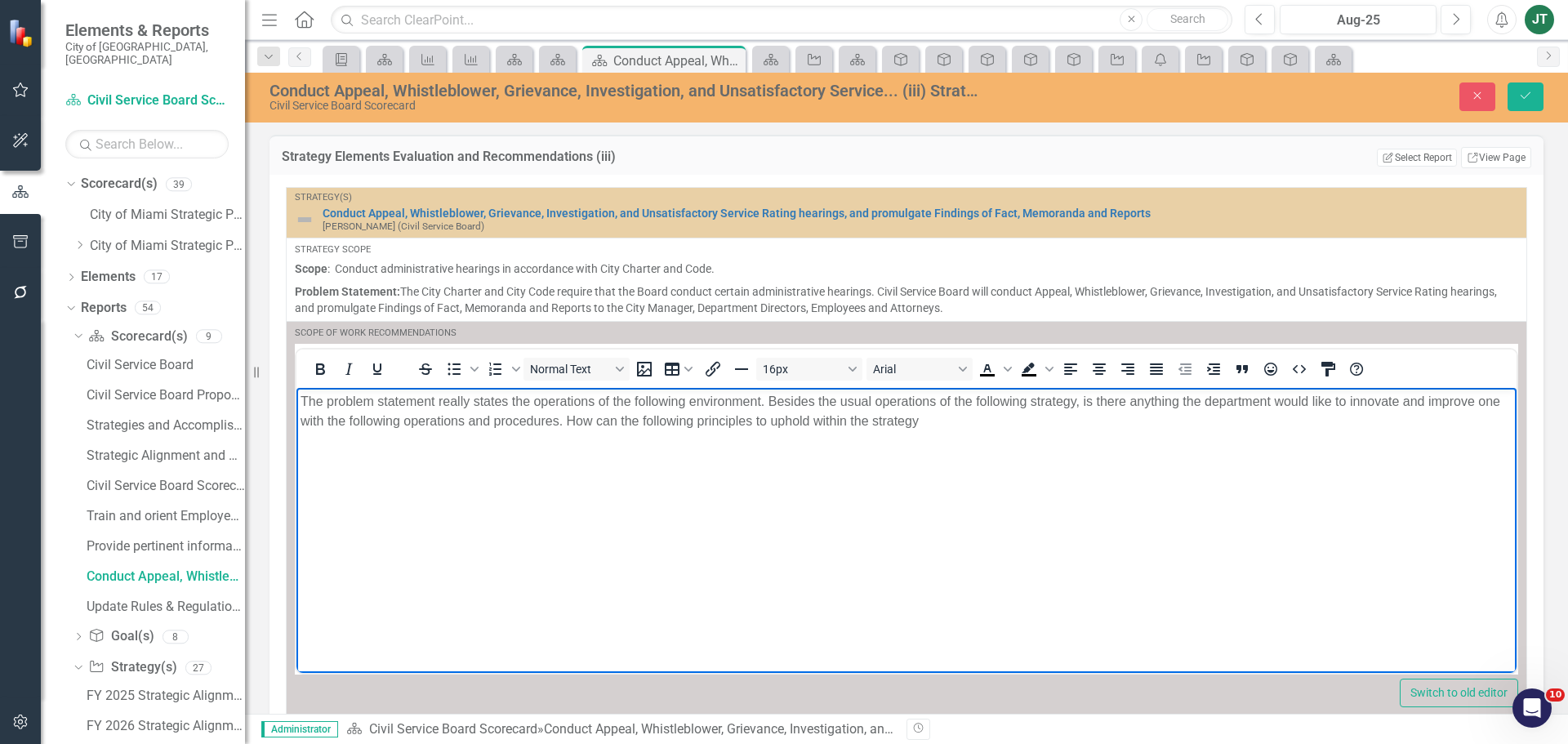
click at [777, 417] on p "The problem statement really states the operations of the following environment…" at bounding box center [907, 410] width 1212 height 39
click at [846, 431] on body "The problem statement really states the operations of the following environment…" at bounding box center [907, 509] width 1220 height 245
click at [836, 415] on p "The problem statement really states the operations of the following environment…" at bounding box center [907, 410] width 1212 height 39
click at [644, 418] on p "The problem statement really states the operations of the following environment…" at bounding box center [907, 410] width 1212 height 39
click at [920, 438] on body "The problem statement really states the operations of the following environment…" at bounding box center [907, 509] width 1220 height 245
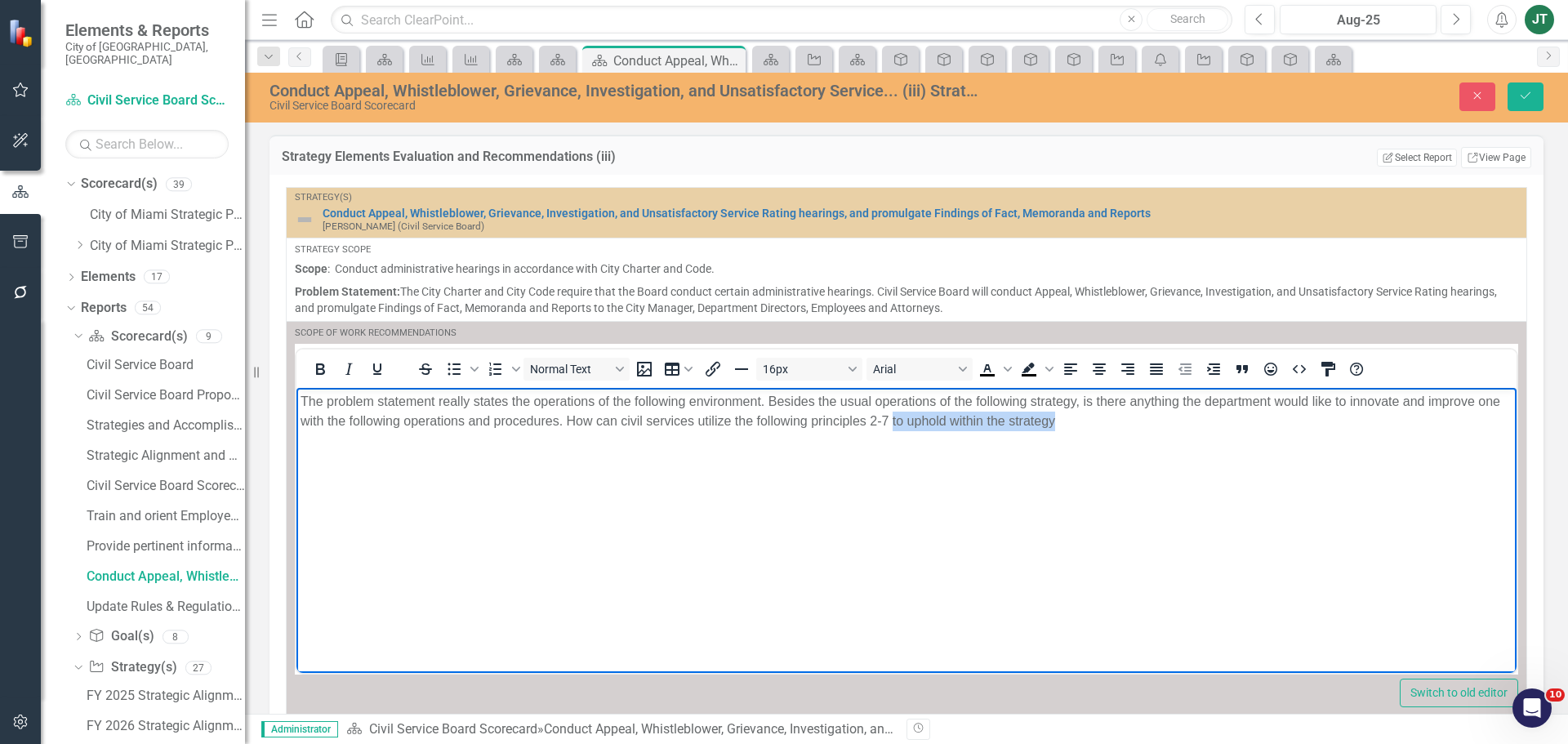
drag, startPoint x: 1101, startPoint y: 424, endPoint x: 917, endPoint y: 432, distance: 184.2
click at [917, 432] on body "The problem statement really states the operations of the following environment…" at bounding box center [907, 509] width 1220 height 245
click at [1529, 95] on icon "Save" at bounding box center [1526, 96] width 15 height 12
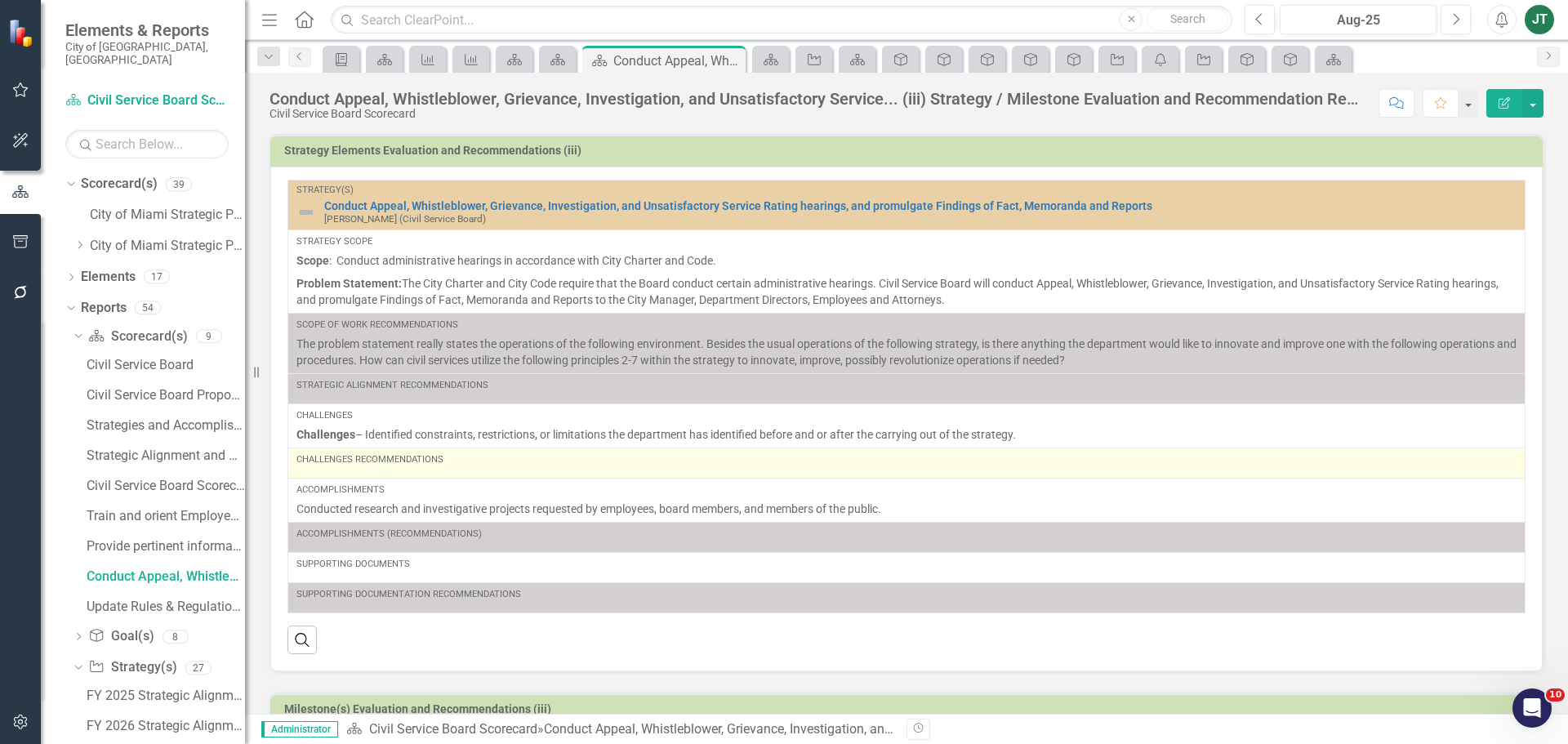
click at [519, 460] on div "Challenges Recommendations" at bounding box center [907, 460] width 1220 height 13
click at [518, 457] on div "Challenges Recommendations" at bounding box center [907, 460] width 1220 height 13
click at [506, 463] on div "Challenges Recommendations" at bounding box center [907, 460] width 1220 height 13
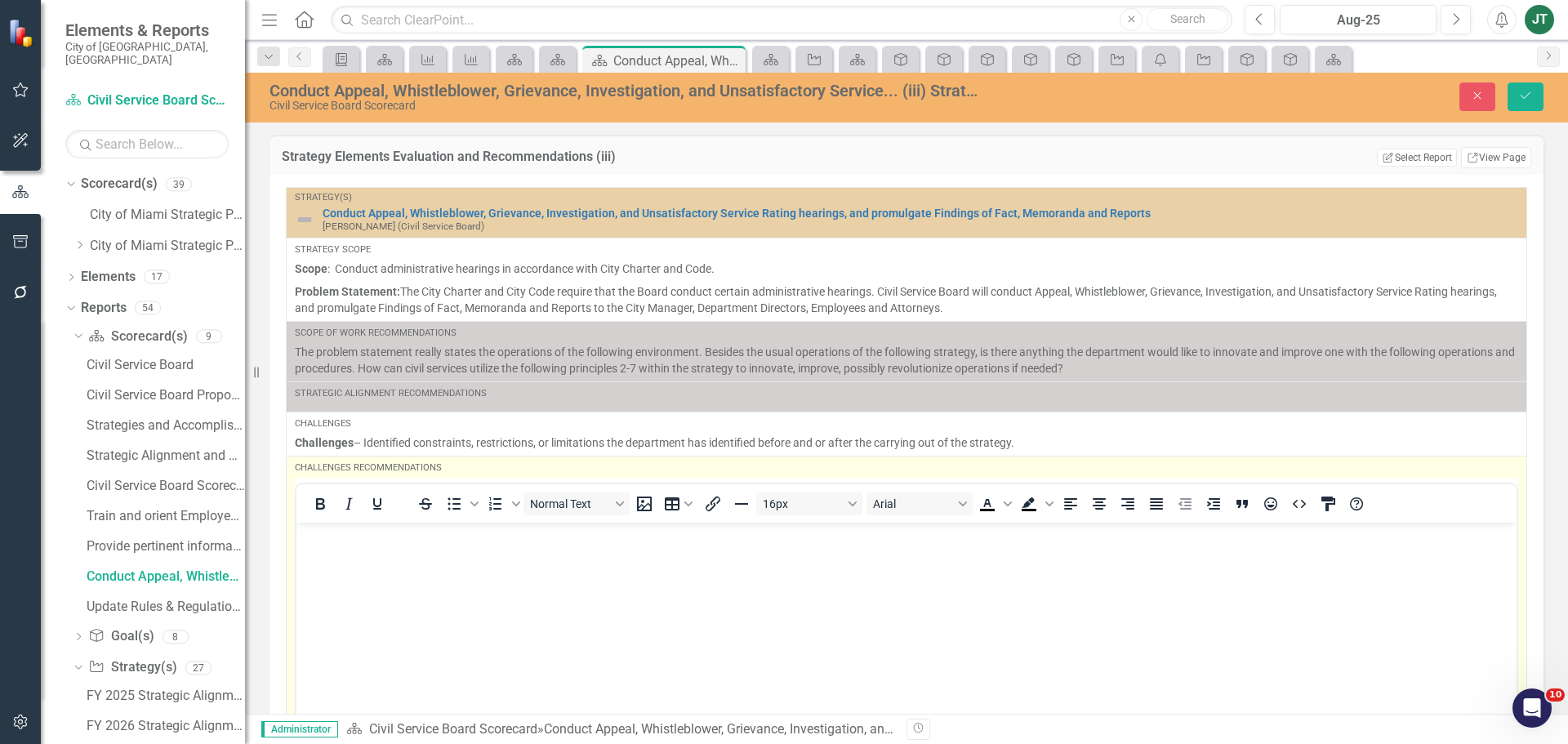
scroll to position [249, 0]
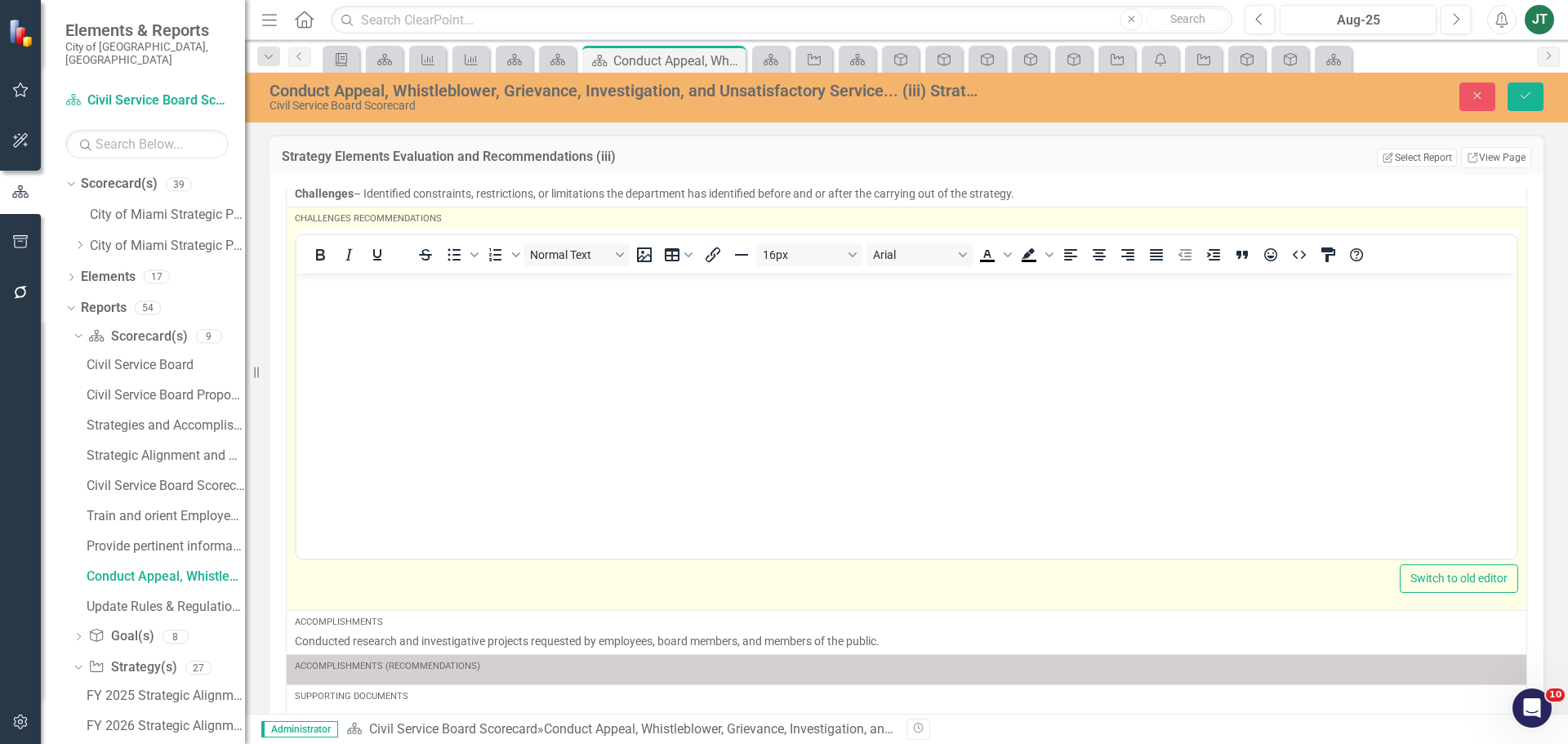
drag, startPoint x: 329, startPoint y: 277, endPoint x: 342, endPoint y: 306, distance: 31.8
click at [330, 281] on p "Rich Text Area. Press ALT-0 for help." at bounding box center [907, 287] width 1212 height 20
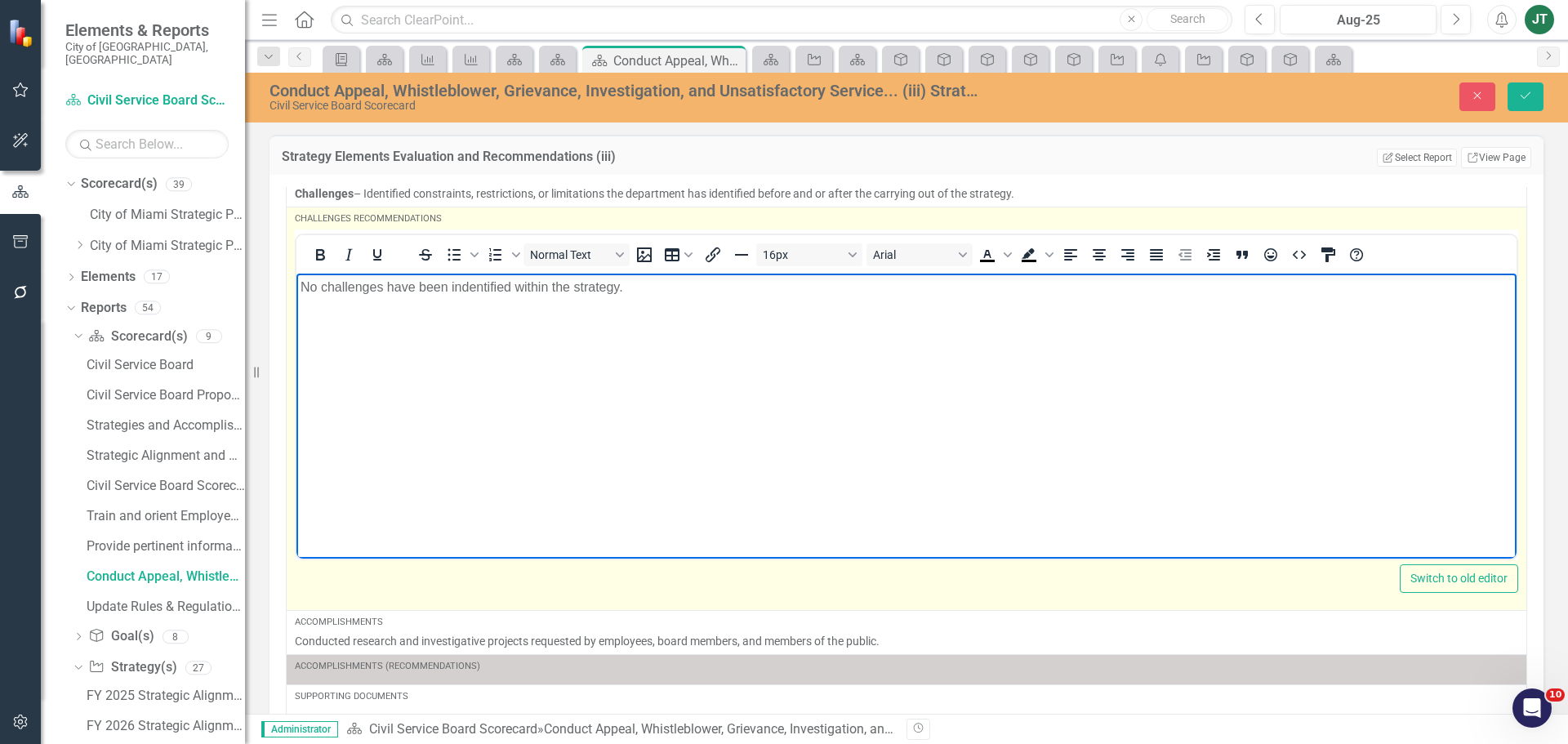
click at [467, 285] on p "No challenges have been indentified within the strategy." at bounding box center [907, 287] width 1212 height 20
click at [458, 284] on p "No challenges have been indentified within the strategy." at bounding box center [907, 287] width 1212 height 20
click at [462, 284] on p "No challenges have been indentified within the strategy." at bounding box center [907, 287] width 1212 height 20
drag, startPoint x: 780, startPoint y: 376, endPoint x: 976, endPoint y: 284, distance: 216.5
click at [781, 376] on body "No challenges have been identified within the strategy." at bounding box center [907, 395] width 1220 height 245
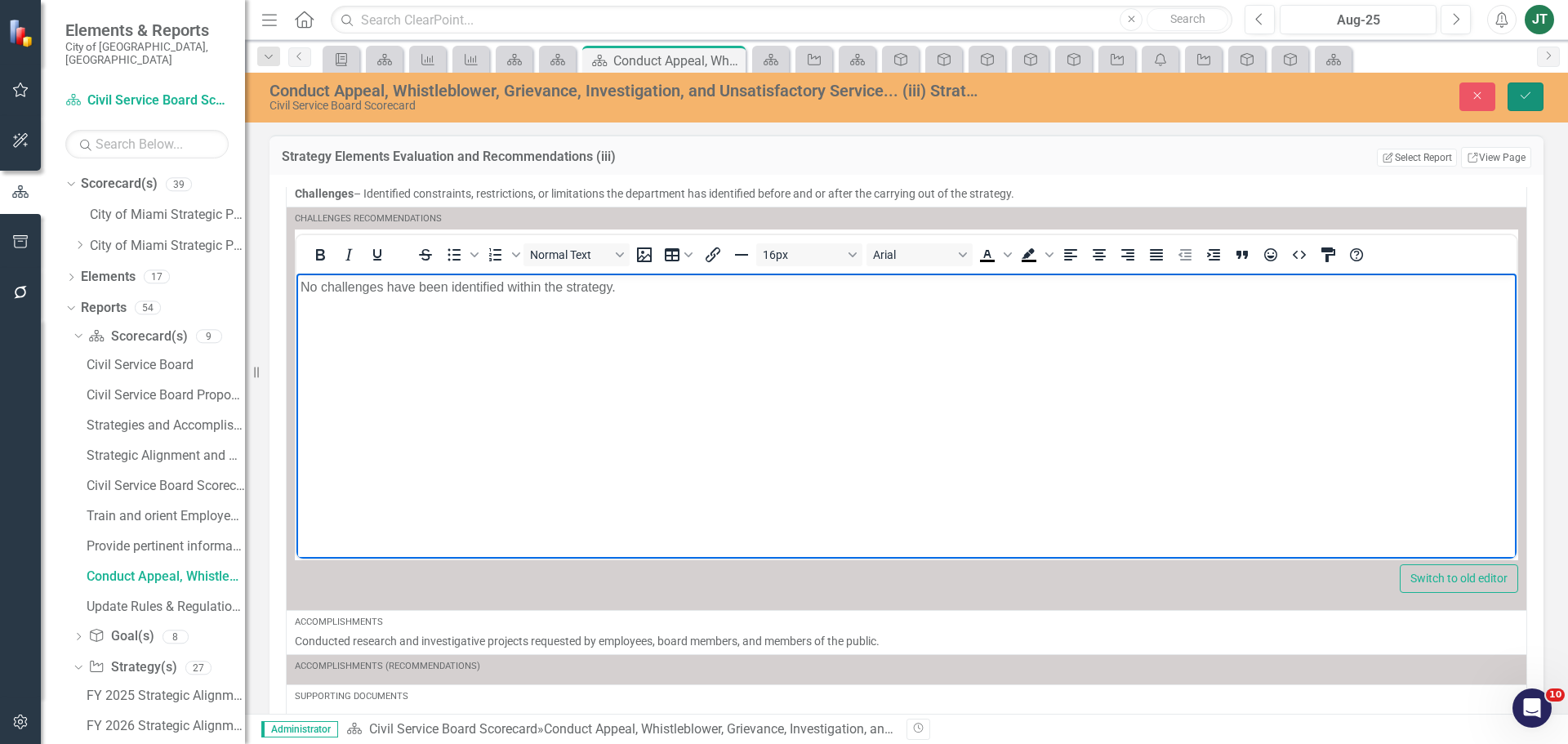
click at [1537, 101] on button "Save" at bounding box center [1526, 97] width 36 height 29
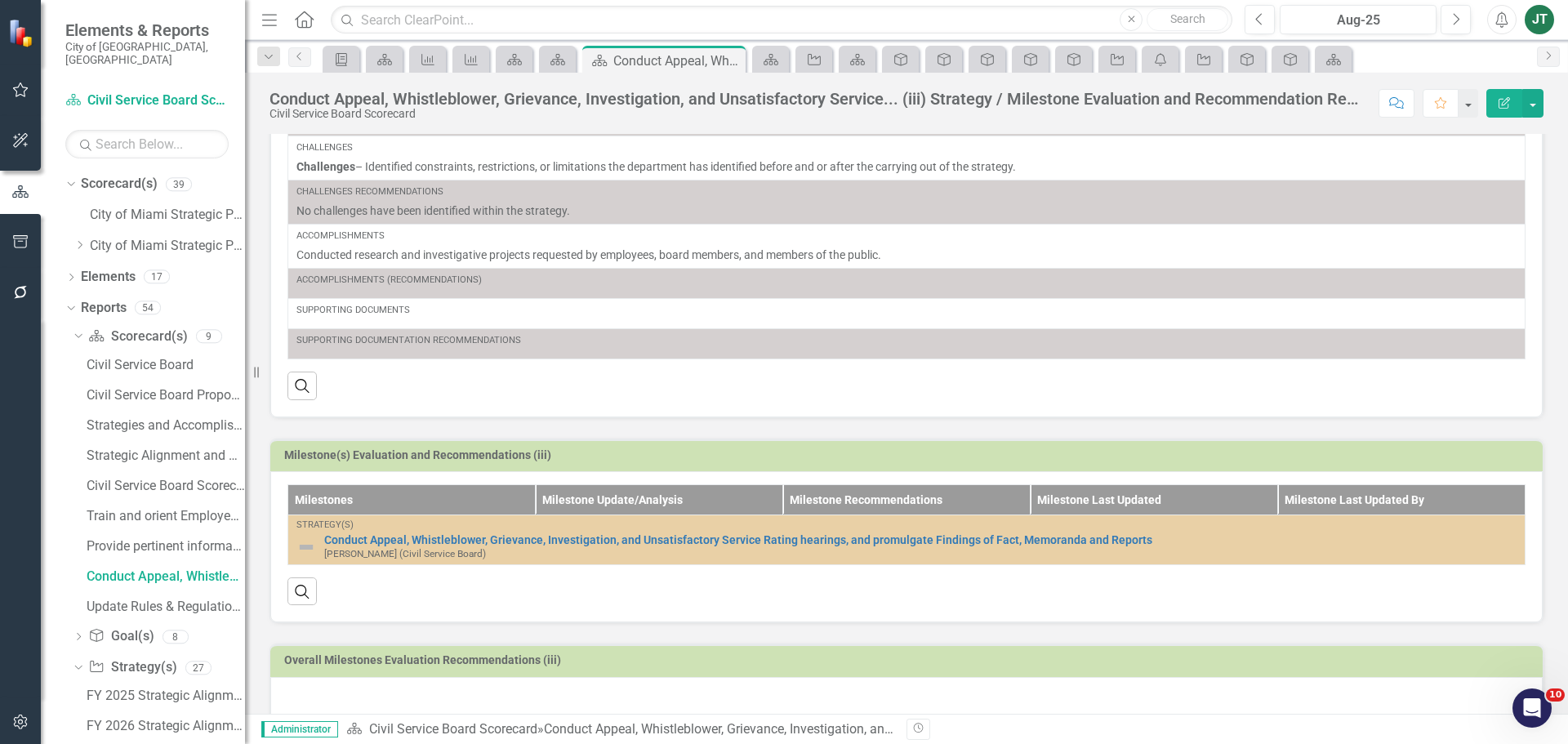
scroll to position [296, 0]
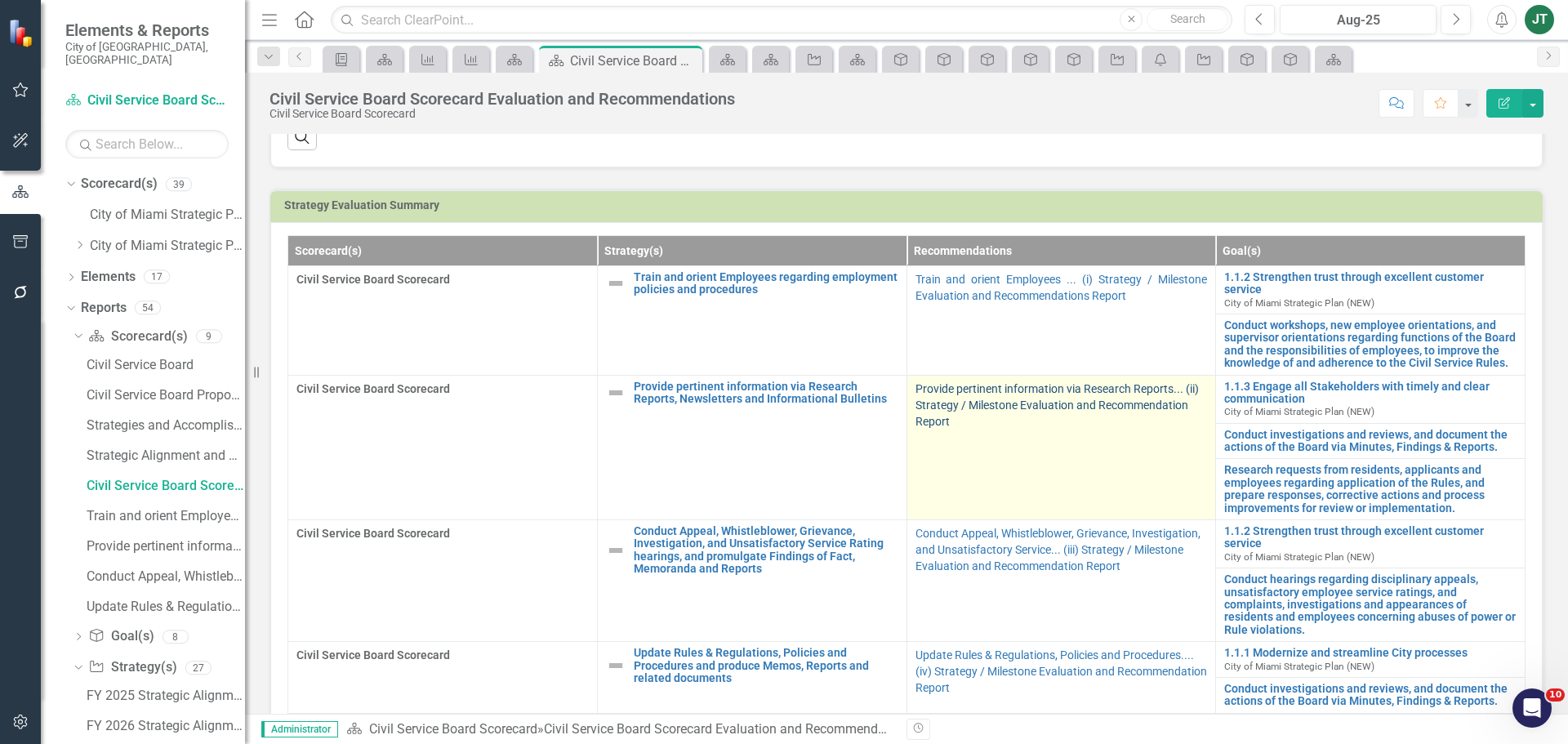
scroll to position [409, 0]
click at [950, 400] on link "Provide pertinent information via Research Reports... (ii) Strategy / Milestone…" at bounding box center [1057, 404] width 283 height 45
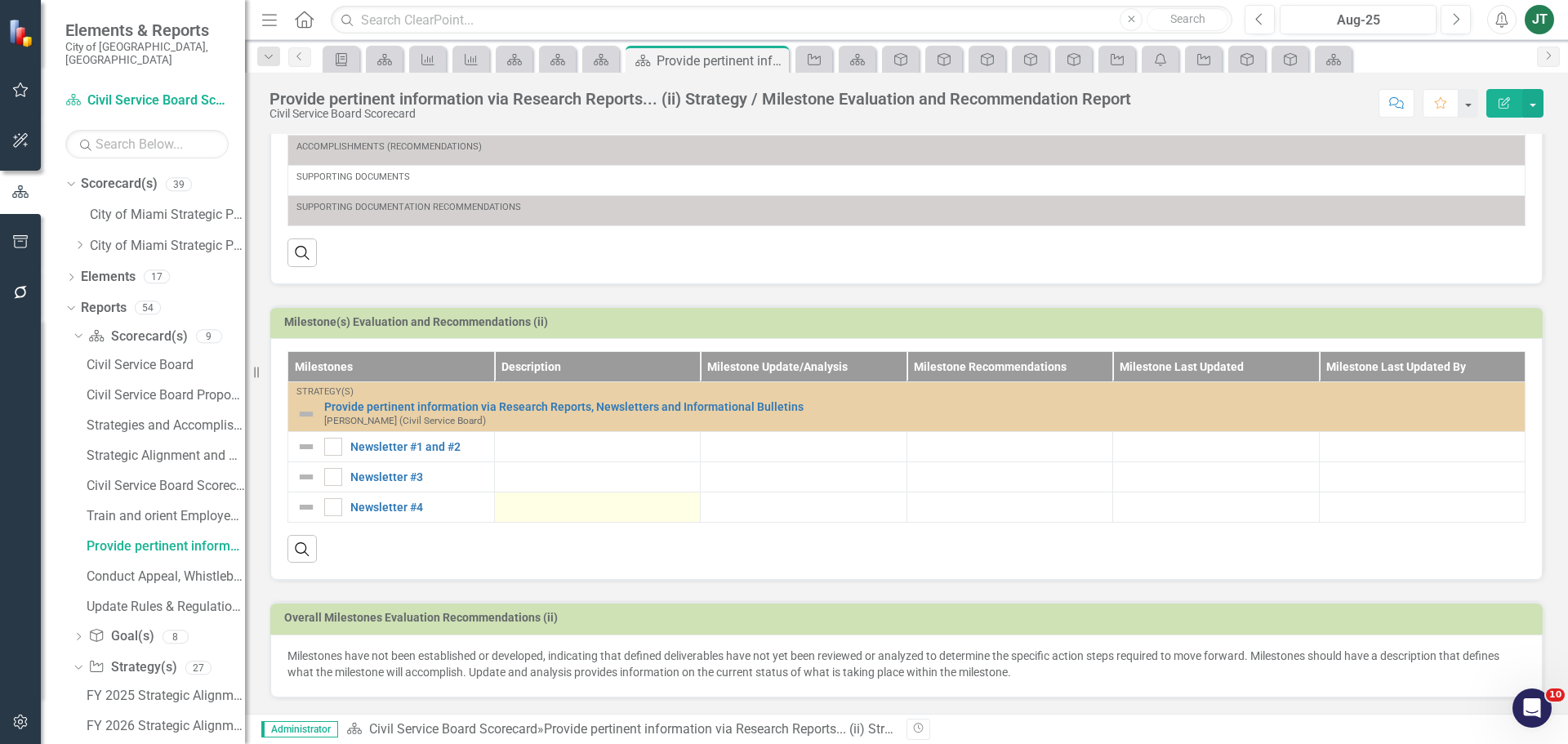
scroll to position [415, 0]
click at [851, 660] on p "Milestones have not been established or developed, indicating that defined deli…" at bounding box center [906, 663] width 1238 height 33
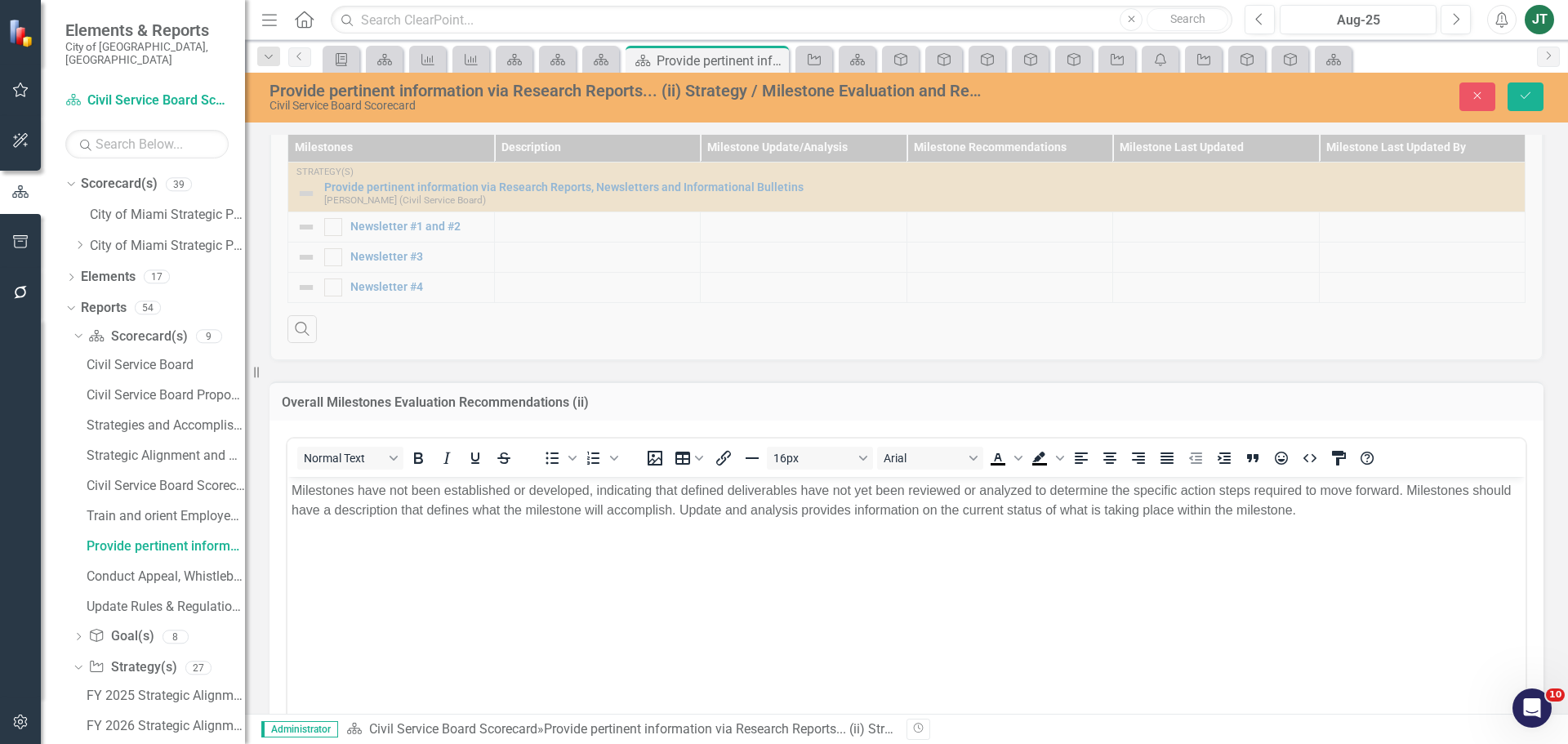
scroll to position [661, 0]
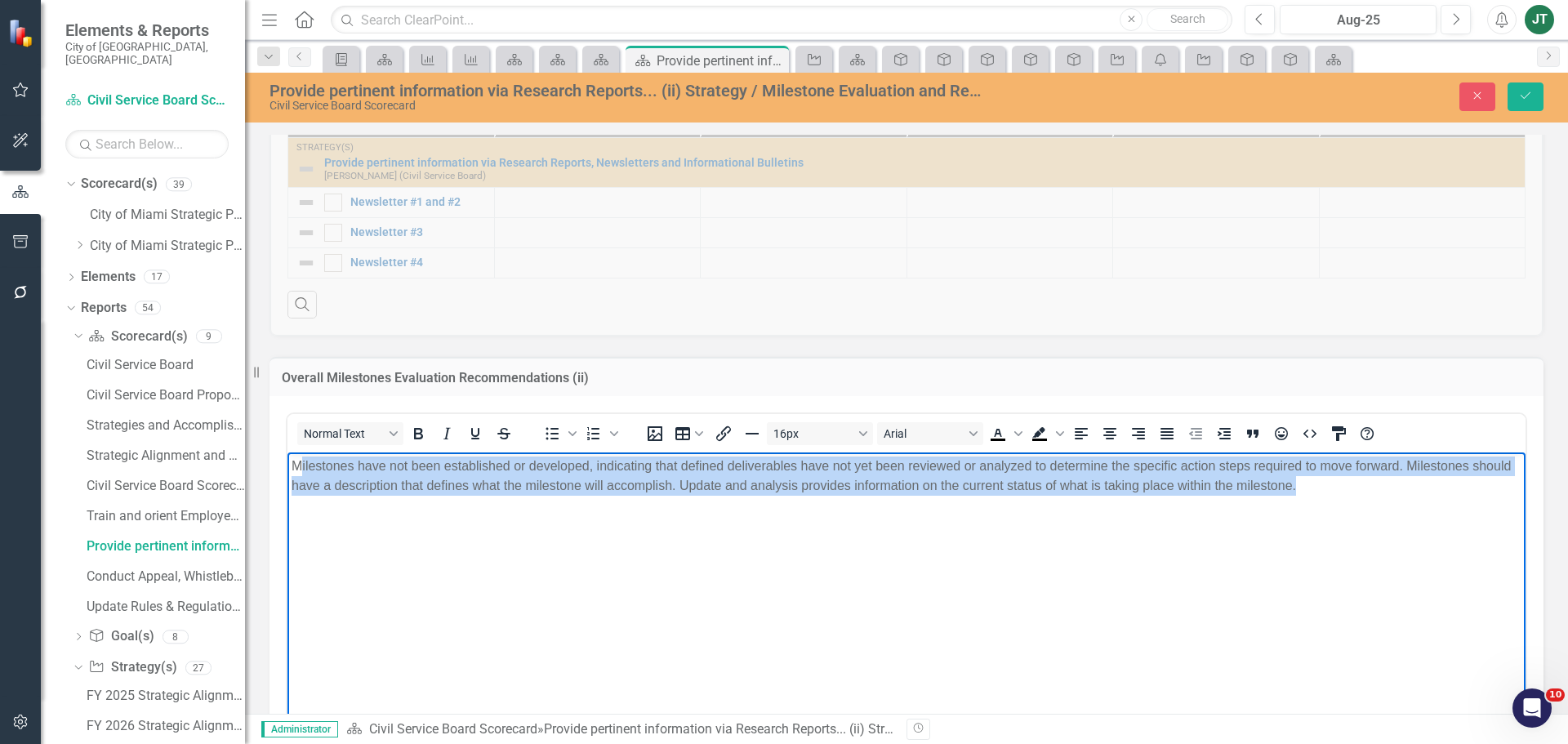
drag, startPoint x: 1356, startPoint y: 482, endPoint x: 322, endPoint y: 453, distance: 1034.4
click at [301, 453] on html "Milestones have not been established or developed, indicating that defined deli…" at bounding box center [906, 575] width 1238 height 245
click at [448, 493] on p "Milestones have not been established or developed, indicating that defined deli…" at bounding box center [906, 476] width 1229 height 39
drag, startPoint x: 1218, startPoint y: 492, endPoint x: 1228, endPoint y: 492, distance: 10.0
click at [1219, 492] on p "Milestones have not been established or developed, indicating that defined deli…" at bounding box center [906, 476] width 1229 height 39
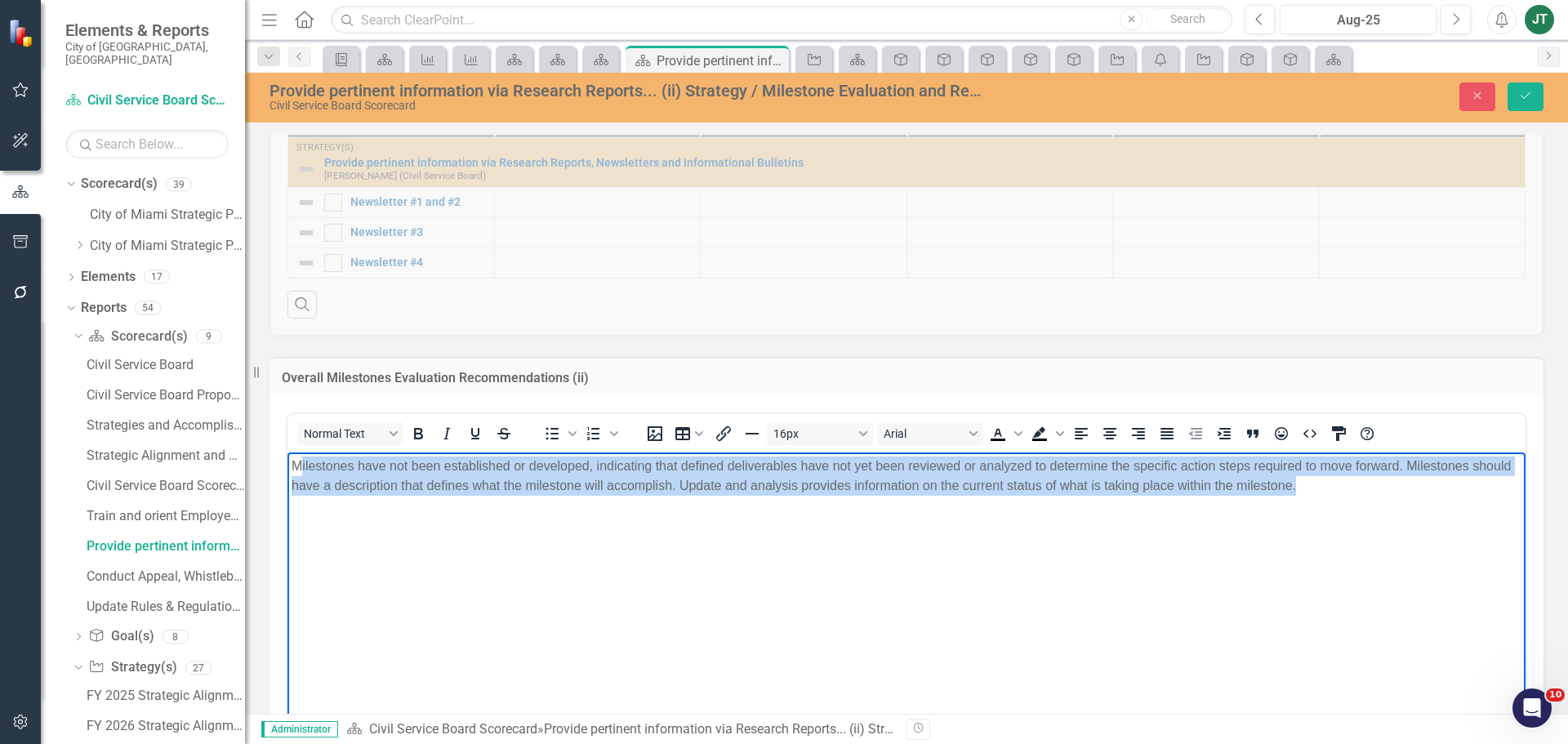
click at [1374, 492] on p "Milestones have not been established or developed, indicating that defined deli…" at bounding box center [906, 476] width 1229 height 39
drag, startPoint x: 1239, startPoint y: 491, endPoint x: 357, endPoint y: 475, distance: 882.1
click at [287, 453] on html "Milestones have not been established or developed, indicating that defined deli…" at bounding box center [906, 575] width 1238 height 245
copy p "Milestones have not been established or developed, indicating that defined deli…"
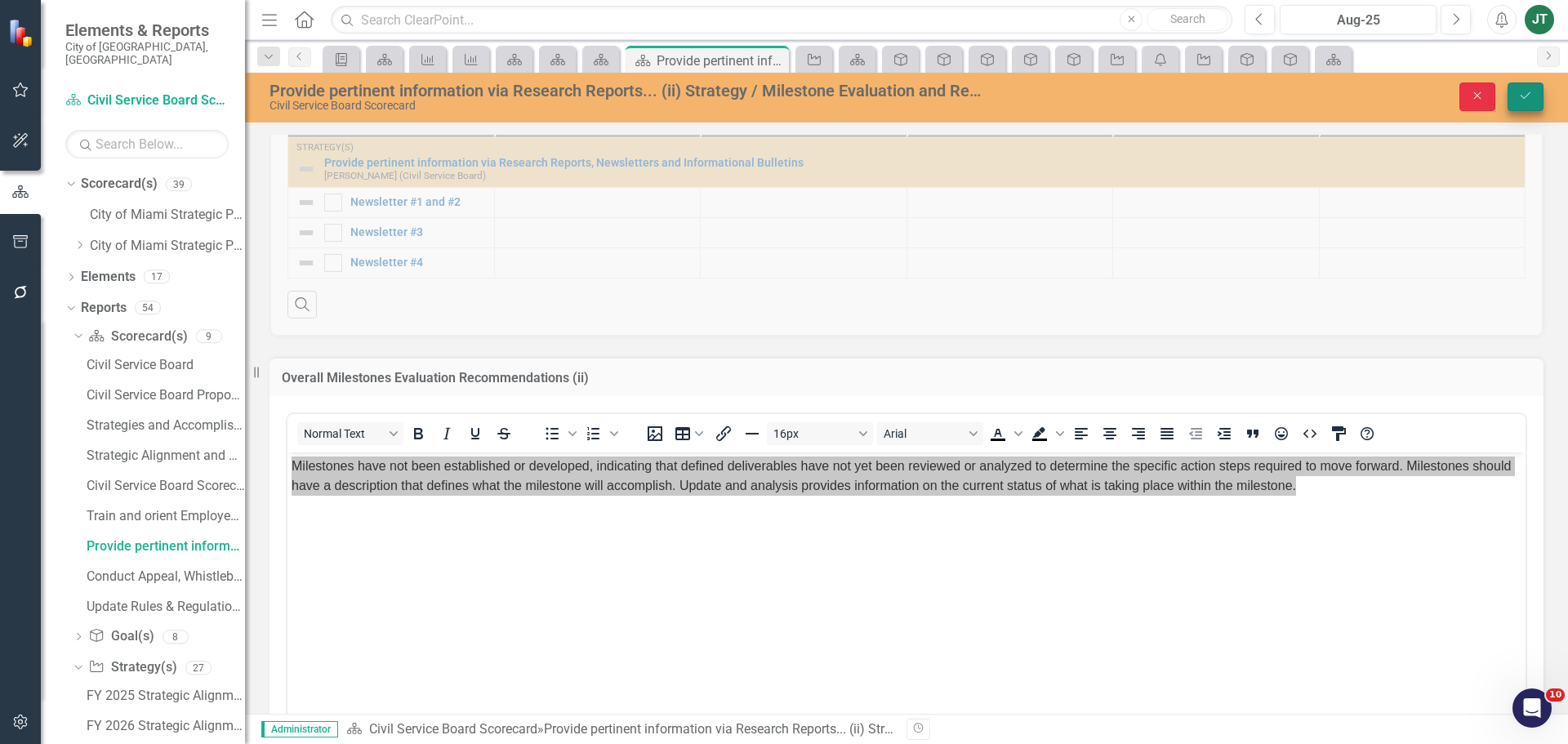
drag, startPoint x: 1492, startPoint y: 96, endPoint x: 1537, endPoint y: 110, distance: 47.1
click at [1529, 116] on div "Provide pertinent information via Research Reports... (ii) Strategy / Milestone…" at bounding box center [907, 97] width 1323 height 50
click at [1536, 97] on button "Save" at bounding box center [1526, 97] width 36 height 29
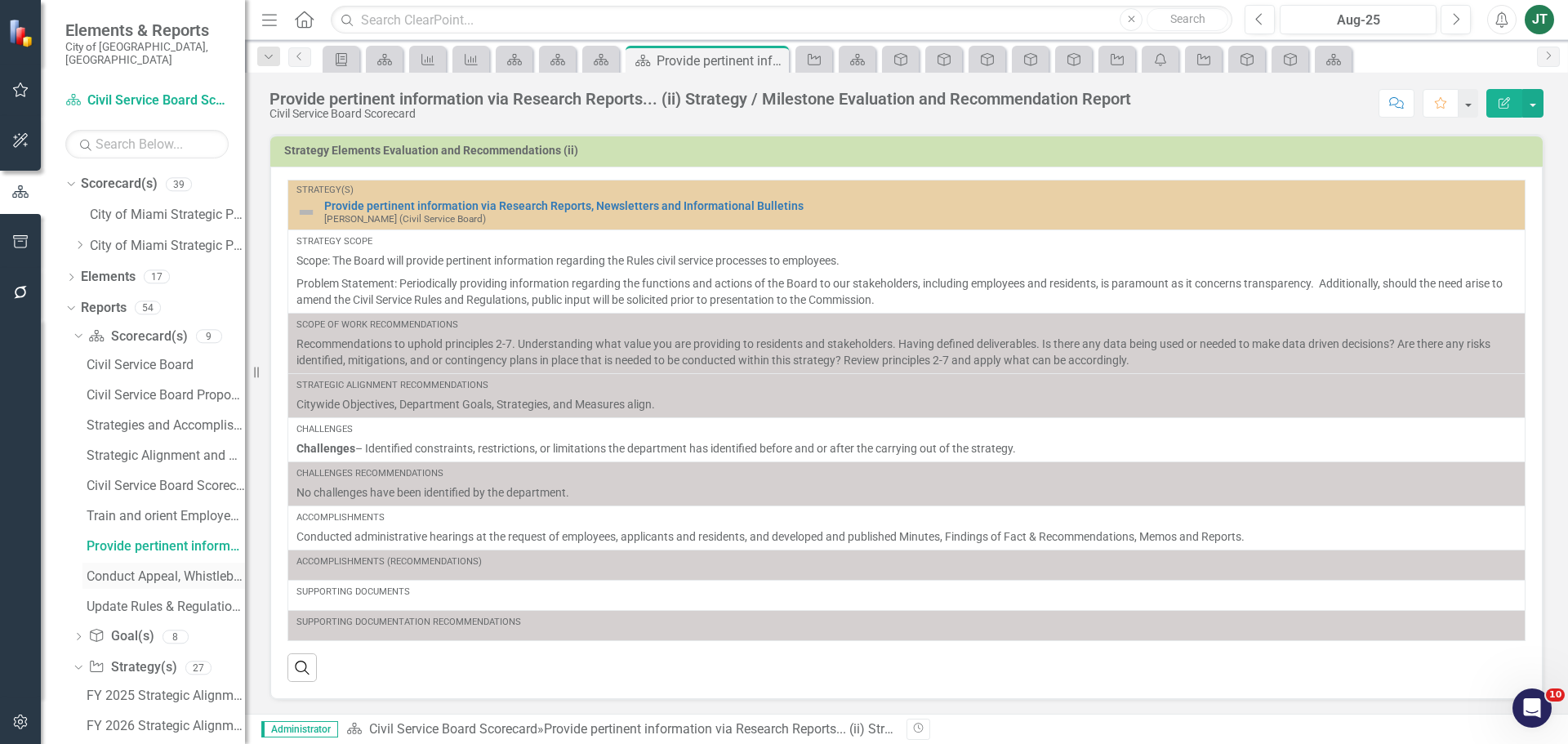
click at [182, 569] on div "Conduct Appeal, Whistleblower, Grievance, Investigation, and Unsatisfactory Ser…" at bounding box center [166, 576] width 159 height 15
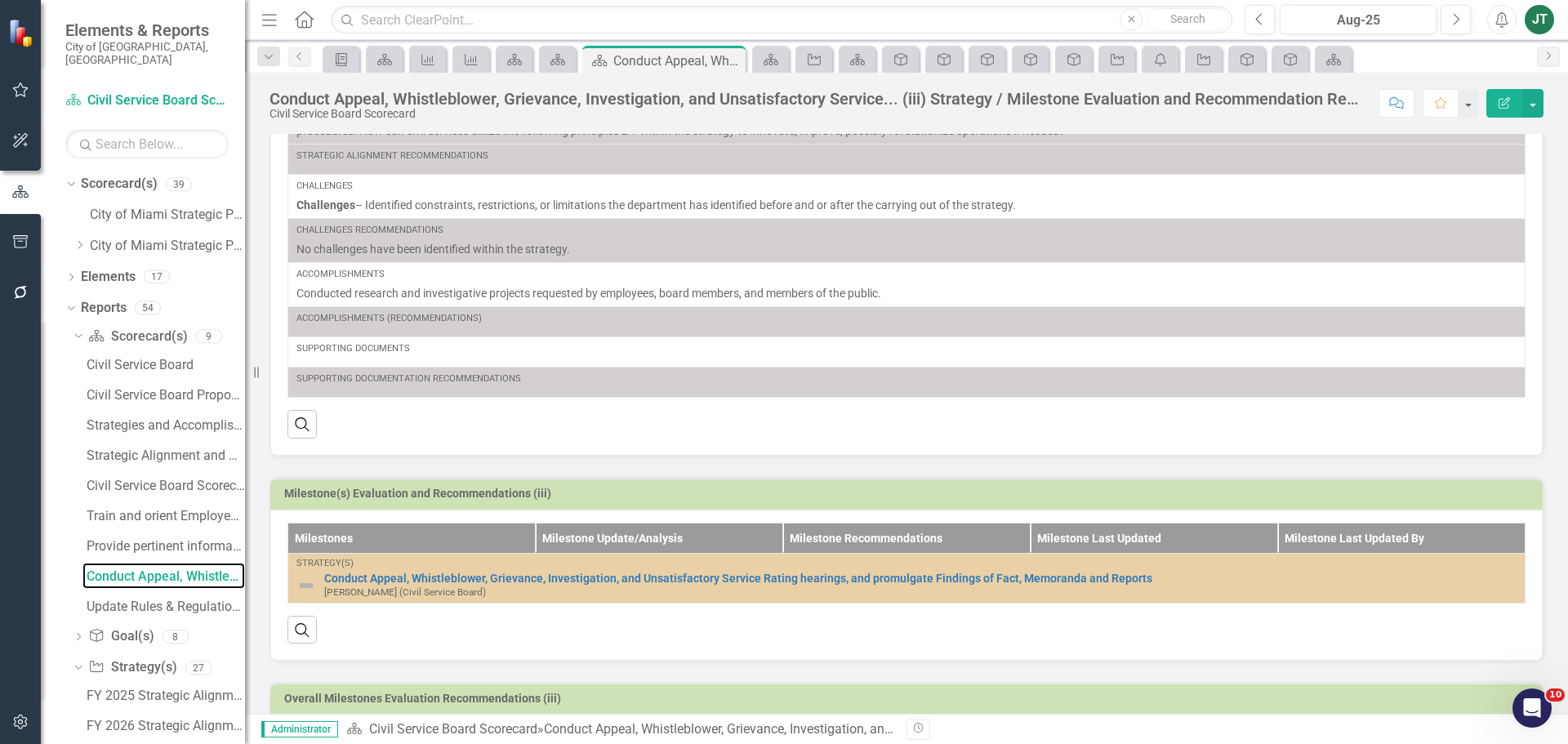
scroll to position [296, 0]
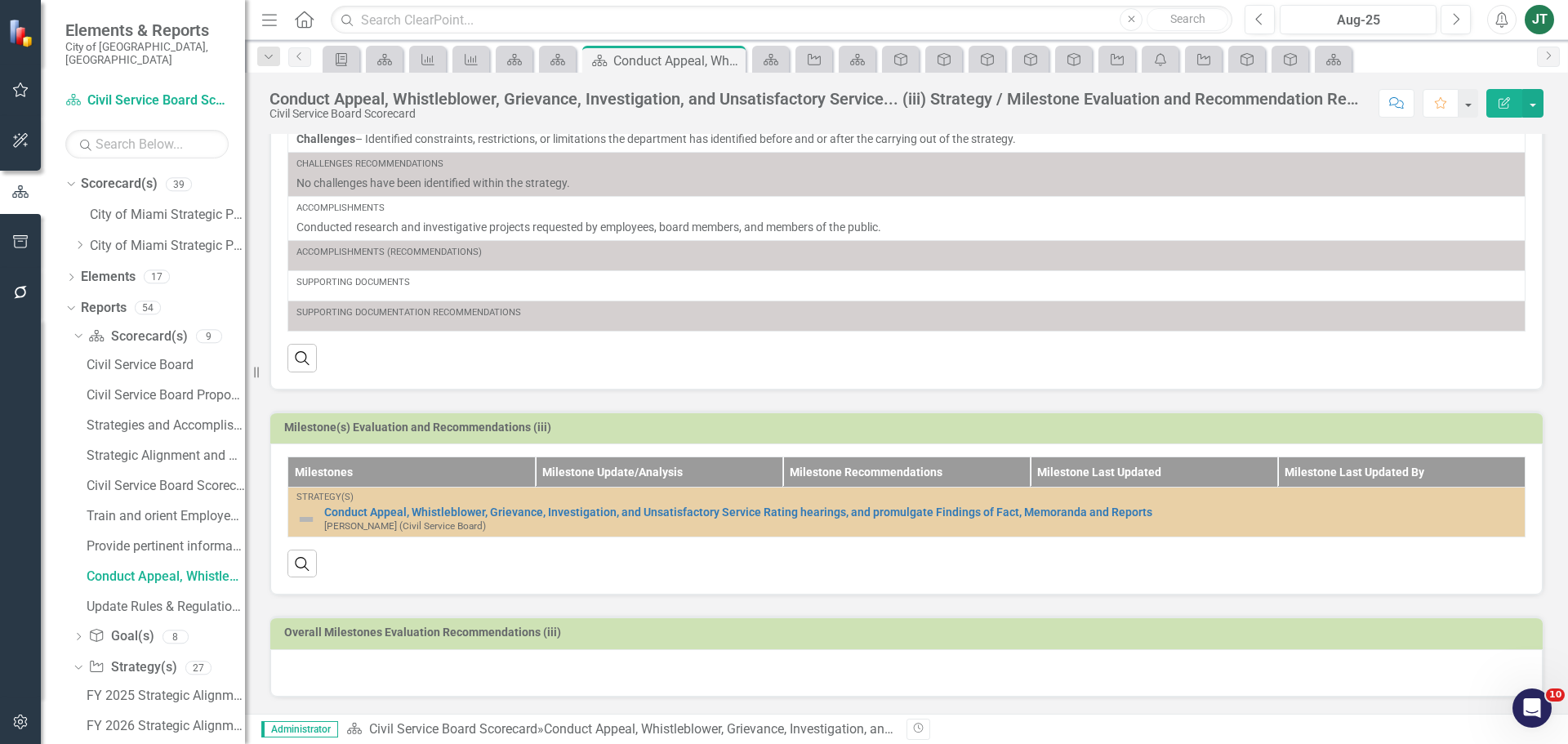
click at [339, 681] on div at bounding box center [906, 672] width 1272 height 47
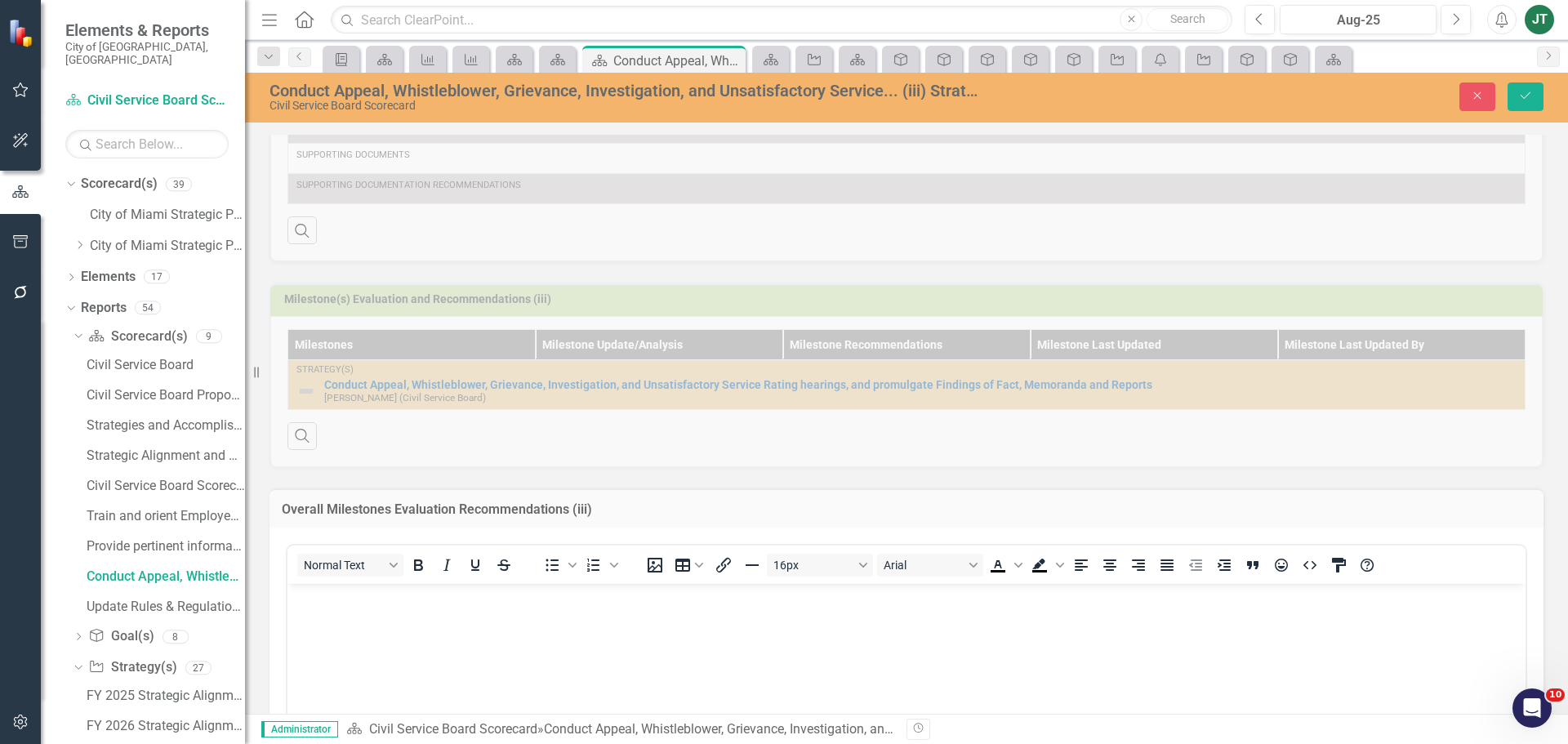
scroll to position [704, 0]
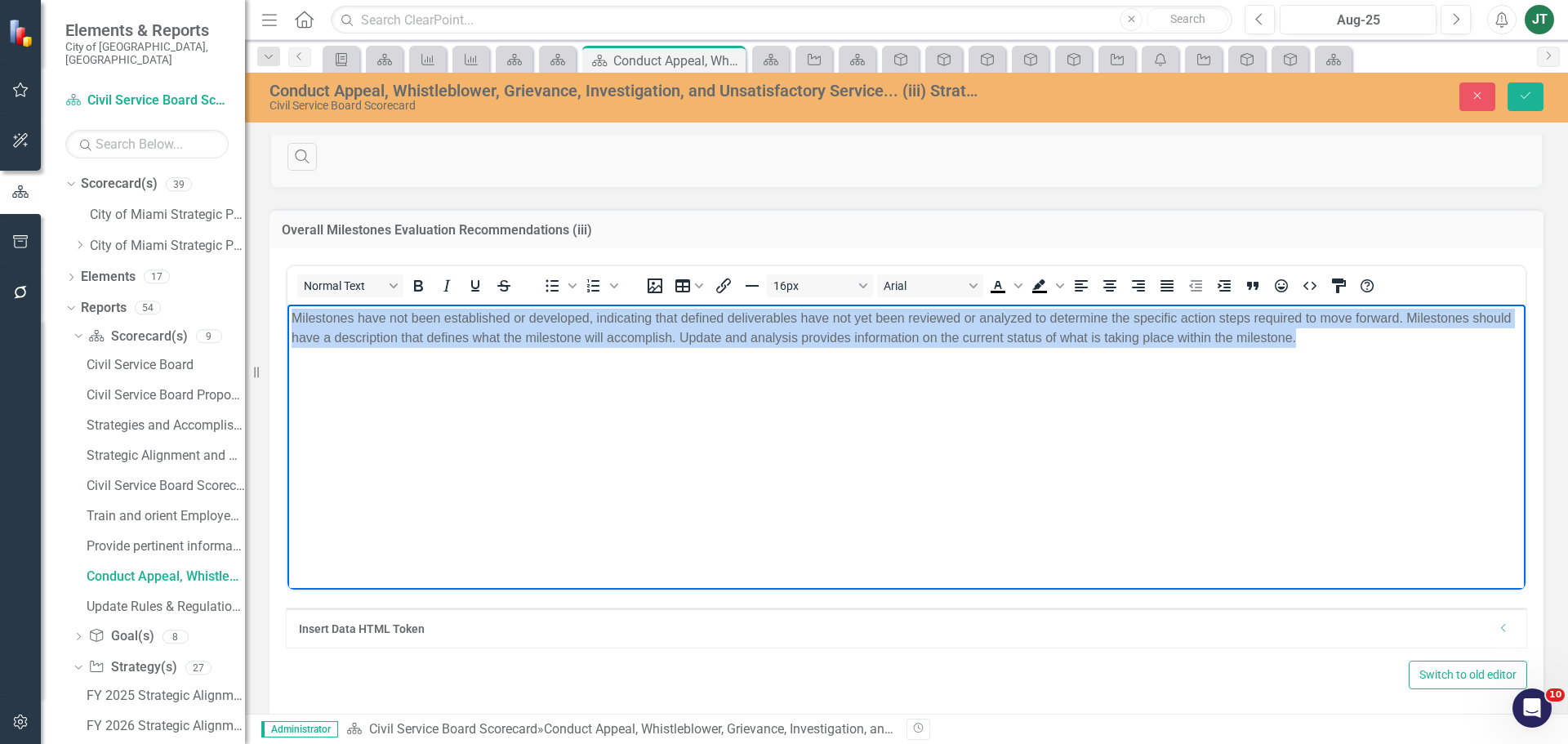
drag, startPoint x: 1425, startPoint y: 383, endPoint x: 14, endPoint y: 224, distance: 1419.9
click at [287, 305] on html "Milestones have not been established or developed, indicating that defined deli…" at bounding box center [906, 427] width 1238 height 245
drag, startPoint x: 1155, startPoint y: 284, endPoint x: 1251, endPoint y: 258, distance: 99.5
click at [1156, 284] on button "Justify" at bounding box center [1168, 286] width 28 height 23
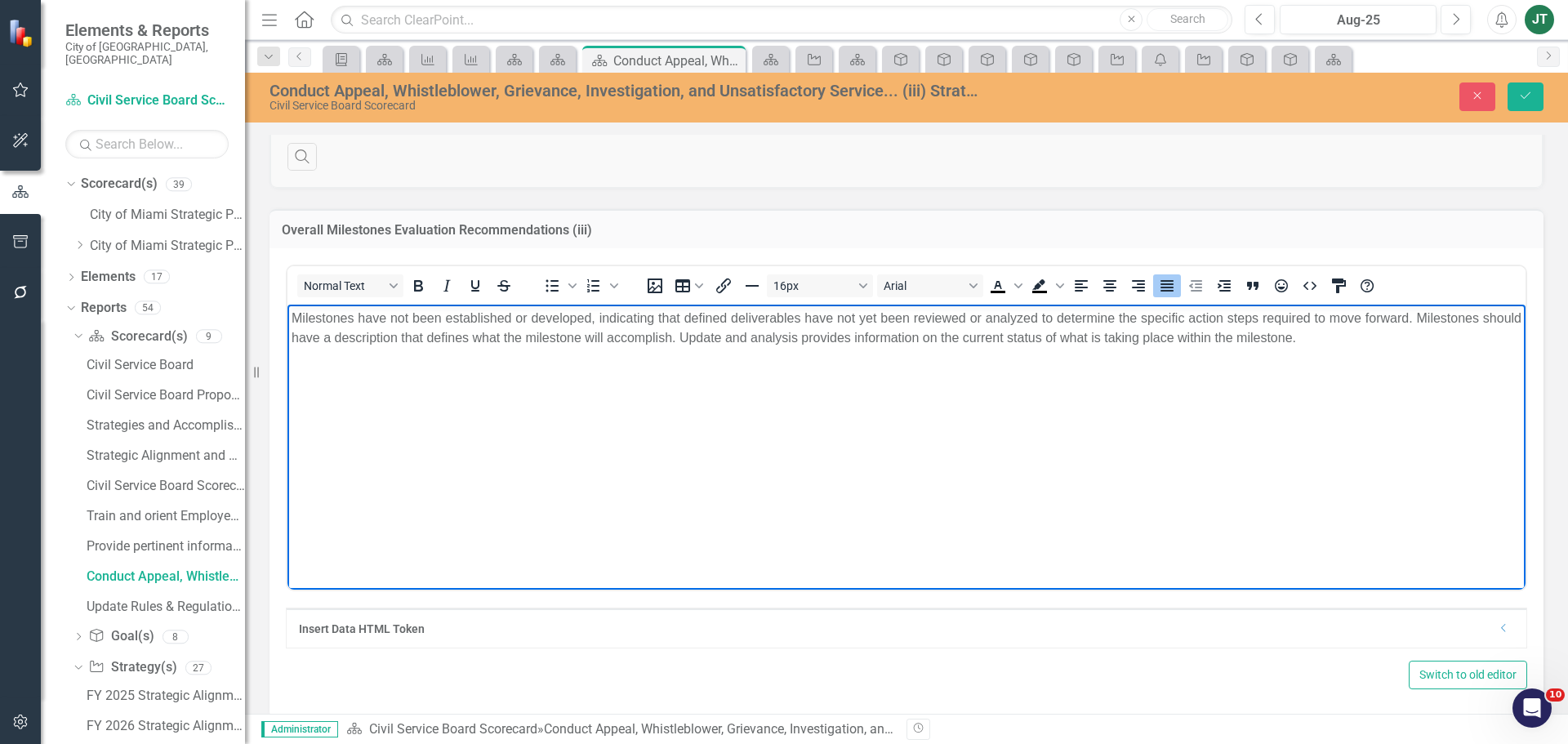
click at [1533, 64] on div "Dropdown Search Briefing Book Template Briefing Books Pin Scorecard(s) City of …" at bounding box center [907, 56] width 1323 height 33
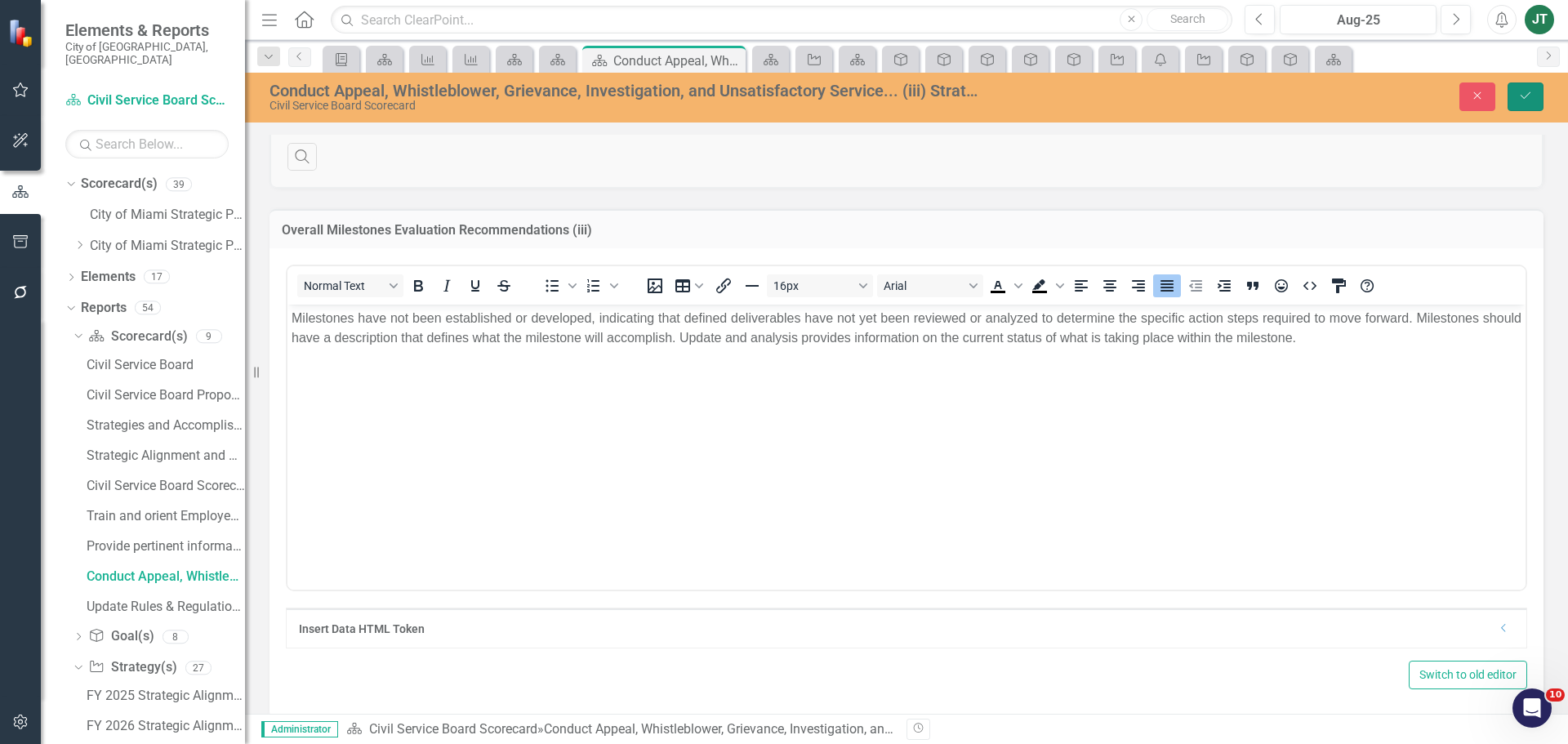
click at [1531, 86] on button "Save" at bounding box center [1526, 97] width 36 height 29
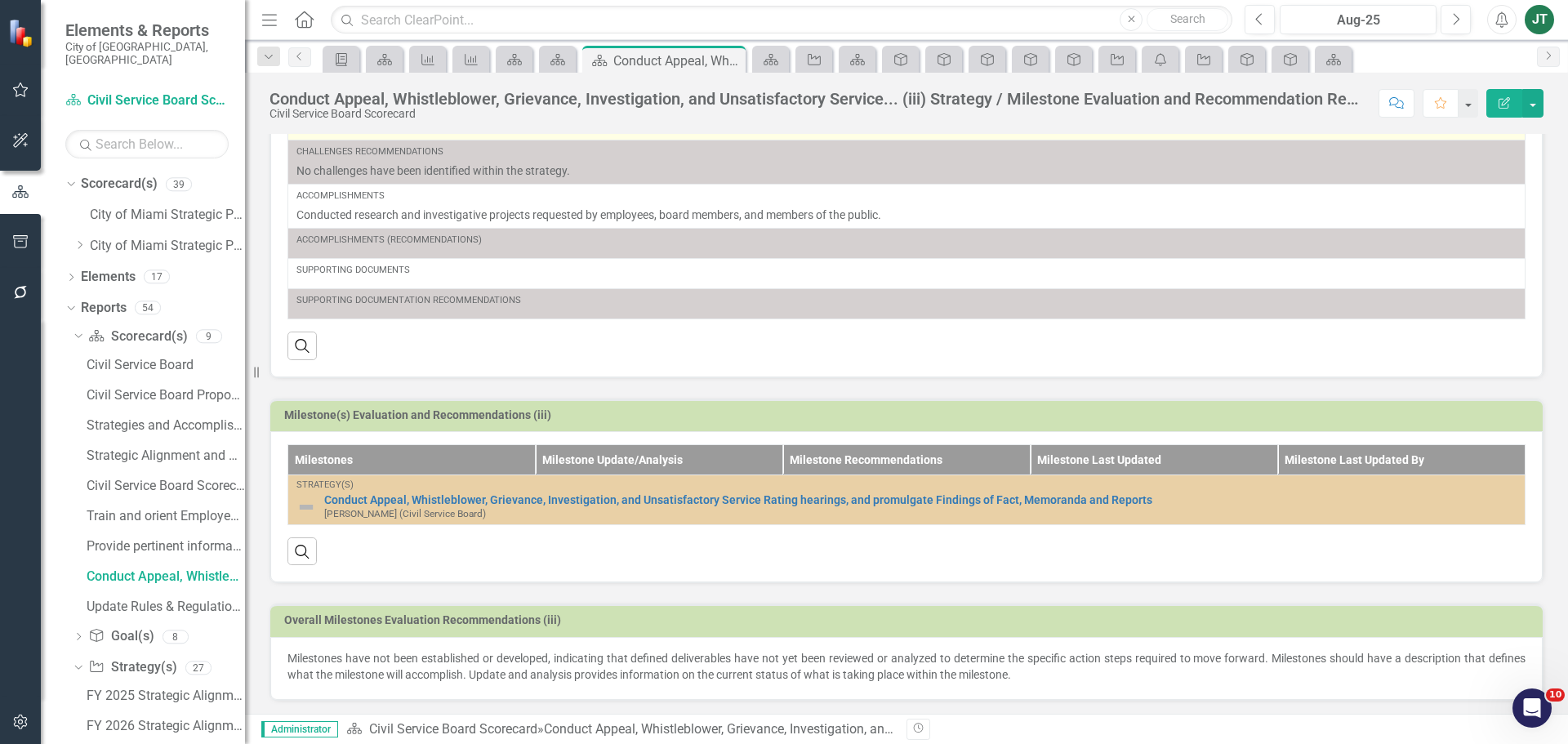
scroll to position [311, 0]
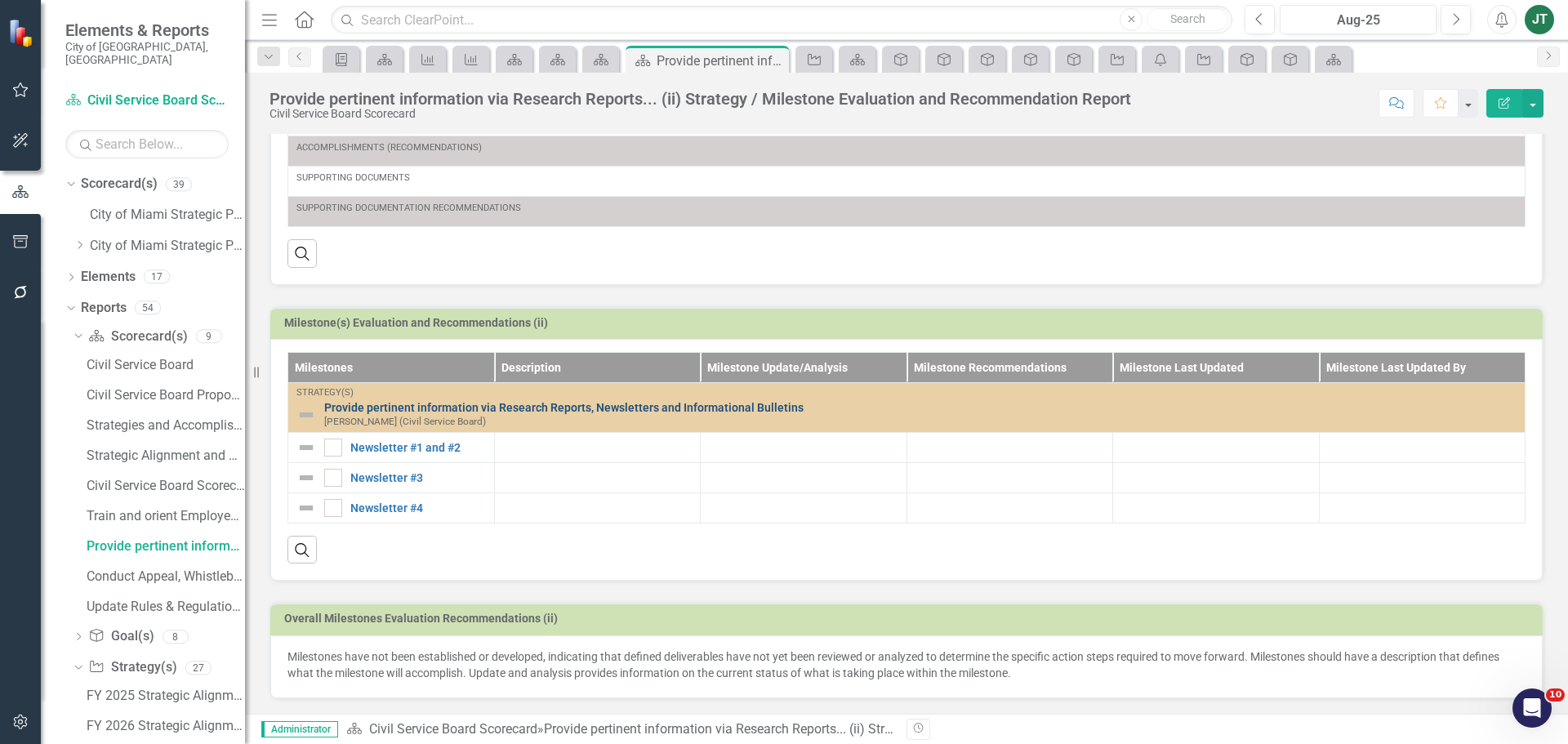
scroll to position [415, 0]
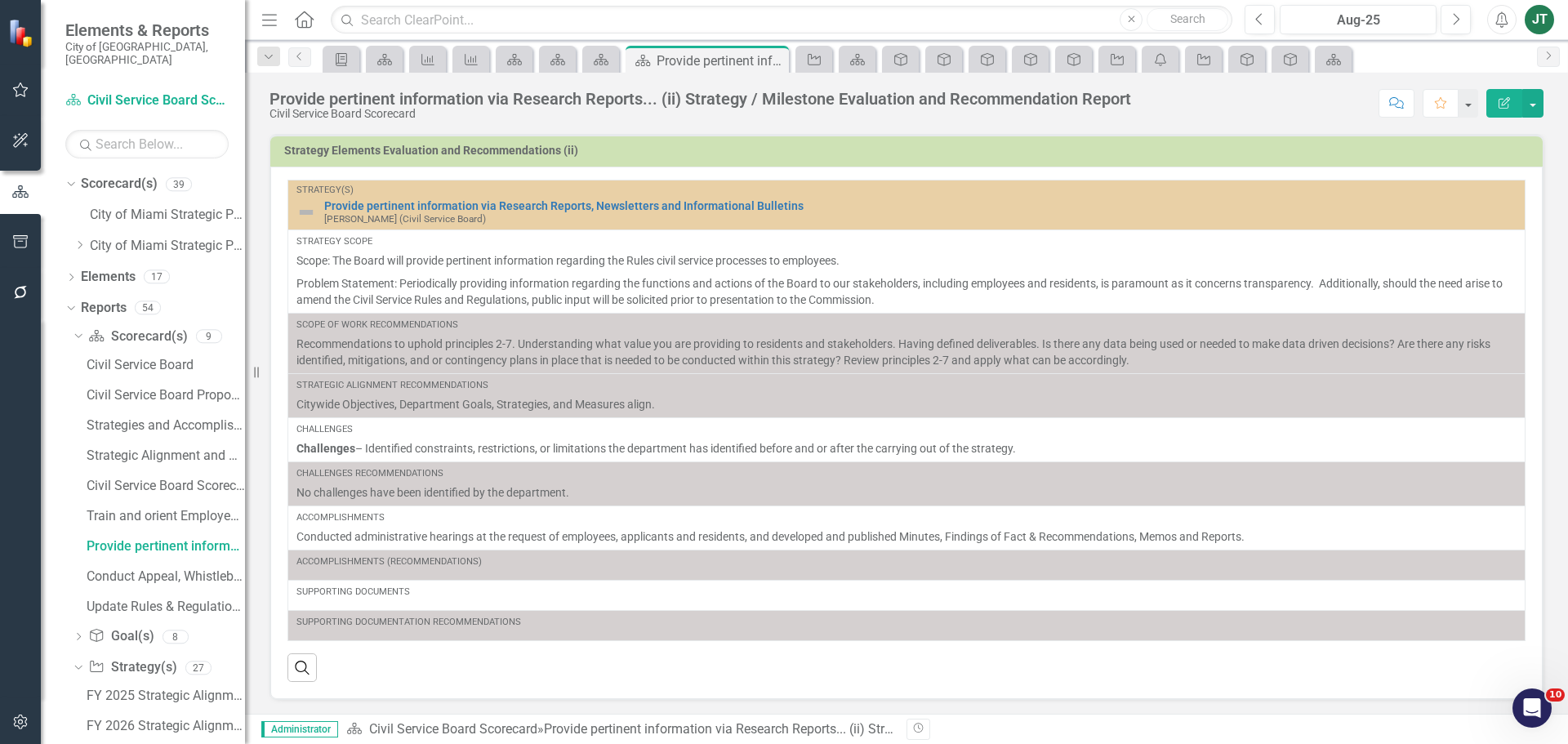
scroll to position [415, 0]
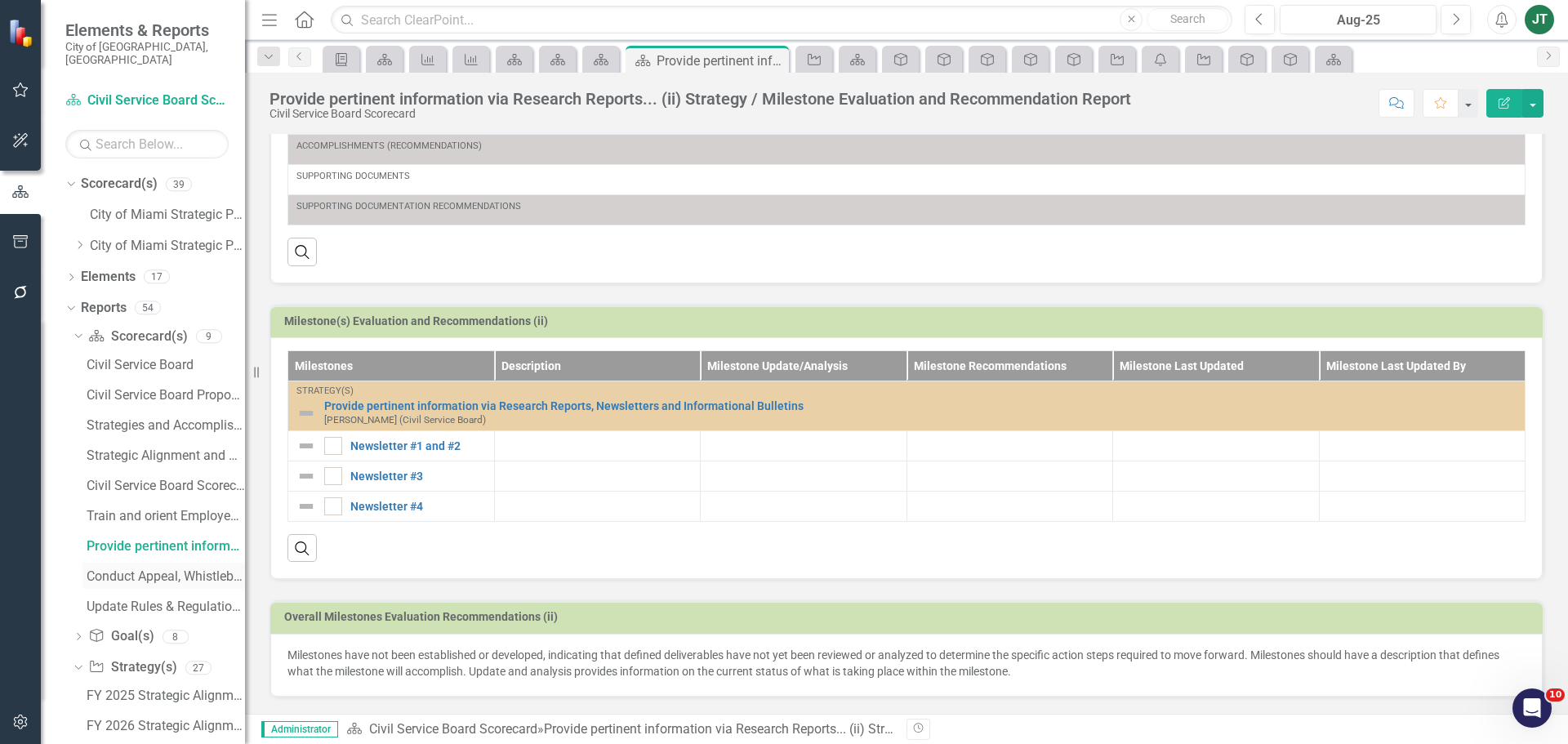
click at [151, 569] on div "Conduct Appeal, Whistleblower, Grievance, Investigation, and Unsatisfactory Ser…" at bounding box center [166, 576] width 159 height 15
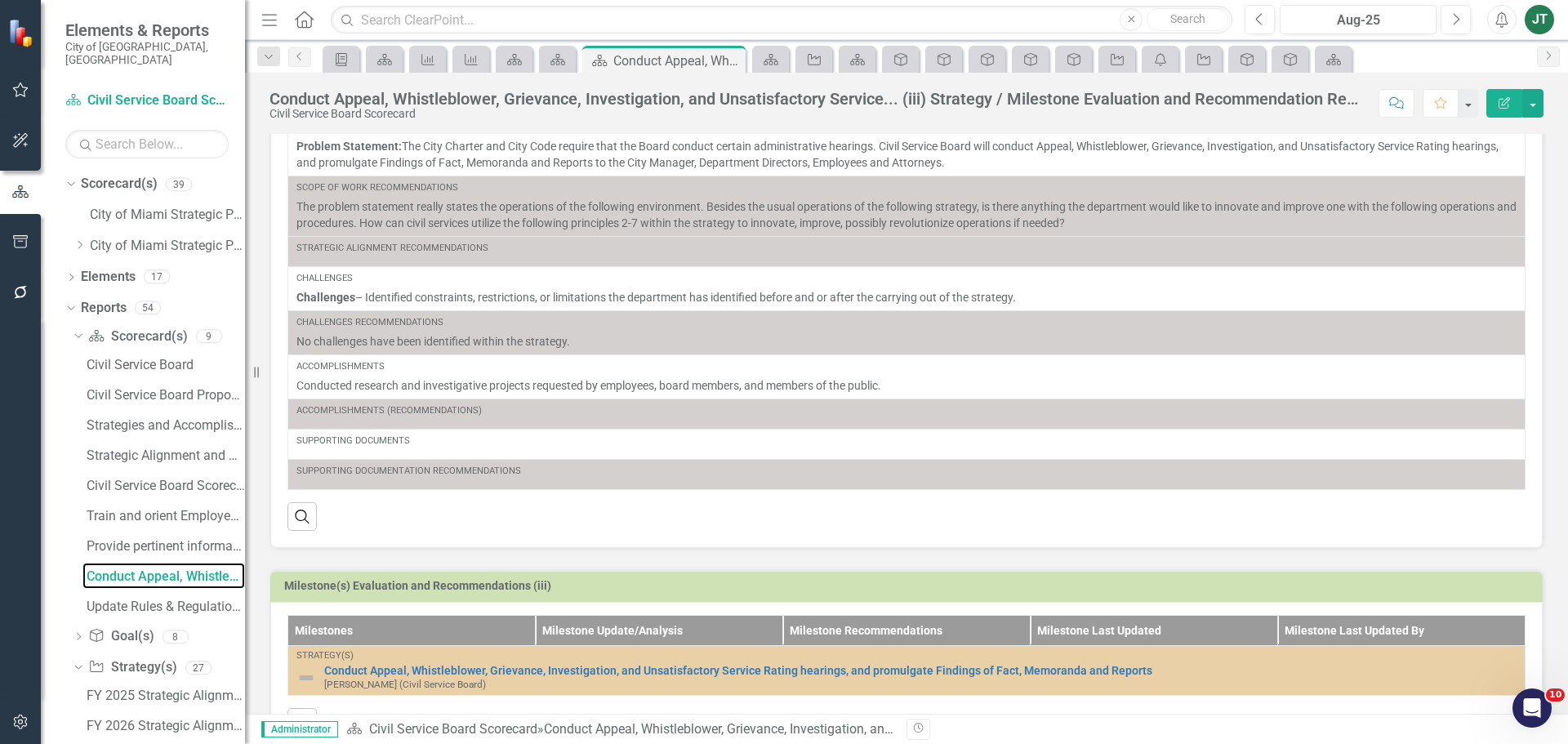
scroll to position [311, 0]
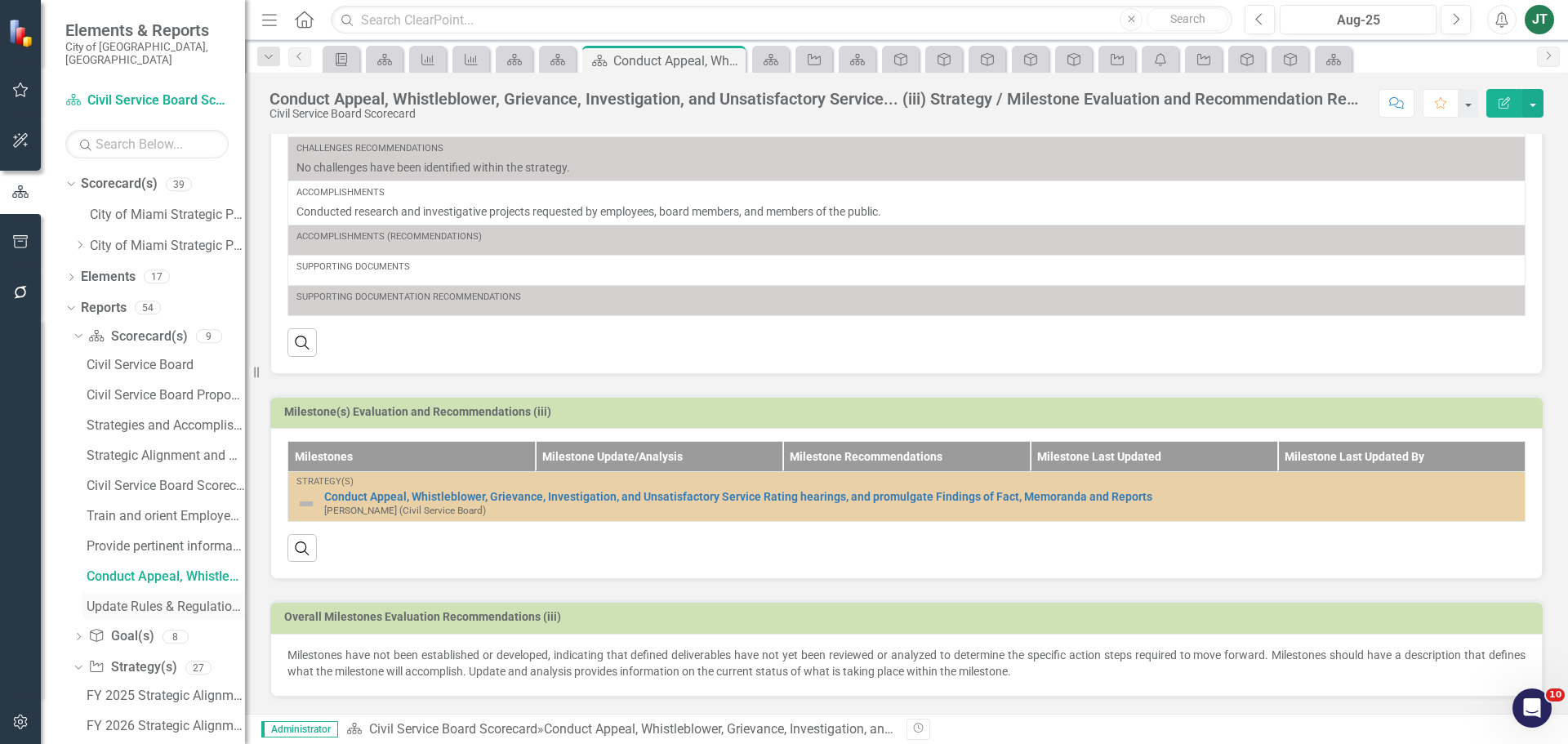
click at [168, 599] on div "Update Rules & Regulations, Policies and Procedures.... (iv) Strategy / Milesto…" at bounding box center [166, 607] width 159 height 15
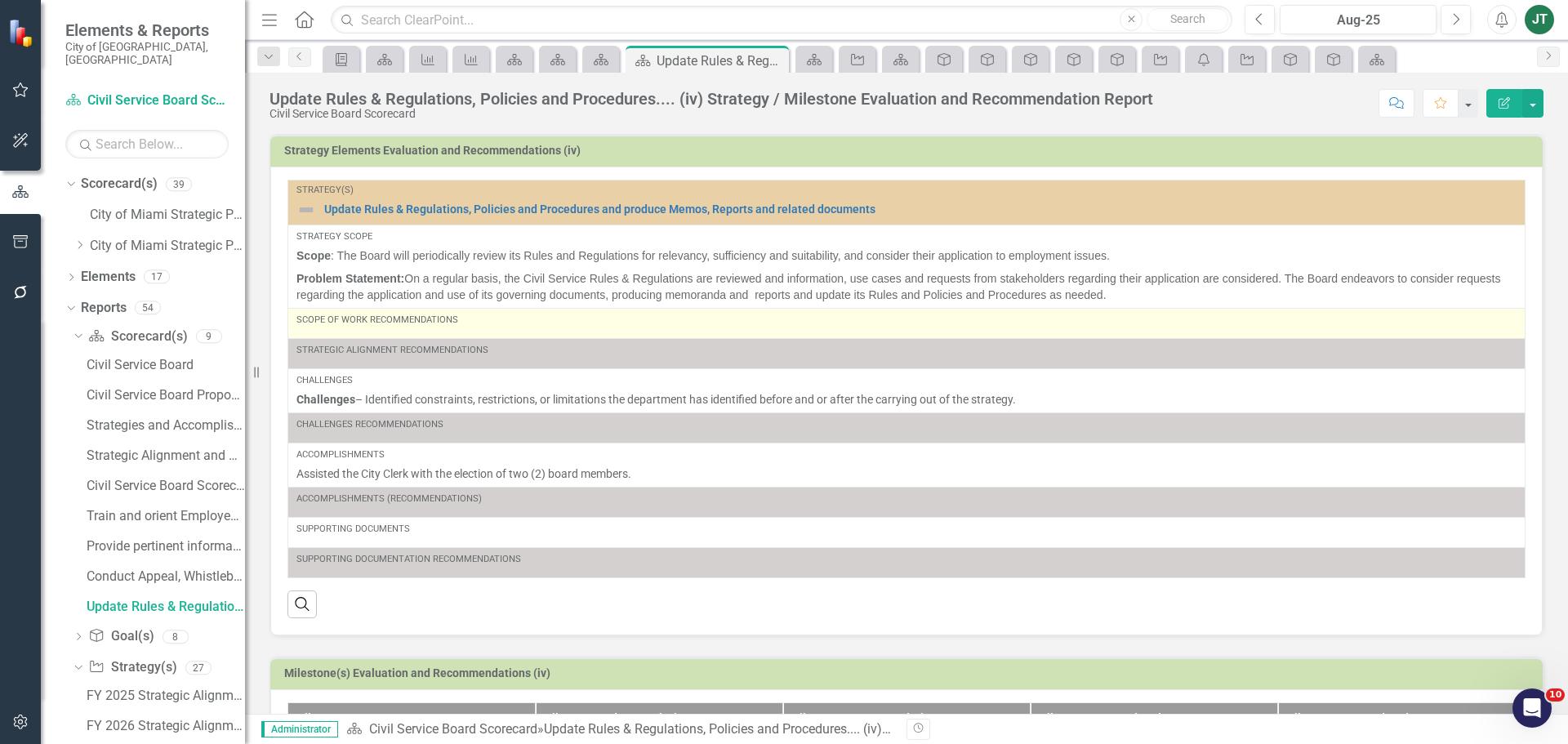
click at [509, 331] on div "Scope of Work Recommendations" at bounding box center [907, 324] width 1220 height 20
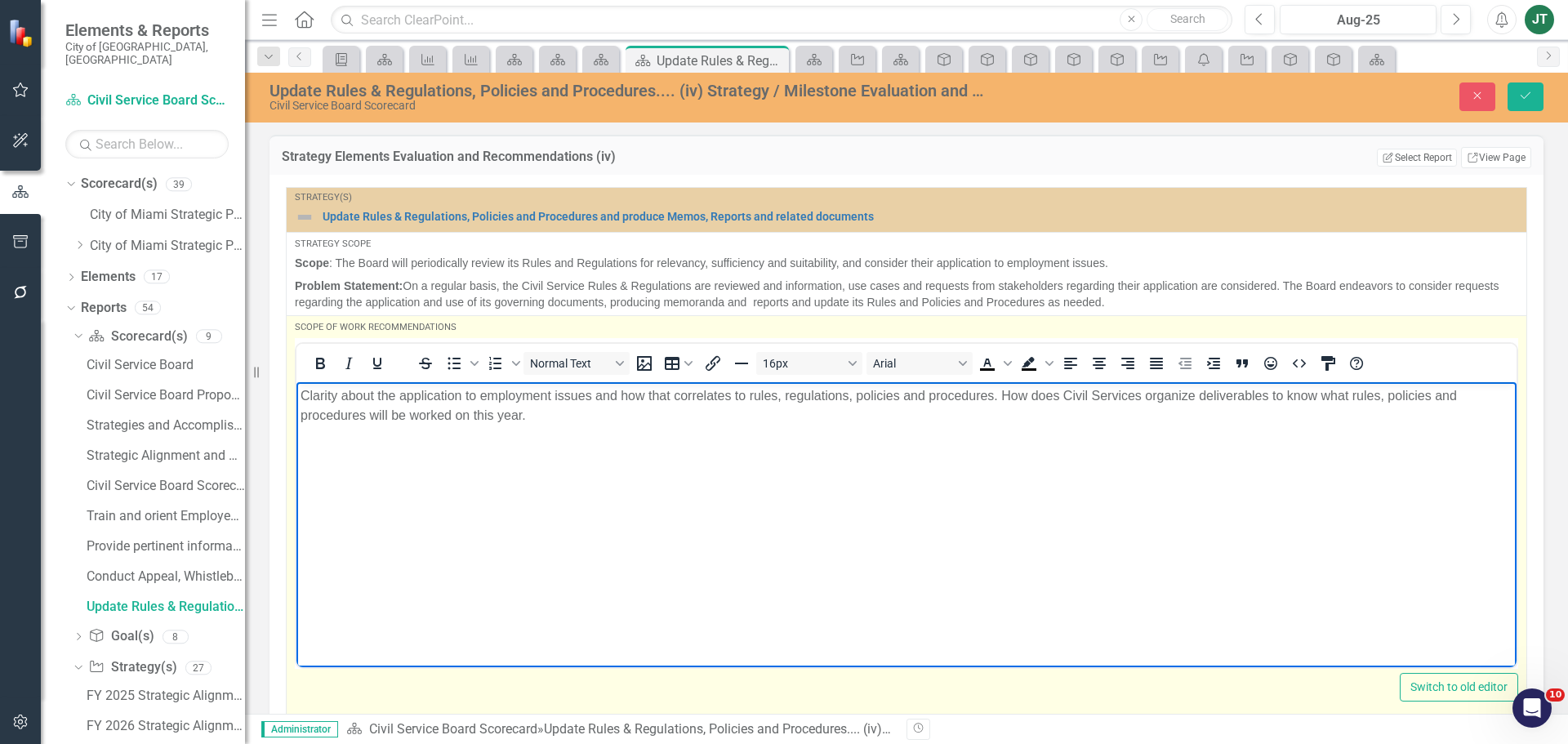
click at [606, 415] on p "Clarity about the application to employment issues and how that correlates to r…" at bounding box center [907, 405] width 1212 height 39
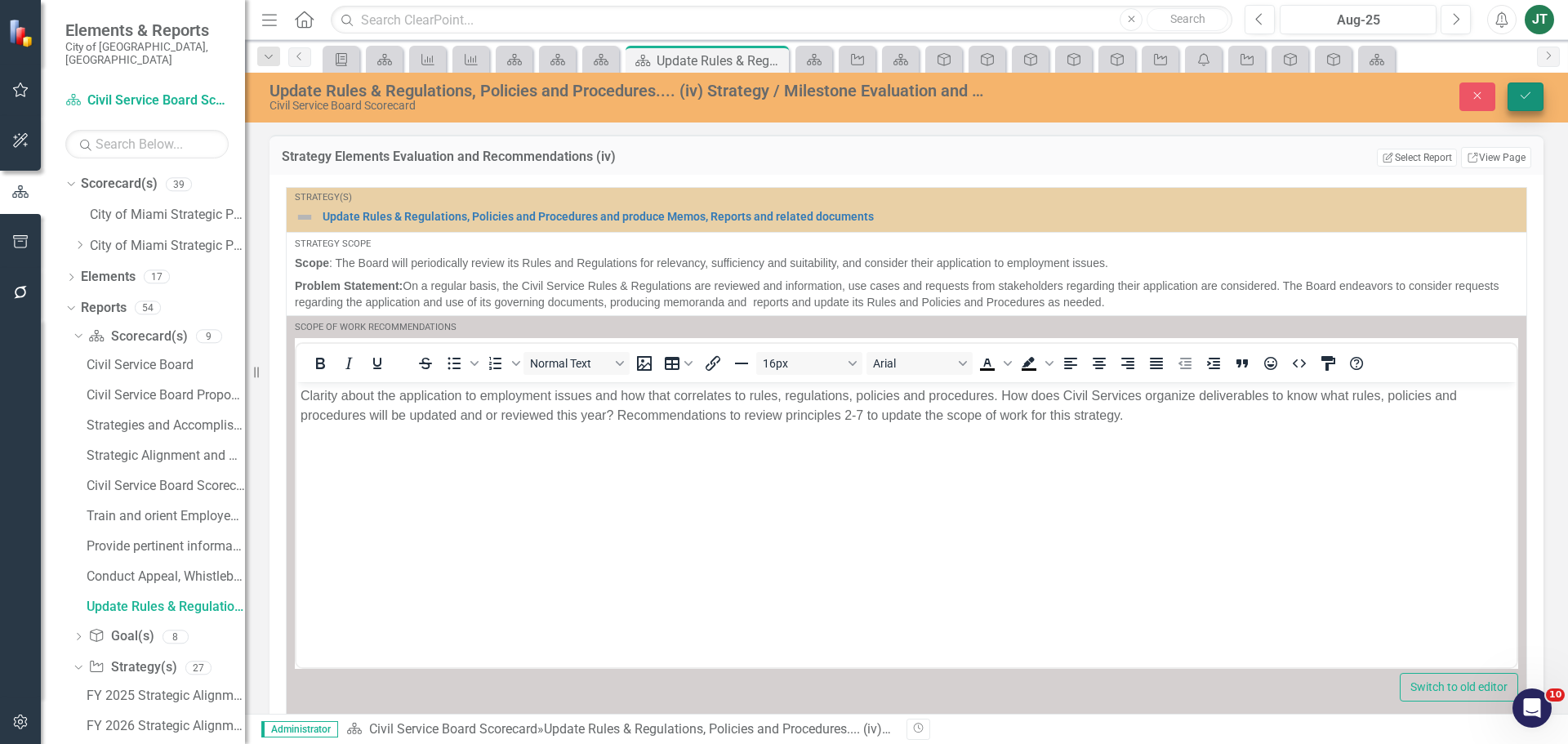
click at [1528, 100] on icon "Save" at bounding box center [1526, 96] width 15 height 12
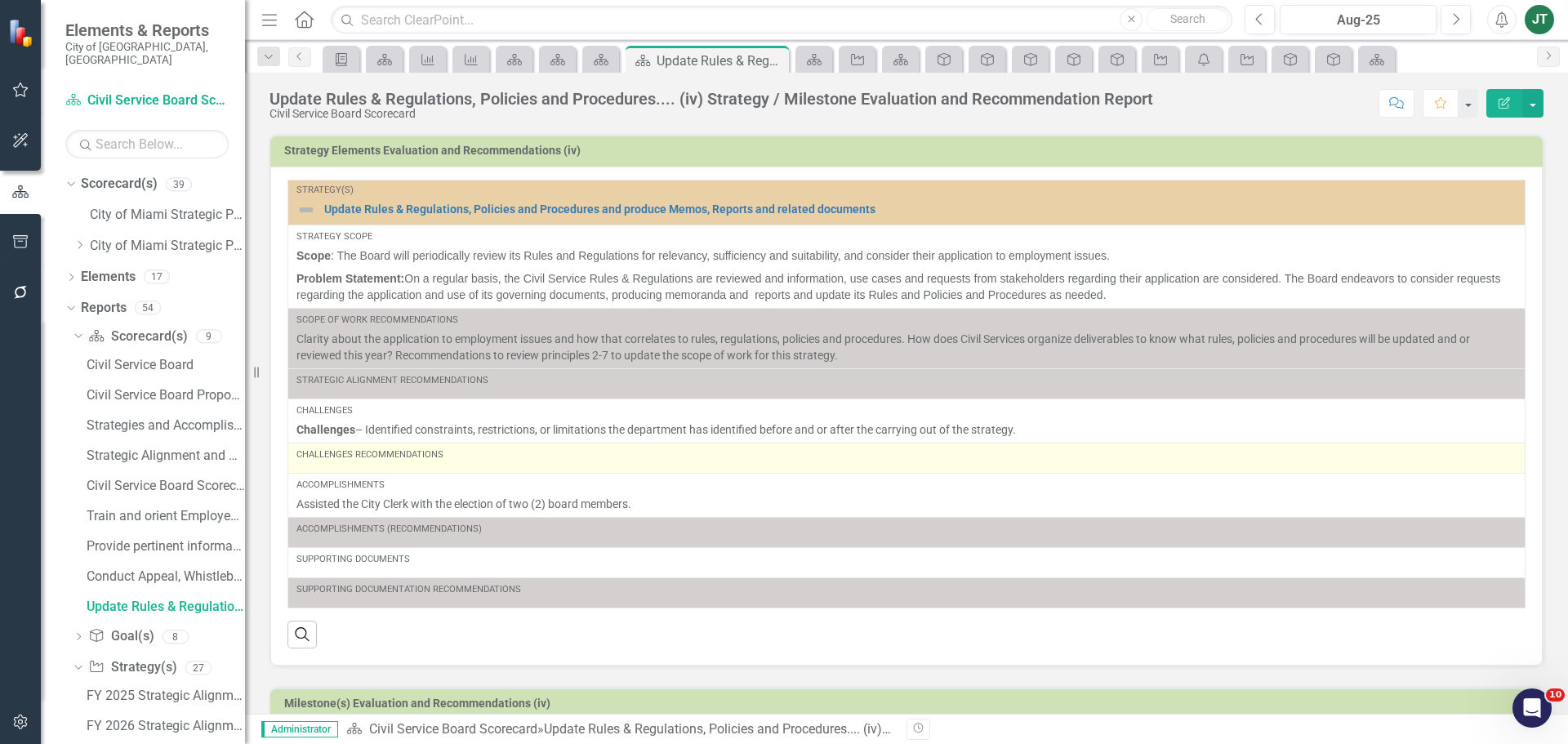
click at [415, 468] on div "Challenges Recommendations" at bounding box center [907, 458] width 1220 height 20
click at [416, 468] on div "Challenges Recommendations" at bounding box center [907, 458] width 1220 height 20
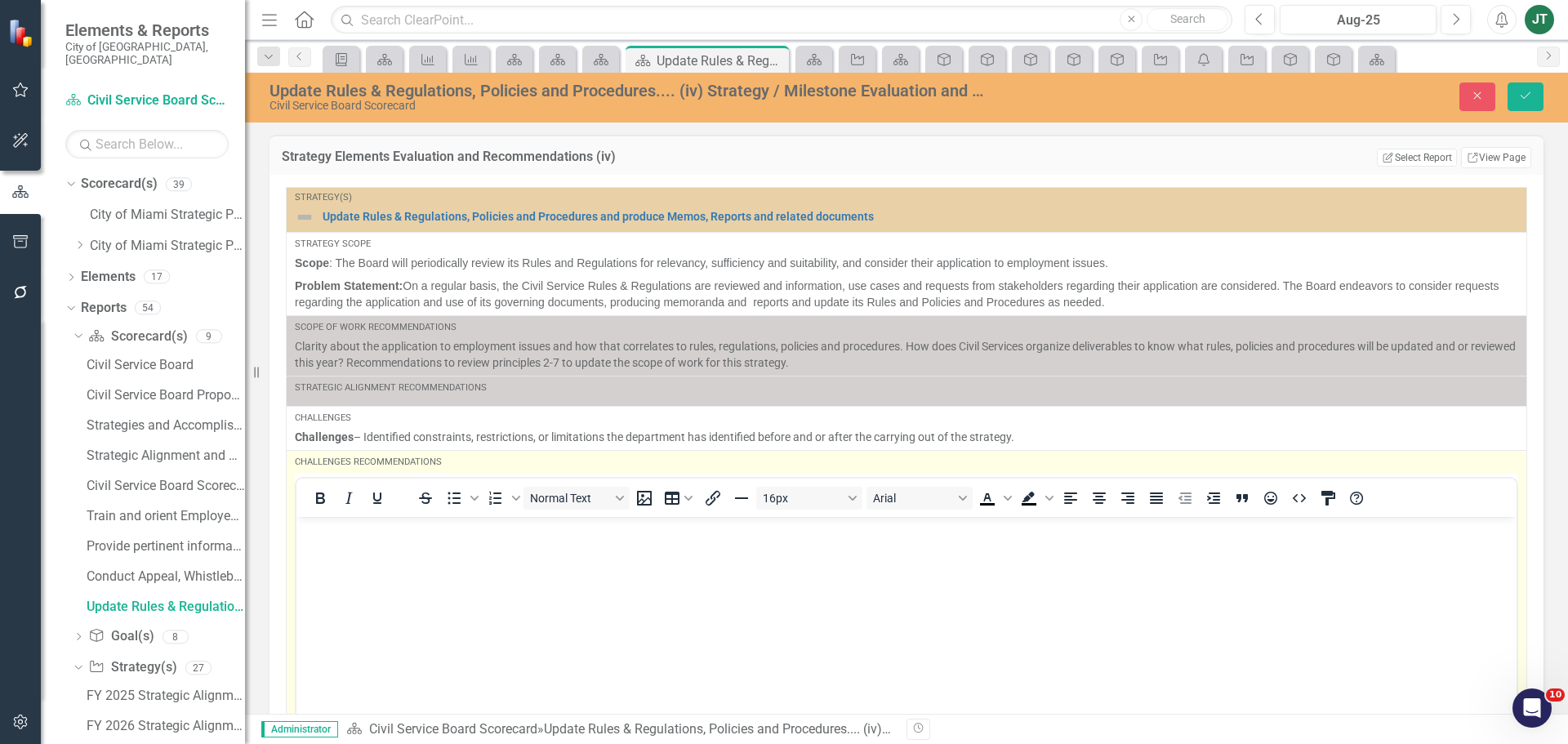
click at [387, 541] on body "Rich Text Area. Press ALT-0 for help." at bounding box center [907, 638] width 1220 height 245
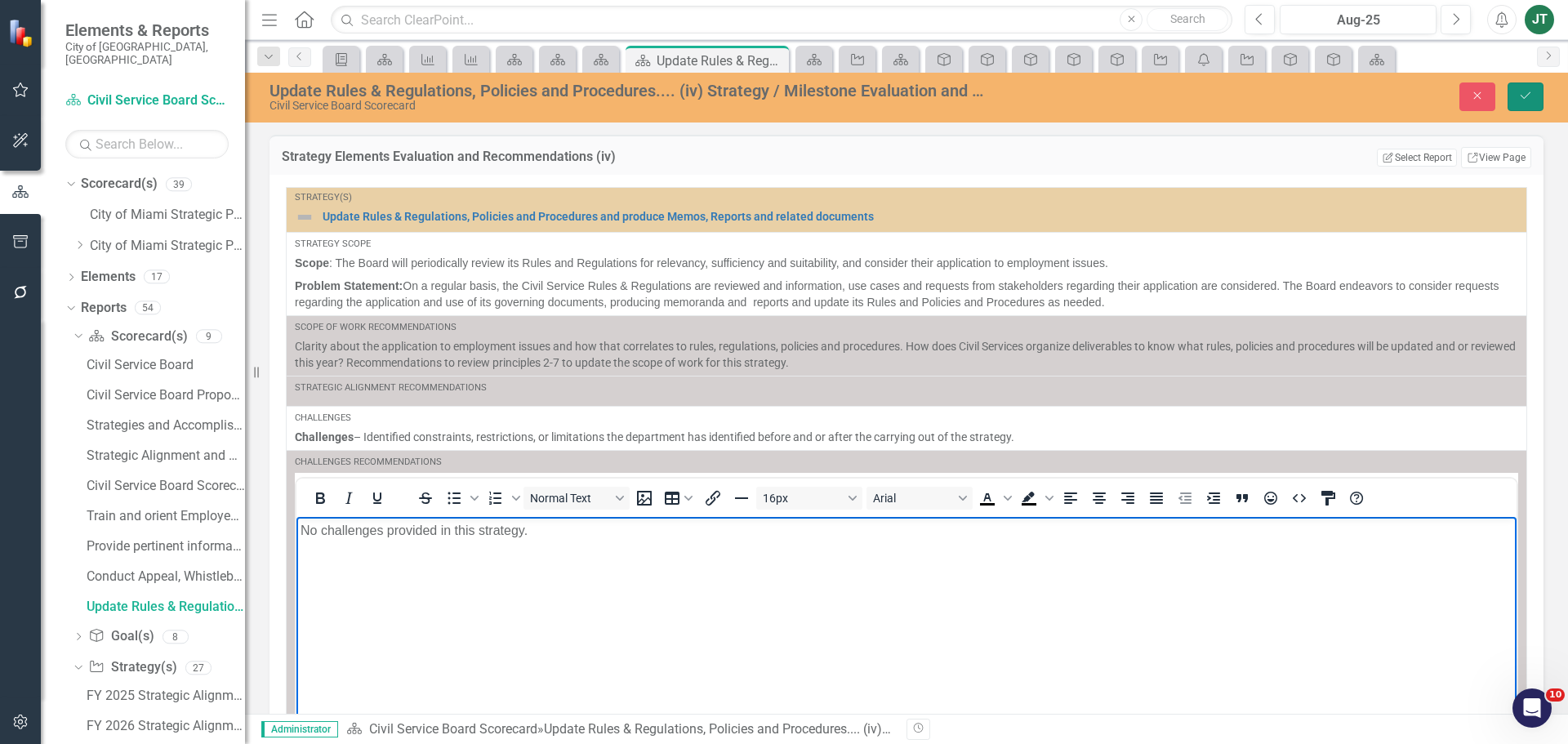
click at [1537, 97] on button "Save" at bounding box center [1526, 97] width 36 height 29
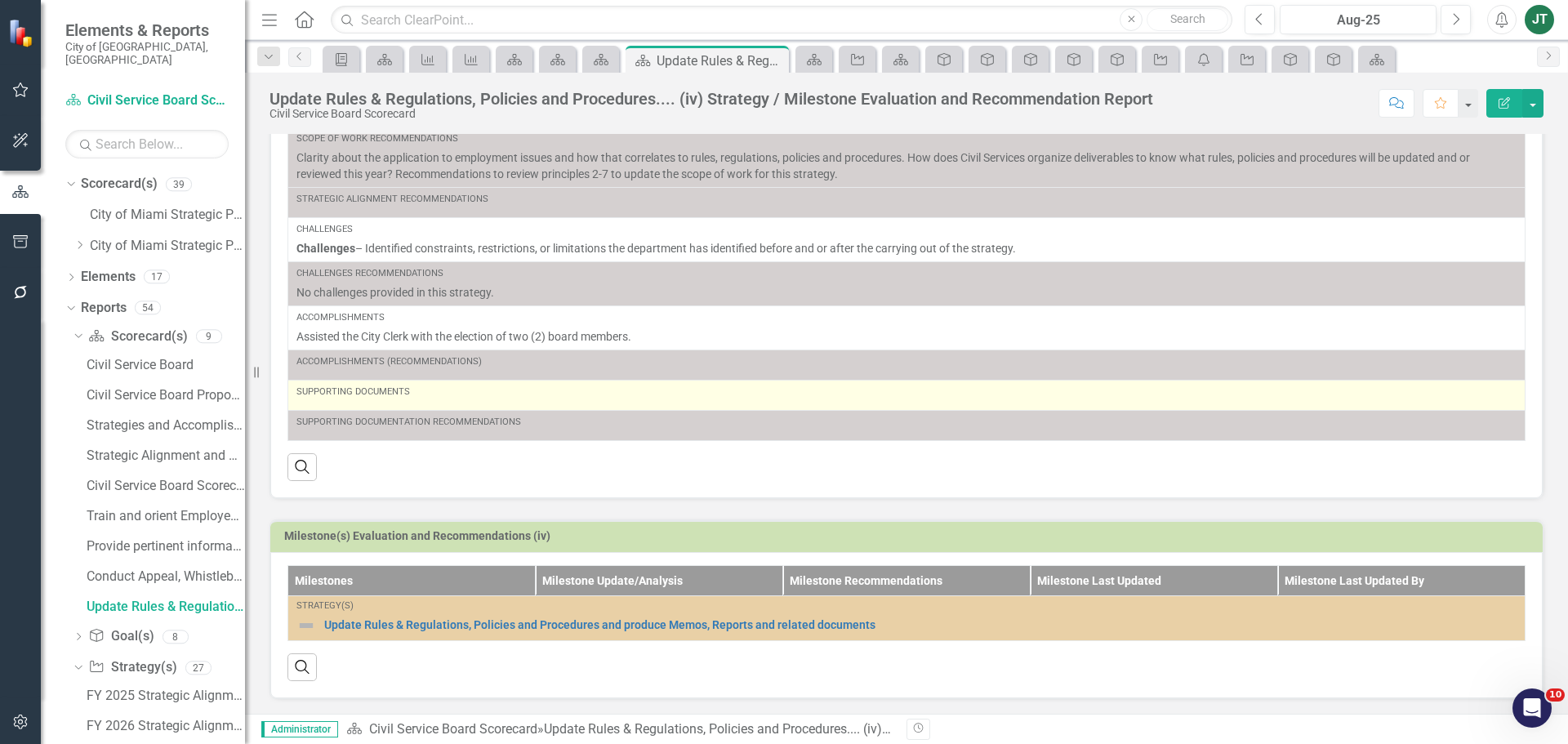
scroll to position [186, 0]
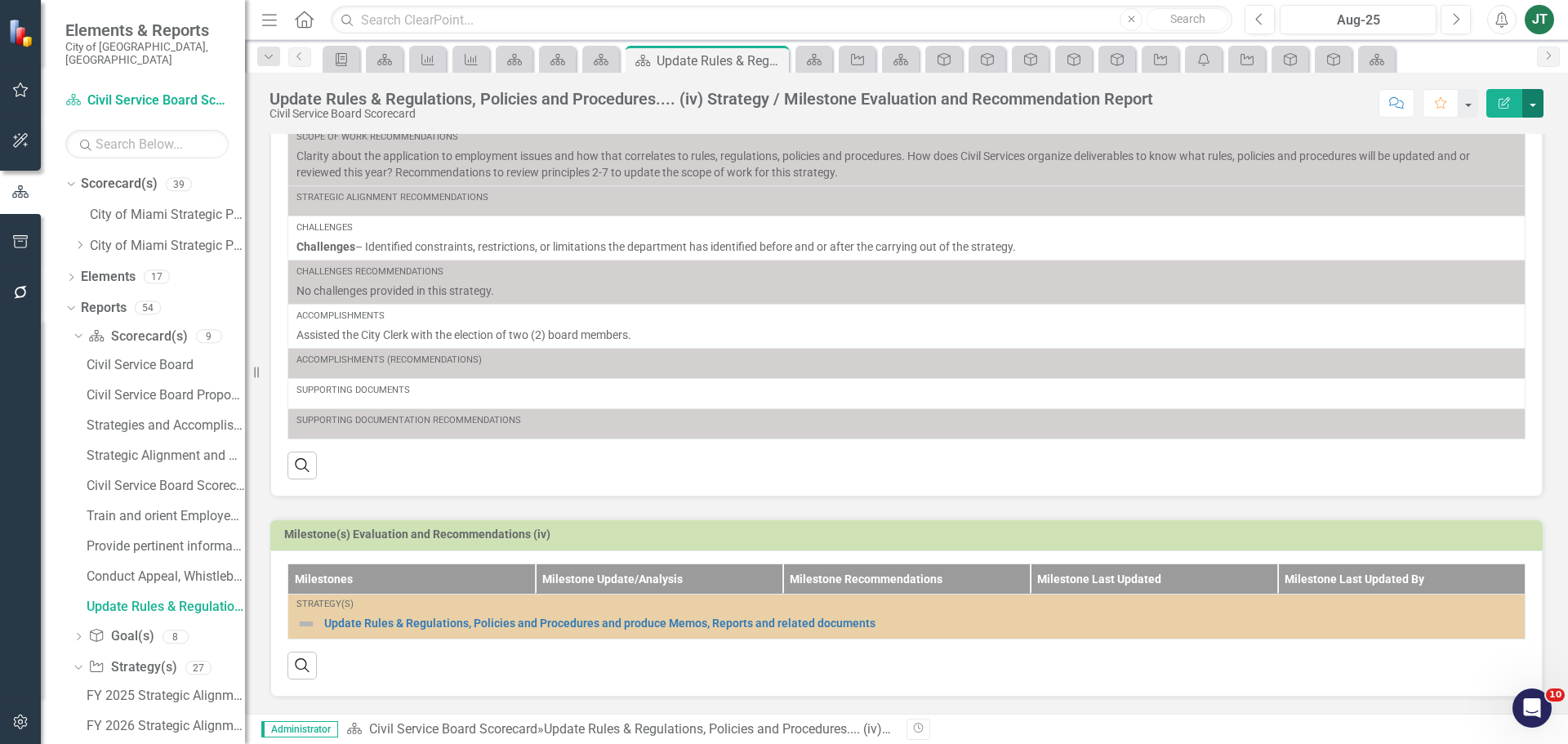
click at [1528, 97] on button "button" at bounding box center [1533, 103] width 21 height 29
click at [1466, 167] on link "Edit Report Edit Layout" at bounding box center [1473, 163] width 138 height 31
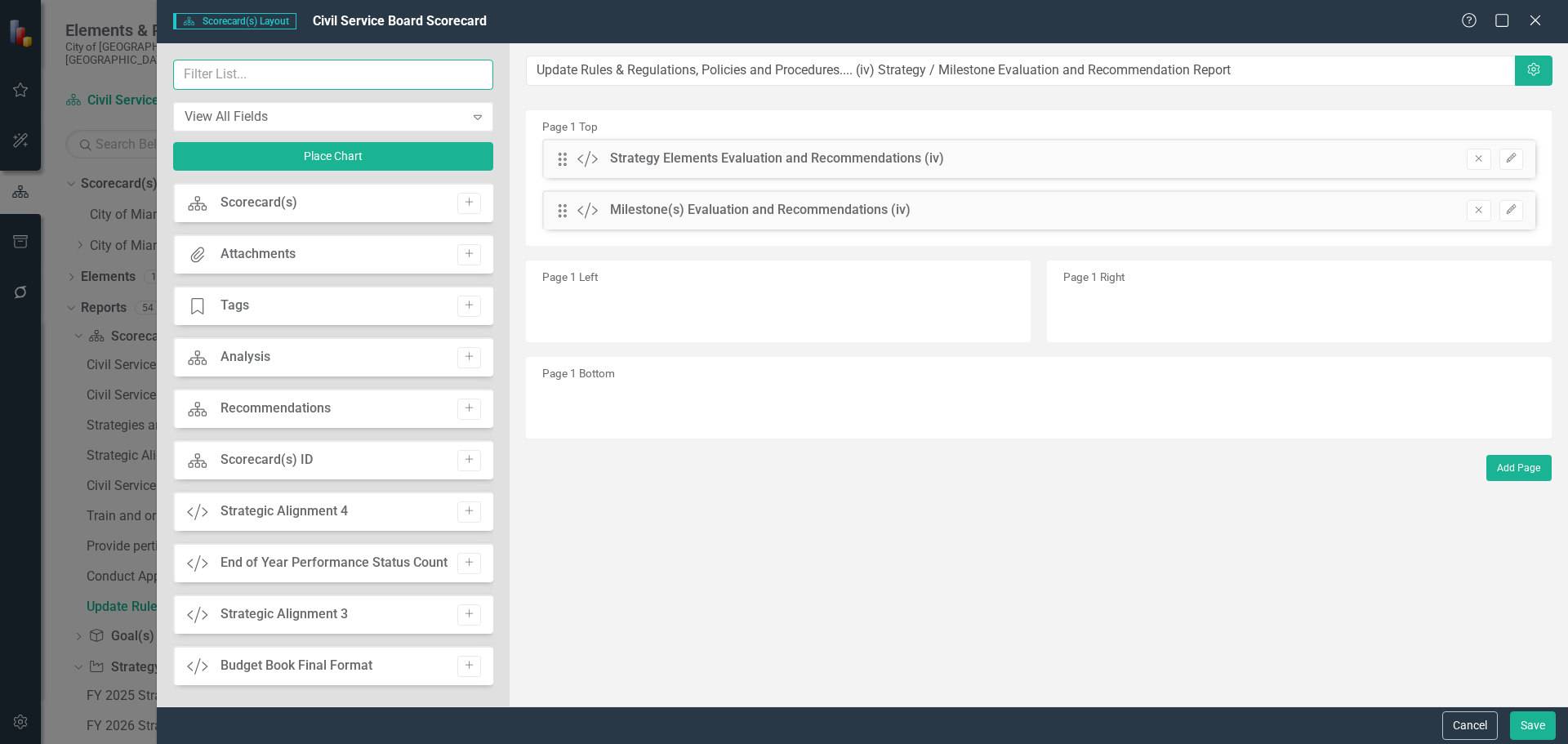
click at [300, 75] on input "text" at bounding box center [334, 74] width 320 height 31
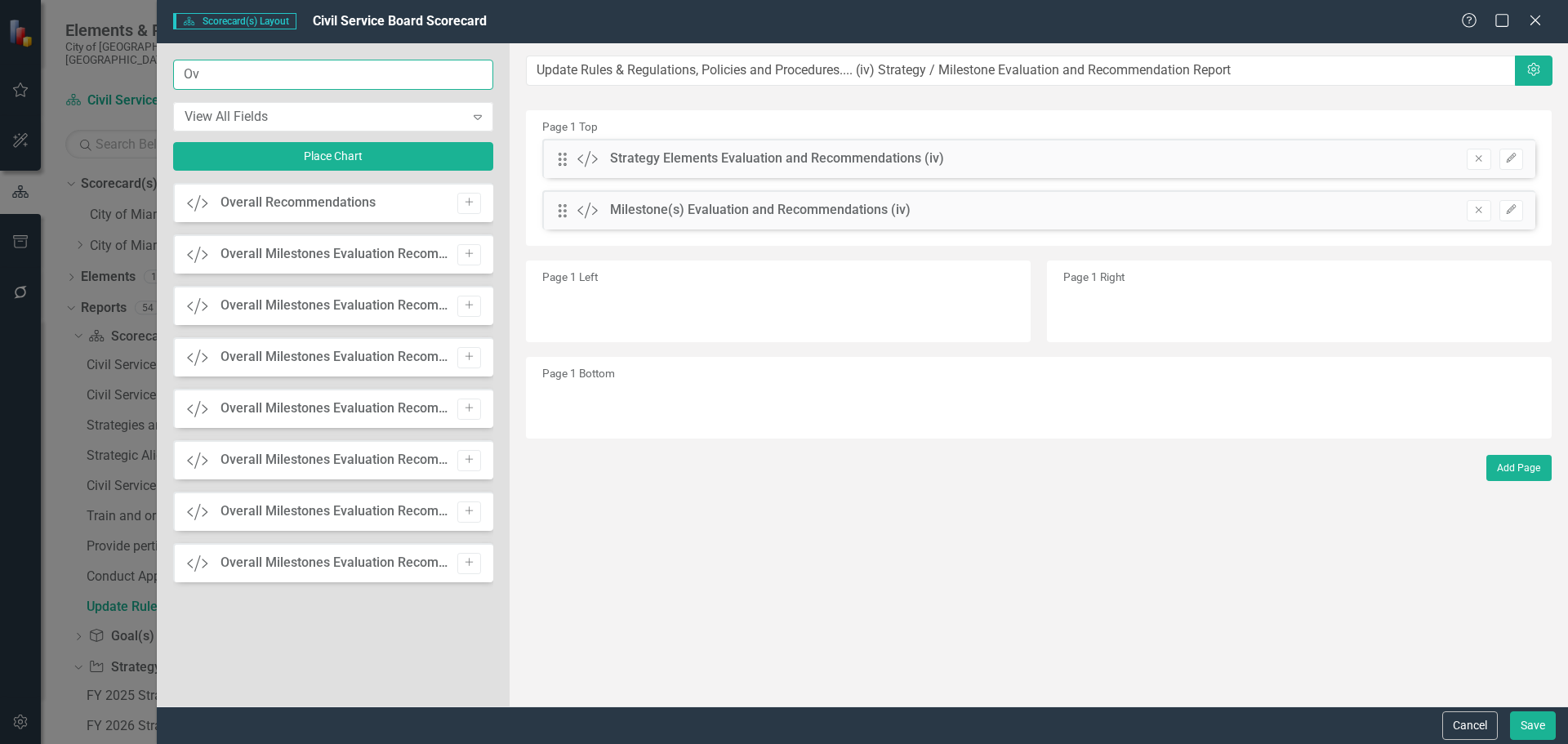
type input "O"
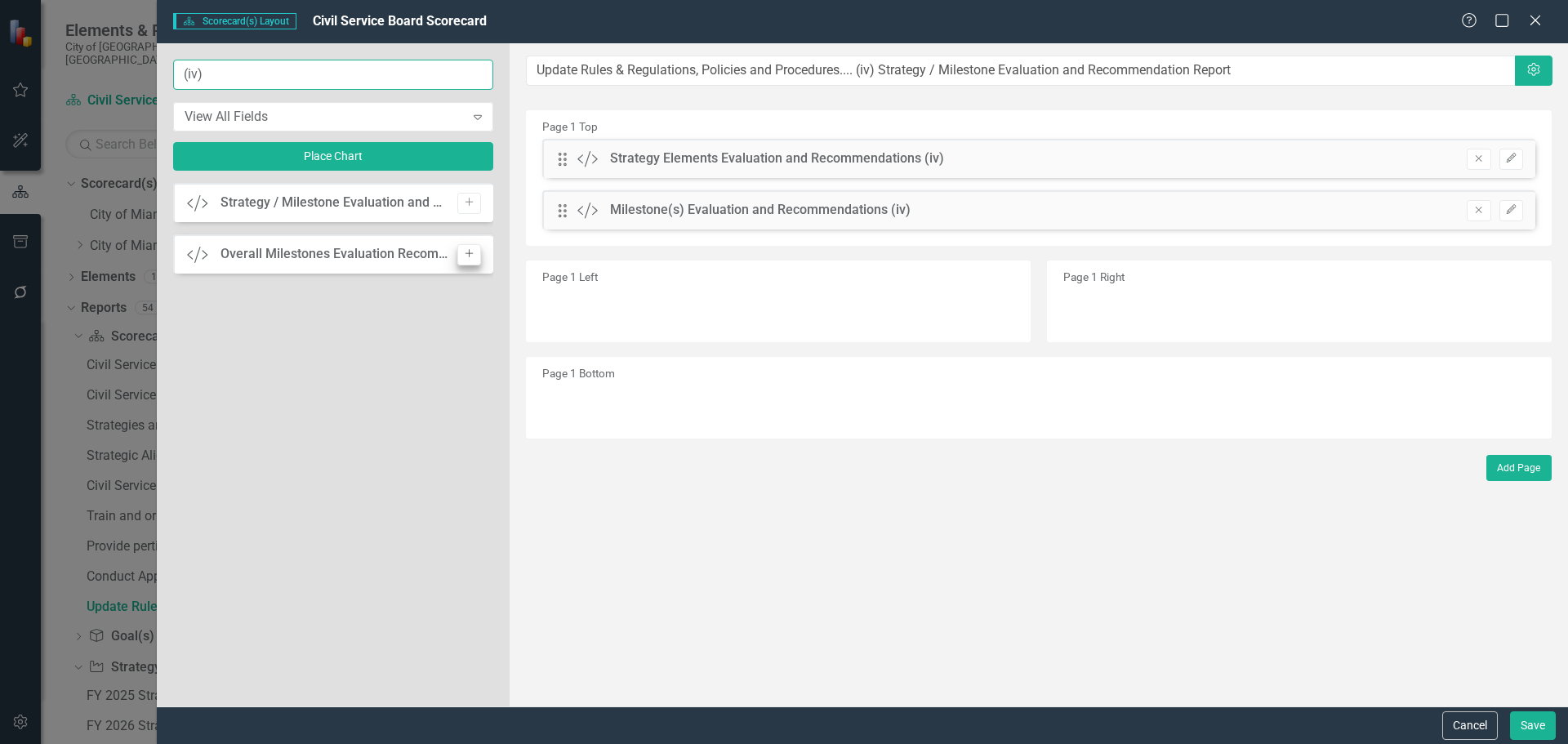
type input "(iv)"
click at [471, 252] on icon "Add" at bounding box center [469, 254] width 12 height 10
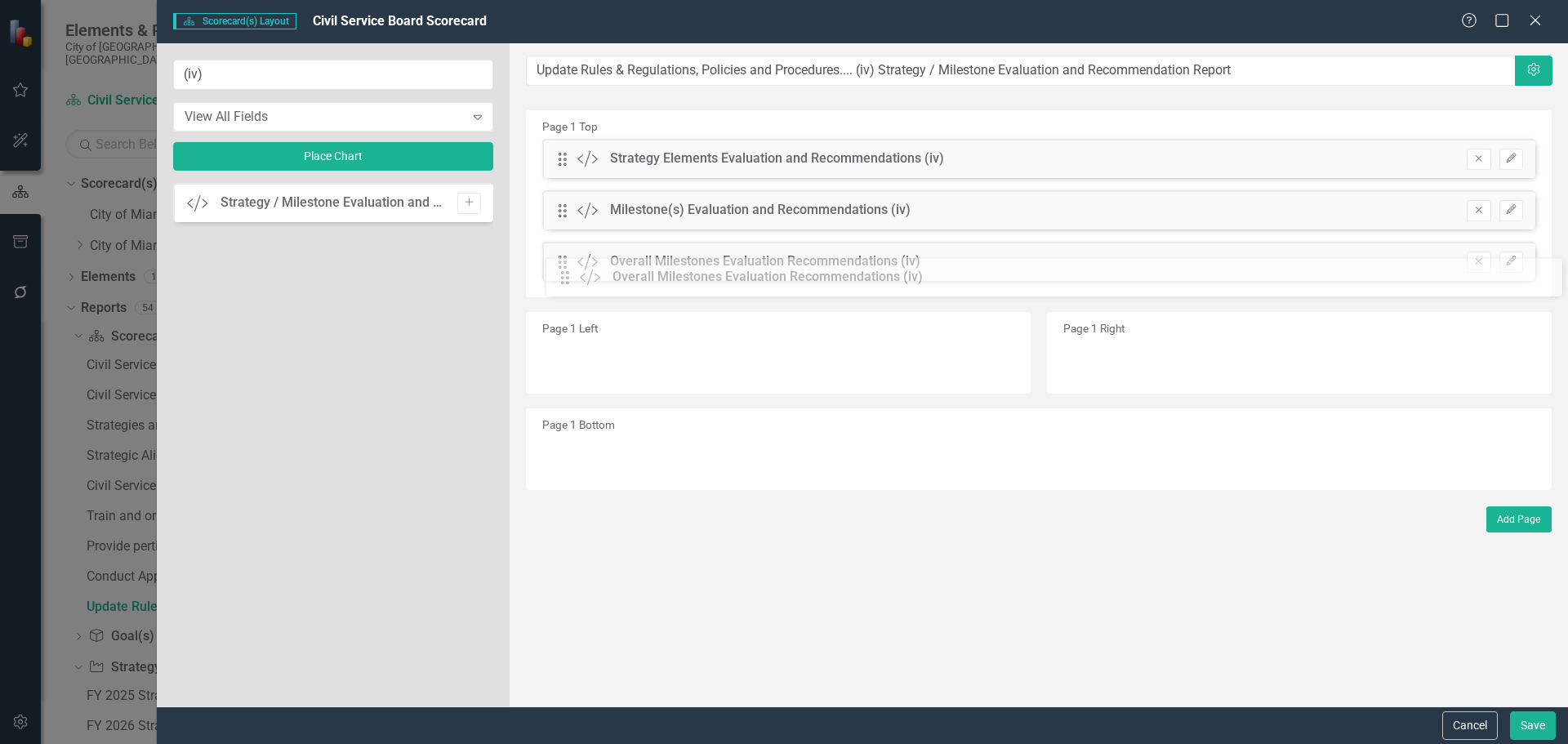
drag, startPoint x: 557, startPoint y: 159, endPoint x: 571, endPoint y: 277, distance: 118.8
click at [1516, 255] on button "Edit" at bounding box center [1511, 263] width 24 height 21
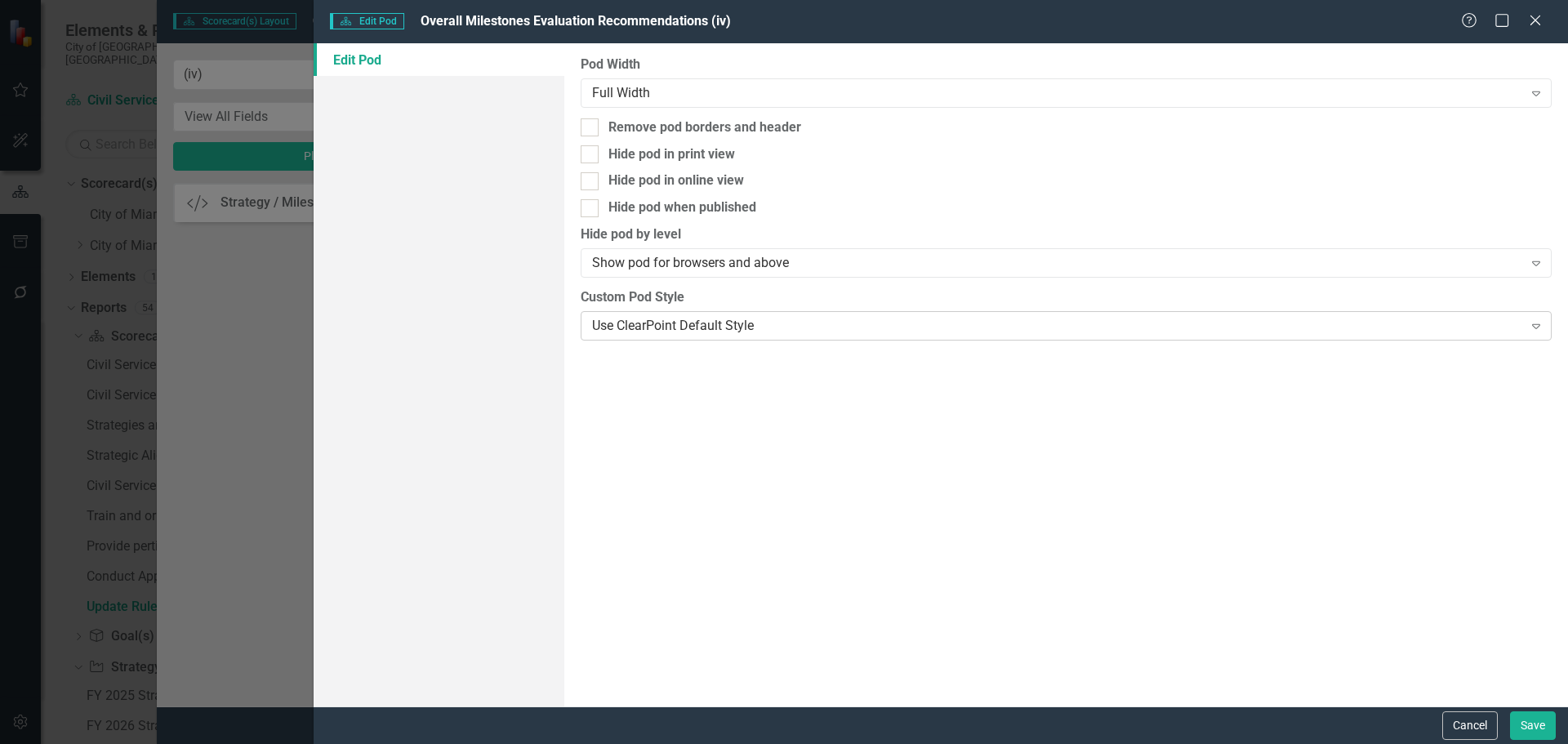
click at [765, 316] on div "Use ClearPoint Default Style Expand" at bounding box center [1066, 326] width 971 height 30
drag, startPoint x: 666, startPoint y: 405, endPoint x: 725, endPoint y: 410, distance: 59.2
click at [1531, 732] on button "Save" at bounding box center [1532, 725] width 45 height 29
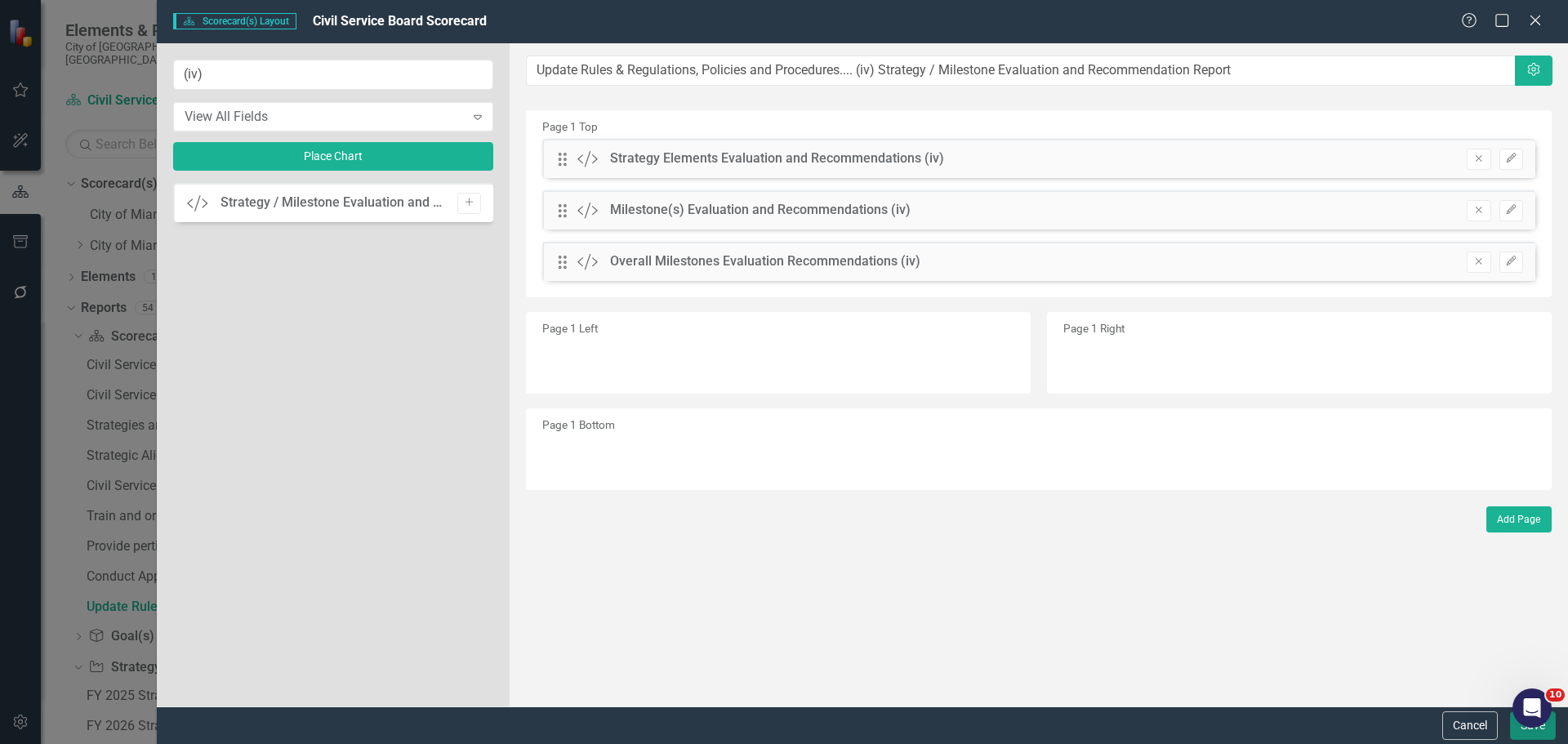
click at [1524, 735] on button "Save" at bounding box center [1532, 725] width 45 height 29
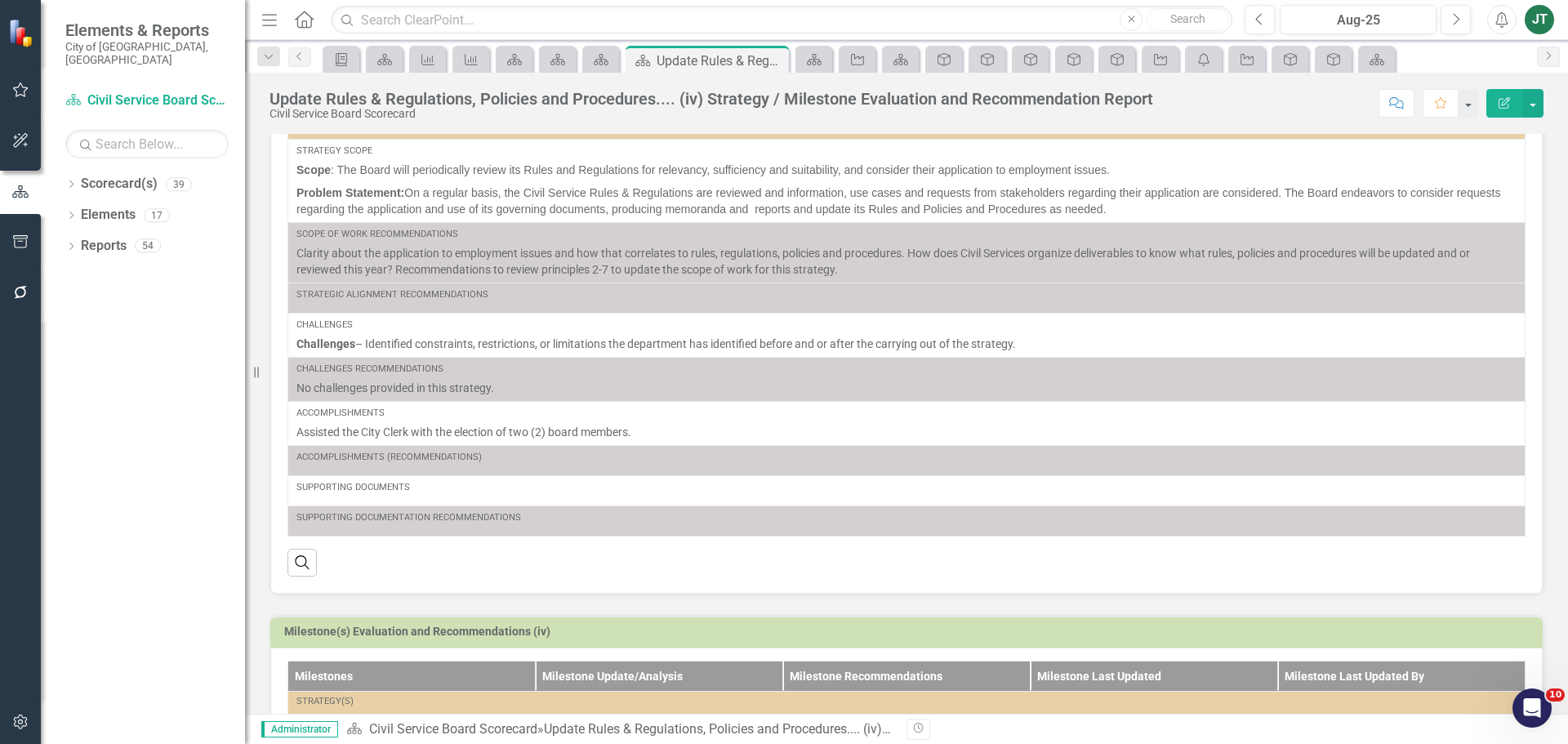
scroll to position [299, 0]
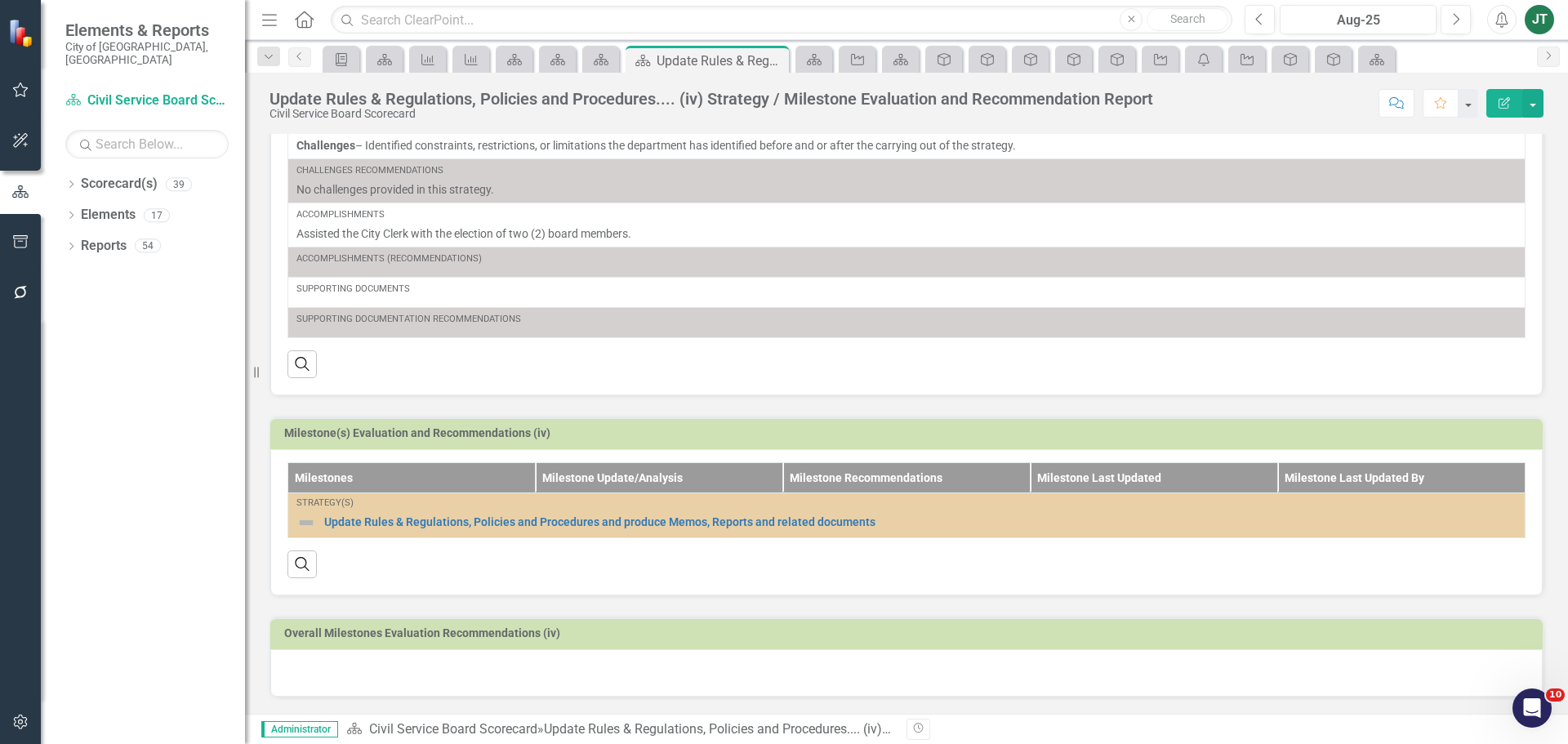
click at [505, 668] on div at bounding box center [906, 672] width 1272 height 47
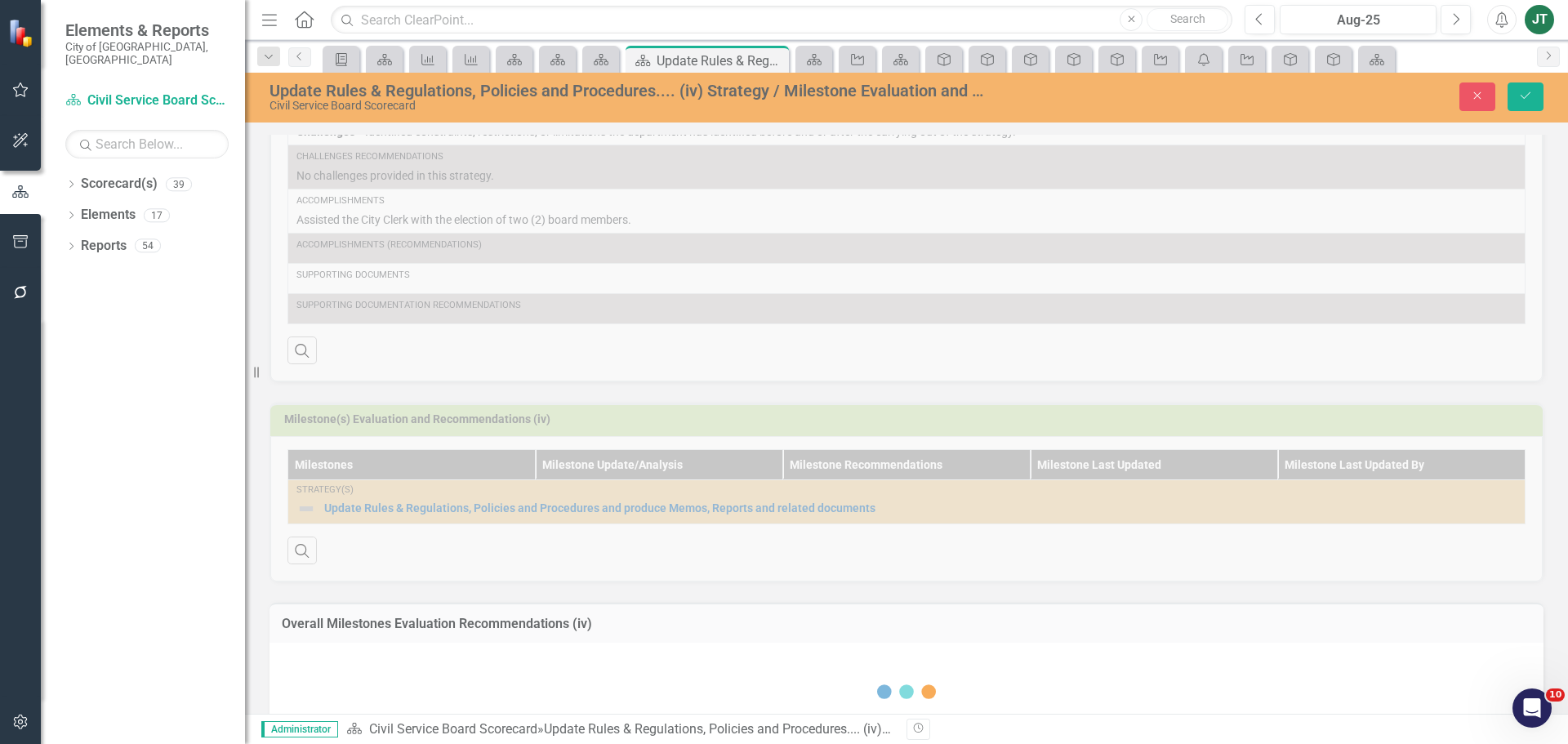
click at [315, 679] on div "Loading... One Moment Please" at bounding box center [906, 706] width 1241 height 94
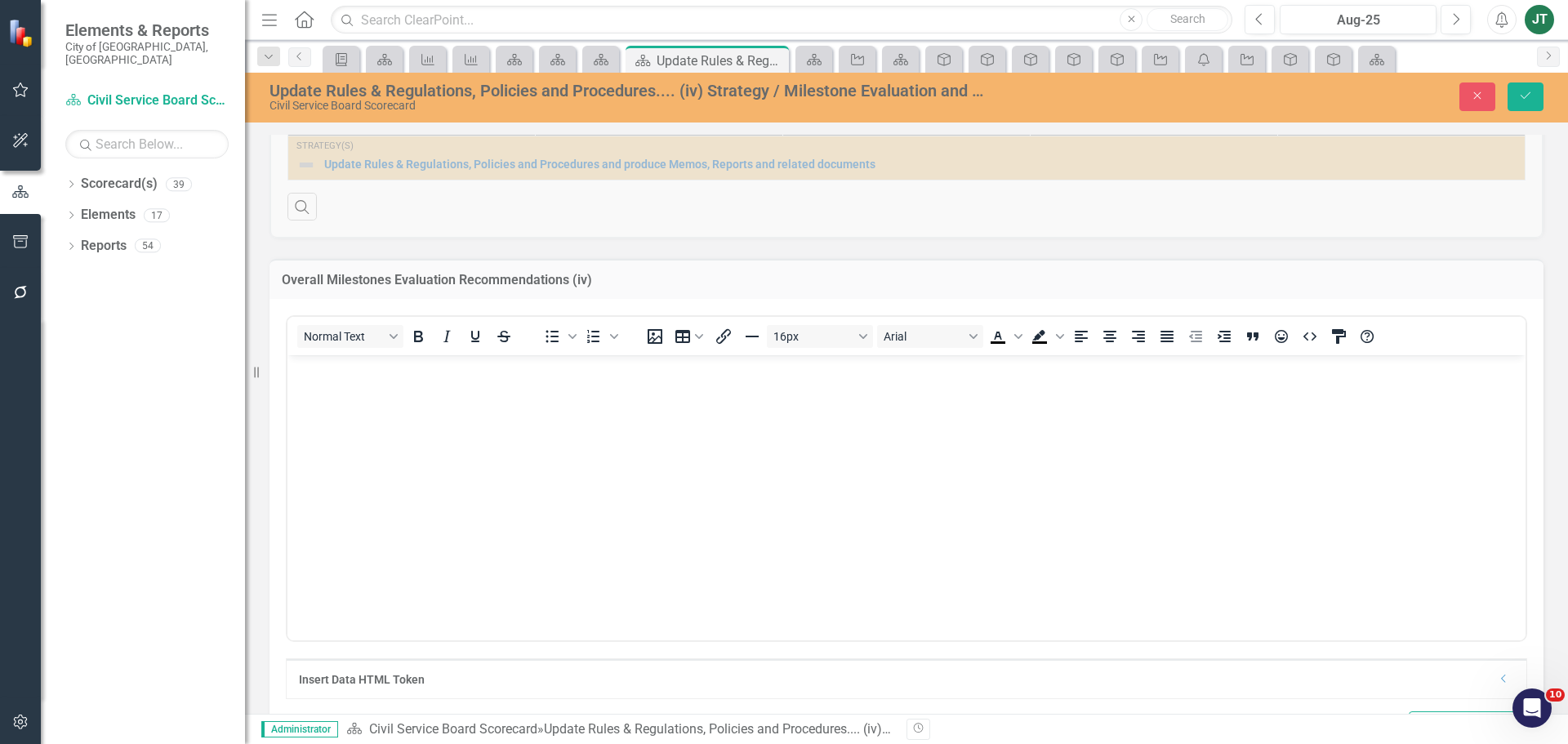
scroll to position [675, 0]
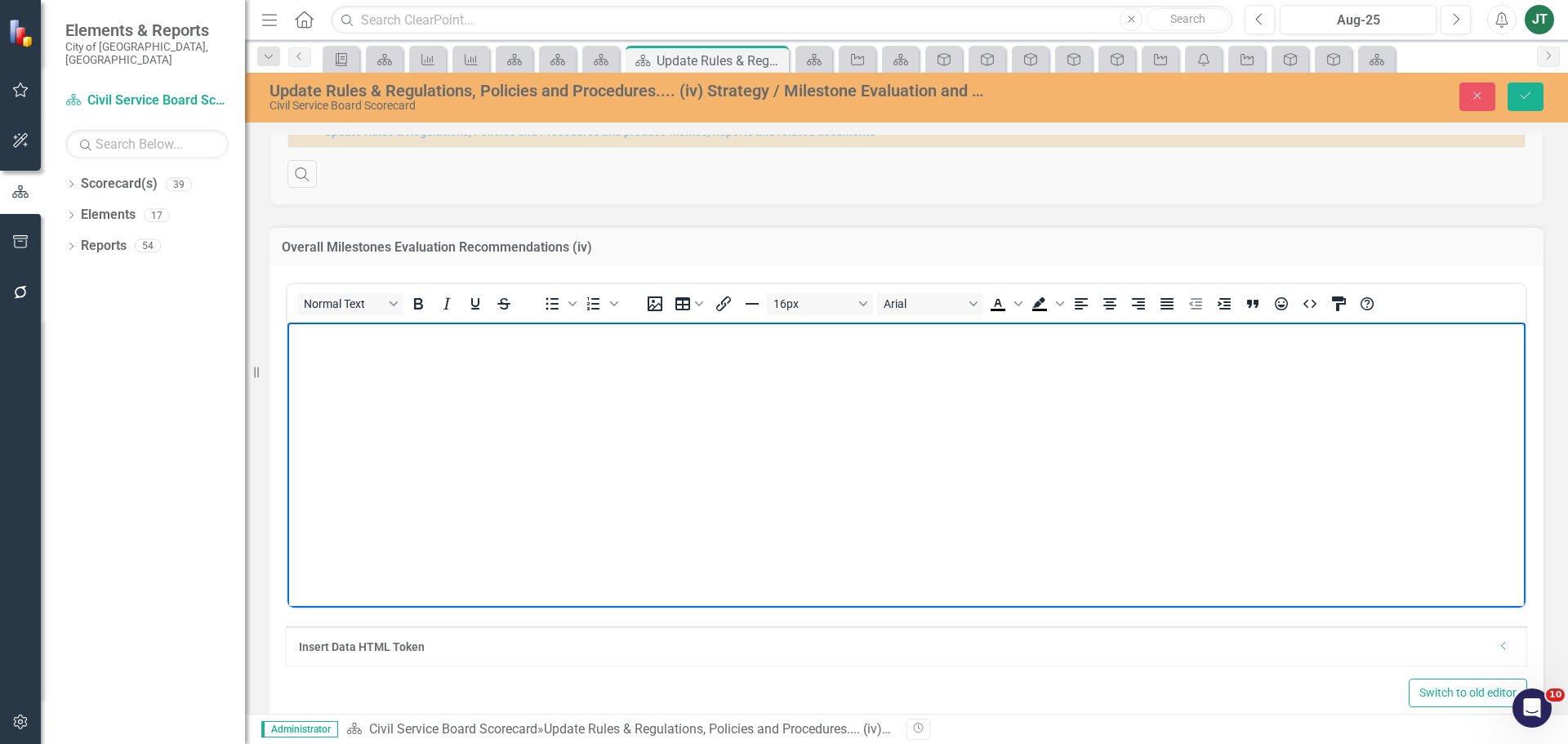
click at [340, 372] on body "Rich Text Area. Press ALT-0 for help." at bounding box center [906, 444] width 1238 height 245
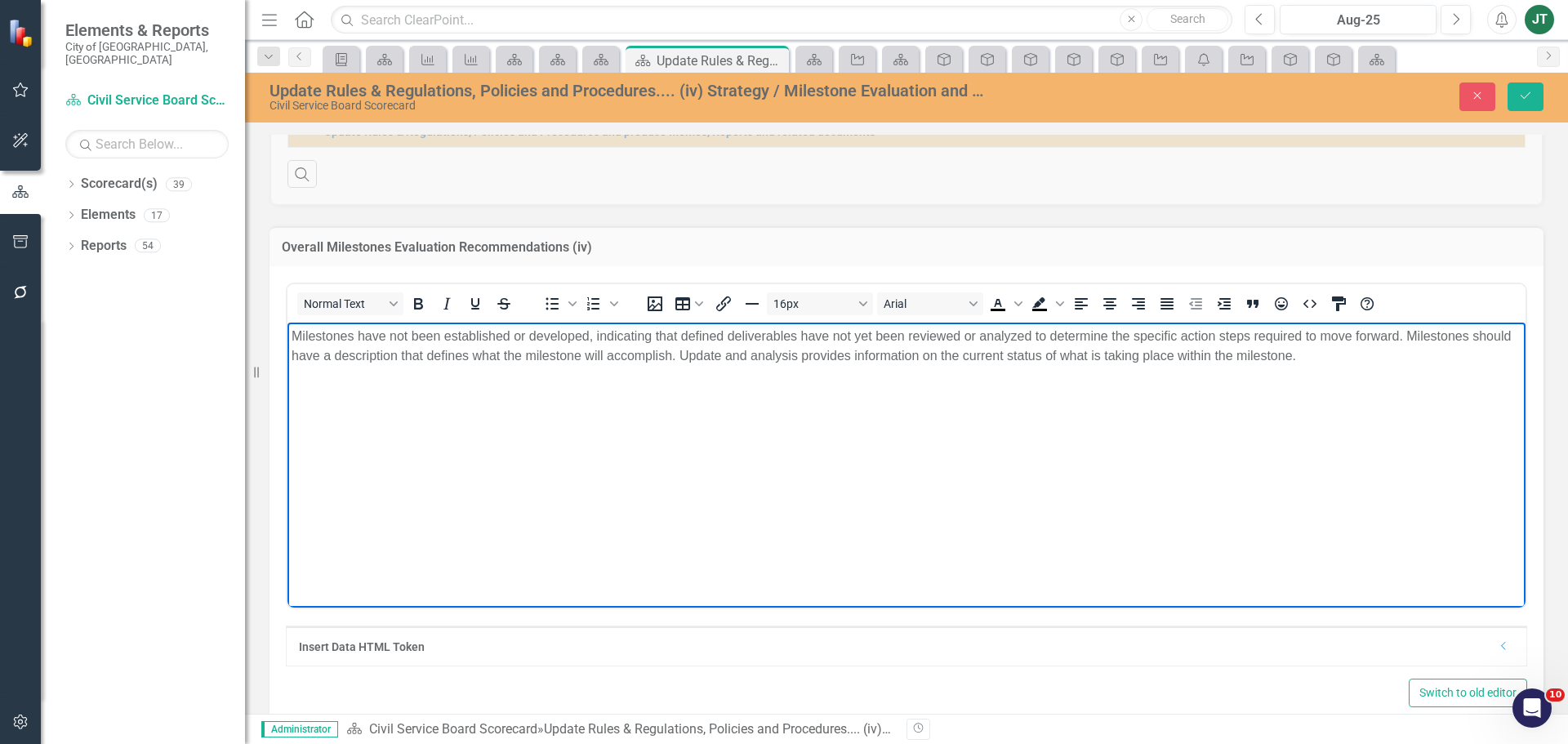
click at [455, 361] on p "Milestones have not been established or developed, indicating that defined deli…" at bounding box center [906, 345] width 1229 height 39
drag, startPoint x: 1250, startPoint y: 384, endPoint x: 1269, endPoint y: 384, distance: 19.0
click at [1262, 384] on body "Milestones have not been established or developed, indicating that defined deli…" at bounding box center [906, 444] width 1238 height 245
click at [1532, 102] on button "Save" at bounding box center [1526, 97] width 36 height 29
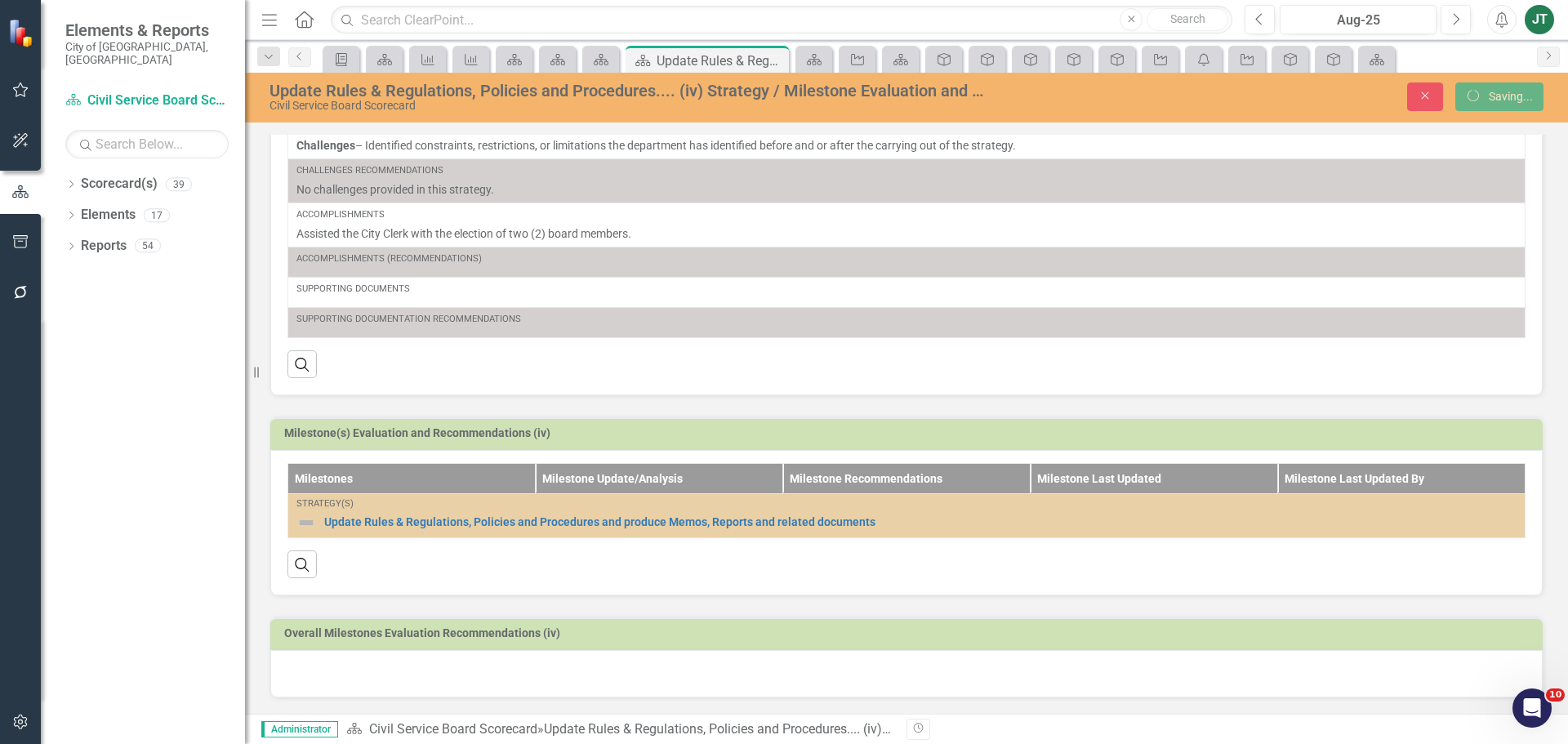
scroll to position [300, 0]
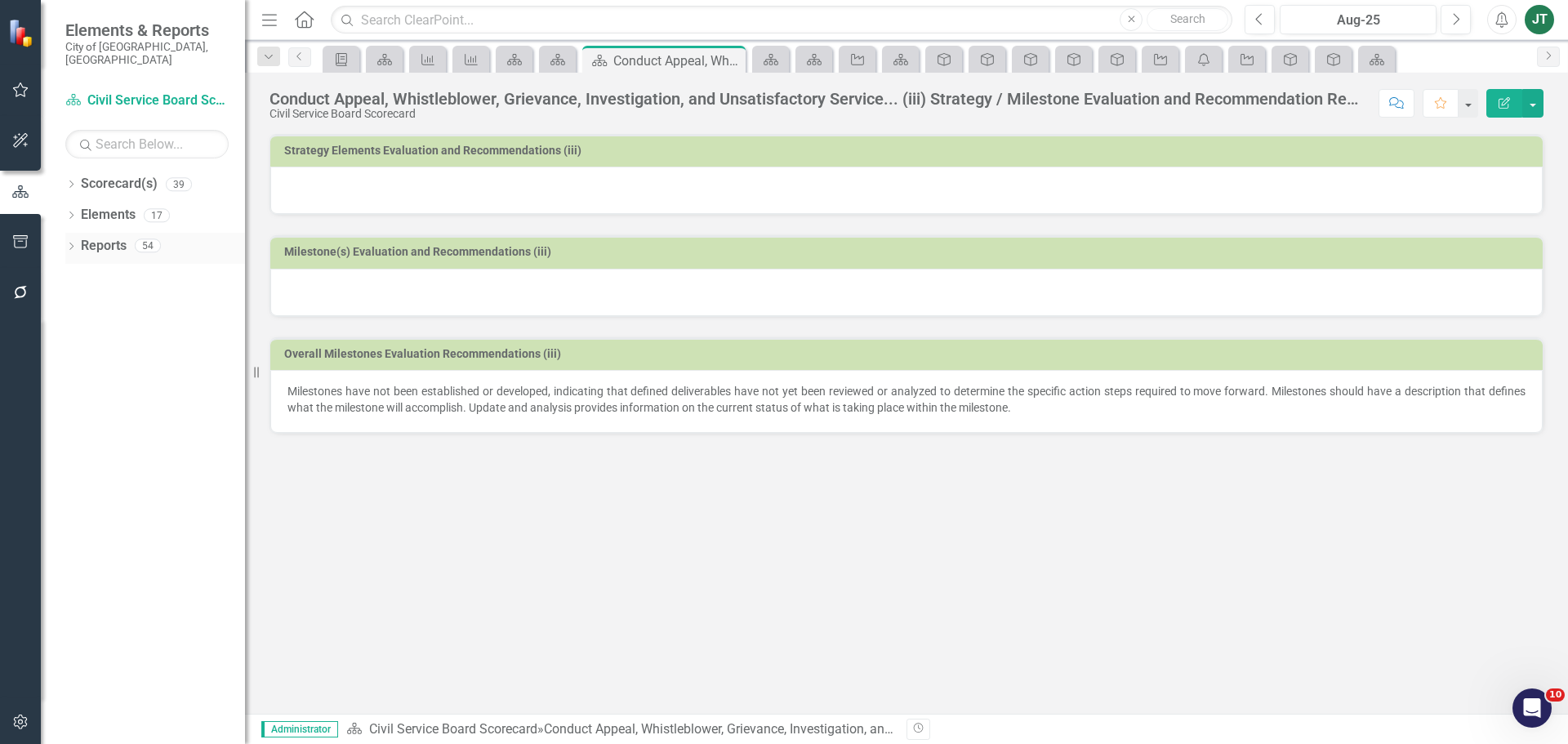
click at [104, 237] on link "Reports" at bounding box center [103, 246] width 45 height 19
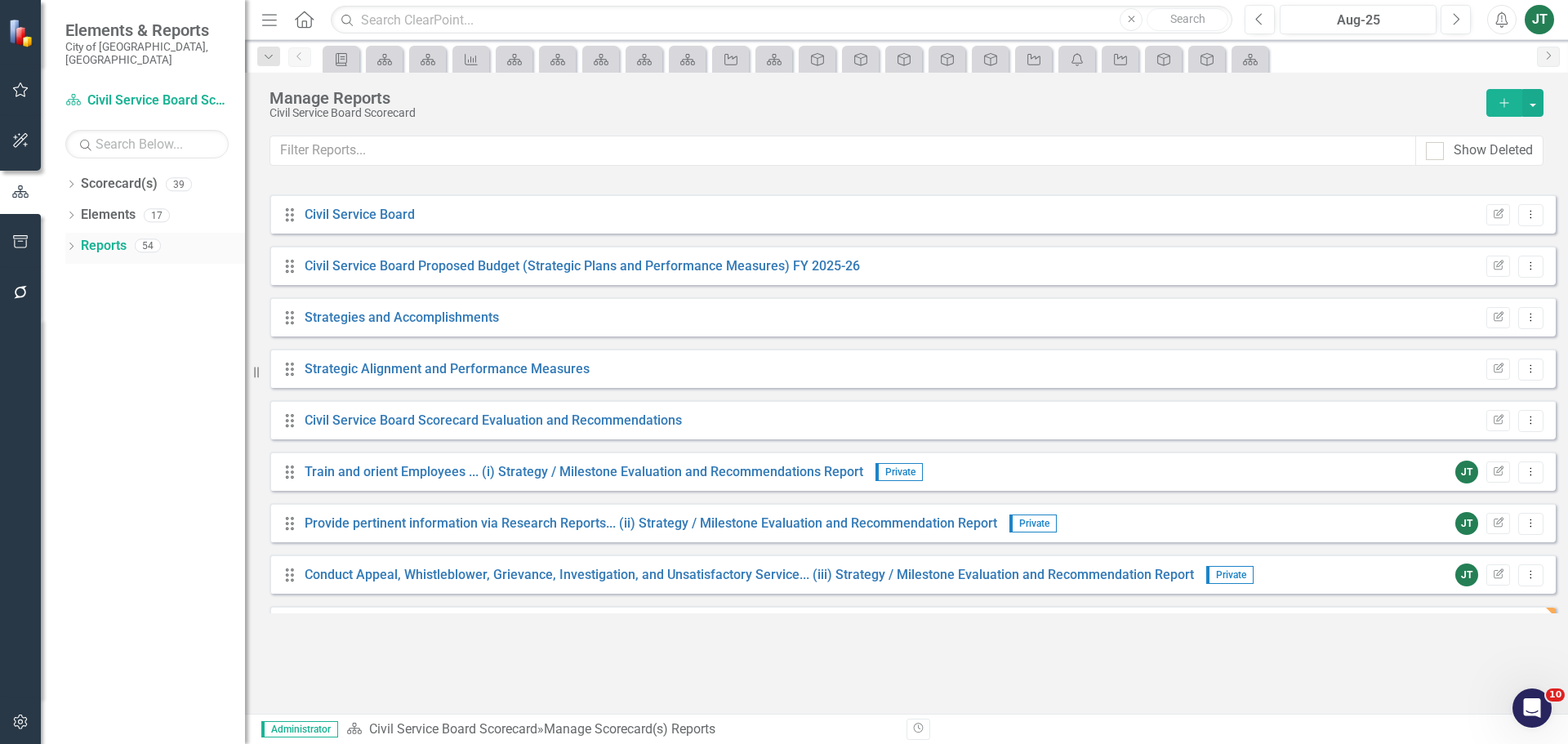
click at [72, 244] on icon "Dropdown" at bounding box center [71, 248] width 12 height 9
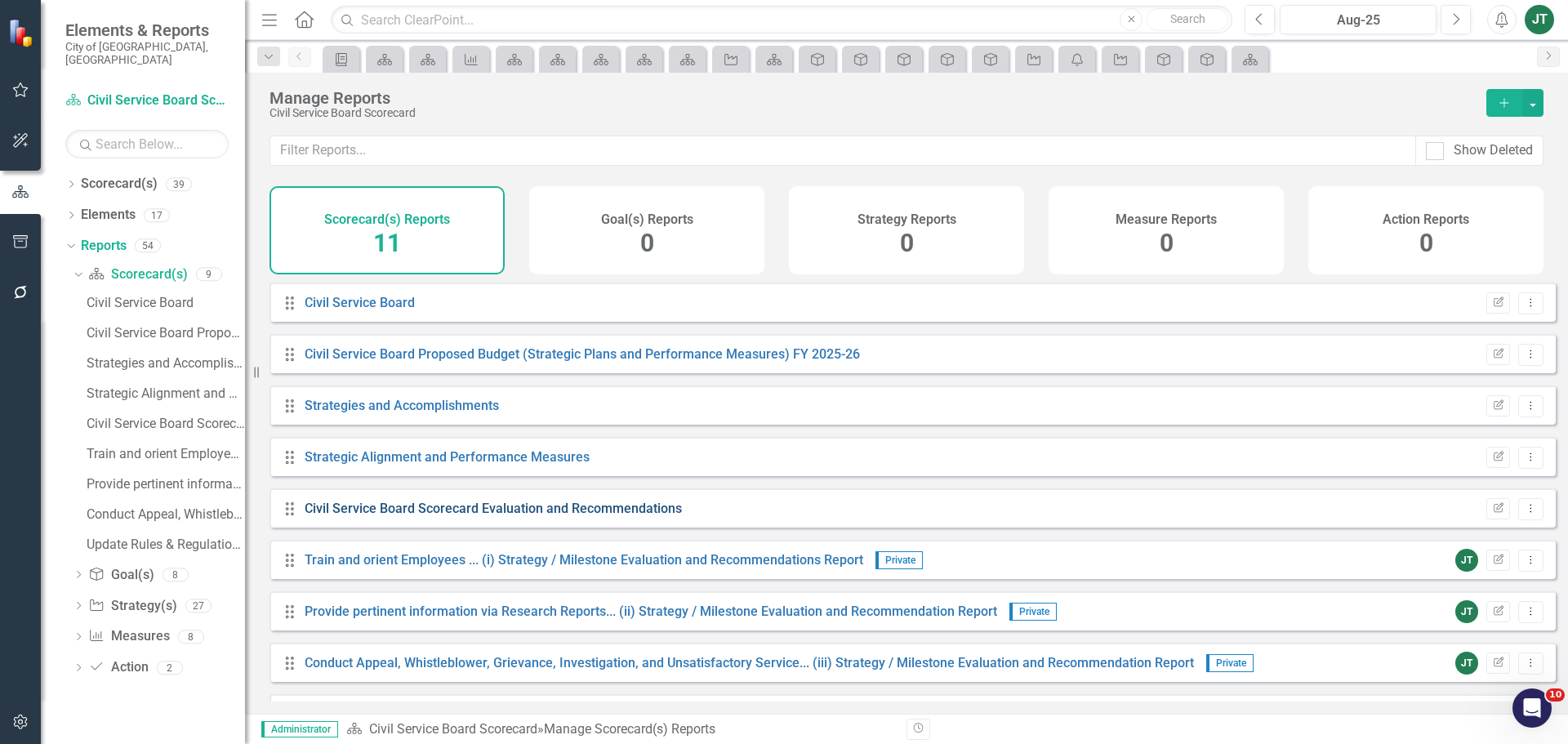
click at [481, 424] on div "Drag Strategies and Accomplishments Edit Report Dropdown Menu" at bounding box center [912, 405] width 1286 height 39
click at [539, 516] on link "Civil Service Board Scorecard Evaluation and Recommendations" at bounding box center [493, 508] width 377 height 16
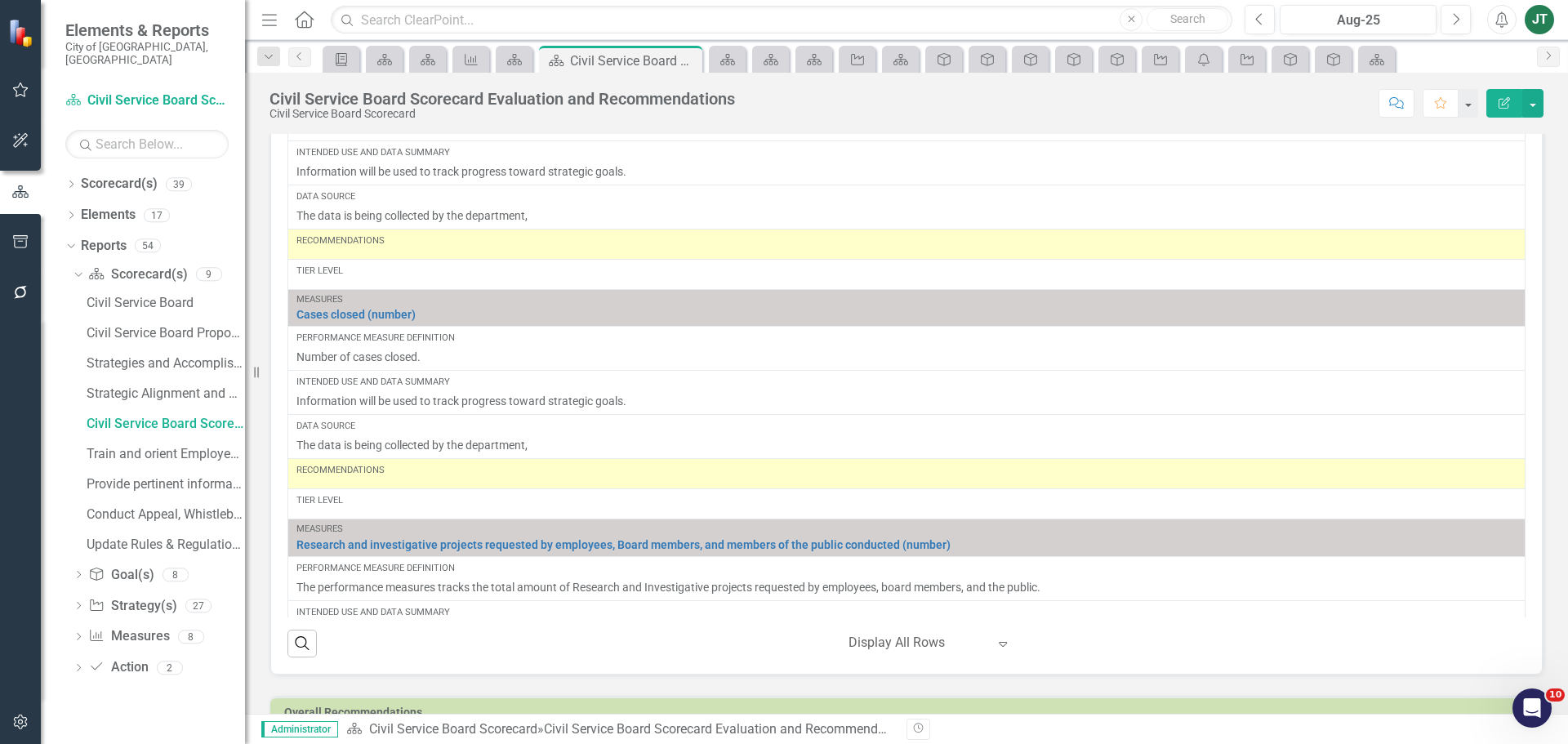
scroll to position [1210, 0]
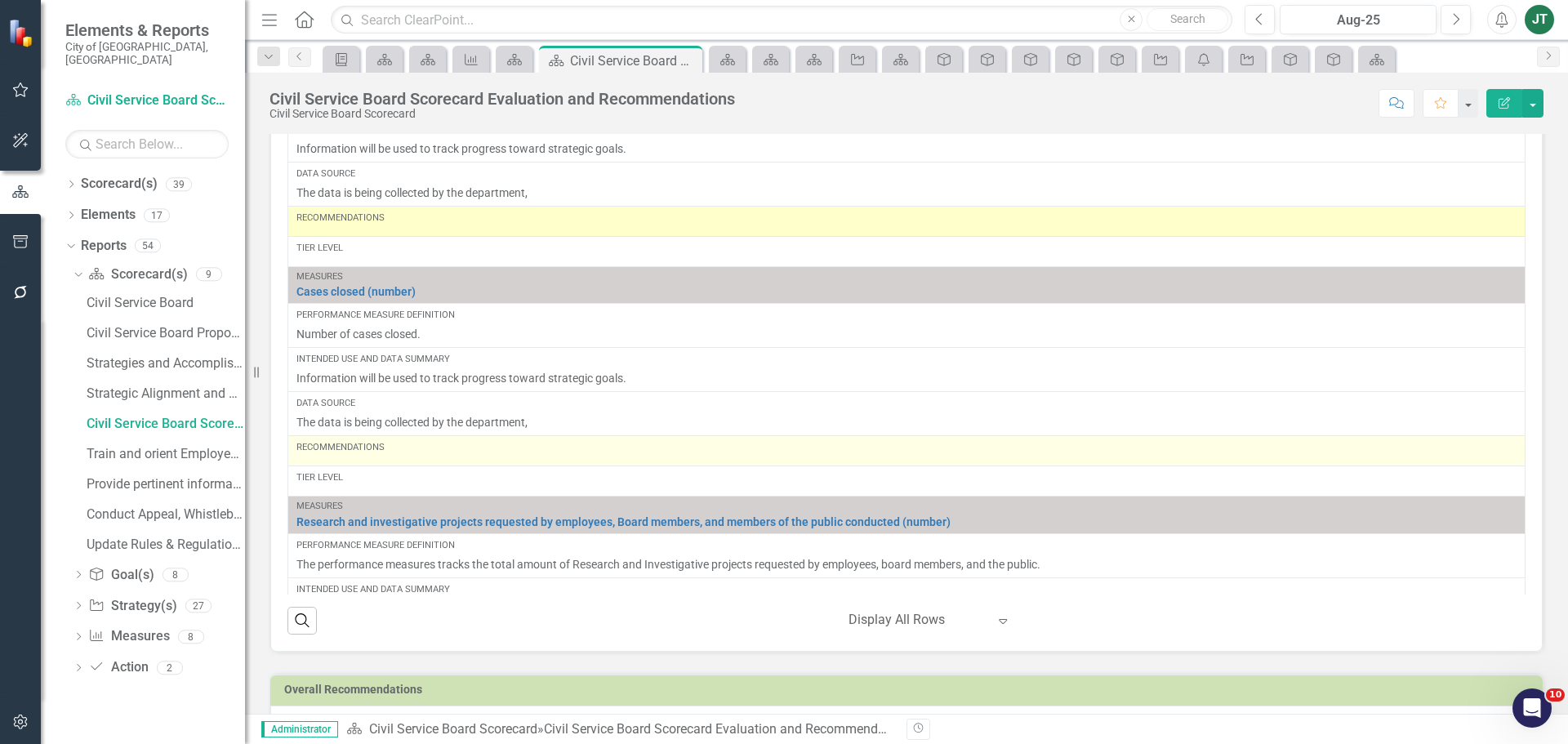
click at [381, 452] on div "Recommendations" at bounding box center [907, 448] width 1220 height 13
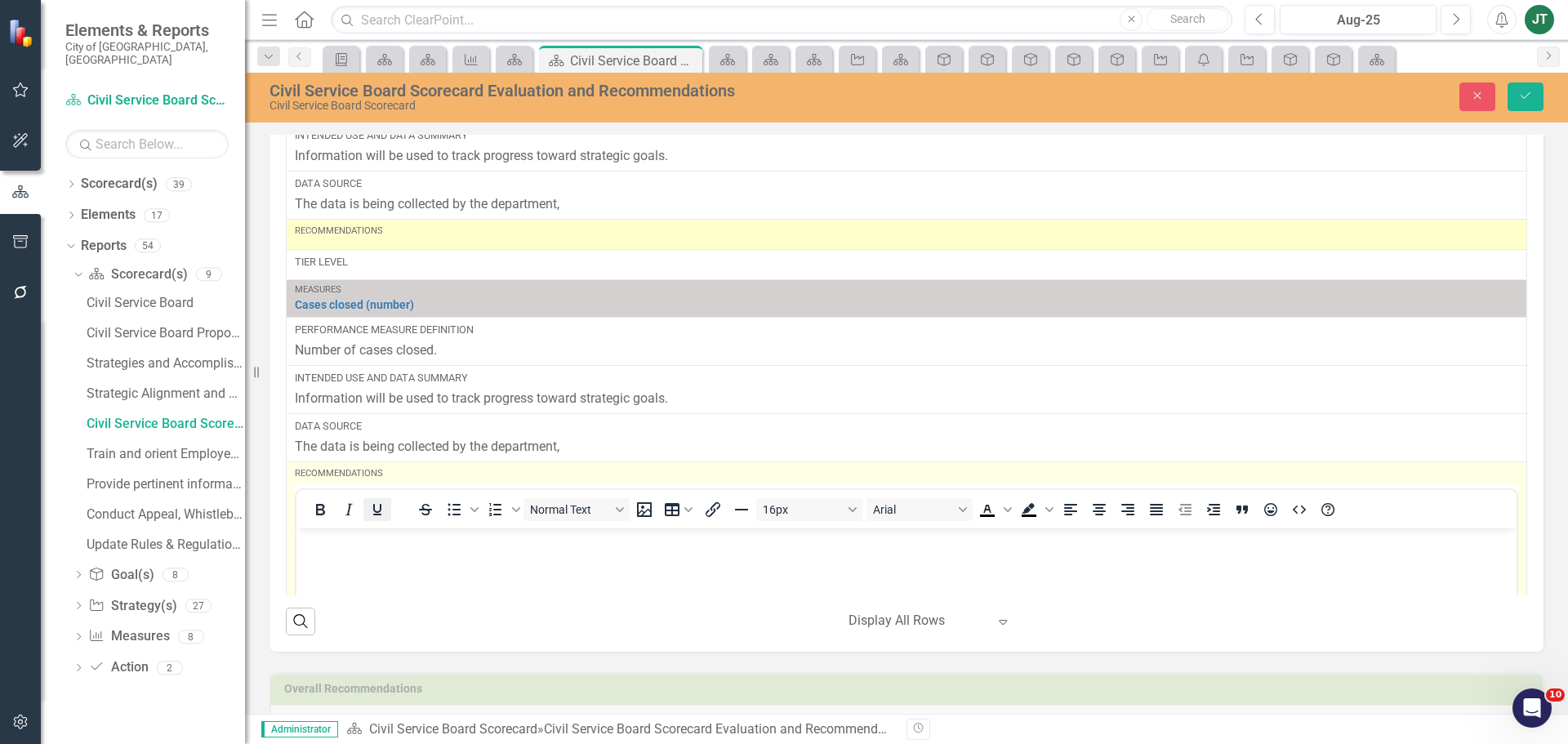
scroll to position [0, 0]
click at [329, 533] on p "Rich Text Area. Press ALT-0 for help." at bounding box center [907, 543] width 1212 height 20
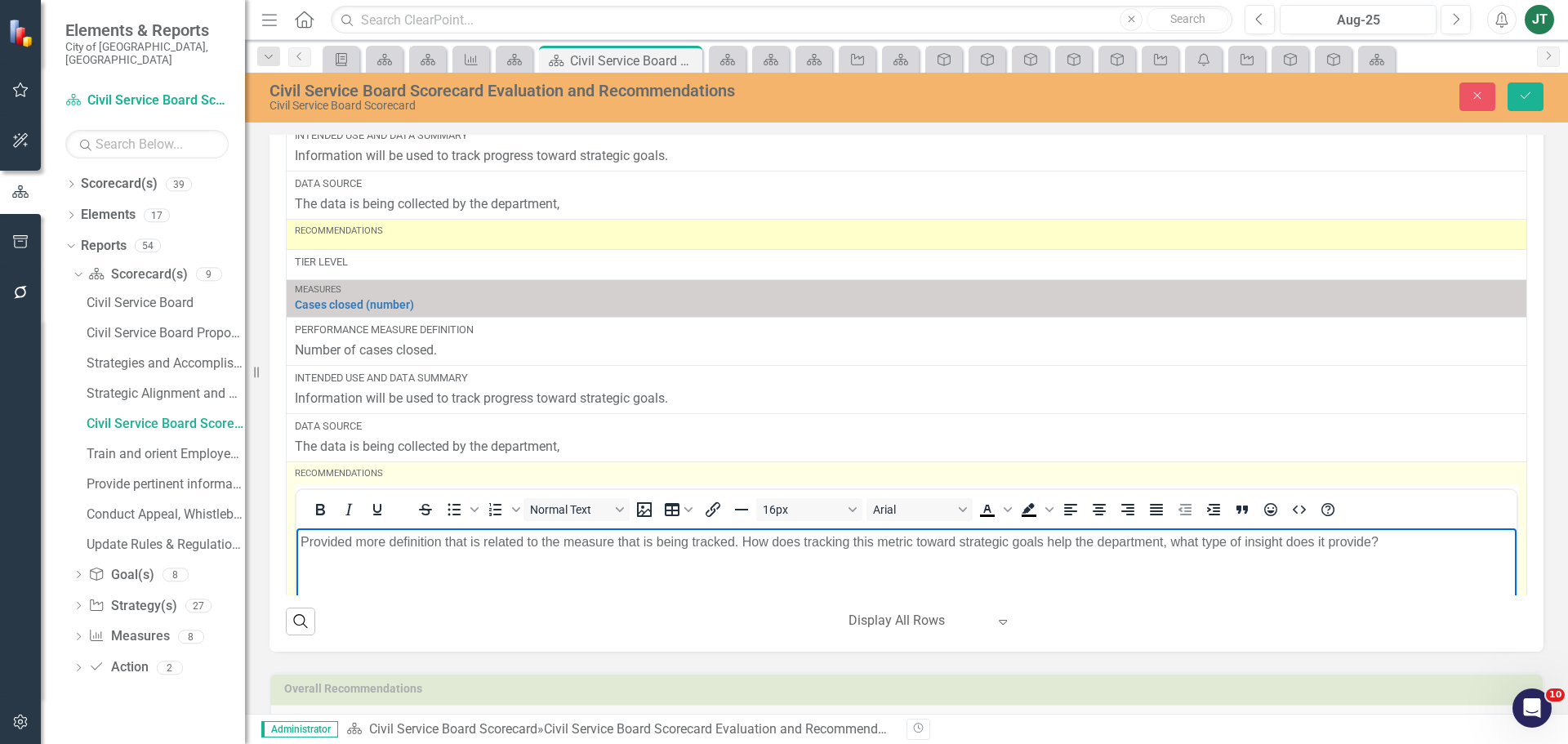
click at [554, 545] on p "Provided more definition that is related to the measure that is being tracked. …" at bounding box center [907, 543] width 1212 height 20
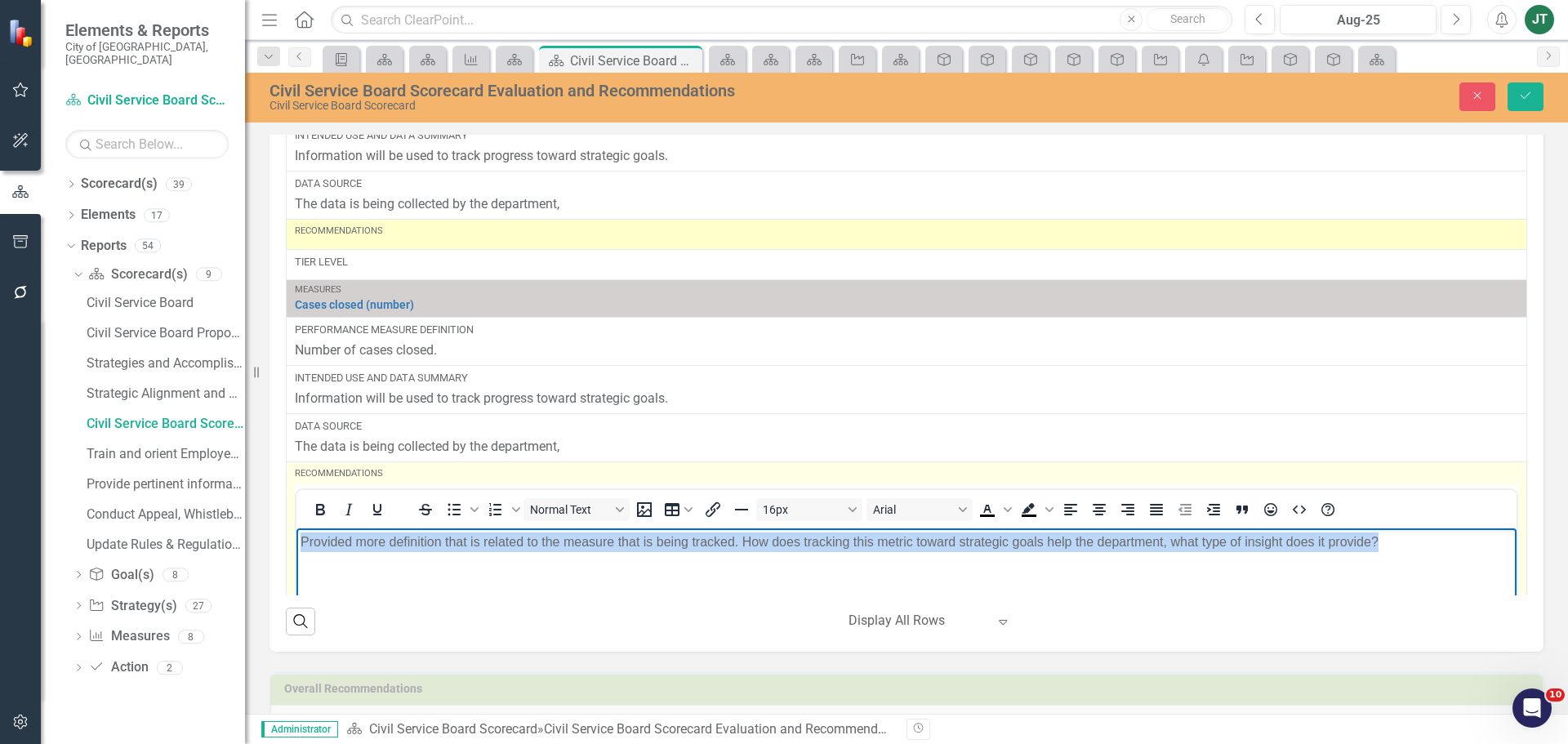
click at [554, 545] on p "Provided more definition that is related to the measure that is being tracked. …" at bounding box center [907, 543] width 1212 height 20
copy p "Provided more definition that is related to the measure that is being tracked. …"
click at [1369, 564] on body "Provided more definition that is related to the measure that is being tracked. …" at bounding box center [907, 651] width 1220 height 245
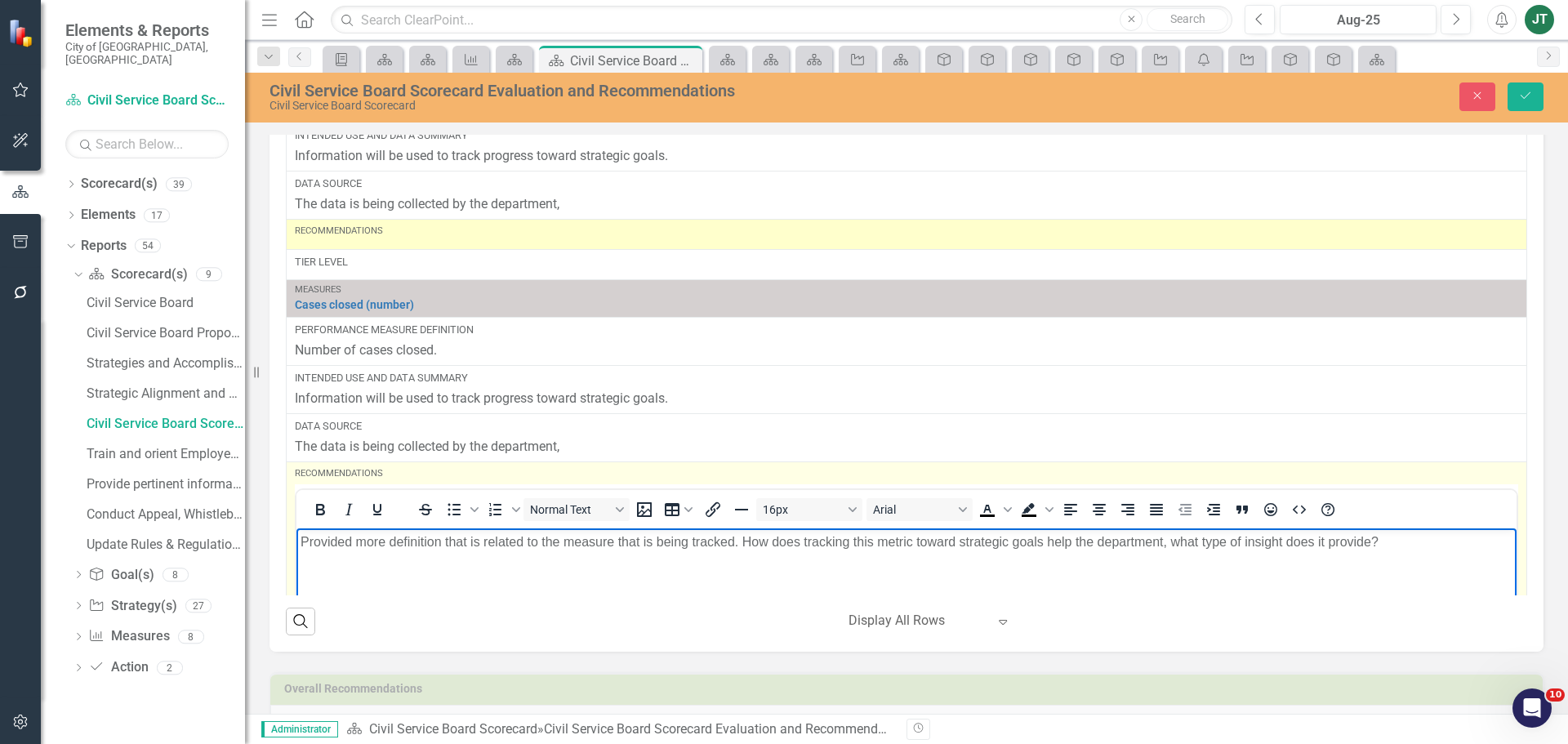
click at [1409, 538] on p "Provided more definition that is related to the measure that is being tracked. …" at bounding box center [907, 543] width 1212 height 20
click at [1423, 543] on p "Provided more definition that is related to the measure that is being tracked. …" at bounding box center [907, 552] width 1212 height 39
click at [831, 553] on p "Provided more definition that is related to the measure that is being tracked. …" at bounding box center [907, 552] width 1212 height 39
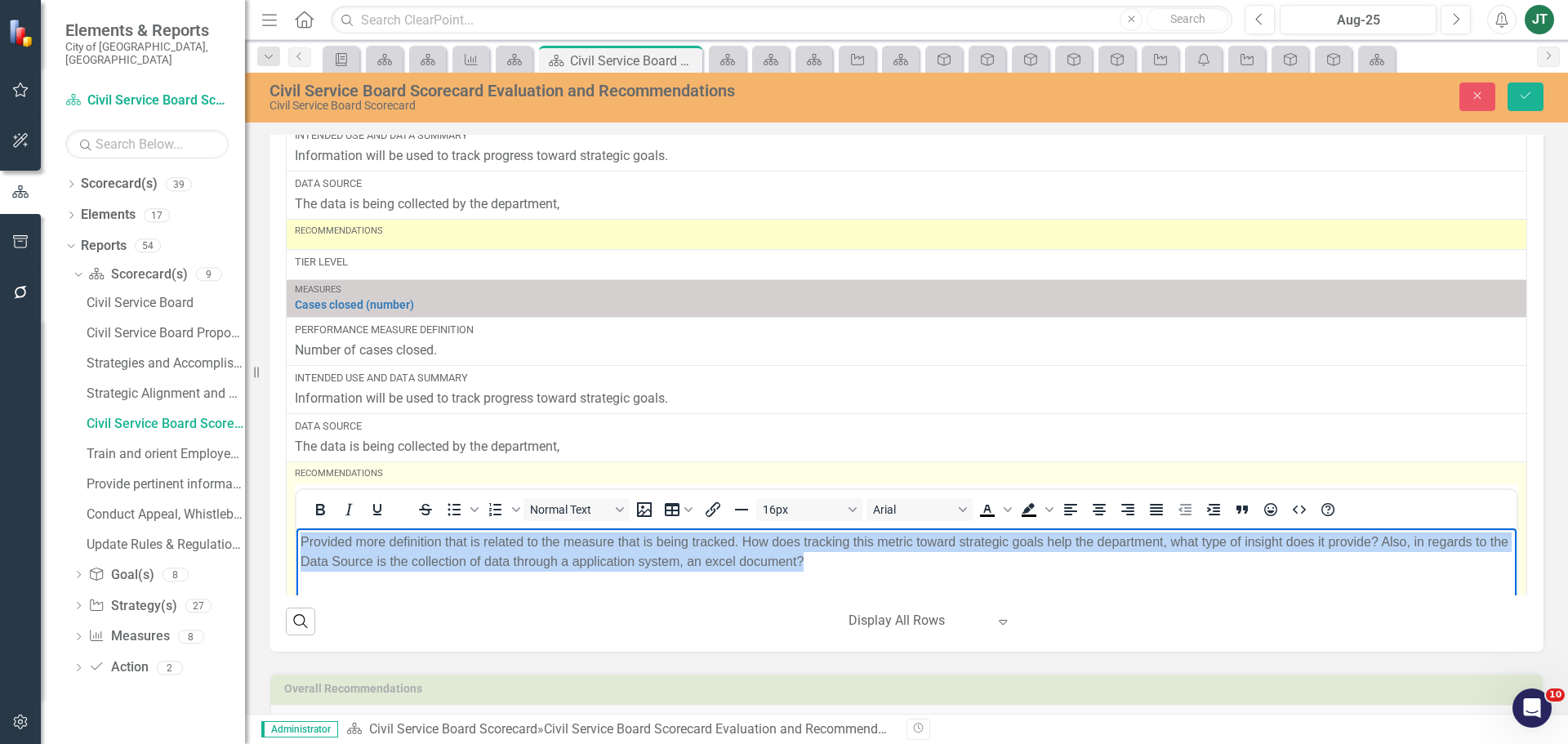
drag, startPoint x: 853, startPoint y: 558, endPoint x: 172, endPoint y: 531, distance: 681.5
click at [296, 531] on html "Provided more definition that is related to the measure that is being tracked. …" at bounding box center [907, 651] width 1220 height 245
copy p "Provided more definition that is related to the measure that is being tracked. …"
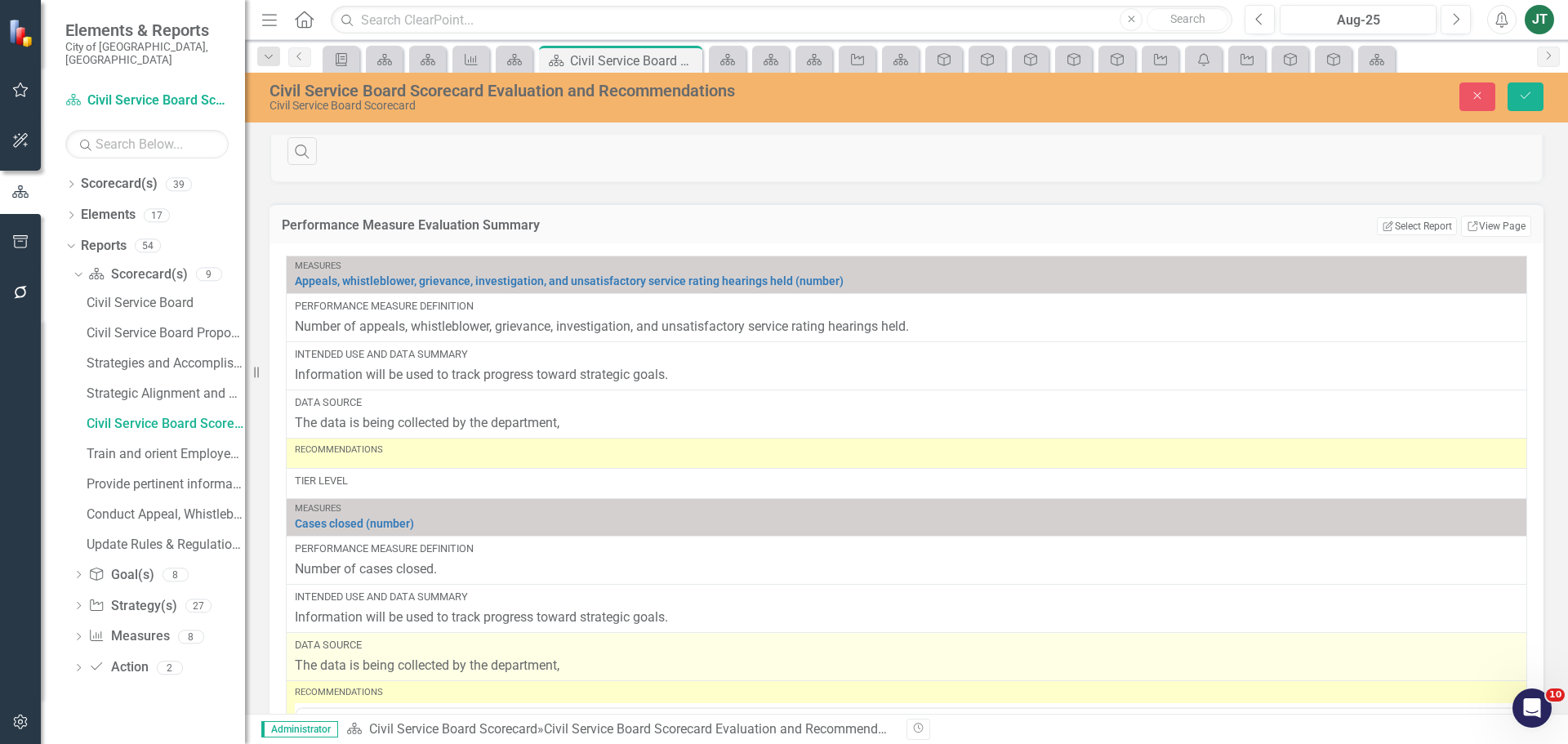
scroll to position [971, 0]
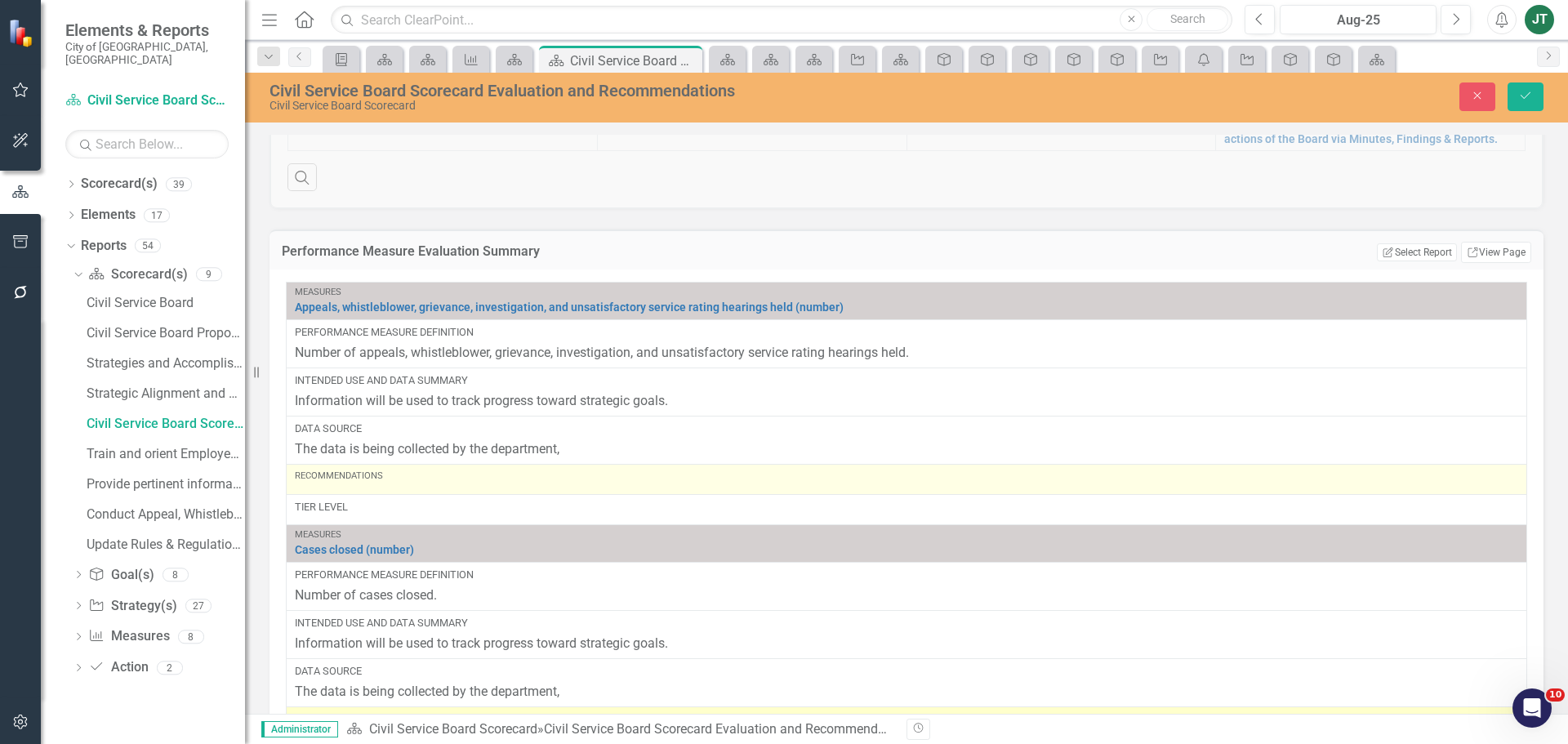
click at [431, 482] on div "Recommendations" at bounding box center [907, 476] width 1224 height 13
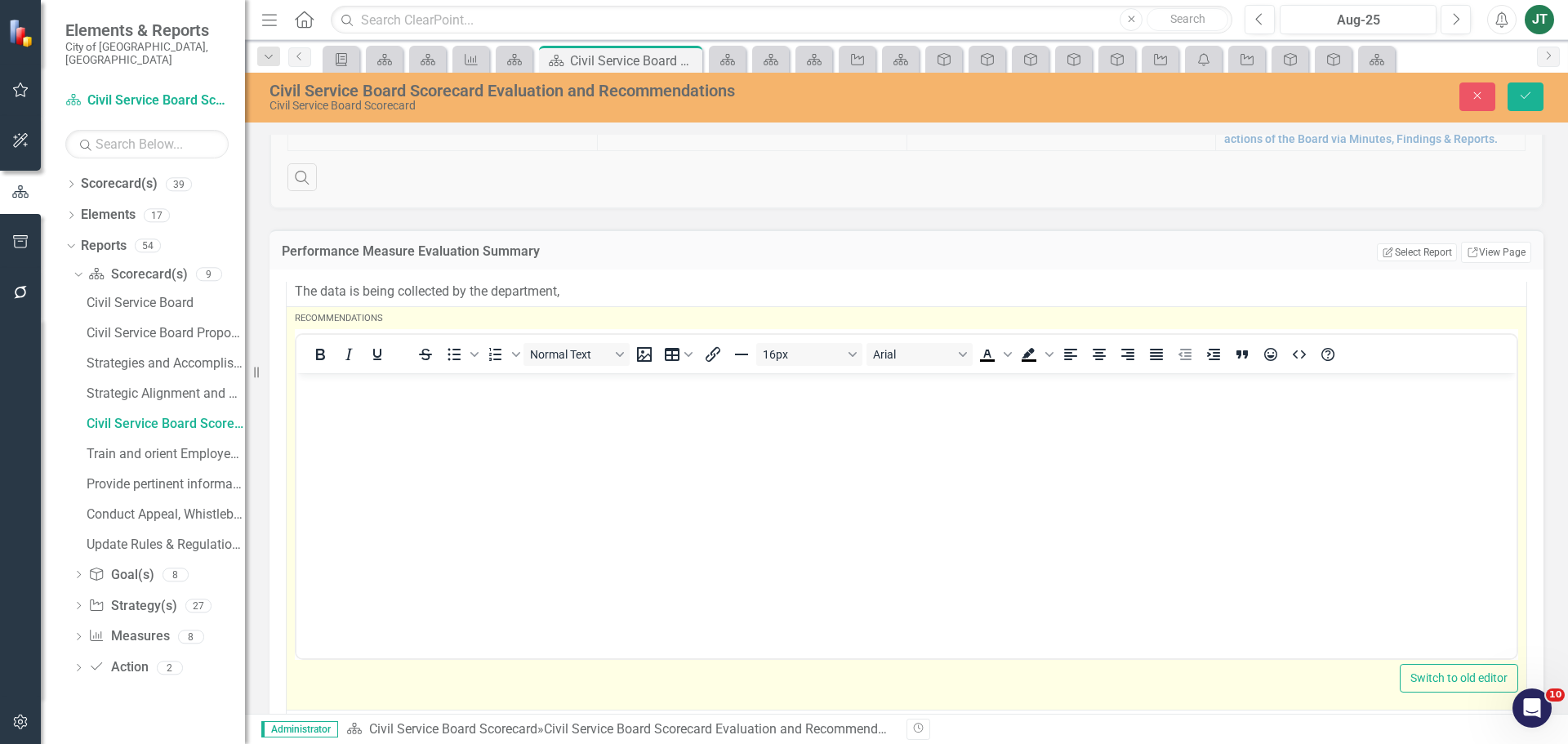
scroll to position [163, 0]
click at [329, 390] on p "Rich Text Area. Press ALT-0 for help." at bounding box center [907, 381] width 1212 height 20
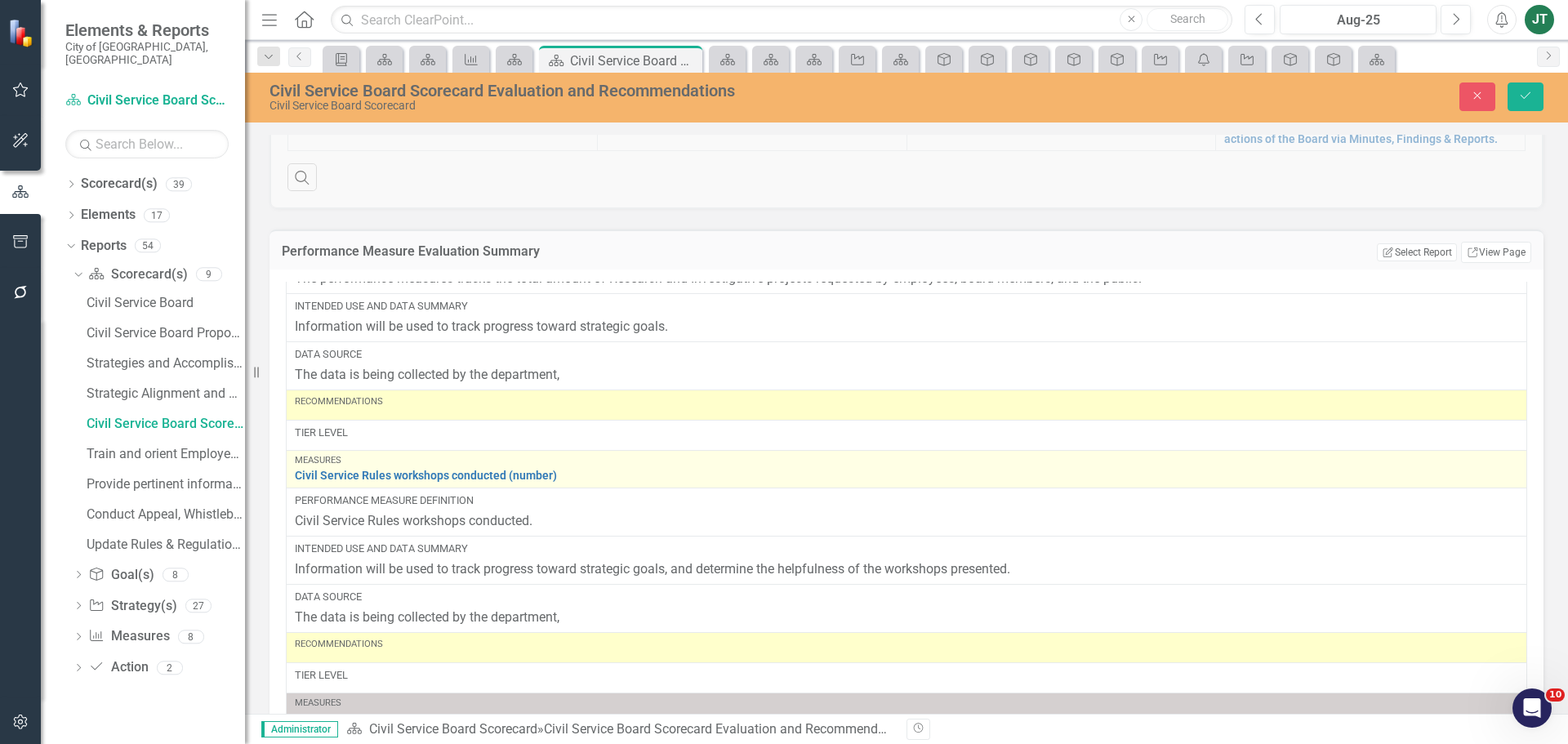
scroll to position [1306, 0]
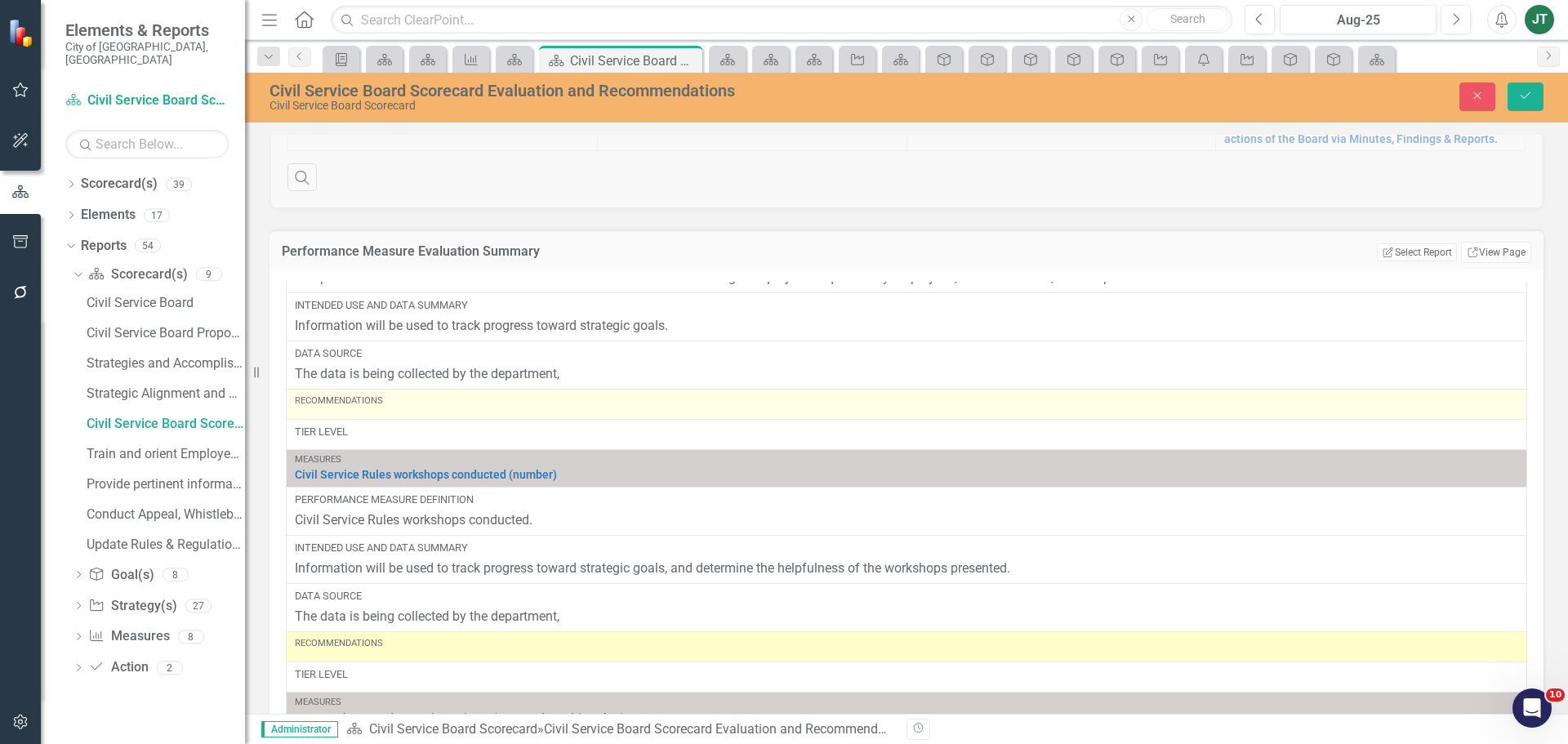
click at [395, 410] on div "Recommendations" at bounding box center [907, 405] width 1224 height 20
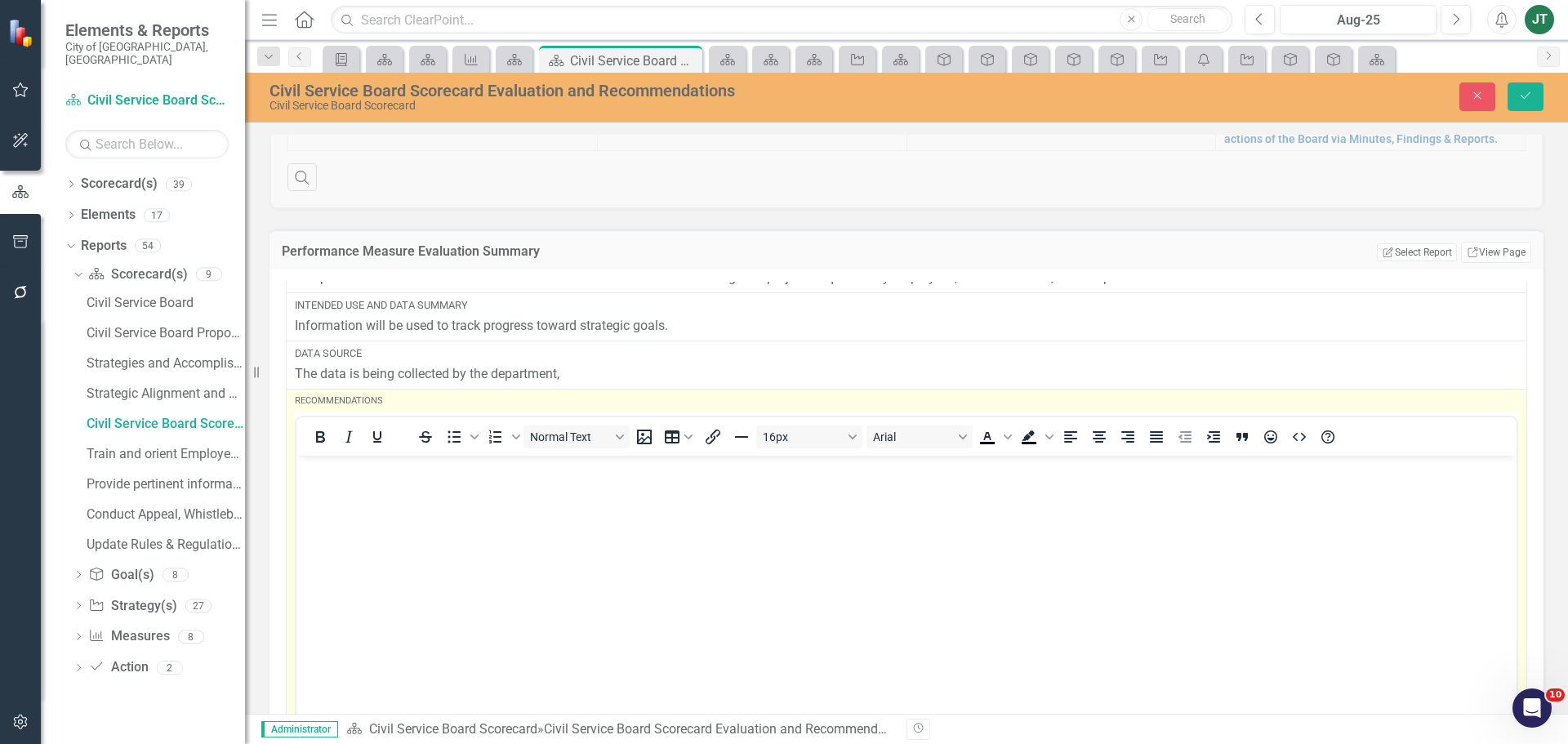
scroll to position [0, 0]
click at [320, 484] on body "Rich Text Area. Press ALT-0 for help." at bounding box center [907, 578] width 1220 height 245
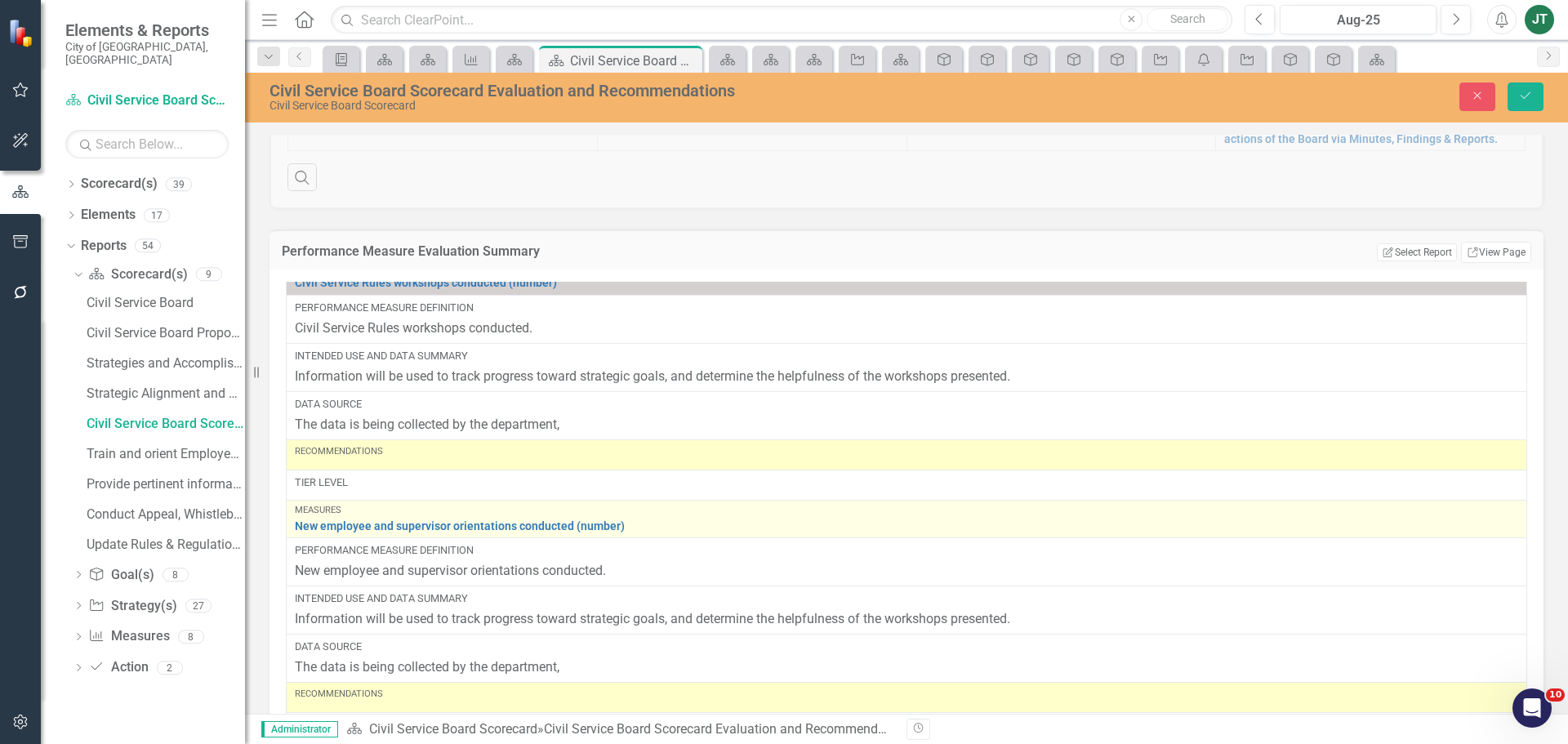
scroll to position [1879, 0]
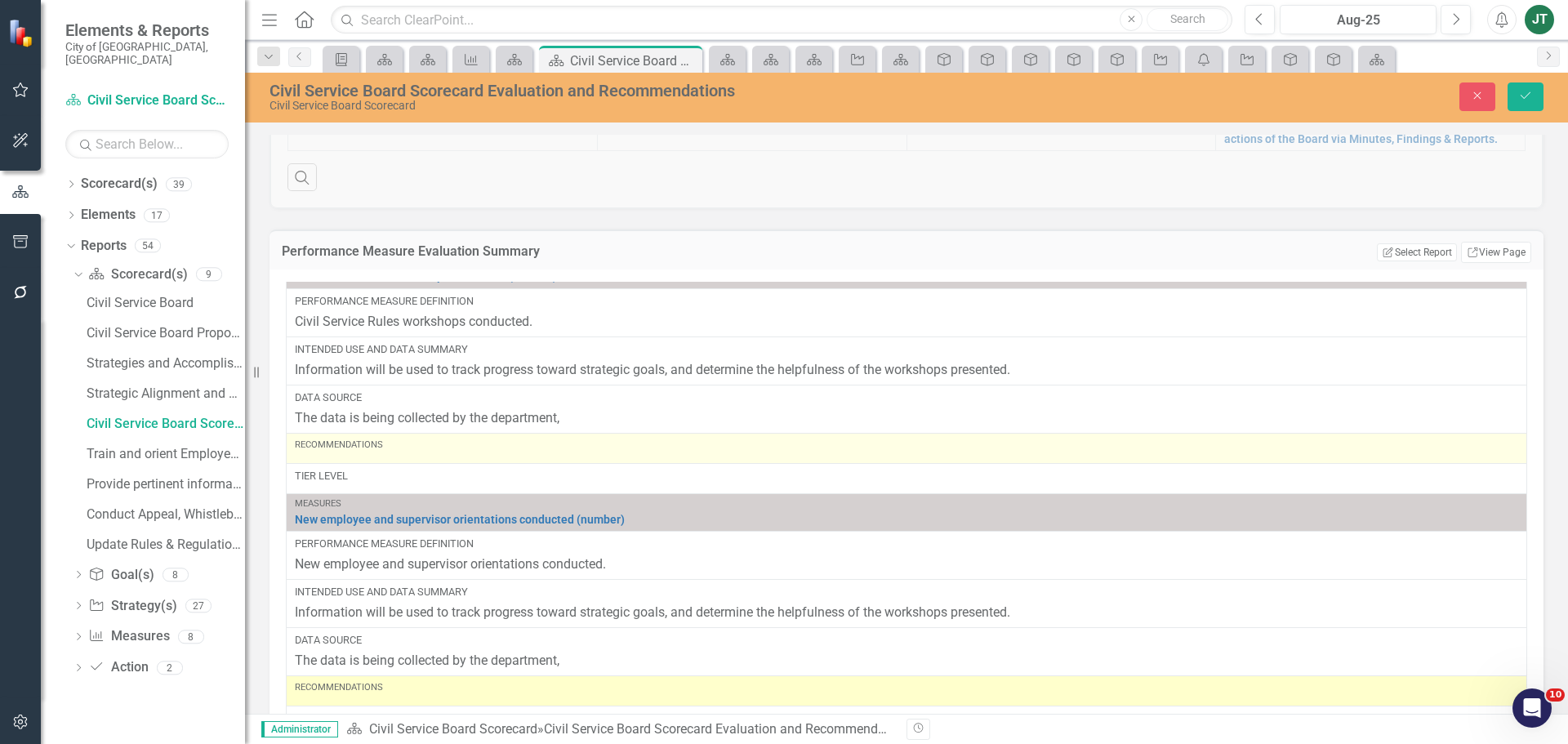
click at [403, 456] on div "Recommendations" at bounding box center [907, 448] width 1224 height 20
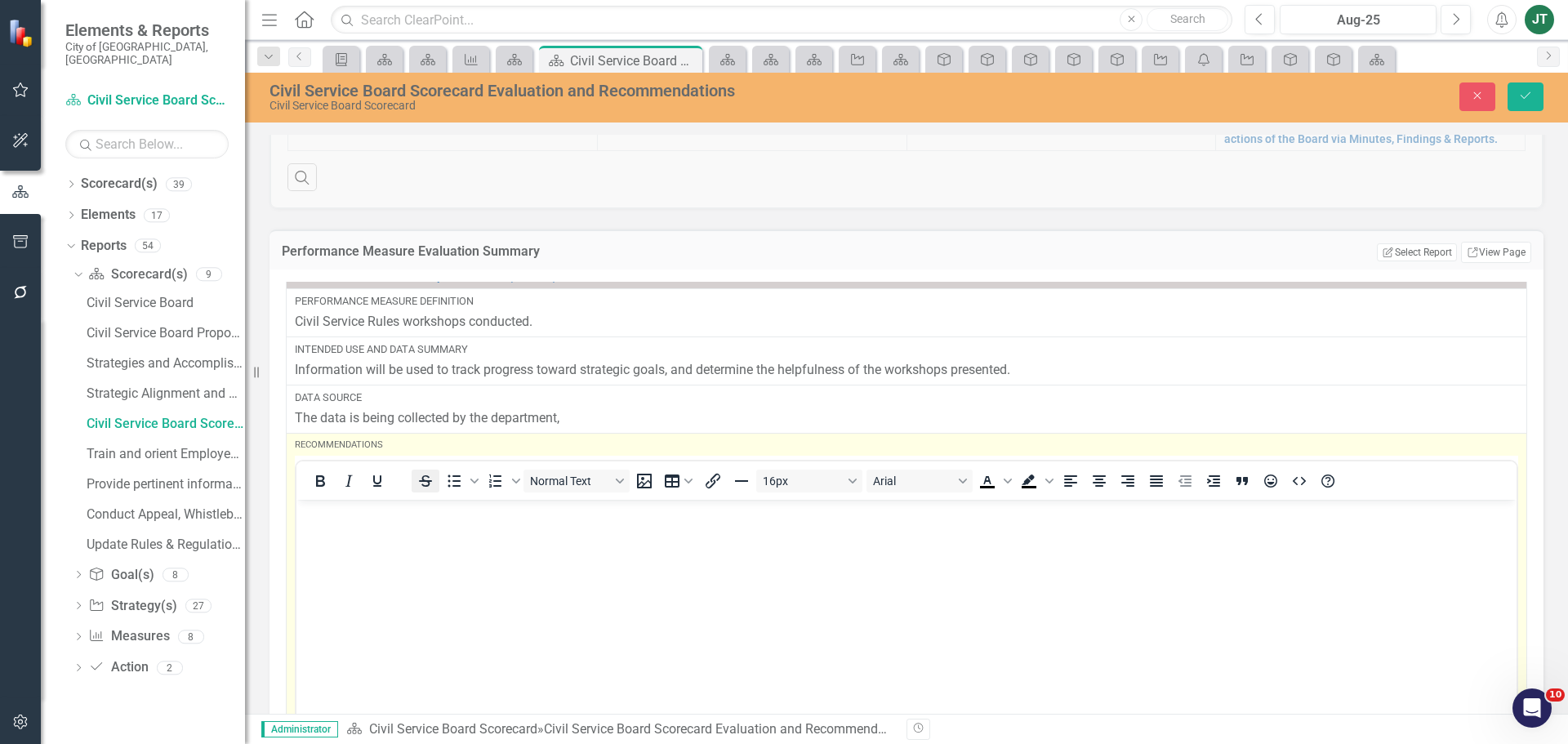
scroll to position [0, 0]
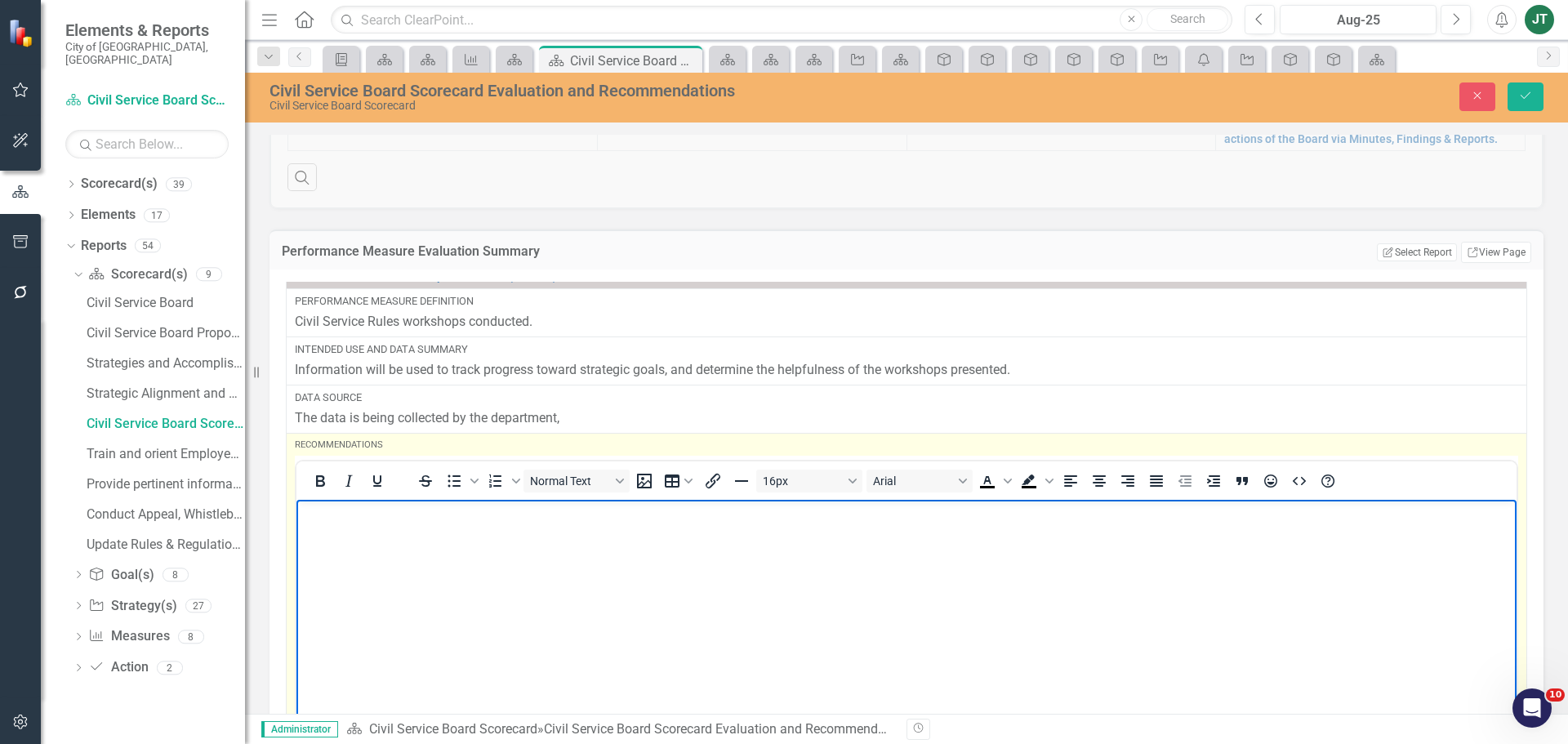
click at [350, 532] on body "Rich Text Area. Press ALT-0 for help." at bounding box center [907, 622] width 1220 height 245
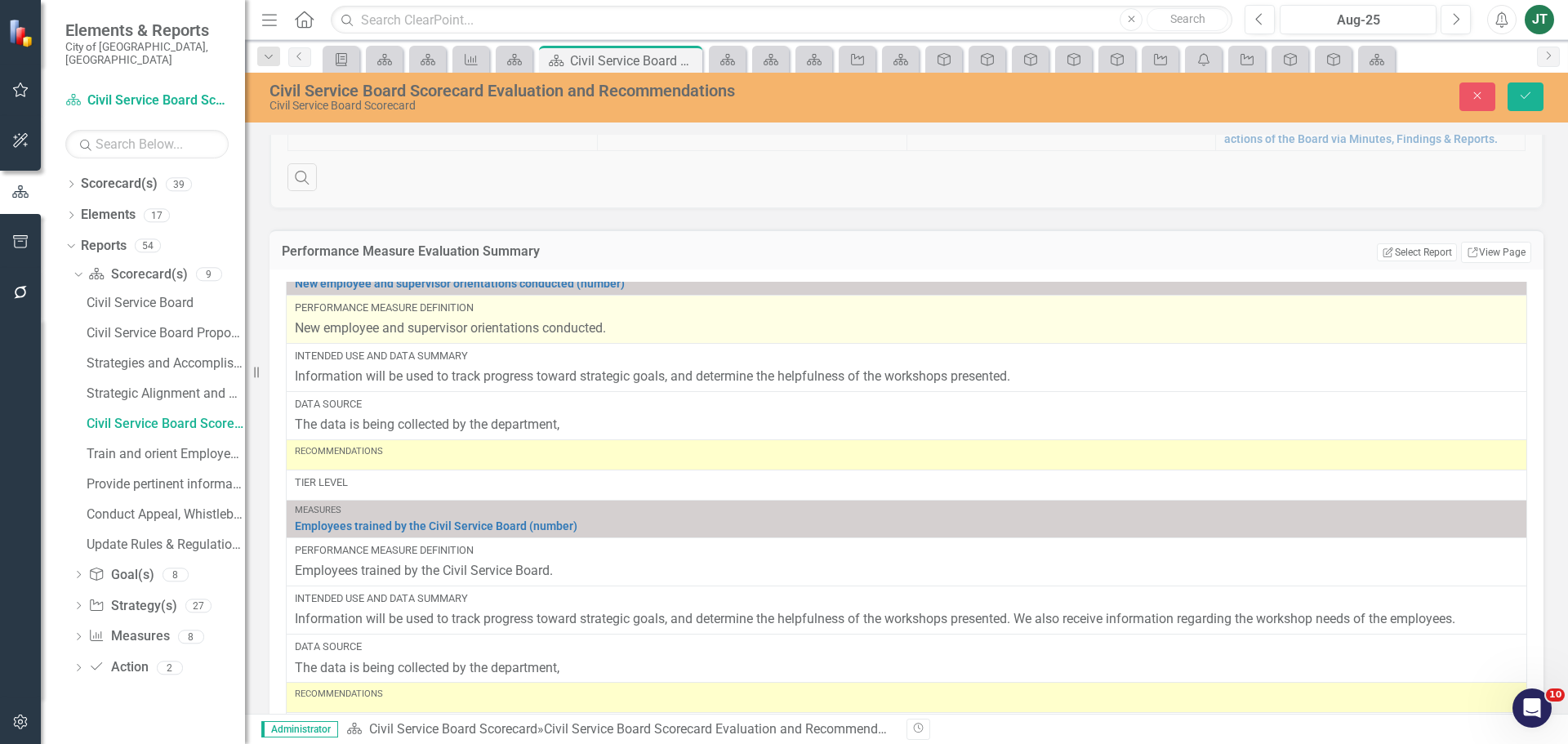
scroll to position [2532, 0]
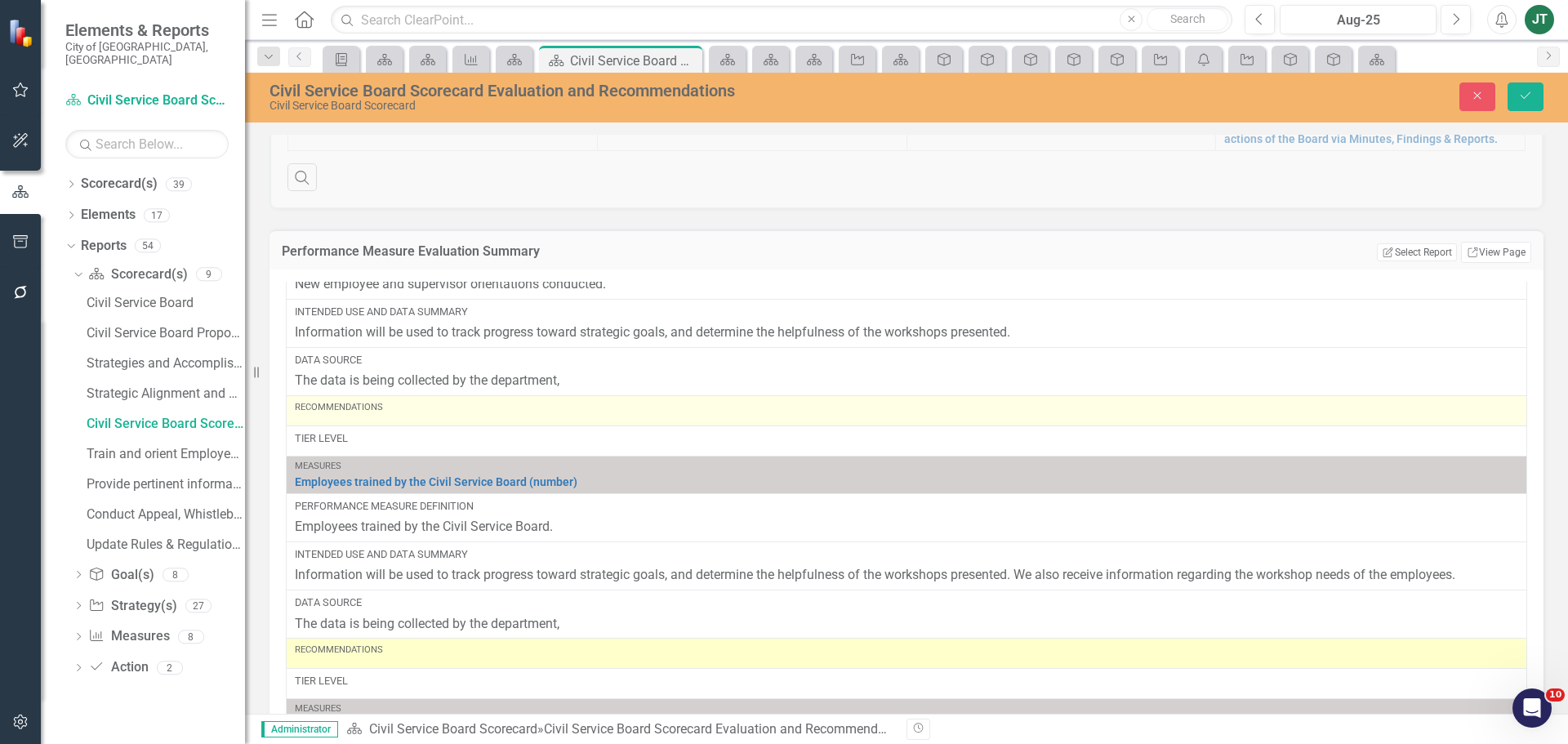
click at [388, 410] on div "Recommendations" at bounding box center [907, 408] width 1224 height 13
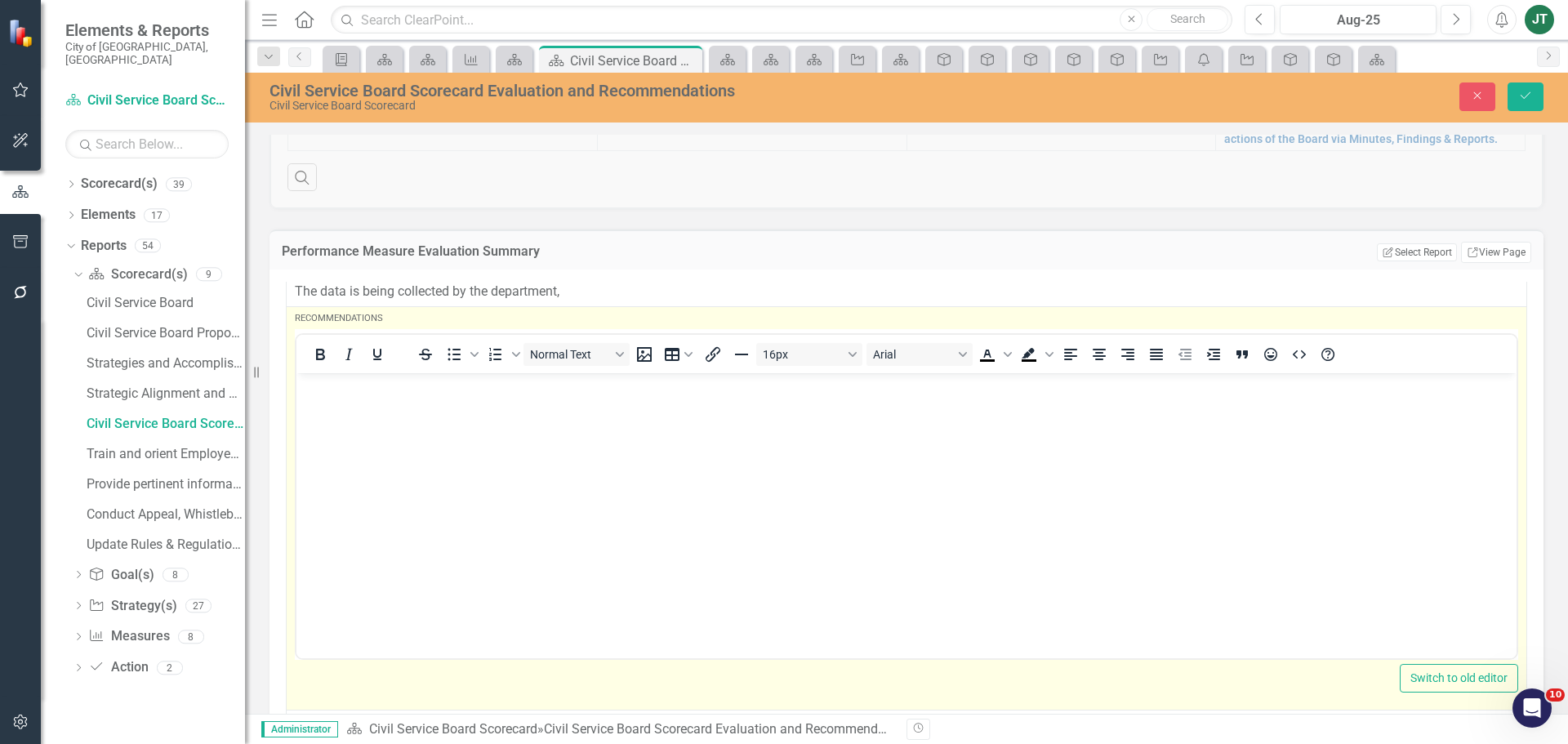
scroll to position [2613, 0]
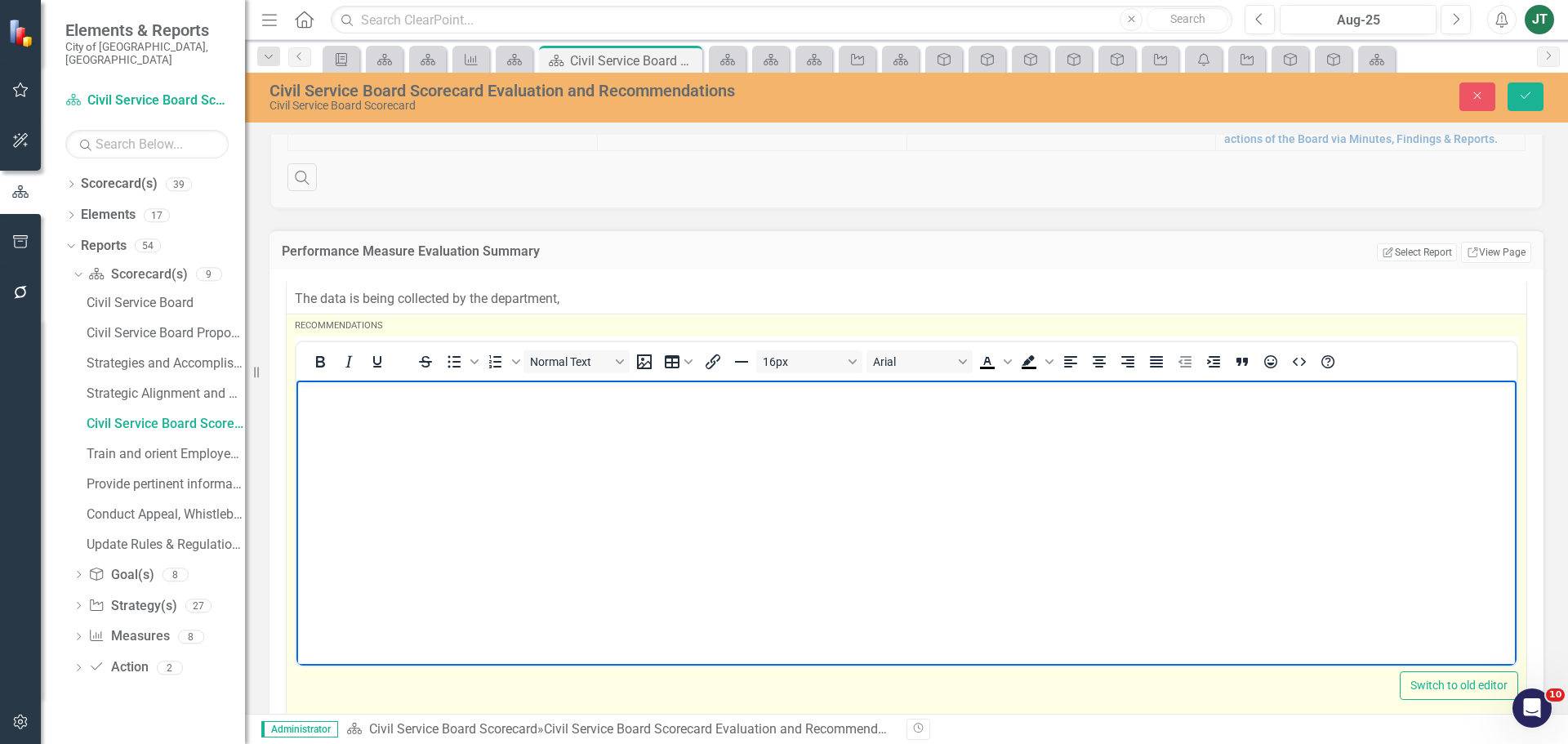
click at [333, 400] on p "Rich Text Area. Press ALT-0 for help." at bounding box center [907, 395] width 1212 height 20
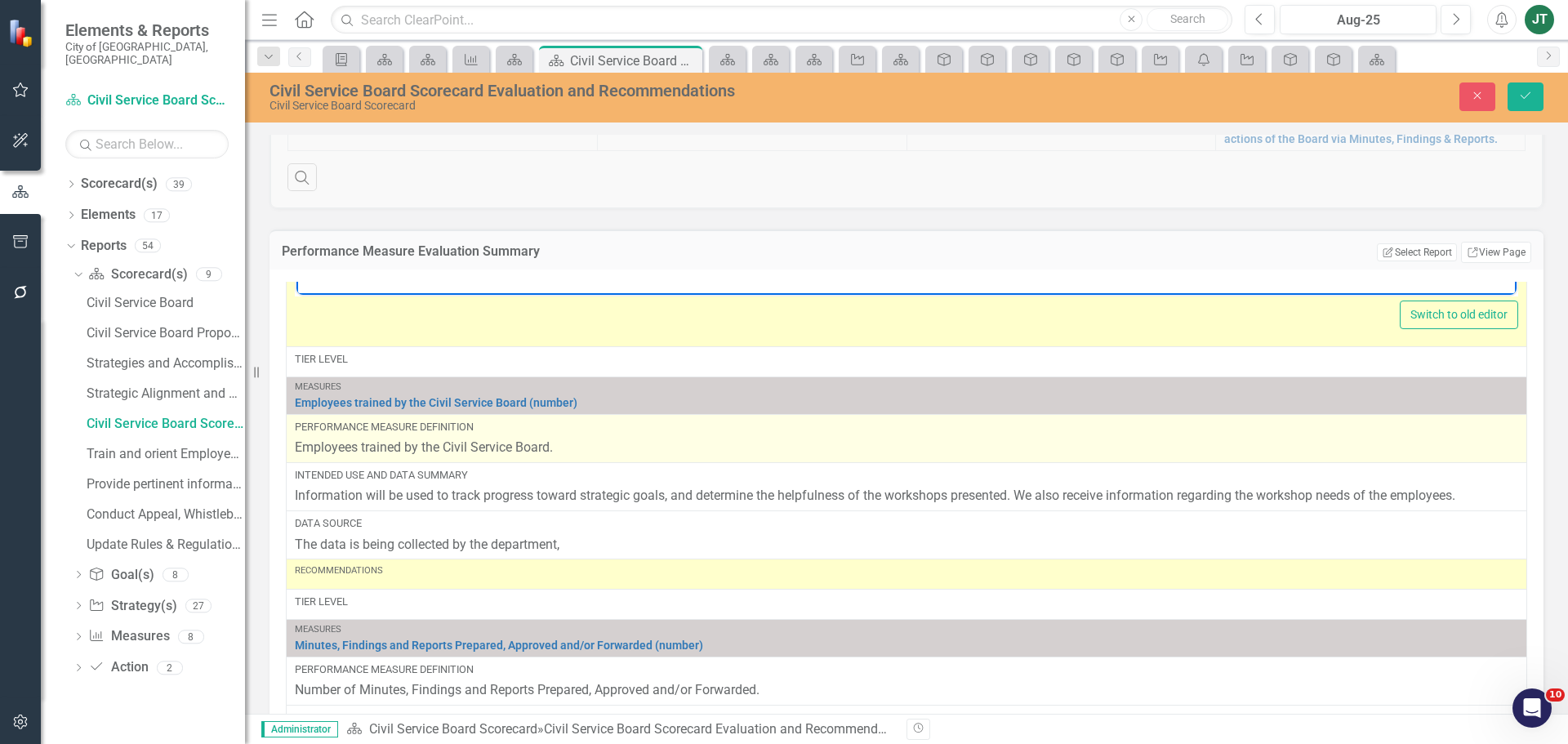
scroll to position [3007, 0]
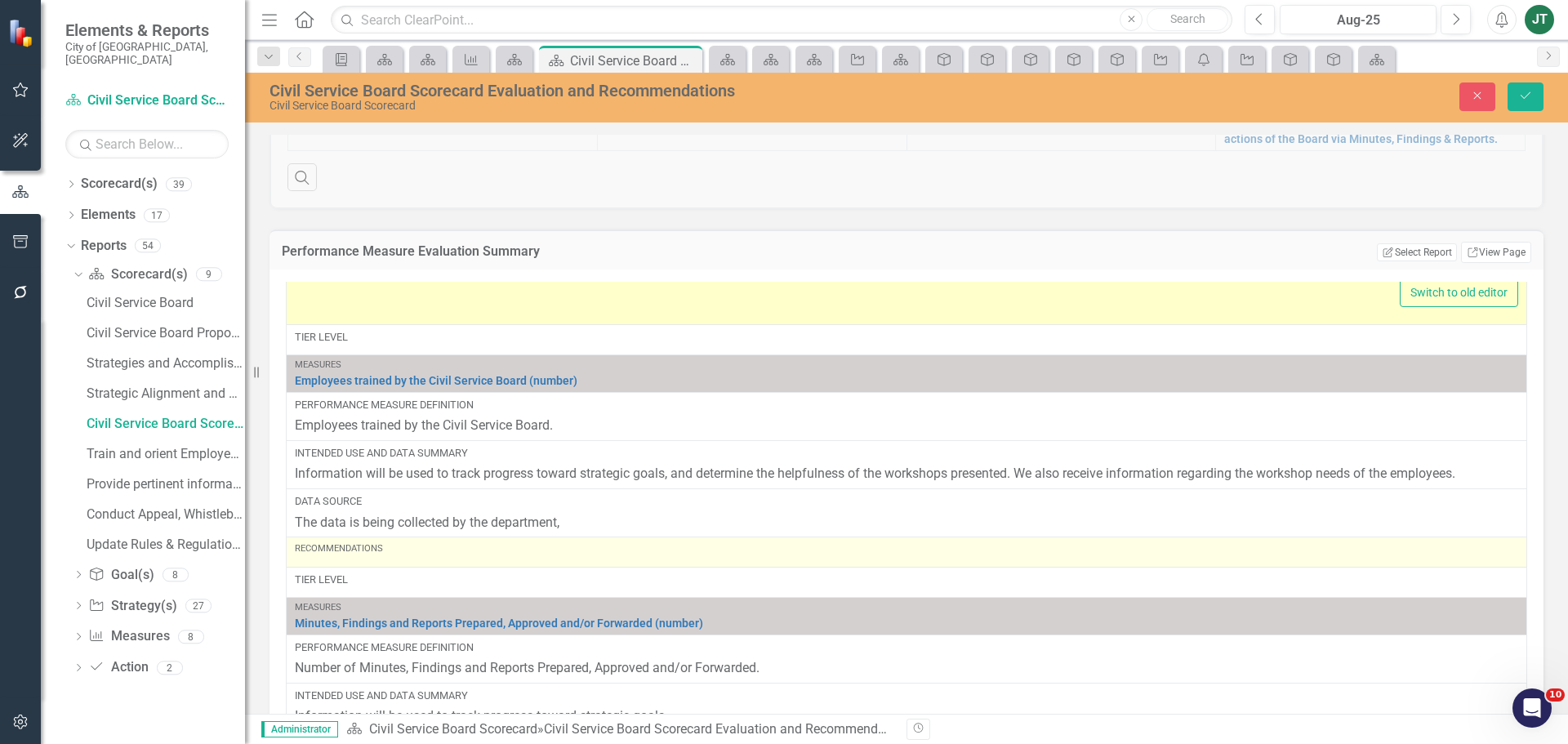
click at [385, 553] on div "Recommendations" at bounding box center [907, 549] width 1224 height 13
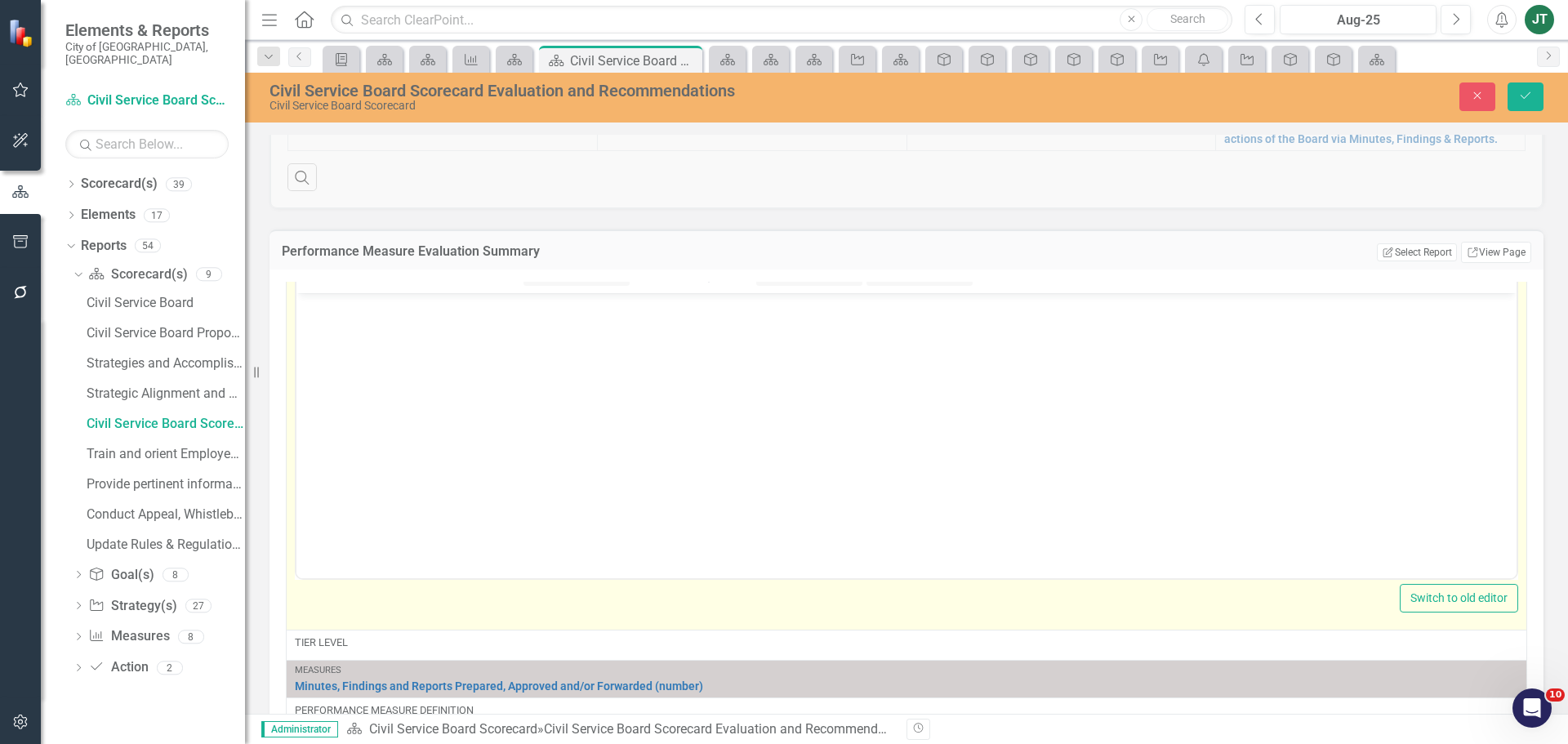
scroll to position [3380, 0]
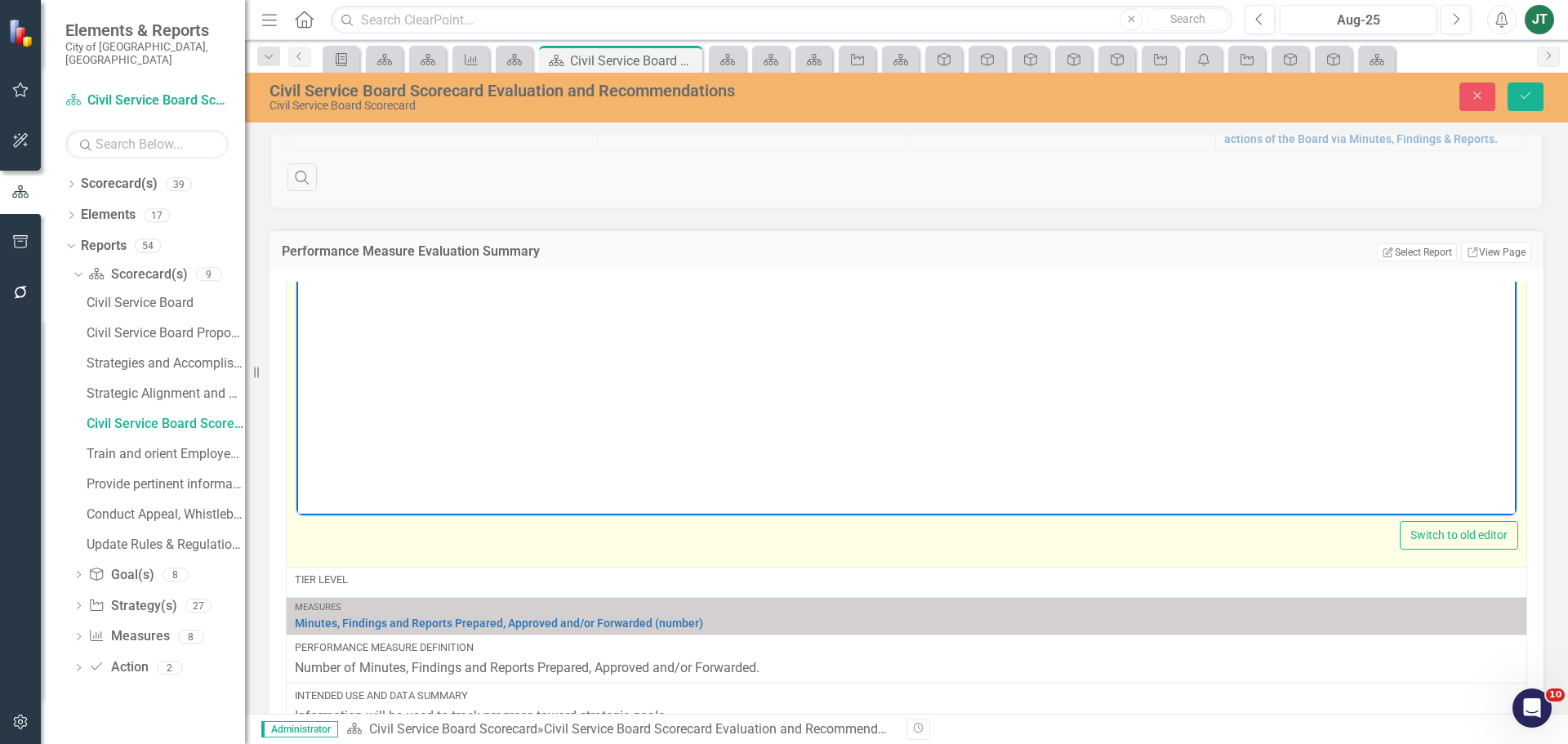
click at [345, 304] on body "Rich Text Area. Press ALT-0 for help." at bounding box center [907, 353] width 1220 height 245
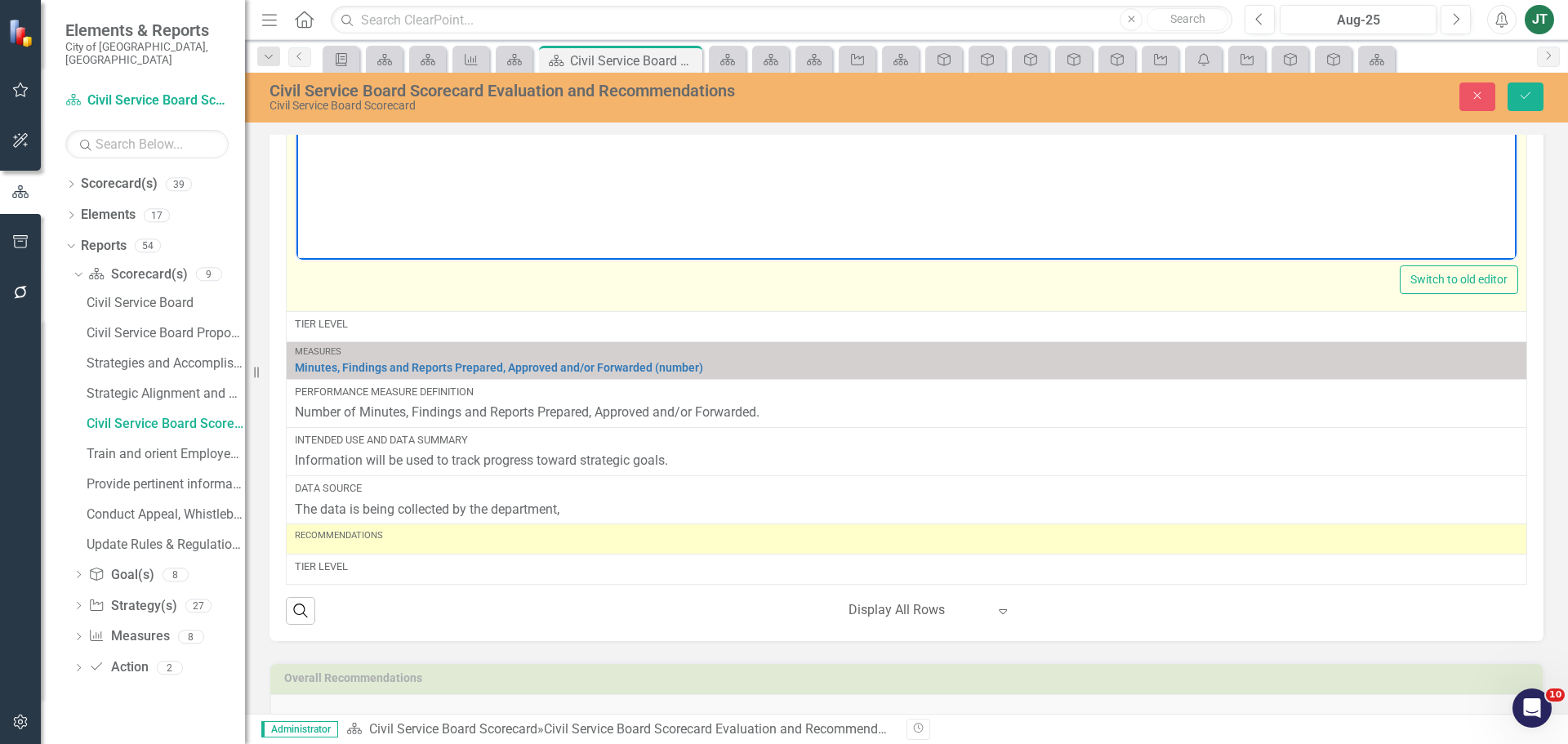
scroll to position [1272, 0]
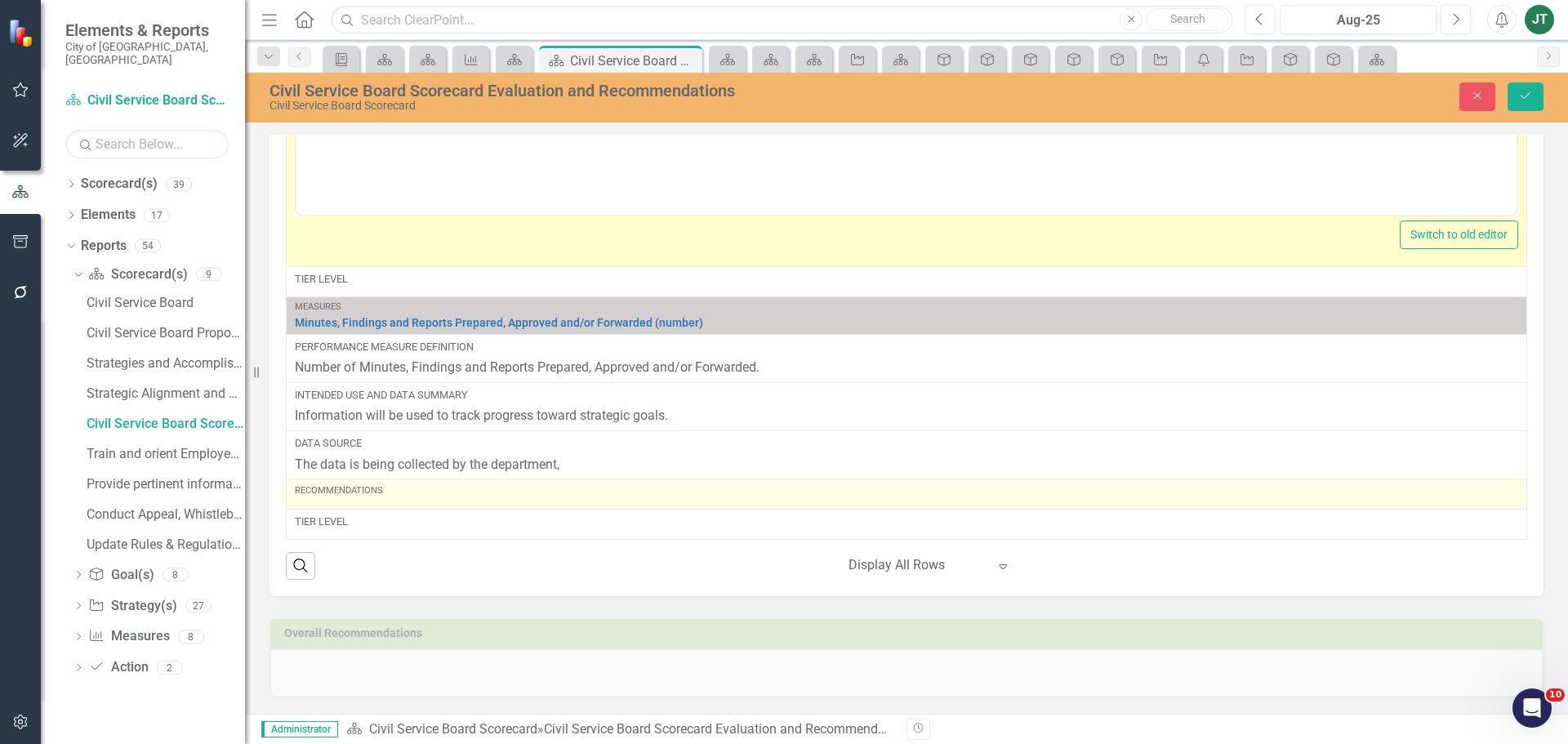
click at [384, 498] on div "Recommendations" at bounding box center [907, 494] width 1224 height 20
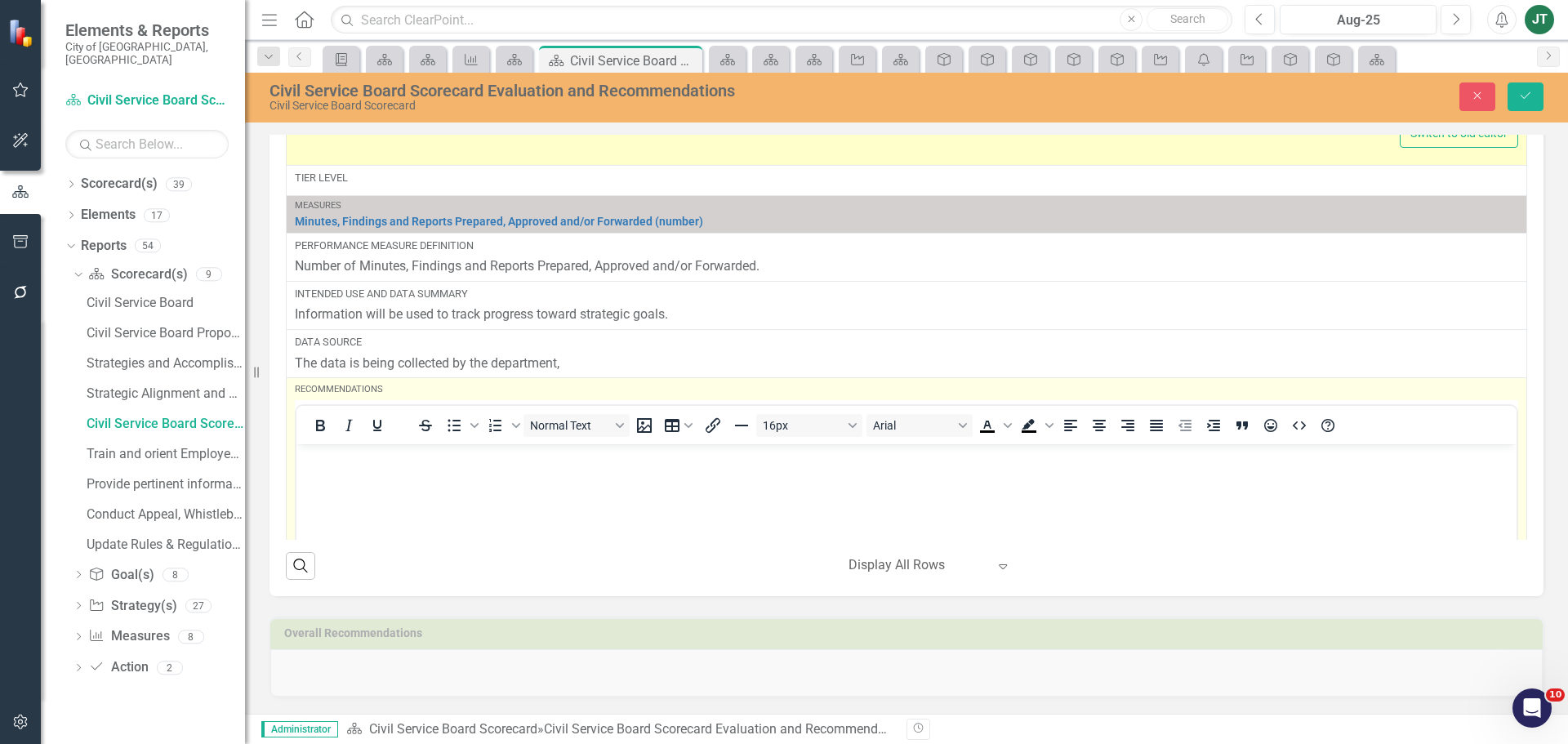
scroll to position [3706, 0]
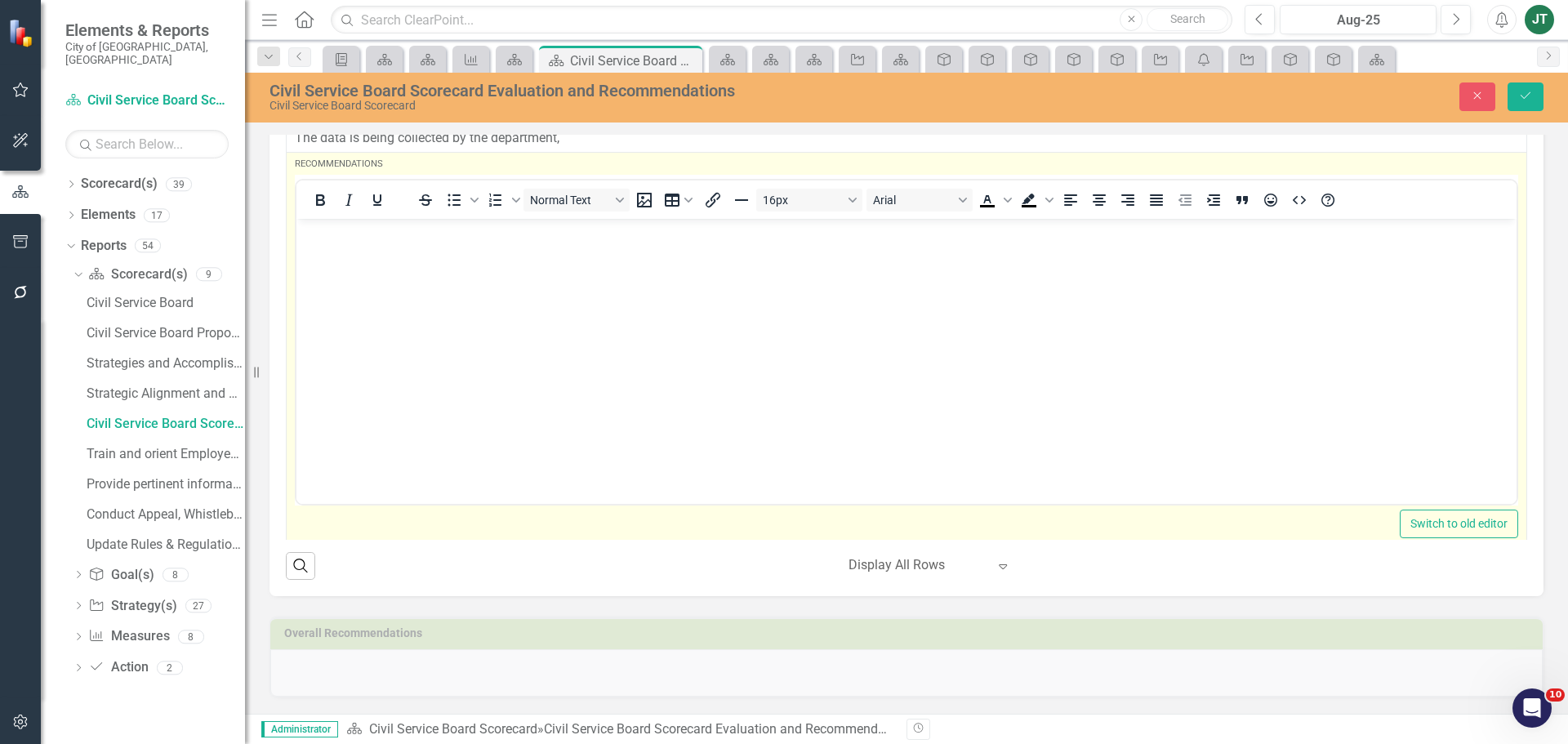
click at [319, 249] on body "Rich Text Area. Press ALT-0 for help." at bounding box center [907, 341] width 1220 height 245
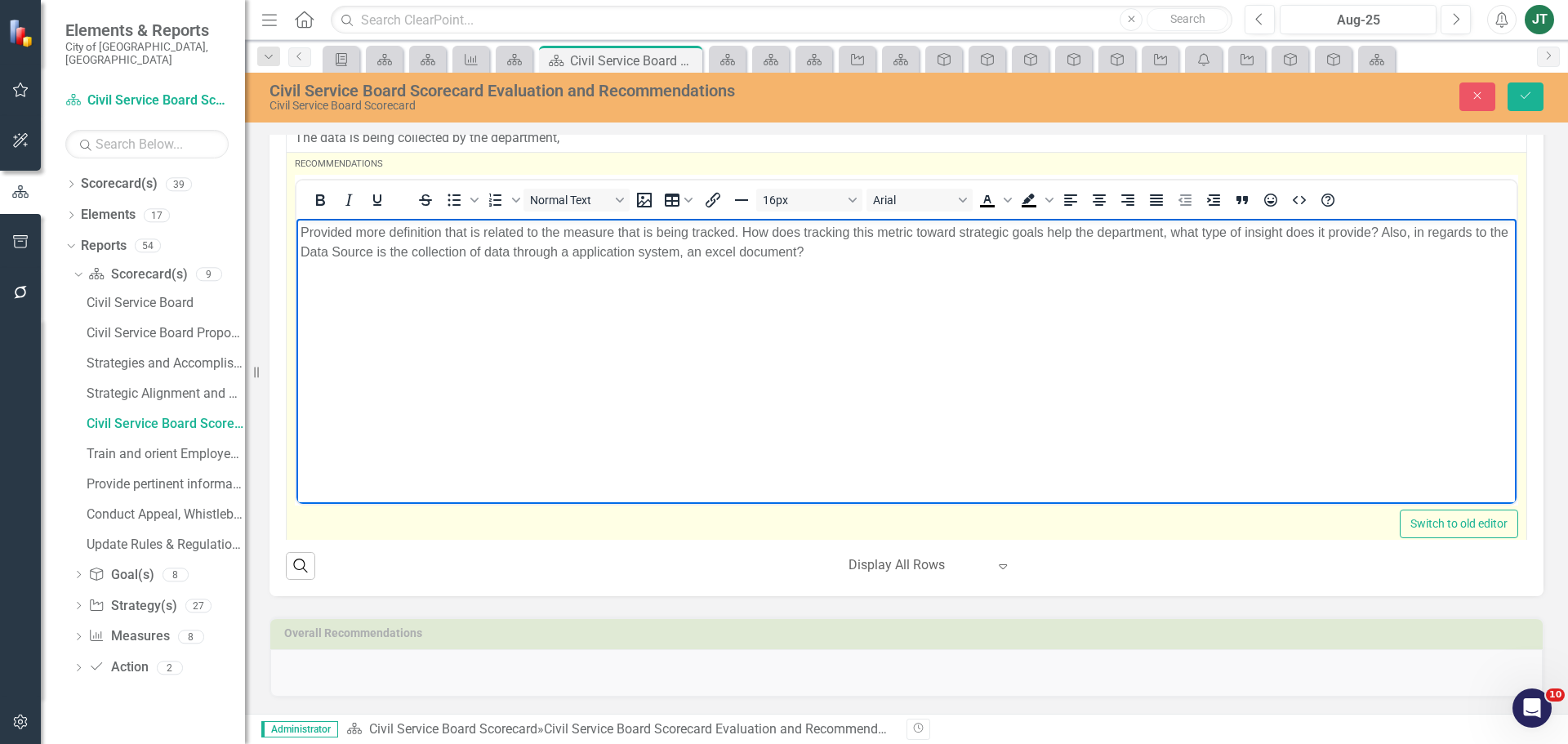
scroll to position [3753, 0]
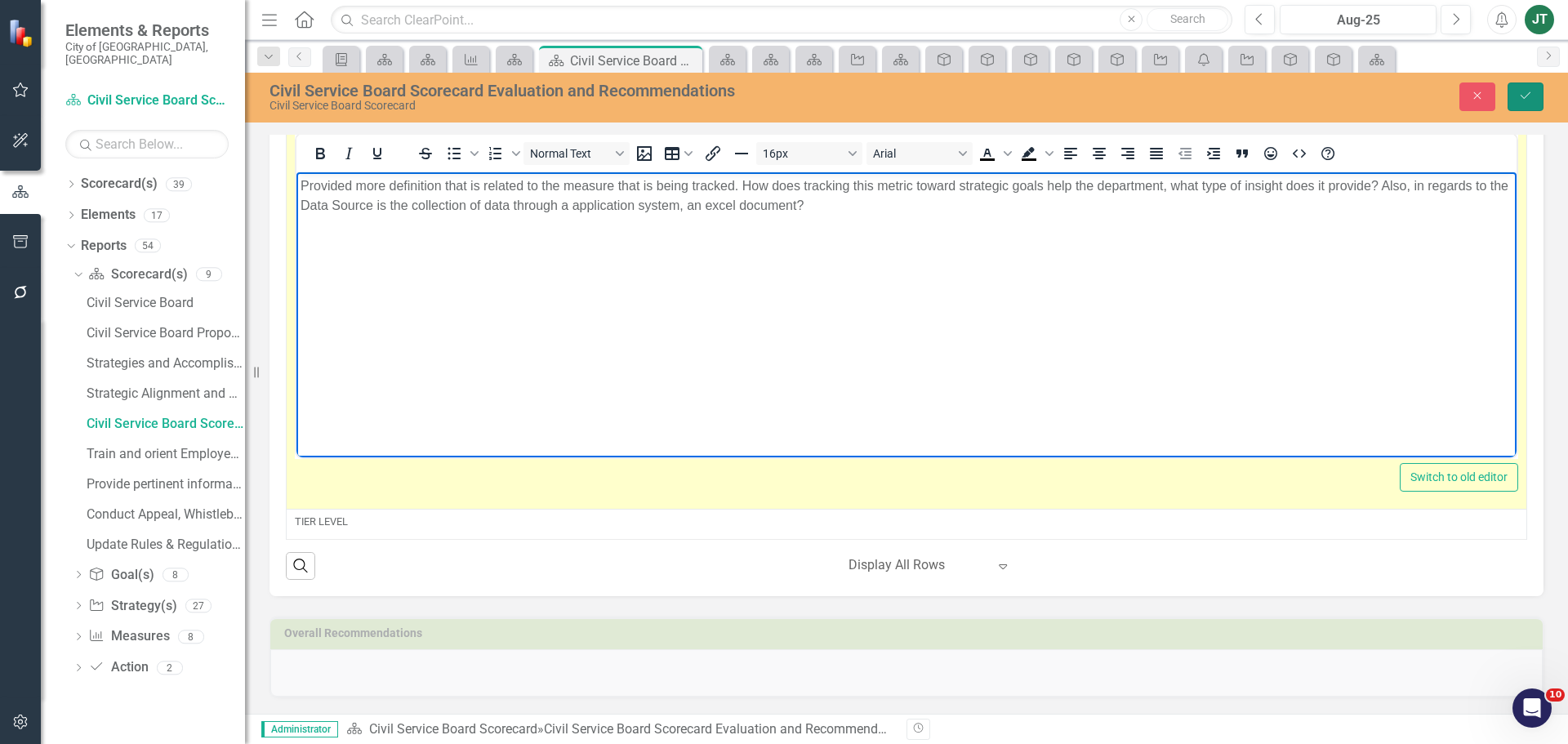
click at [1528, 93] on icon "Save" at bounding box center [1526, 96] width 15 height 12
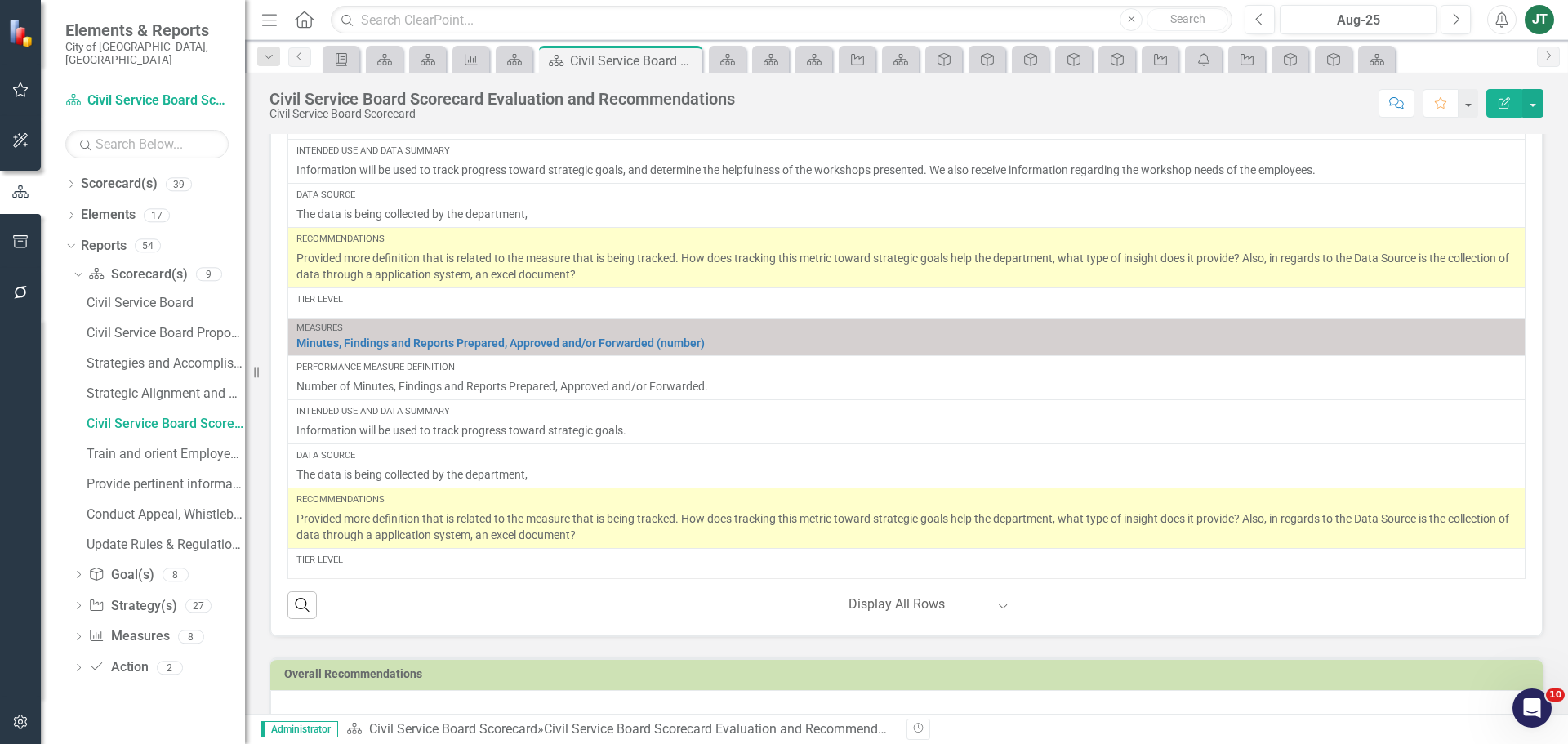
scroll to position [1266, 0]
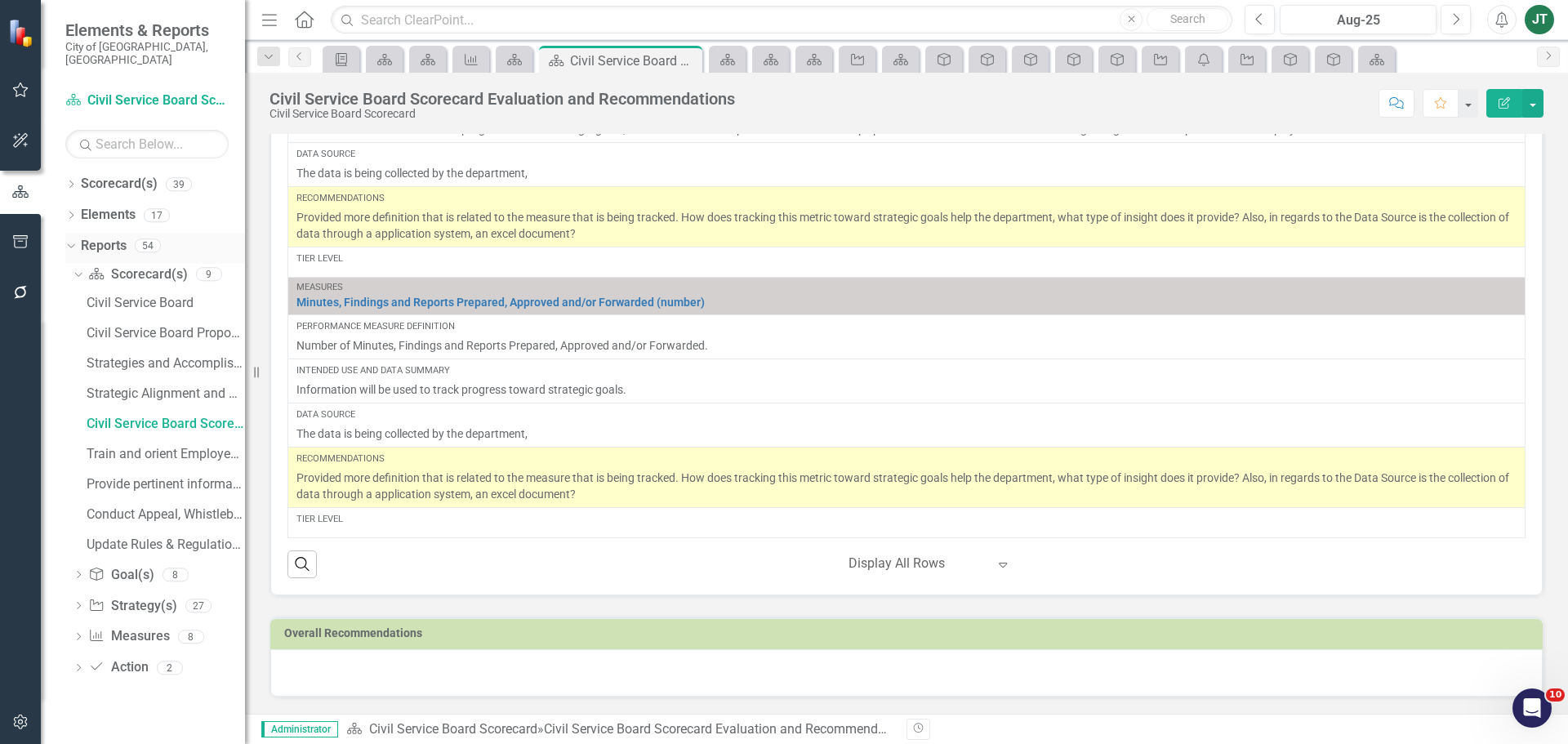
click at [74, 239] on div "Dropdown" at bounding box center [68, 245] width 14 height 12
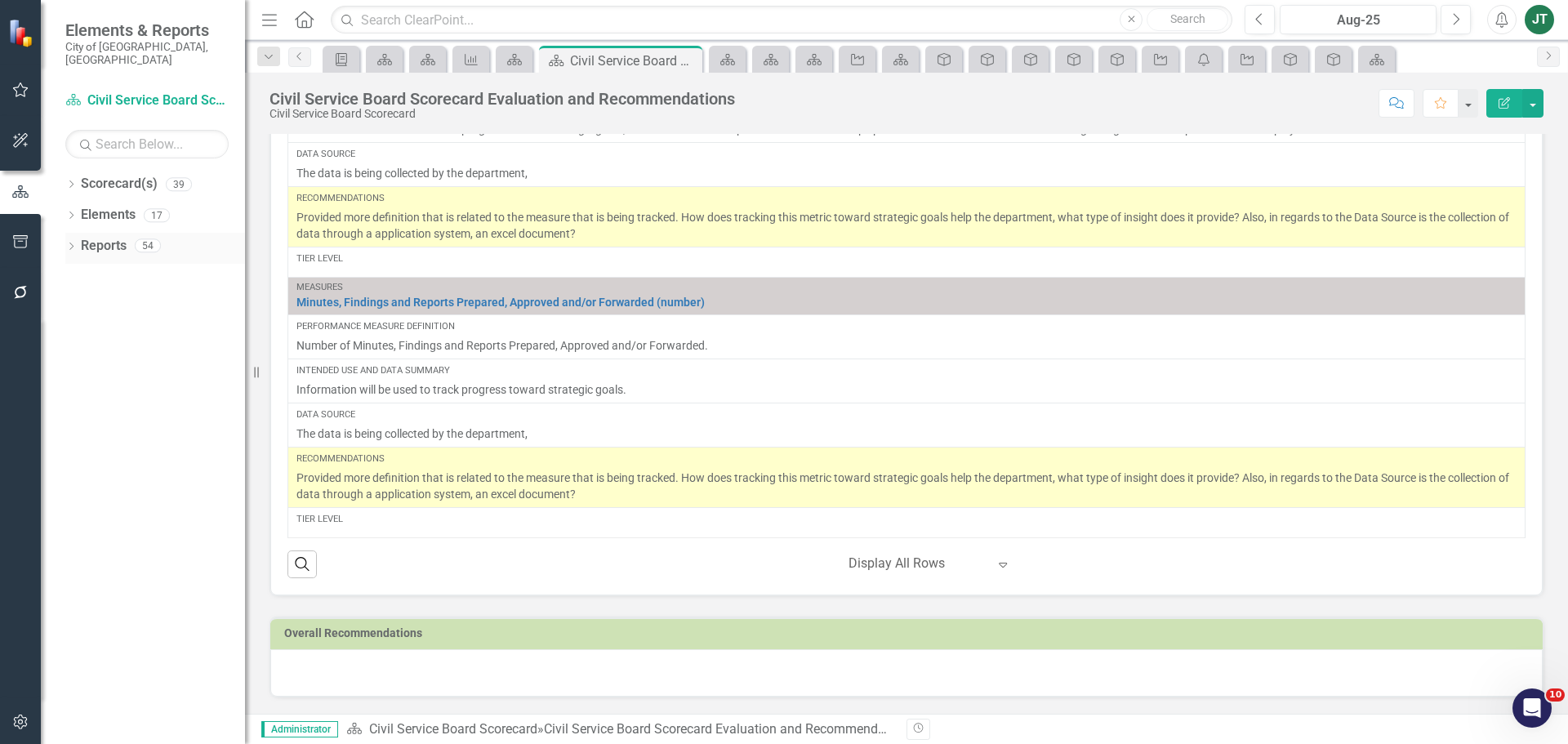
click at [71, 243] on icon at bounding box center [71, 246] width 4 height 7
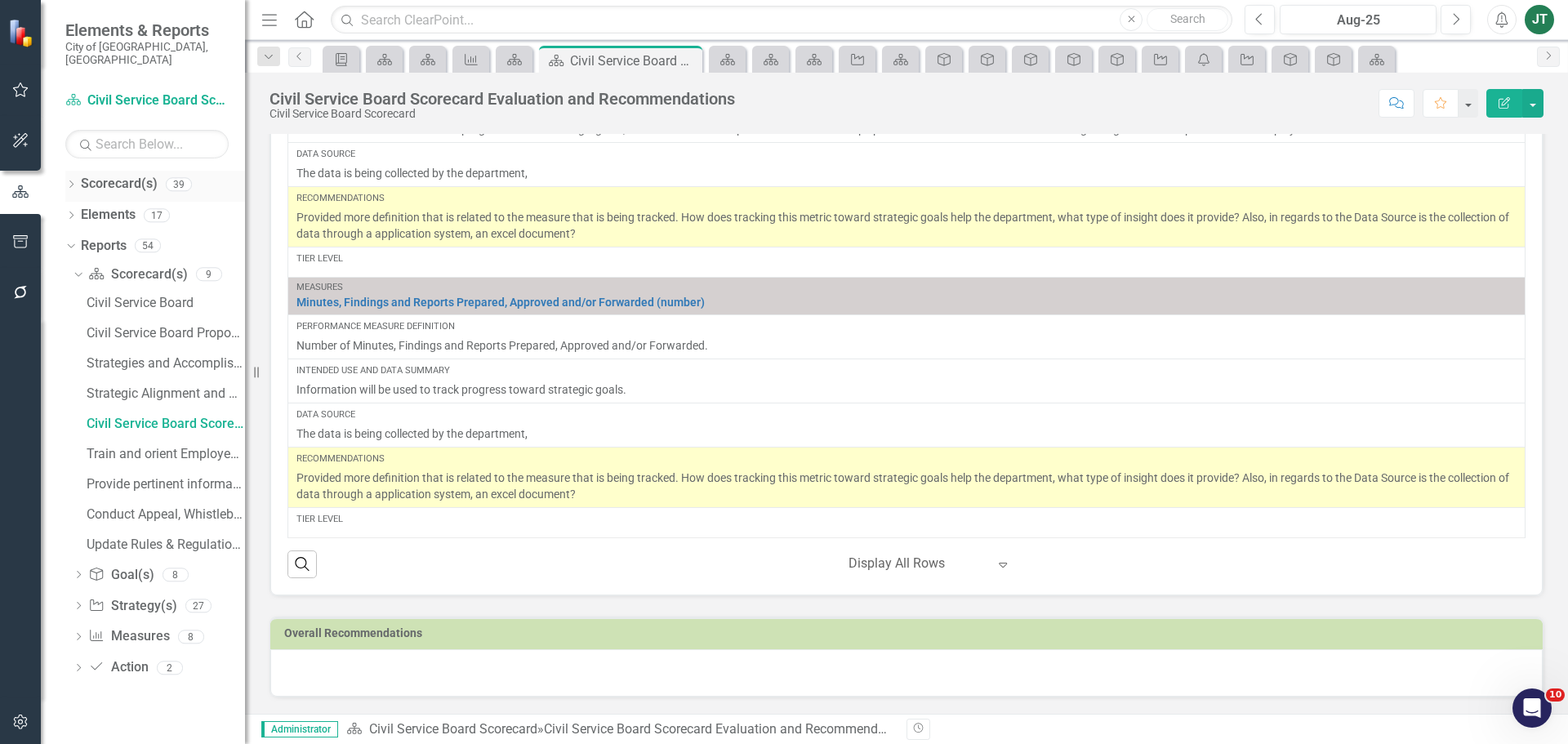
click at [73, 181] on icon at bounding box center [71, 184] width 4 height 7
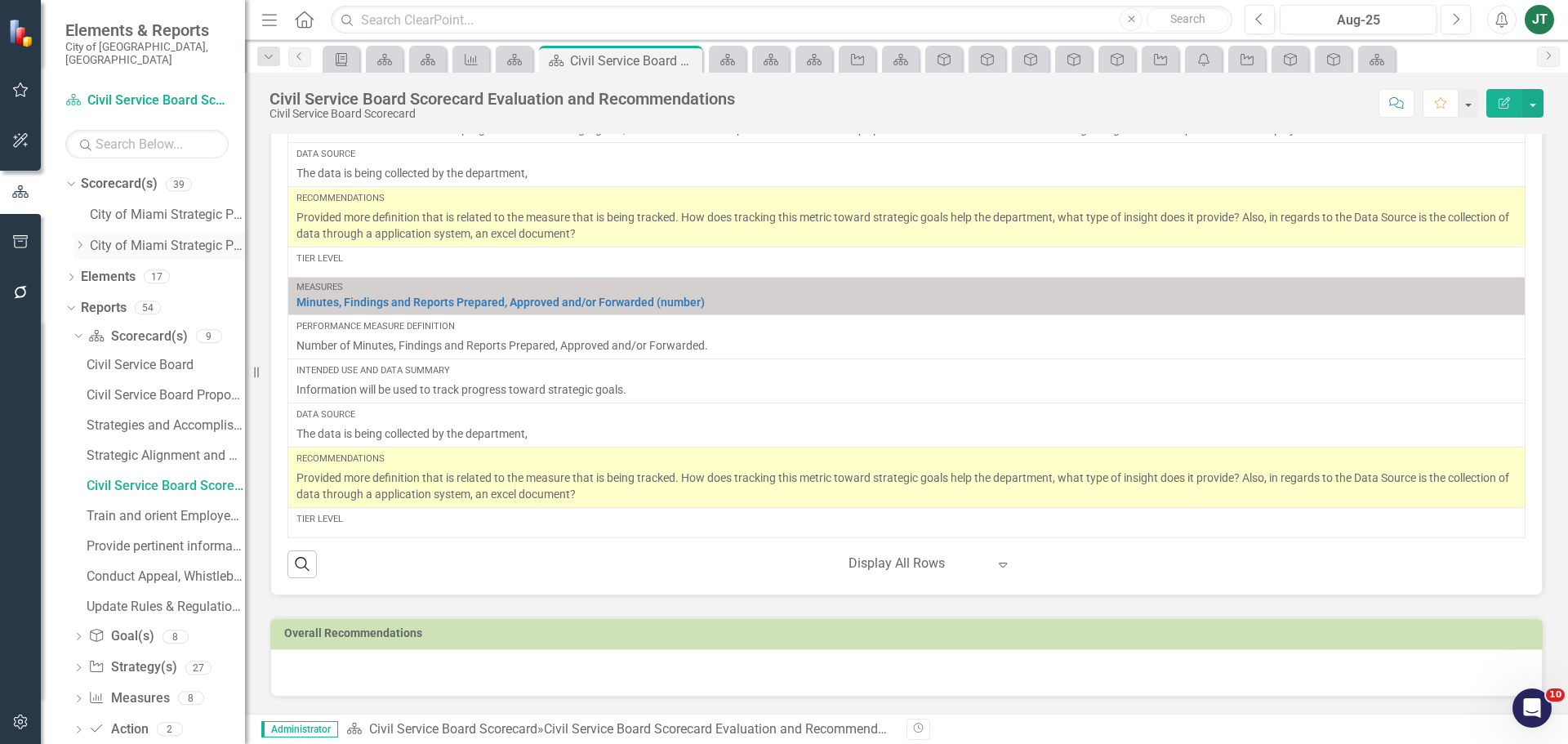
click at [83, 241] on icon at bounding box center [80, 245] width 4 height 8
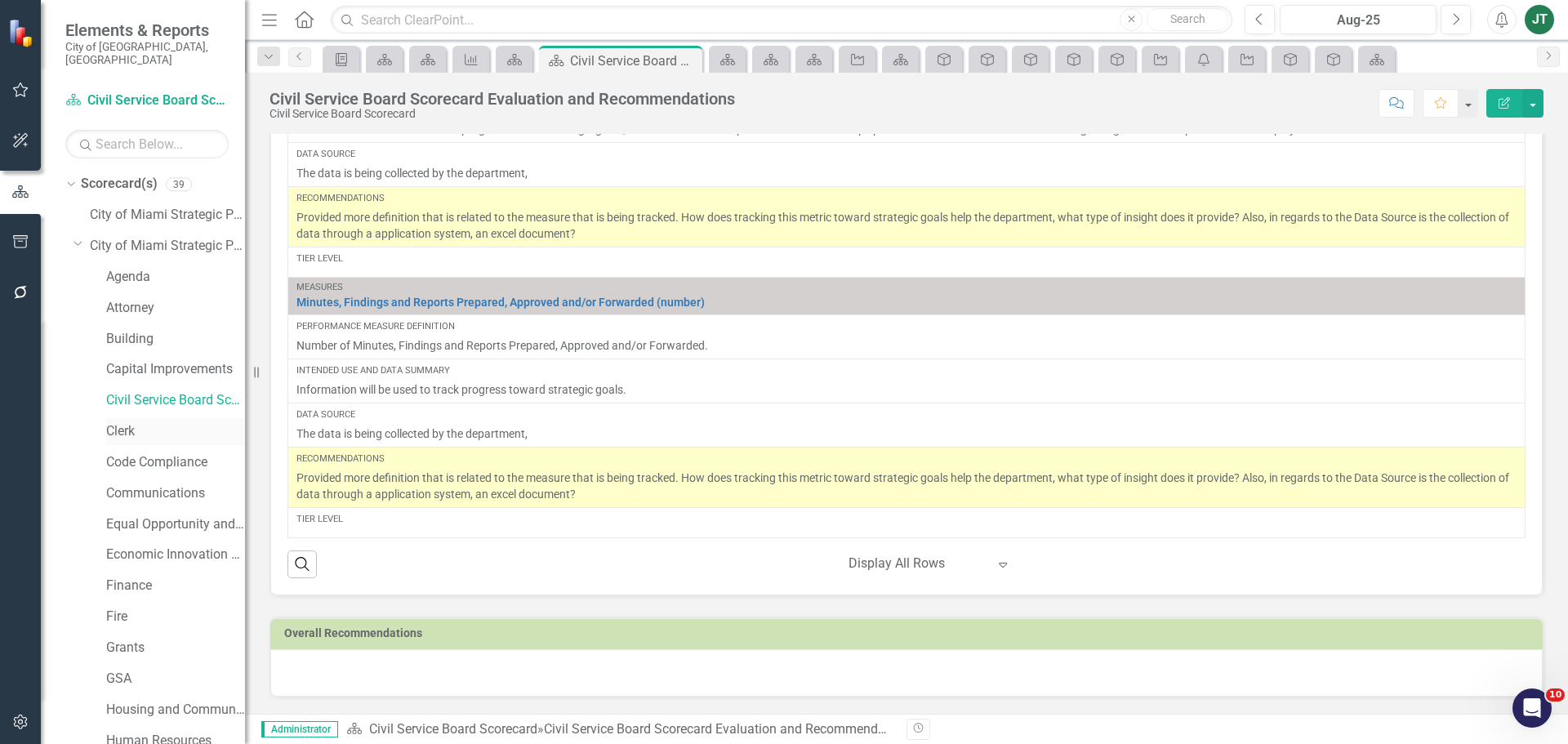
click at [122, 423] on link "Clerk" at bounding box center [176, 431] width 139 height 19
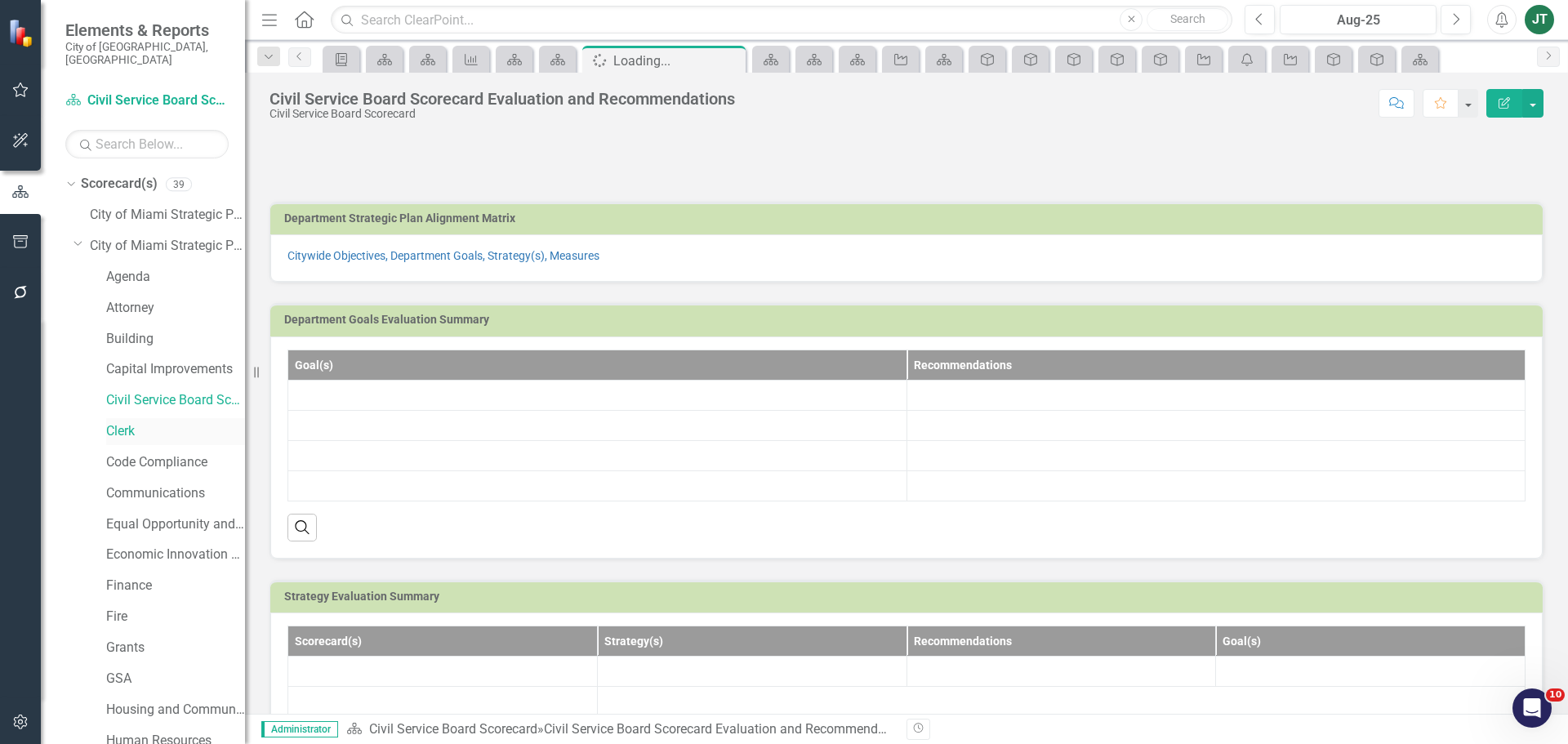
click at [124, 422] on link "Clerk" at bounding box center [176, 431] width 139 height 19
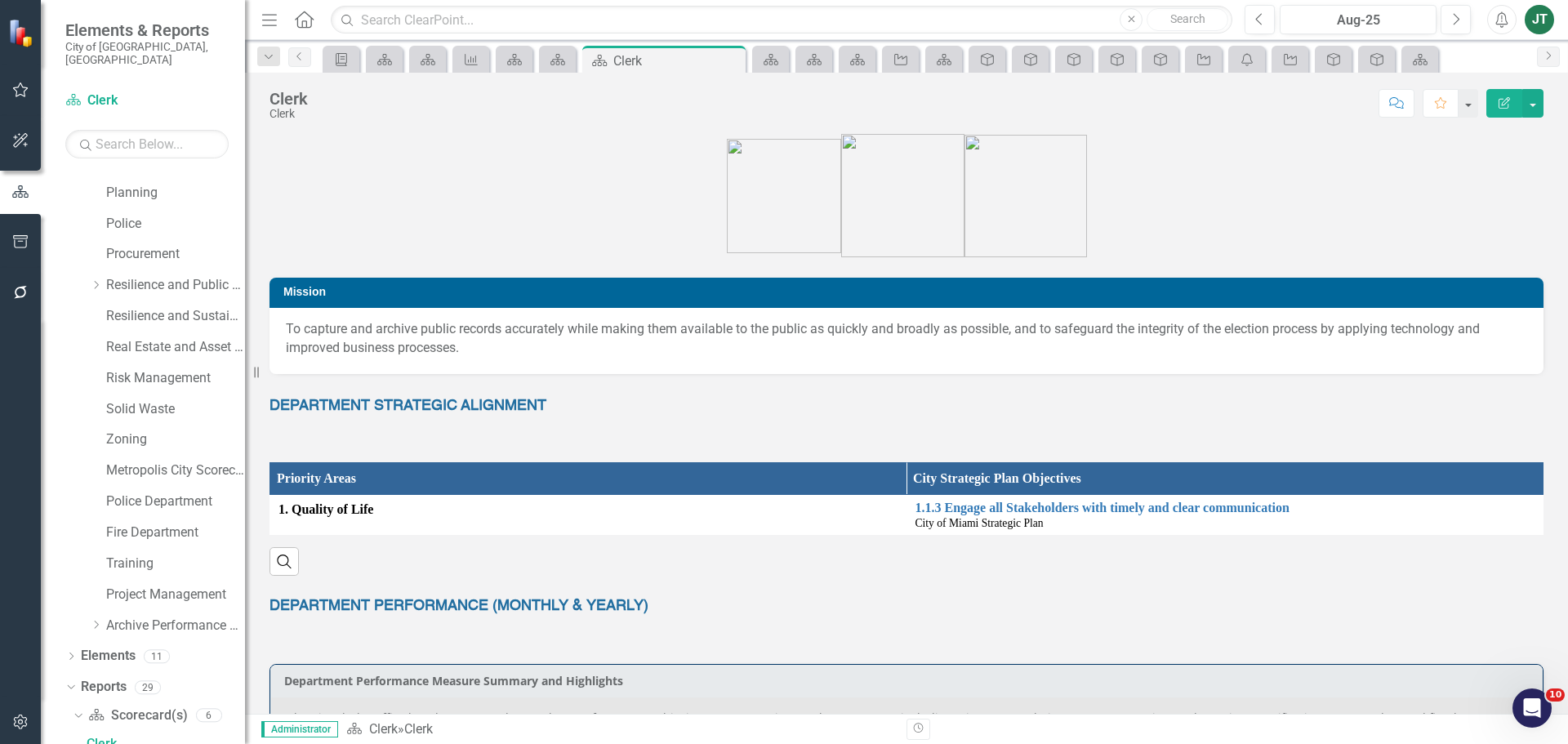
scroll to position [82, 0]
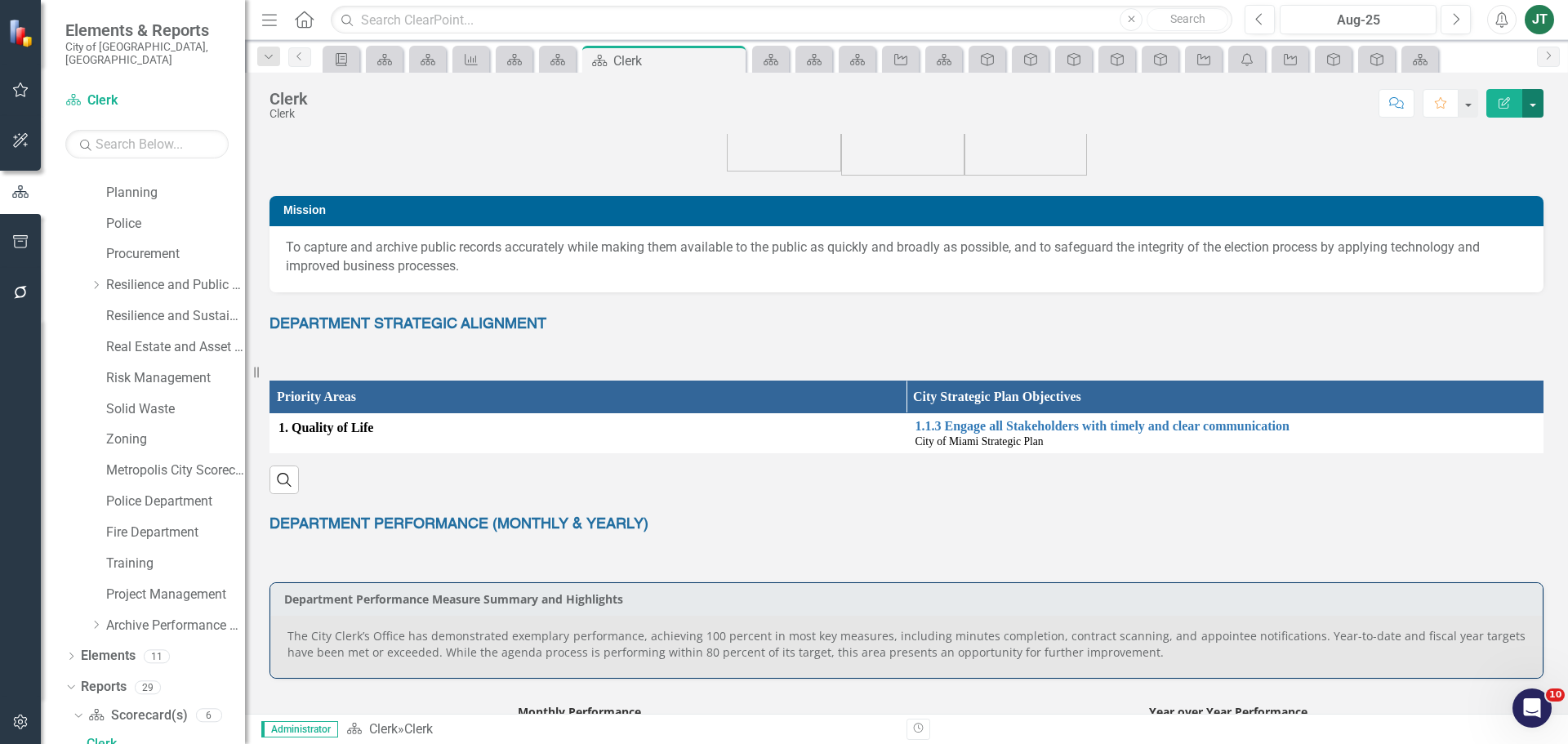
click at [1525, 99] on button "button" at bounding box center [1533, 103] width 21 height 29
click at [1490, 161] on link "Edit Report Edit Layout" at bounding box center [1473, 163] width 138 height 31
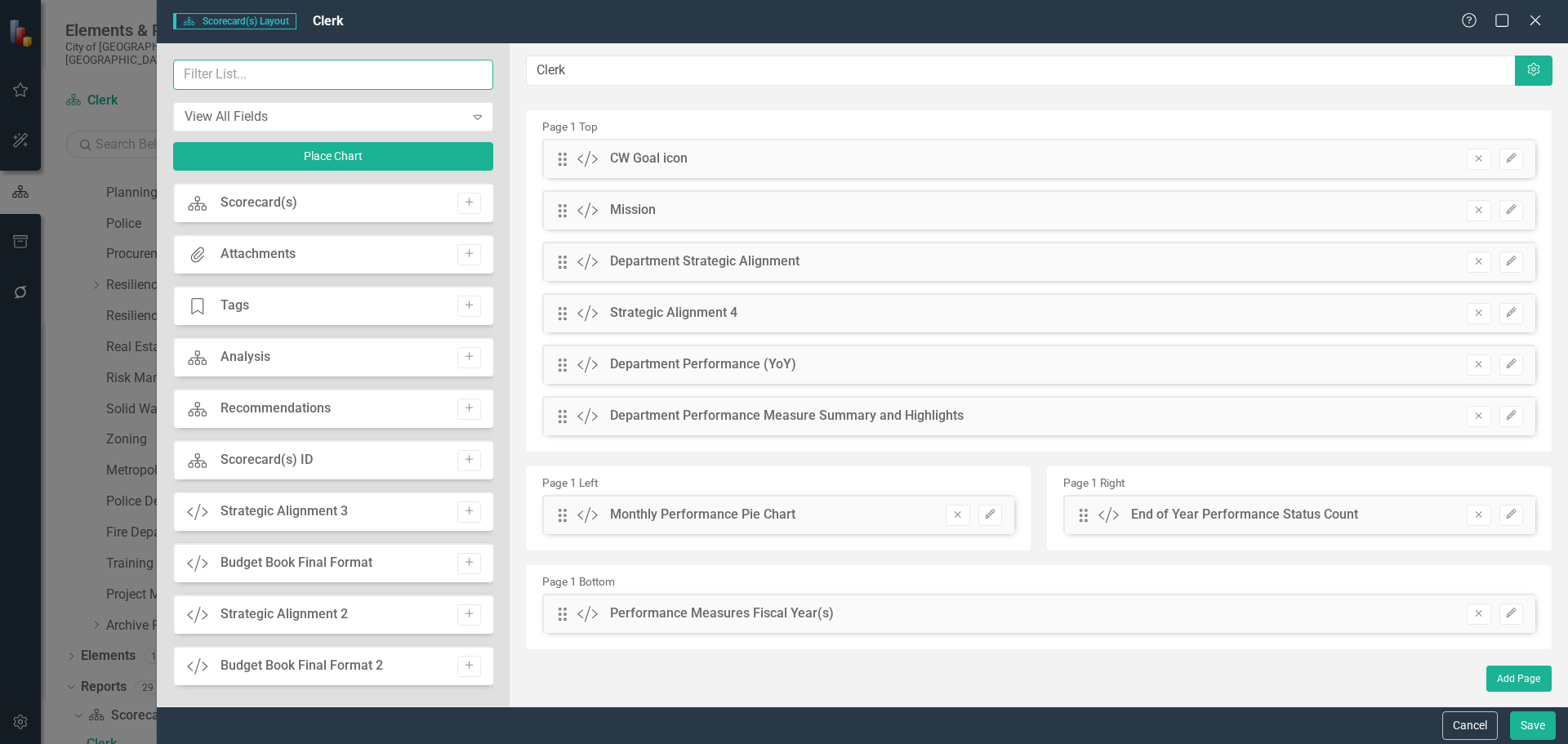
click at [313, 78] on input "text" at bounding box center [334, 74] width 320 height 31
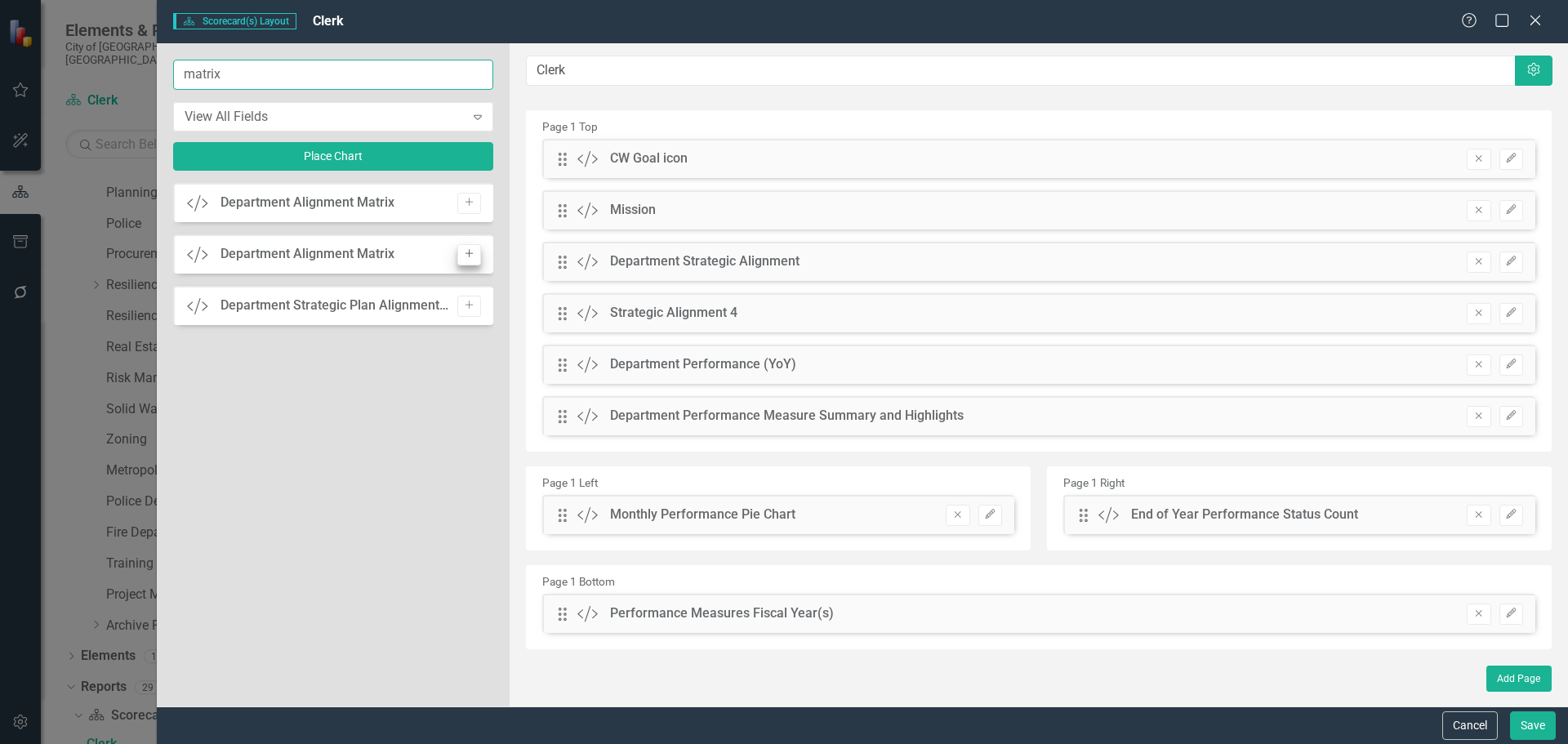
type input "matrix"
click at [463, 254] on icon "Add" at bounding box center [469, 254] width 12 height 10
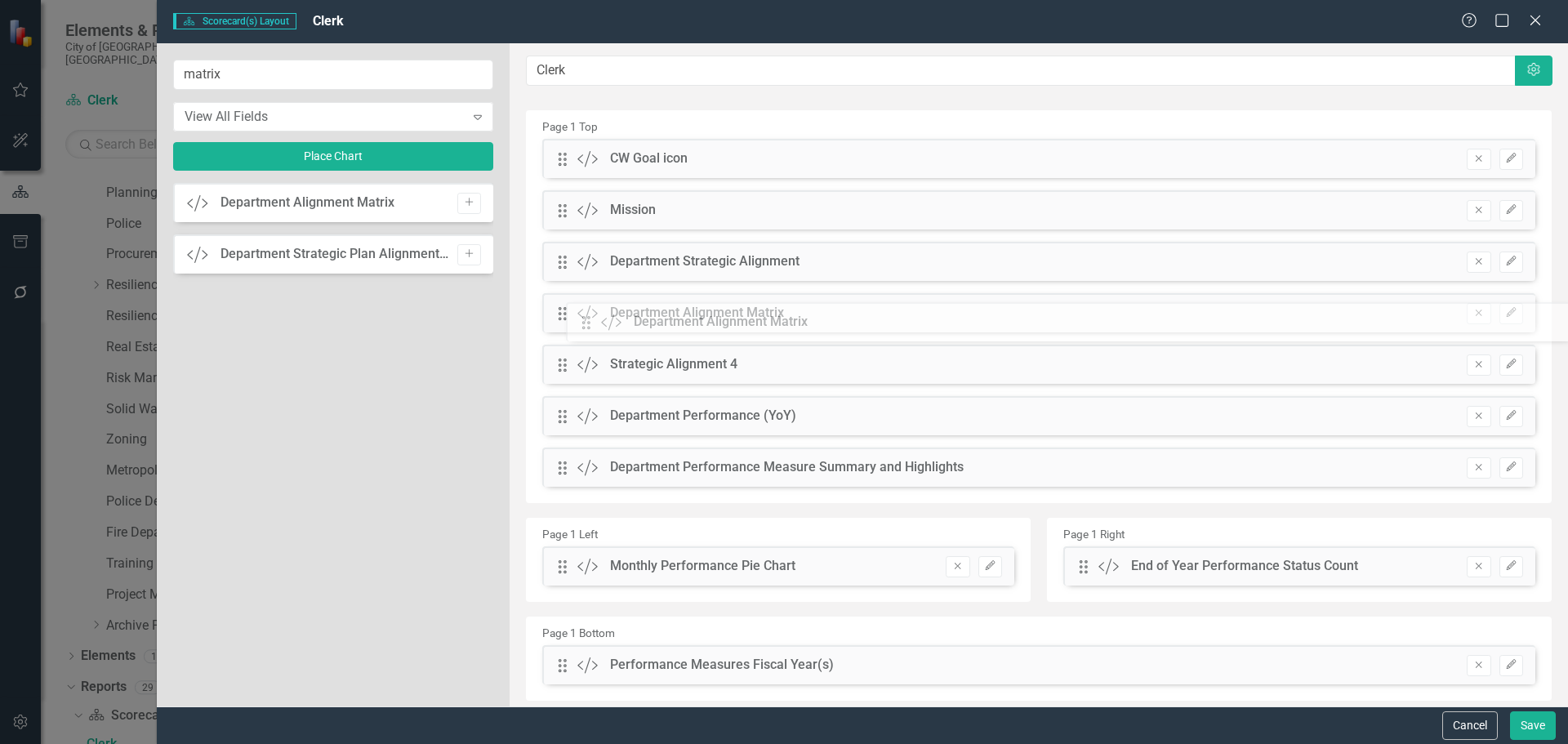
drag, startPoint x: 561, startPoint y: 157, endPoint x: 597, endPoint y: 320, distance: 166.9
click at [1519, 722] on button "Save" at bounding box center [1532, 725] width 45 height 29
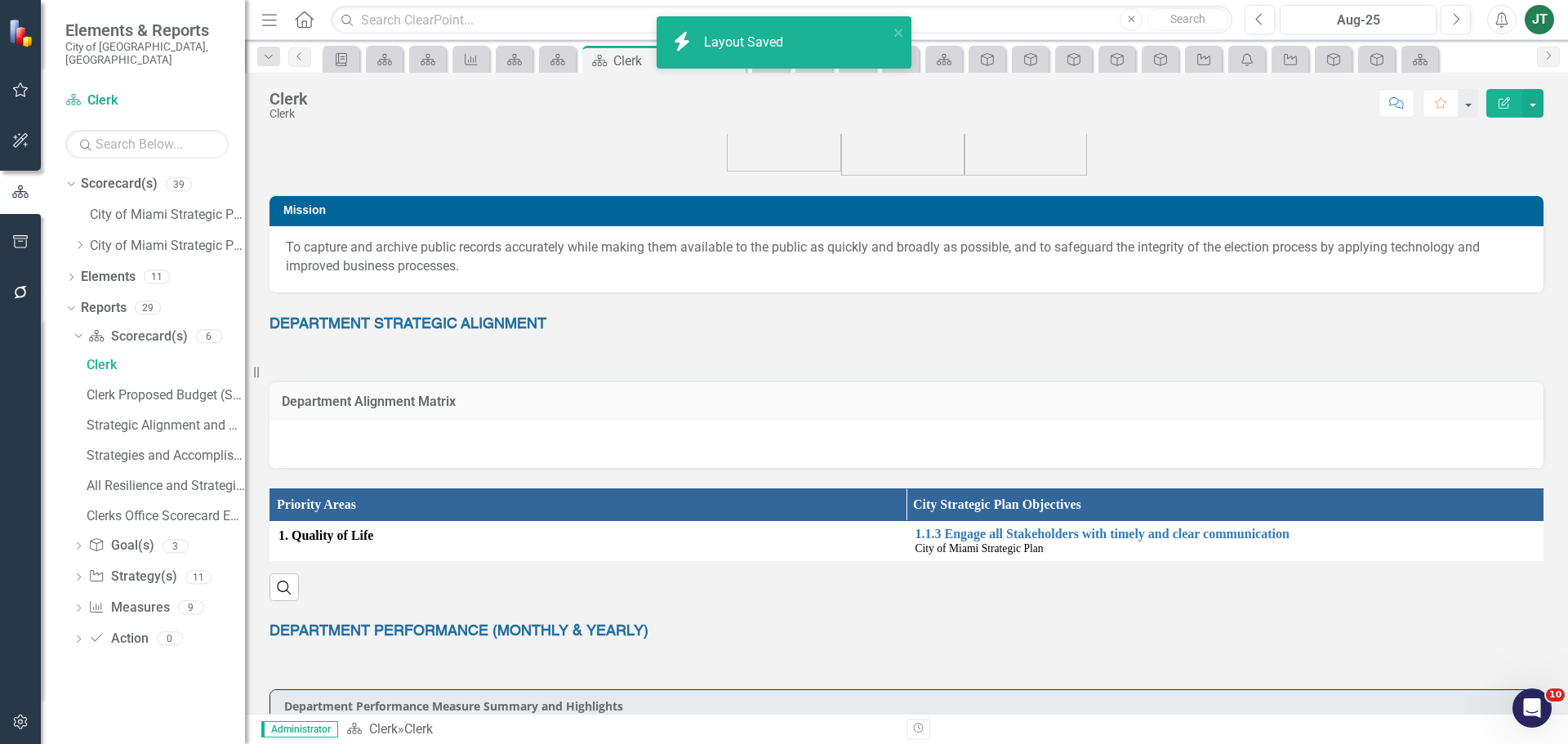
scroll to position [0, 0]
click at [630, 410] on td "Department Alignment Matrix" at bounding box center [906, 404] width 1249 height 21
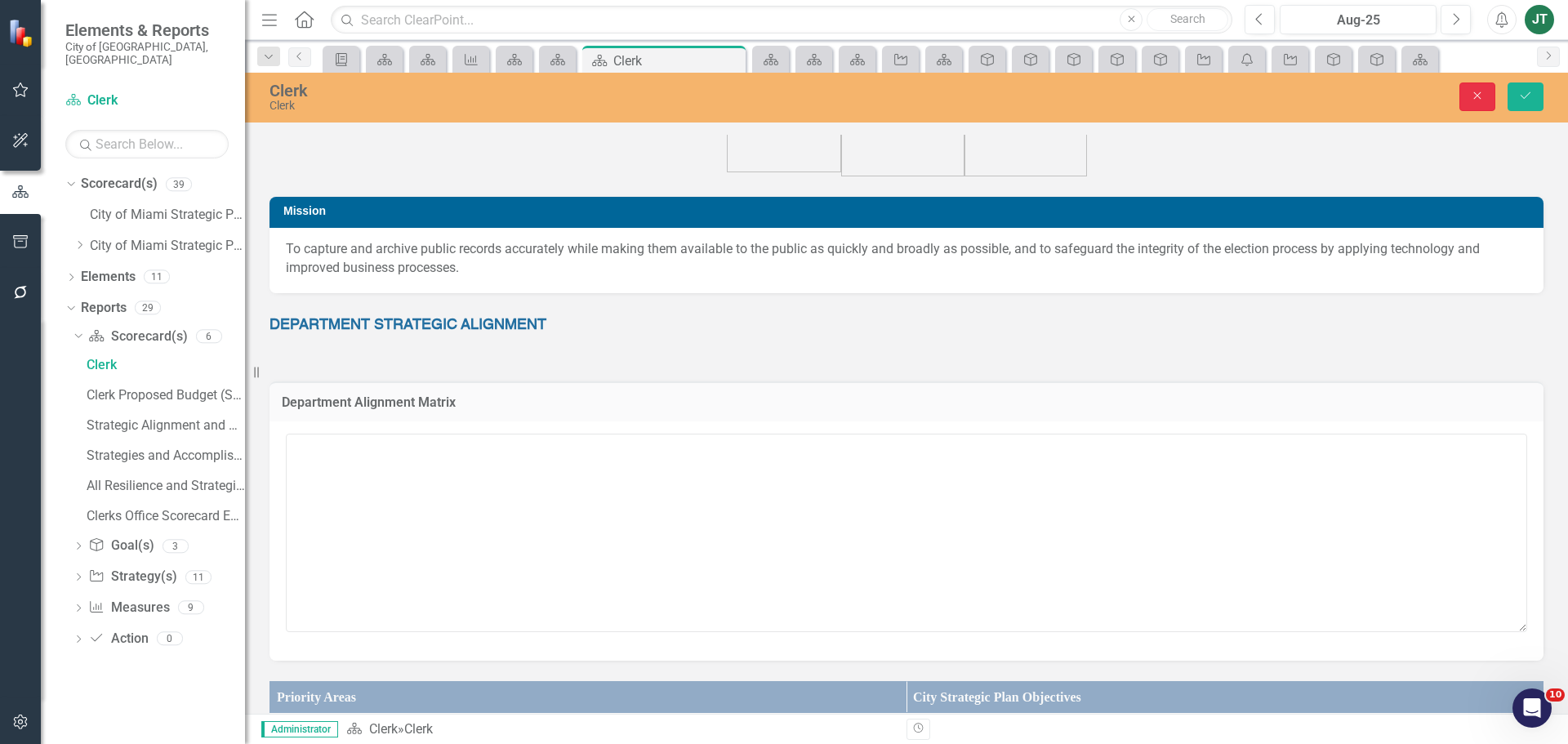
click at [1488, 100] on button "Close" at bounding box center [1477, 97] width 36 height 29
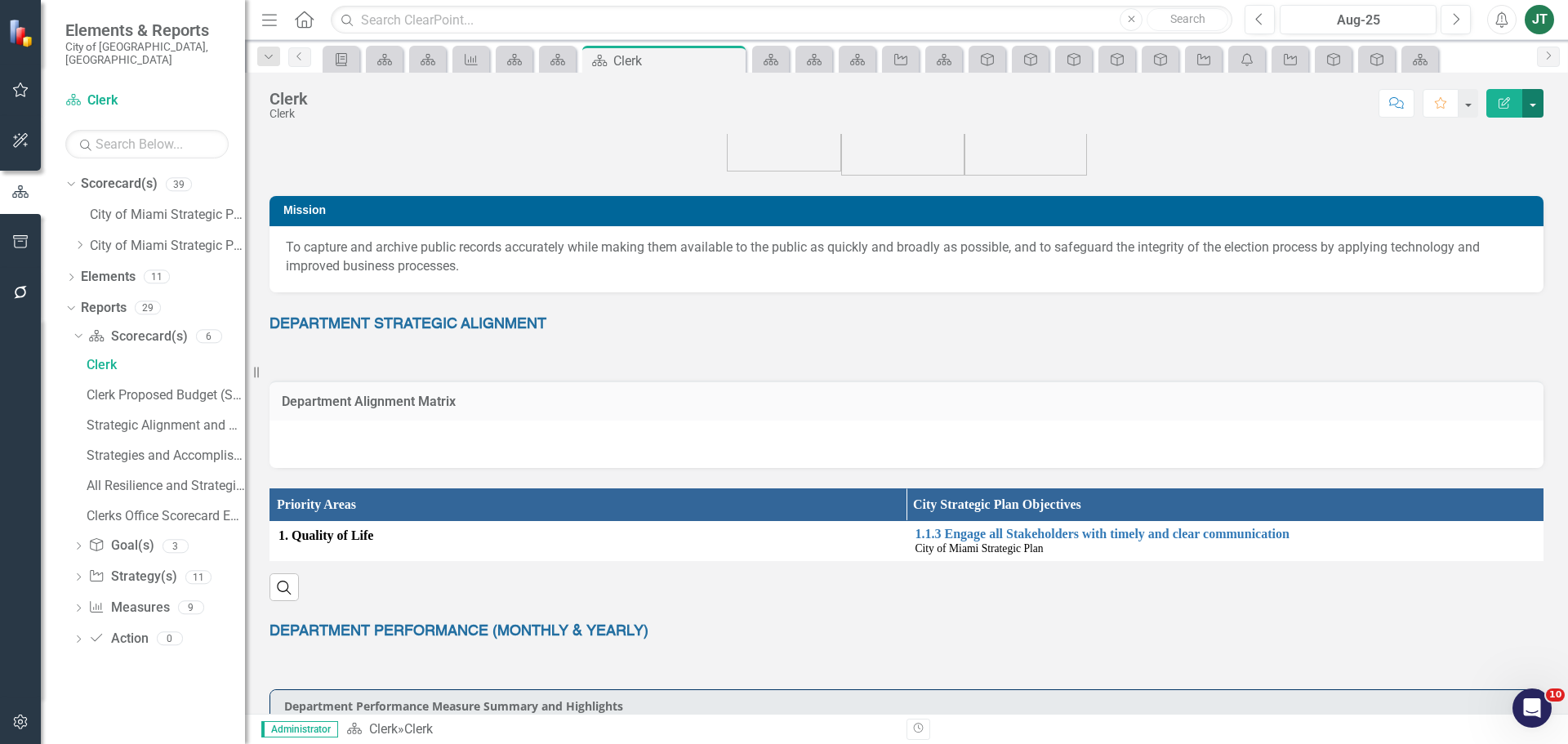
click at [1528, 93] on button "button" at bounding box center [1533, 103] width 21 height 29
click at [1485, 154] on link "Edit Report Edit Layout" at bounding box center [1473, 163] width 138 height 31
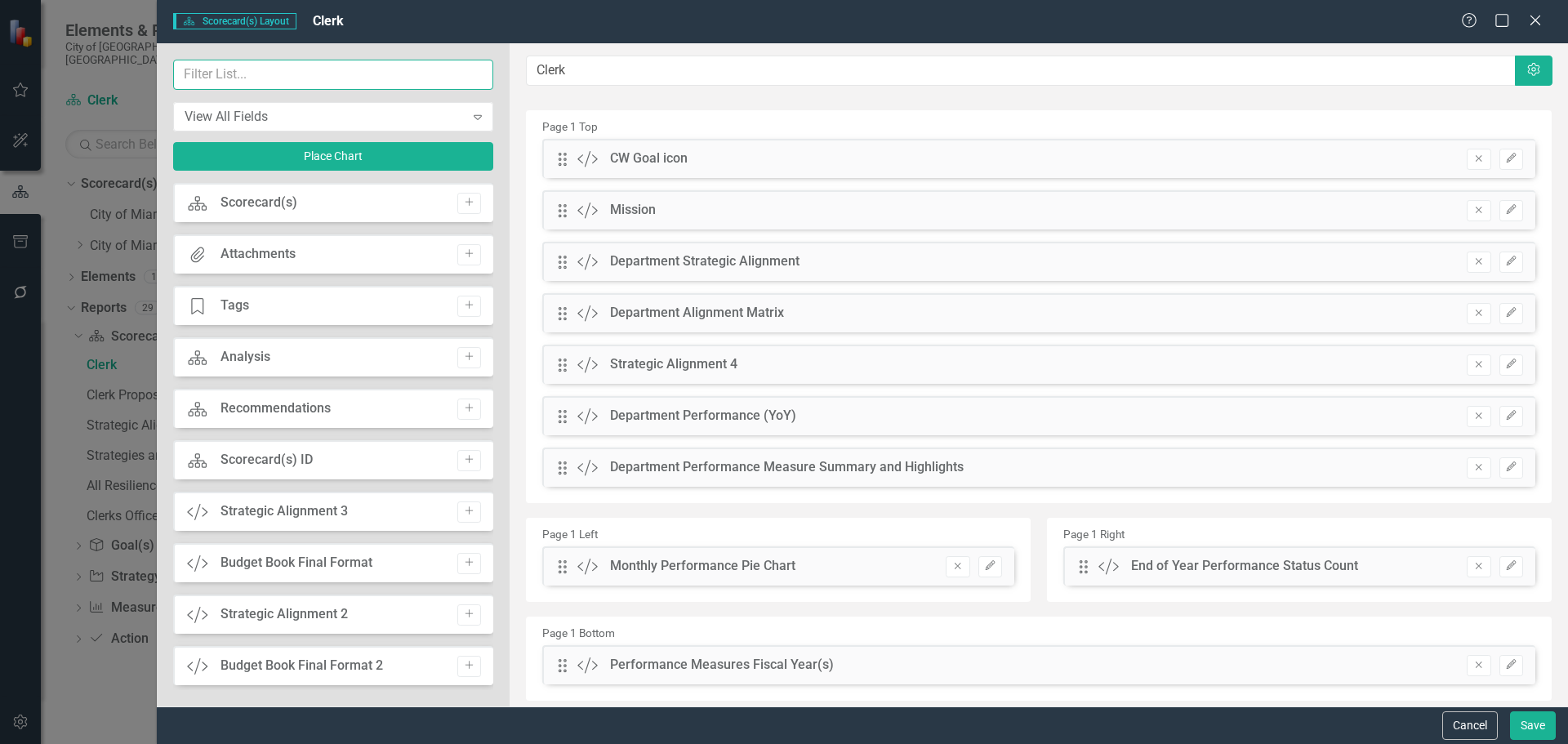
click at [259, 66] on input "text" at bounding box center [334, 74] width 320 height 31
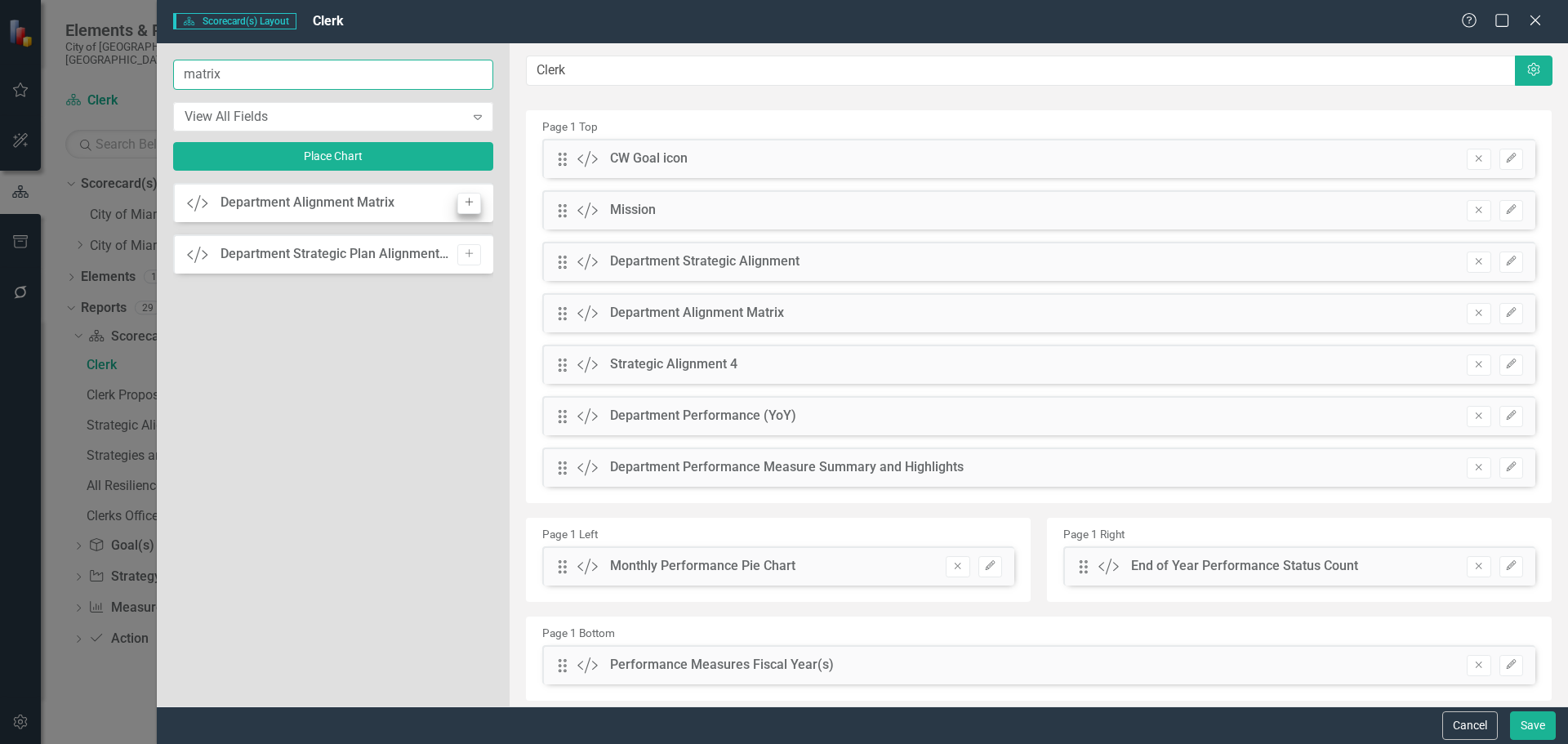
type input "matrix"
click at [472, 197] on icon "Add" at bounding box center [469, 202] width 12 height 10
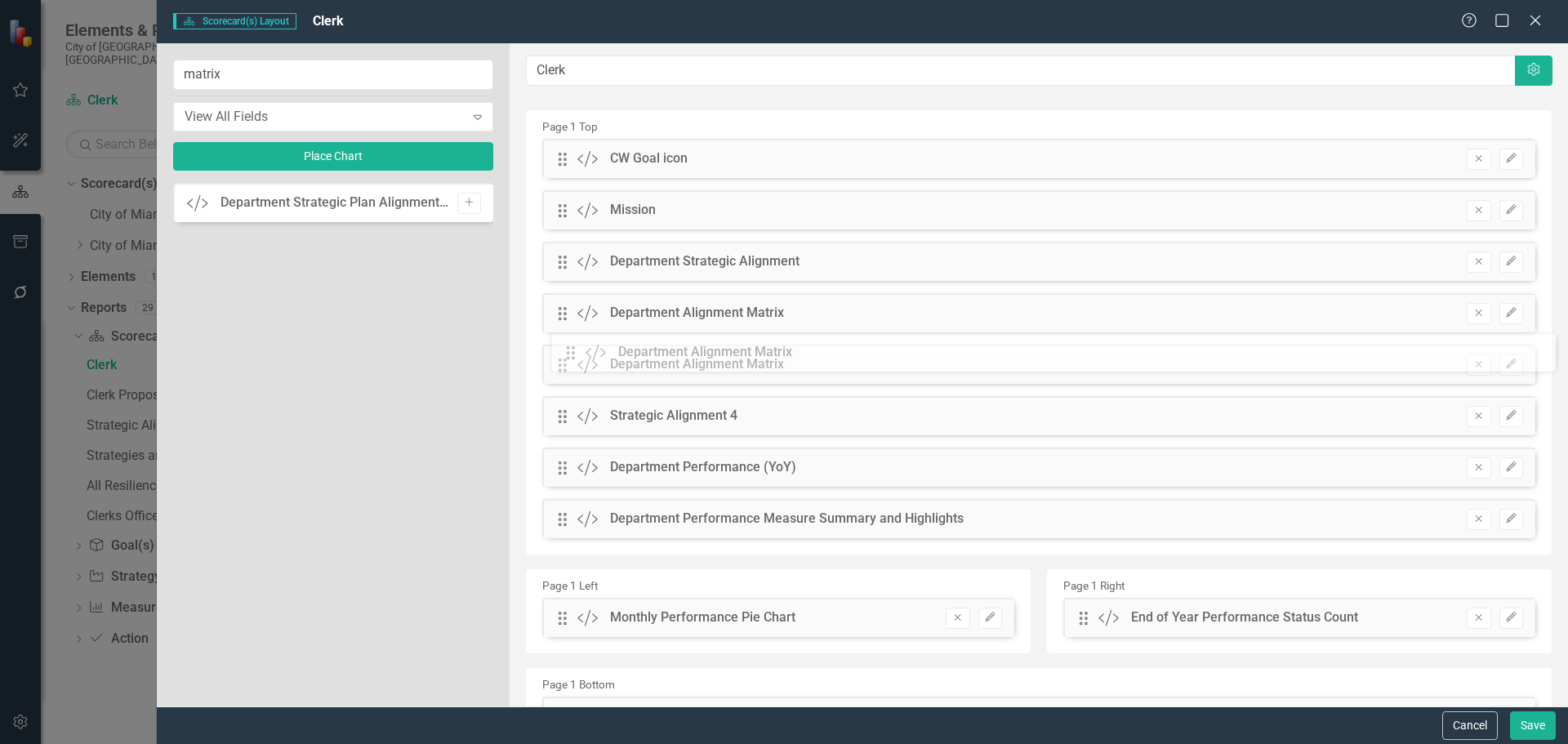
drag, startPoint x: 562, startPoint y: 164, endPoint x: 583, endPoint y: 358, distance: 195.1
click at [1532, 721] on button "Save" at bounding box center [1532, 725] width 45 height 29
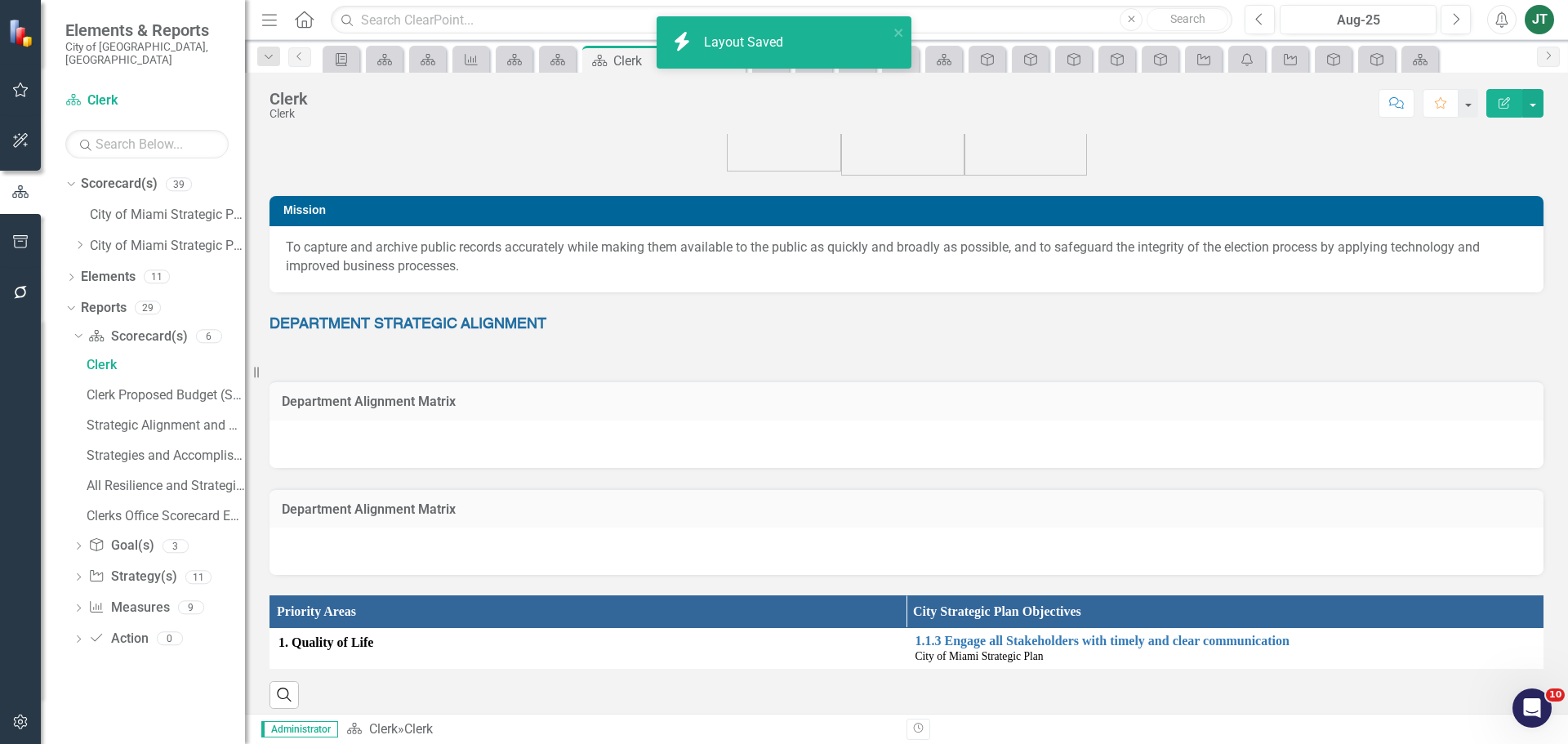
click at [435, 410] on td "Department Alignment Matrix" at bounding box center [906, 404] width 1249 height 21
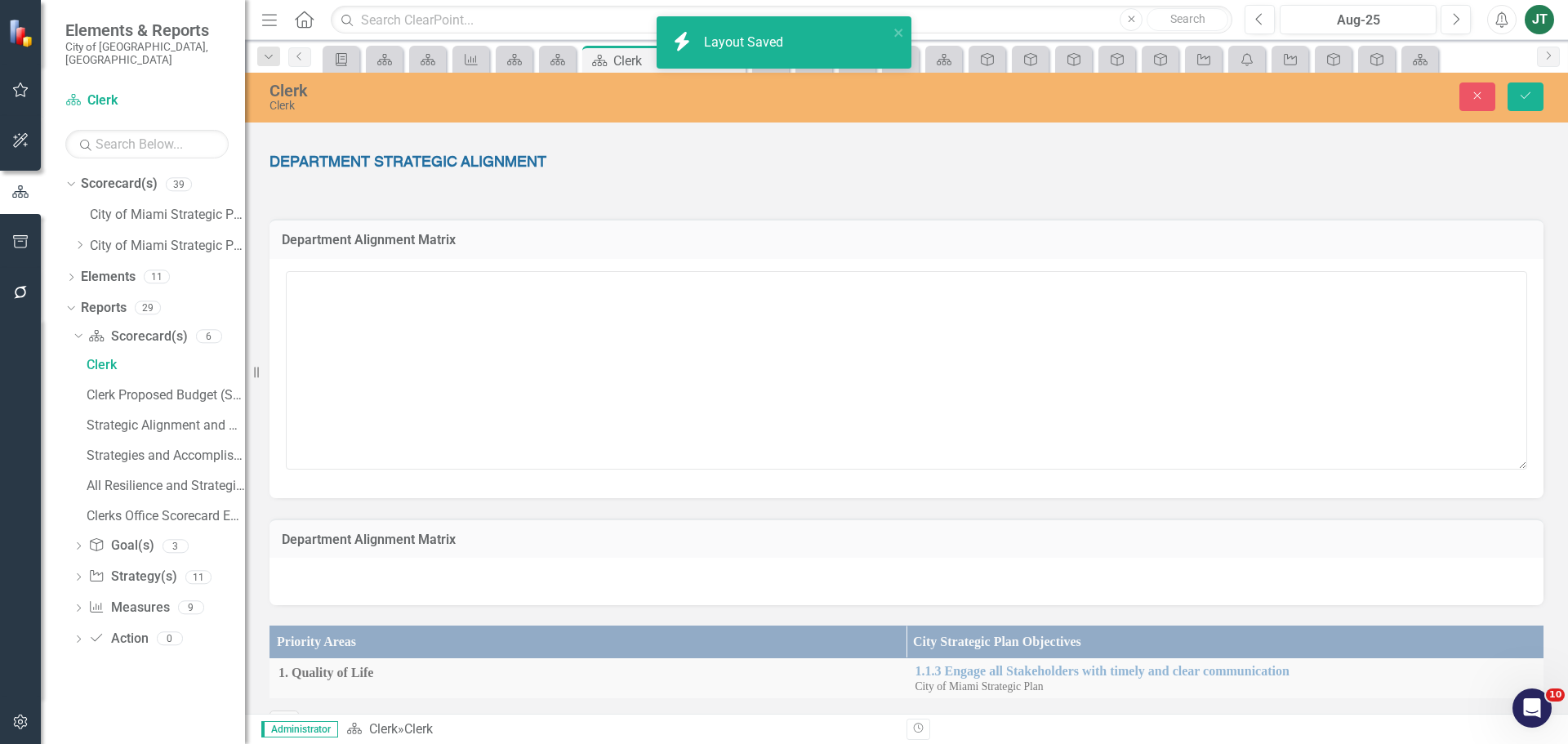
scroll to position [245, 0]
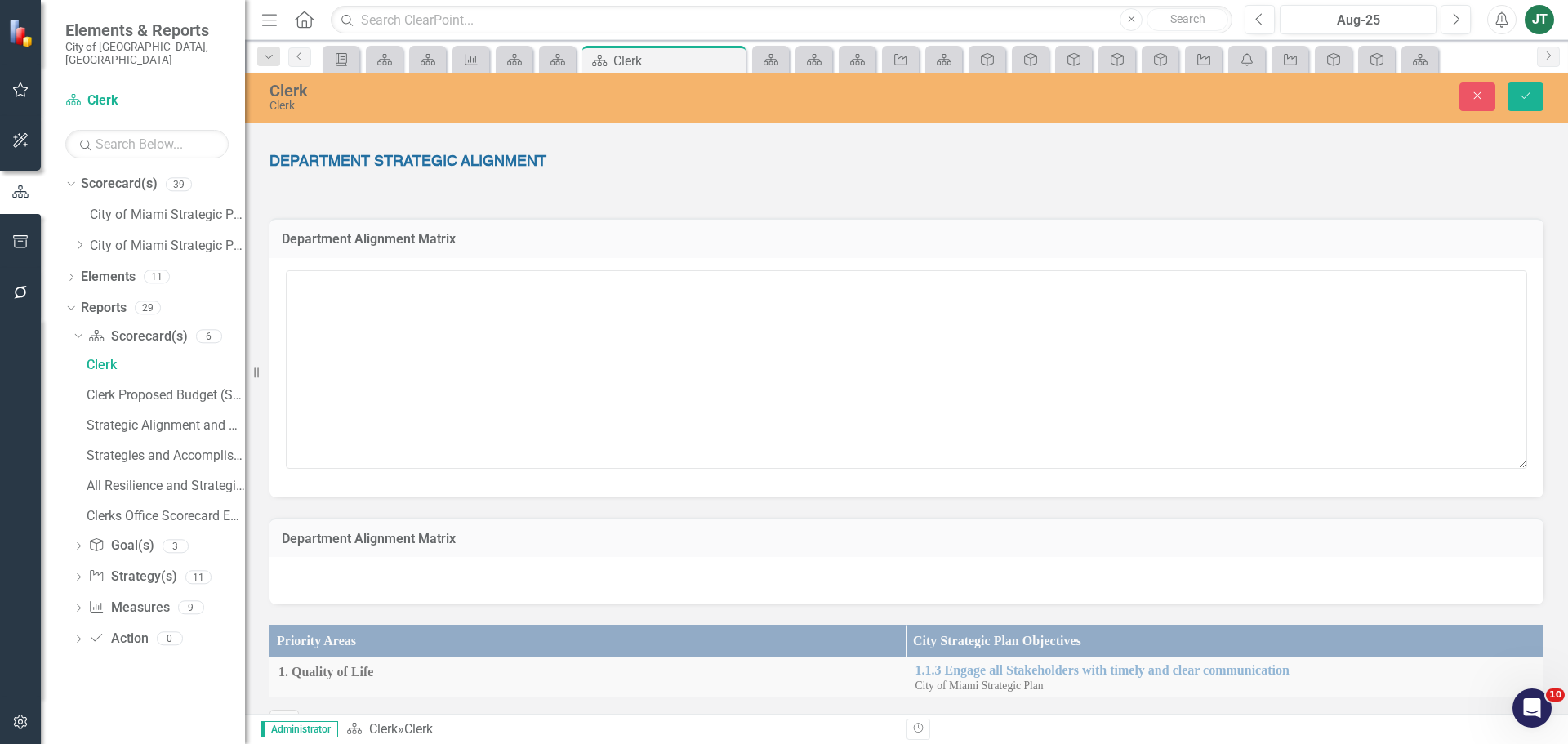
click at [483, 537] on h3 "Department Alignment Matrix" at bounding box center [906, 539] width 1249 height 15
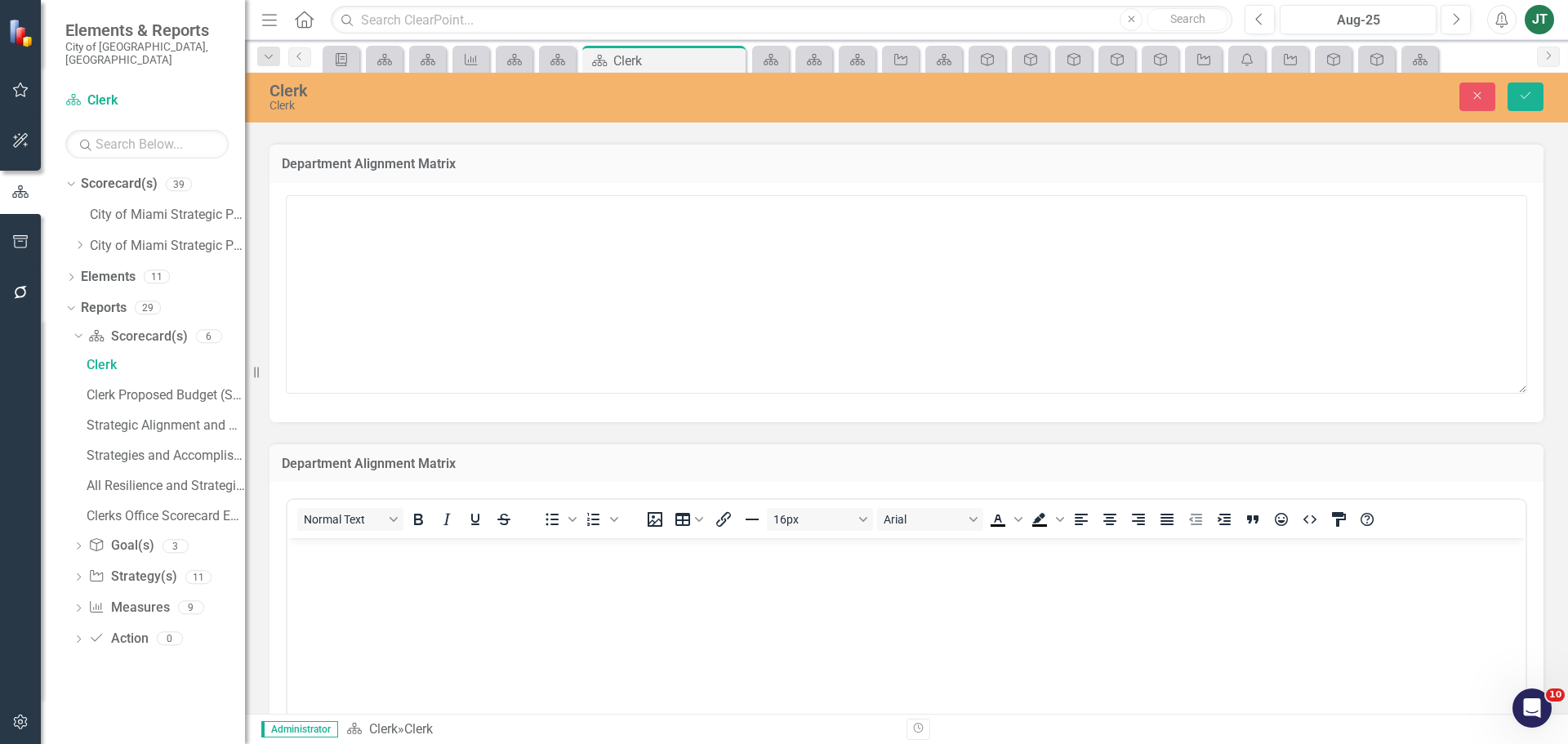
scroll to position [571, 0]
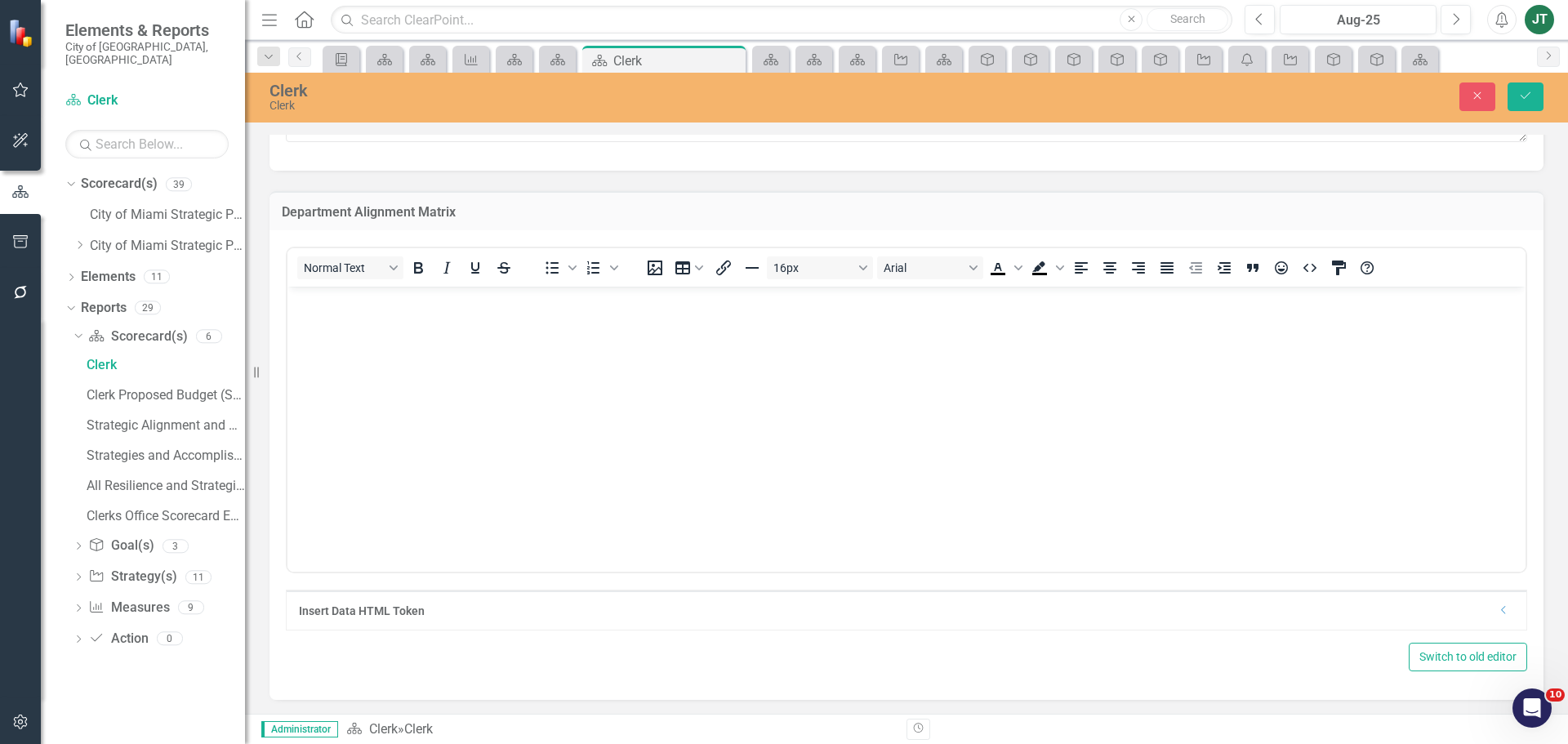
click at [1498, 613] on icon "Dropdown" at bounding box center [1504, 610] width 12 height 10
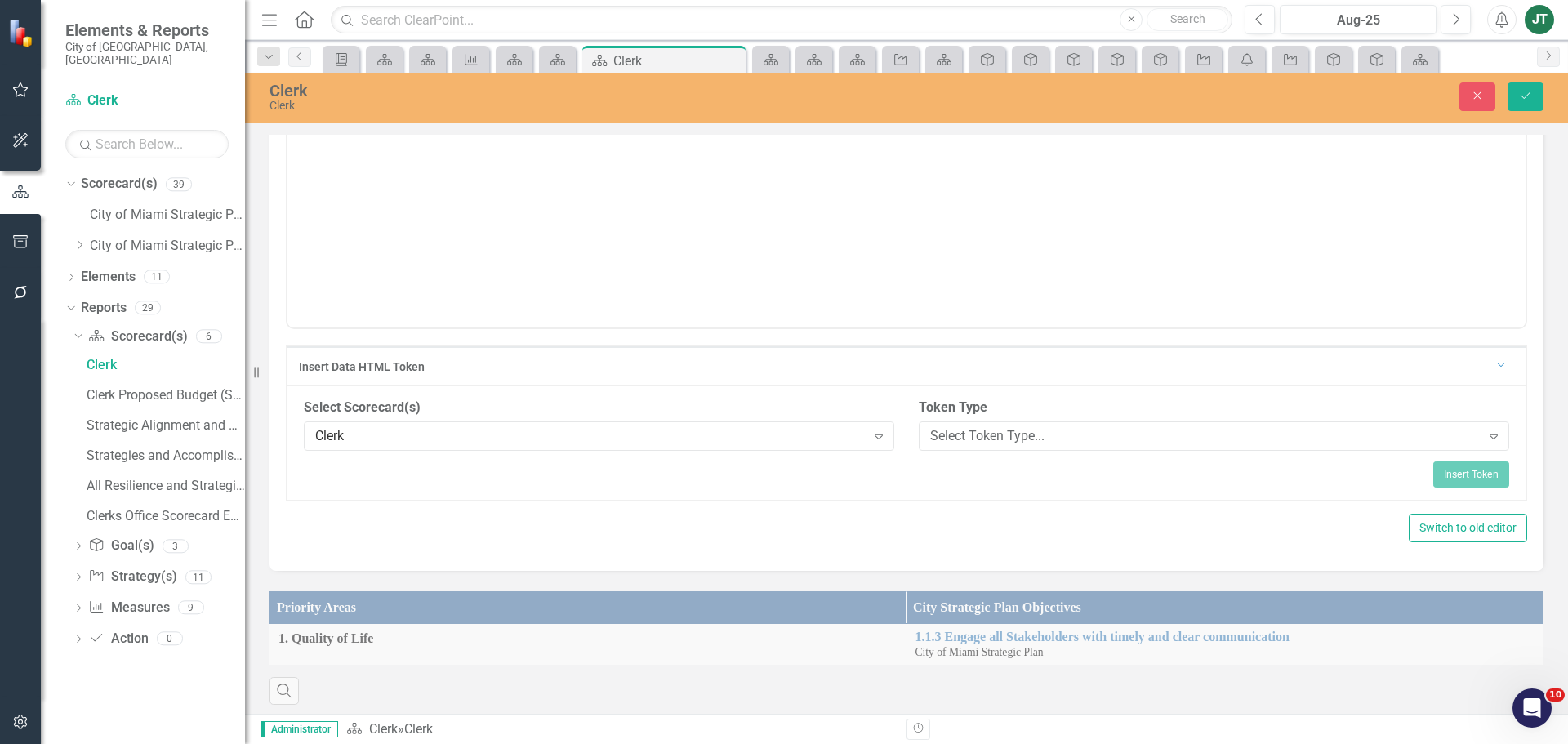
scroll to position [817, 0]
click at [1015, 430] on div "Select Token Type..." at bounding box center [1206, 435] width 551 height 19
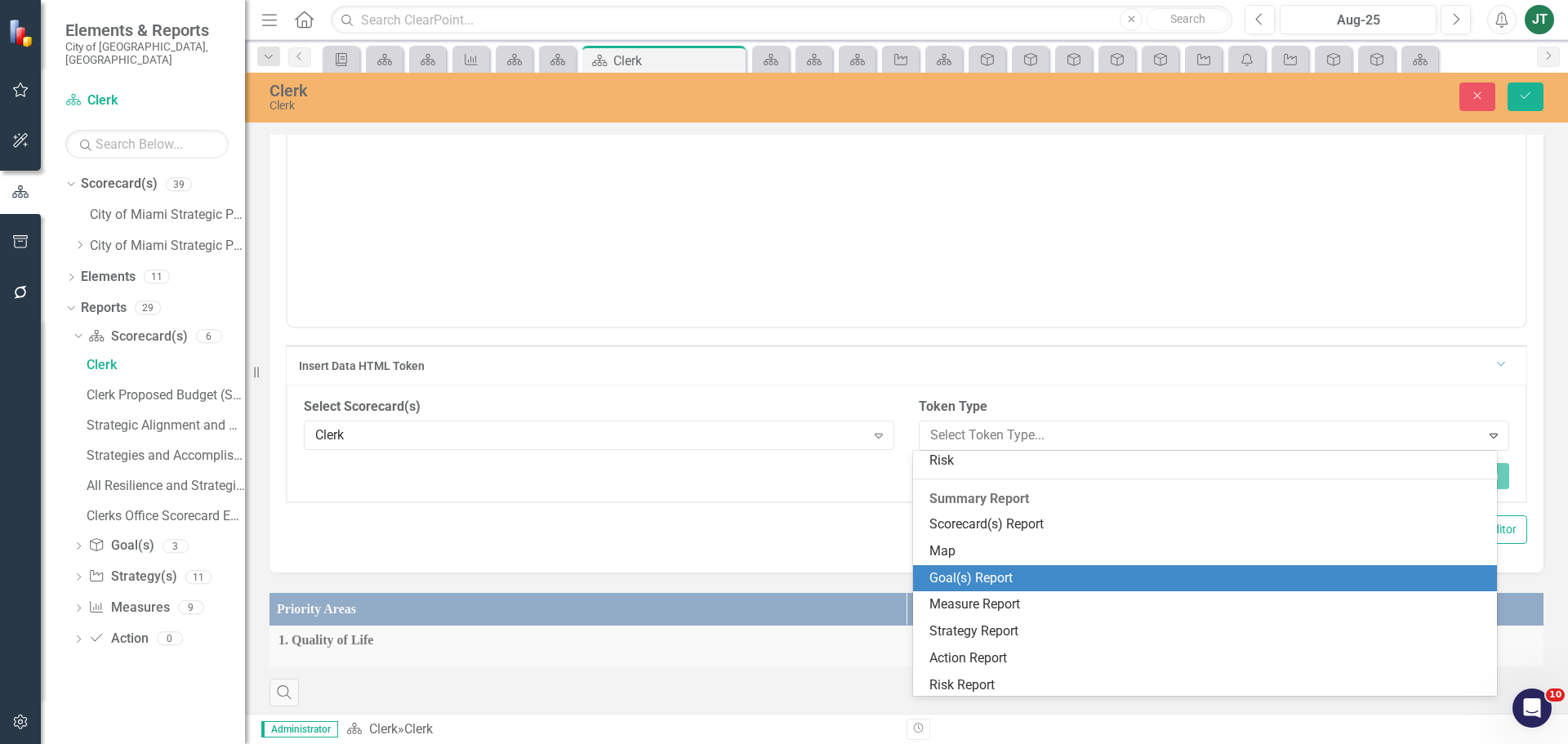
scroll to position [249, 0]
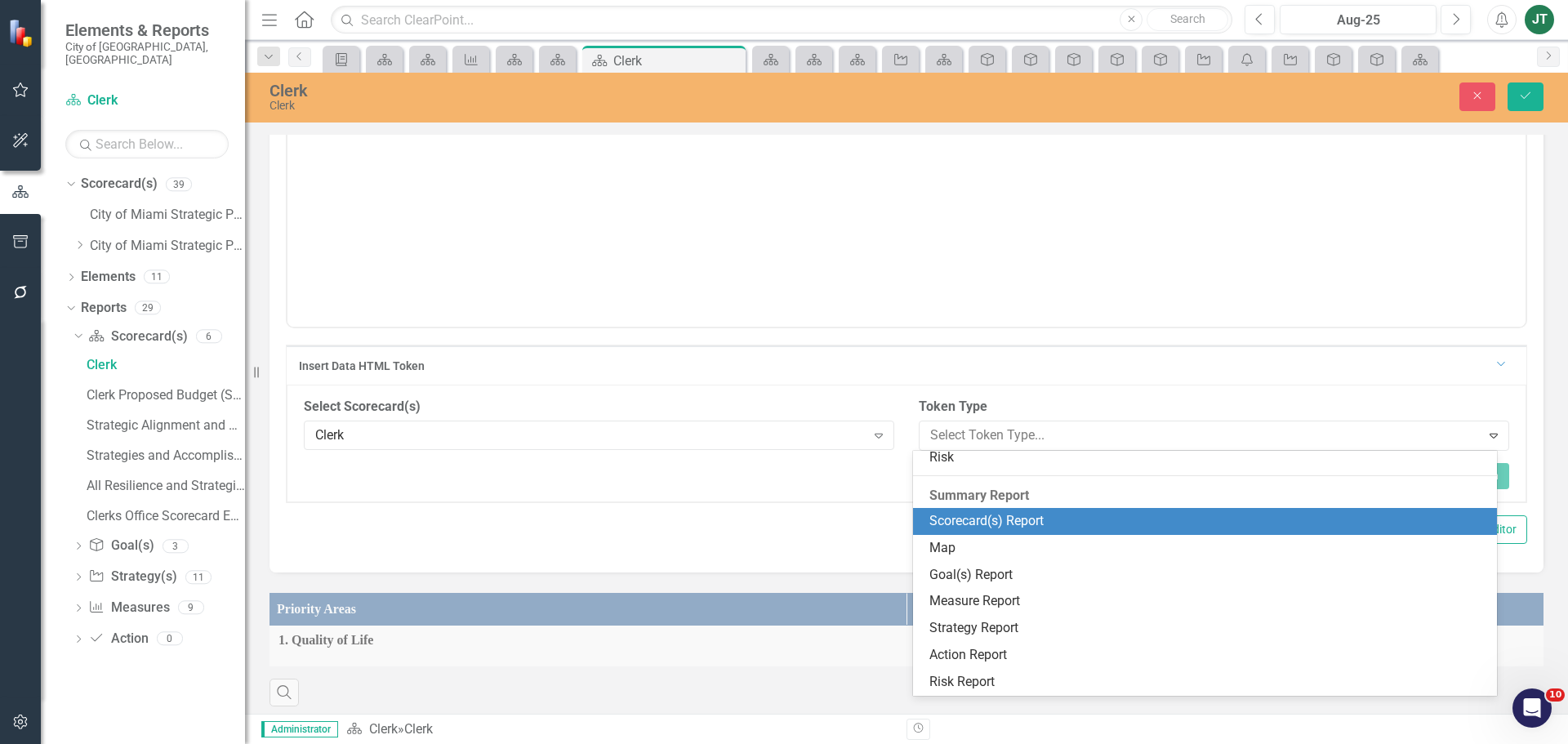
click at [972, 522] on div "Scorecard(s) Report" at bounding box center [1209, 521] width 558 height 19
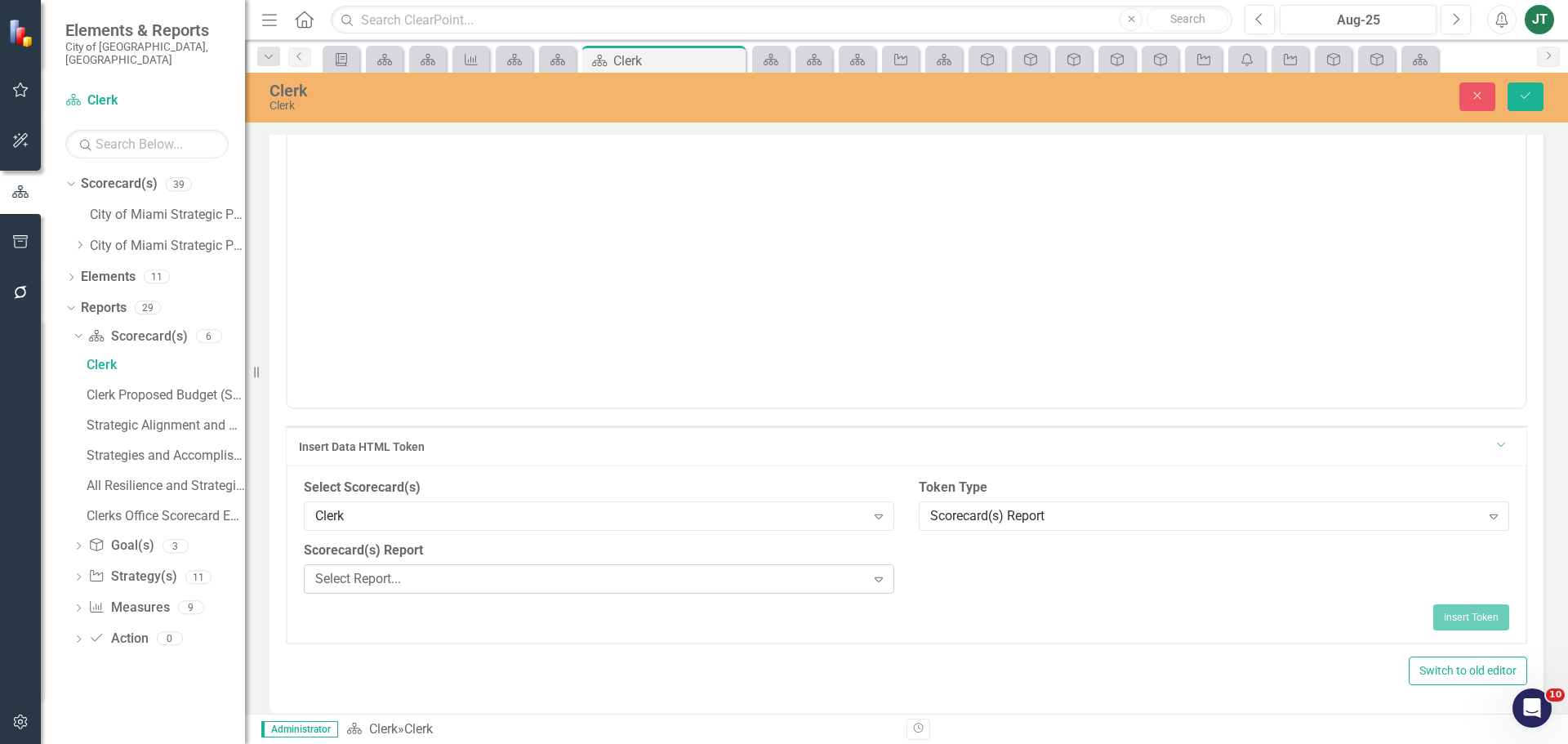
scroll to position [735, 0]
click at [655, 572] on div "Select Report..." at bounding box center [590, 579] width 551 height 19
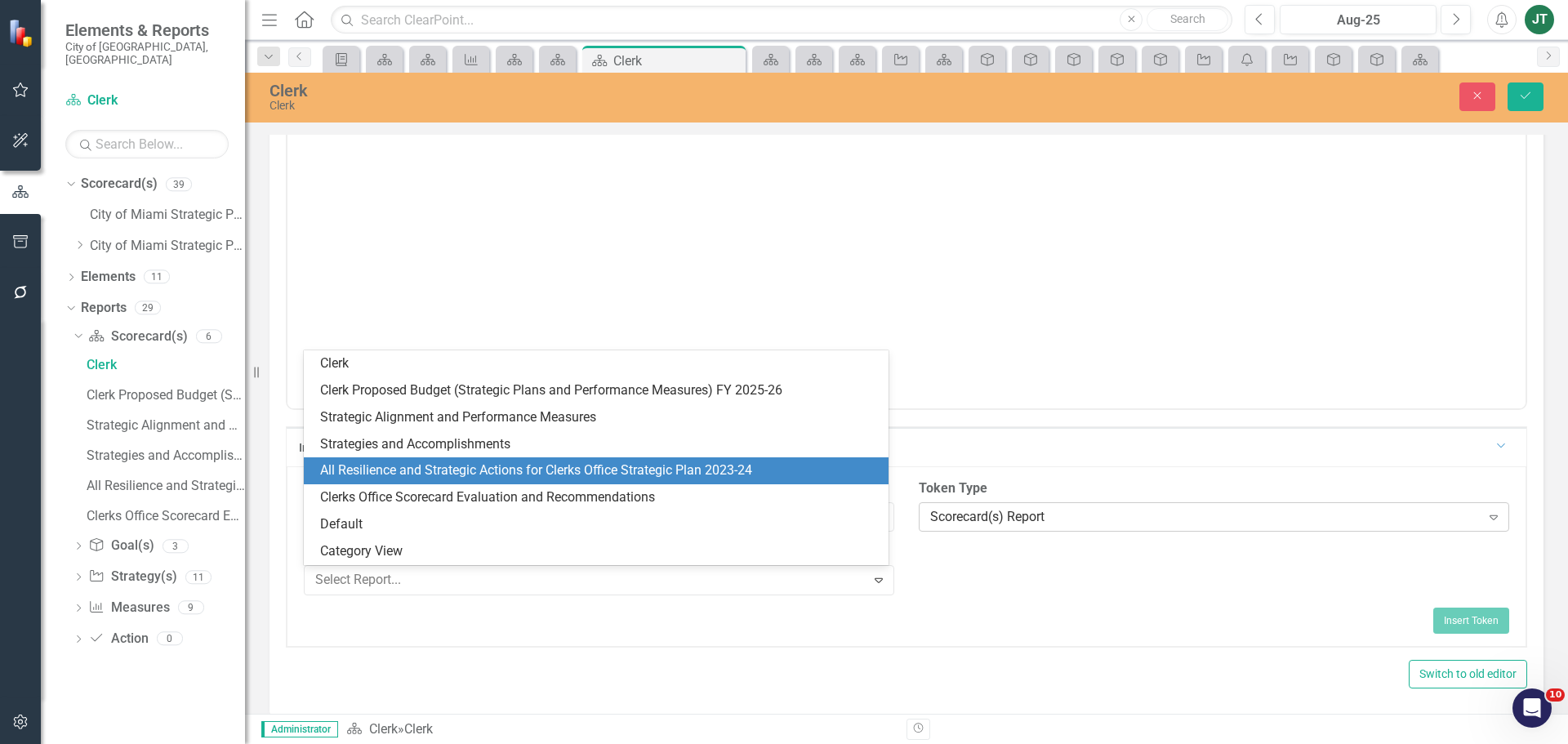
click at [948, 505] on div "Scorecard(s) Report Expand" at bounding box center [1214, 517] width 590 height 30
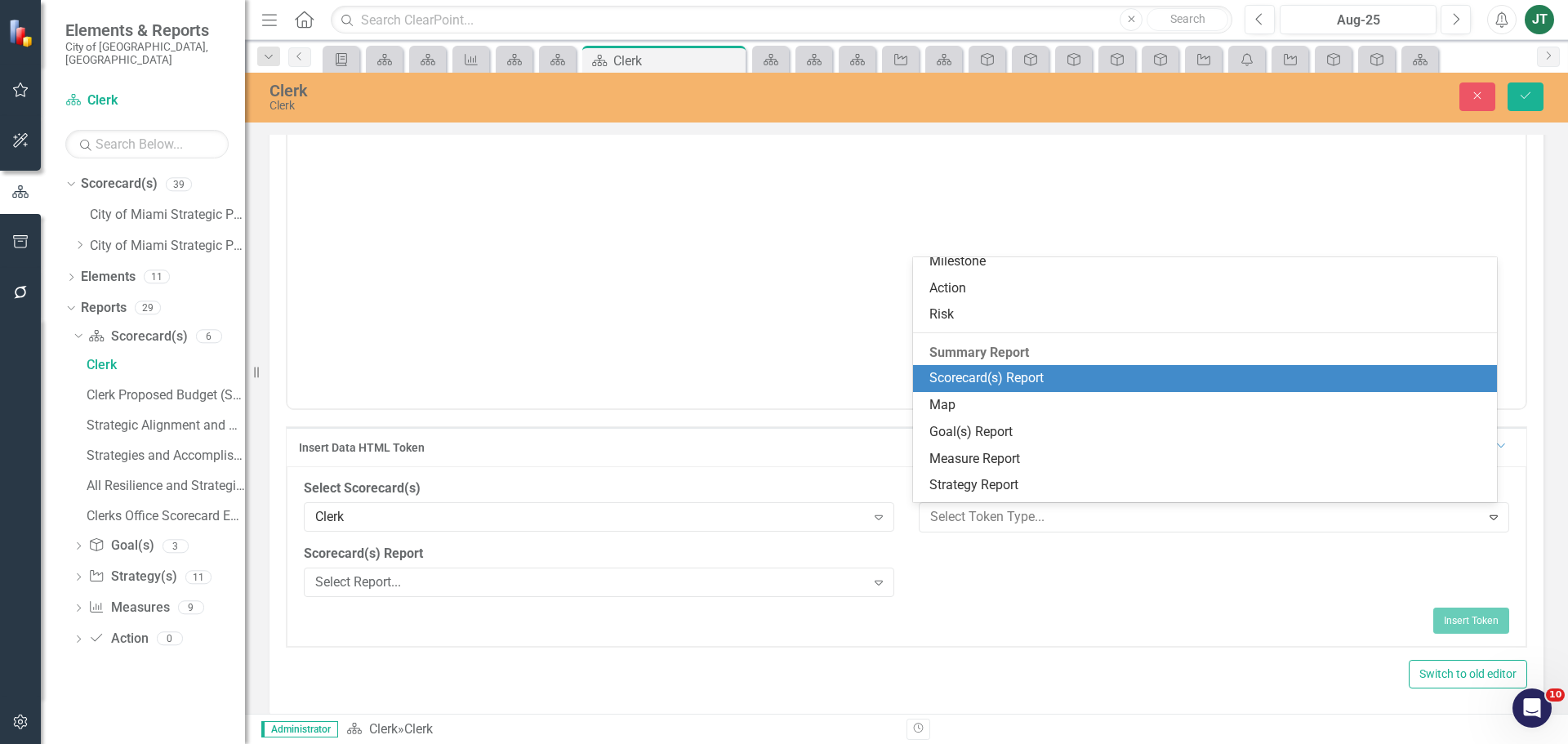
scroll to position [249, 0]
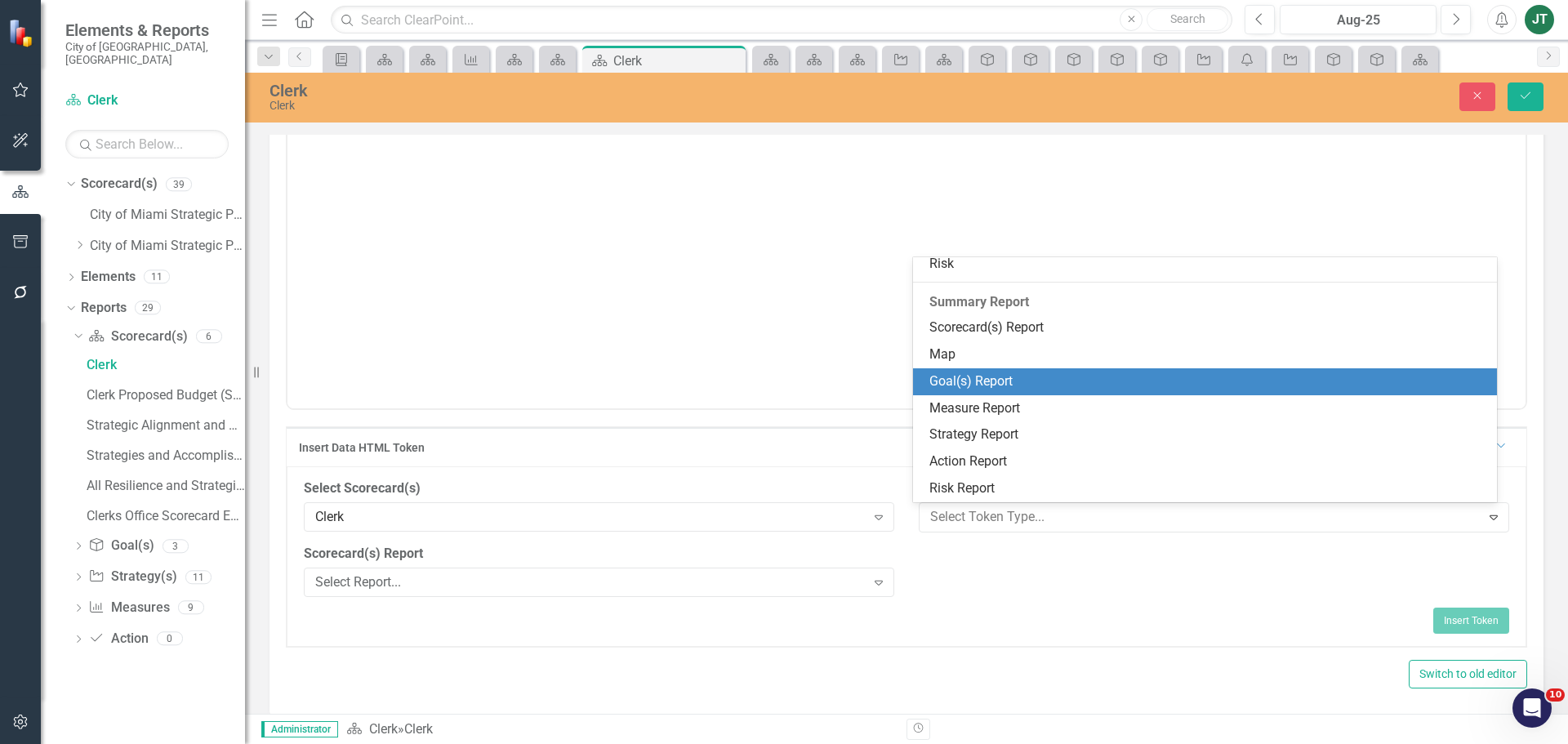
click at [969, 382] on div "Goal(s) Report" at bounding box center [1209, 381] width 558 height 19
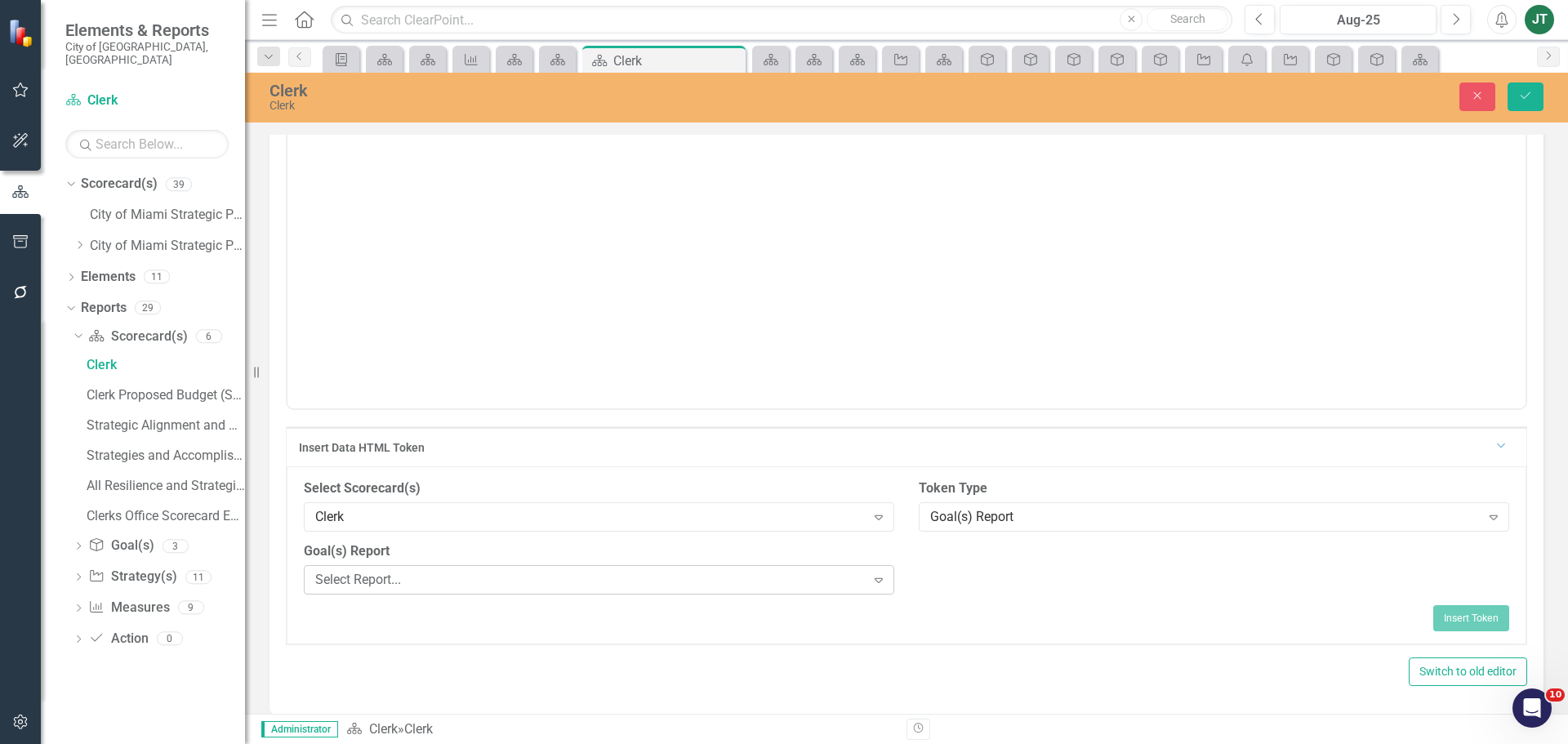
click at [443, 577] on div "Select Report..." at bounding box center [590, 579] width 551 height 19
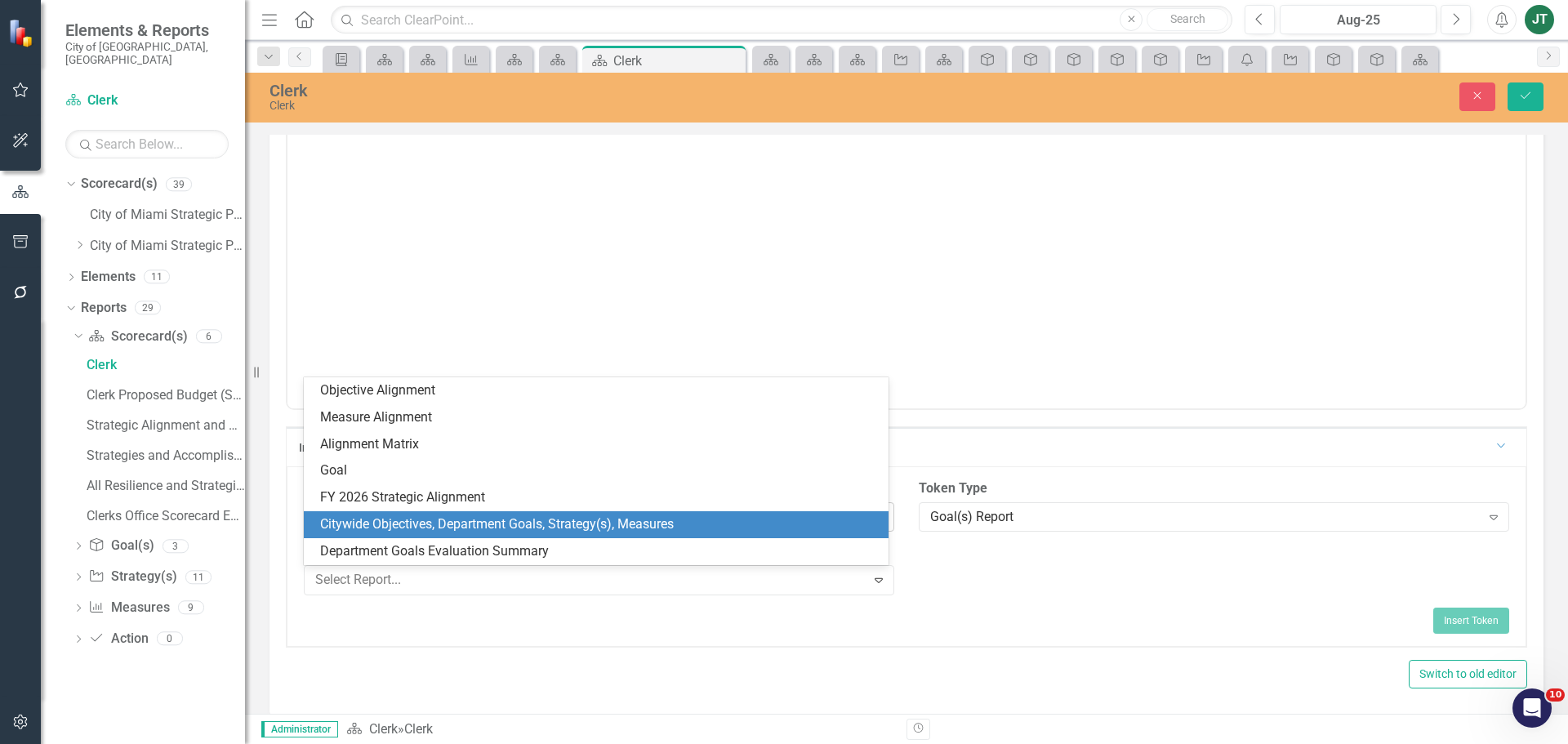
drag, startPoint x: 435, startPoint y: 524, endPoint x: 450, endPoint y: 524, distance: 15.0
click at [436, 524] on div "Citywide Objectives, Department Goals, Strategy(s), Measures" at bounding box center [599, 524] width 558 height 19
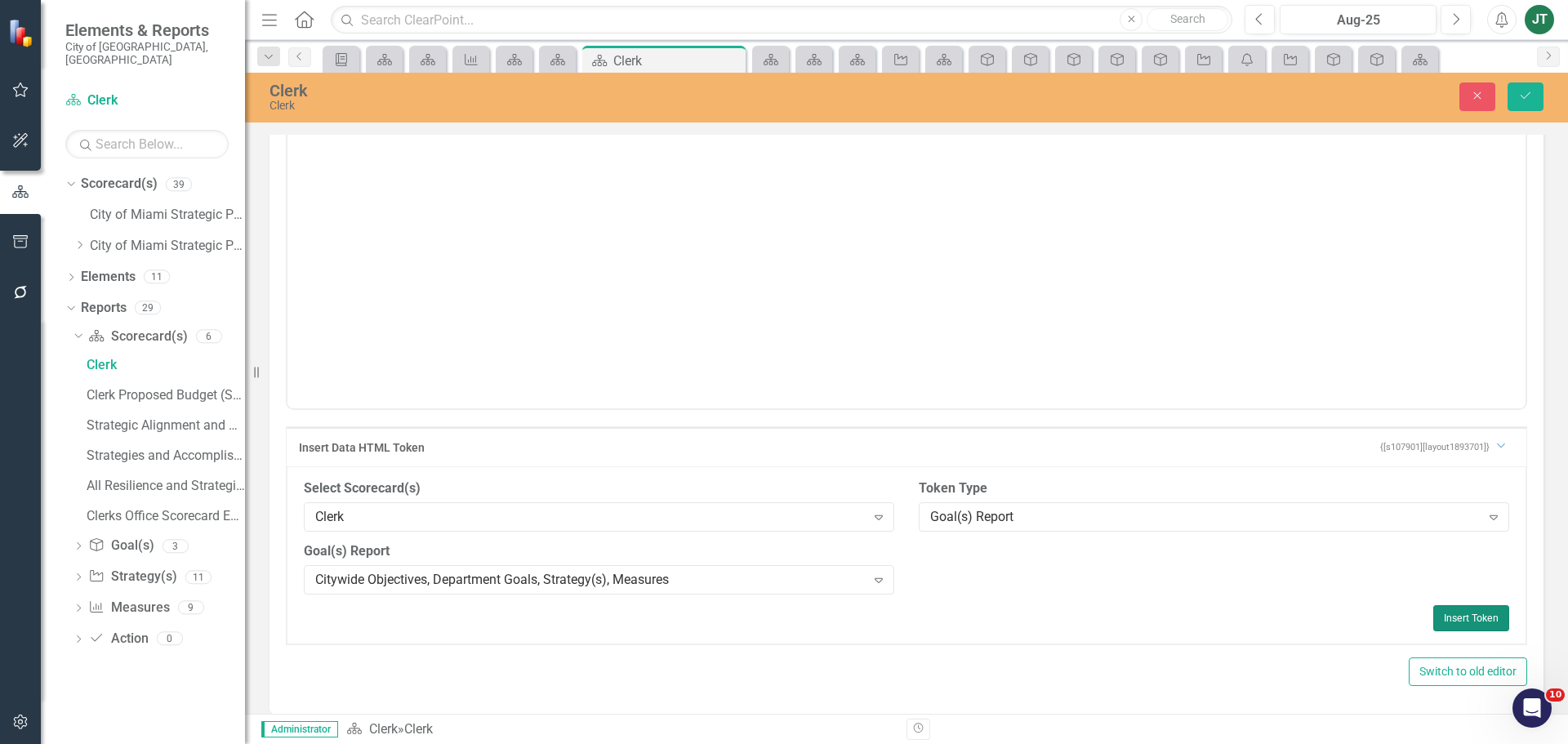
click at [1457, 626] on button "Insert Token" at bounding box center [1471, 618] width 76 height 26
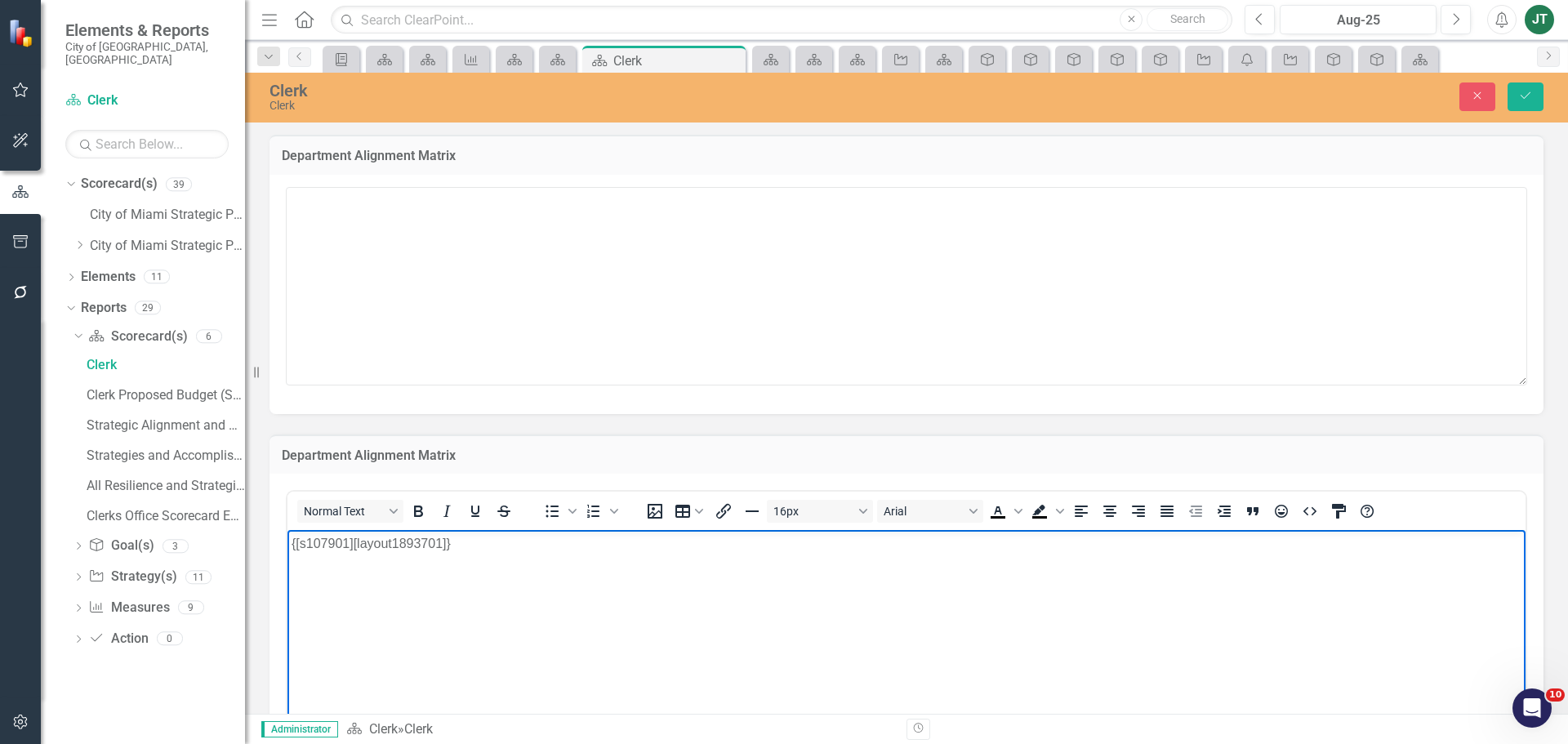
scroll to position [322, 0]
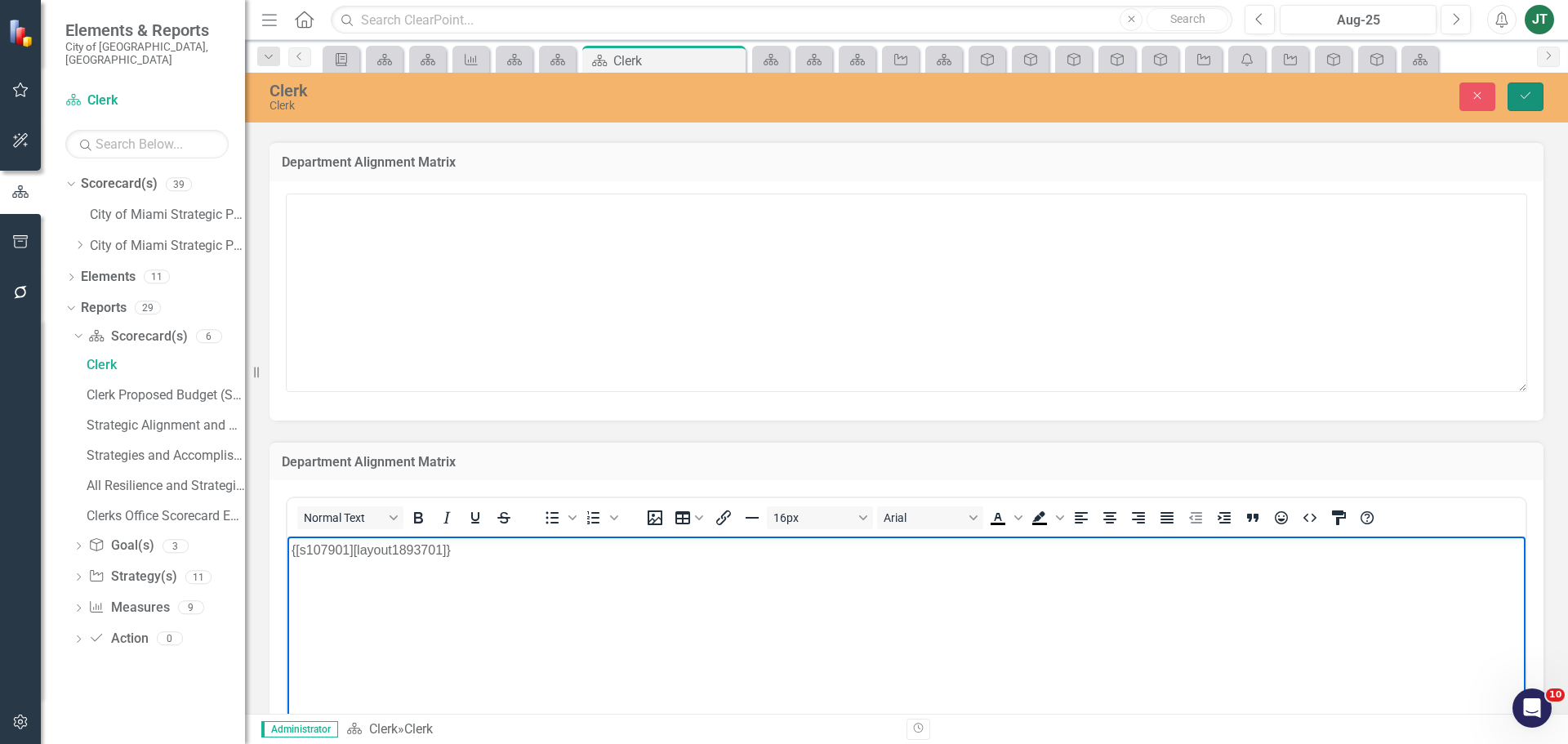
click at [1536, 100] on button "Save" at bounding box center [1526, 97] width 36 height 29
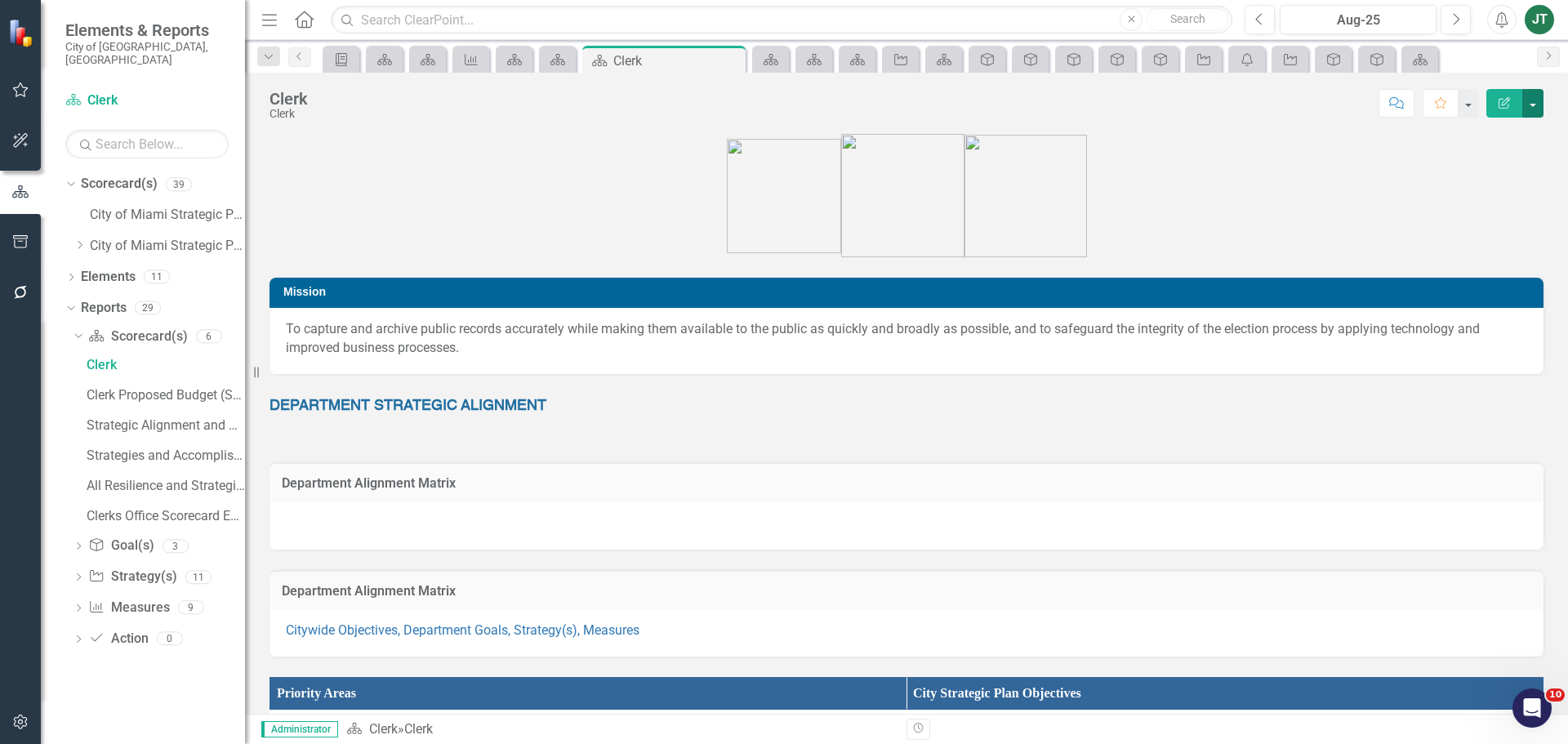
click at [1532, 107] on button "button" at bounding box center [1533, 103] width 21 height 29
click at [1482, 161] on link "Edit Report Edit Layout" at bounding box center [1473, 163] width 138 height 31
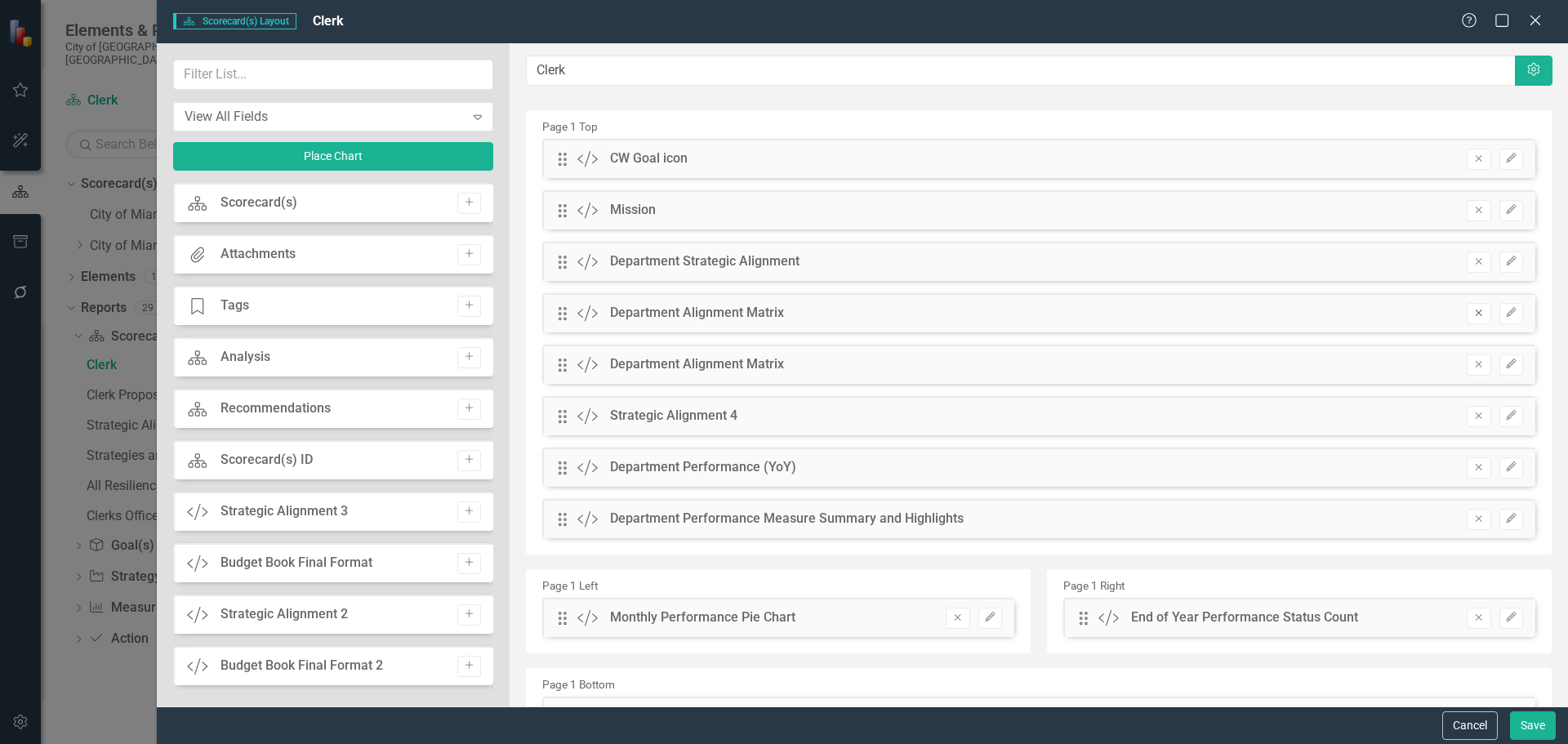
click at [1472, 315] on icon "Remove" at bounding box center [1478, 313] width 12 height 10
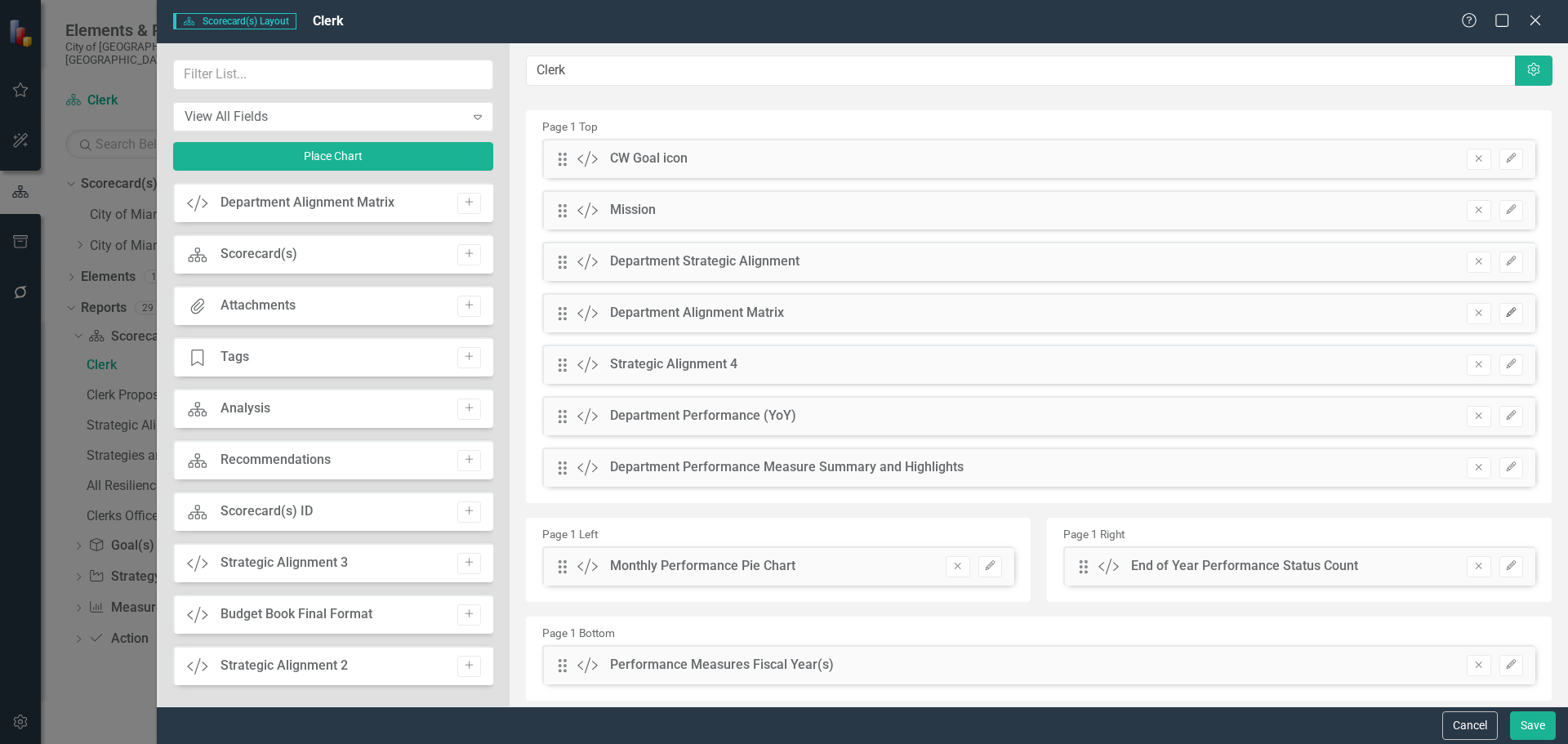
click at [1499, 315] on button "Edit" at bounding box center [1511, 314] width 24 height 21
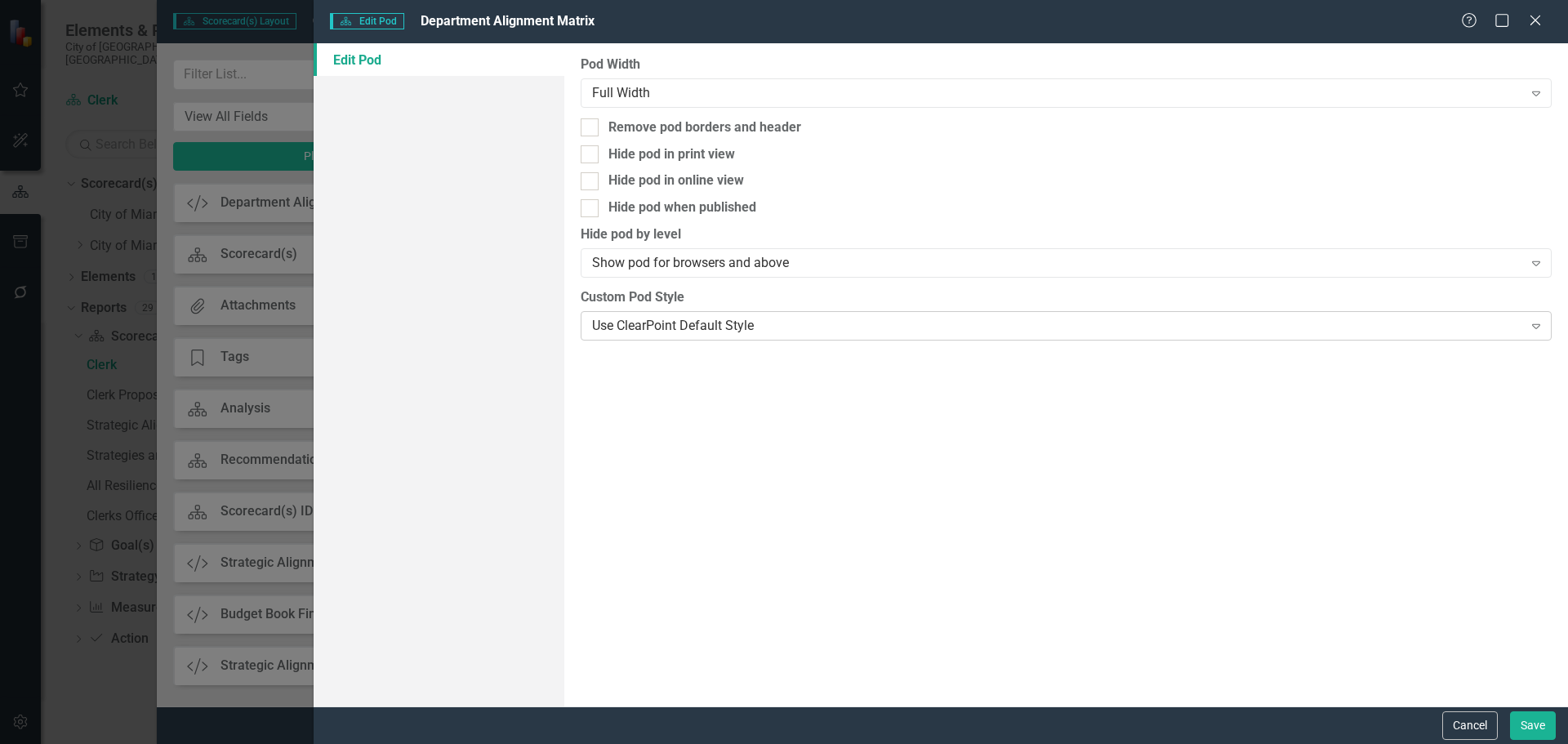
click at [673, 330] on div "Use ClearPoint Default Style" at bounding box center [1057, 325] width 931 height 19
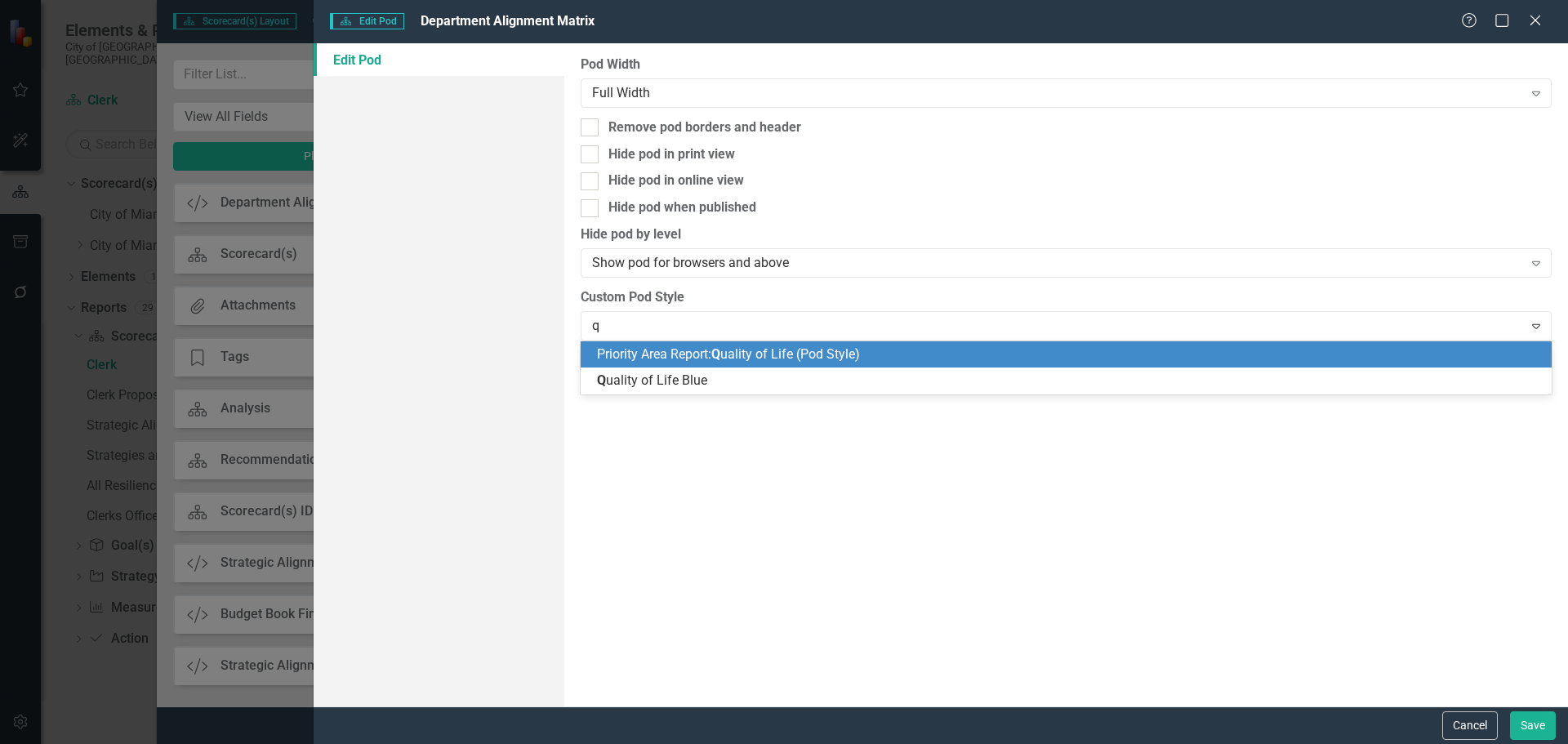
type input "qu"
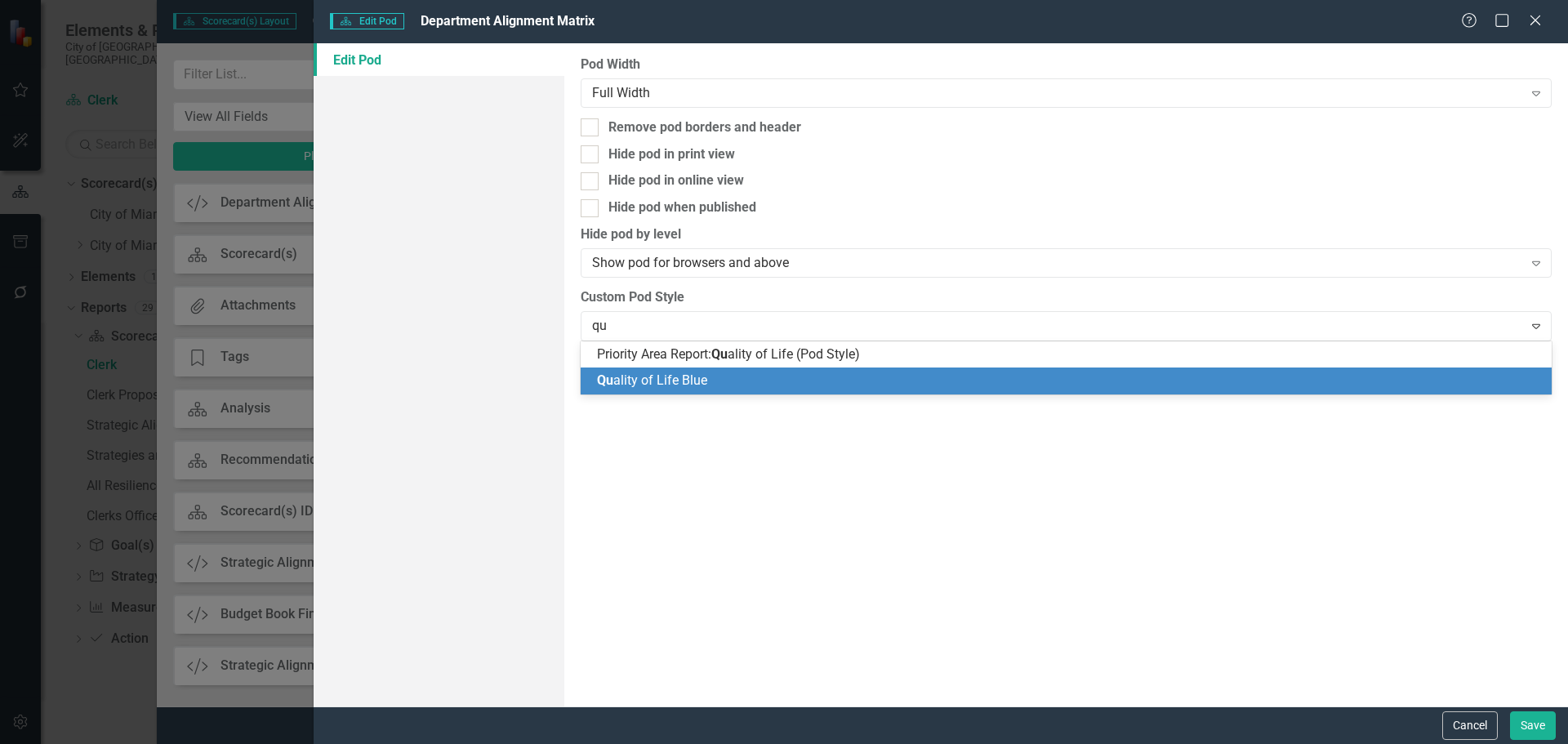
click at [680, 386] on span "Qu ality of Life Blue" at bounding box center [652, 380] width 111 height 16
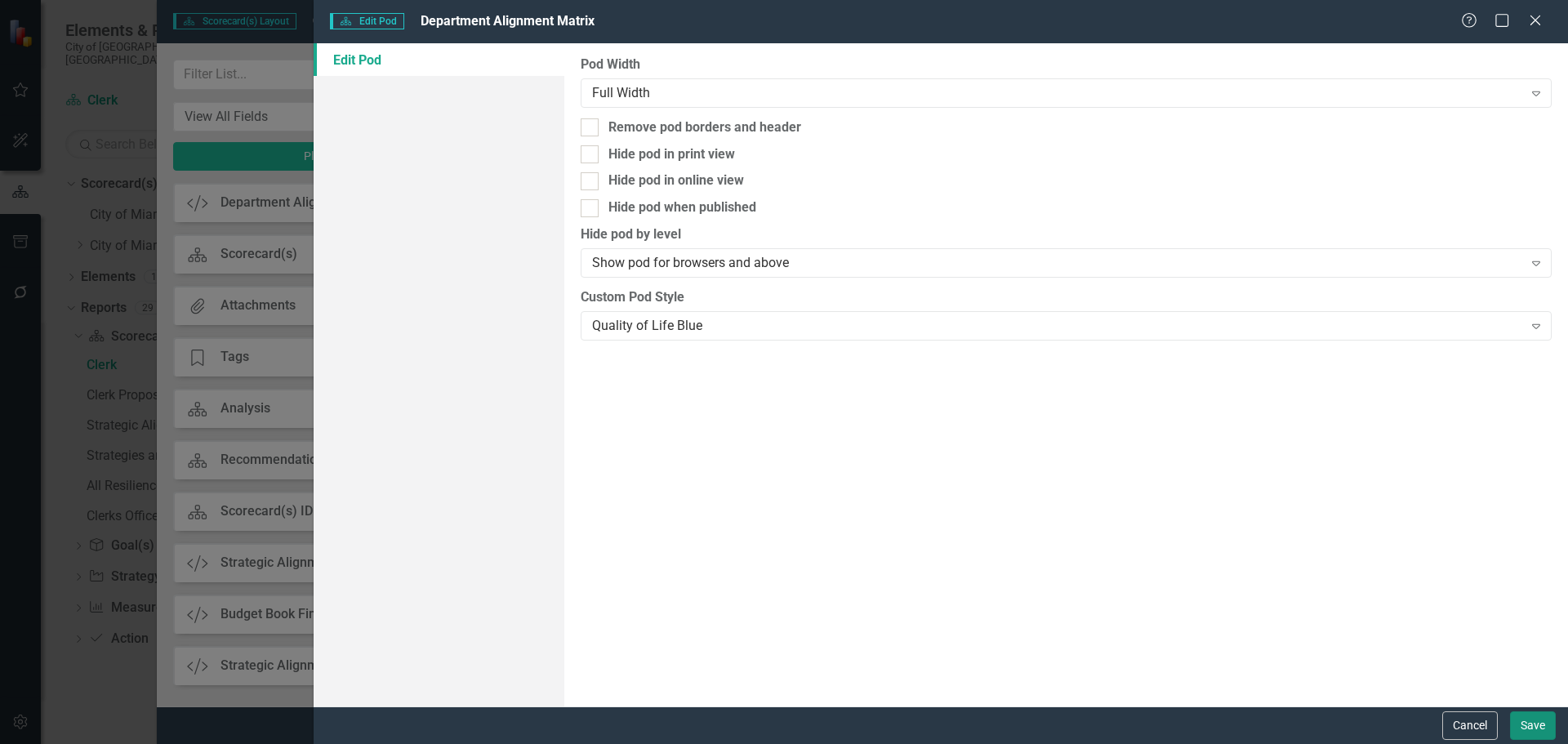
click at [1538, 725] on button "Save" at bounding box center [1532, 725] width 45 height 29
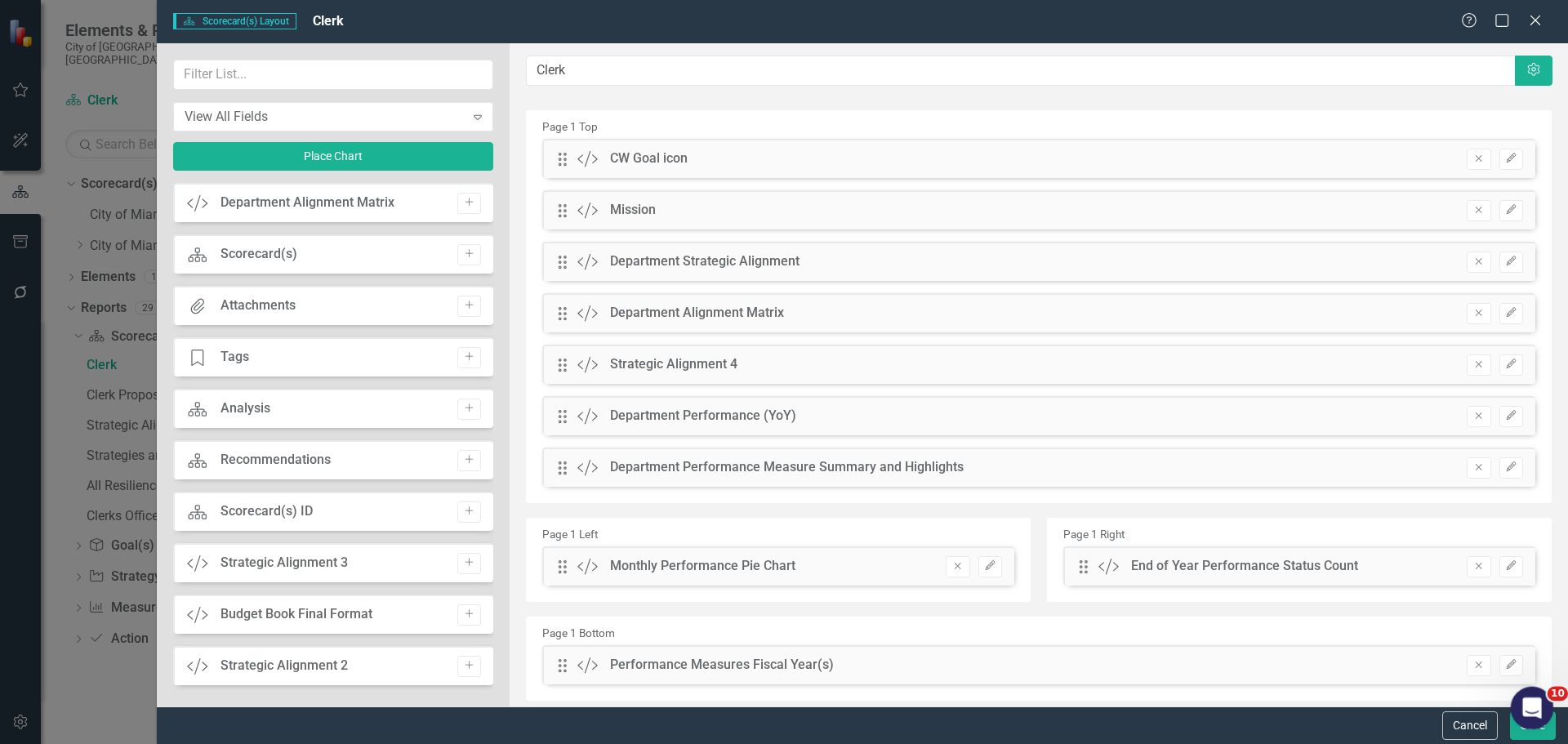
click at [1524, 727] on body "Elements & Reports City of [GEOGRAPHIC_DATA], [GEOGRAPHIC_DATA] Scorecard(s) Cl…" at bounding box center [784, 372] width 1568 height 744
click at [1520, 734] on button "Save" at bounding box center [1532, 725] width 45 height 29
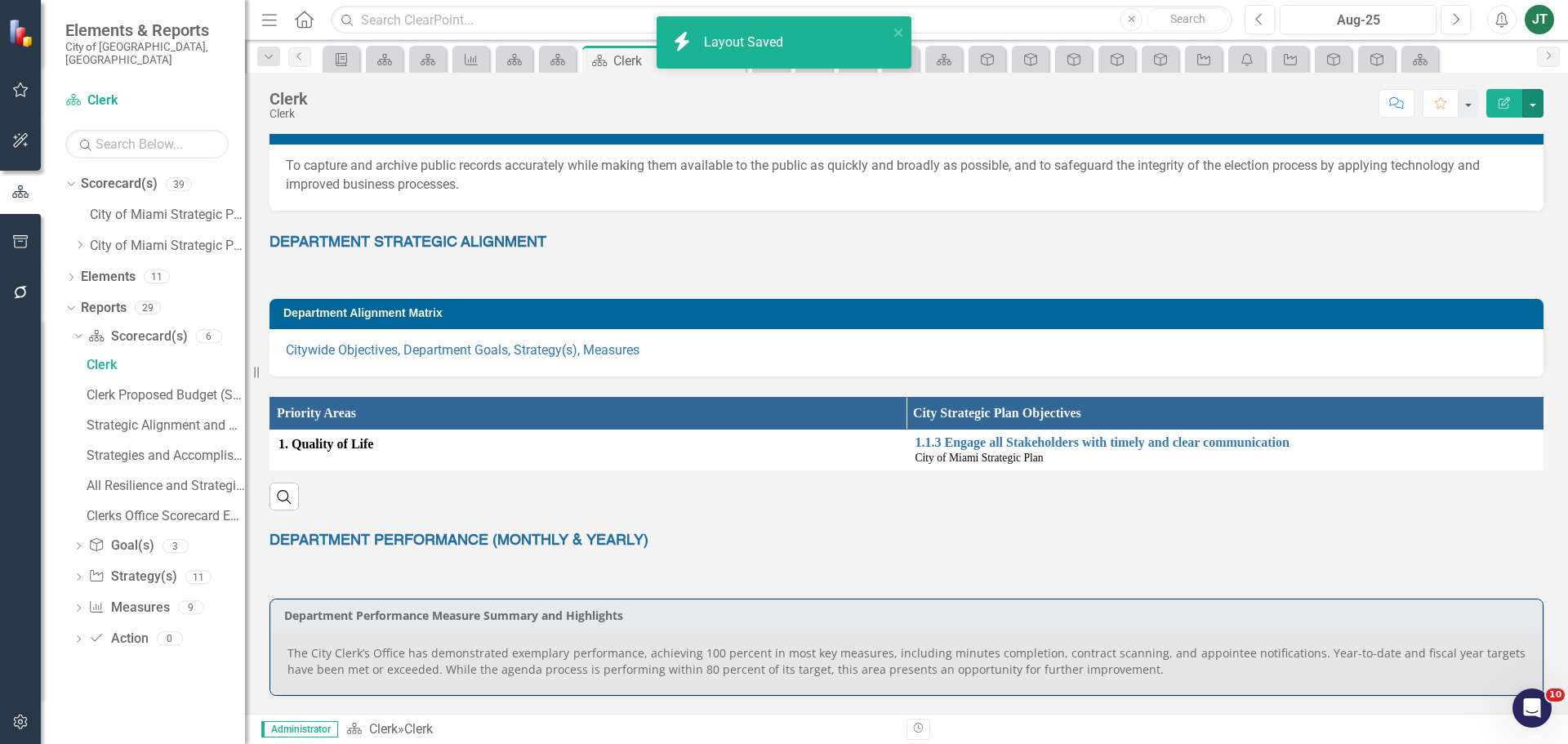
scroll to position [245, 0]
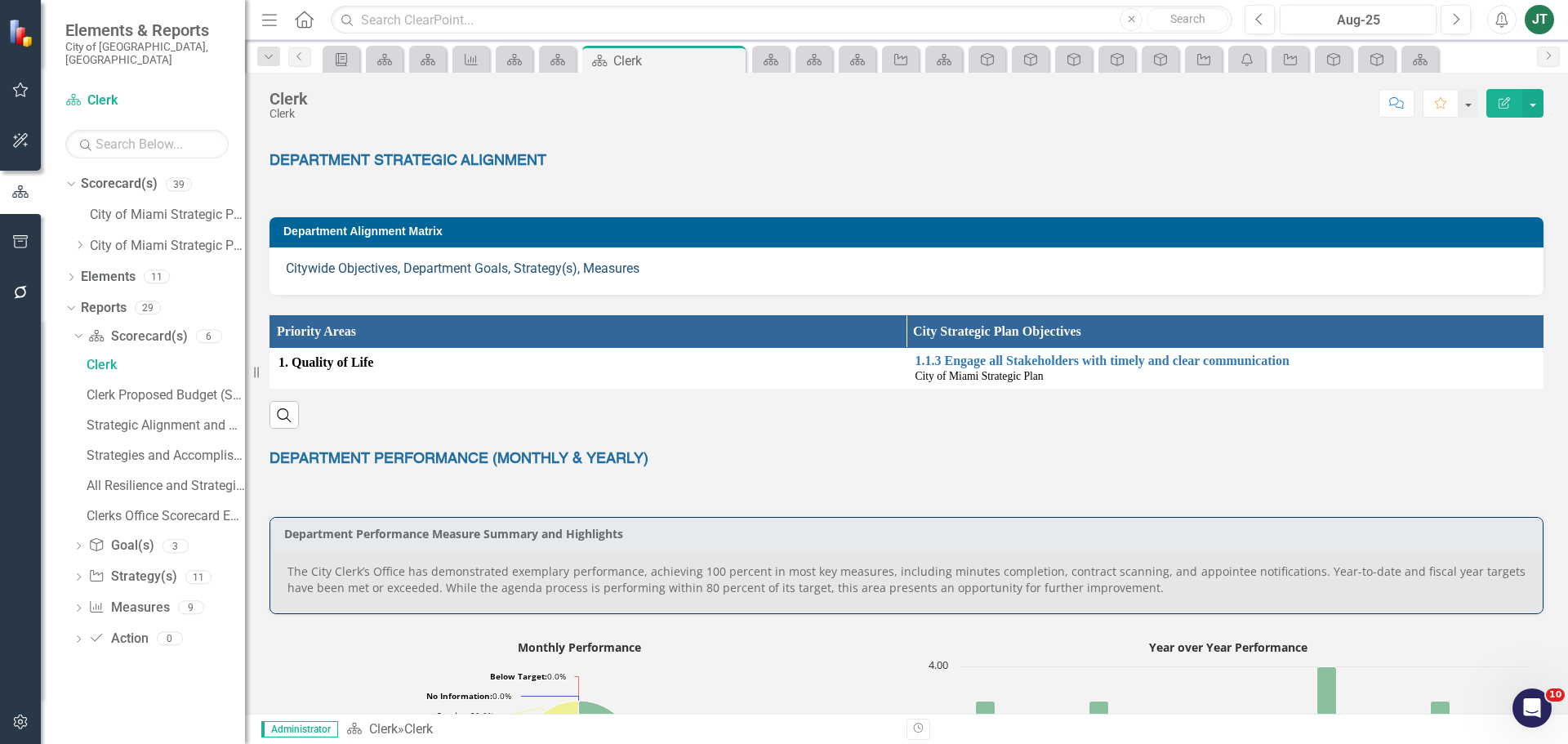
click at [457, 268] on link "Citywide Objectives, Department Goals, Strategy(s), Measures" at bounding box center [462, 268] width 353 height 16
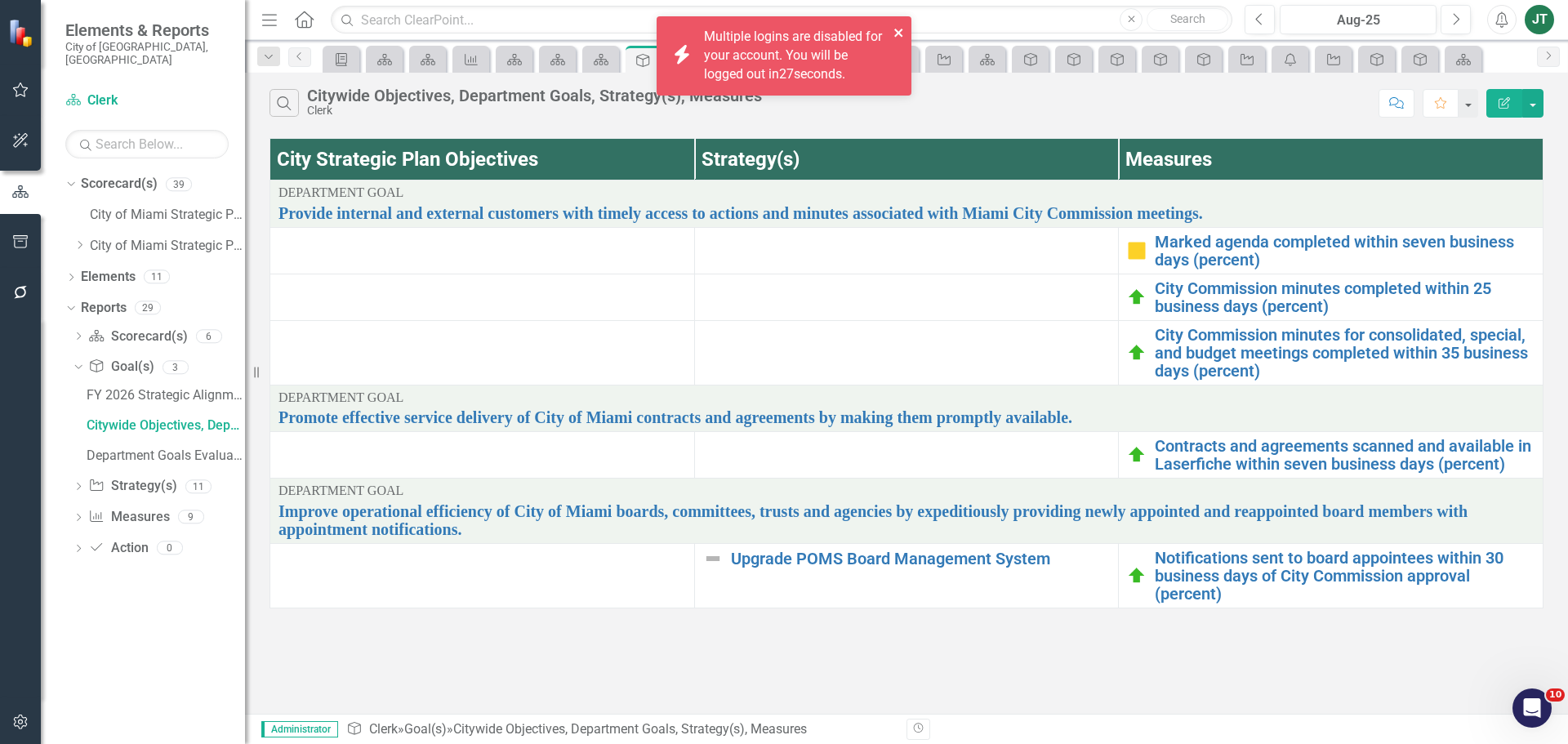
click at [897, 31] on icon "close" at bounding box center [898, 33] width 8 height 8
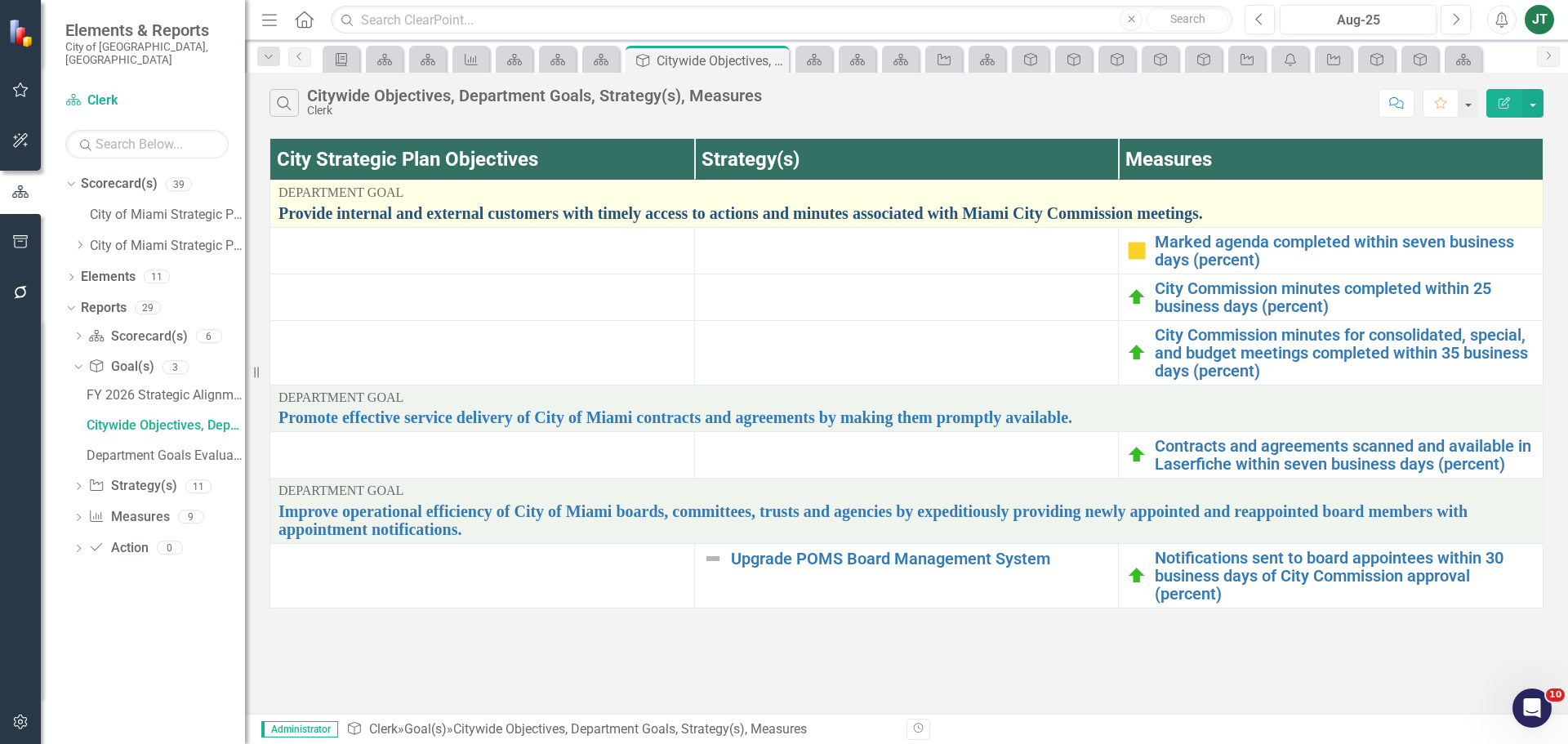
click at [541, 216] on link "Provide internal and external customers with timely access to actions and minut…" at bounding box center [906, 213] width 1256 height 18
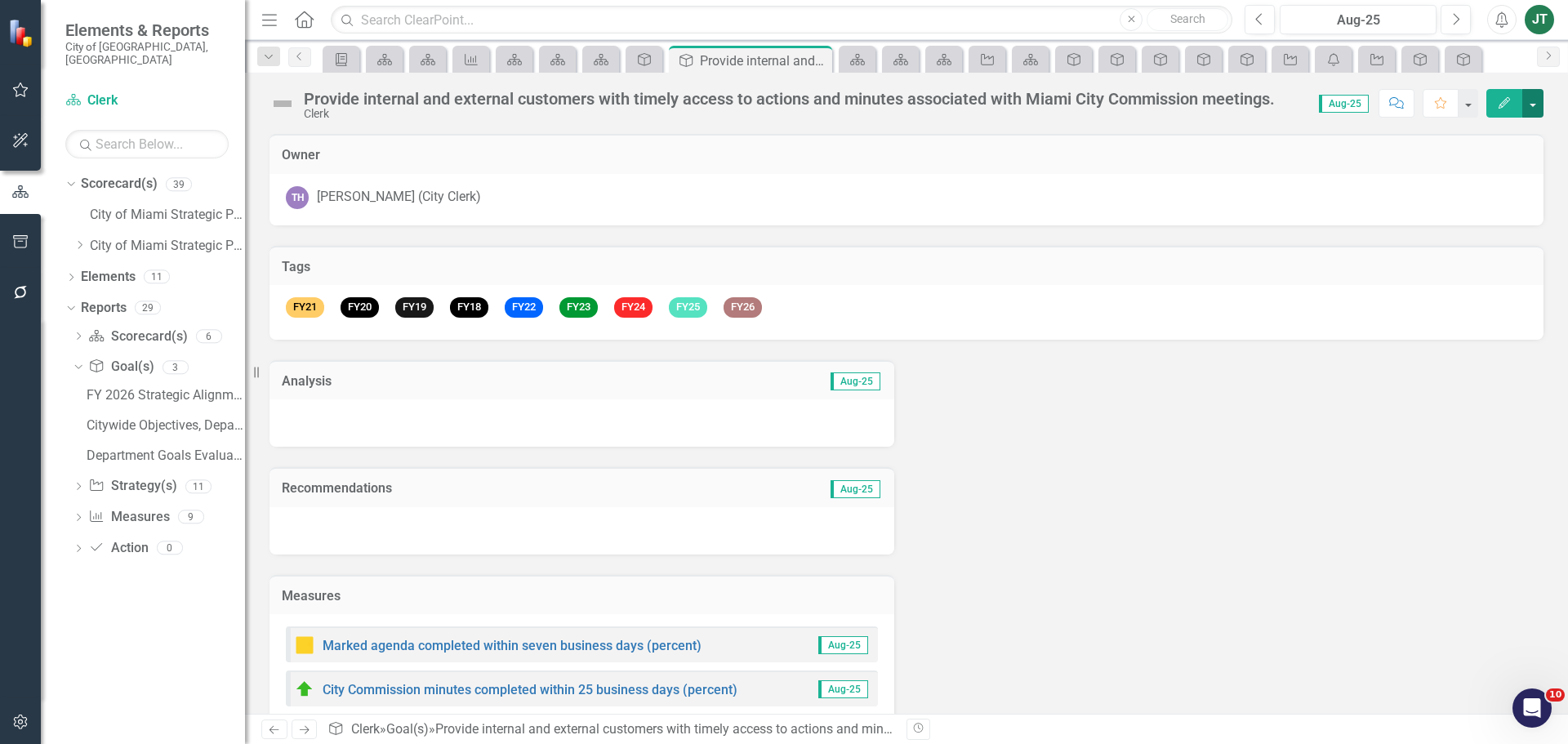
click at [1528, 94] on button "button" at bounding box center [1533, 103] width 21 height 29
click at [1476, 156] on link "Edit Report Edit Layout" at bounding box center [1476, 163] width 132 height 31
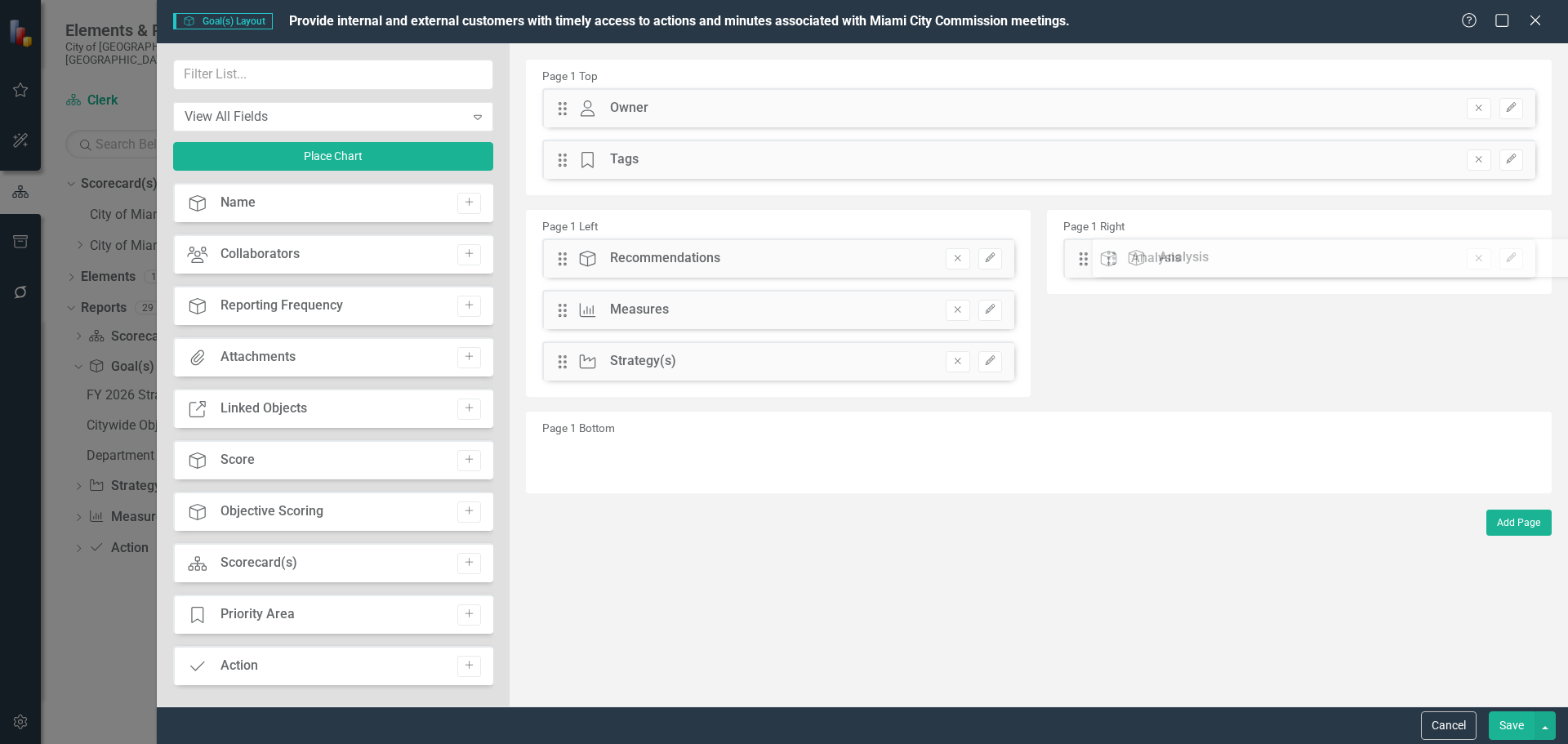
drag, startPoint x: 561, startPoint y: 258, endPoint x: 1122, endPoint y: 257, distance: 561.0
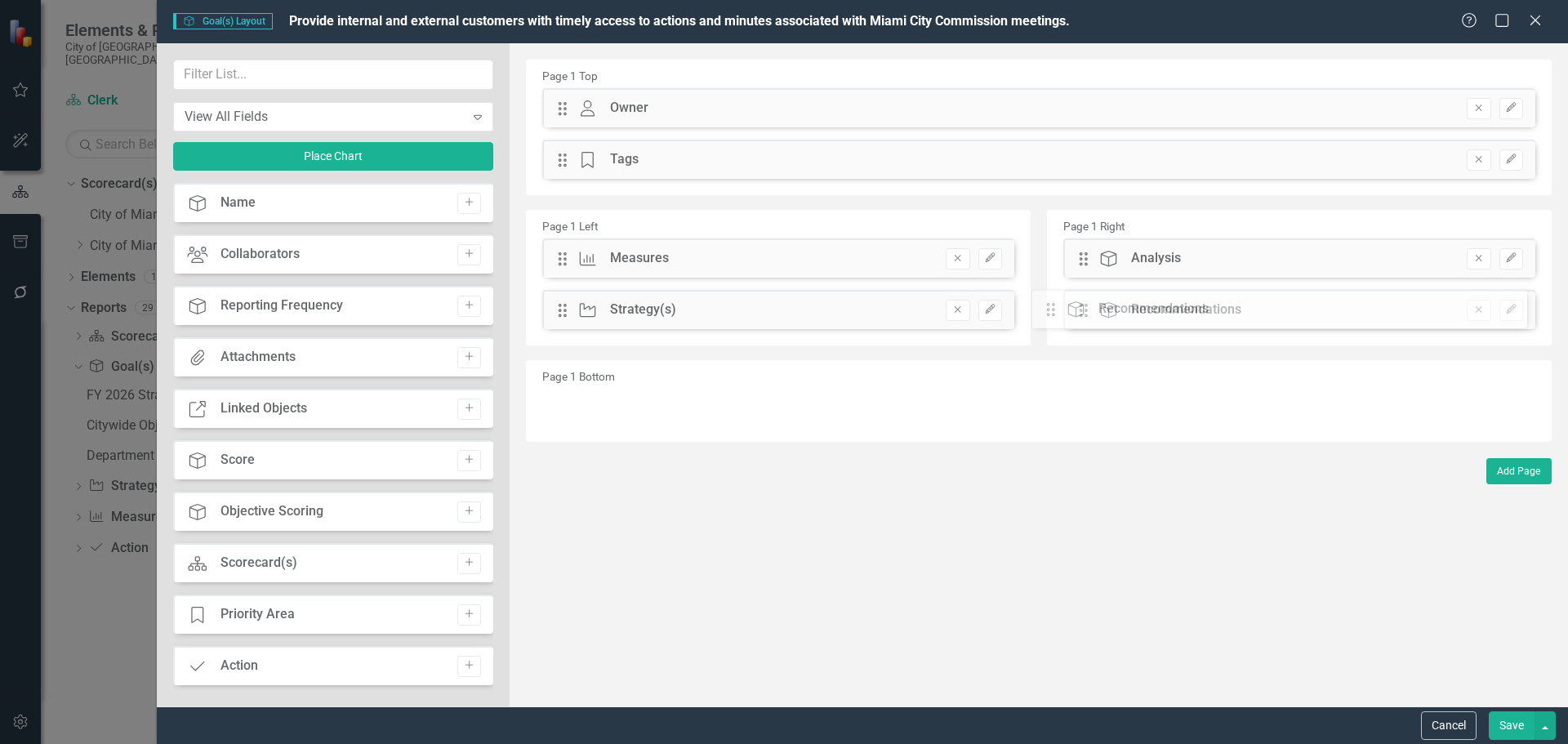
drag, startPoint x: 562, startPoint y: 262, endPoint x: 1073, endPoint y: 304, distance: 512.7
drag, startPoint x: 563, startPoint y: 309, endPoint x: 563, endPoint y: 265, distance: 44.0
click at [563, 265] on div "The fields (or pods) that are available for you to include on the detail page a…" at bounding box center [1039, 374] width 1059 height 663
click at [305, 79] on input "text" at bounding box center [334, 74] width 320 height 31
type input "object"
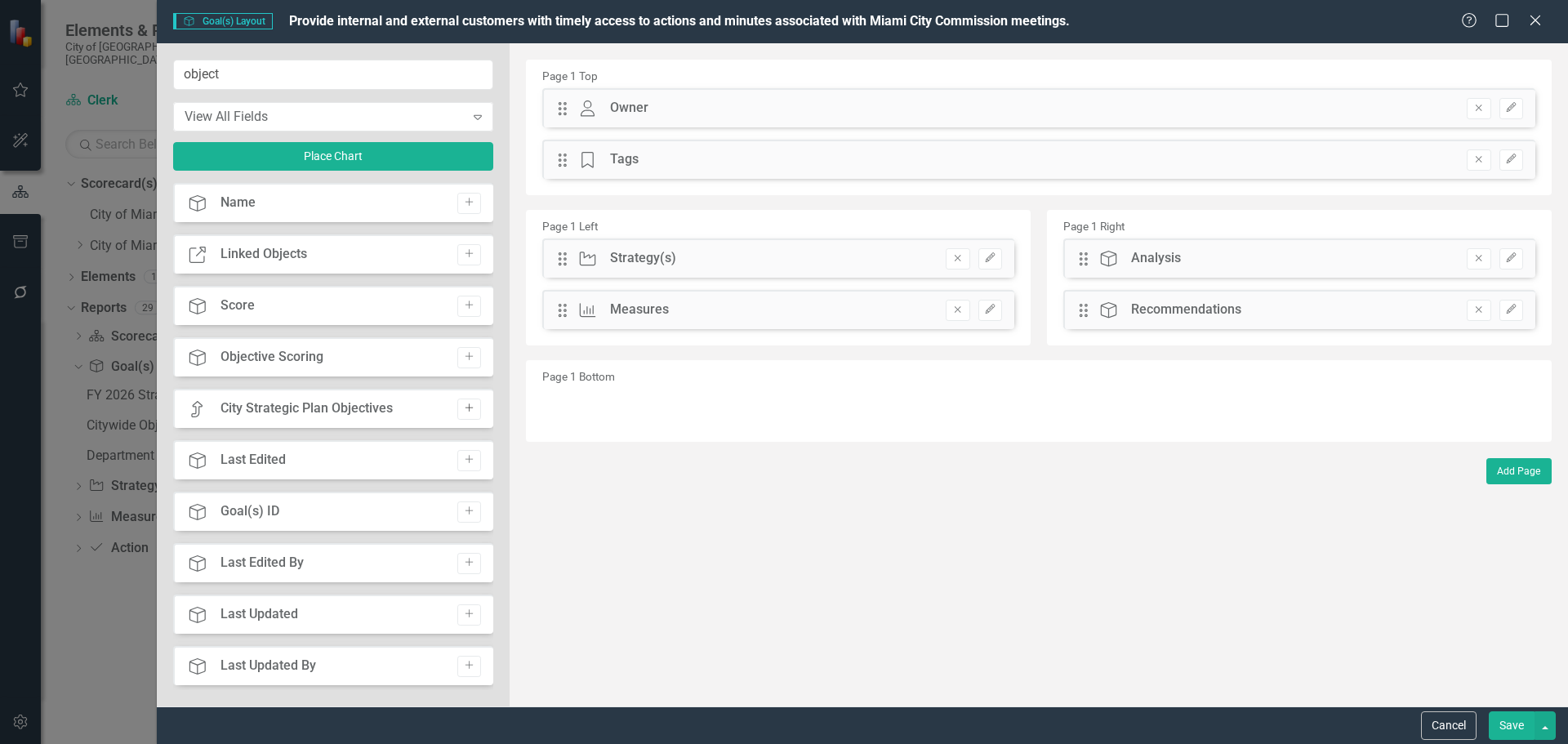
click at [463, 404] on icon "Add" at bounding box center [469, 409] width 12 height 10
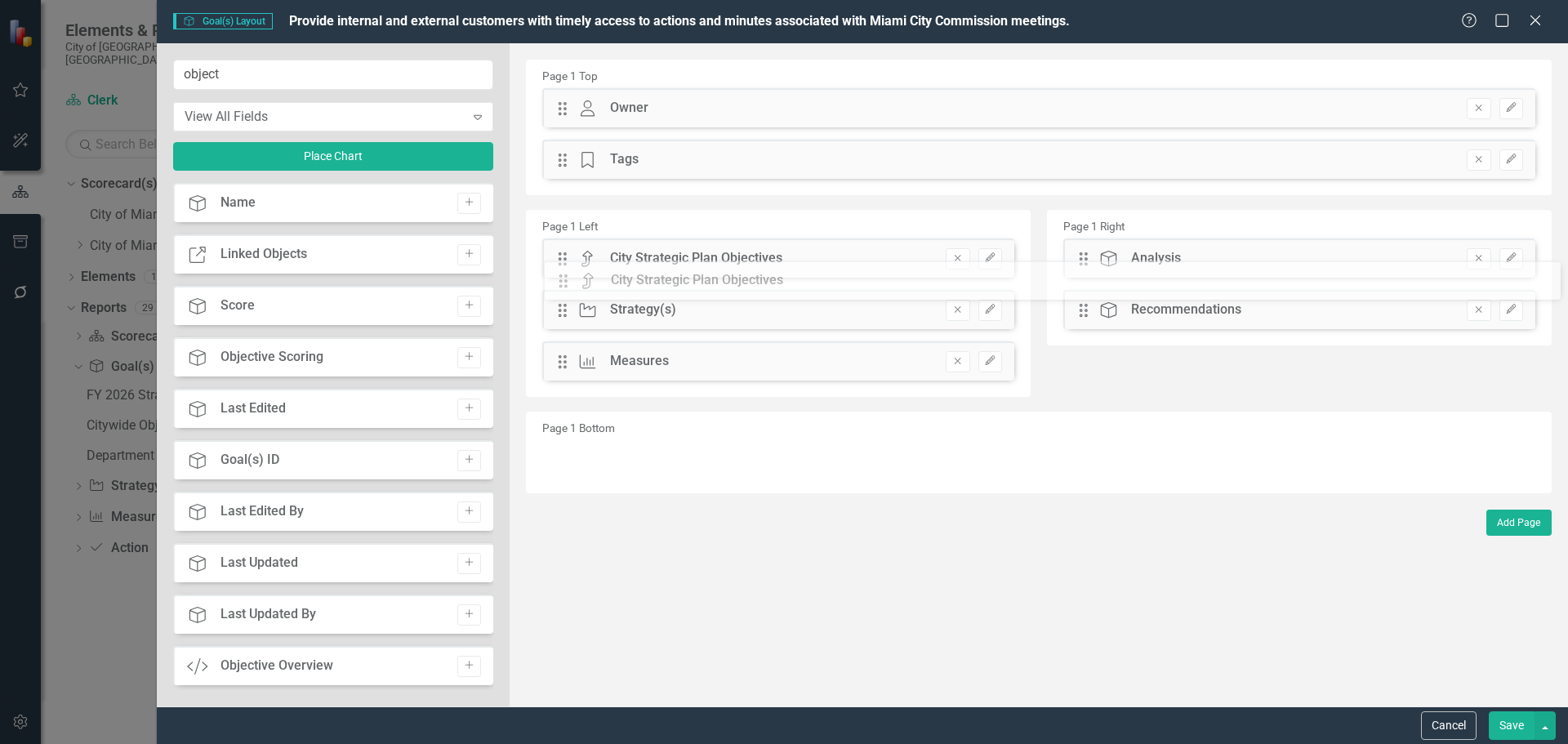
drag, startPoint x: 564, startPoint y: 111, endPoint x: 577, endPoint y: 274, distance: 163.5
click at [1512, 724] on button "Save" at bounding box center [1511, 725] width 45 height 29
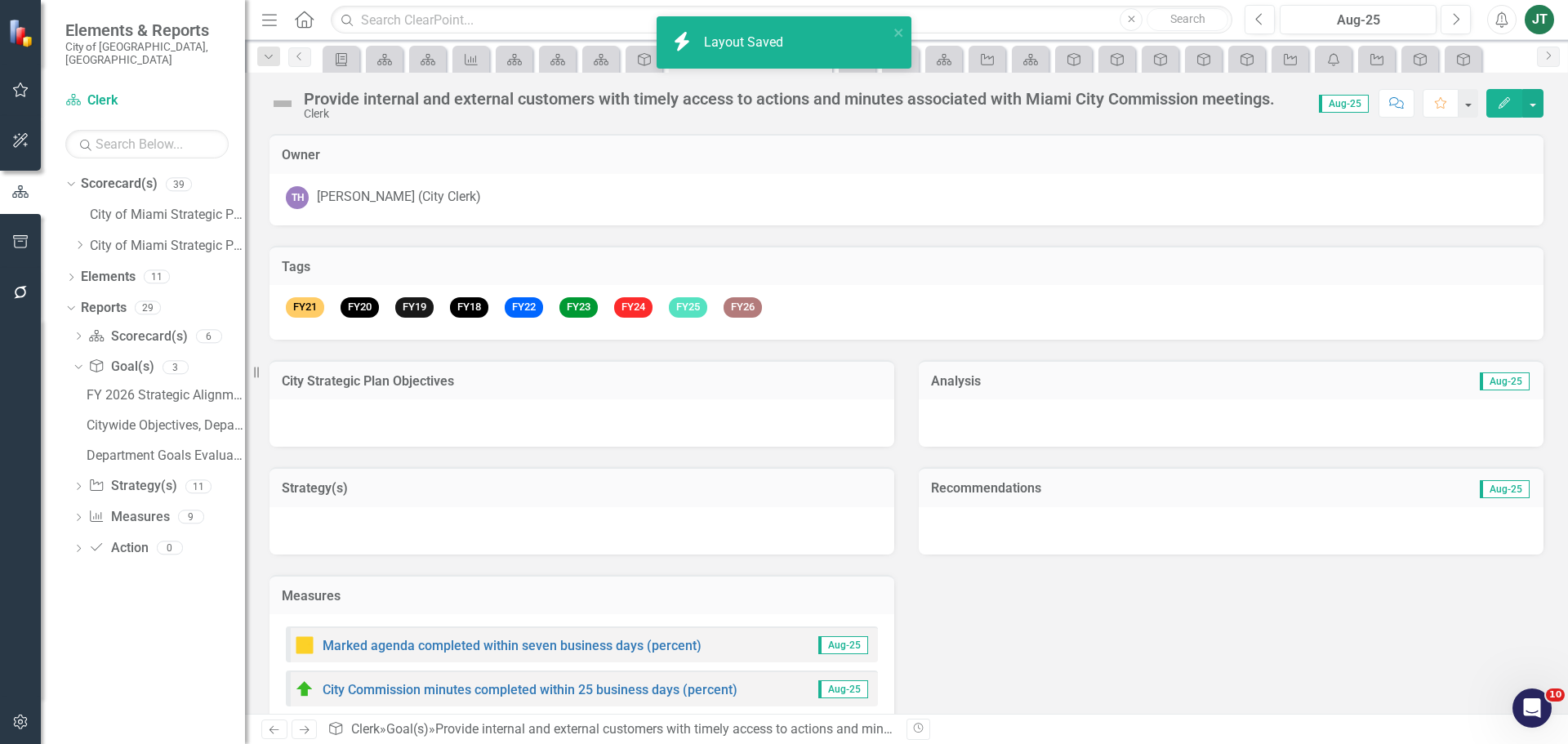
click at [528, 388] on h3 "City Strategic Plan Objectives" at bounding box center [581, 381] width 600 height 15
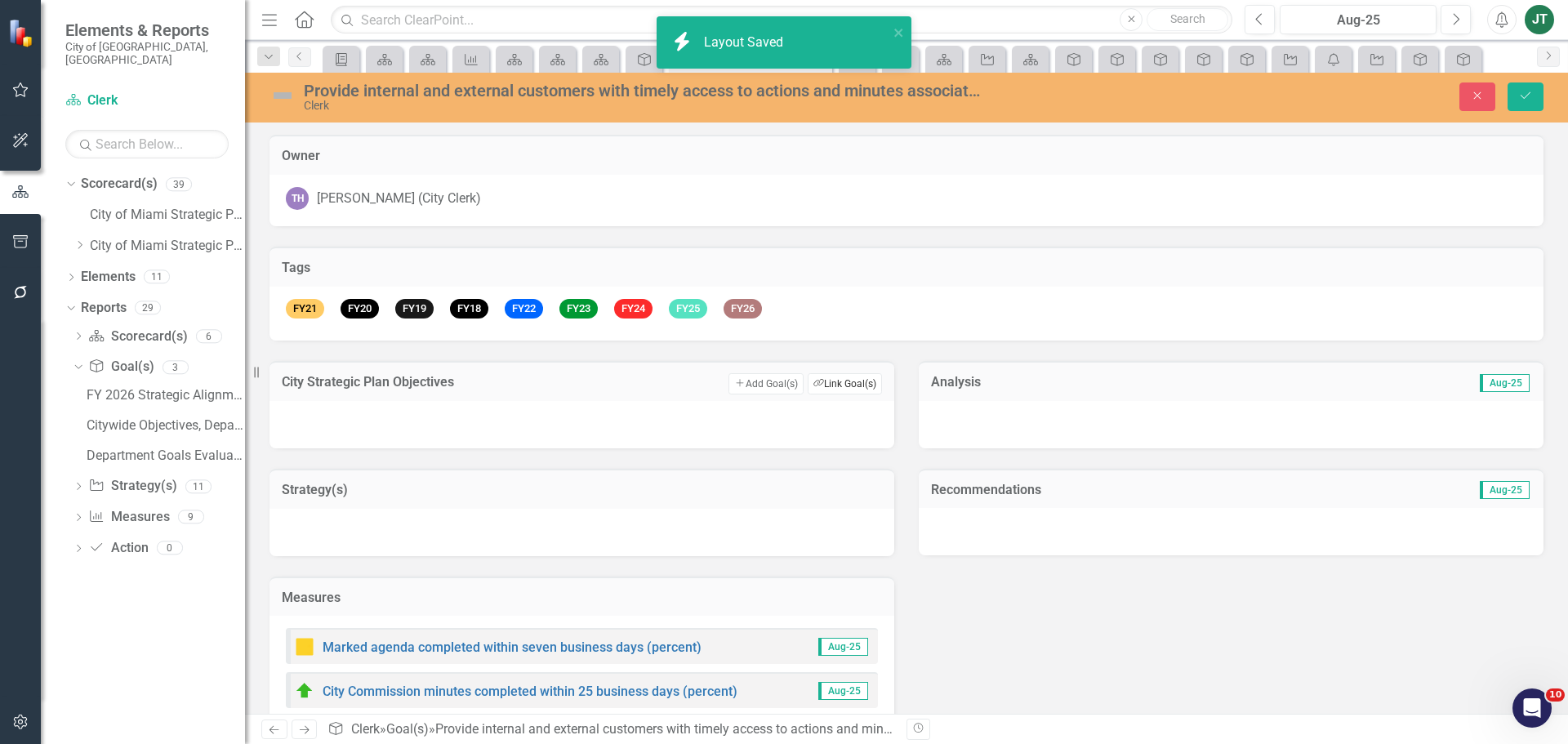
click at [842, 377] on button "Link Tag Link Goal(s)" at bounding box center [845, 384] width 74 height 21
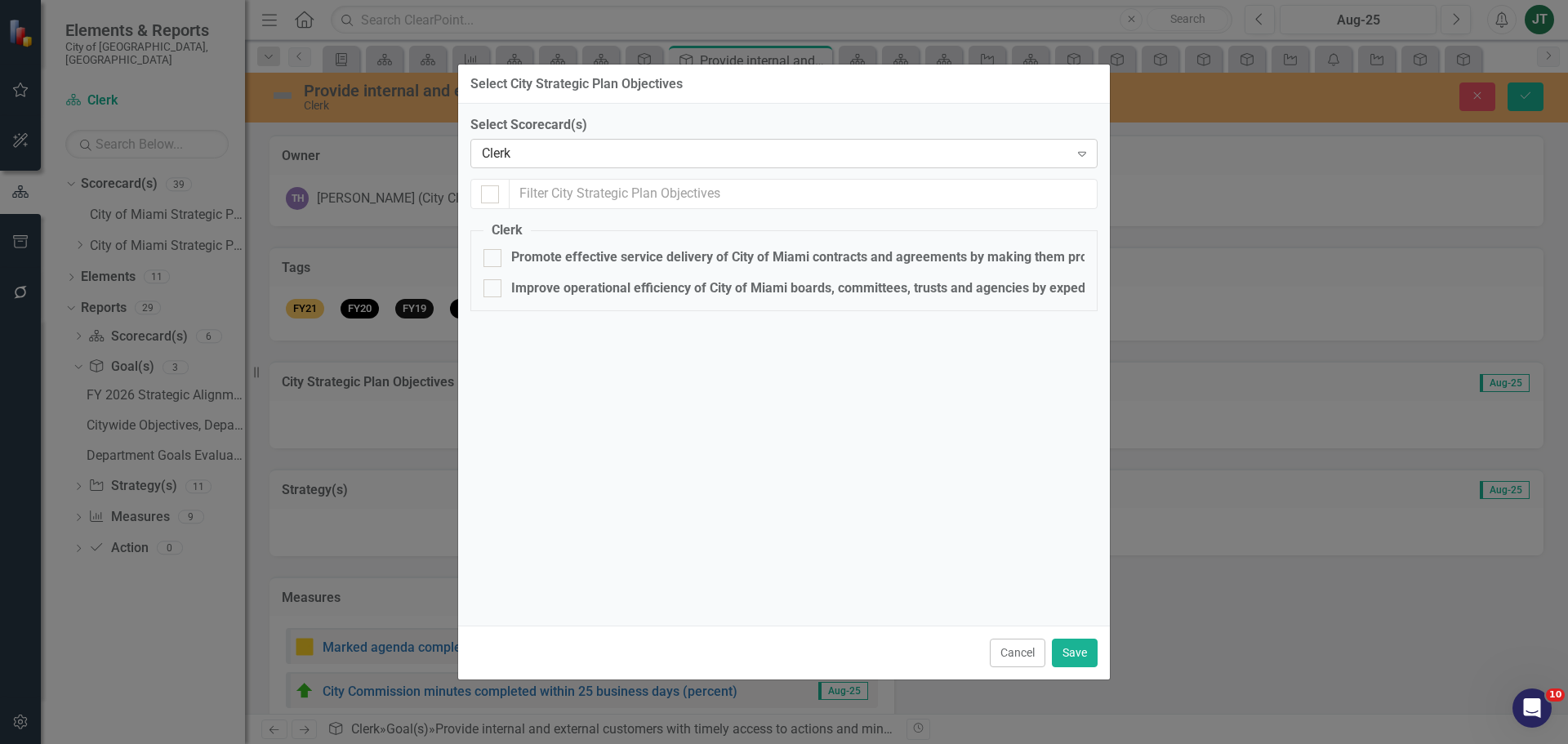
click at [528, 140] on div "Clerk Expand" at bounding box center [784, 154] width 628 height 30
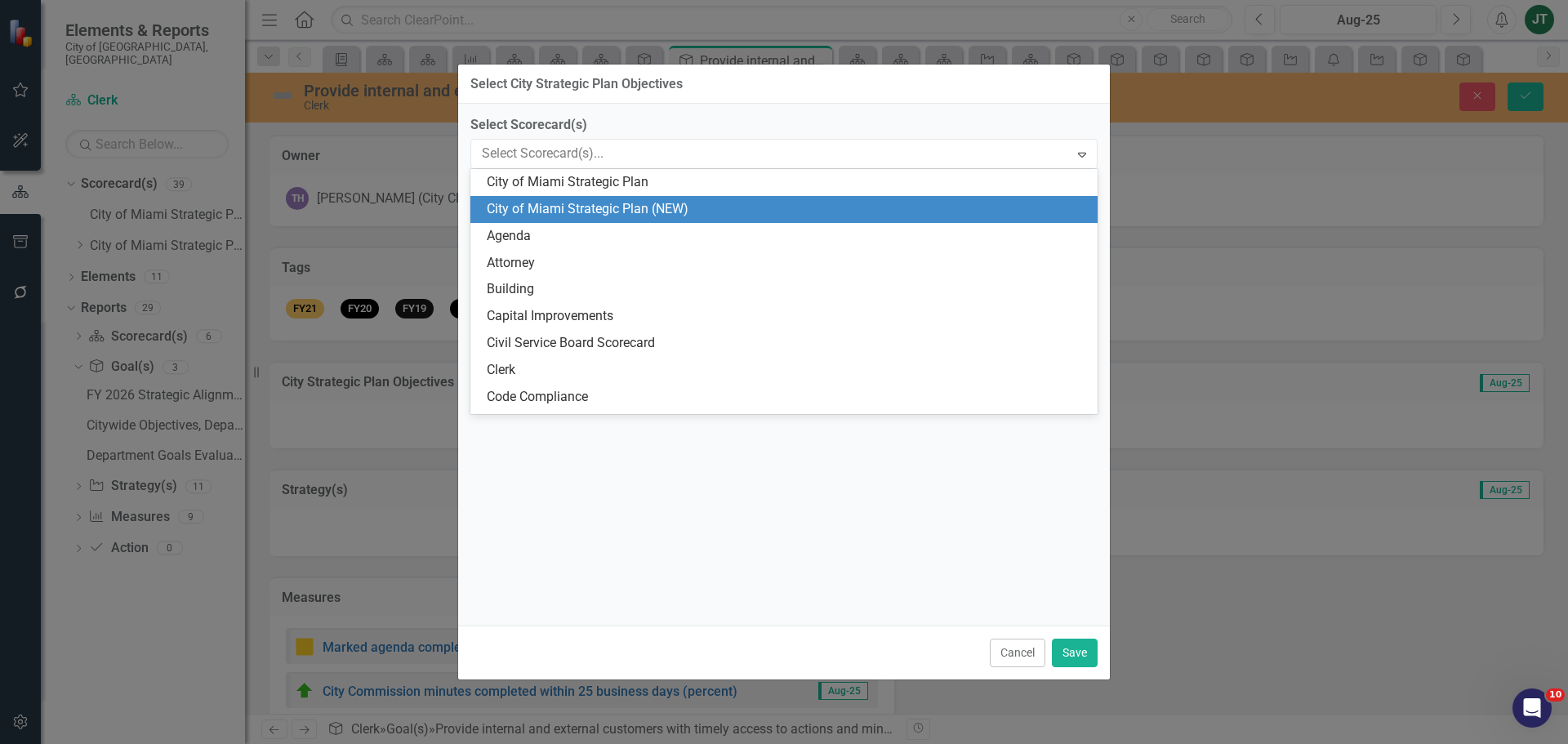
click at [647, 201] on div "City of Miami Strategic Plan (NEW)" at bounding box center [787, 209] width 601 height 19
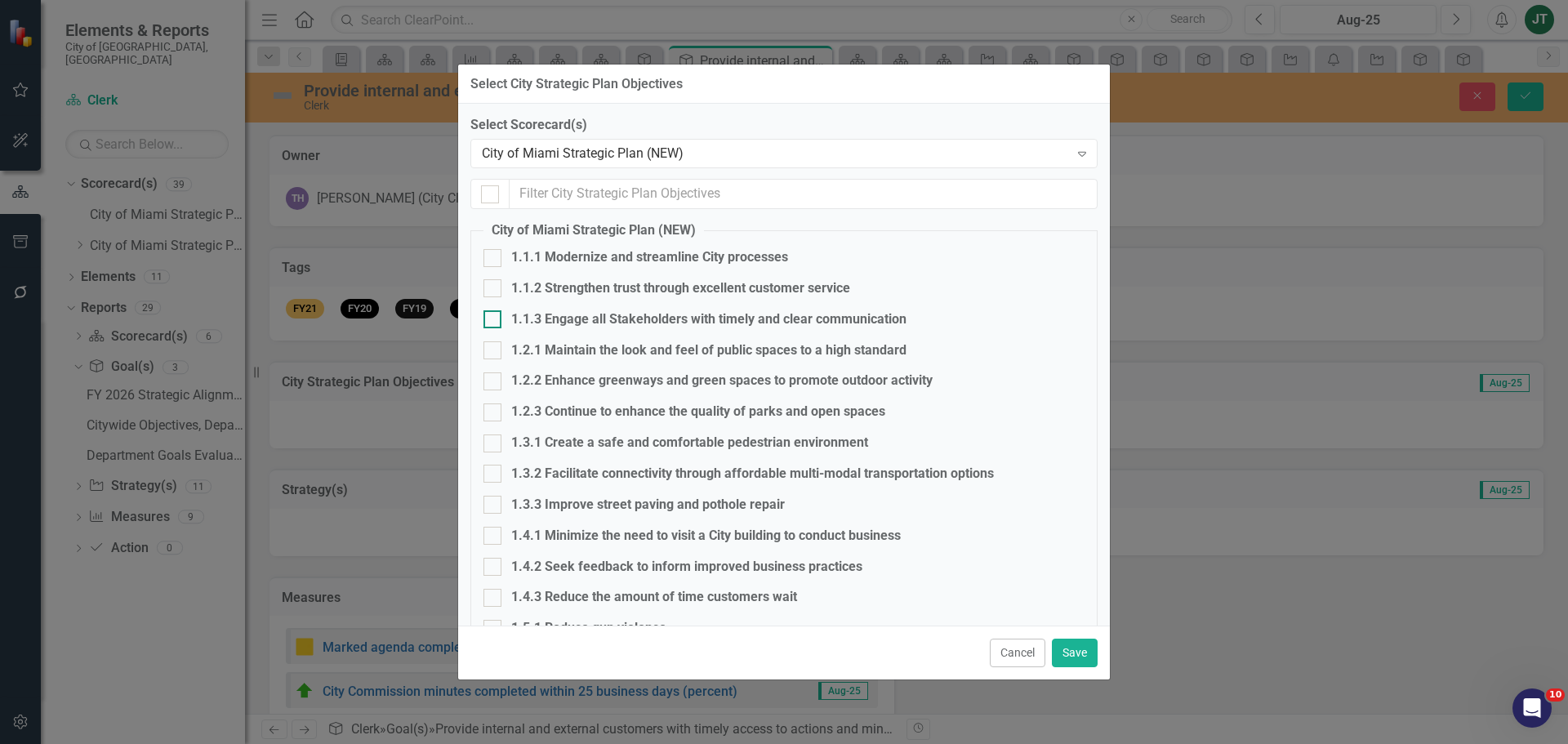
click at [575, 323] on div "1.1.3 Engage all Stakeholders with timely and clear communication" at bounding box center [708, 320] width 396 height 19
click at [494, 321] on input "1.1.3 Engage all Stakeholders with timely and clear communication" at bounding box center [489, 315] width 11 height 11
checkbox input "true"
click at [1079, 649] on button "Save" at bounding box center [1074, 652] width 45 height 29
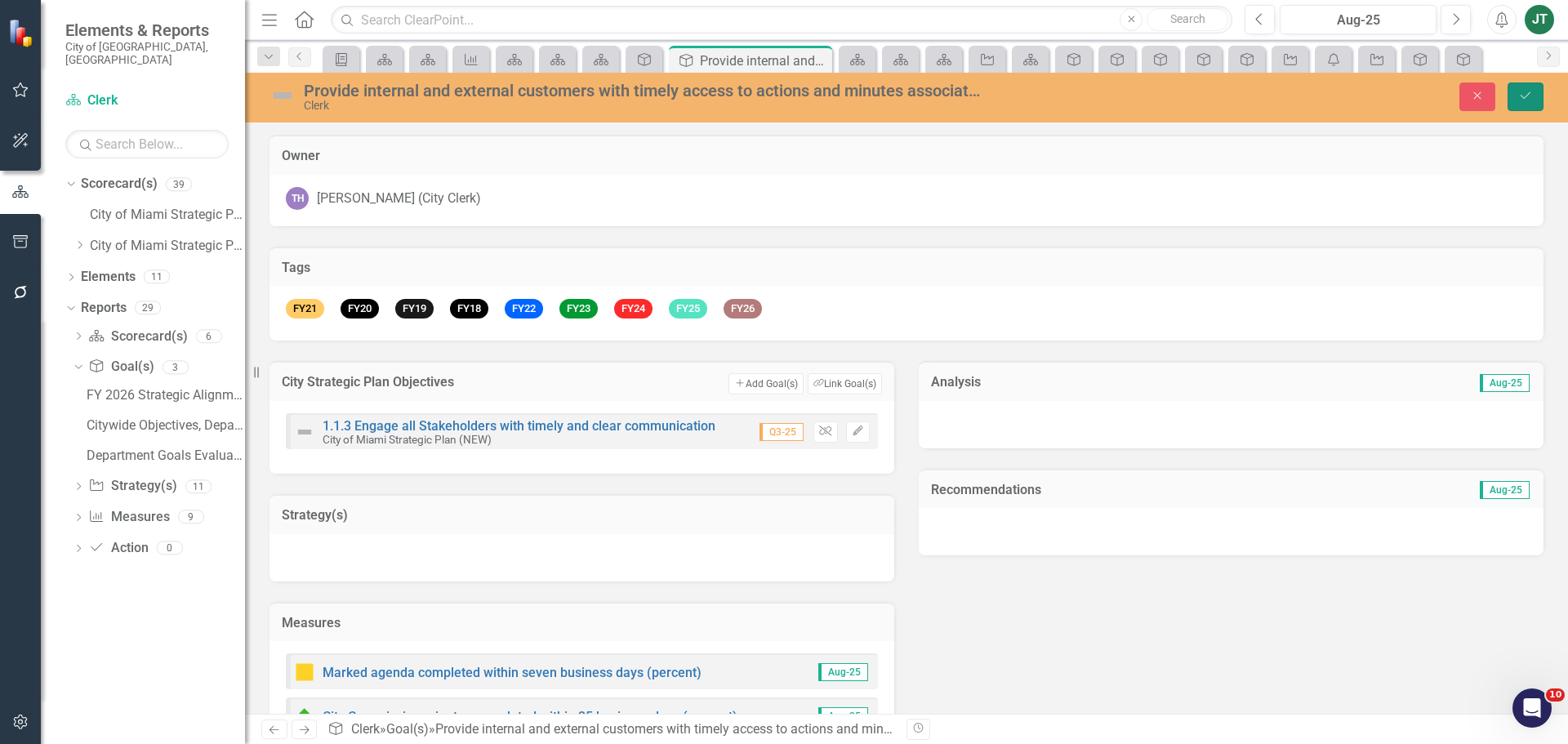
click at [1513, 97] on button "Save" at bounding box center [1526, 97] width 36 height 29
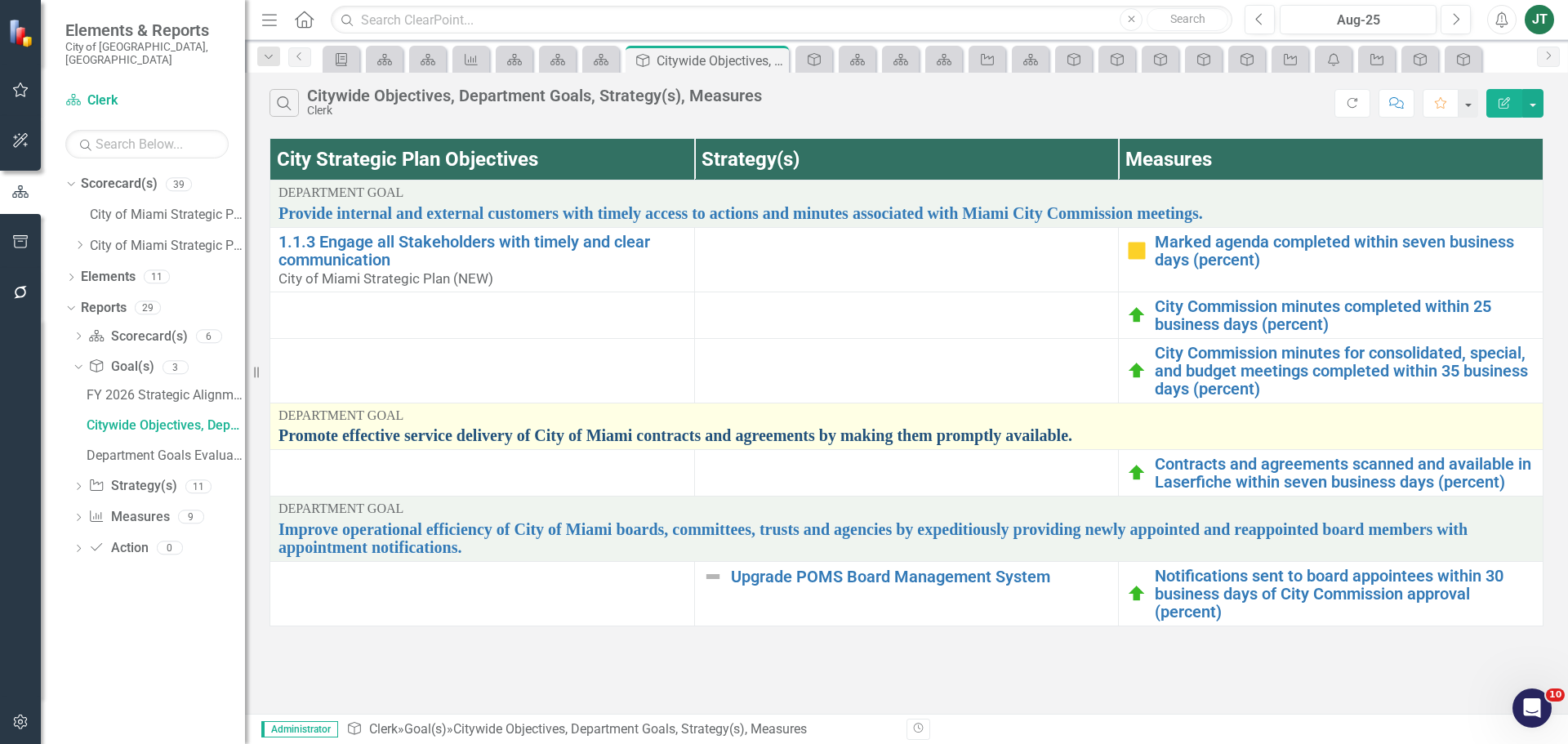
click at [523, 435] on link "Promote effective service delivery of City of Miami contracts and agreements by…" at bounding box center [906, 435] width 1256 height 18
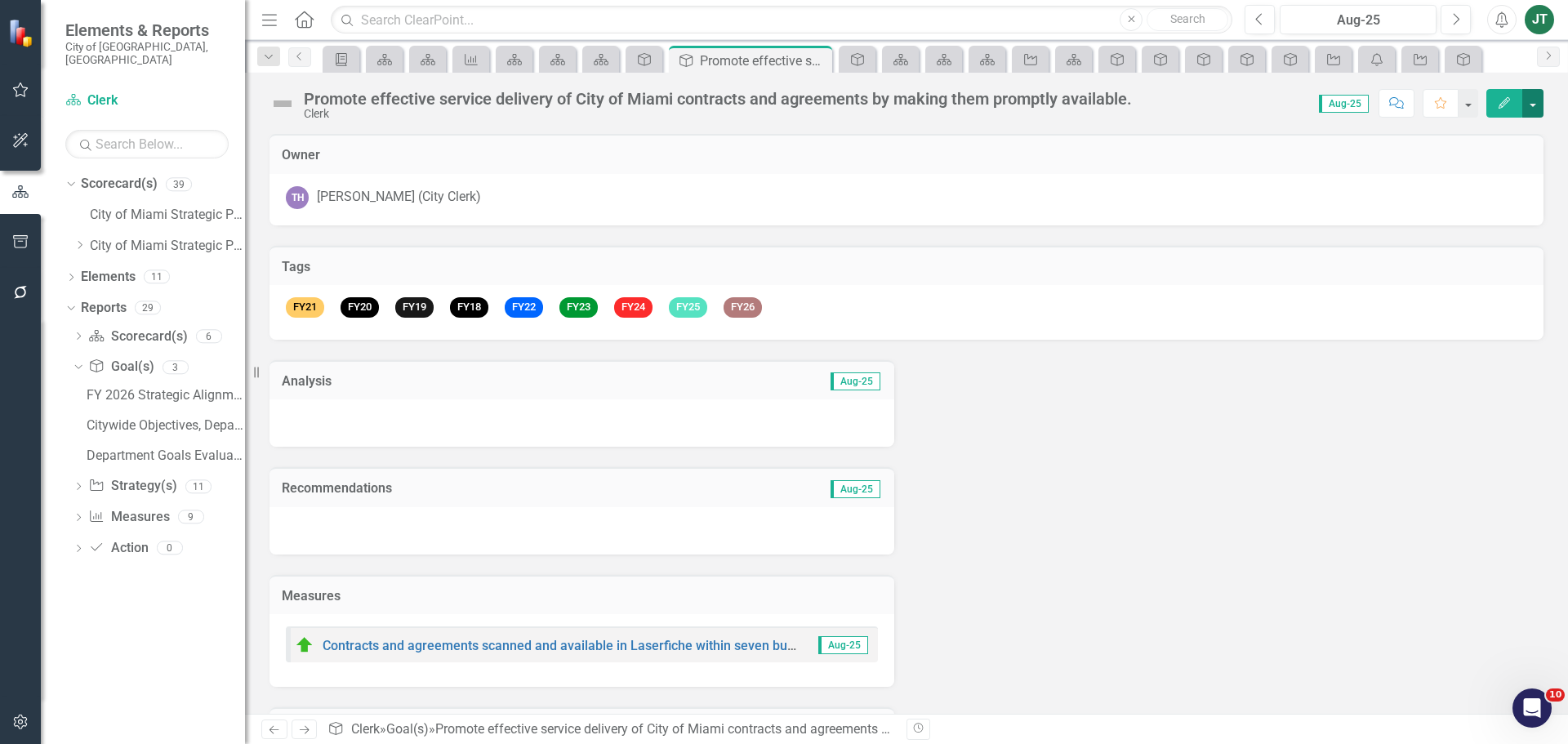
click at [1524, 105] on button "button" at bounding box center [1533, 103] width 21 height 29
click at [1508, 167] on link "Edit Report Edit Layout" at bounding box center [1476, 163] width 132 height 31
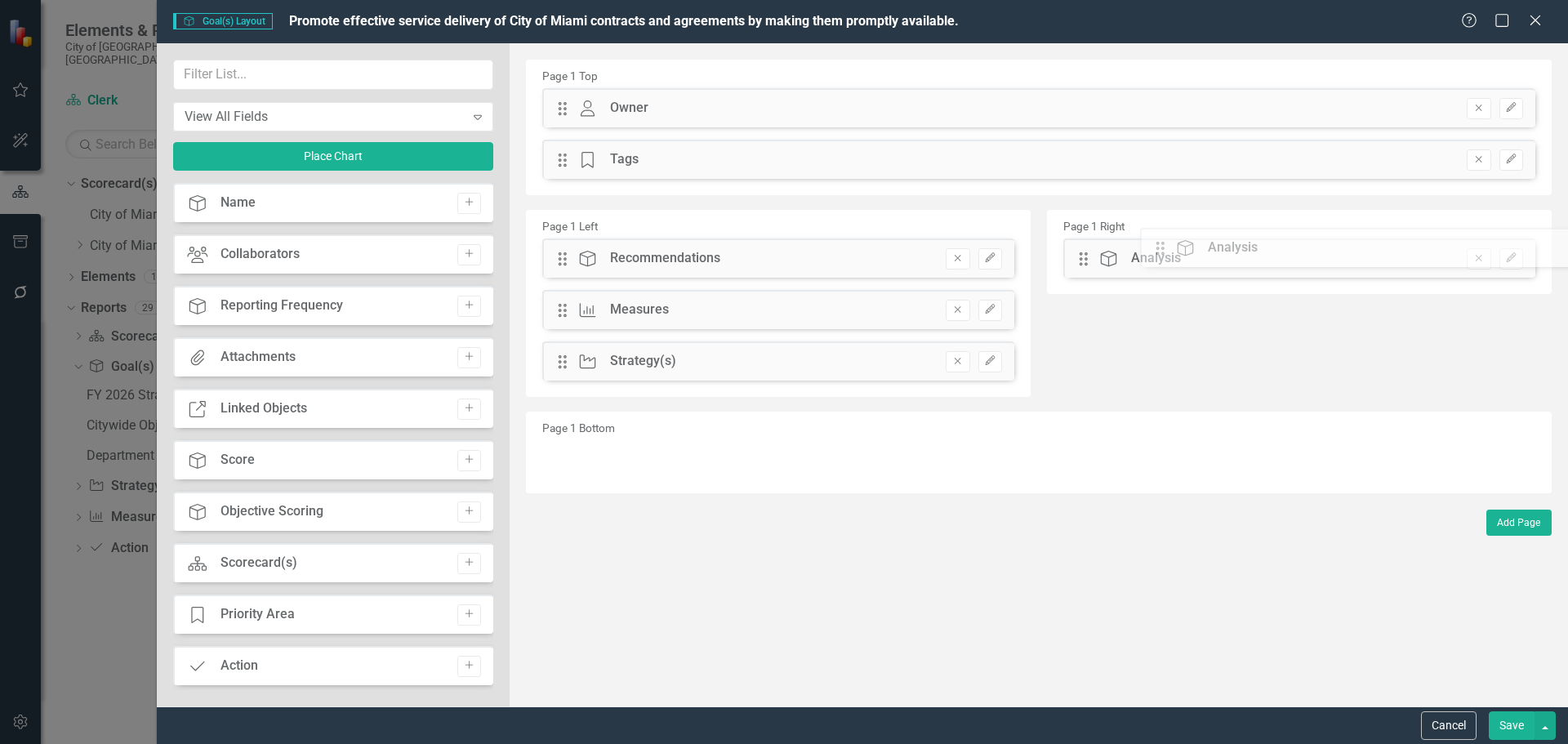
drag, startPoint x: 559, startPoint y: 255, endPoint x: 1169, endPoint y: 244, distance: 610.1
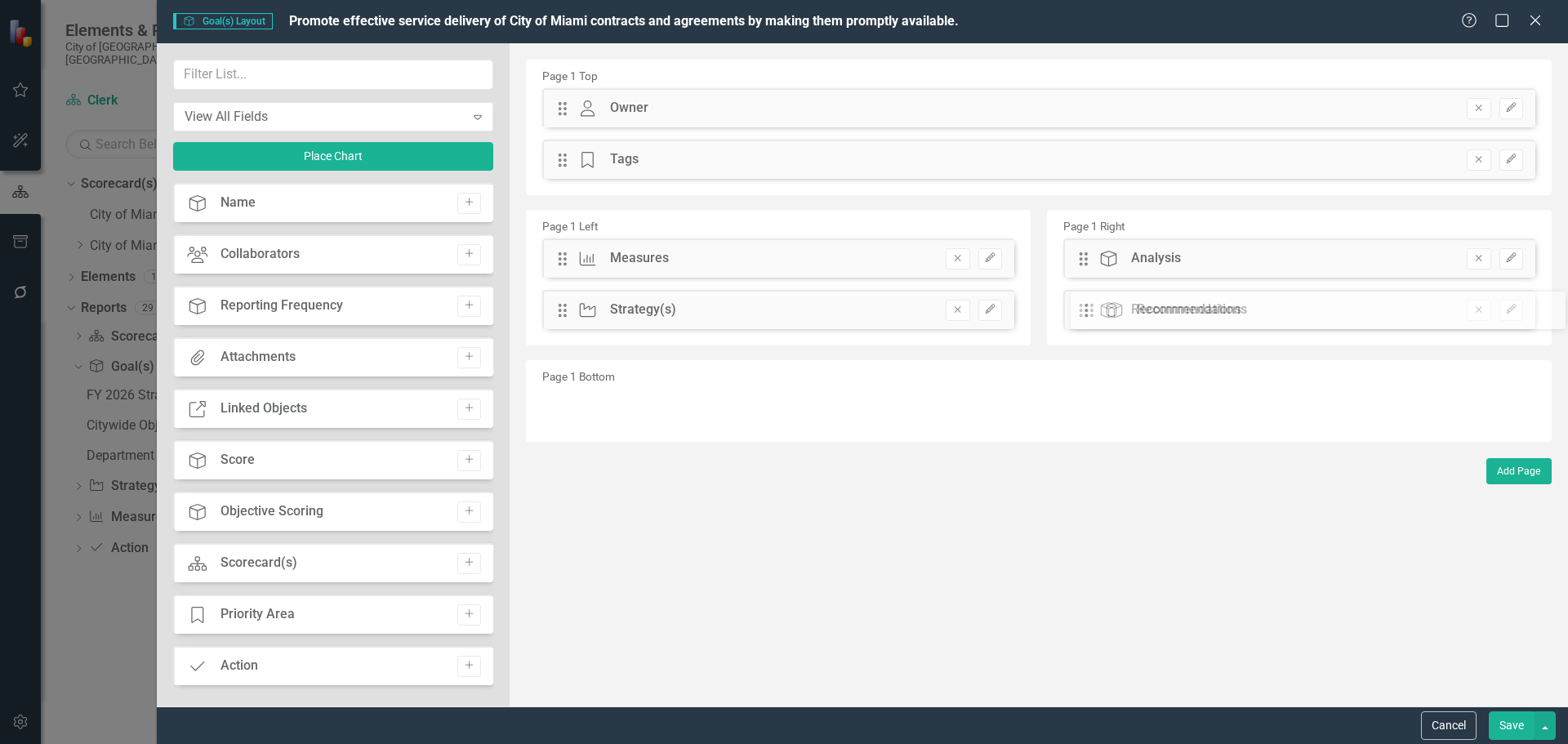
drag, startPoint x: 561, startPoint y: 258, endPoint x: 1101, endPoint y: 309, distance: 542.4
click at [319, 75] on input "text" at bounding box center [334, 74] width 320 height 31
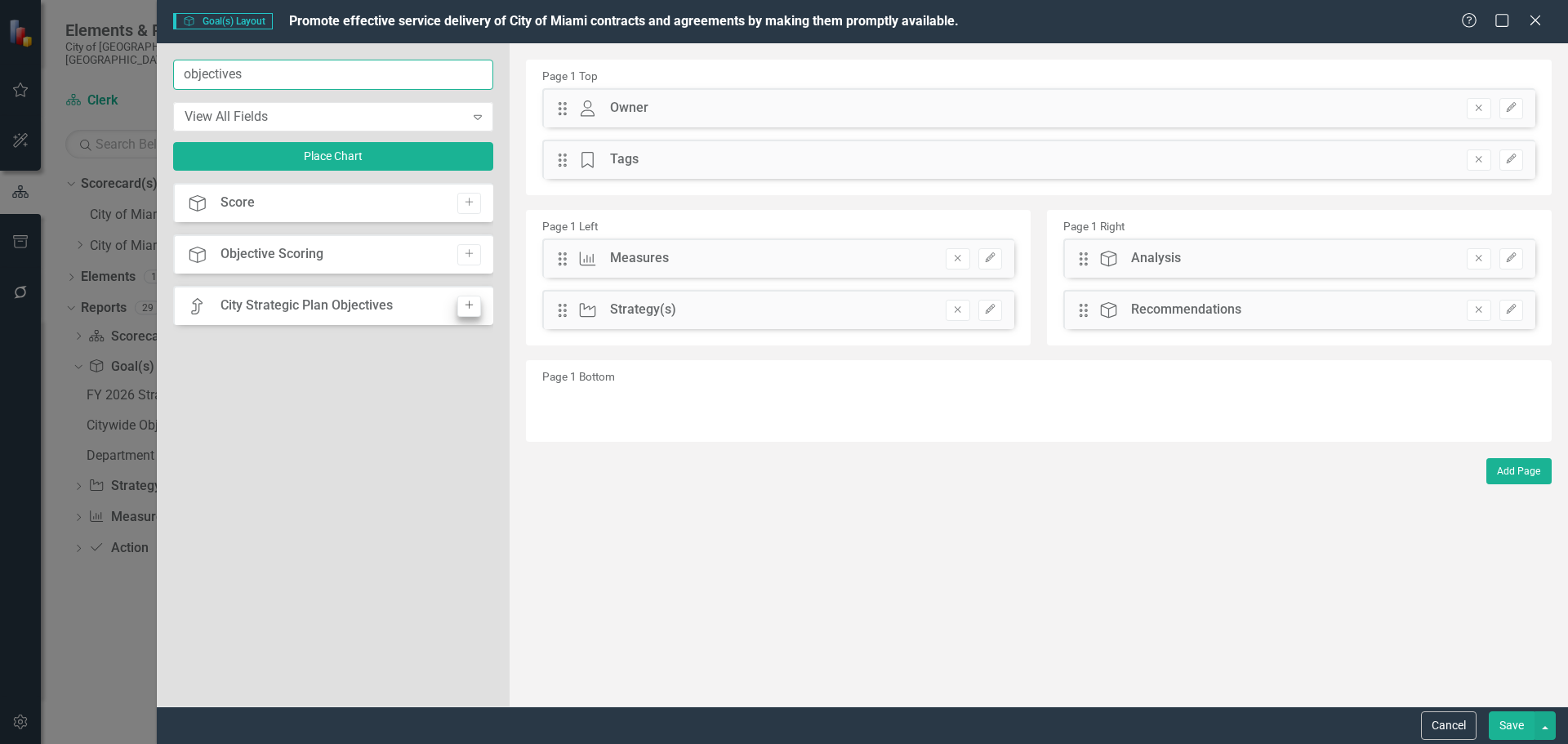
type input "objectives"
click at [467, 308] on icon "Add" at bounding box center [469, 306] width 12 height 10
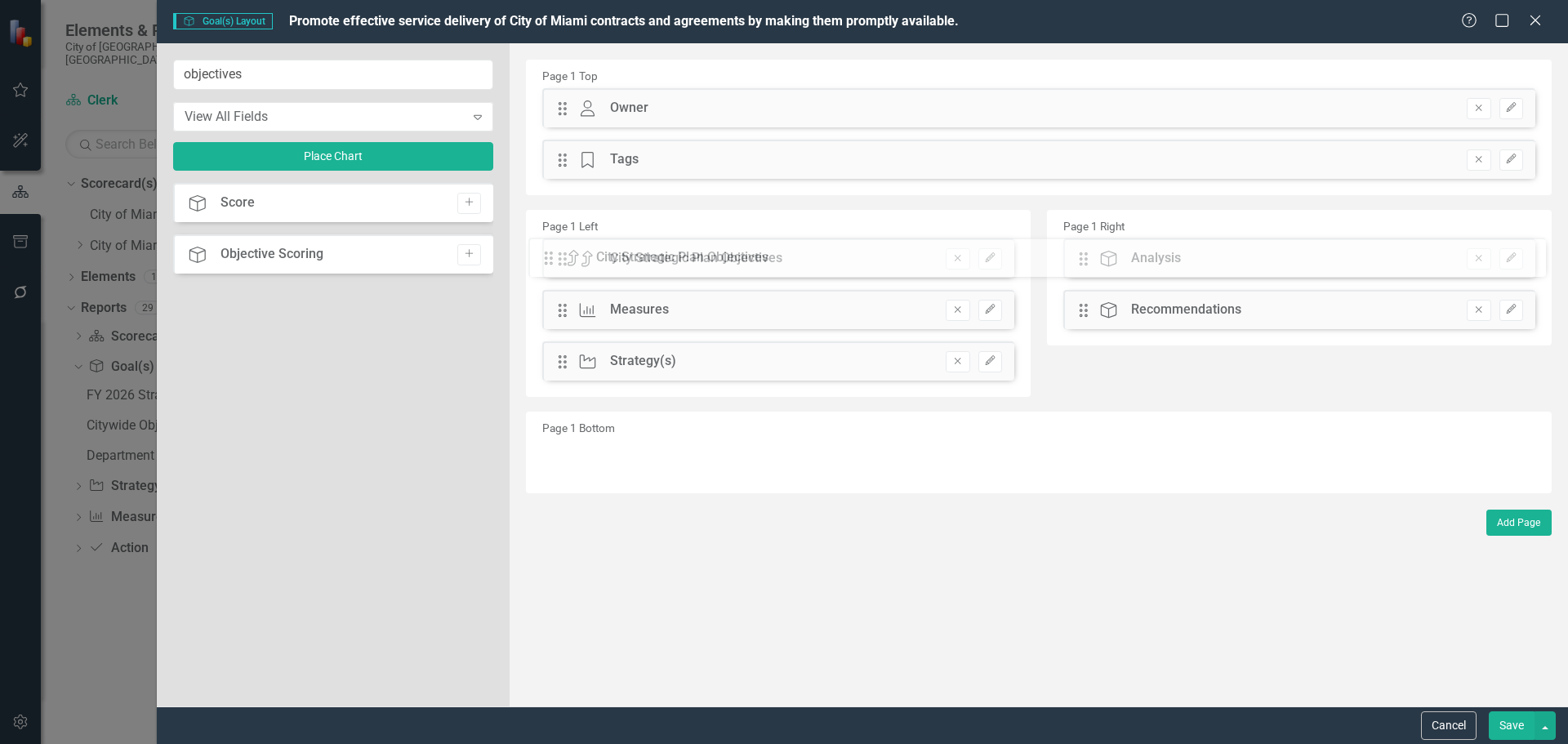
drag, startPoint x: 564, startPoint y: 113, endPoint x: 563, endPoint y: 258, distance: 145.0
drag, startPoint x: 560, startPoint y: 358, endPoint x: 564, endPoint y: 303, distance: 55.1
click at [564, 303] on div "The fields (or pods) that are available for you to include on the detail page a…" at bounding box center [1039, 374] width 1059 height 663
click at [1514, 723] on button "Save" at bounding box center [1511, 725] width 45 height 29
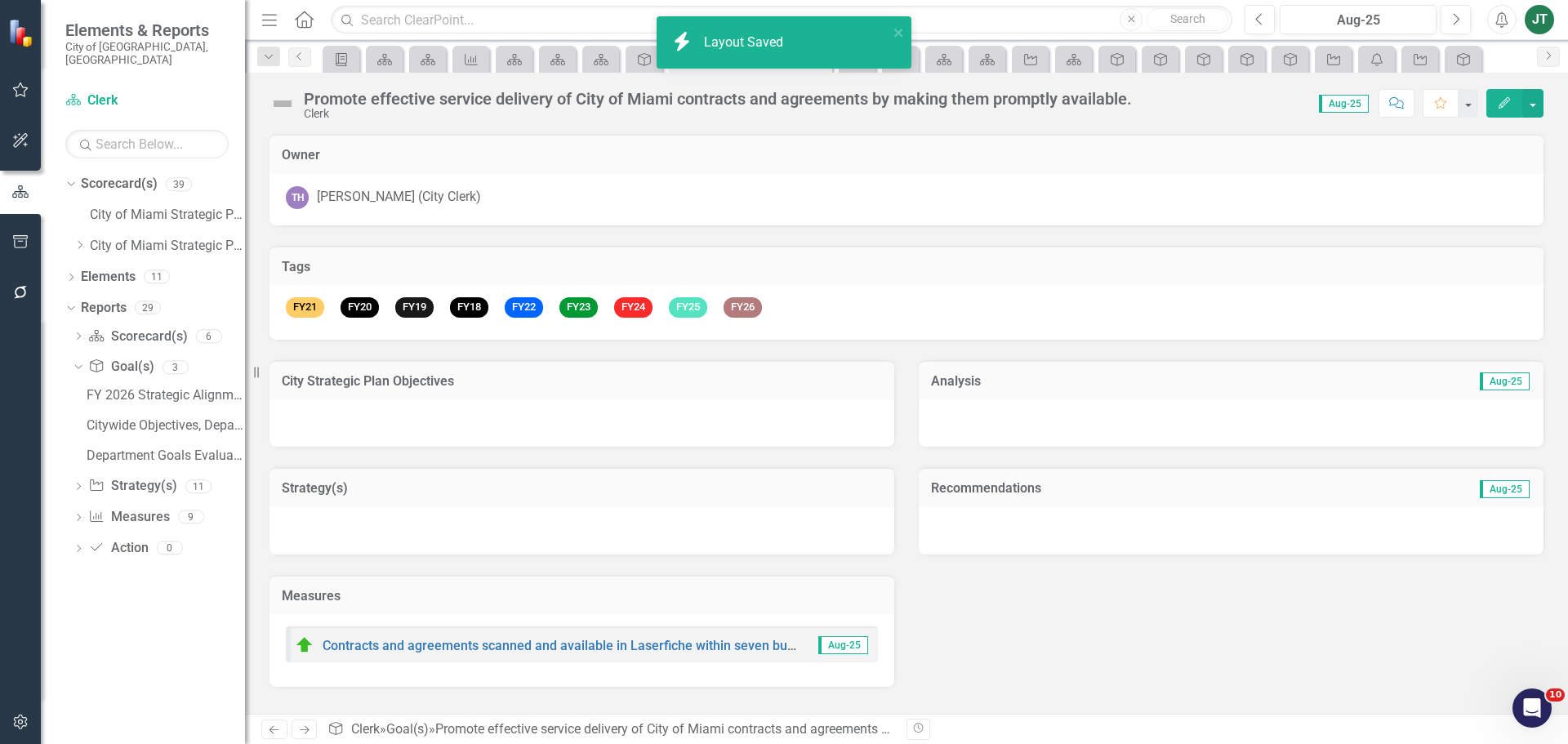
click at [410, 415] on div at bounding box center [581, 423] width 625 height 47
click at [410, 415] on div at bounding box center [581, 423] width 625 height 47
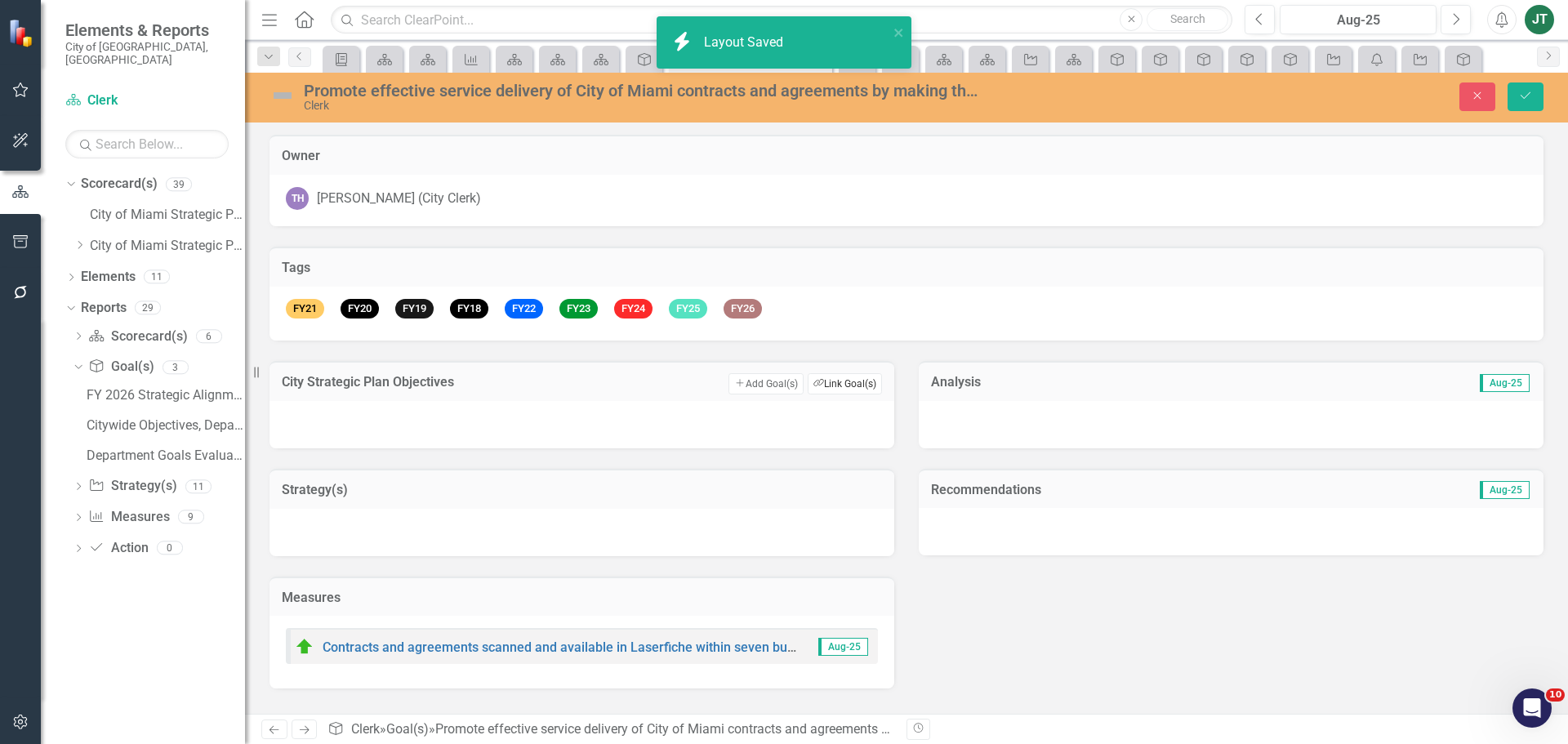
click at [857, 388] on button "Link Tag Link Goal(s)" at bounding box center [845, 384] width 74 height 21
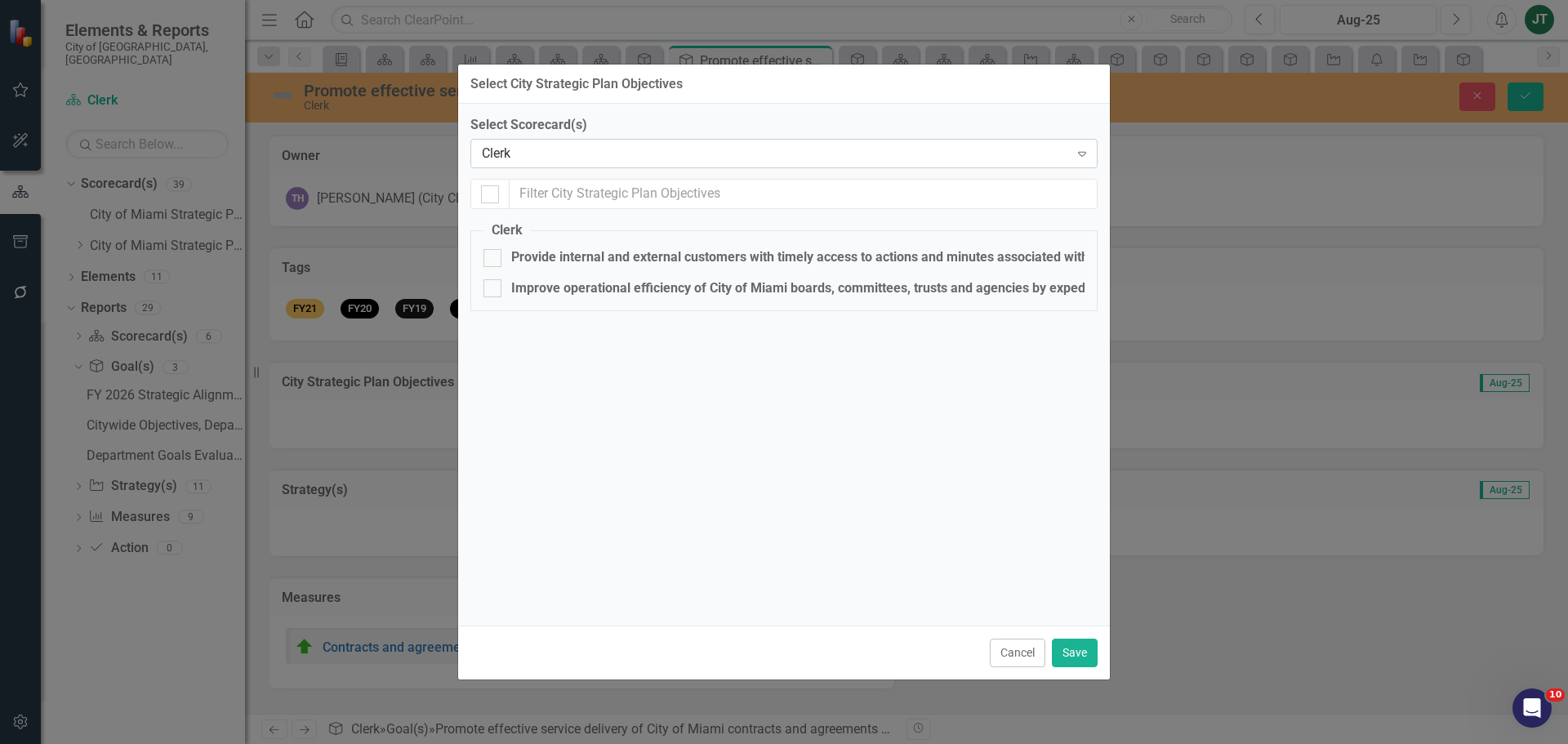
click at [519, 152] on div "Clerk" at bounding box center [775, 154] width 587 height 19
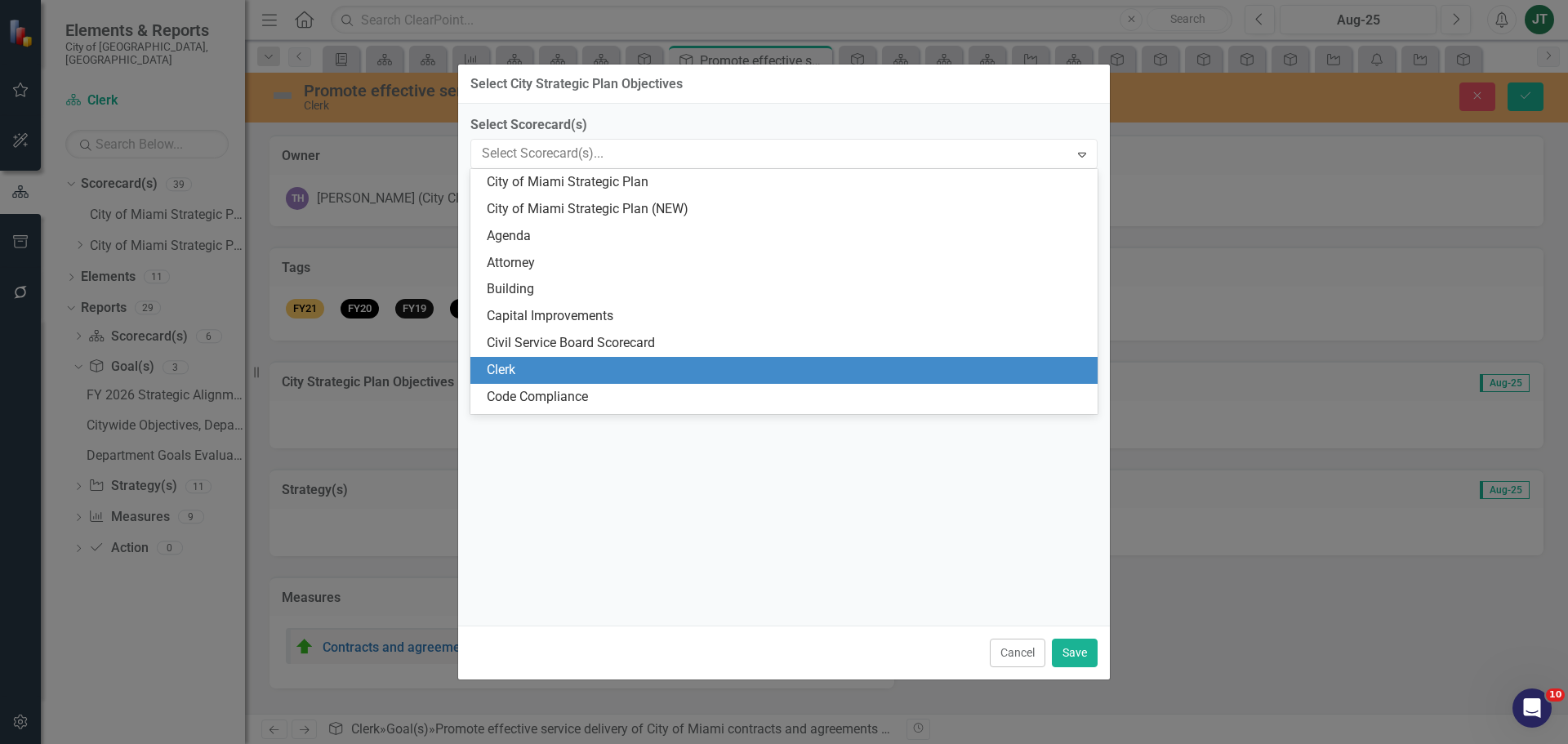
click at [525, 370] on div "Clerk" at bounding box center [787, 370] width 601 height 19
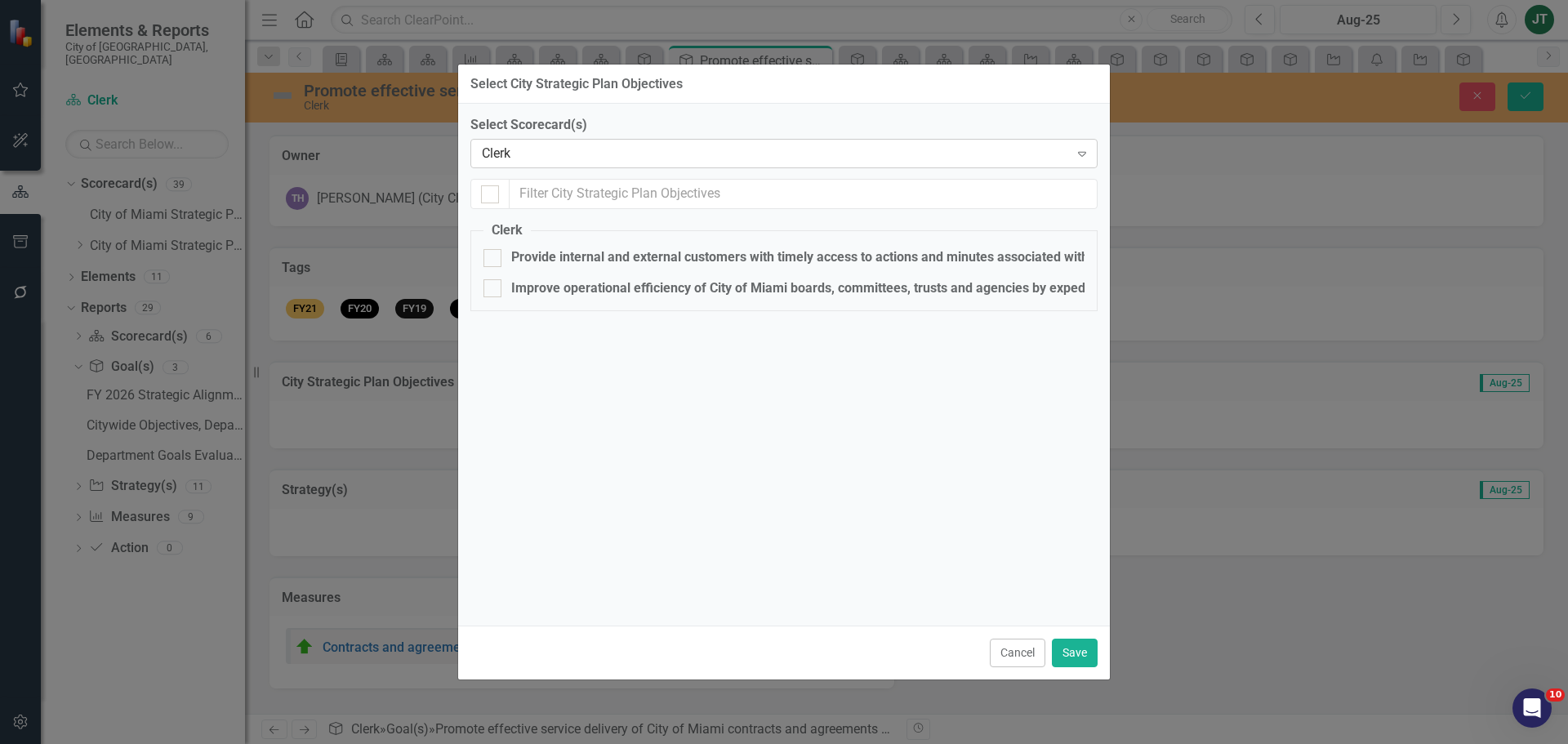
click at [538, 160] on div "Clerk" at bounding box center [775, 154] width 587 height 19
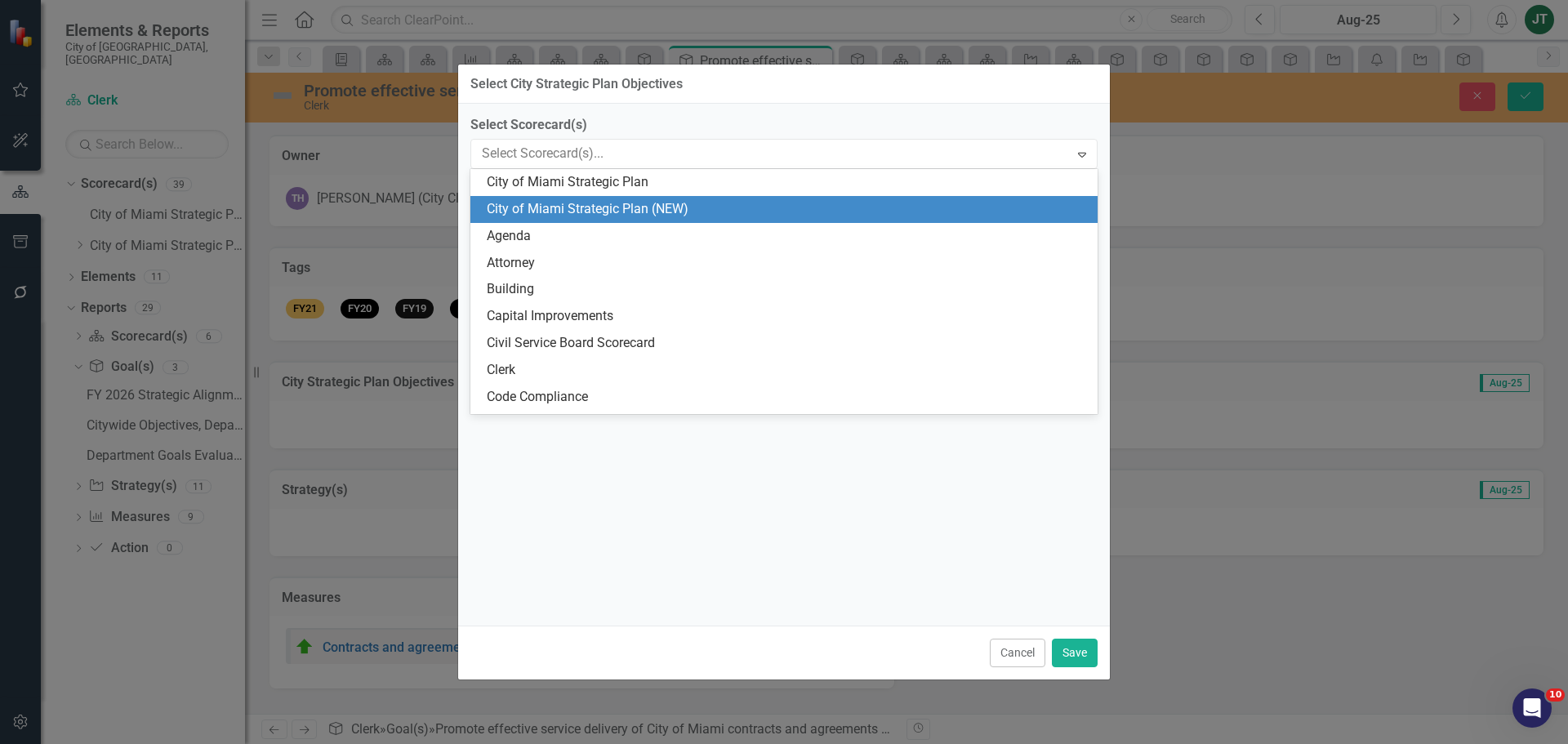
click at [665, 201] on div "City of Miami Strategic Plan (NEW)" at bounding box center [787, 209] width 601 height 19
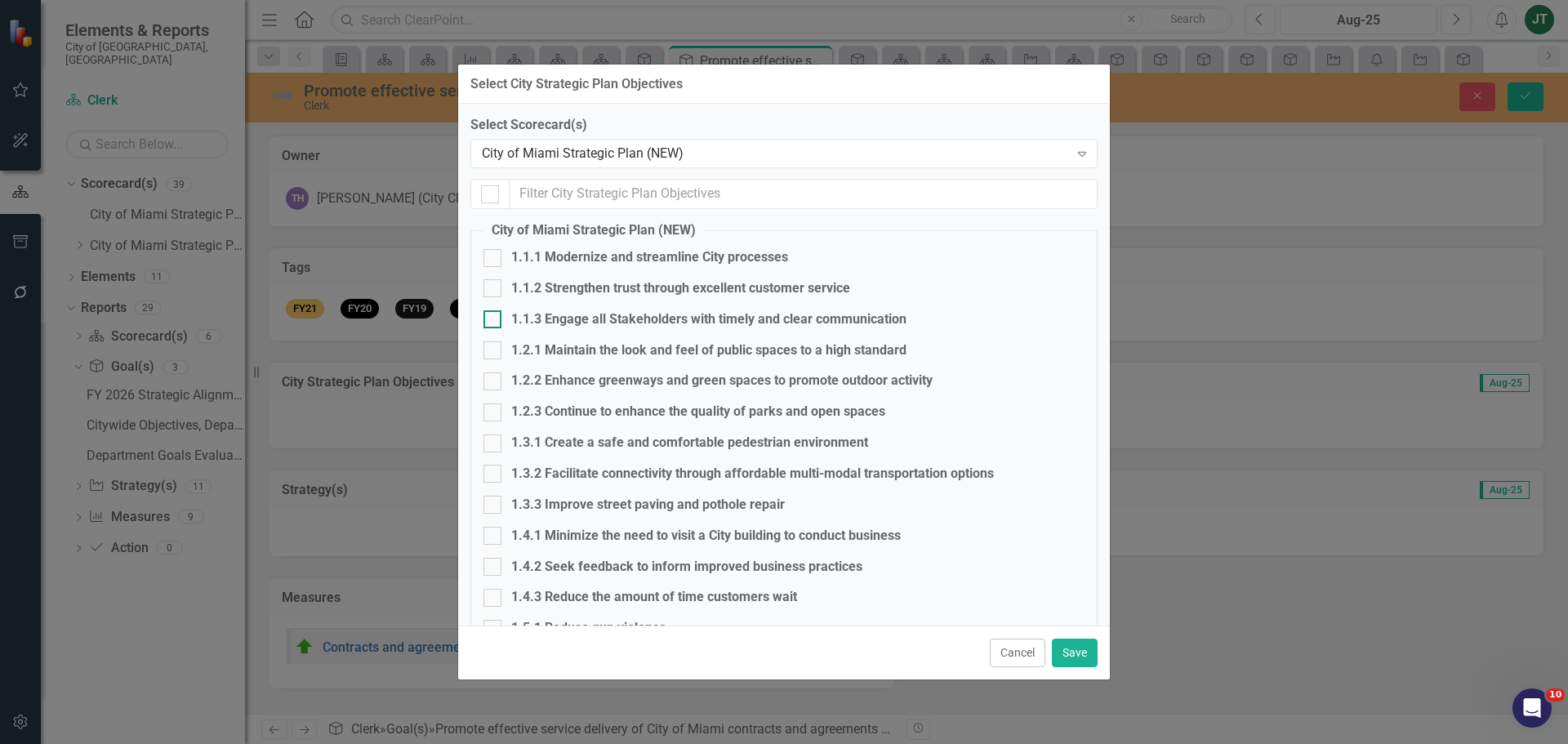
click at [496, 319] on div at bounding box center [493, 320] width 18 height 18
click at [494, 319] on input "1.1.3 Engage all Stakeholders with timely and clear communication" at bounding box center [489, 315] width 11 height 11
checkbox input "true"
click at [1070, 651] on button "Save" at bounding box center [1074, 652] width 45 height 29
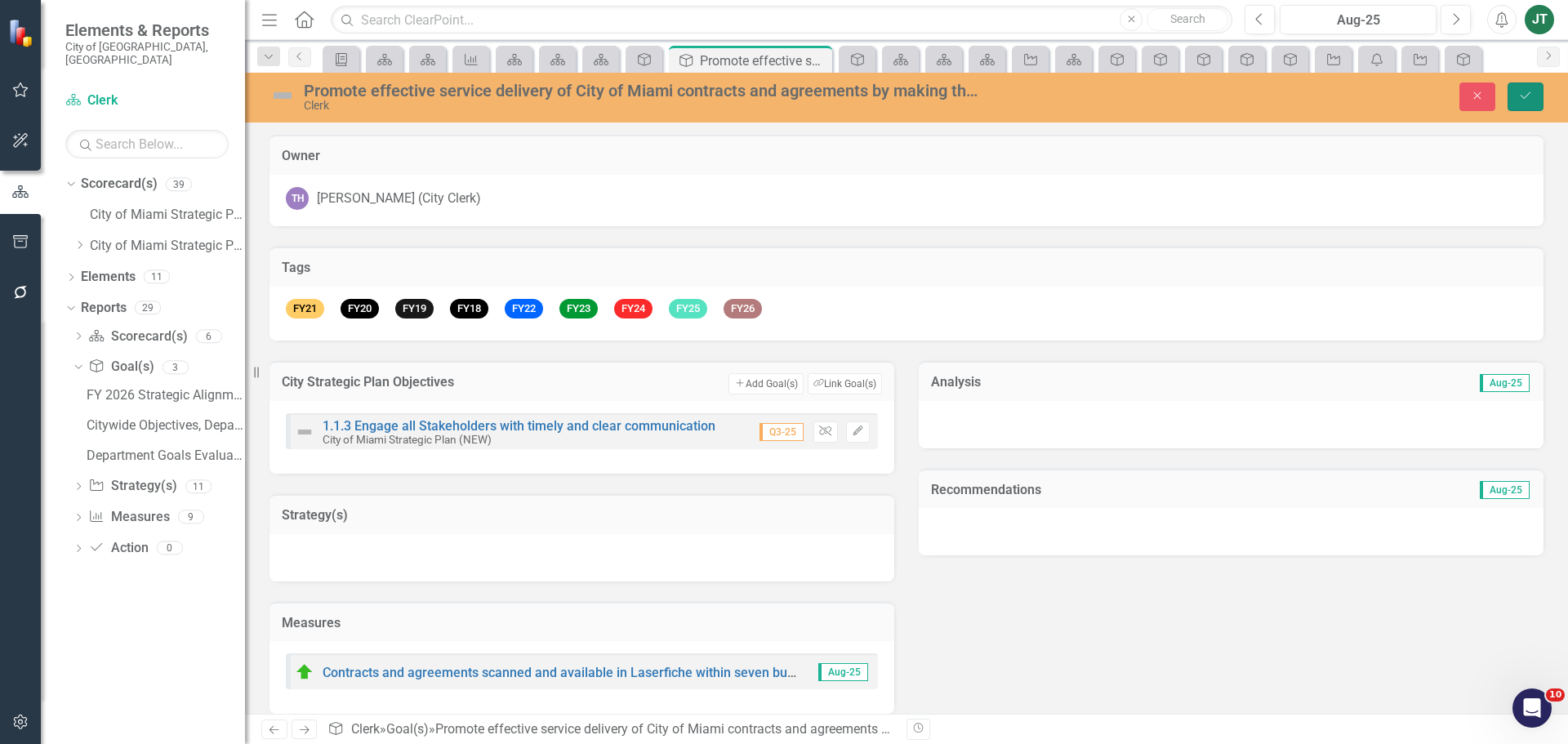
click at [1533, 99] on button "Save" at bounding box center [1526, 97] width 36 height 29
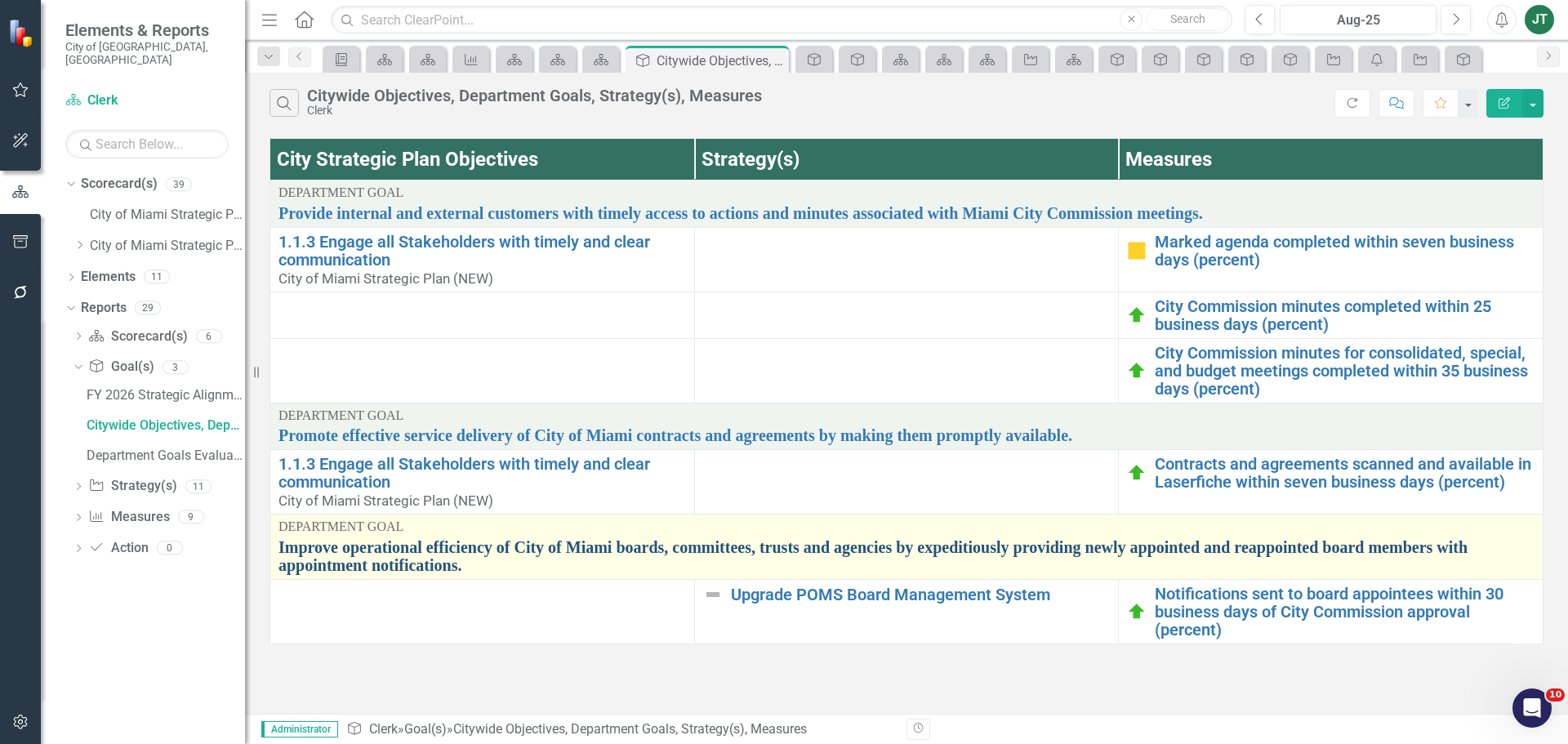
click at [599, 545] on link "Improve operational efficiency of City of Miami boards, committees, trusts and …" at bounding box center [906, 557] width 1256 height 36
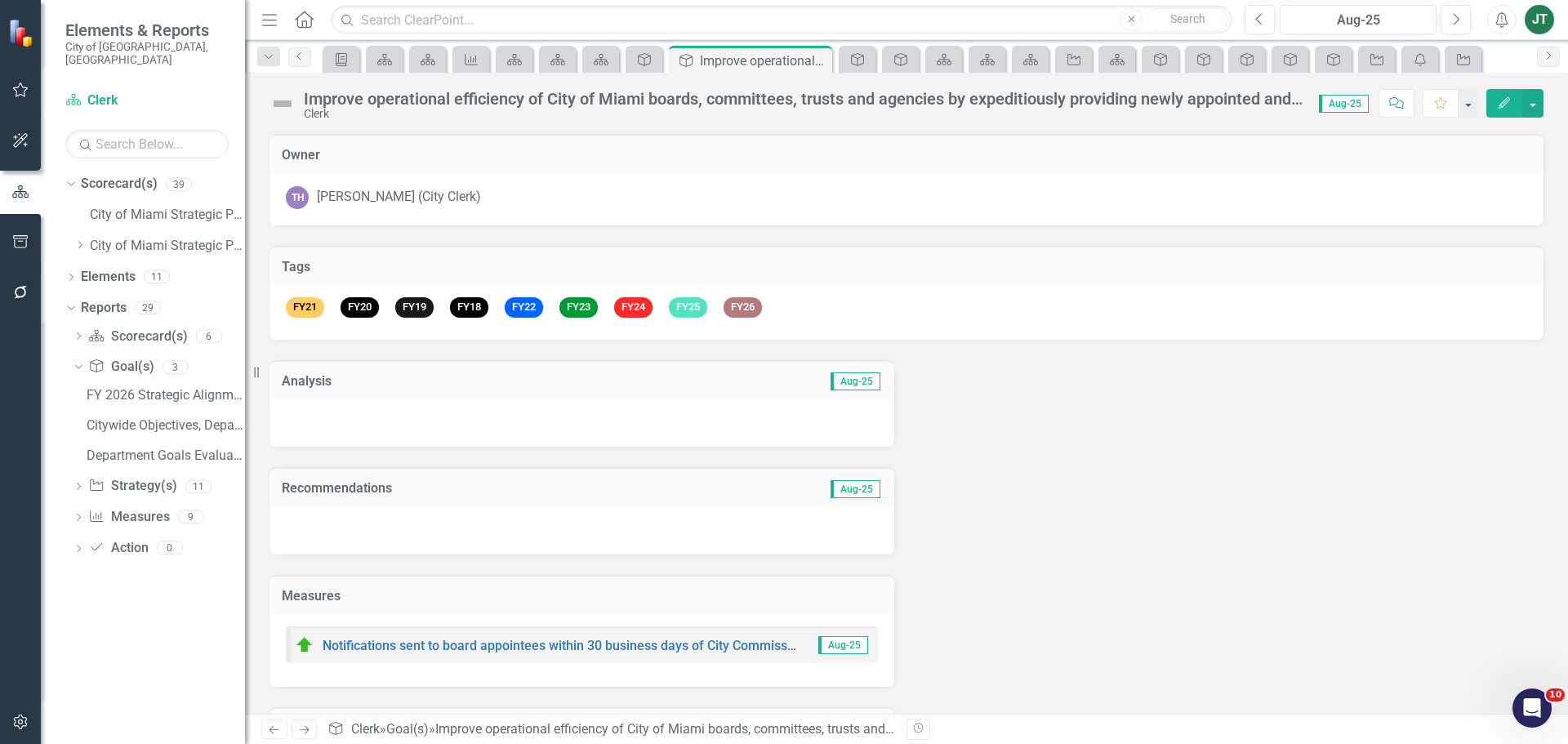
click at [624, 374] on td "Aug-25" at bounding box center [729, 383] width 305 height 21
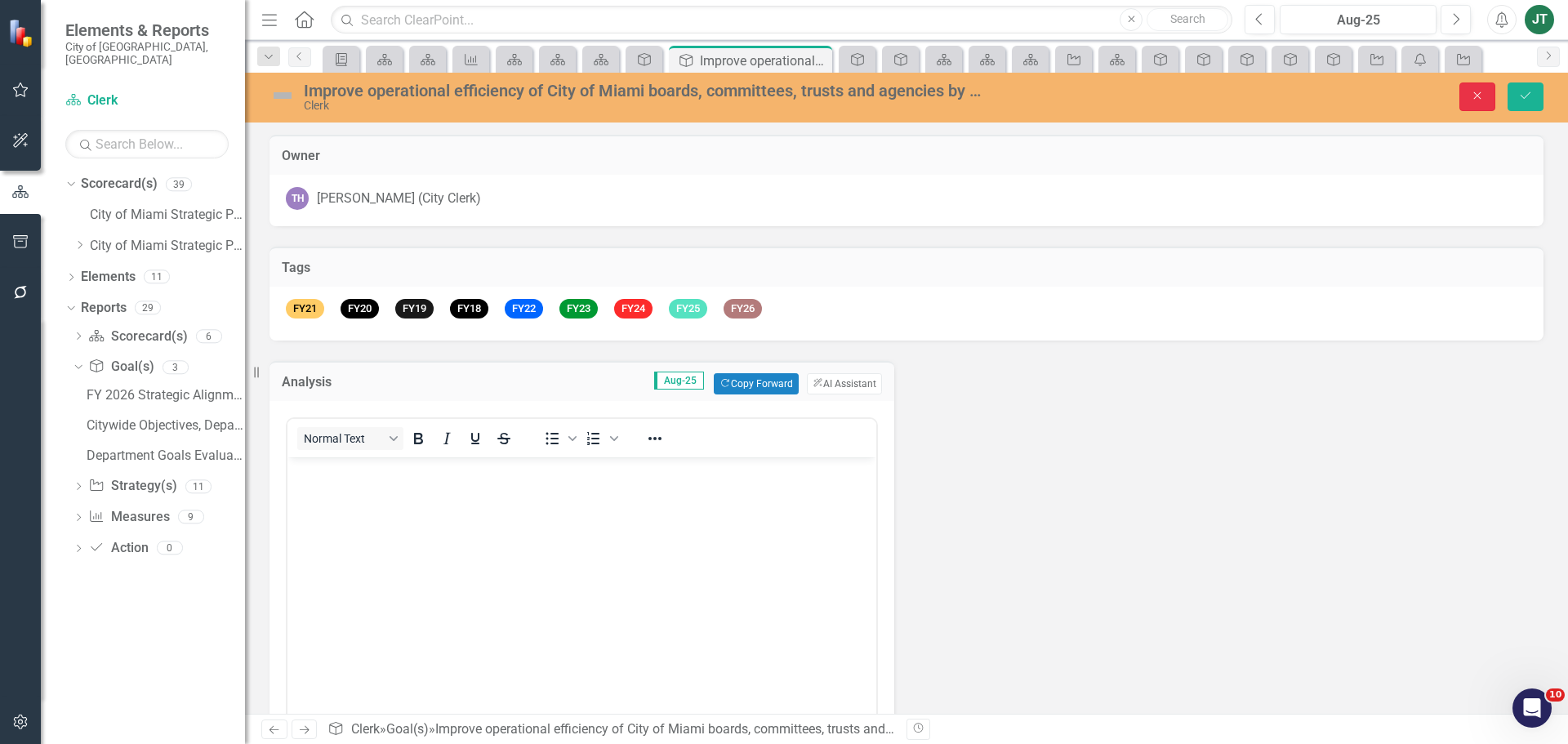
click at [1471, 97] on icon "Close" at bounding box center [1477, 96] width 15 height 12
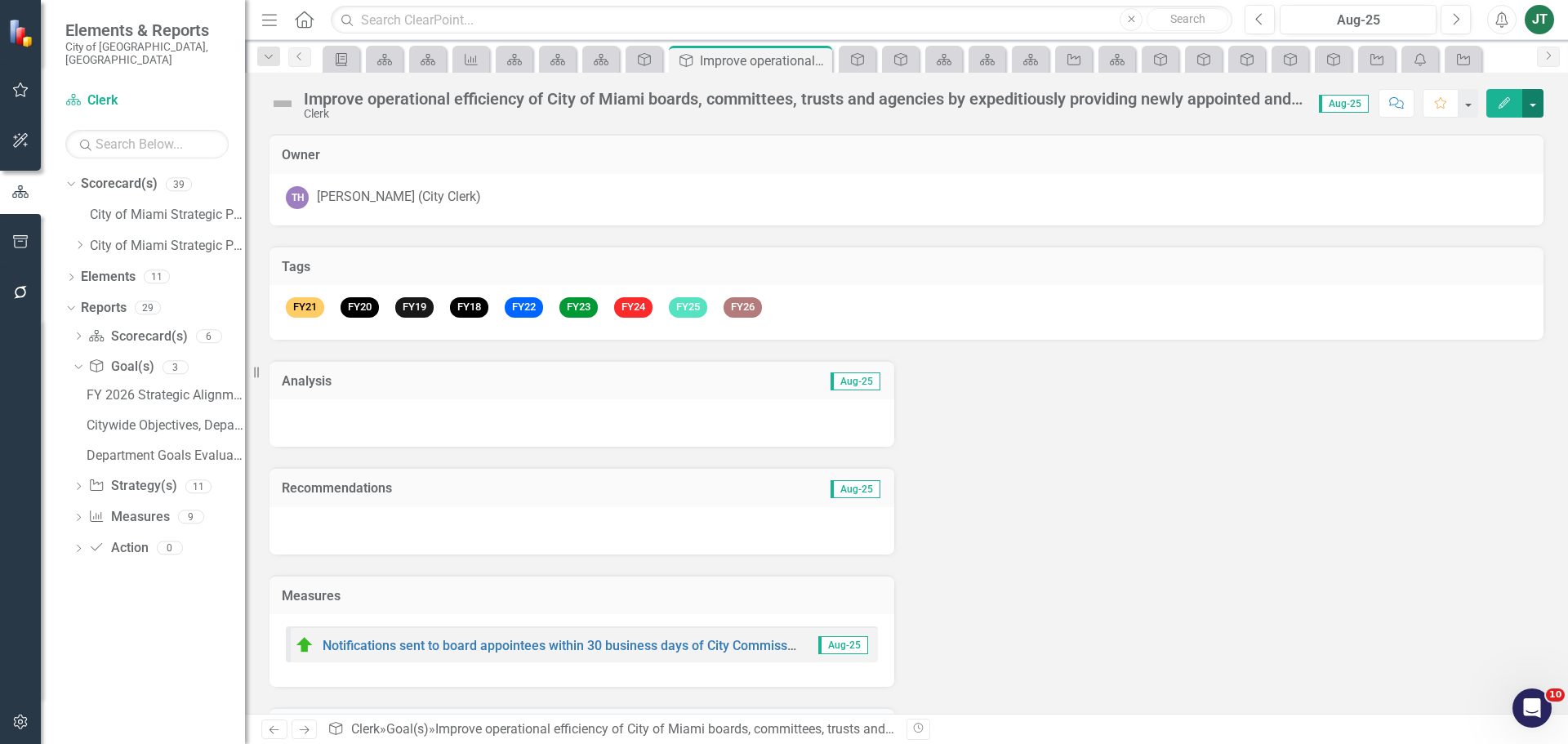
click at [1528, 102] on button "button" at bounding box center [1533, 103] width 21 height 29
click at [1497, 159] on link "Edit Report Edit Layout" at bounding box center [1476, 163] width 132 height 31
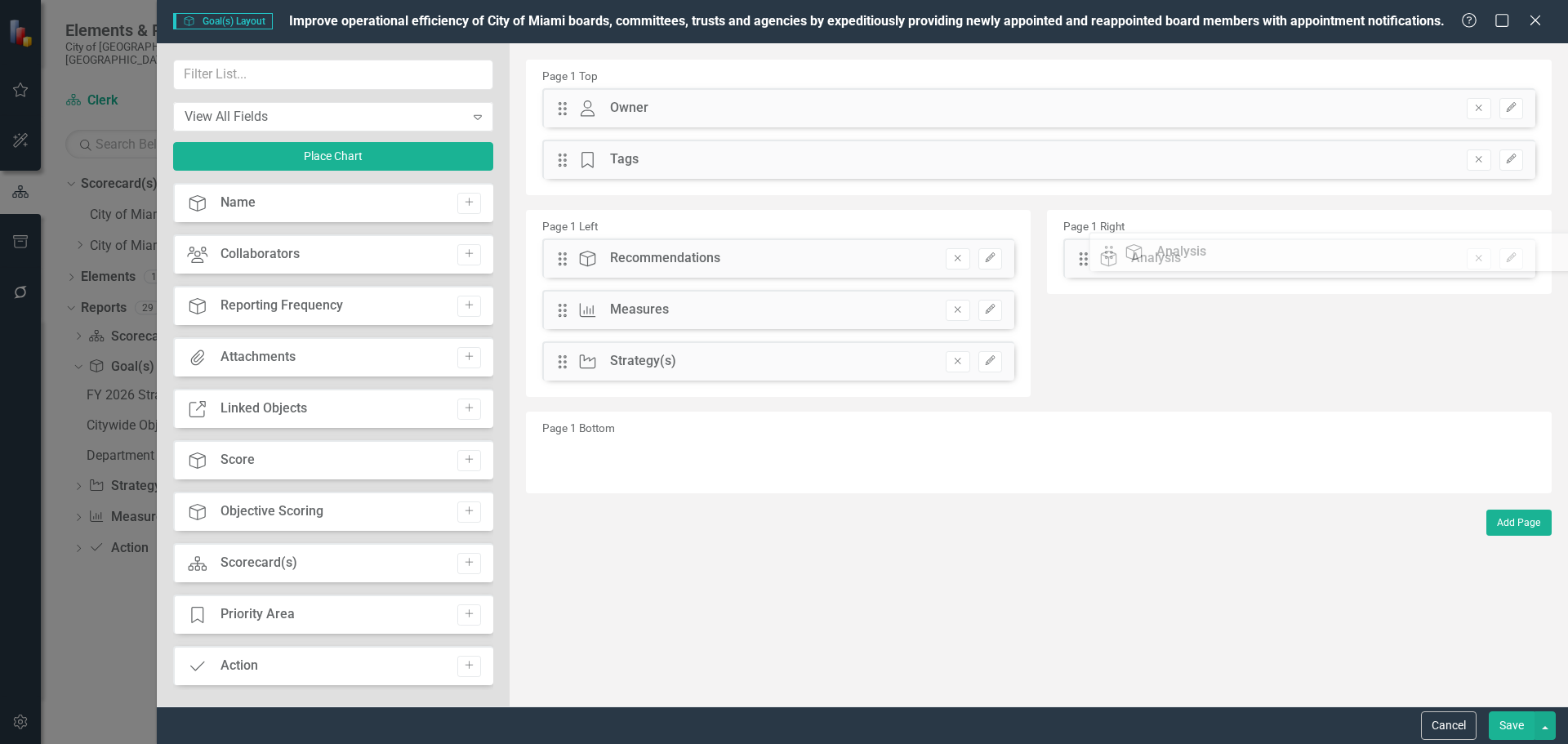
drag, startPoint x: 562, startPoint y: 262, endPoint x: 1121, endPoint y: 256, distance: 559.0
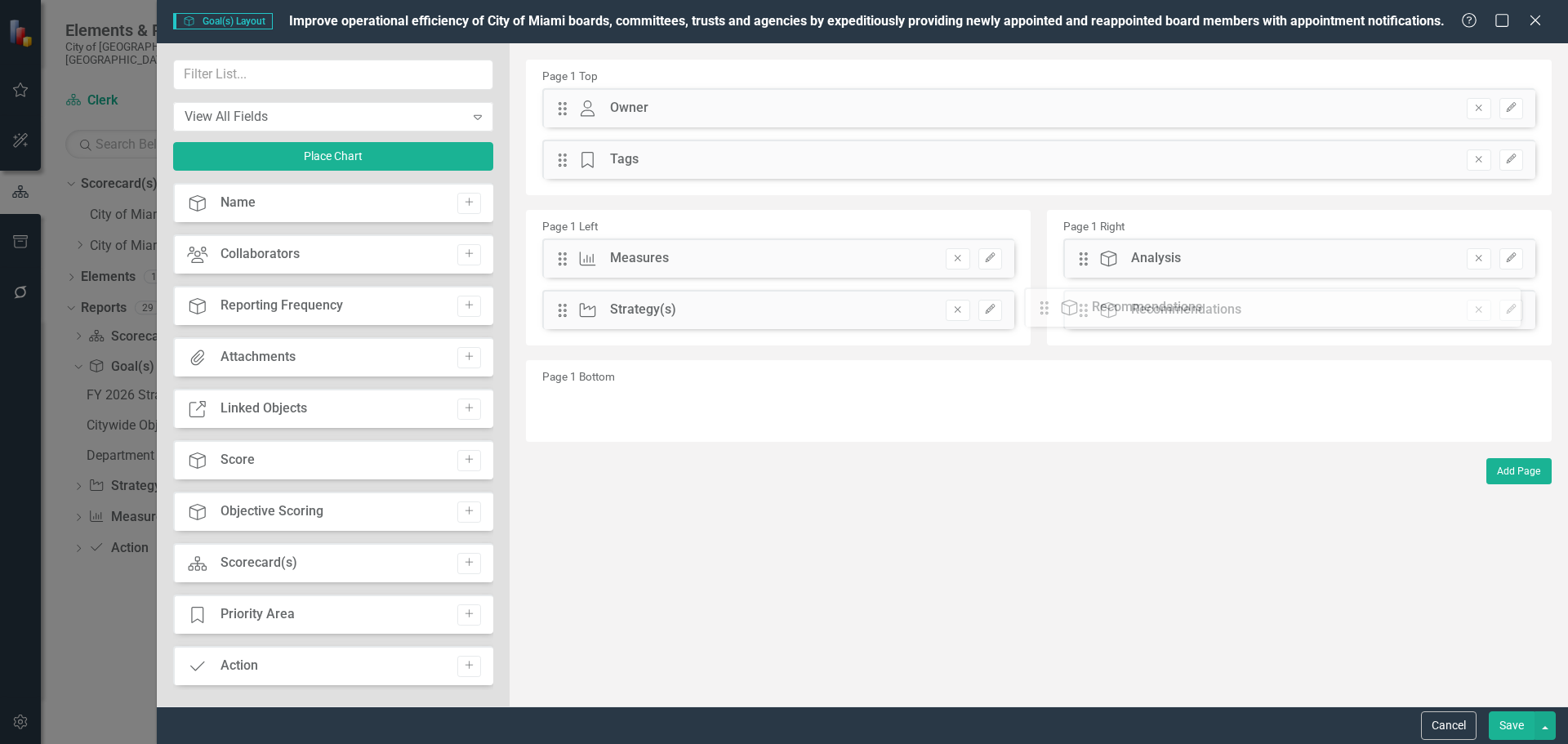
drag, startPoint x: 566, startPoint y: 258, endPoint x: 1061, endPoint y: 306, distance: 497.3
drag, startPoint x: 557, startPoint y: 306, endPoint x: 559, endPoint y: 248, distance: 58.0
click at [559, 248] on div "The fields (or pods) that are available for you to include on the detail page a…" at bounding box center [1039, 374] width 1059 height 663
click at [304, 83] on input "text" at bounding box center [334, 74] width 320 height 31
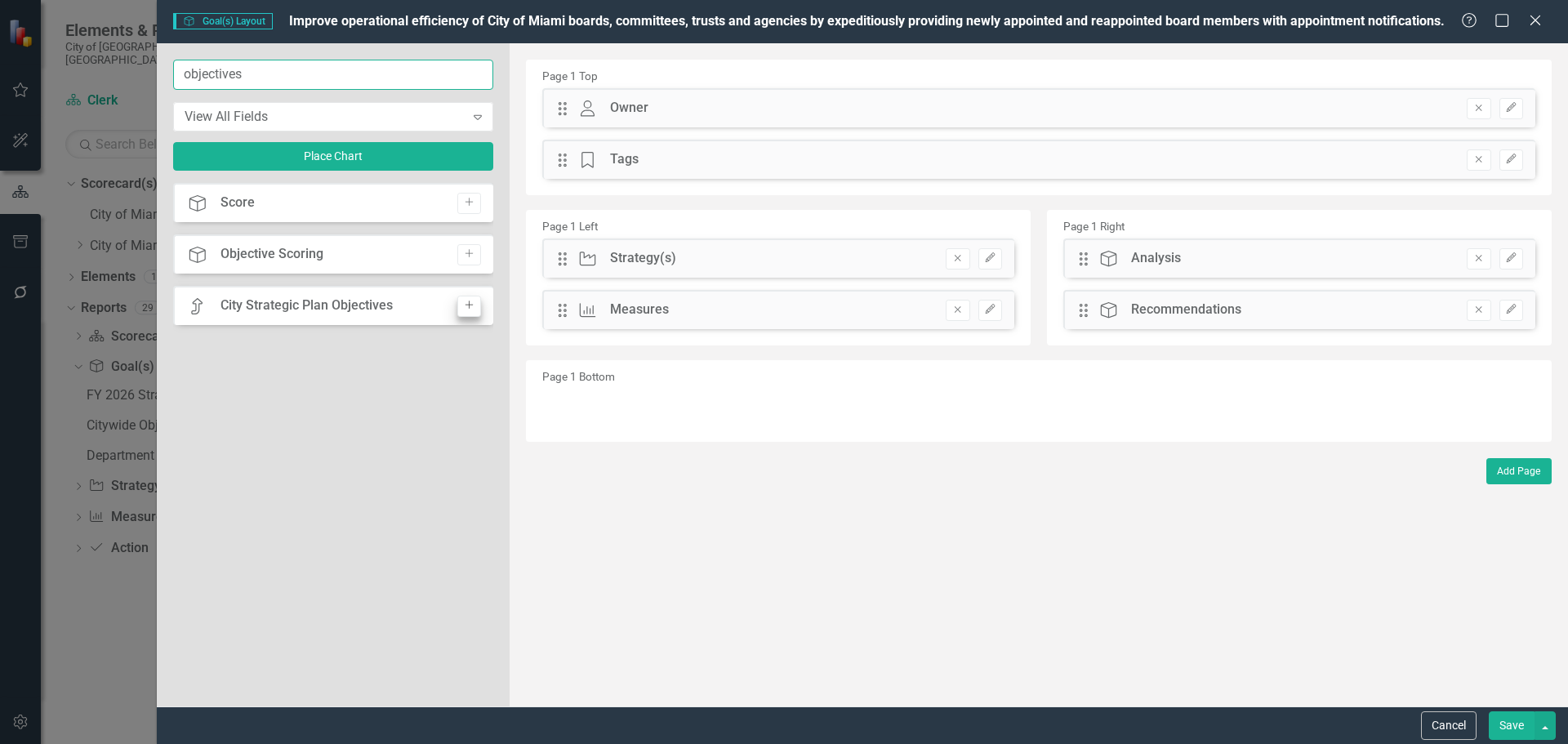
type input "objectives"
click at [472, 305] on icon "Add" at bounding box center [469, 306] width 12 height 10
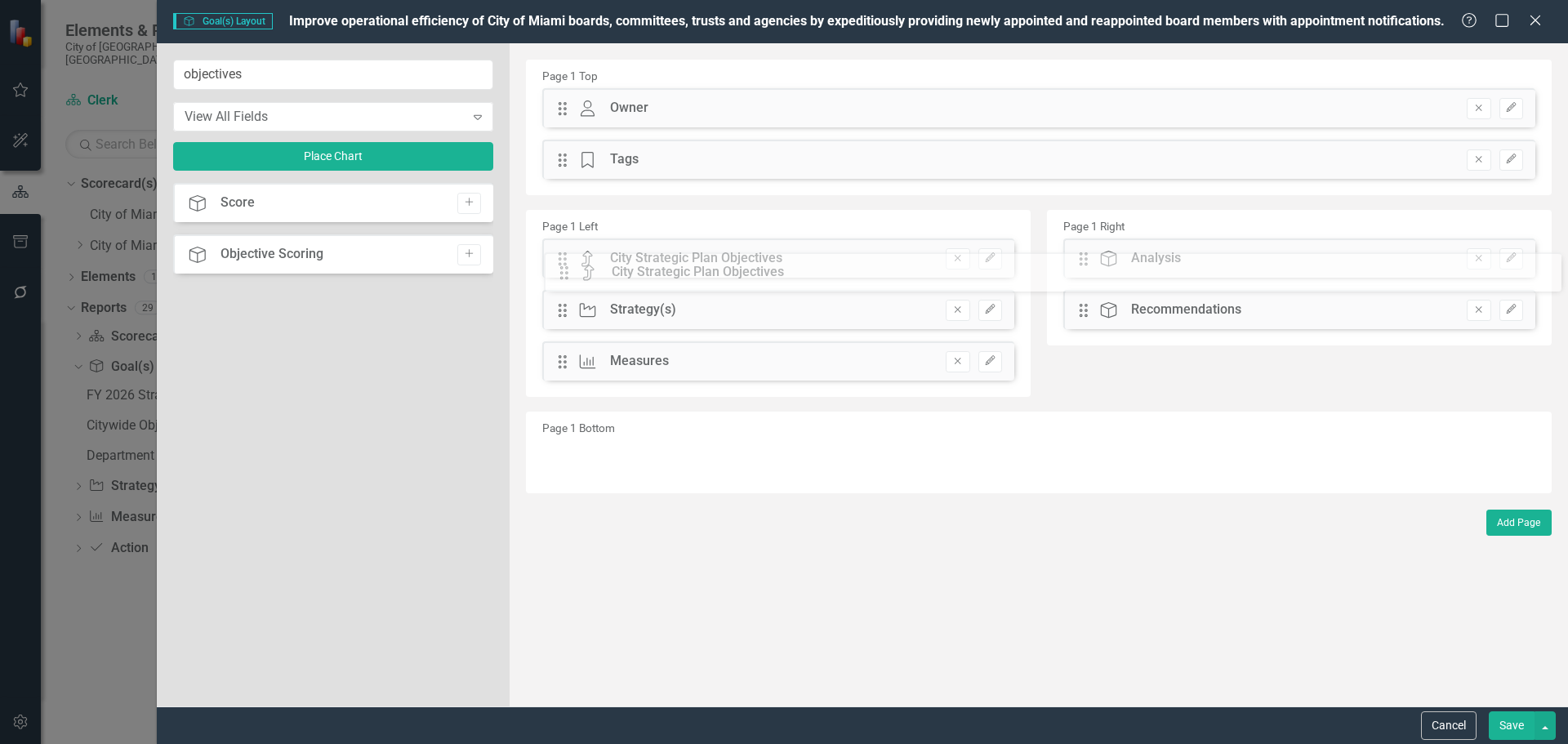
drag, startPoint x: 557, startPoint y: 106, endPoint x: 566, endPoint y: 260, distance: 154.3
click at [1519, 721] on button "Save" at bounding box center [1511, 725] width 45 height 29
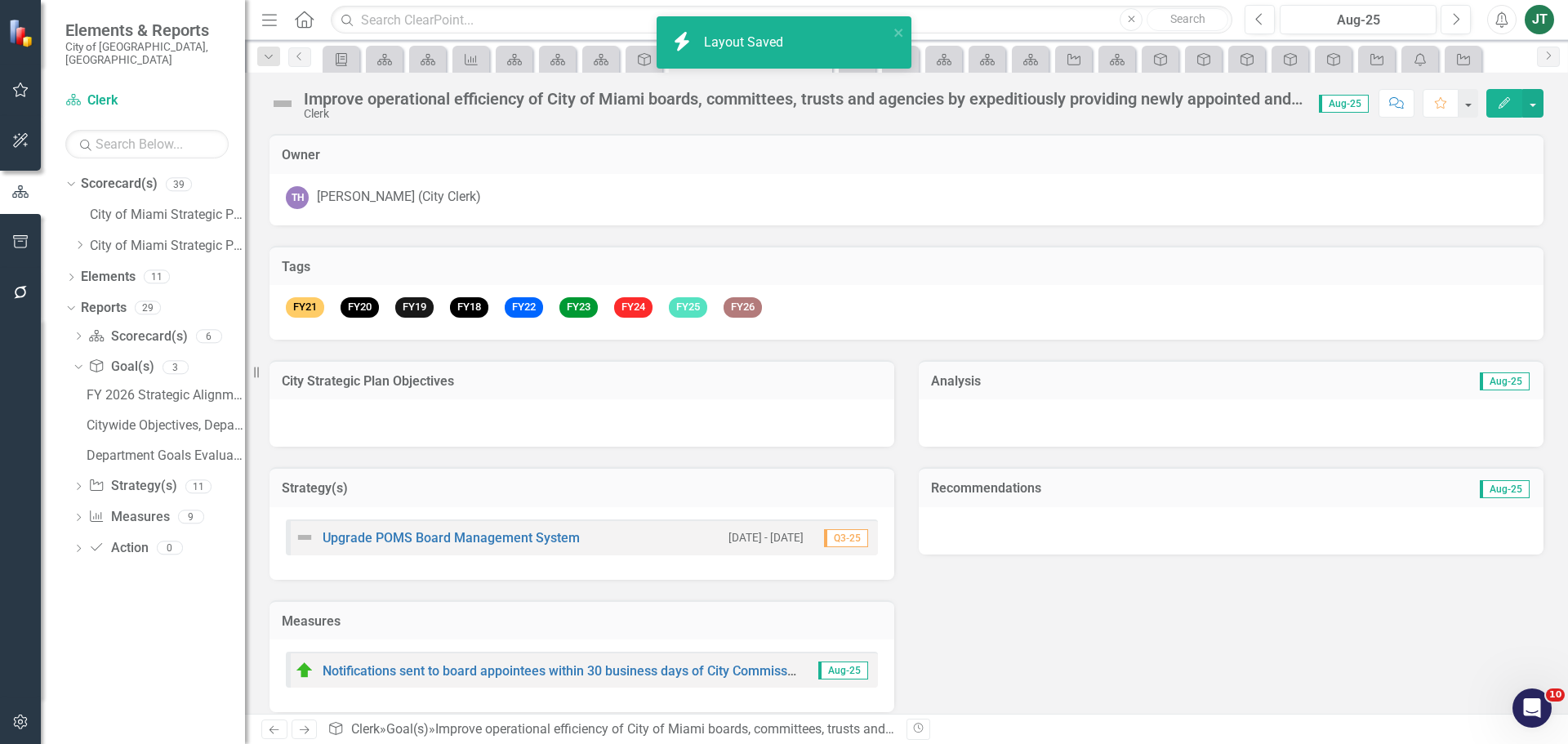
click at [588, 380] on h3 "City Strategic Plan Objectives" at bounding box center [581, 381] width 600 height 15
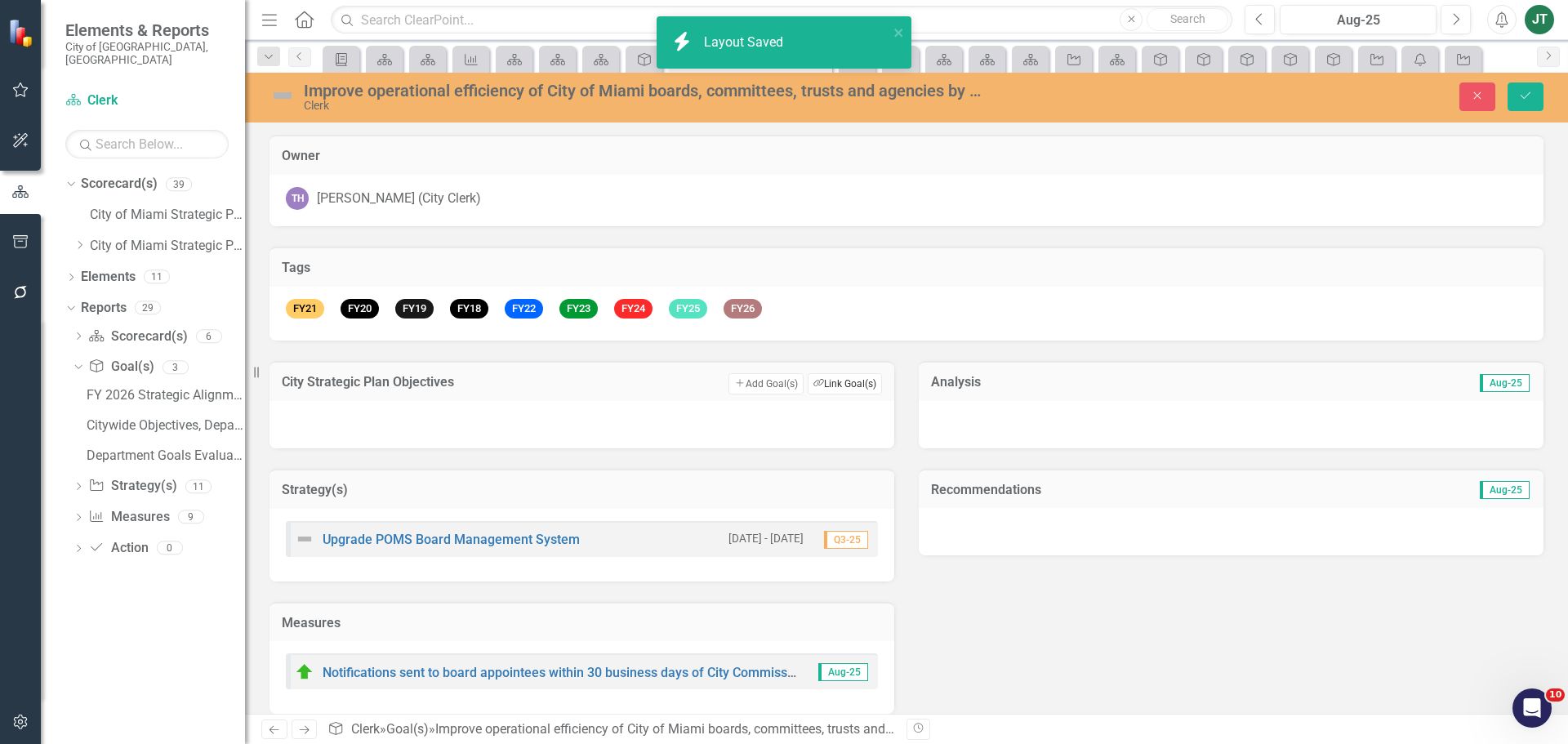
click at [836, 377] on button "Link Tag Link Goal(s)" at bounding box center [845, 384] width 74 height 21
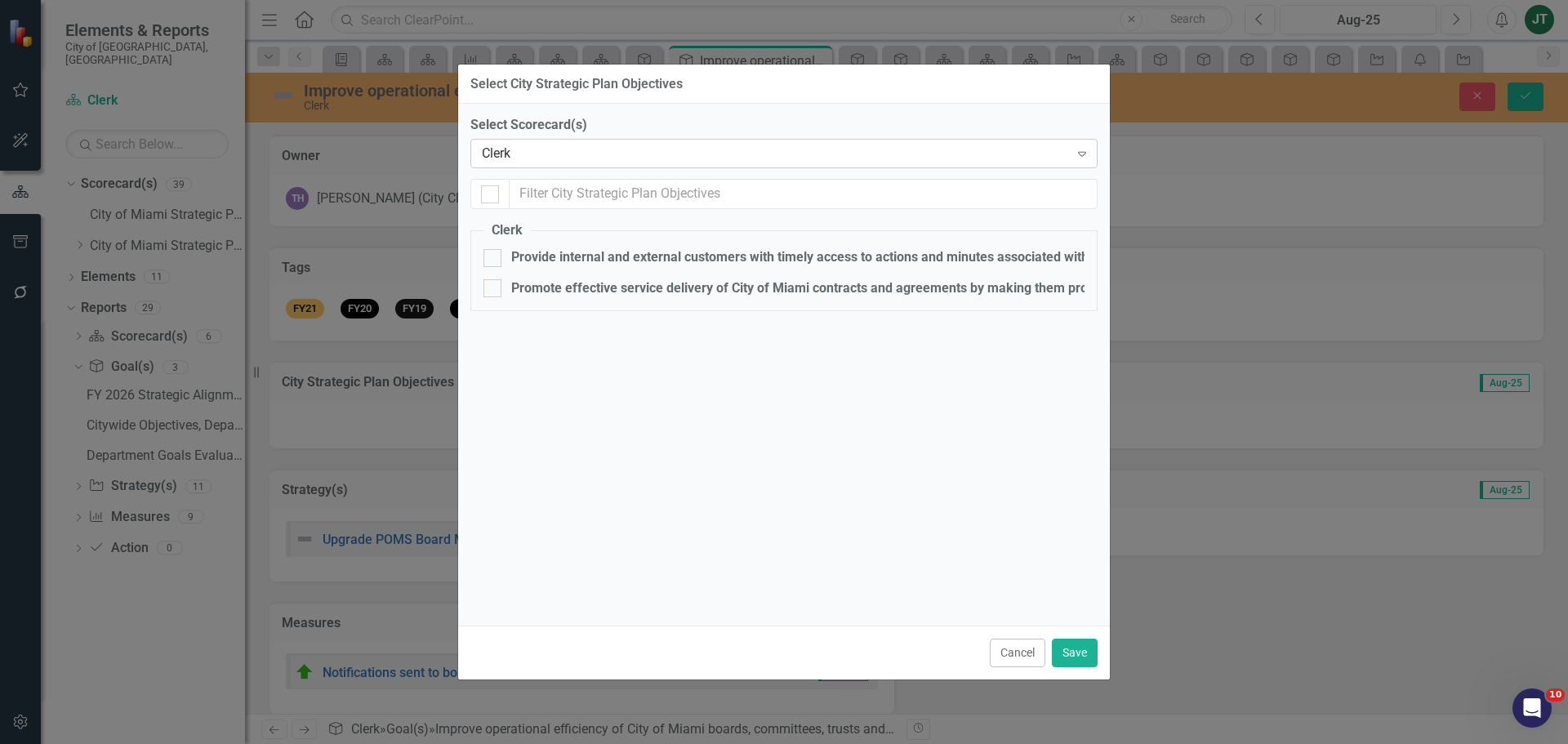
click at [557, 145] on div "Clerk" at bounding box center [775, 154] width 587 height 19
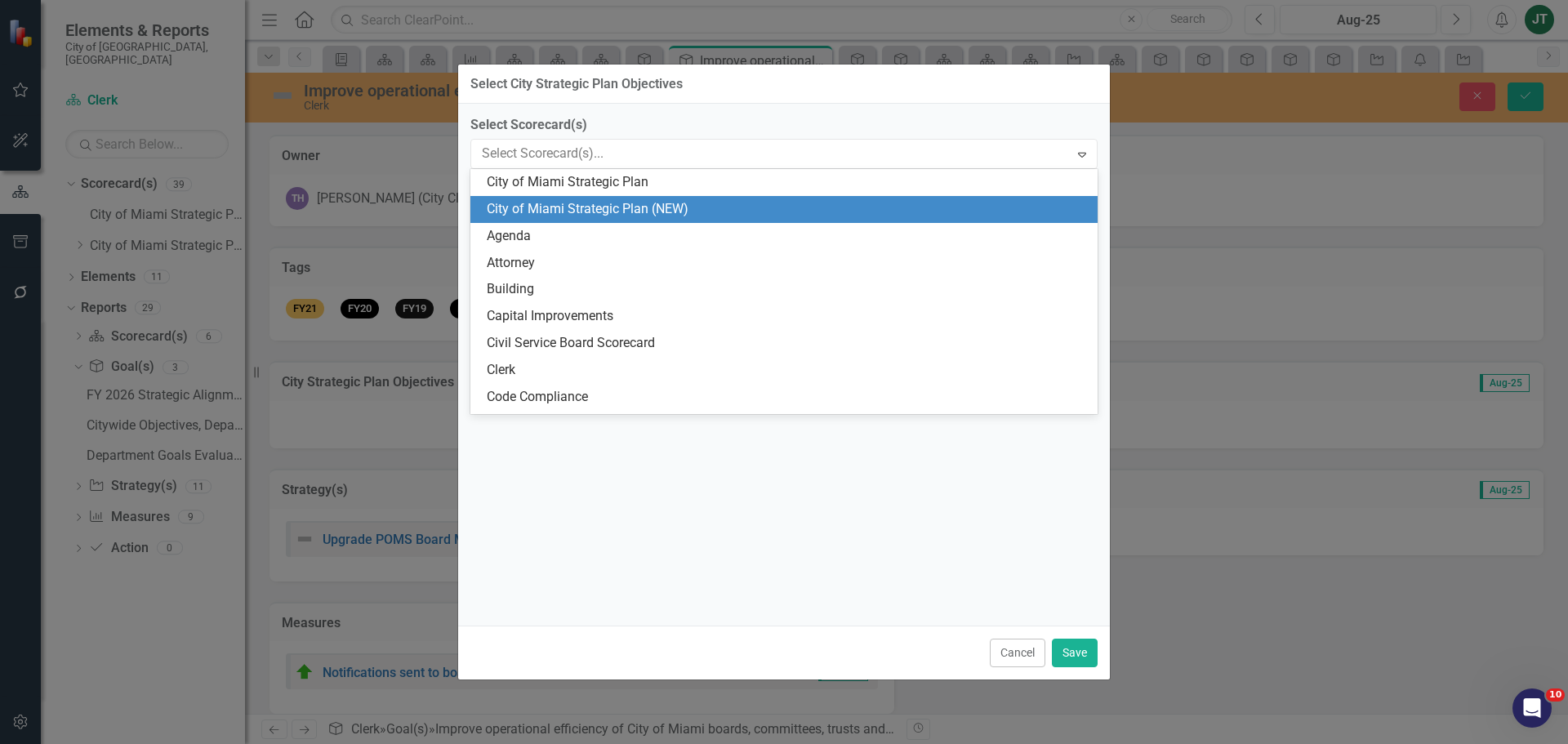
click at [614, 213] on div "City of Miami Strategic Plan (NEW)" at bounding box center [787, 209] width 601 height 19
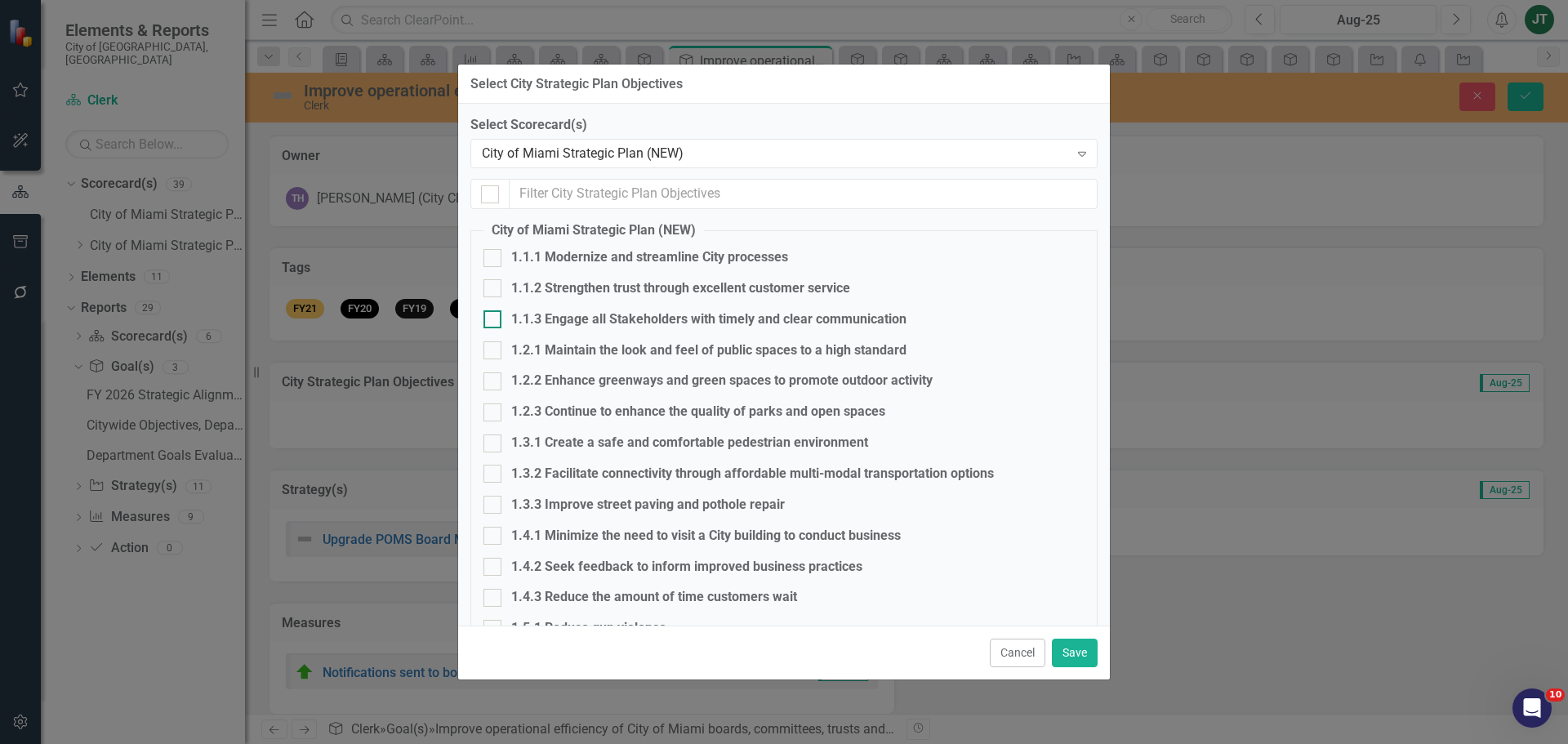
click at [568, 313] on div "1.1.3 Engage all Stakeholders with timely and clear communication" at bounding box center [708, 320] width 396 height 19
click at [494, 313] on input "1.1.3 Engage all Stakeholders with timely and clear communication" at bounding box center [489, 315] width 11 height 11
checkbox input "true"
drag, startPoint x: 1074, startPoint y: 643, endPoint x: 1213, endPoint y: 499, distance: 200.1
click at [1076, 642] on button "Save" at bounding box center [1074, 652] width 45 height 29
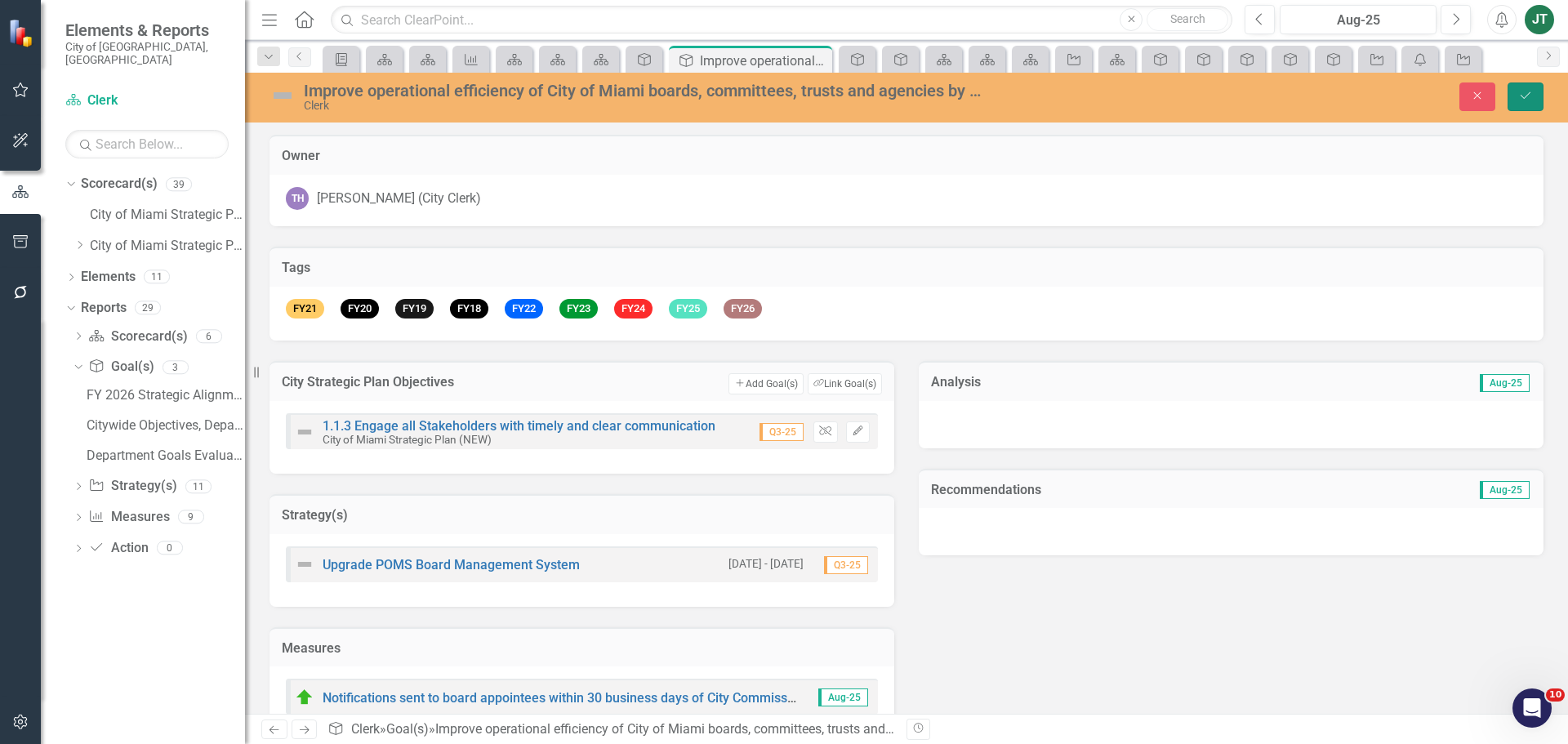
click at [1514, 101] on button "Save" at bounding box center [1526, 97] width 36 height 29
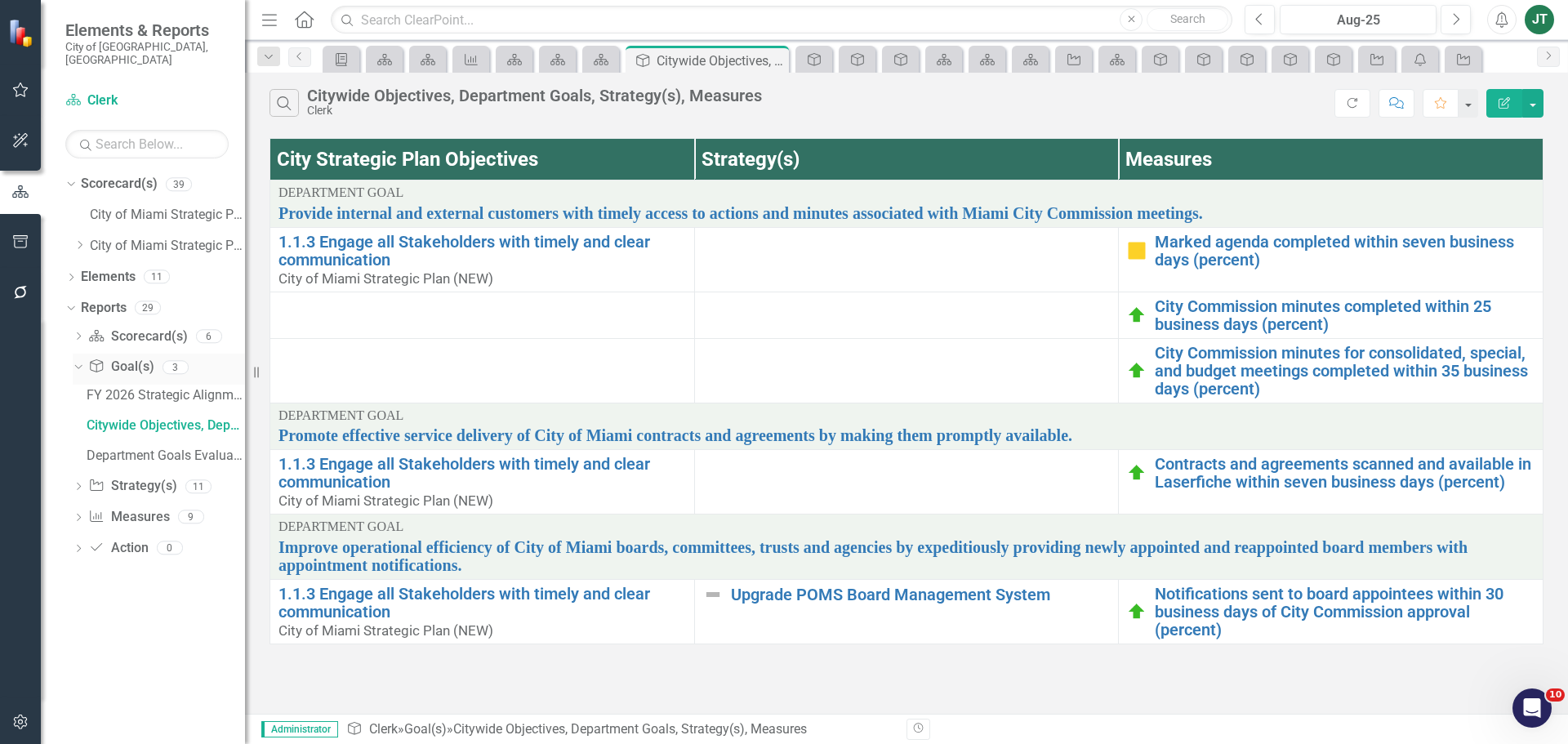
click at [83, 365] on div "Dropdown" at bounding box center [78, 369] width 12 height 8
click at [78, 334] on icon "Dropdown" at bounding box center [78, 338] width 12 height 9
click at [196, 509] on div "Clerks Office Scorecard Evaluation and Recommendations" at bounding box center [166, 516] width 159 height 15
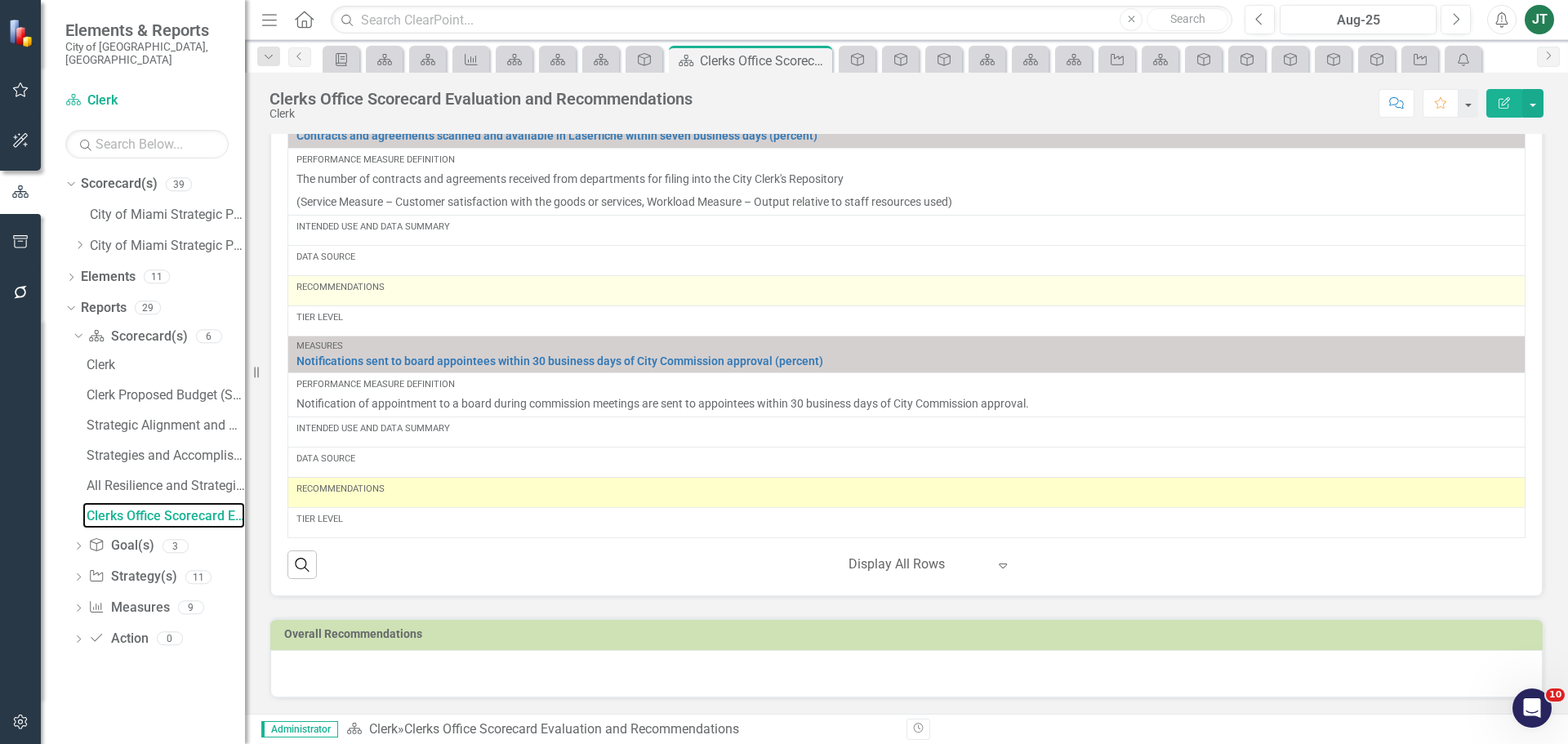
scroll to position [844, 0]
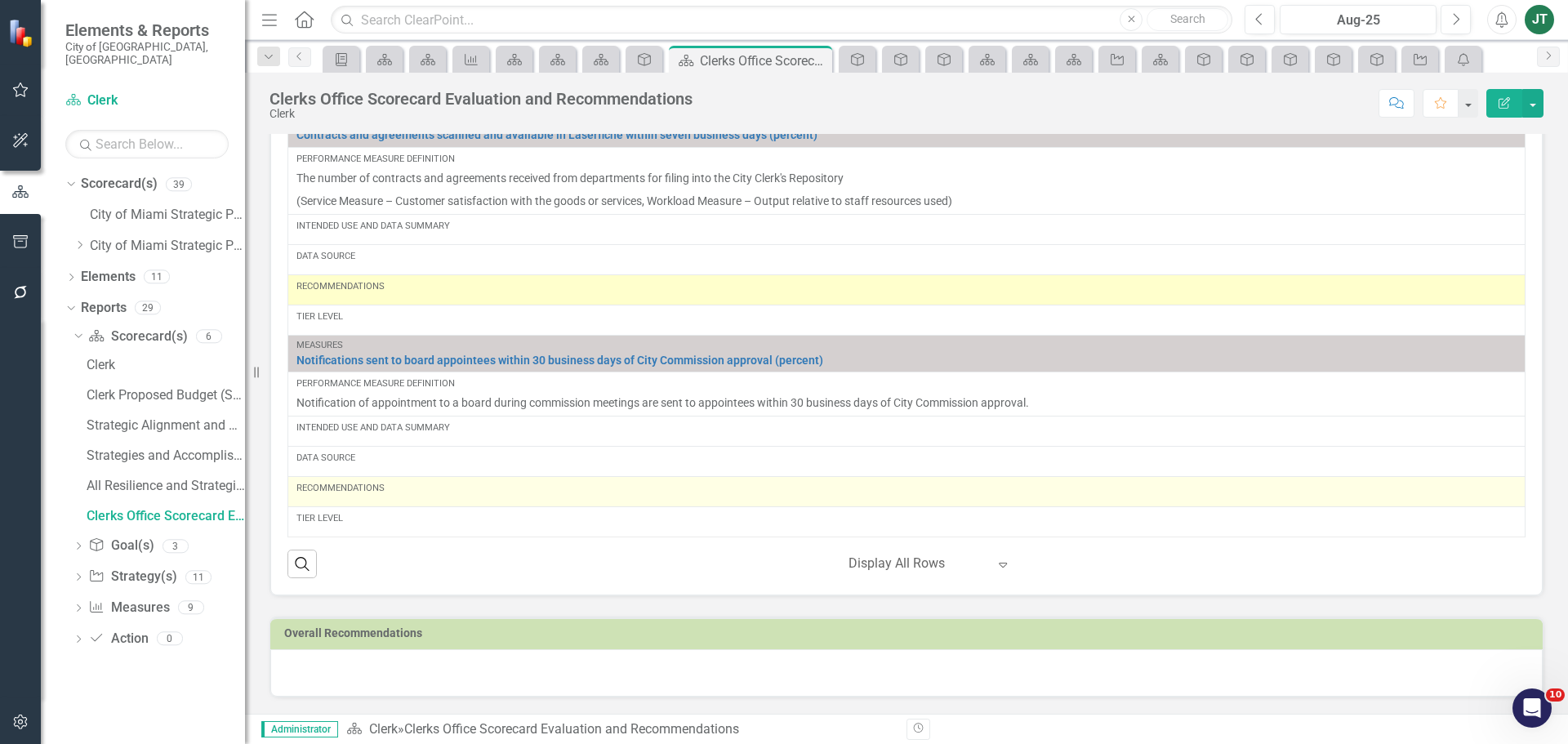
click at [427, 495] on div "Recommendations" at bounding box center [907, 489] width 1220 height 13
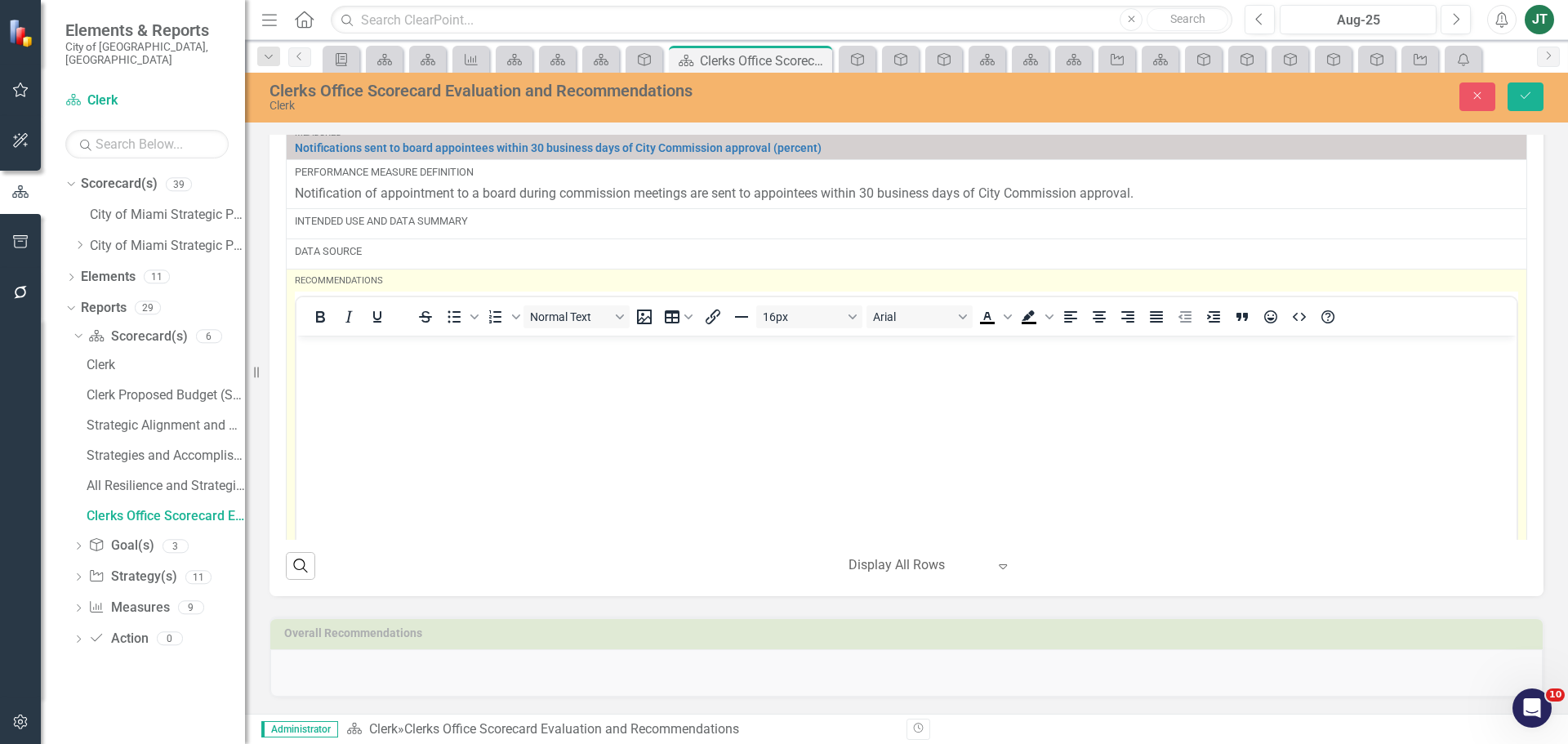
scroll to position [738, 0]
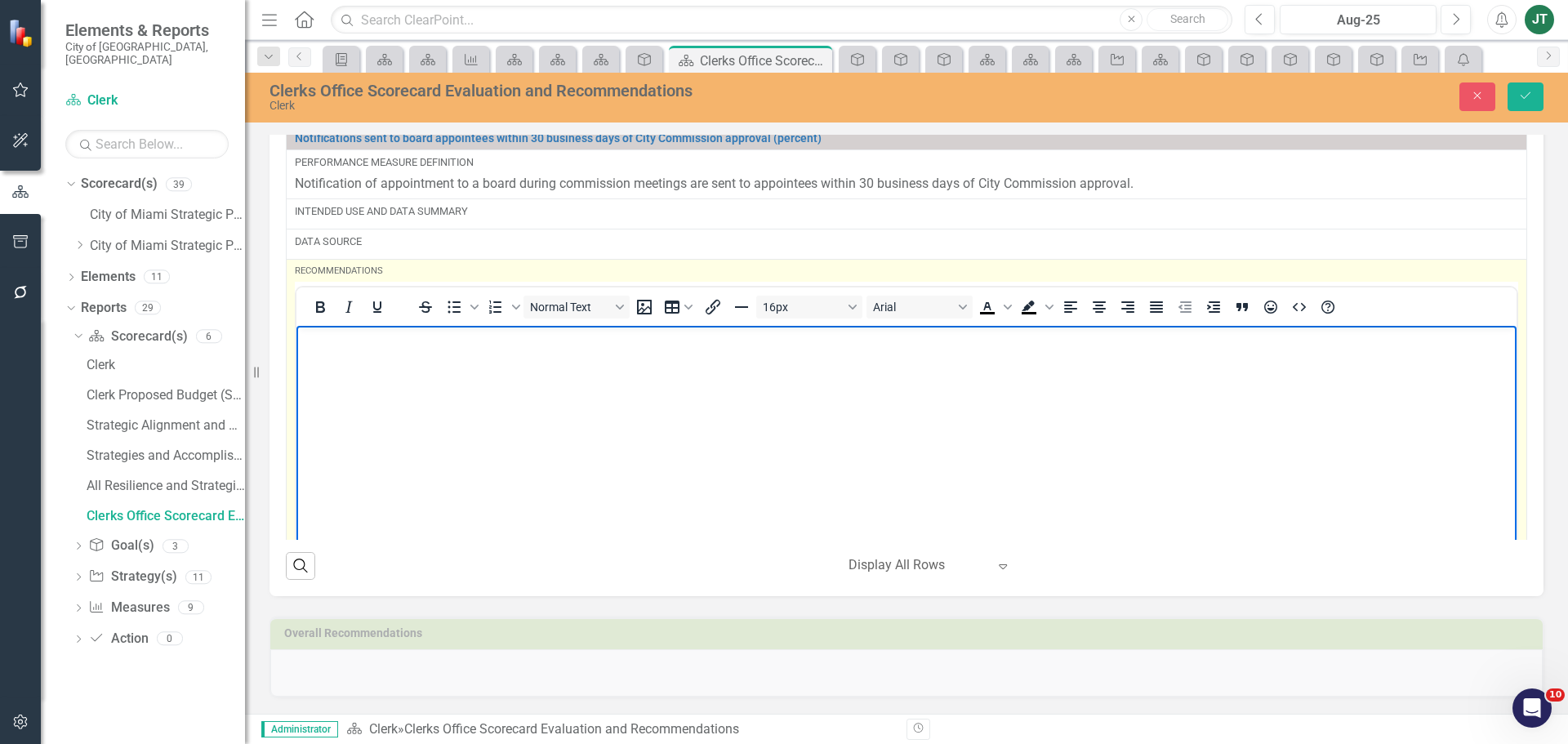
click at [378, 358] on body "Rich Text Area. Press ALT-0 for help." at bounding box center [907, 448] width 1220 height 245
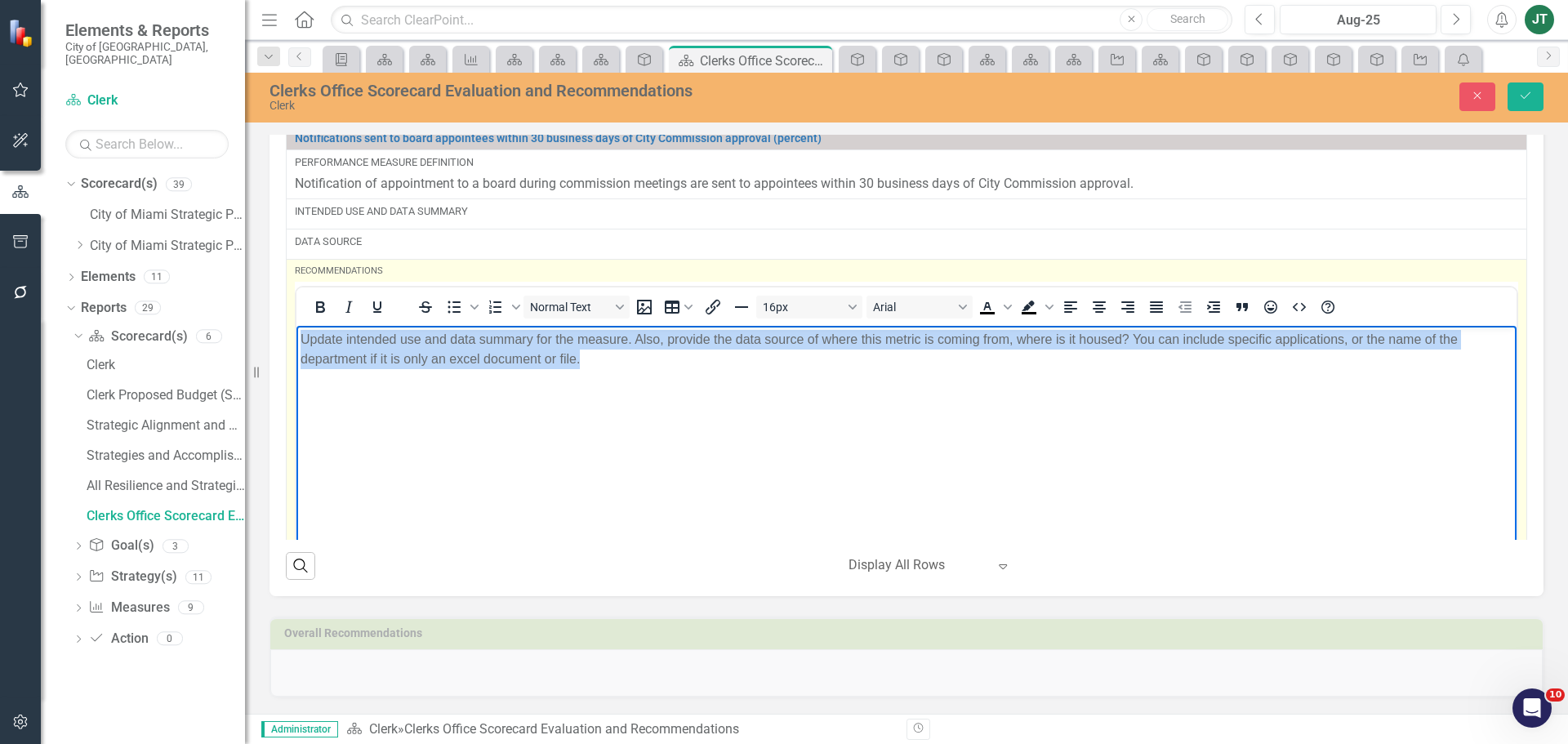
drag, startPoint x: 613, startPoint y: 360, endPoint x: 362, endPoint y: 348, distance: 251.3
click at [296, 333] on html "Update intended use and data summary for the measure. Also, provide the data so…" at bounding box center [907, 448] width 1220 height 245
copy p "Update intended use and data summary for the measure. Also, provide the data so…"
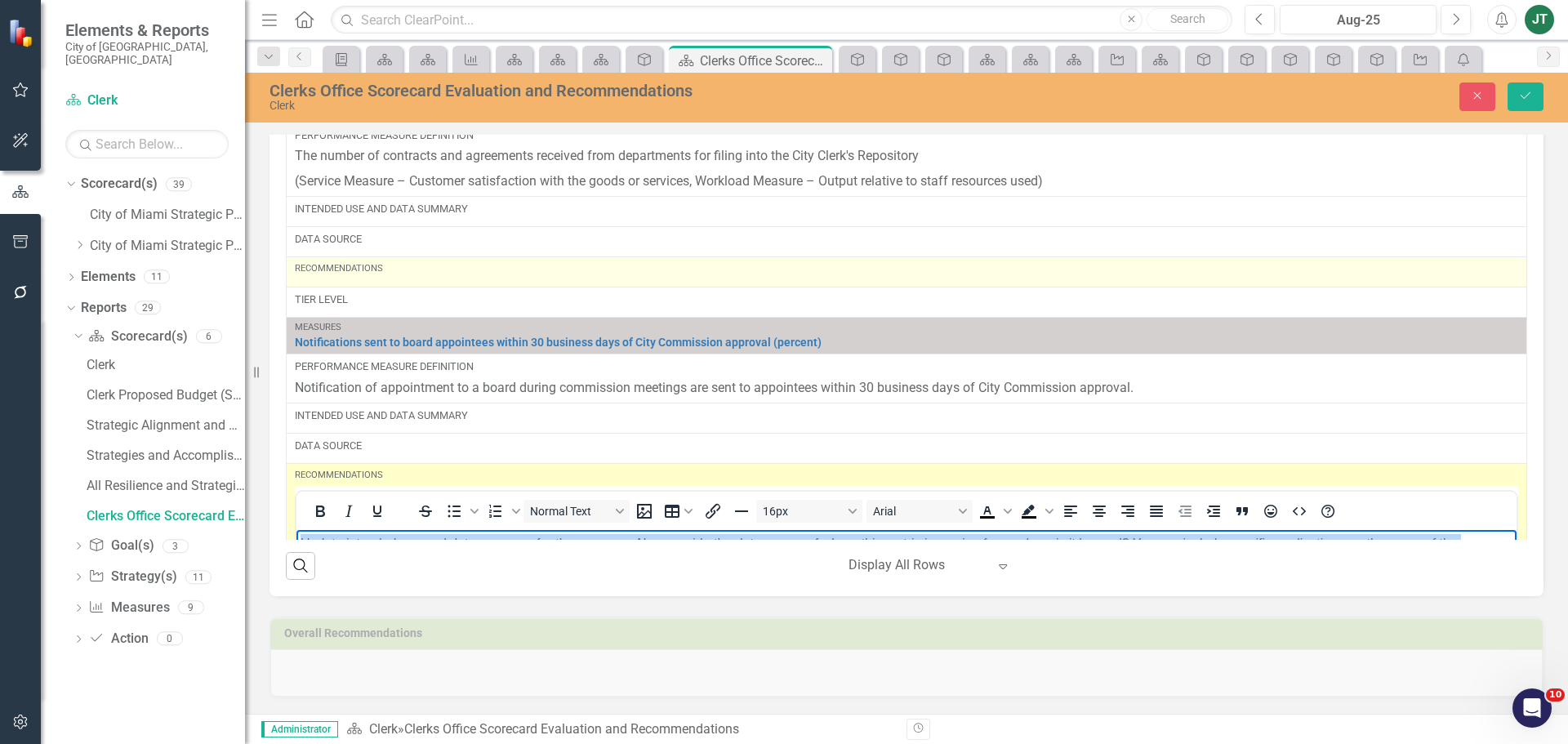
scroll to position [493, 0]
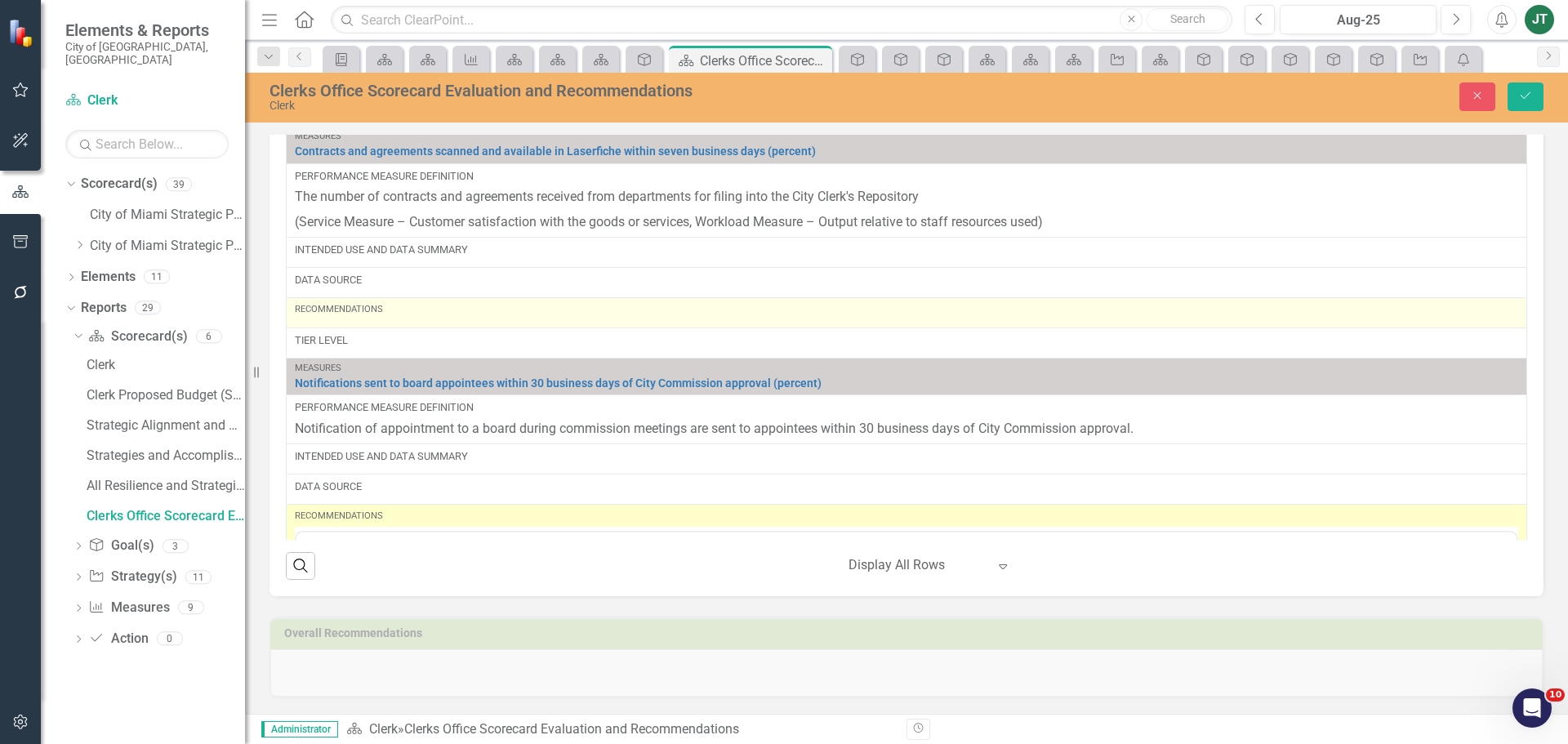
click at [366, 309] on div "Recommendations" at bounding box center [907, 310] width 1224 height 13
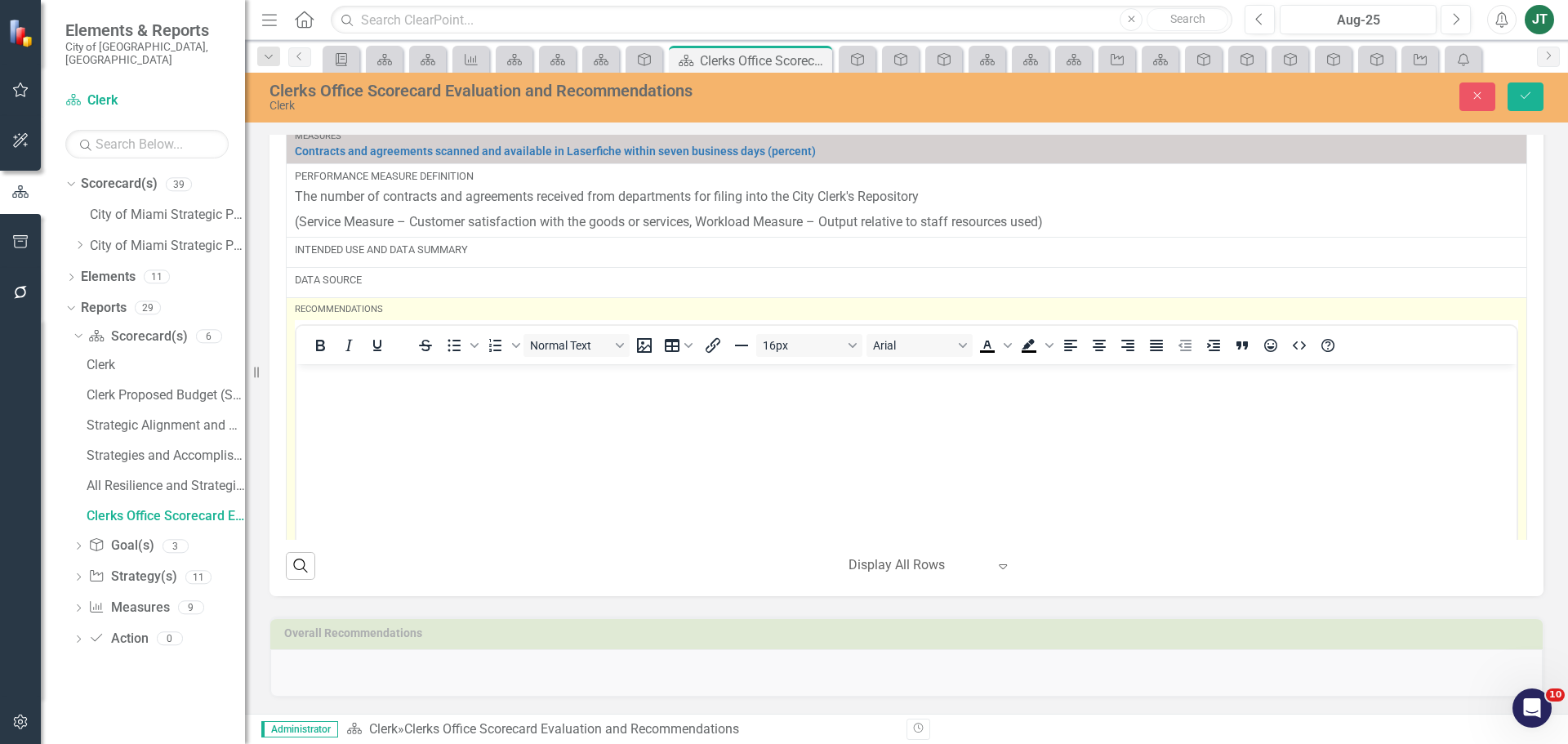
scroll to position [0, 0]
click at [335, 390] on body "Rich Text Area. Press ALT-0 for help." at bounding box center [907, 486] width 1220 height 245
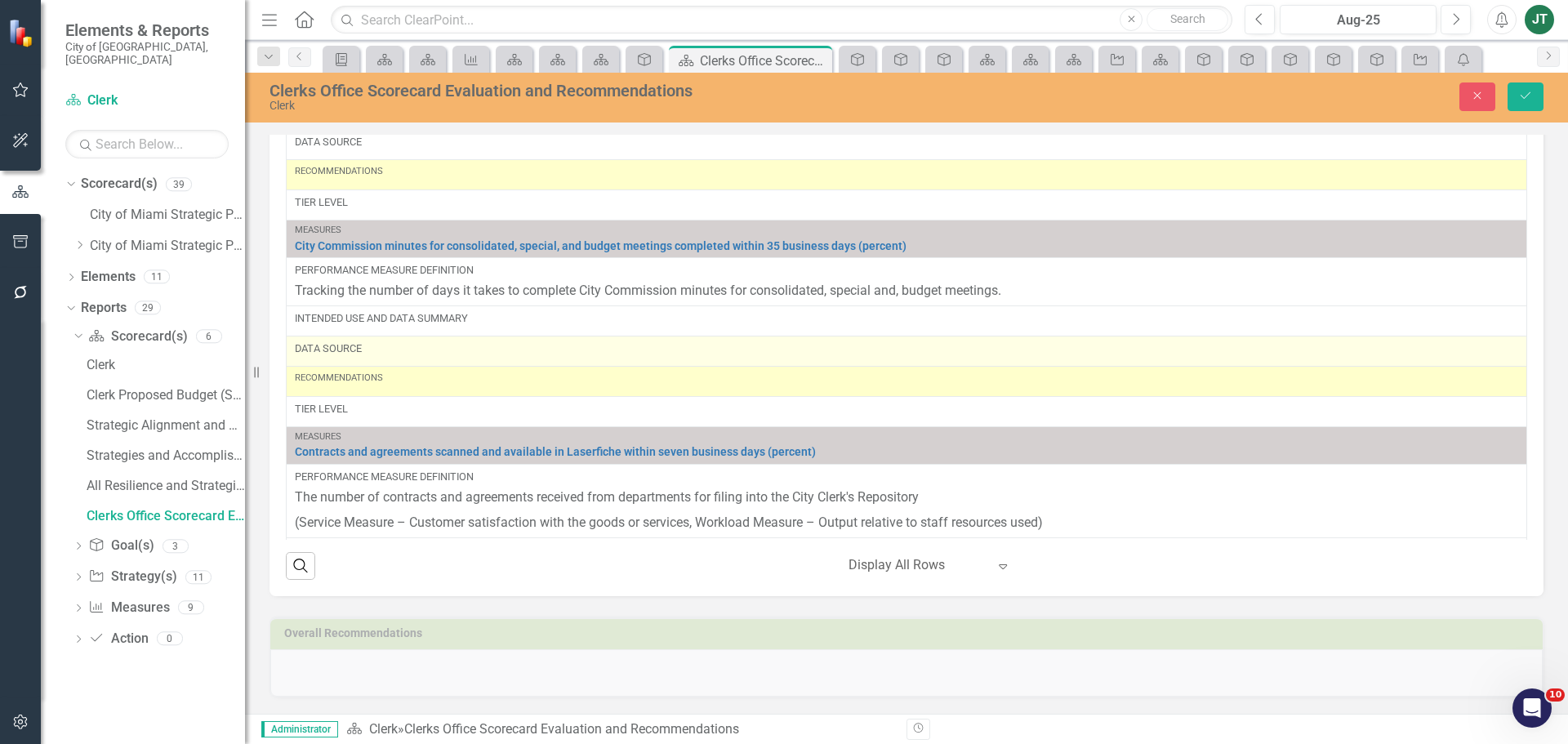
scroll to position [167, 0]
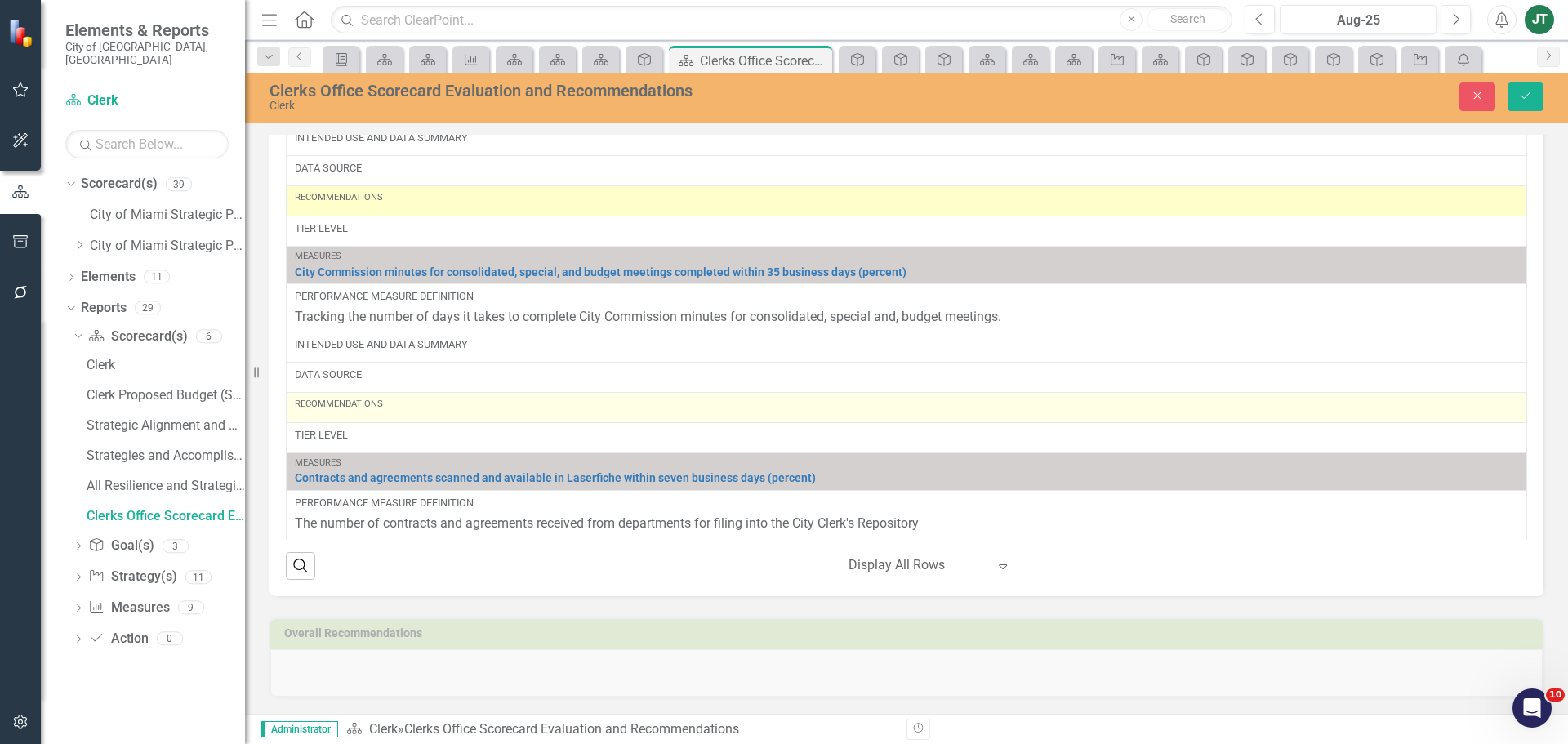
click at [350, 405] on div "Recommendations" at bounding box center [907, 405] width 1224 height 13
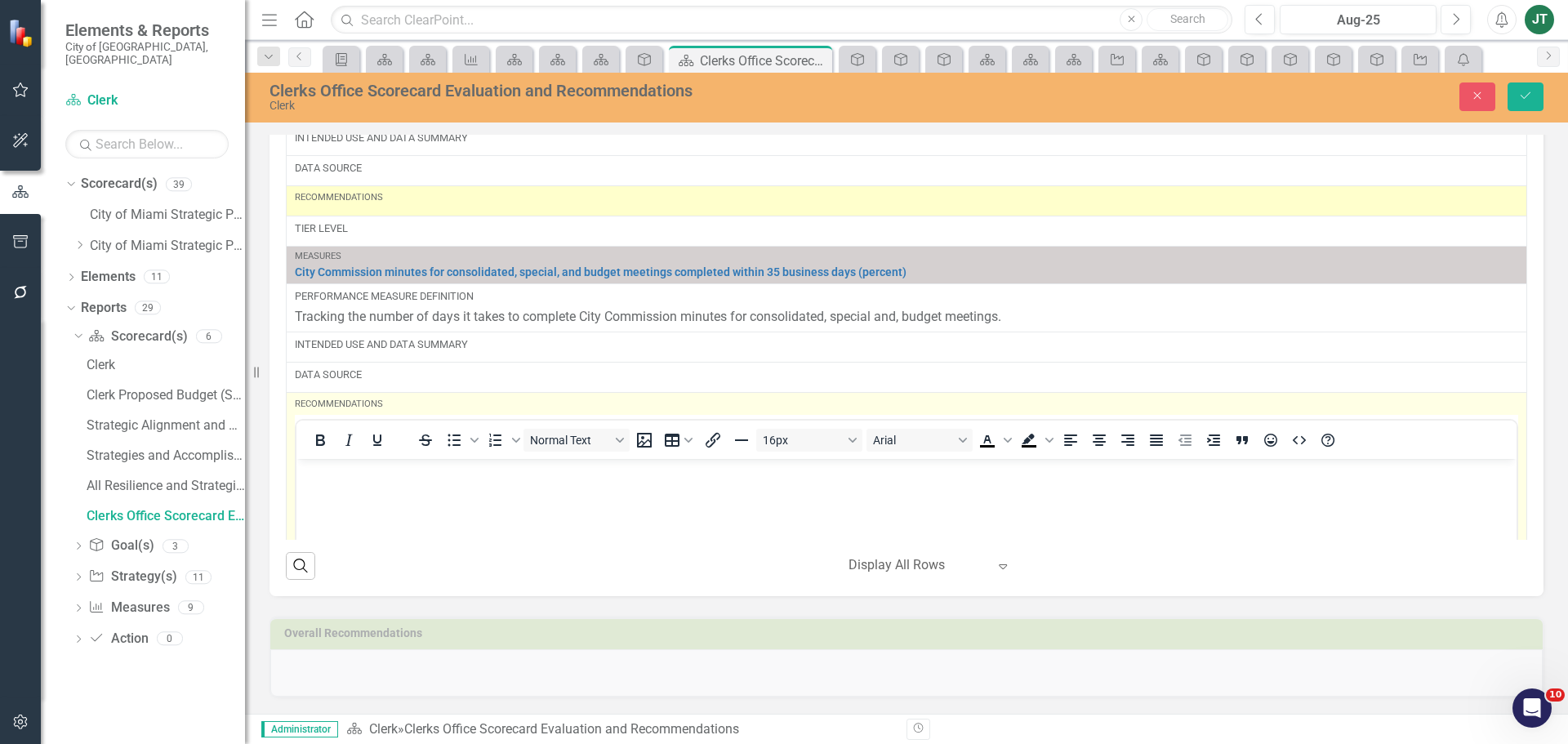
scroll to position [0, 0]
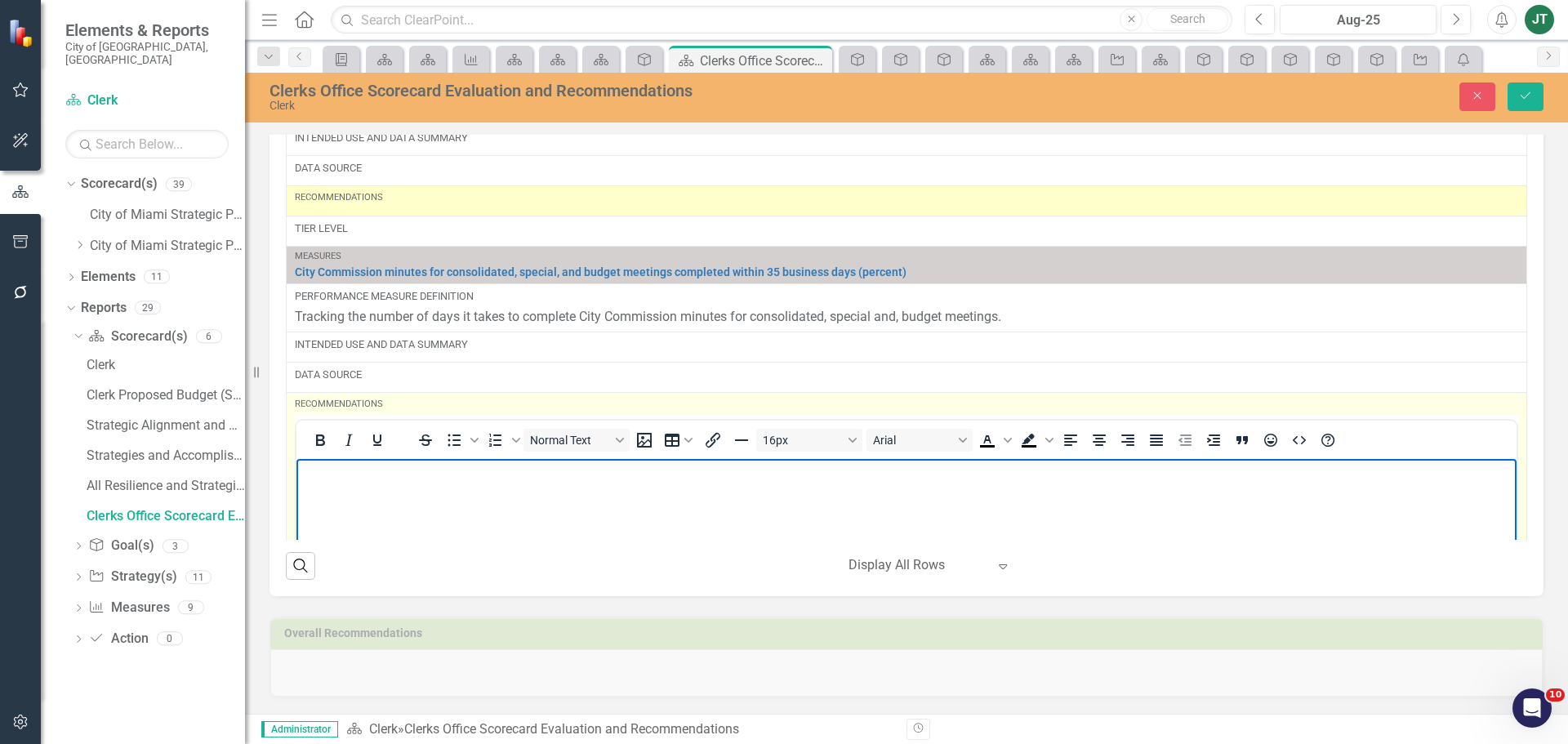
click at [353, 473] on p "Rich Text Area. Press ALT-0 for help." at bounding box center [907, 473] width 1212 height 20
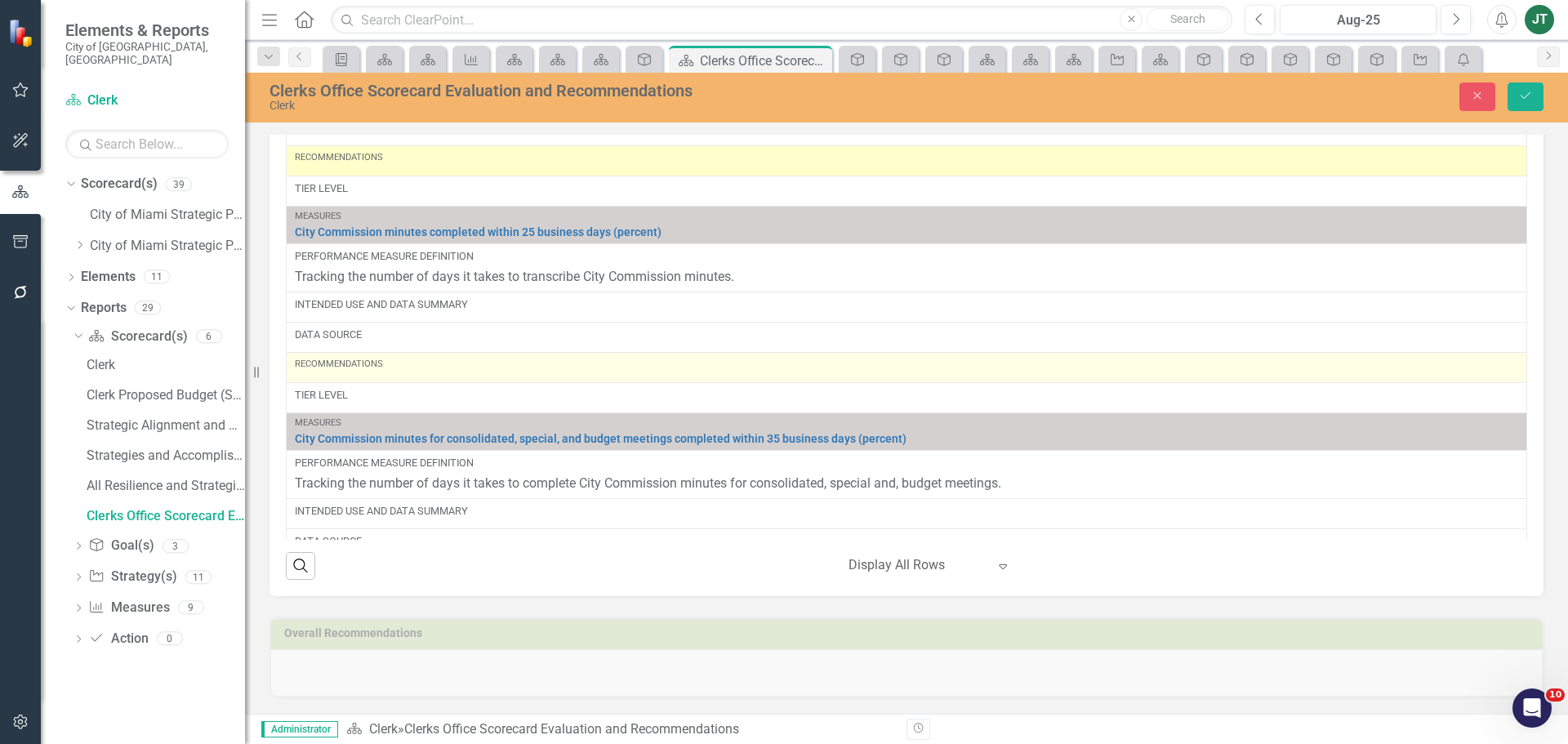
click at [390, 369] on div "Recommendations" at bounding box center [907, 364] width 1224 height 13
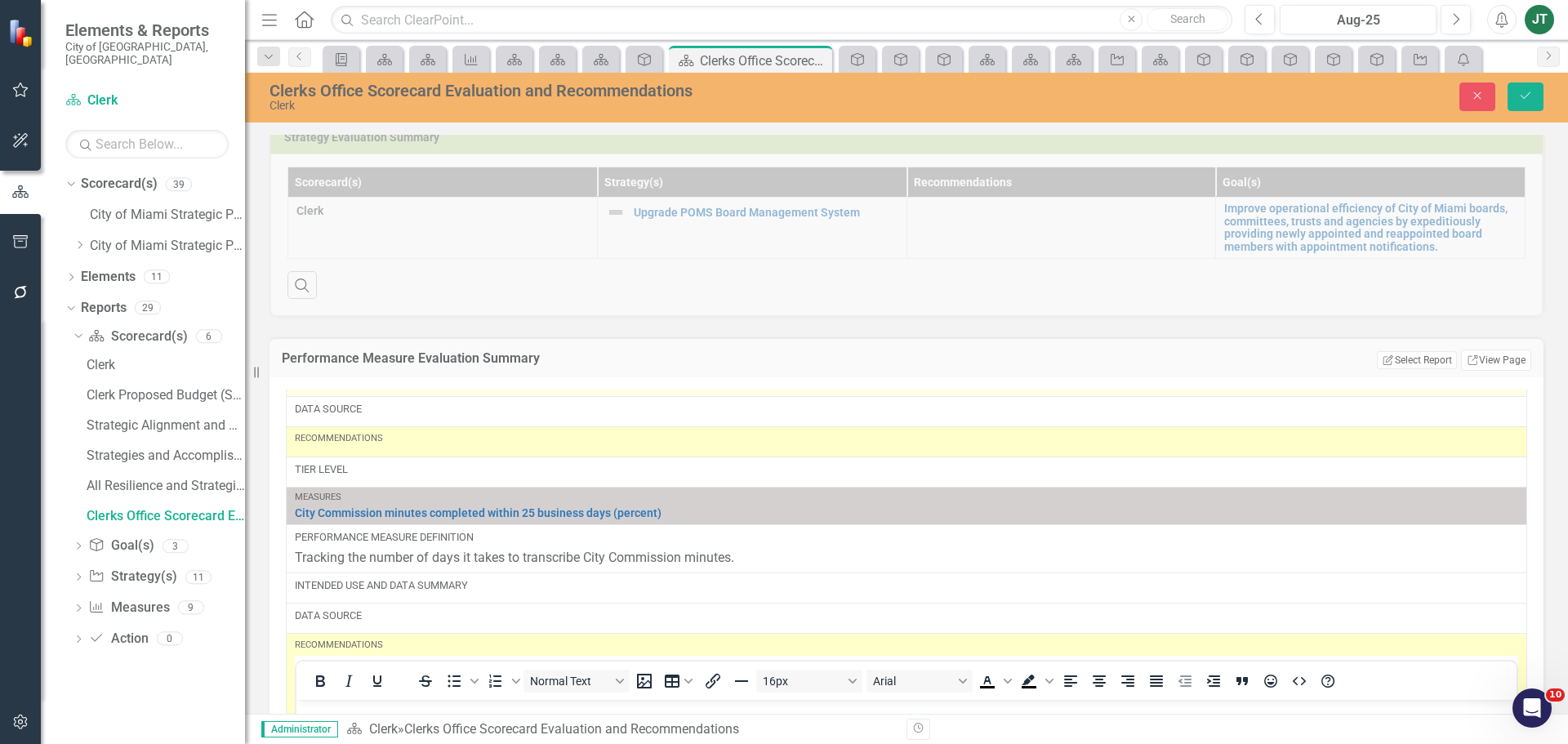
scroll to position [327, 0]
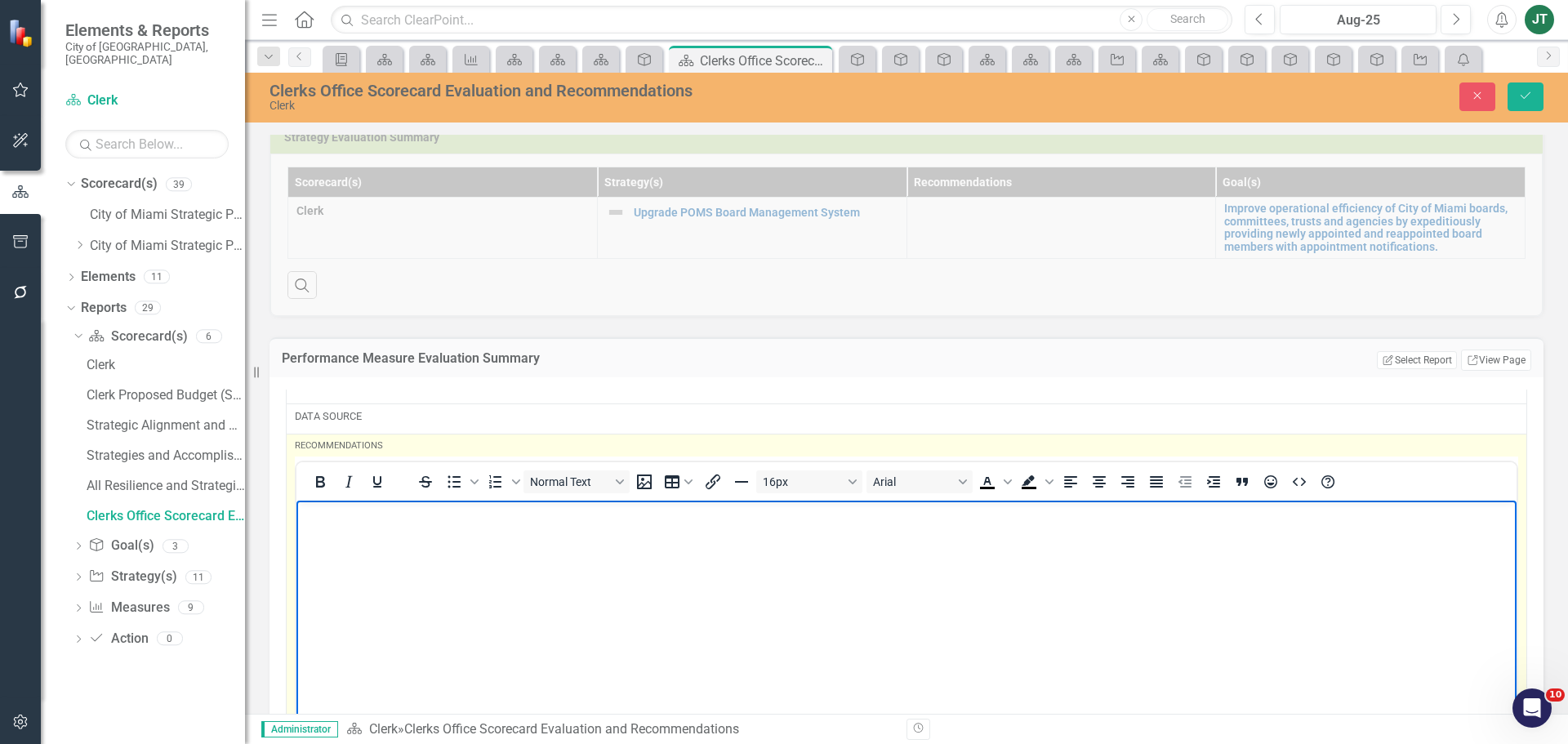
click at [329, 541] on body "Rich Text Area. Press ALT-0 for help." at bounding box center [907, 623] width 1220 height 245
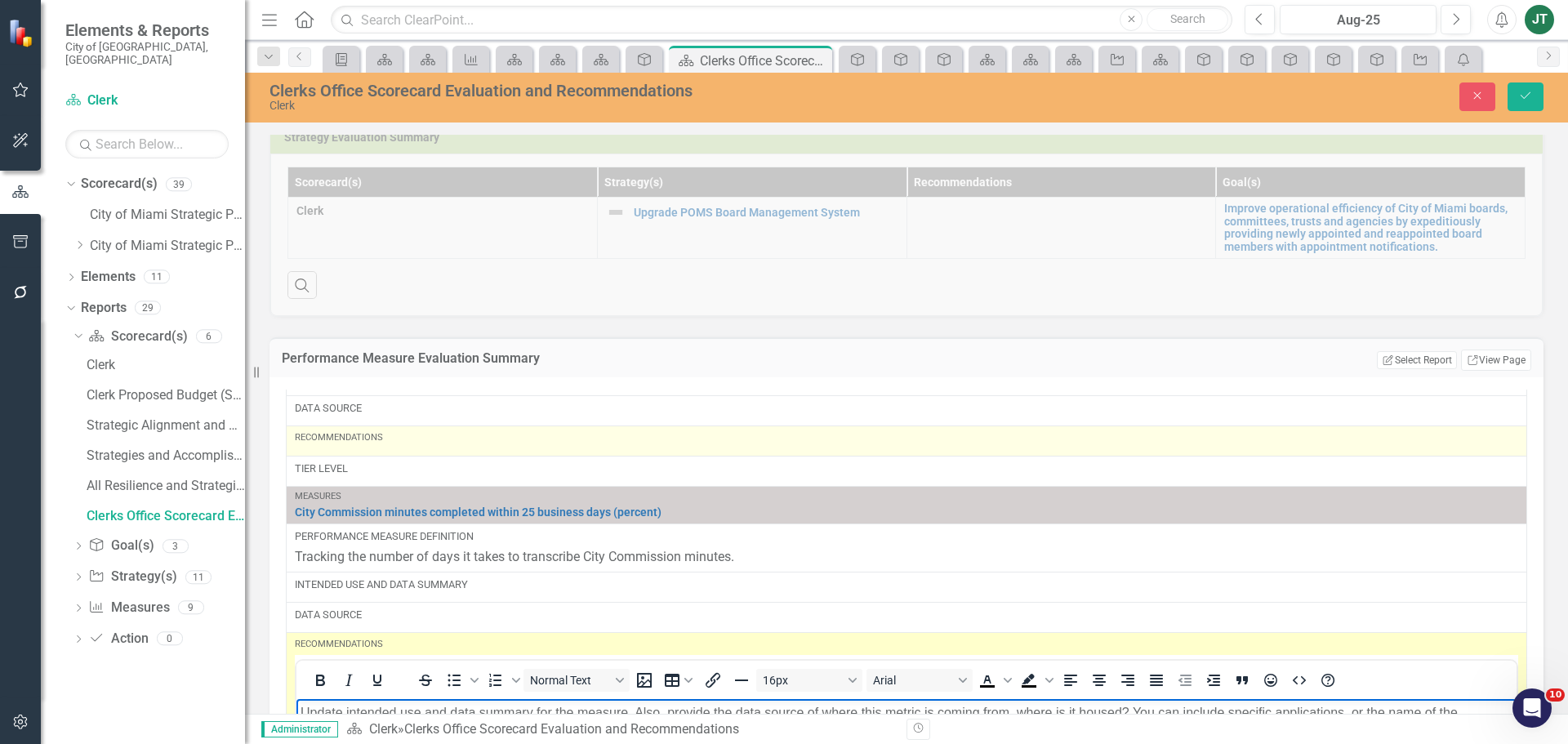
scroll to position [82, 0]
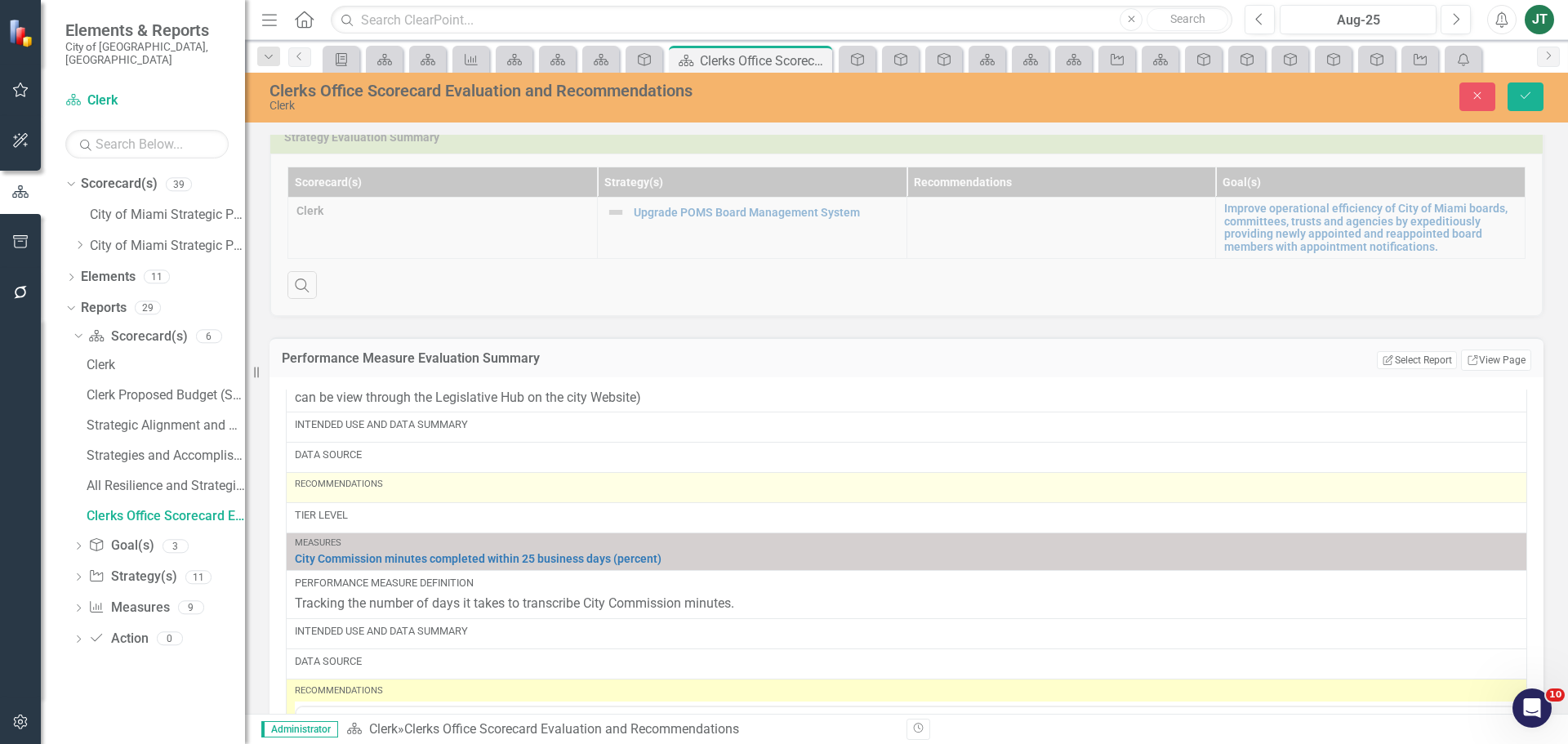
click at [393, 495] on div "Recommendations" at bounding box center [907, 488] width 1224 height 20
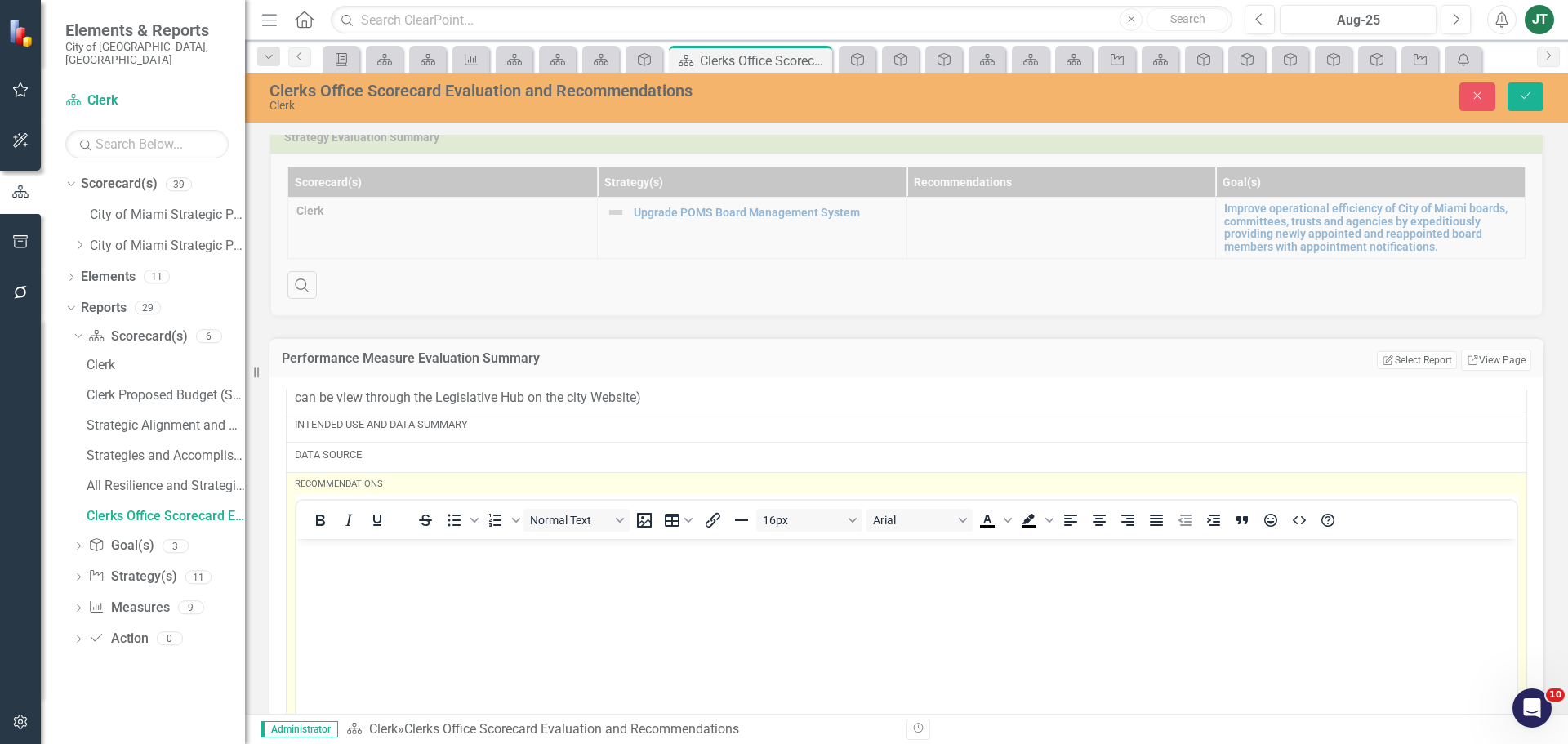
click at [330, 568] on body "Rich Text Area. Press ALT-0 for help." at bounding box center [907, 661] width 1220 height 245
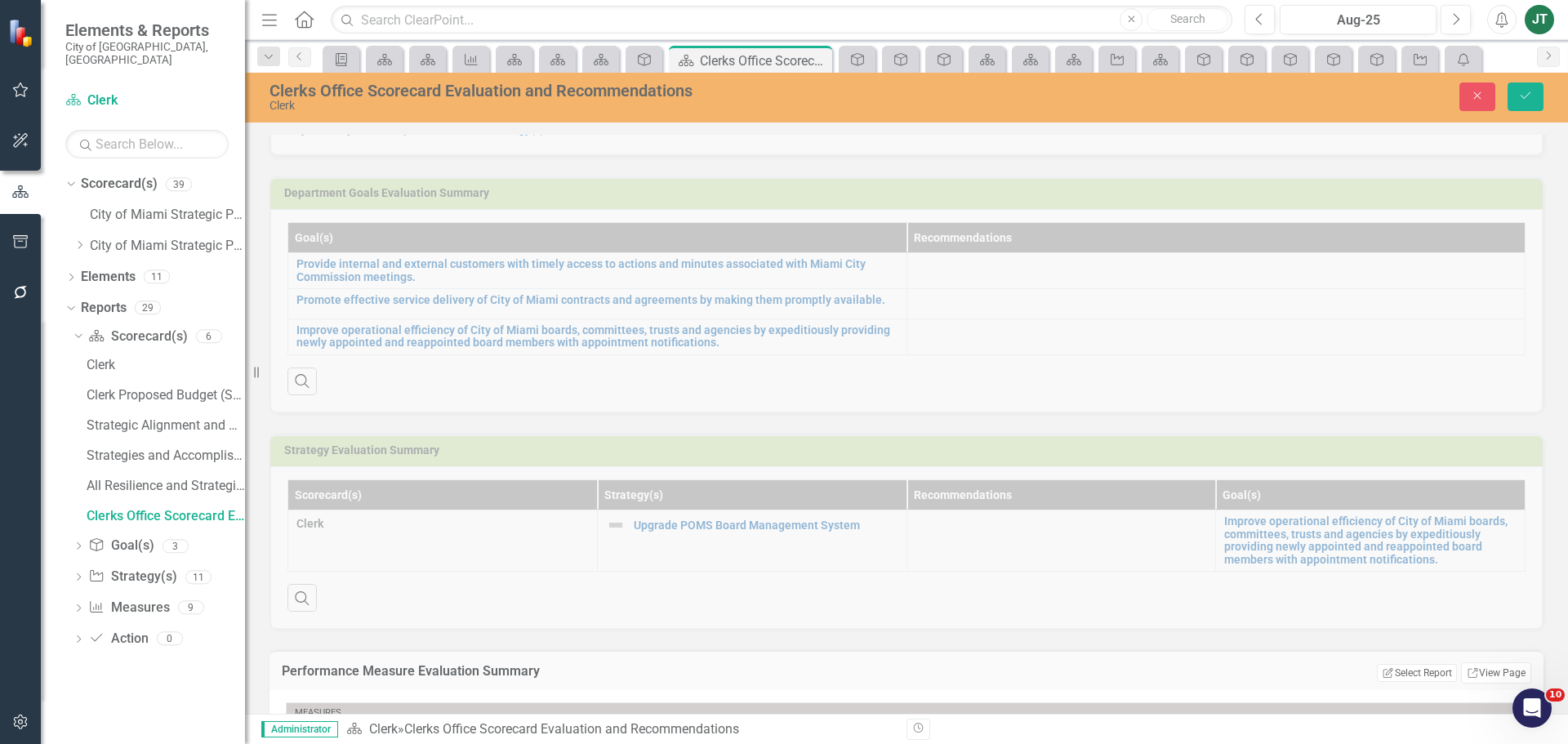
scroll to position [114, 0]
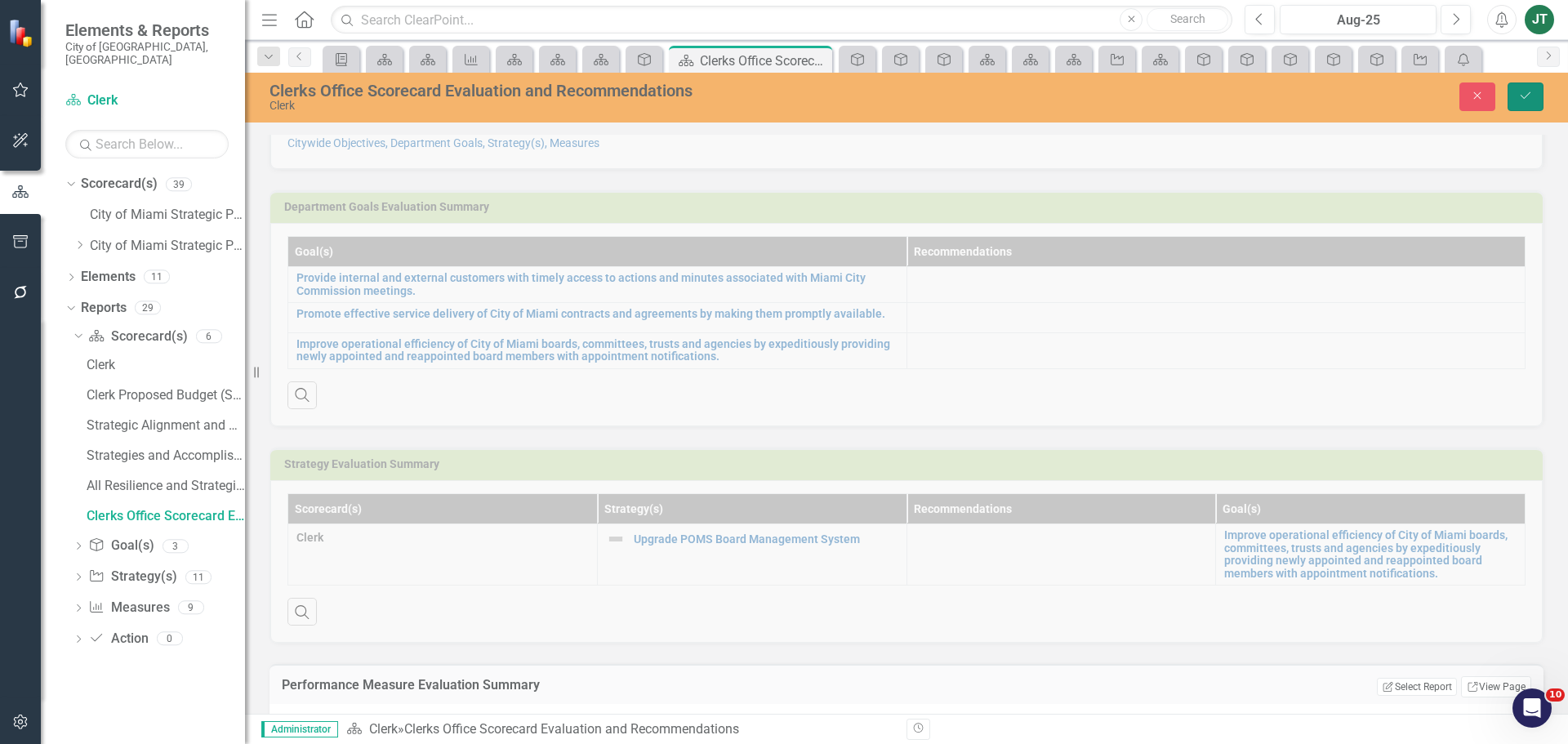
click at [1522, 87] on button "Save" at bounding box center [1526, 97] width 36 height 29
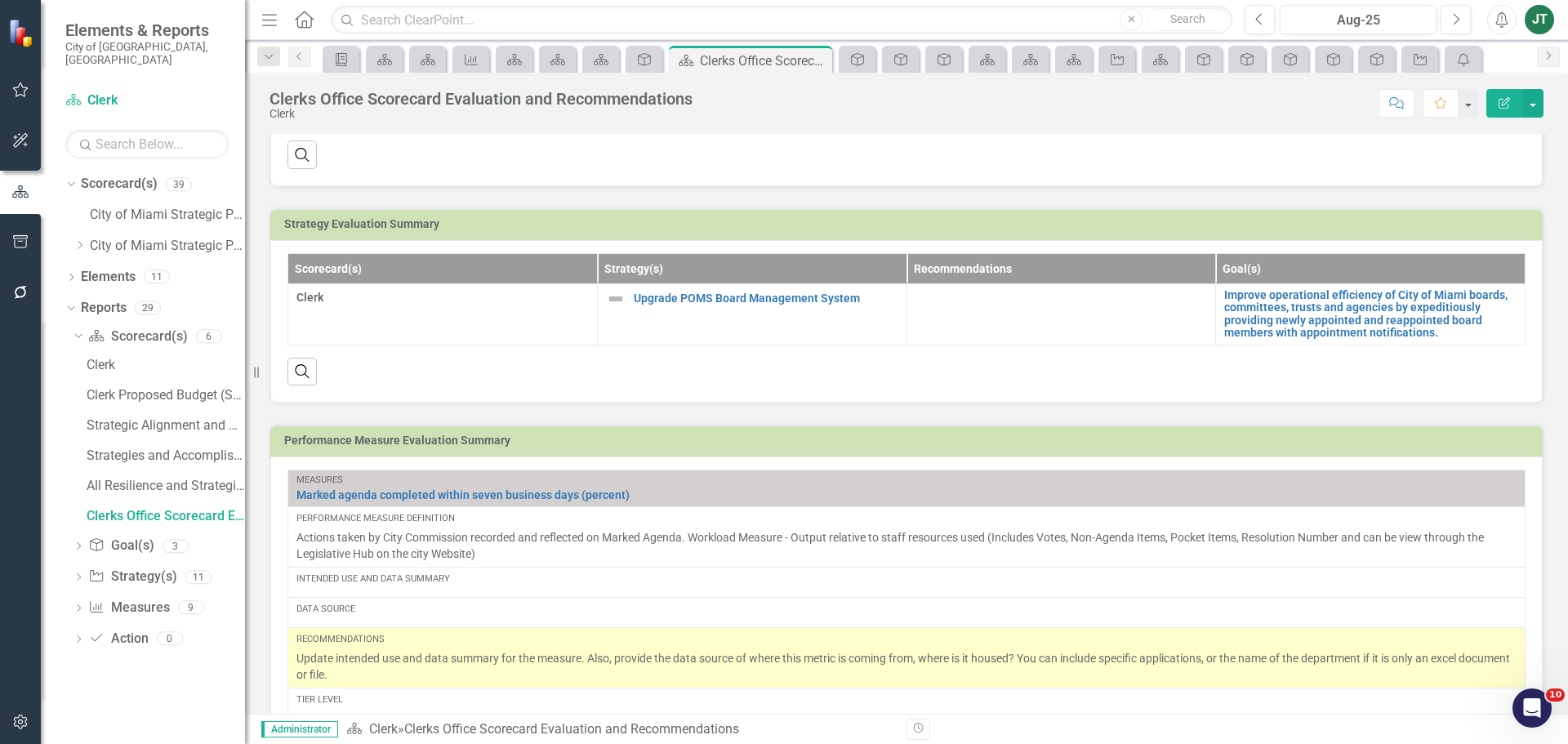
scroll to position [0, 0]
